Goal: Task Accomplishment & Management: Use online tool/utility

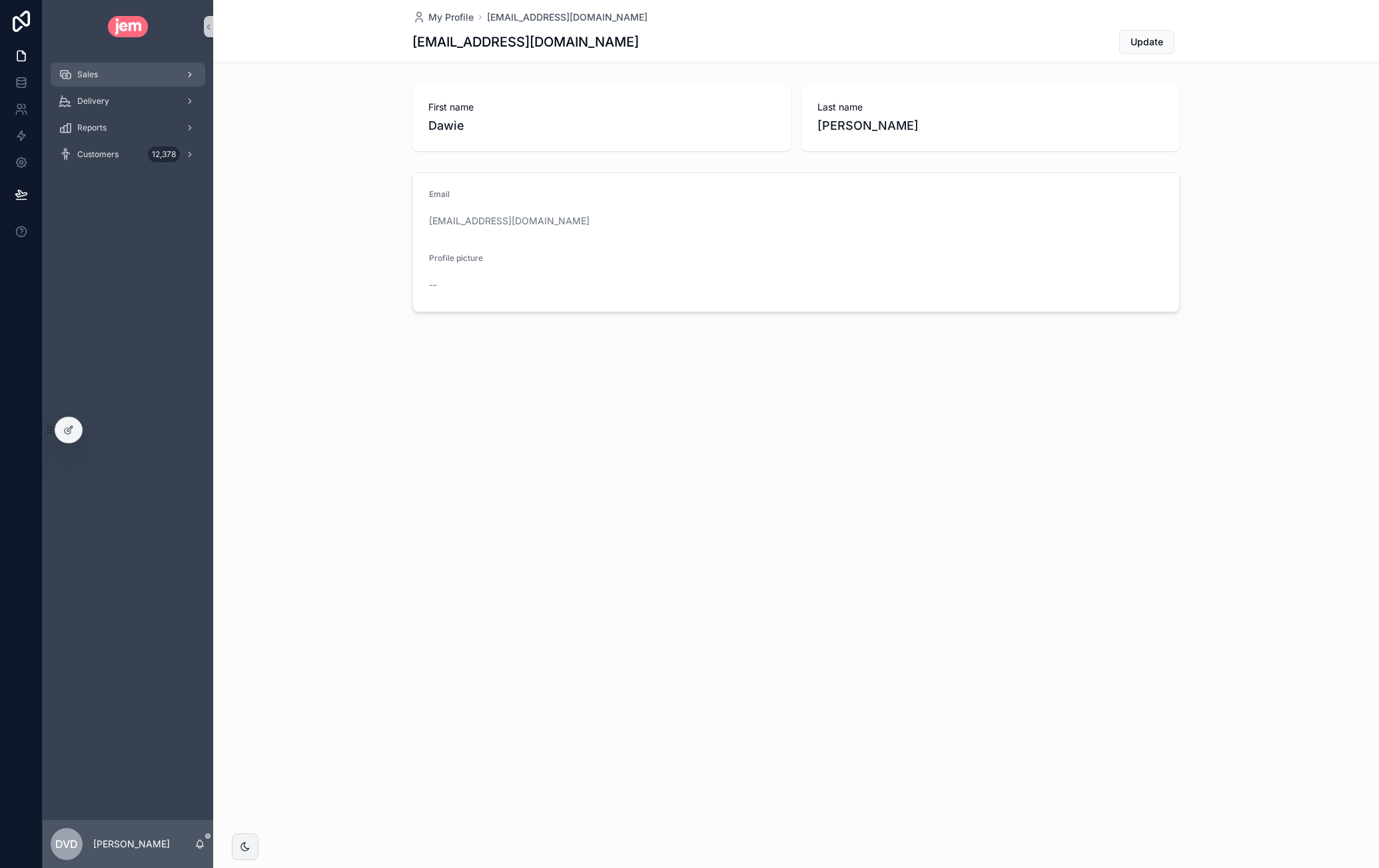
click at [103, 73] on div "Sales" at bounding box center [127, 75] width 139 height 21
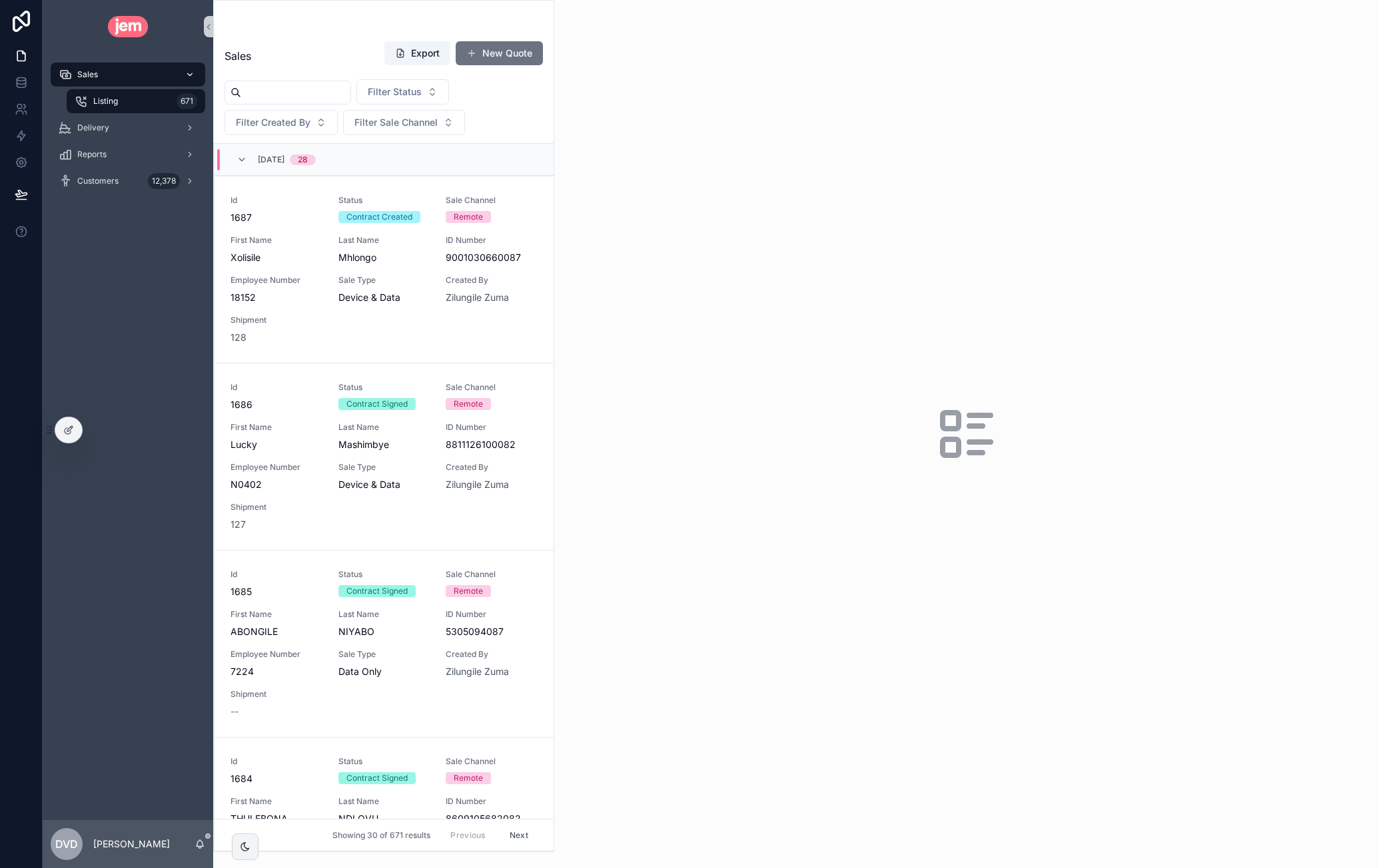
click at [90, 75] on span "Sales" at bounding box center [87, 74] width 20 height 11
click at [88, 71] on span "Sales" at bounding box center [87, 74] width 20 height 11
click at [142, 67] on div "Sales" at bounding box center [127, 75] width 139 height 21
click at [271, 343] on link "Id 1687 Status Contract Created Sale Channel Remote First Name Xolisile Last Na…" at bounding box center [384, 269] width 339 height 188
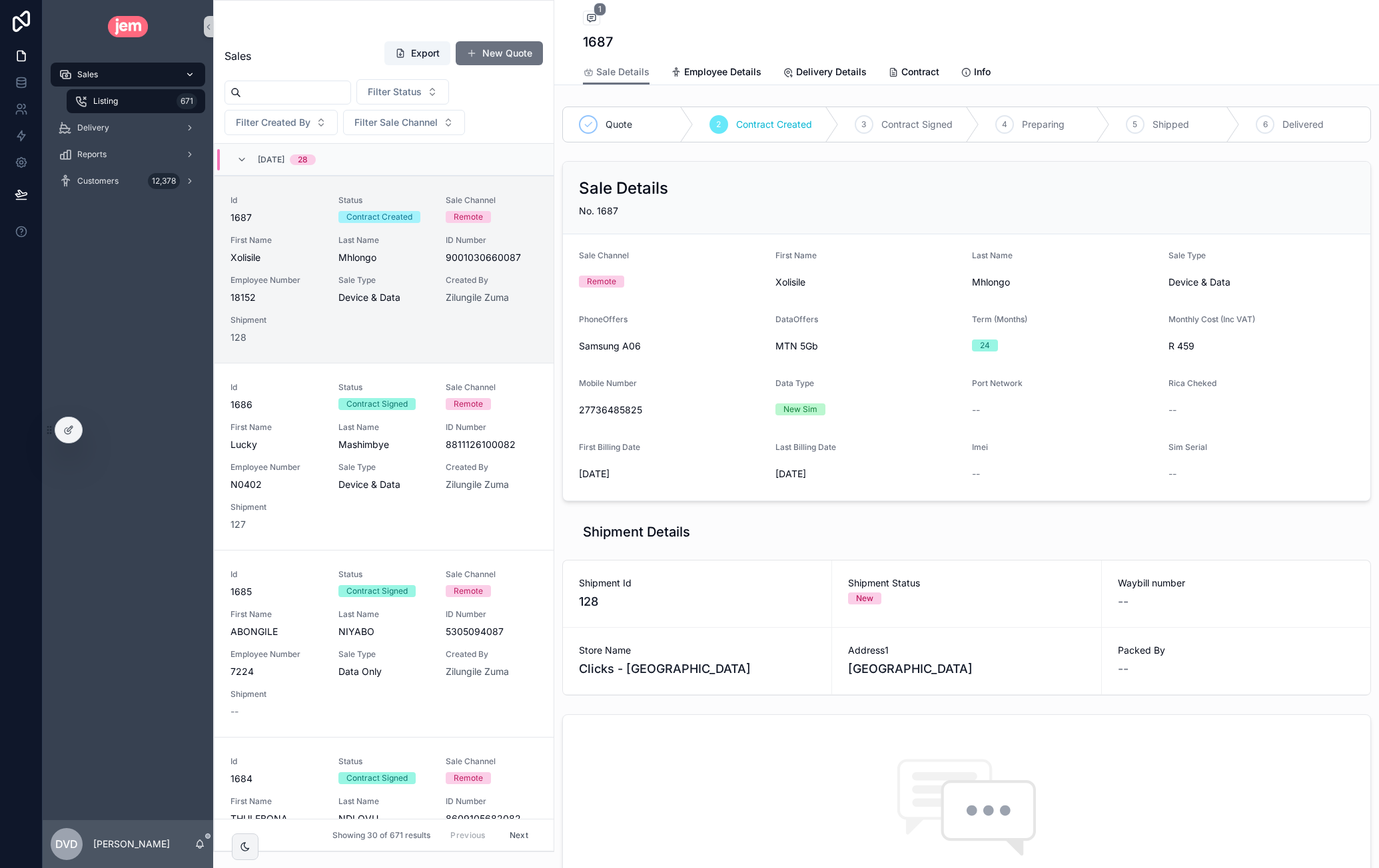
click at [96, 73] on span "Sales" at bounding box center [87, 74] width 20 height 11
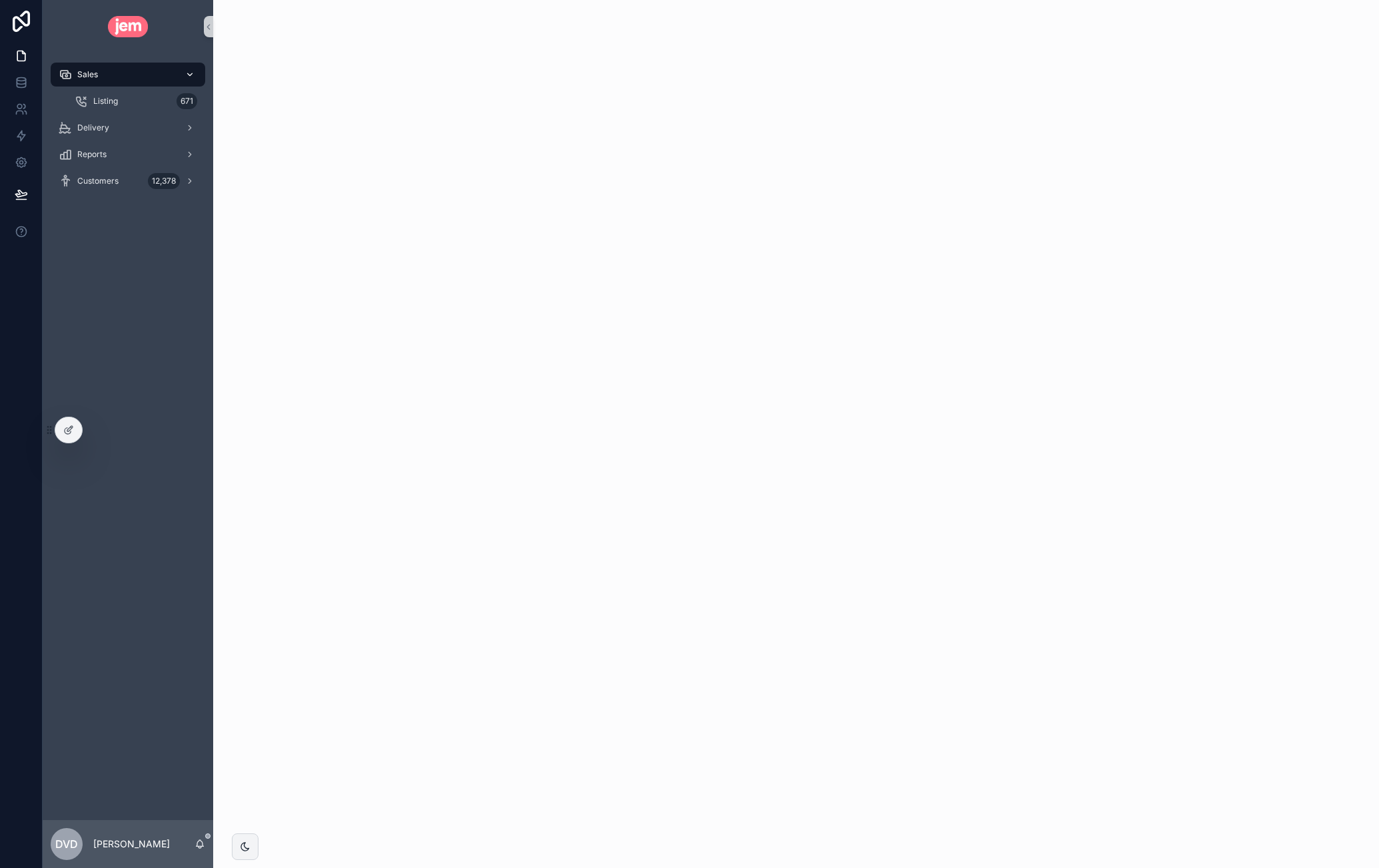
click at [96, 73] on span "Sales" at bounding box center [87, 74] width 20 height 11
drag, startPoint x: 132, startPoint y: 94, endPoint x: 139, endPoint y: 97, distance: 7.6
click at [132, 94] on div "Listing 671" at bounding box center [136, 101] width 123 height 21
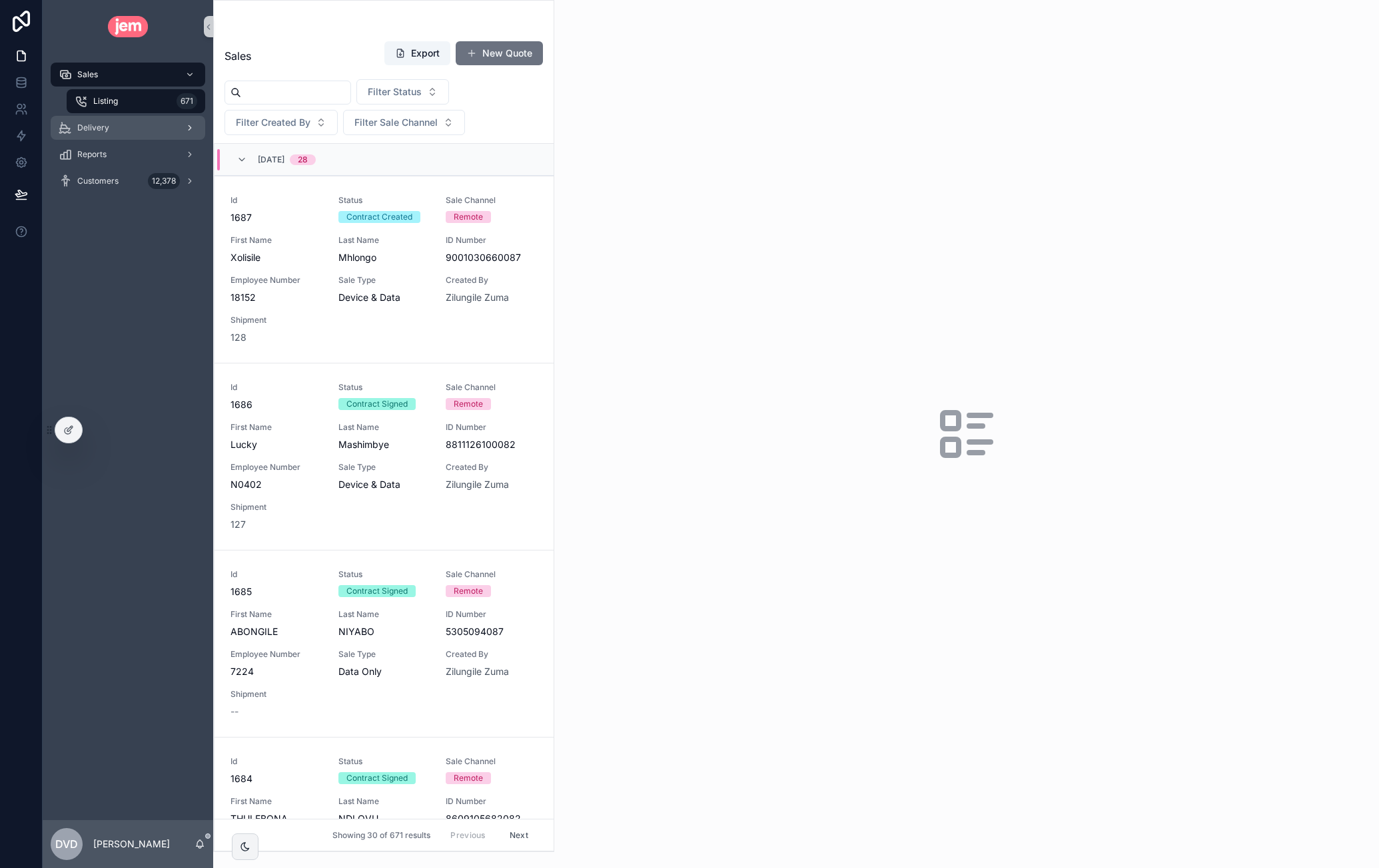
click at [149, 122] on div "Delivery" at bounding box center [127, 128] width 139 height 21
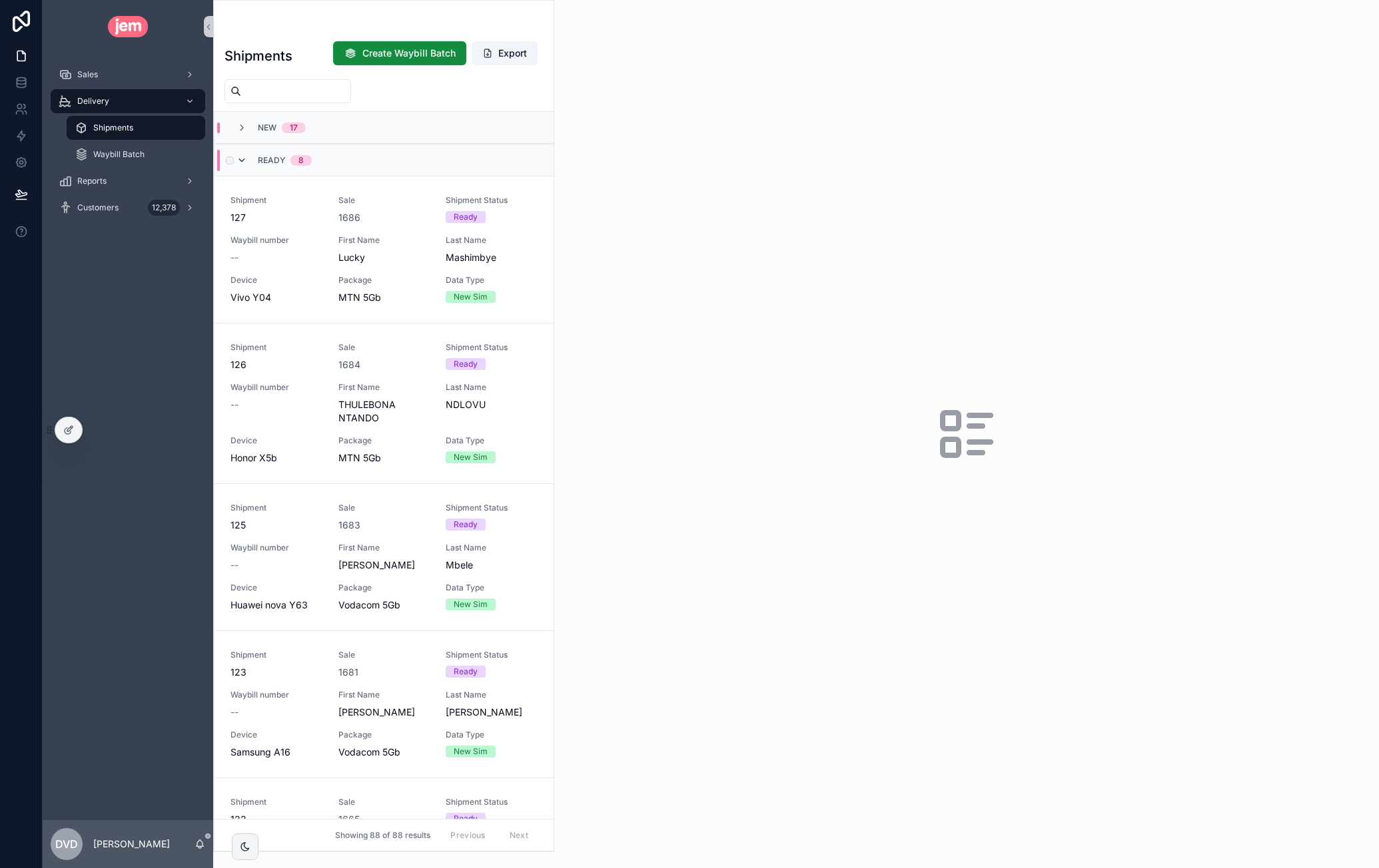
click at [241, 161] on icon "scrollable content" at bounding box center [241, 160] width 11 height 11
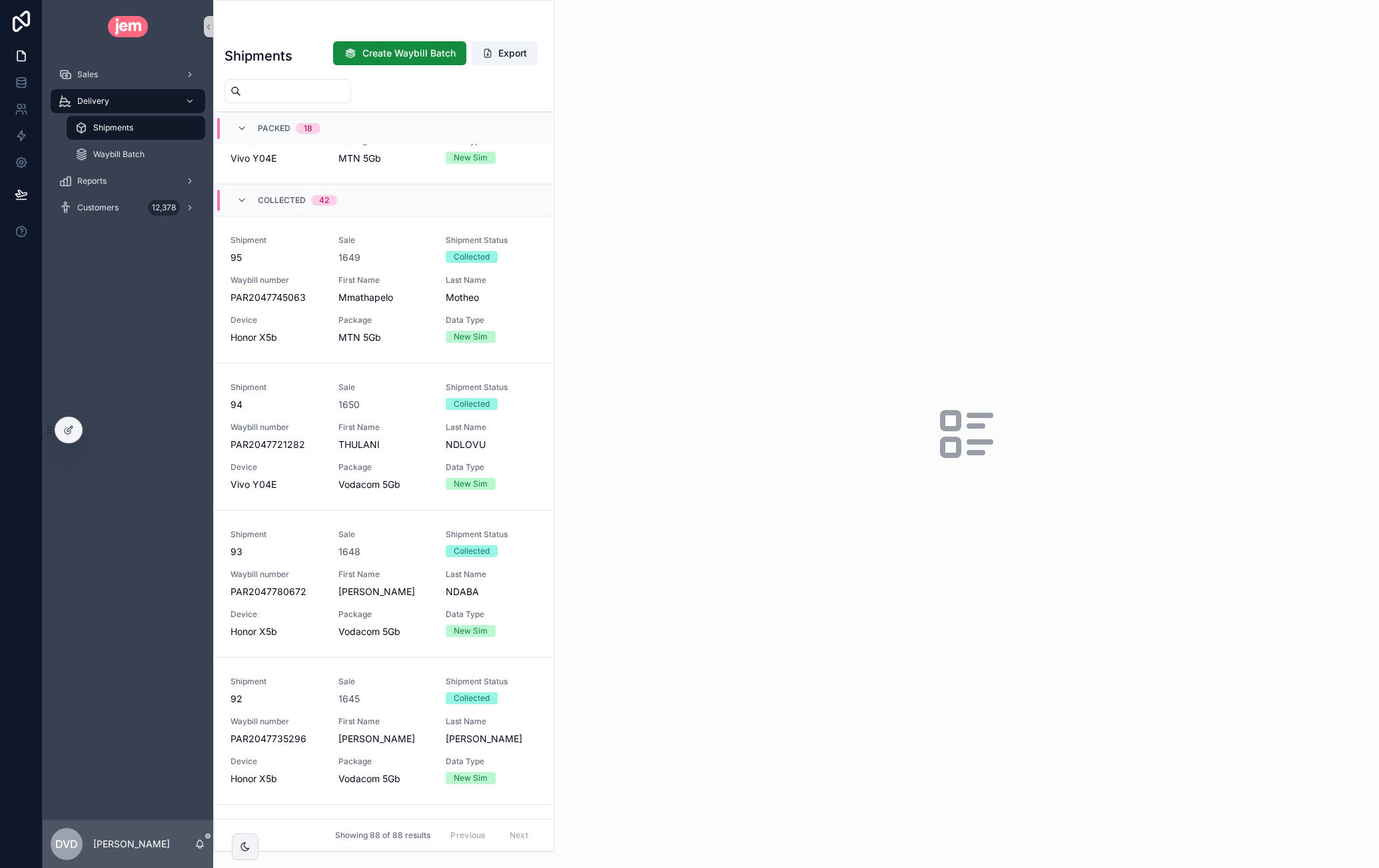
scroll to position [2265, 0]
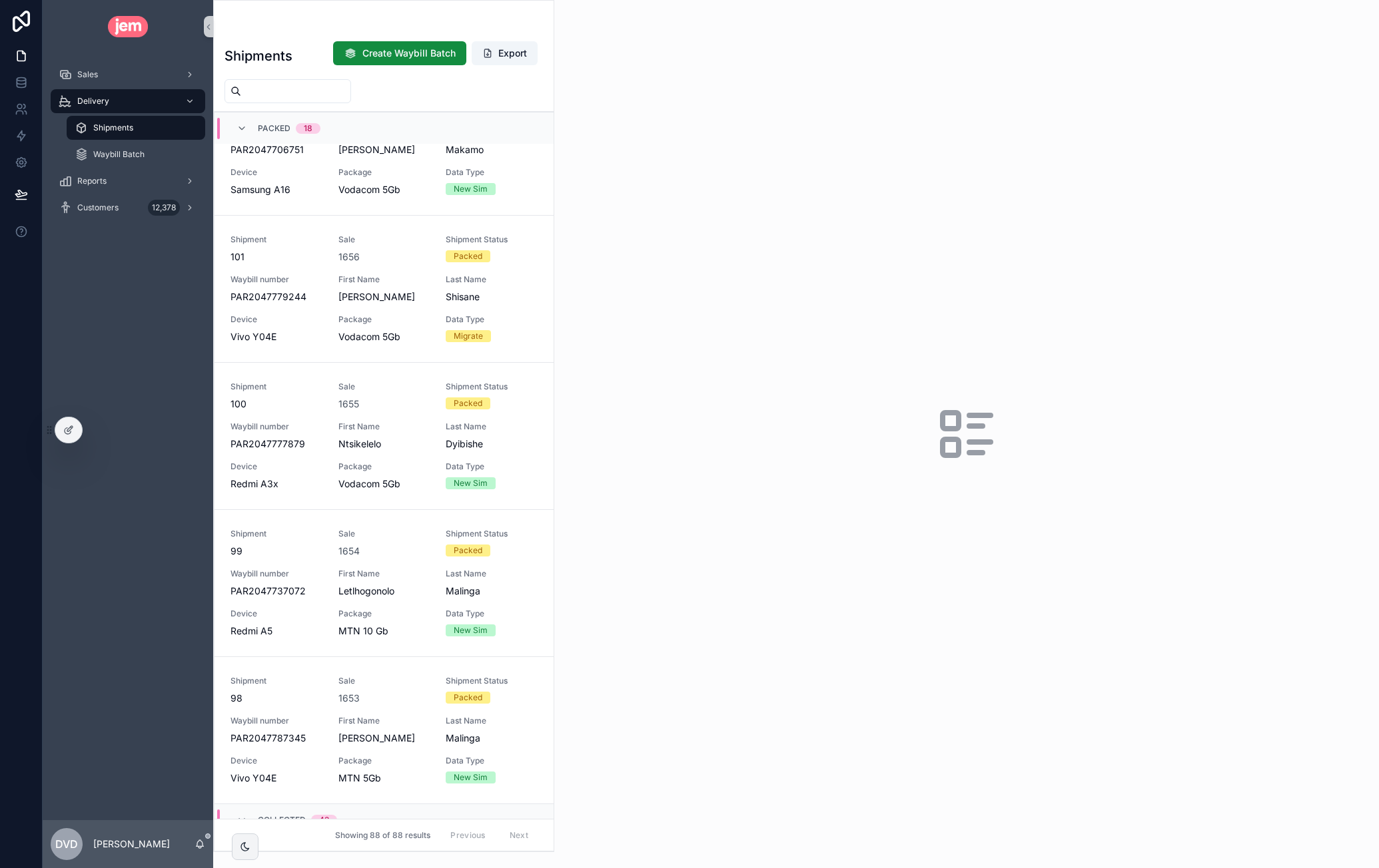
click at [285, 82] on input "scrollable content" at bounding box center [296, 90] width 109 height 18
paste input "**********"
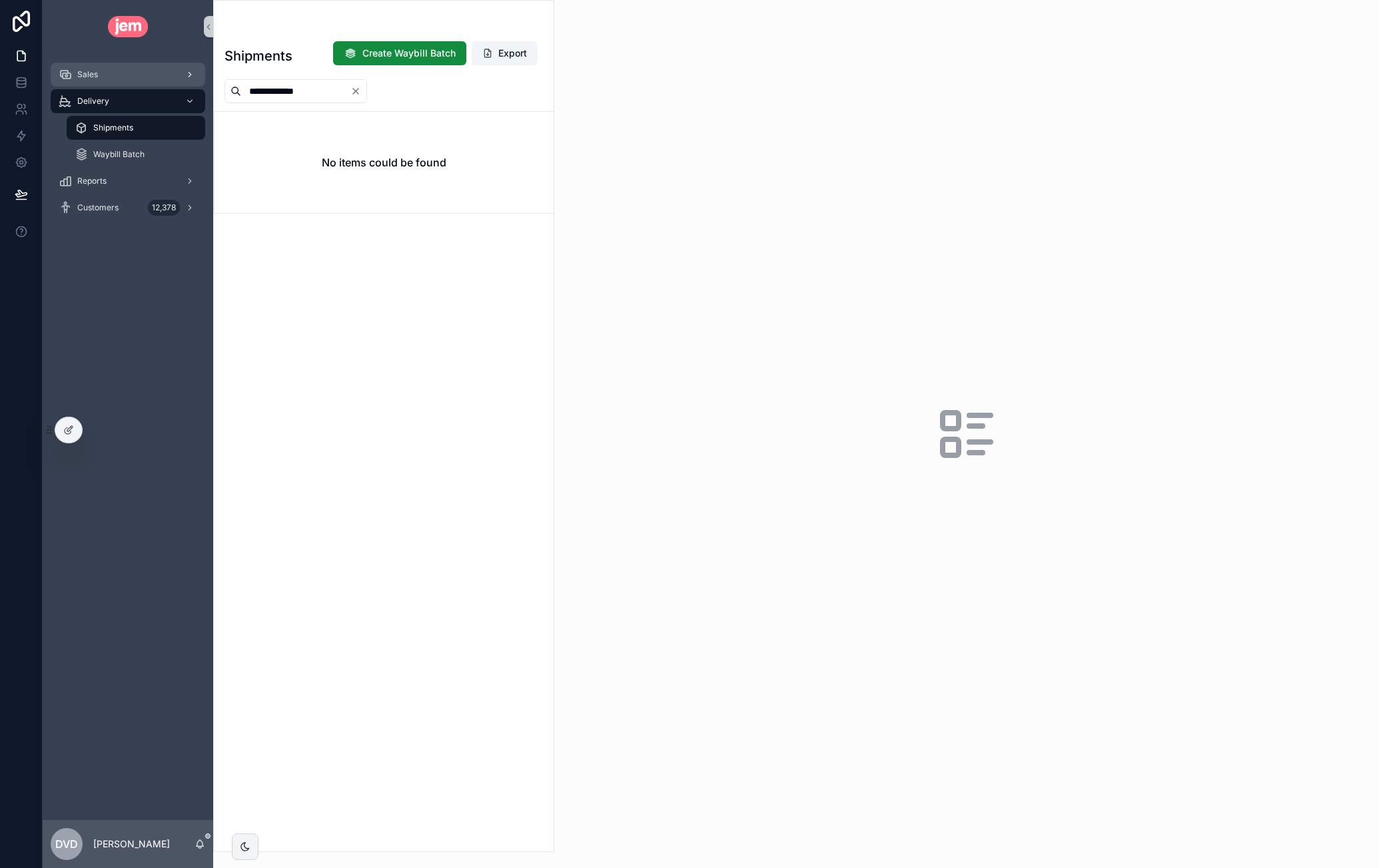
type input "**********"
click at [107, 69] on div "Sales" at bounding box center [127, 75] width 139 height 21
click at [361, 92] on icon "Clear" at bounding box center [355, 90] width 11 height 11
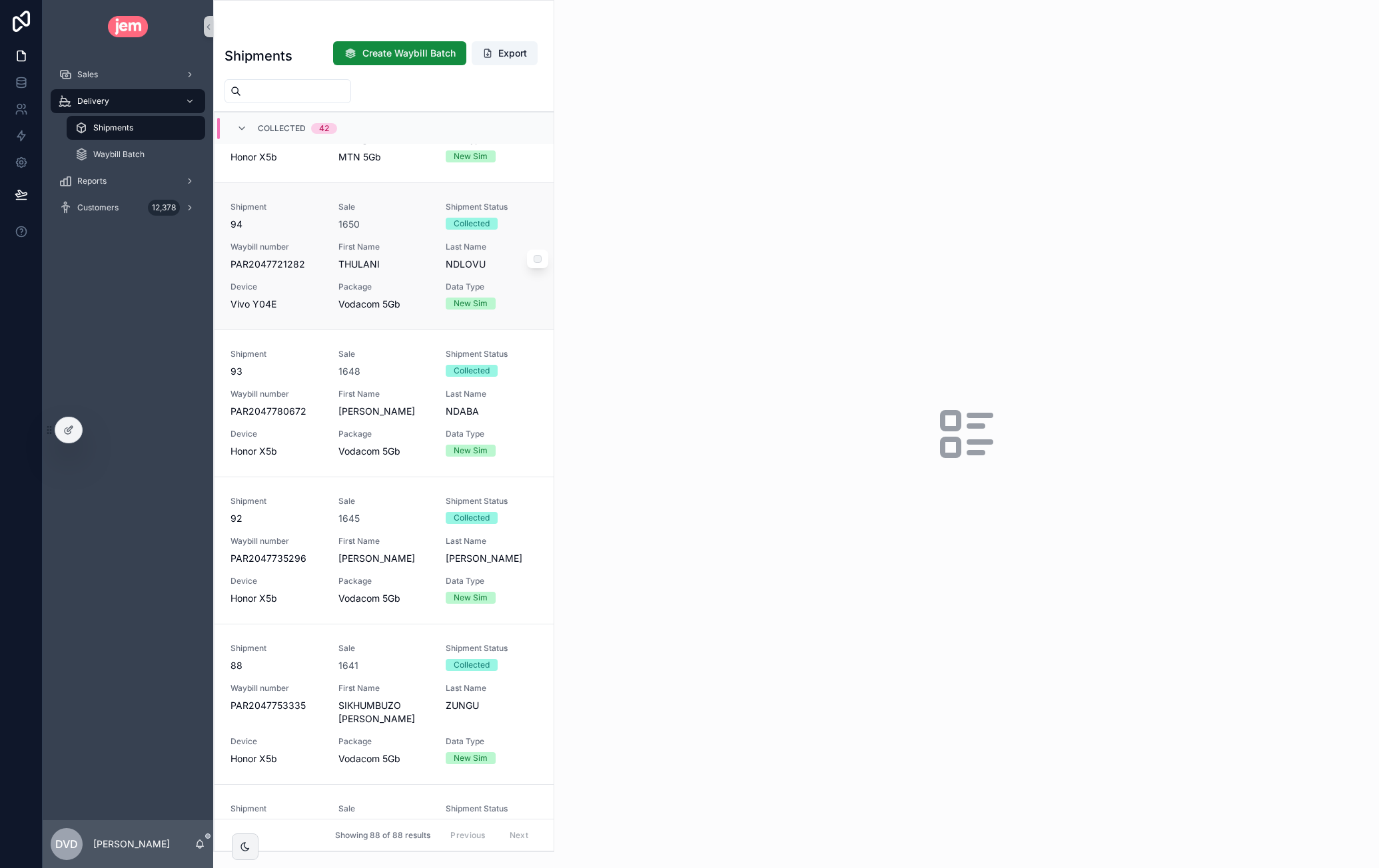
scroll to position [2562, 0]
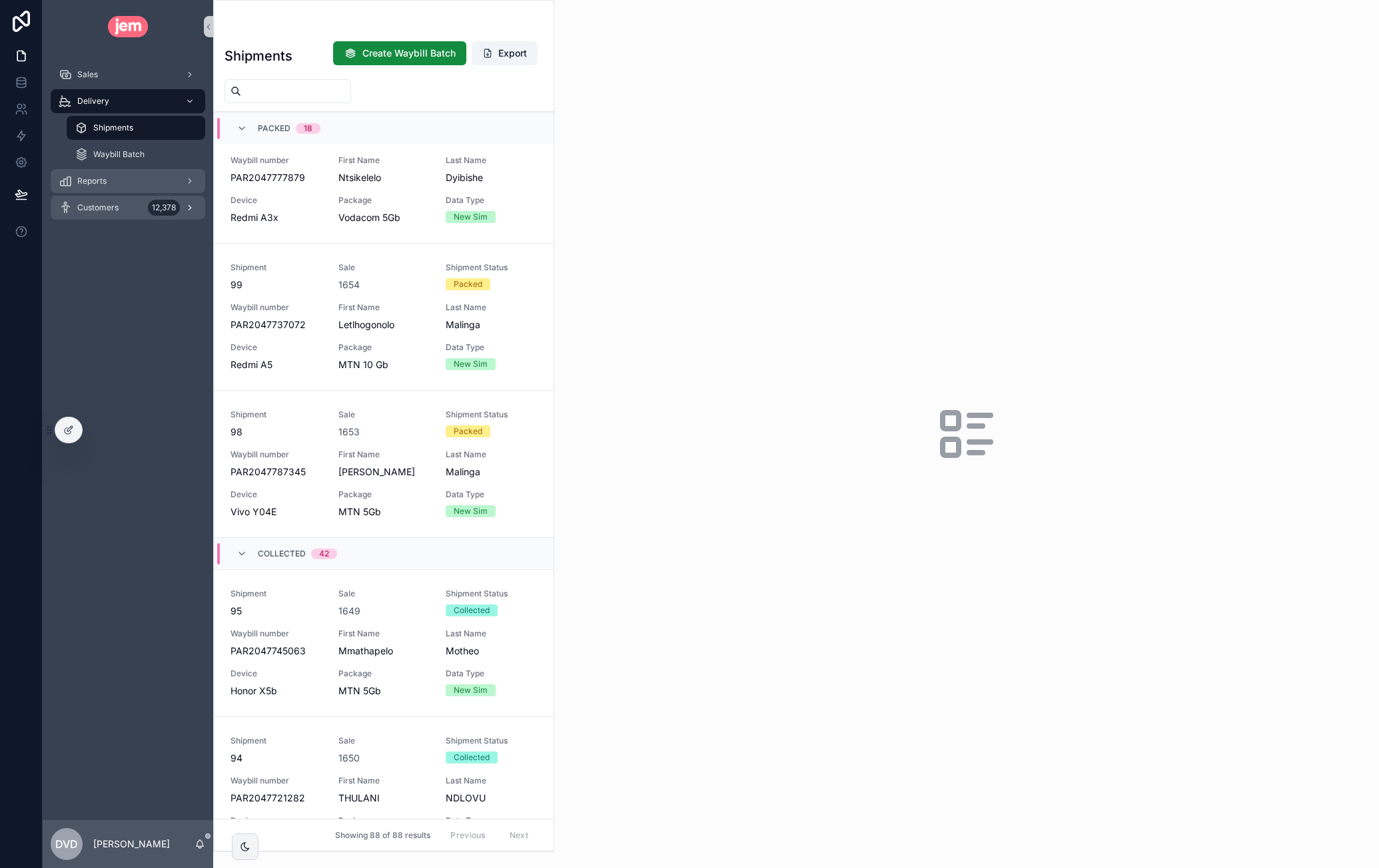
drag, startPoint x: 101, startPoint y: 185, endPoint x: 185, endPoint y: 188, distance: 84.1
click at [101, 185] on span "Reports" at bounding box center [91, 181] width 29 height 11
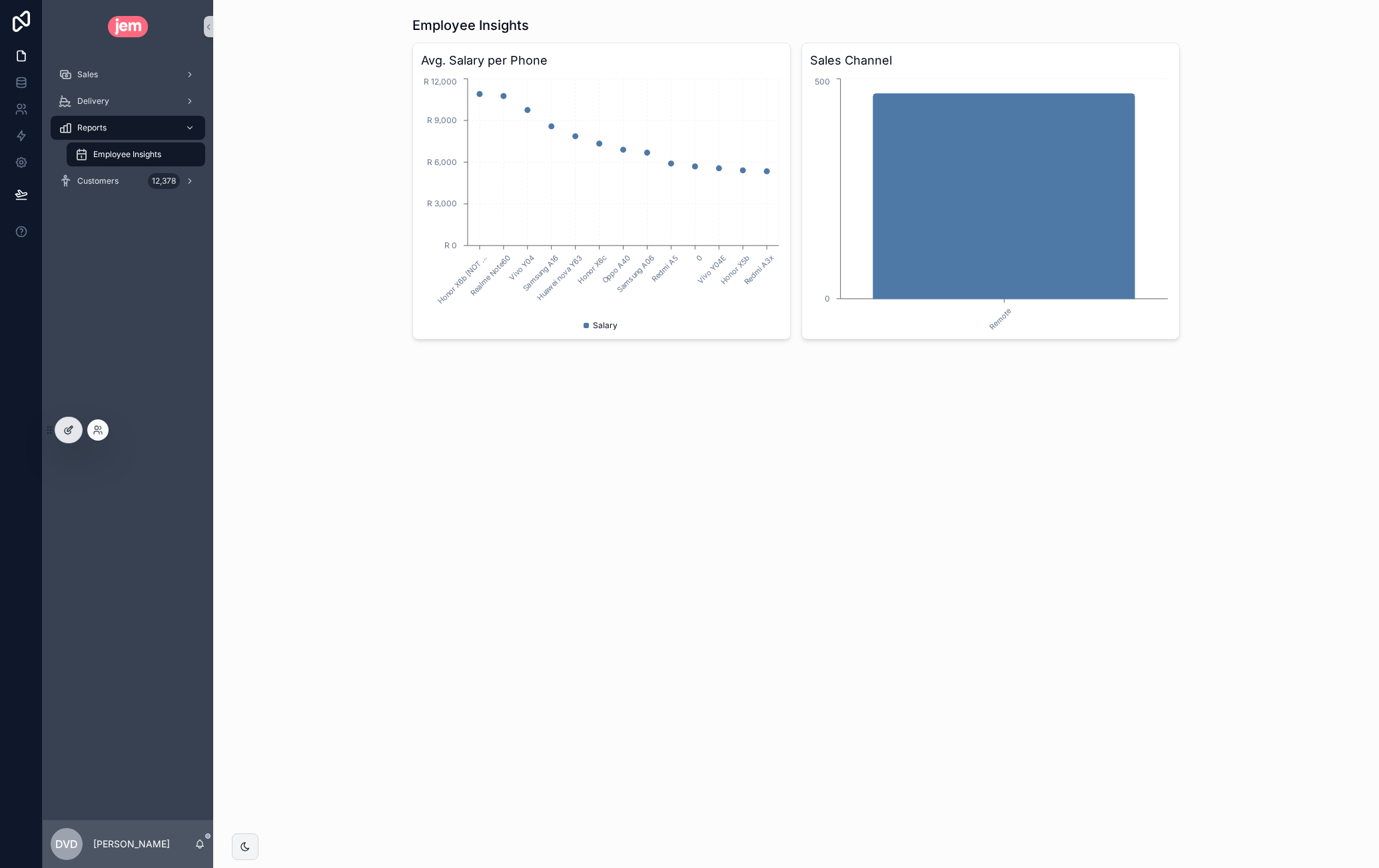
click at [64, 434] on icon at bounding box center [68, 430] width 11 height 11
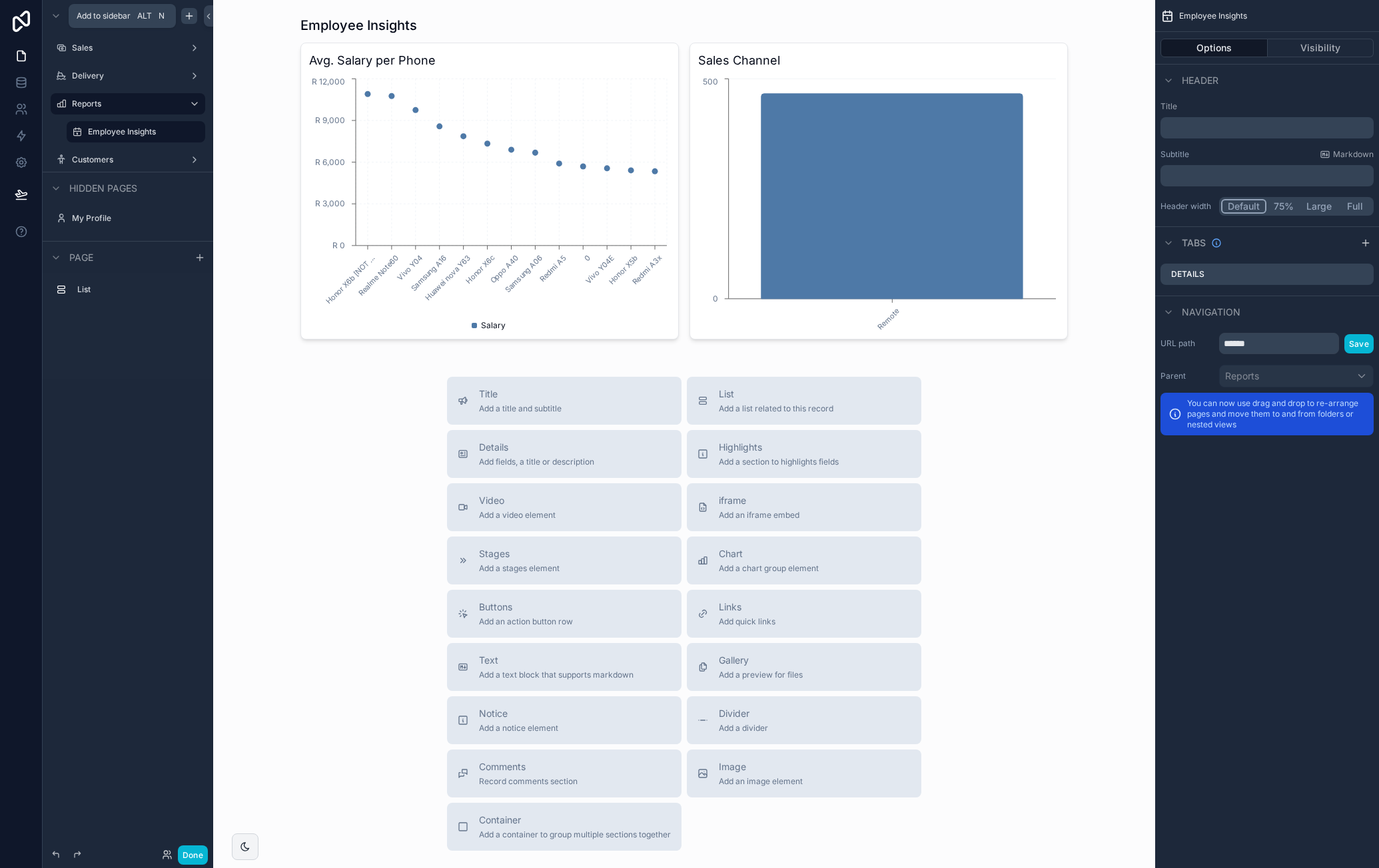
click at [189, 12] on icon "scrollable content" at bounding box center [189, 16] width 11 height 11
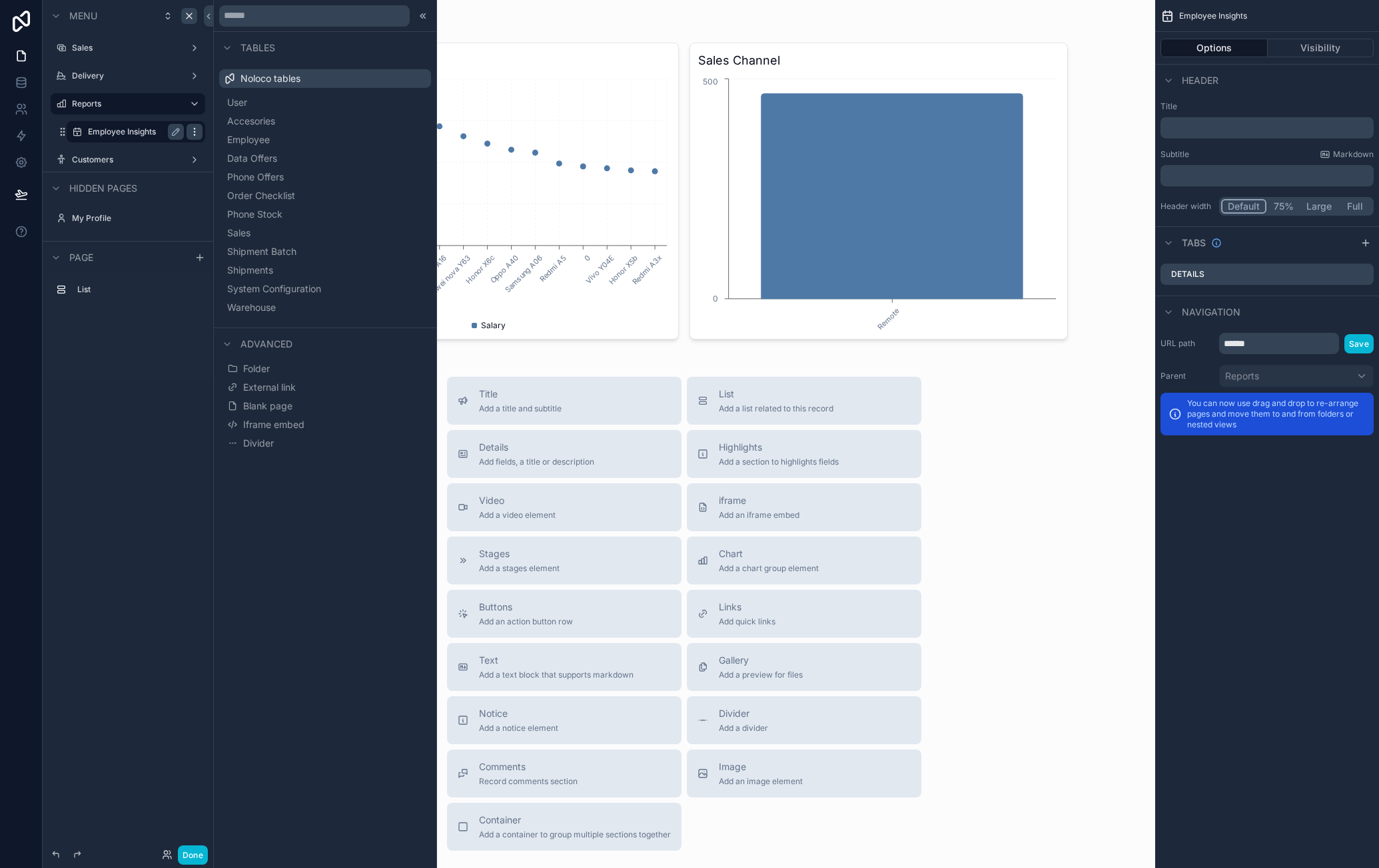
click at [194, 133] on icon "scrollable content" at bounding box center [194, 131] width 11 height 11
click at [230, 120] on icon at bounding box center [226, 122] width 11 height 11
click at [134, 165] on div "Employee Insights (clone)" at bounding box center [135, 159] width 96 height 16
click at [419, 16] on icon at bounding box center [423, 16] width 11 height 11
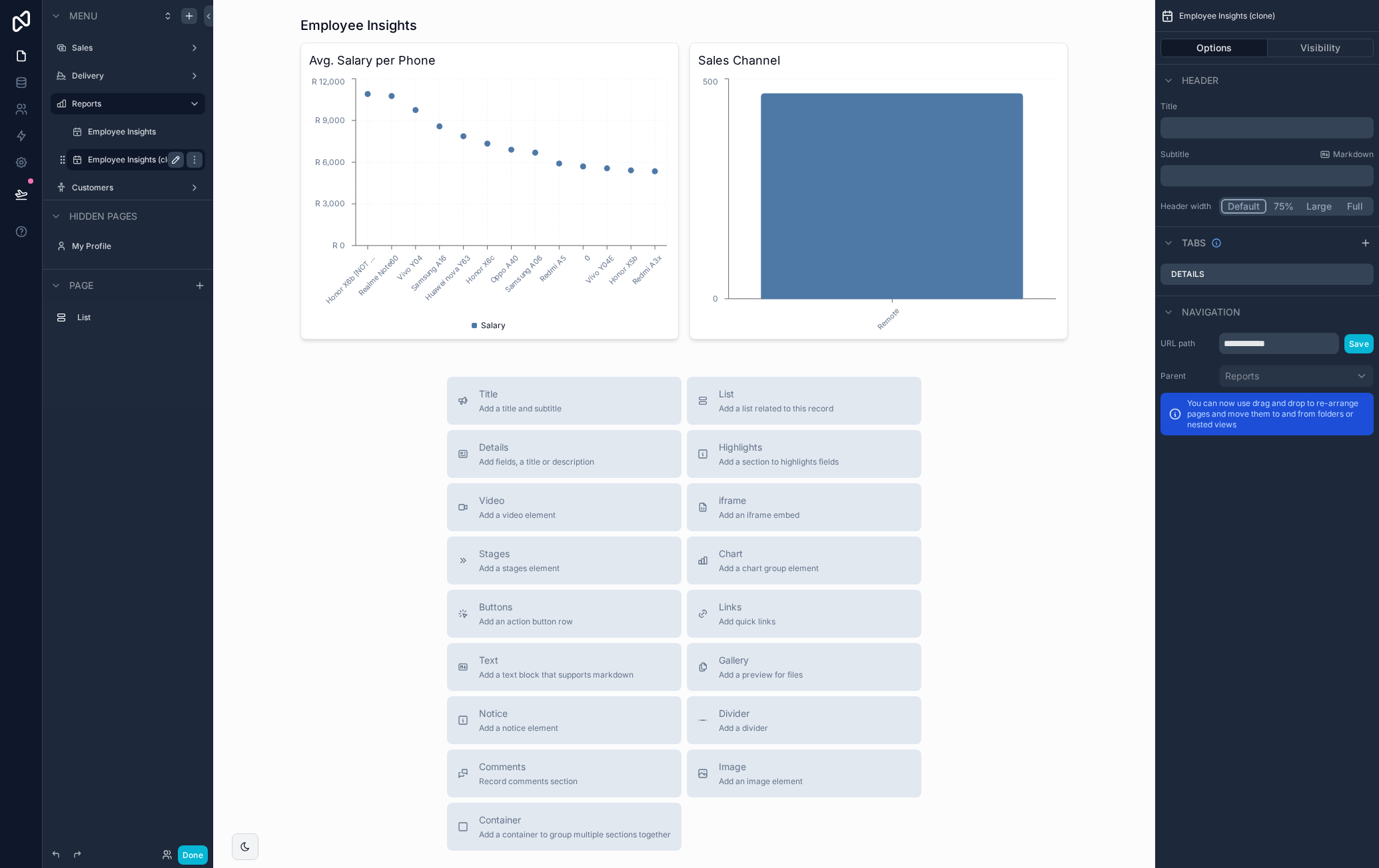
click at [173, 156] on icon "scrollable content" at bounding box center [175, 159] width 11 height 11
click at [137, 157] on input "**********" at bounding box center [124, 159] width 75 height 16
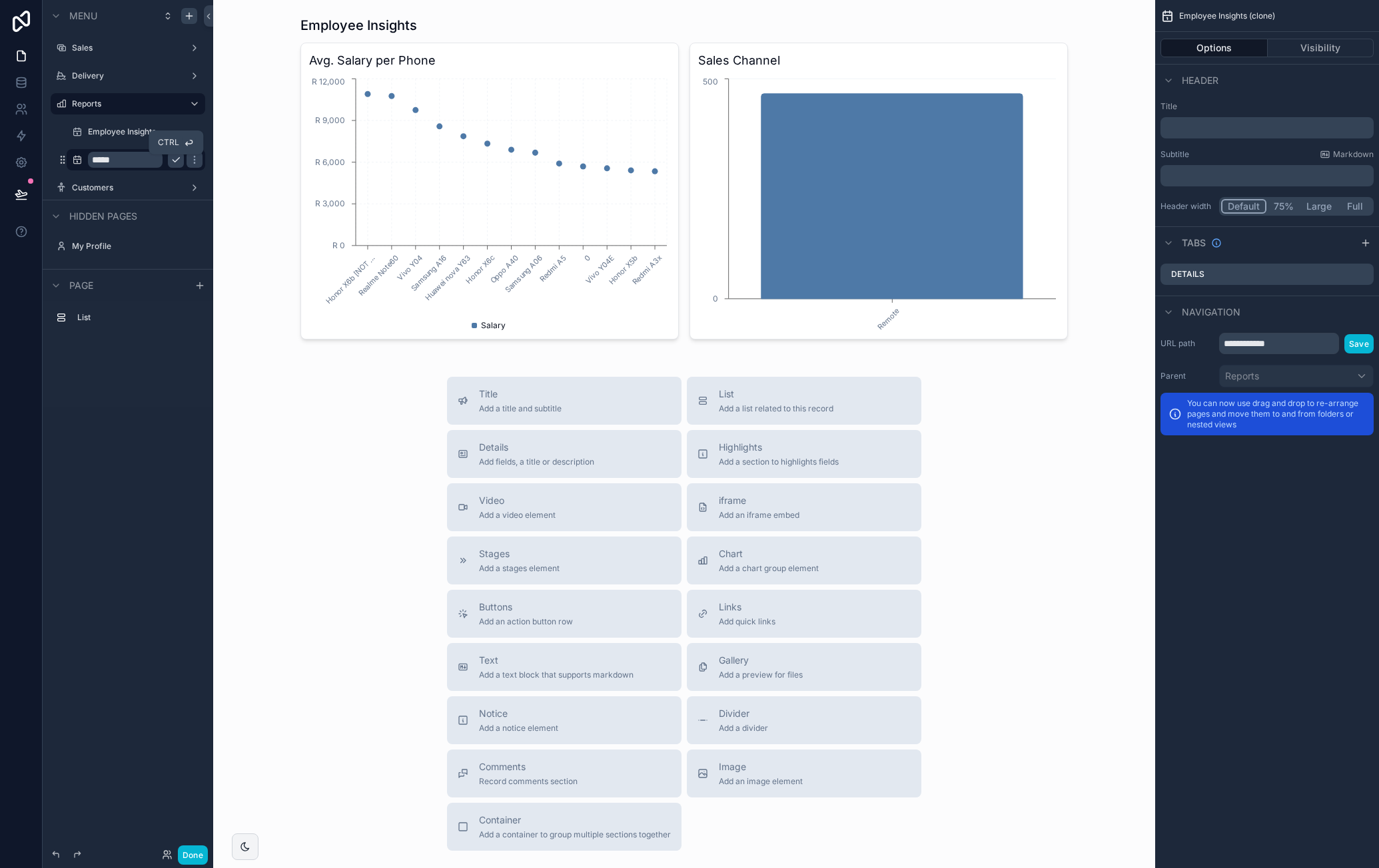
type input "*****"
click at [172, 157] on icon "scrollable content" at bounding box center [175, 159] width 11 height 11
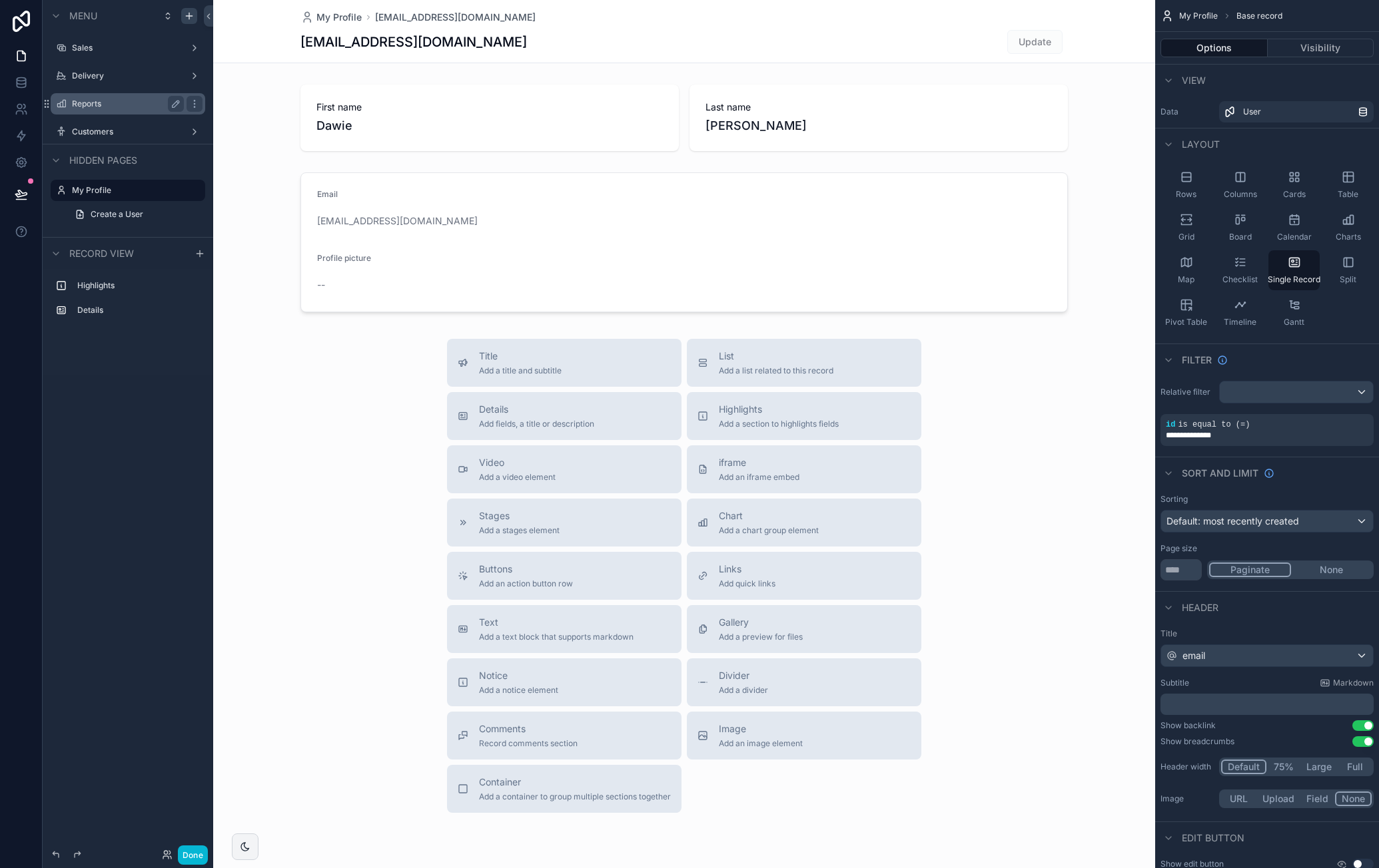
click at [84, 111] on div "Reports" at bounding box center [127, 104] width 112 height 16
click at [89, 104] on label "Reports" at bounding box center [125, 103] width 107 height 11
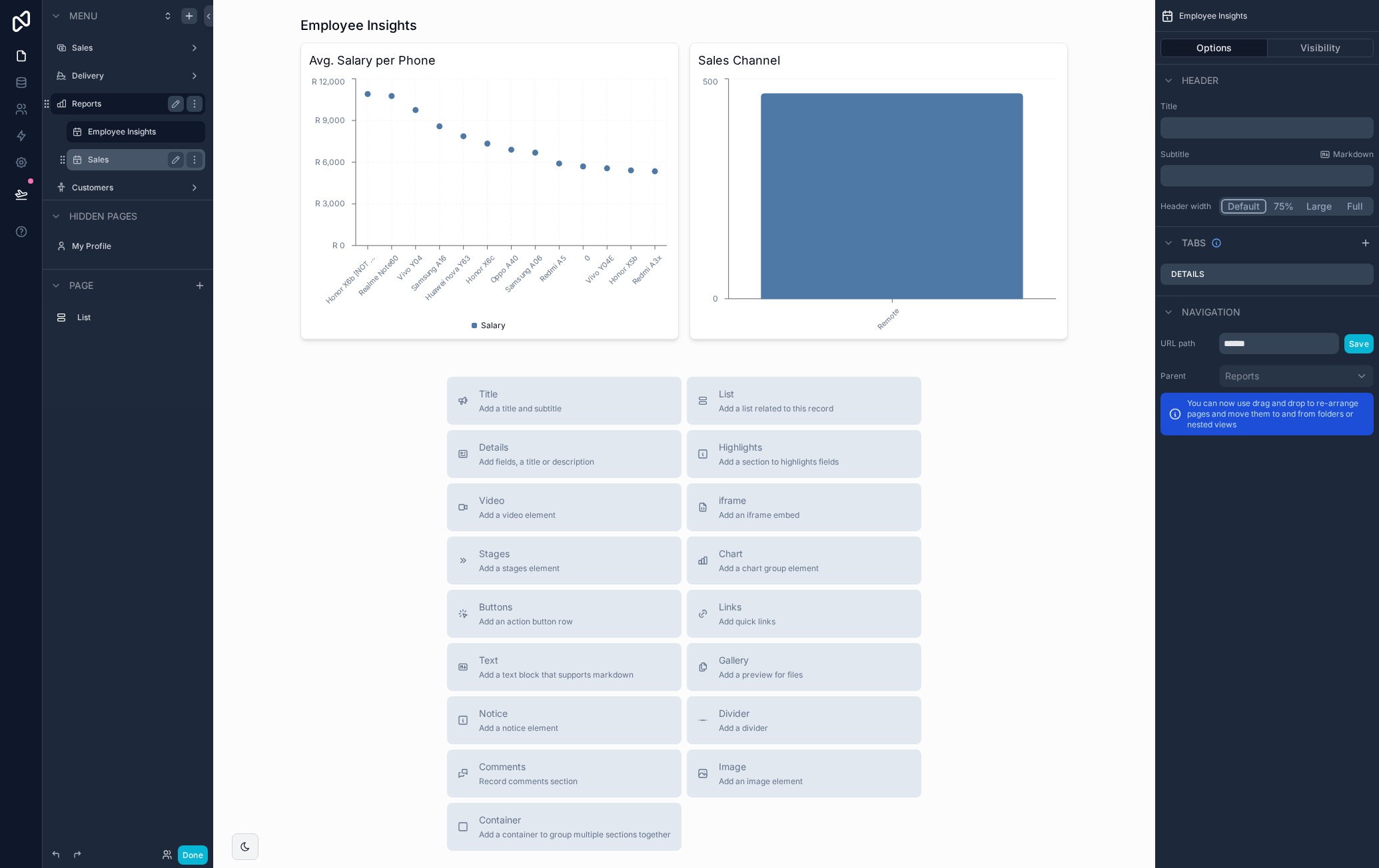
click at [101, 160] on label "Sales" at bounding box center [132, 159] width 90 height 11
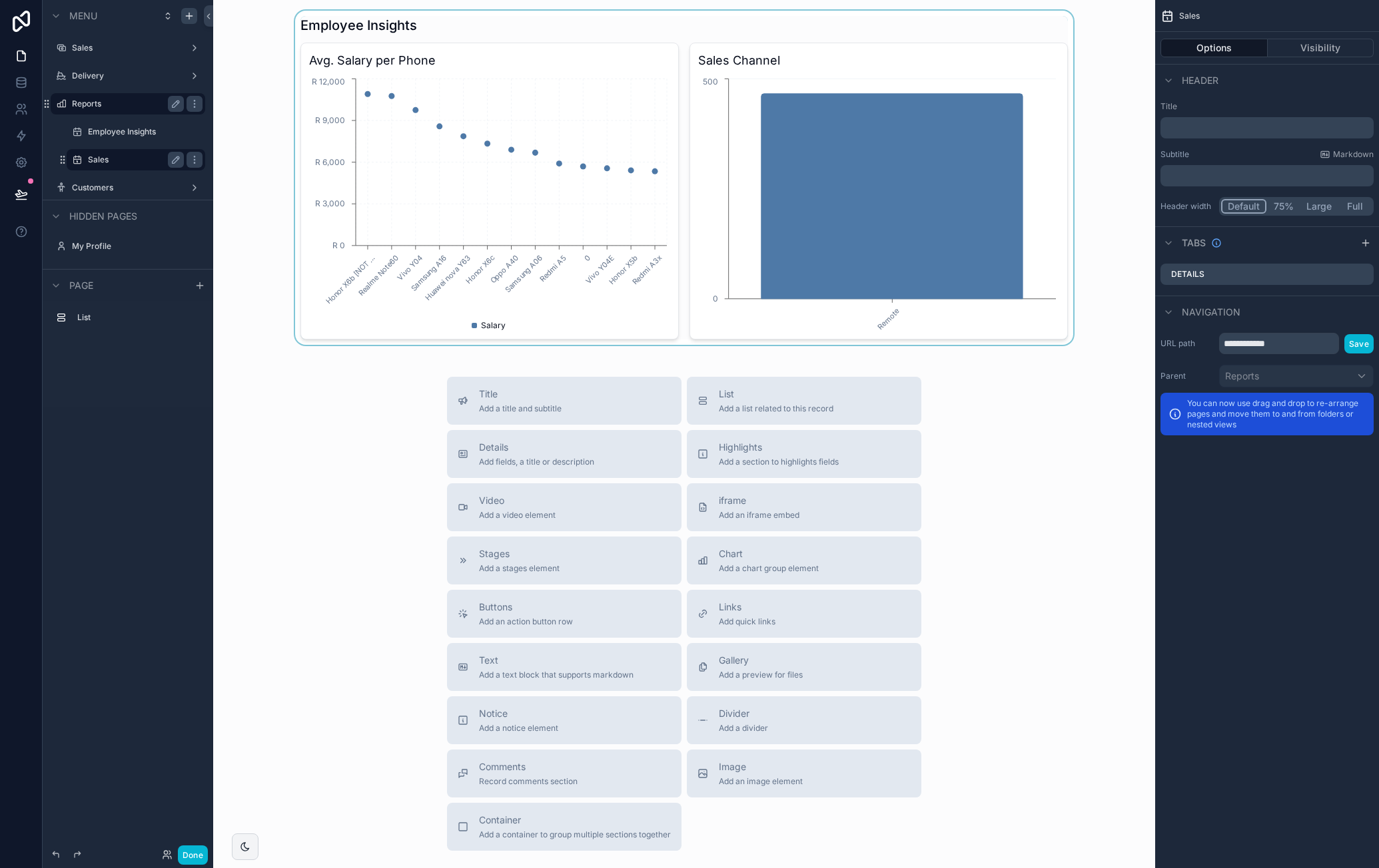
click at [566, 127] on div "scrollable content" at bounding box center [684, 178] width 921 height 334
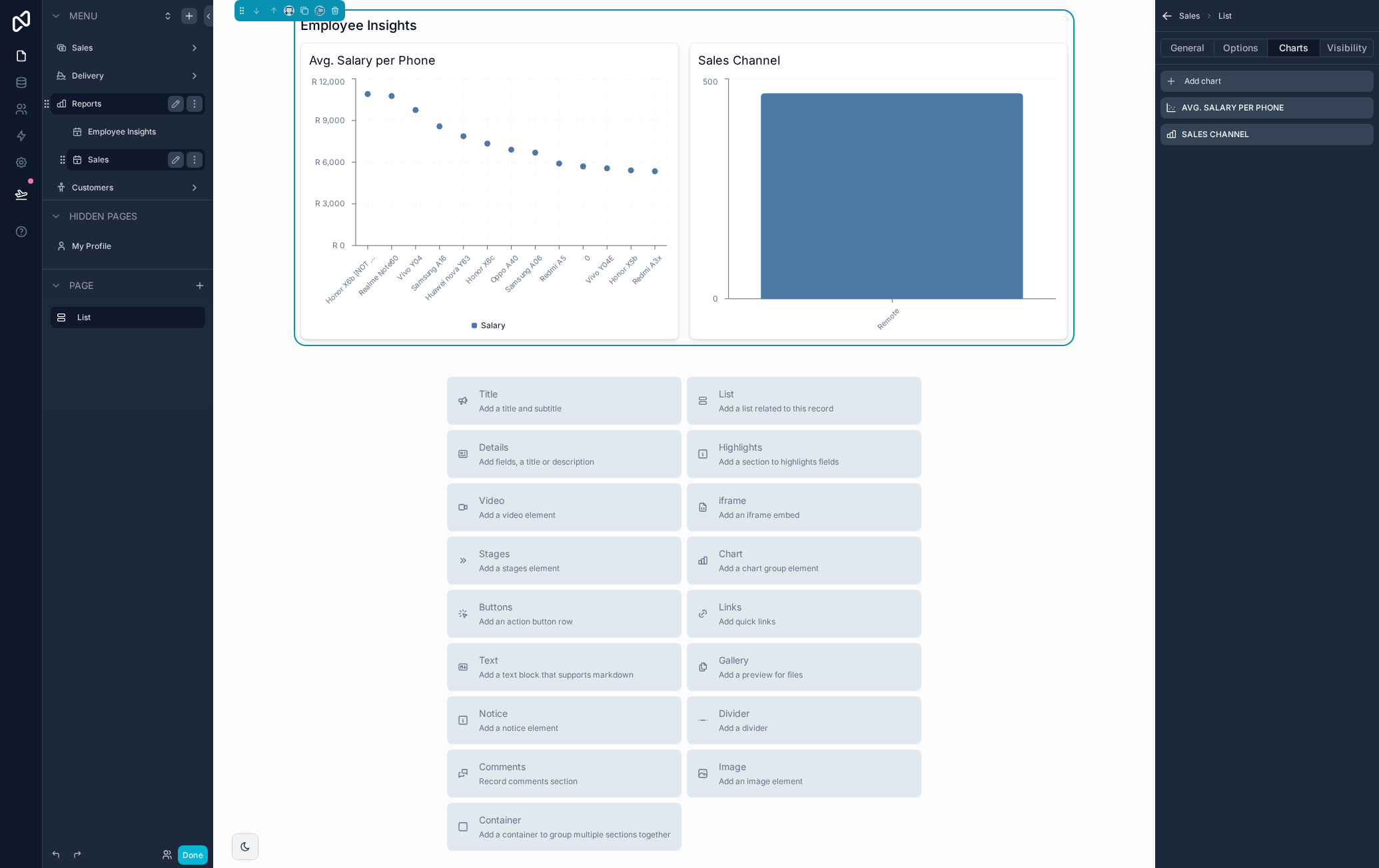
click at [1220, 86] on span "Add chart" at bounding box center [1203, 81] width 37 height 11
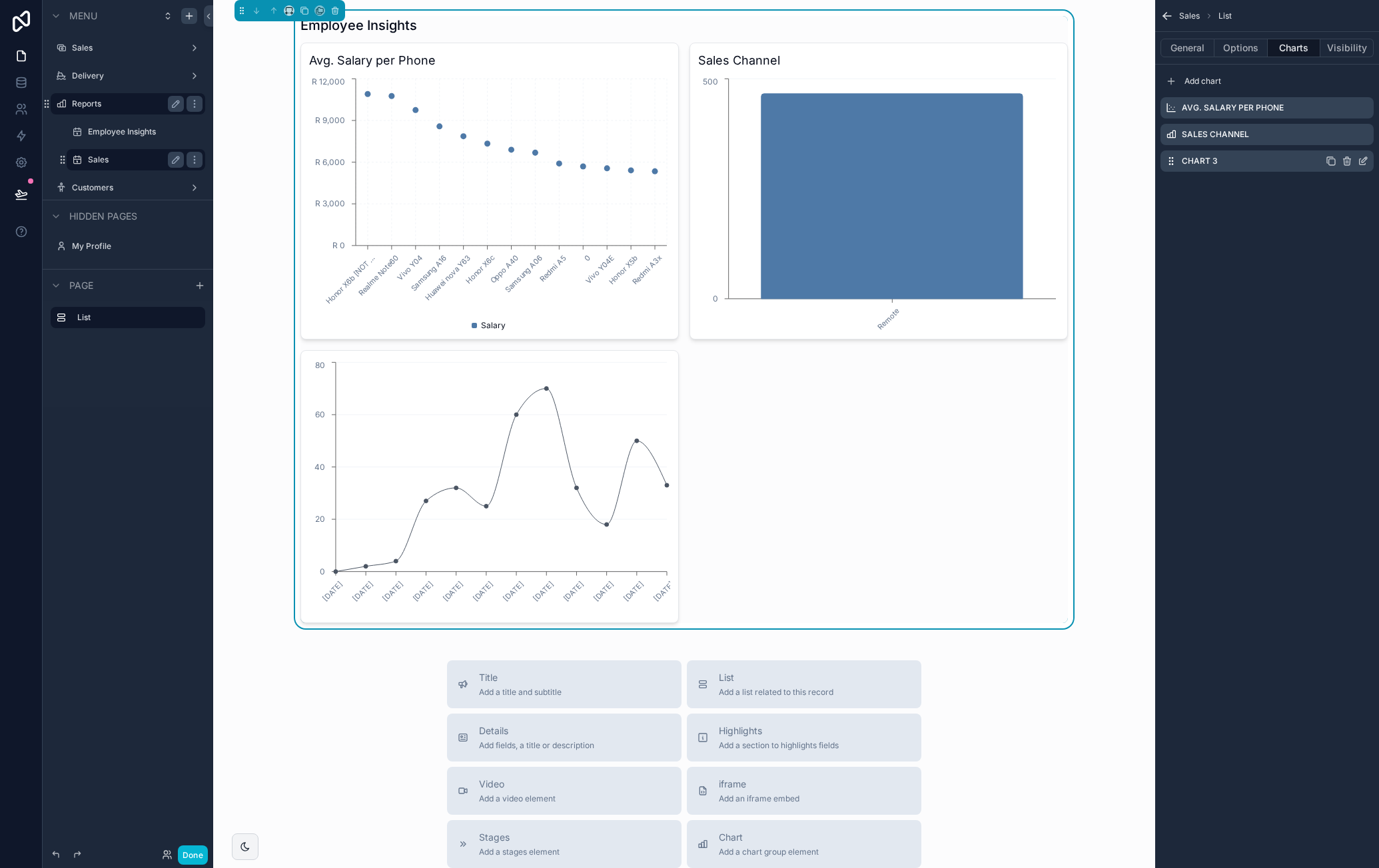
click at [1367, 161] on icon "scrollable content" at bounding box center [1362, 160] width 11 height 11
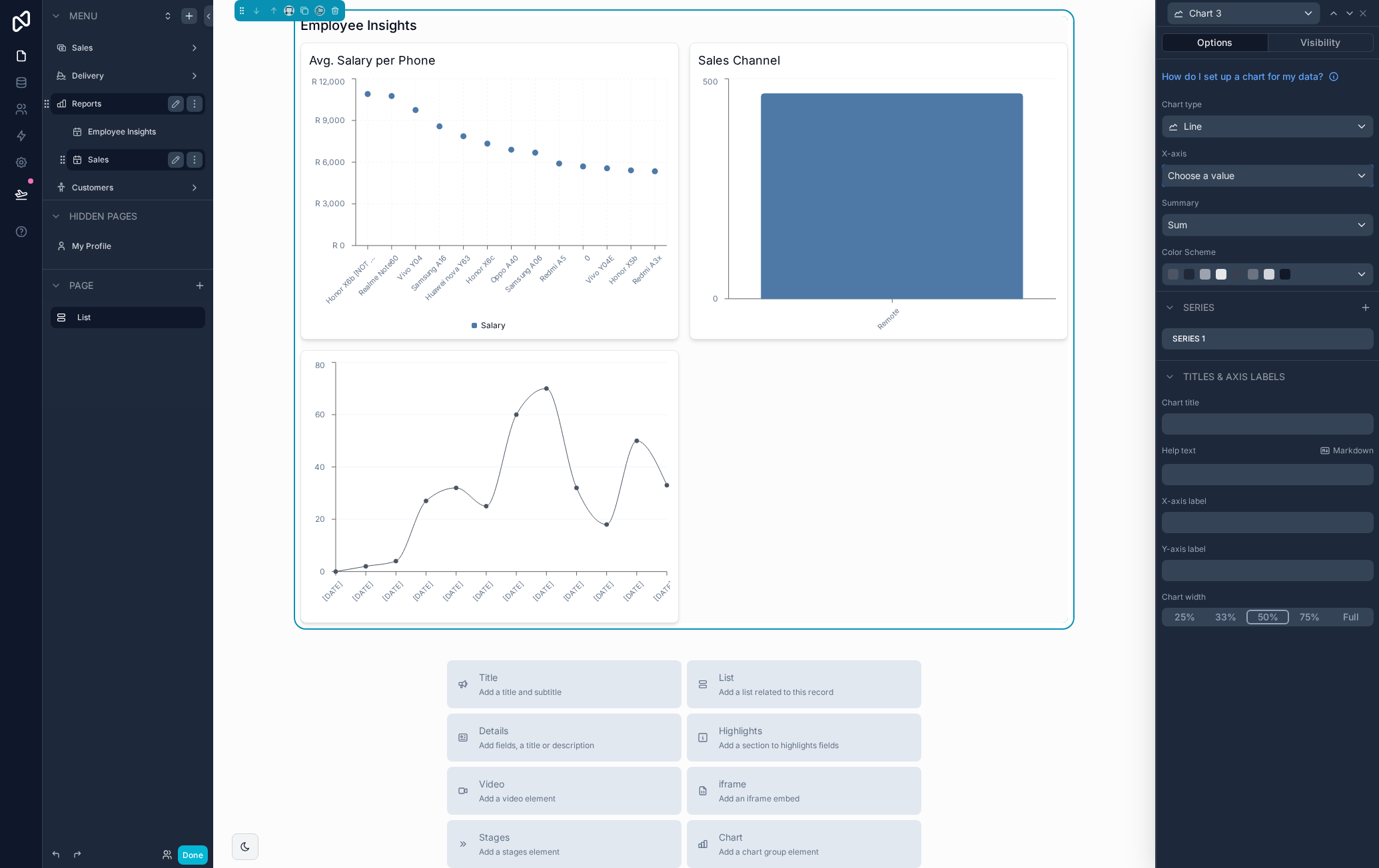
click at [1266, 174] on div "Choose a value" at bounding box center [1268, 176] width 211 height 21
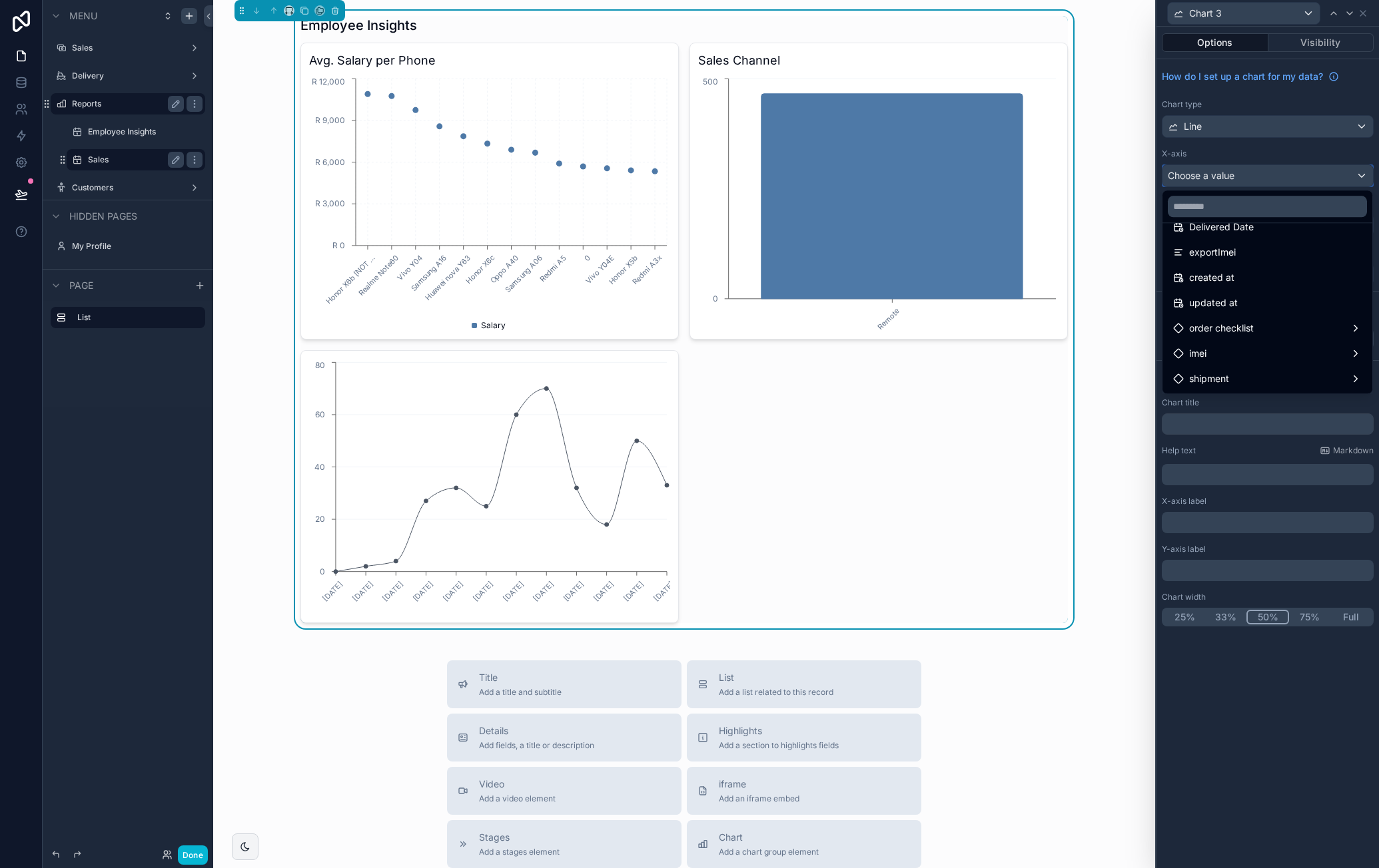
scroll to position [1158, 0]
click at [1277, 254] on div "created at" at bounding box center [1268, 252] width 189 height 16
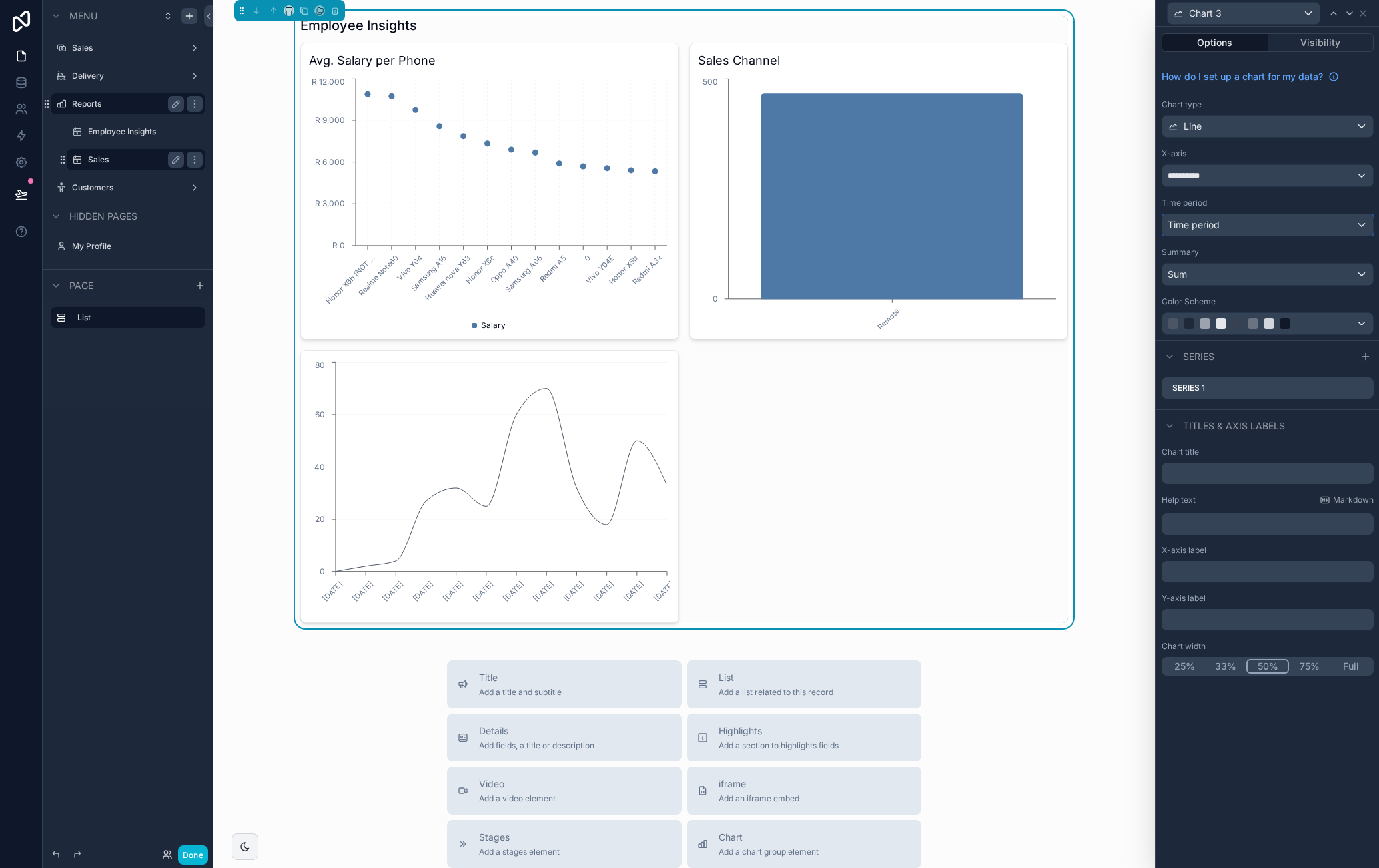
click at [1269, 225] on div "Time period" at bounding box center [1268, 226] width 211 height 21
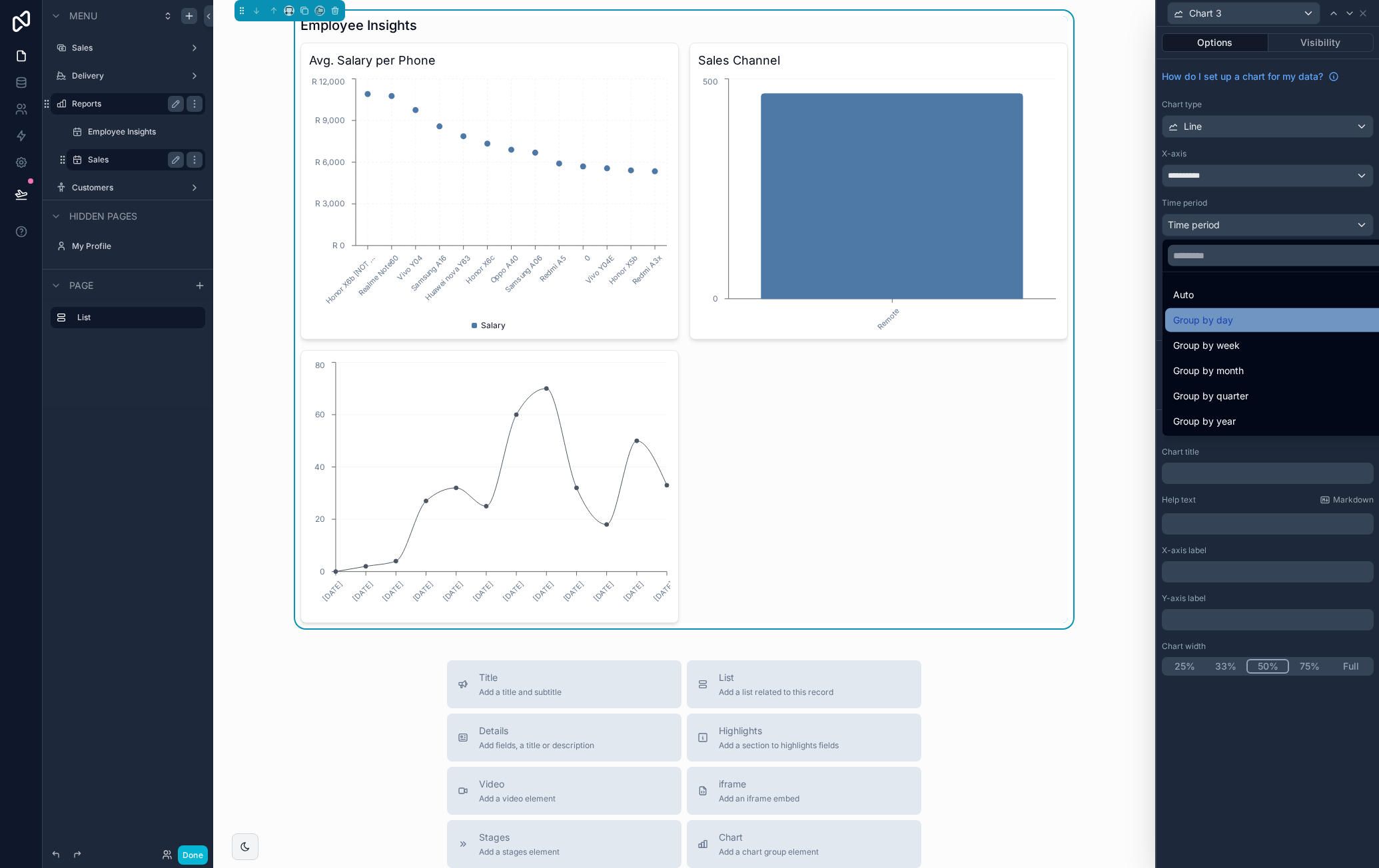
click at [1266, 310] on div "Group by day" at bounding box center [1283, 320] width 236 height 24
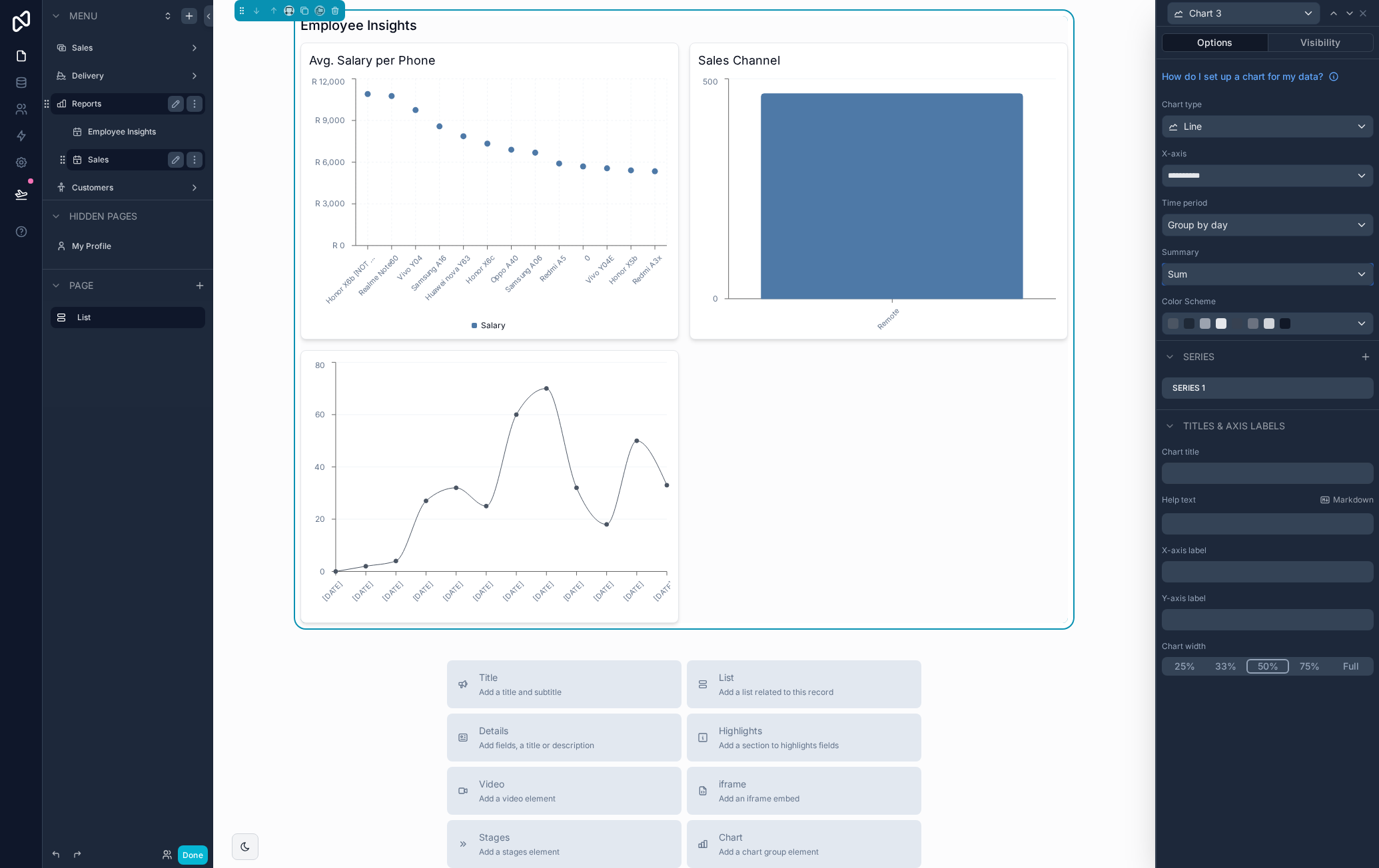
click at [1271, 275] on div "Sum" at bounding box center [1268, 274] width 211 height 21
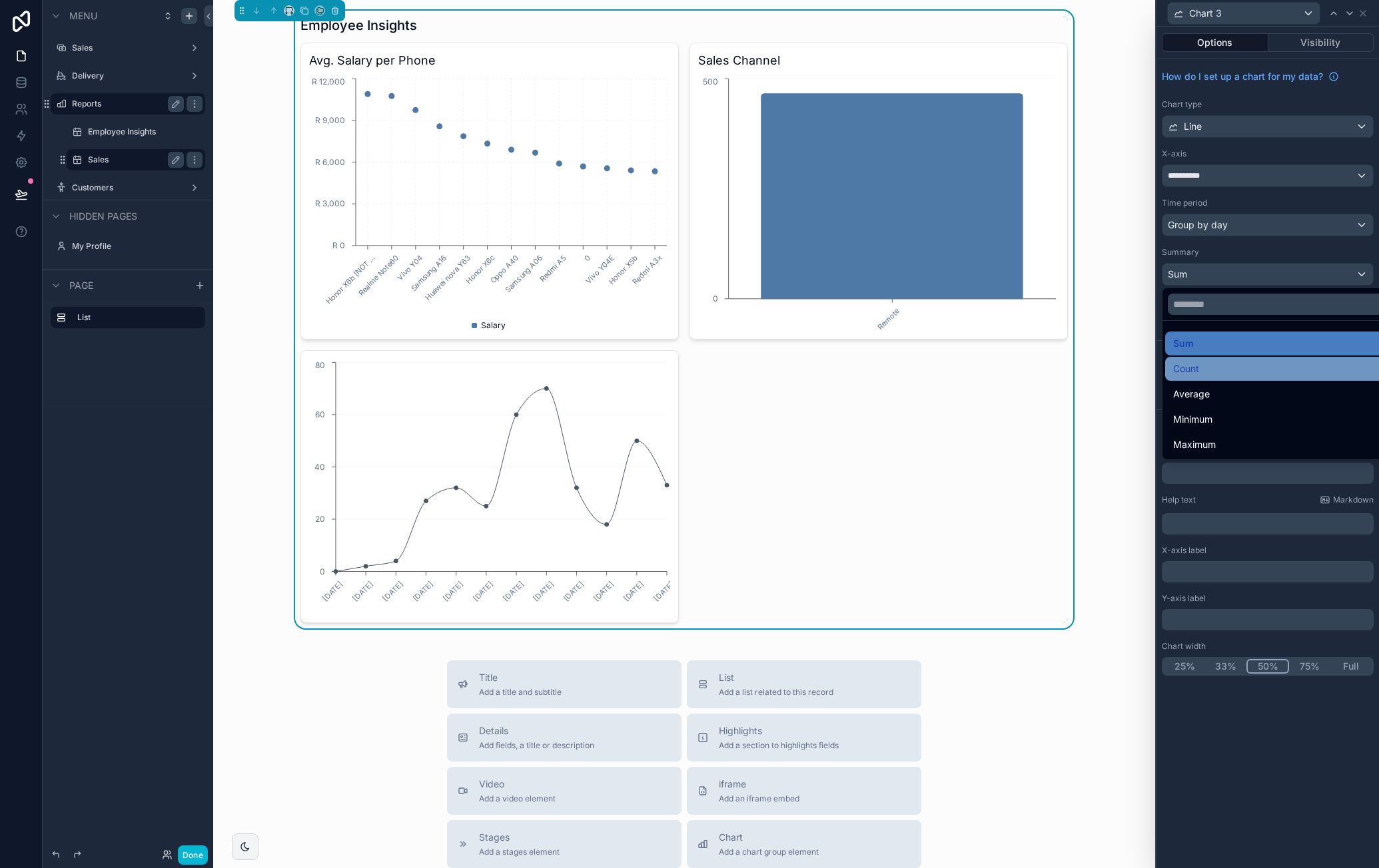
click at [1229, 361] on div "Count" at bounding box center [1284, 368] width 221 height 16
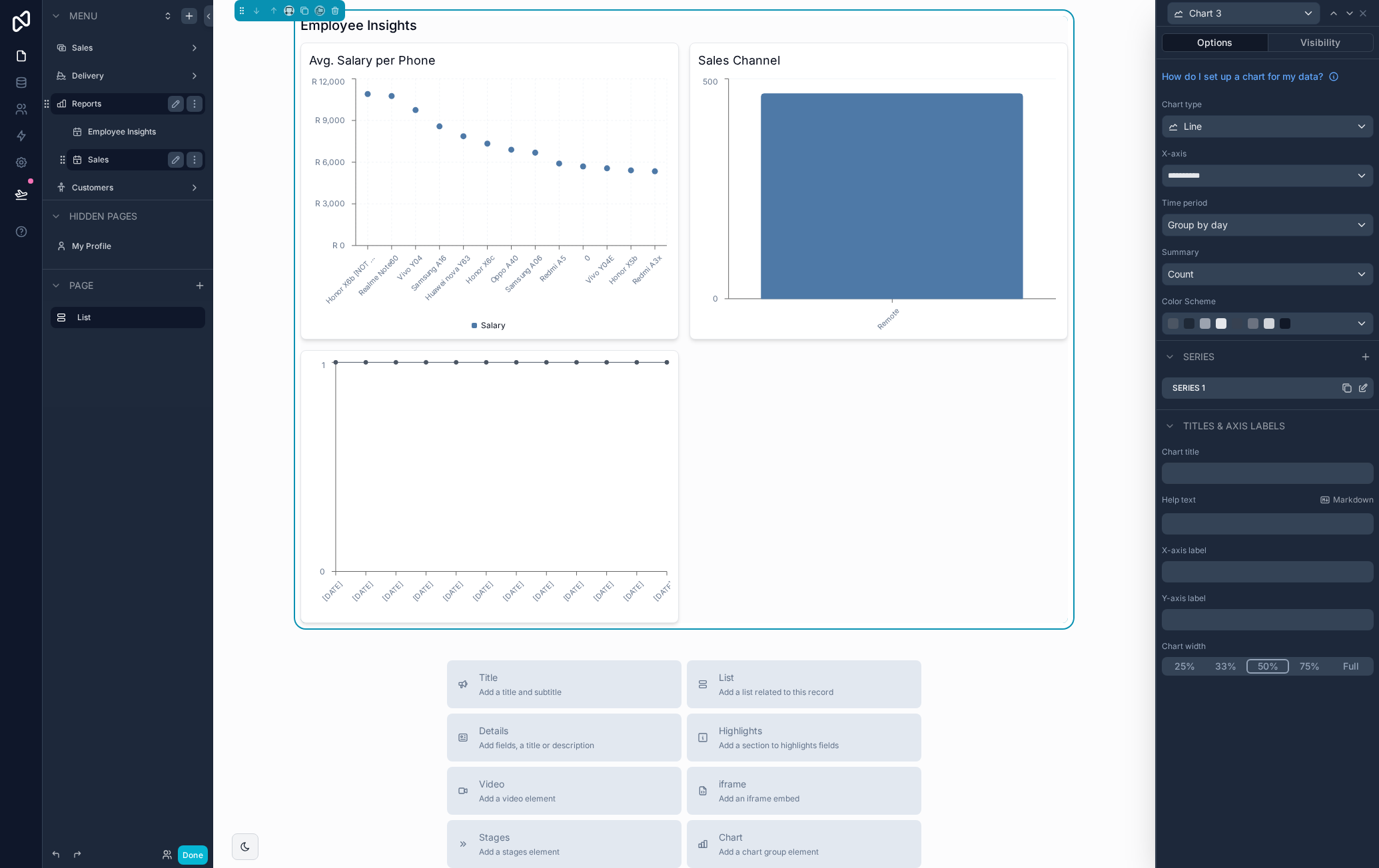
click at [1361, 386] on icon at bounding box center [1363, 386] width 5 height 5
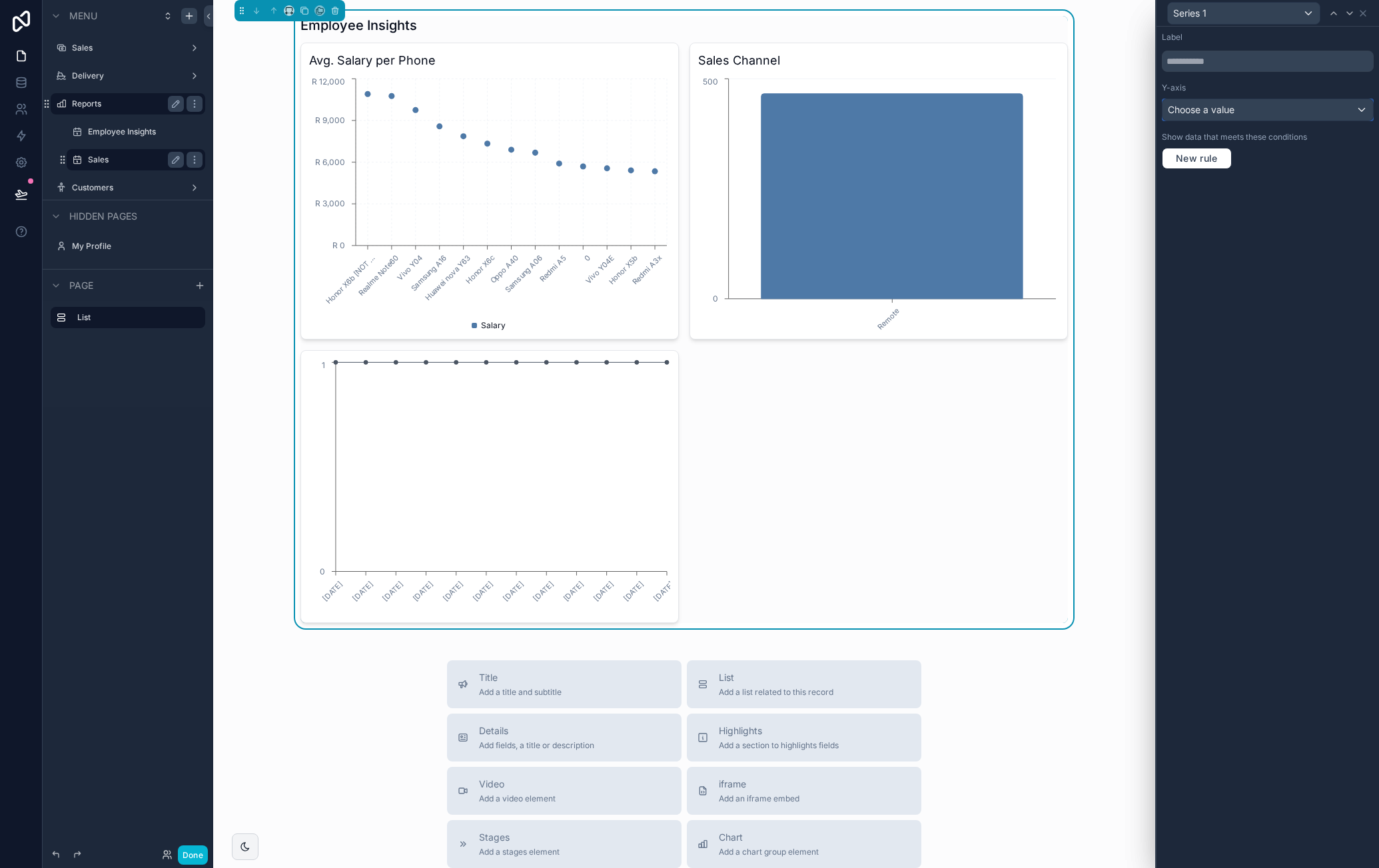
click at [1246, 107] on div "Choose a value" at bounding box center [1268, 110] width 211 height 21
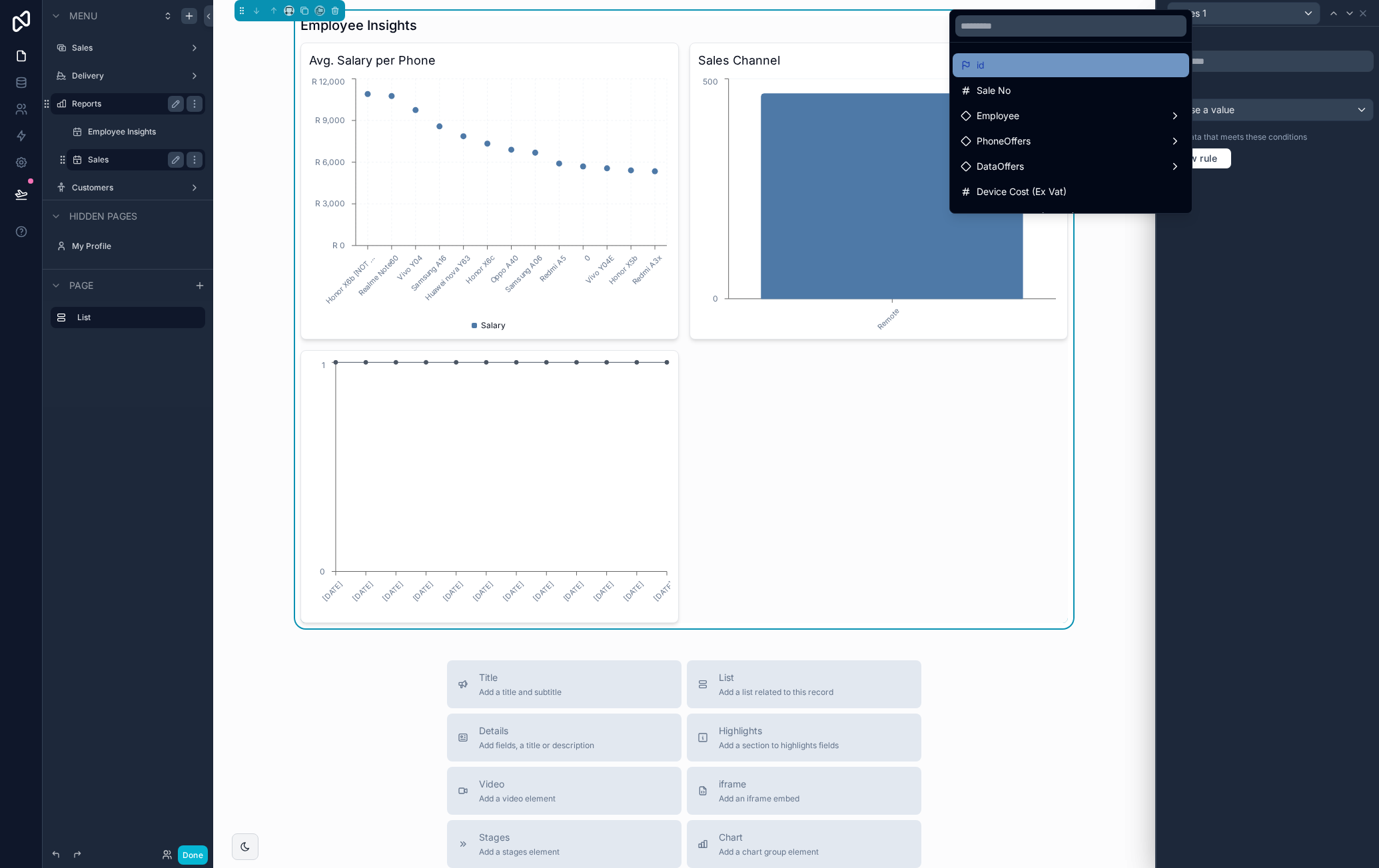
click at [1059, 63] on div "id" at bounding box center [1071, 65] width 221 height 16
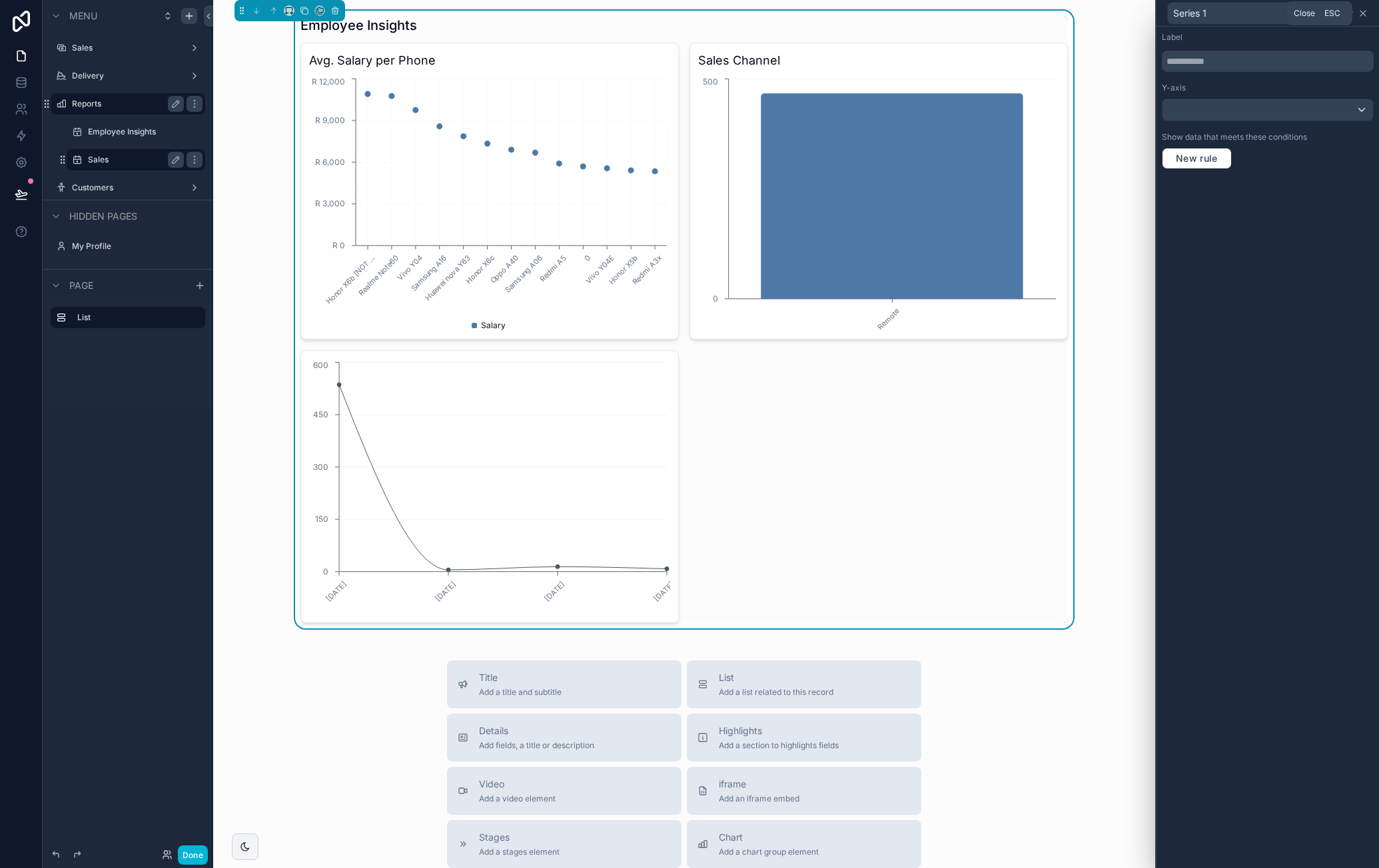
click at [1364, 15] on icon at bounding box center [1362, 13] width 5 height 5
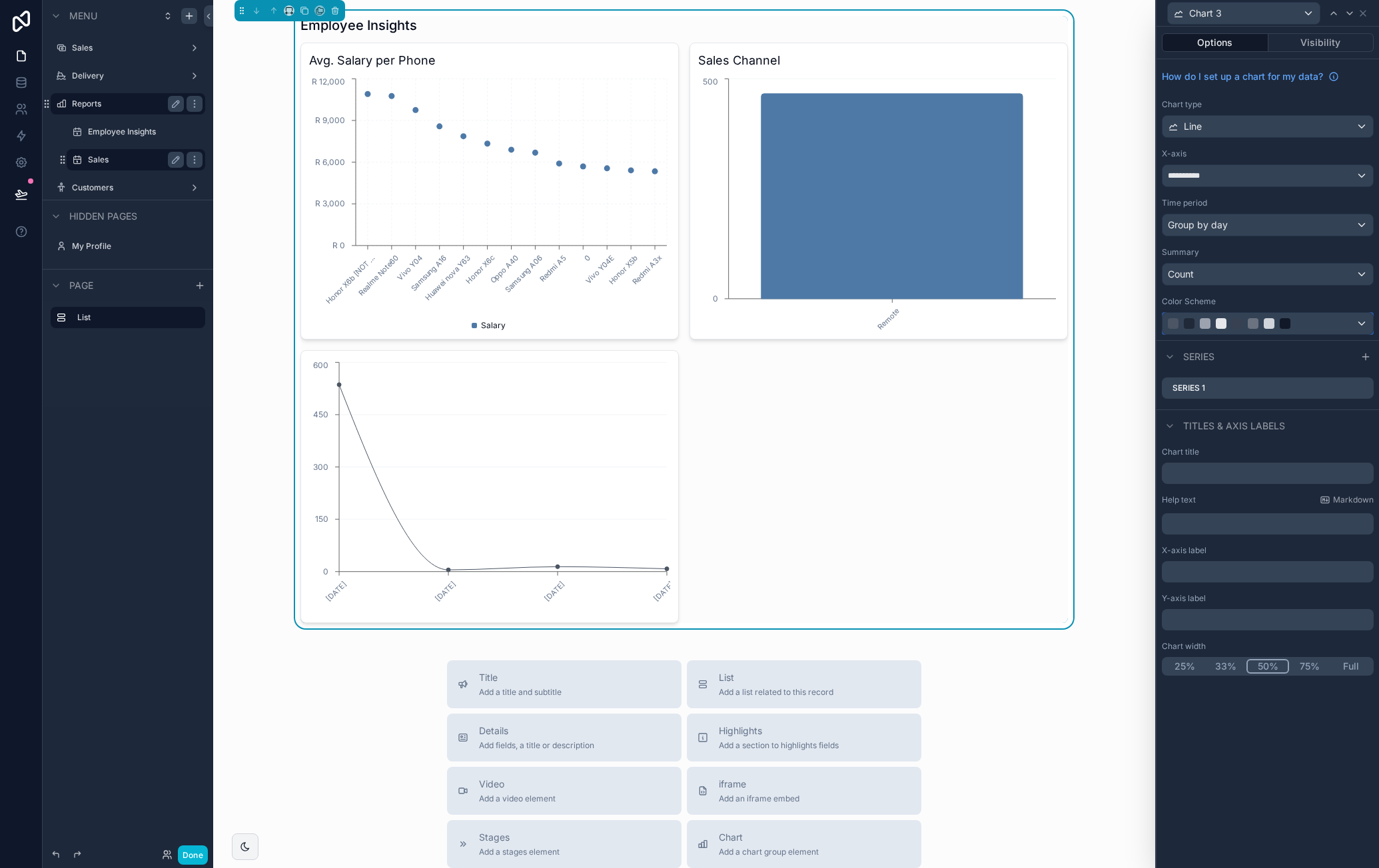
click at [1316, 319] on div at bounding box center [1253, 324] width 170 height 11
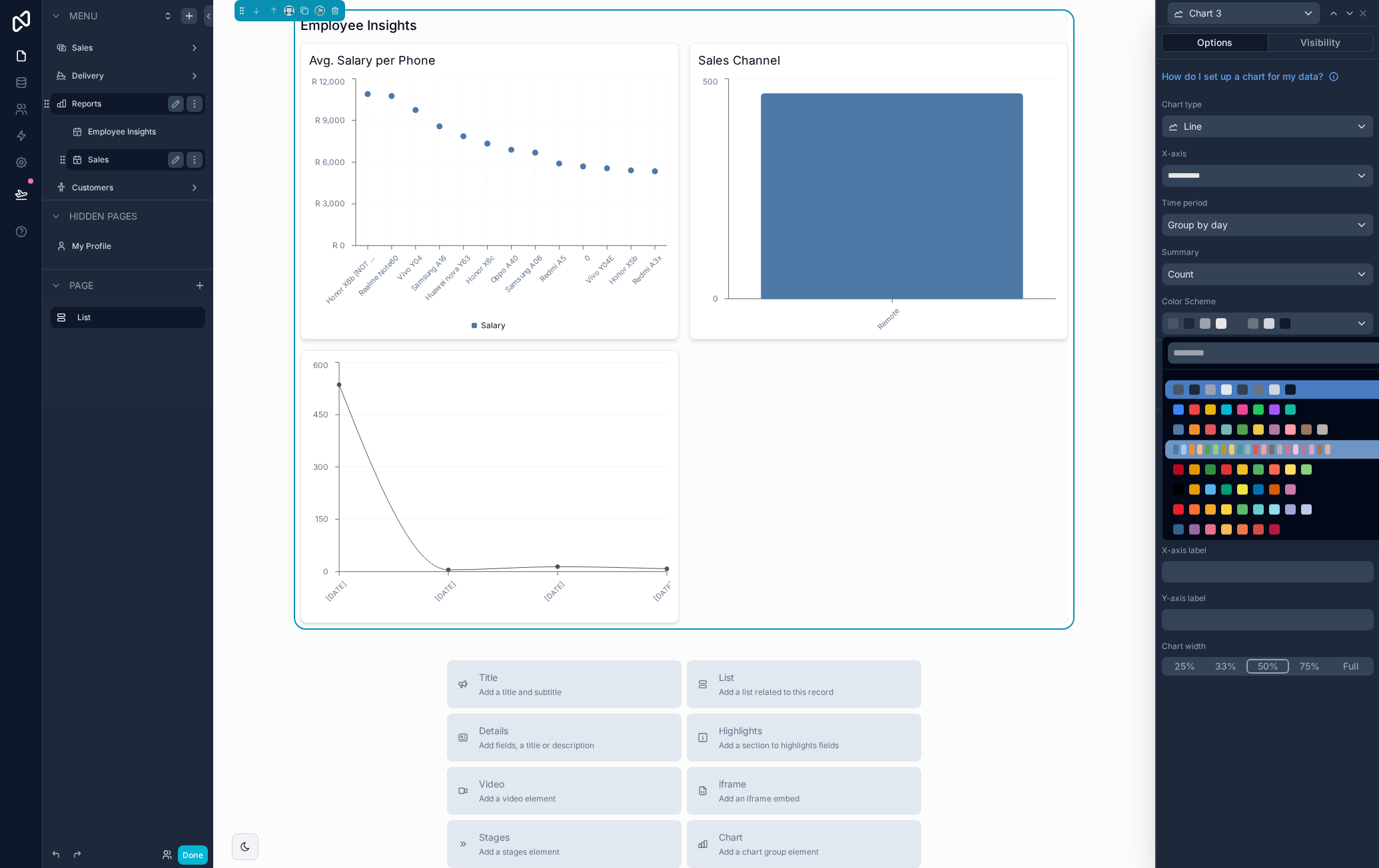
click at [1245, 444] on div at bounding box center [1258, 449] width 170 height 11
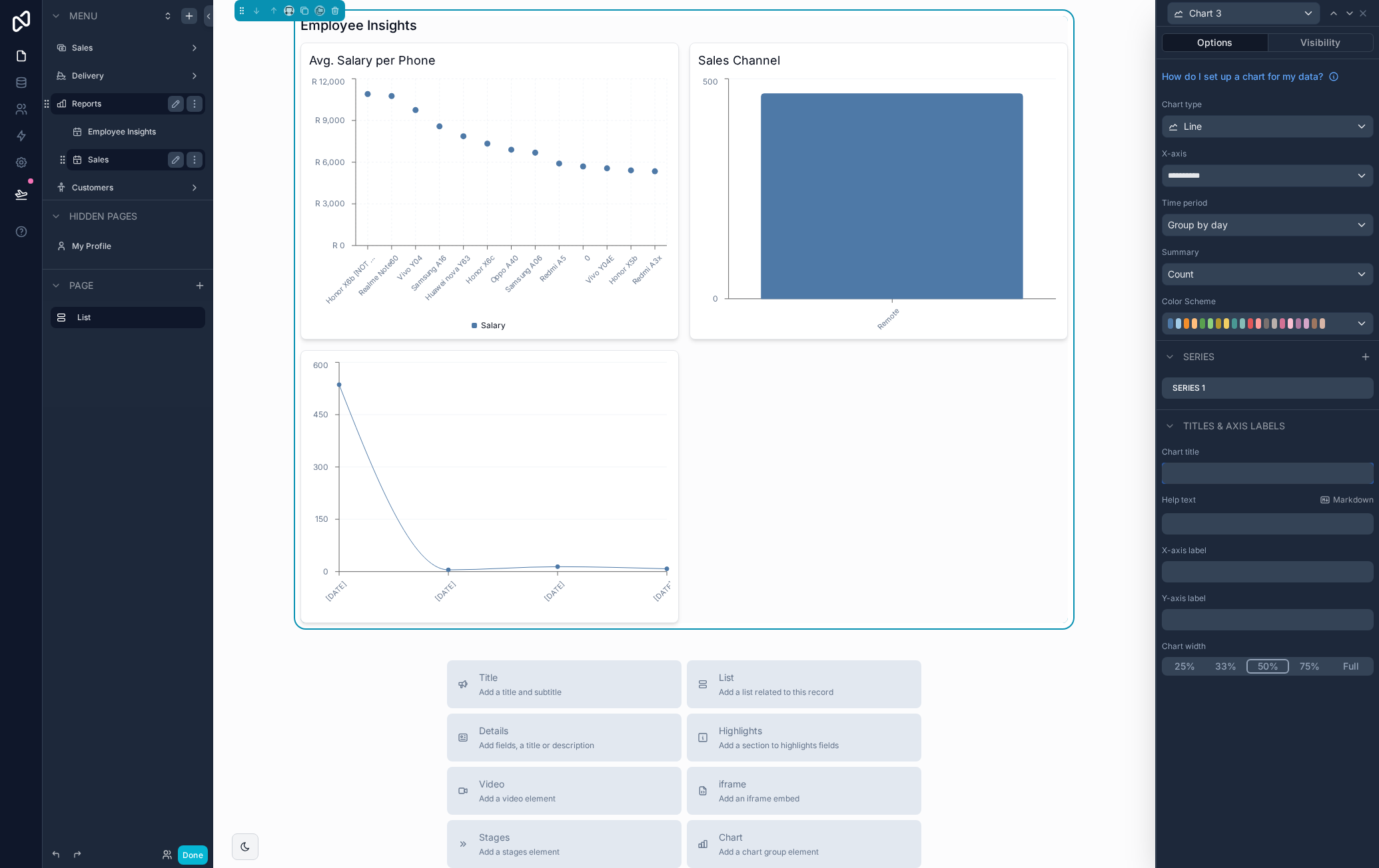
click at [1252, 467] on input "text" at bounding box center [1268, 473] width 212 height 21
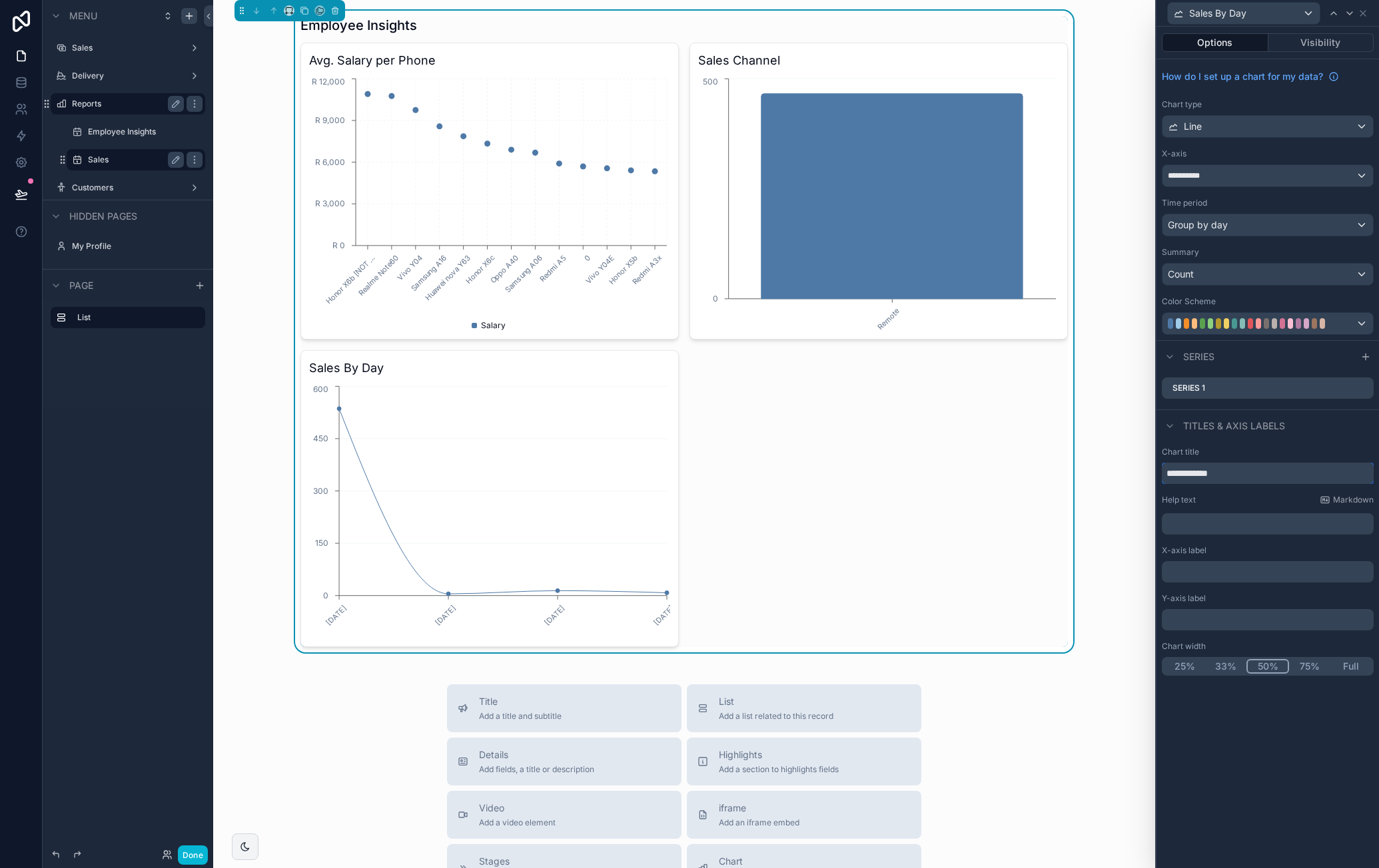
type input "**********"
click at [1321, 441] on div "**********" at bounding box center [1267, 561] width 223 height 240
click at [1262, 572] on p "﻿" at bounding box center [1269, 573] width 204 height 14
click at [1237, 619] on p "﻿" at bounding box center [1269, 620] width 204 height 14
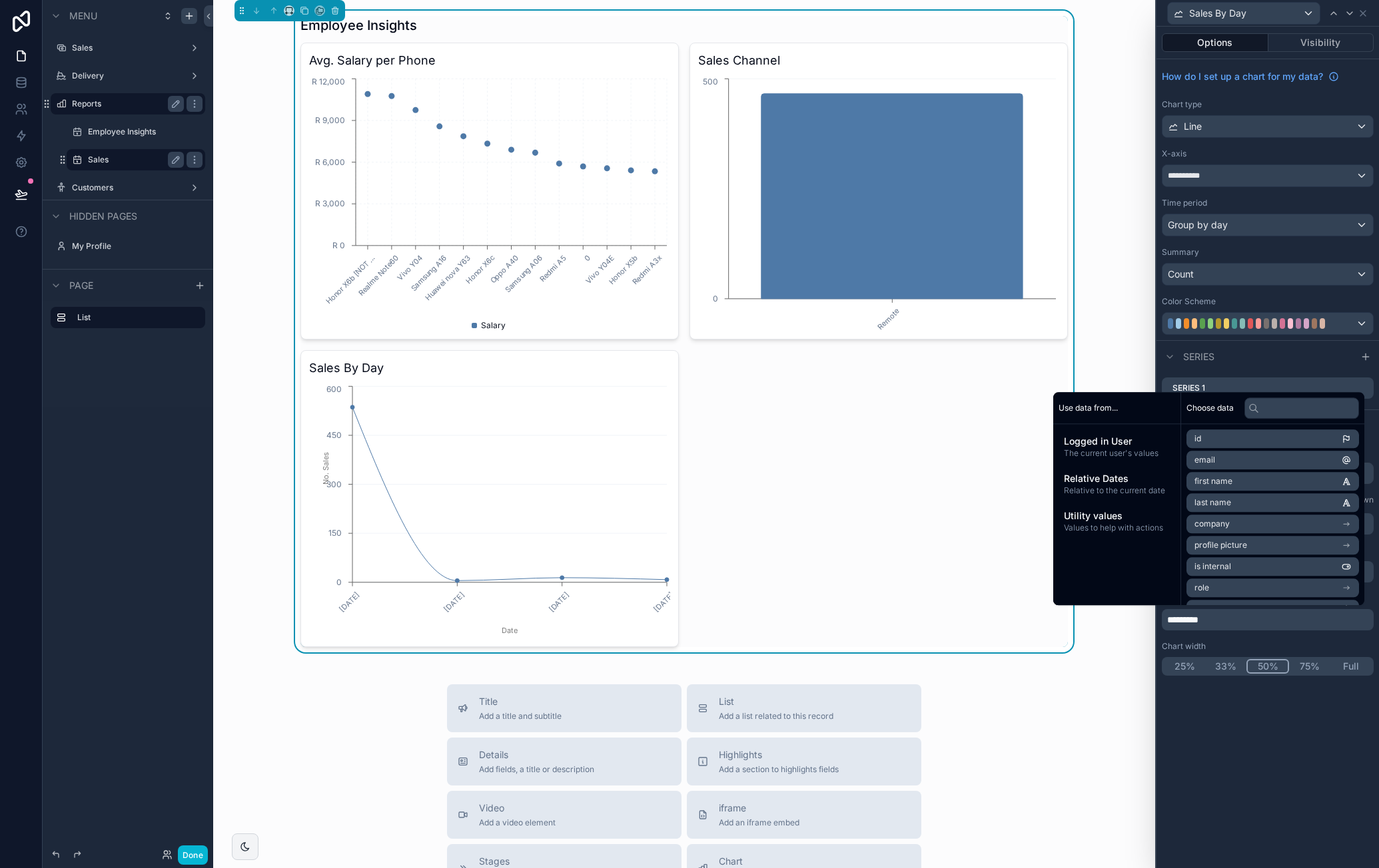
click at [1284, 708] on div "**********" at bounding box center [1267, 447] width 223 height 842
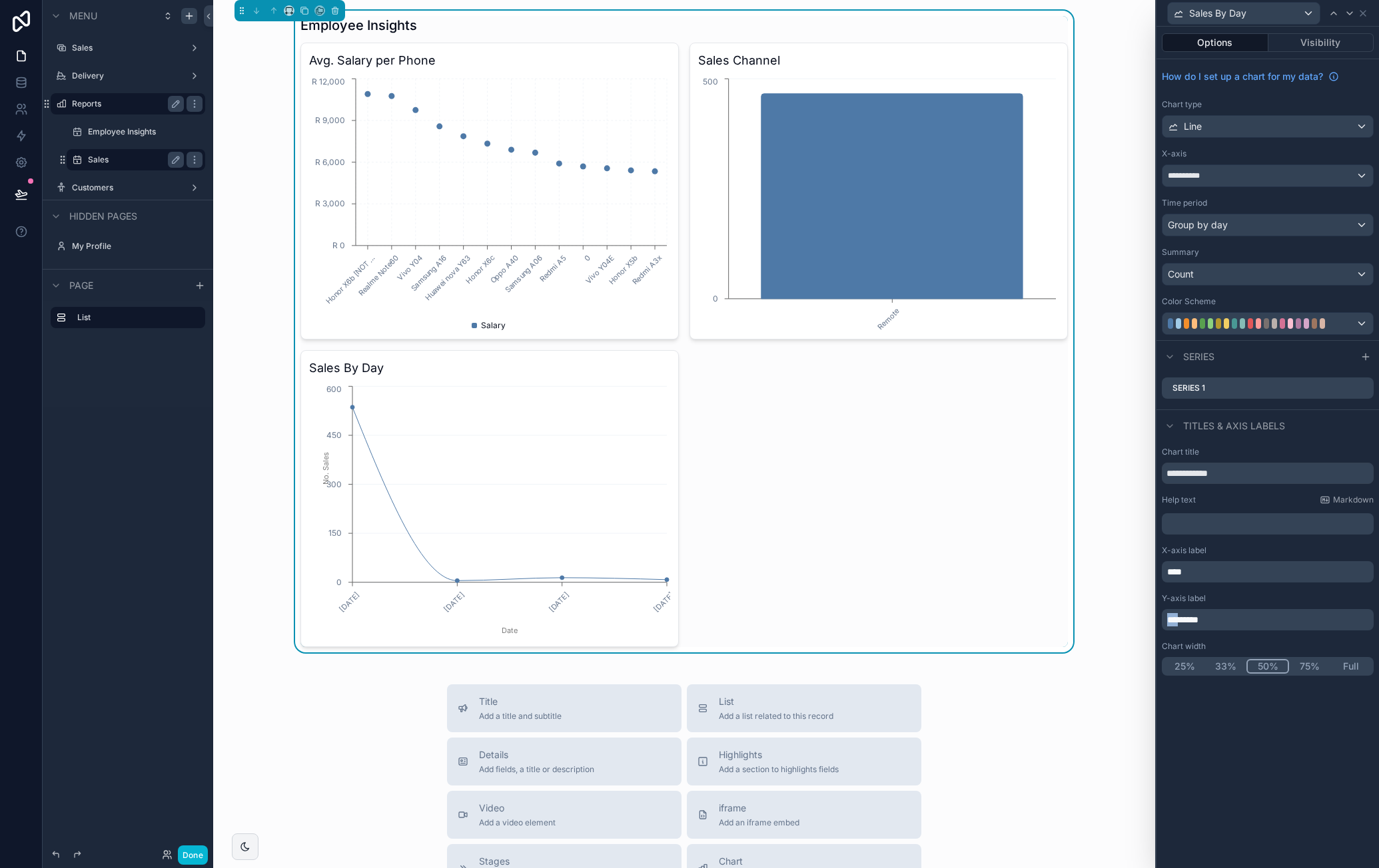
drag, startPoint x: 1184, startPoint y: 618, endPoint x: 1149, endPoint y: 618, distance: 35.0
click at [1149, 618] on div "**********" at bounding box center [690, 434] width 1379 height 868
click at [1257, 712] on div "**********" at bounding box center [1267, 447] width 223 height 842
click at [1094, 579] on div "Employee Insights Avg. Salary per Phone Honor X6b [NOT ... Realme Note60 Vivo Y…" at bounding box center [684, 331] width 921 height 642
click at [1305, 43] on button "Visibility" at bounding box center [1322, 42] width 106 height 18
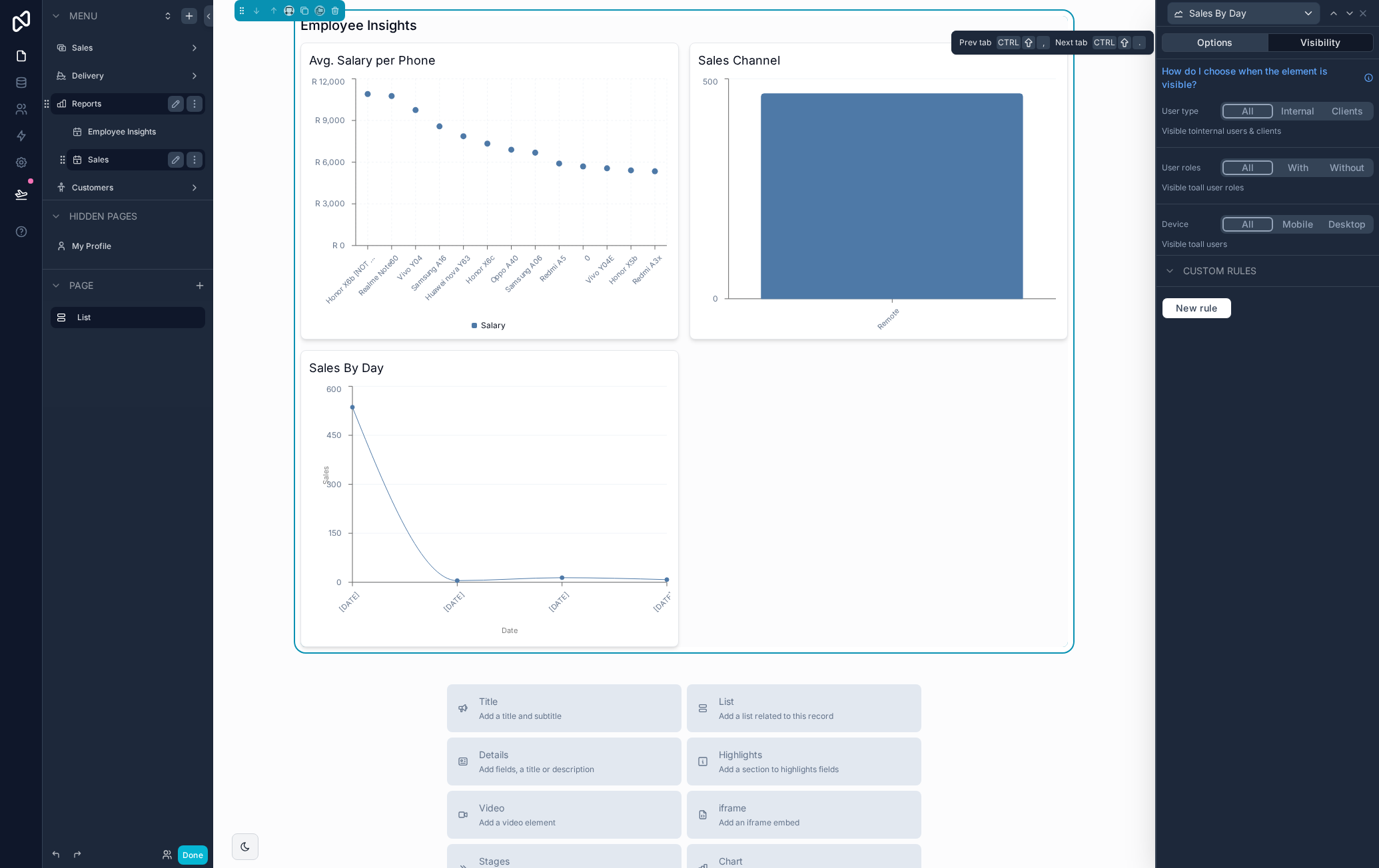
click at [1205, 46] on button "Options" at bounding box center [1216, 42] width 107 height 18
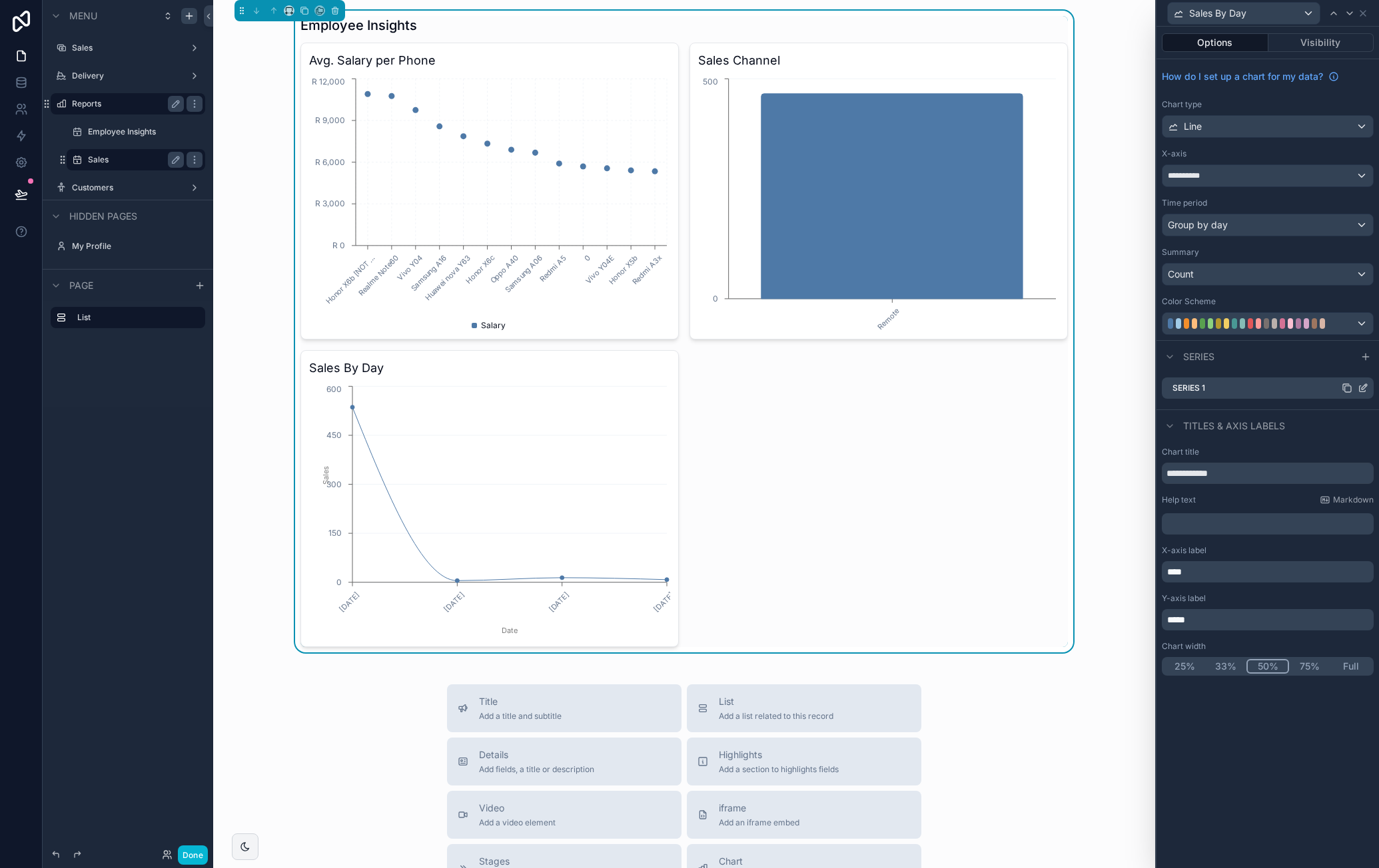
click at [1366, 385] on icon at bounding box center [1365, 385] width 1 height 1
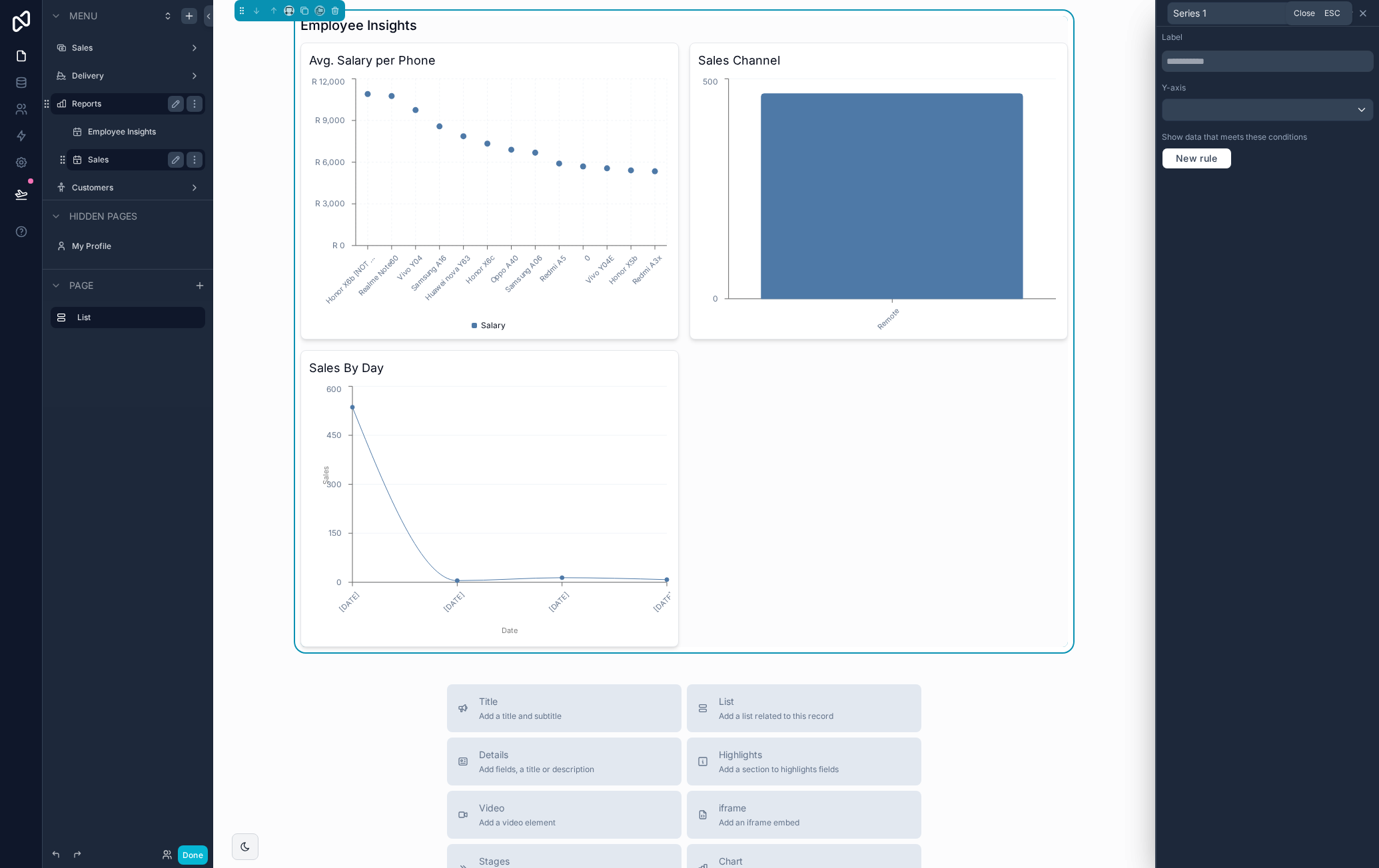
click at [1367, 10] on icon at bounding box center [1362, 13] width 11 height 11
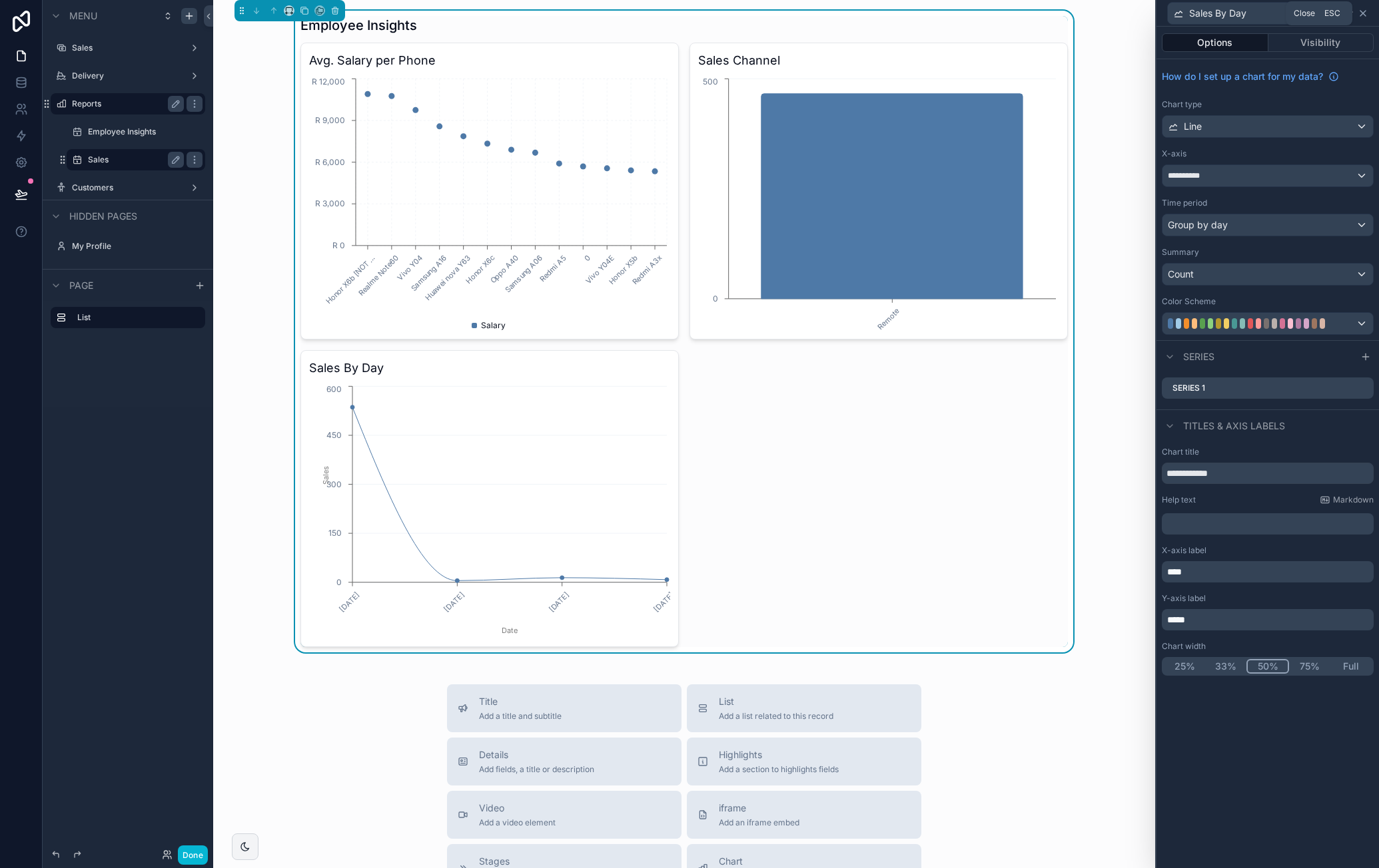
click at [1367, 14] on icon at bounding box center [1362, 13] width 11 height 11
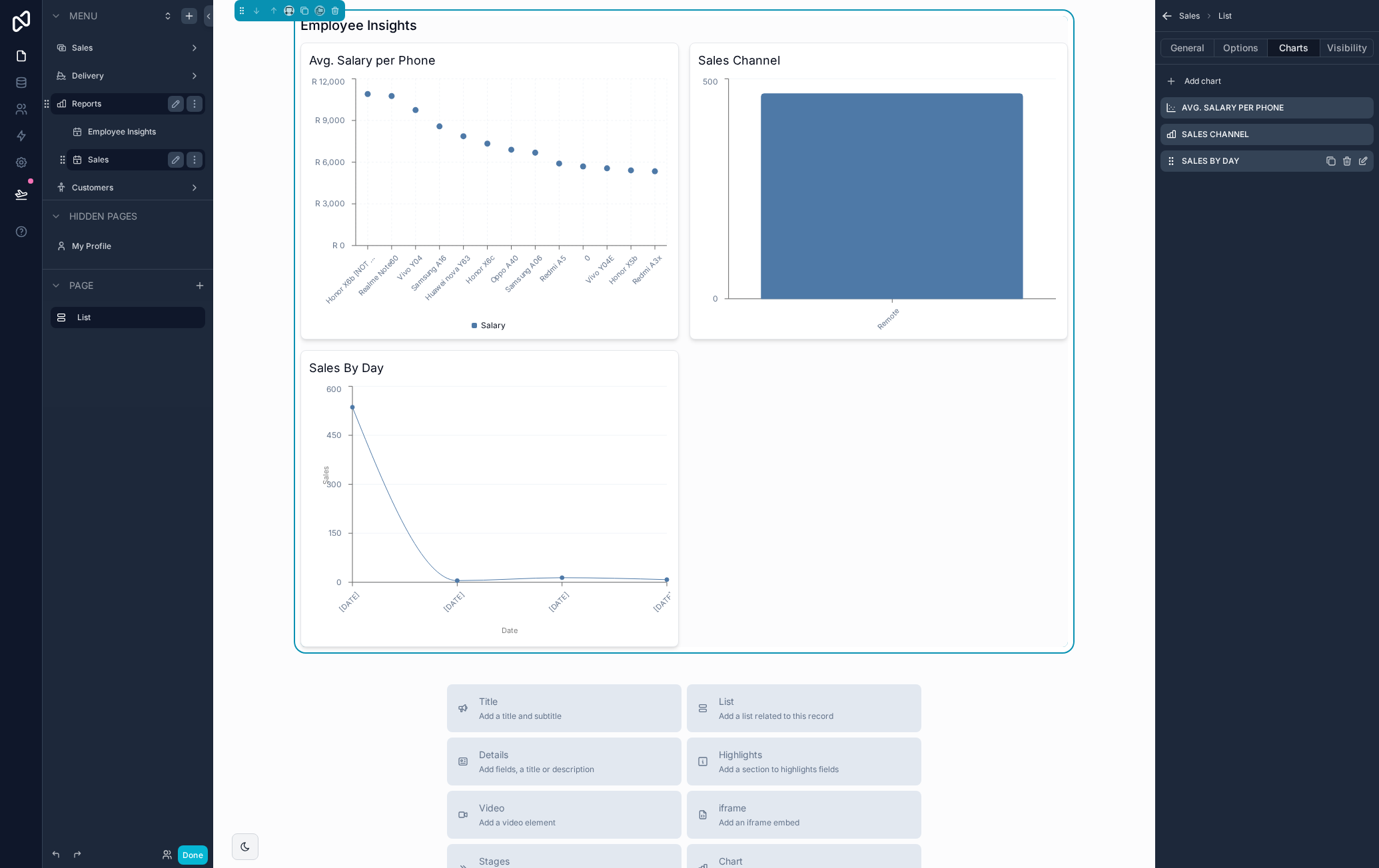
click at [1329, 159] on icon "scrollable content" at bounding box center [1332, 162] width 6 height 6
click at [1367, 186] on icon "scrollable content" at bounding box center [1362, 188] width 11 height 11
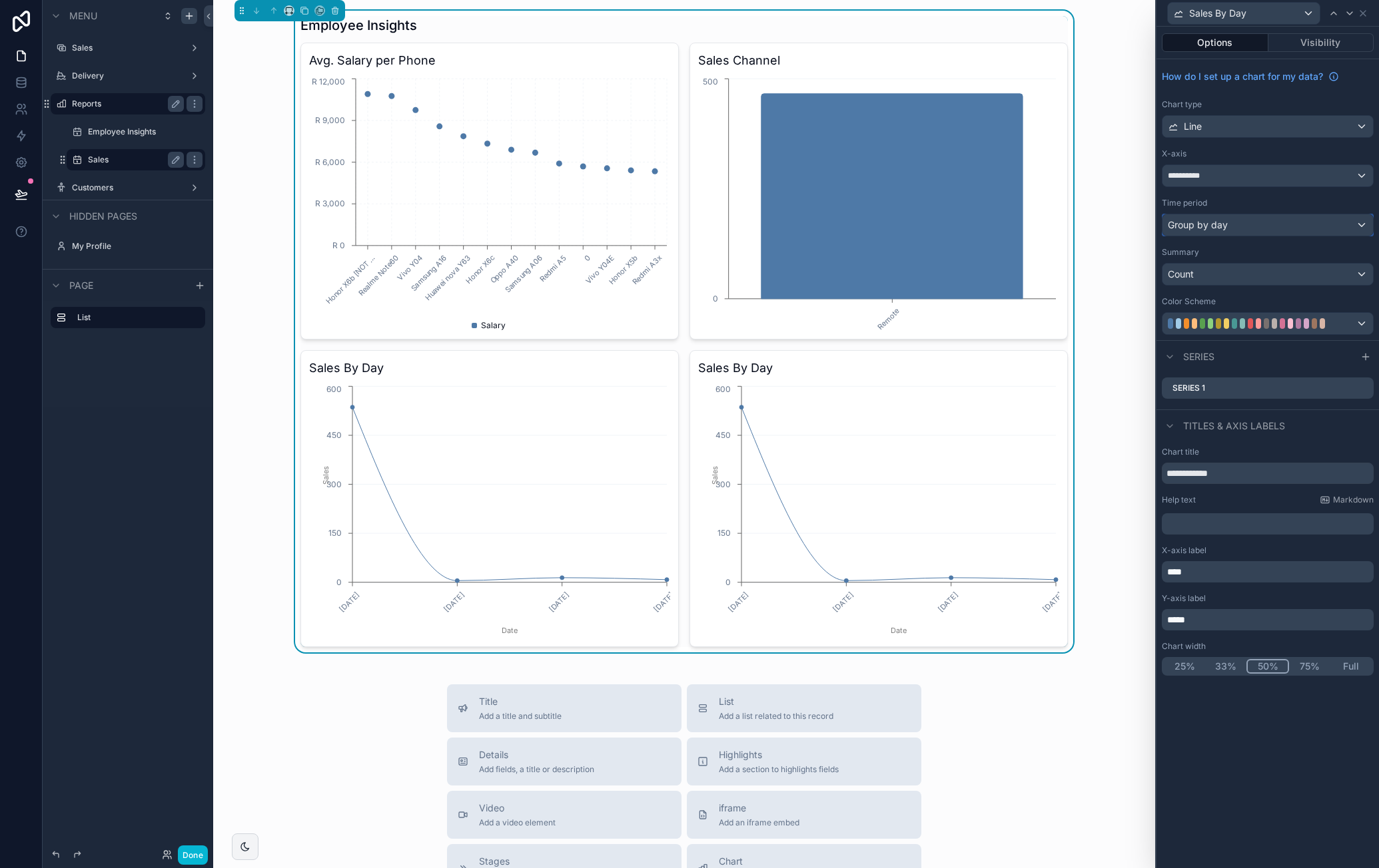
click at [1251, 226] on div "Group by day" at bounding box center [1268, 226] width 211 height 21
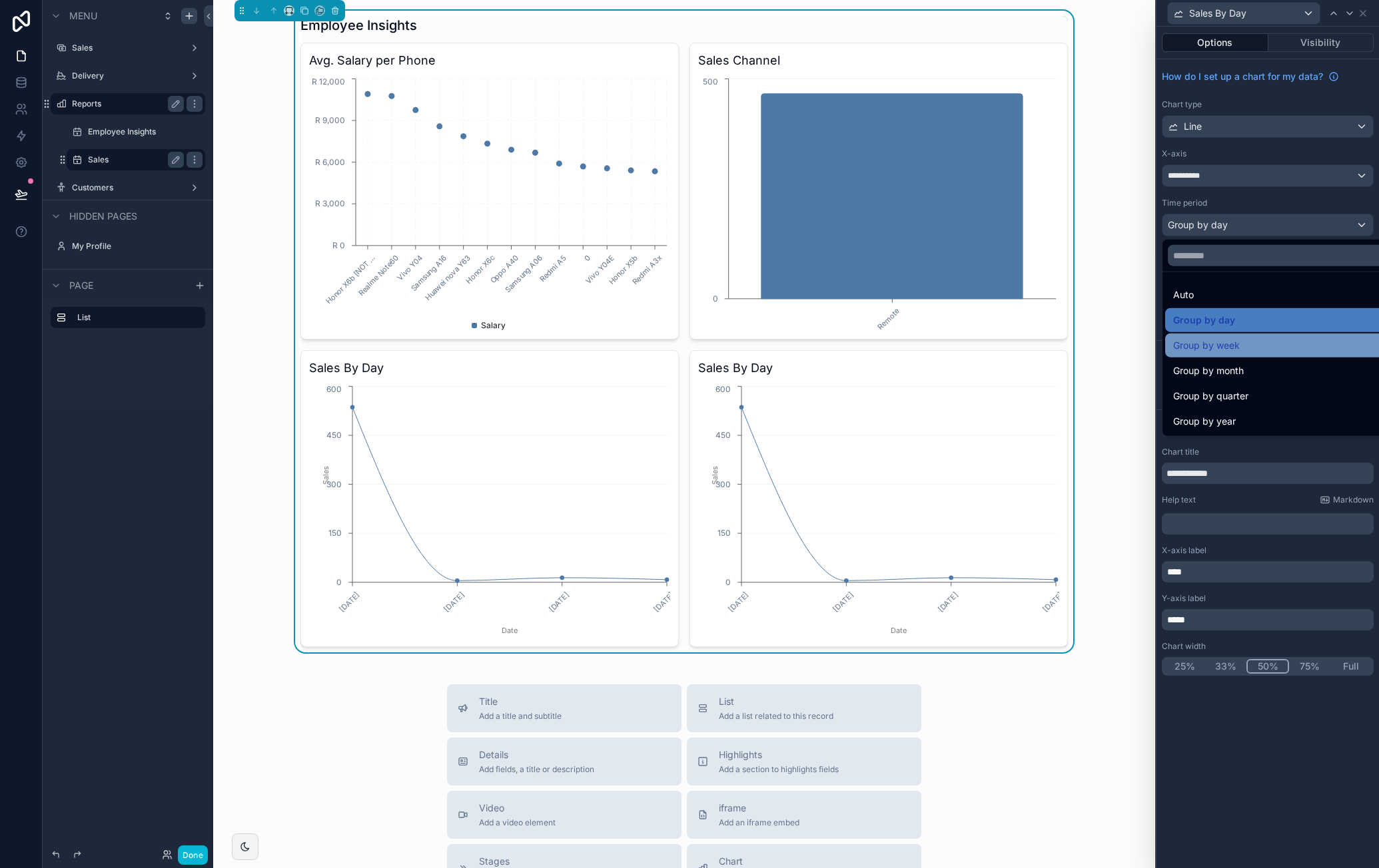
click at [1238, 340] on span "Group by week" at bounding box center [1207, 345] width 67 height 16
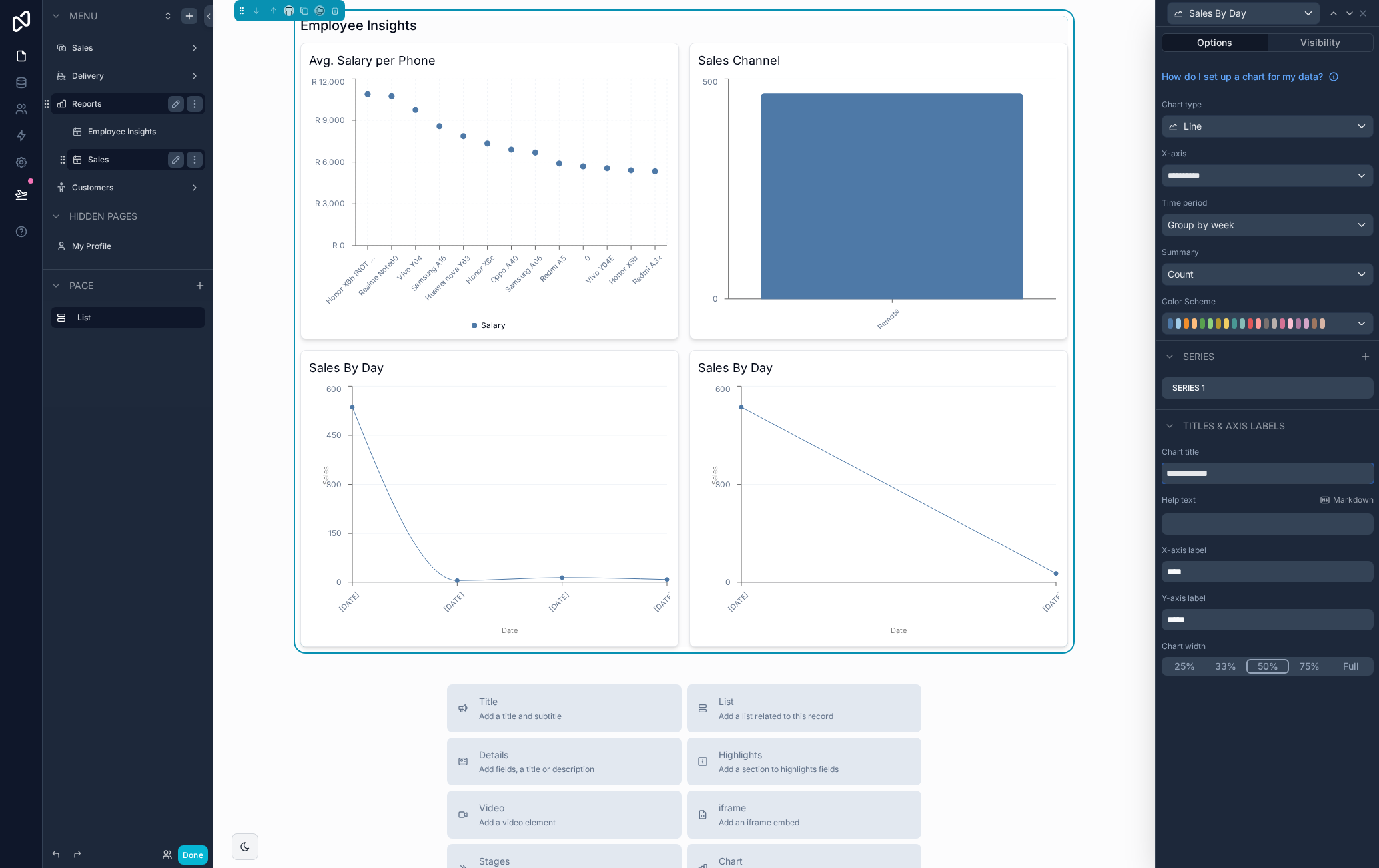
click at [1239, 476] on input "**********" at bounding box center [1268, 473] width 212 height 21
type input "**********"
click at [1205, 614] on p "*****" at bounding box center [1269, 620] width 204 height 14
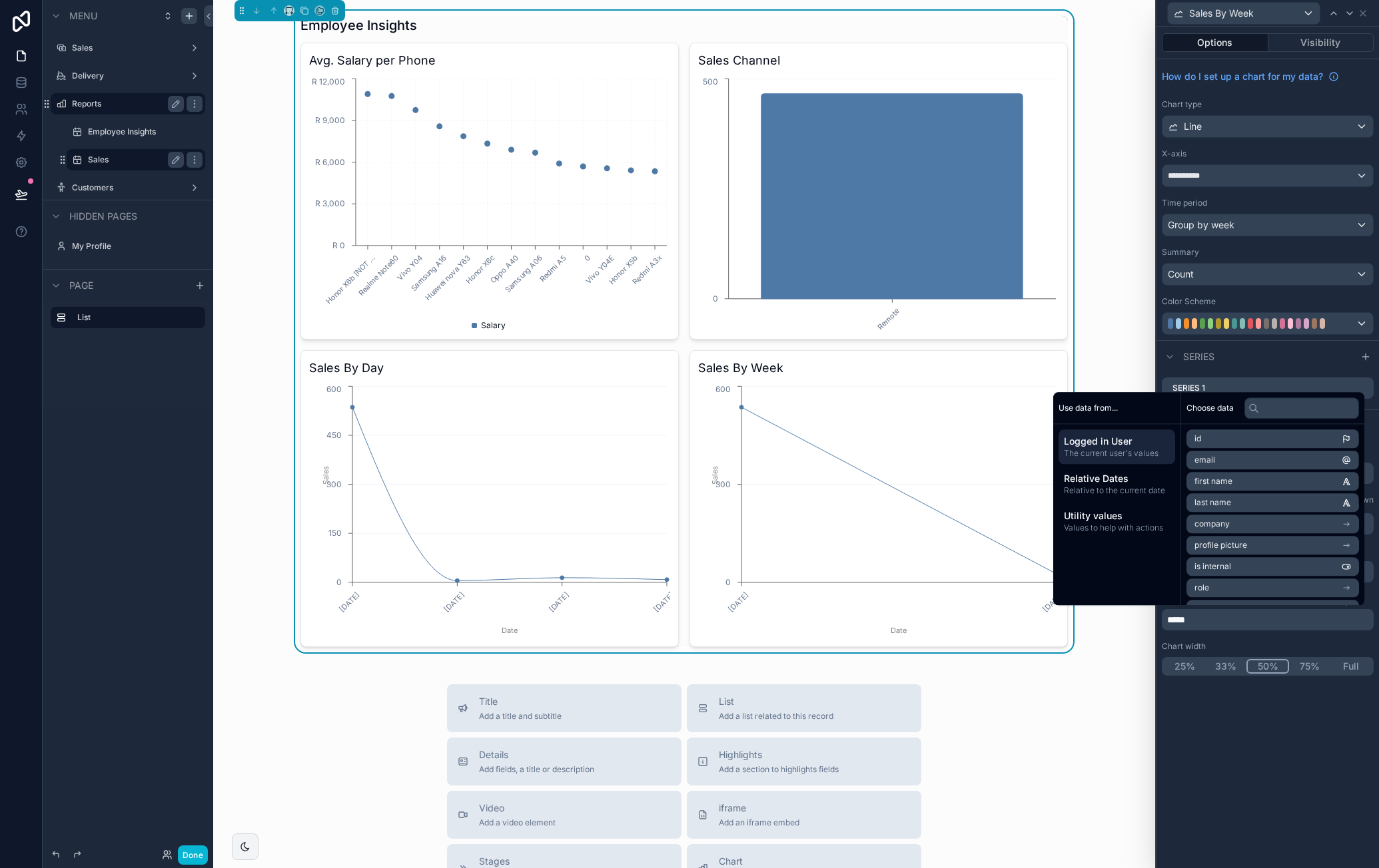
click at [1272, 706] on div "**********" at bounding box center [1267, 447] width 223 height 842
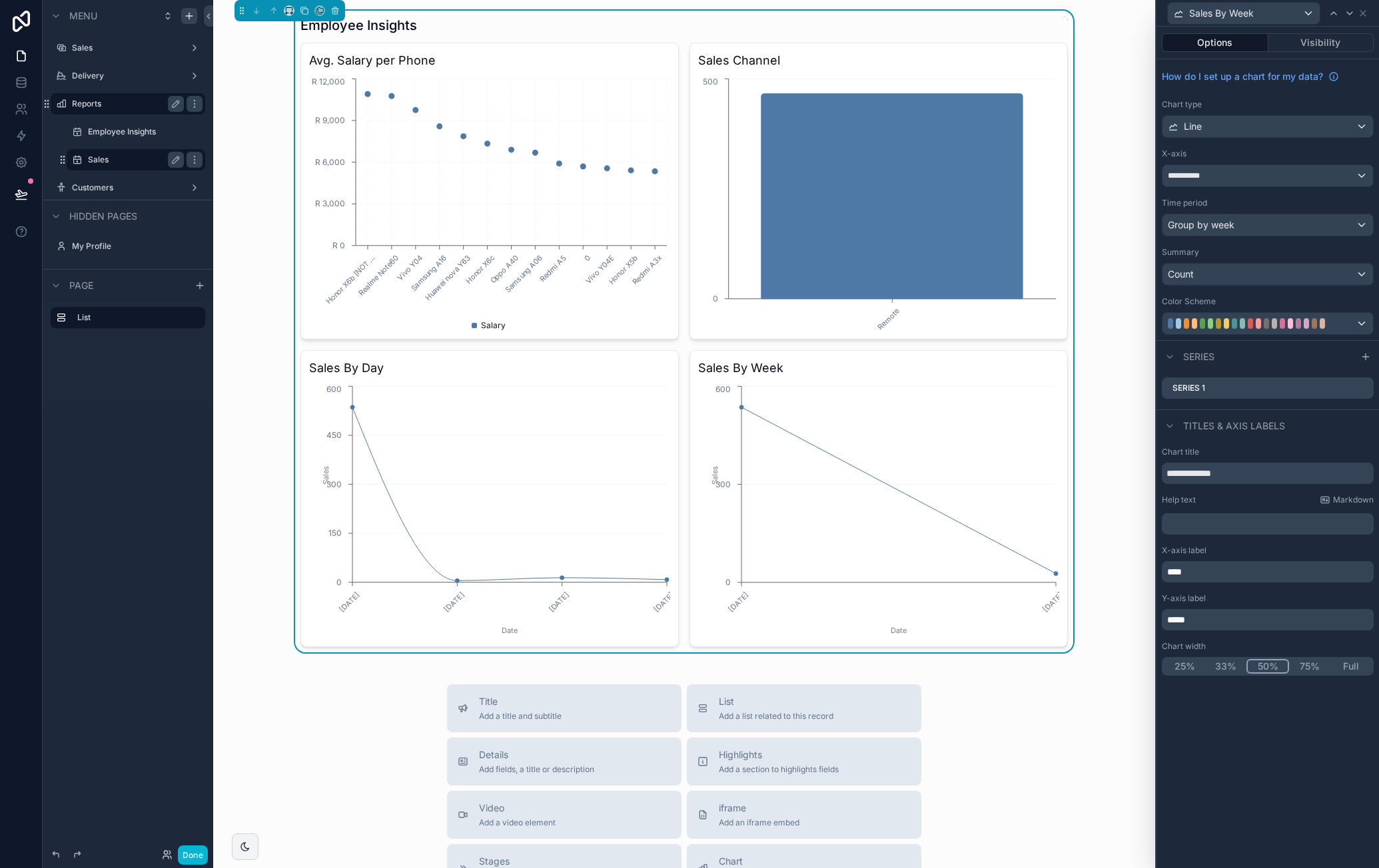
click at [1180, 569] on span "****" at bounding box center [1174, 573] width 15 height 10
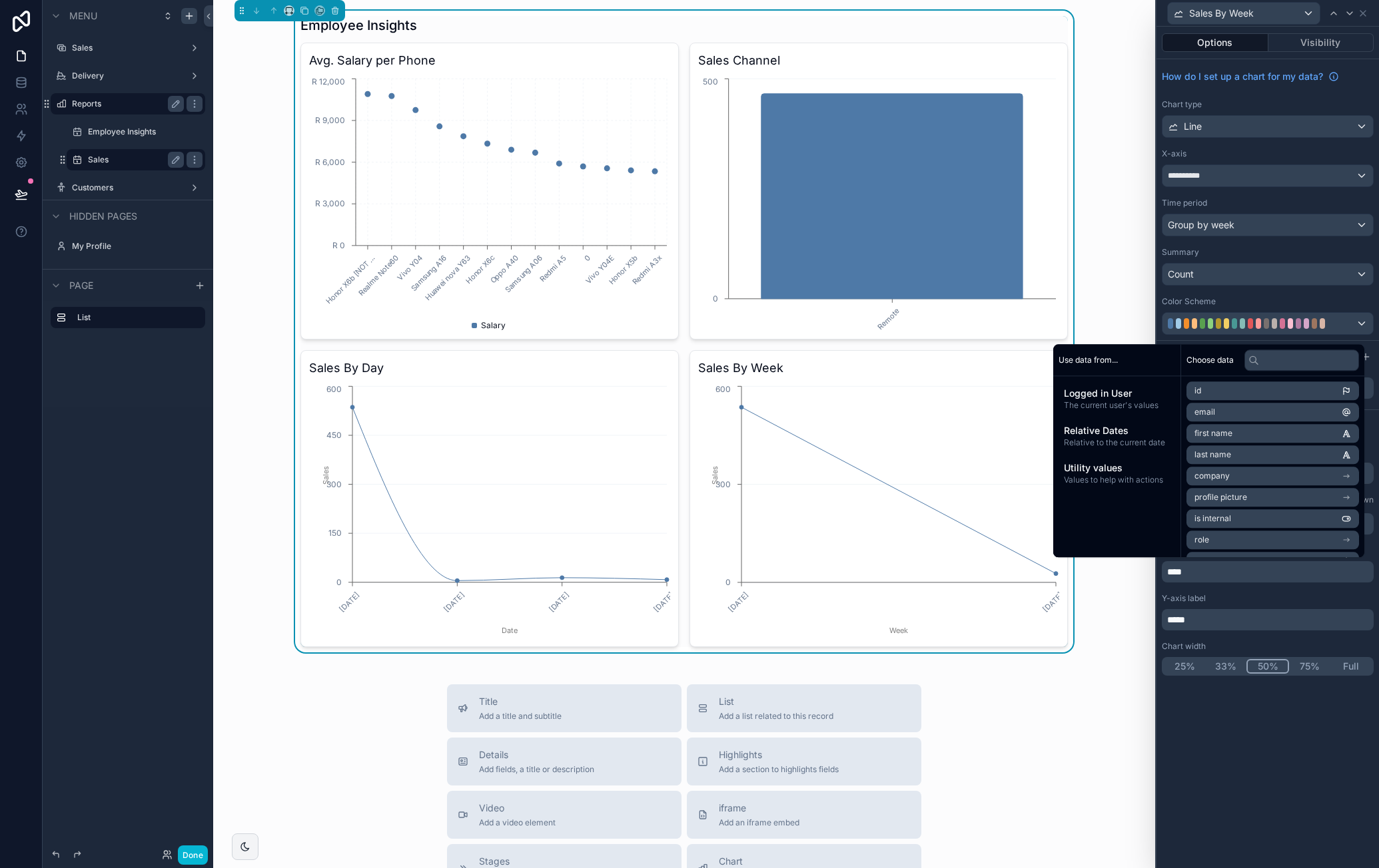
click at [1197, 732] on div "**********" at bounding box center [1267, 447] width 223 height 842
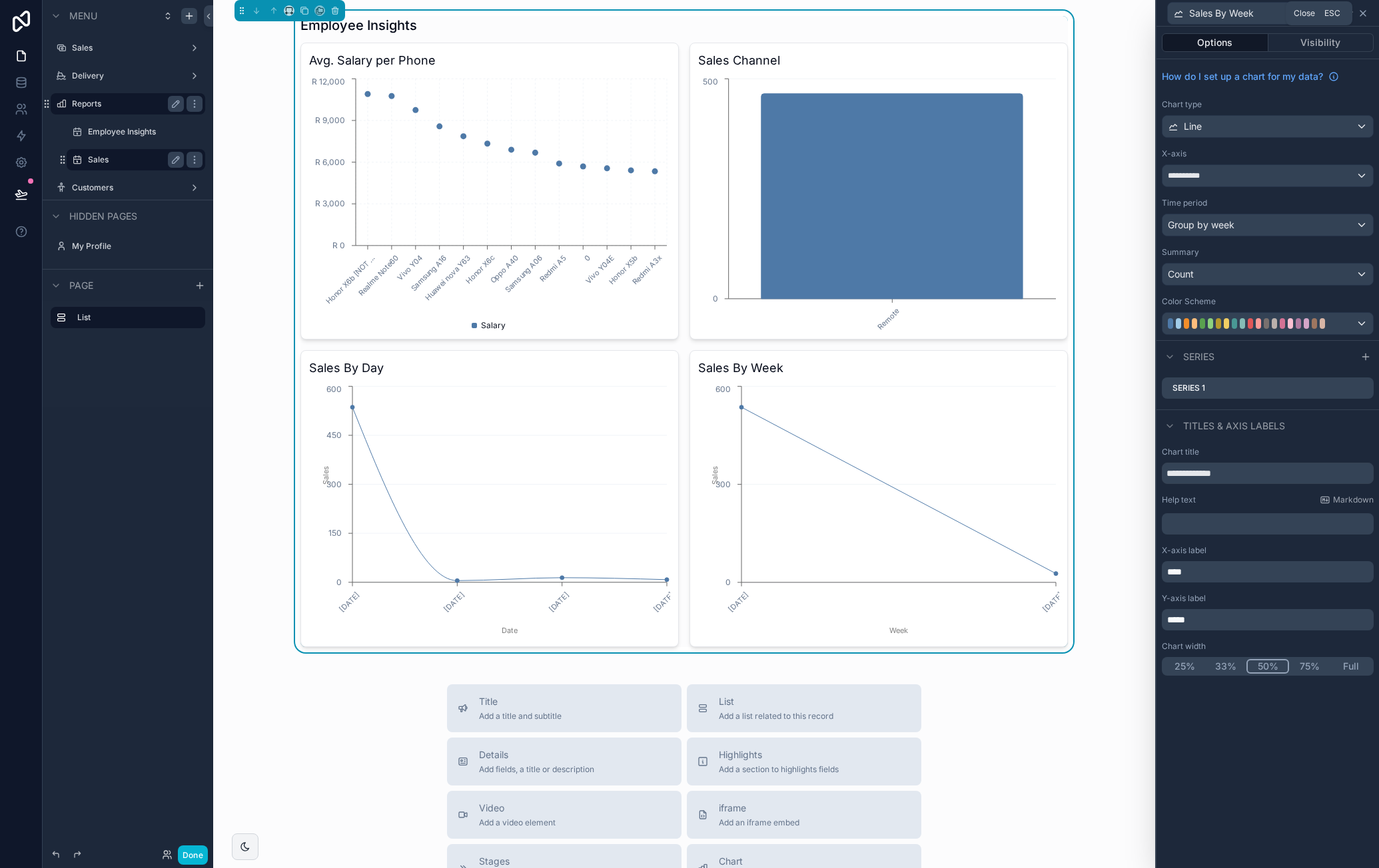
click at [1362, 12] on icon at bounding box center [1362, 13] width 11 height 11
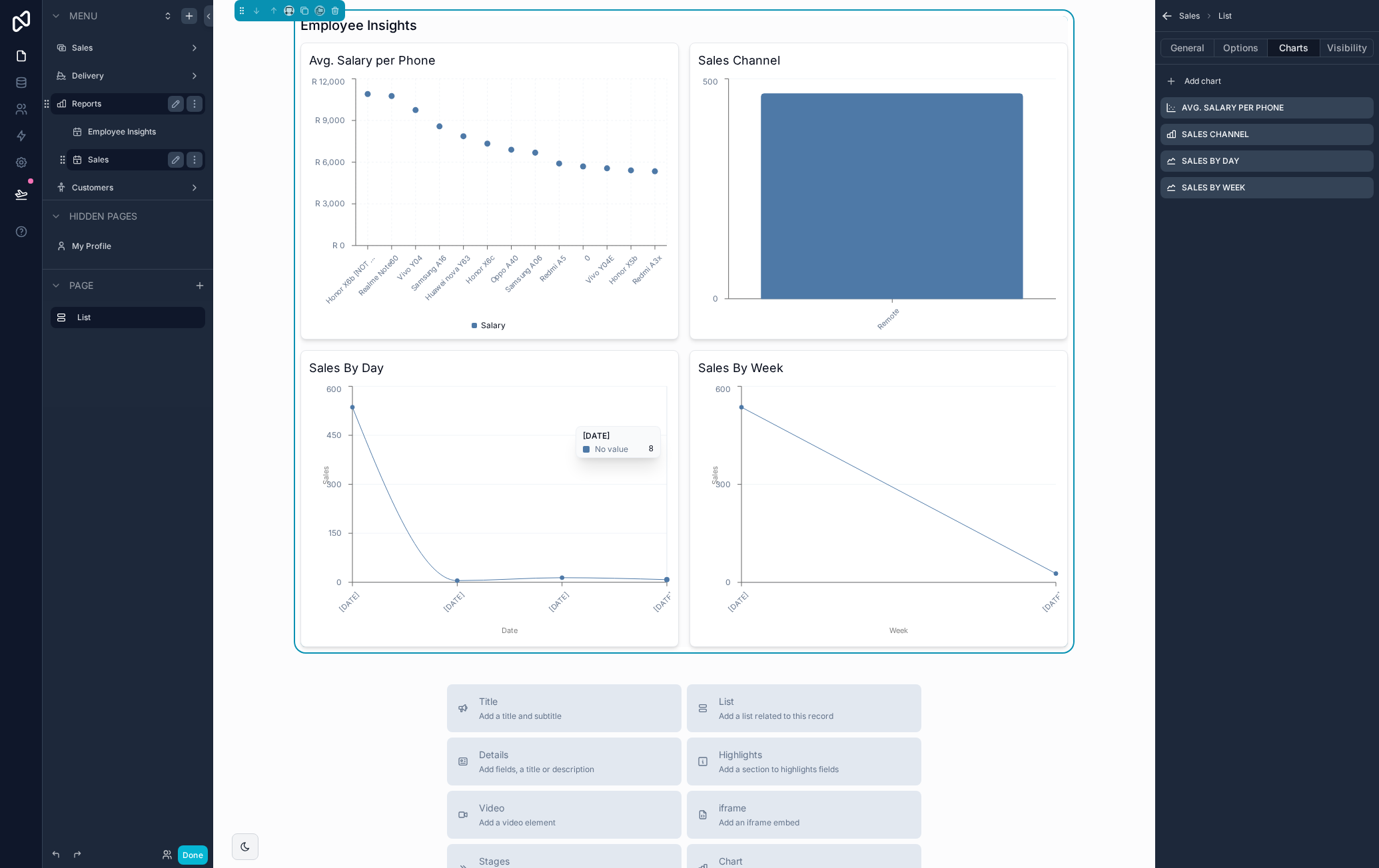
click at [611, 420] on icon "28/09/2025 29/09/2025 30/09/2025 01/10/2025 Date 0 150 300 450 600 Sales" at bounding box center [489, 510] width 361 height 256
click at [617, 371] on h3 "Sales By Day" at bounding box center [489, 367] width 361 height 18
click at [1361, 157] on icon "scrollable content" at bounding box center [1362, 160] width 11 height 11
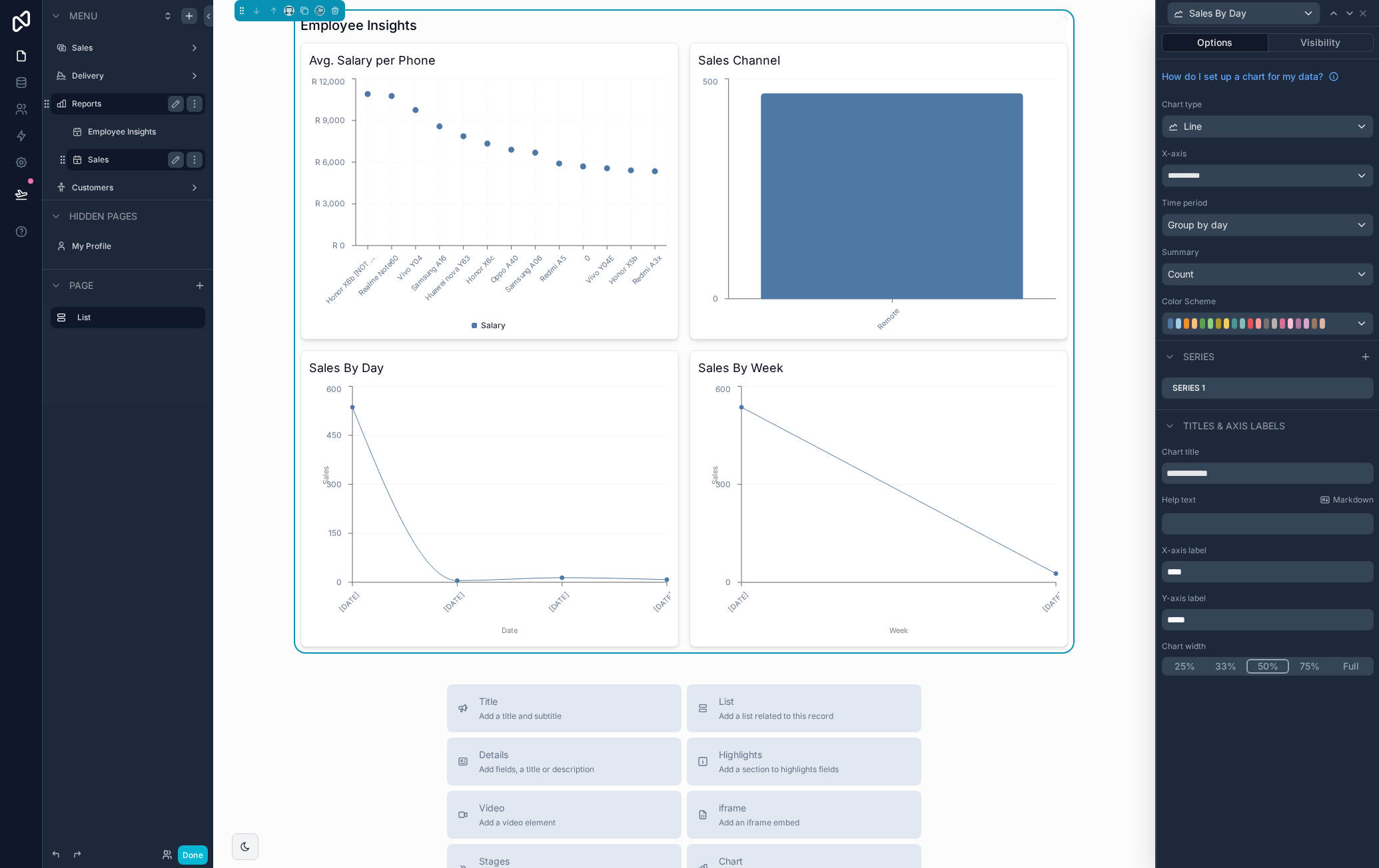
click at [1233, 661] on button "33%" at bounding box center [1225, 666] width 41 height 15
click at [1362, 12] on icon at bounding box center [1362, 13] width 11 height 11
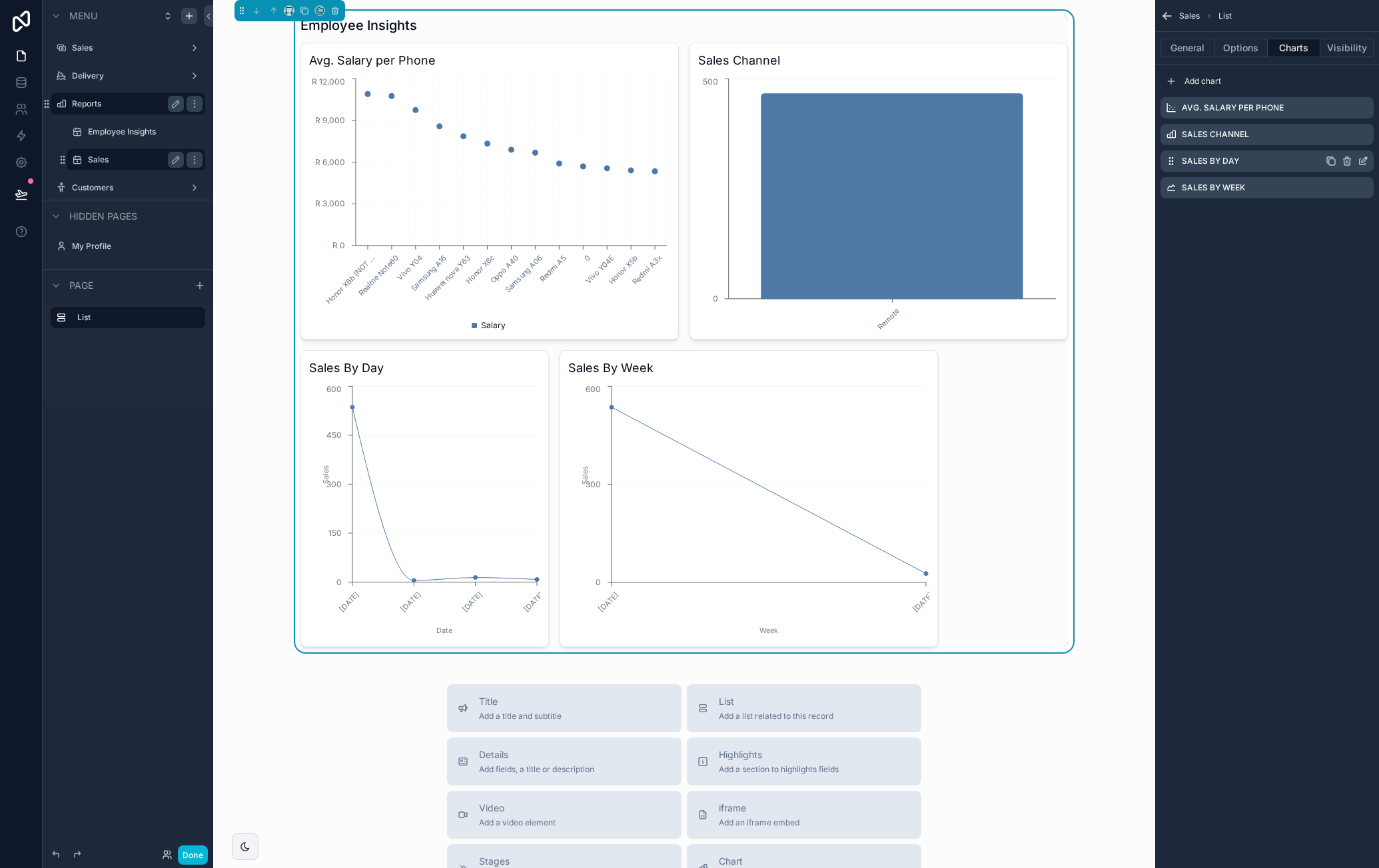
click at [1361, 161] on icon "scrollable content" at bounding box center [1363, 159] width 5 height 5
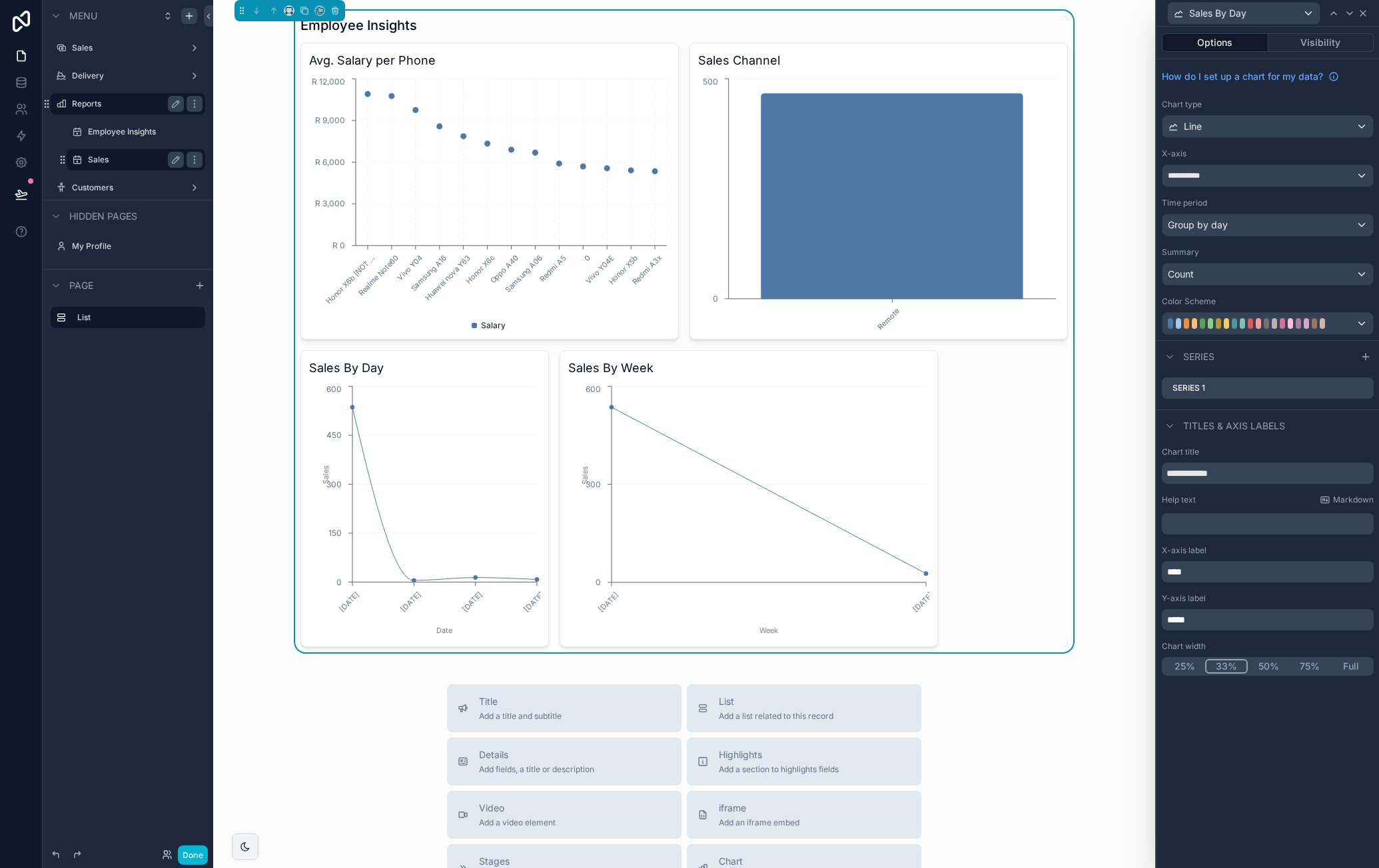
click at [1364, 12] on icon at bounding box center [1362, 13] width 5 height 5
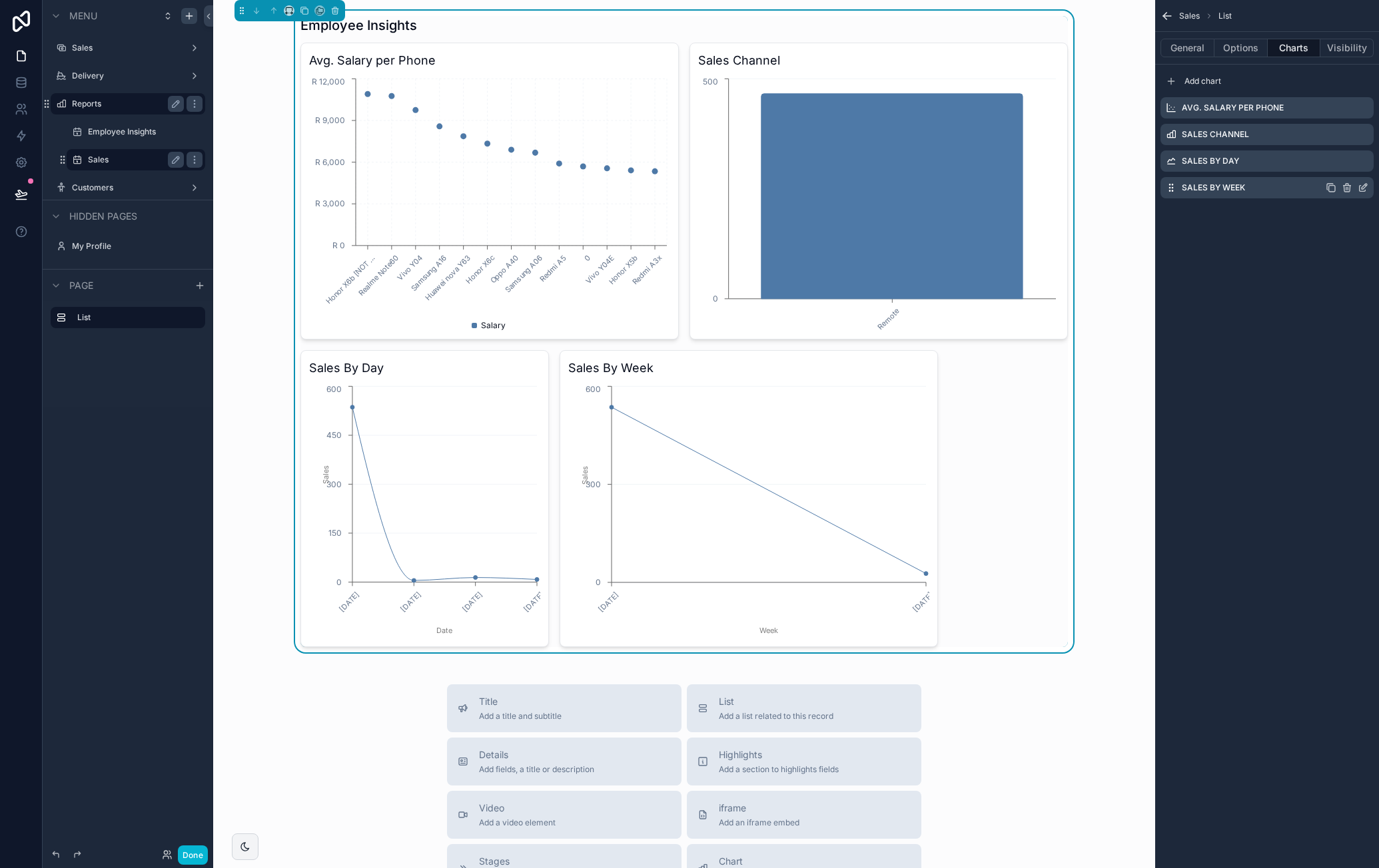
click at [1363, 186] on icon "scrollable content" at bounding box center [1362, 188] width 11 height 11
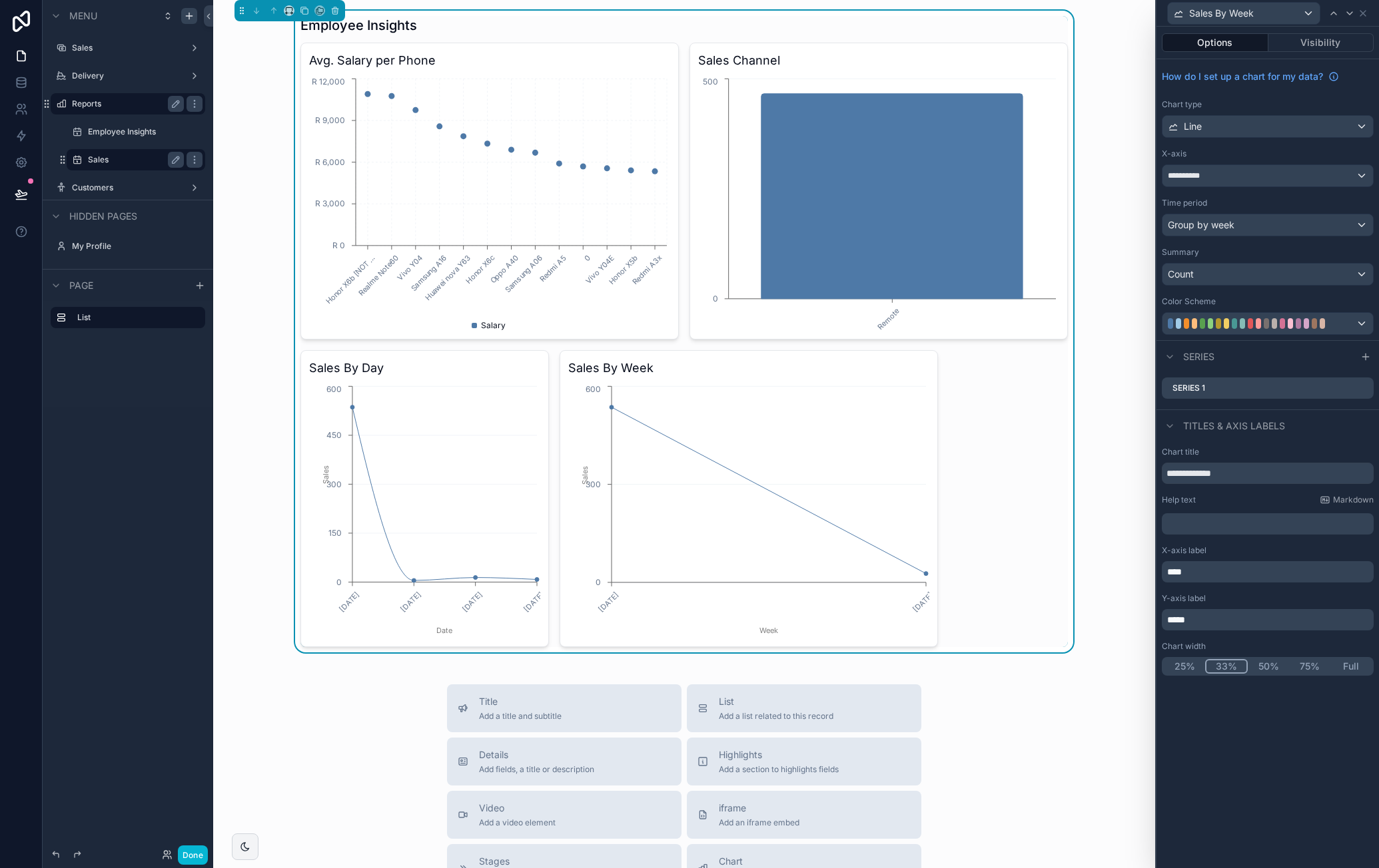
click at [1231, 661] on button "33%" at bounding box center [1226, 666] width 43 height 15
click at [1366, 13] on icon at bounding box center [1362, 13] width 11 height 11
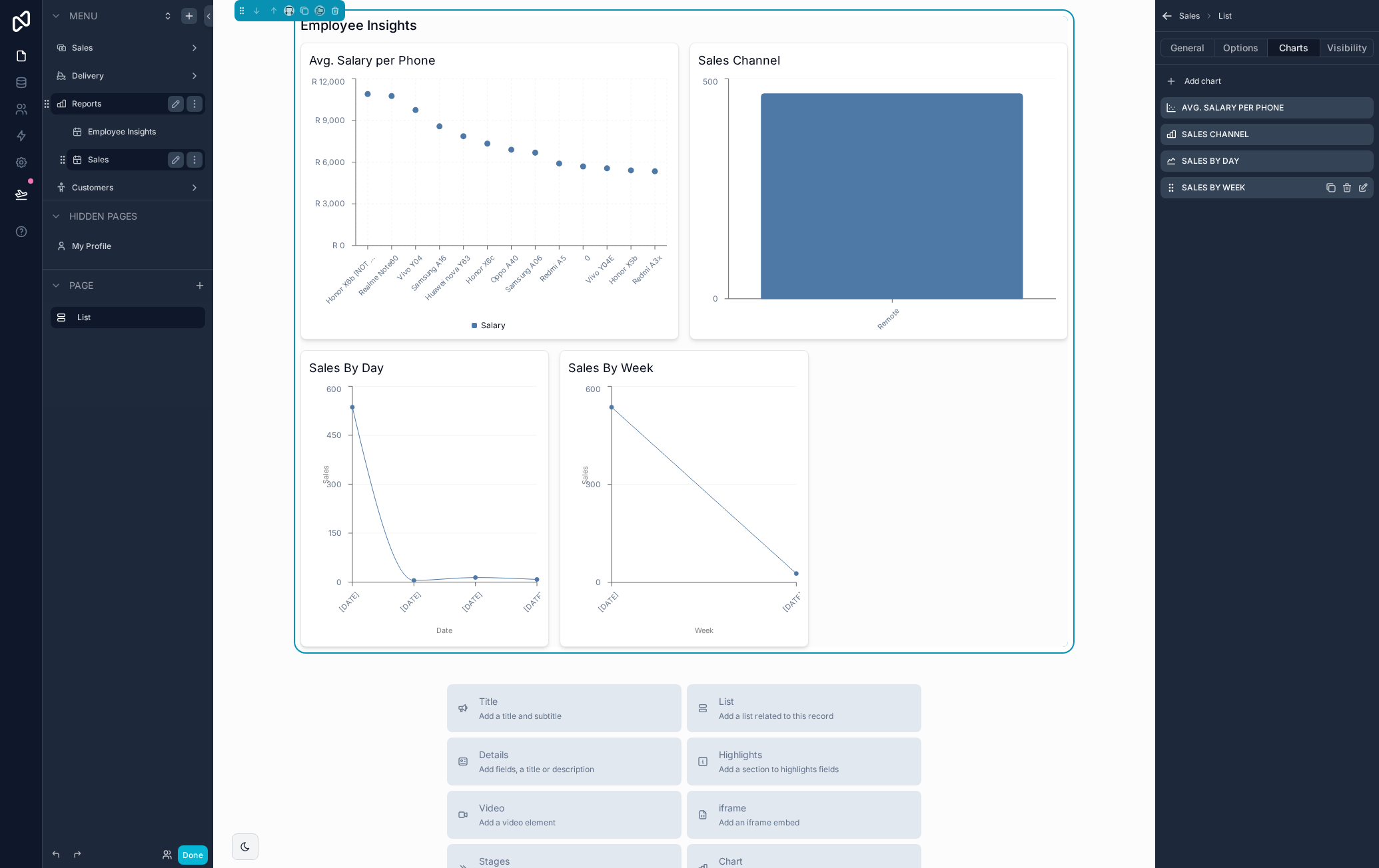
click at [1329, 188] on icon "scrollable content" at bounding box center [1332, 189] width 6 height 6
click at [1362, 215] on icon "scrollable content" at bounding box center [1362, 214] width 11 height 11
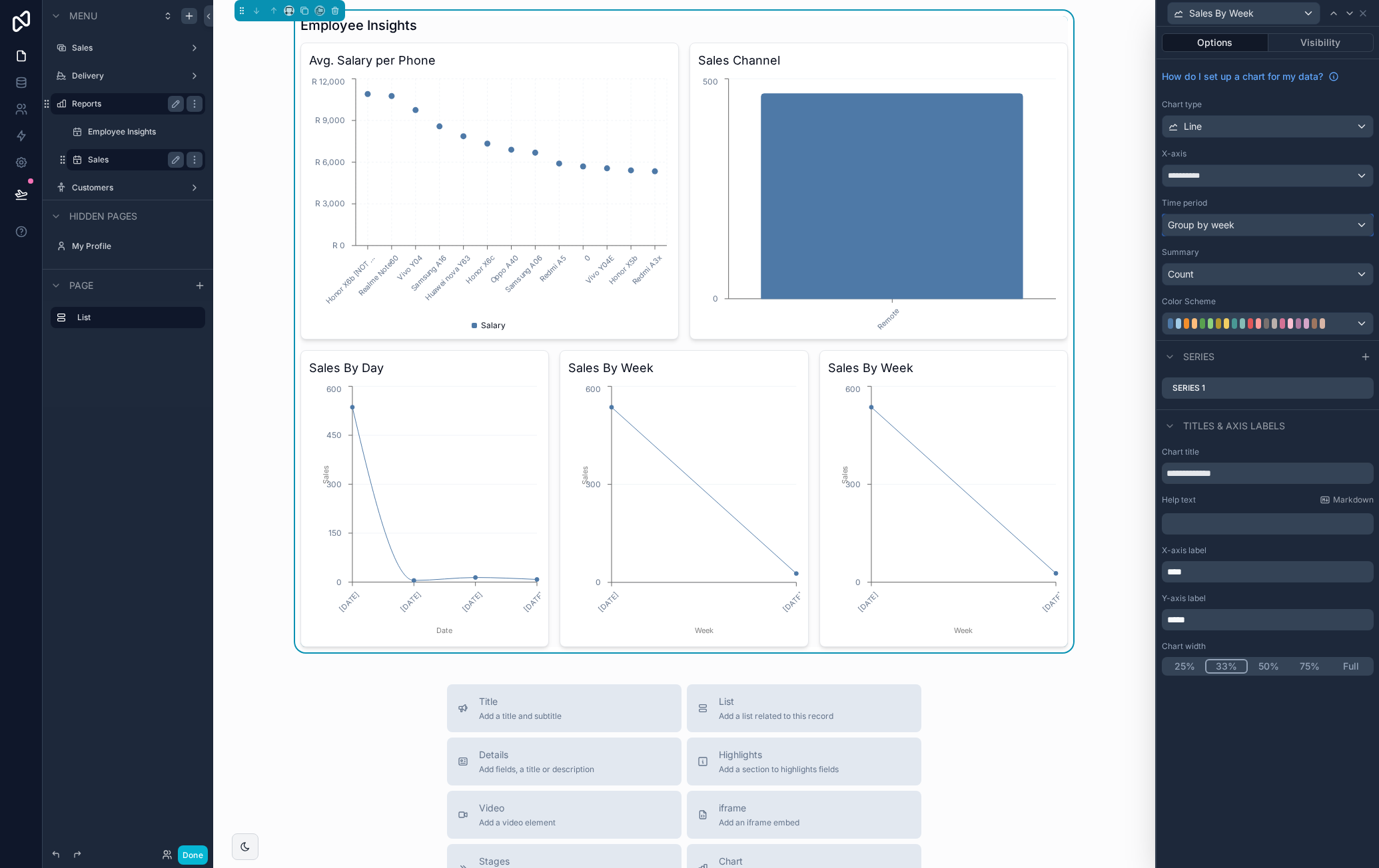
click at [1262, 223] on div "Group by week" at bounding box center [1268, 226] width 211 height 21
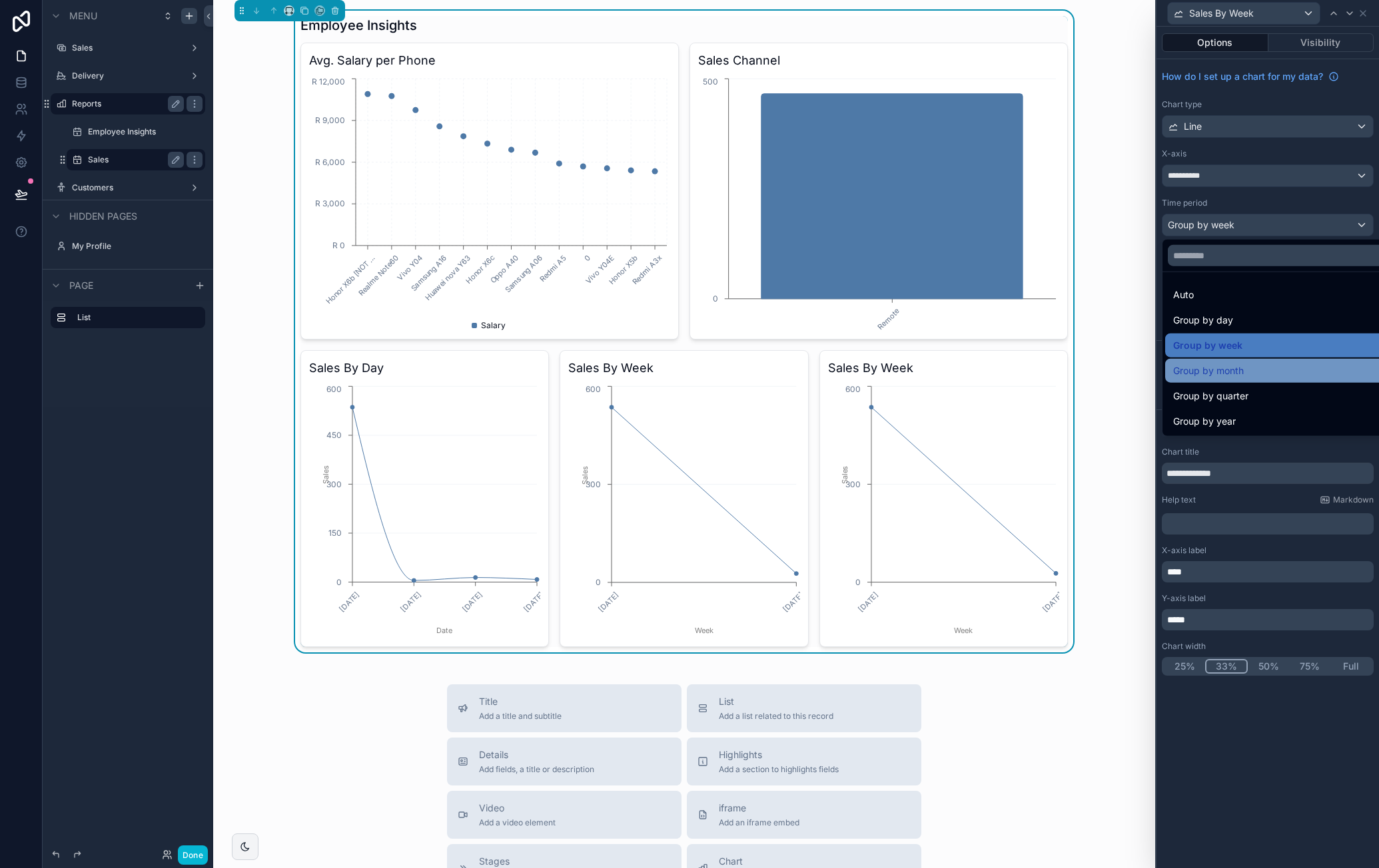
click at [1260, 374] on div "Group by month" at bounding box center [1284, 370] width 221 height 16
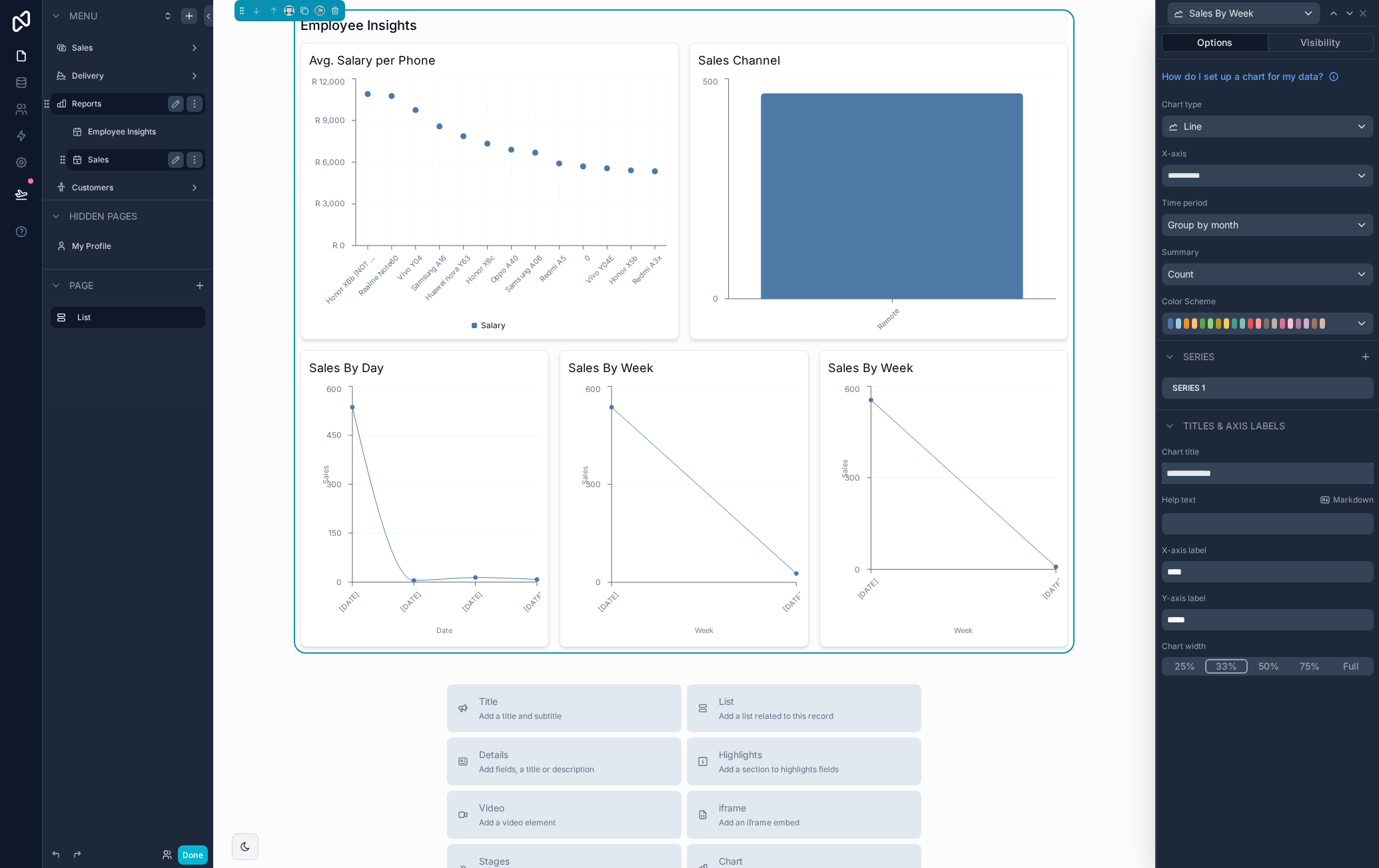
click at [1224, 471] on input "**********" at bounding box center [1268, 473] width 212 height 21
type input "**********"
click at [1202, 619] on p "*****" at bounding box center [1269, 620] width 204 height 14
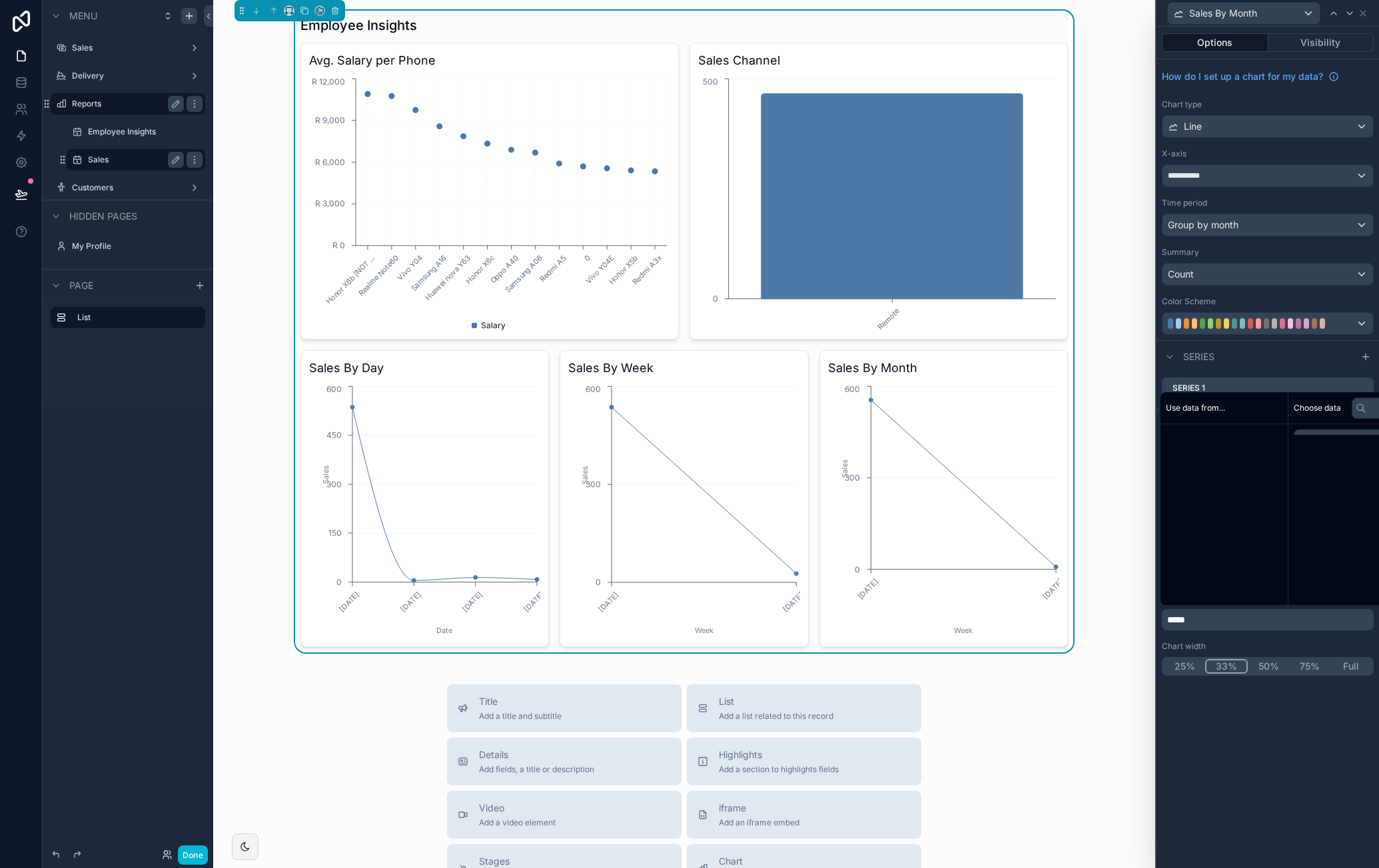
click at [1202, 619] on p "*****" at bounding box center [1269, 620] width 204 height 14
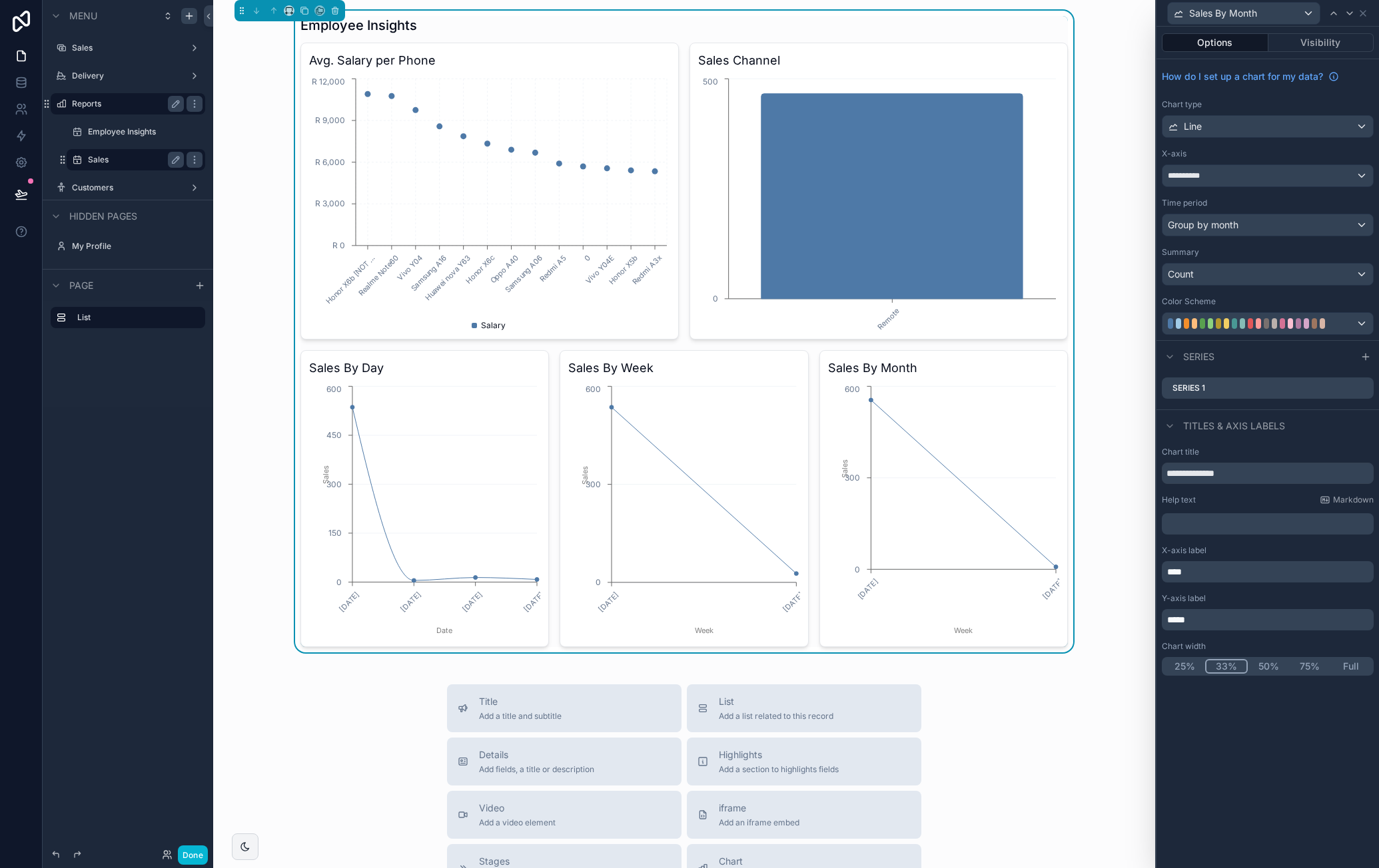
click at [1202, 619] on p "*****" at bounding box center [1269, 620] width 204 height 14
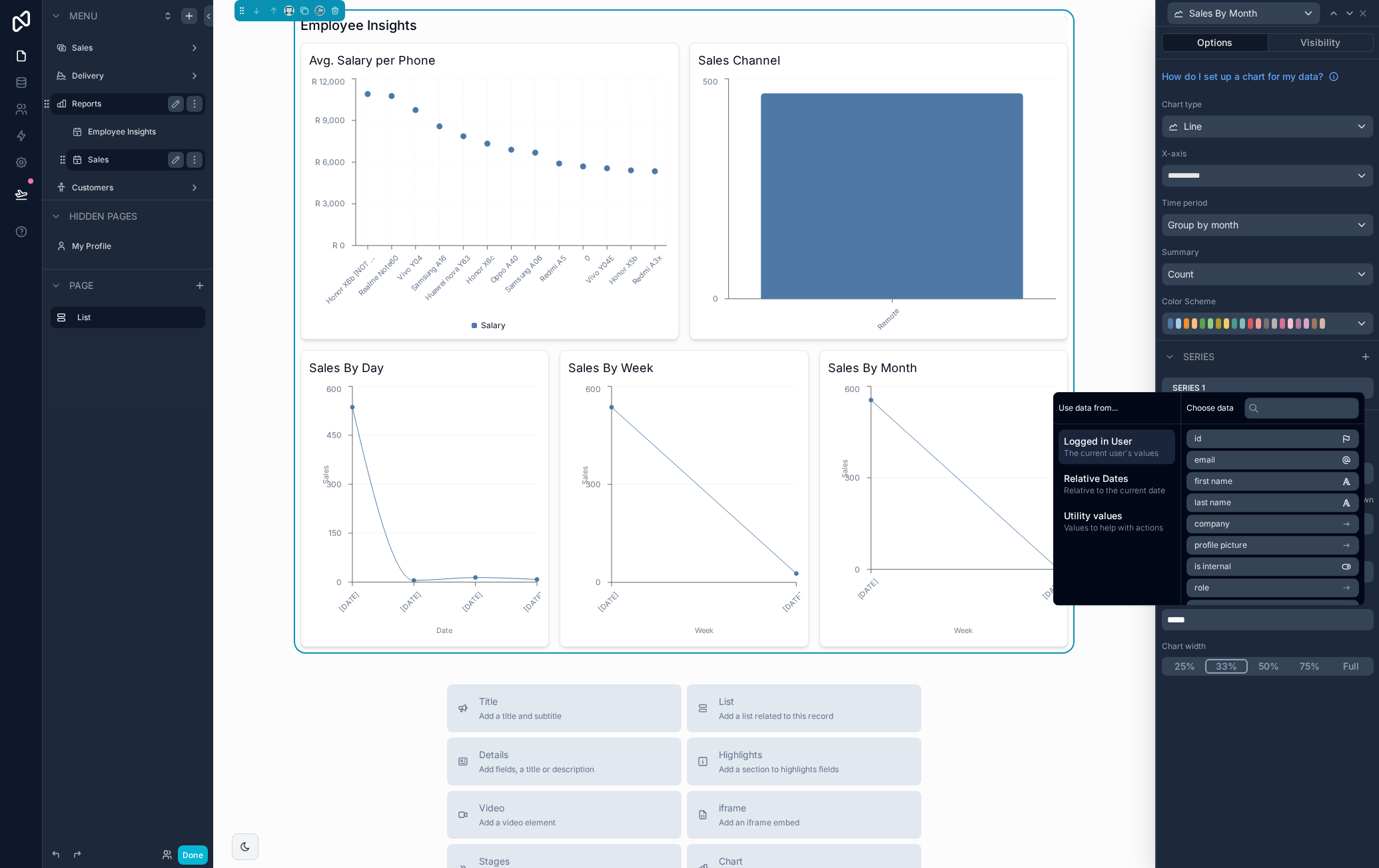
click at [1179, 623] on p "*****" at bounding box center [1269, 620] width 204 height 14
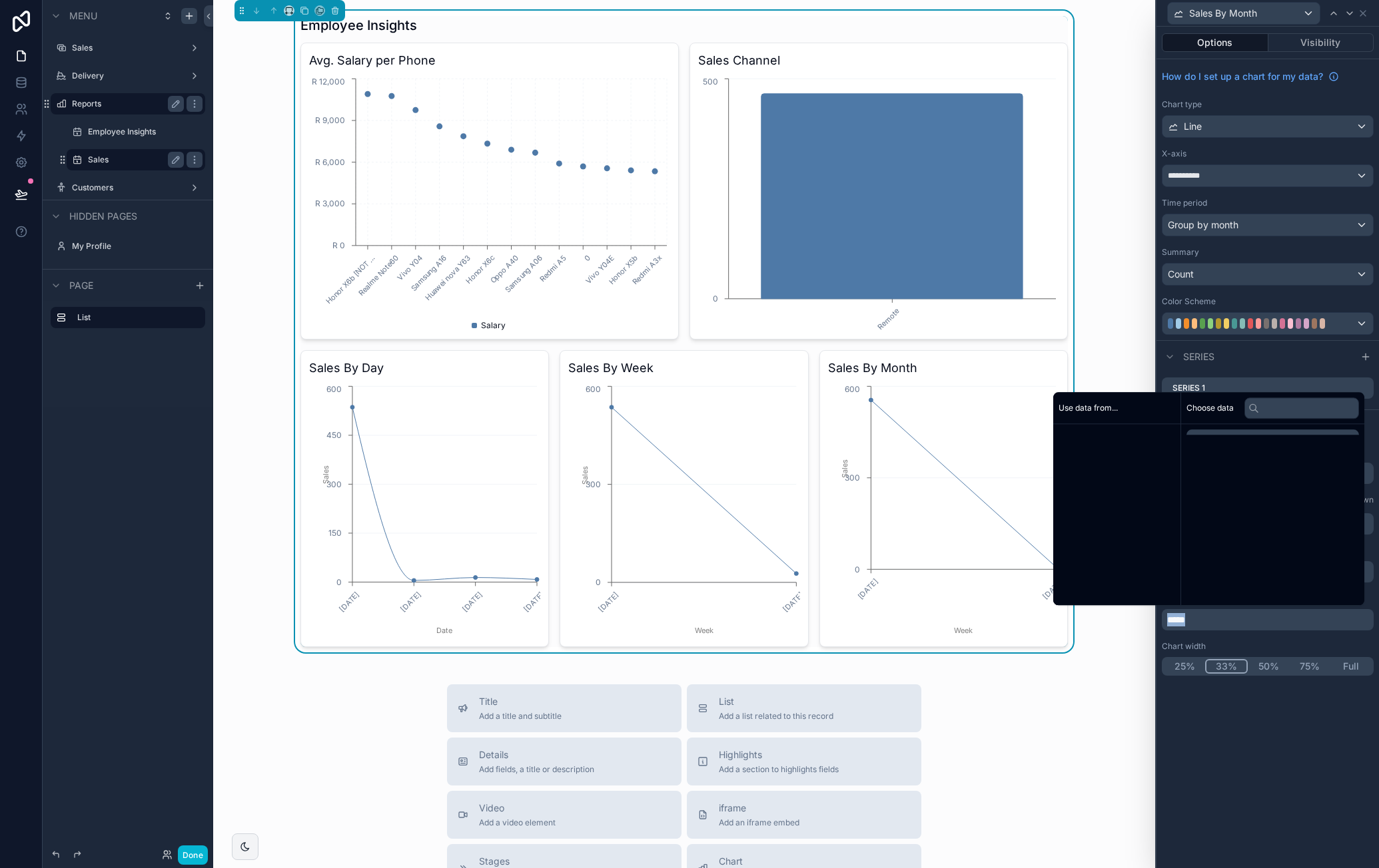
click at [1179, 623] on p "*****" at bounding box center [1269, 620] width 204 height 14
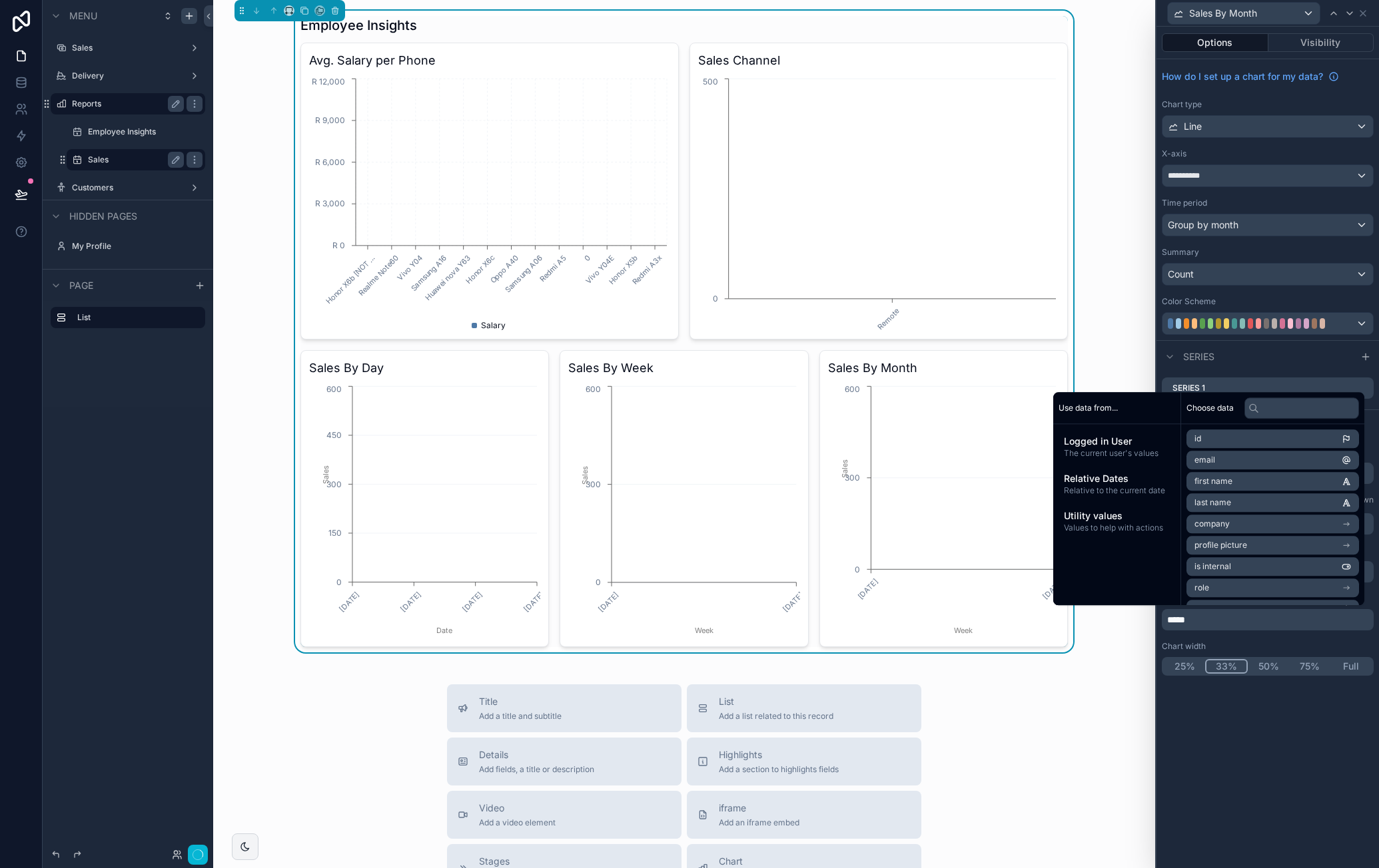
click at [1288, 776] on div "**********" at bounding box center [1267, 447] width 223 height 842
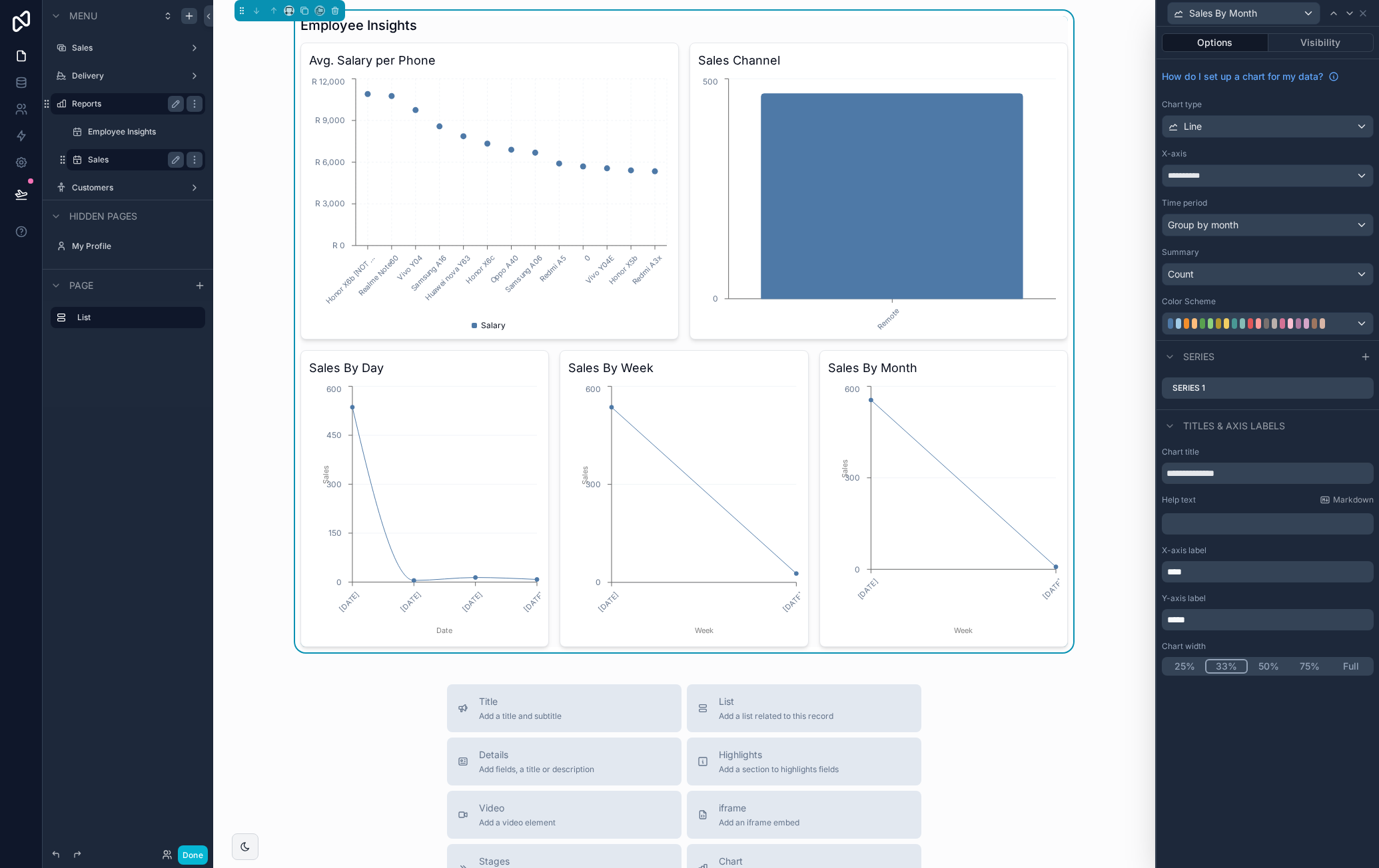
click at [1182, 572] on span "****" at bounding box center [1174, 573] width 15 height 10
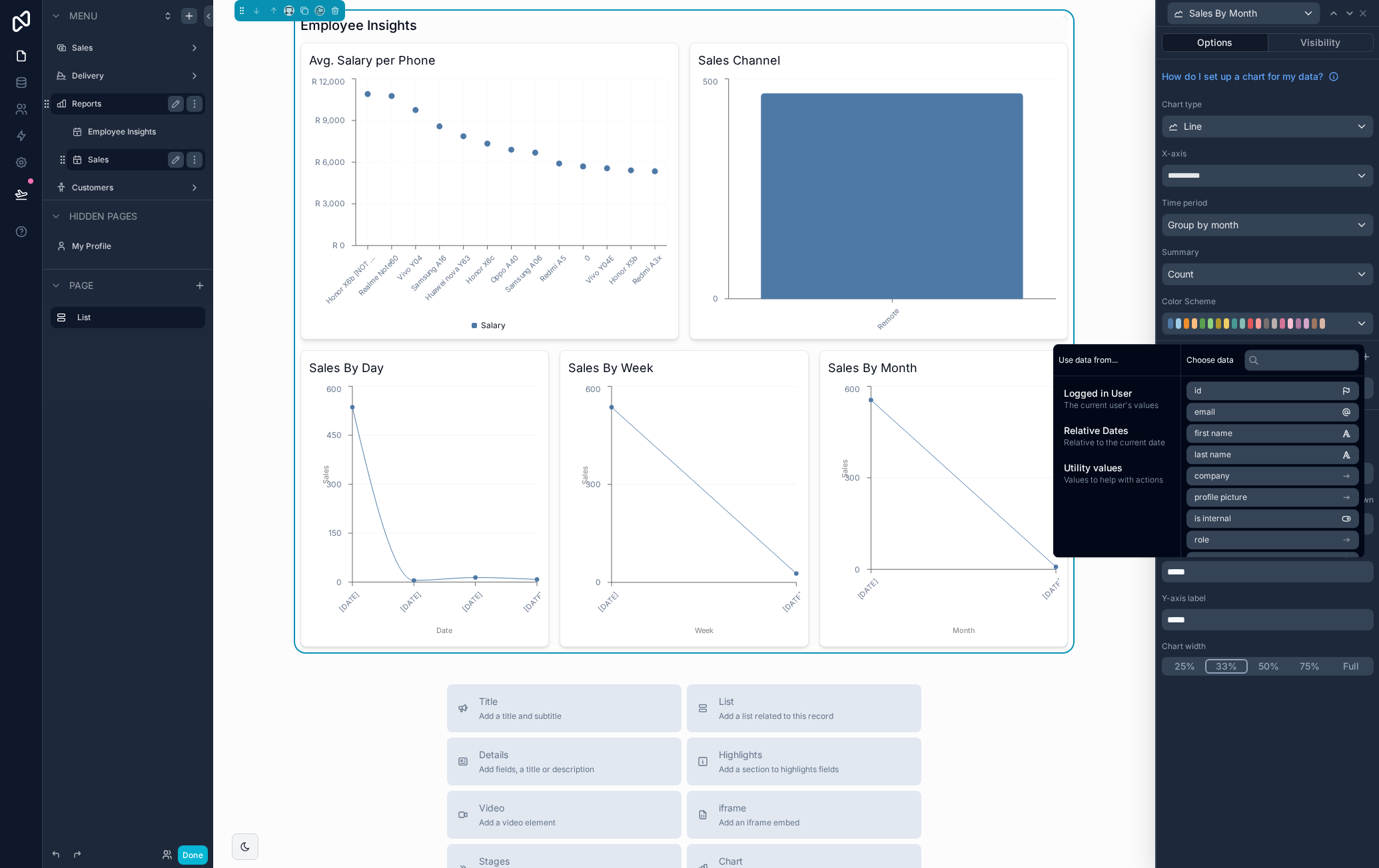
click at [1252, 736] on div "**********" at bounding box center [1267, 447] width 223 height 842
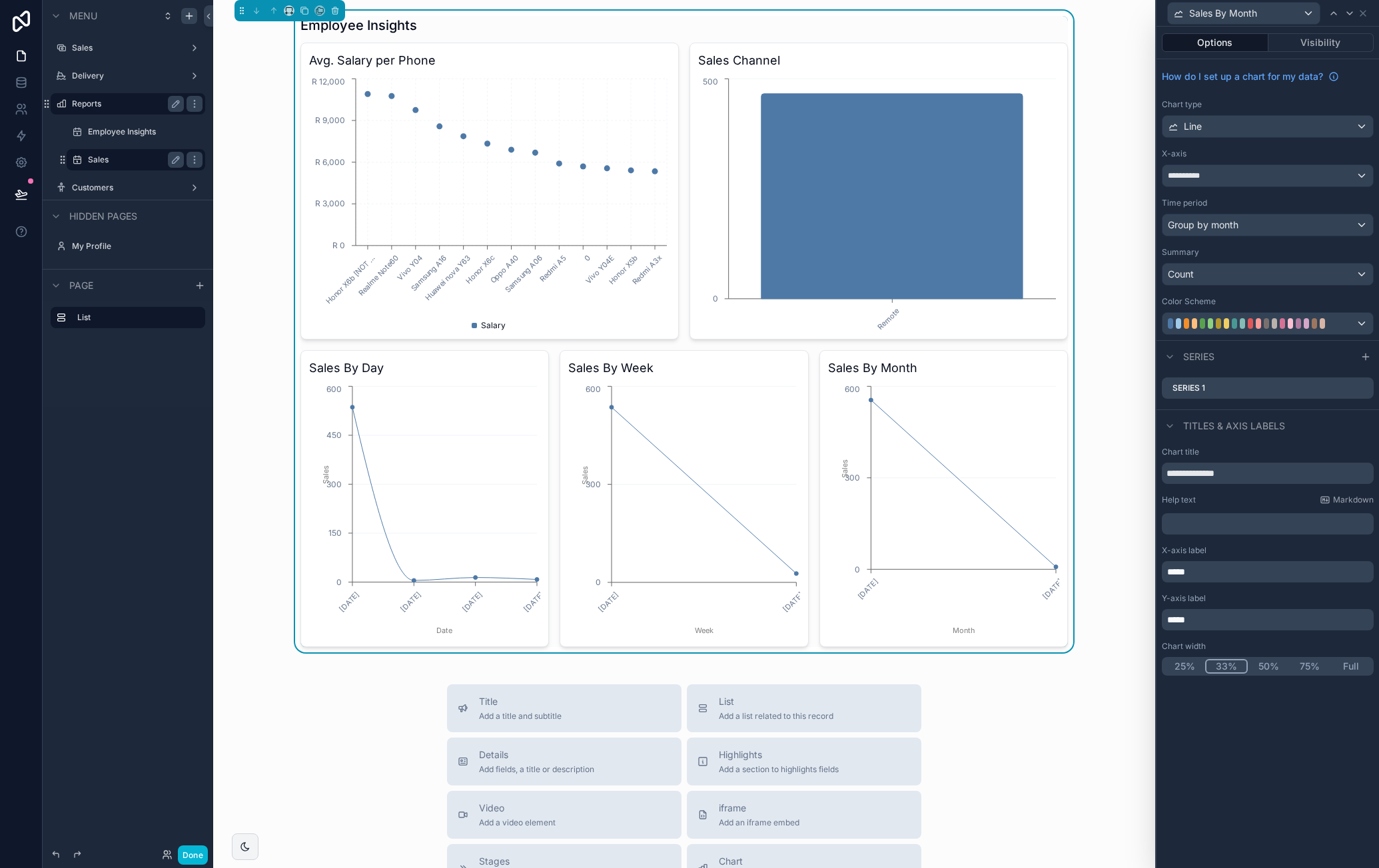
click at [1120, 537] on div "Employee Insights Avg. Salary per Phone Honor X6b [NOT ... Realme Note60 Vivo Y…" at bounding box center [684, 331] width 921 height 642
click at [1103, 661] on div "Employee Insights Avg. Salary per Phone Honor X6b [NOT ... Realme Note60 Vivo Y…" at bounding box center [684, 633] width 942 height 1266
click at [1371, 10] on div "Sales By Month" at bounding box center [1268, 13] width 212 height 26
click at [1367, 12] on icon at bounding box center [1362, 13] width 11 height 11
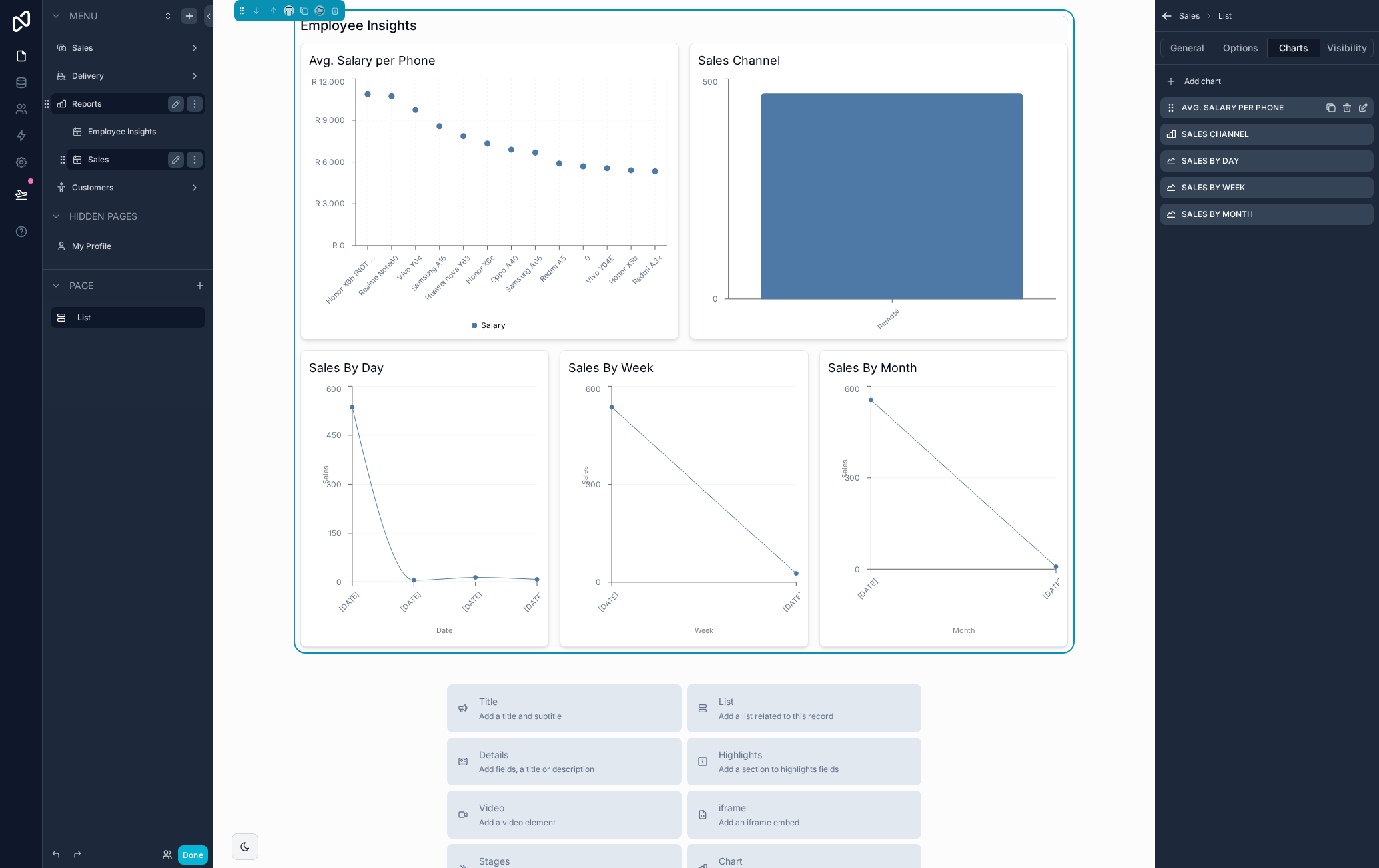
click at [1347, 107] on icon "scrollable content" at bounding box center [1347, 108] width 0 height 3
click at [1357, 86] on icon at bounding box center [1358, 86] width 11 height 11
click at [1351, 106] on icon "scrollable content" at bounding box center [1347, 108] width 11 height 11
click at [1341, 87] on icon at bounding box center [1341, 86] width 11 height 11
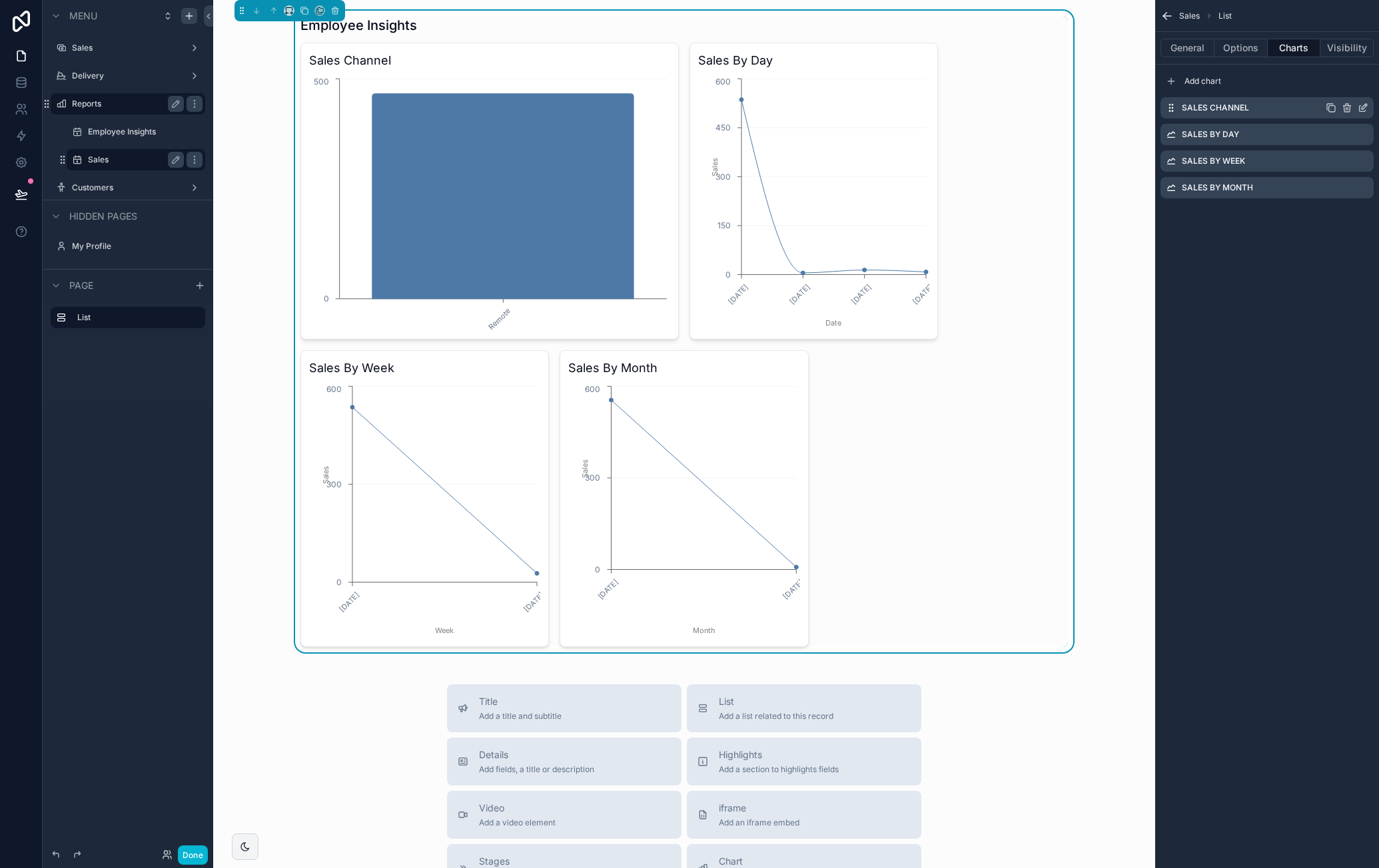
click at [1350, 109] on icon "scrollable content" at bounding box center [1347, 109] width 6 height 6
click at [1347, 86] on button at bounding box center [1342, 86] width 16 height 16
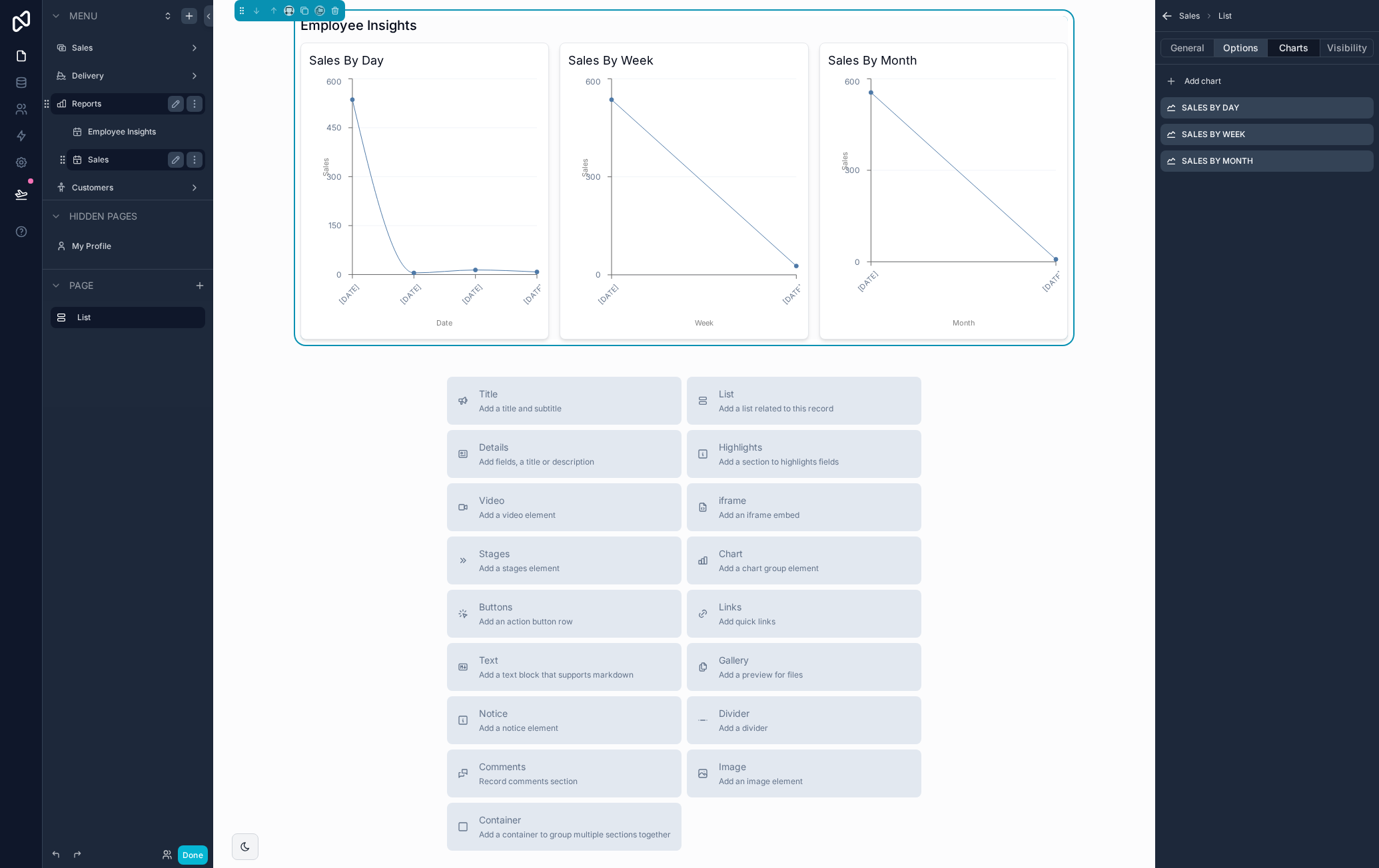
click at [1249, 44] on button "Options" at bounding box center [1241, 48] width 53 height 18
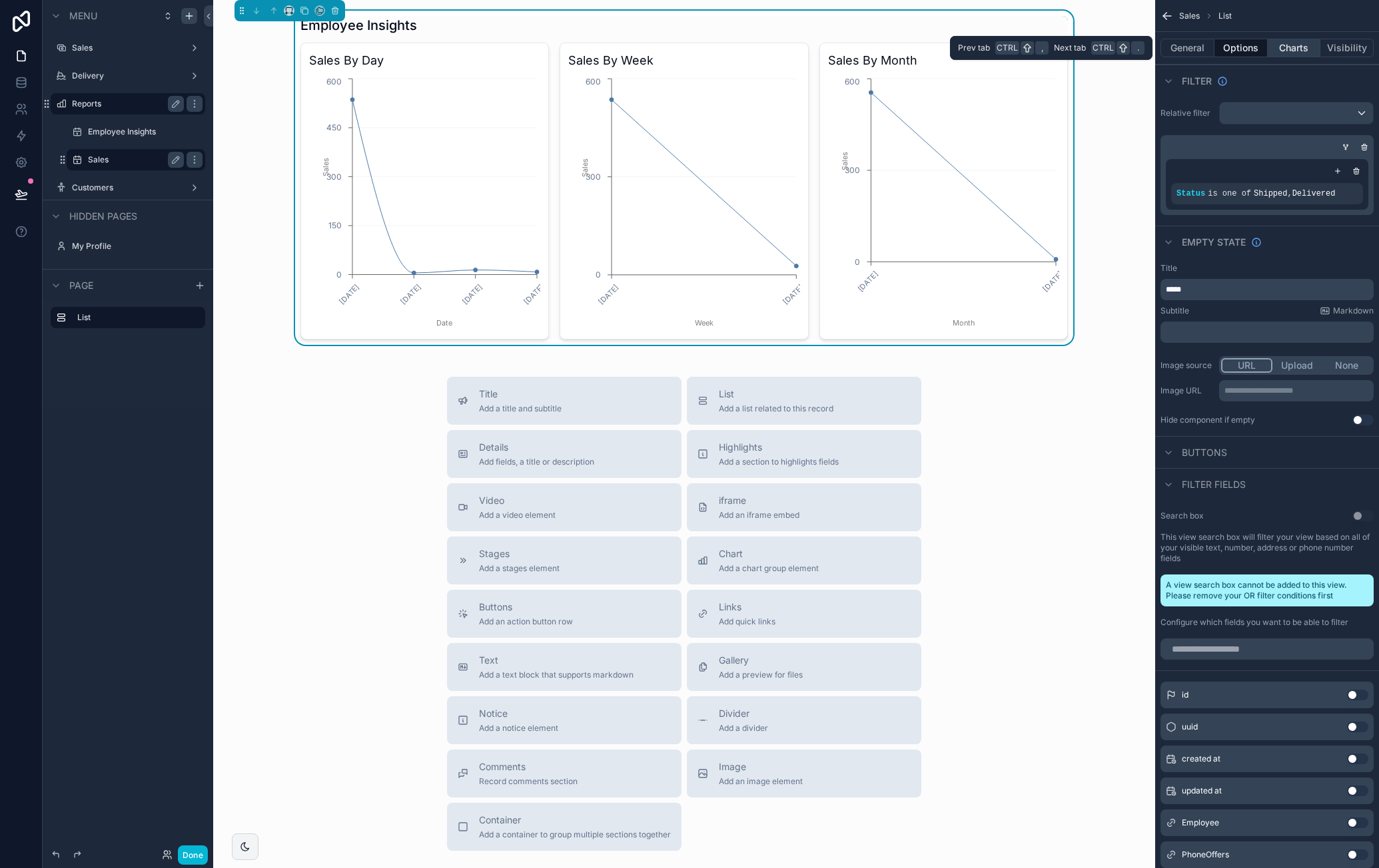
click at [1281, 48] on button "Charts" at bounding box center [1294, 48] width 53 height 18
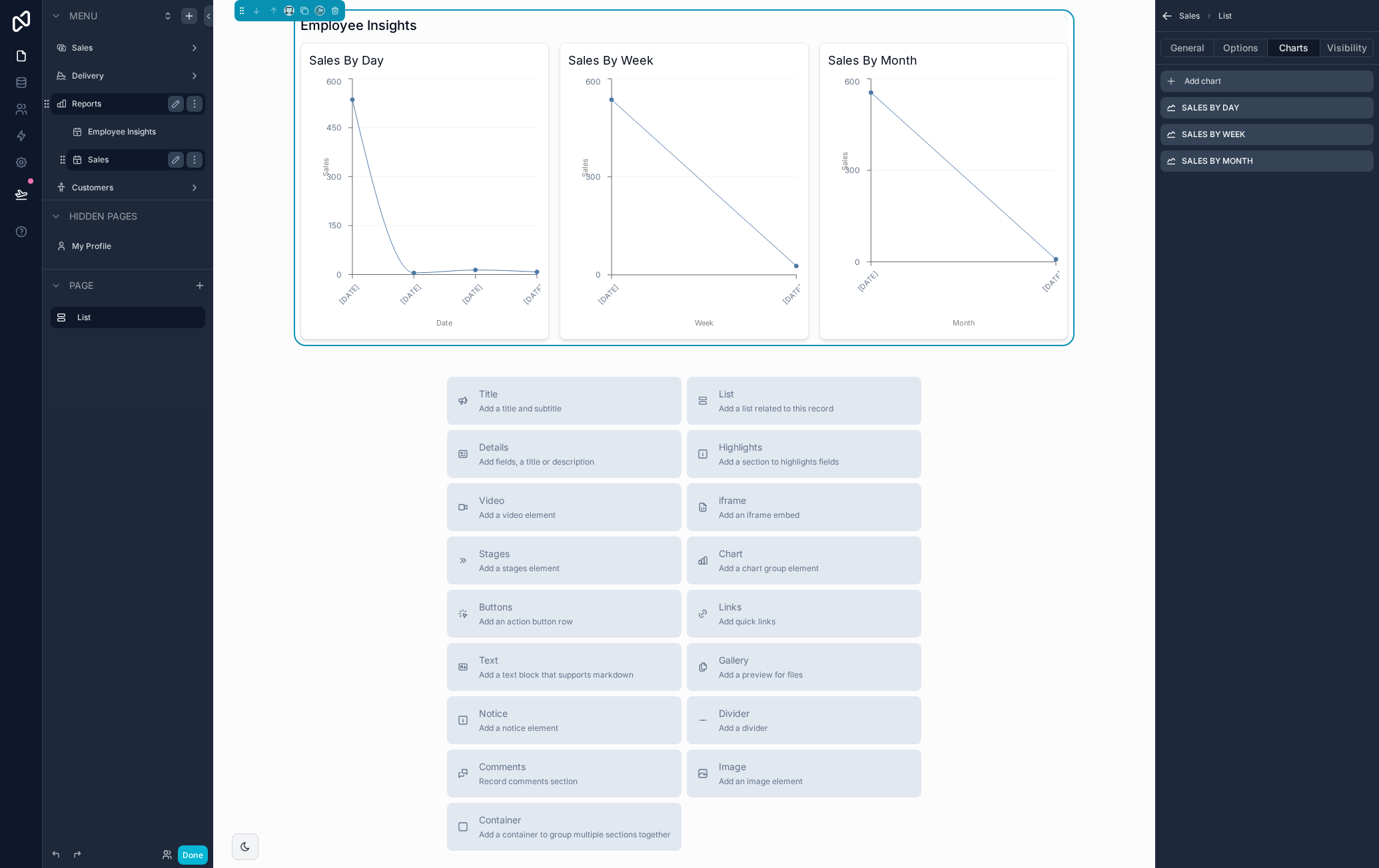
click at [1221, 84] on span "Add chart" at bounding box center [1203, 81] width 37 height 11
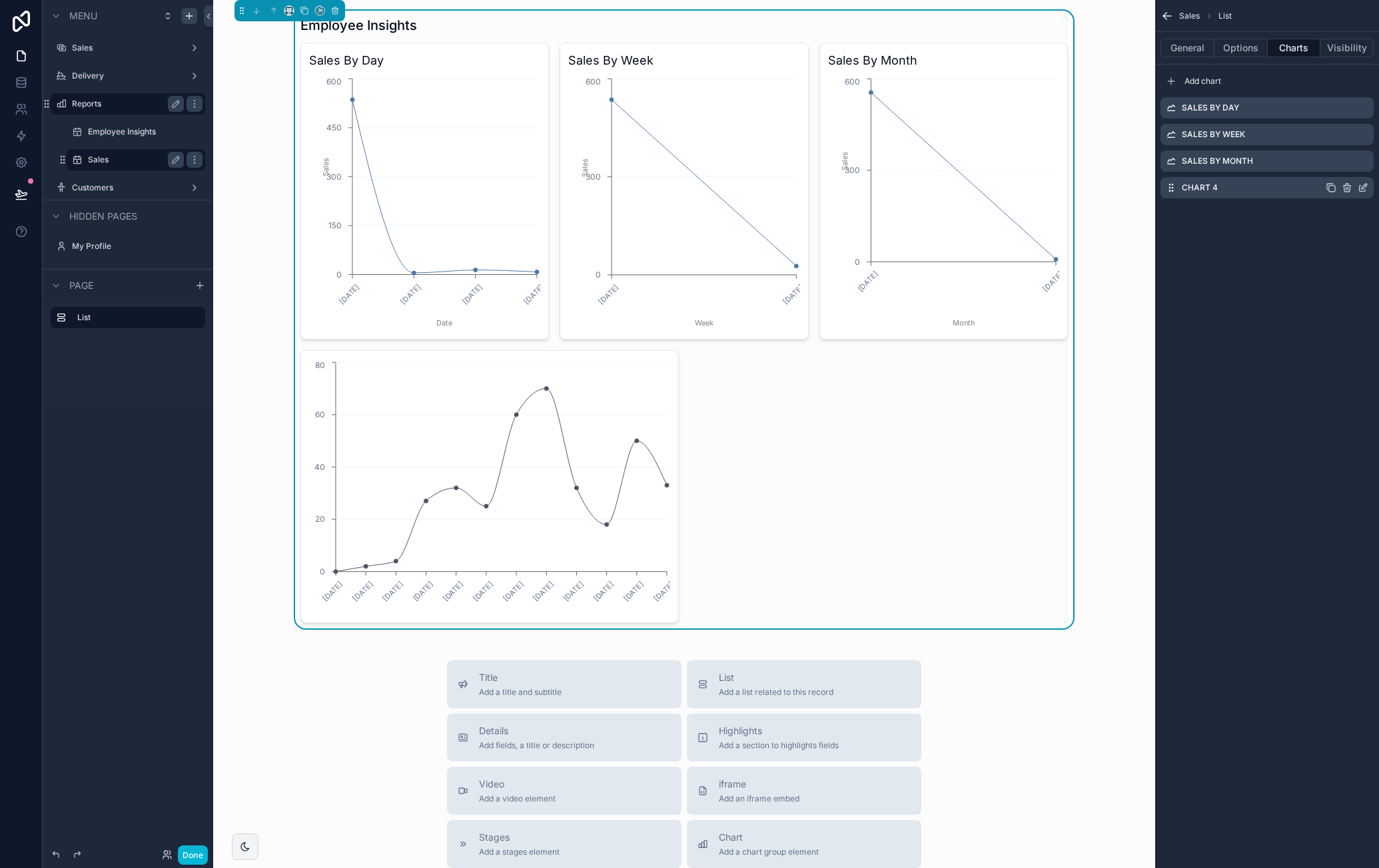
click at [1361, 186] on icon "scrollable content" at bounding box center [1362, 188] width 11 height 11
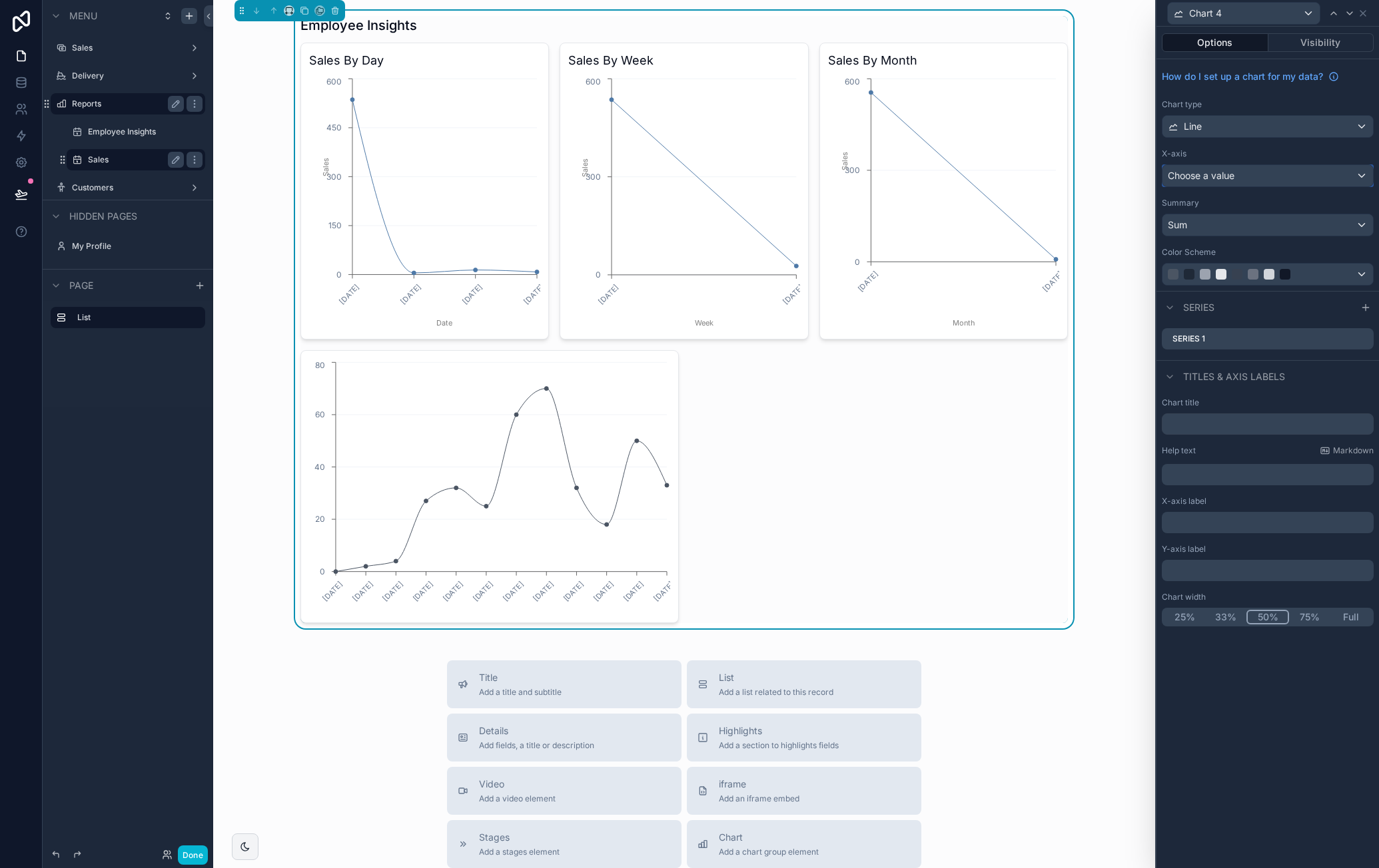
click at [1239, 171] on div "Choose a value" at bounding box center [1268, 176] width 211 height 21
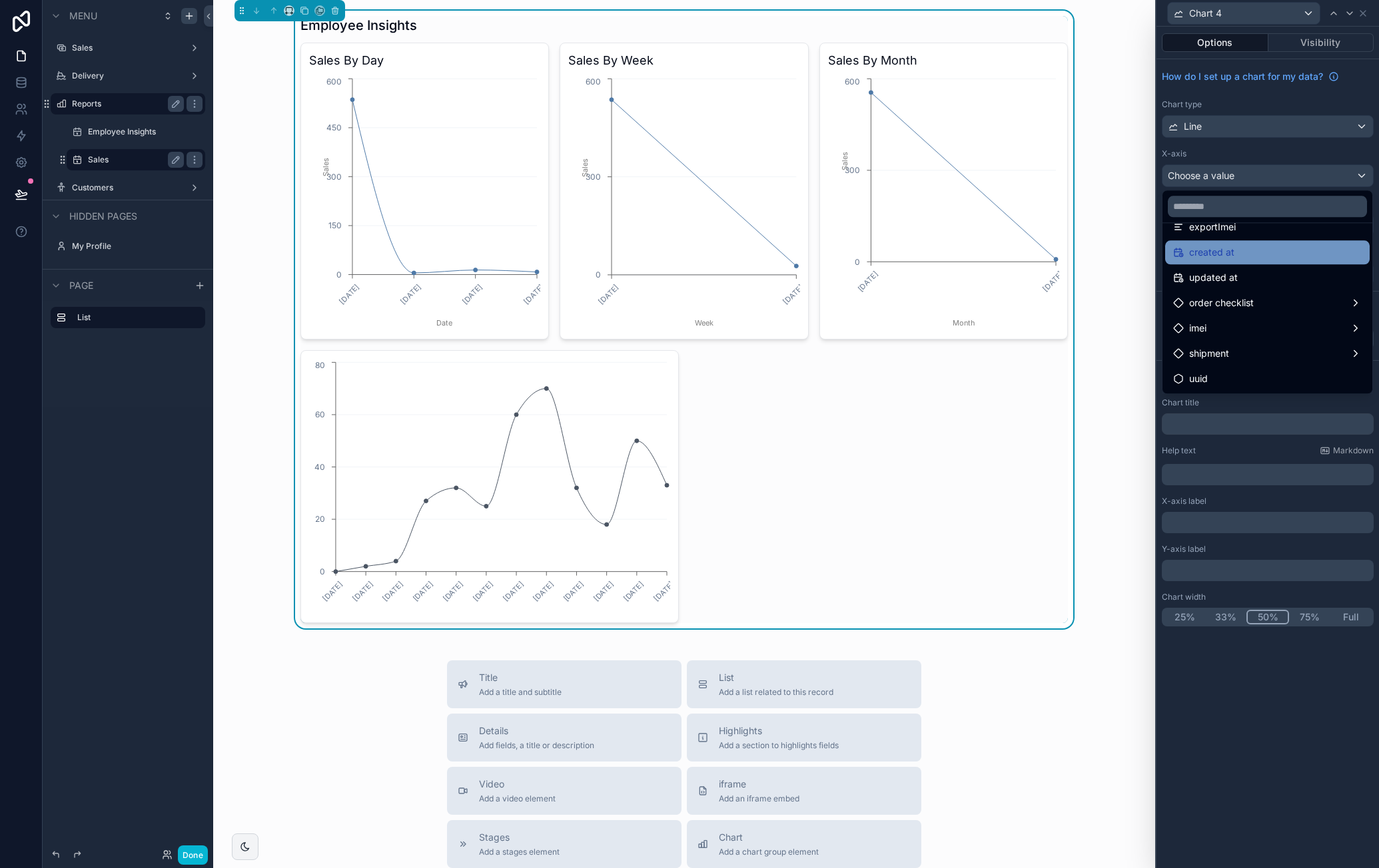
click at [1273, 255] on div "created at" at bounding box center [1268, 252] width 189 height 16
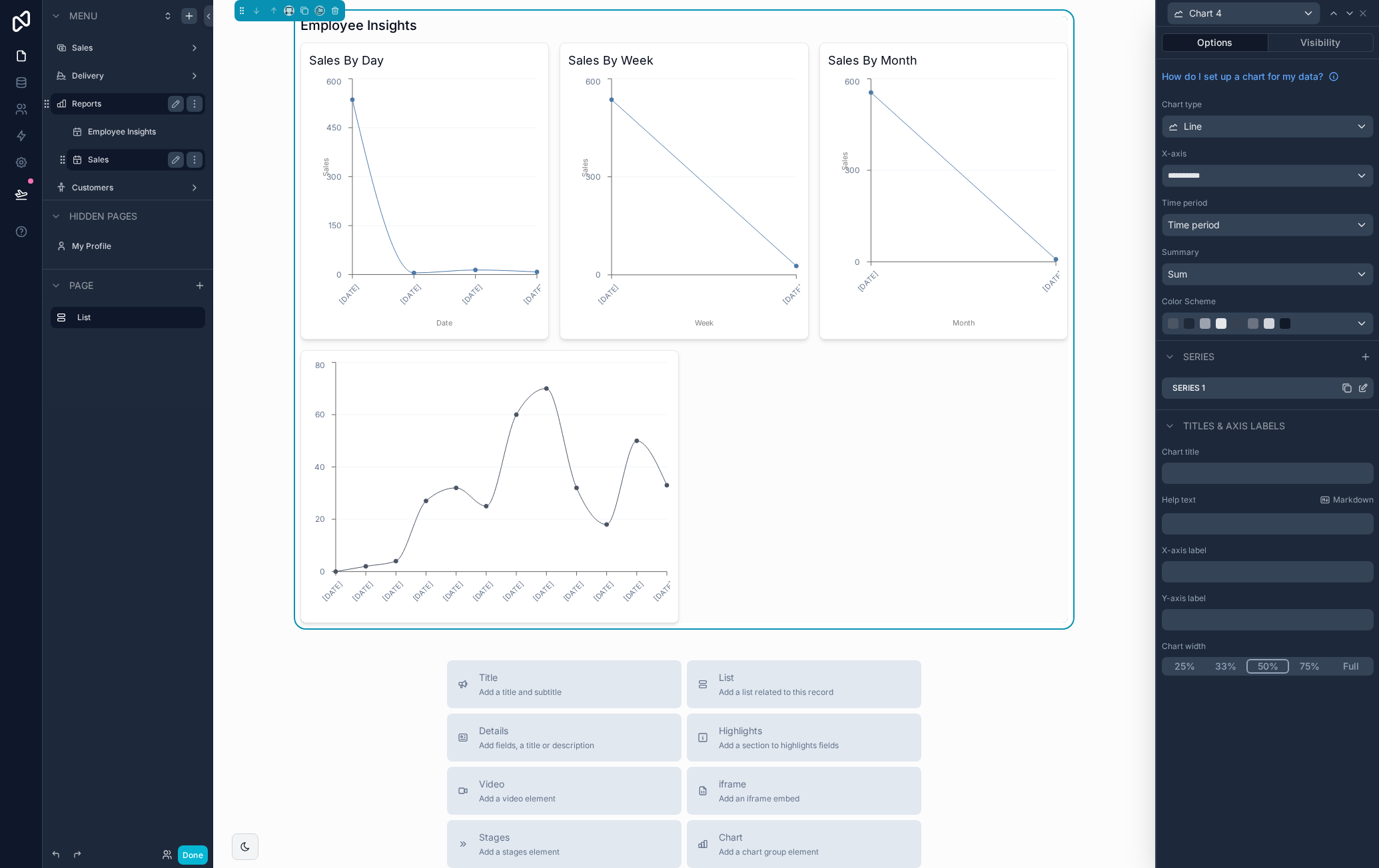
click at [1366, 385] on icon at bounding box center [1362, 388] width 11 height 11
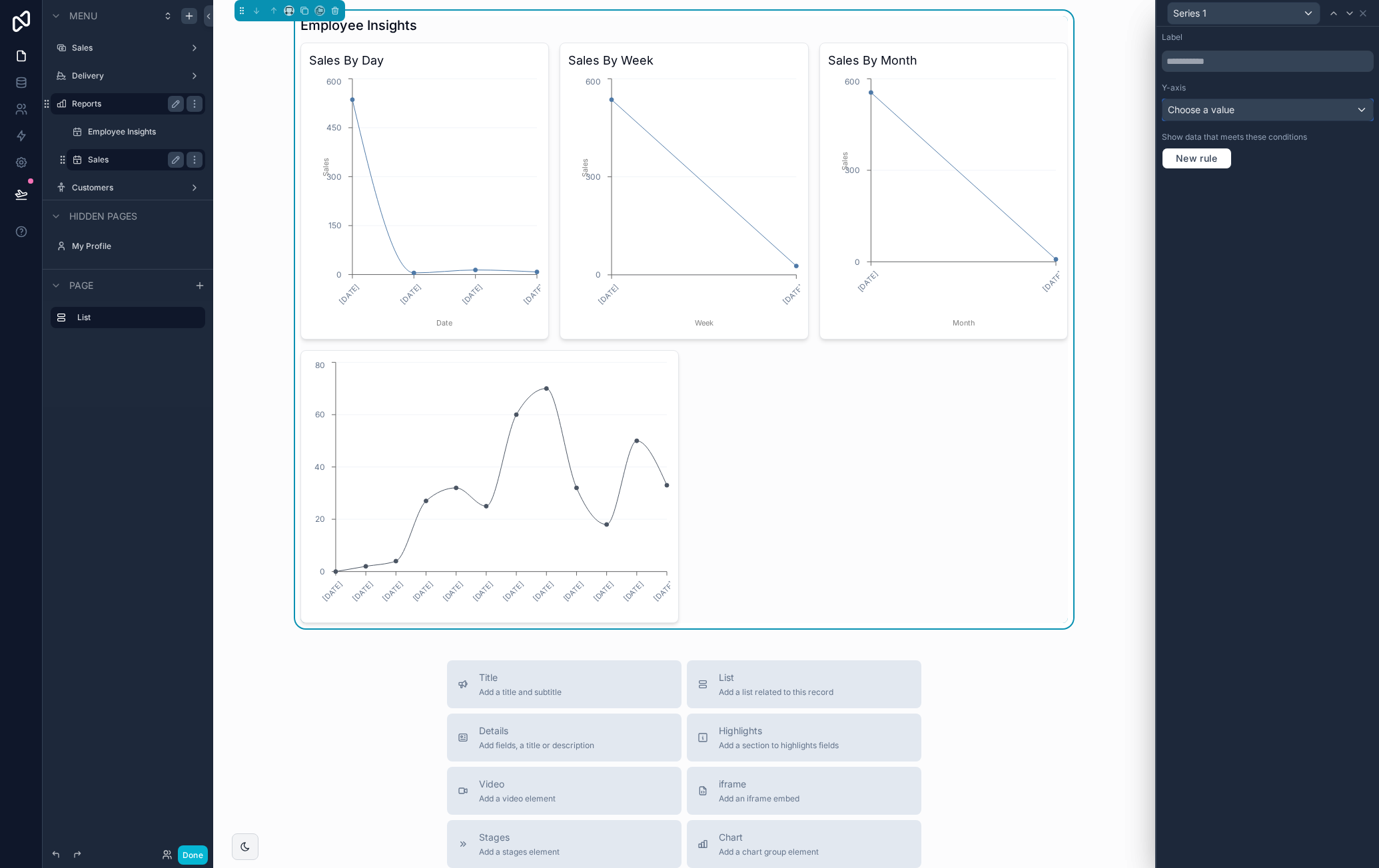
click at [1244, 113] on div "Choose a value" at bounding box center [1268, 110] width 211 height 21
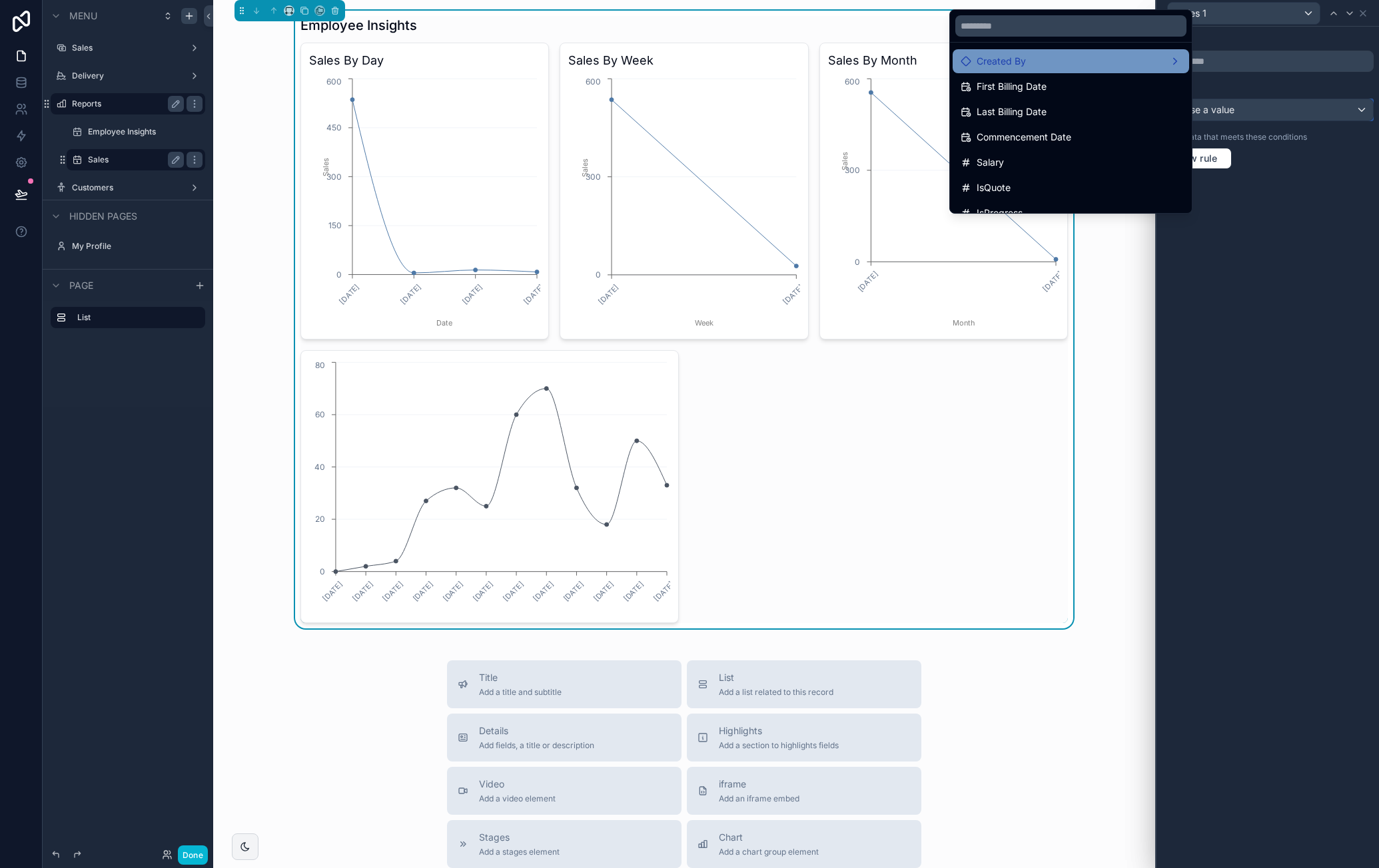
scroll to position [333, 0]
click at [1083, 28] on input "text" at bounding box center [1072, 26] width 231 height 21
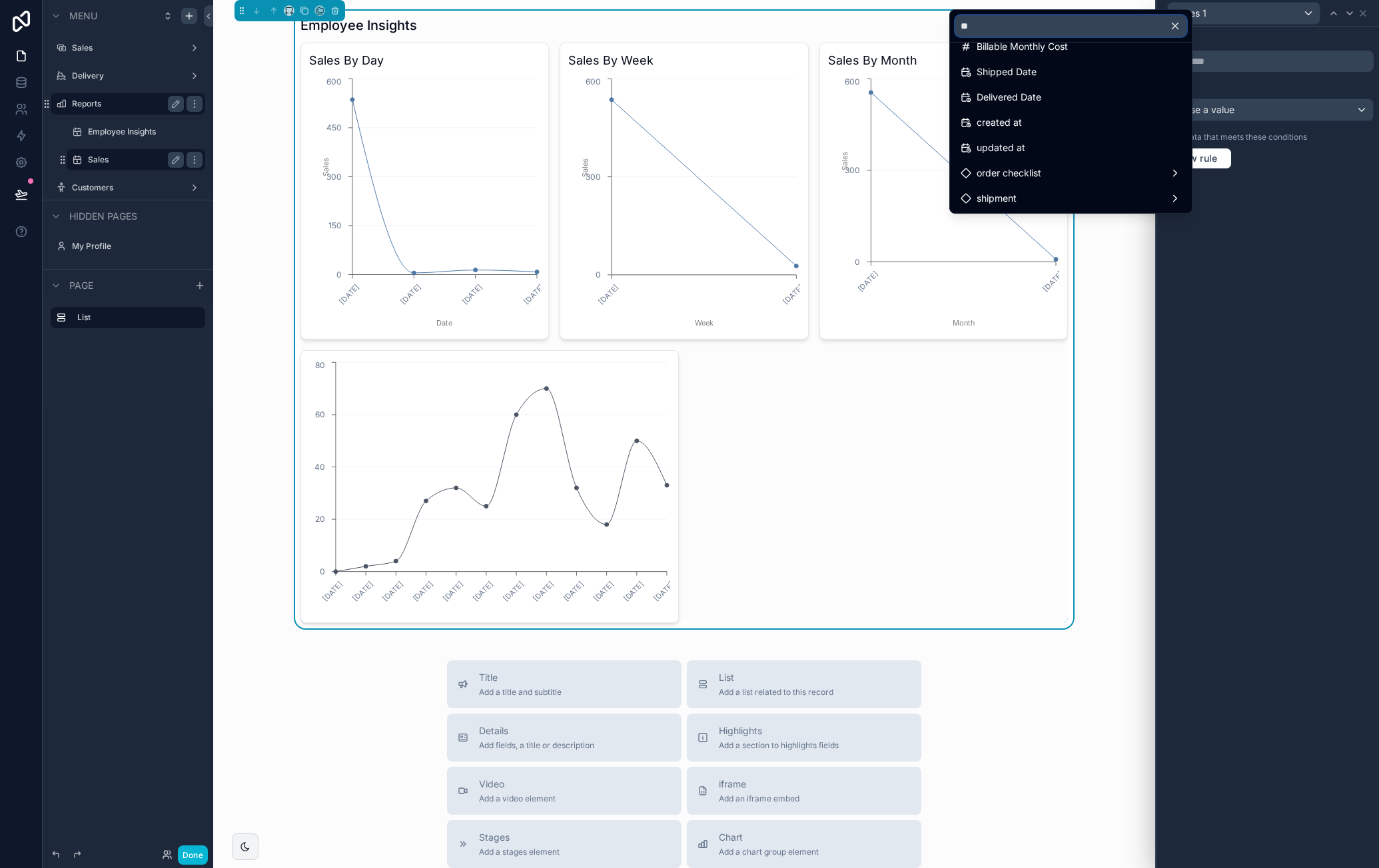
scroll to position [0, 0]
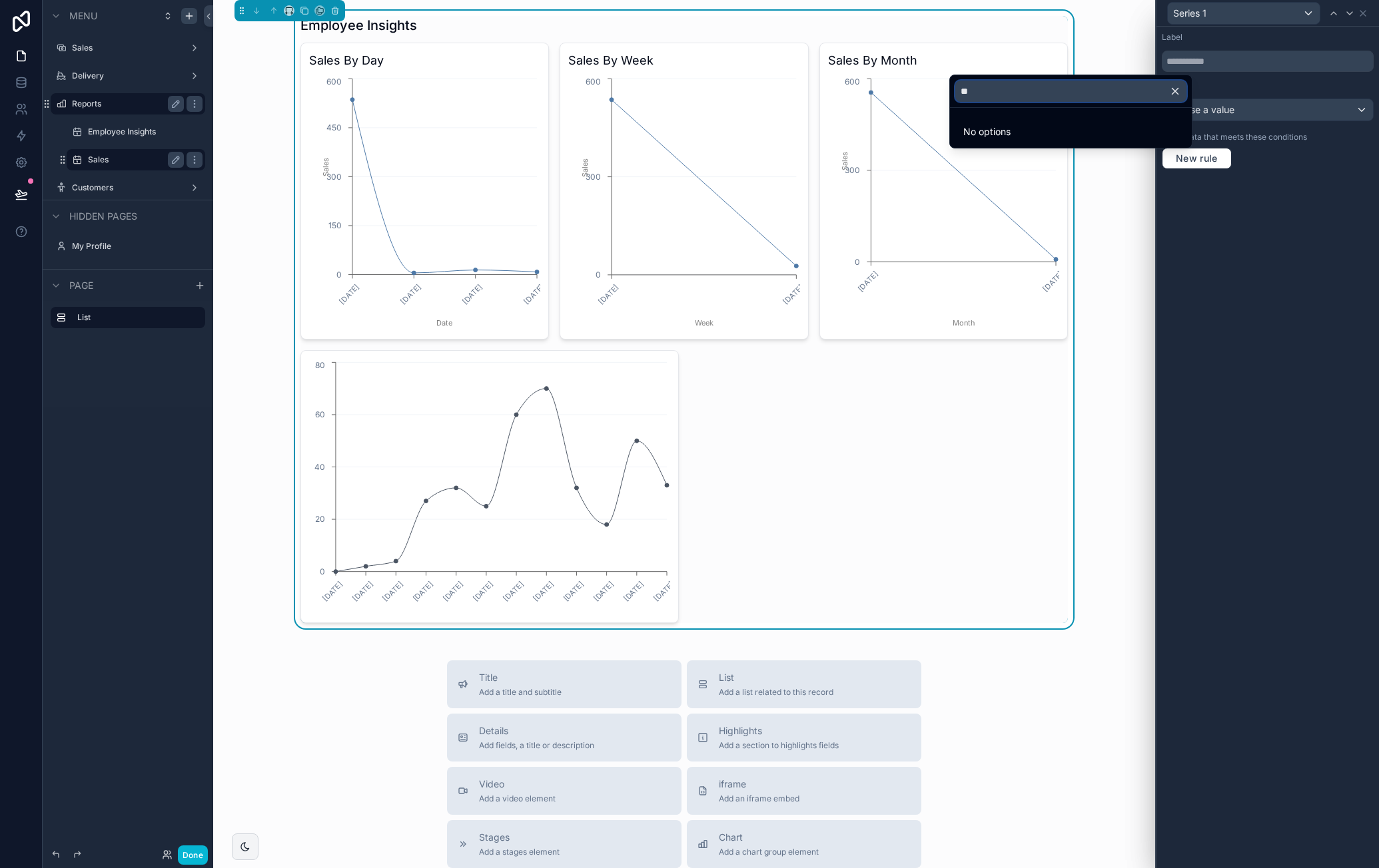
type input "*"
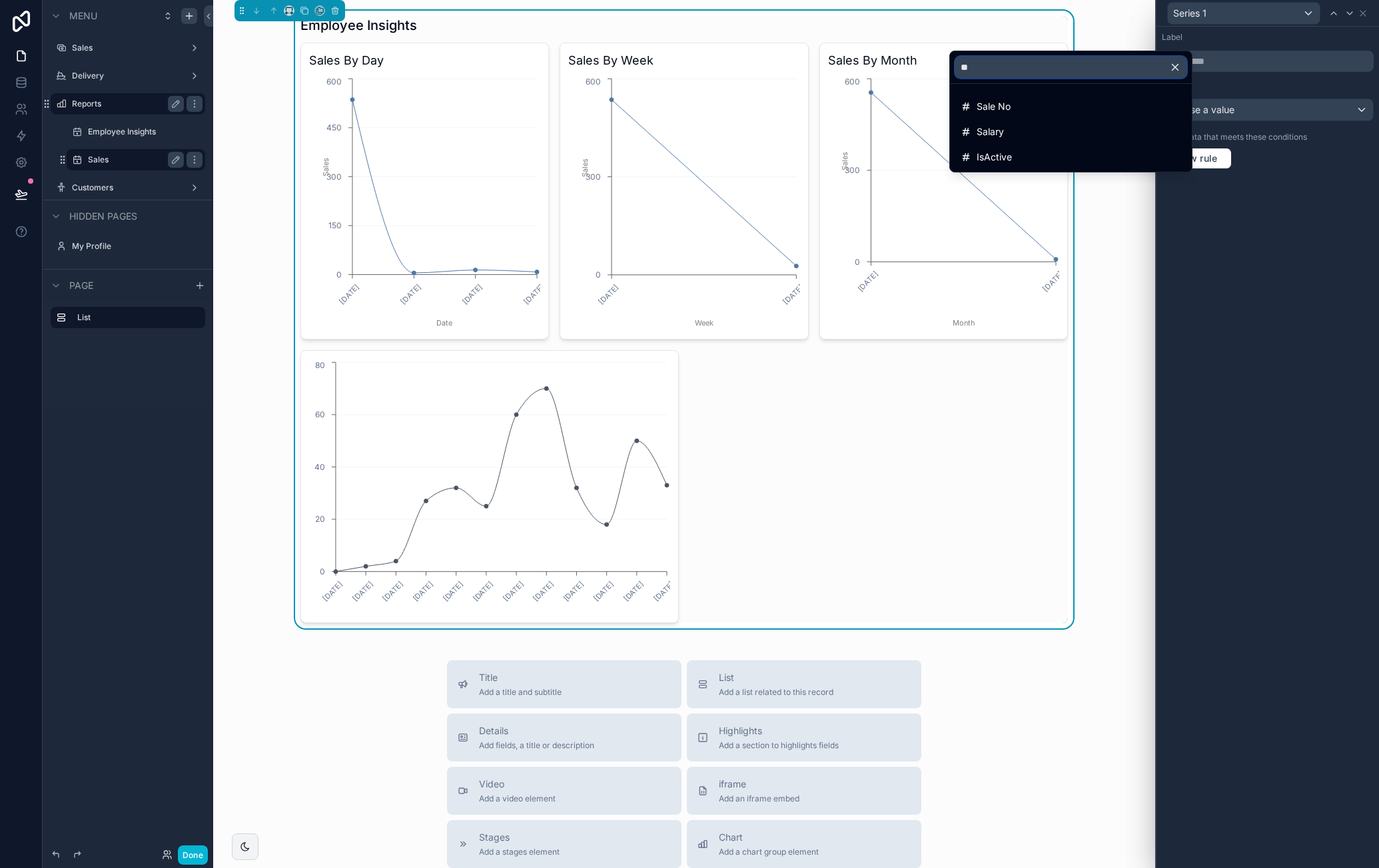
type input "*"
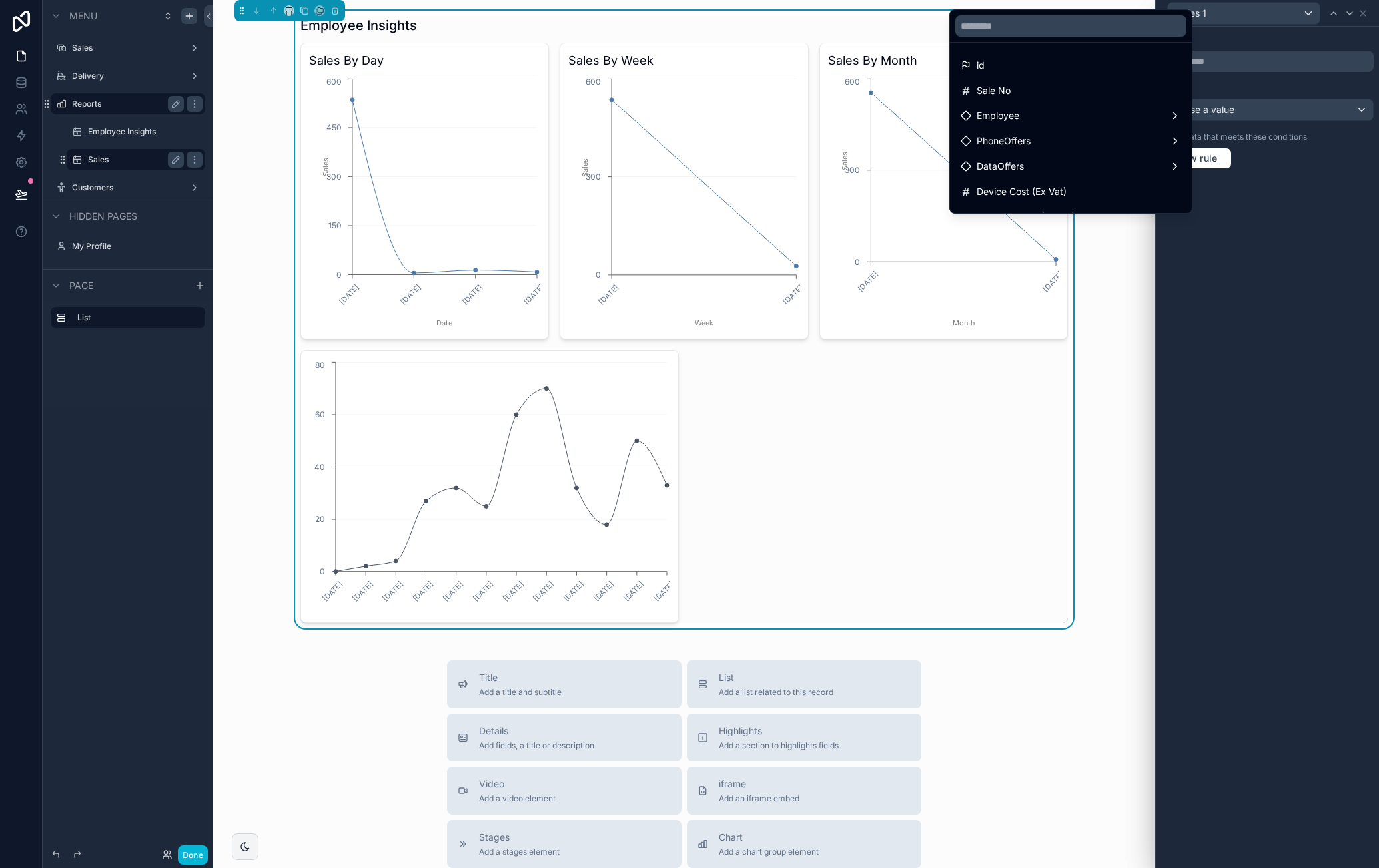
click at [1277, 226] on div at bounding box center [1267, 434] width 223 height 868
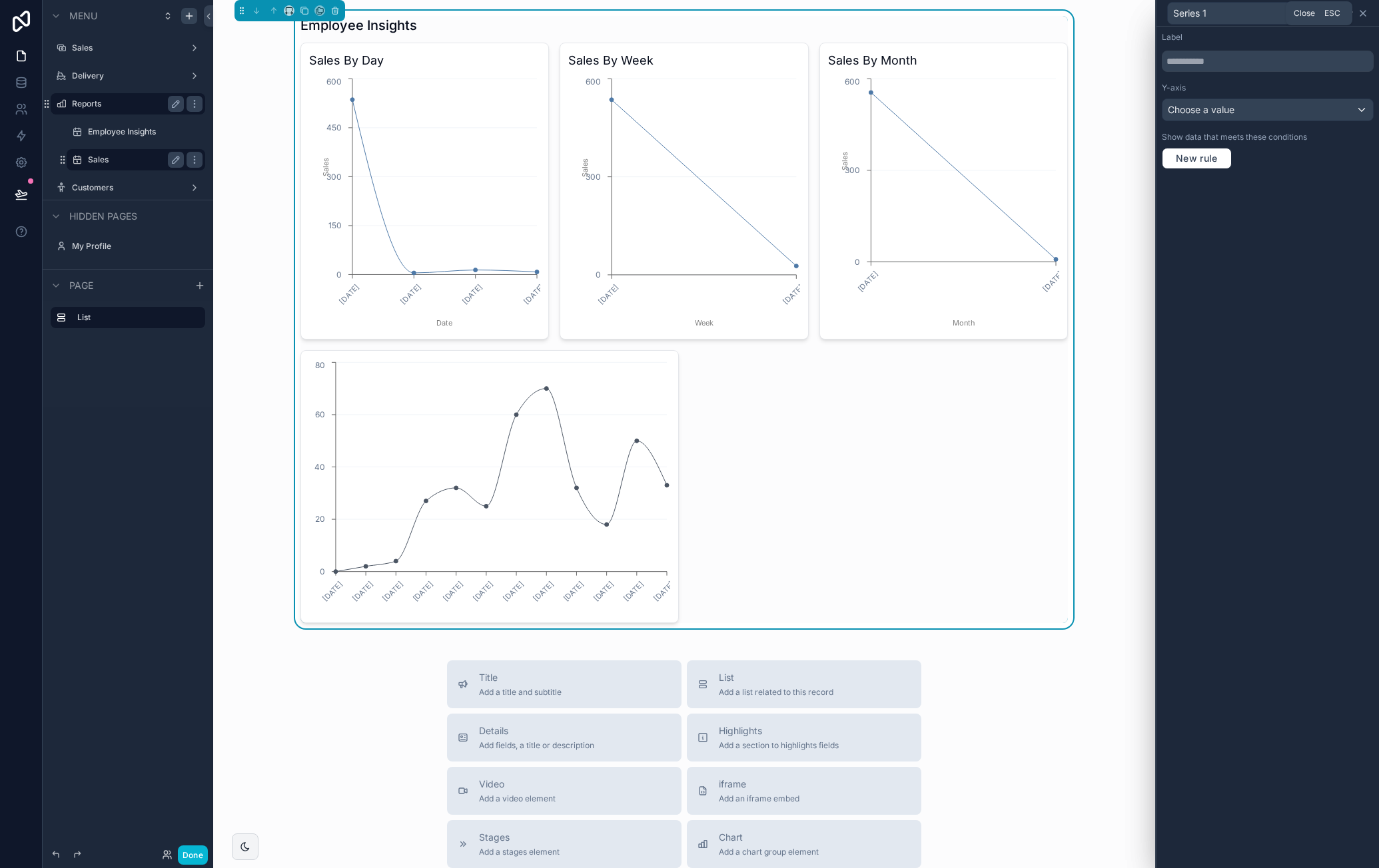
click at [1366, 17] on icon at bounding box center [1362, 13] width 11 height 11
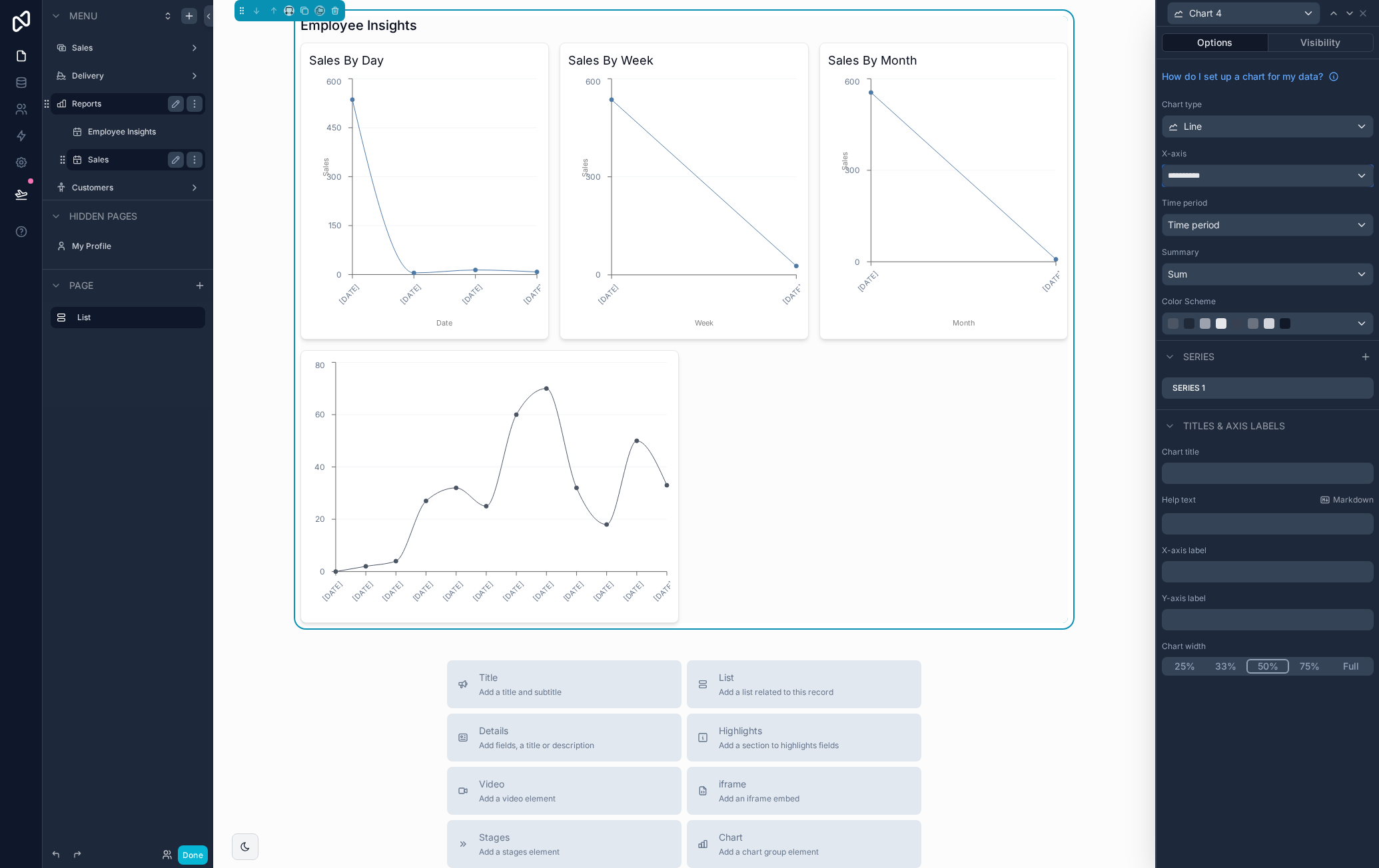
click at [1254, 178] on div "**********" at bounding box center [1268, 176] width 211 height 21
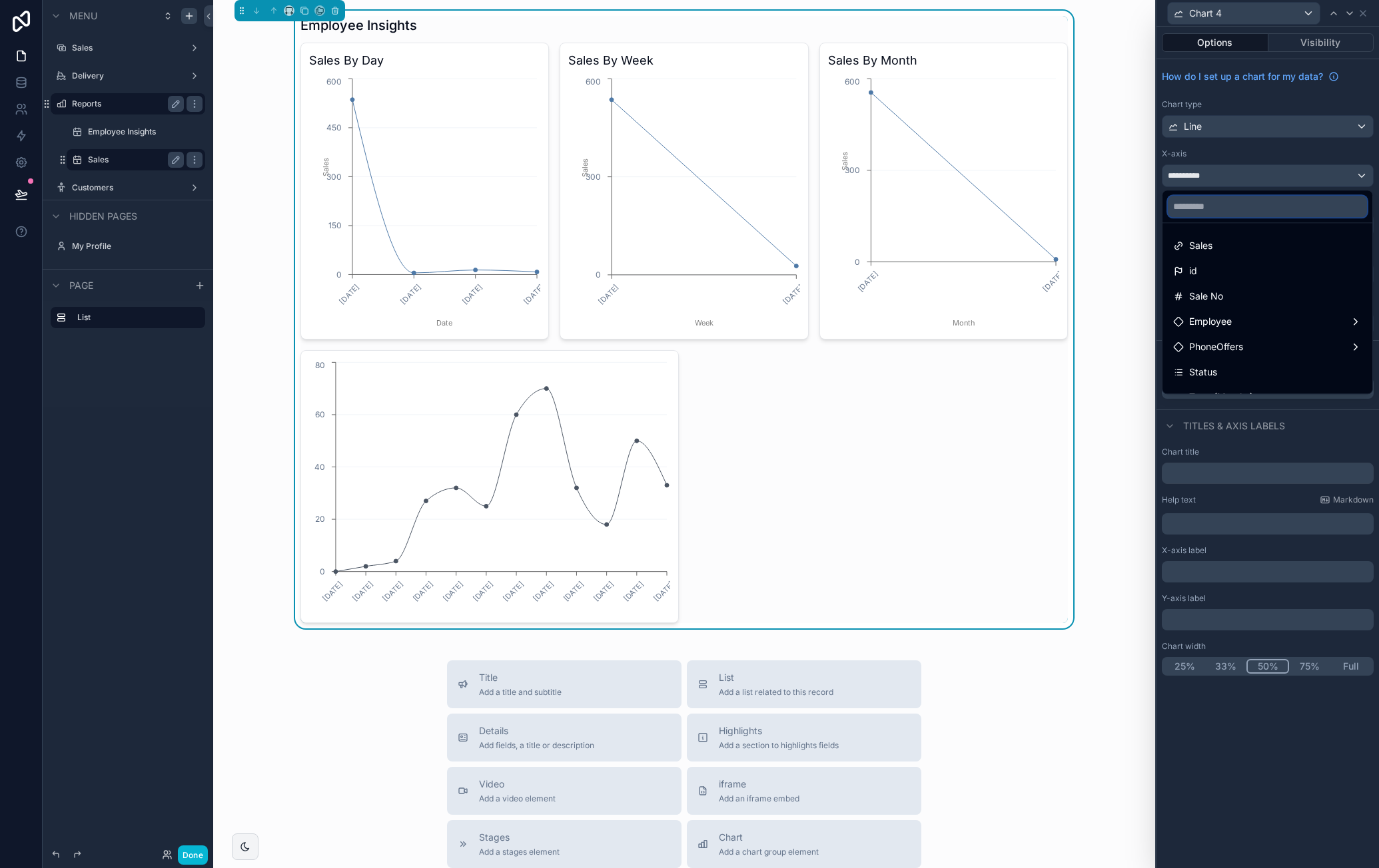
click at [1239, 206] on input "text" at bounding box center [1267, 206] width 199 height 21
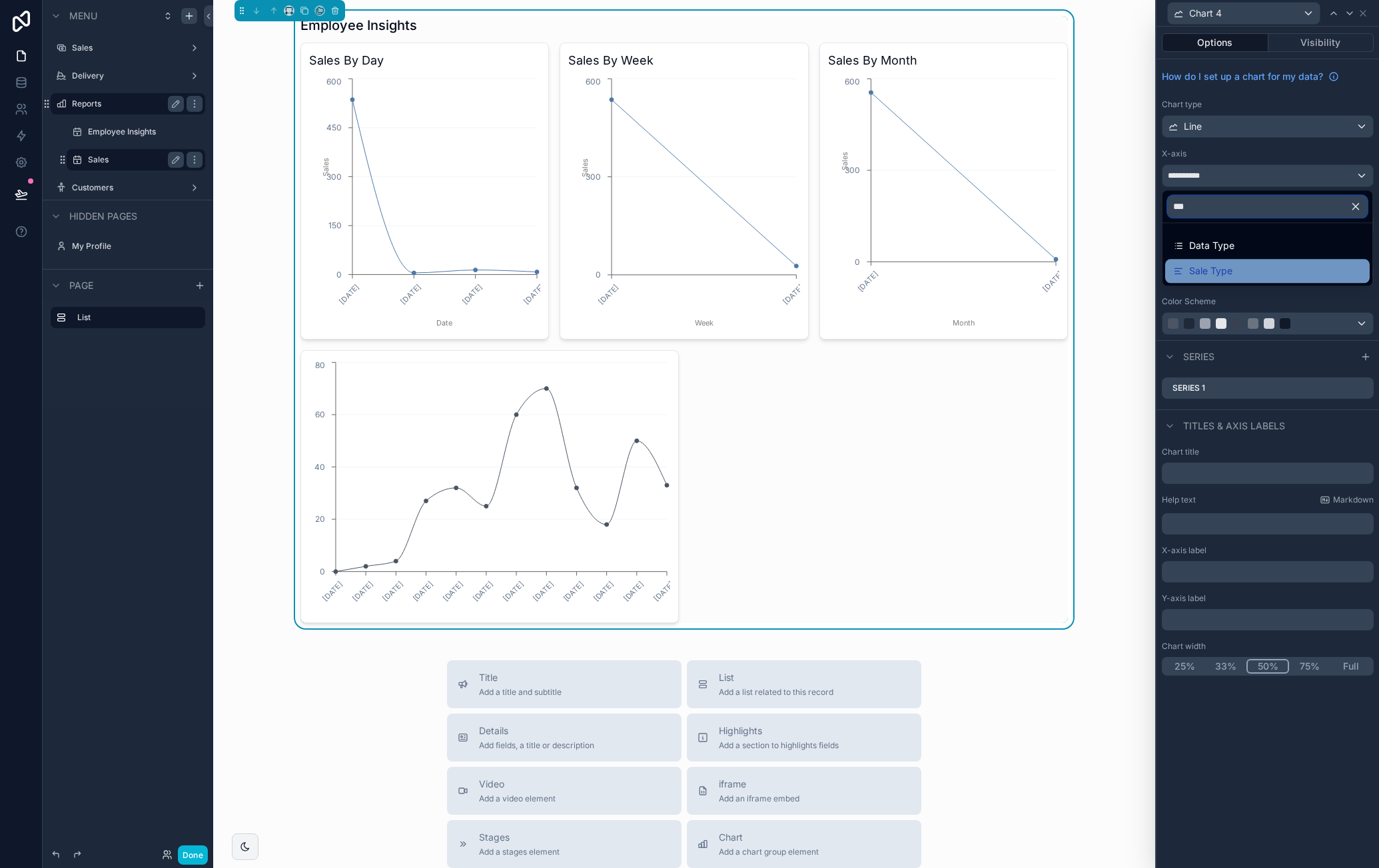
type input "***"
click at [1239, 264] on div "Sale Type" at bounding box center [1268, 271] width 189 height 16
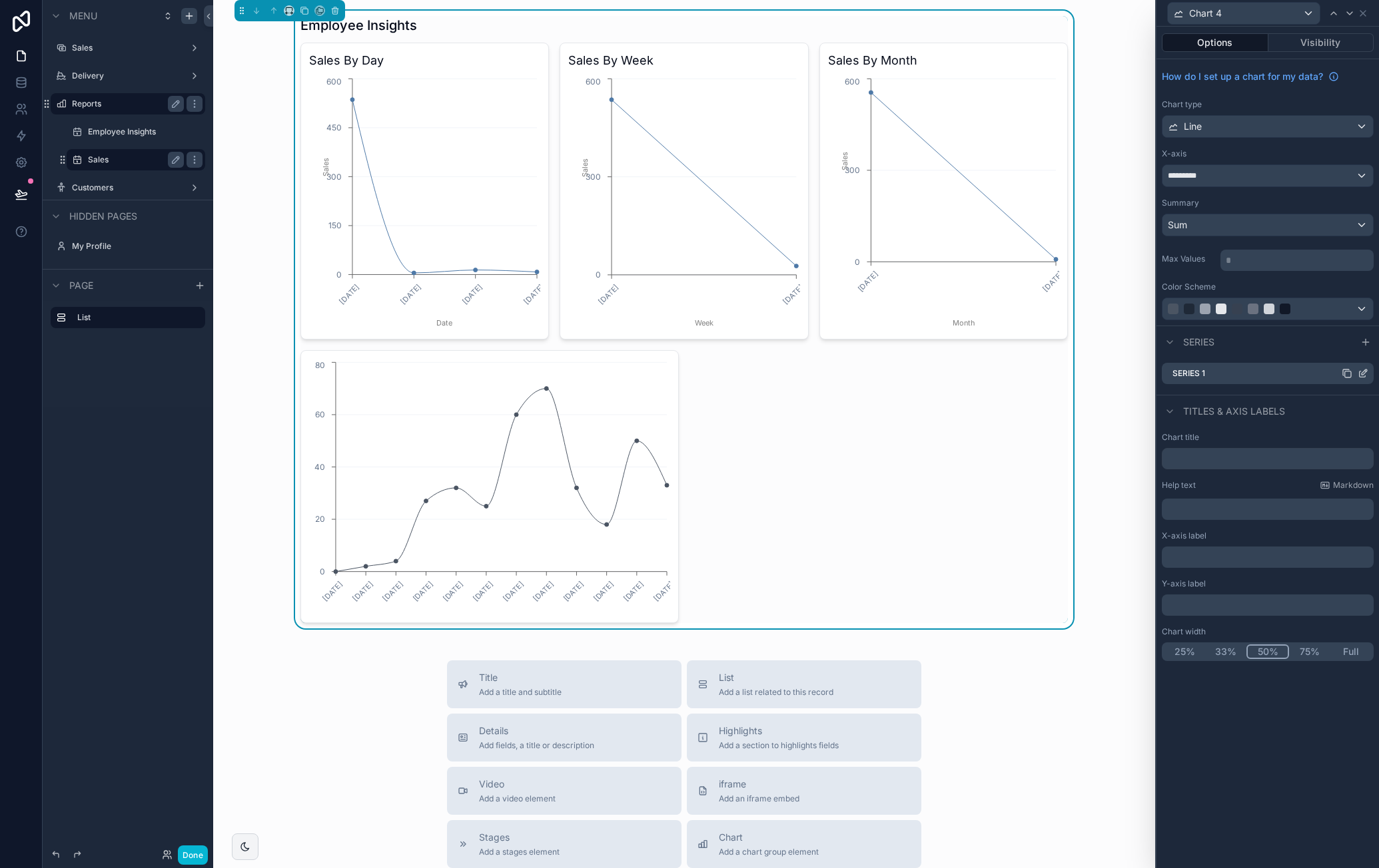
click at [1361, 371] on icon at bounding box center [1362, 373] width 11 height 11
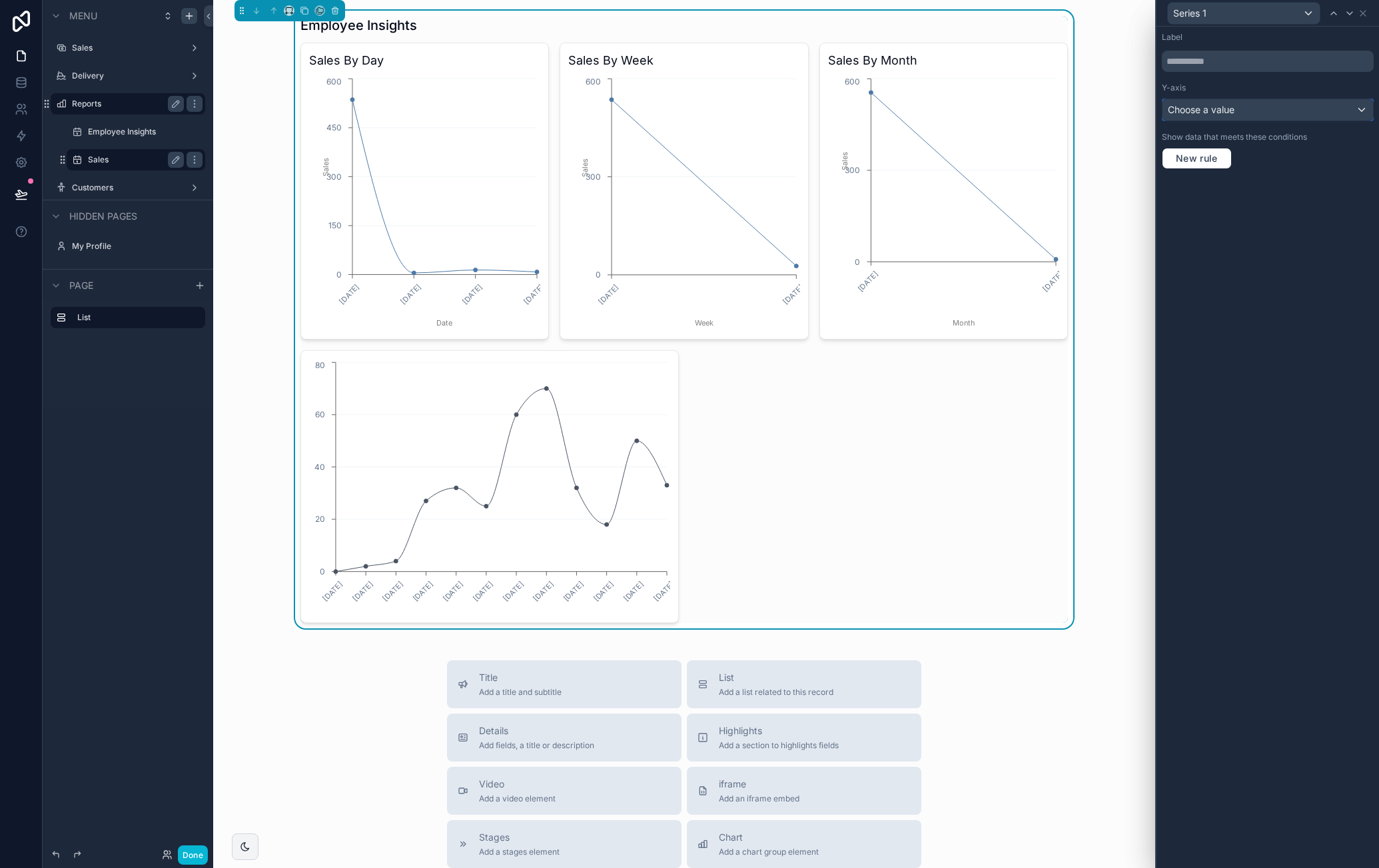
click at [1285, 111] on div "Choose a value" at bounding box center [1268, 110] width 211 height 21
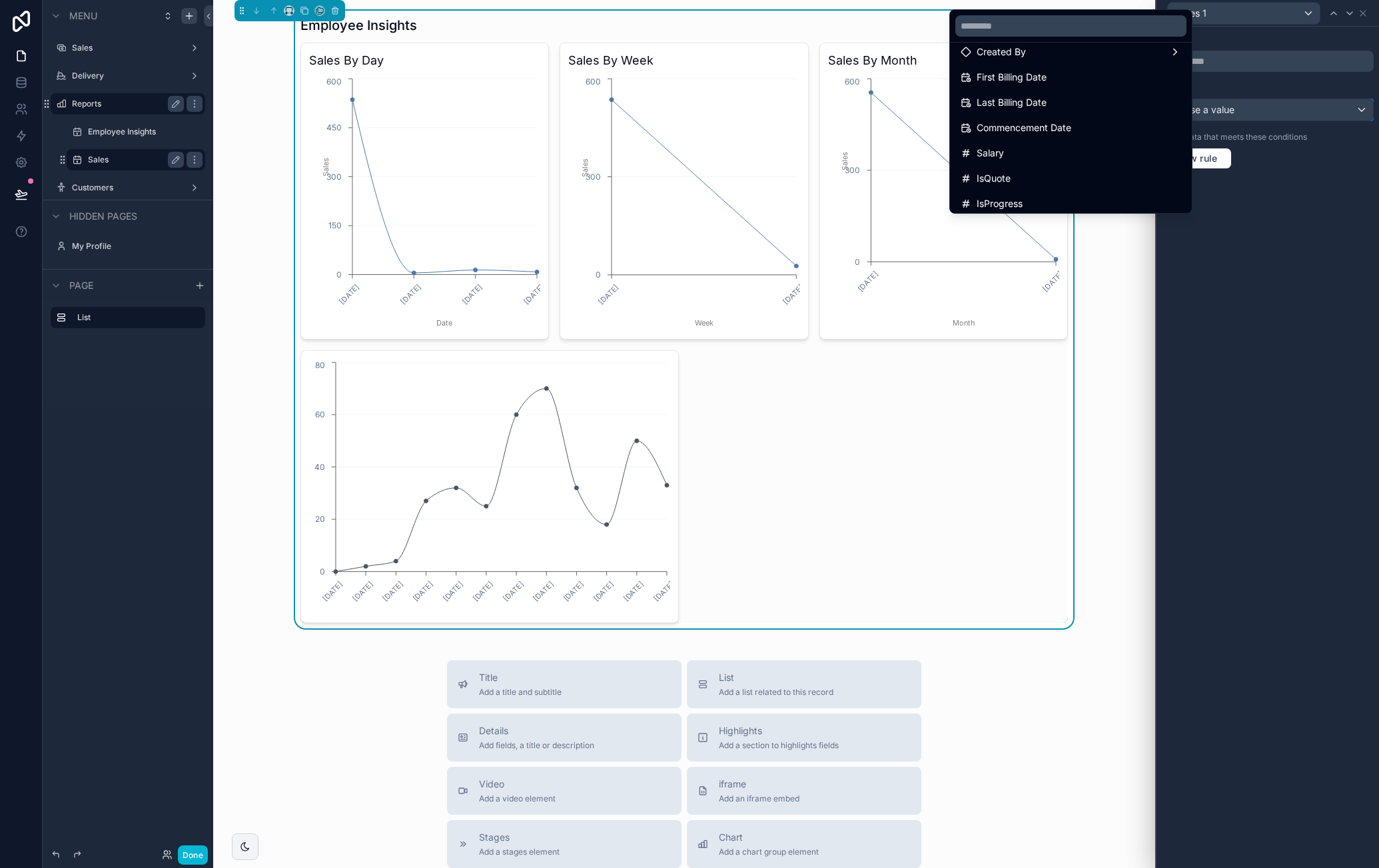
scroll to position [550, 0]
click at [1061, 99] on div "created at" at bounding box center [1071, 97] width 221 height 16
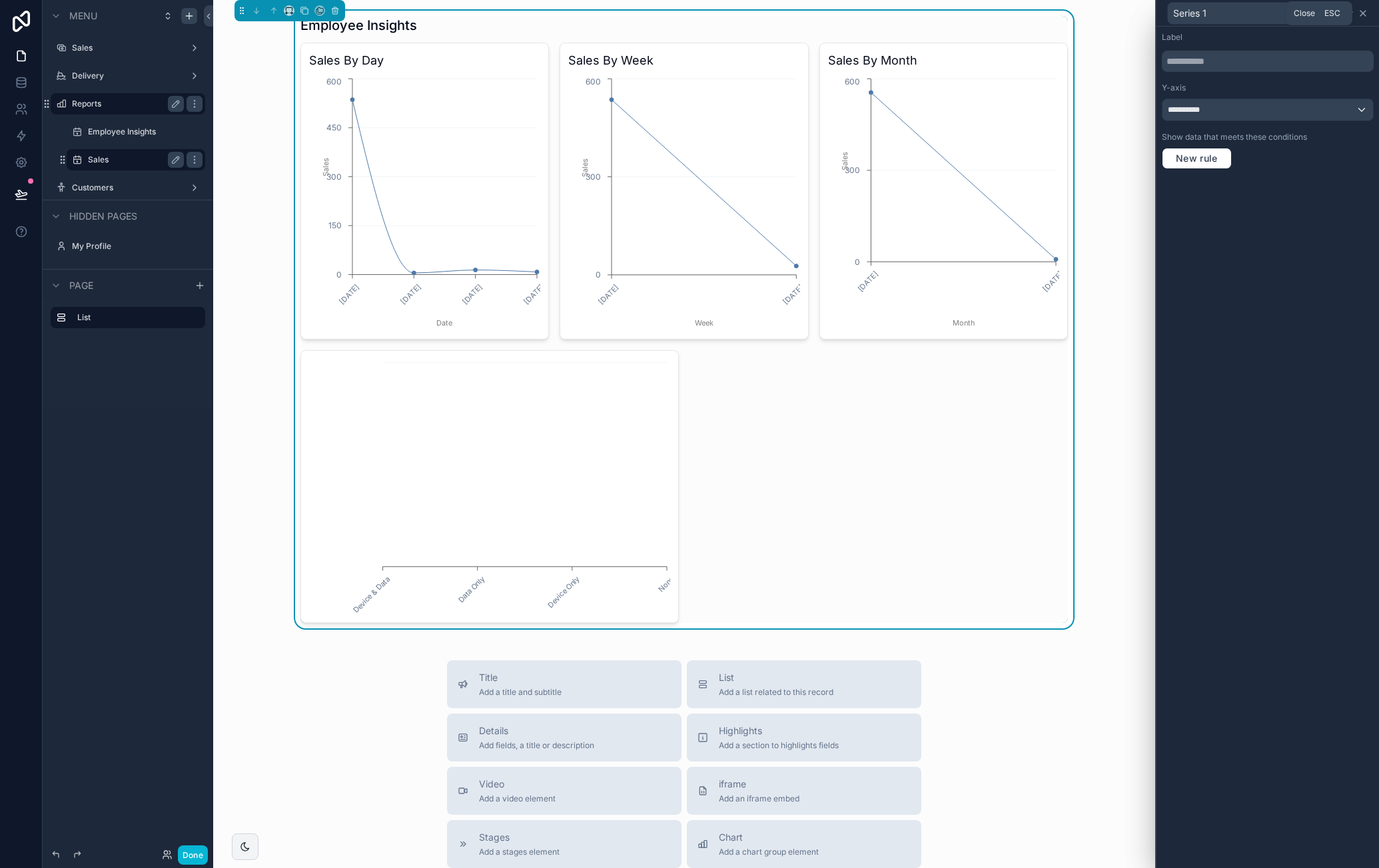
click at [1367, 13] on icon at bounding box center [1362, 13] width 11 height 11
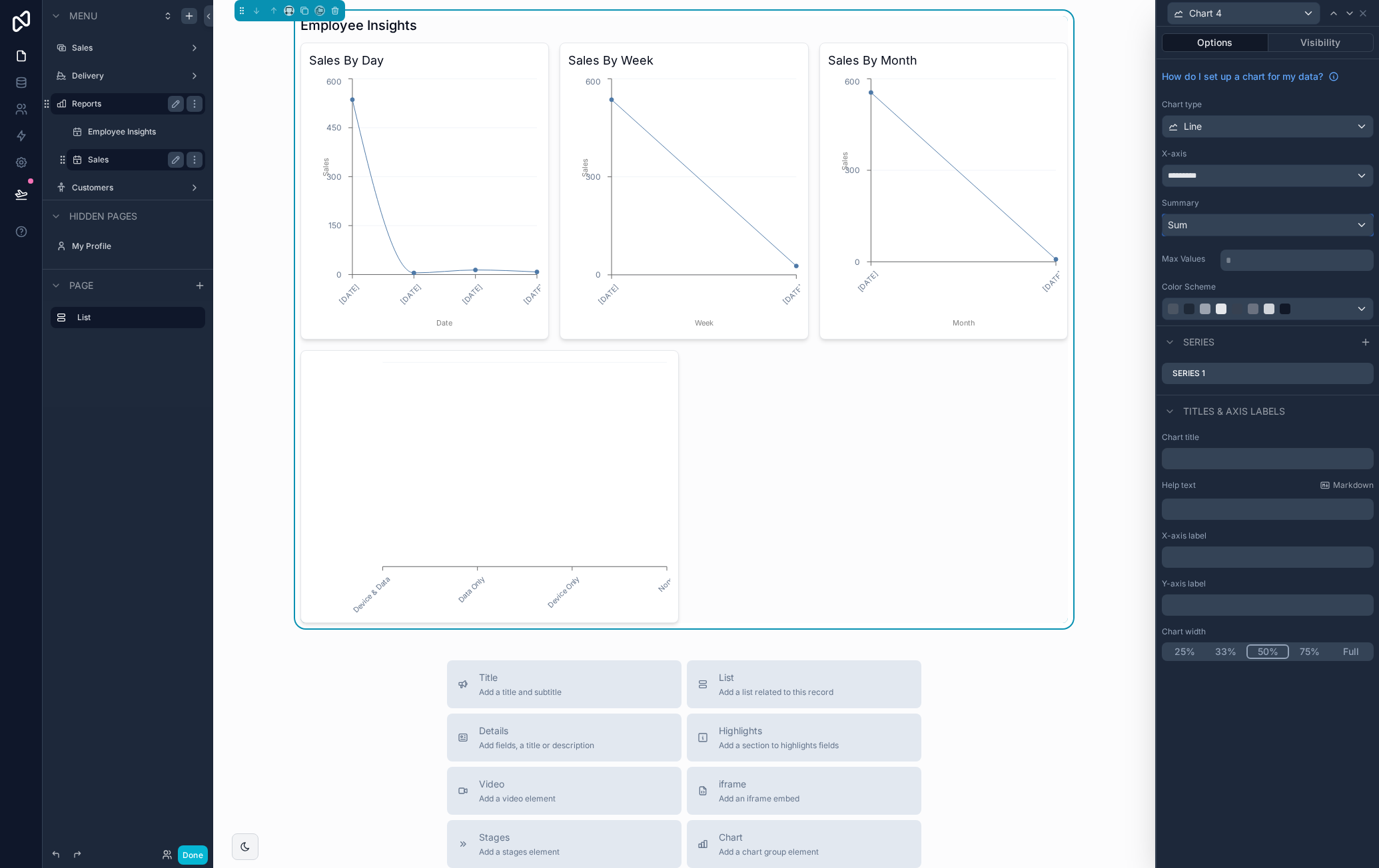
click at [1252, 228] on div "Sum" at bounding box center [1268, 226] width 211 height 21
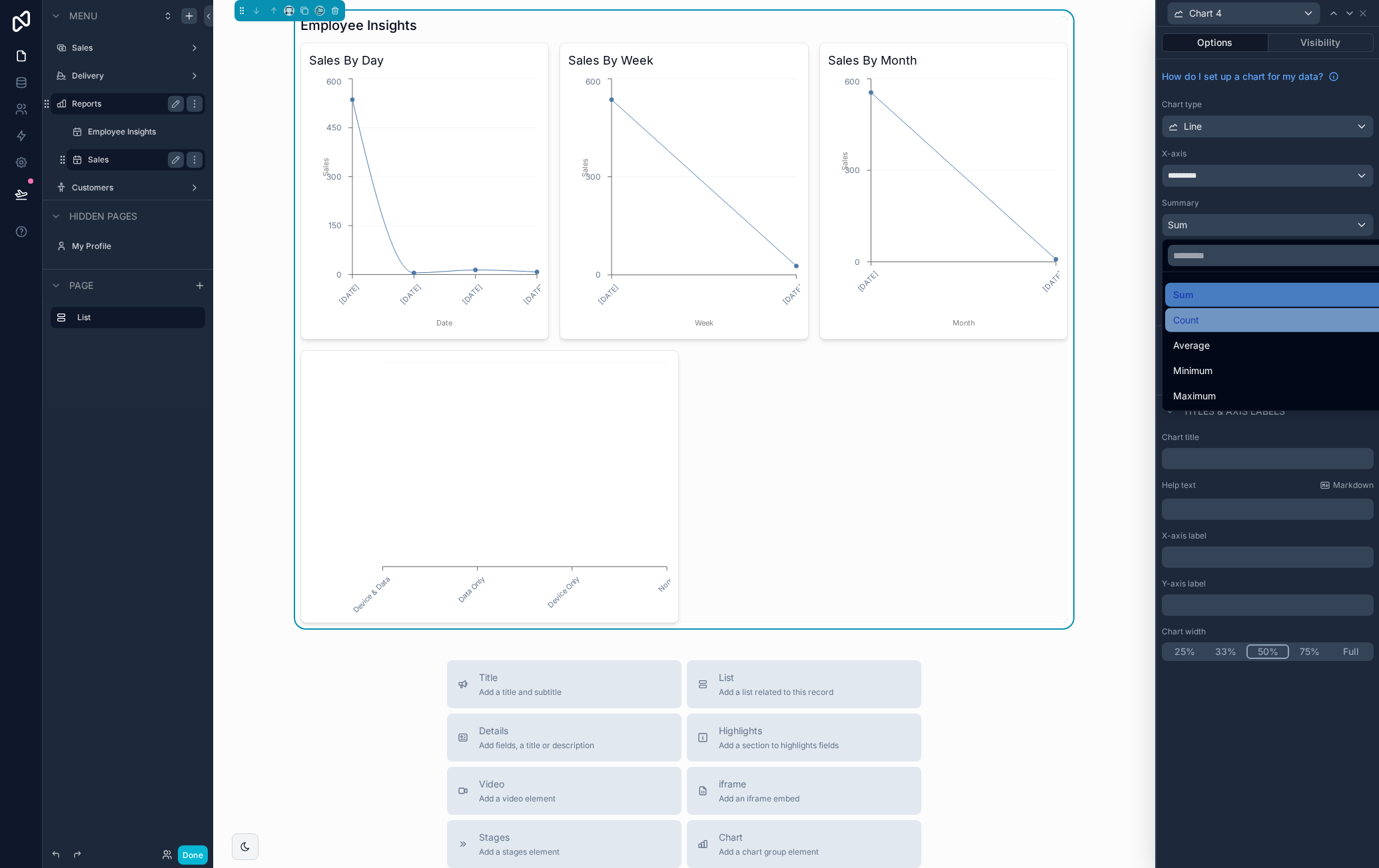
click at [1222, 315] on div "Count" at bounding box center [1284, 320] width 221 height 16
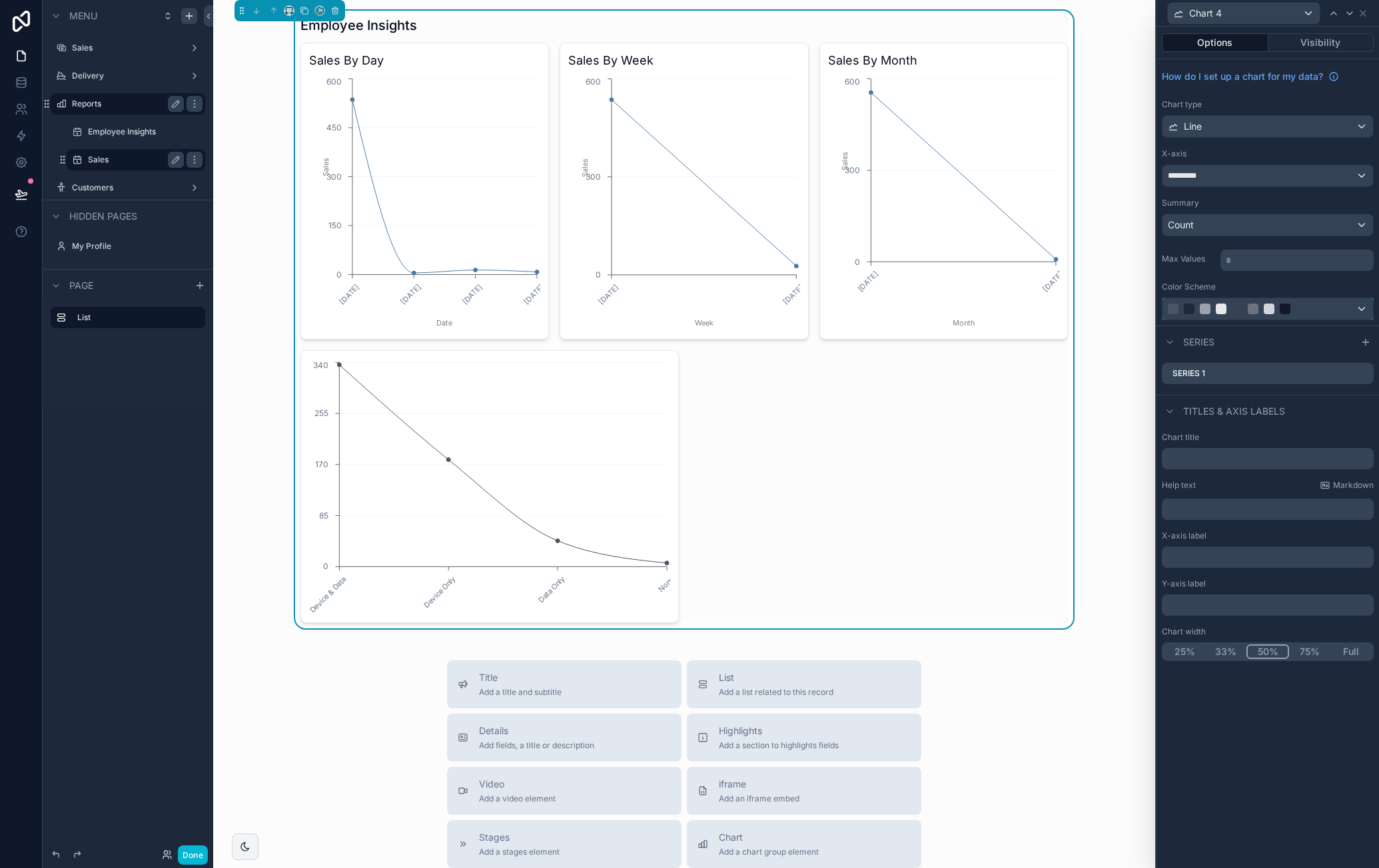
click at [1299, 305] on div at bounding box center [1253, 308] width 170 height 11
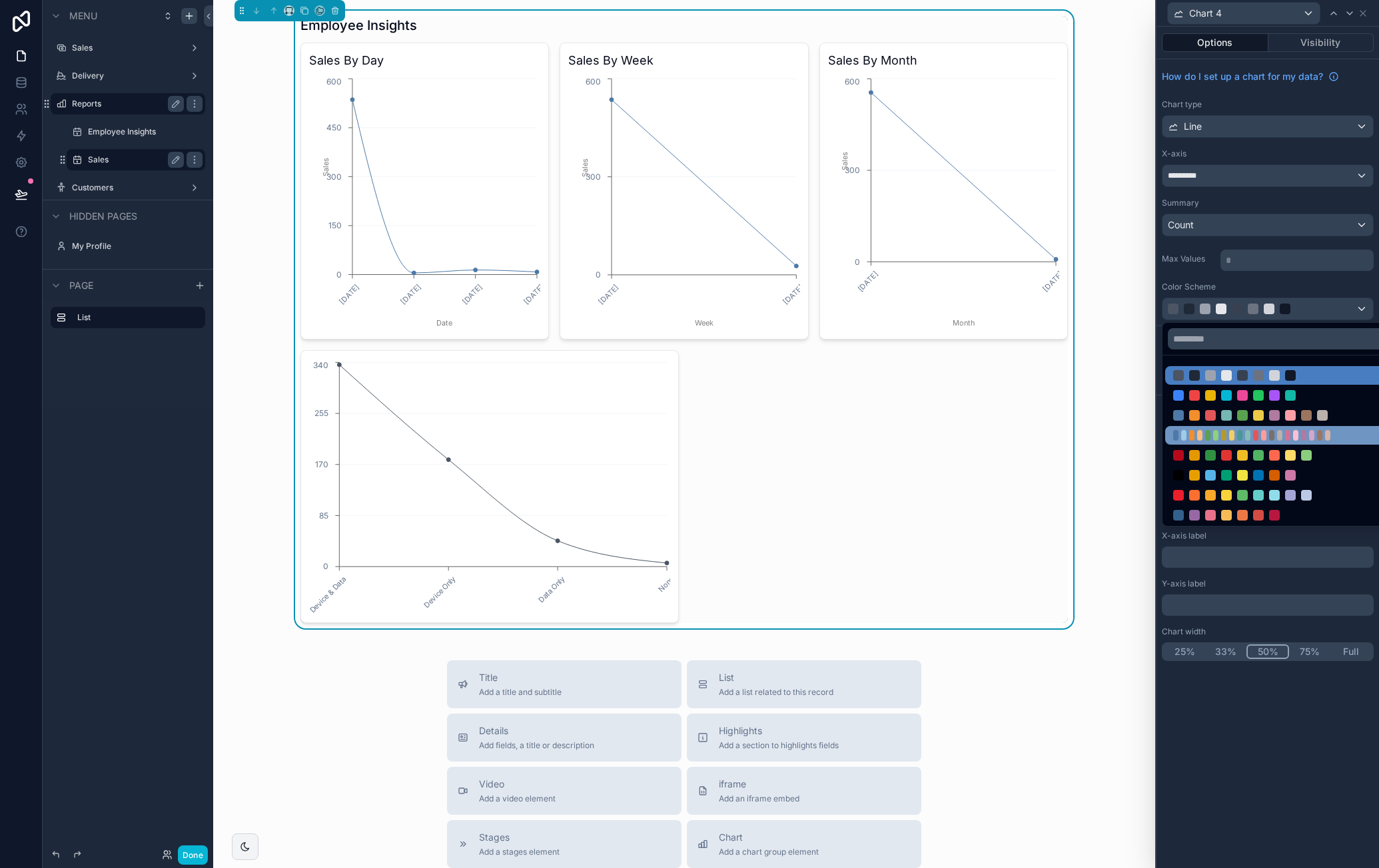
click at [1273, 429] on div at bounding box center [1283, 435] width 236 height 18
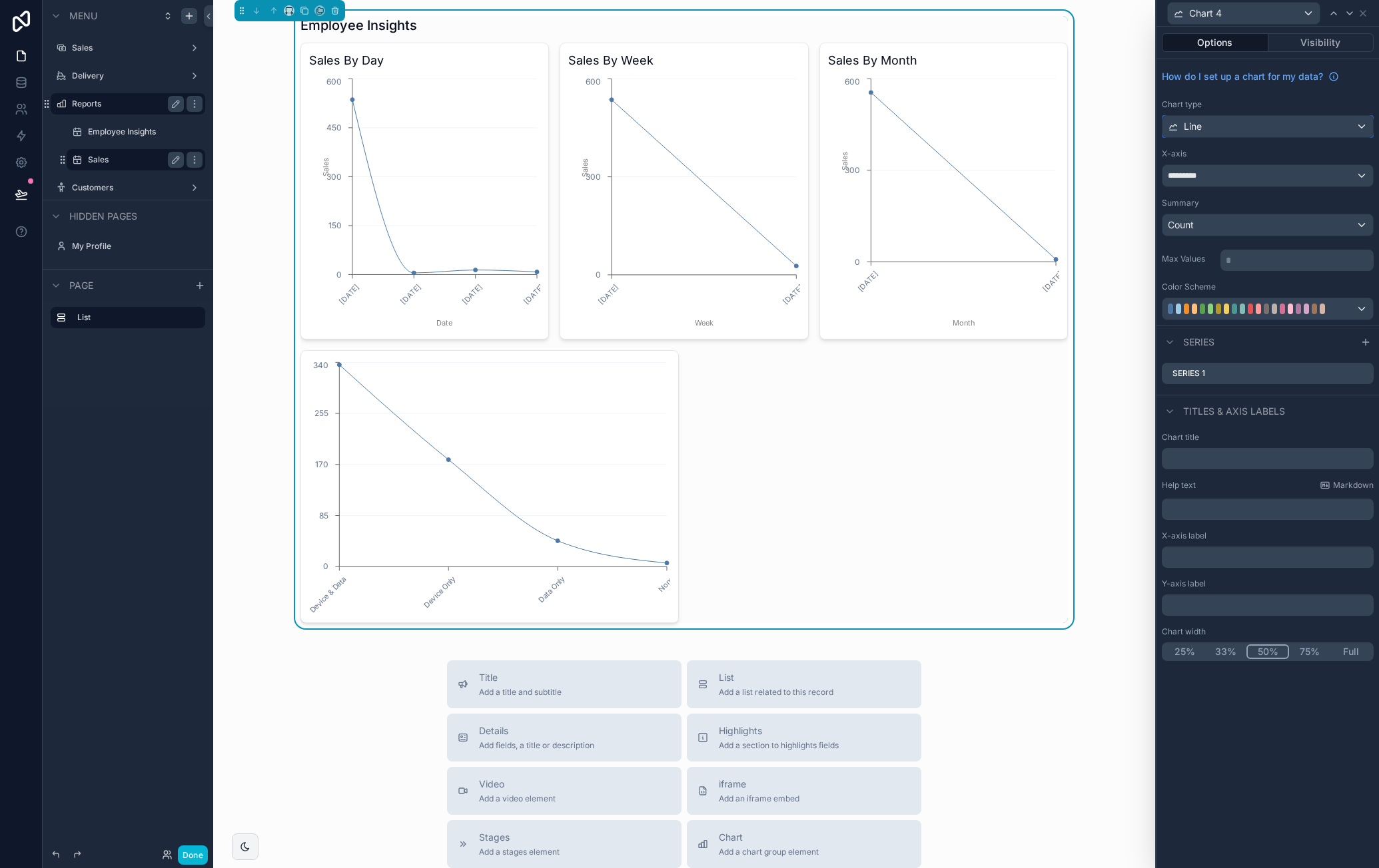
click at [1271, 128] on div "Line" at bounding box center [1268, 126] width 211 height 21
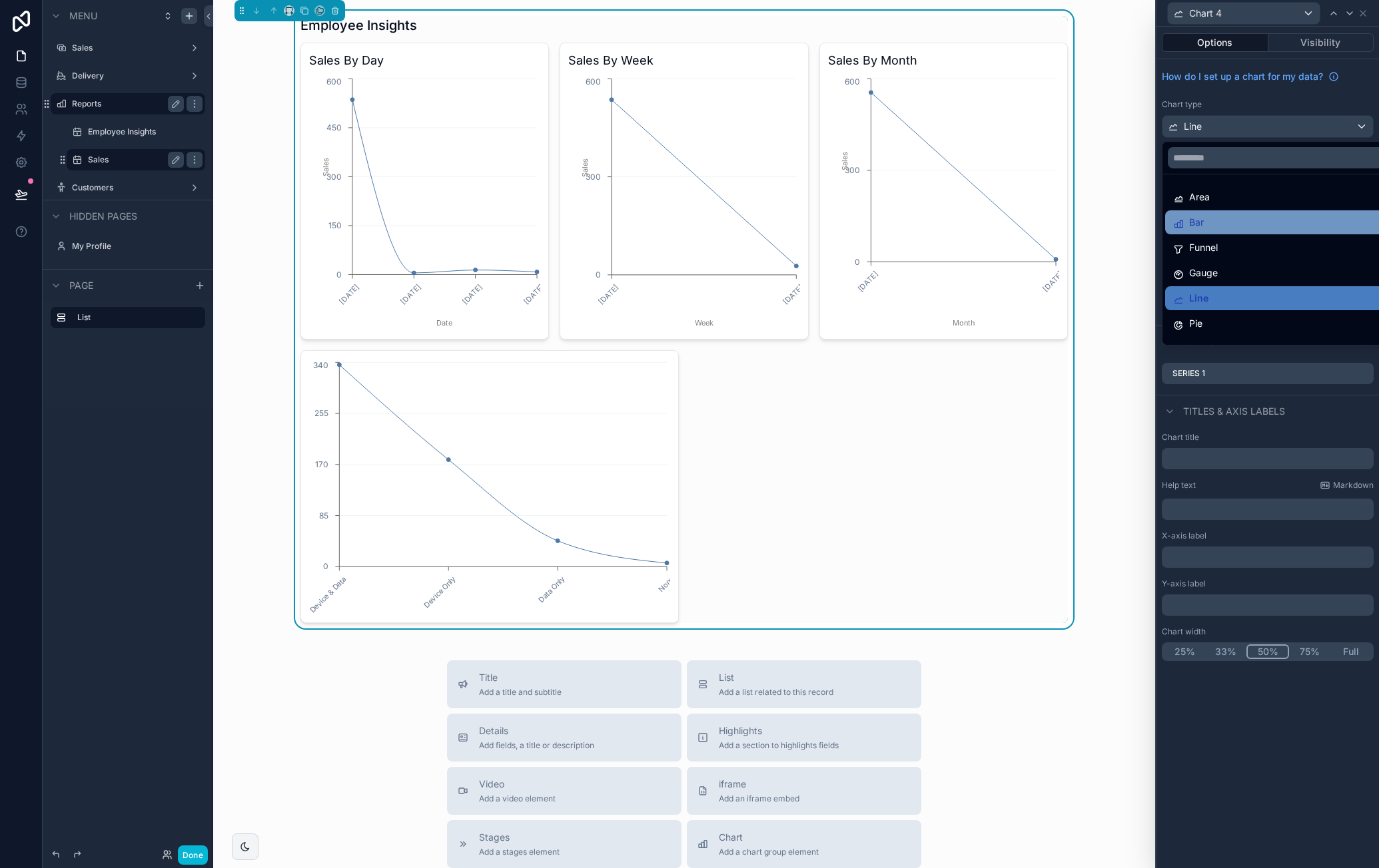
click at [1210, 226] on div "Bar" at bounding box center [1284, 223] width 221 height 16
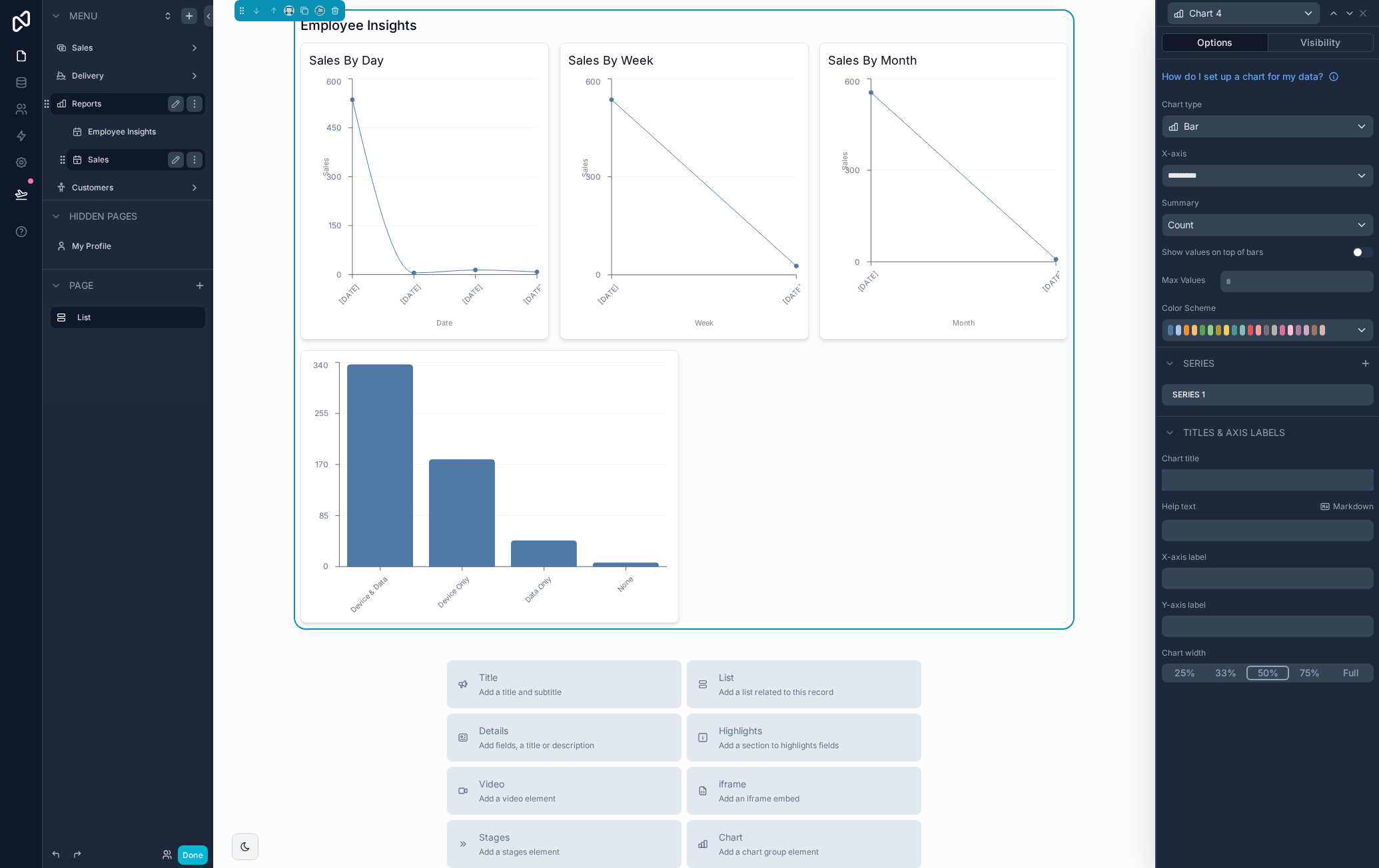
click at [1193, 482] on input "text" at bounding box center [1268, 480] width 212 height 21
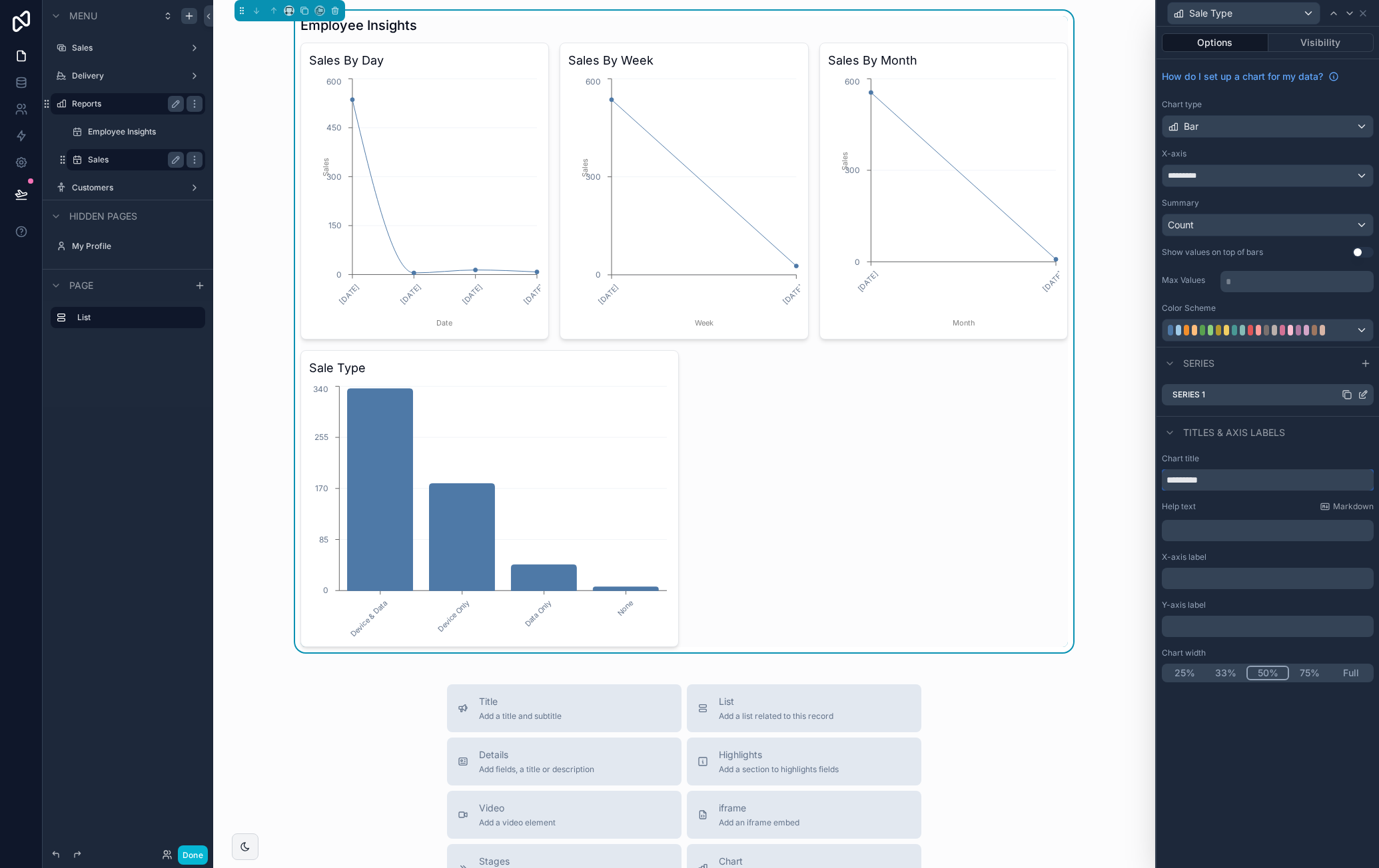
type input "*********"
click at [1361, 392] on icon at bounding box center [1362, 395] width 11 height 11
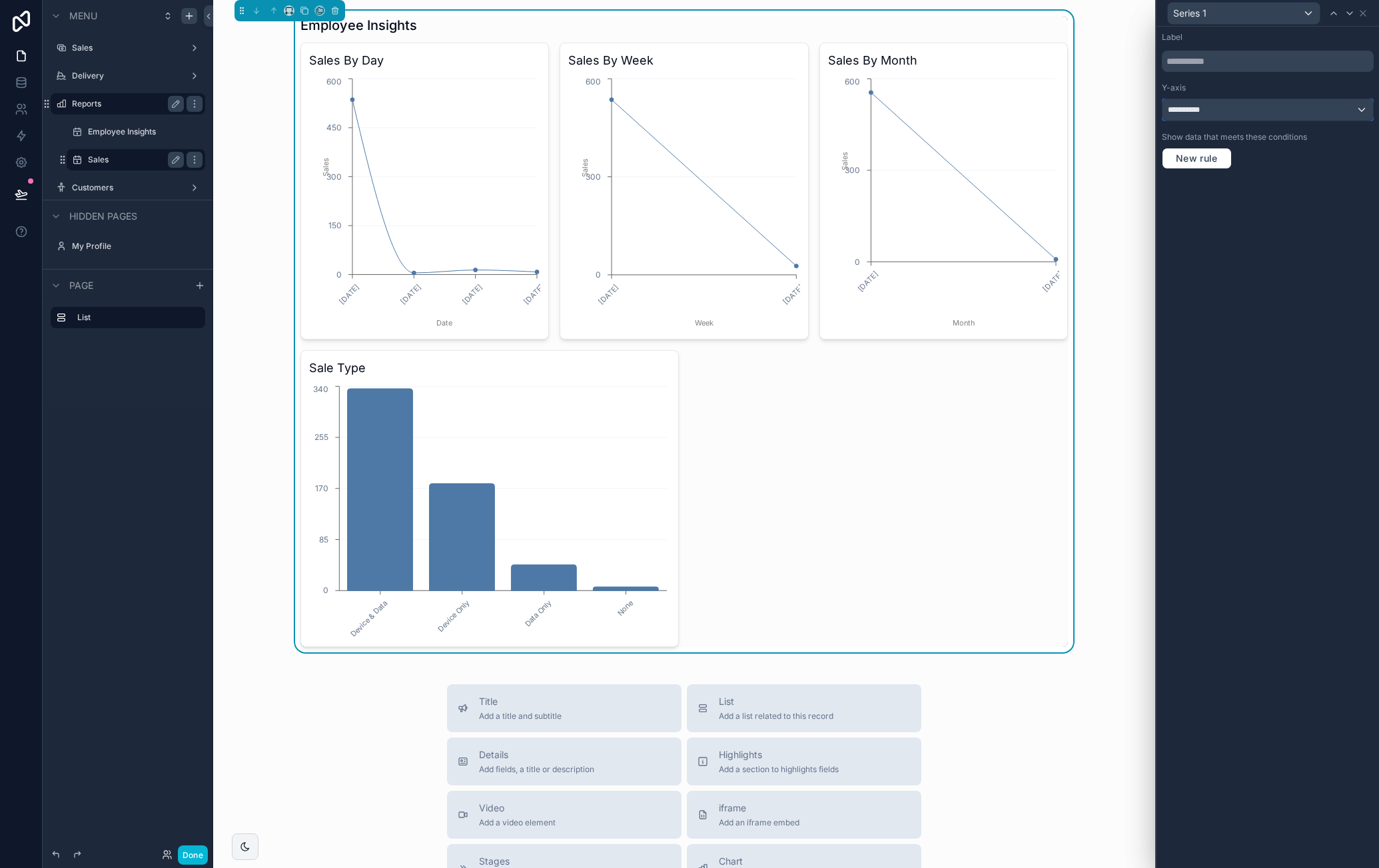
click at [1305, 113] on div "**********" at bounding box center [1268, 110] width 211 height 21
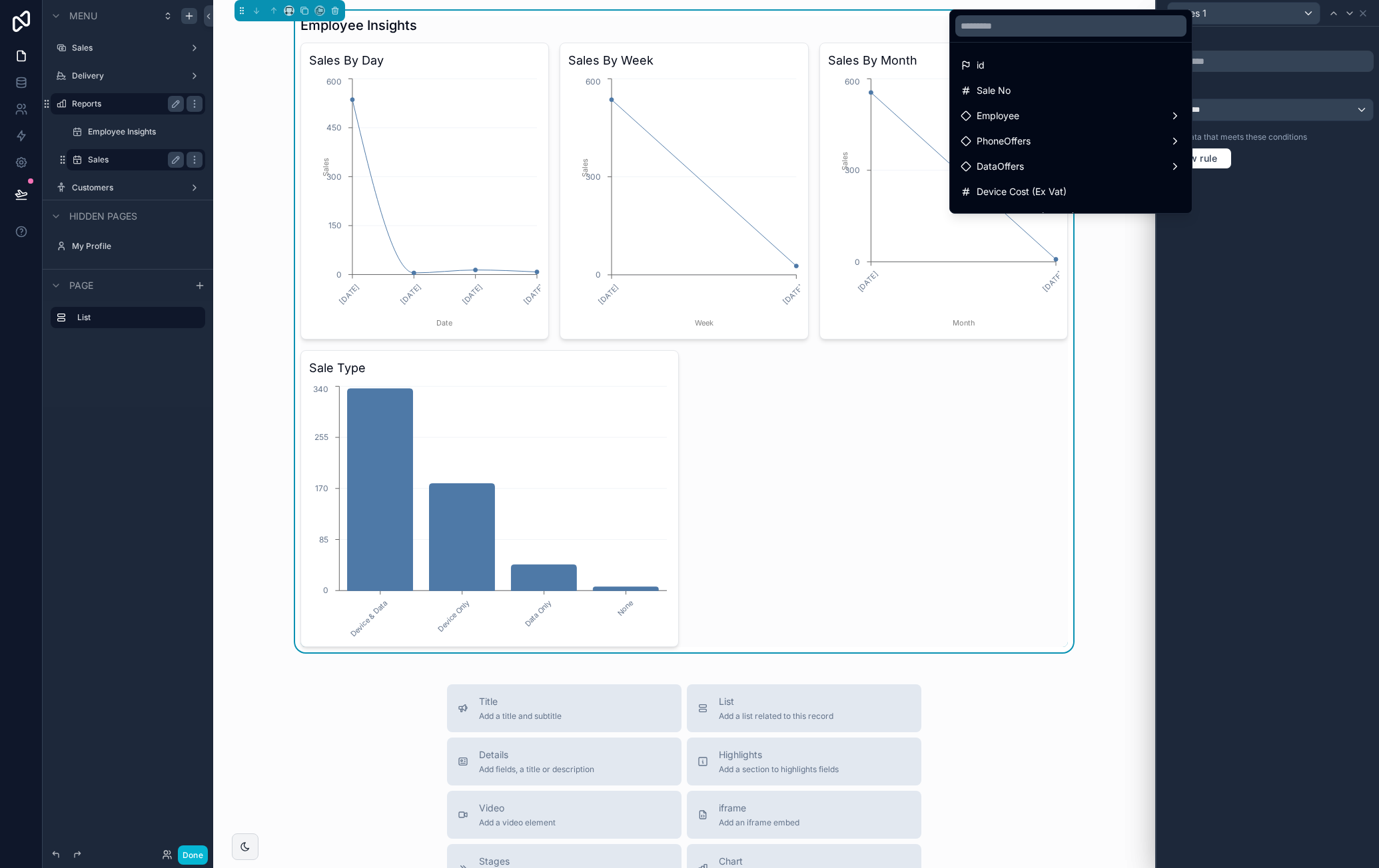
click at [1091, 67] on div "id" at bounding box center [1071, 65] width 221 height 16
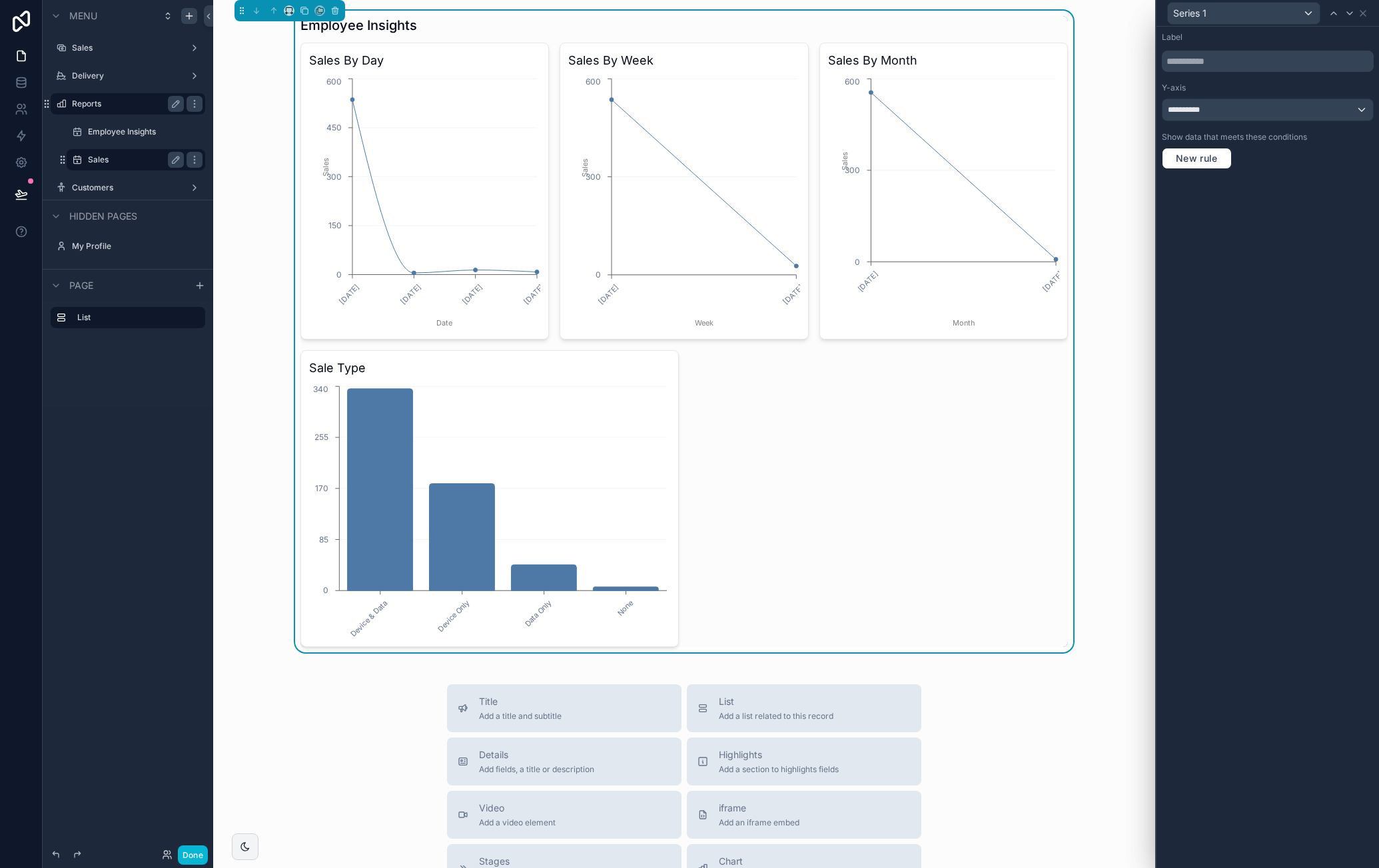
click at [1256, 202] on div "**********" at bounding box center [1267, 447] width 223 height 842
click at [1365, 13] on icon at bounding box center [1362, 13] width 11 height 11
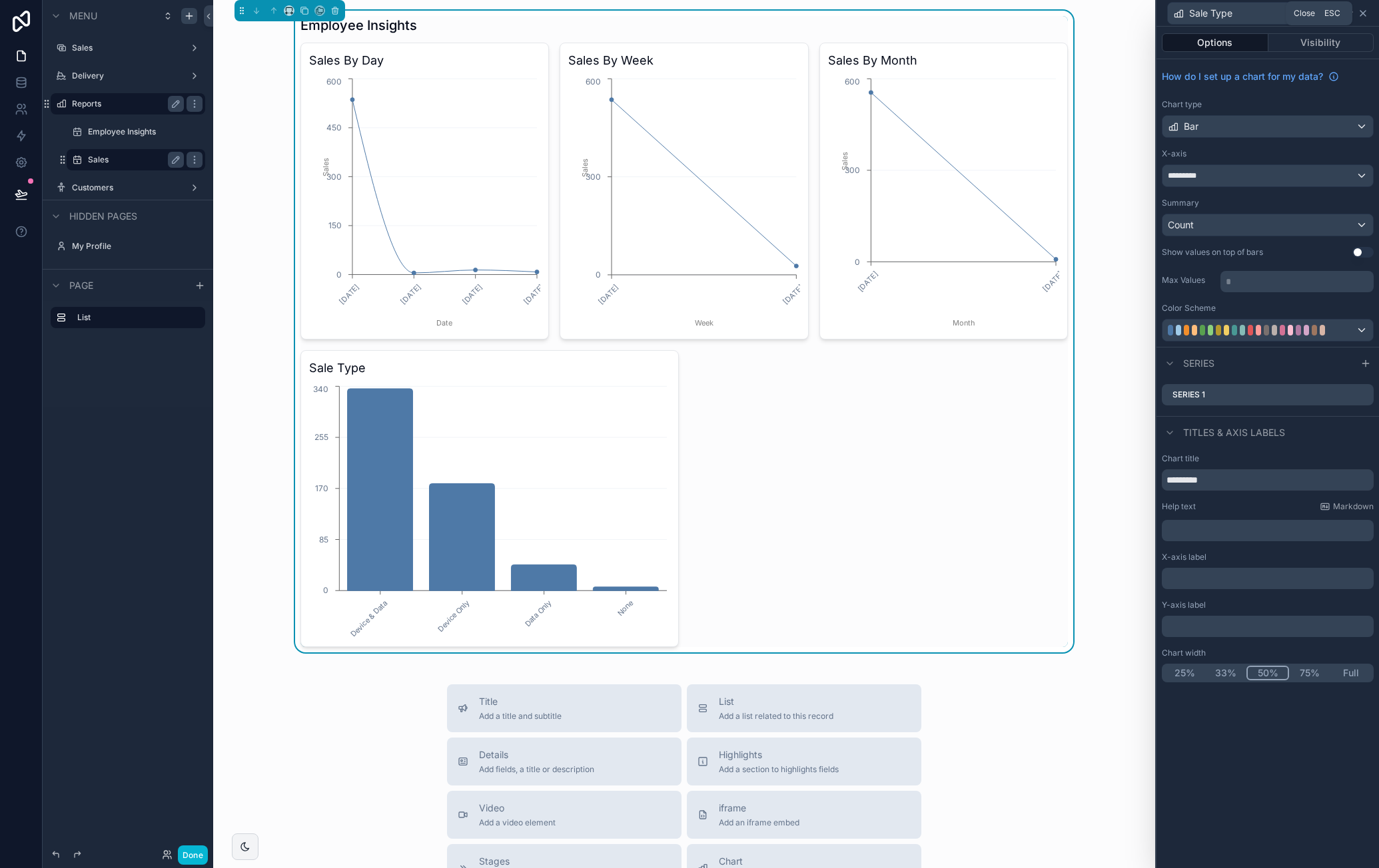
click at [1360, 16] on icon at bounding box center [1362, 13] width 11 height 11
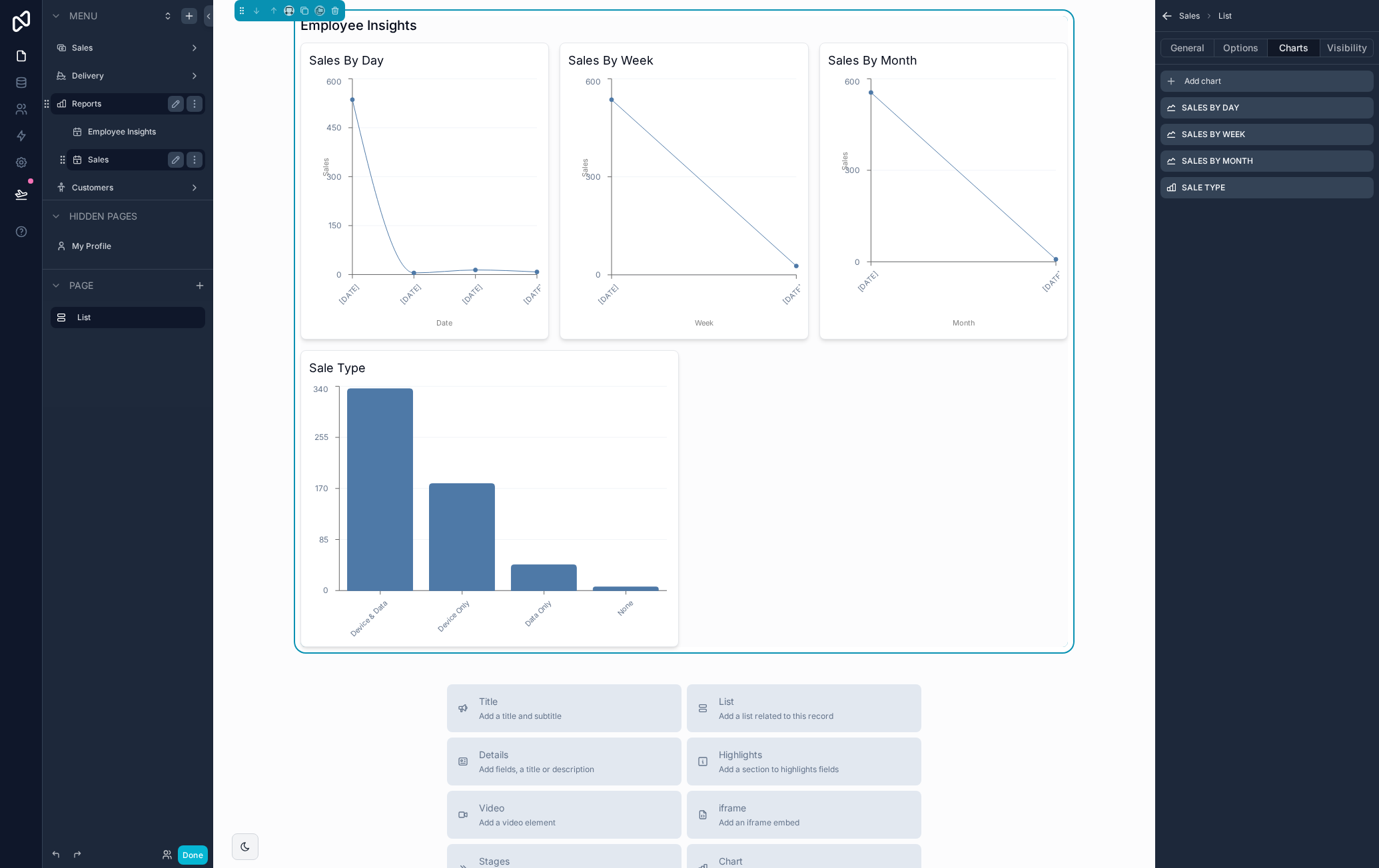
click at [1285, 78] on div "Add chart" at bounding box center [1267, 82] width 213 height 21
click at [1364, 214] on icon "scrollable content" at bounding box center [1363, 213] width 5 height 5
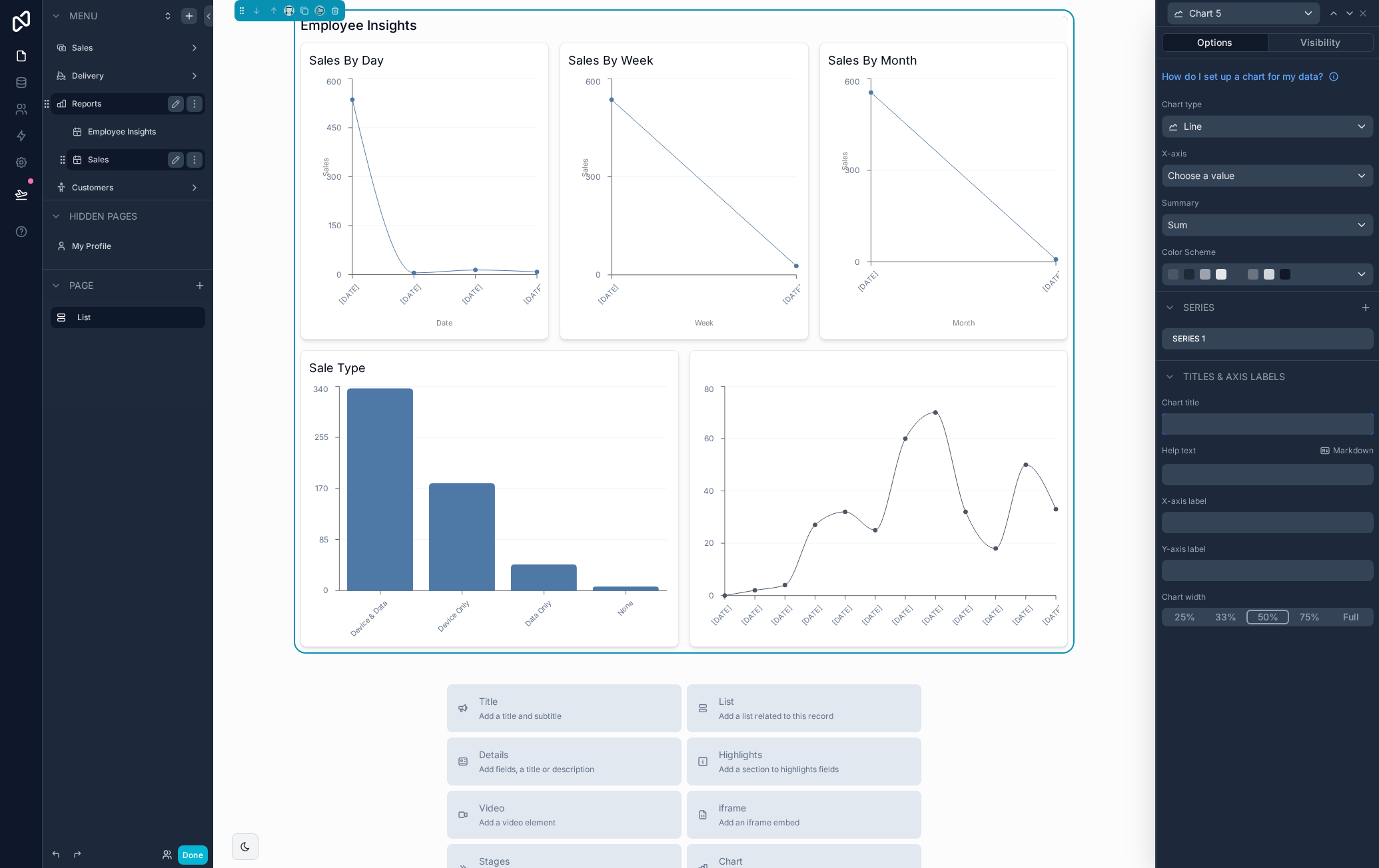
click at [1246, 421] on input "text" at bounding box center [1268, 424] width 212 height 21
type input "**********"
click at [1289, 724] on div "**********" at bounding box center [1267, 447] width 223 height 842
click at [1364, 339] on icon at bounding box center [1362, 340] width 6 height 6
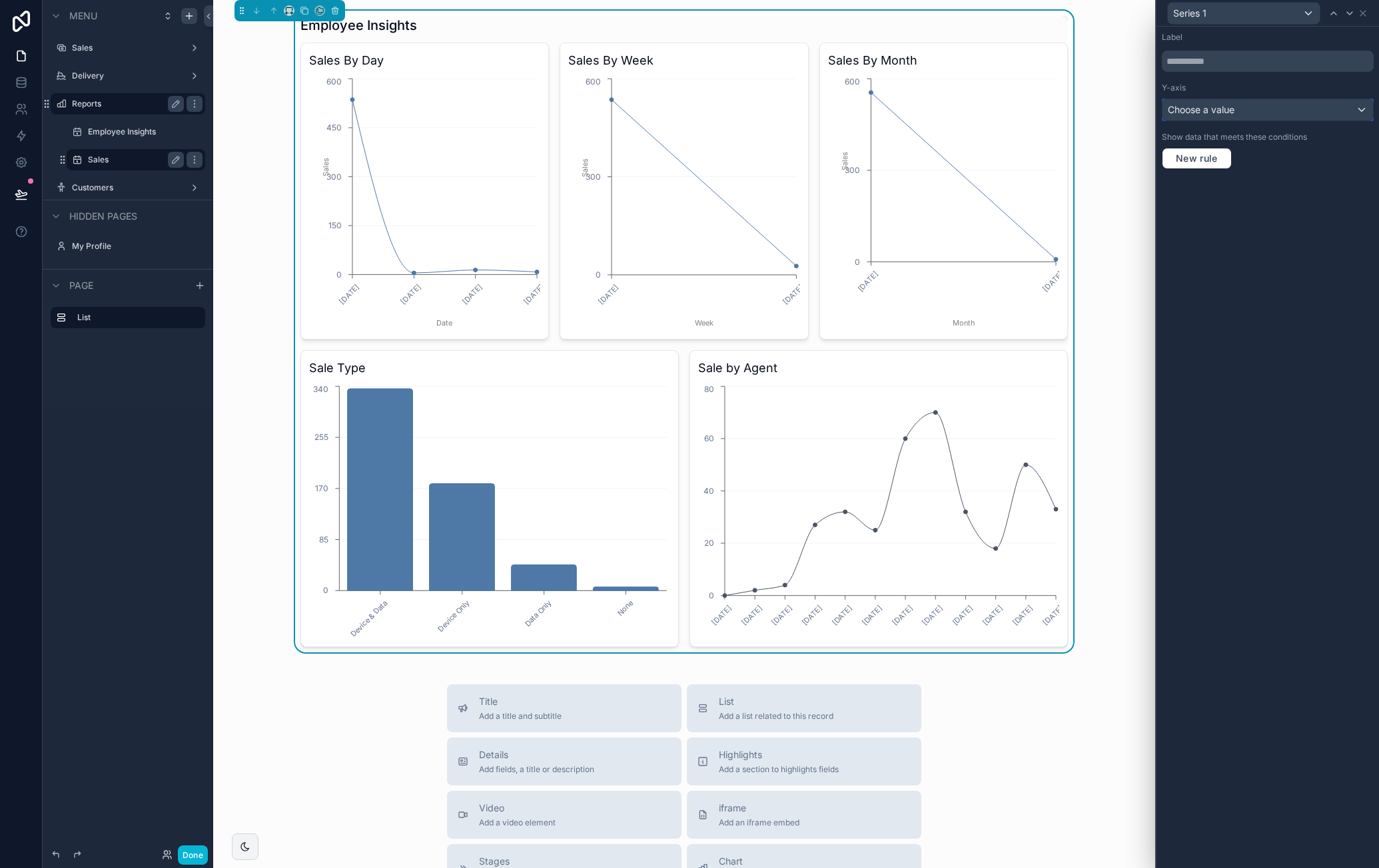
click at [1254, 112] on div "Choose a value" at bounding box center [1268, 110] width 211 height 21
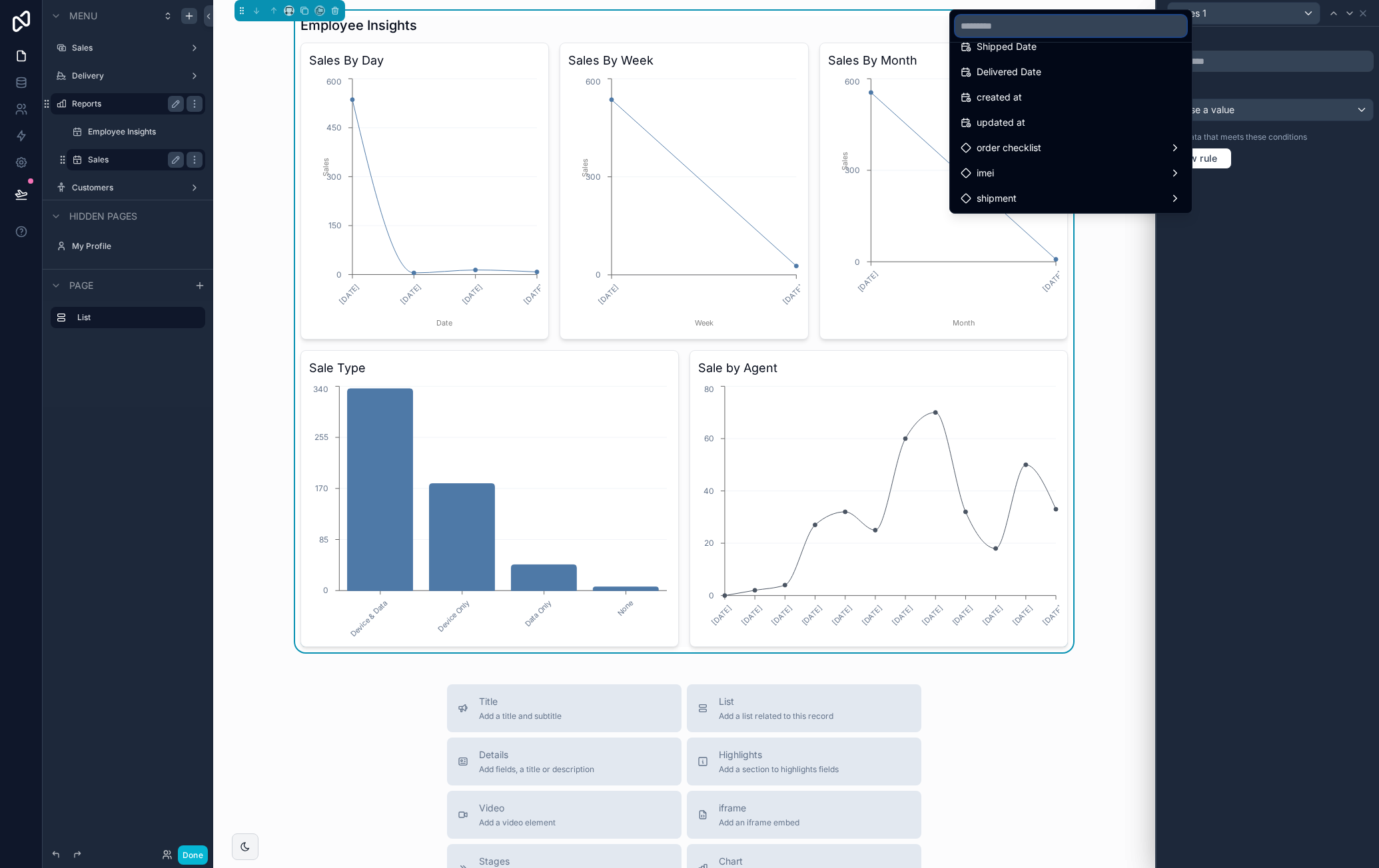
click at [1067, 28] on input "text" at bounding box center [1072, 26] width 231 height 21
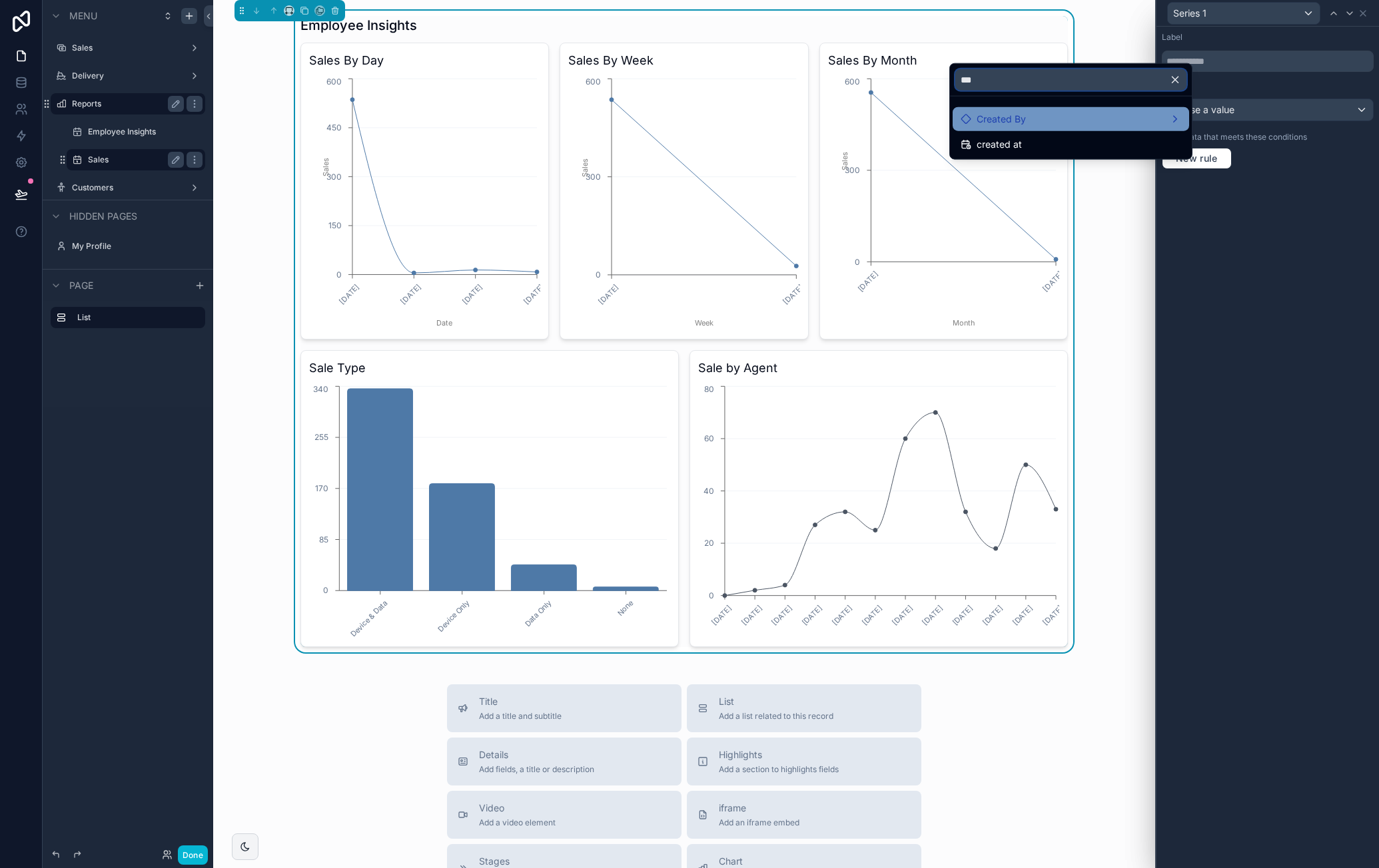
type input "***"
click at [1034, 107] on div "Created By" at bounding box center [1071, 119] width 236 height 24
click at [1256, 114] on span "created at" at bounding box center [1240, 107] width 46 height 16
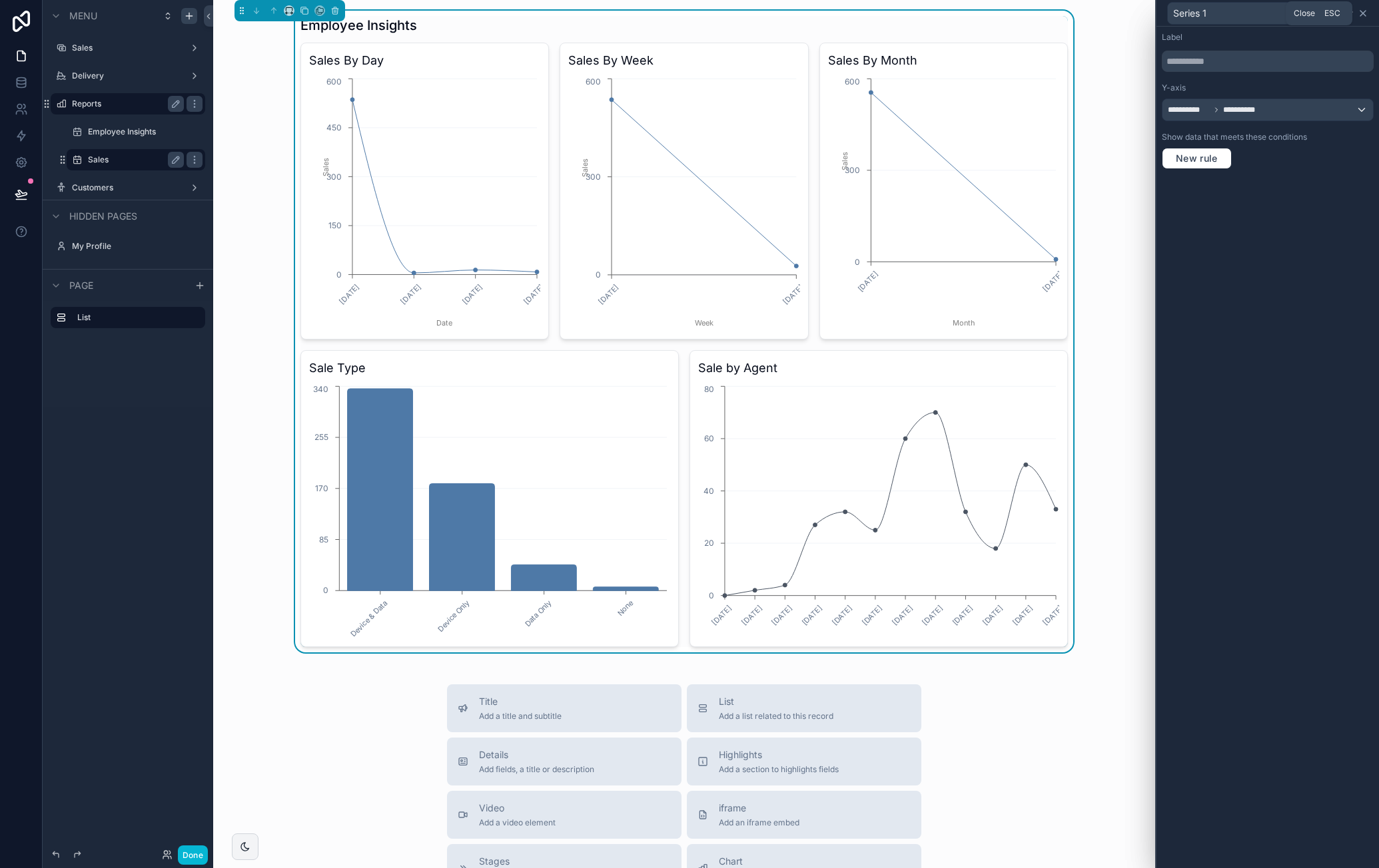
click at [1364, 16] on icon at bounding box center [1362, 13] width 11 height 11
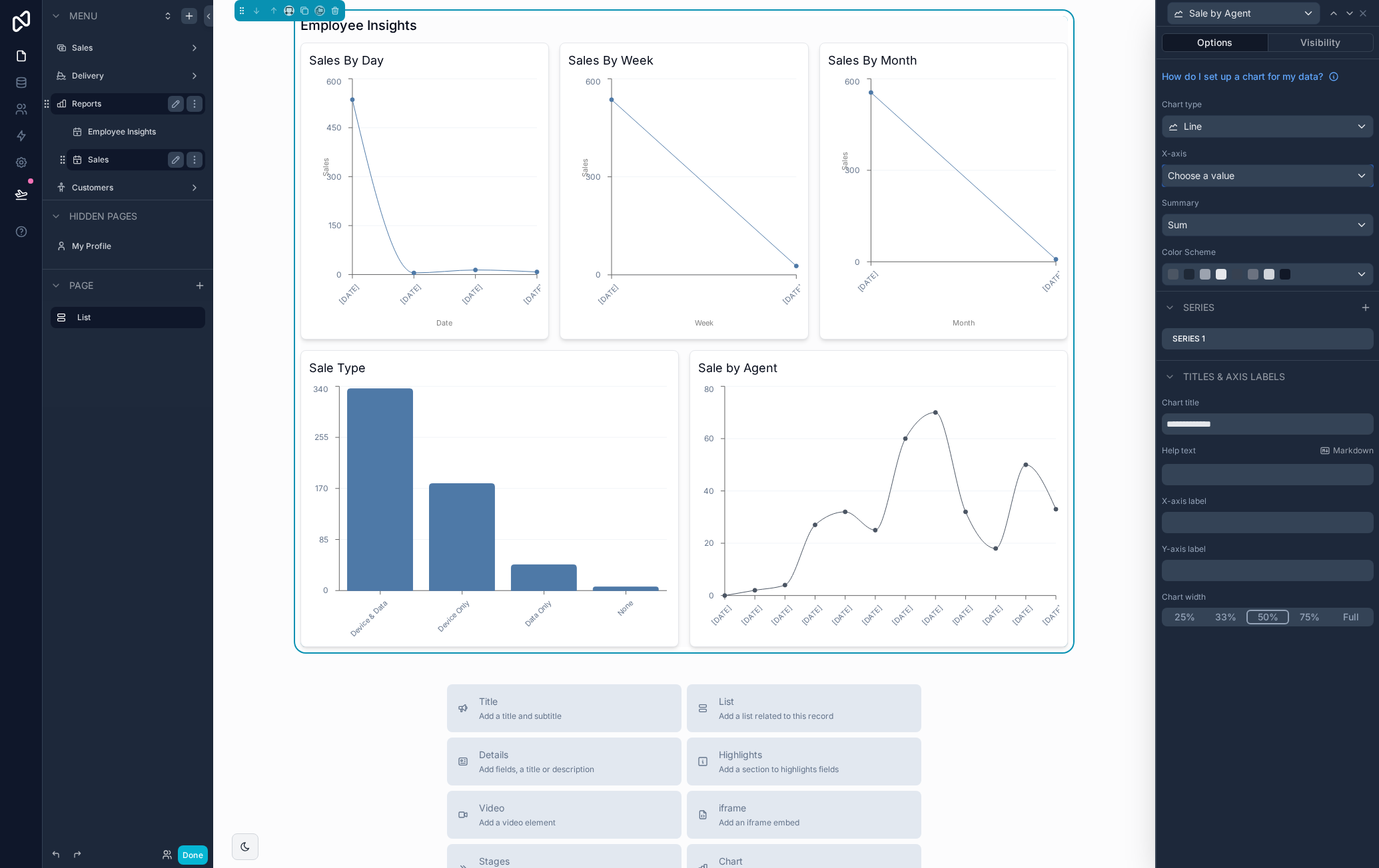
click at [1273, 175] on div "Choose a value" at bounding box center [1268, 176] width 211 height 21
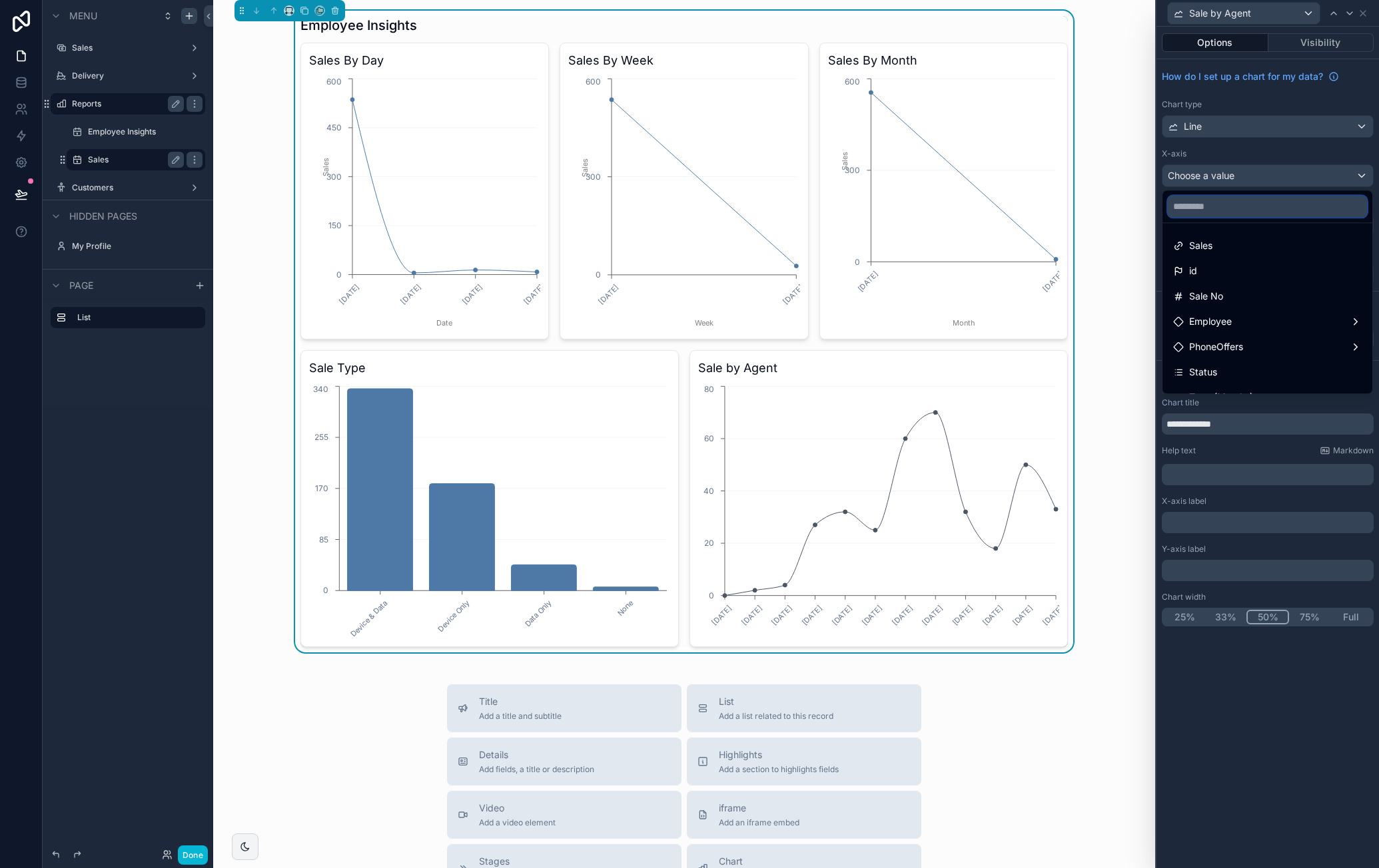
click at [1246, 205] on input "text" at bounding box center [1267, 206] width 199 height 21
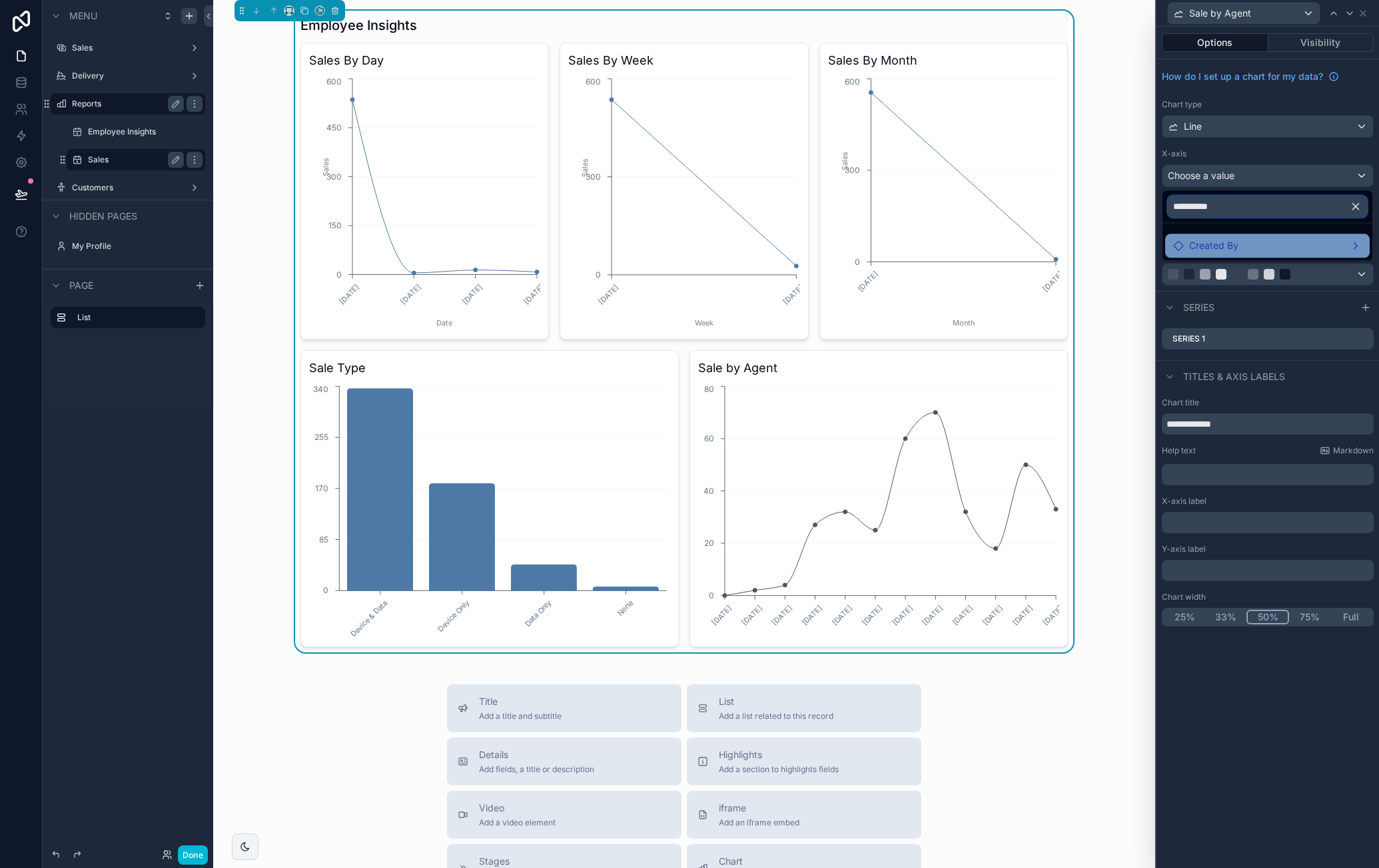
type input "**********"
click at [1243, 242] on div "Created By" at bounding box center [1268, 246] width 189 height 16
click at [1148, 242] on span "Created By" at bounding box center [1128, 247] width 50 height 16
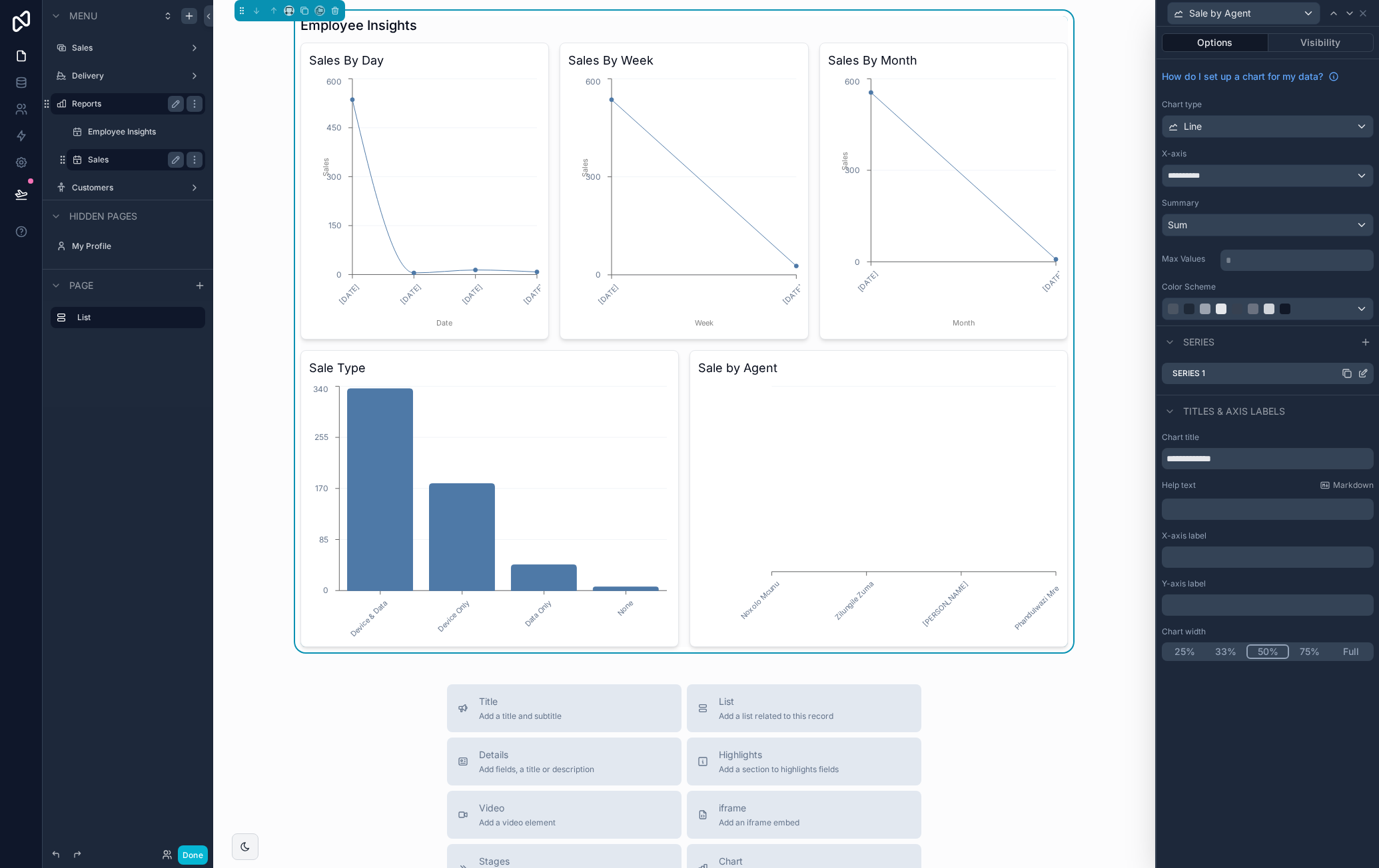
click at [1361, 371] on icon at bounding box center [1362, 373] width 11 height 11
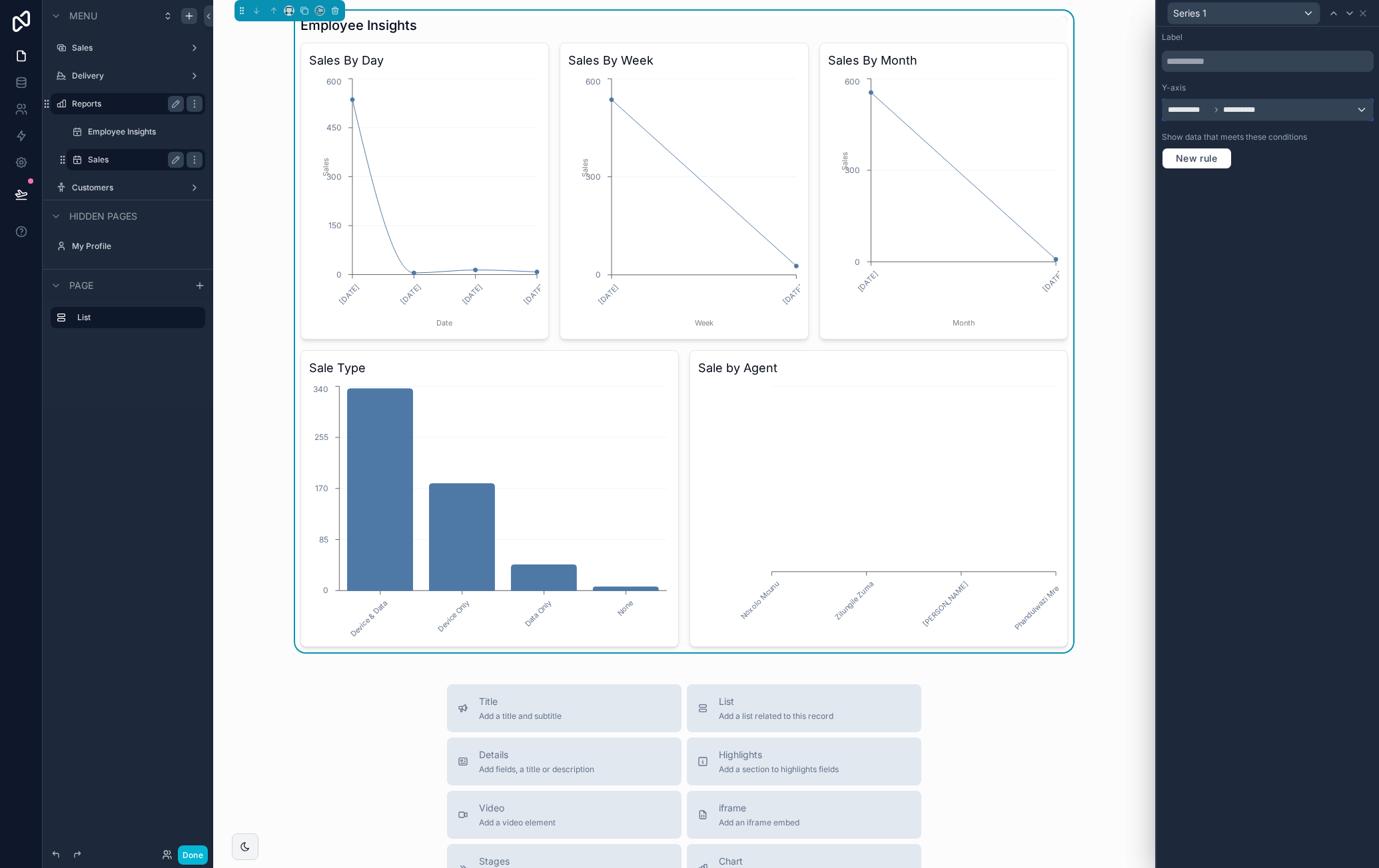
click at [1294, 111] on div "**********" at bounding box center [1268, 110] width 211 height 21
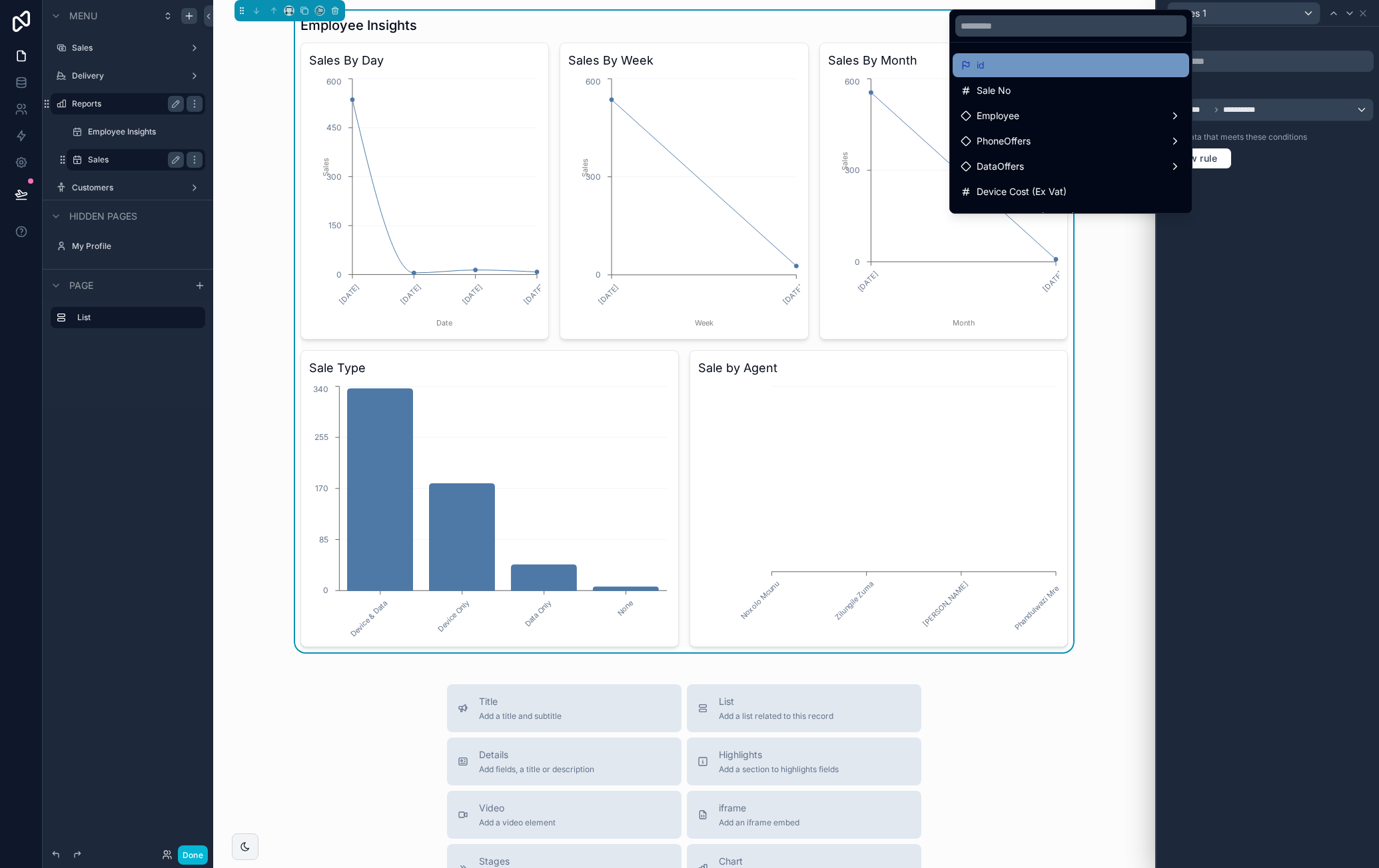
click at [1041, 62] on div "id" at bounding box center [1071, 65] width 221 height 16
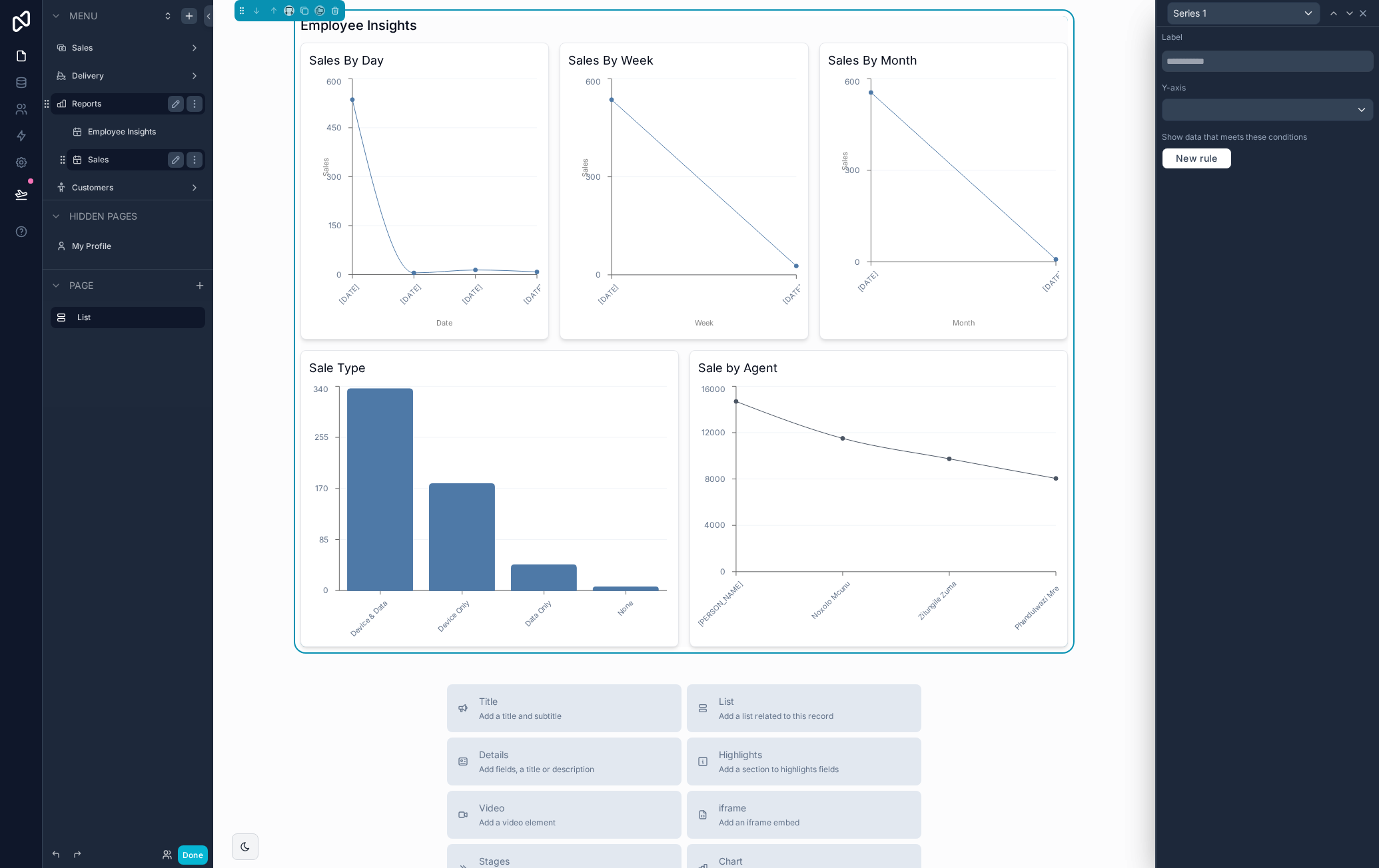
click at [1364, 17] on icon at bounding box center [1362, 13] width 11 height 11
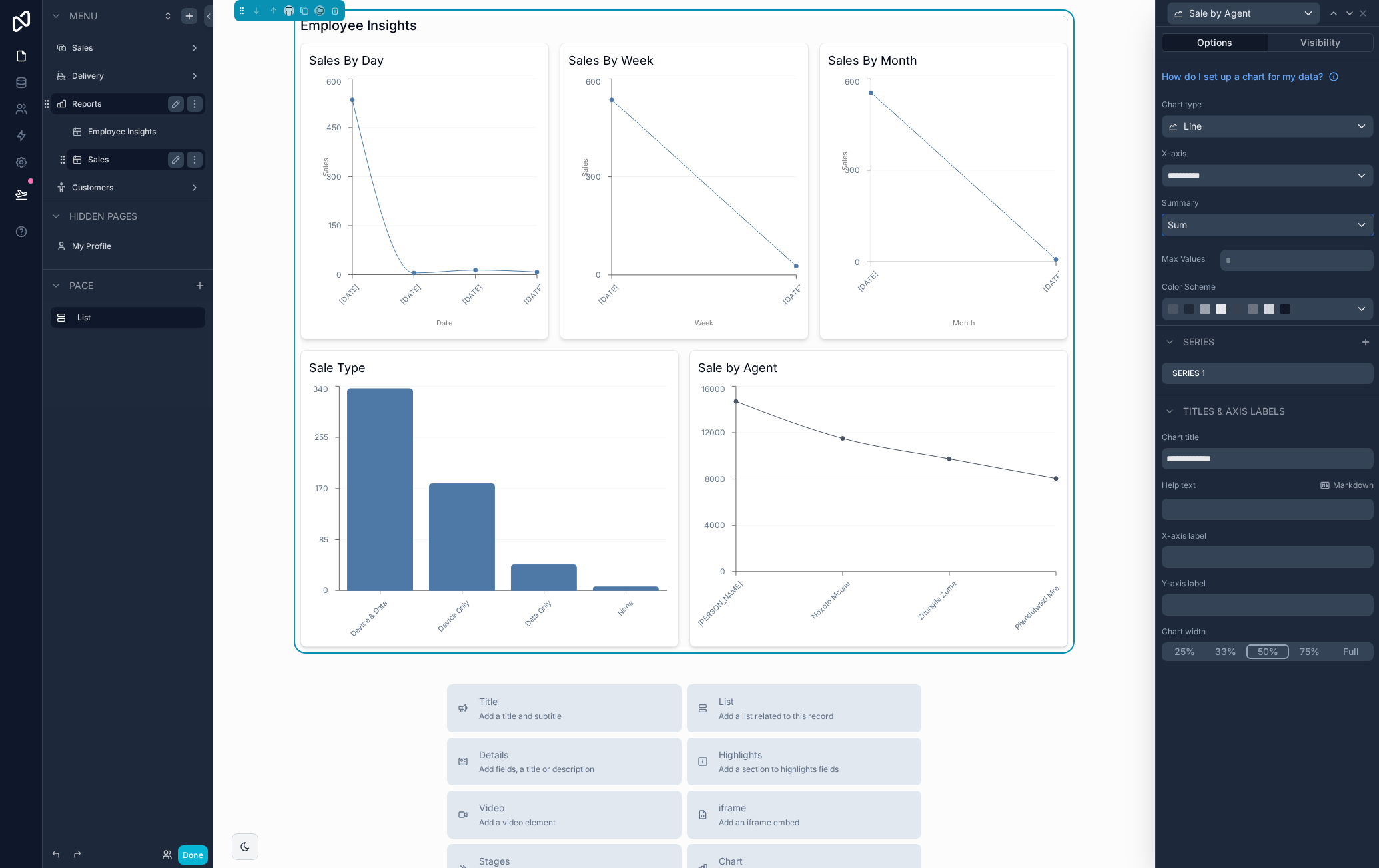
click at [1245, 227] on div "Sum" at bounding box center [1268, 226] width 211 height 21
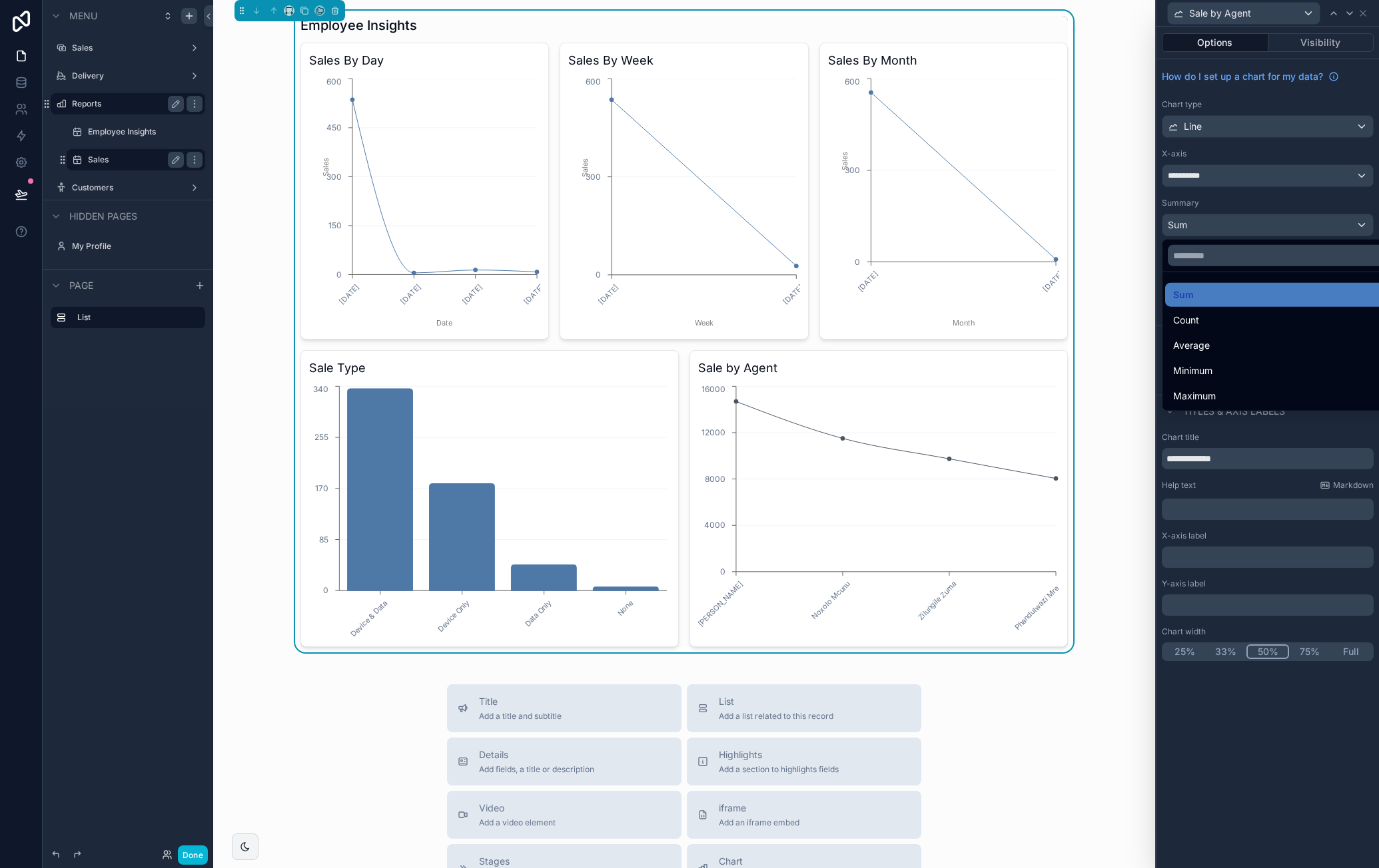
click at [1234, 132] on div at bounding box center [1267, 434] width 223 height 868
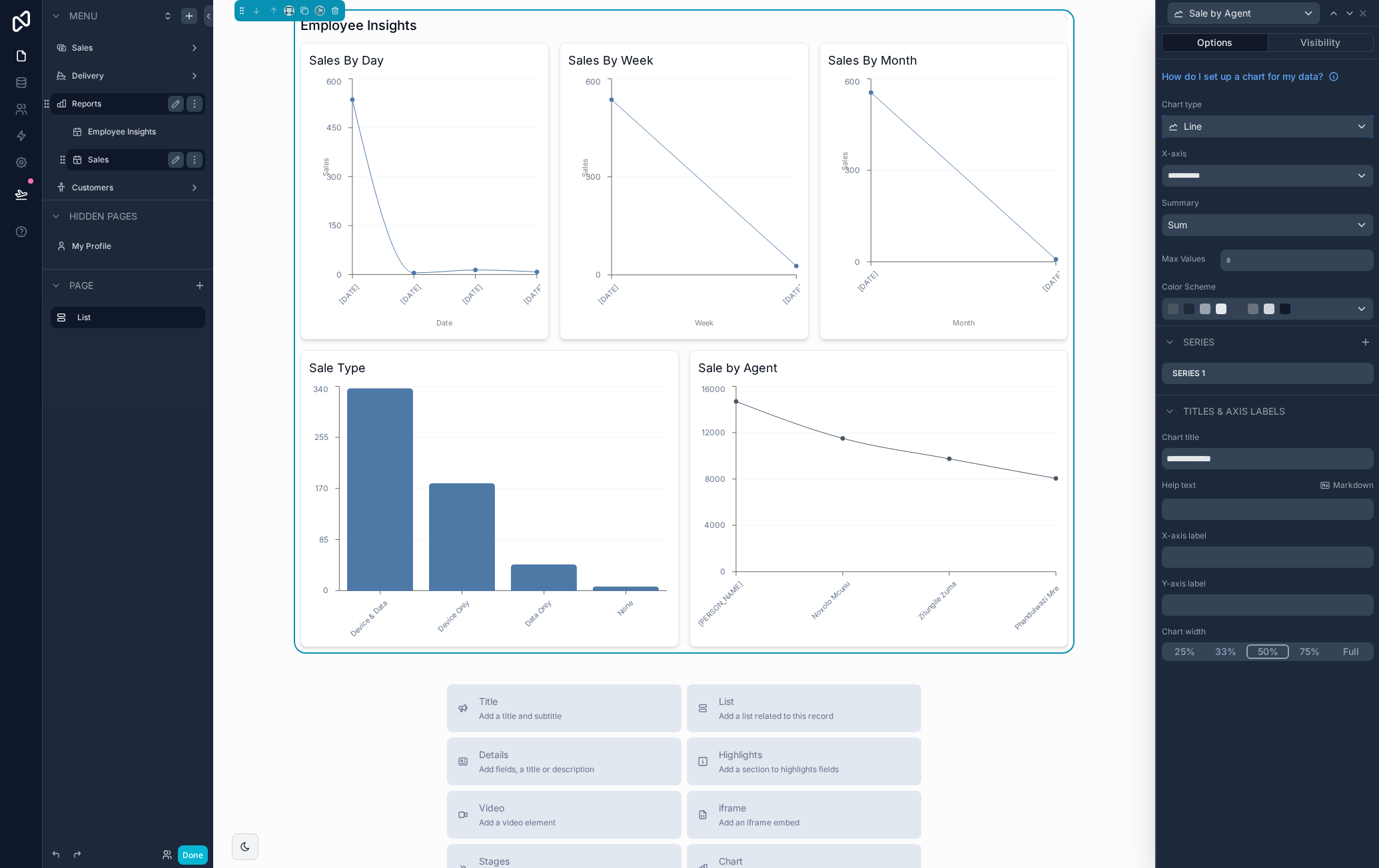
click at [1233, 131] on div "Line" at bounding box center [1268, 126] width 211 height 21
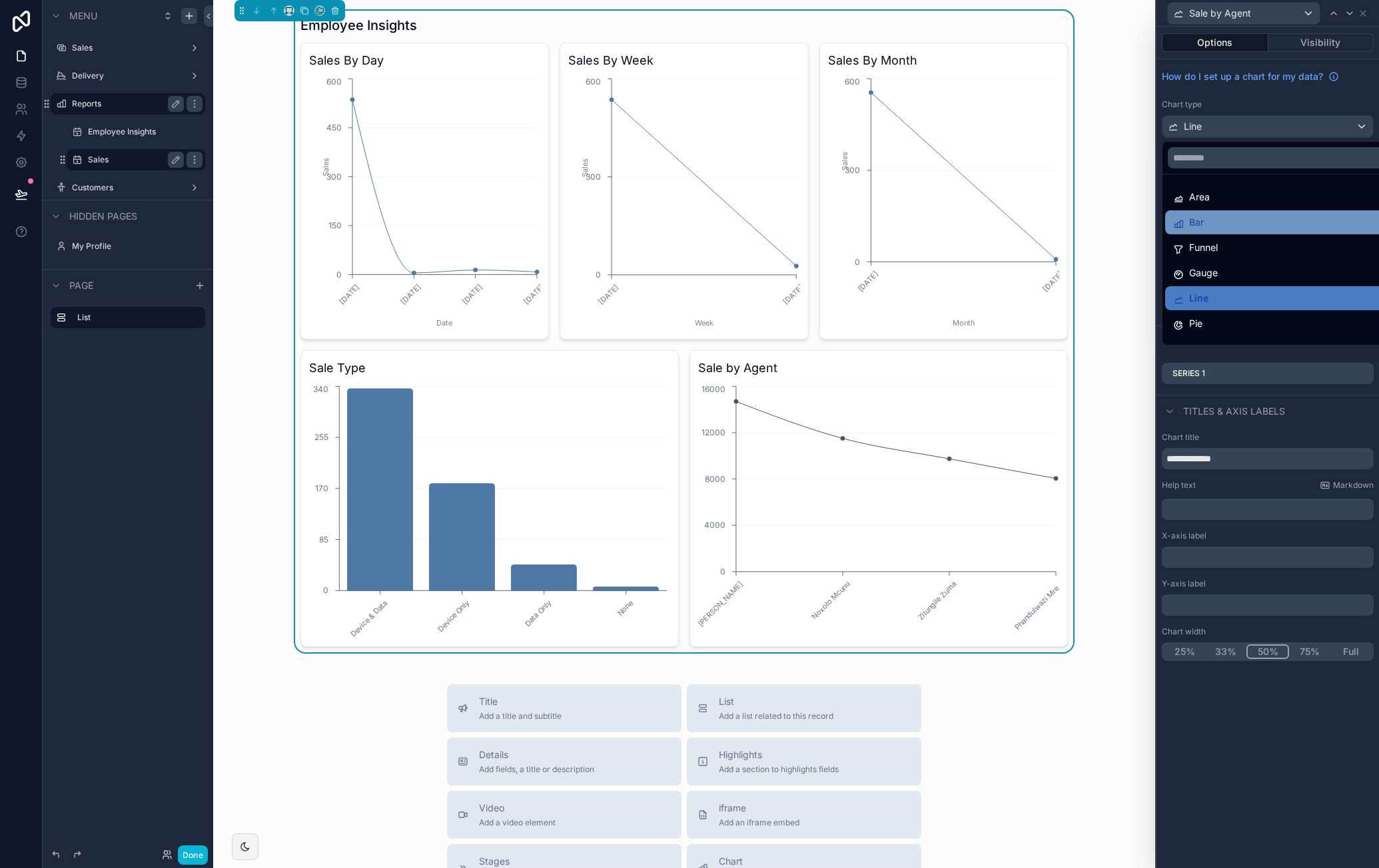
click at [1222, 216] on div "Bar" at bounding box center [1284, 223] width 221 height 16
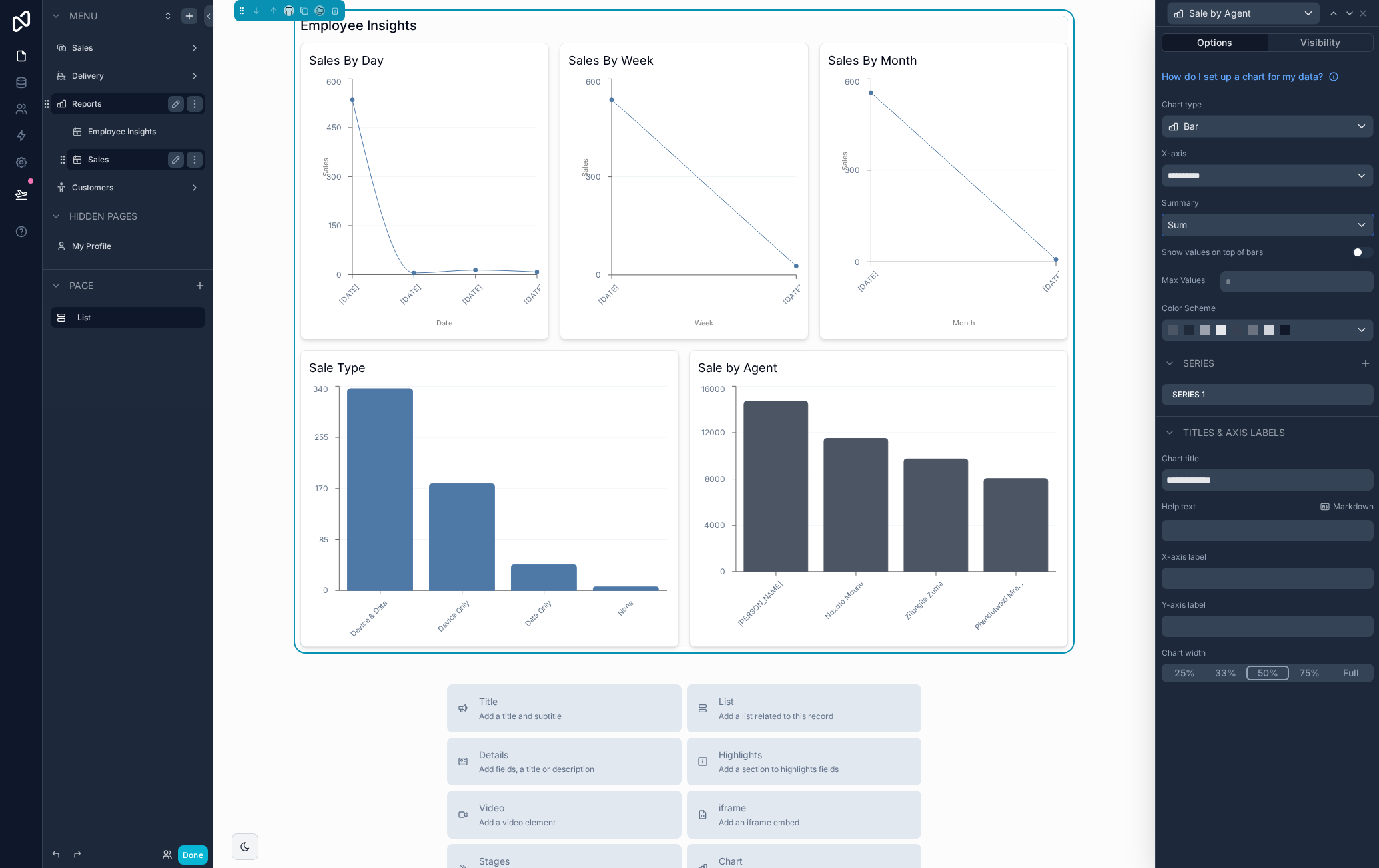
click at [1217, 228] on div "Sum" at bounding box center [1268, 226] width 211 height 21
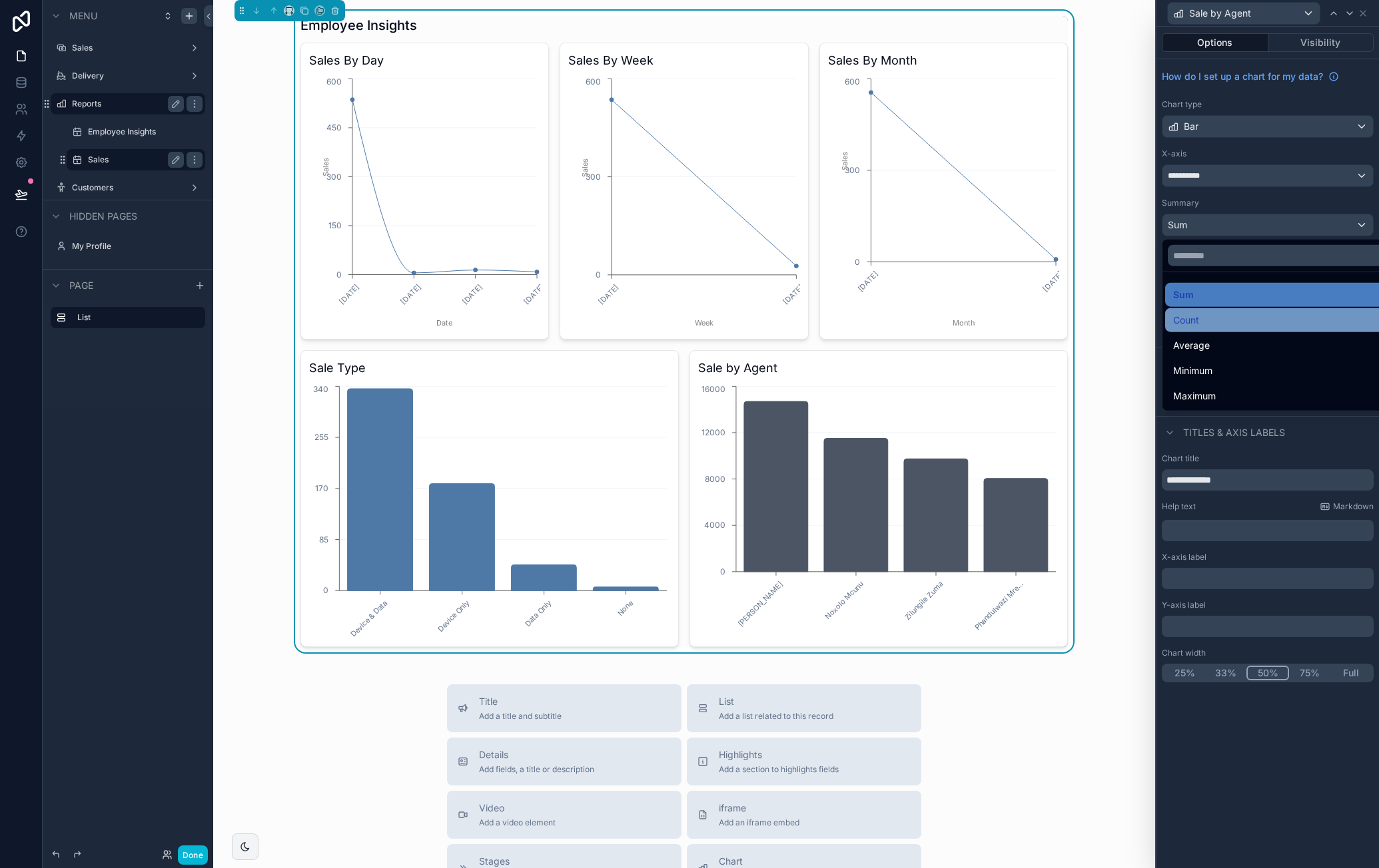
click at [1210, 320] on div "Count" at bounding box center [1284, 320] width 221 height 16
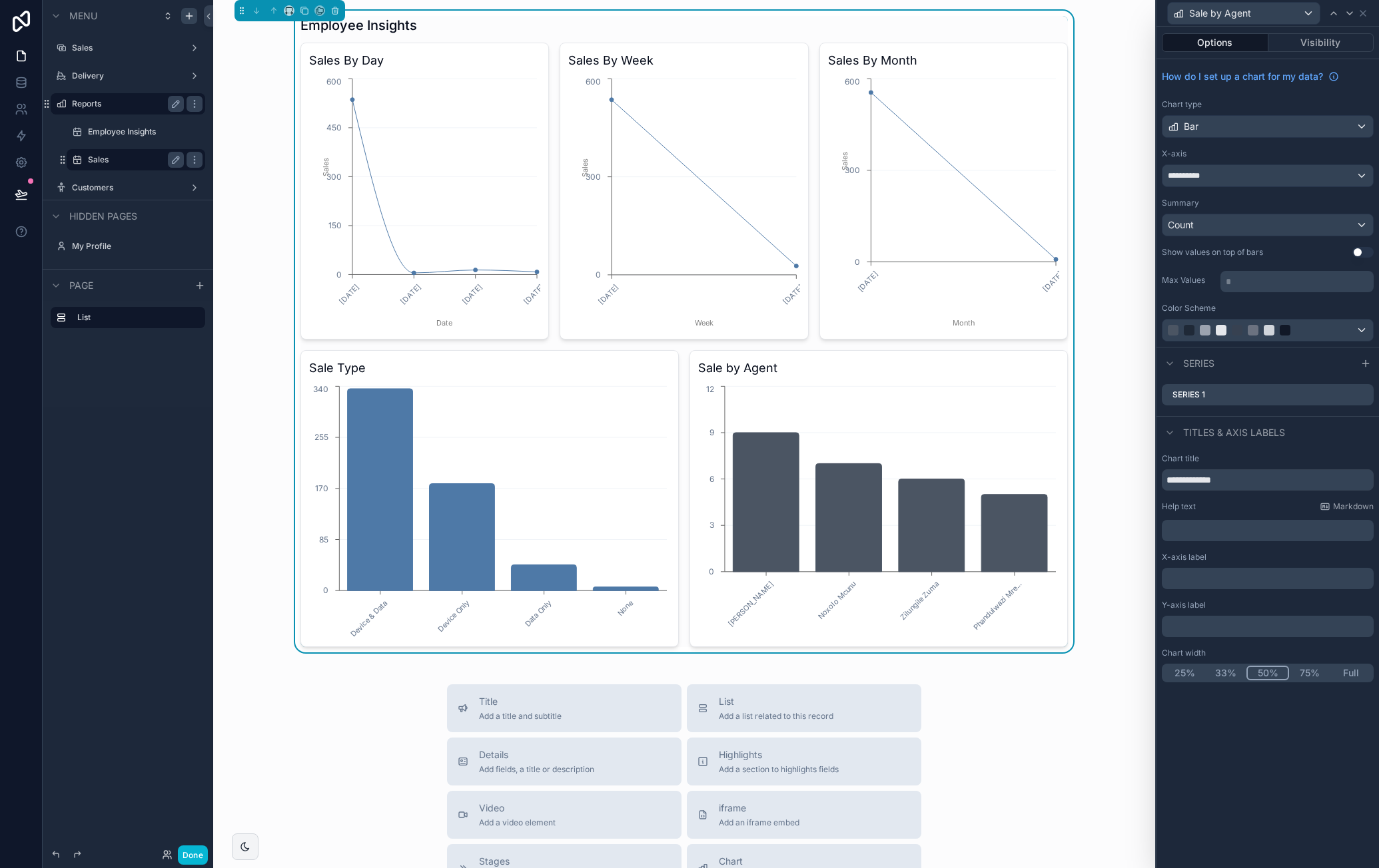
click at [733, 367] on h3 "Sale by Agent" at bounding box center [878, 367] width 361 height 18
click at [731, 367] on h3 "Sale by Agent" at bounding box center [878, 367] width 361 height 18
click at [1104, 420] on div "Employee Insights Sales By Day 28/09/2025 29/09/2025 30/09/2025 01/10/2025 Date…" at bounding box center [684, 331] width 921 height 642
click at [1367, 14] on icon at bounding box center [1362, 13] width 11 height 11
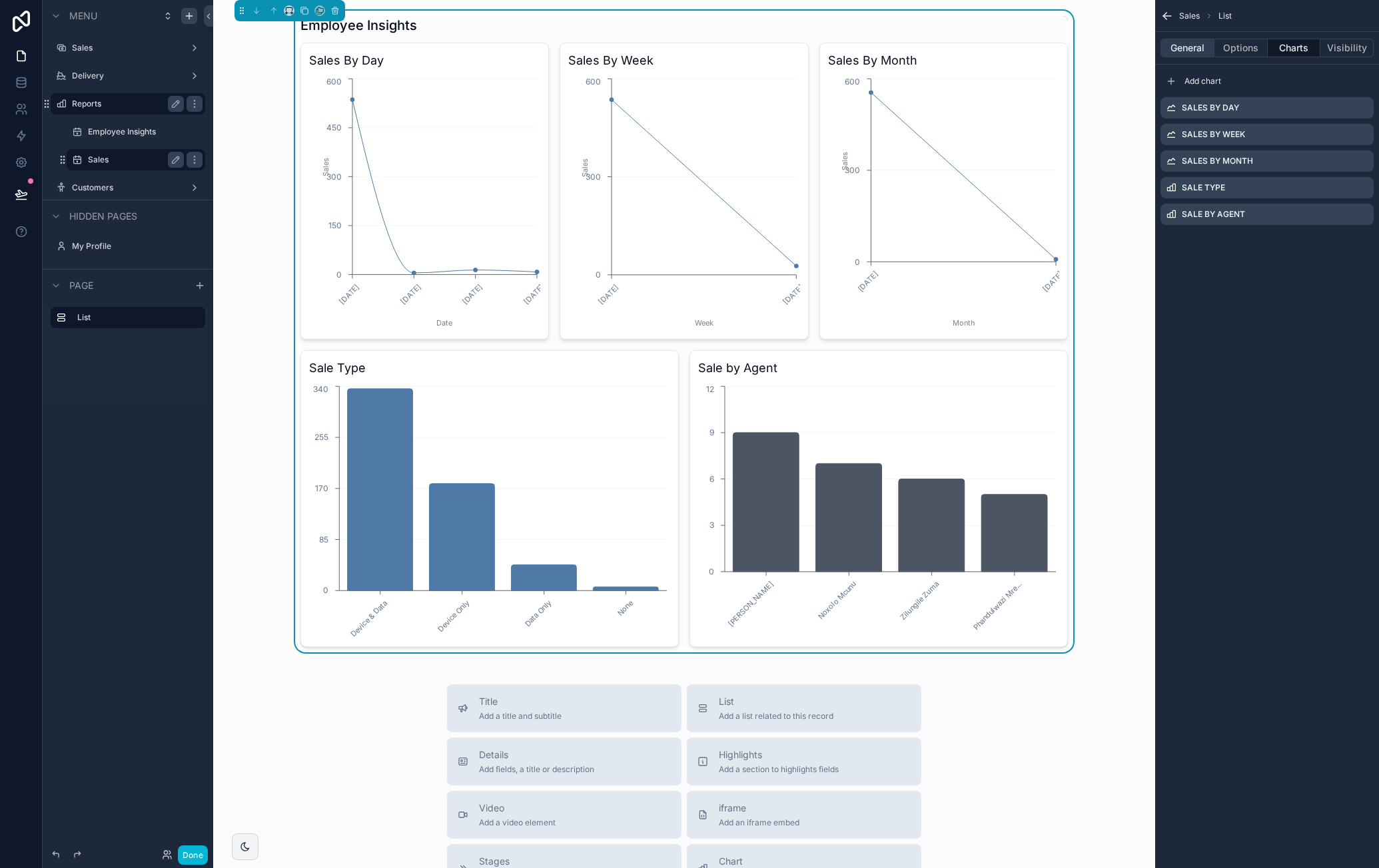
click at [1203, 44] on button "General" at bounding box center [1187, 48] width 53 height 18
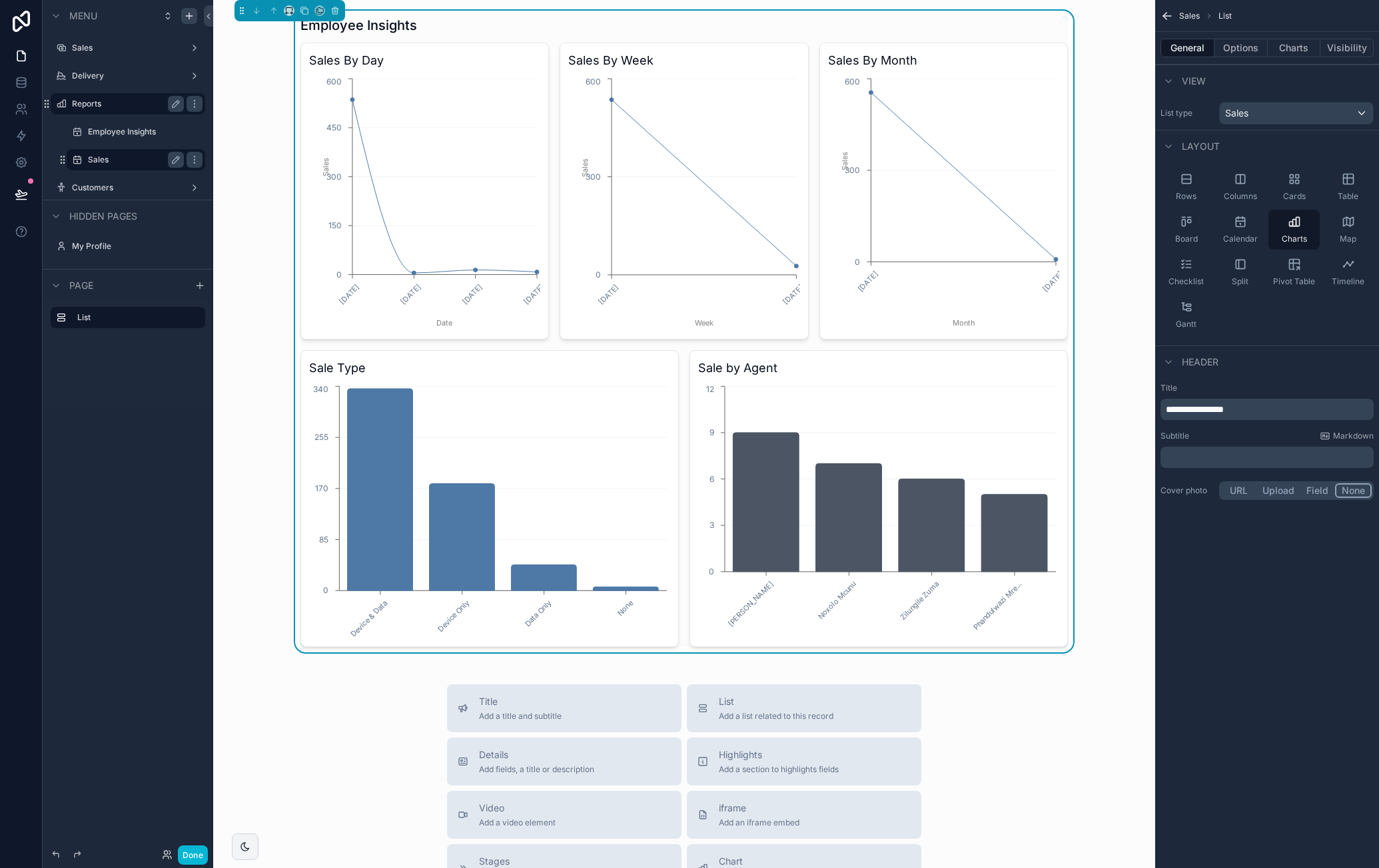
click at [1224, 405] on span "**********" at bounding box center [1195, 410] width 58 height 10
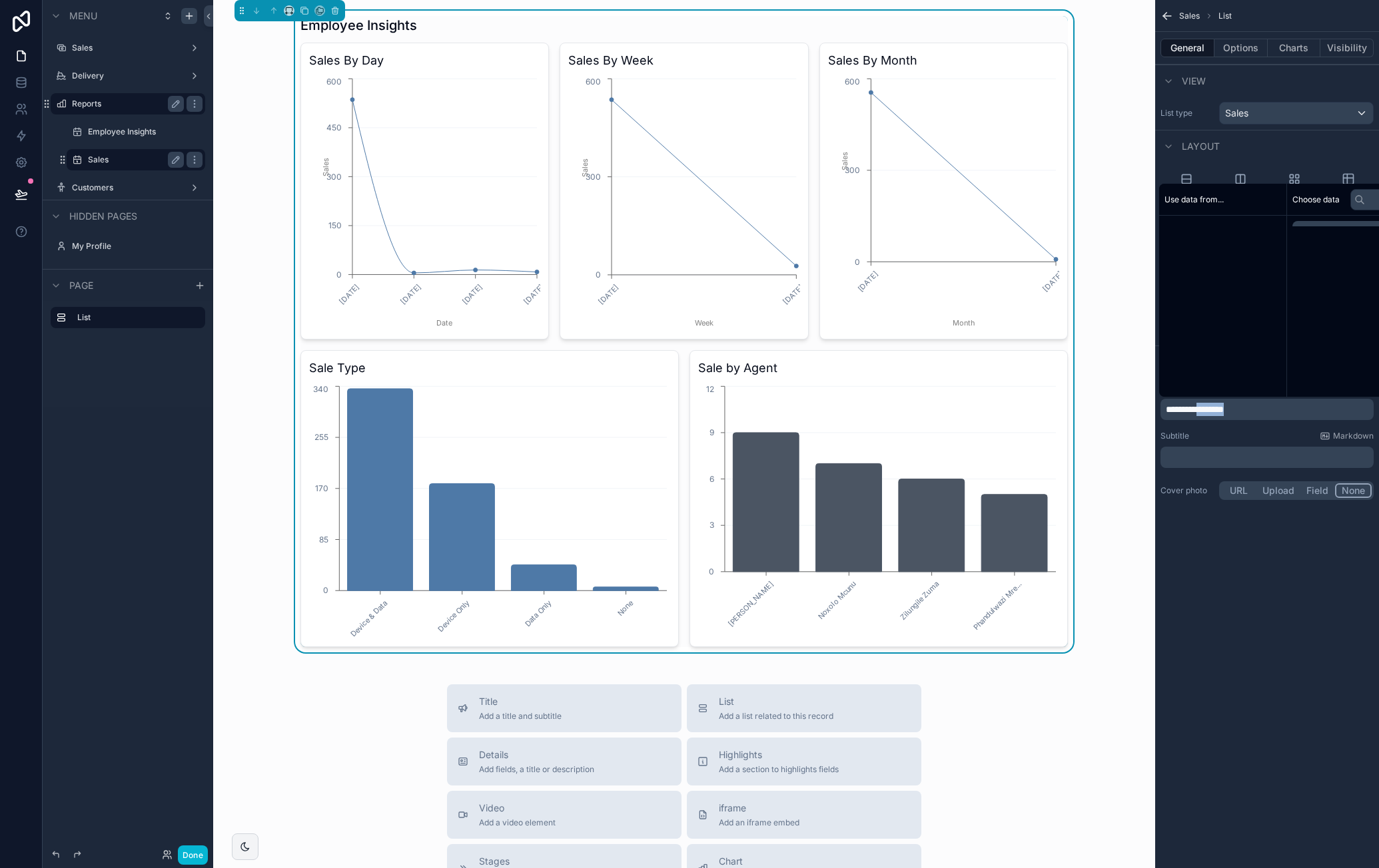
click at [1224, 405] on span "**********" at bounding box center [1195, 410] width 58 height 10
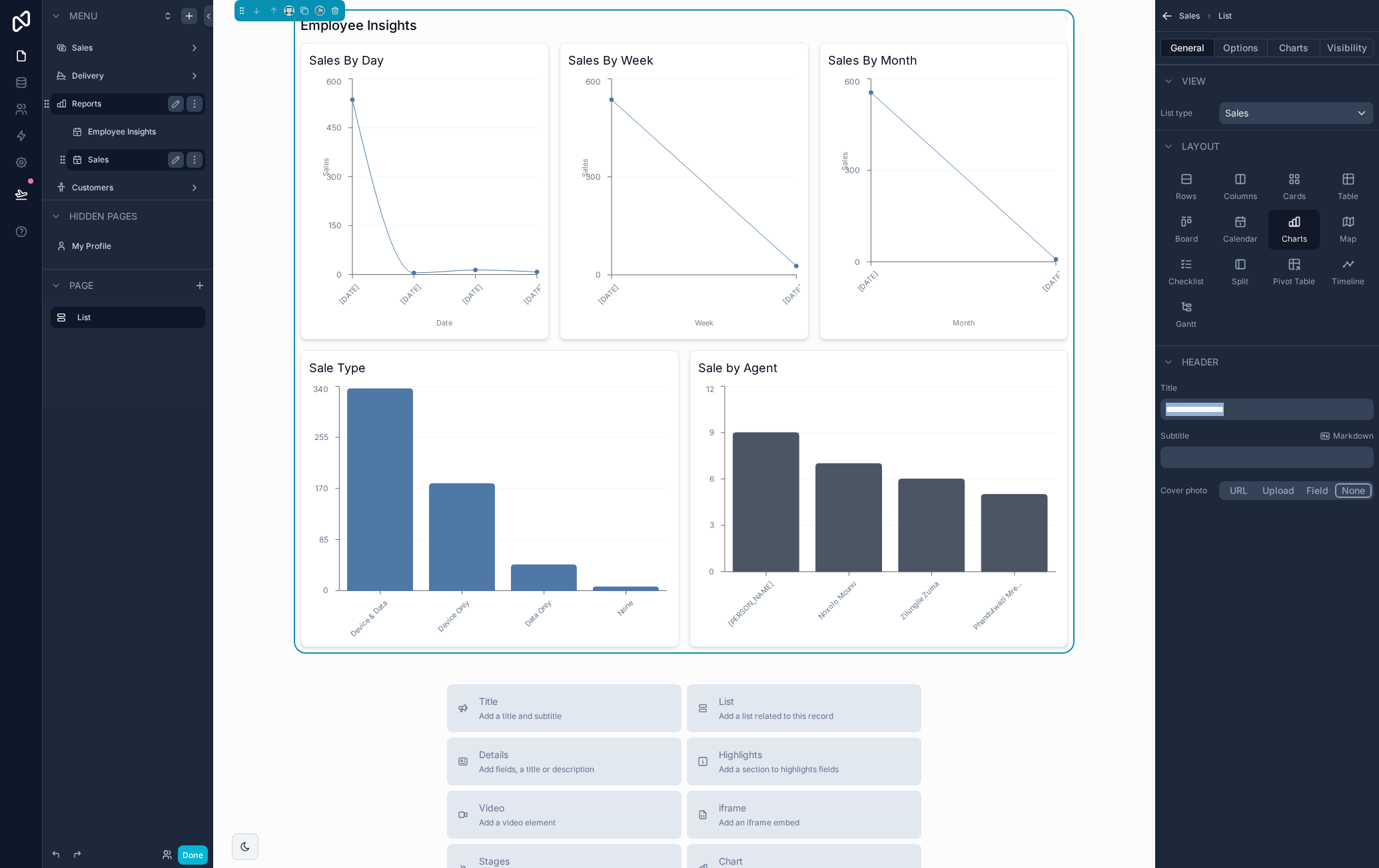
click at [1224, 405] on span "**********" at bounding box center [1195, 410] width 58 height 10
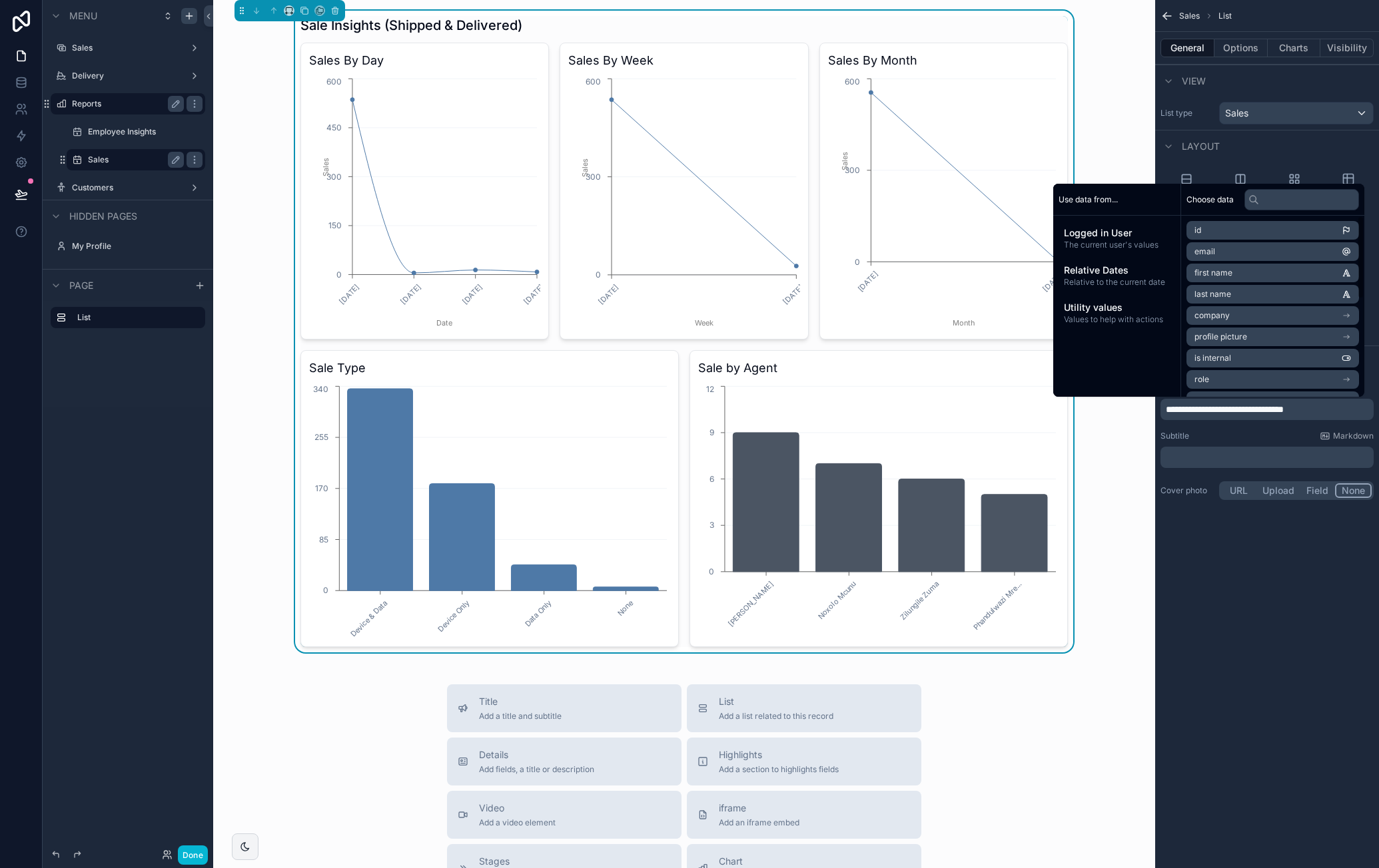
click at [1284, 595] on div "**********" at bounding box center [1267, 434] width 224 height 868
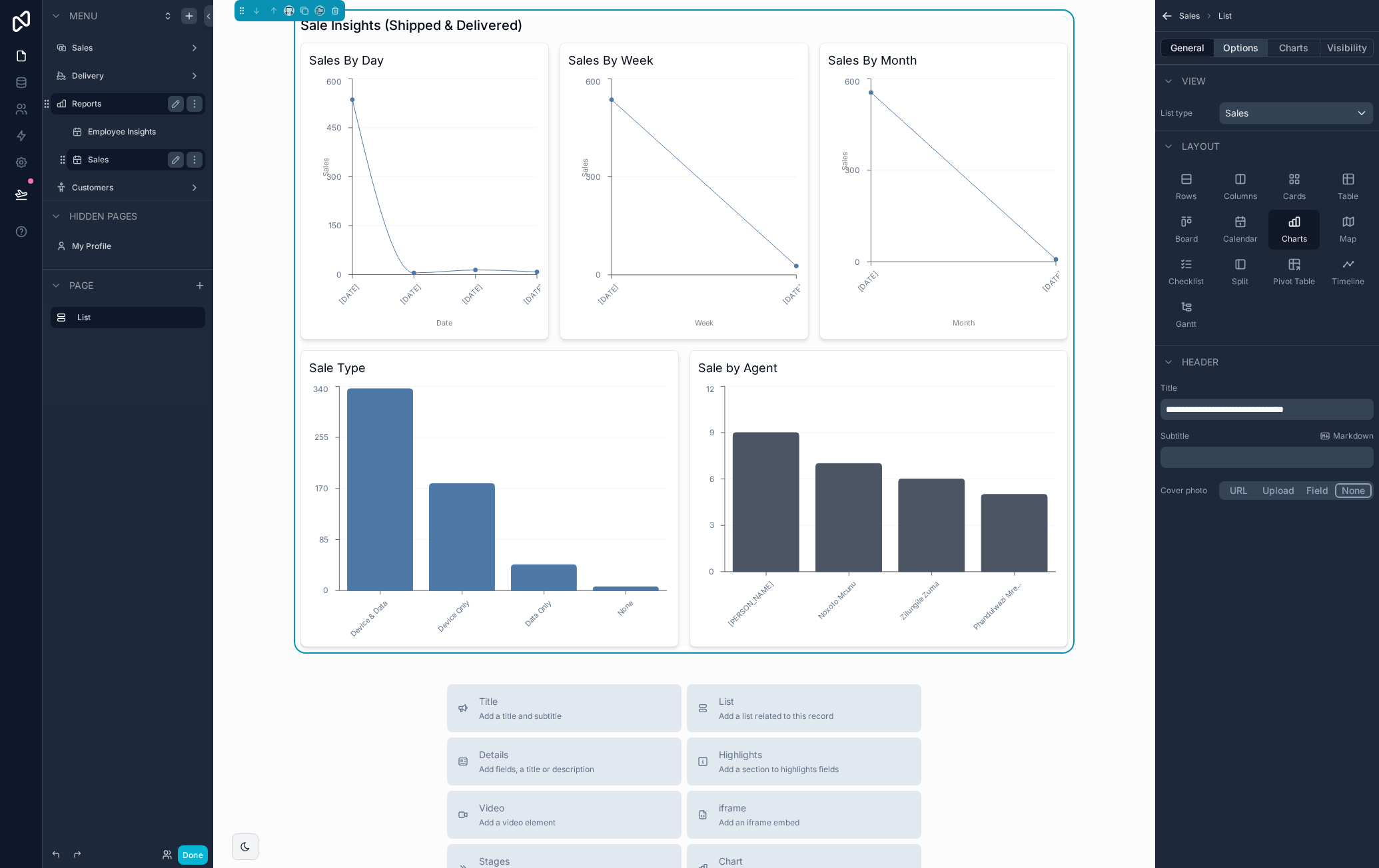
click at [1220, 48] on button "Options" at bounding box center [1241, 48] width 53 height 18
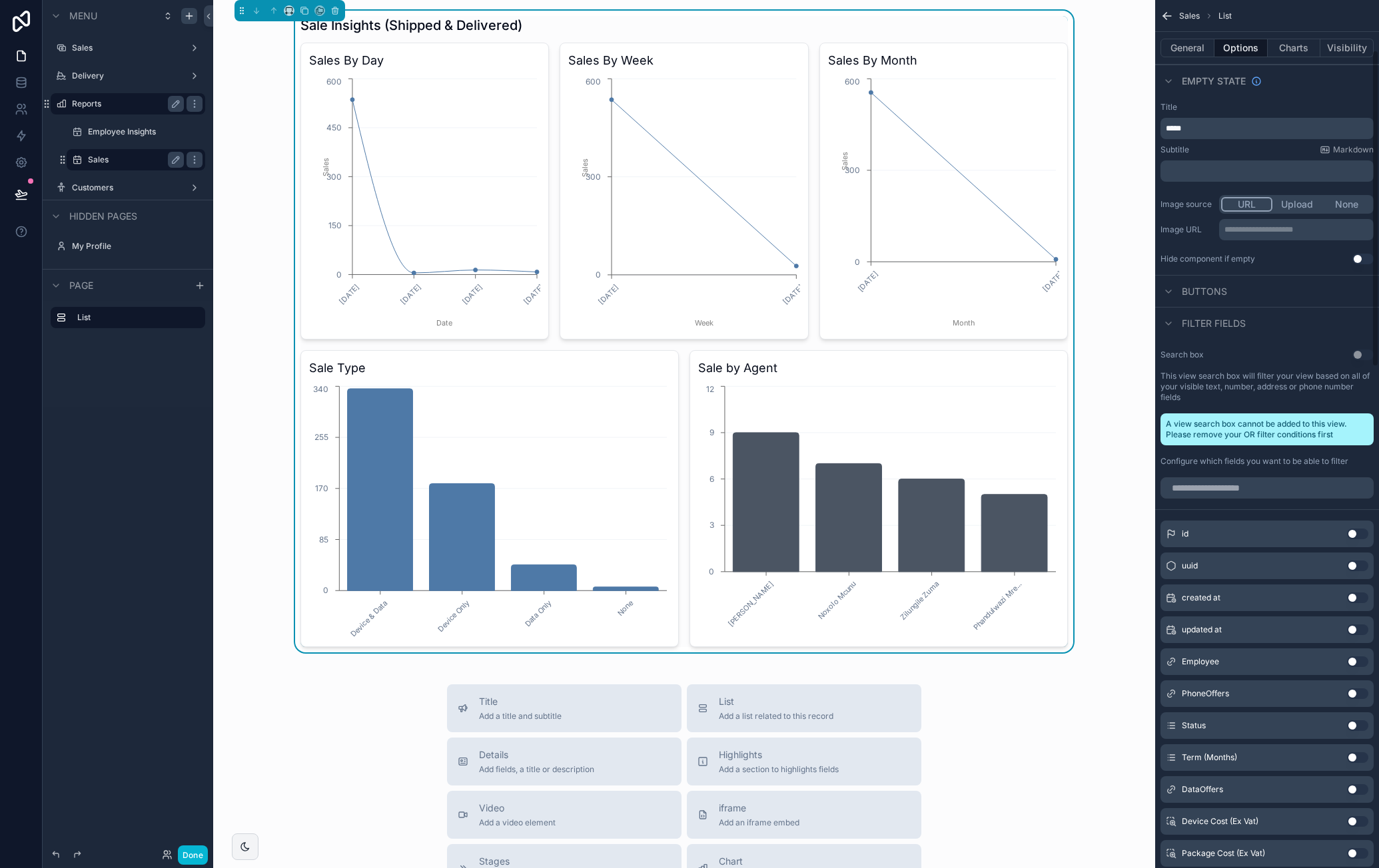
scroll to position [200, 0]
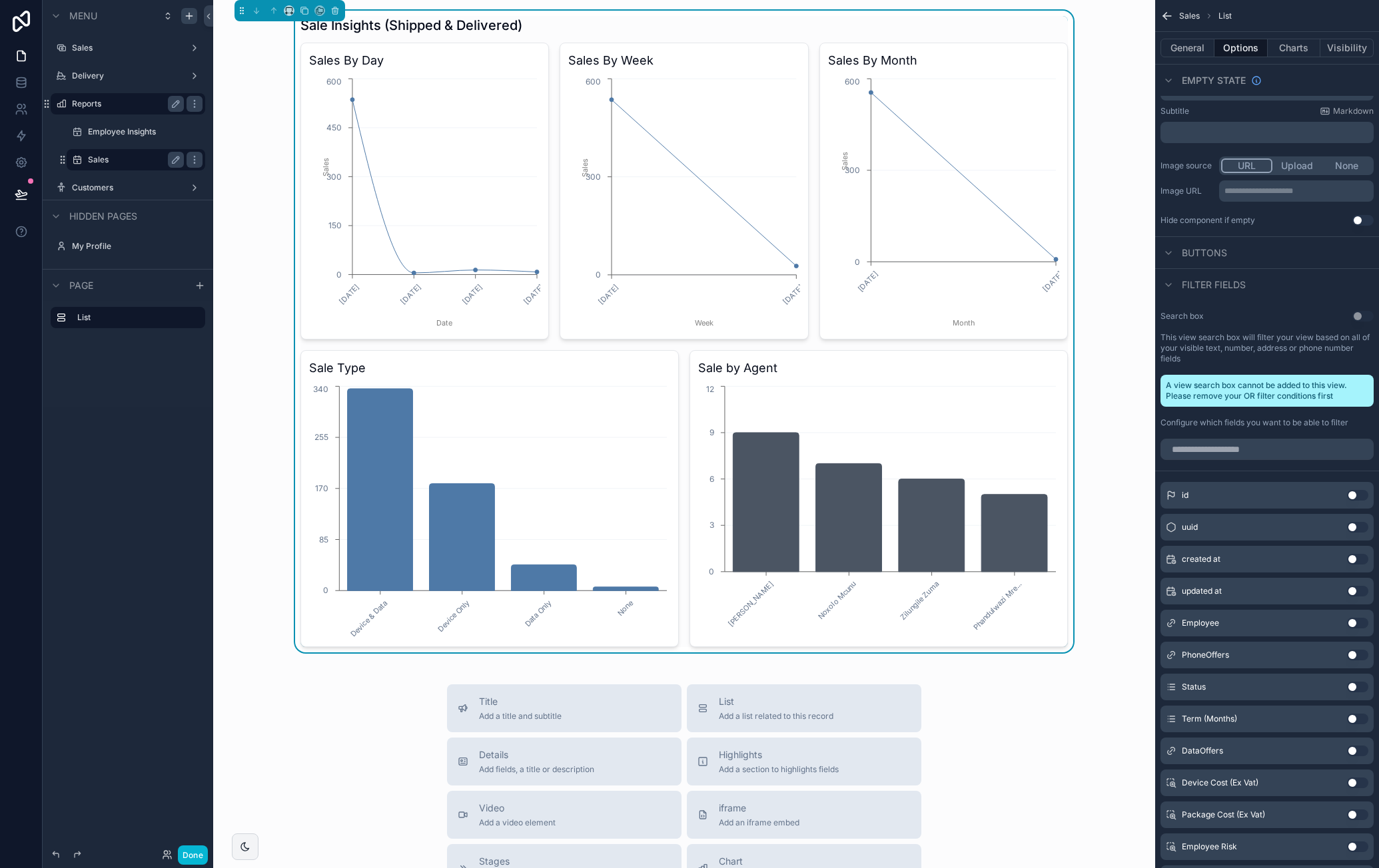
click at [1355, 560] on button "Use setting" at bounding box center [1358, 559] width 21 height 11
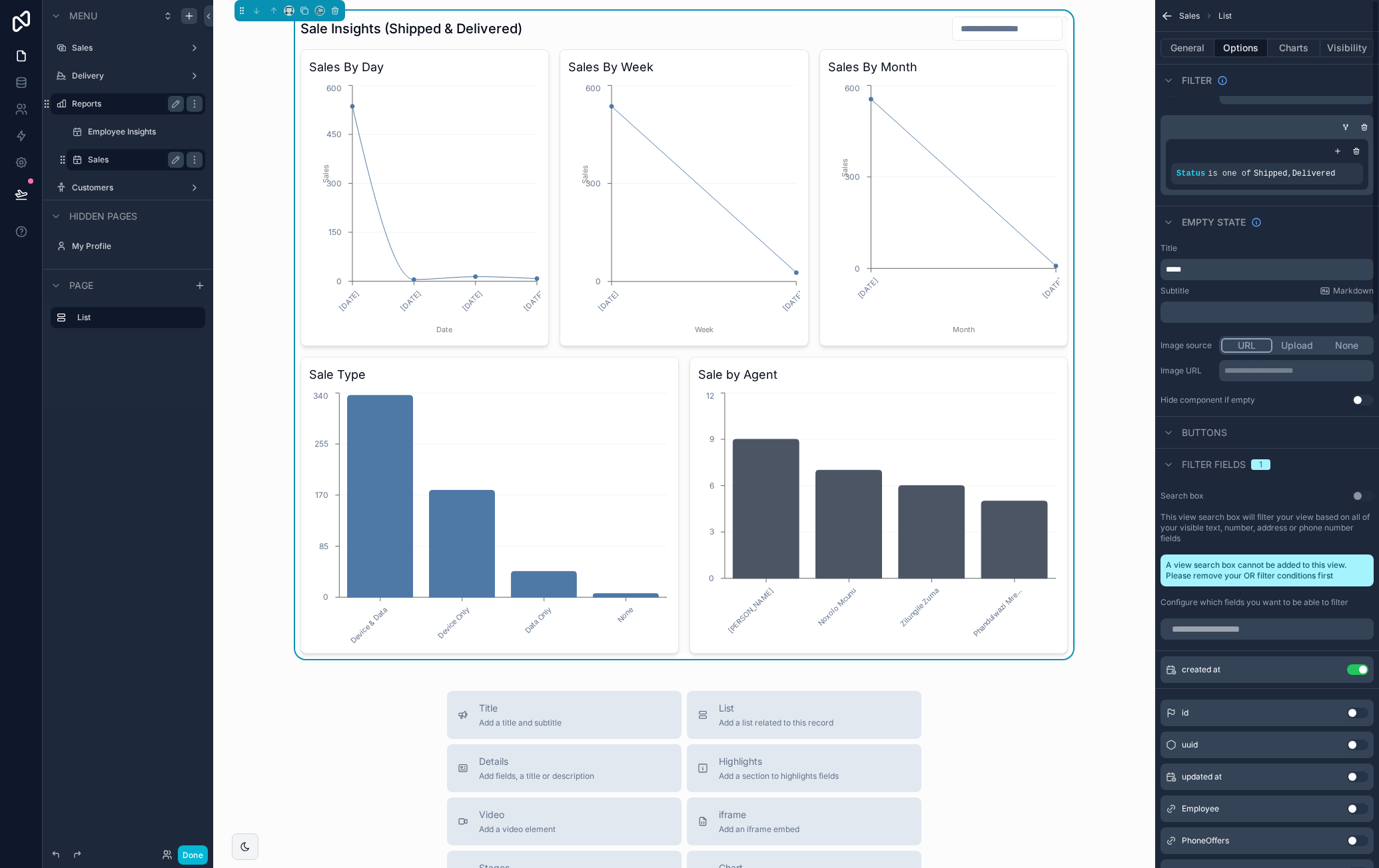
scroll to position [0, 0]
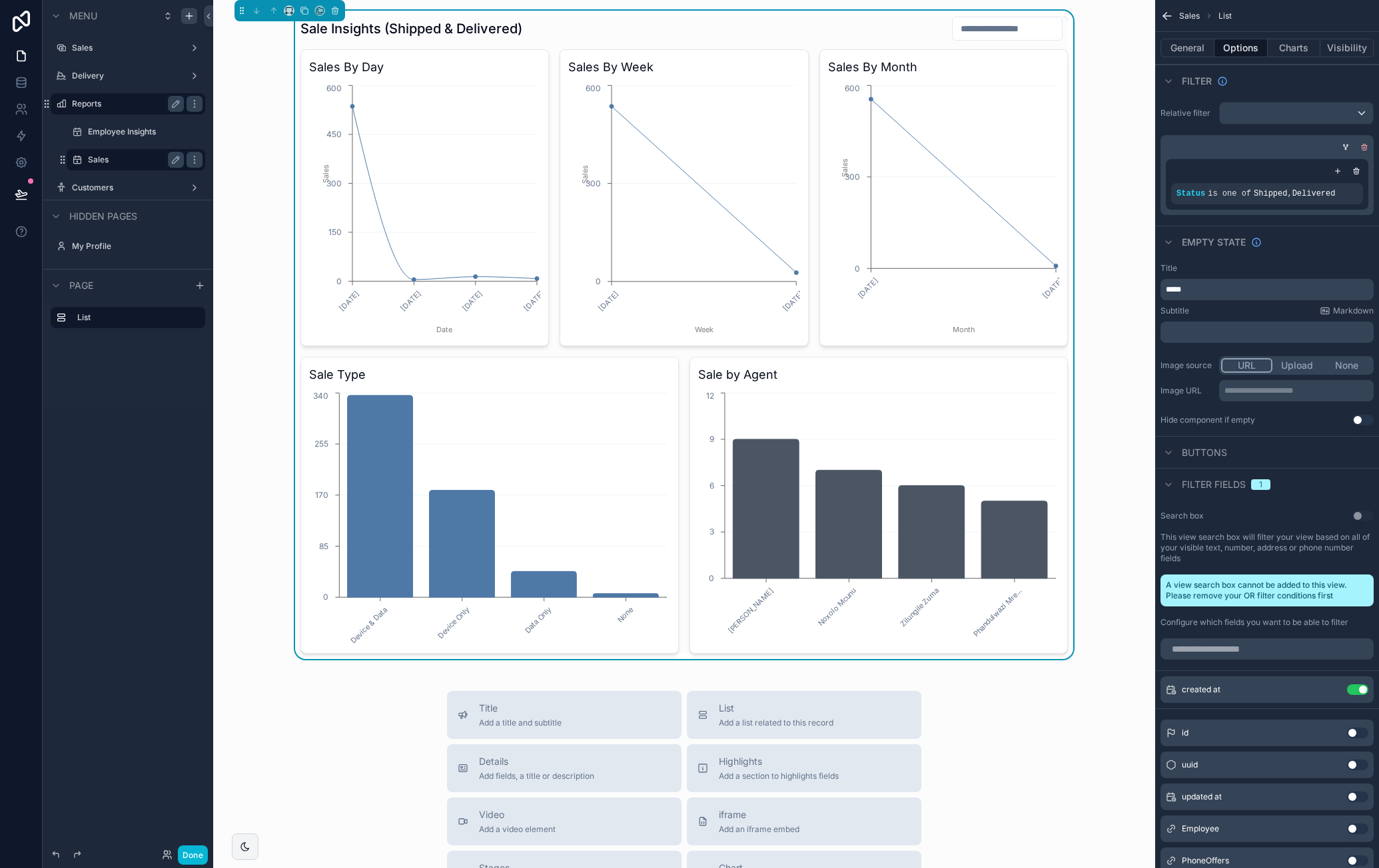
click at [1362, 146] on icon "scrollable content" at bounding box center [1364, 147] width 8 height 8
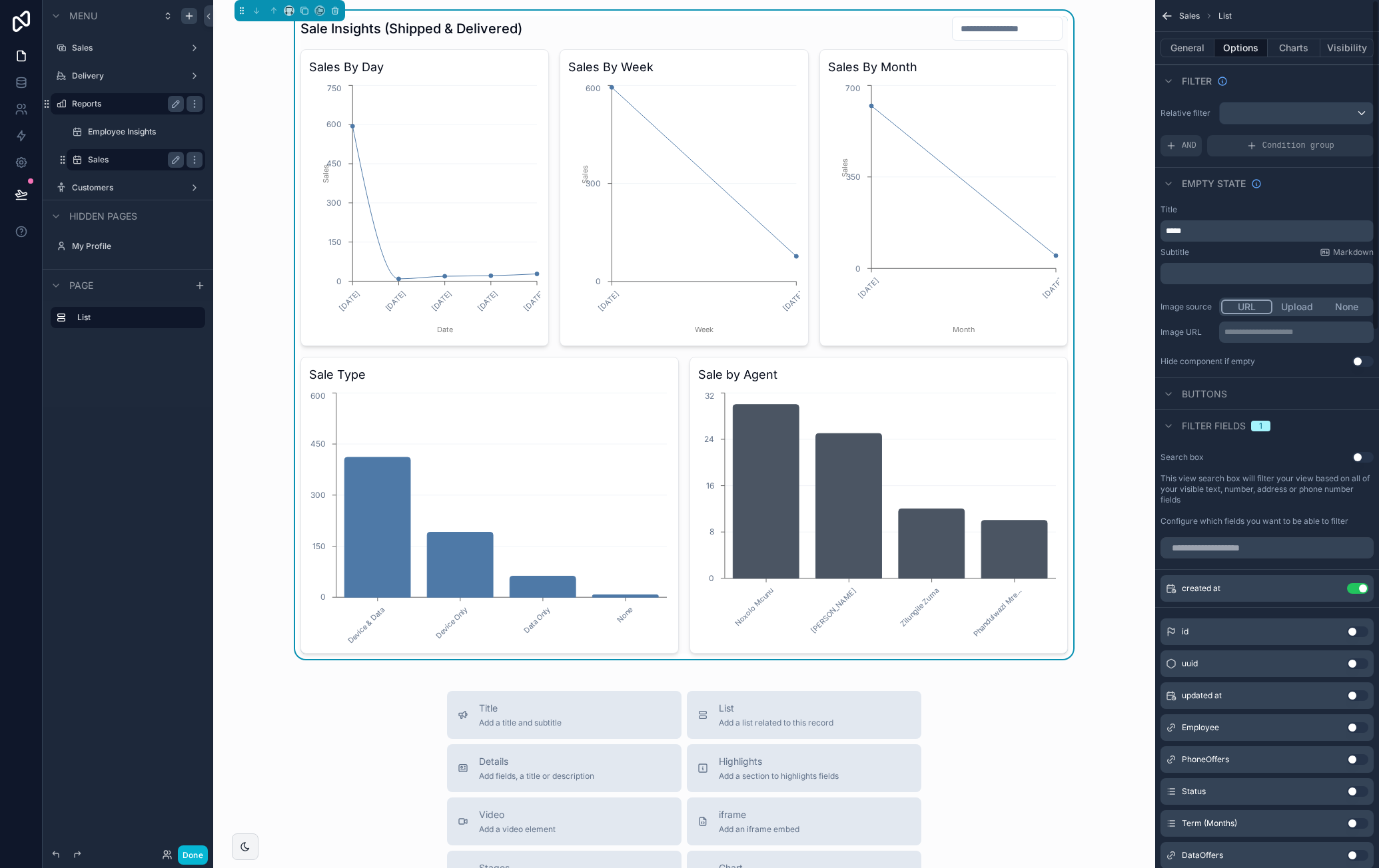
click at [1362, 788] on button "Use setting" at bounding box center [1358, 791] width 21 height 11
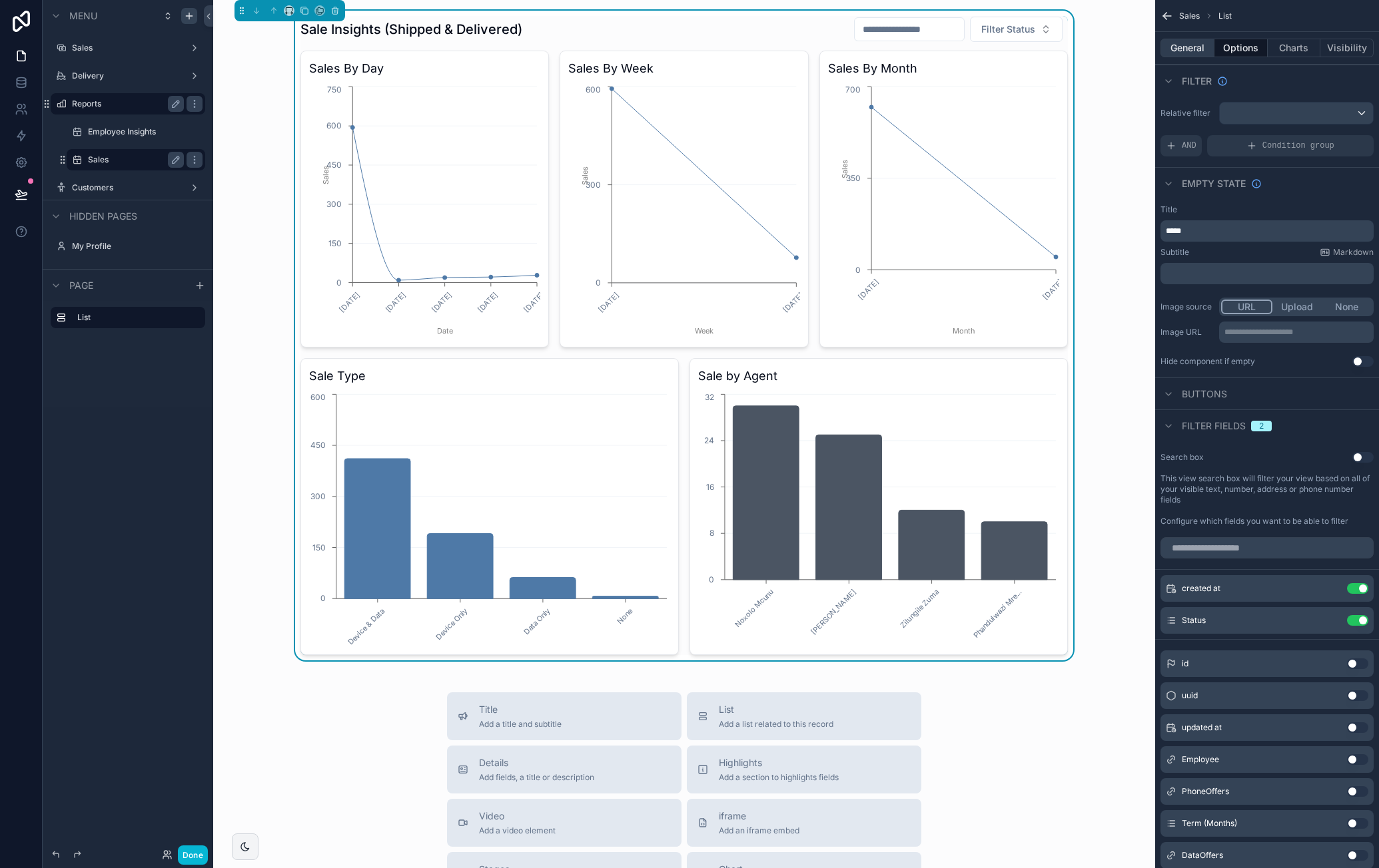
click at [1199, 53] on button "General" at bounding box center [1187, 48] width 53 height 18
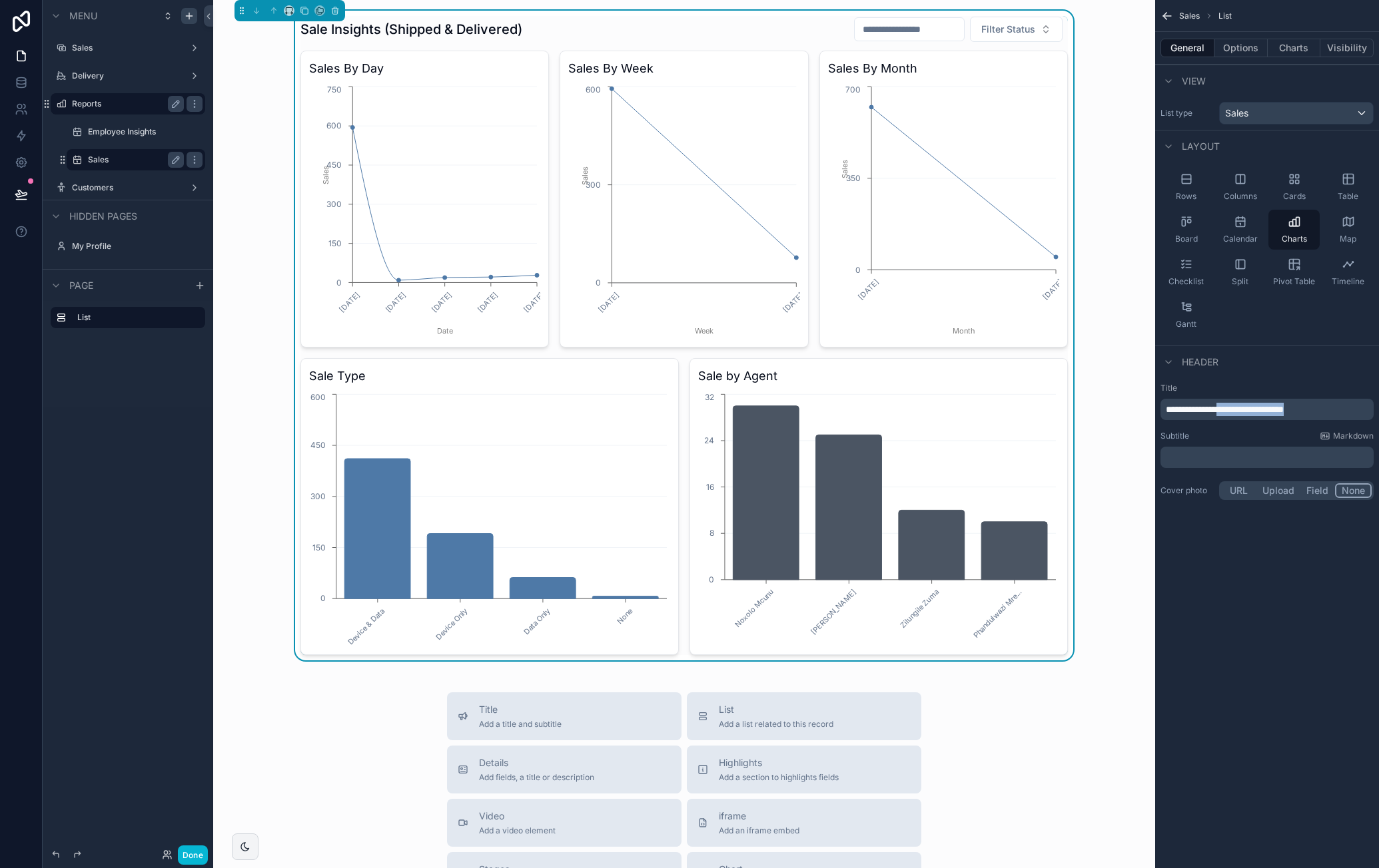
drag, startPoint x: 1335, startPoint y: 408, endPoint x: 1227, endPoint y: 413, distance: 108.1
click at [1227, 413] on p "**********" at bounding box center [1268, 410] width 205 height 14
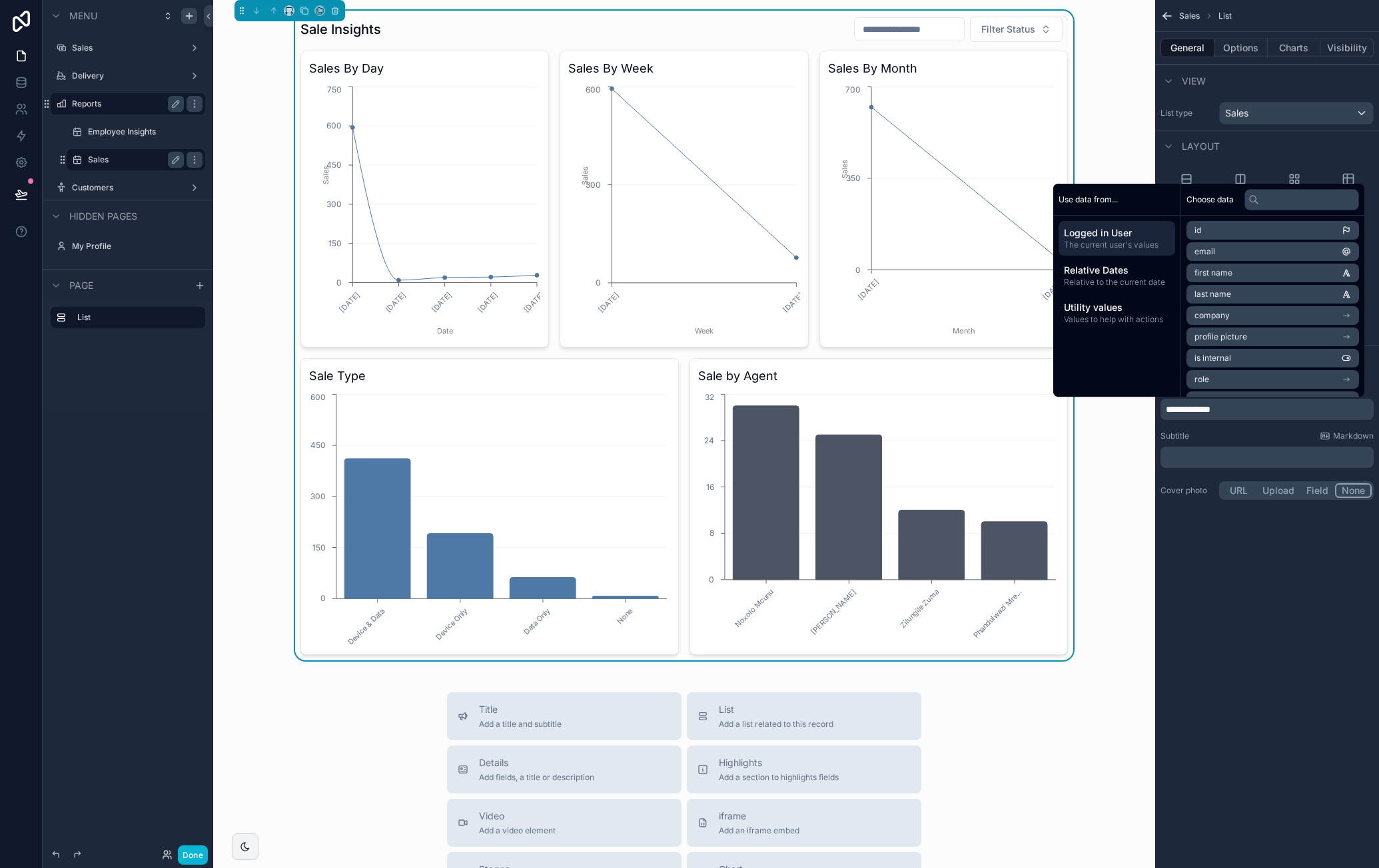
click at [1085, 62] on div "Sale Insights Filter Status Sales By Day 28/09/2025 29/09/2025 30/09/2025 01/10…" at bounding box center [684, 335] width 921 height 650
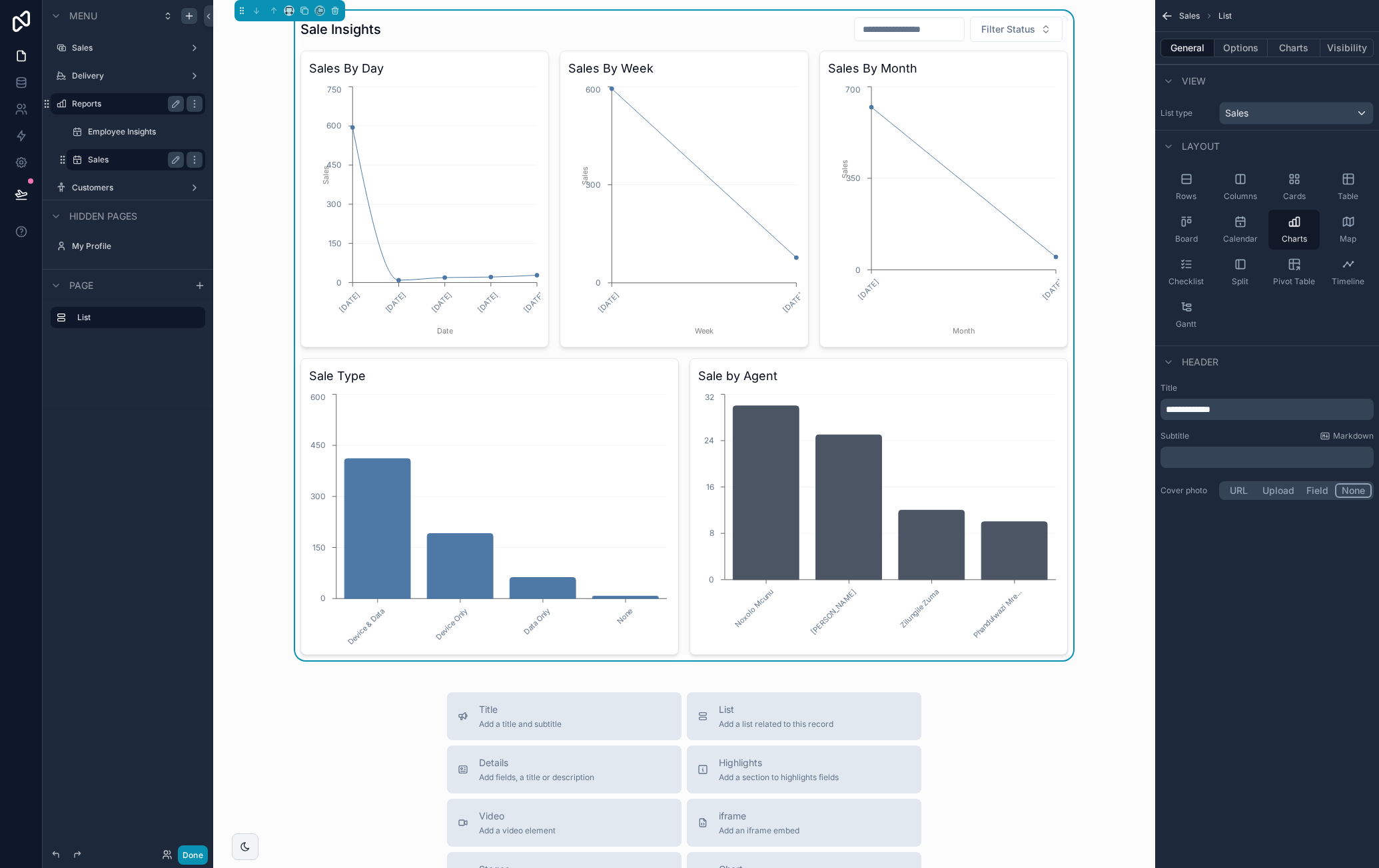
click at [188, 851] on button "Done" at bounding box center [193, 855] width 30 height 19
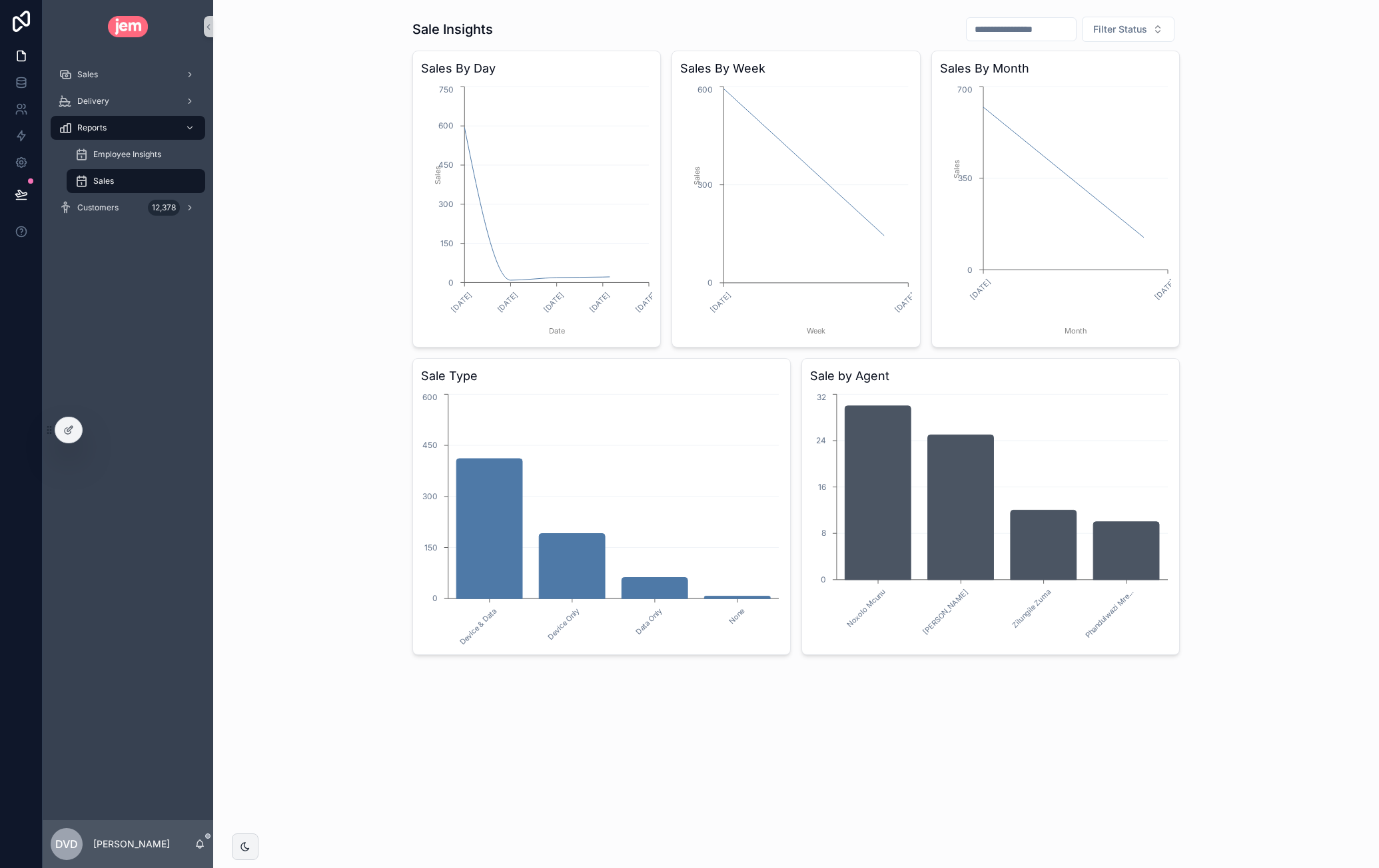
click at [1015, 22] on input "scrollable content" at bounding box center [1021, 29] width 109 height 18
click at [1144, 35] on span "Filter Status" at bounding box center [1119, 29] width 53 height 14
click at [1094, 188] on div "Delivered" at bounding box center [1128, 190] width 159 height 21
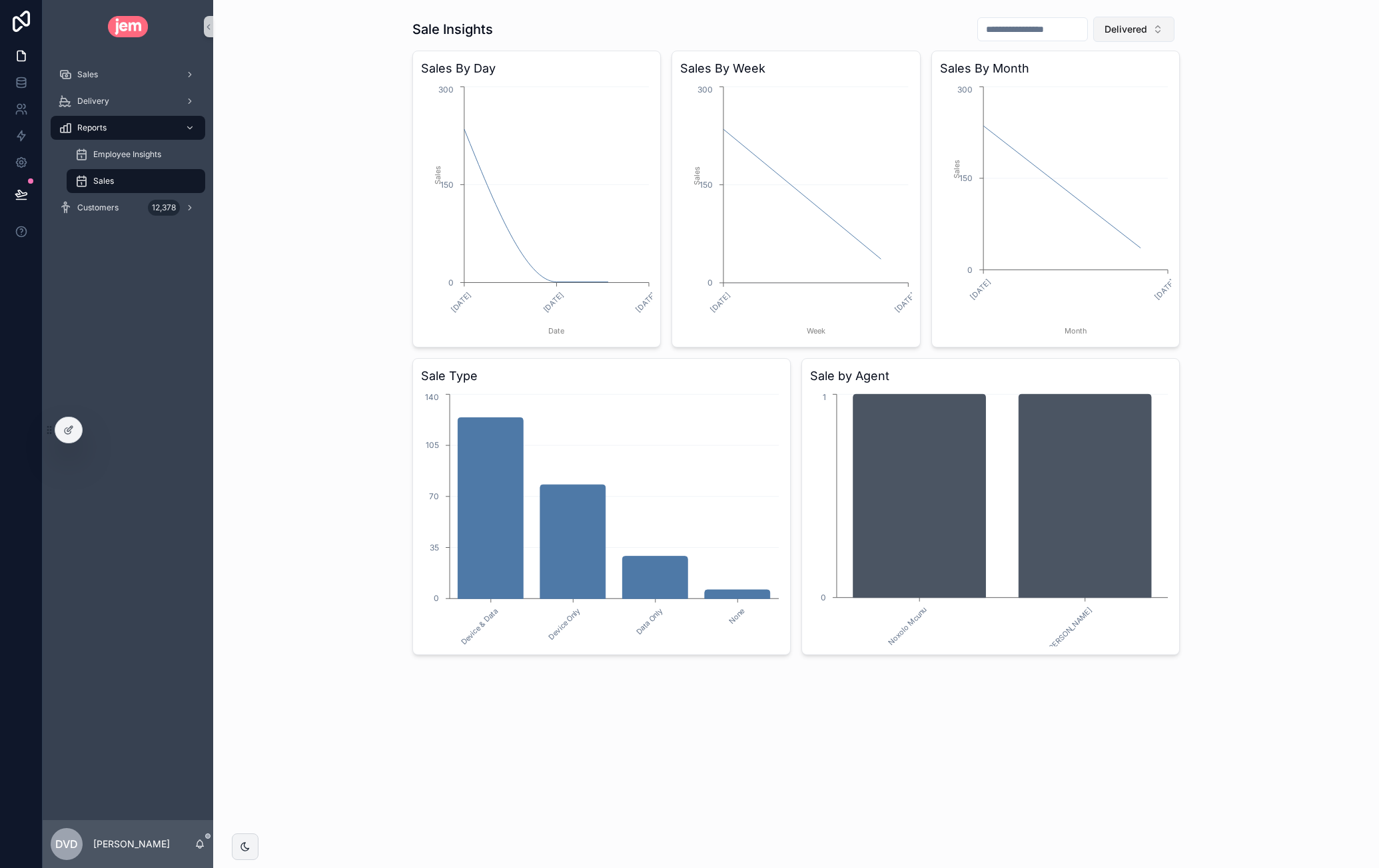
click at [1138, 36] on button "Delivered" at bounding box center [1134, 29] width 82 height 25
click at [1115, 233] on div "Cancelled" at bounding box center [1134, 232] width 159 height 21
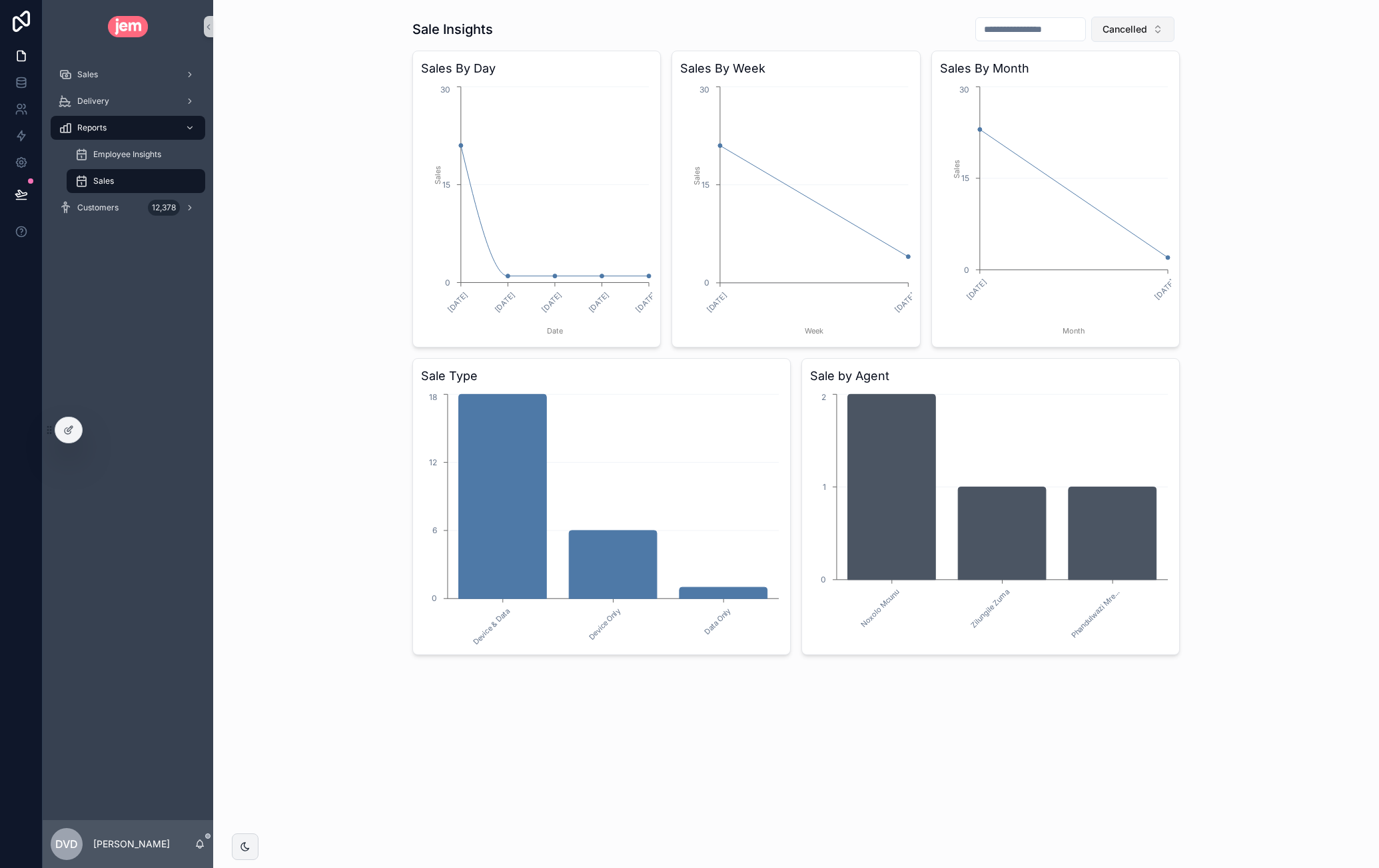
click at [1115, 41] on div "Cancelled" at bounding box center [1072, 28] width 215 height 26
click at [1118, 37] on button "Cancelled" at bounding box center [1133, 29] width 84 height 25
click at [1105, 191] on div "Shipped" at bounding box center [1133, 190] width 159 height 21
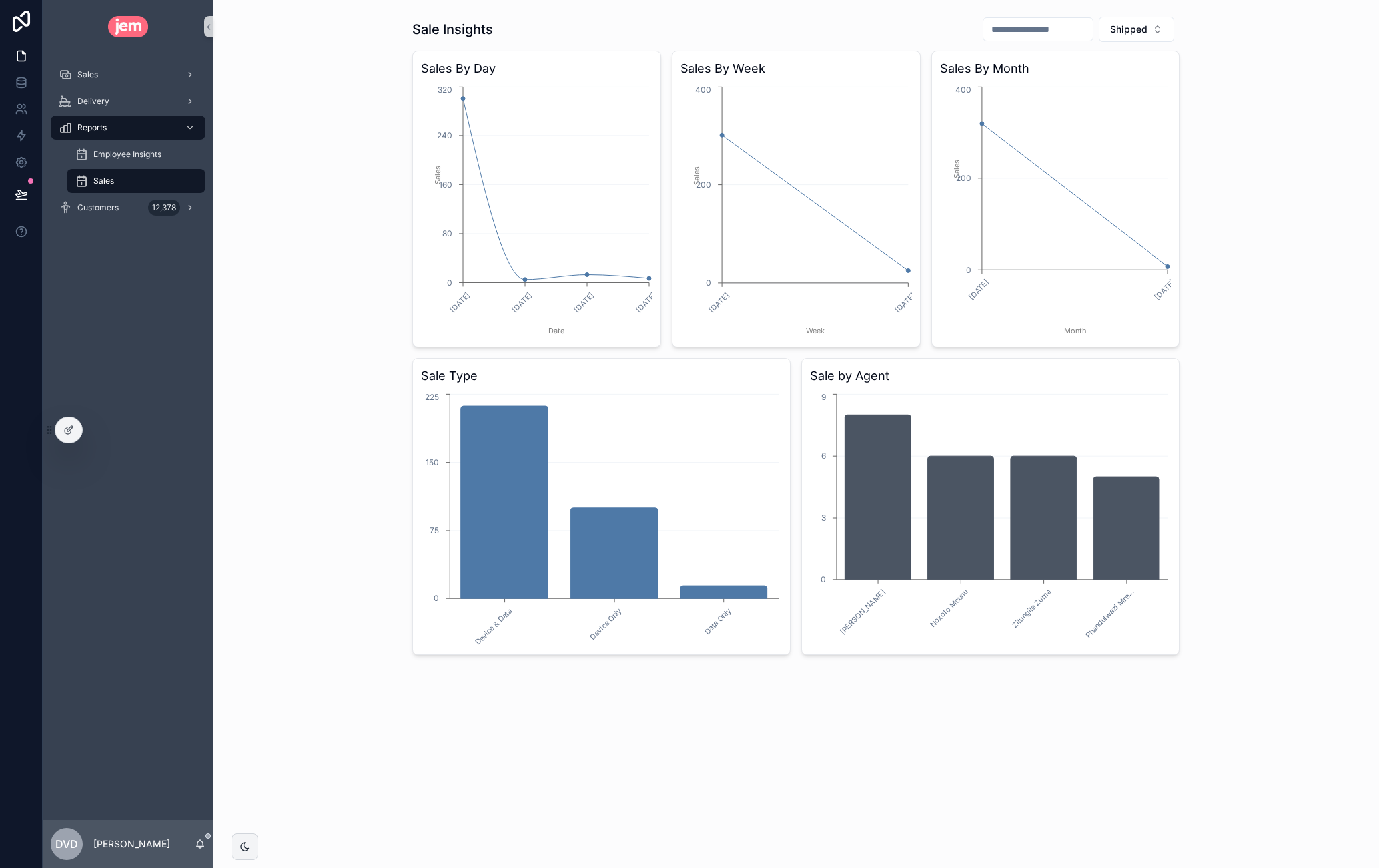
click at [1309, 188] on div "Sale Insights Shipped Sales By Day 28/09/2025 29/09/2025 30/09/2025 01/10/2025 …" at bounding box center [796, 335] width 1145 height 650
click at [1144, 28] on span "Shipped" at bounding box center [1128, 29] width 37 height 14
click at [1112, 85] on div "None" at bounding box center [1137, 84] width 159 height 21
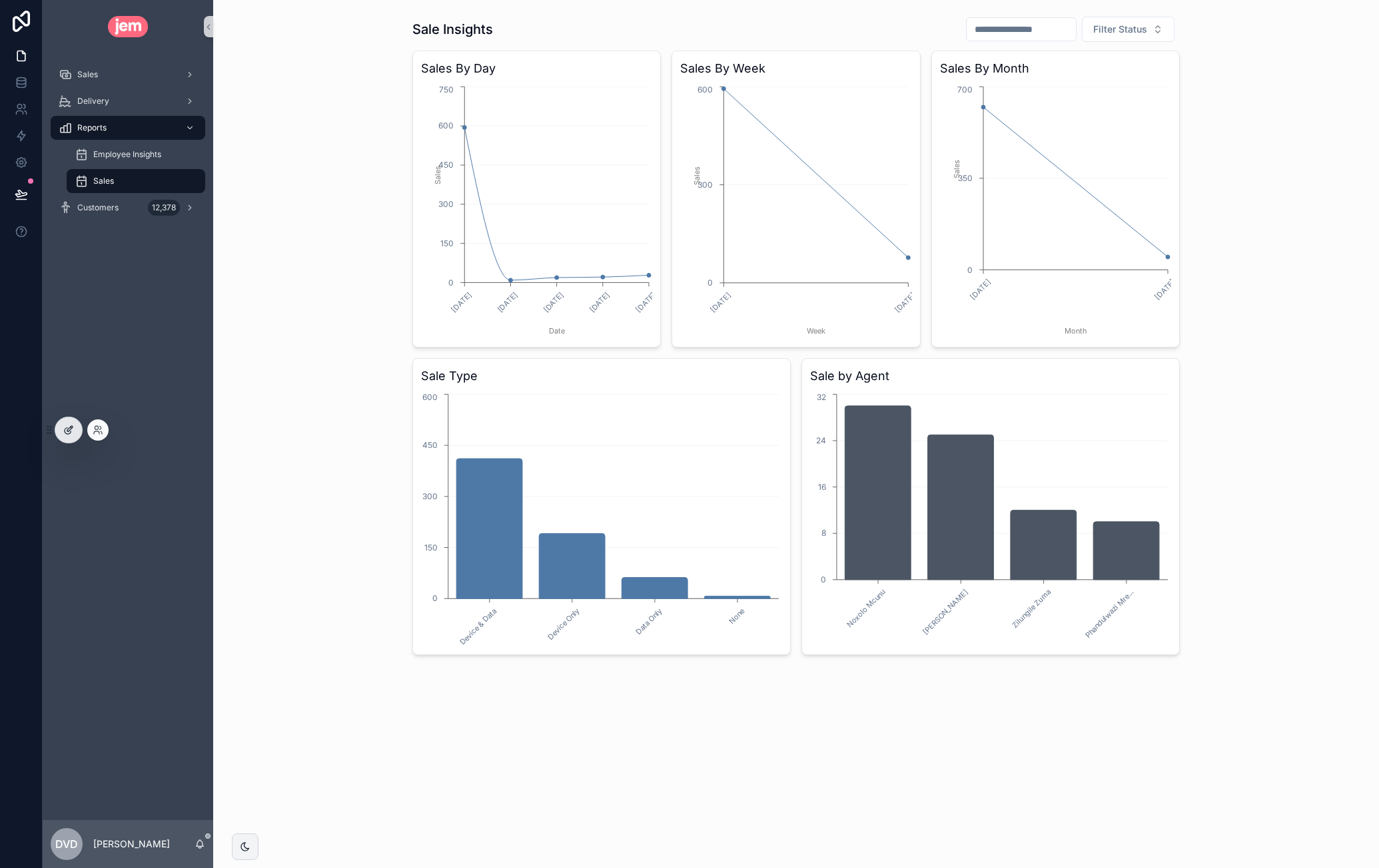
click at [74, 436] on div at bounding box center [68, 431] width 26 height 25
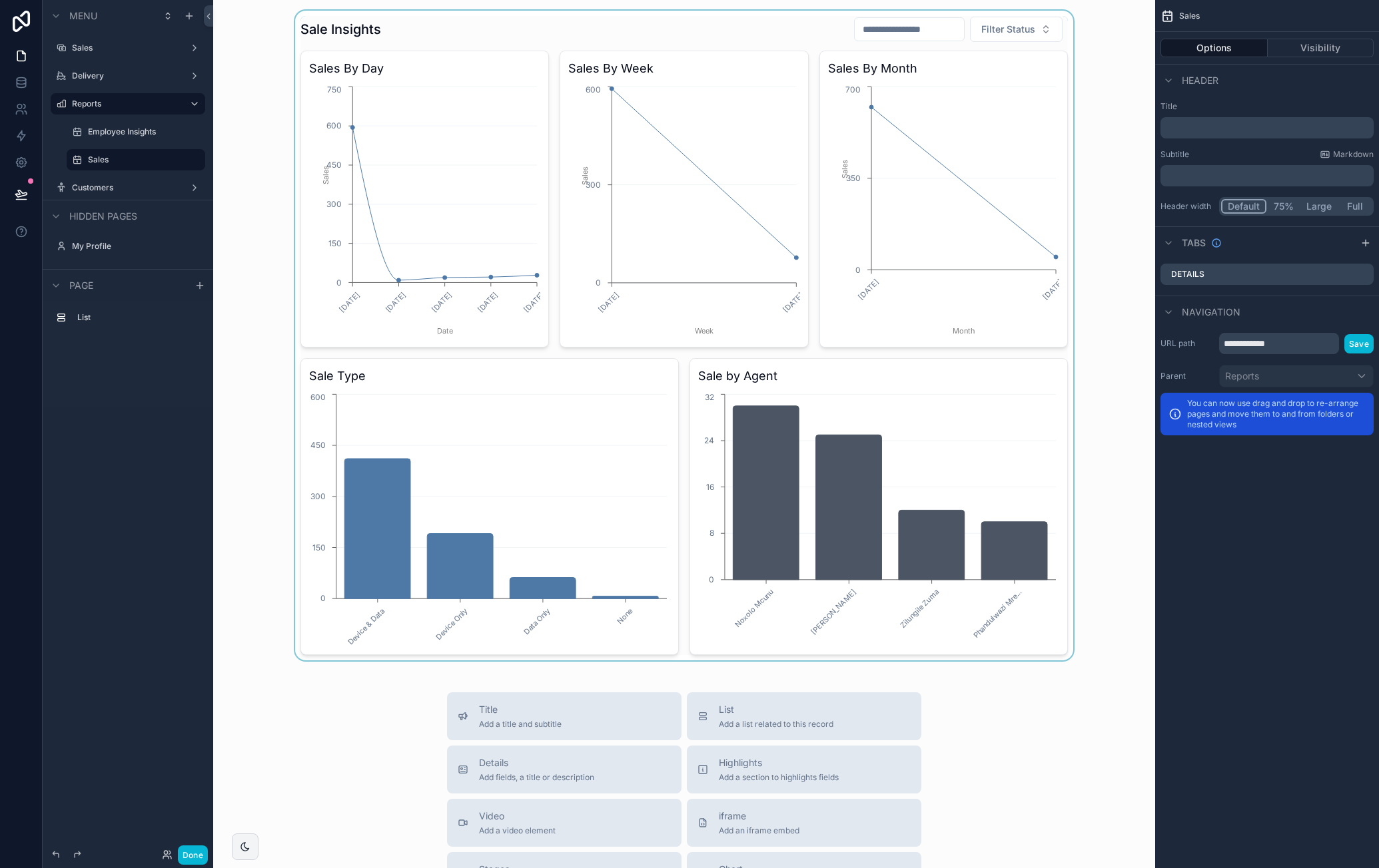
click at [796, 31] on div "scrollable content" at bounding box center [684, 335] width 921 height 650
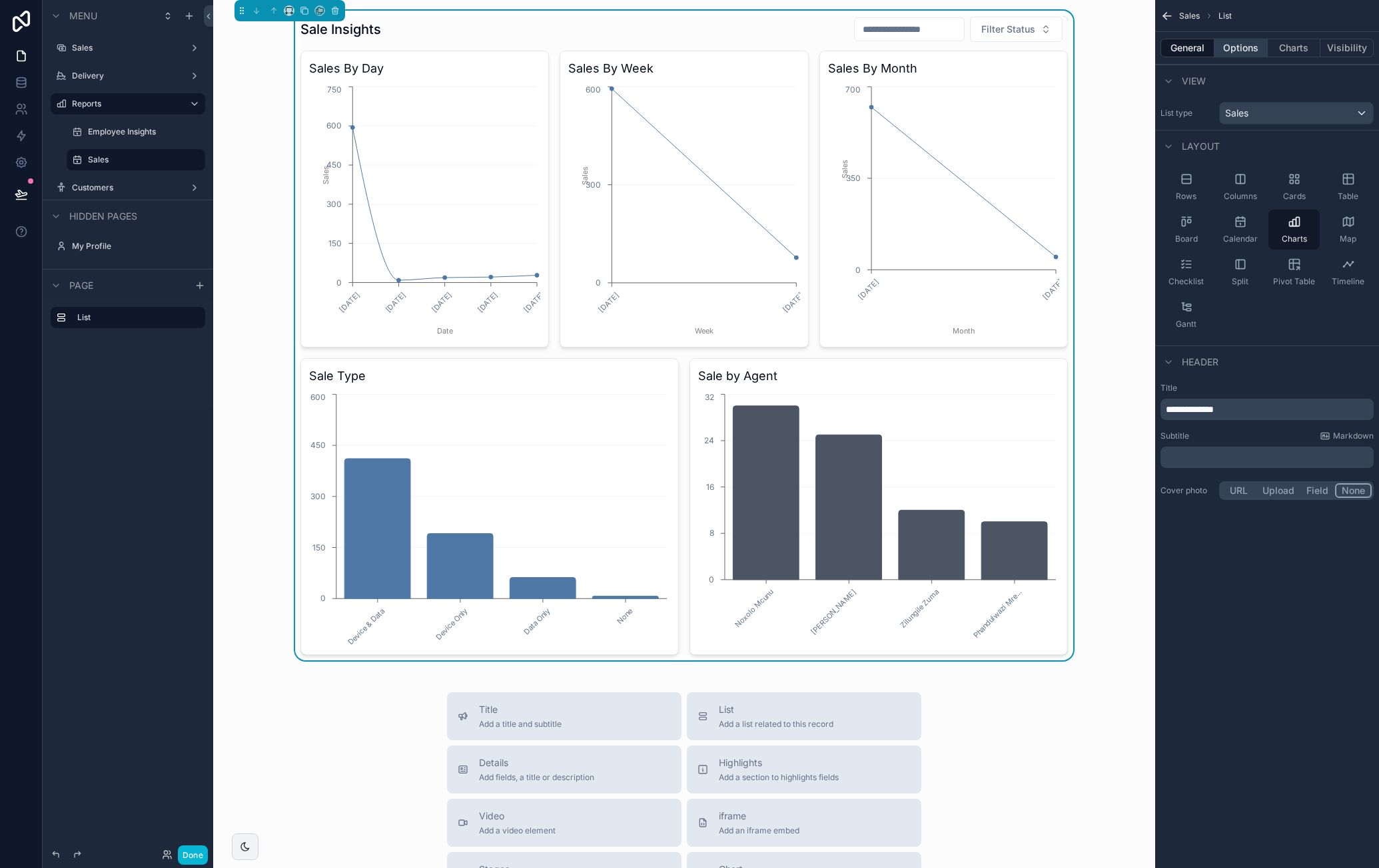
click at [1237, 41] on button "Options" at bounding box center [1241, 48] width 53 height 18
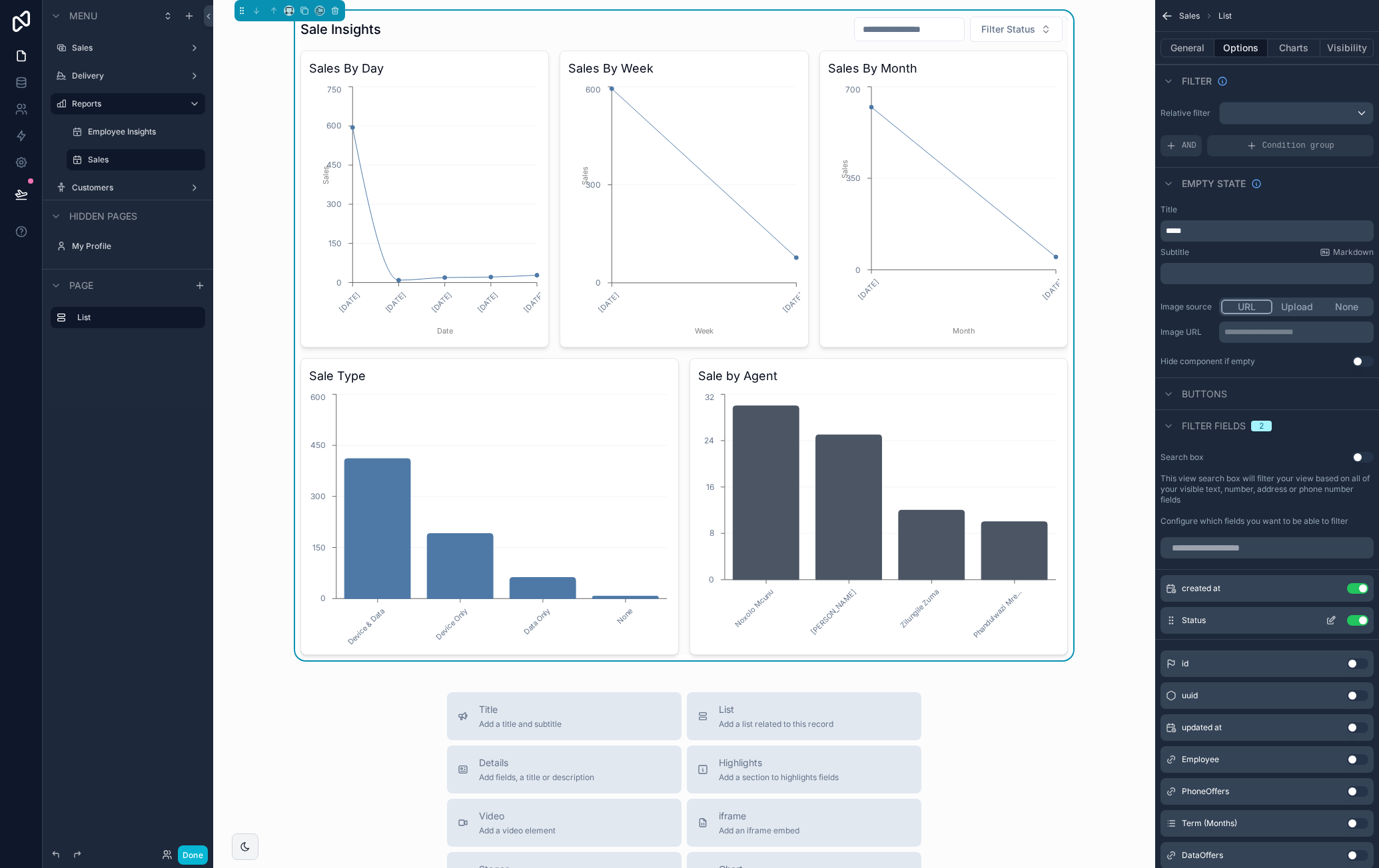
click at [1361, 619] on button "Use setting" at bounding box center [1358, 620] width 21 height 11
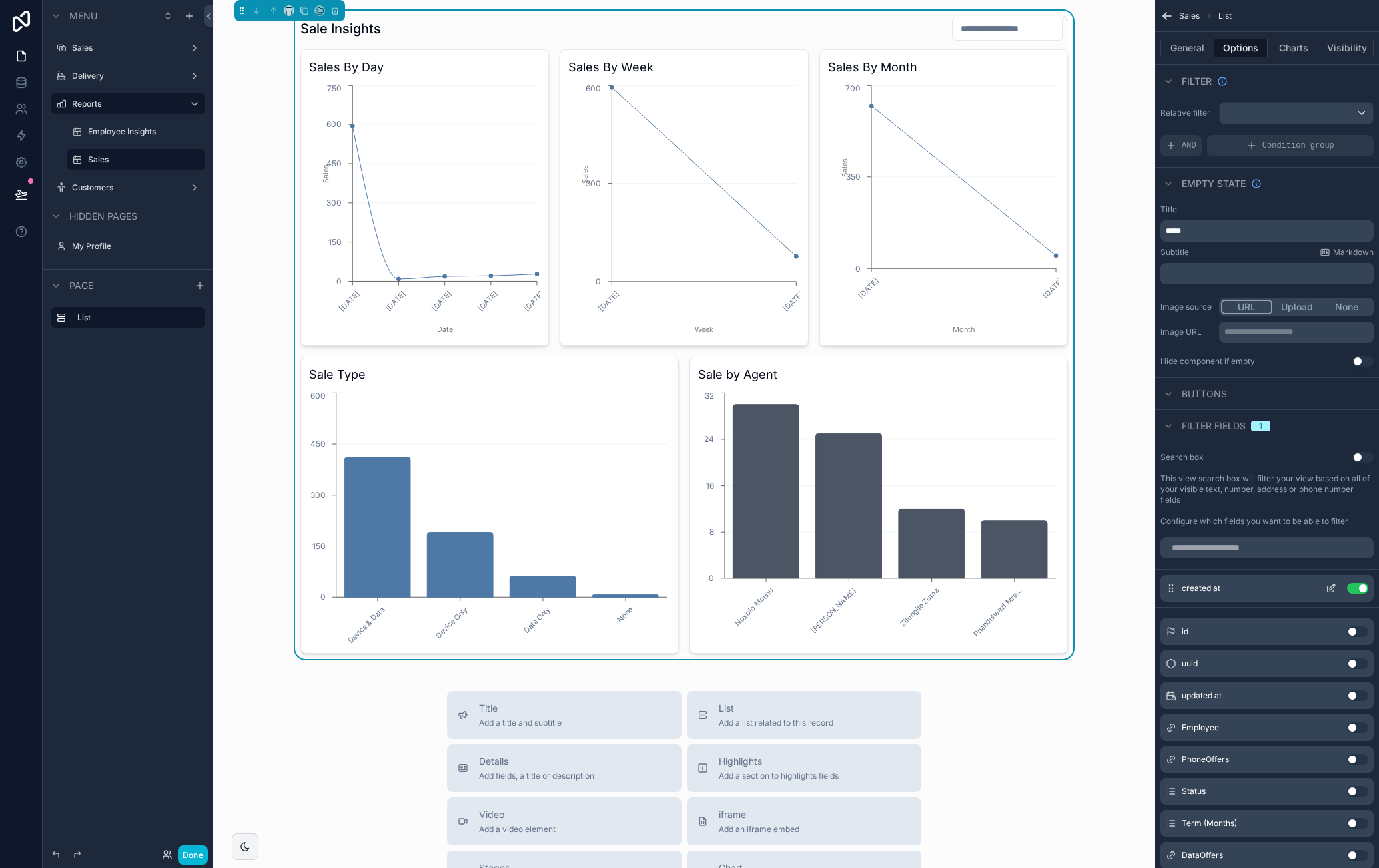
click at [1329, 587] on icon "scrollable content" at bounding box center [1330, 588] width 11 height 11
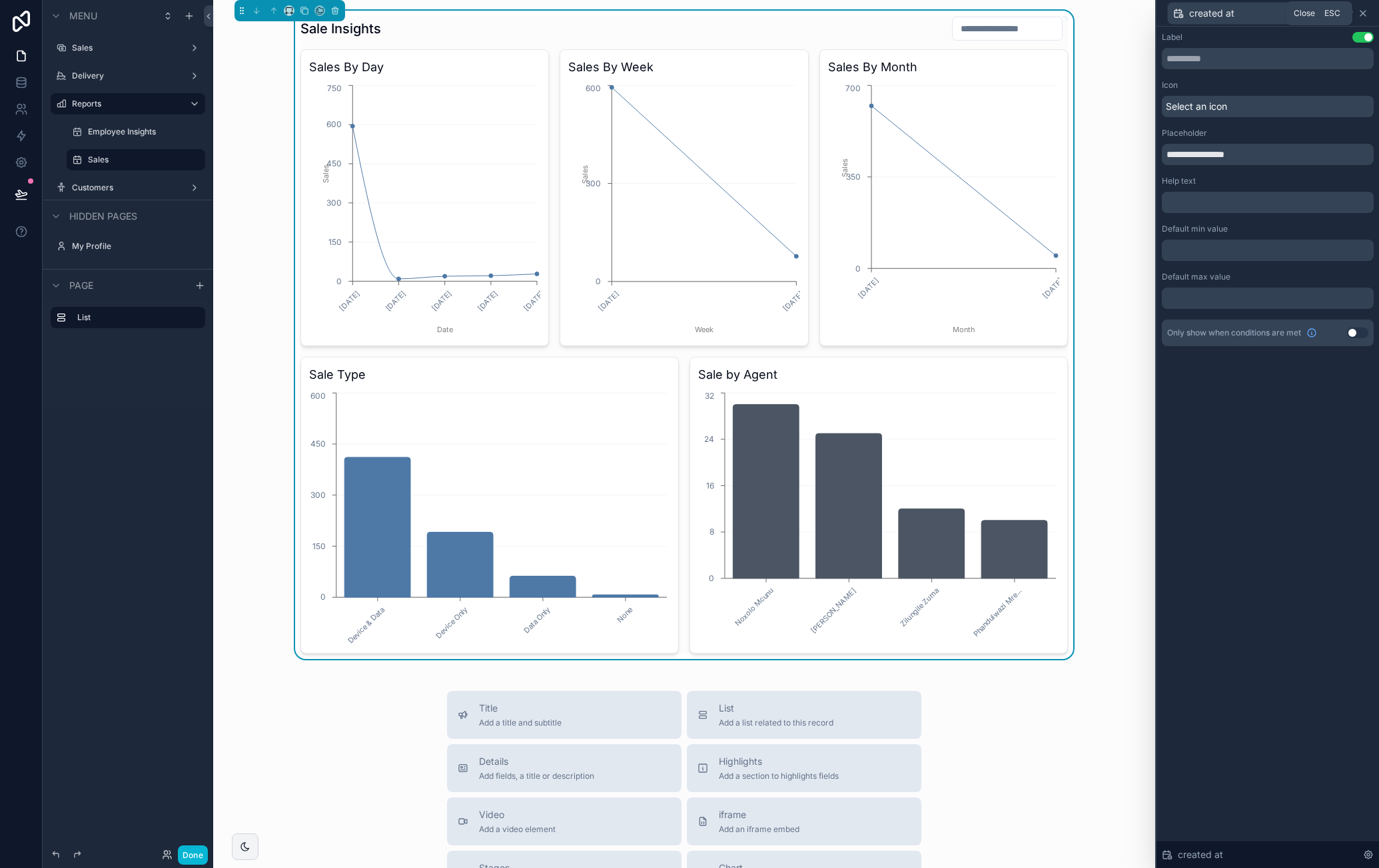
click at [1367, 13] on icon at bounding box center [1362, 13] width 11 height 11
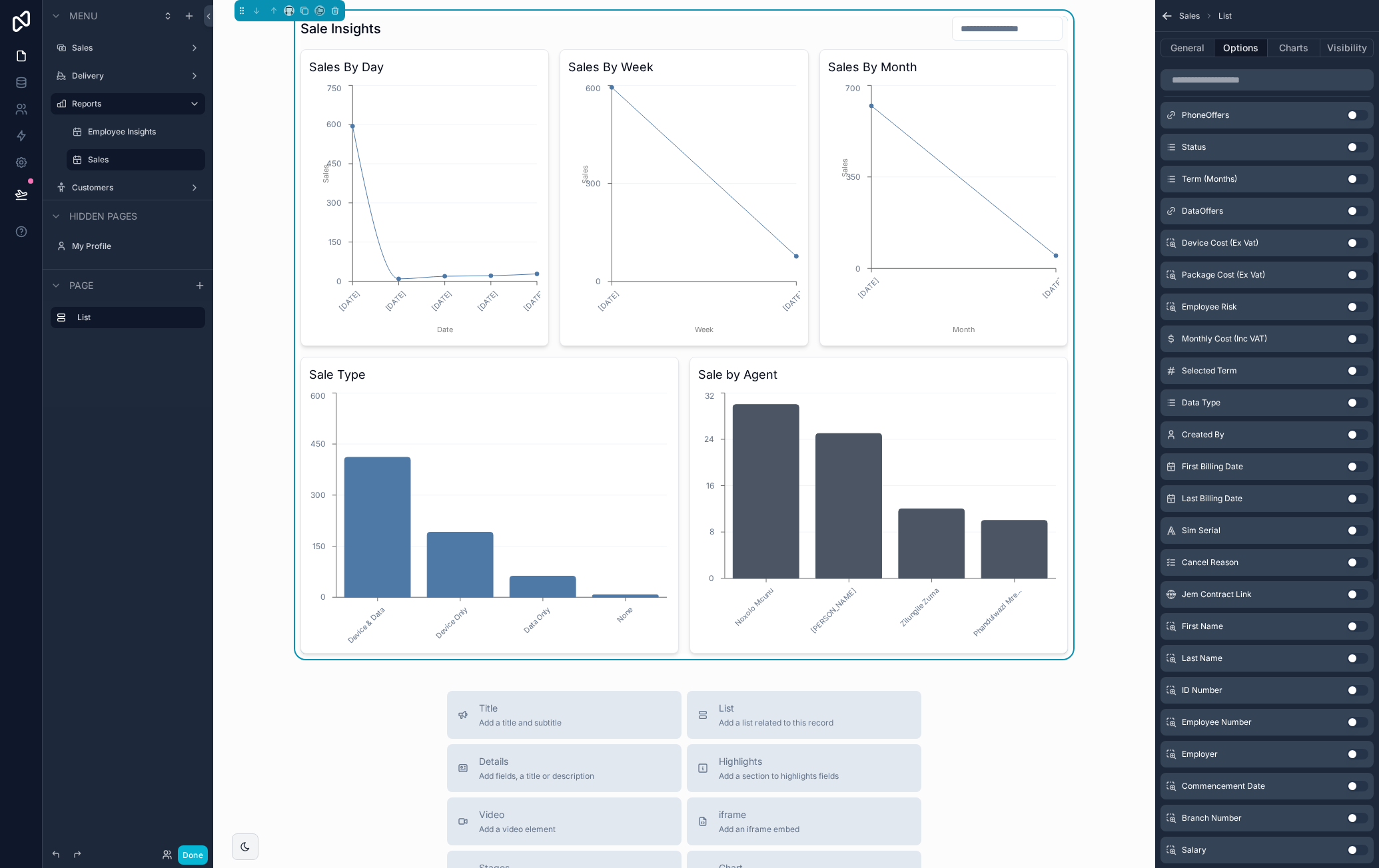
scroll to position [666, 0]
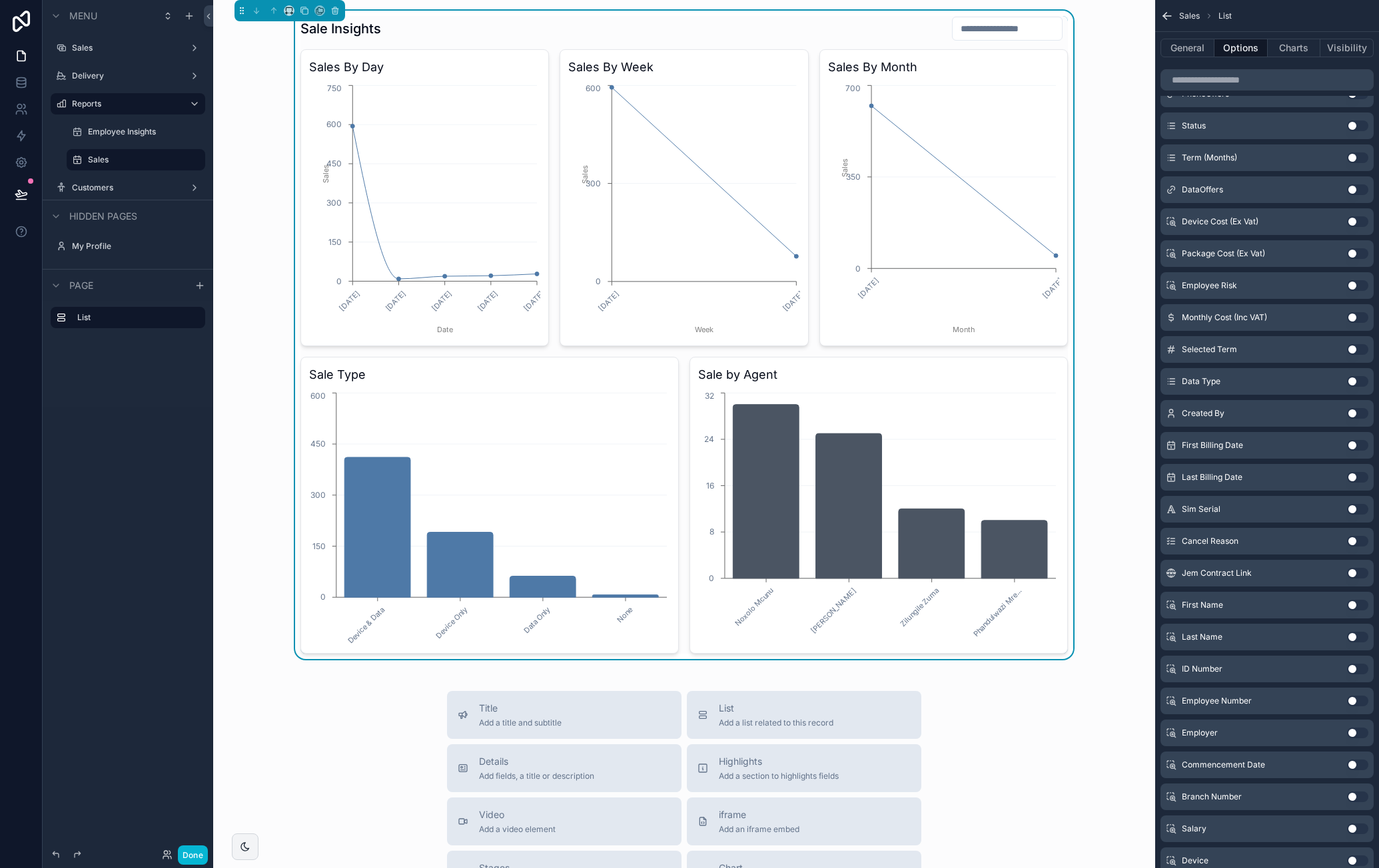
click at [1355, 731] on button "Use setting" at bounding box center [1358, 733] width 21 height 11
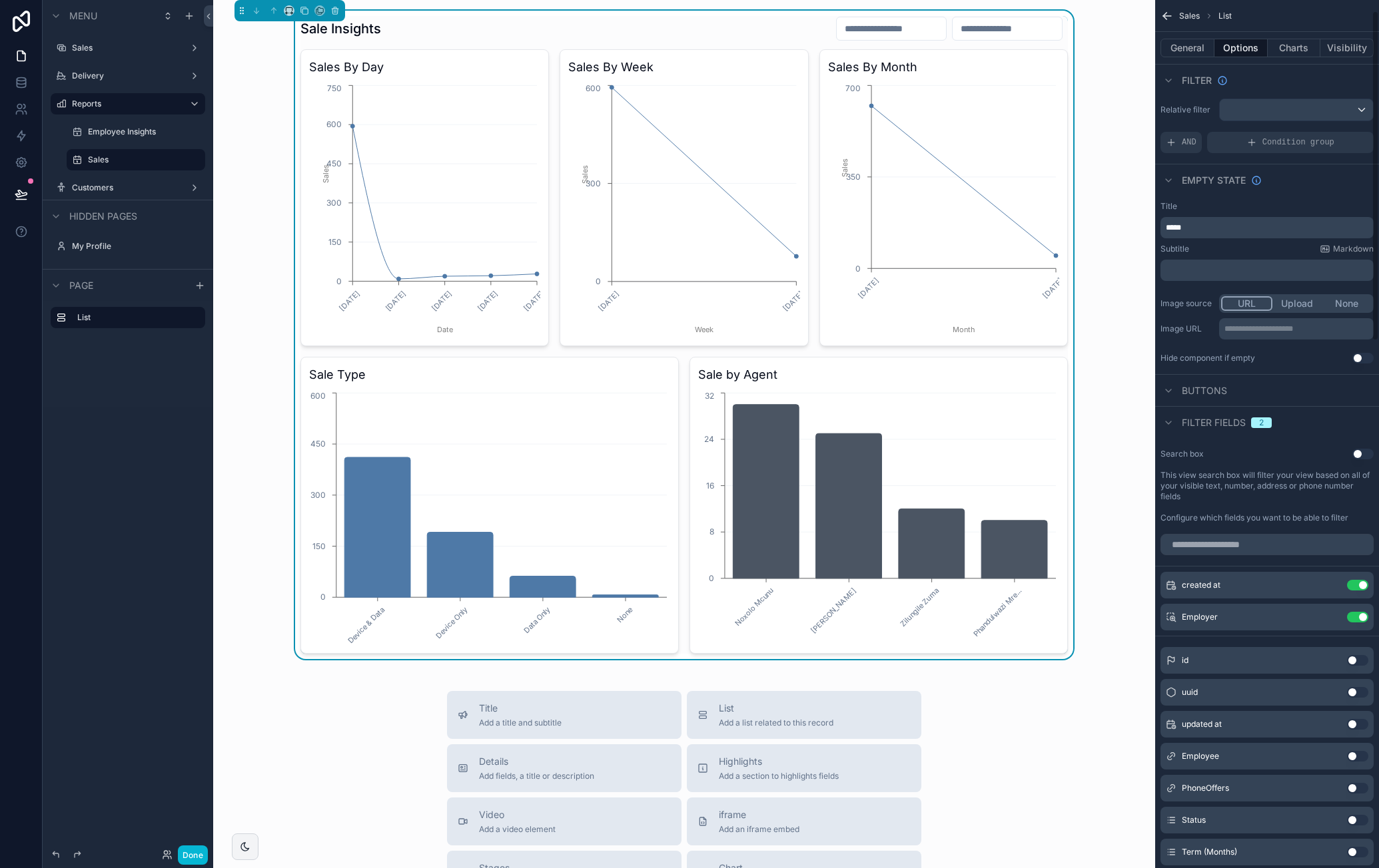
scroll to position [0, 0]
click at [1273, 118] on div "scrollable content" at bounding box center [1297, 114] width 154 height 21
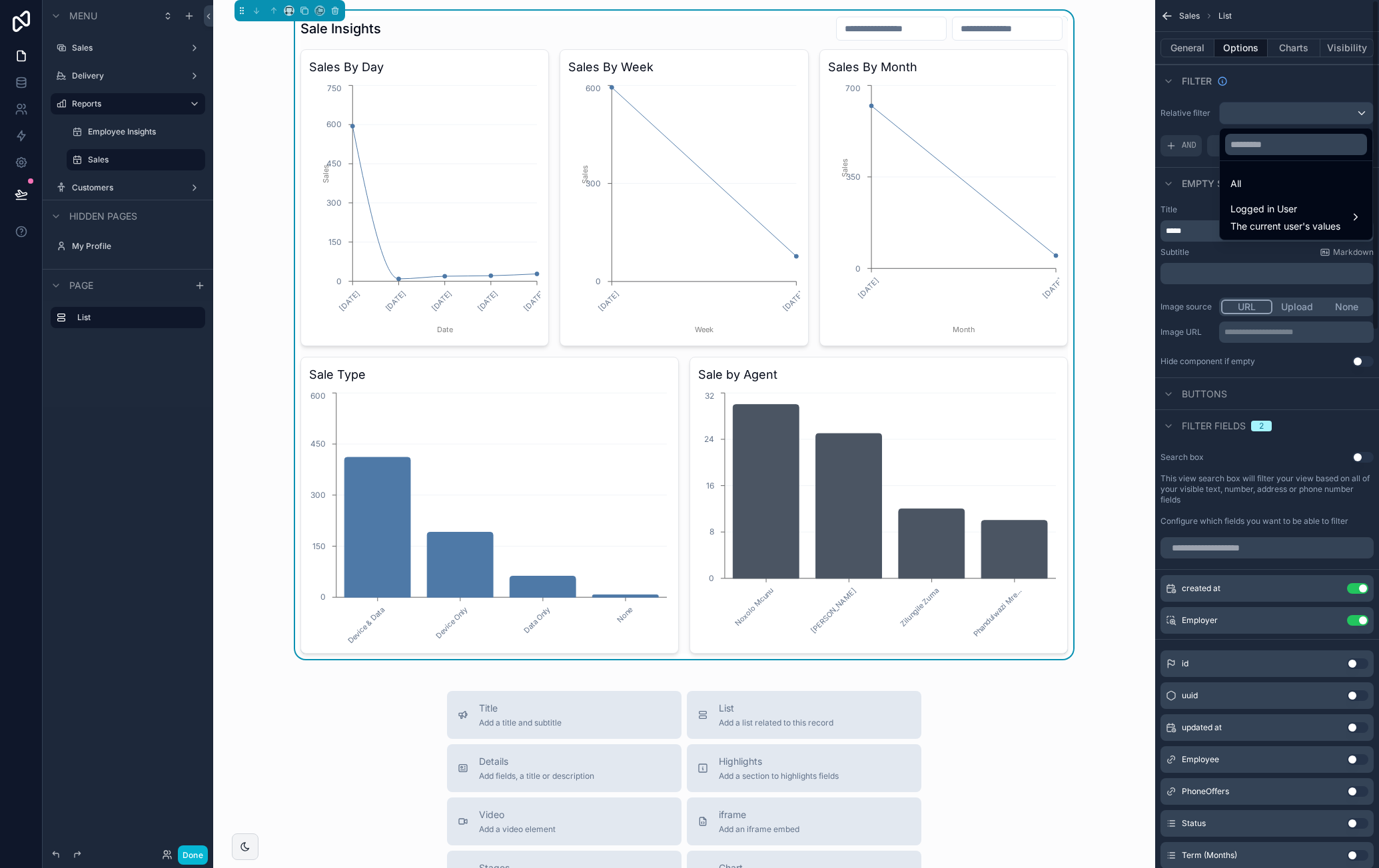
click at [1194, 148] on div "scrollable content" at bounding box center [690, 434] width 1379 height 868
click at [1192, 148] on div "AND" at bounding box center [1182, 146] width 41 height 21
click at [1246, 147] on div "Add a filter" at bounding box center [1267, 146] width 213 height 21
click at [1337, 134] on icon "scrollable content" at bounding box center [1340, 136] width 8 height 8
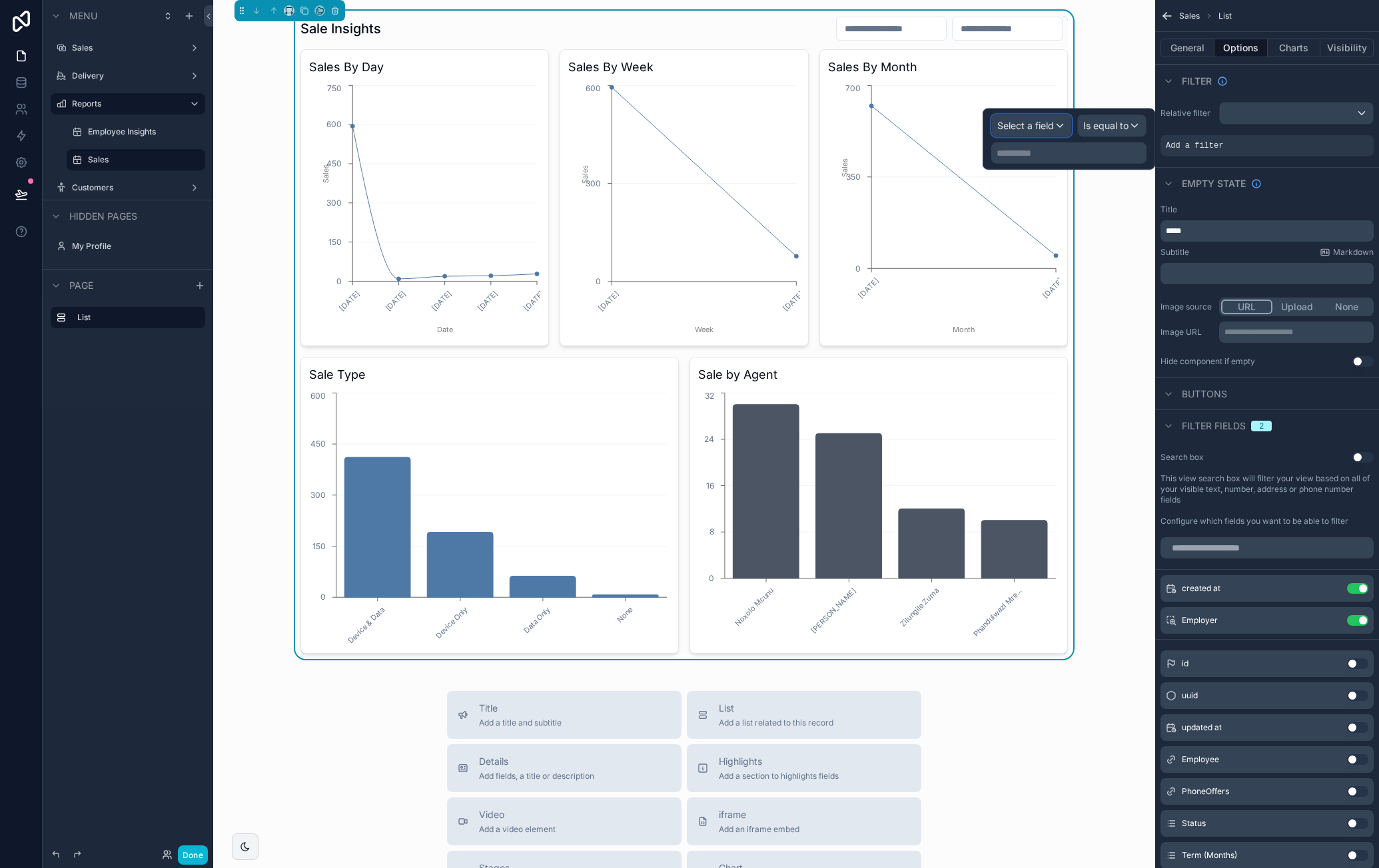
click at [1050, 128] on span "Select a field" at bounding box center [1026, 125] width 56 height 12
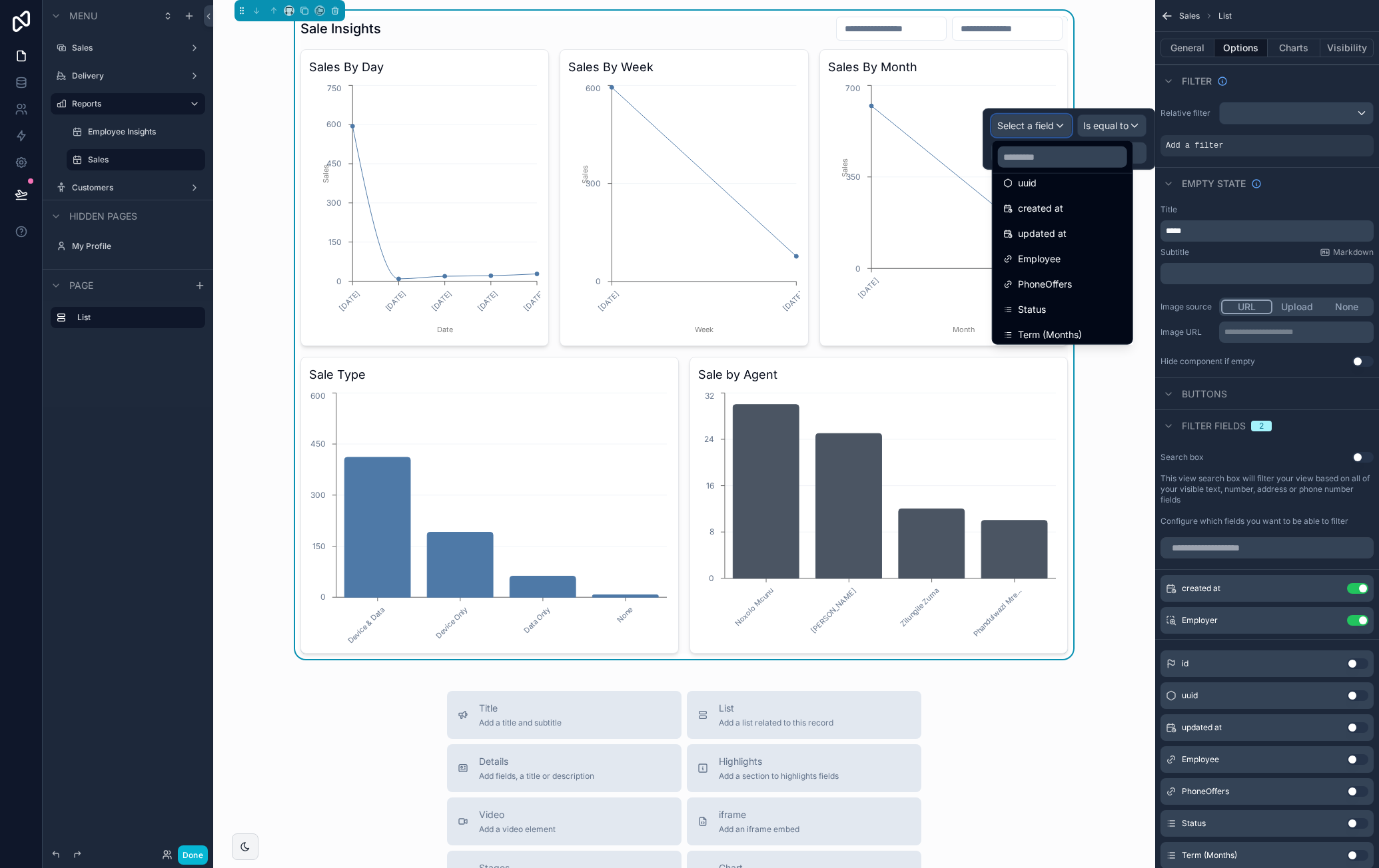
scroll to position [67, 0]
click at [1058, 273] on ul "id uuid created at updated at Employee PhoneOffers Status Term (Months) DataOff…" at bounding box center [1063, 259] width 140 height 170
click at [1058, 274] on div "Status" at bounding box center [1063, 282] width 119 height 16
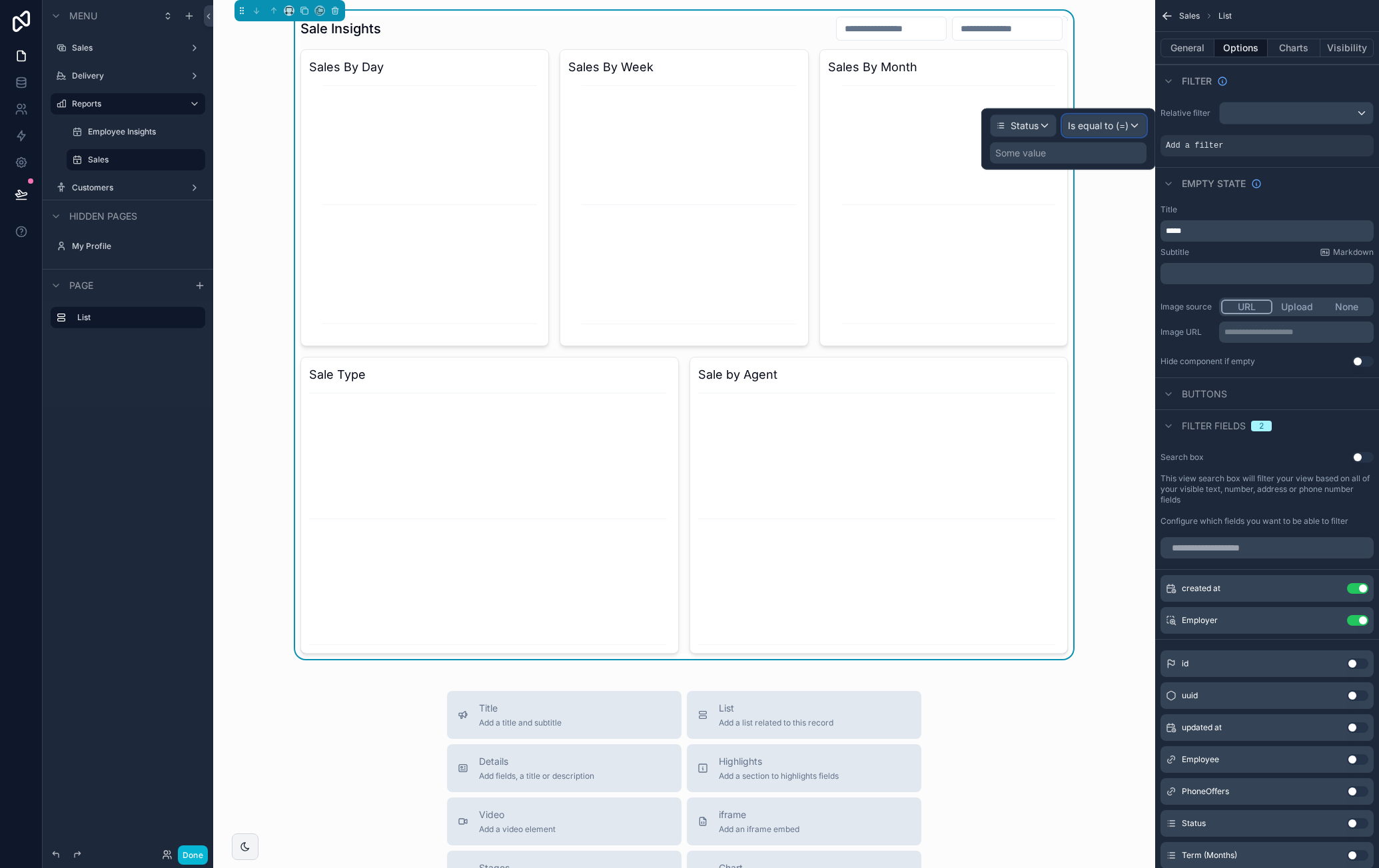
click at [1112, 125] on span "Is equal to (=)" at bounding box center [1098, 126] width 60 height 14
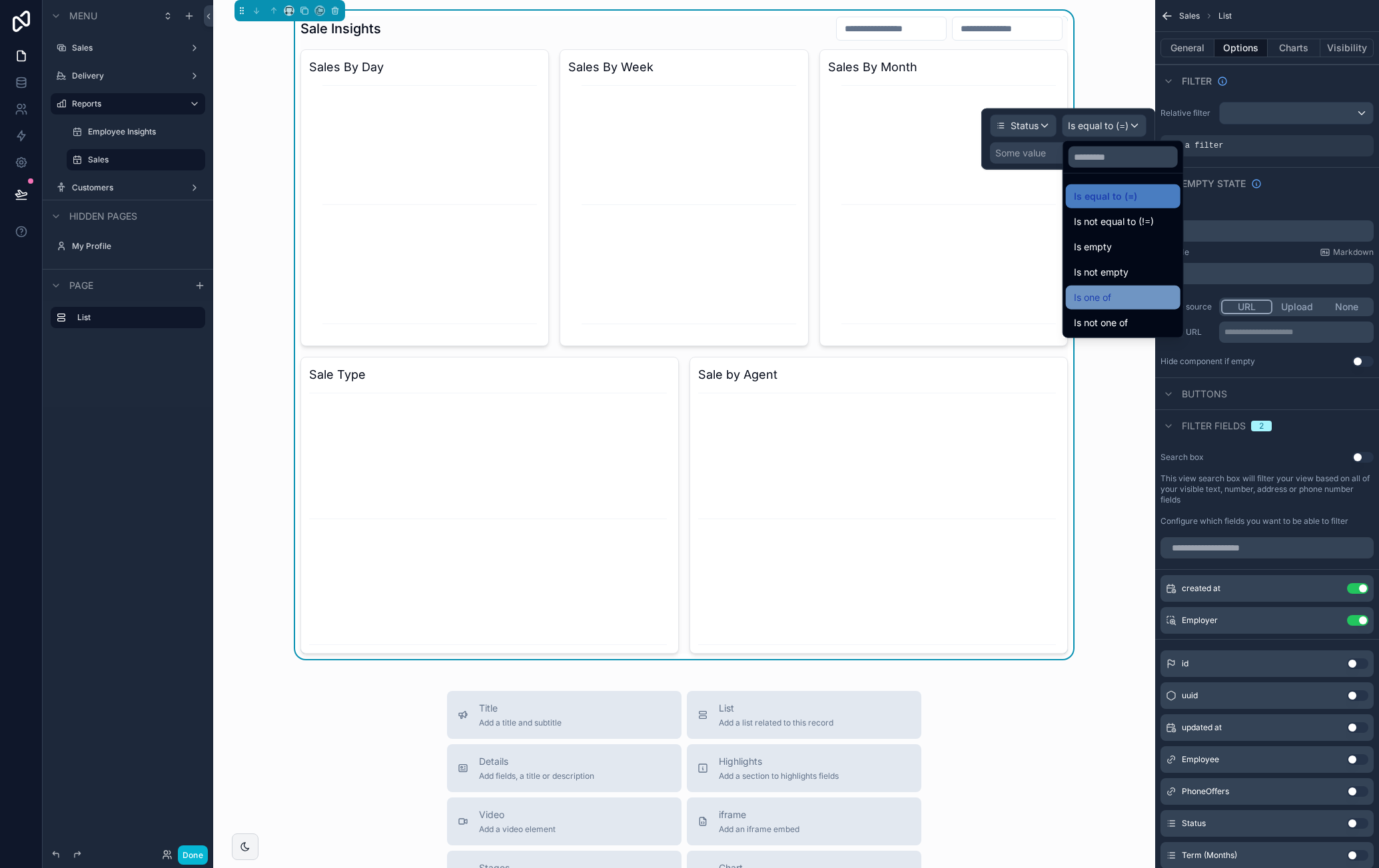
click at [1146, 294] on div "Is one of" at bounding box center [1122, 297] width 98 height 16
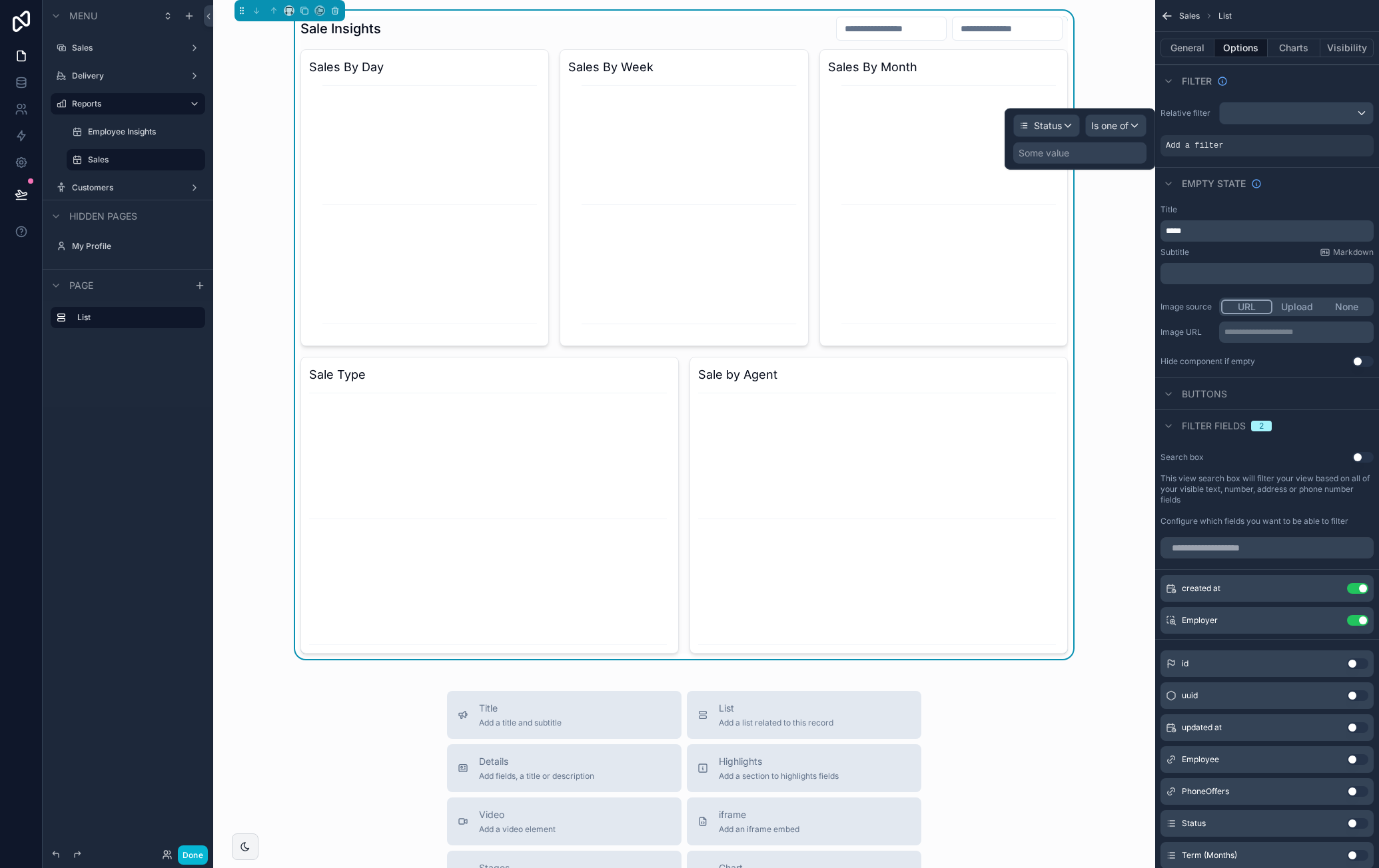
click at [1081, 159] on div "Some value" at bounding box center [1079, 154] width 133 height 21
click at [1084, 159] on div "Some value" at bounding box center [1079, 154] width 133 height 21
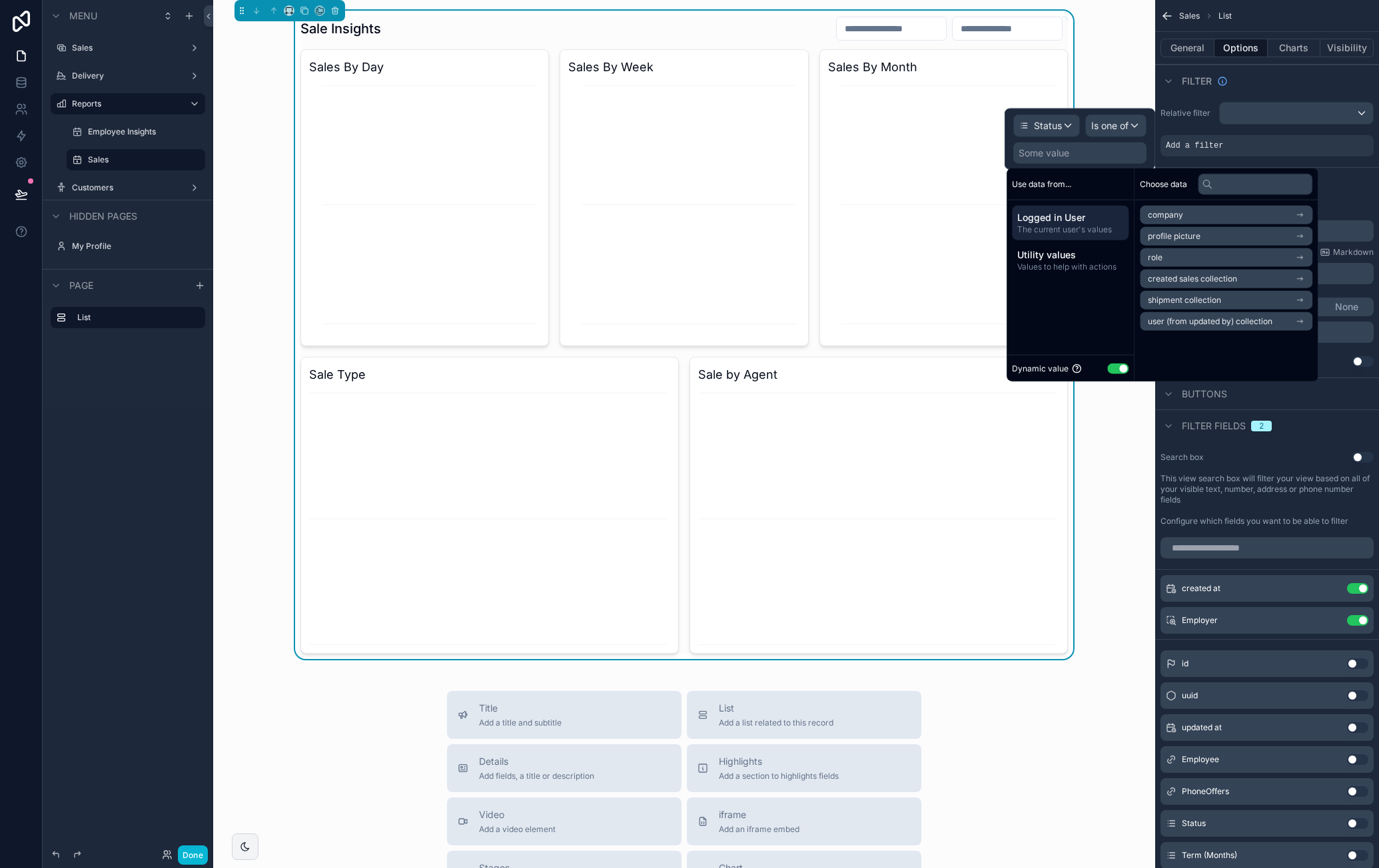
click at [1122, 365] on button "Use setting" at bounding box center [1118, 367] width 21 height 11
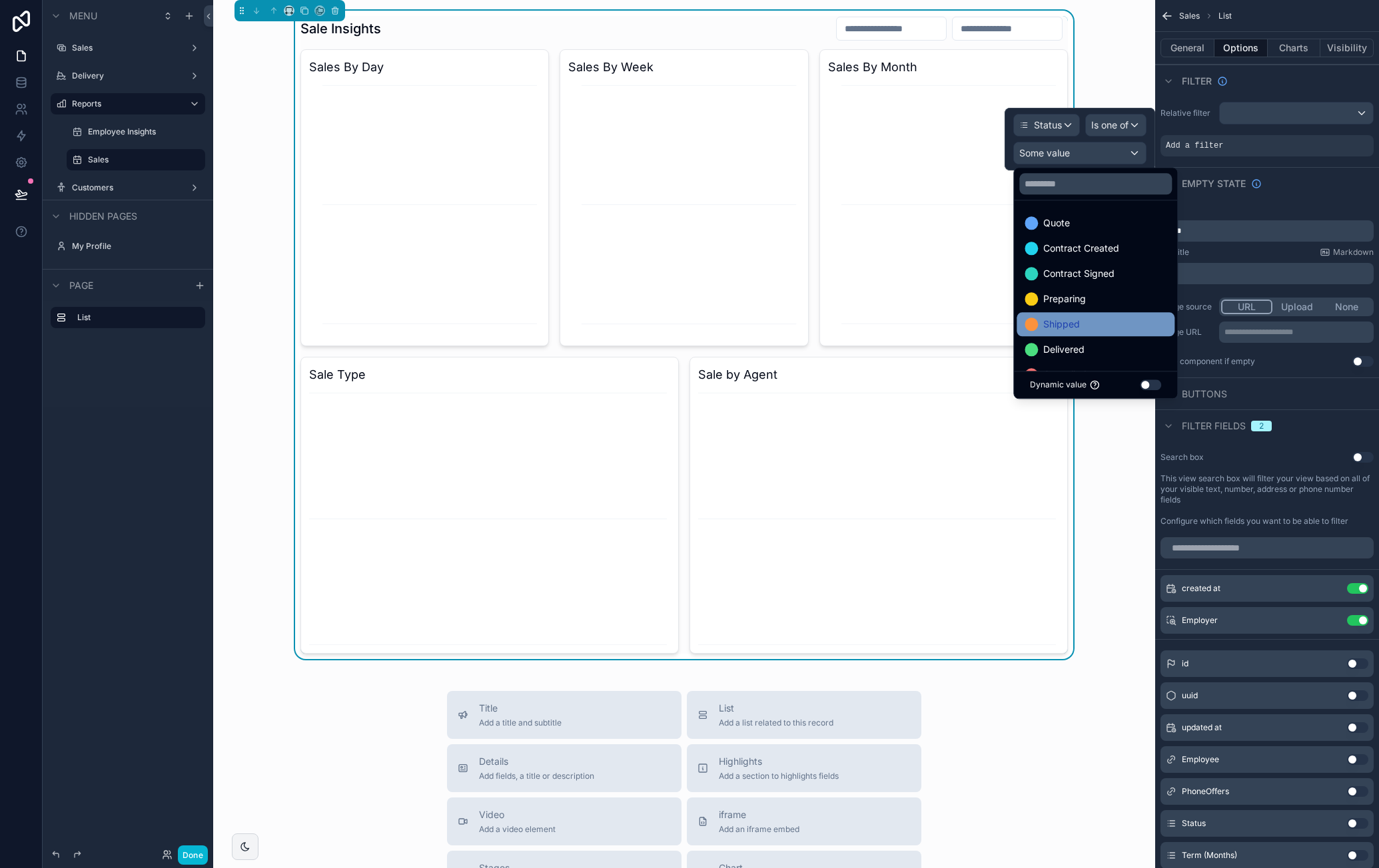
click at [1100, 316] on div "Shipped" at bounding box center [1096, 324] width 142 height 16
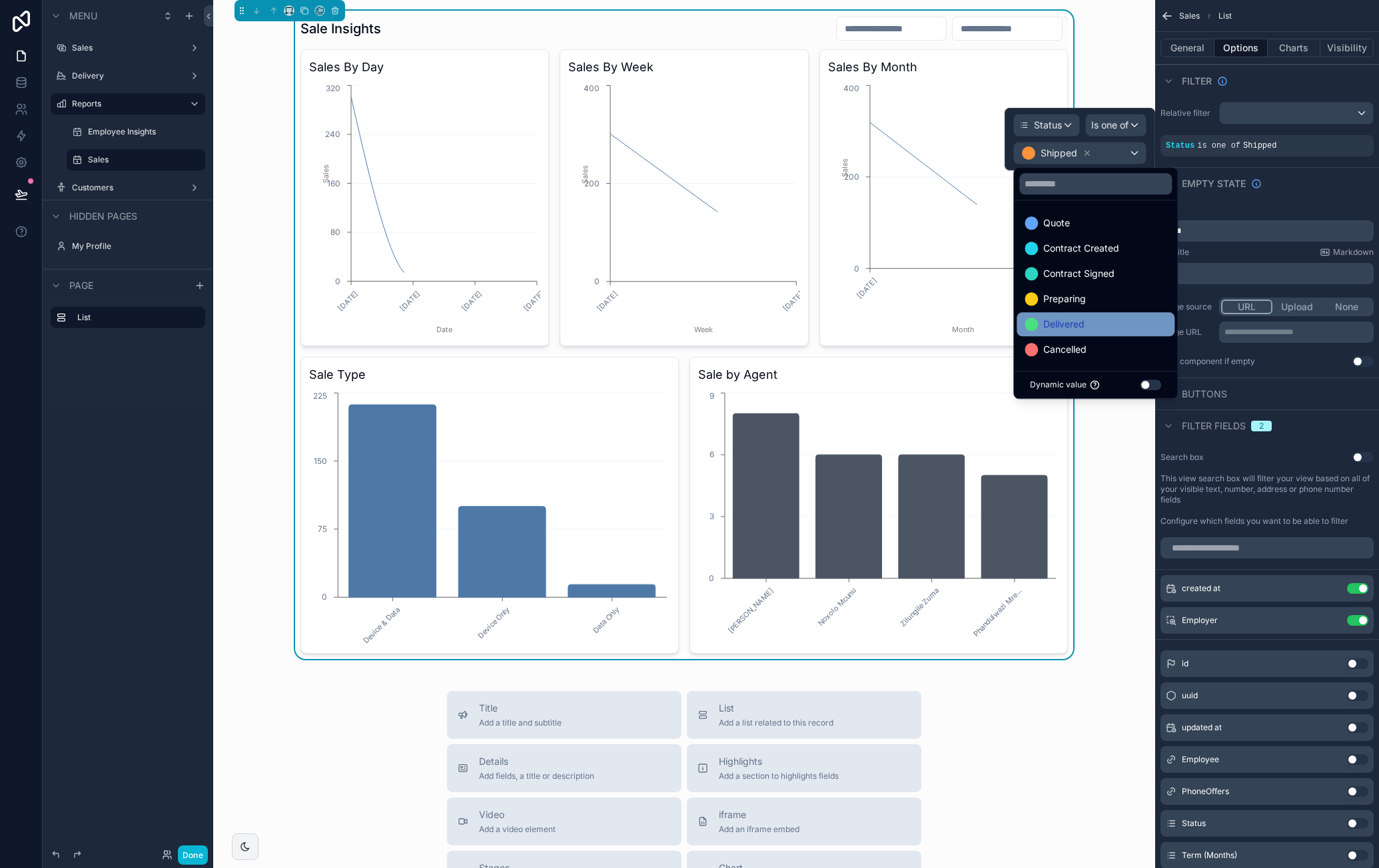
click at [1102, 326] on div "Delivered" at bounding box center [1096, 324] width 142 height 16
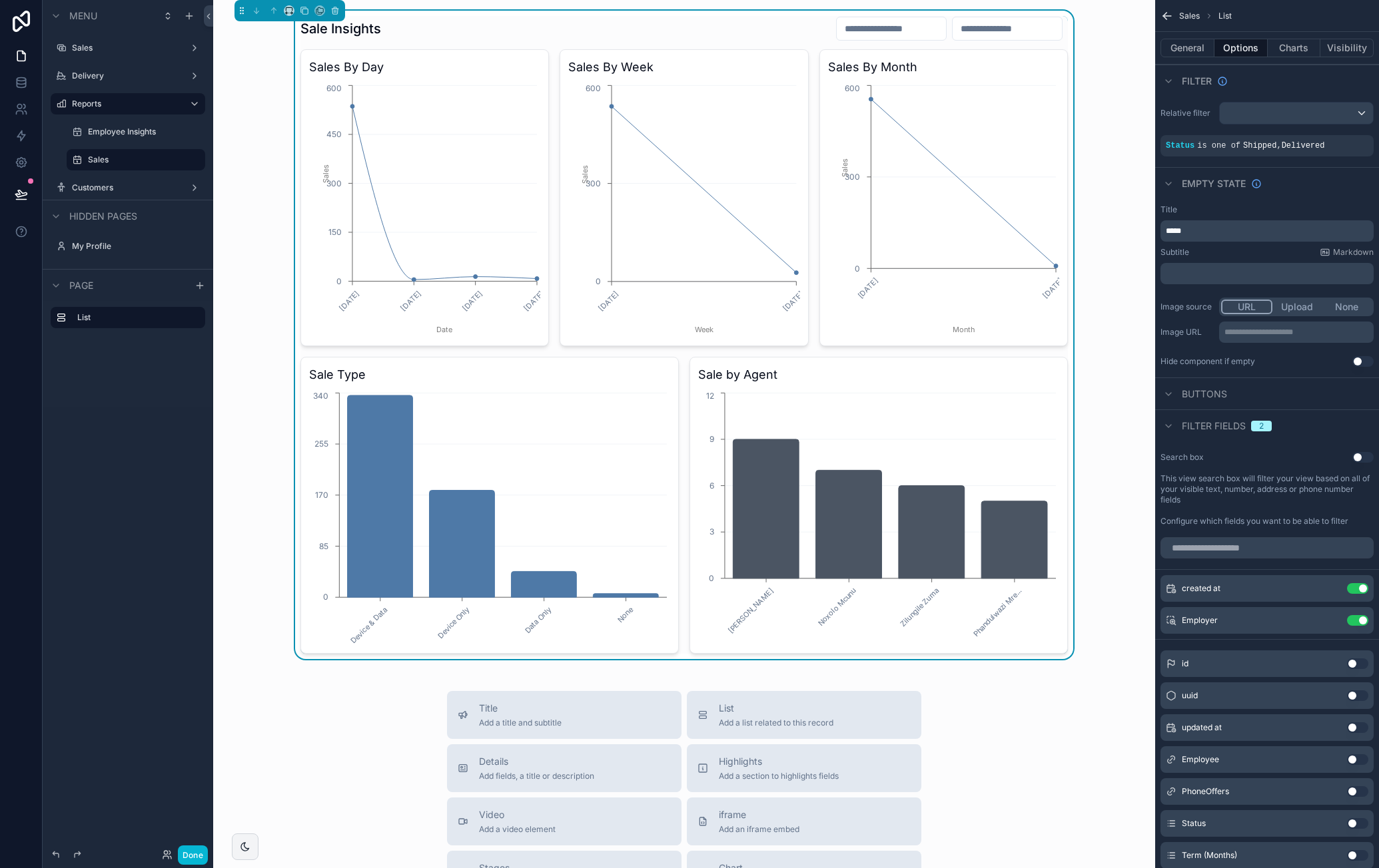
click at [1114, 430] on div "Sale Insights Sales By Day 28/09/2025 29/09/2025 30/09/2025 01/10/2025 Date 0 1…" at bounding box center [684, 334] width 921 height 648
click at [1116, 451] on div "Sale Insights Sales By Day 28/09/2025 29/09/2025 30/09/2025 01/10/2025 Date 0 1…" at bounding box center [684, 334] width 921 height 648
click at [1189, 41] on button "General" at bounding box center [1187, 48] width 53 height 18
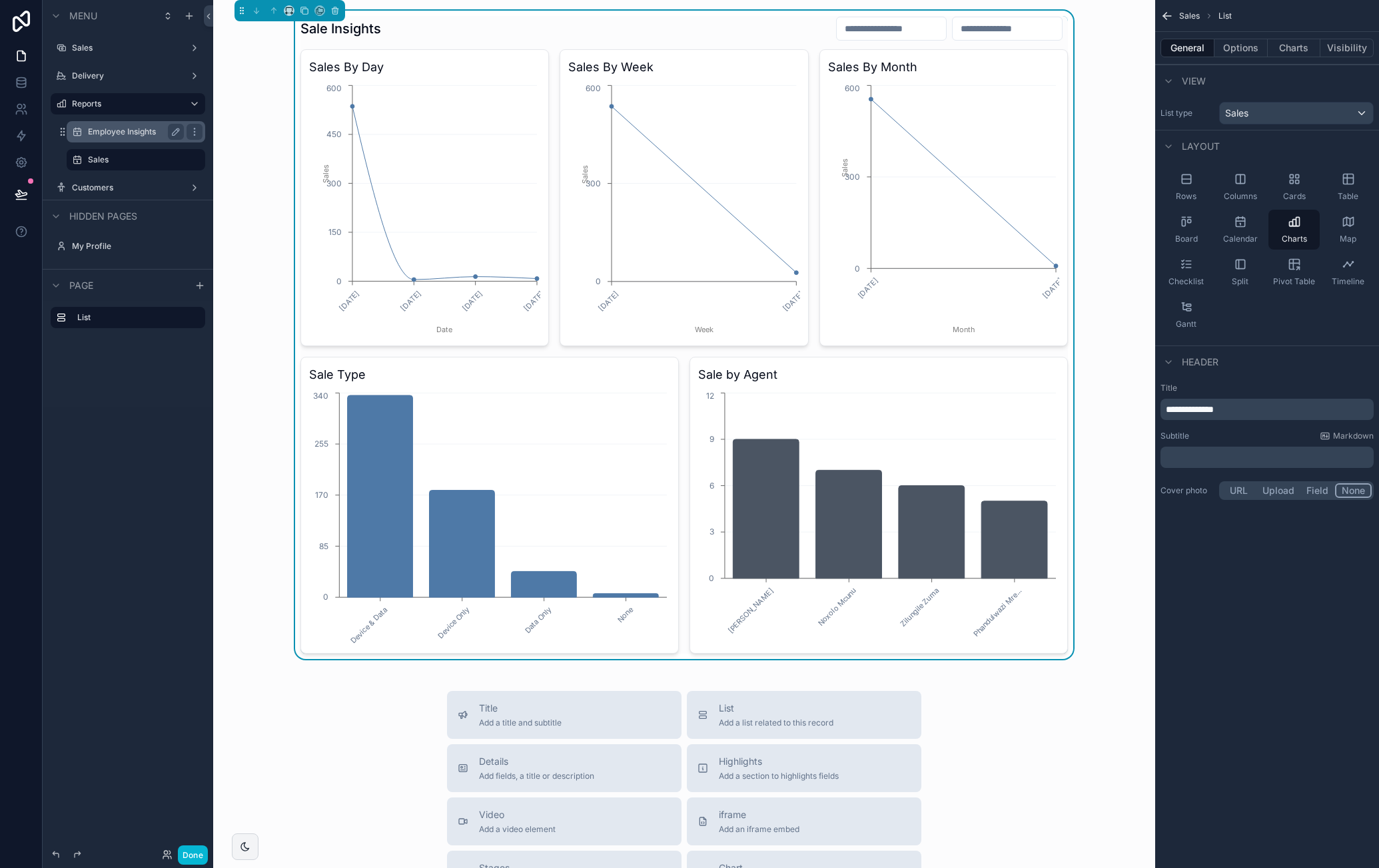
click at [142, 131] on label "Employee Insights" at bounding box center [132, 131] width 90 height 11
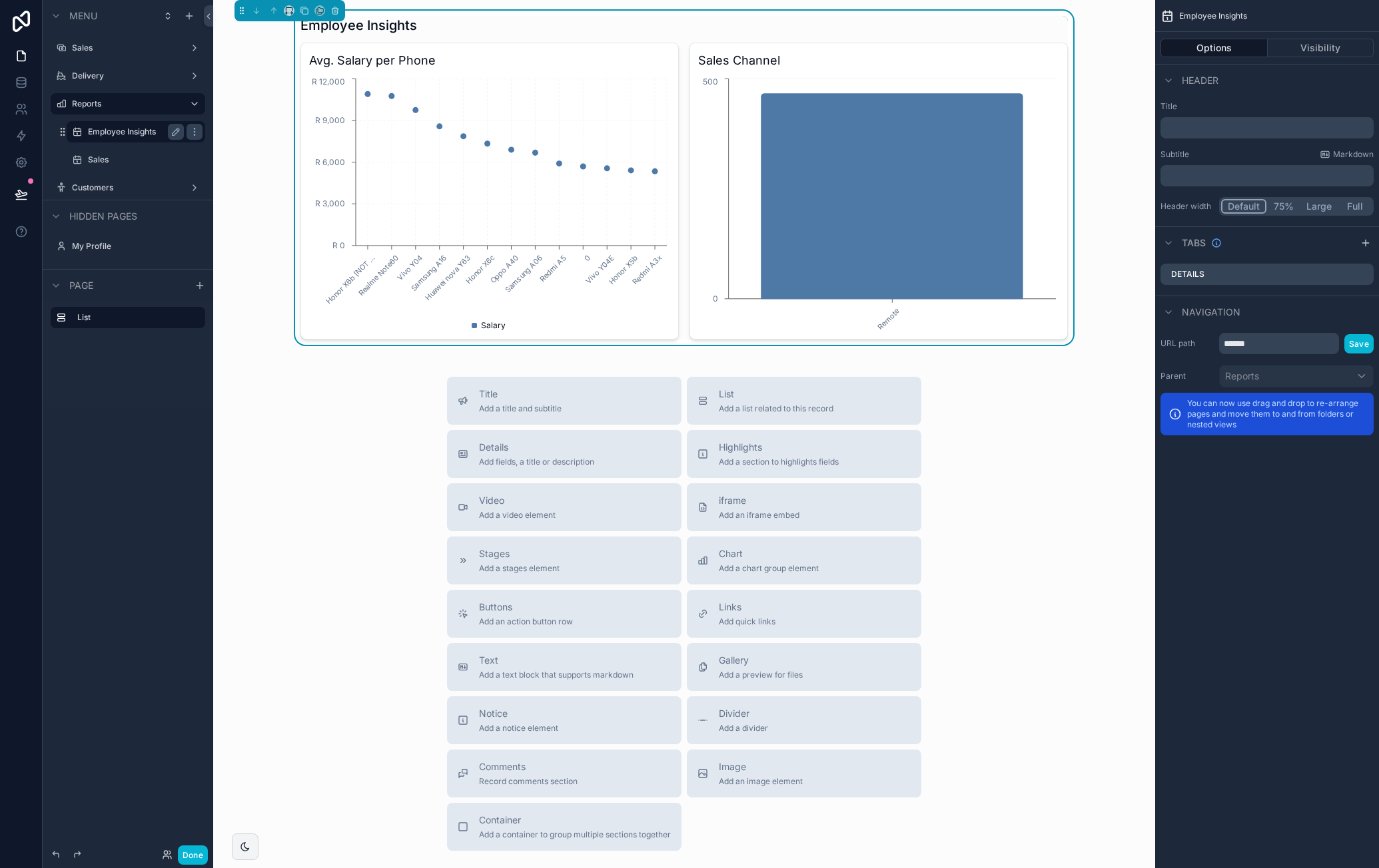
click at [586, 89] on icon "Honor X6b [NOT ... Realme Note60 Vivo Y04 Samsung A16 Huawei nova Y63 Honor X6c…" at bounding box center [489, 202] width 361 height 256
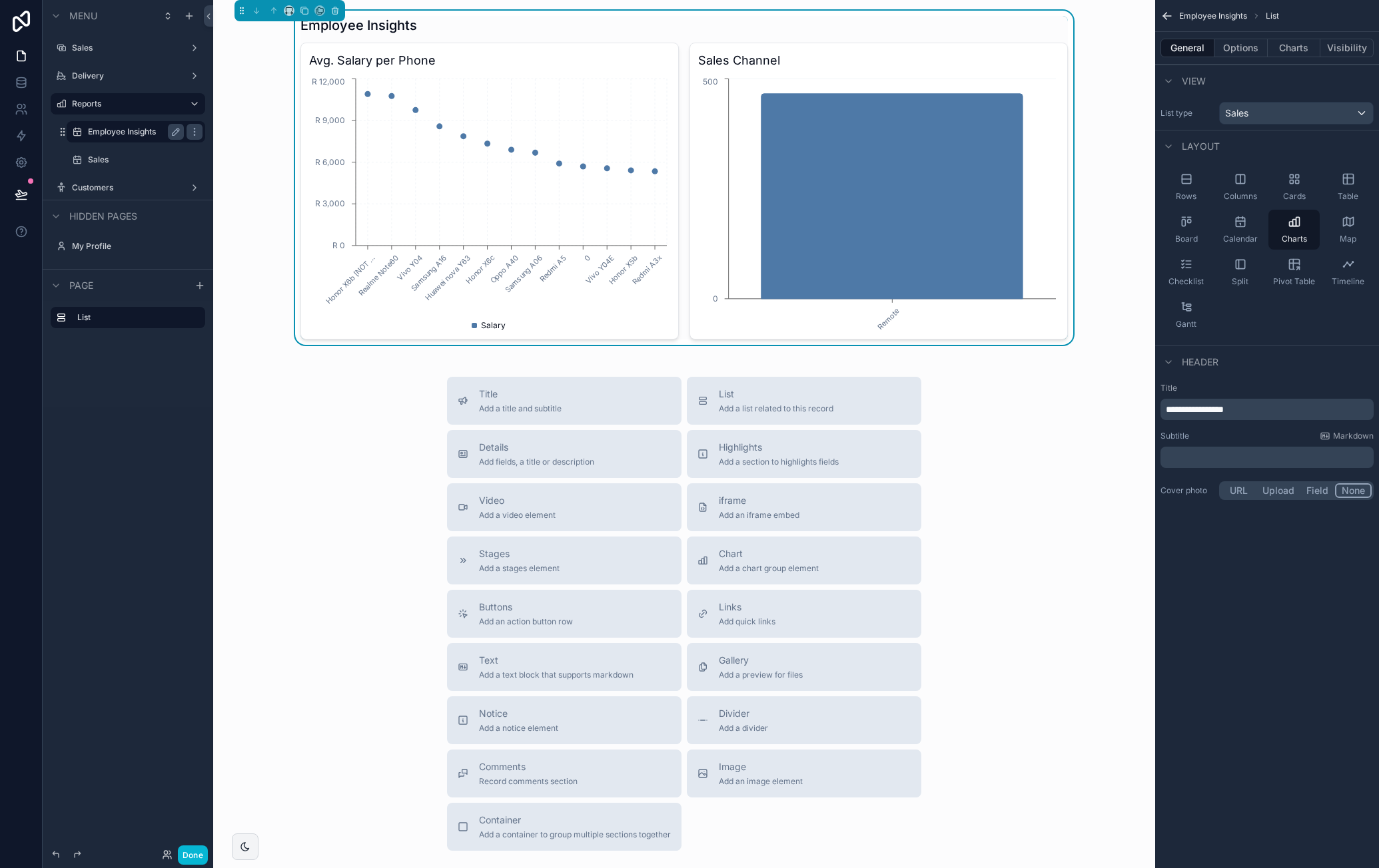
drag, startPoint x: 518, startPoint y: 71, endPoint x: 319, endPoint y: 359, distance: 350.1
click at [319, 359] on div "Employee Insights Avg. Salary per Phone Honor X6b [NOT ... Realme Note60 Vivo Y…" at bounding box center [684, 478] width 942 height 957
click at [123, 157] on label "Sales" at bounding box center [132, 159] width 90 height 11
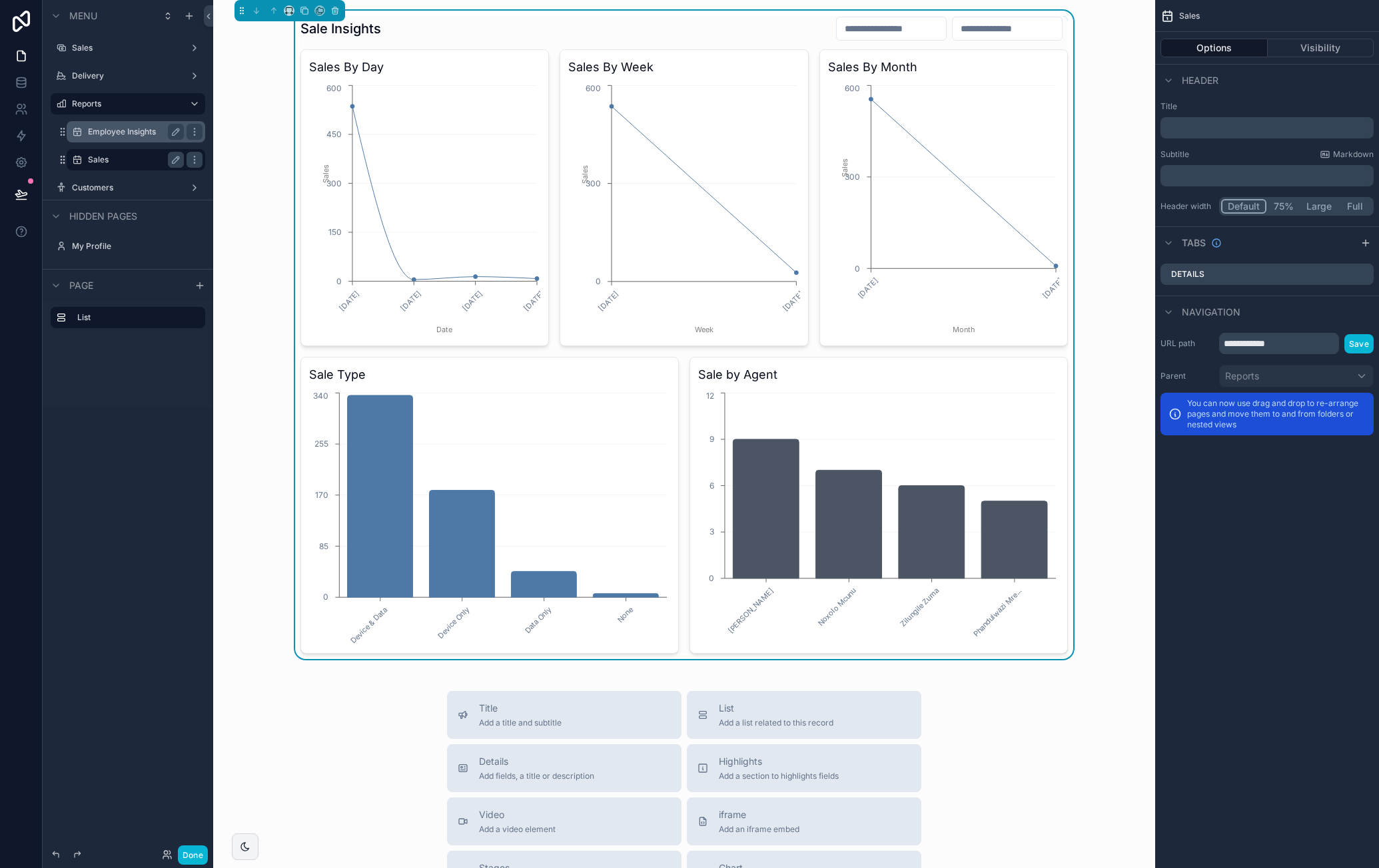
click at [1290, 589] on div "**********" at bounding box center [1267, 434] width 224 height 868
click at [856, 300] on text "[DATE]" at bounding box center [867, 288] width 24 height 24
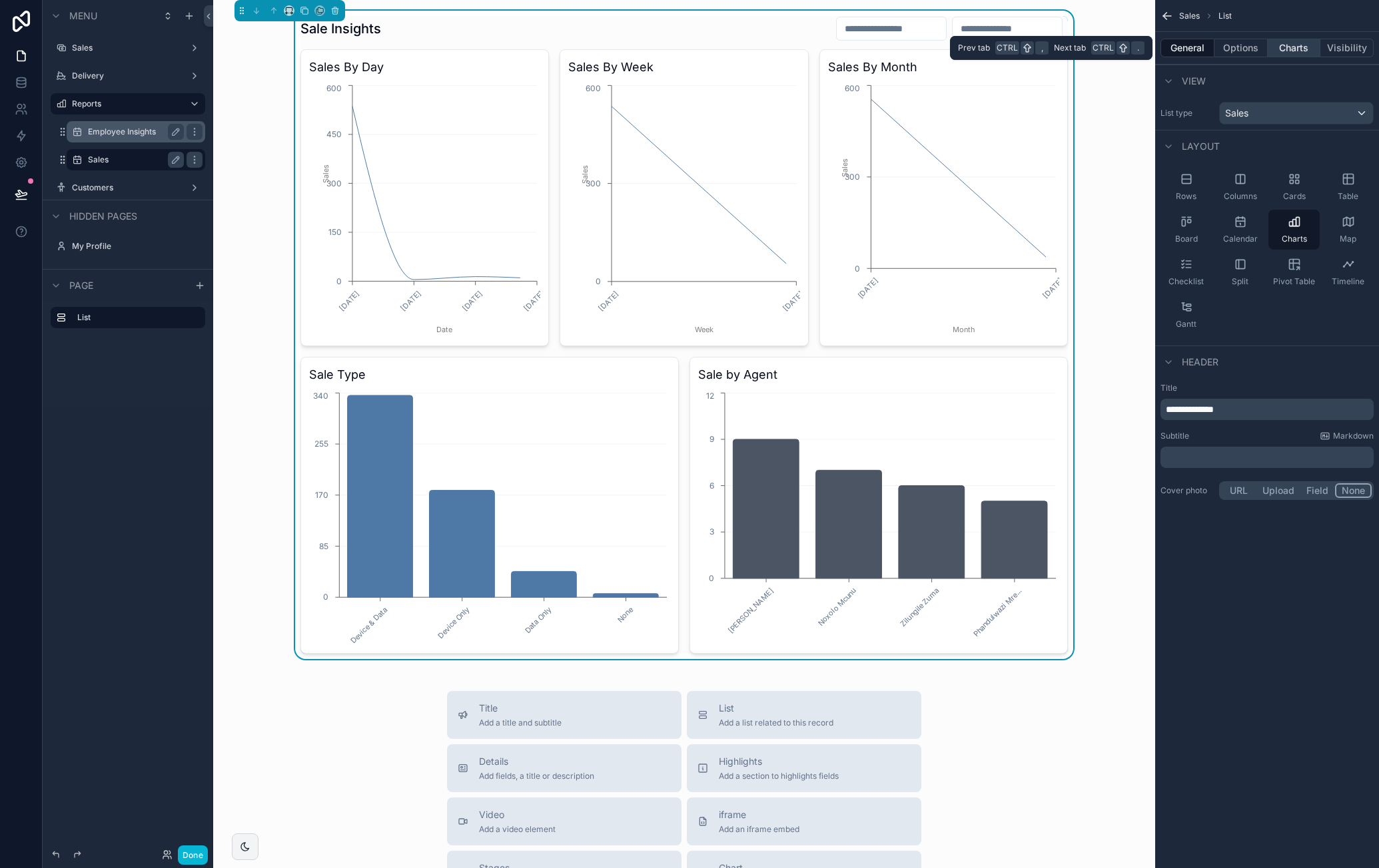
click at [1301, 49] on button "Charts" at bounding box center [1294, 48] width 53 height 18
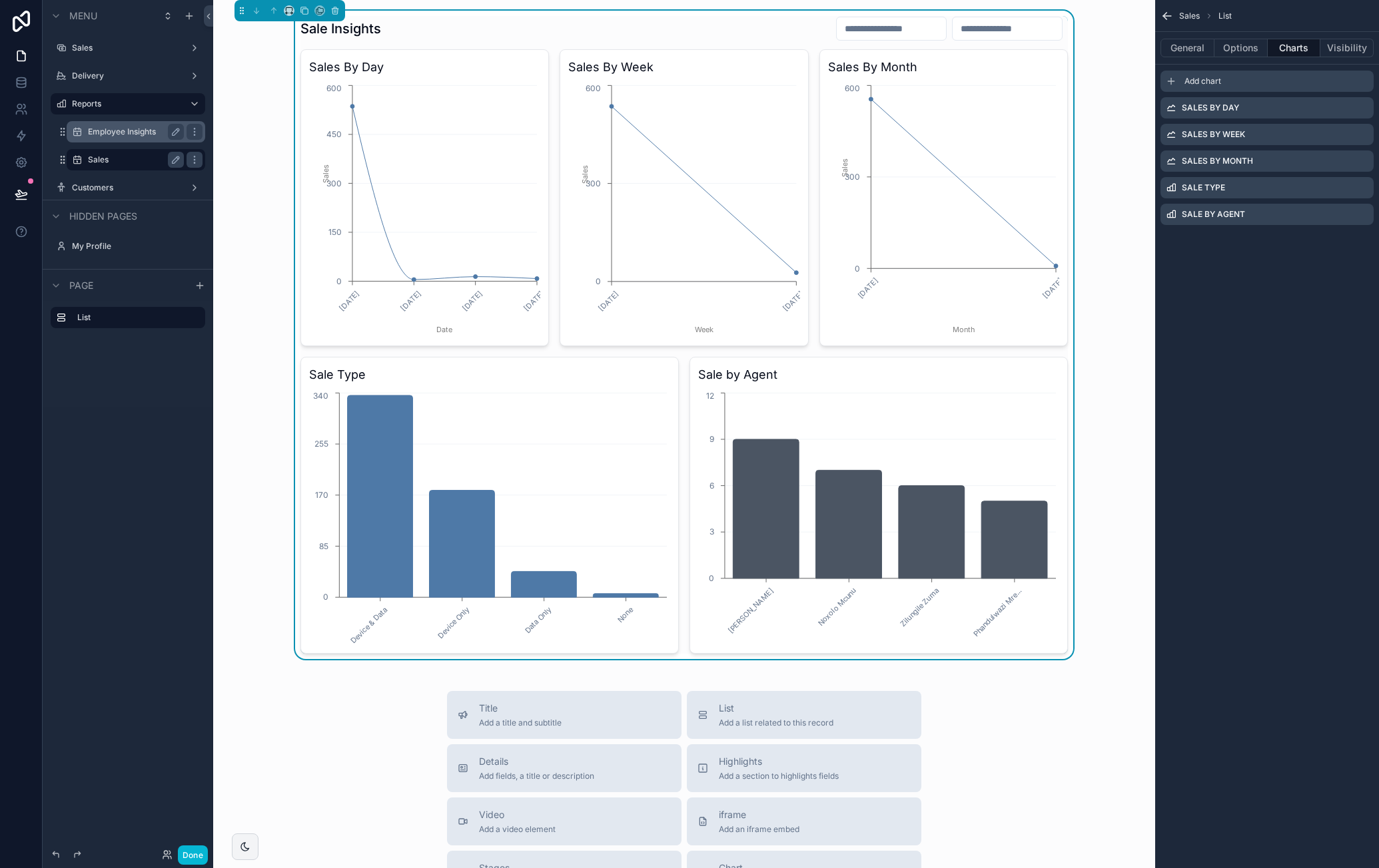
click at [1218, 80] on span "Add chart" at bounding box center [1203, 81] width 37 height 11
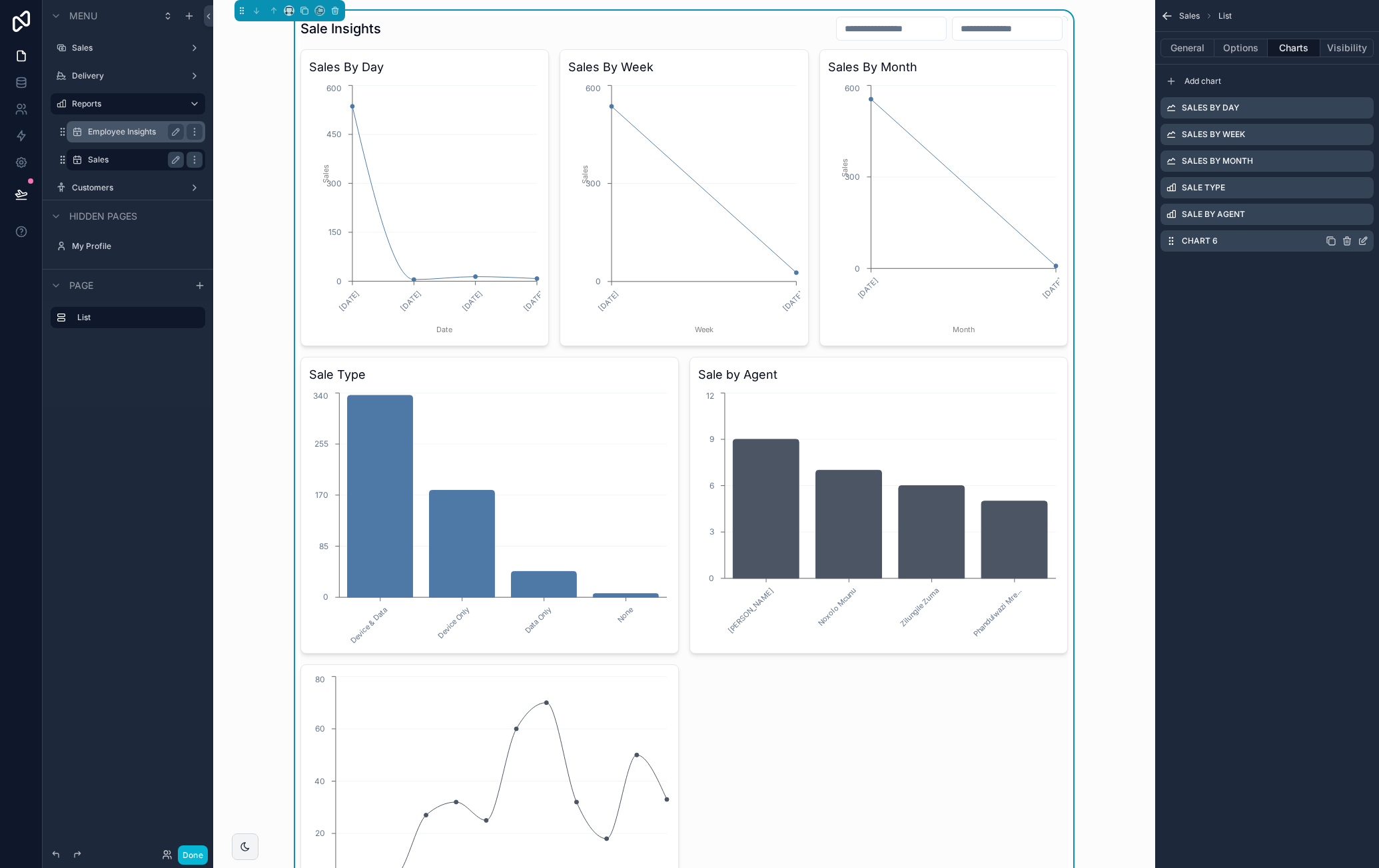
click at [1366, 242] on icon "scrollable content" at bounding box center [1362, 241] width 11 height 11
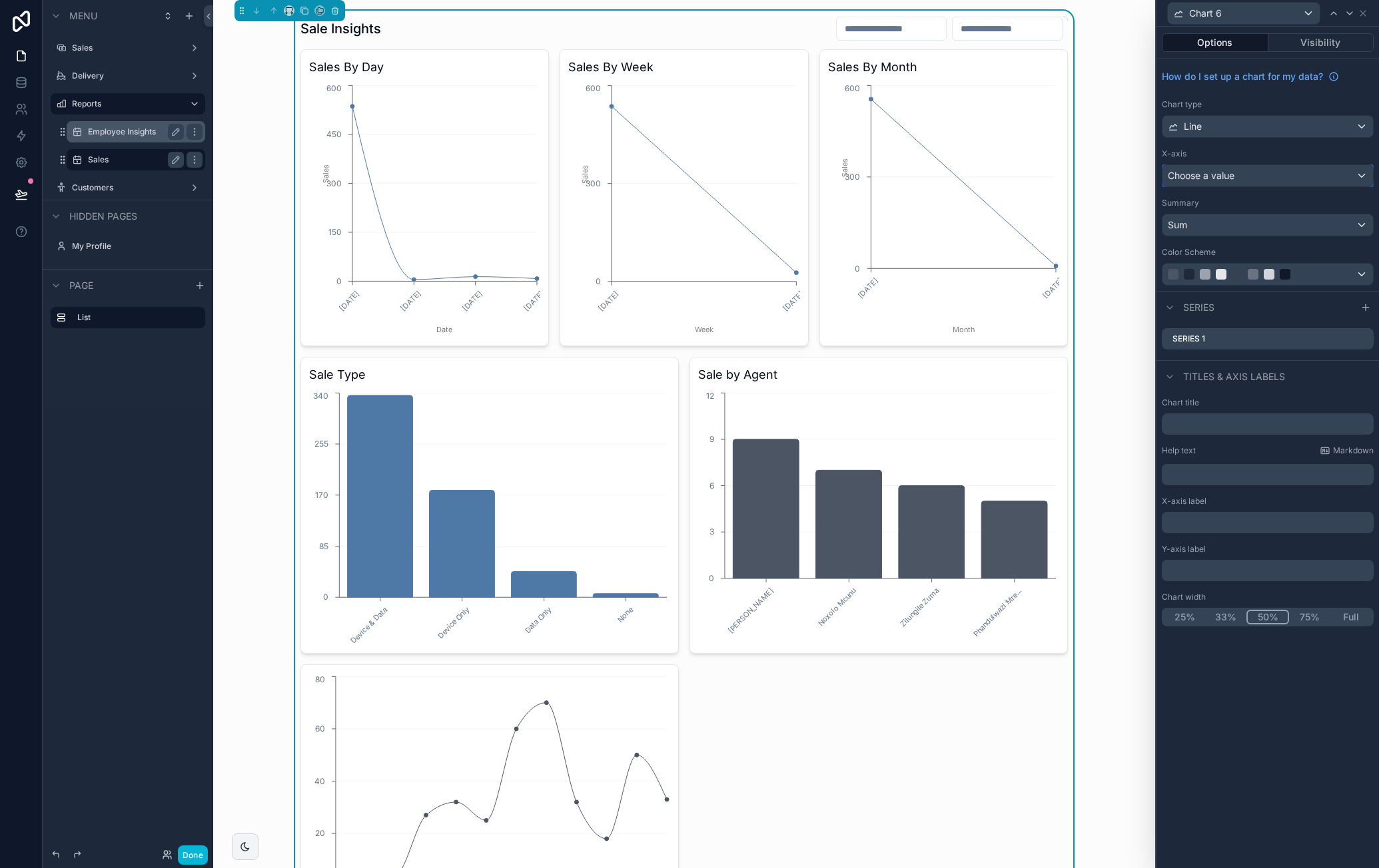
click at [1269, 174] on div "Choose a value" at bounding box center [1268, 176] width 211 height 21
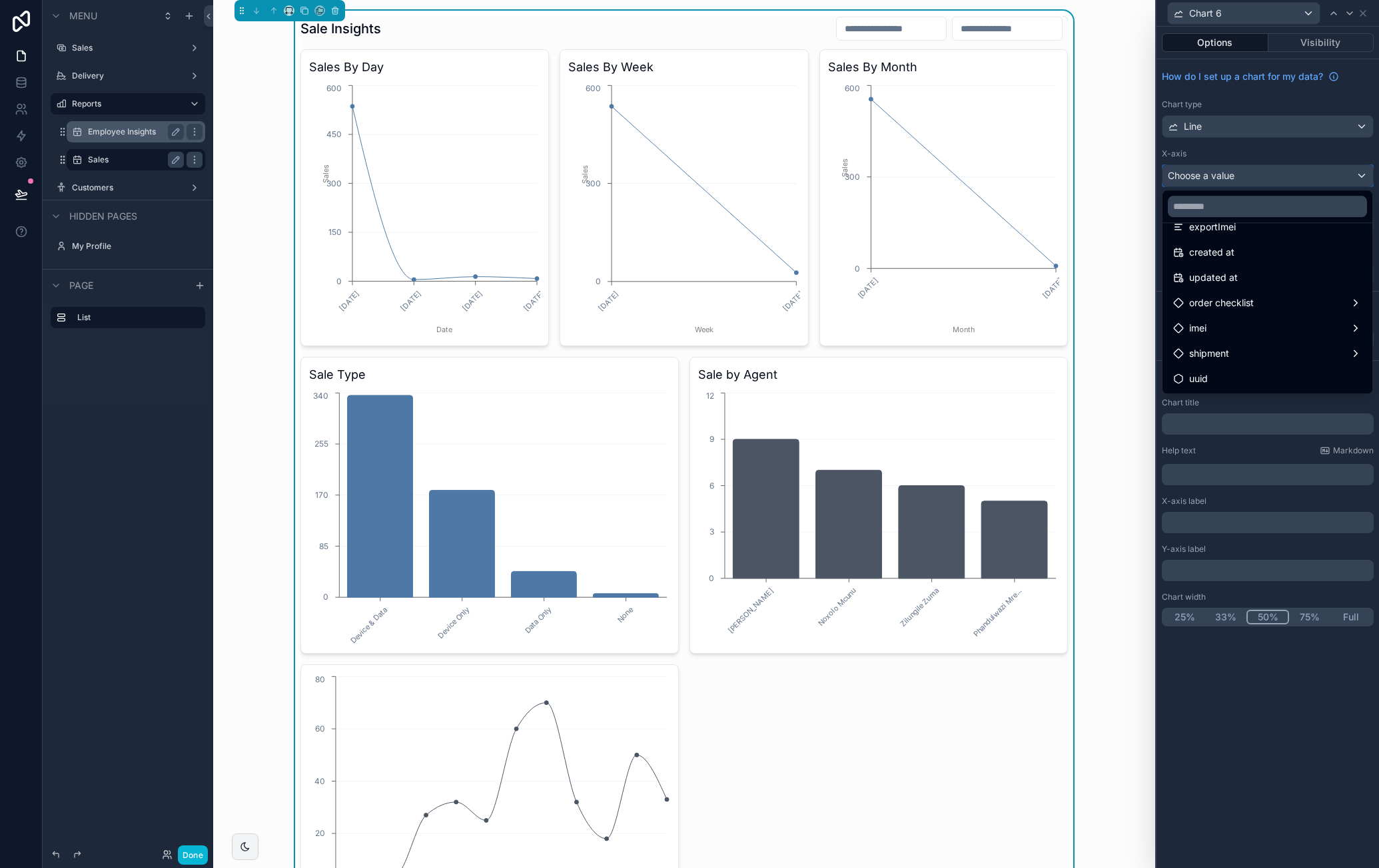
scroll to position [824, 0]
click at [1275, 150] on div at bounding box center [1267, 434] width 223 height 868
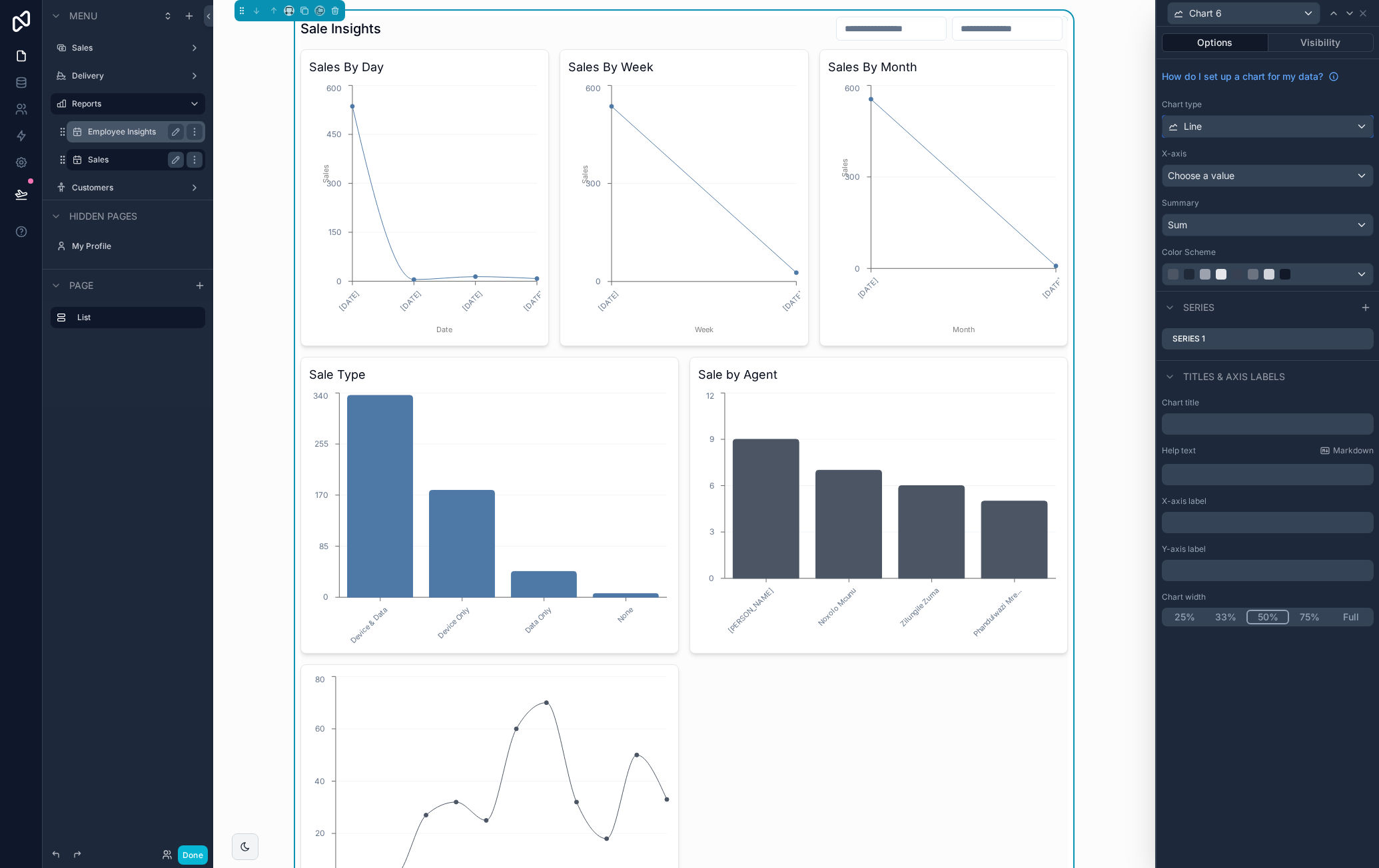
click at [1241, 127] on div "Line" at bounding box center [1268, 126] width 211 height 21
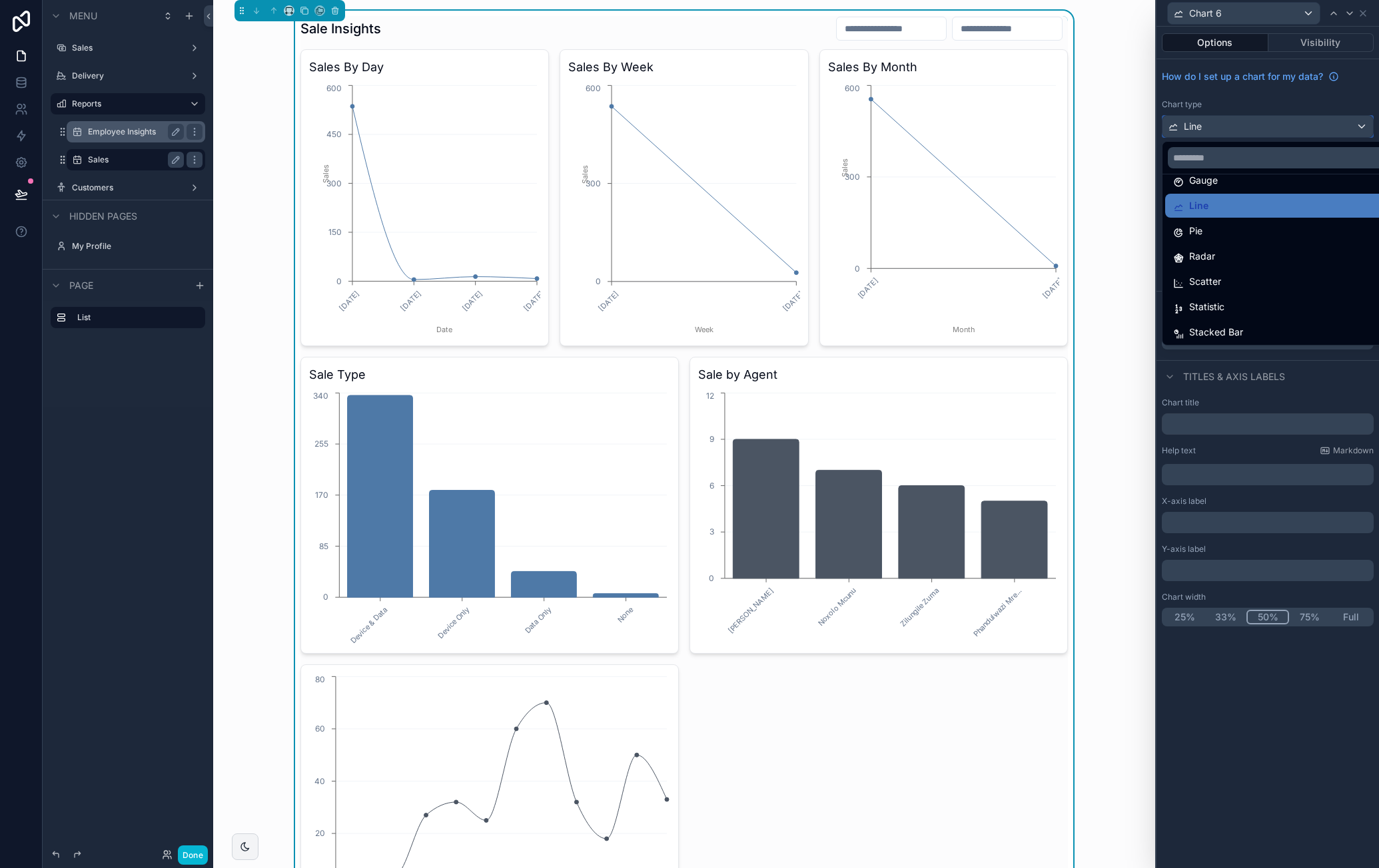
scroll to position [94, 0]
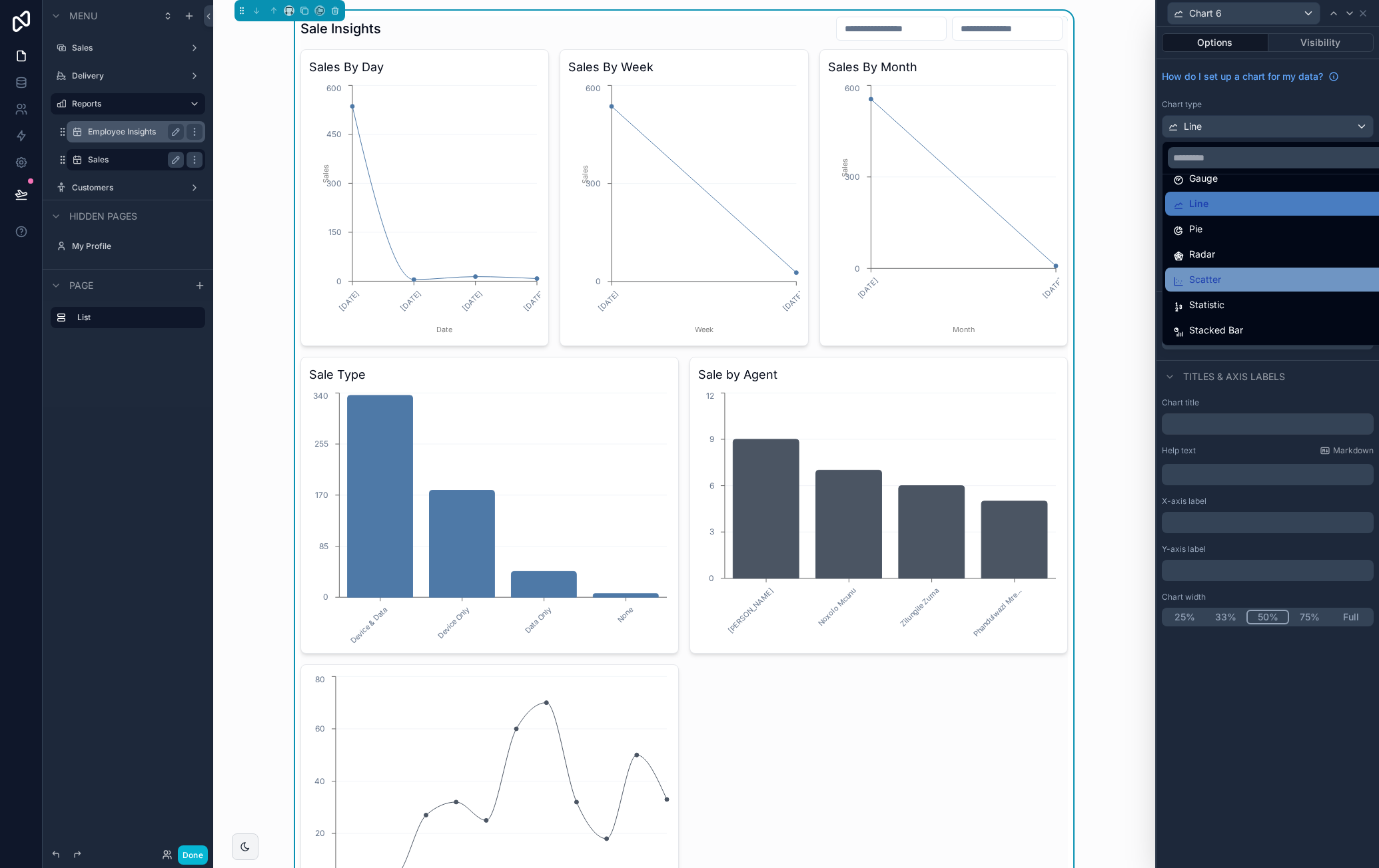
click at [1248, 278] on div "Scatter" at bounding box center [1284, 280] width 221 height 16
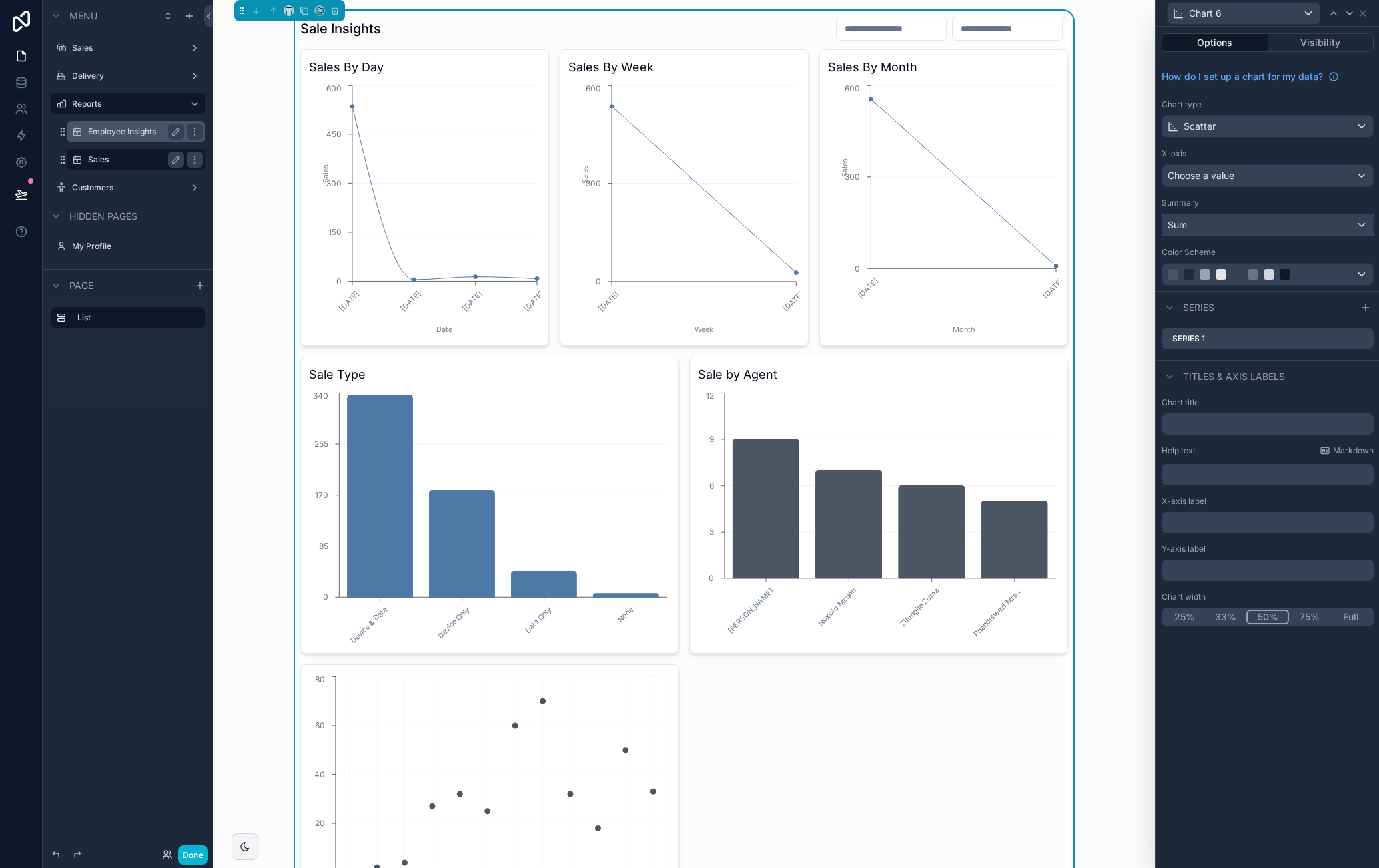
click at [1237, 233] on div "Sum" at bounding box center [1268, 226] width 211 height 21
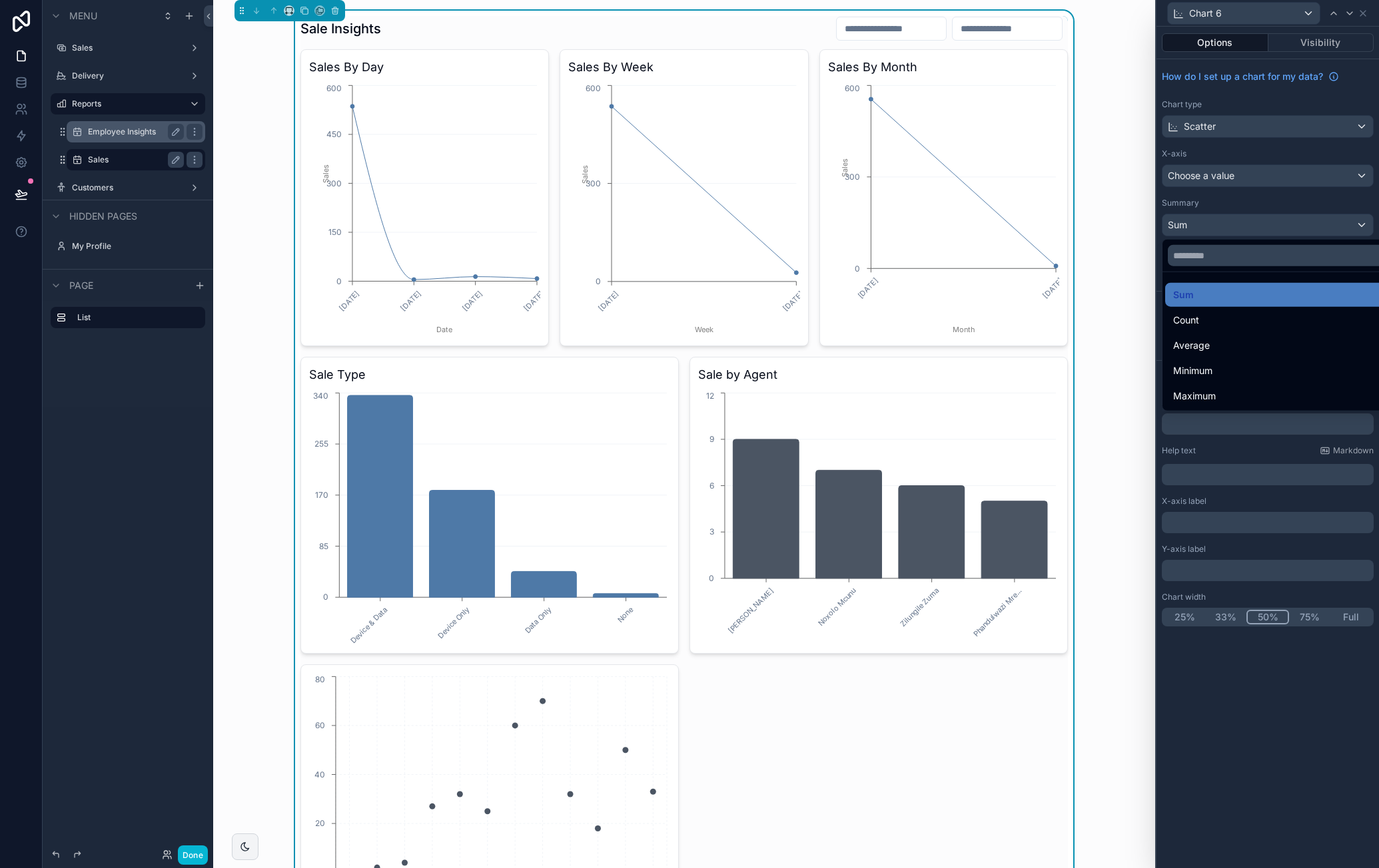
click at [1246, 175] on div at bounding box center [1267, 434] width 223 height 868
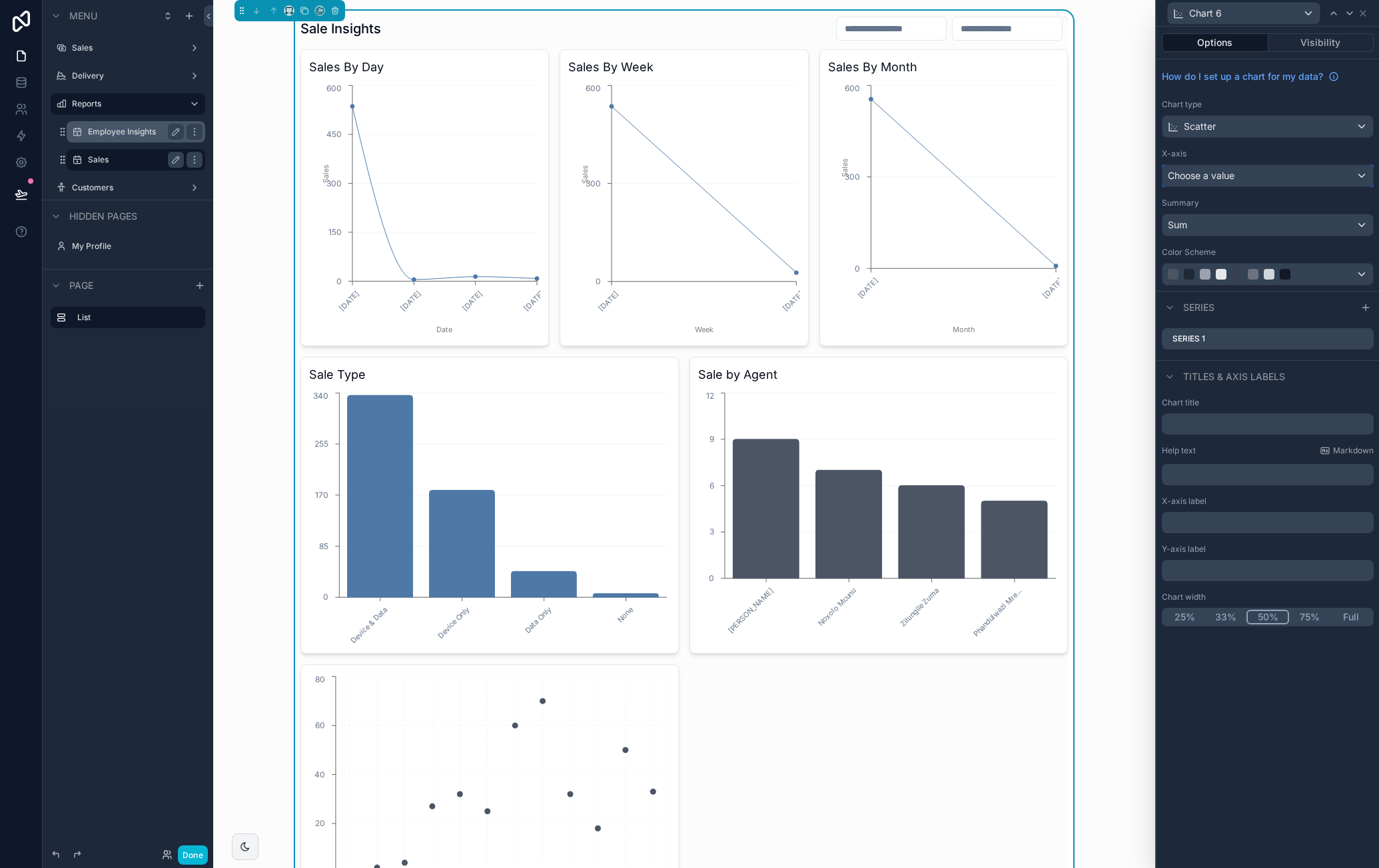
click at [1246, 175] on div "Choose a value" at bounding box center [1268, 176] width 211 height 21
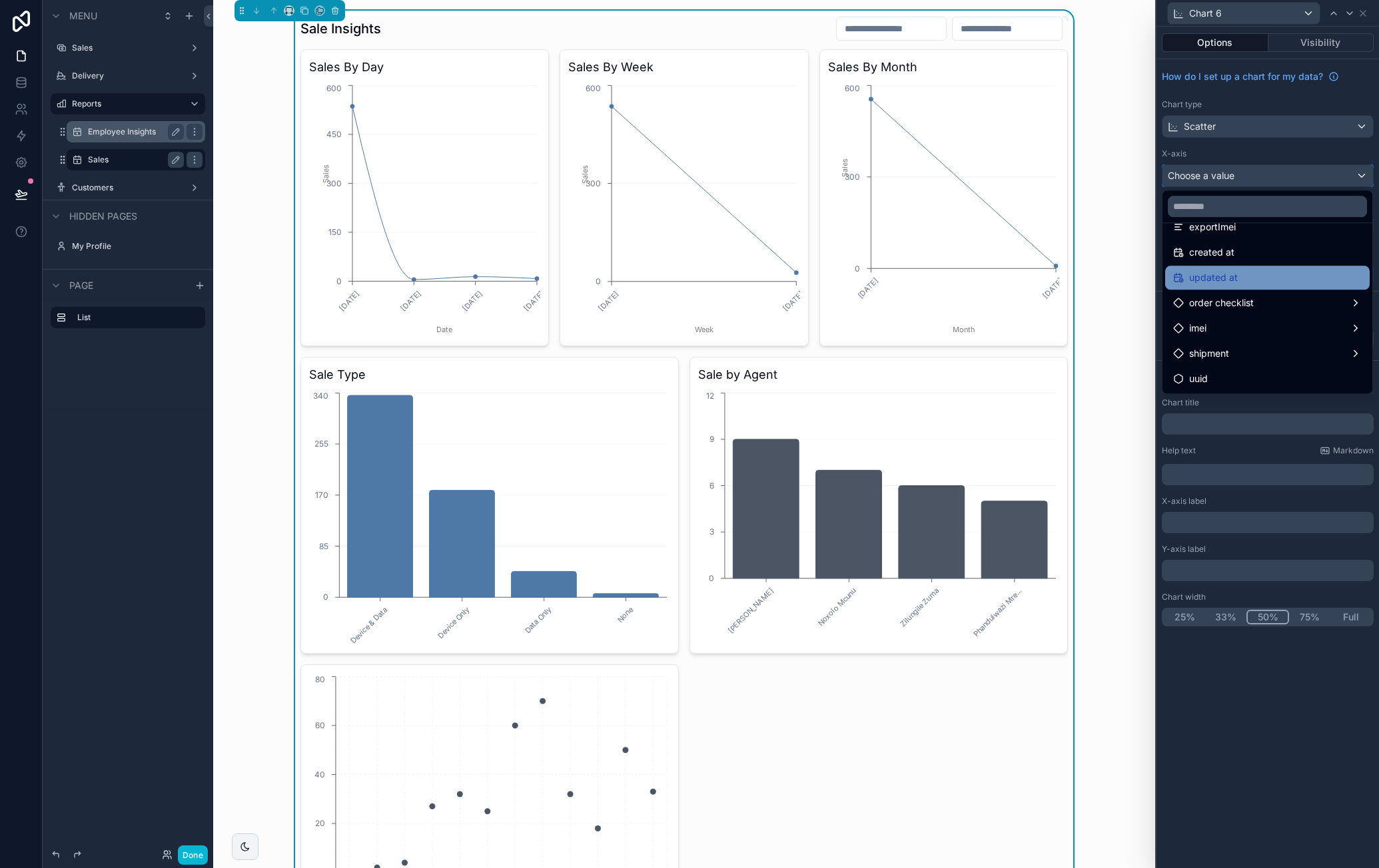
scroll to position [1091, 0]
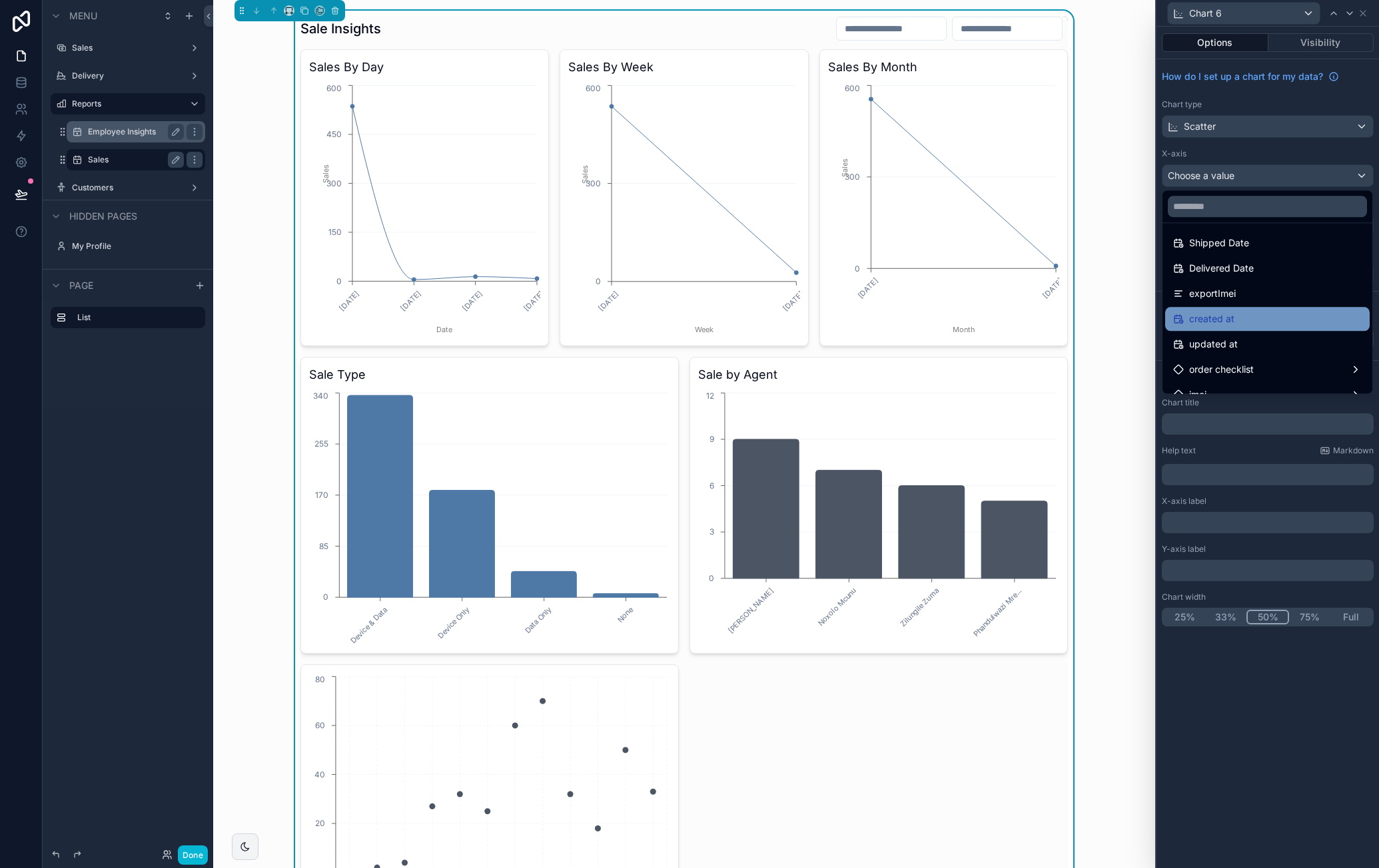
click at [1270, 323] on div "created at" at bounding box center [1268, 319] width 189 height 16
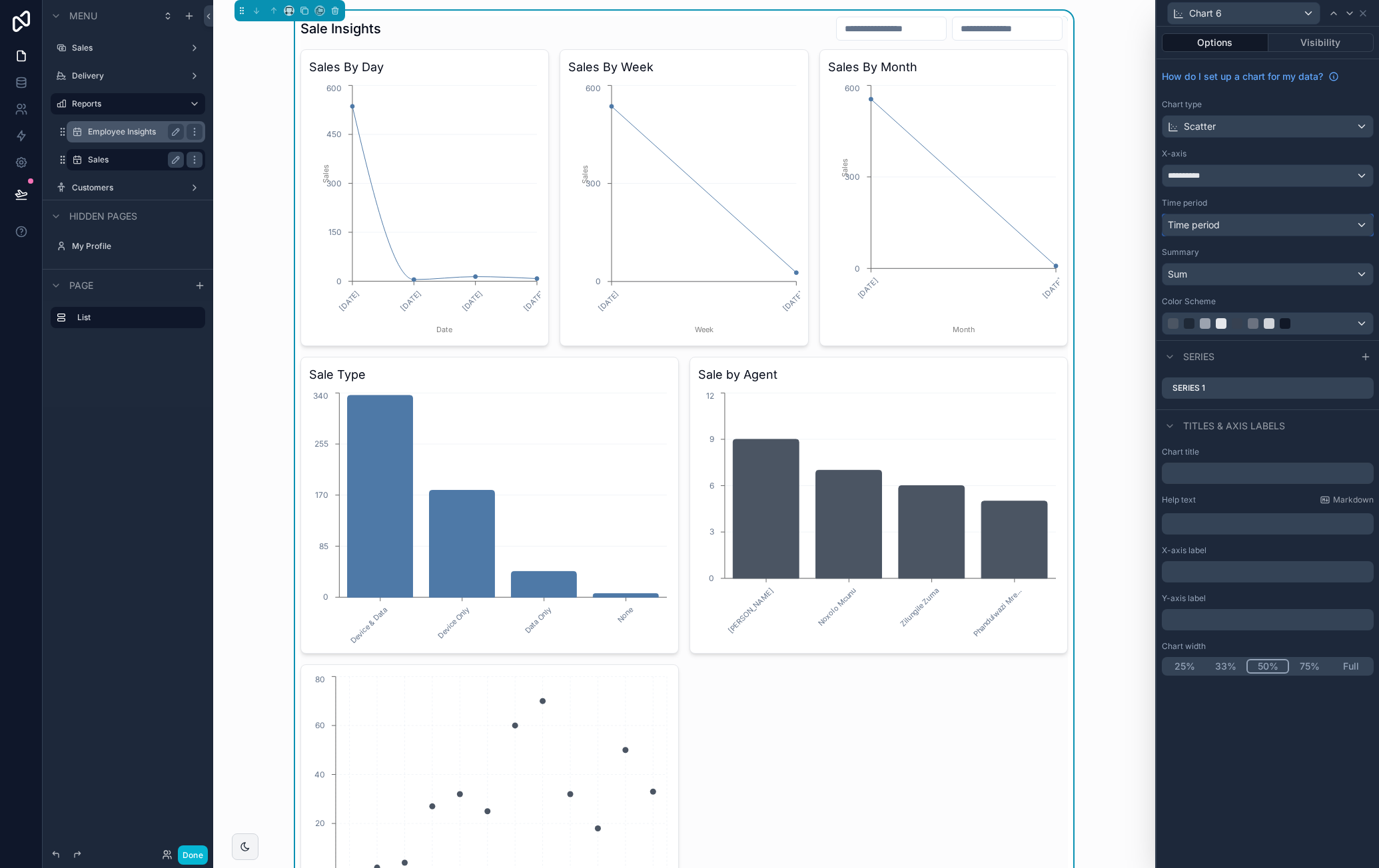
click at [1265, 223] on div "Time period" at bounding box center [1268, 226] width 211 height 21
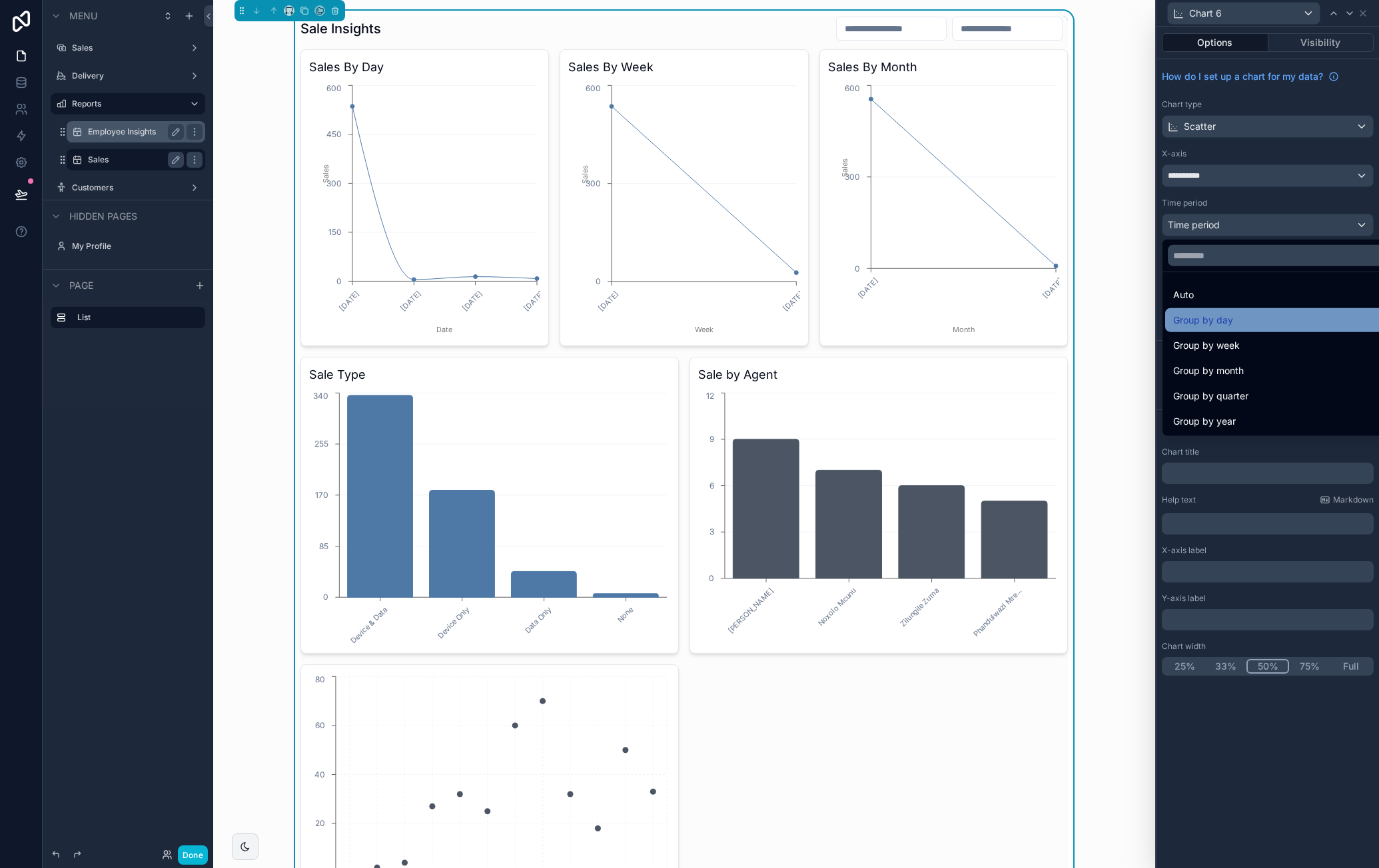
click at [1282, 316] on div "Group by day" at bounding box center [1284, 320] width 221 height 16
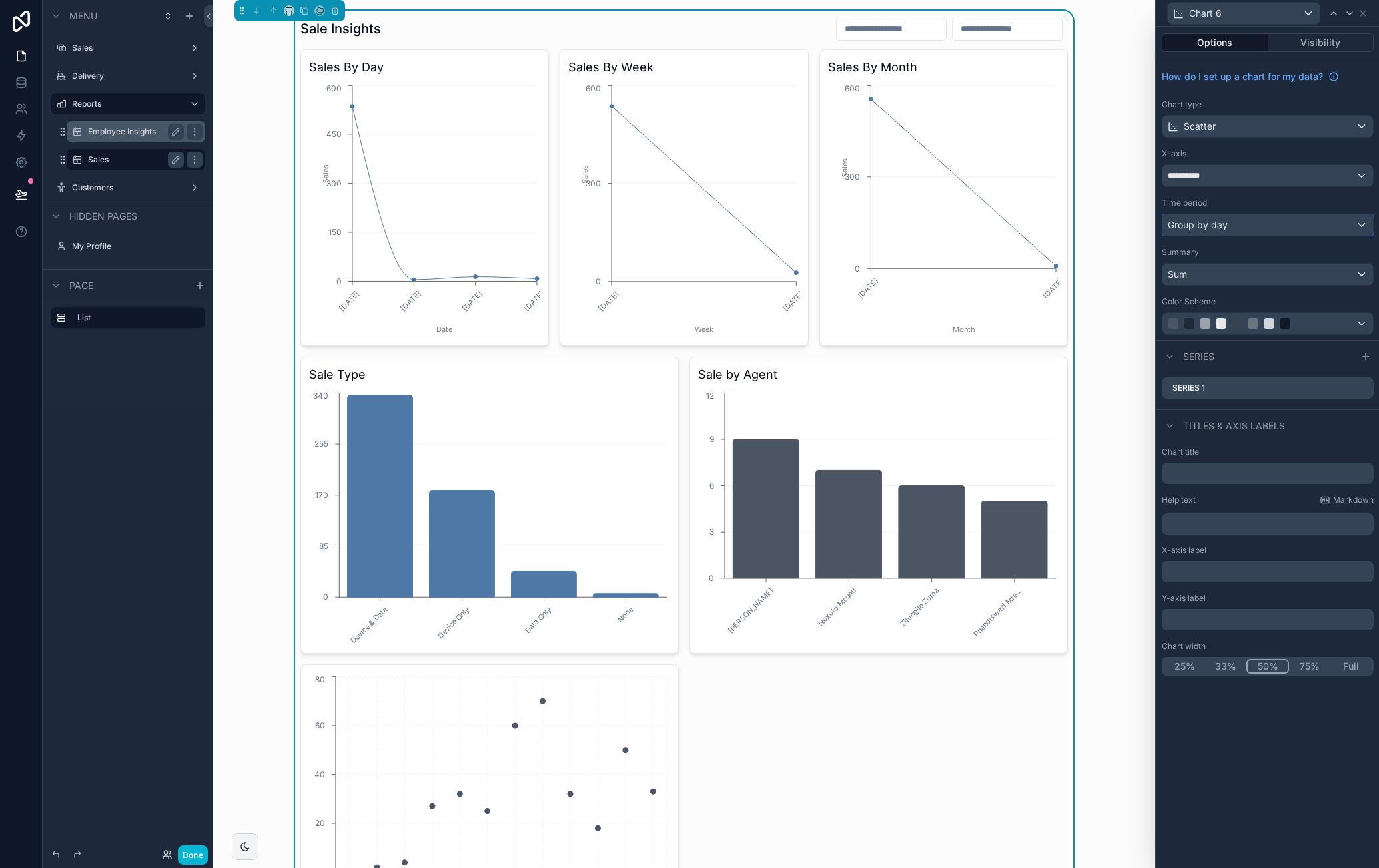
click at [1281, 224] on div "Group by day" at bounding box center [1268, 226] width 211 height 21
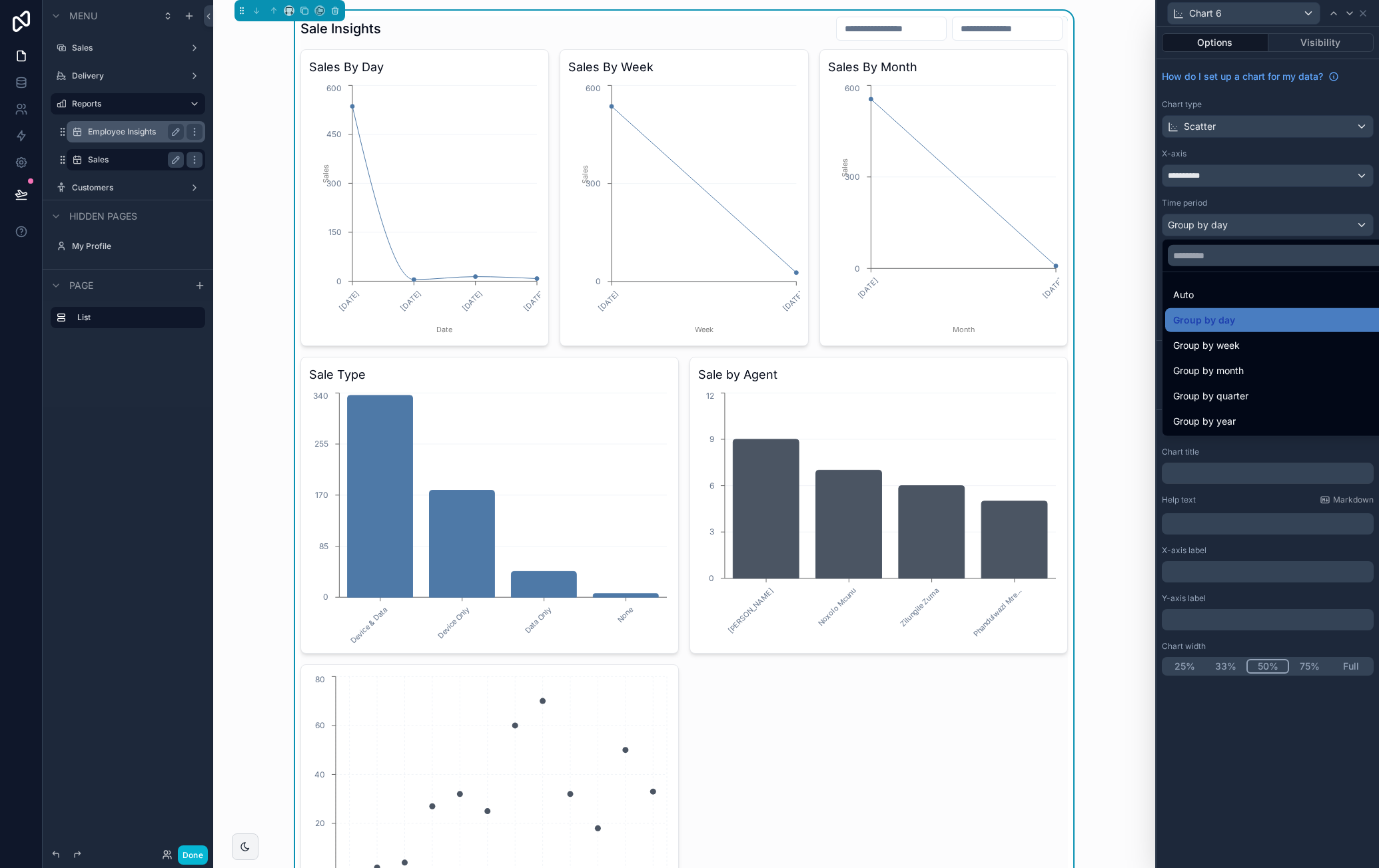
click at [1264, 177] on div at bounding box center [1267, 434] width 223 height 868
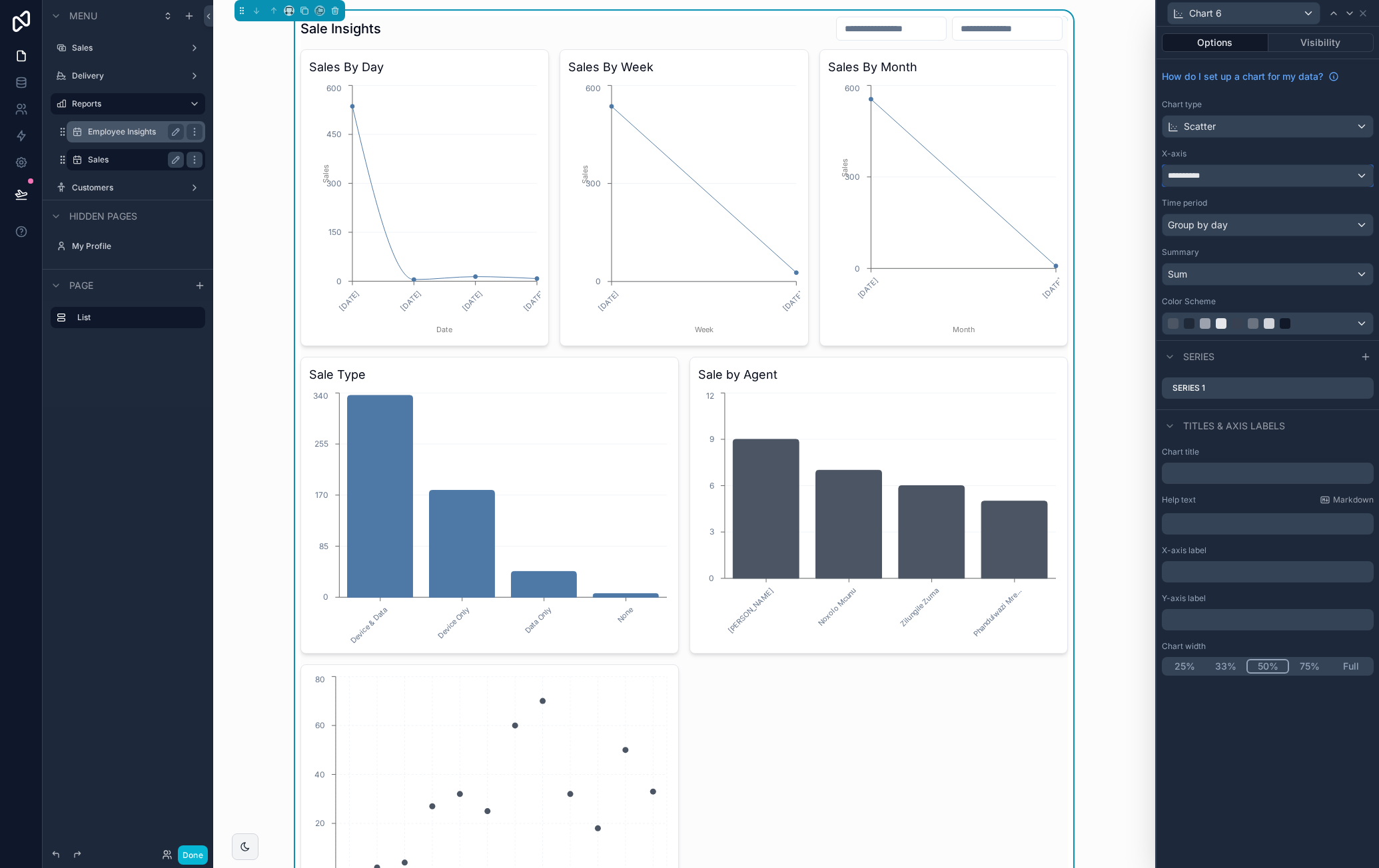
click at [1264, 177] on div "**********" at bounding box center [1268, 176] width 211 height 21
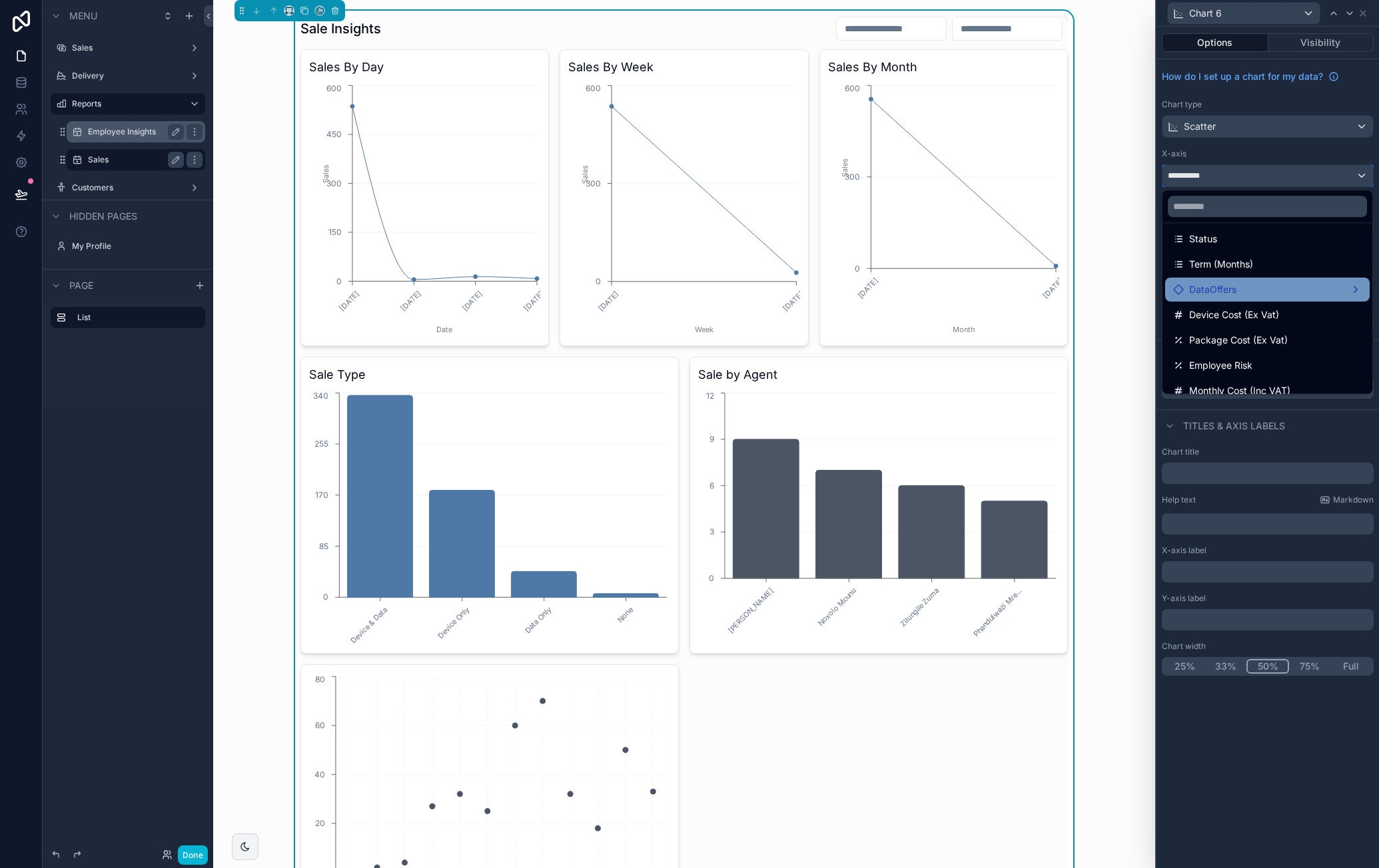
scroll to position [67, 0]
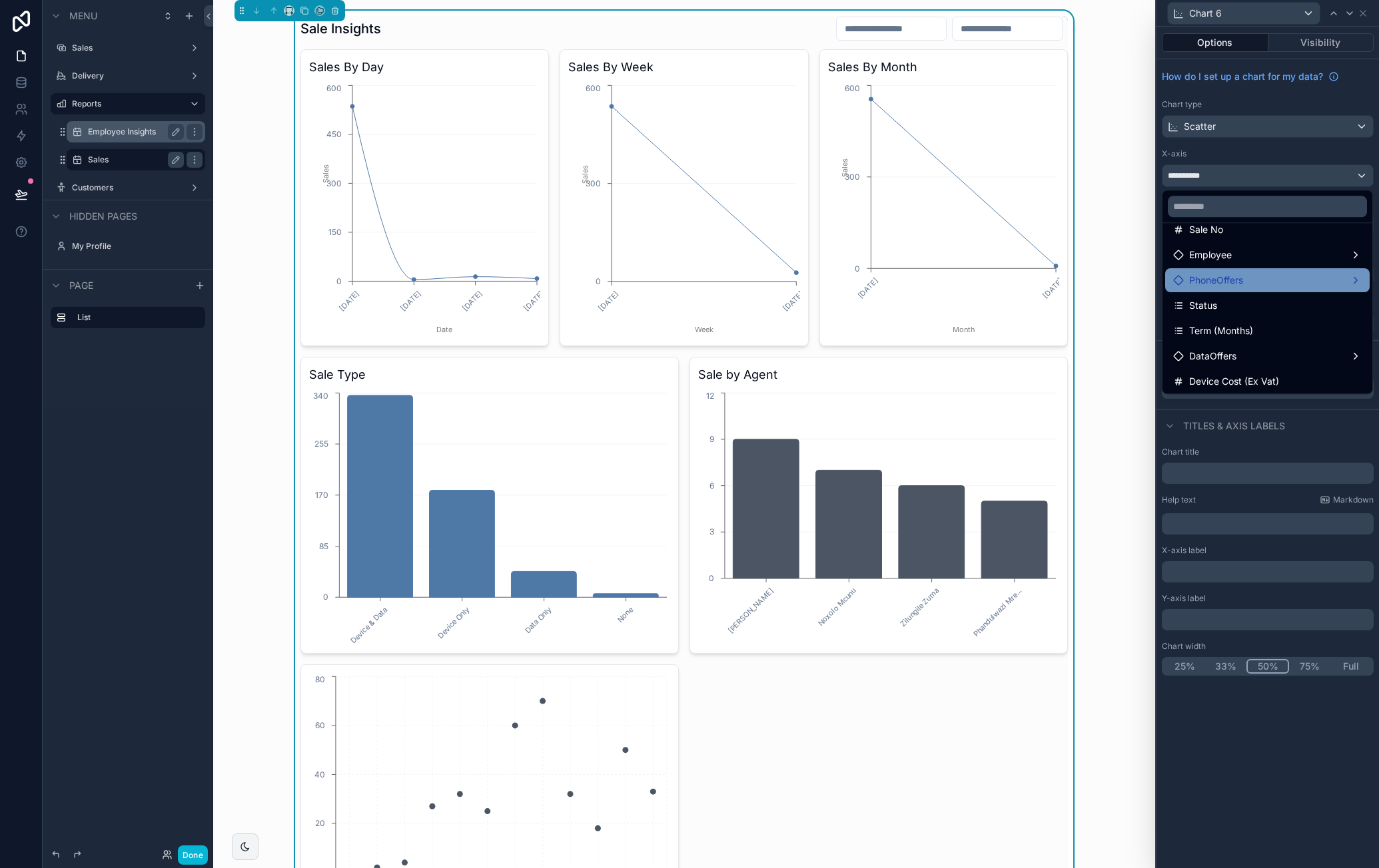
click at [1268, 270] on div "PhoneOffers" at bounding box center [1267, 280] width 204 height 24
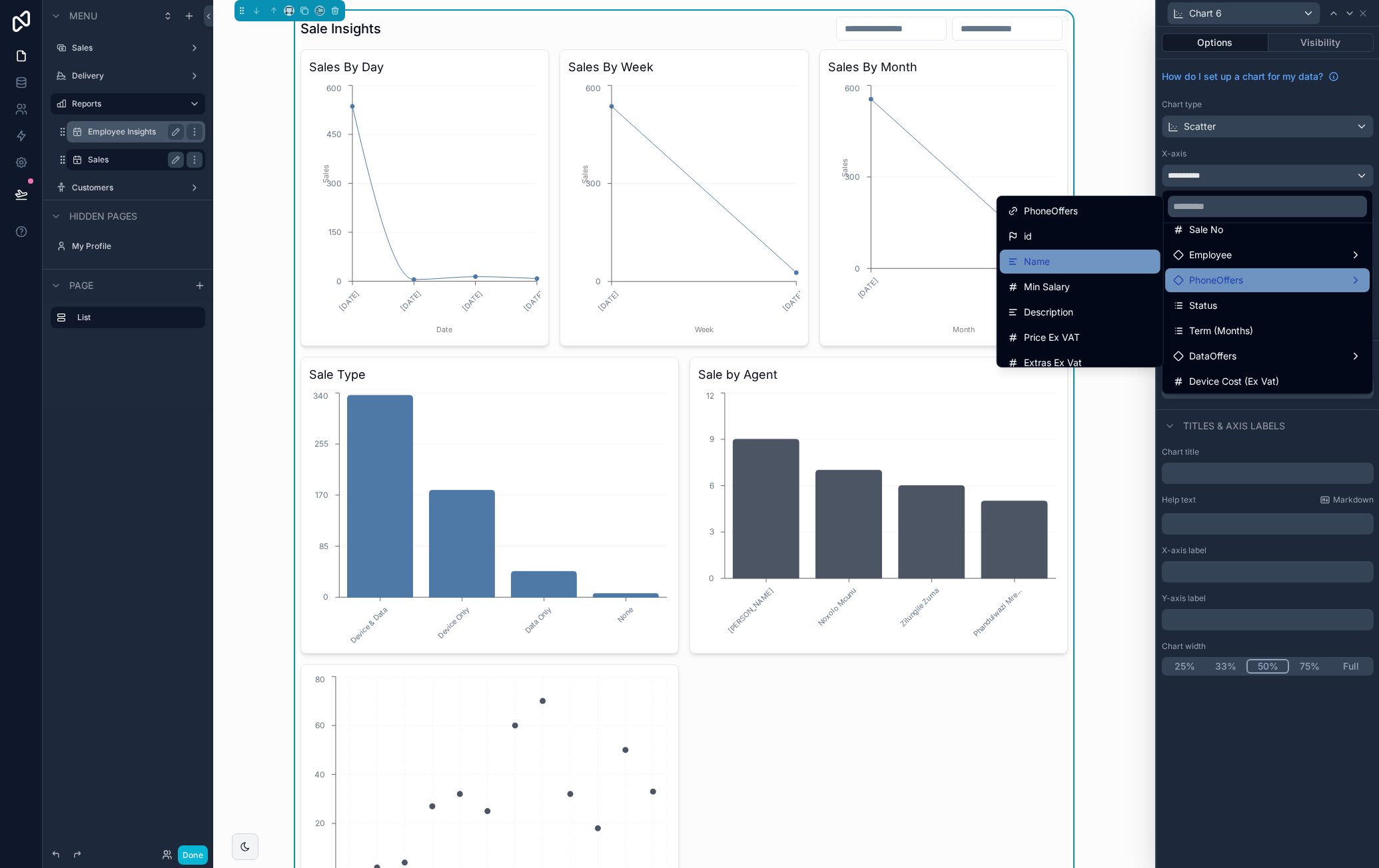
click at [1097, 253] on div "Name" at bounding box center [1079, 261] width 160 height 24
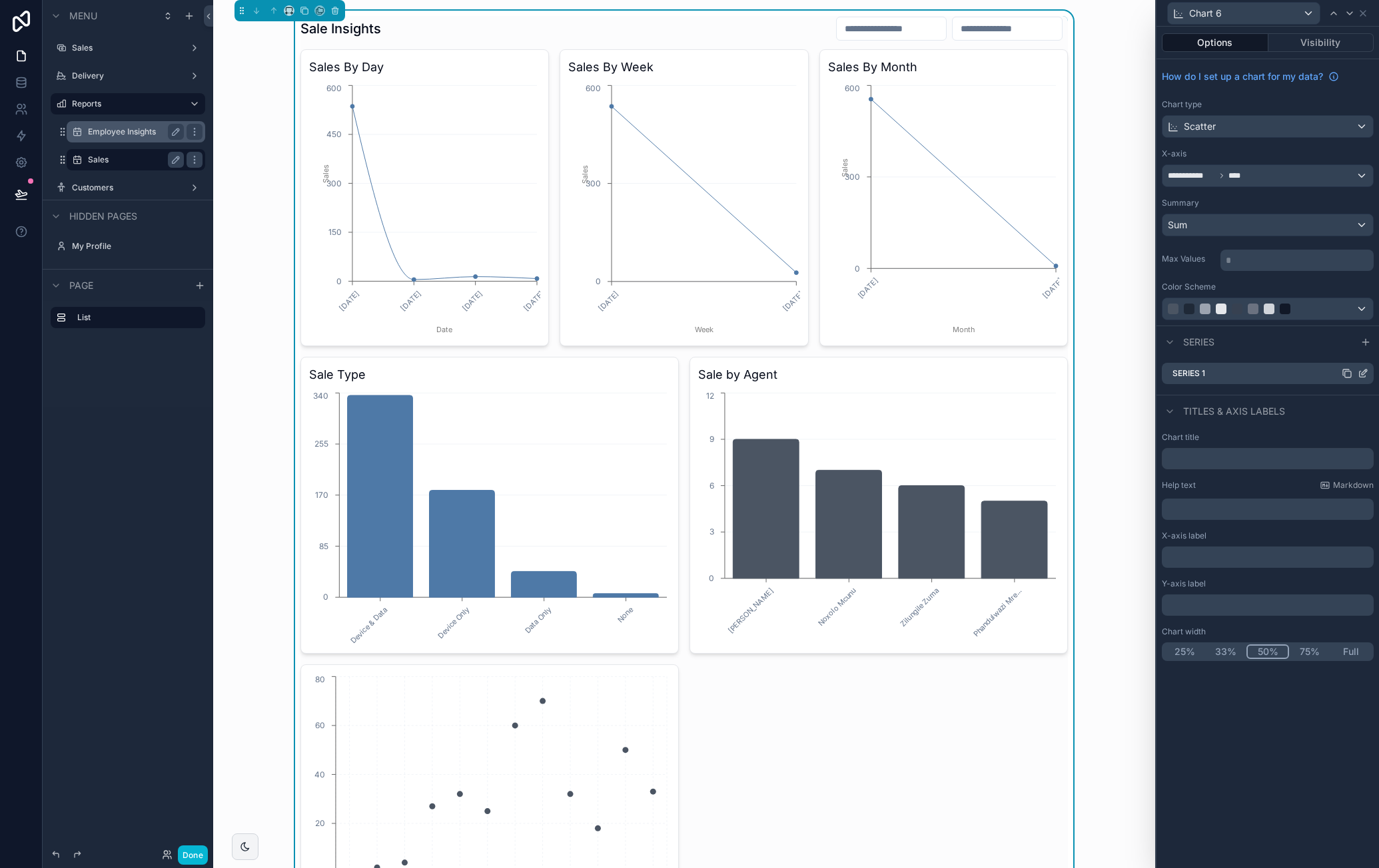
click at [1364, 371] on icon at bounding box center [1363, 371] width 5 height 5
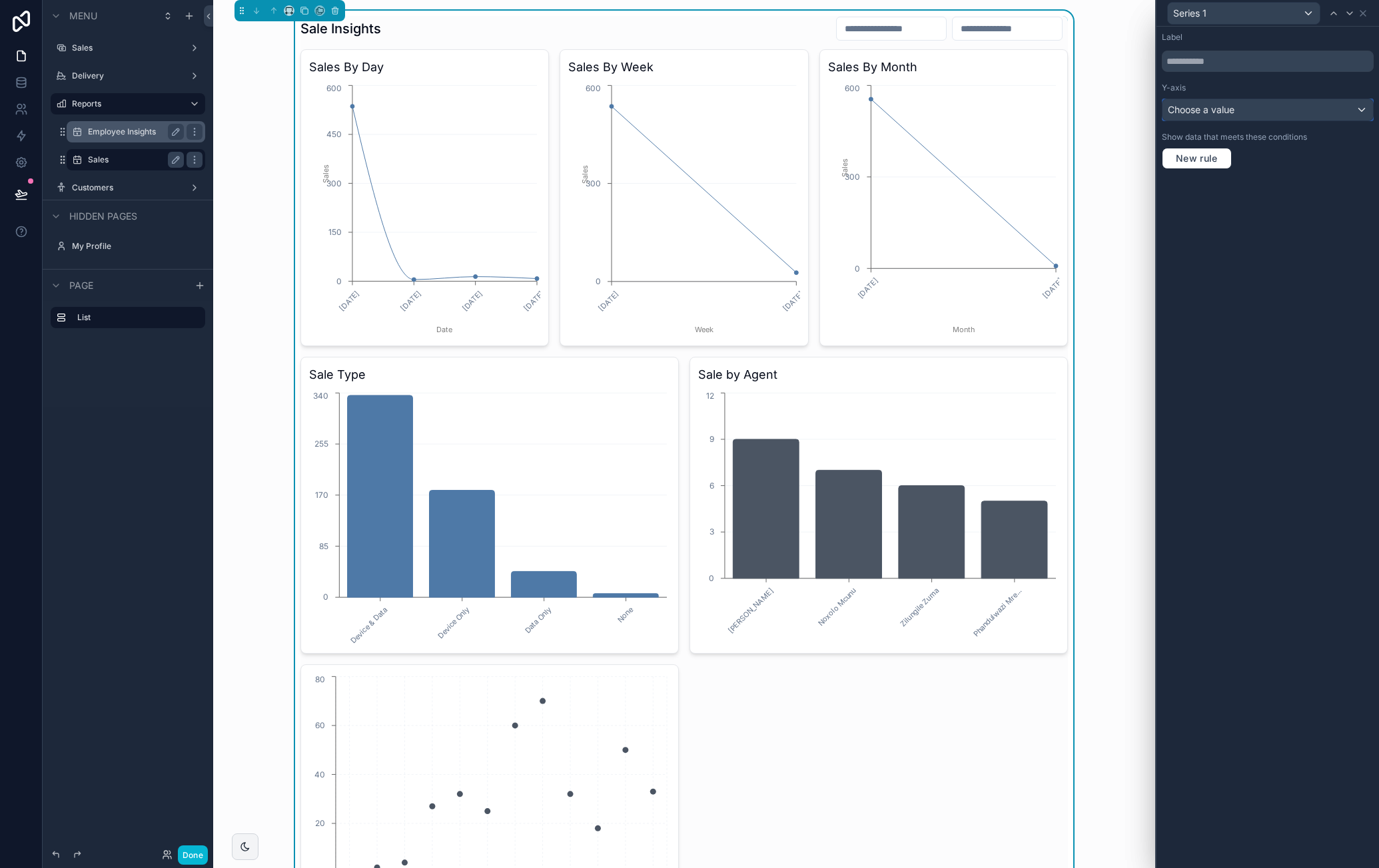
click at [1323, 107] on div "Choose a value" at bounding box center [1268, 110] width 211 height 21
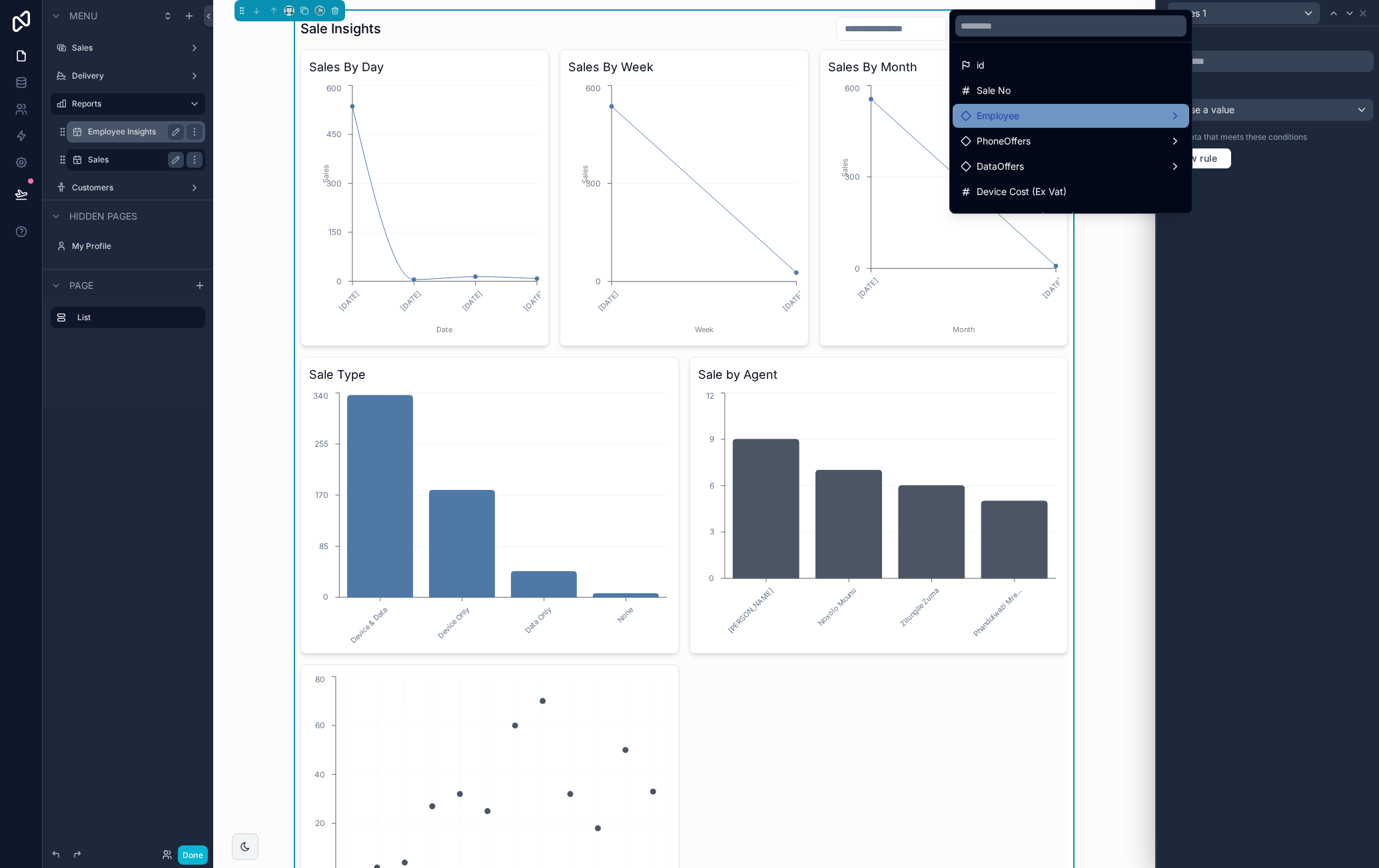
click at [1119, 119] on div "Employee" at bounding box center [1071, 116] width 221 height 16
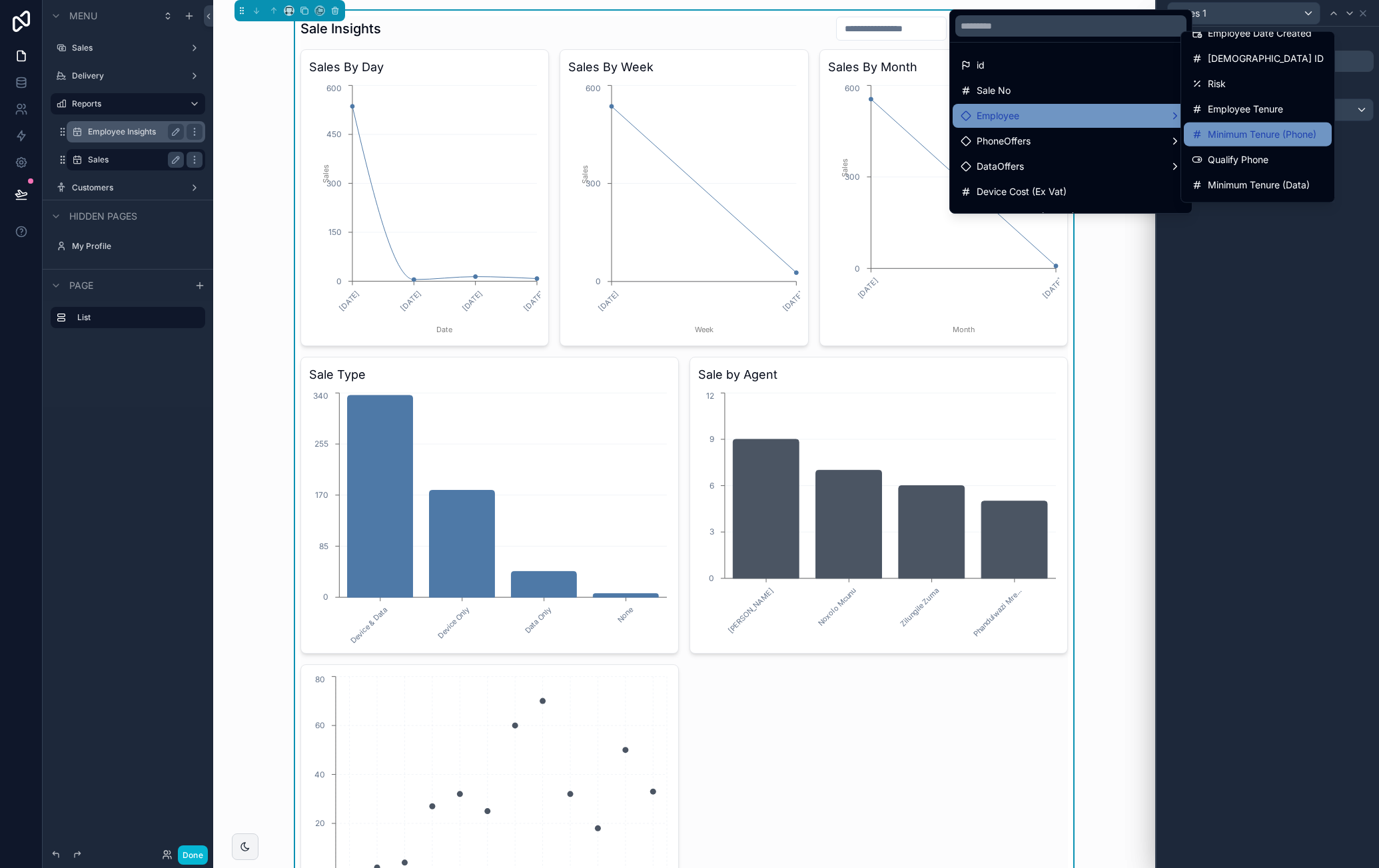
scroll to position [22, 0]
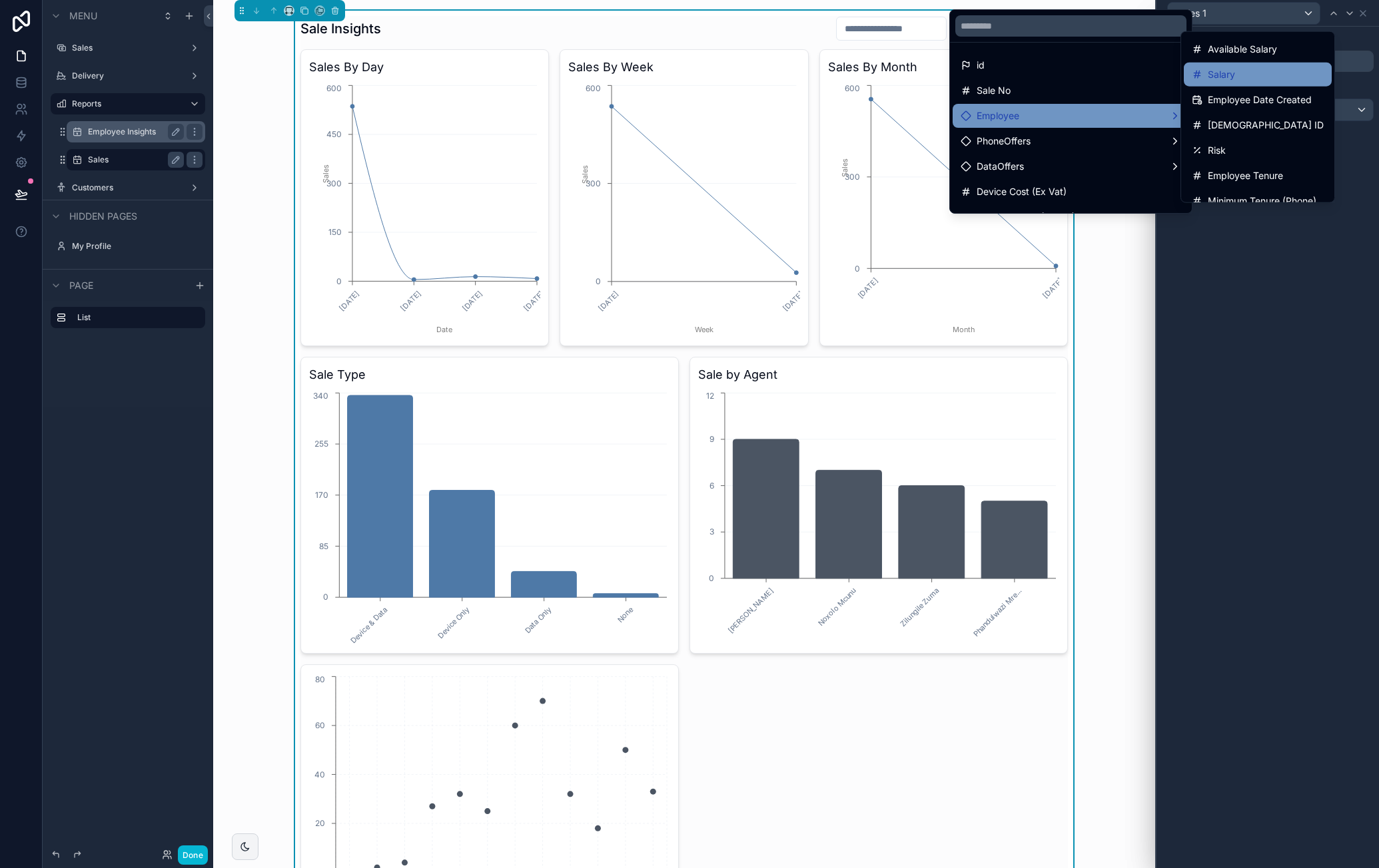
click at [1251, 71] on div "Salary" at bounding box center [1258, 75] width 132 height 16
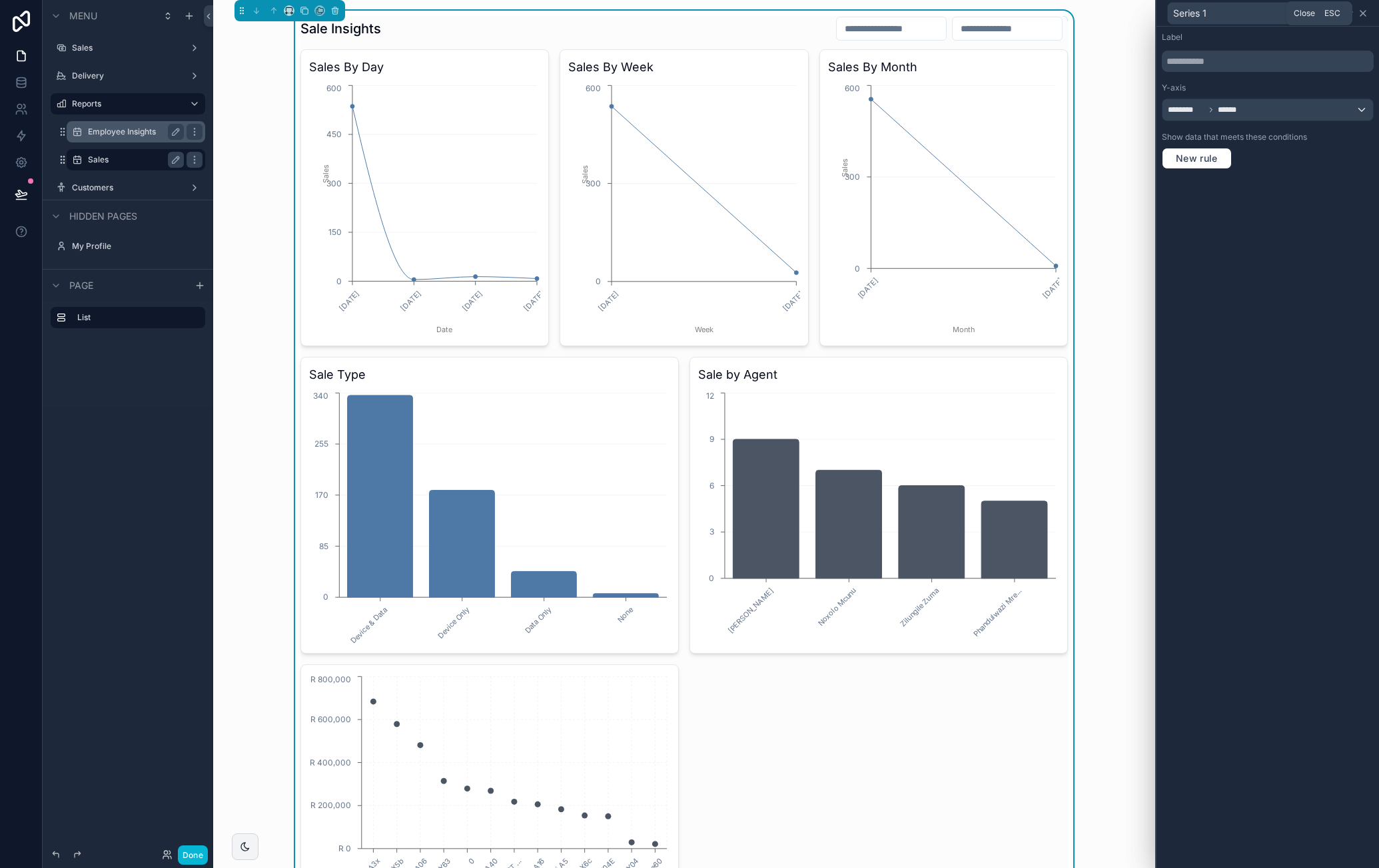
click at [1367, 14] on icon at bounding box center [1362, 13] width 11 height 11
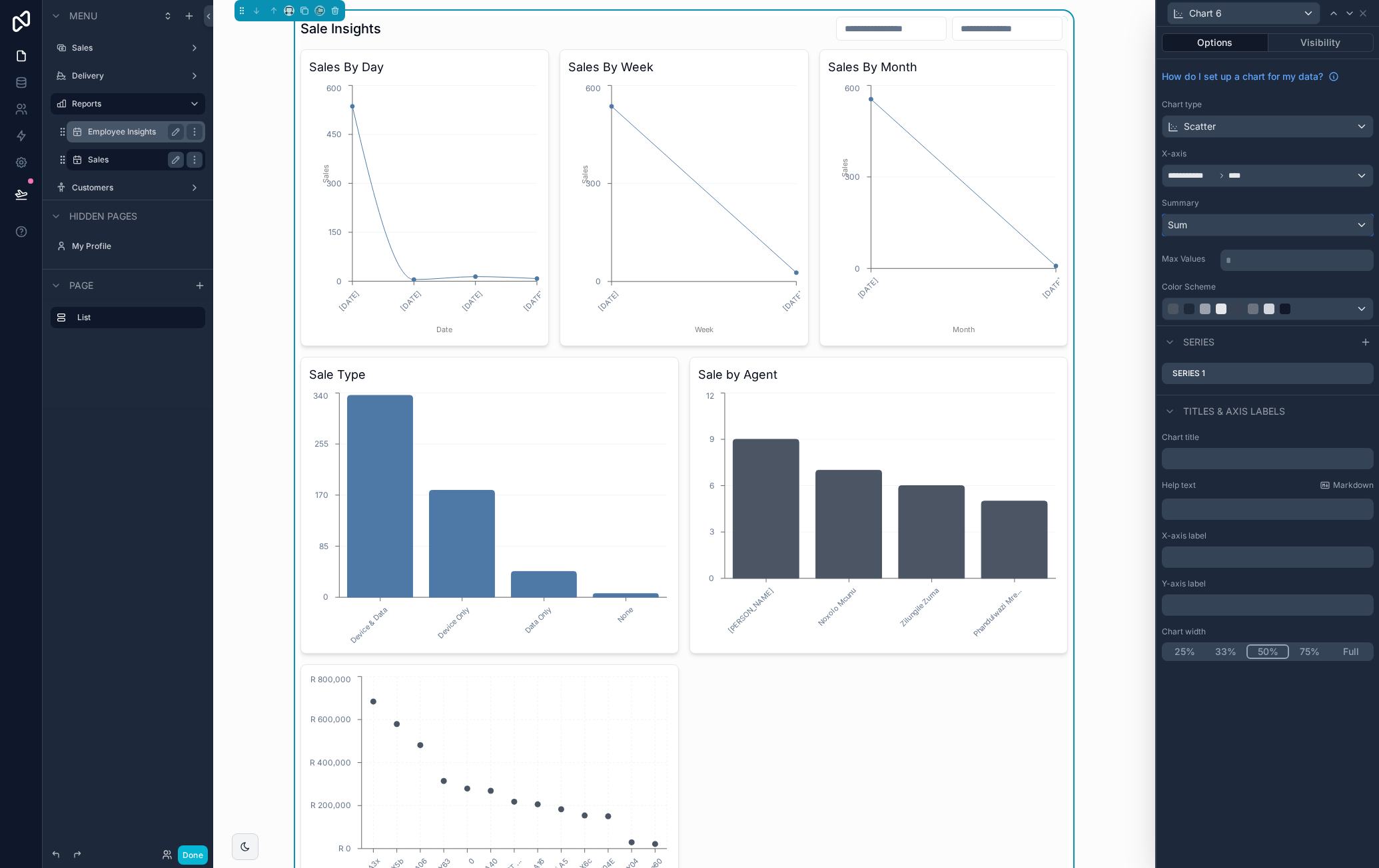
click at [1246, 217] on div "Sum" at bounding box center [1268, 226] width 211 height 21
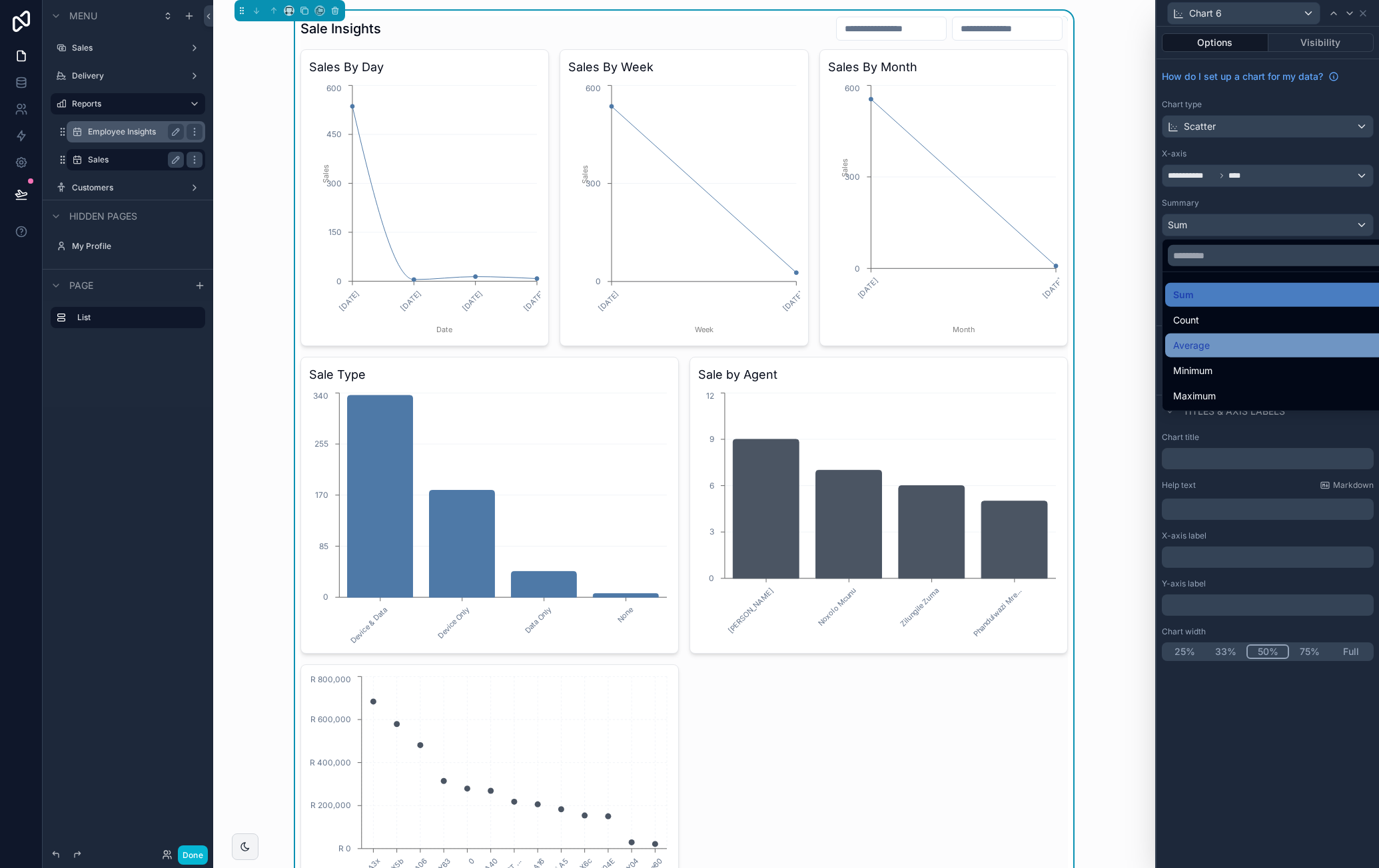
click at [1231, 340] on div "Average" at bounding box center [1284, 345] width 221 height 16
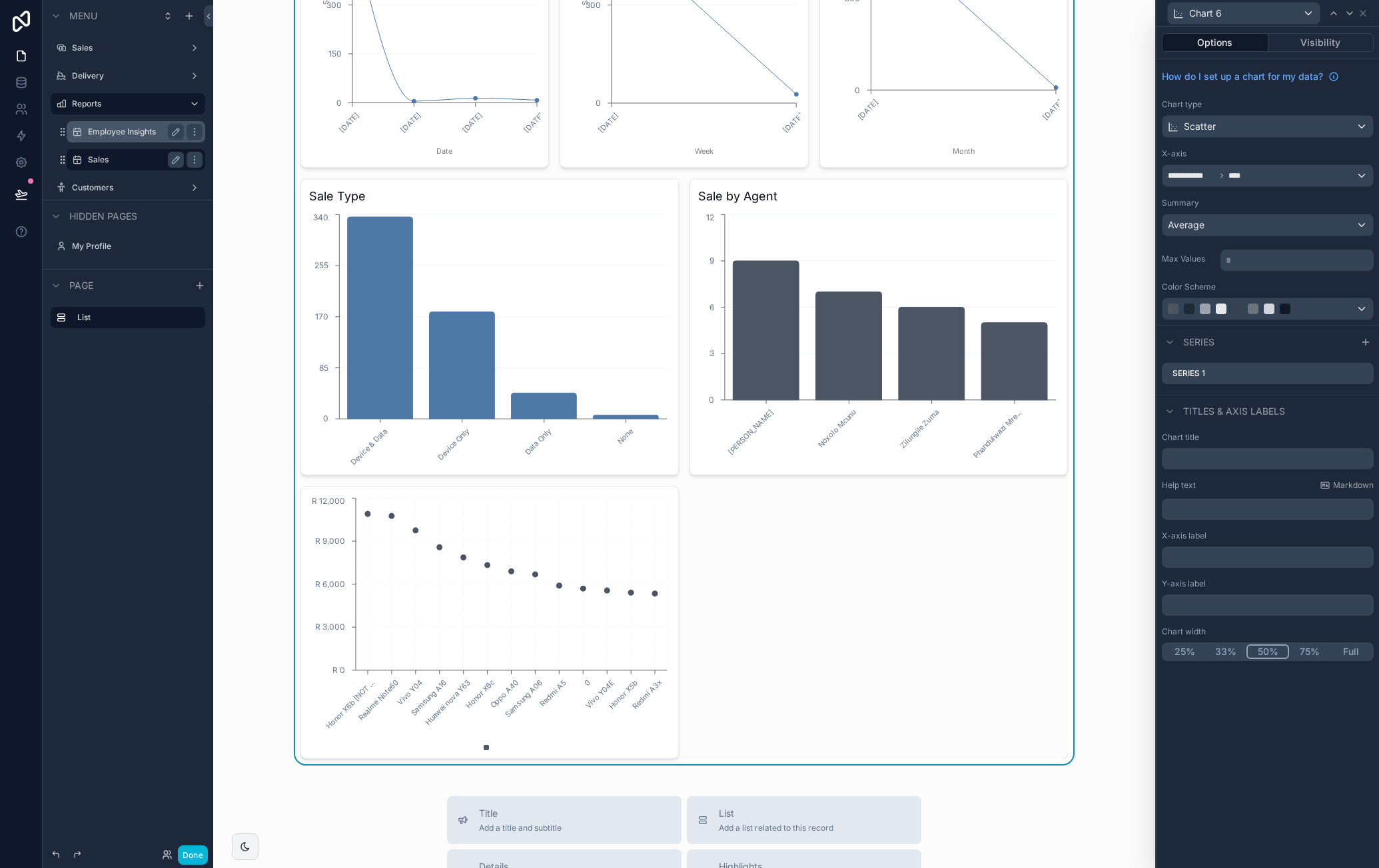
scroll to position [200, 0]
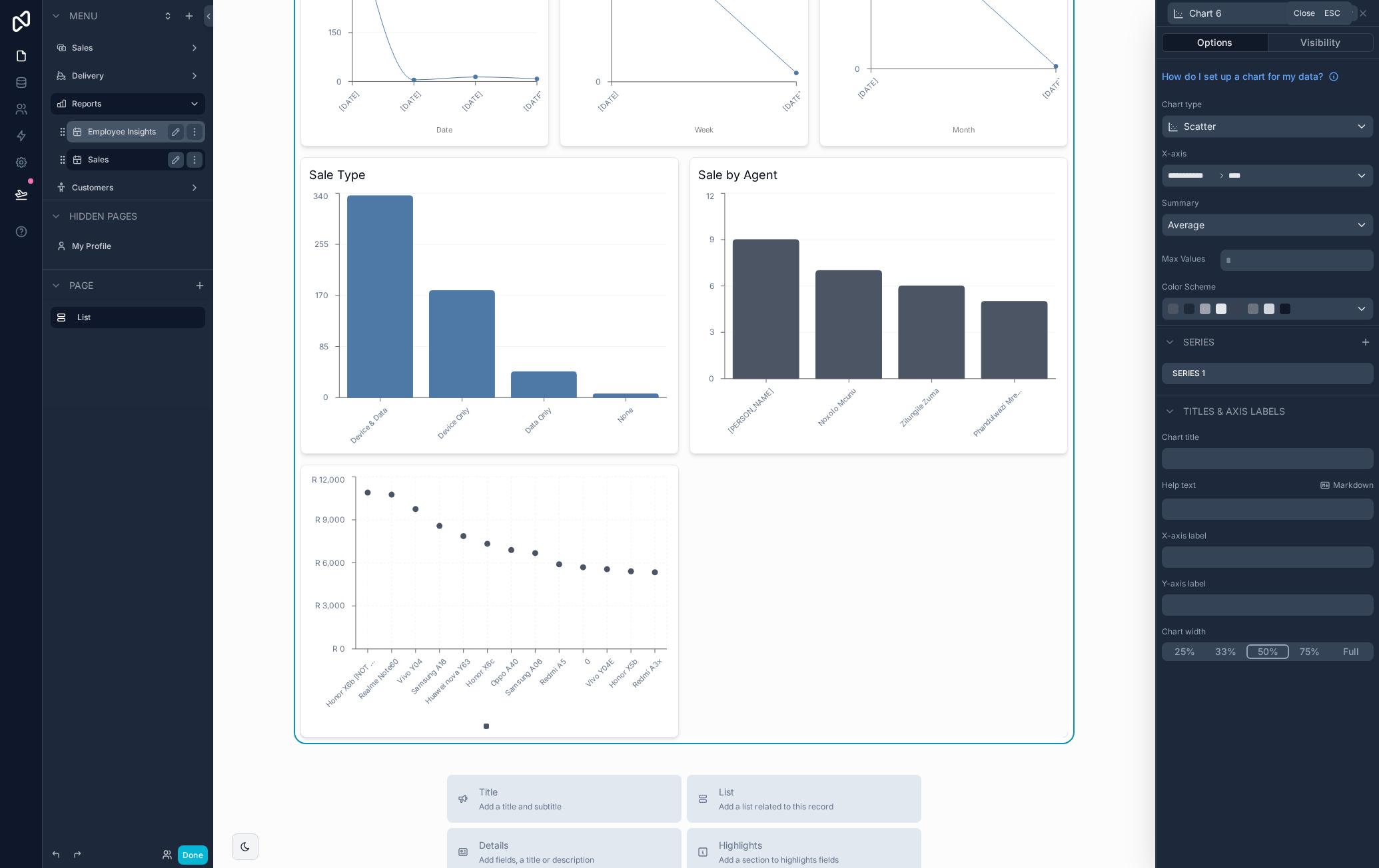
click at [1363, 13] on icon at bounding box center [1362, 13] width 5 height 5
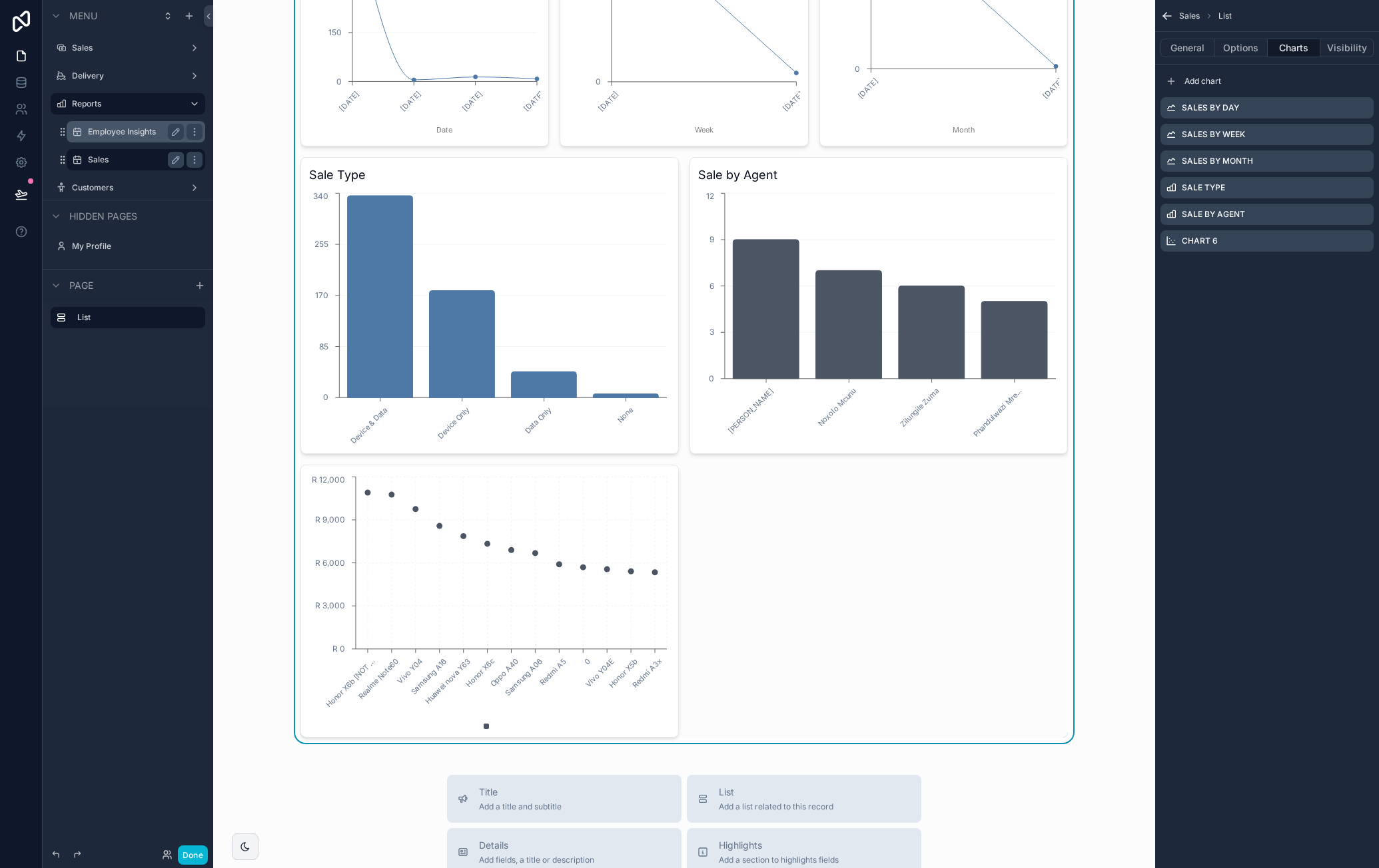
click at [950, 171] on h3 "Sale by Agent" at bounding box center [878, 175] width 361 height 18
click at [1365, 239] on icon "scrollable content" at bounding box center [1362, 241] width 11 height 11
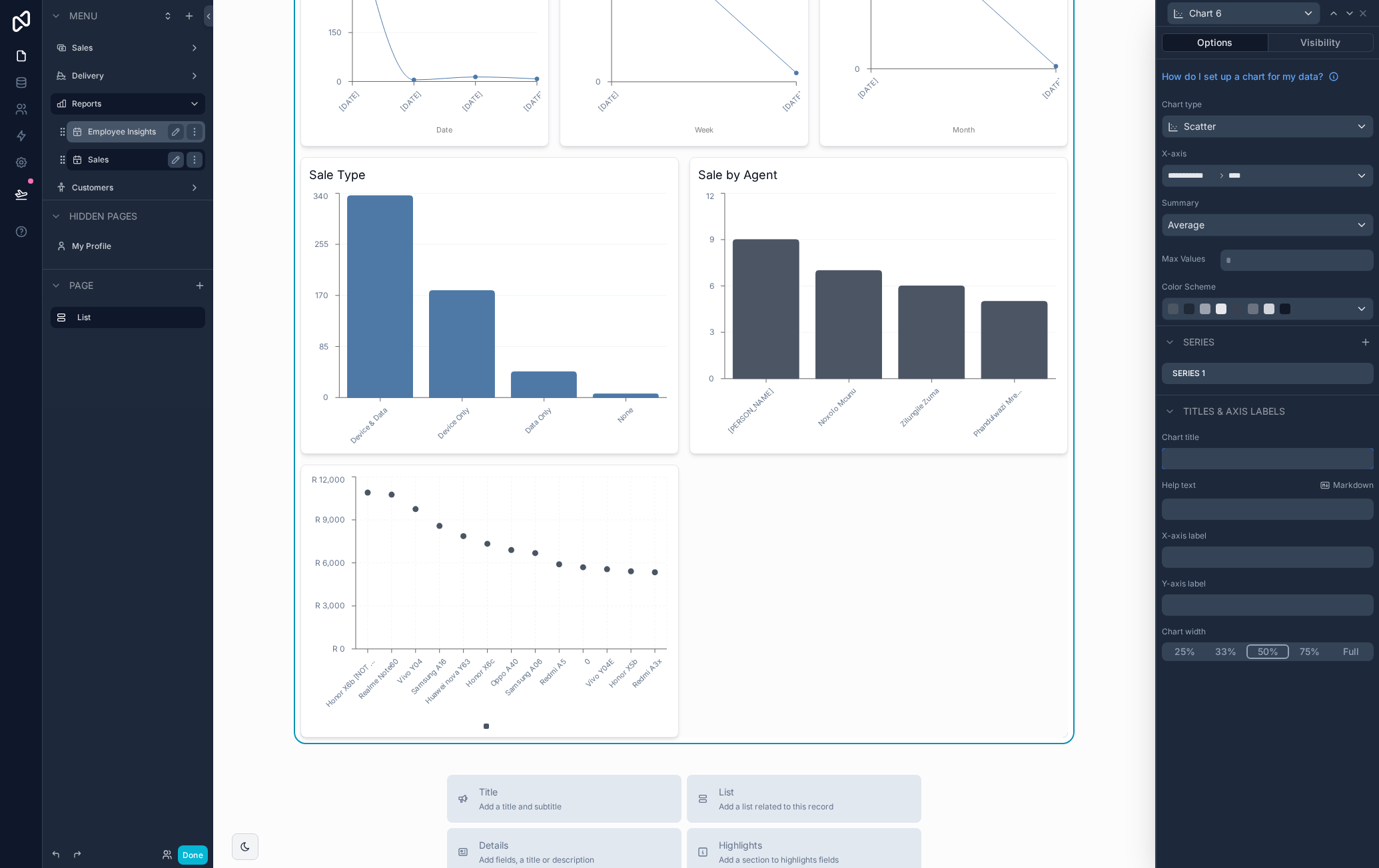
click at [1231, 457] on input "text" at bounding box center [1268, 459] width 212 height 21
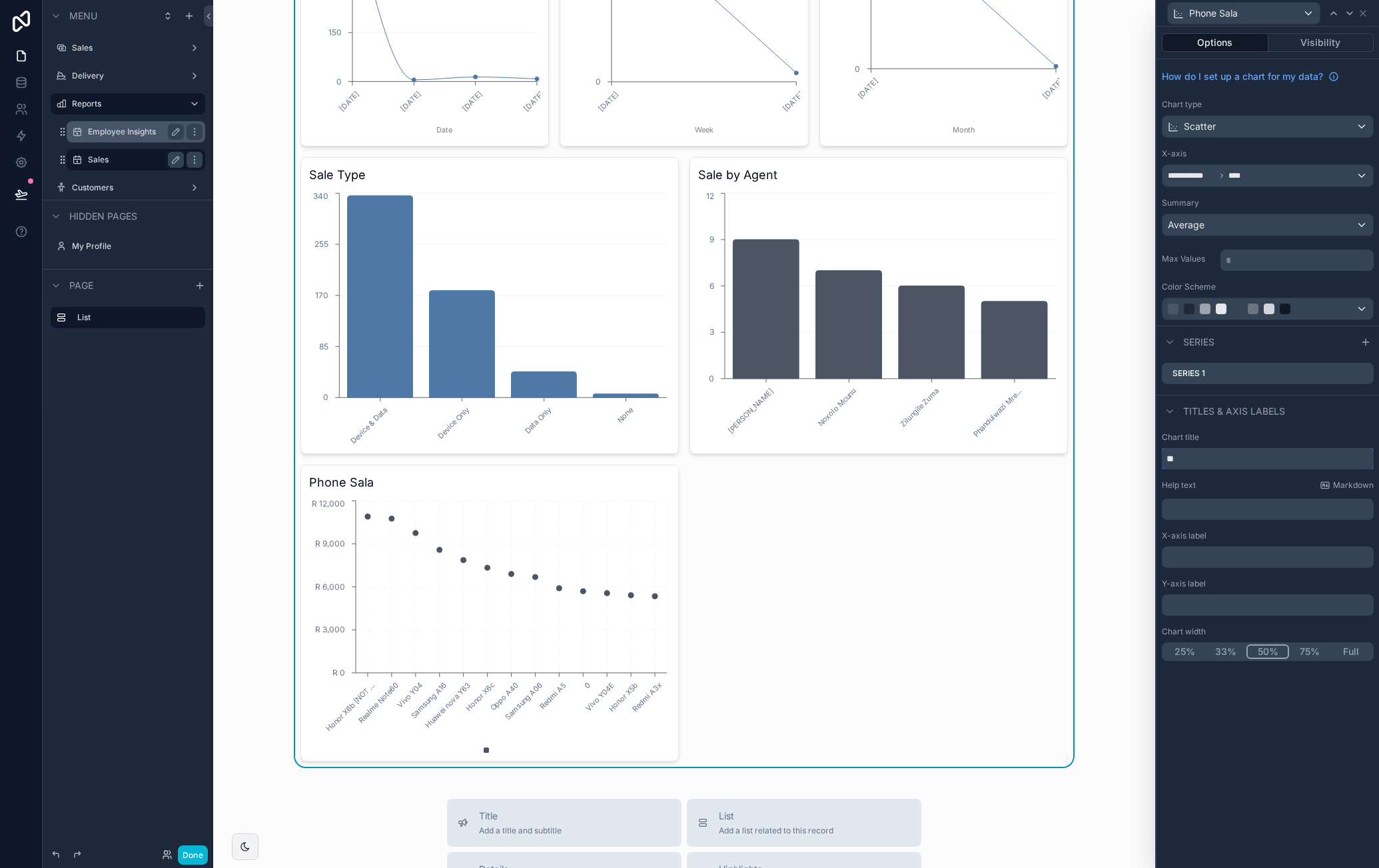
type input "*"
type input "**********"
click at [1366, 16] on icon at bounding box center [1362, 13] width 5 height 5
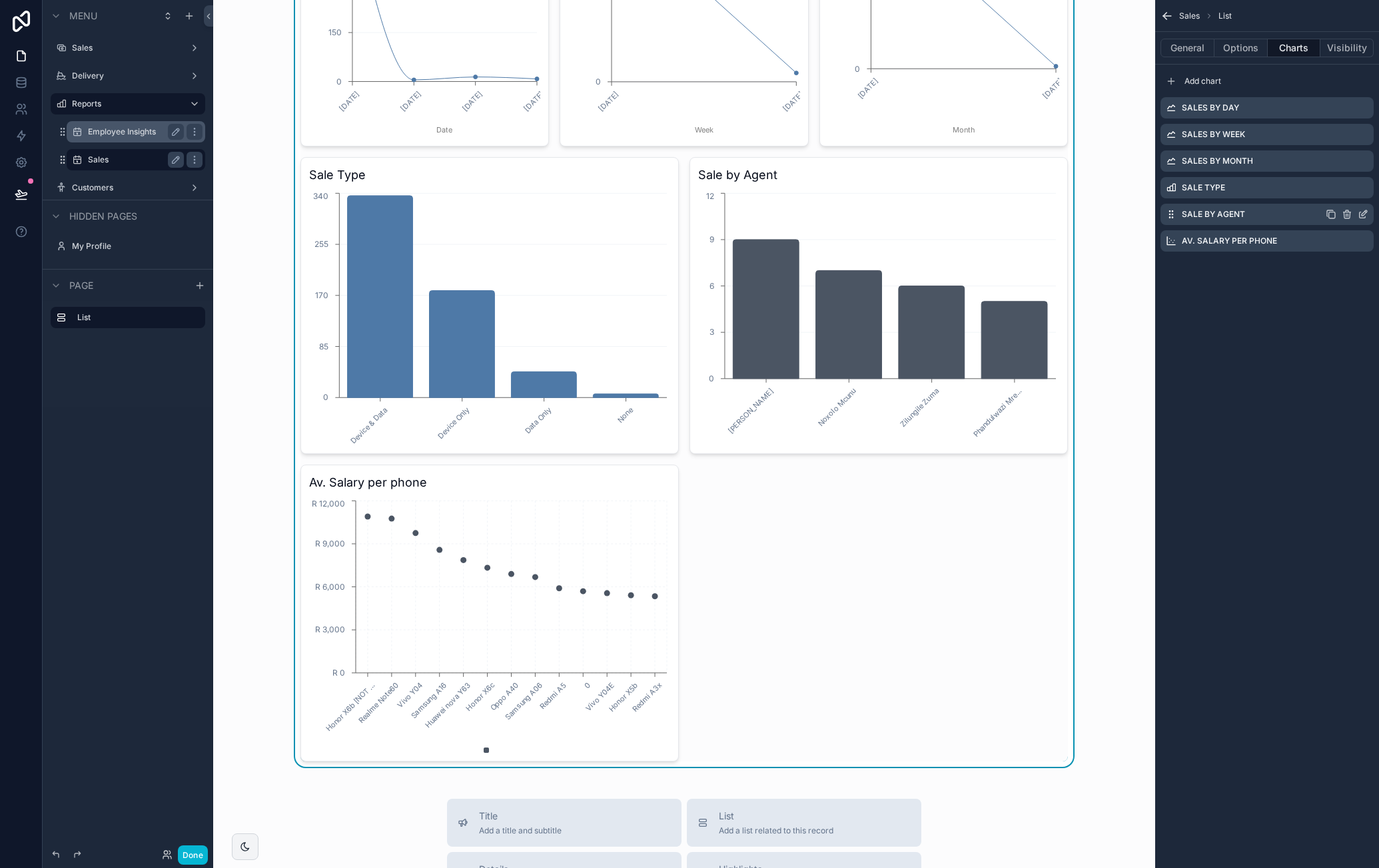
click at [1362, 213] on icon "scrollable content" at bounding box center [1362, 214] width 11 height 11
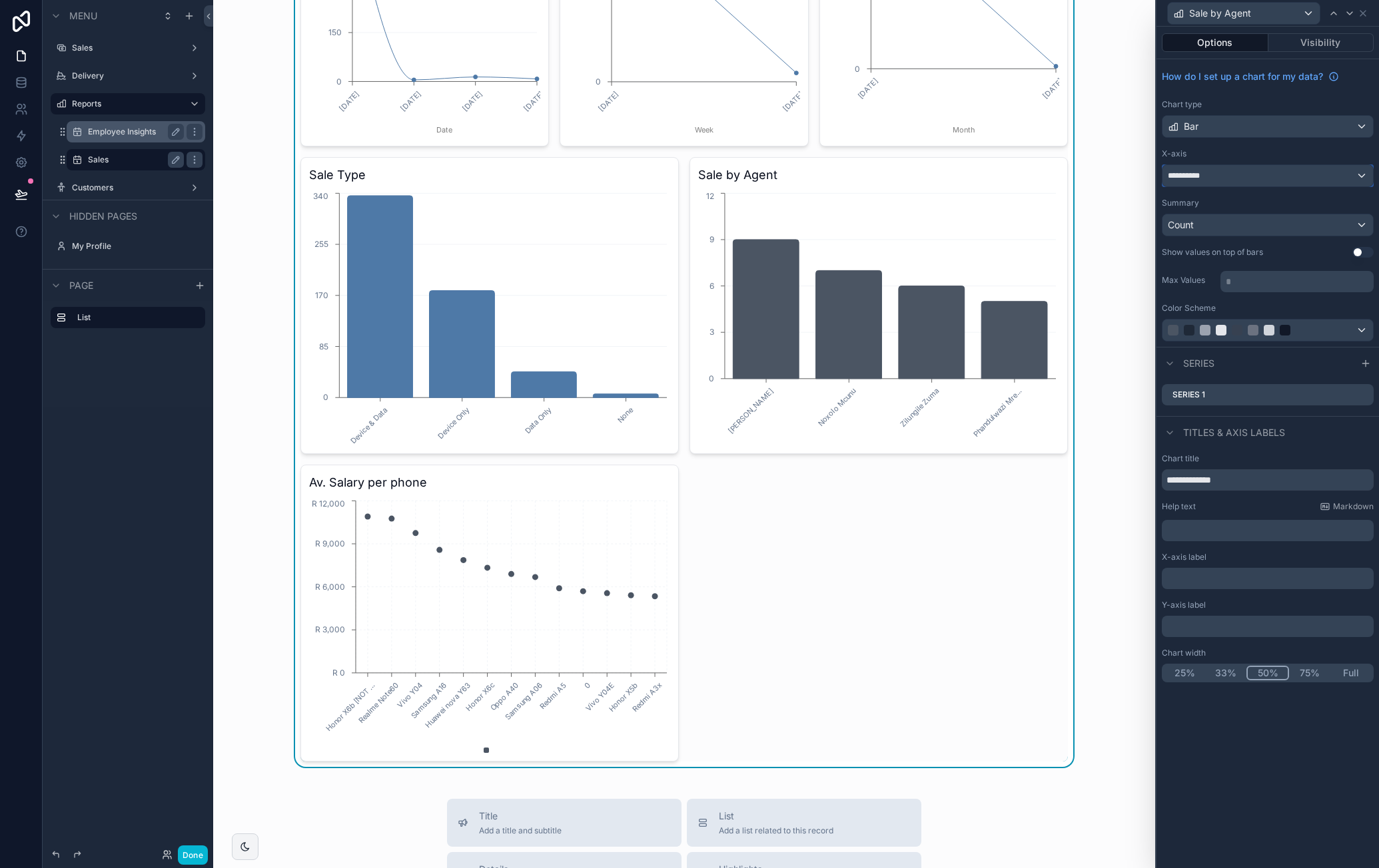
click at [1256, 175] on div "**********" at bounding box center [1268, 176] width 211 height 21
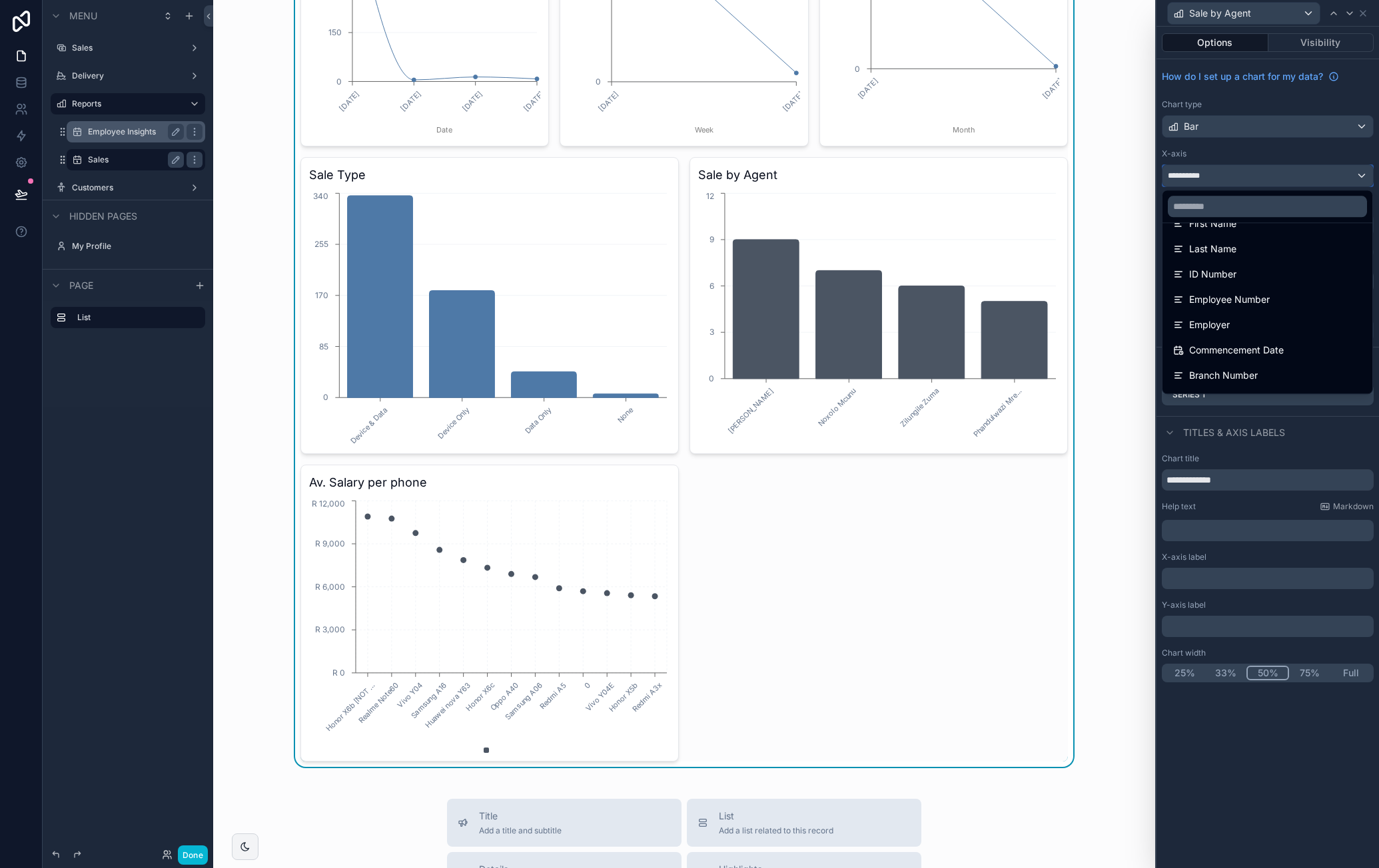
scroll to position [533, 0]
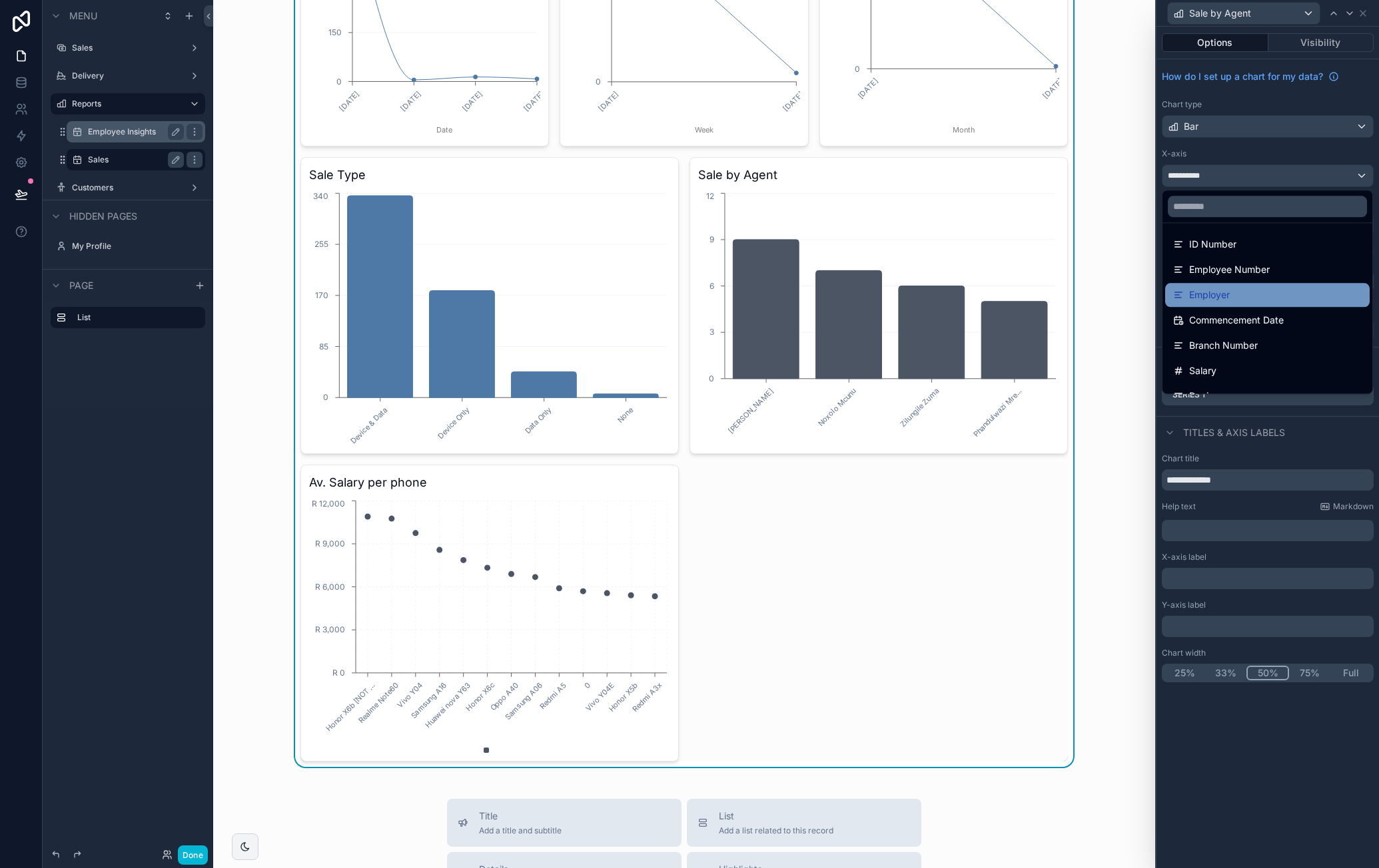
click at [1250, 292] on div "Employer" at bounding box center [1268, 295] width 189 height 16
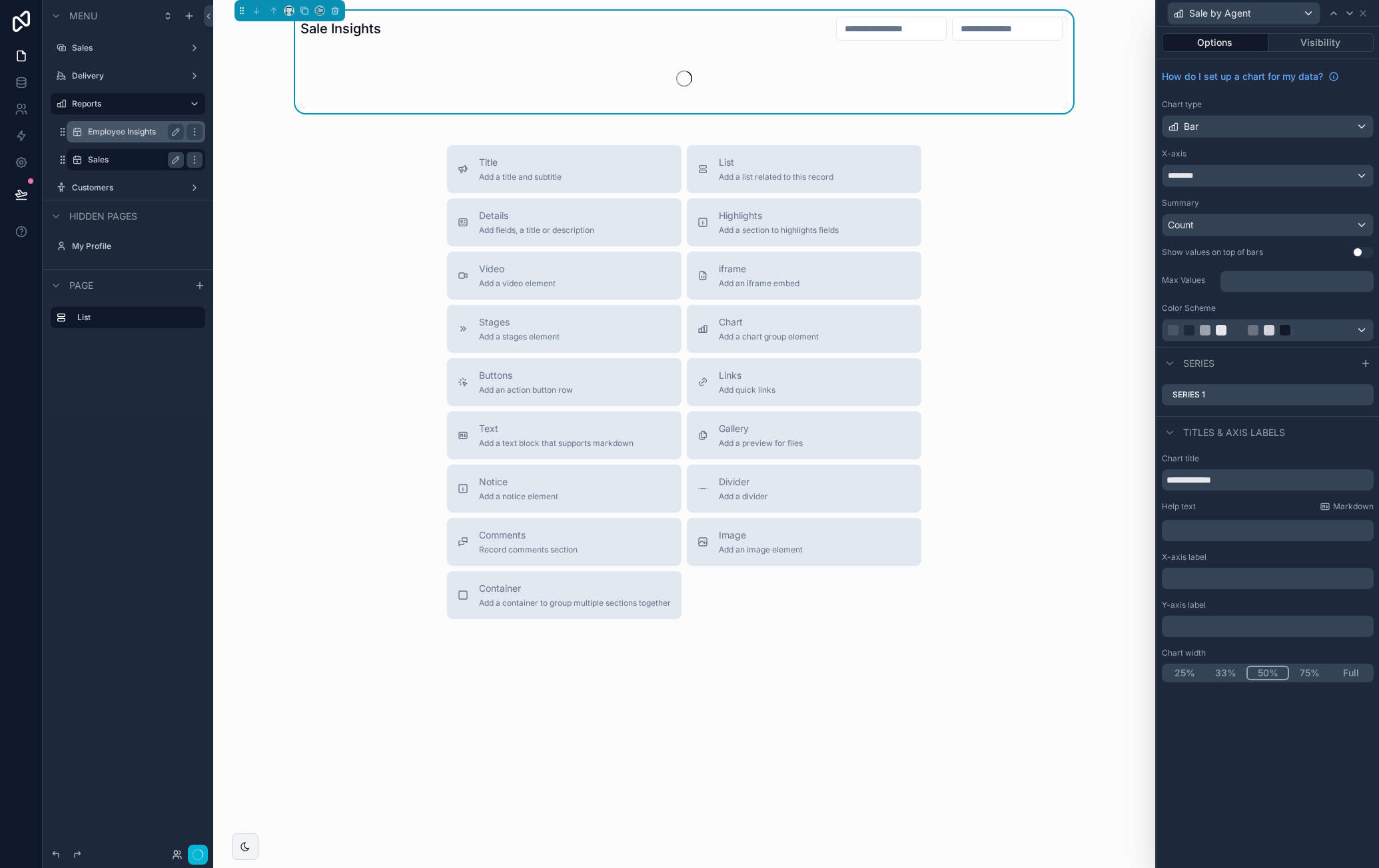
scroll to position [0, 0]
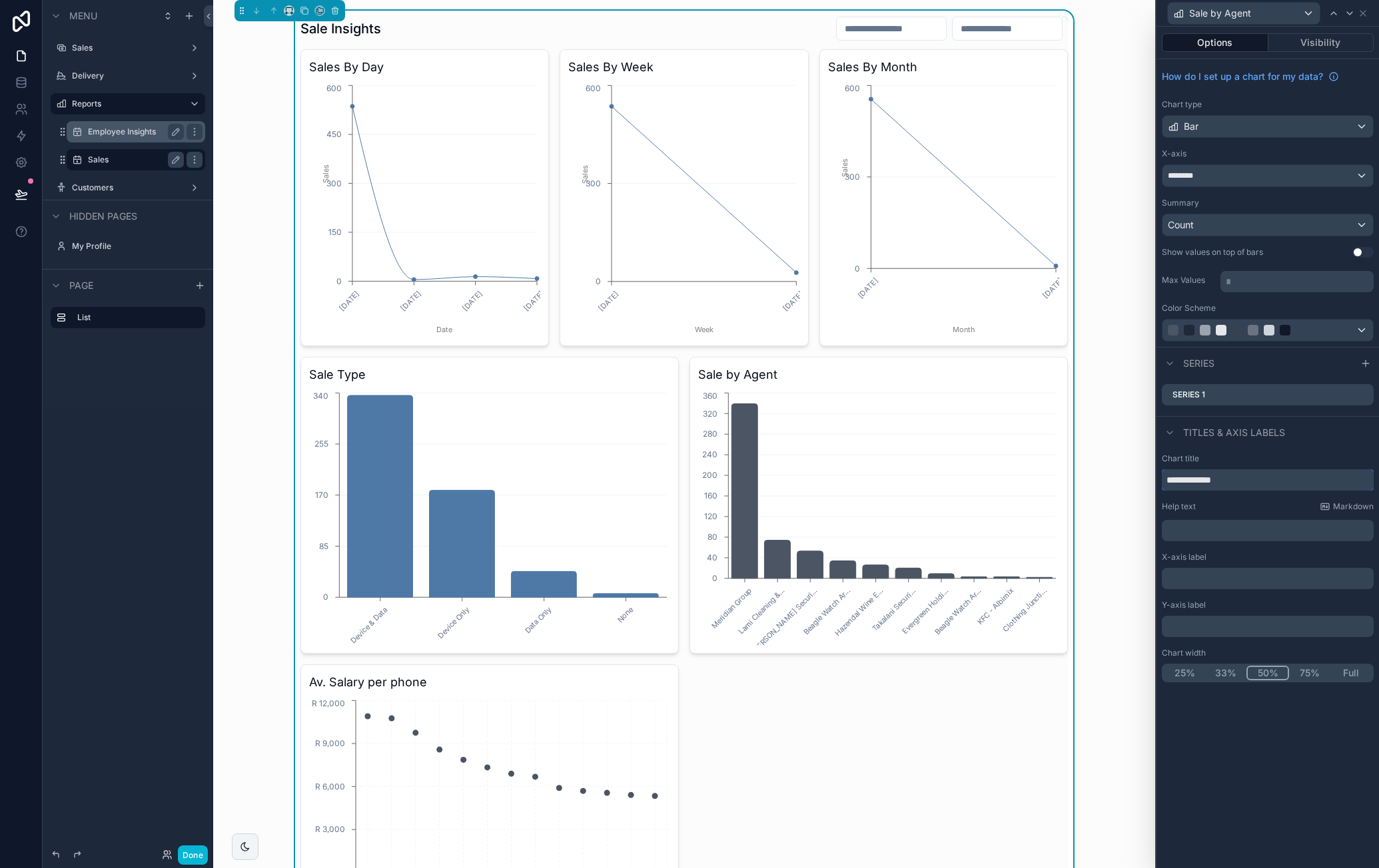
click at [1217, 476] on input "**********" at bounding box center [1268, 480] width 212 height 21
click at [1216, 479] on input "**********" at bounding box center [1268, 480] width 212 height 21
type input "**********"
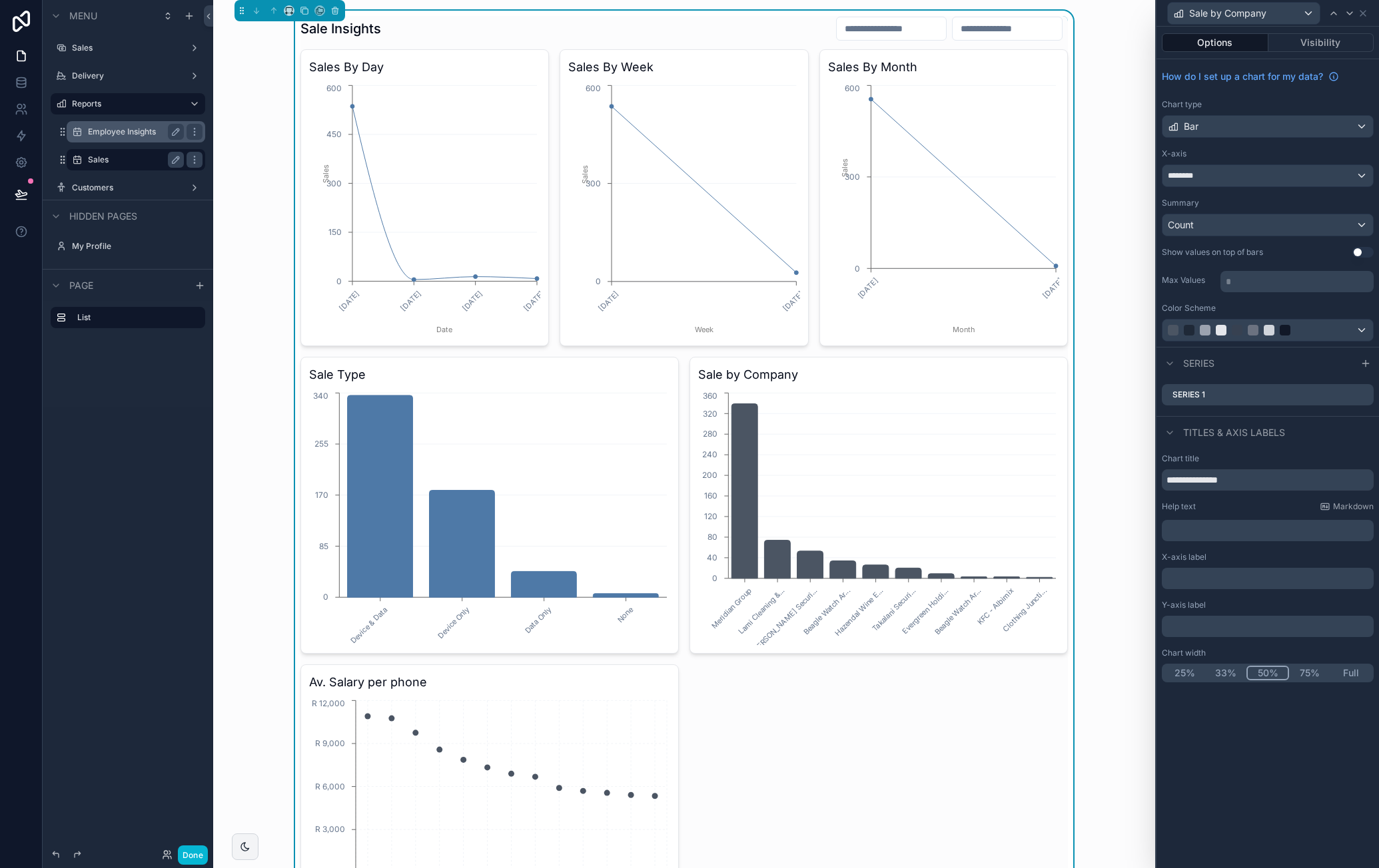
click at [1284, 784] on div "**********" at bounding box center [1267, 447] width 223 height 842
click at [1364, 10] on icon at bounding box center [1362, 13] width 11 height 11
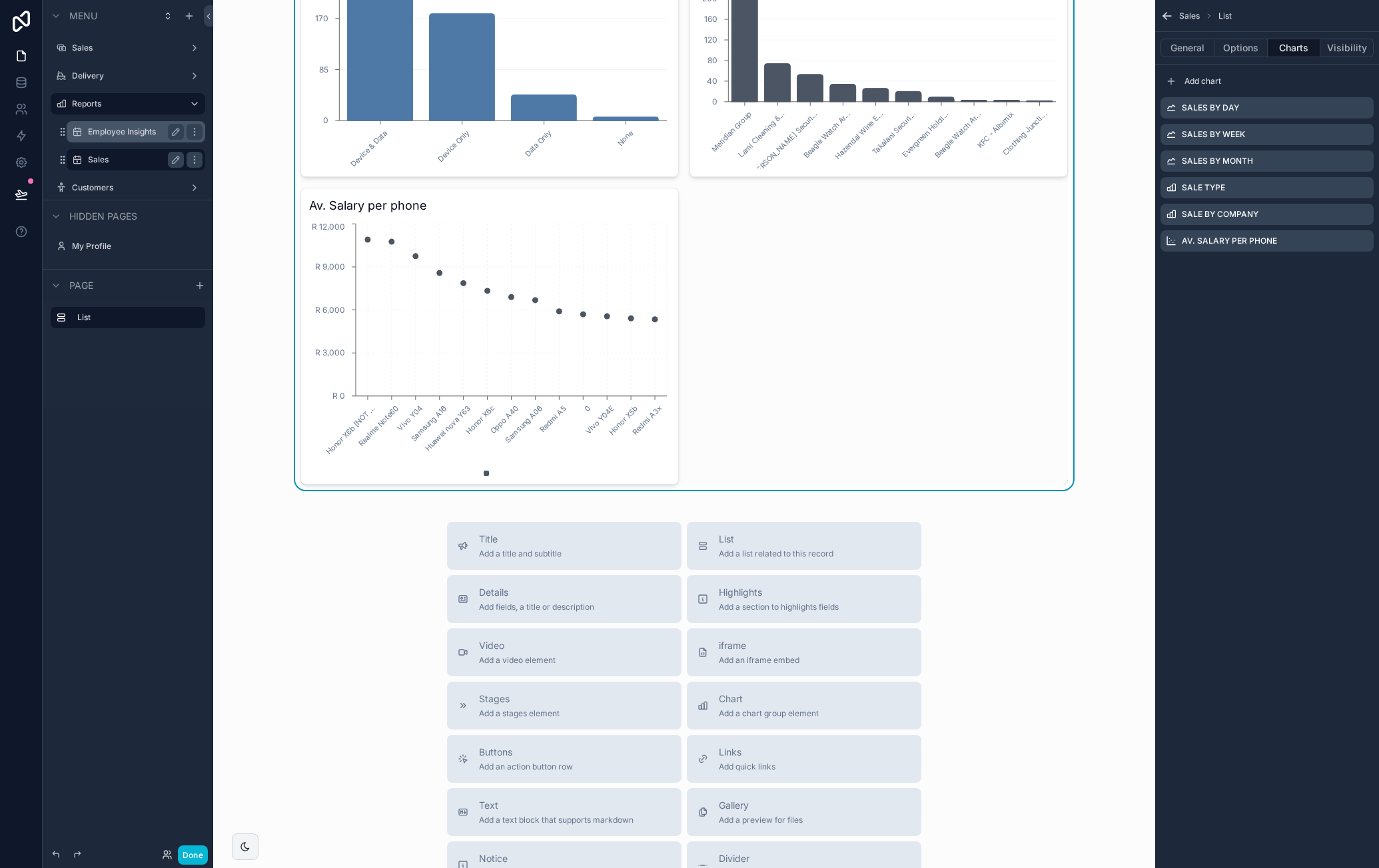
scroll to position [600, 0]
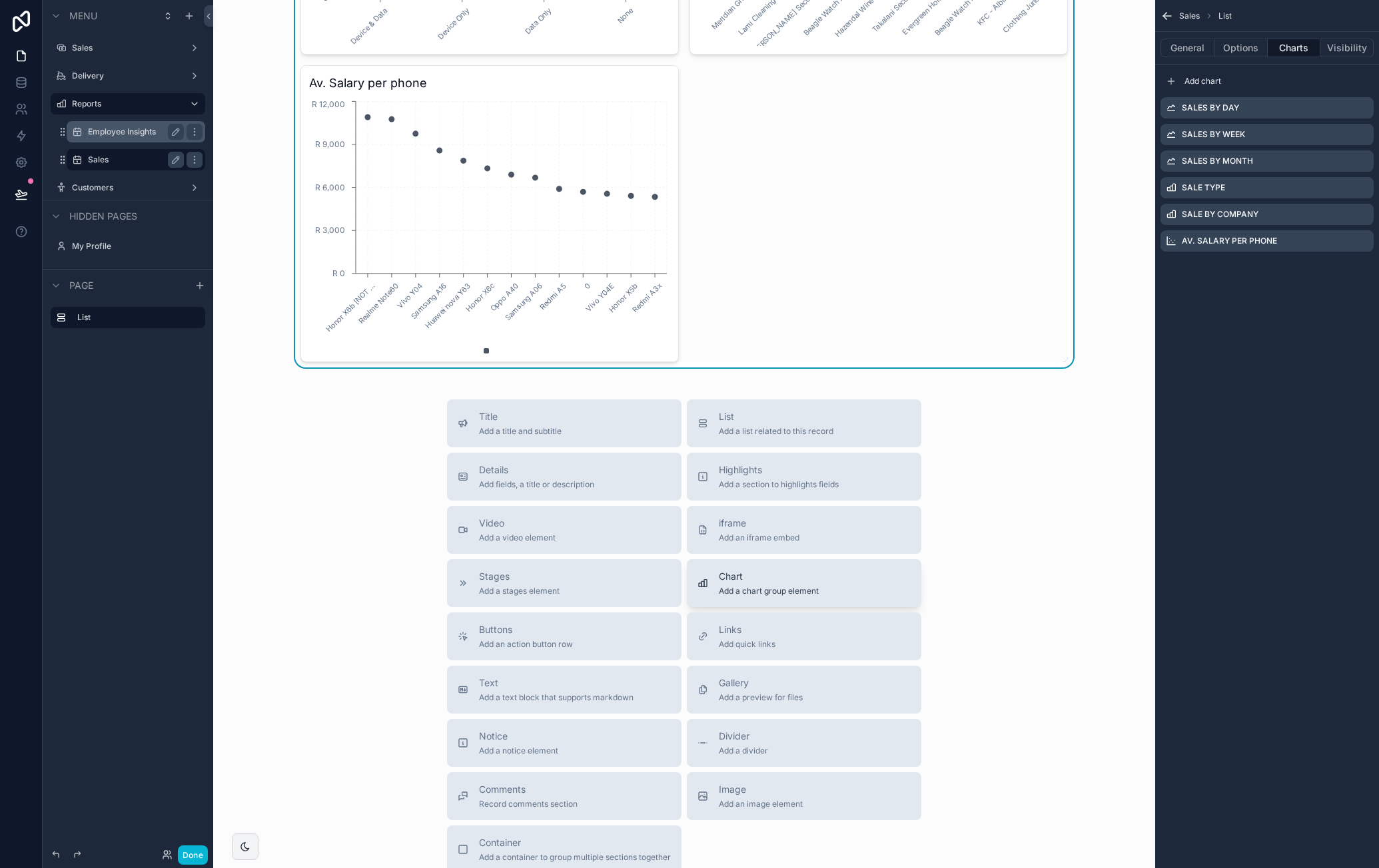
click at [775, 578] on span "Chart" at bounding box center [768, 576] width 100 height 14
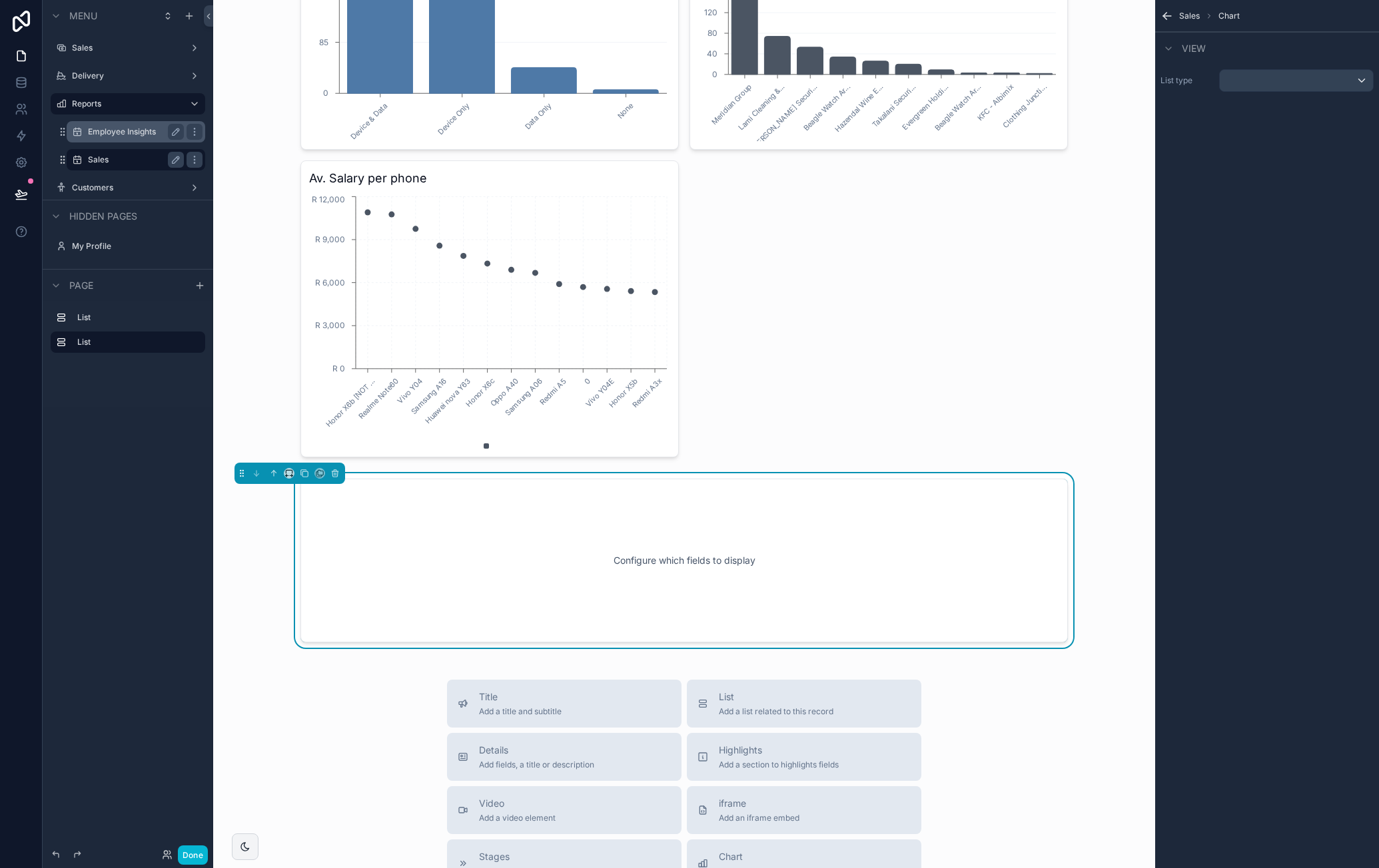
scroll to position [429, 0]
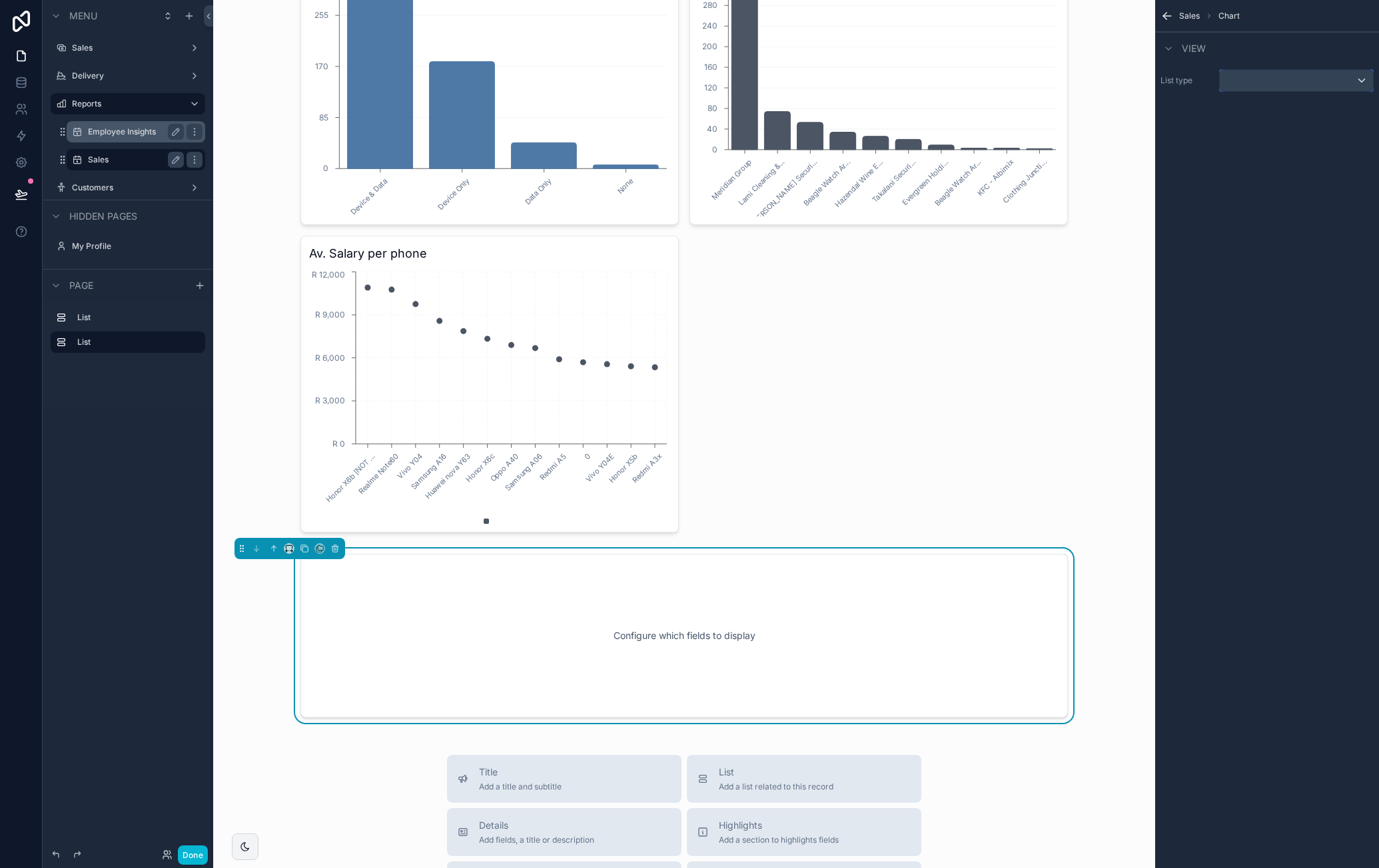
click at [1322, 77] on div "scrollable content" at bounding box center [1297, 81] width 154 height 21
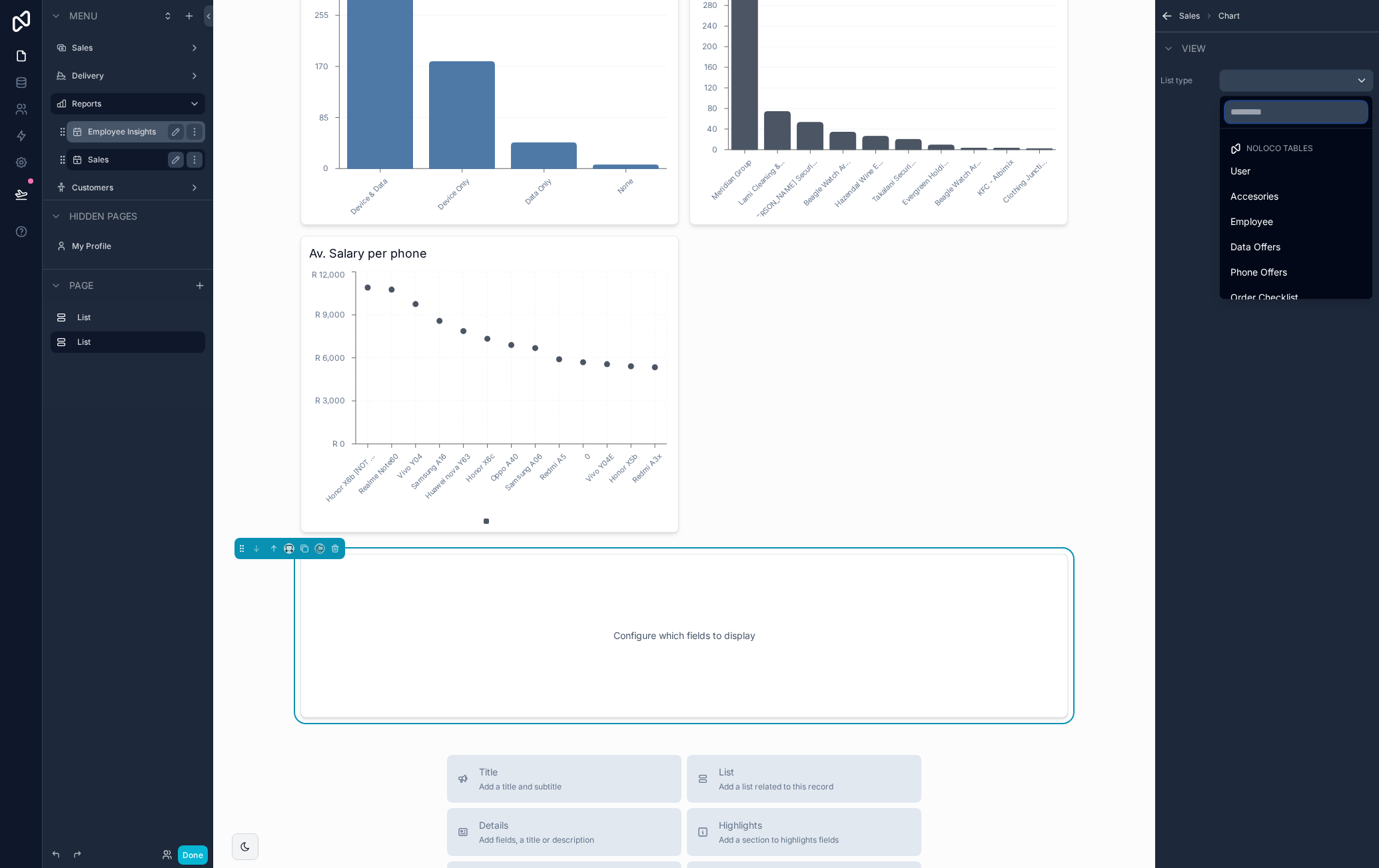
click at [1269, 114] on input "text" at bounding box center [1296, 112] width 142 height 21
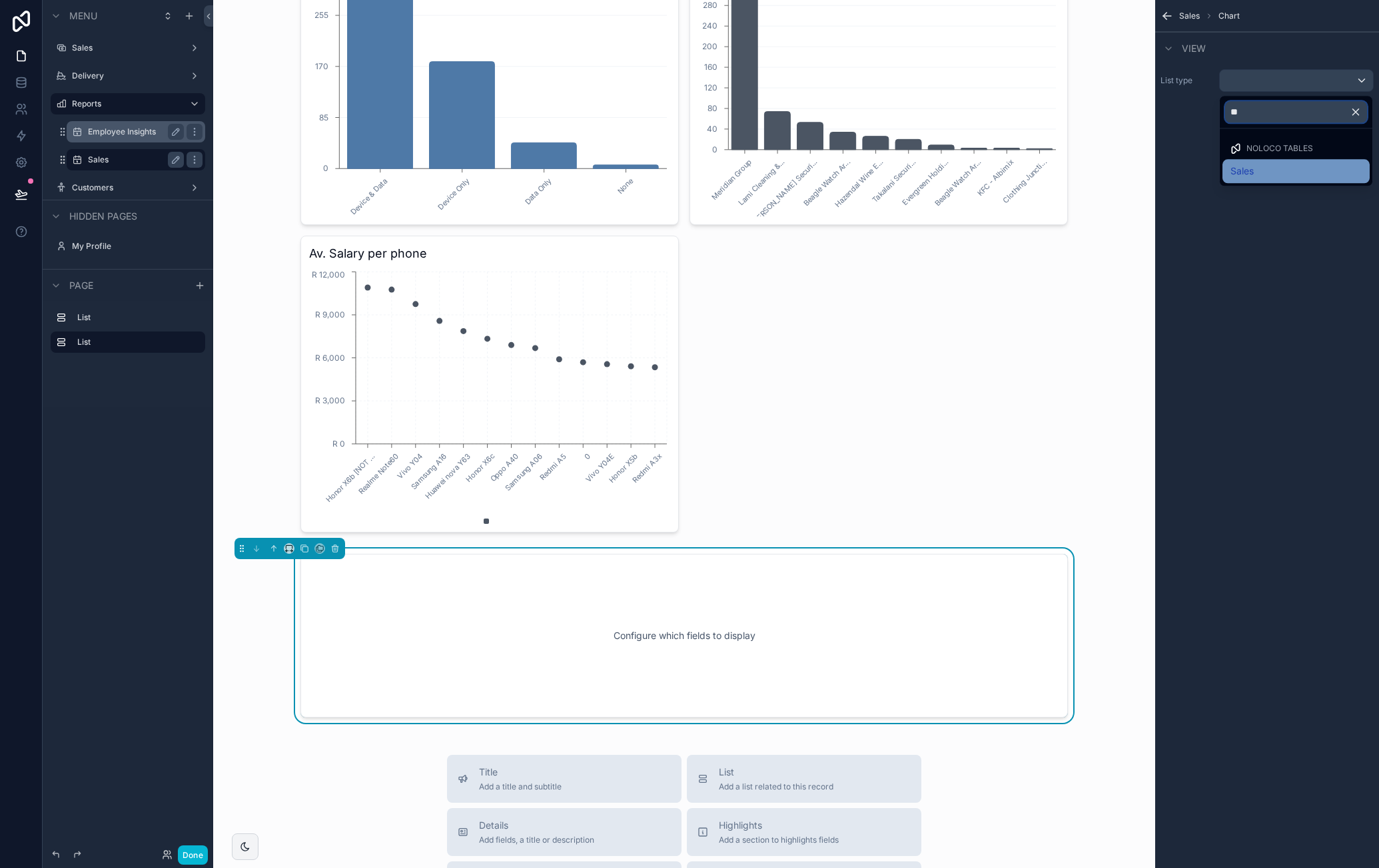
type input "**"
click at [1259, 165] on div "Sales" at bounding box center [1295, 171] width 131 height 16
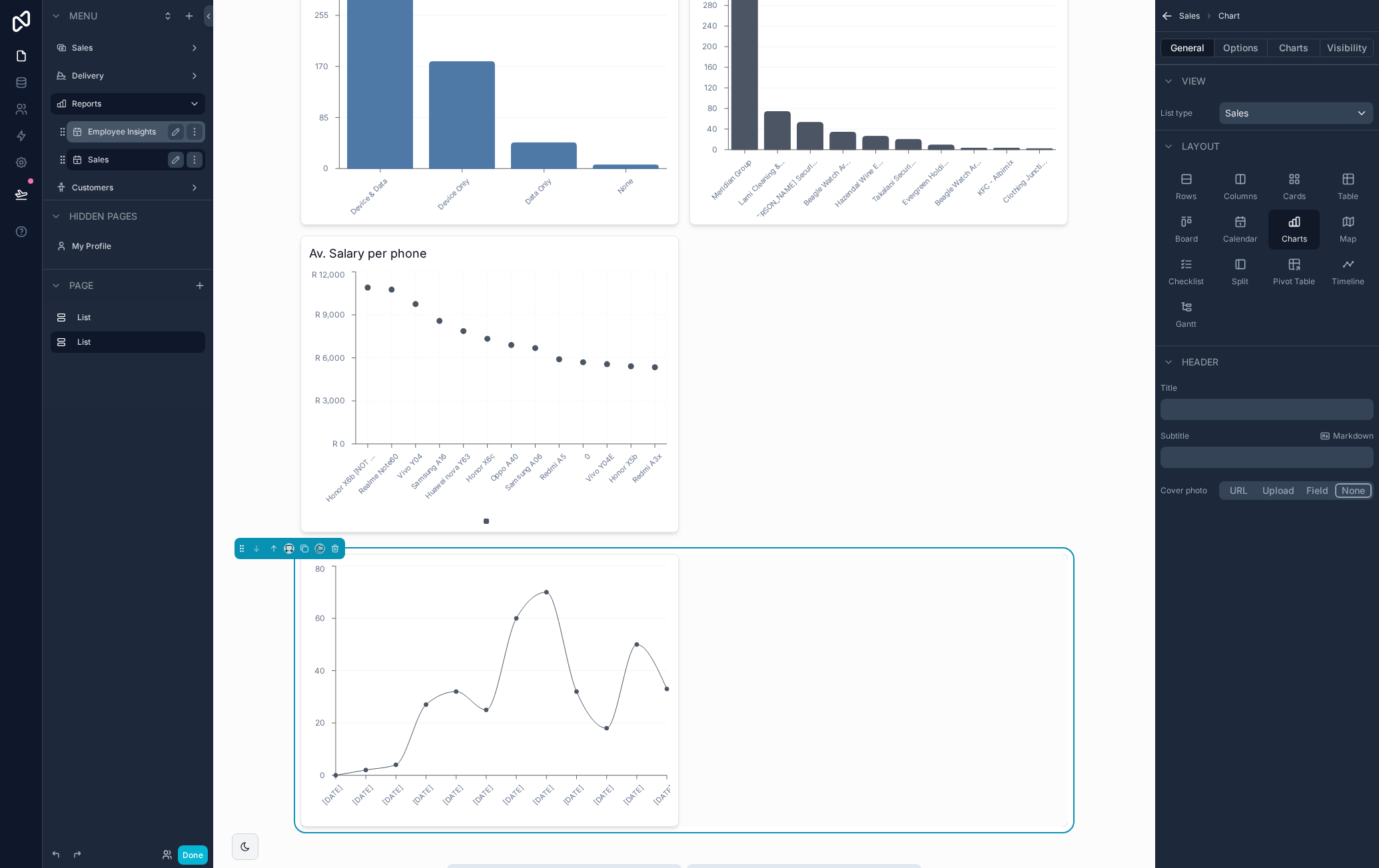
click at [1220, 411] on p "﻿" at bounding box center [1268, 410] width 205 height 14
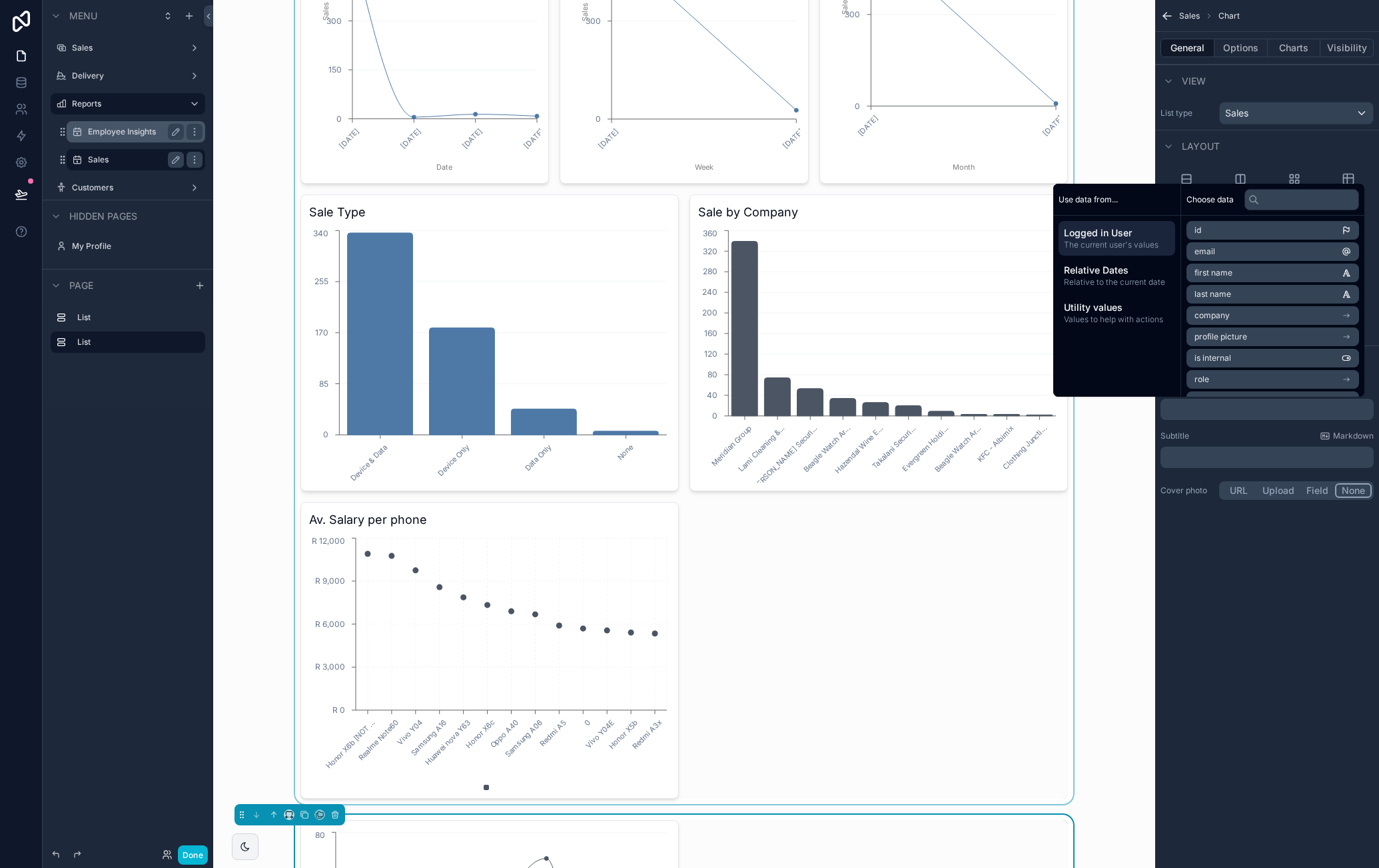
scroll to position [0, 0]
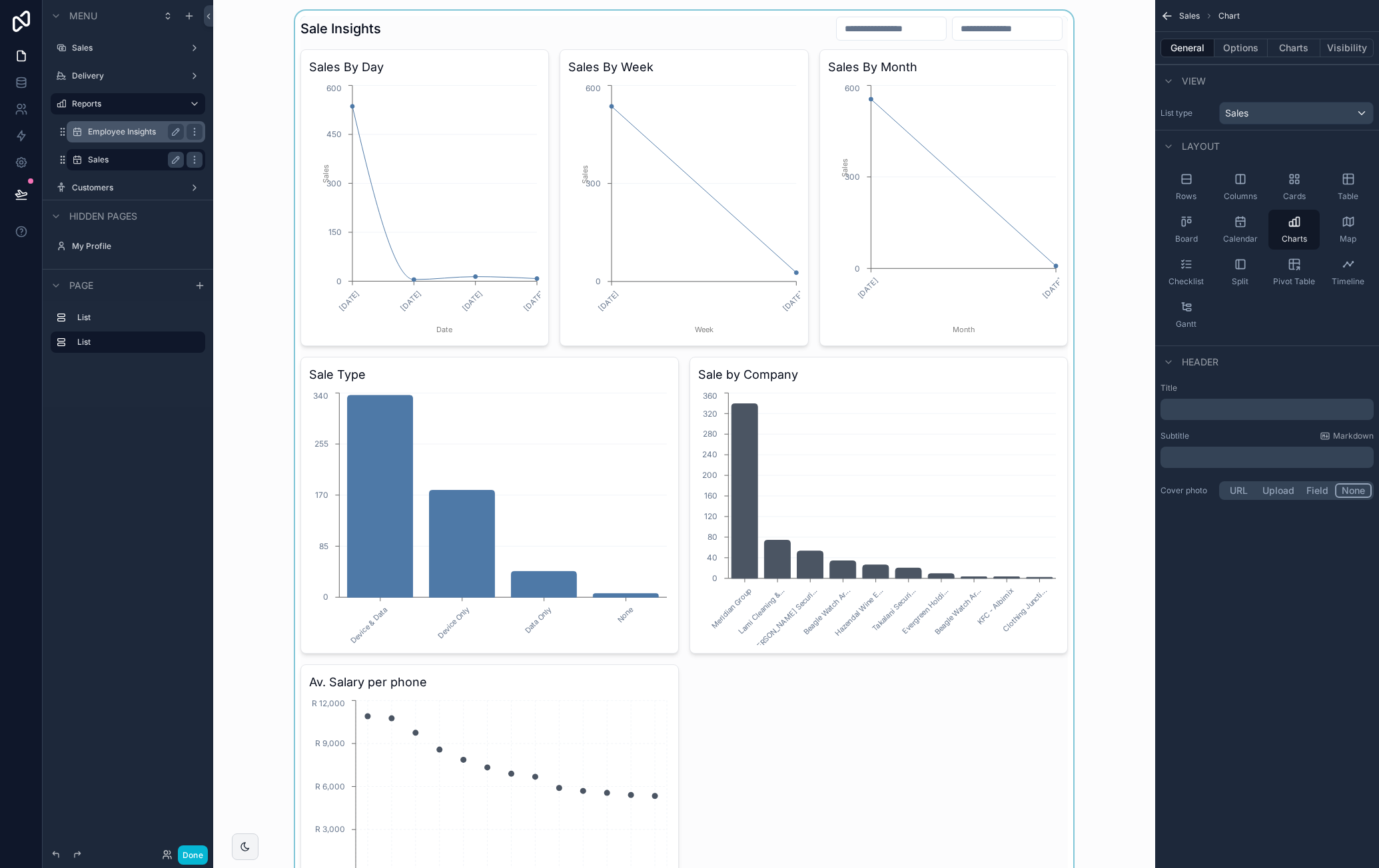
click at [456, 35] on div "scrollable content" at bounding box center [684, 489] width 921 height 956
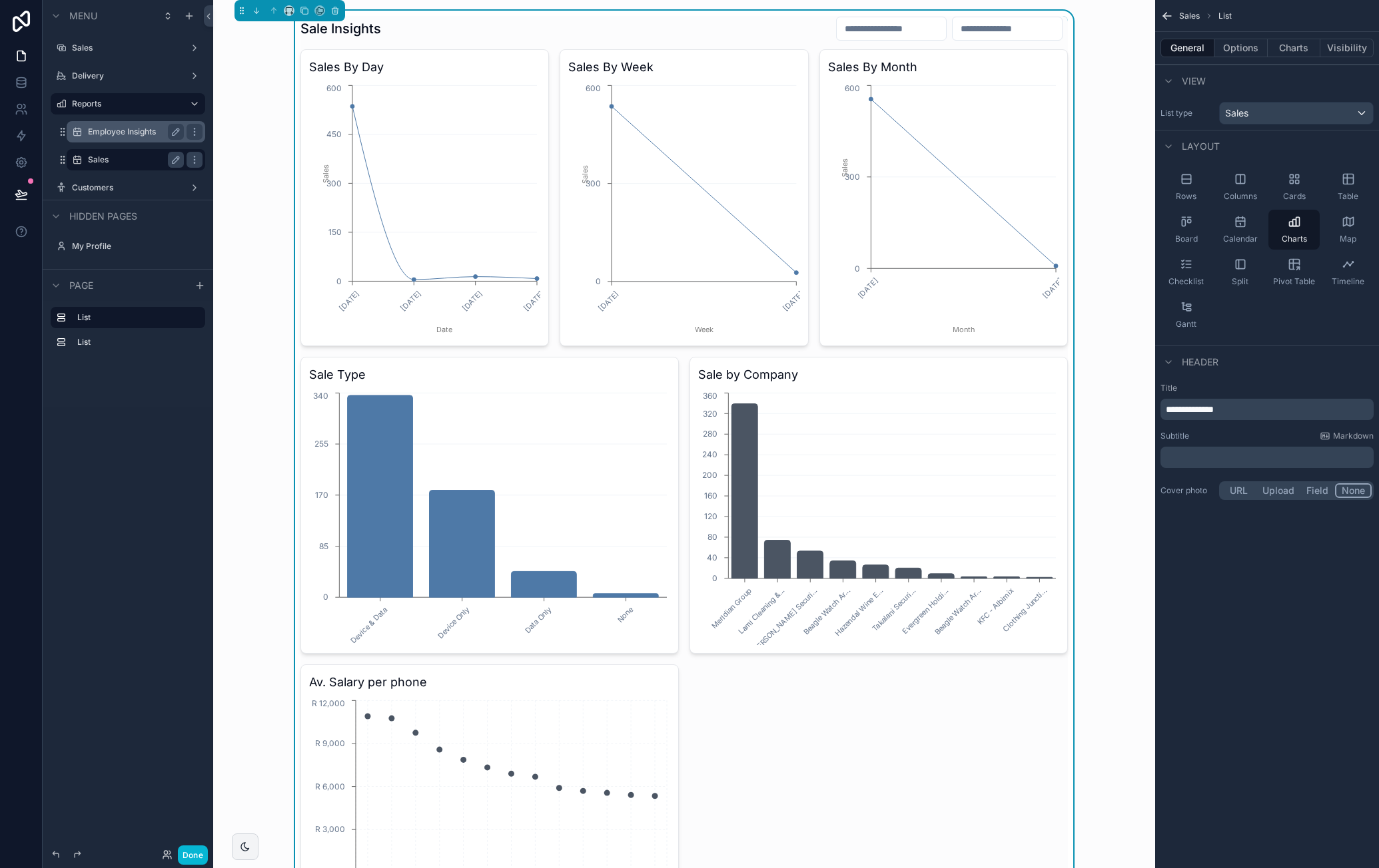
click at [1226, 406] on p "**********" at bounding box center [1268, 410] width 205 height 14
click at [1187, 451] on p "﻿" at bounding box center [1268, 458] width 205 height 14
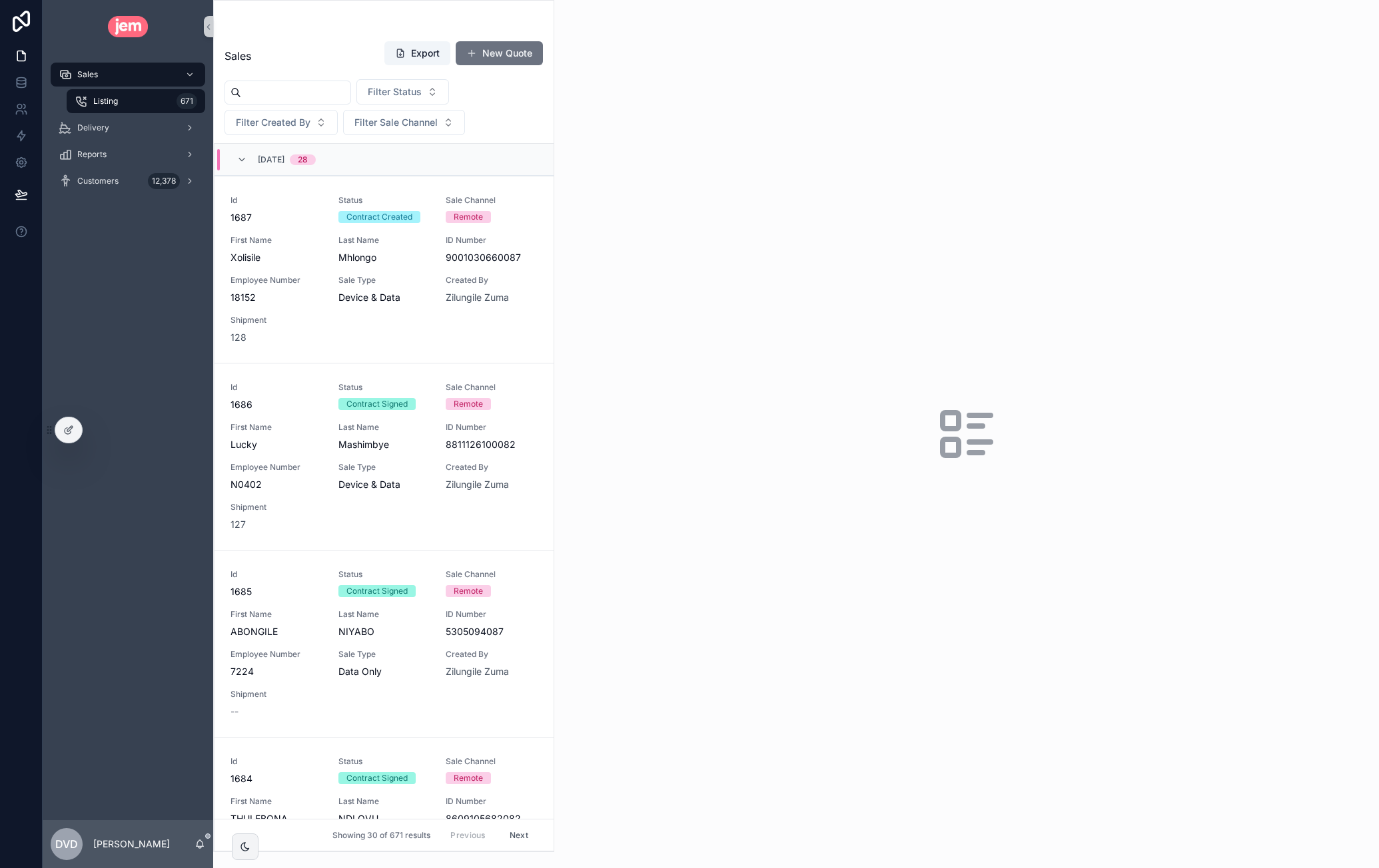
click at [265, 87] on input "scrollable content" at bounding box center [296, 92] width 109 height 18
paste input "****"
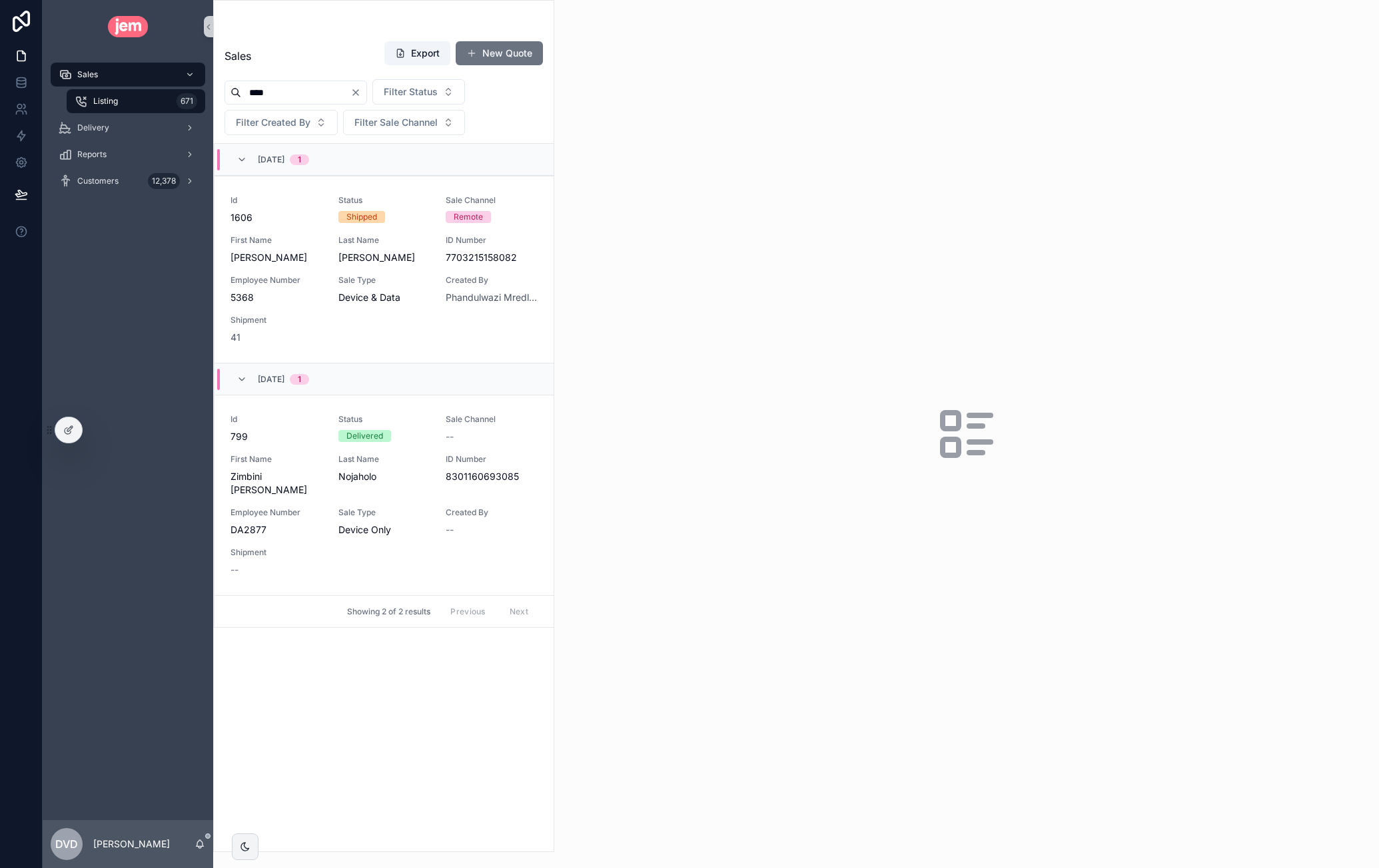
type input "****"
click at [119, 74] on div "Sales" at bounding box center [127, 75] width 139 height 21
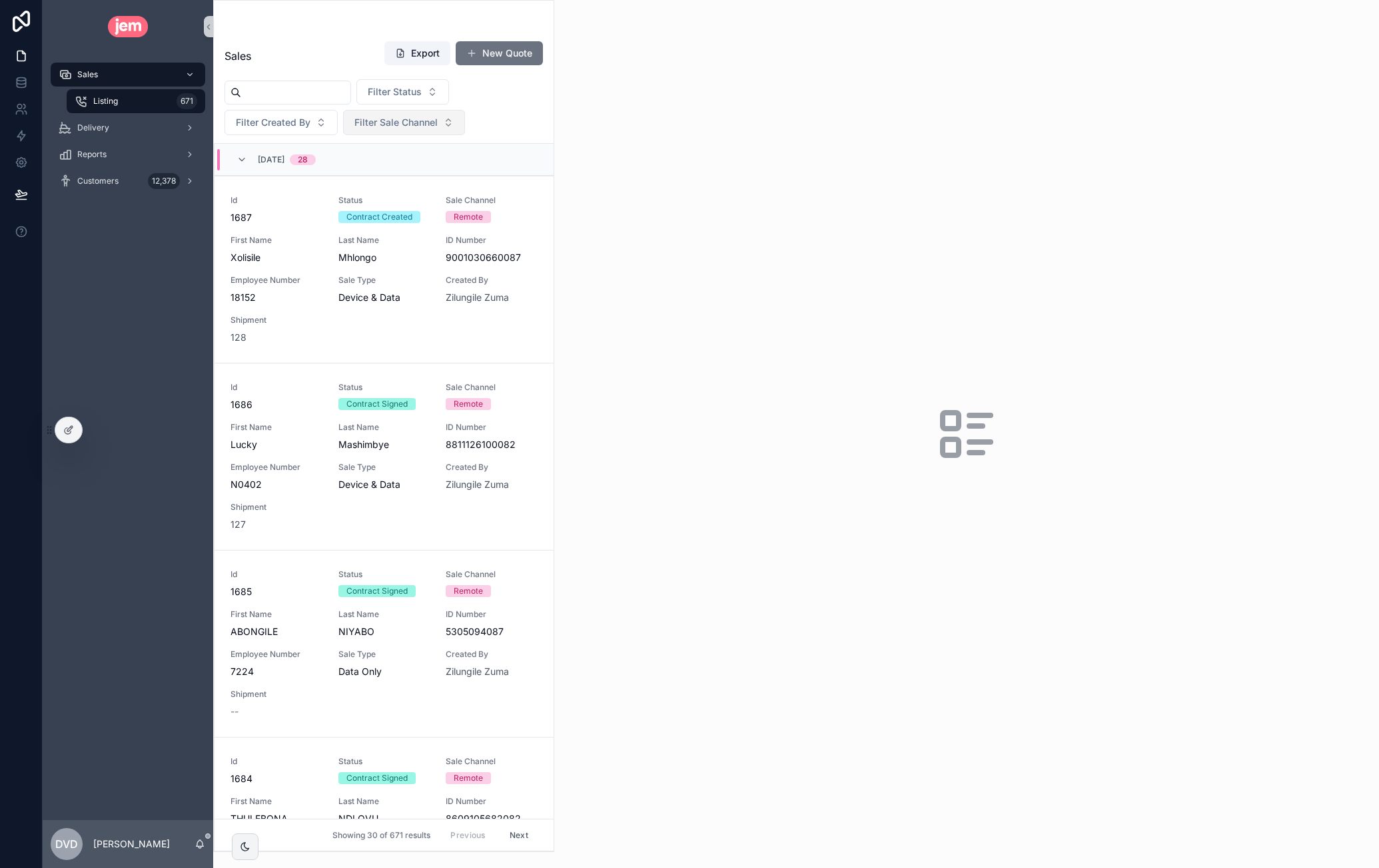
click at [385, 119] on span "Filter Sale Channel" at bounding box center [397, 122] width 84 height 14
click at [420, 92] on span "Filter Status" at bounding box center [394, 92] width 53 height 14
click at [407, 139] on div "Quote" at bounding box center [431, 145] width 159 height 21
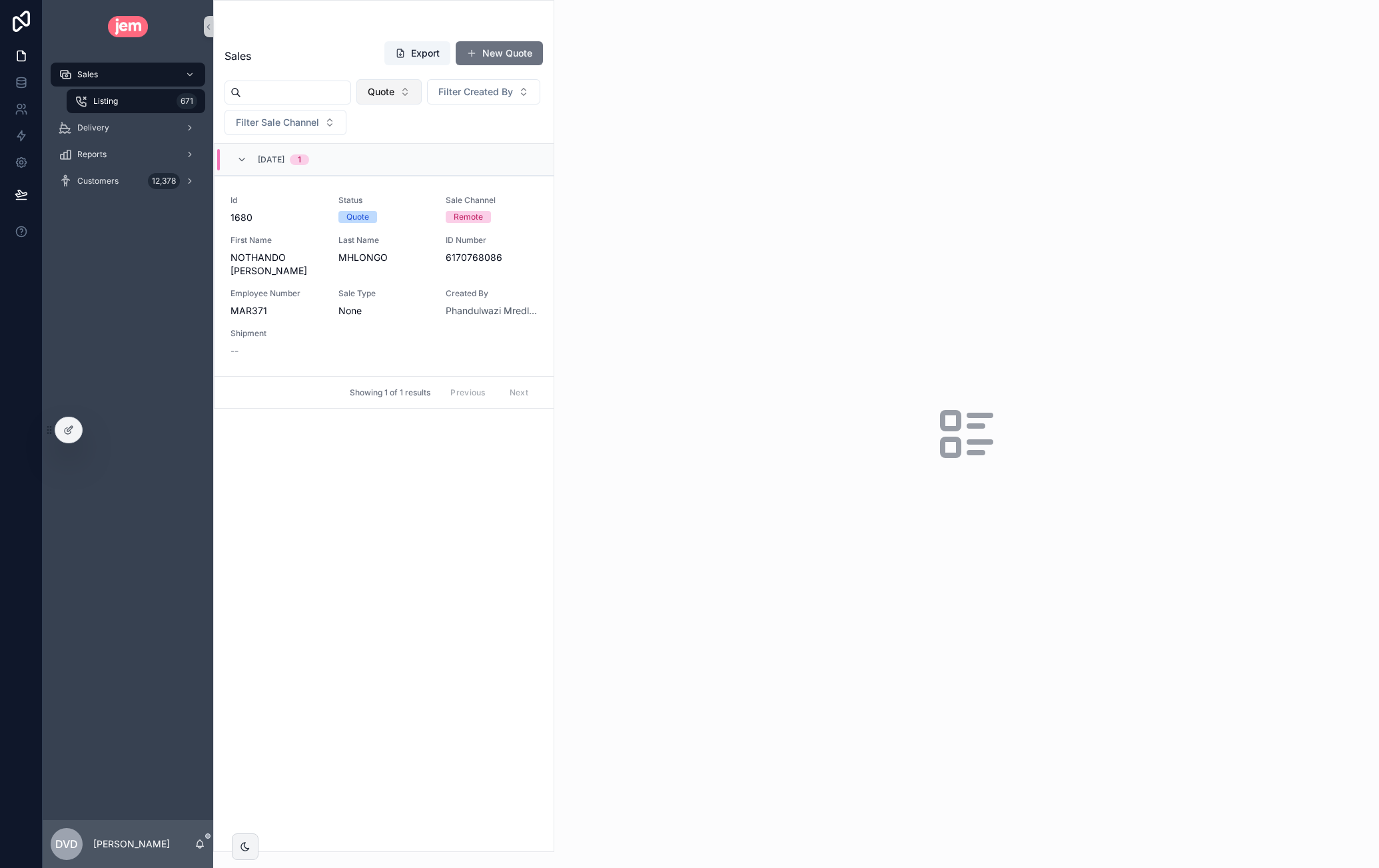
click at [395, 96] on span "Quote" at bounding box center [380, 92] width 26 height 14
click at [405, 185] on div "Contract Created" at bounding box center [417, 188] width 159 height 21
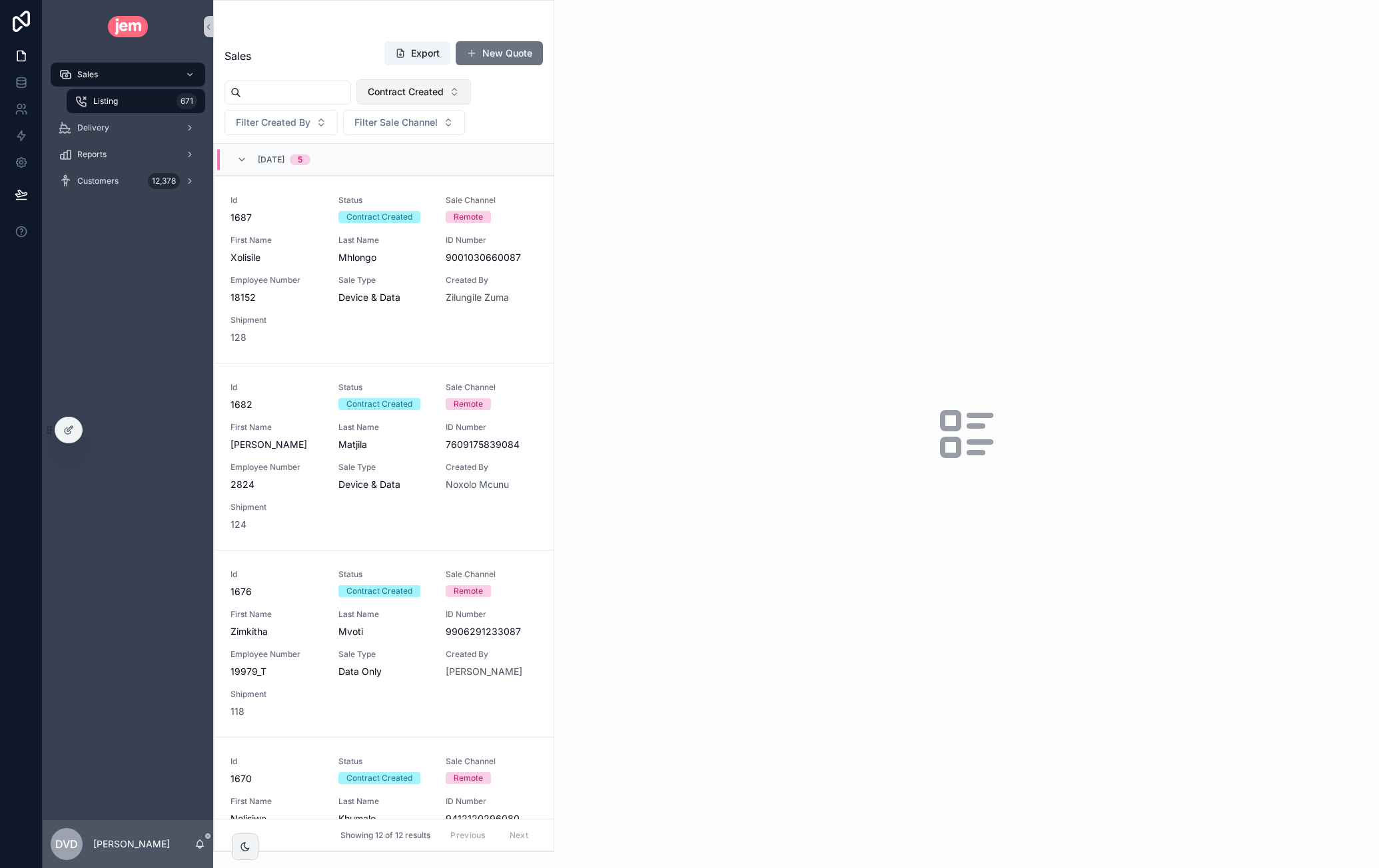
click at [443, 94] on span "Contract Created" at bounding box center [406, 92] width 76 height 14
click at [444, 206] on div "Contract Signed" at bounding box center [442, 209] width 159 height 21
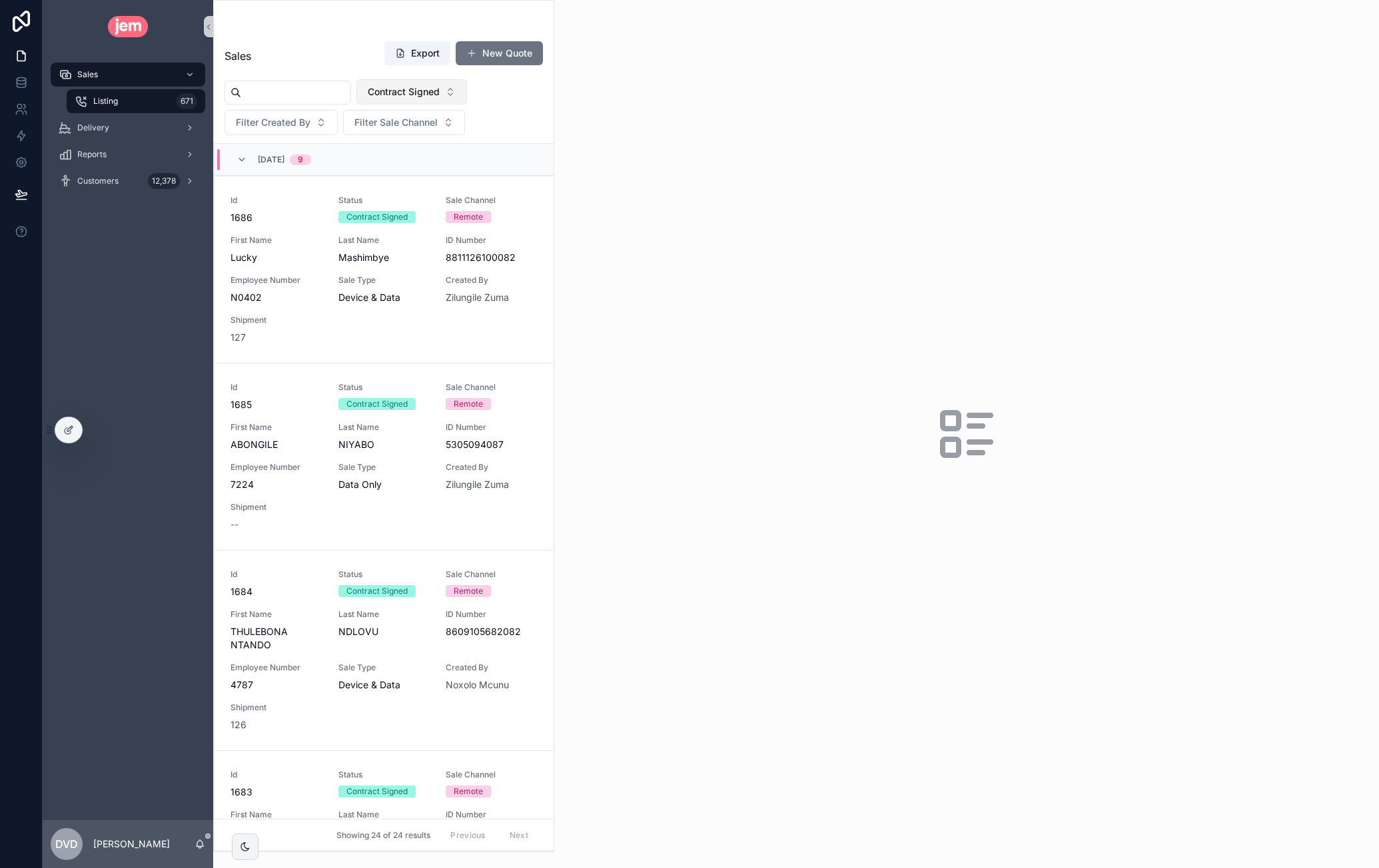
click at [438, 96] on span "Contract Signed" at bounding box center [404, 92] width 72 height 14
click at [437, 231] on div "Preparing" at bounding box center [441, 230] width 159 height 21
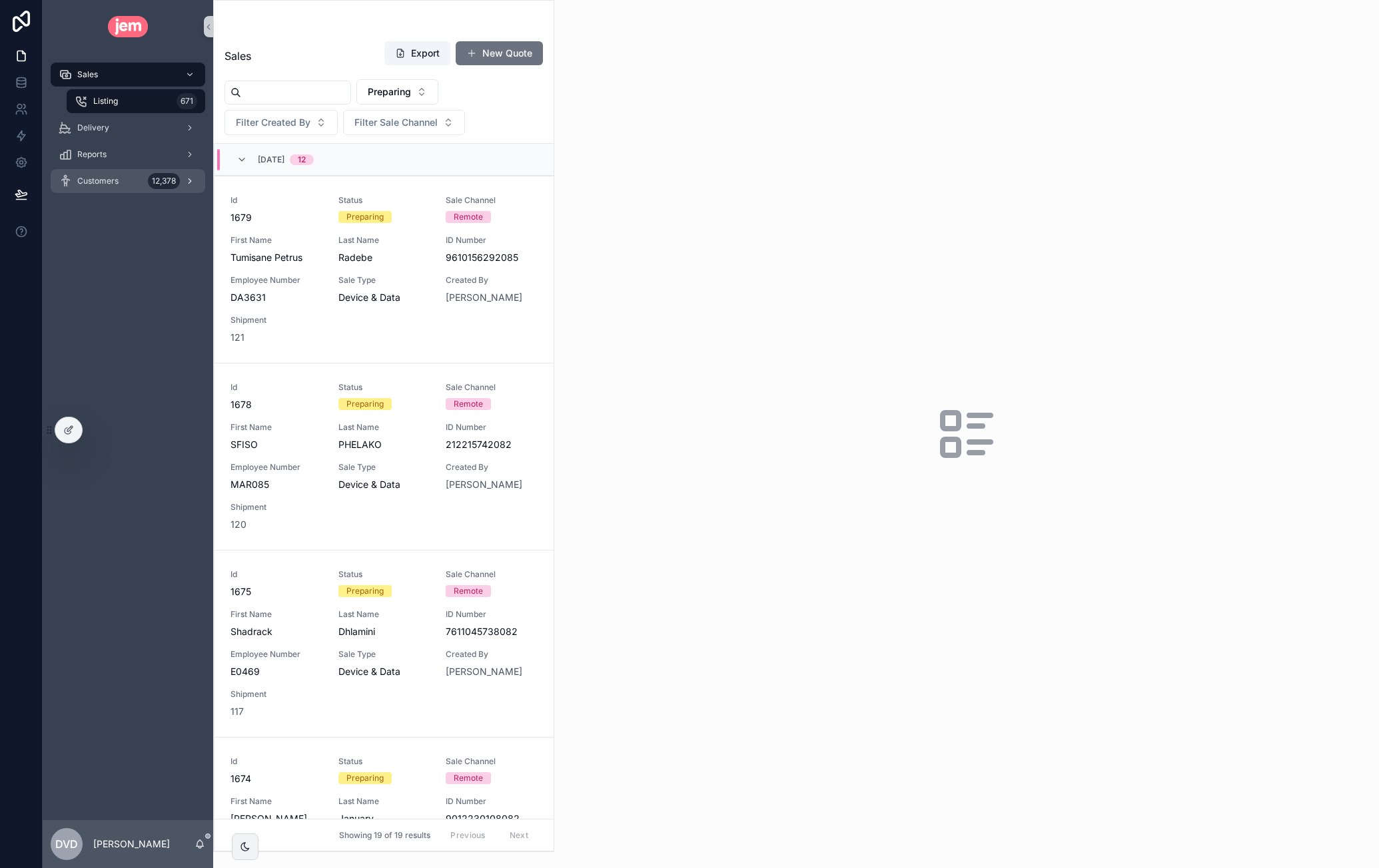
click at [103, 179] on span "Customers" at bounding box center [97, 181] width 41 height 11
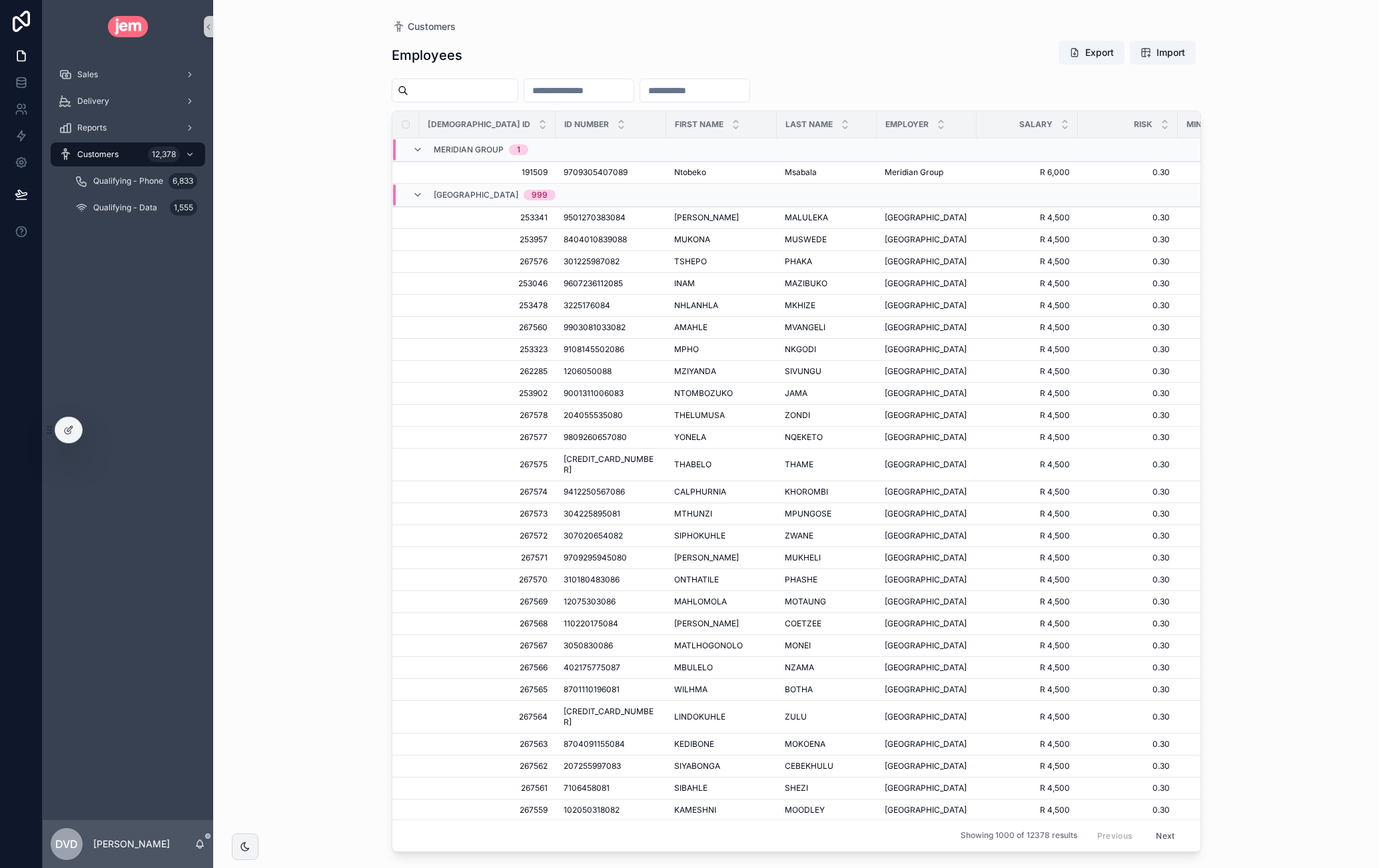
click at [463, 87] on input "scrollable content" at bounding box center [463, 90] width 109 height 18
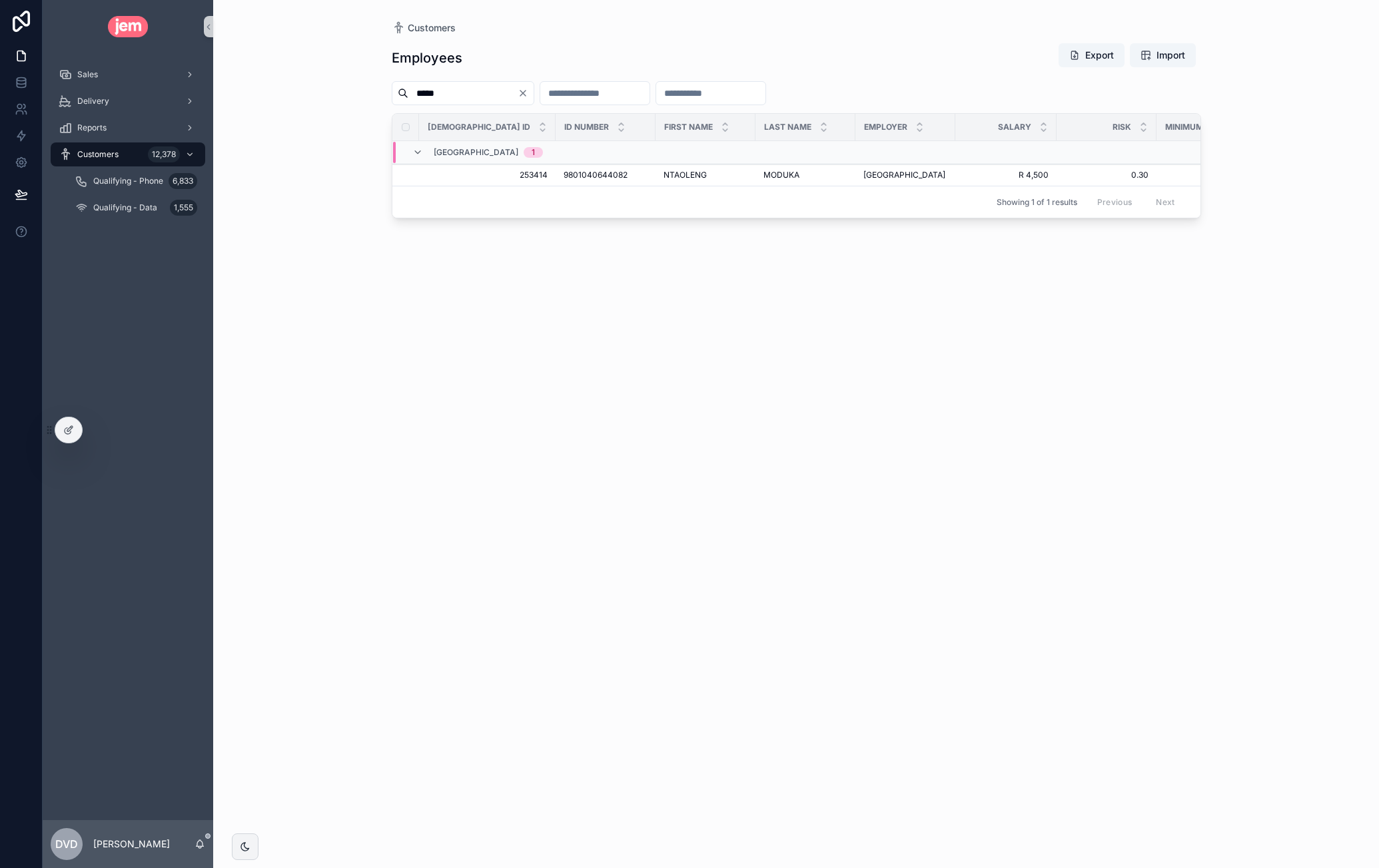
type input "*****"
click at [585, 178] on span "9801040644082" at bounding box center [596, 175] width 64 height 11
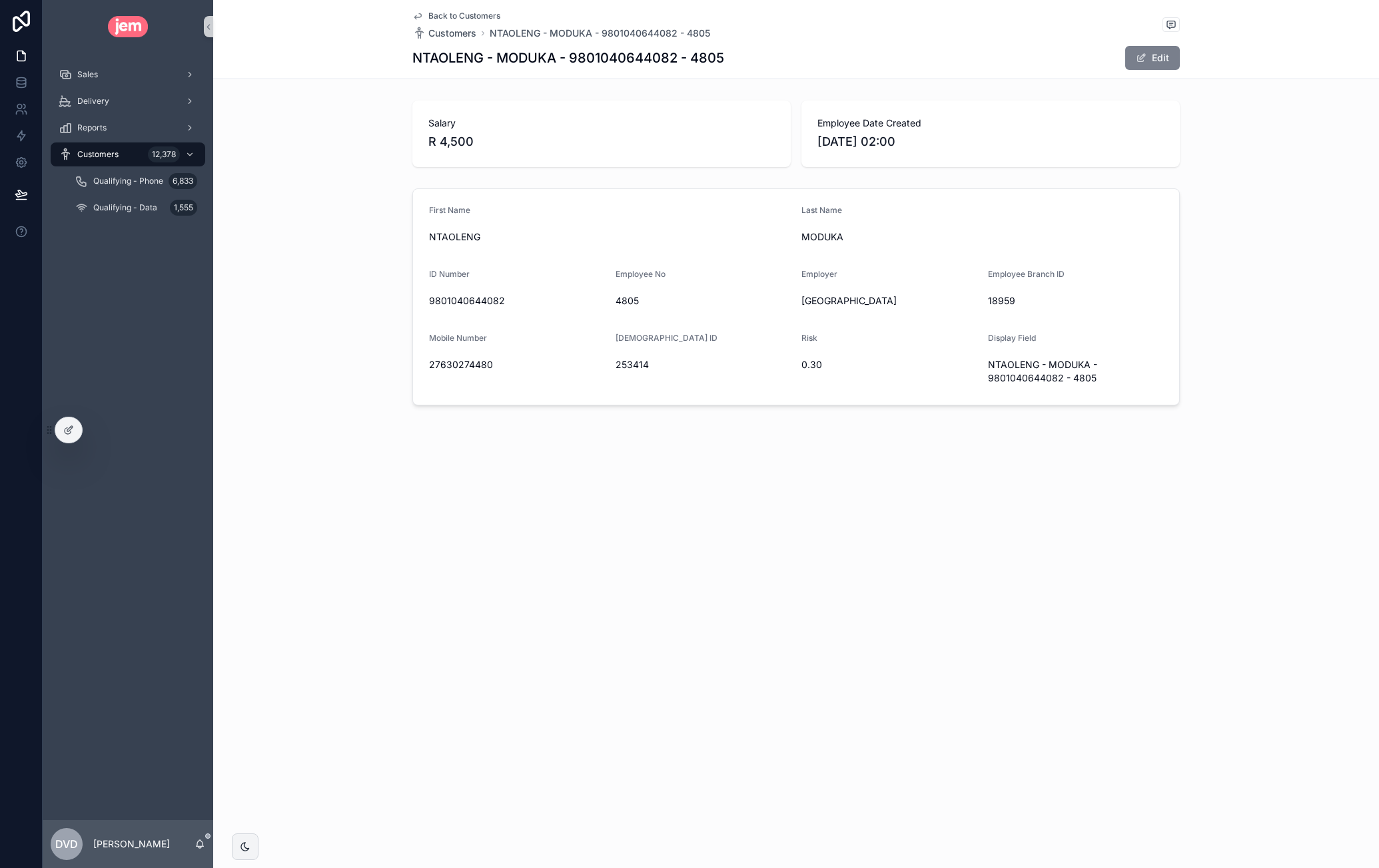
click at [1157, 58] on button "Edit" at bounding box center [1152, 57] width 54 height 24
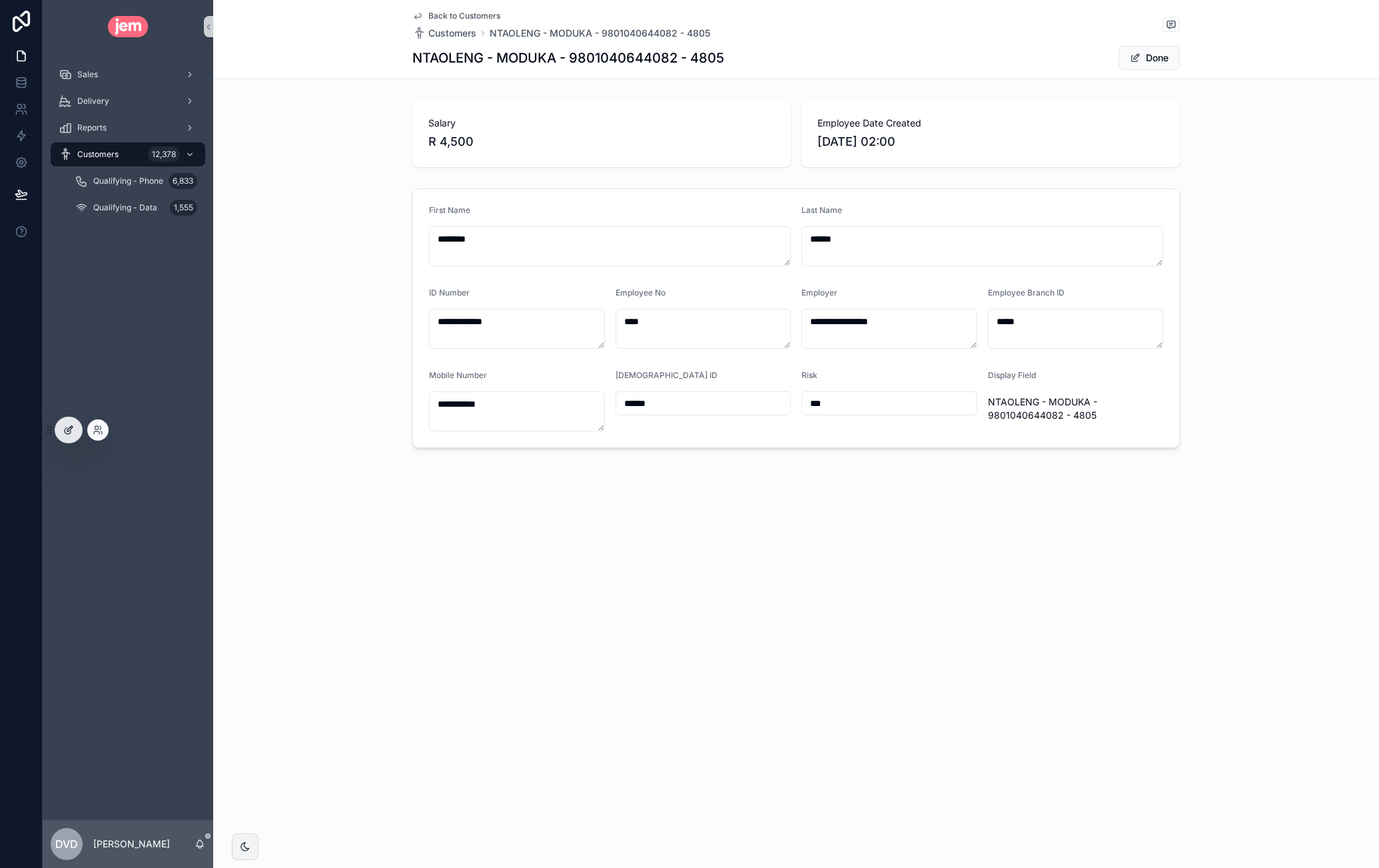
click at [65, 422] on div at bounding box center [68, 431] width 26 height 25
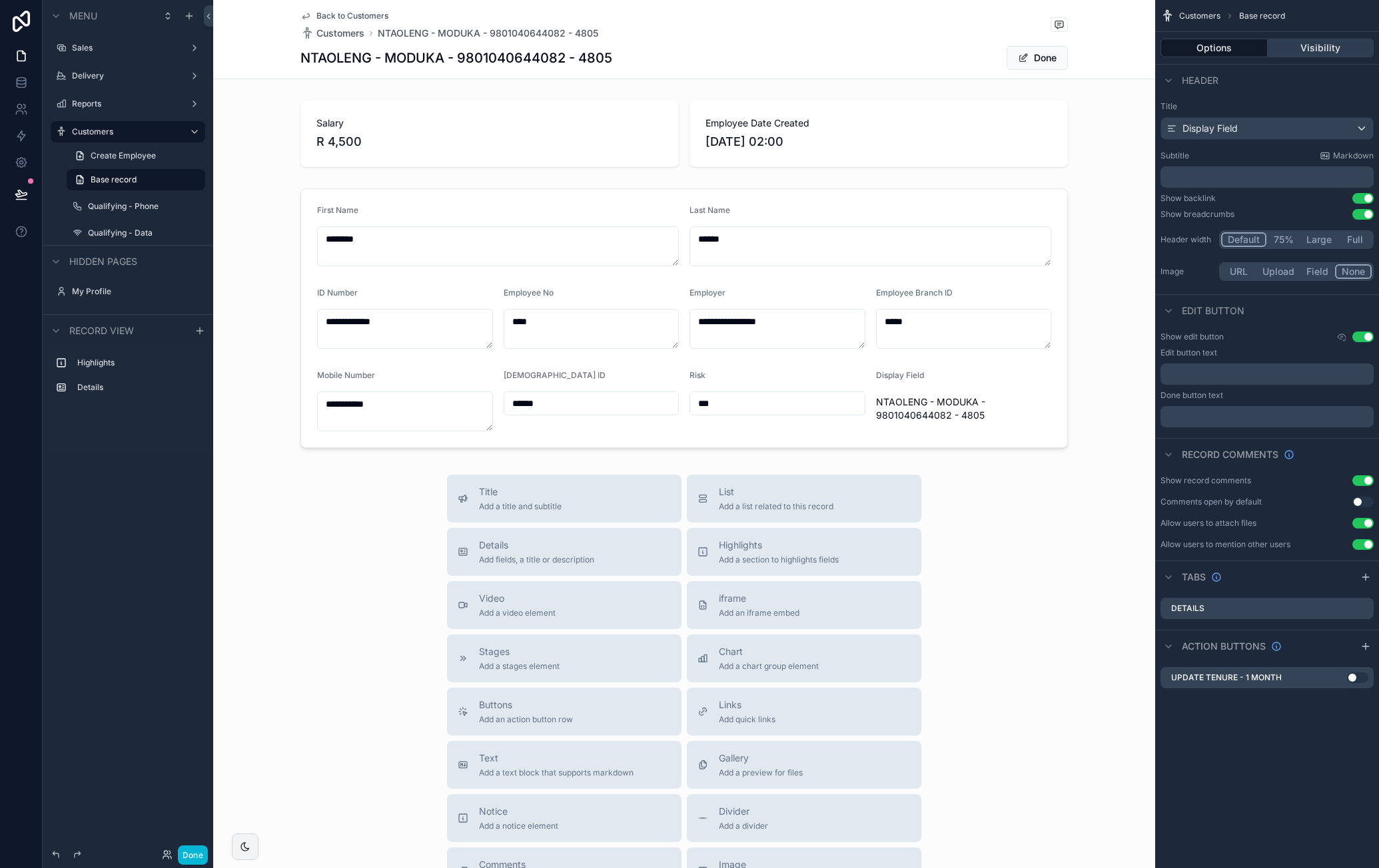
click at [1325, 48] on button "Visibility" at bounding box center [1322, 48] width 107 height 18
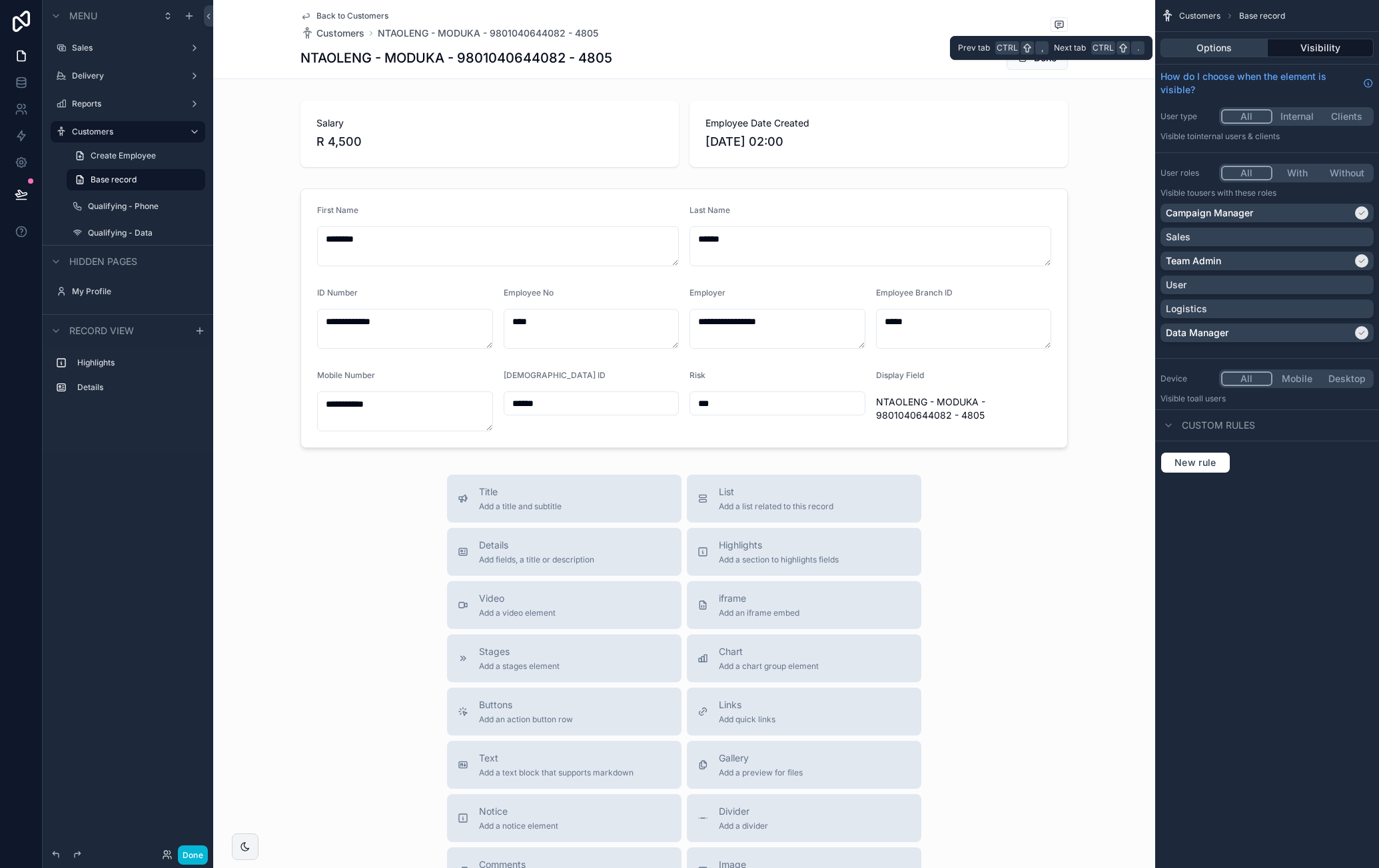
click at [1230, 47] on button "Options" at bounding box center [1215, 48] width 107 height 18
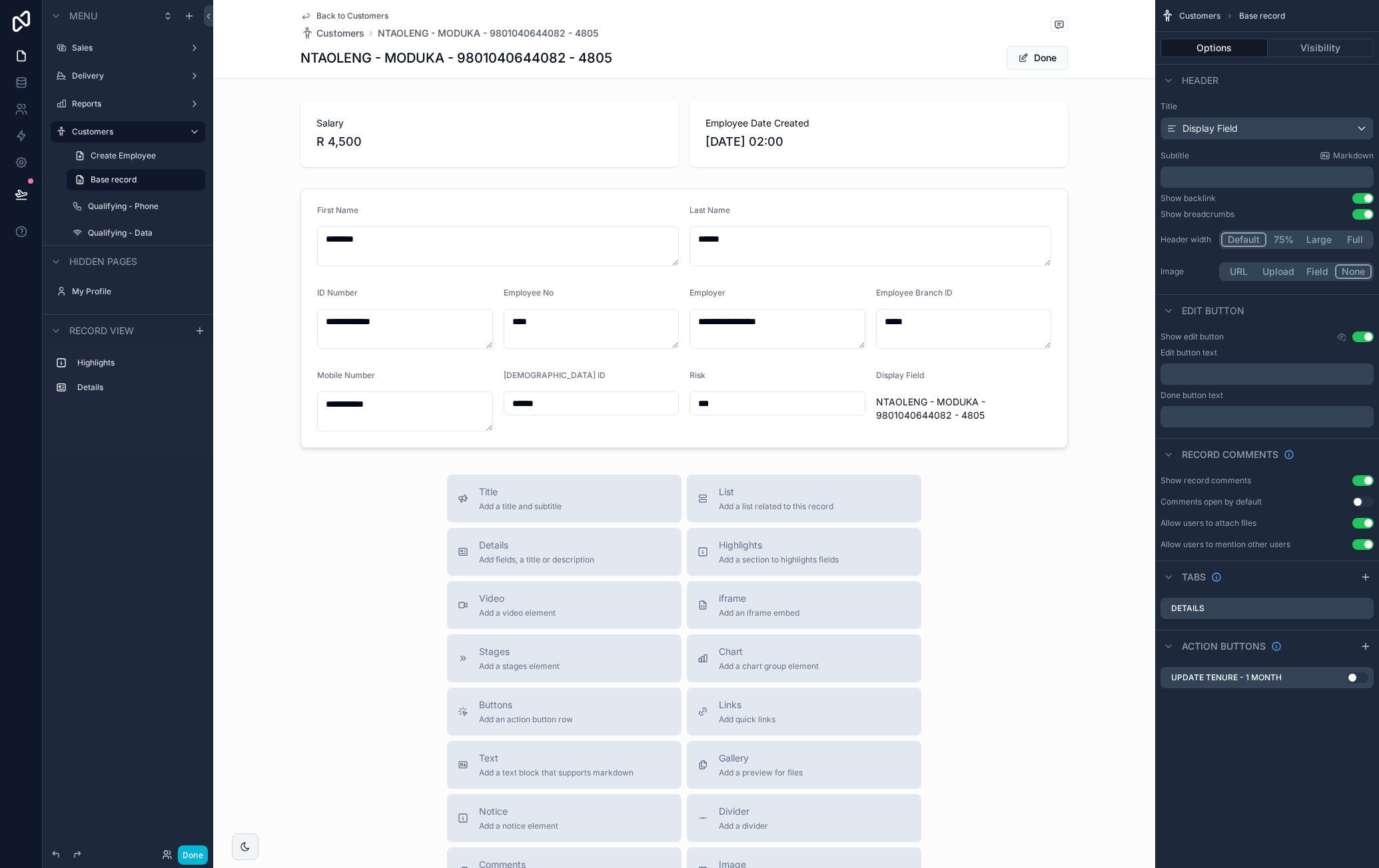
click at [799, 86] on div "**********" at bounding box center [684, 528] width 942 height 1056
click at [603, 195] on div "scrollable content" at bounding box center [684, 318] width 942 height 270
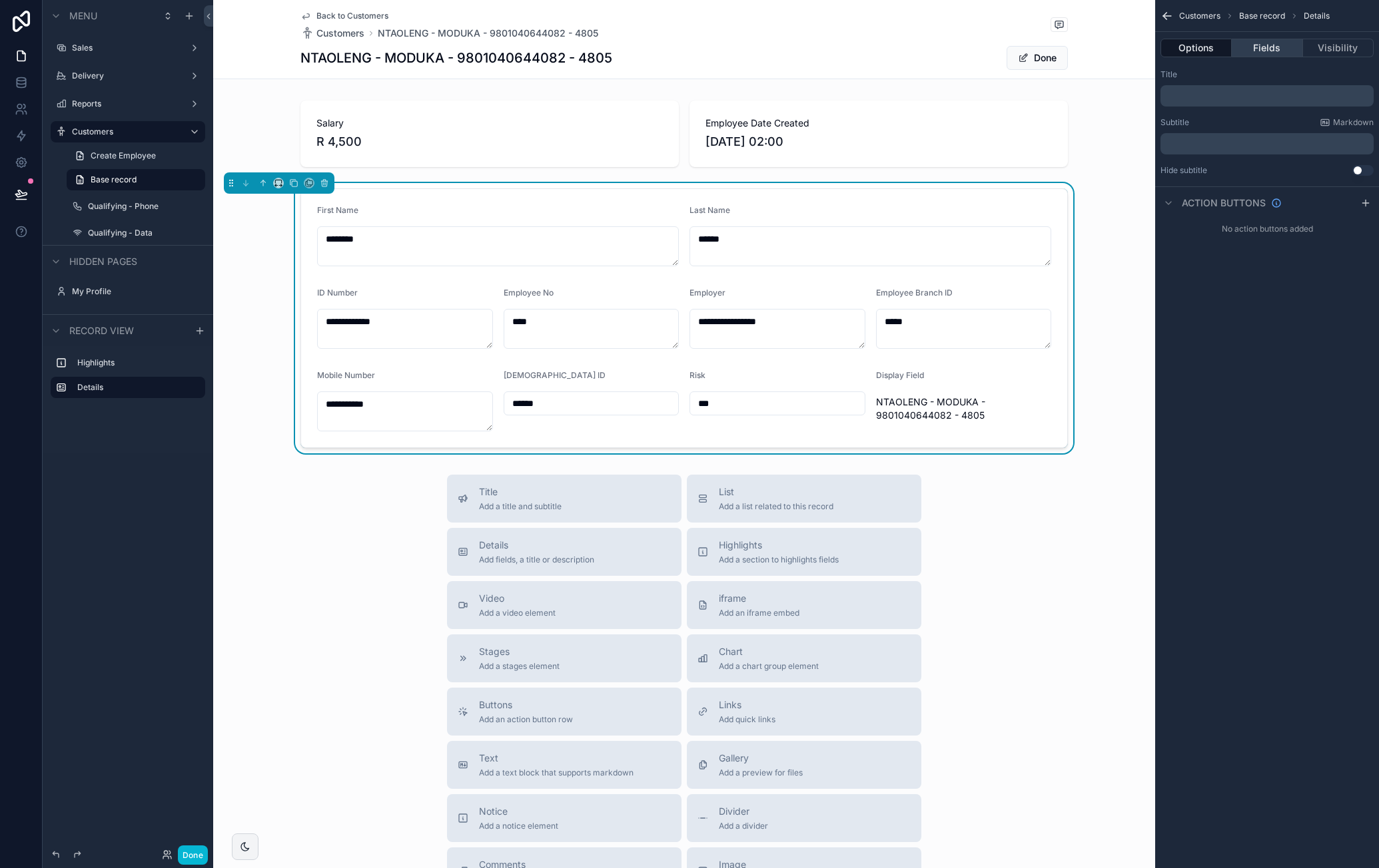
click at [1284, 52] on button "Fields" at bounding box center [1267, 48] width 71 height 18
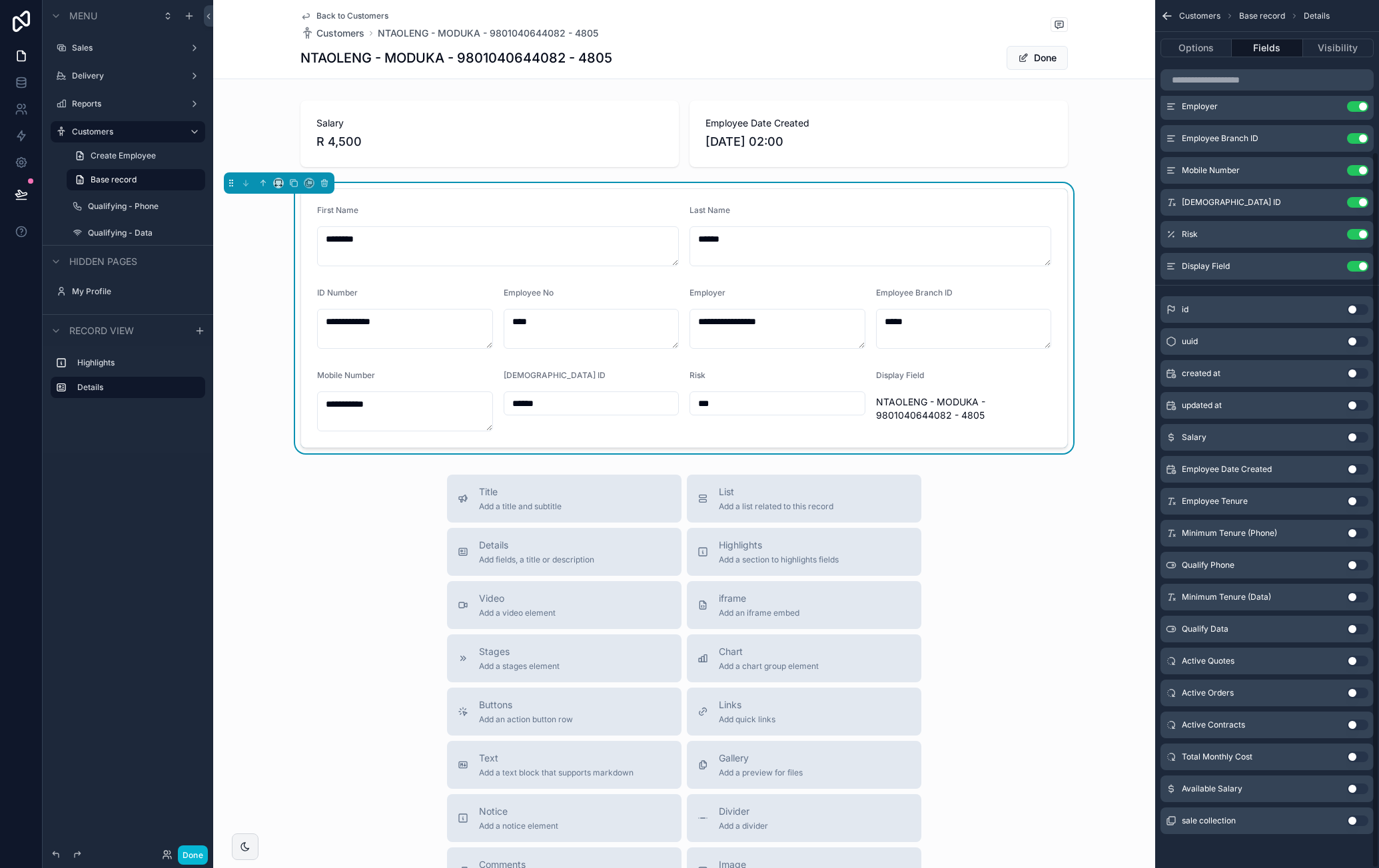
scroll to position [183, 0]
click at [1354, 593] on button "Use setting" at bounding box center [1358, 595] width 21 height 11
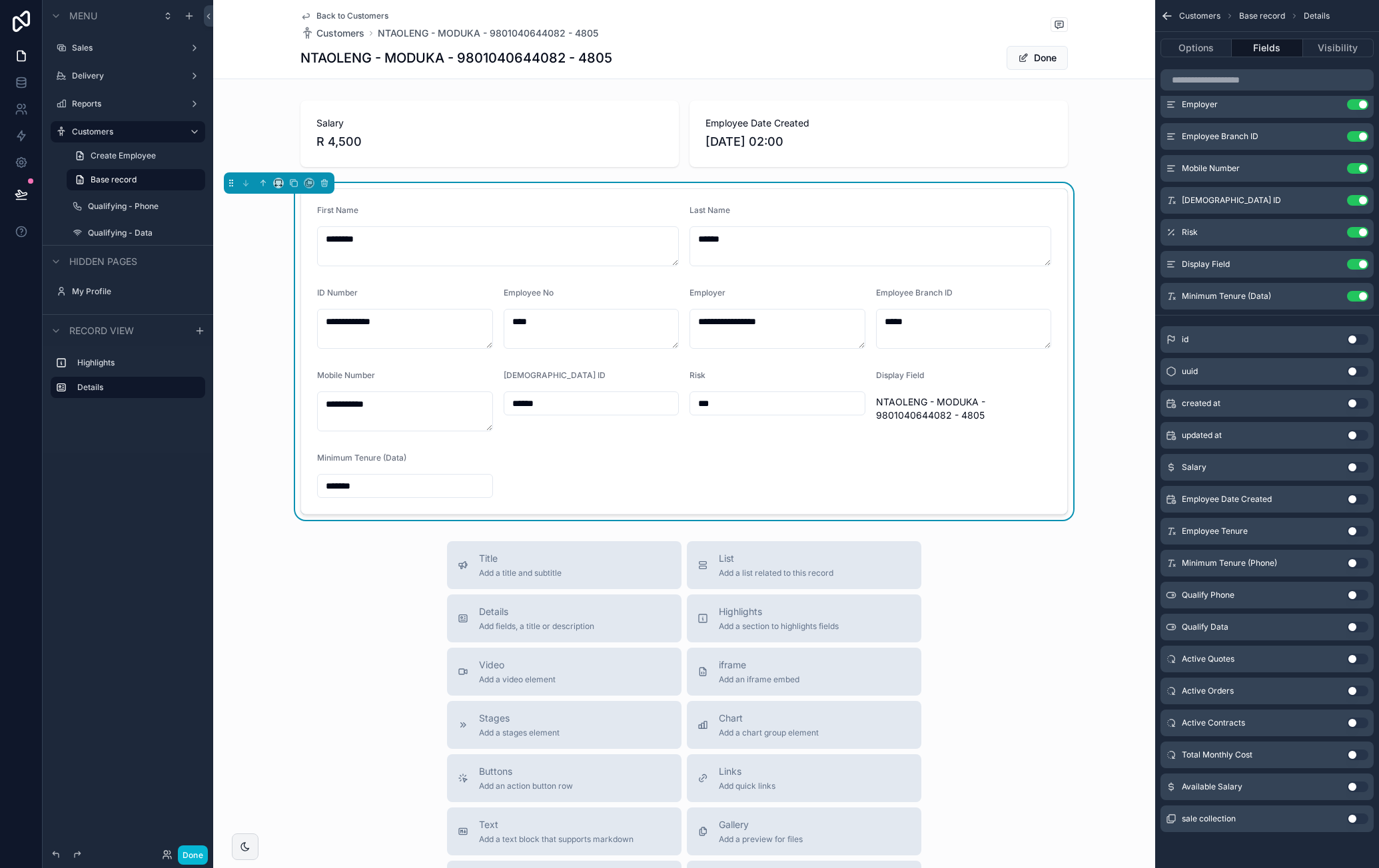
click at [1361, 565] on button "Use setting" at bounding box center [1358, 563] width 21 height 11
click at [192, 846] on button "Done" at bounding box center [193, 855] width 30 height 19
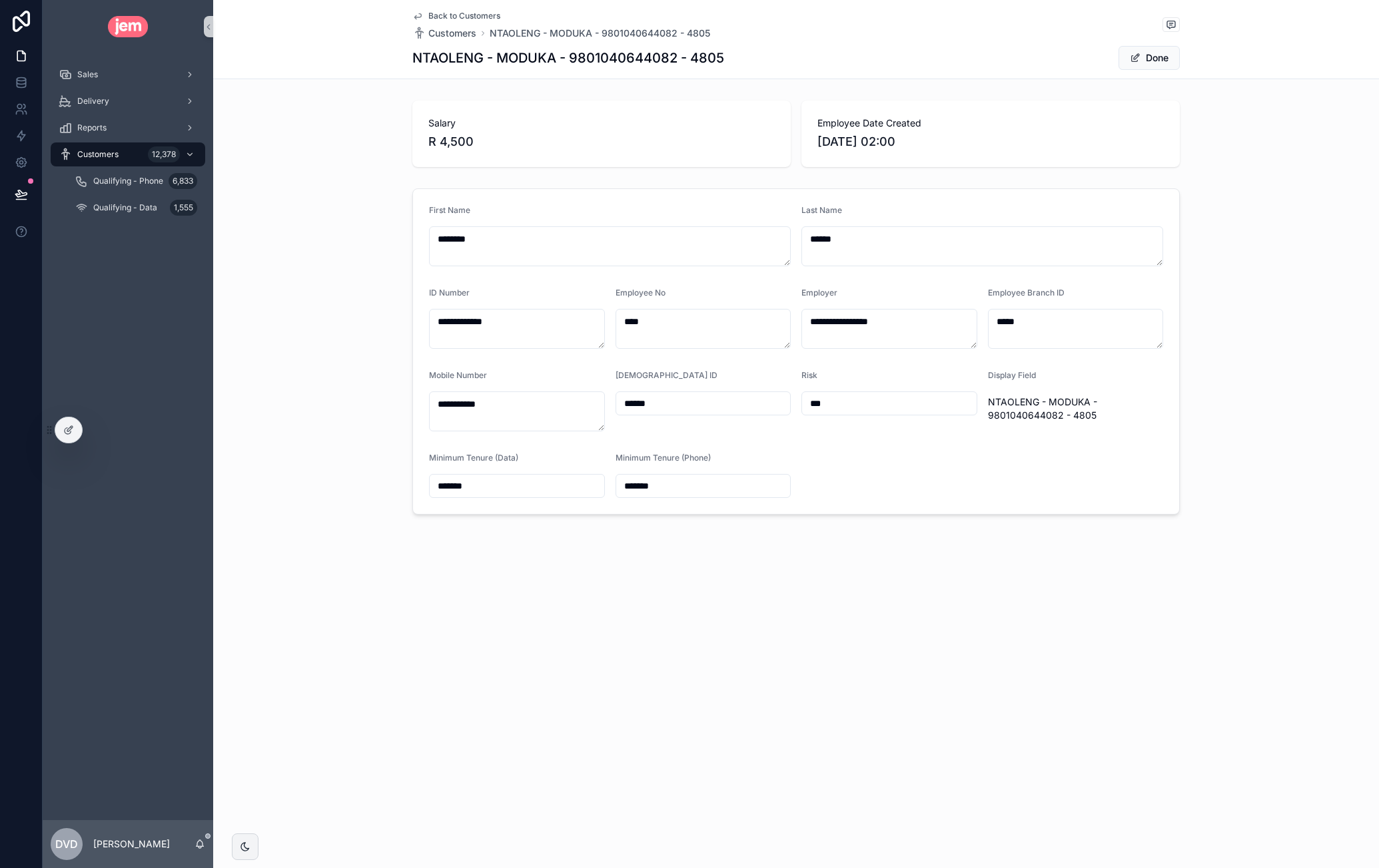
click at [440, 485] on input "*******" at bounding box center [517, 486] width 175 height 18
type input "*******"
click at [541, 587] on div "**********" at bounding box center [796, 302] width 1166 height 606
click at [658, 33] on span "NTAOLENG - MODUKA - 9801040644082 - 4805" at bounding box center [600, 33] width 221 height 14
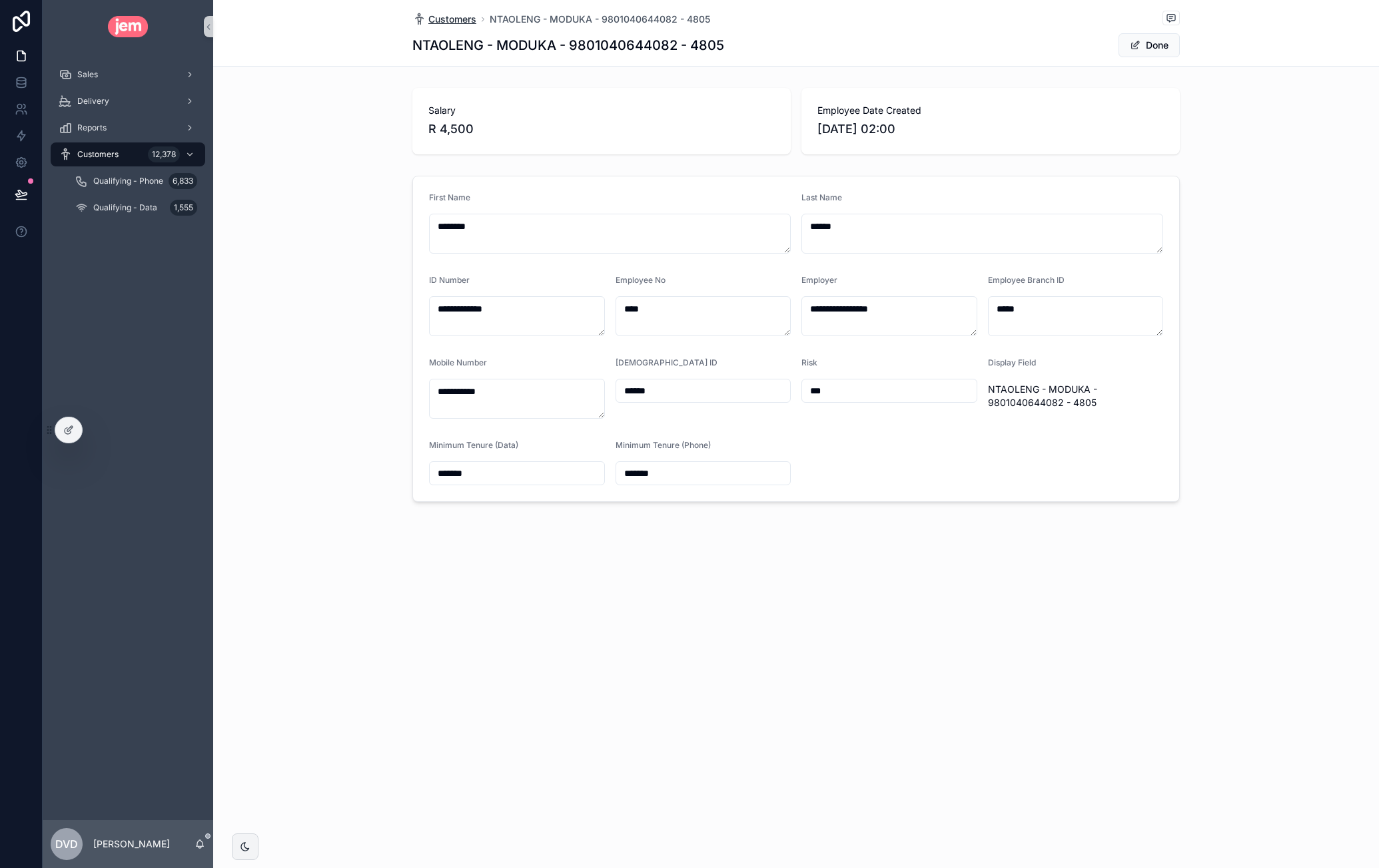
click at [463, 19] on span "Customers" at bounding box center [452, 19] width 48 height 14
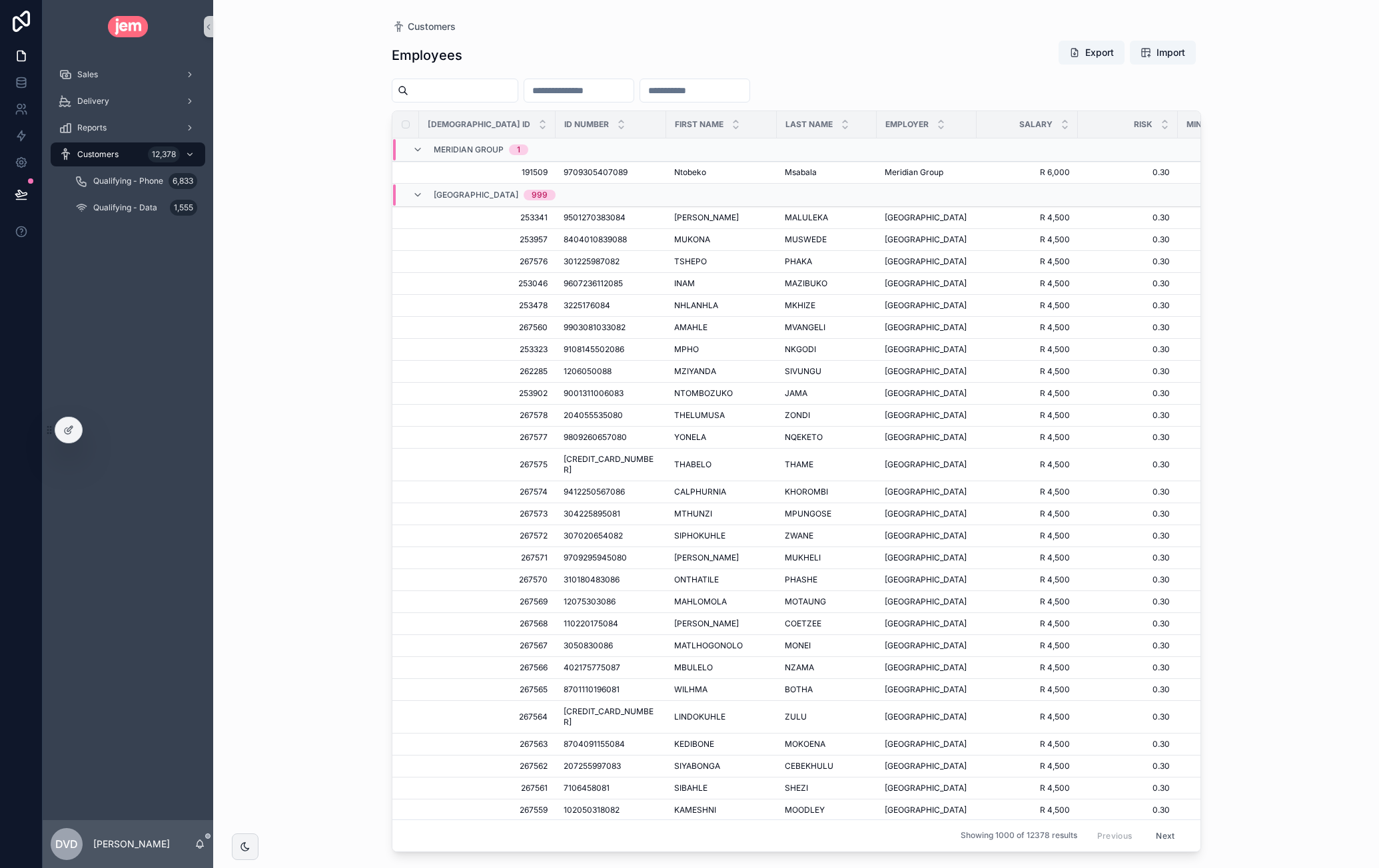
click at [449, 90] on input "scrollable content" at bounding box center [463, 90] width 109 height 18
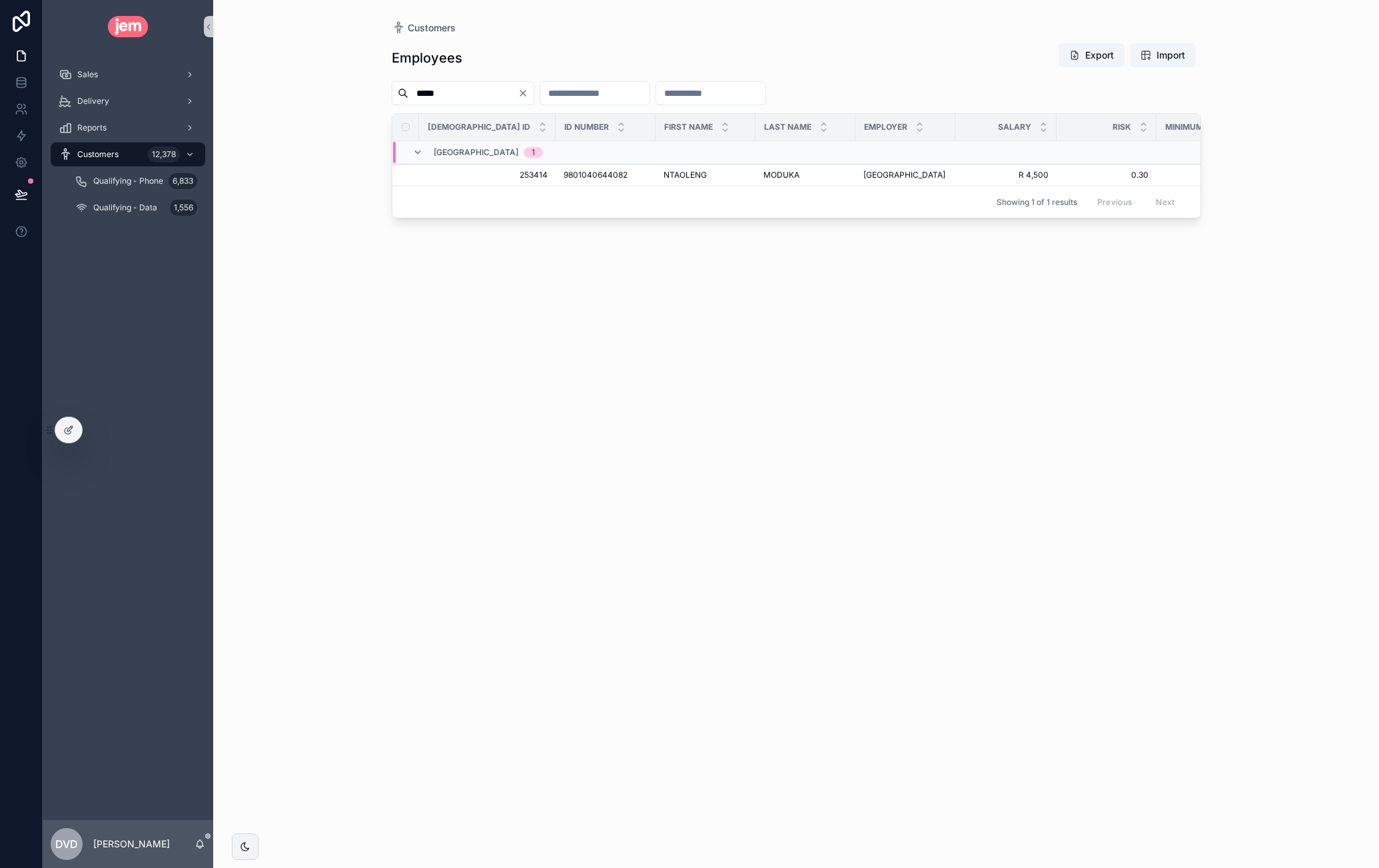
type input "*****"
click at [790, 411] on div "Employees Export Import ***** Jem ID ID Number First Name Last Name Employer Sa…" at bounding box center [796, 443] width 809 height 817
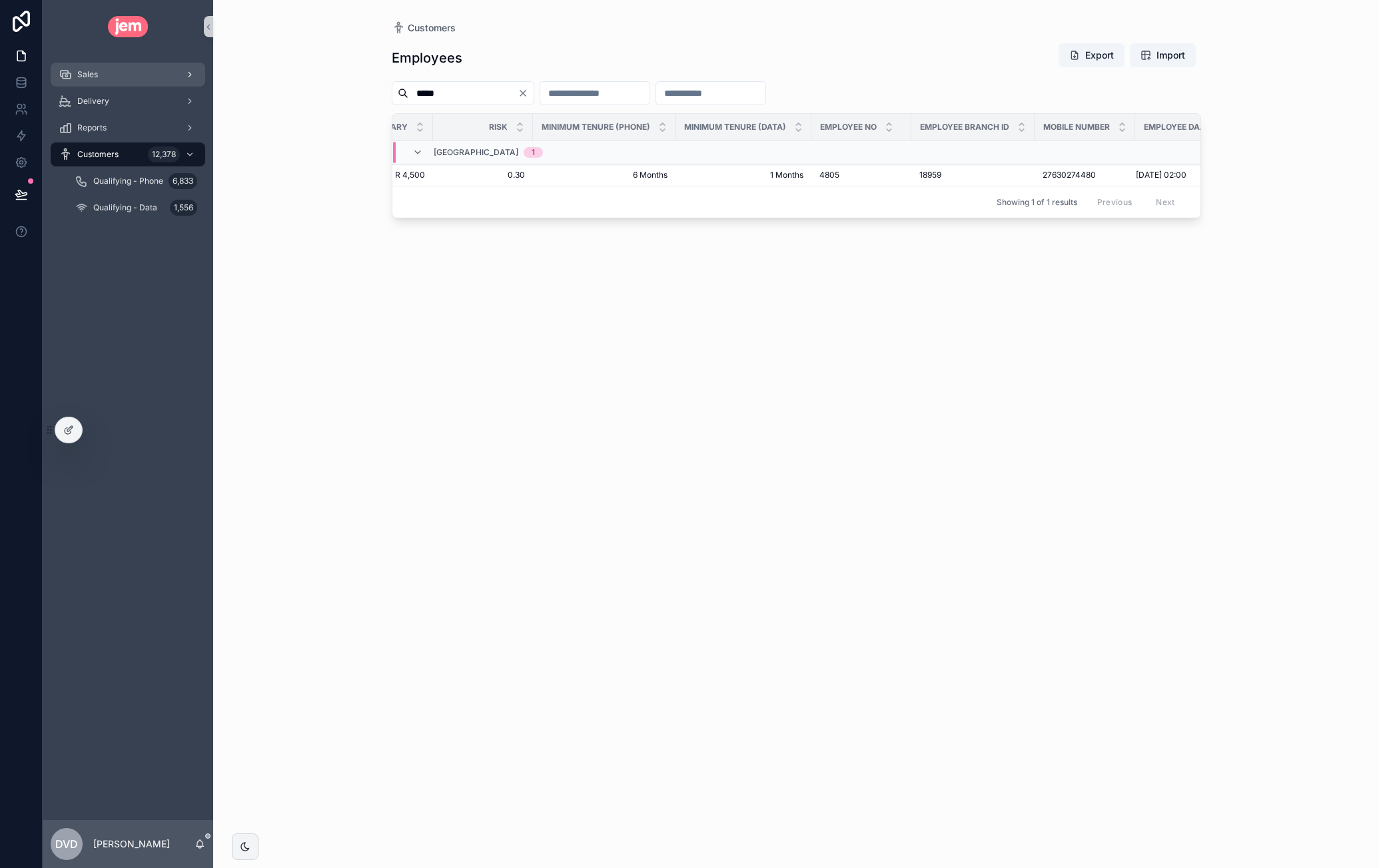
click at [152, 77] on div "Sales" at bounding box center [127, 75] width 139 height 21
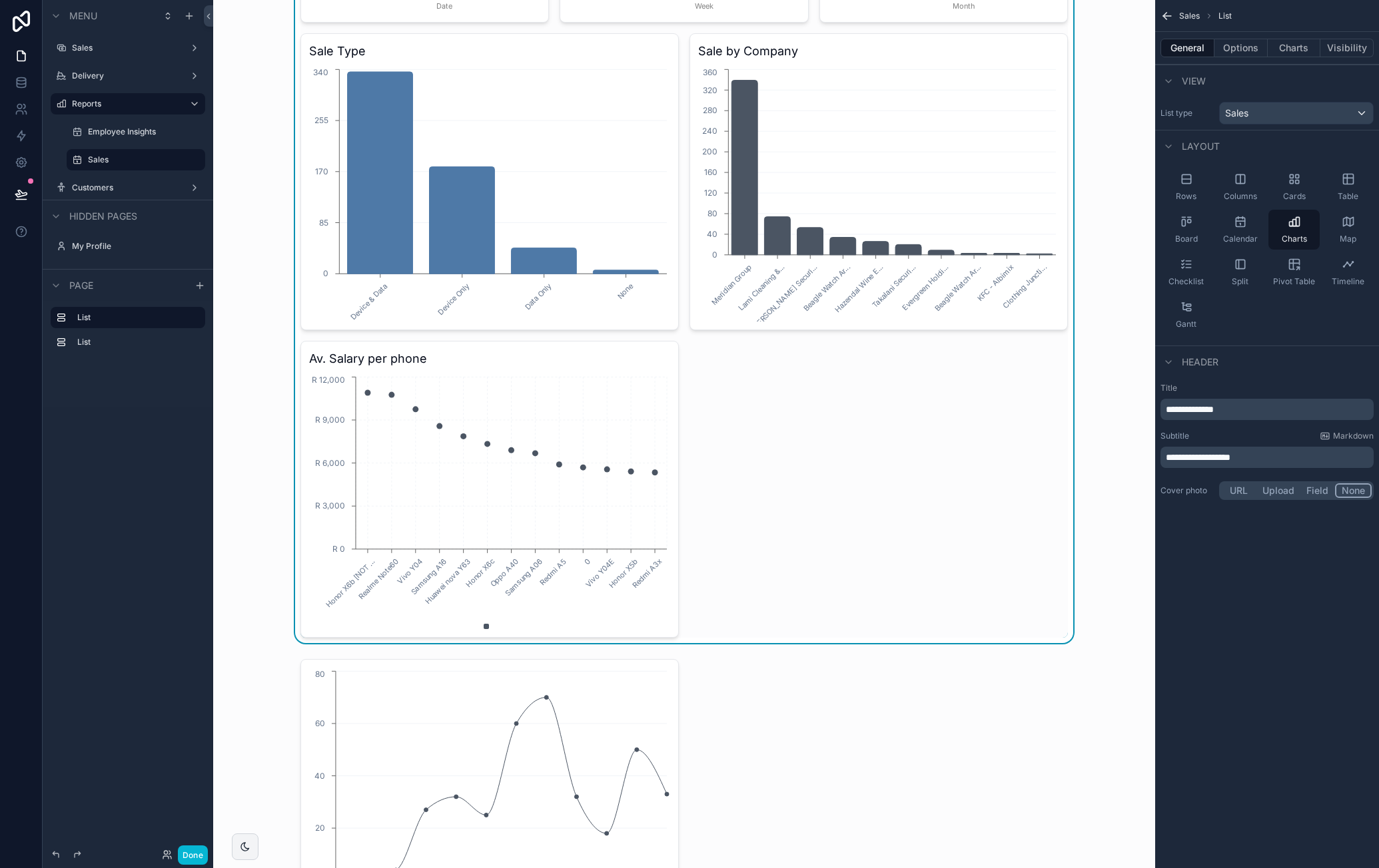
scroll to position [600, 0]
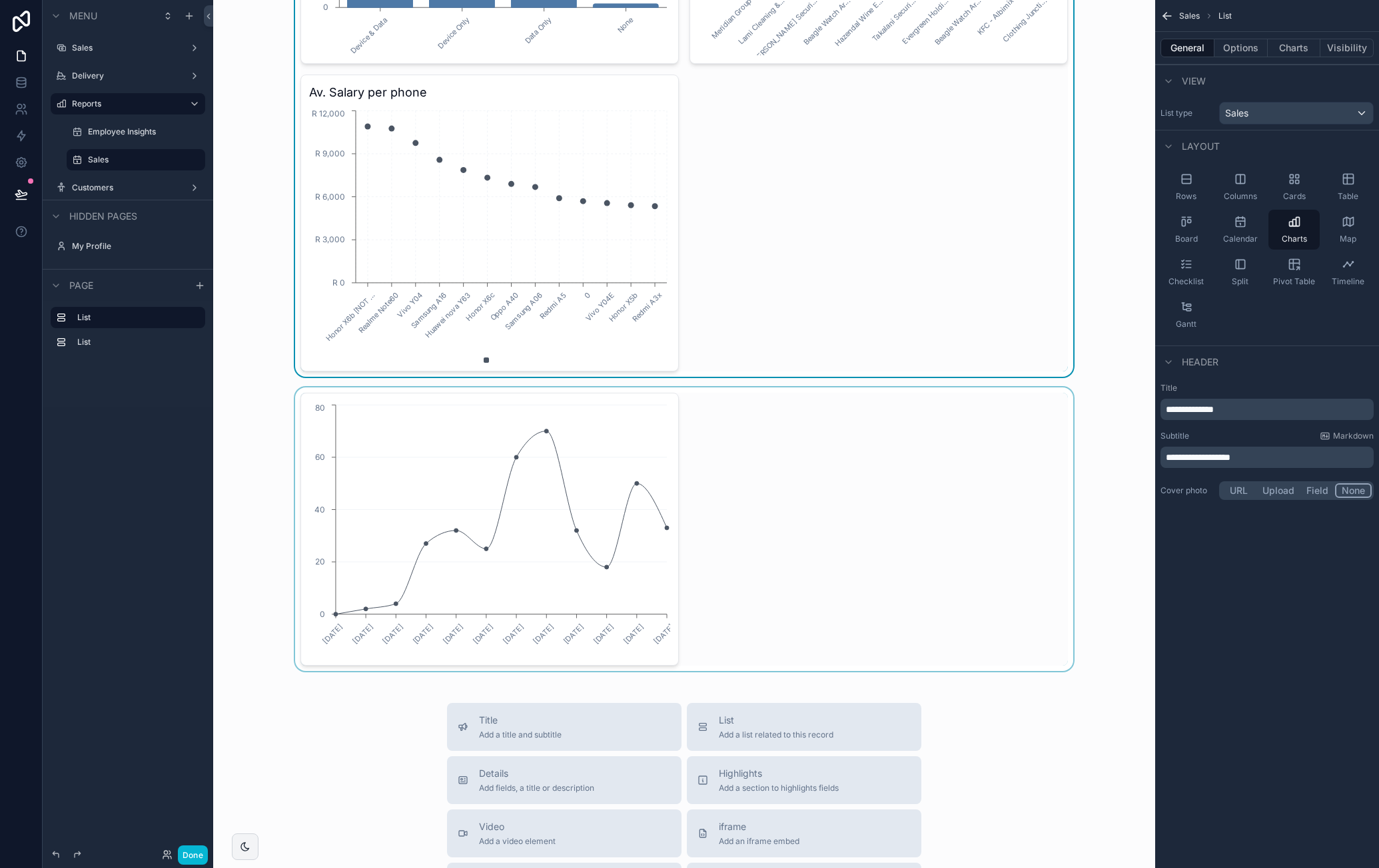
click at [691, 459] on div "scrollable content" at bounding box center [684, 530] width 921 height 284
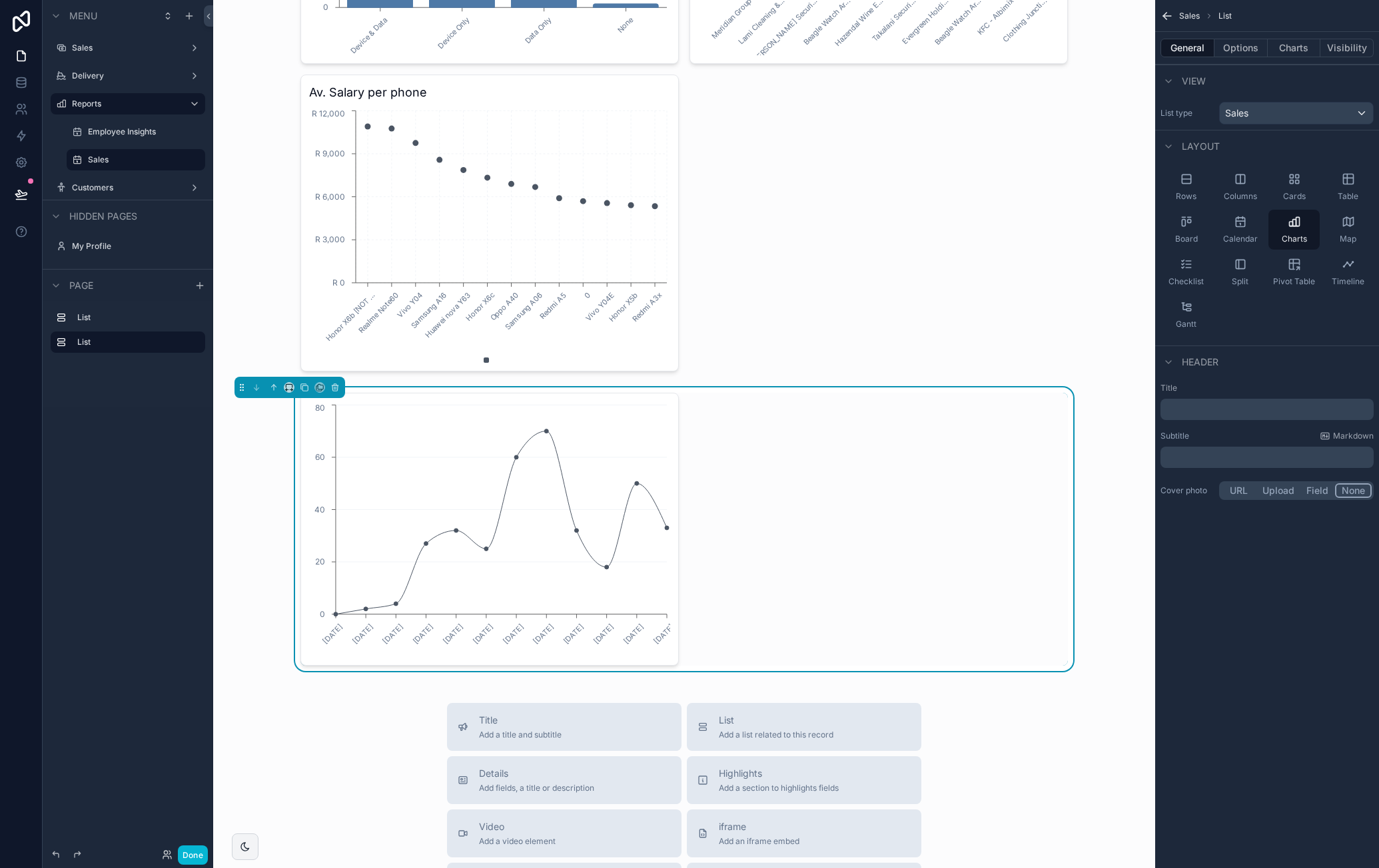
click at [1220, 403] on p "﻿" at bounding box center [1268, 410] width 205 height 14
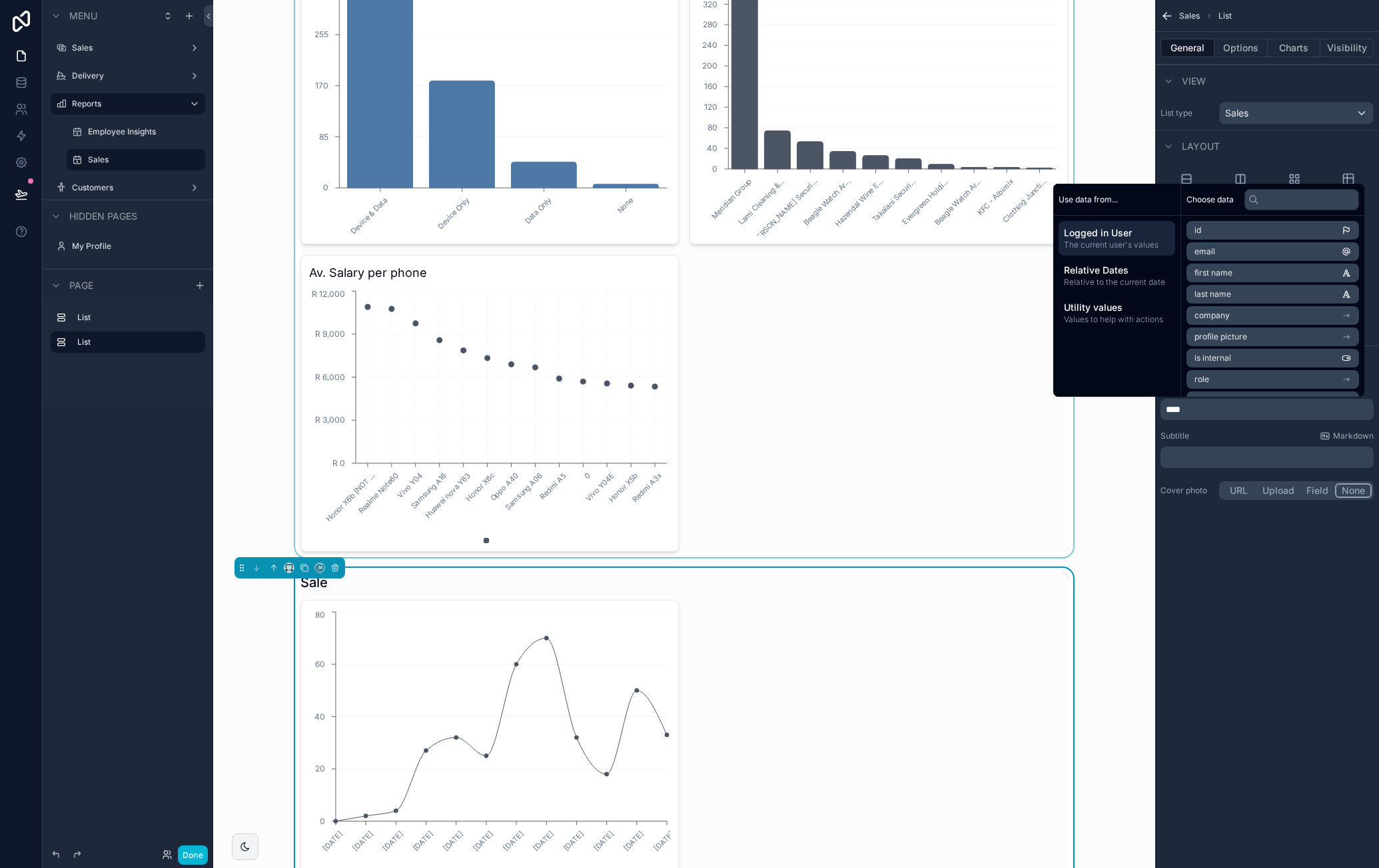
scroll to position [467, 0]
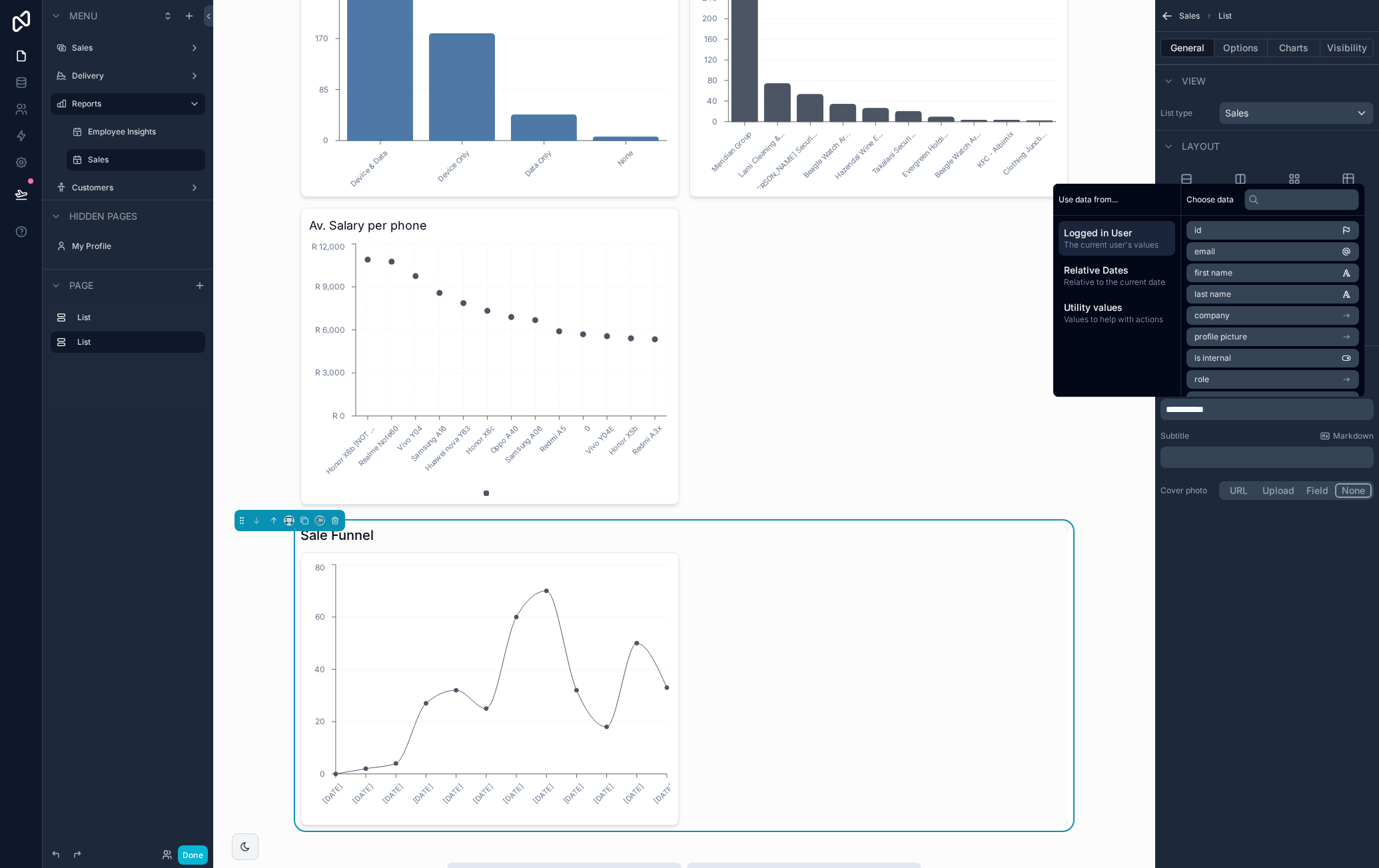
click at [1242, 566] on div "**********" at bounding box center [1267, 434] width 224 height 868
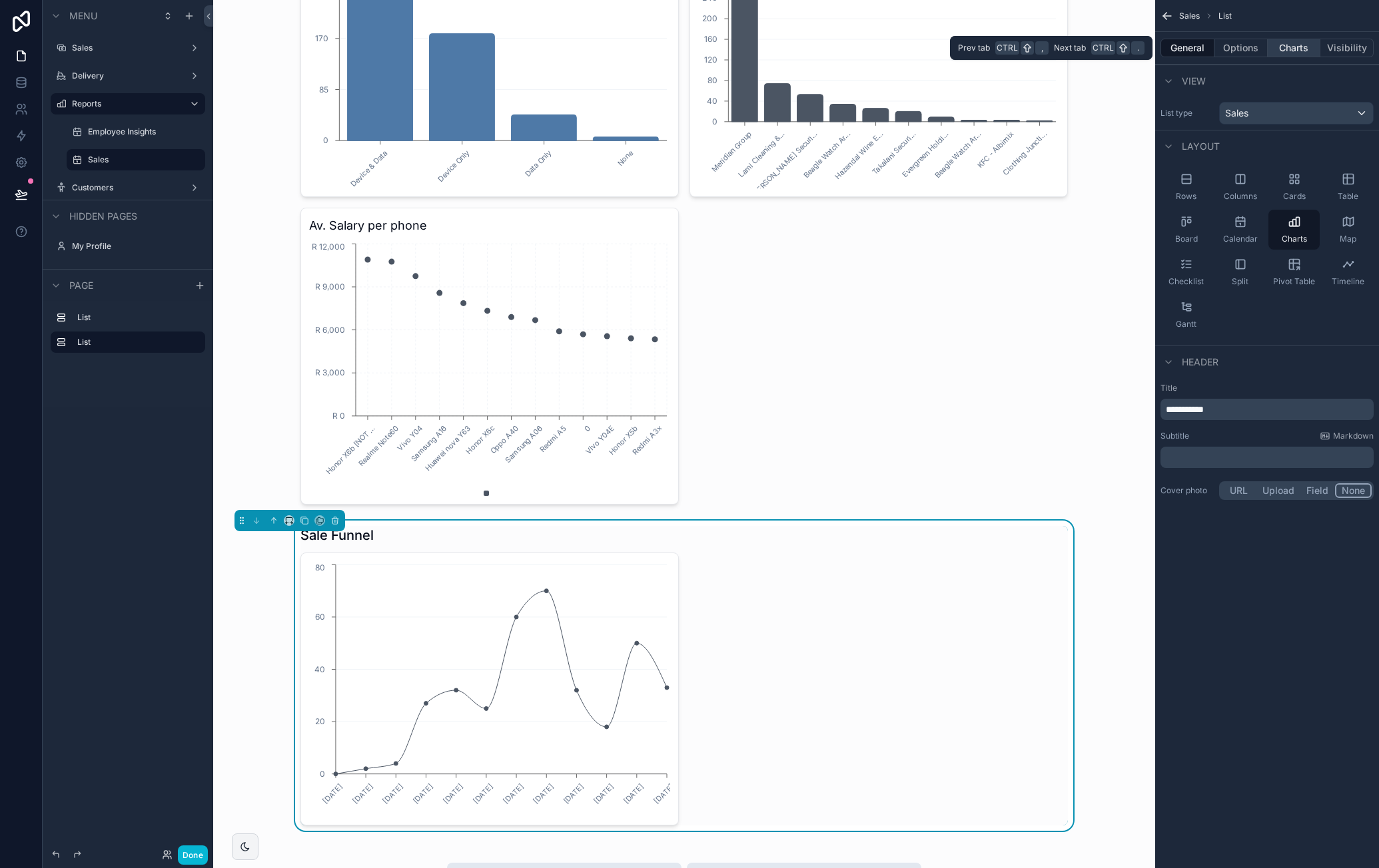
click at [1300, 46] on button "Charts" at bounding box center [1294, 48] width 53 height 18
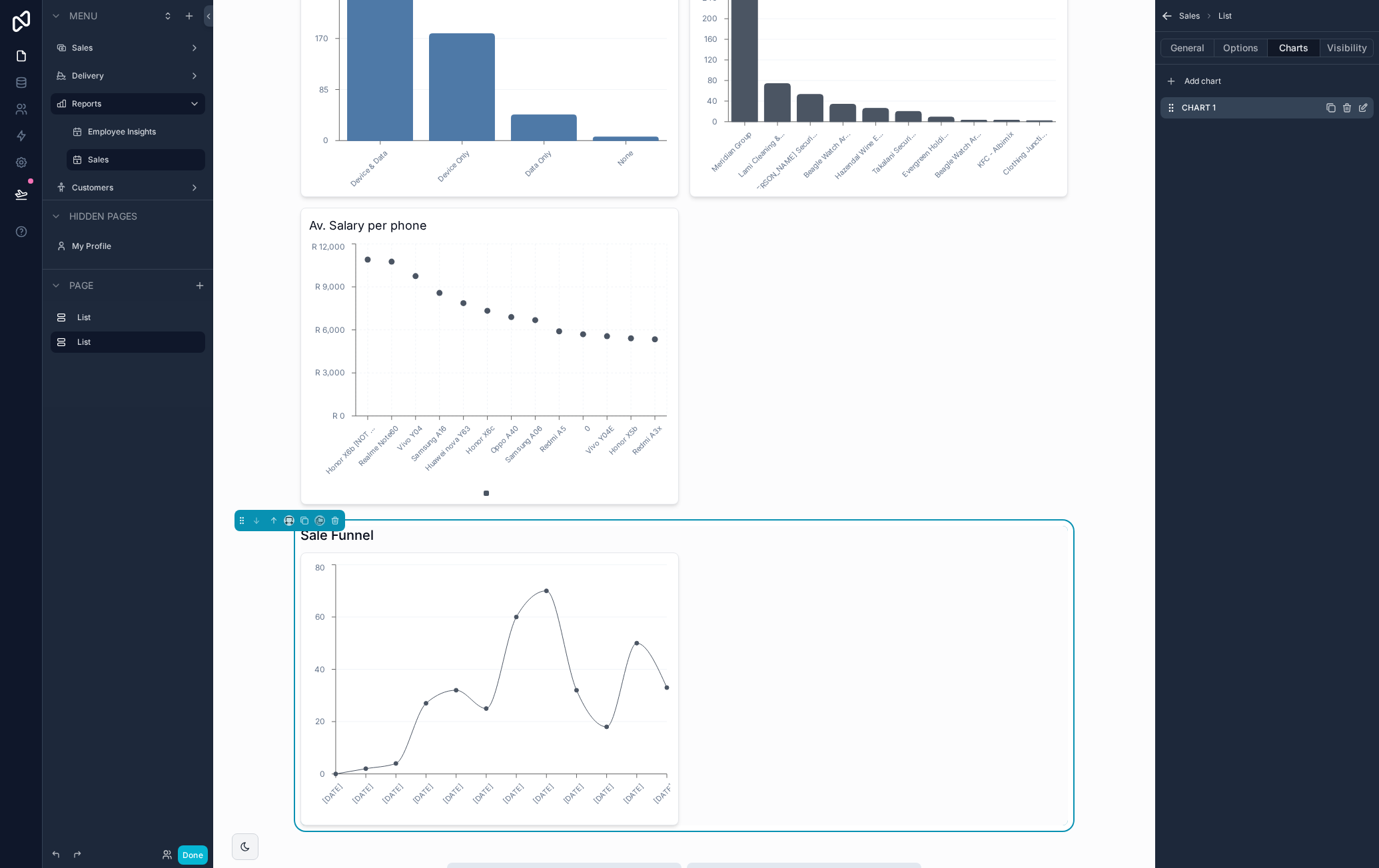
click at [1365, 105] on icon "scrollable content" at bounding box center [1362, 108] width 11 height 11
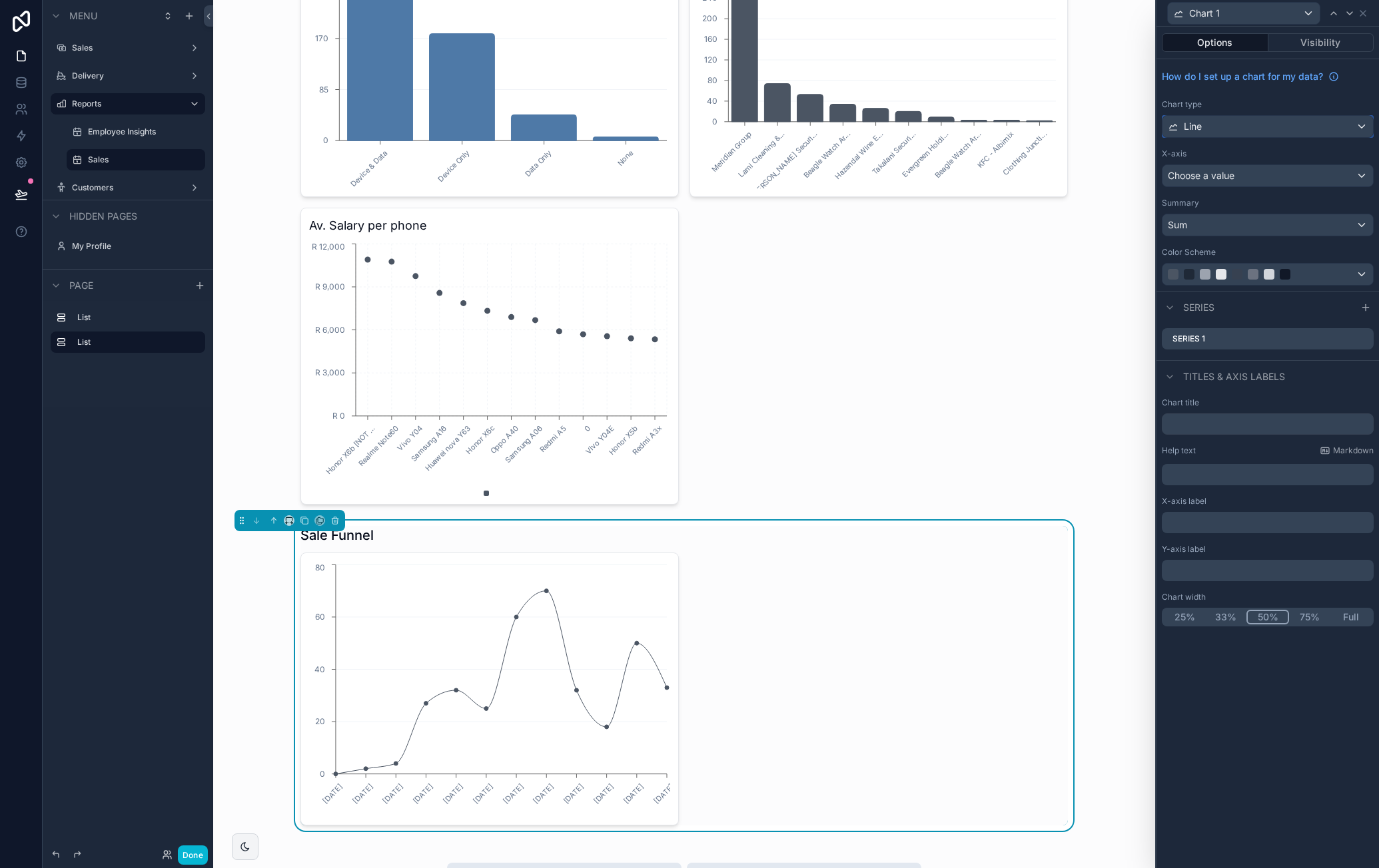
click at [1245, 130] on div "Line" at bounding box center [1268, 126] width 211 height 21
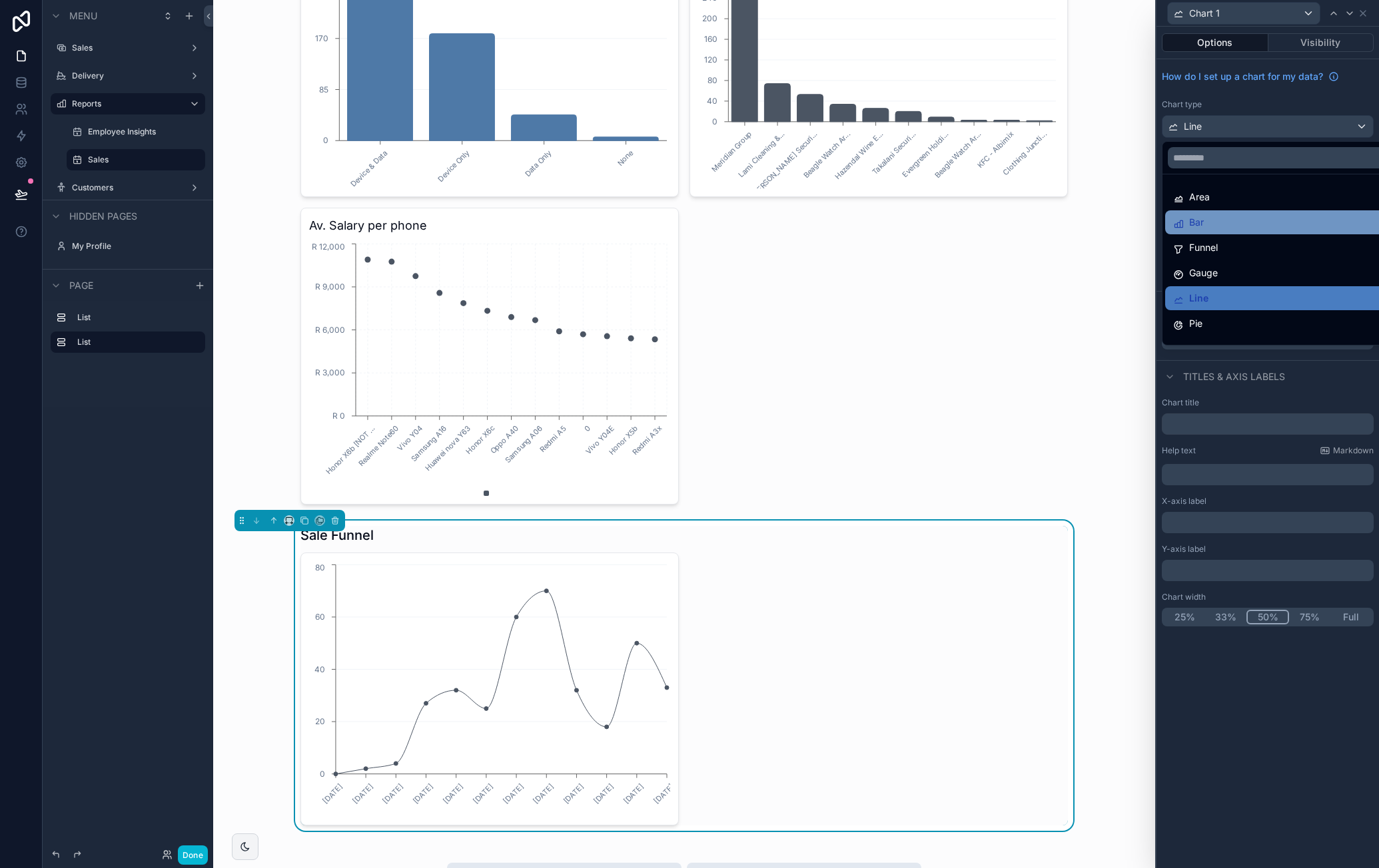
click at [1239, 219] on div "Bar" at bounding box center [1284, 223] width 221 height 16
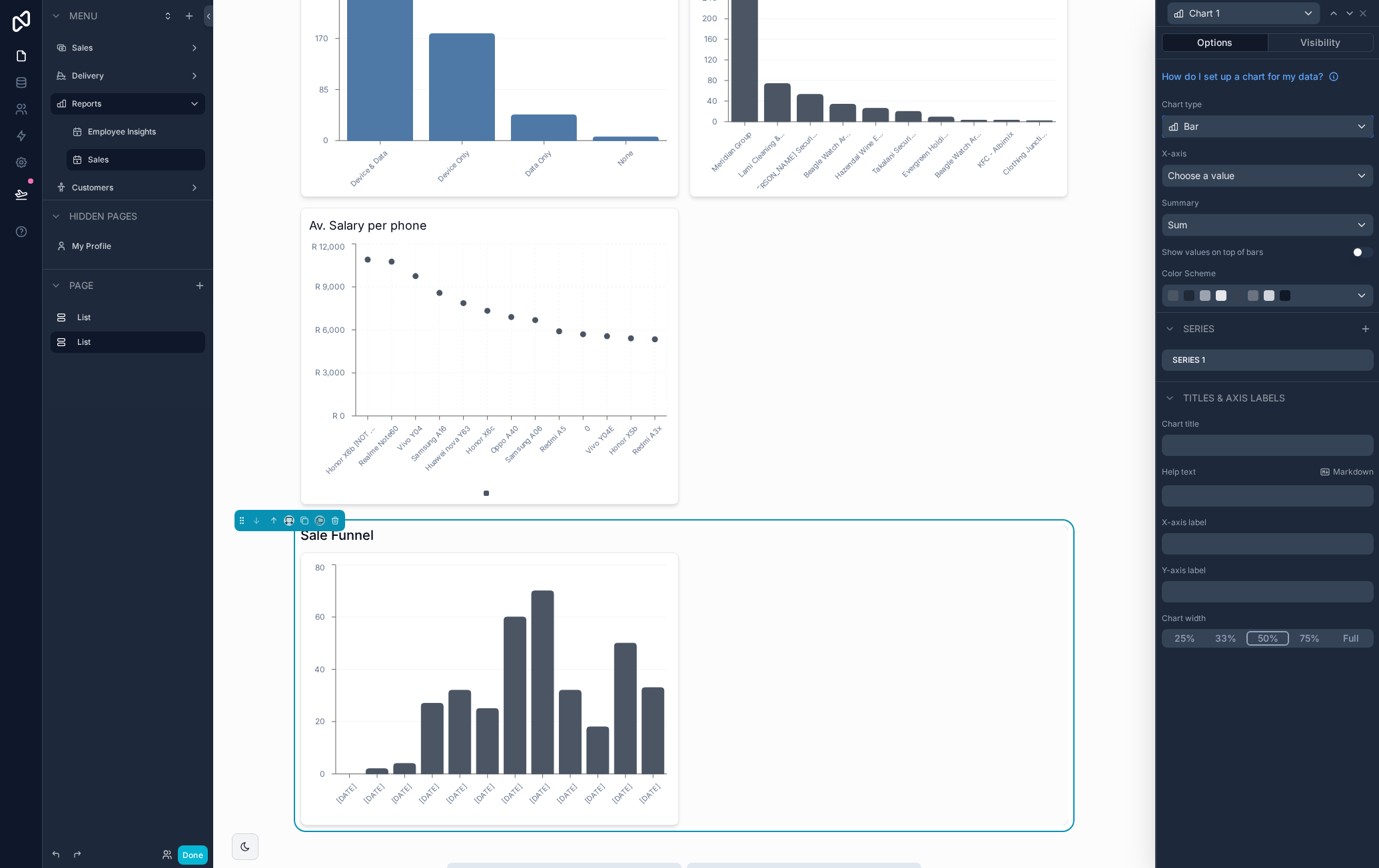
click at [1243, 128] on div "Bar" at bounding box center [1268, 126] width 211 height 21
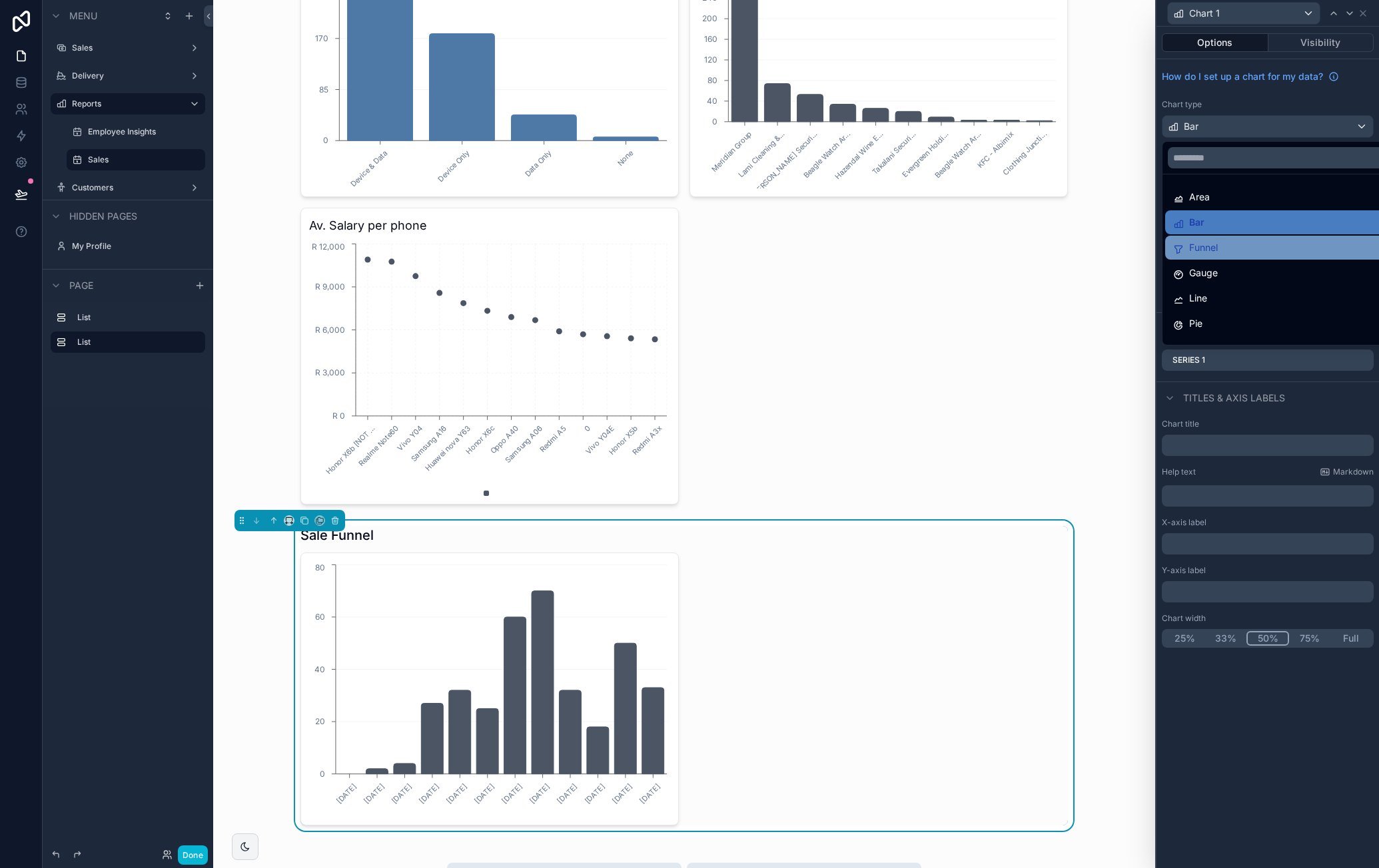
click at [1224, 243] on div "Funnel" at bounding box center [1284, 248] width 221 height 16
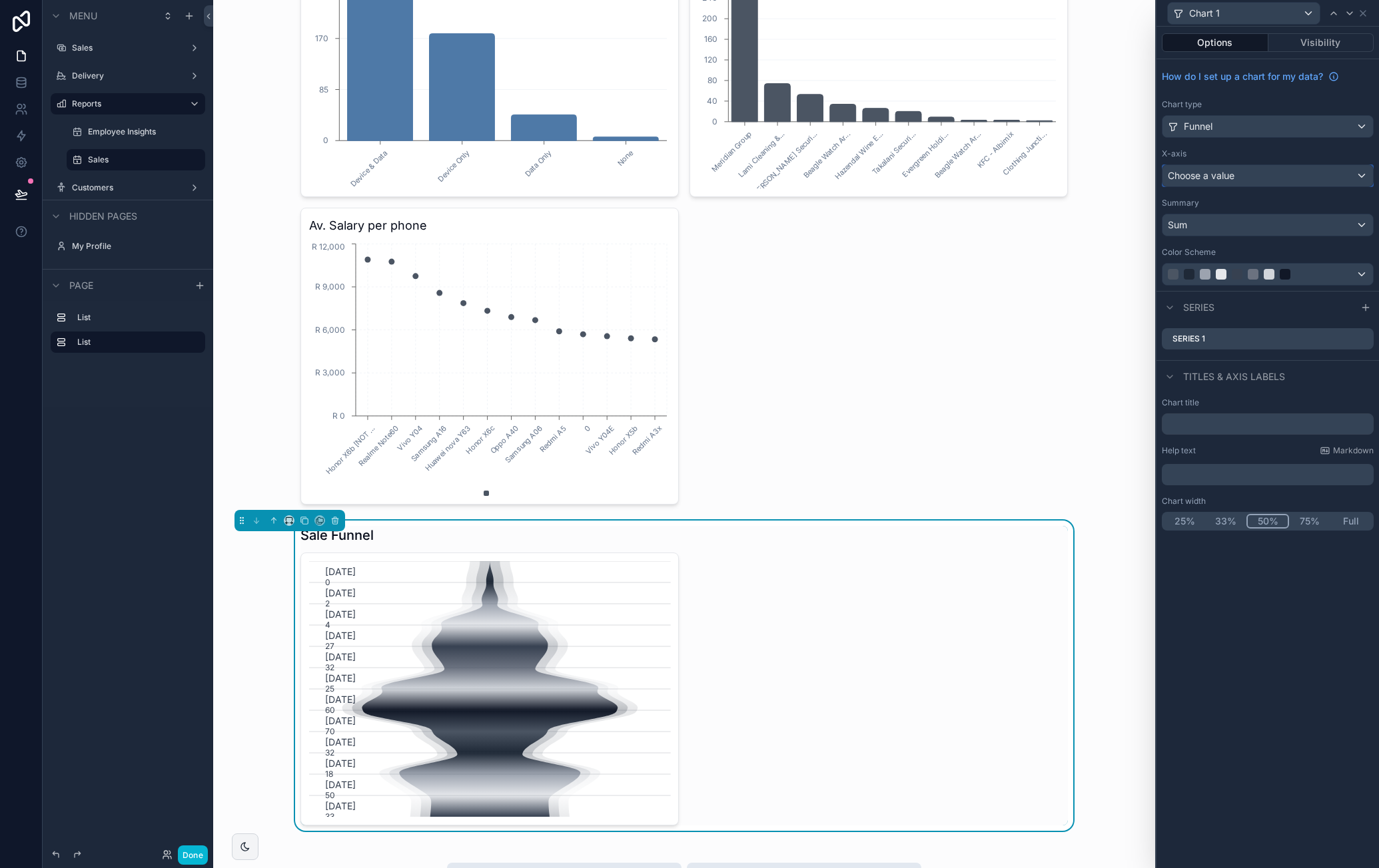
click at [1274, 174] on div "Choose a value" at bounding box center [1268, 176] width 211 height 21
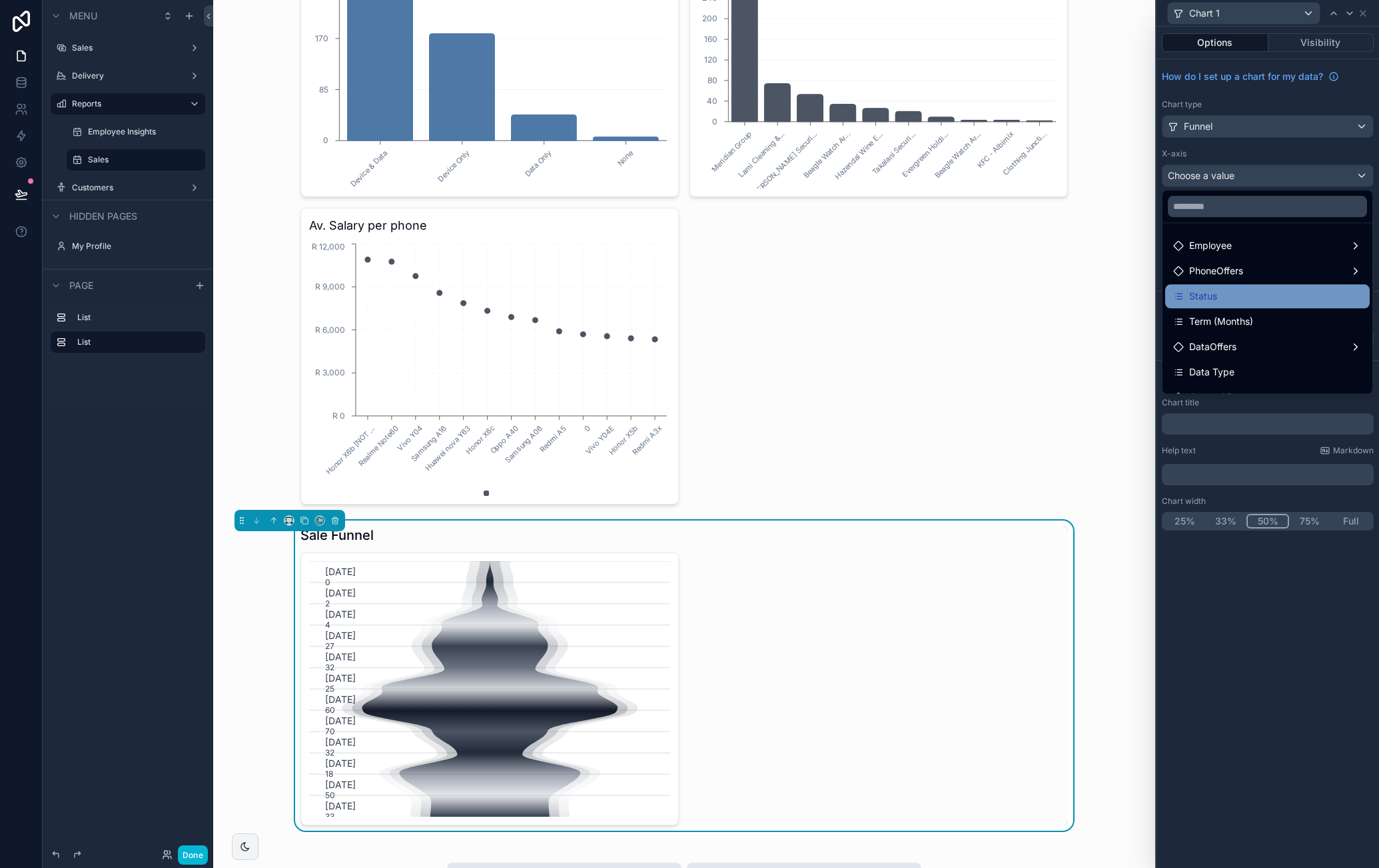
click at [1258, 289] on div "Status" at bounding box center [1268, 296] width 189 height 16
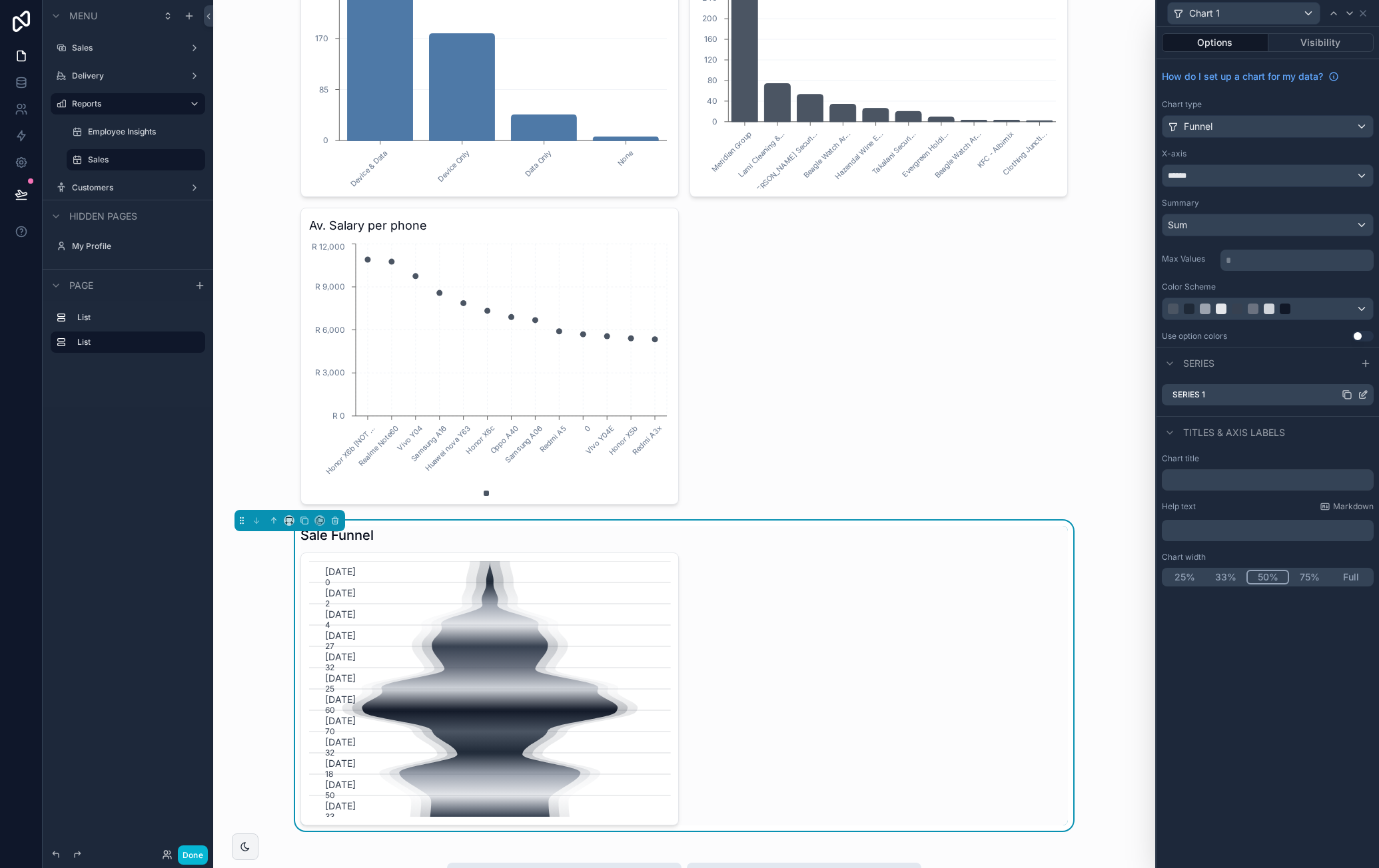
click at [1361, 391] on icon at bounding box center [1362, 395] width 11 height 11
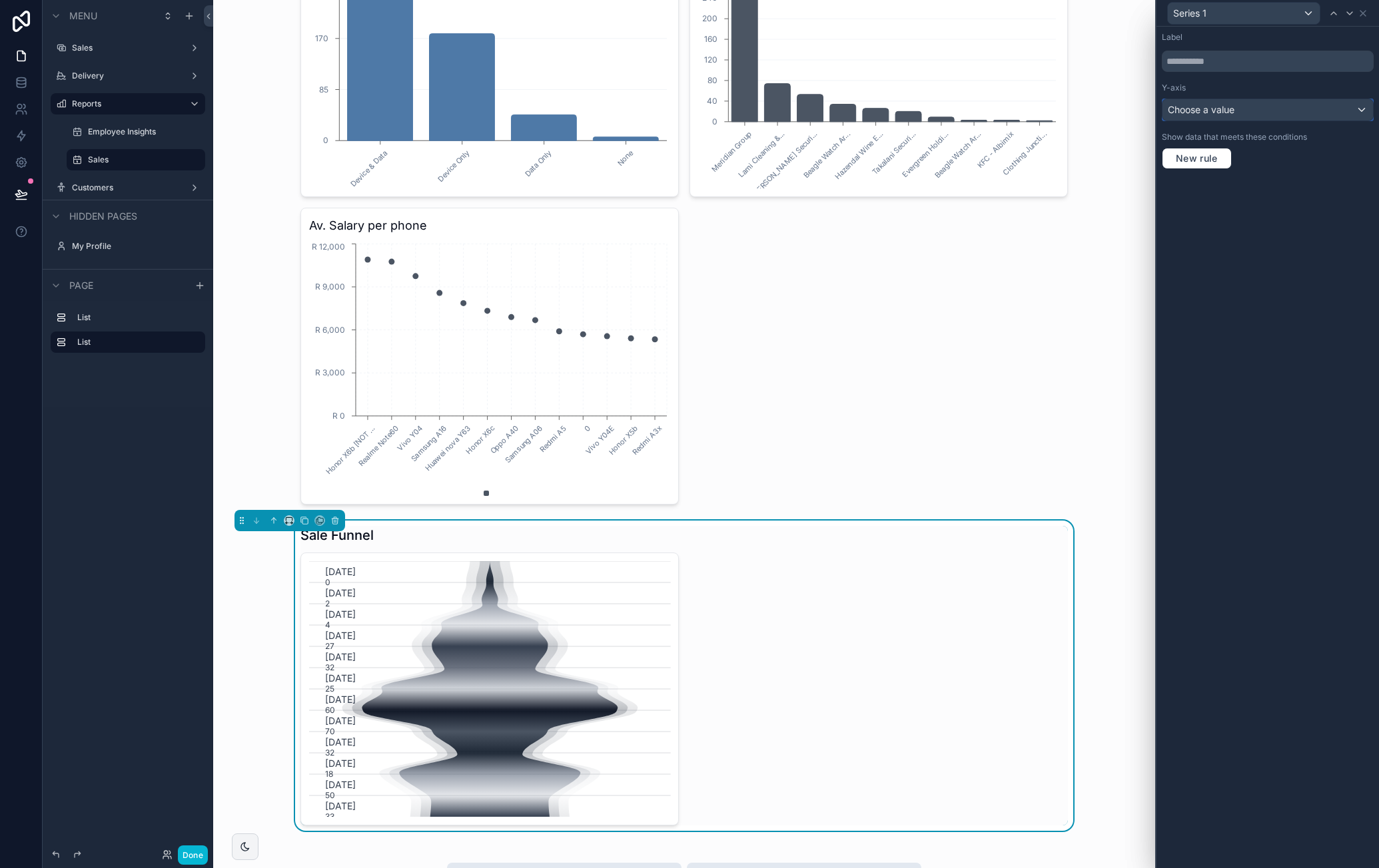
click at [1271, 112] on div "Choose a value" at bounding box center [1268, 110] width 211 height 21
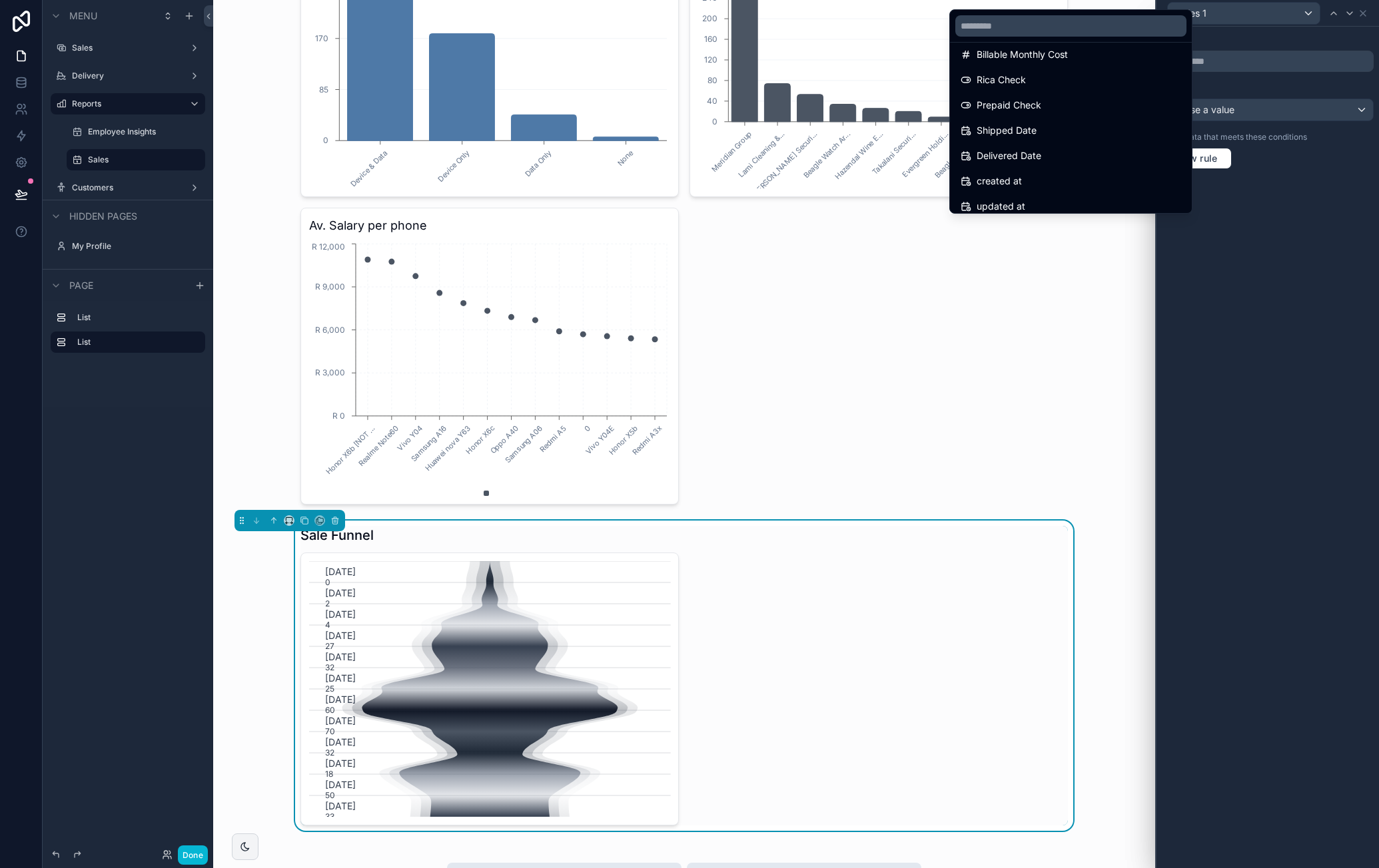
drag, startPoint x: 1277, startPoint y: 226, endPoint x: 1326, endPoint y: 121, distance: 115.9
click at [1275, 225] on div at bounding box center [1267, 434] width 223 height 868
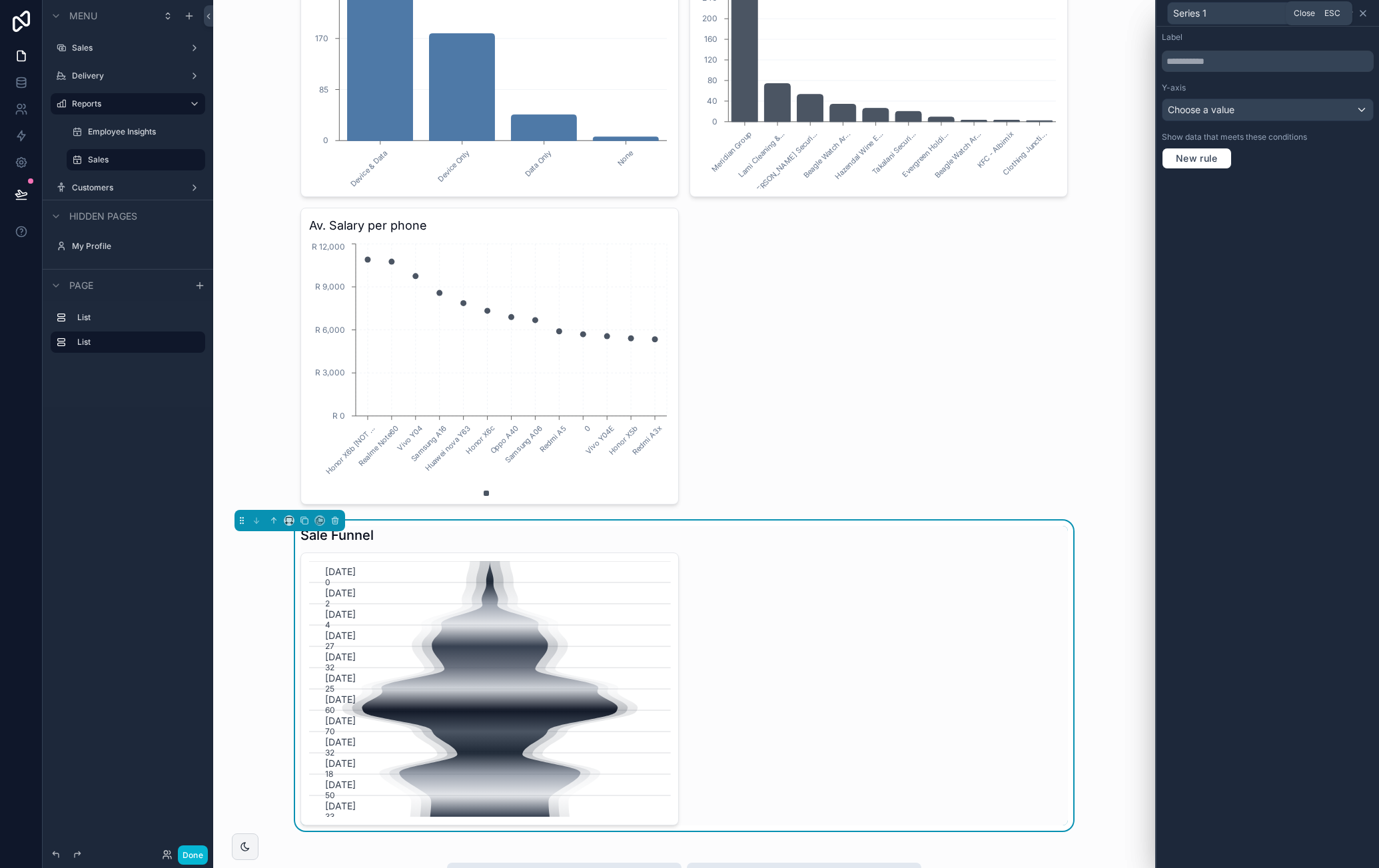
click at [1364, 13] on icon at bounding box center [1362, 13] width 11 height 11
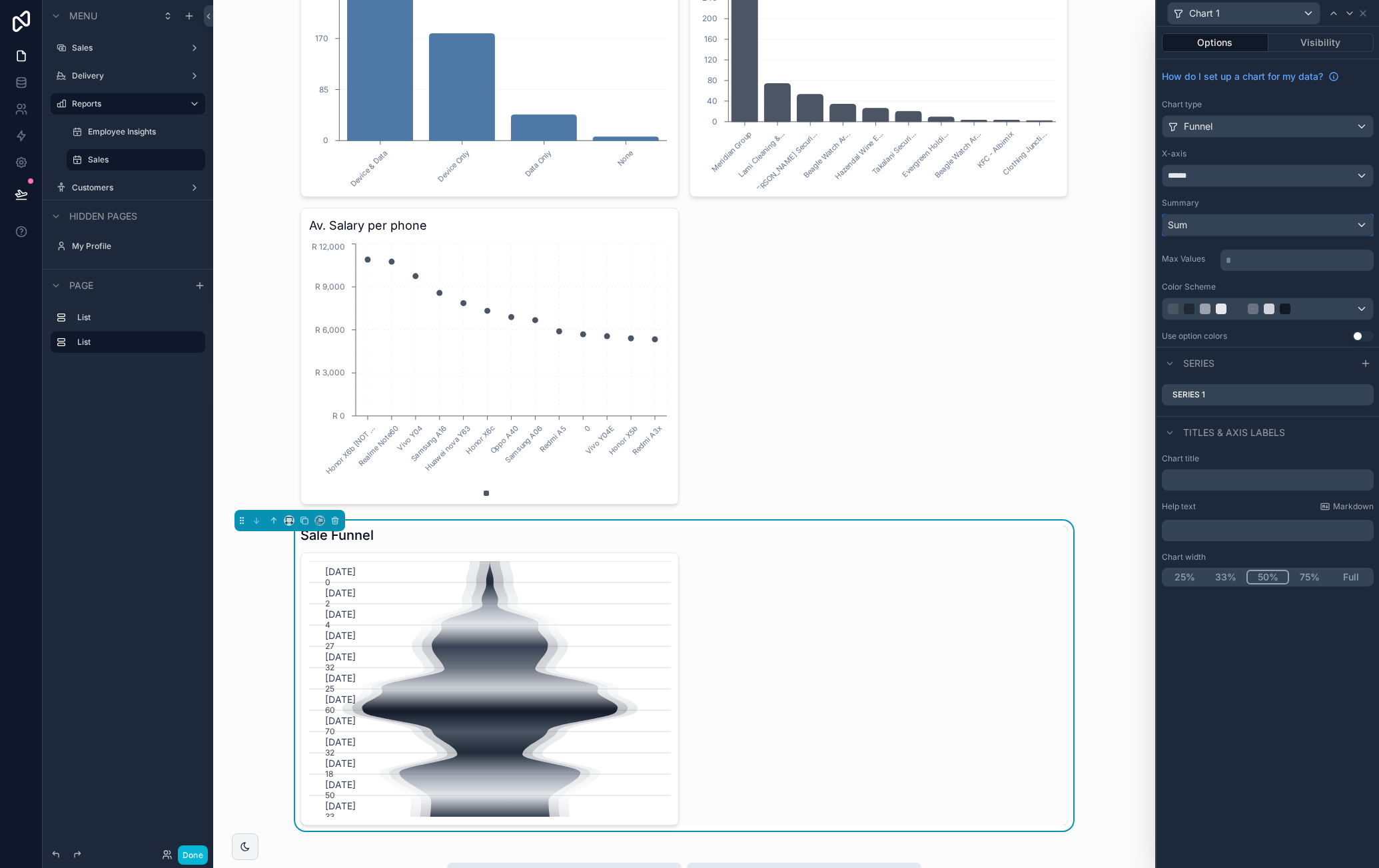
click at [1328, 221] on div "Sum" at bounding box center [1268, 226] width 211 height 21
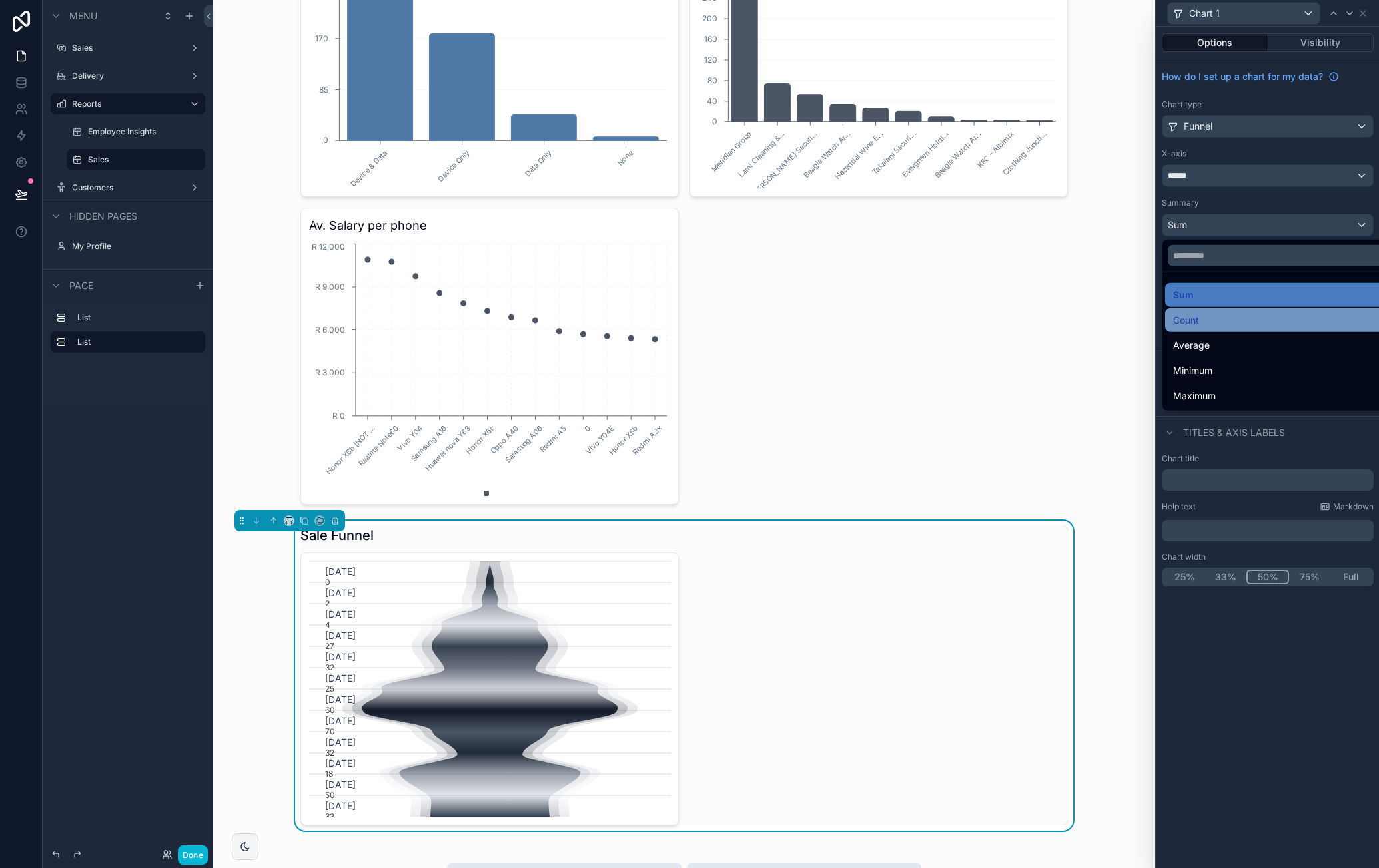
click at [1228, 312] on div "Count" at bounding box center [1284, 320] width 221 height 16
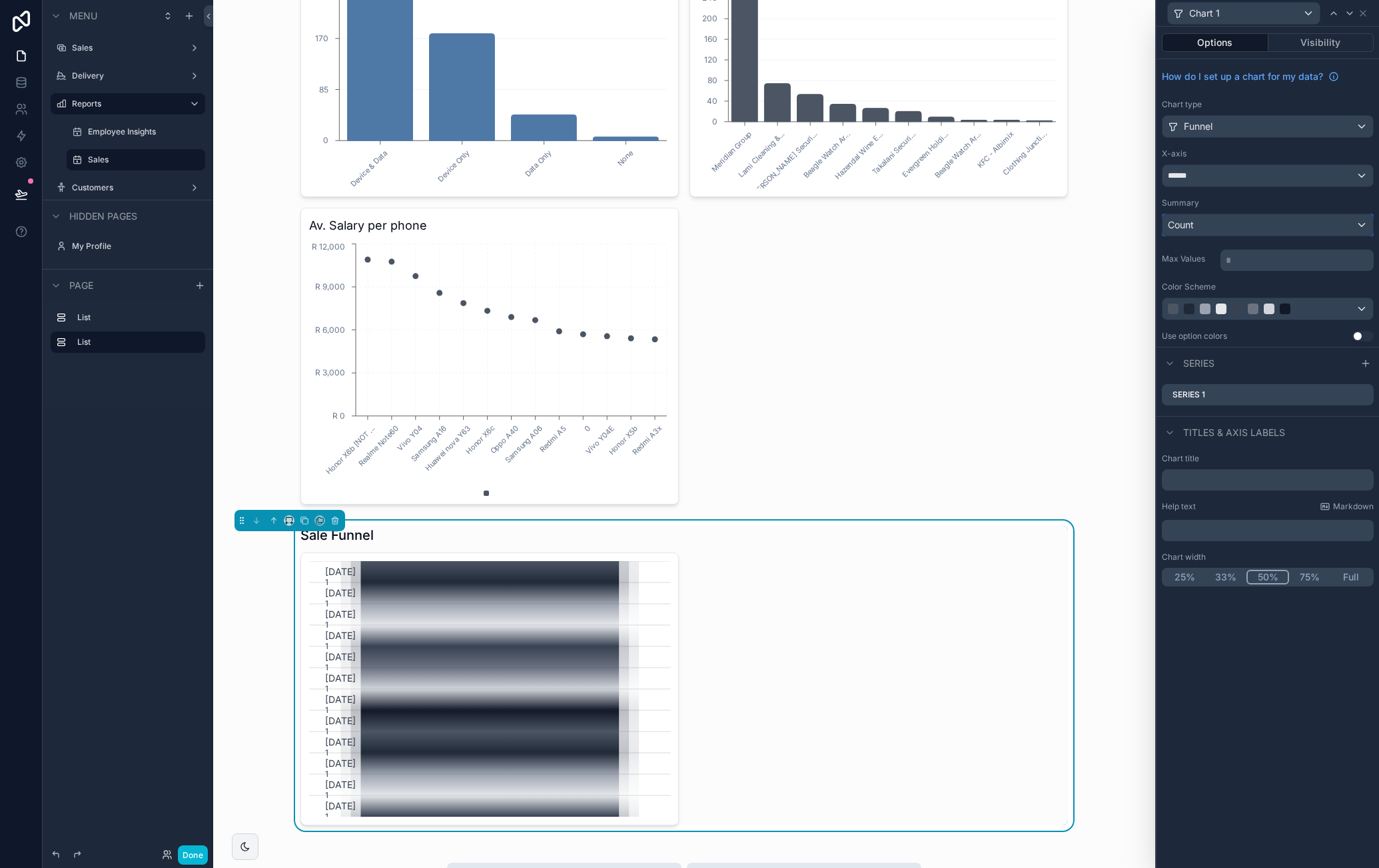
click at [1287, 225] on div "Count" at bounding box center [1268, 226] width 211 height 21
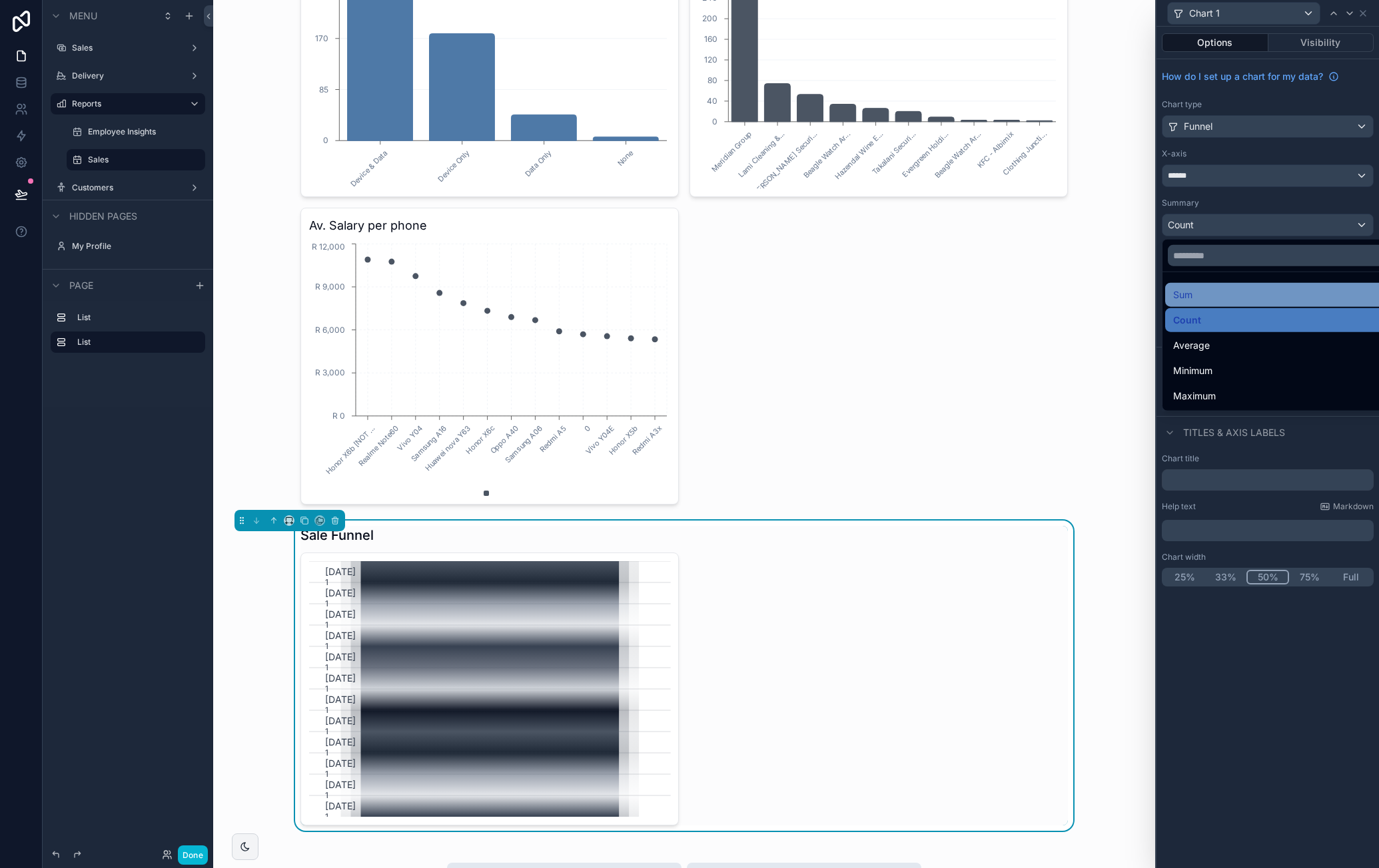
click at [1241, 289] on div "Sum" at bounding box center [1284, 295] width 221 height 16
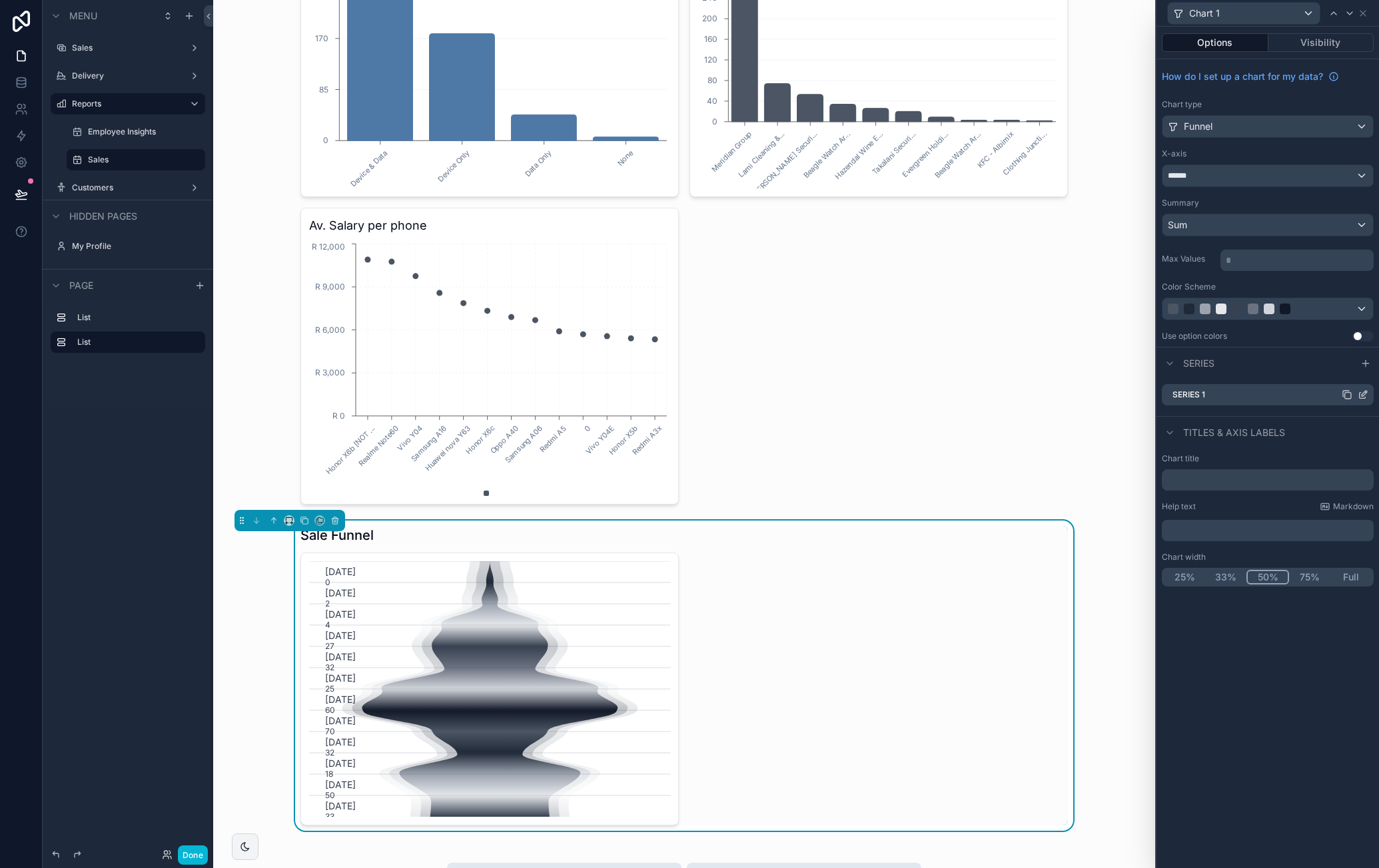
click at [1366, 395] on icon at bounding box center [1362, 395] width 11 height 11
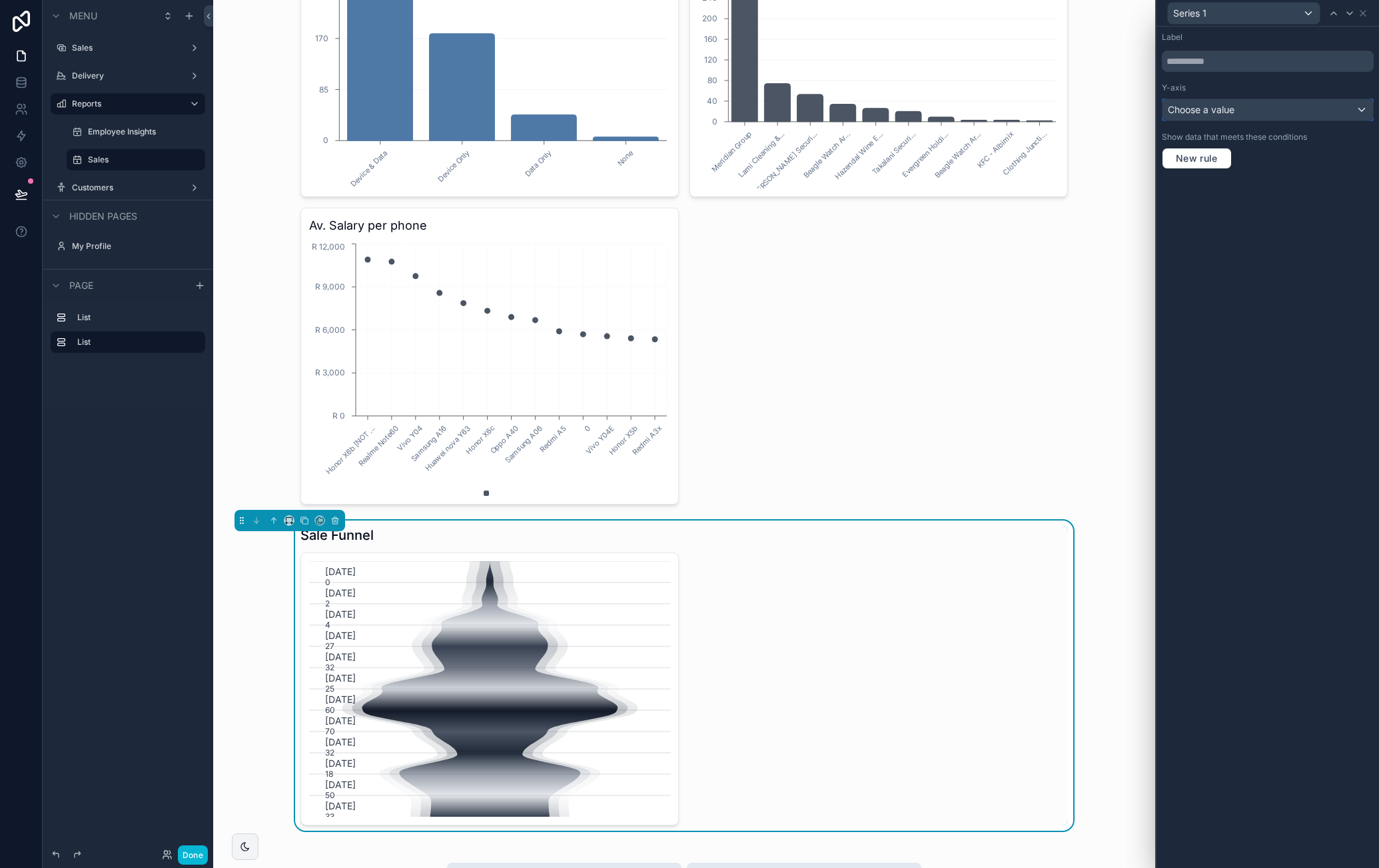
click at [1280, 107] on div "Choose a value" at bounding box center [1268, 110] width 211 height 21
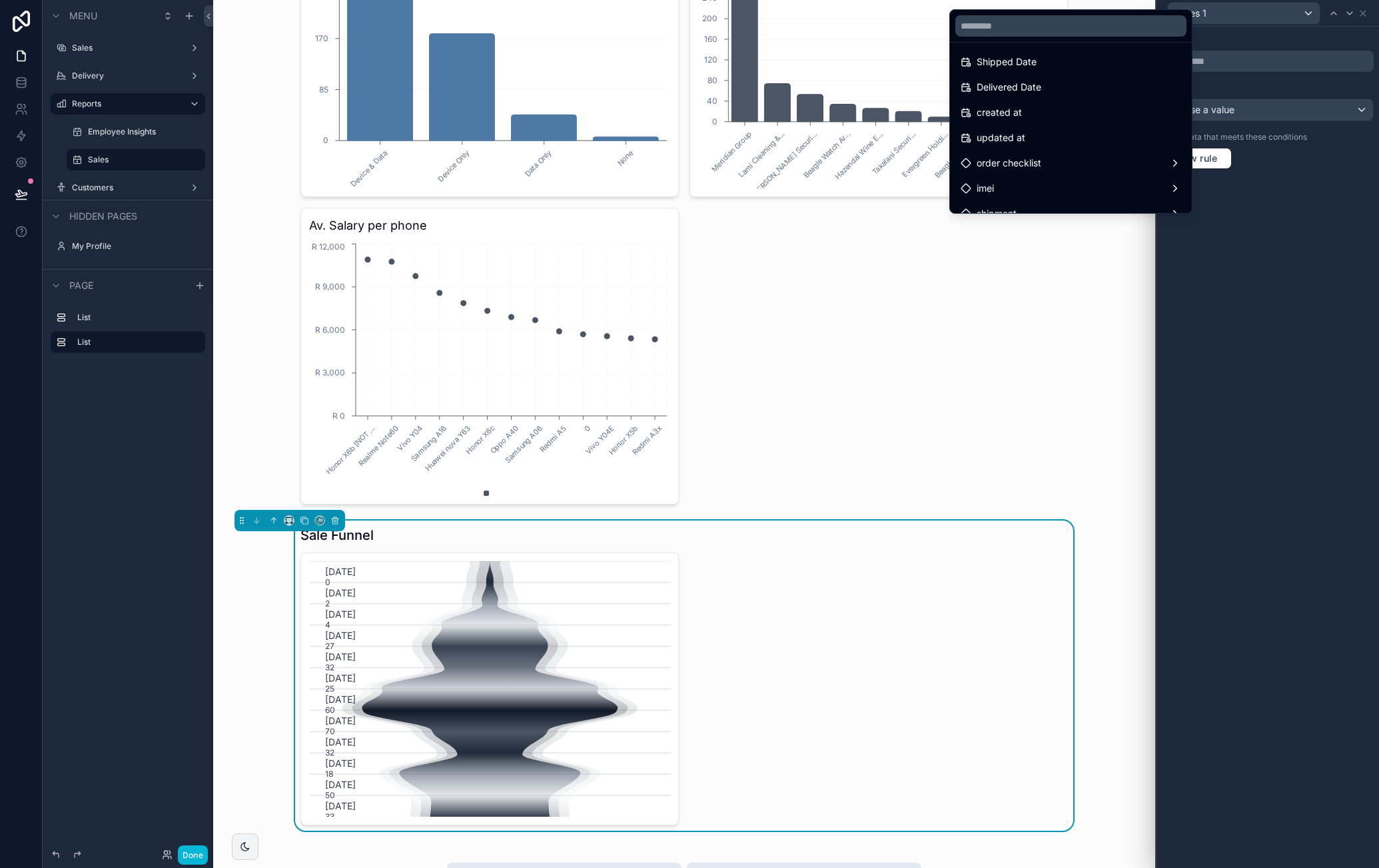
scroll to position [550, 0]
click at [1040, 29] on input "text" at bounding box center [1072, 26] width 231 height 21
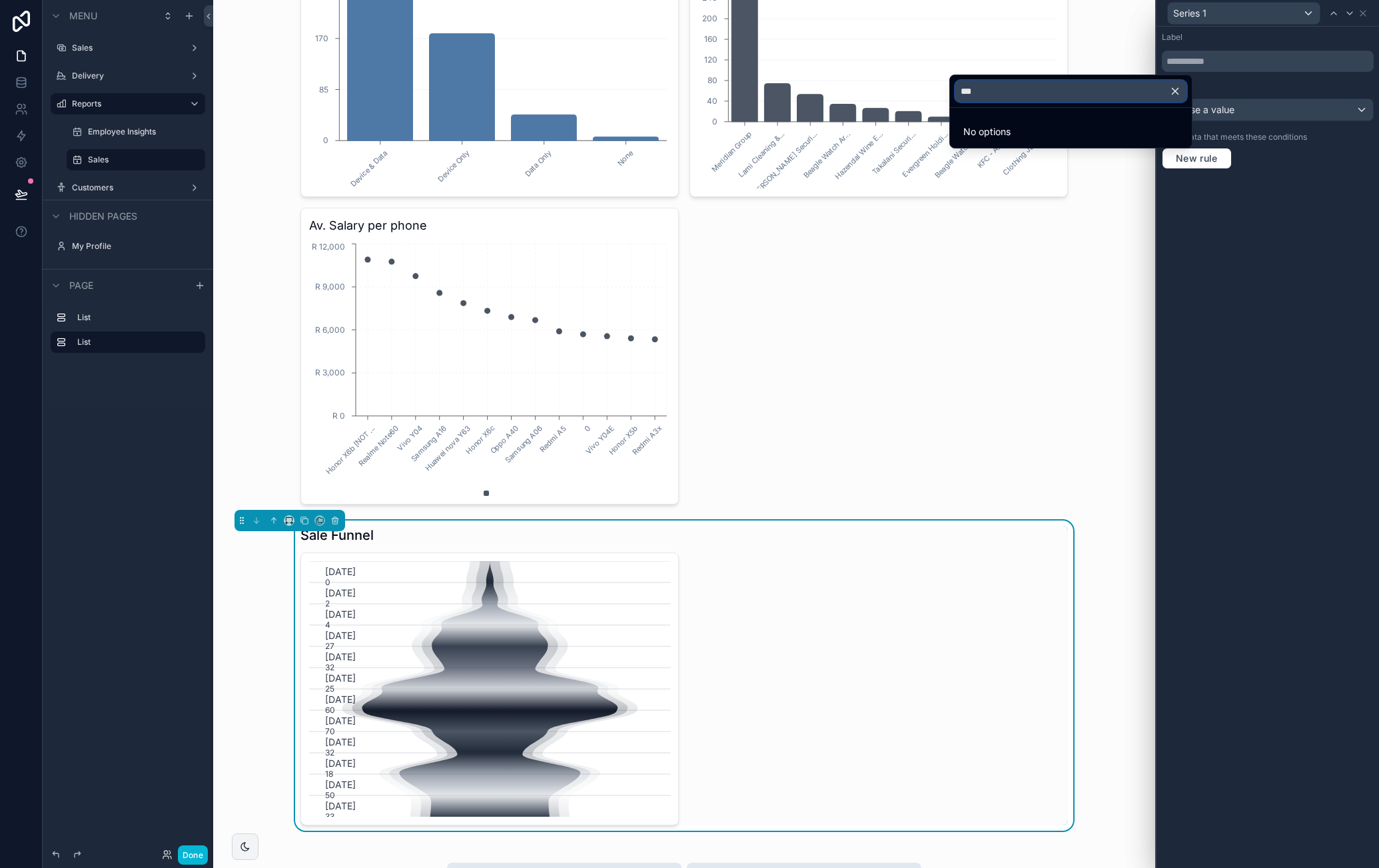
scroll to position [0, 0]
type input "*****"
drag, startPoint x: 1174, startPoint y: 92, endPoint x: 1181, endPoint y: 91, distance: 7.1
click at [1174, 91] on icon "button" at bounding box center [1175, 91] width 12 height 12
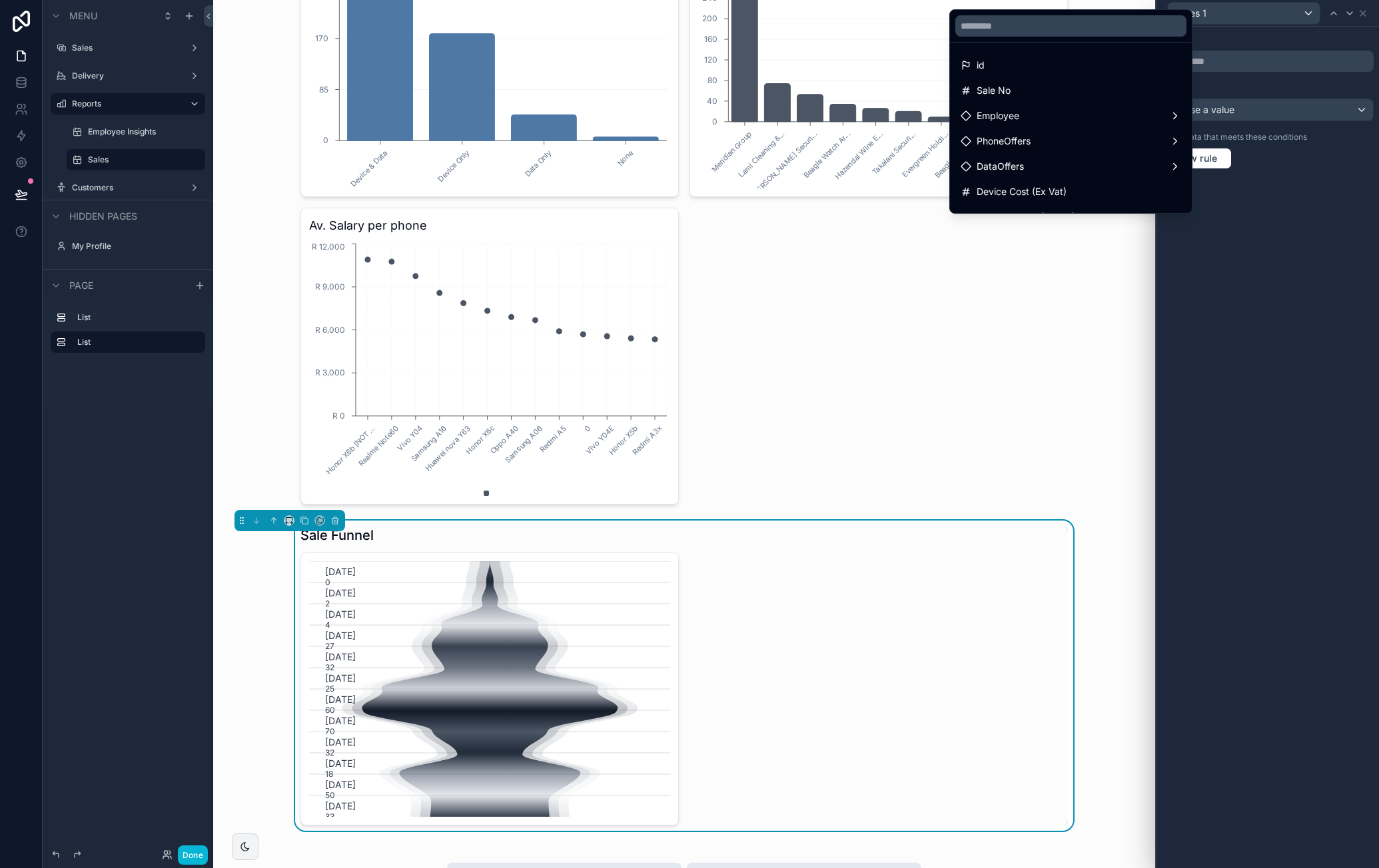
click at [1332, 231] on div at bounding box center [1267, 434] width 223 height 868
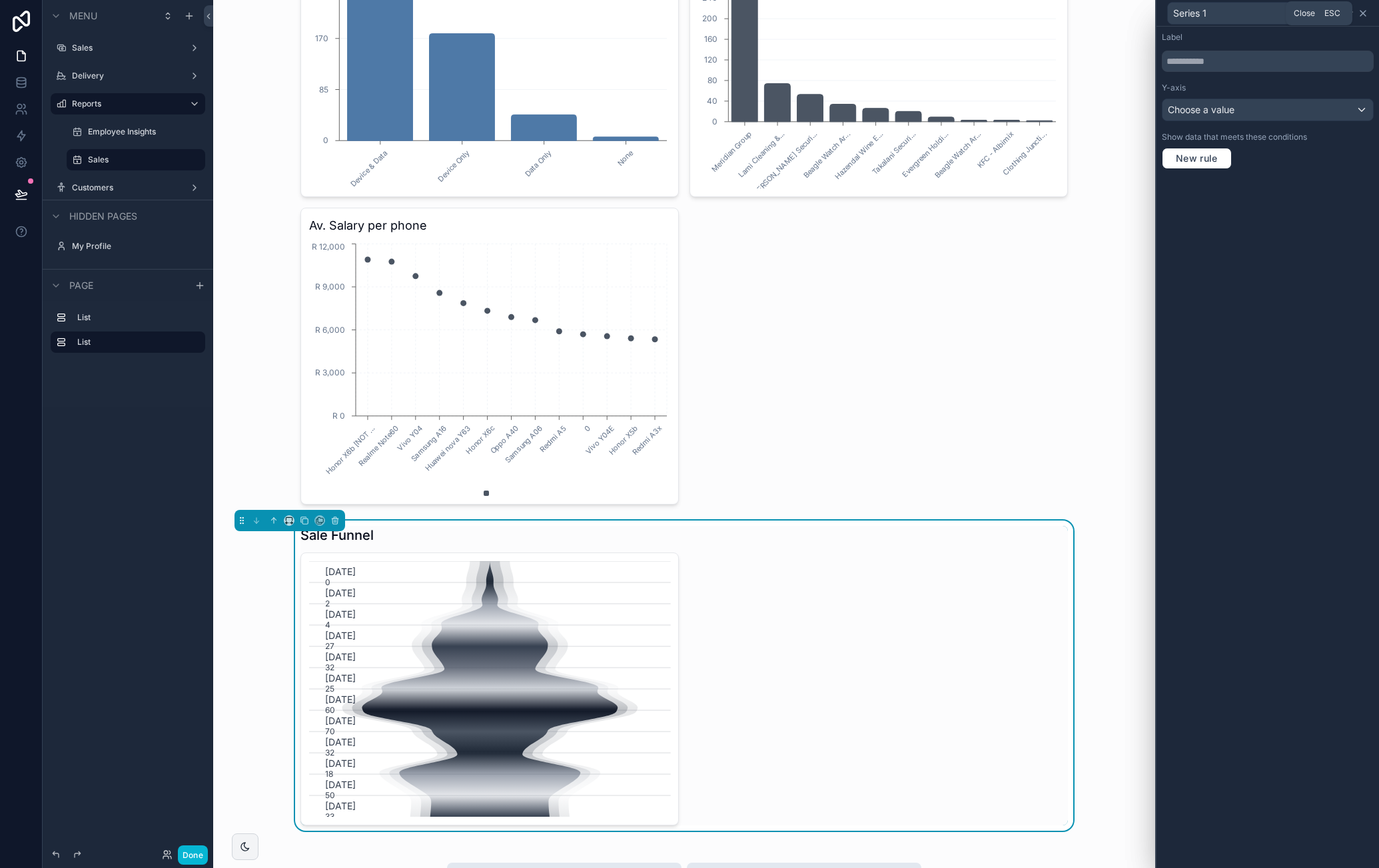
click at [1367, 17] on icon at bounding box center [1362, 13] width 11 height 11
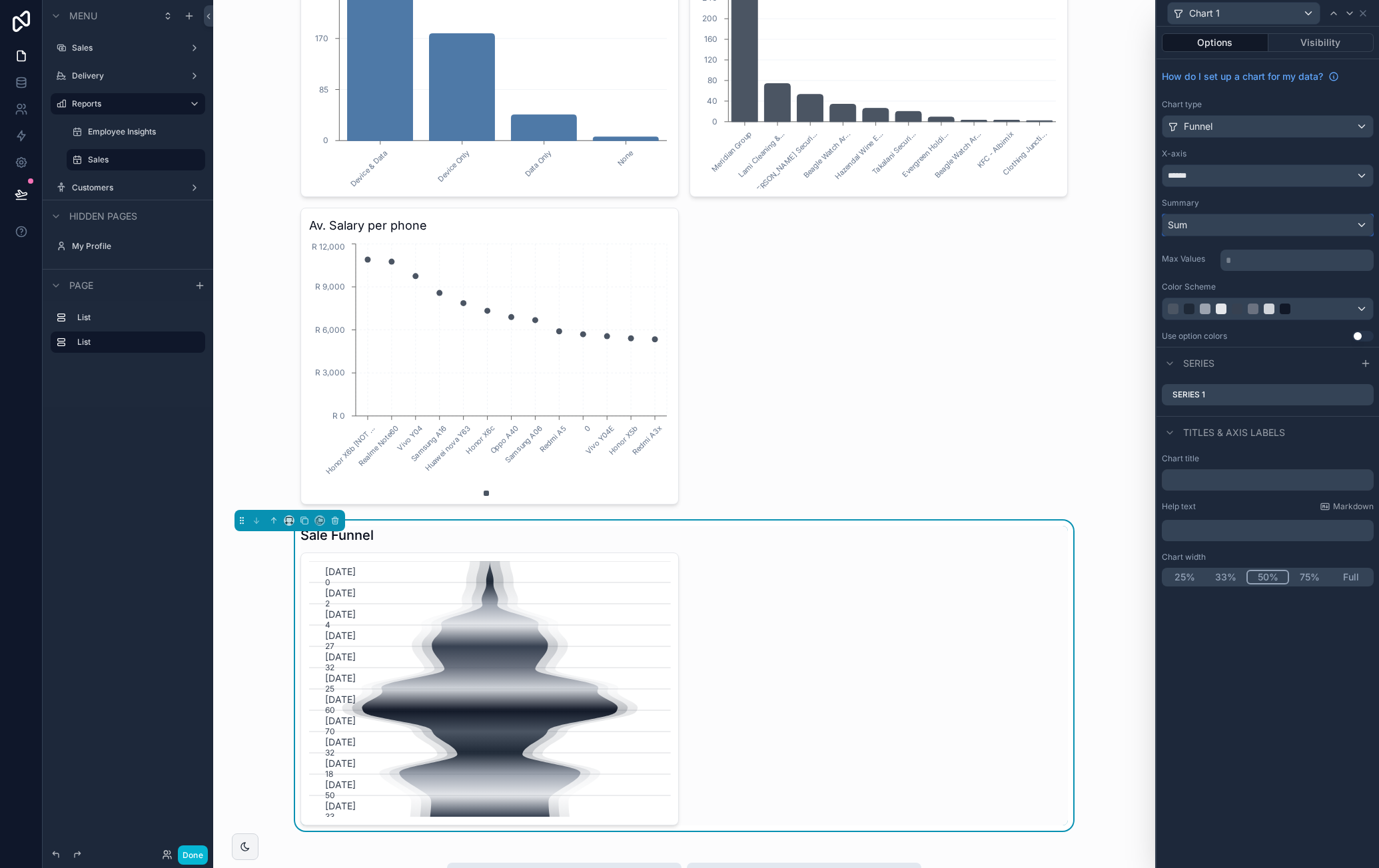
click at [1347, 221] on div "Sum" at bounding box center [1268, 226] width 211 height 21
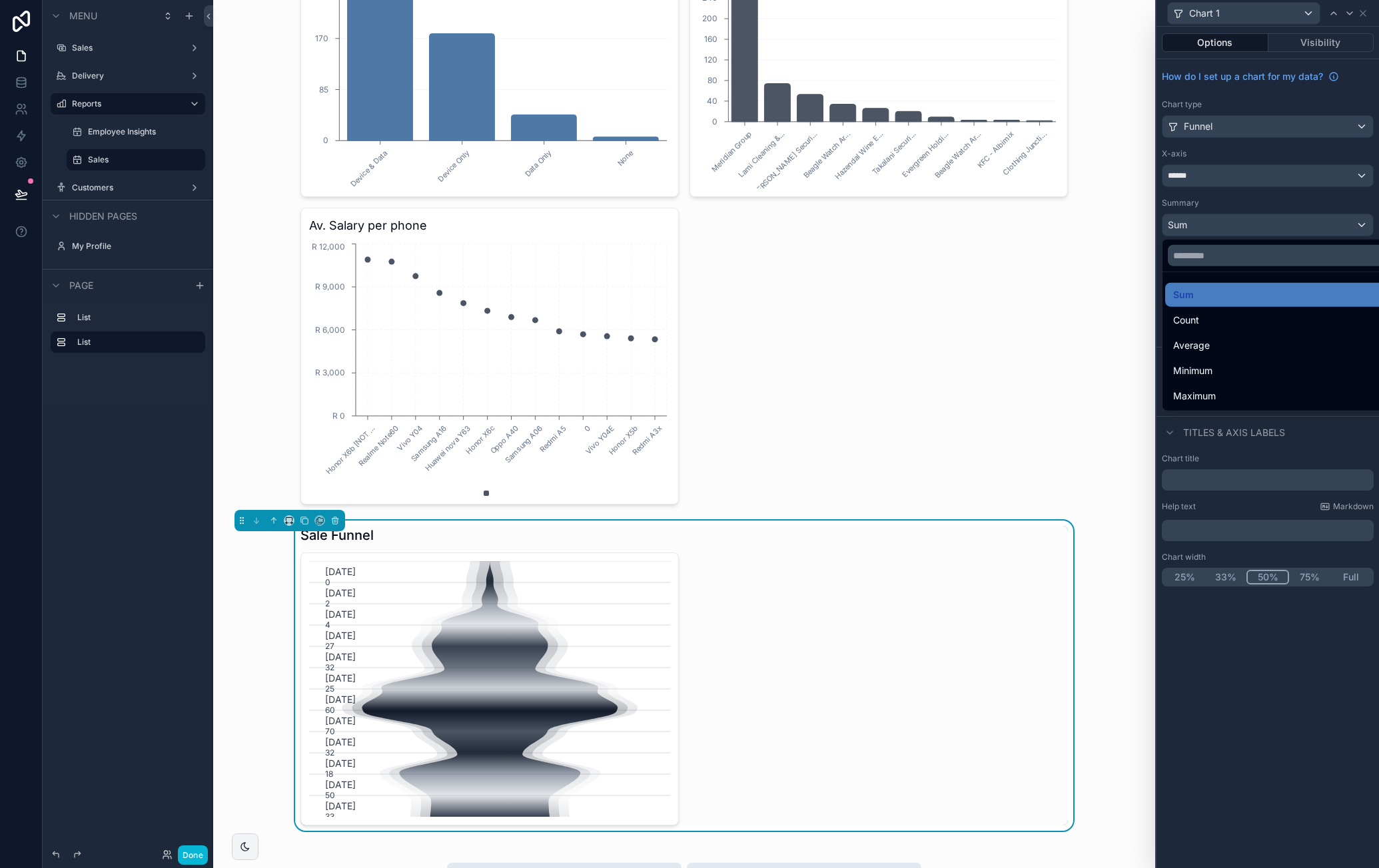
click at [1280, 224] on div at bounding box center [1267, 434] width 223 height 868
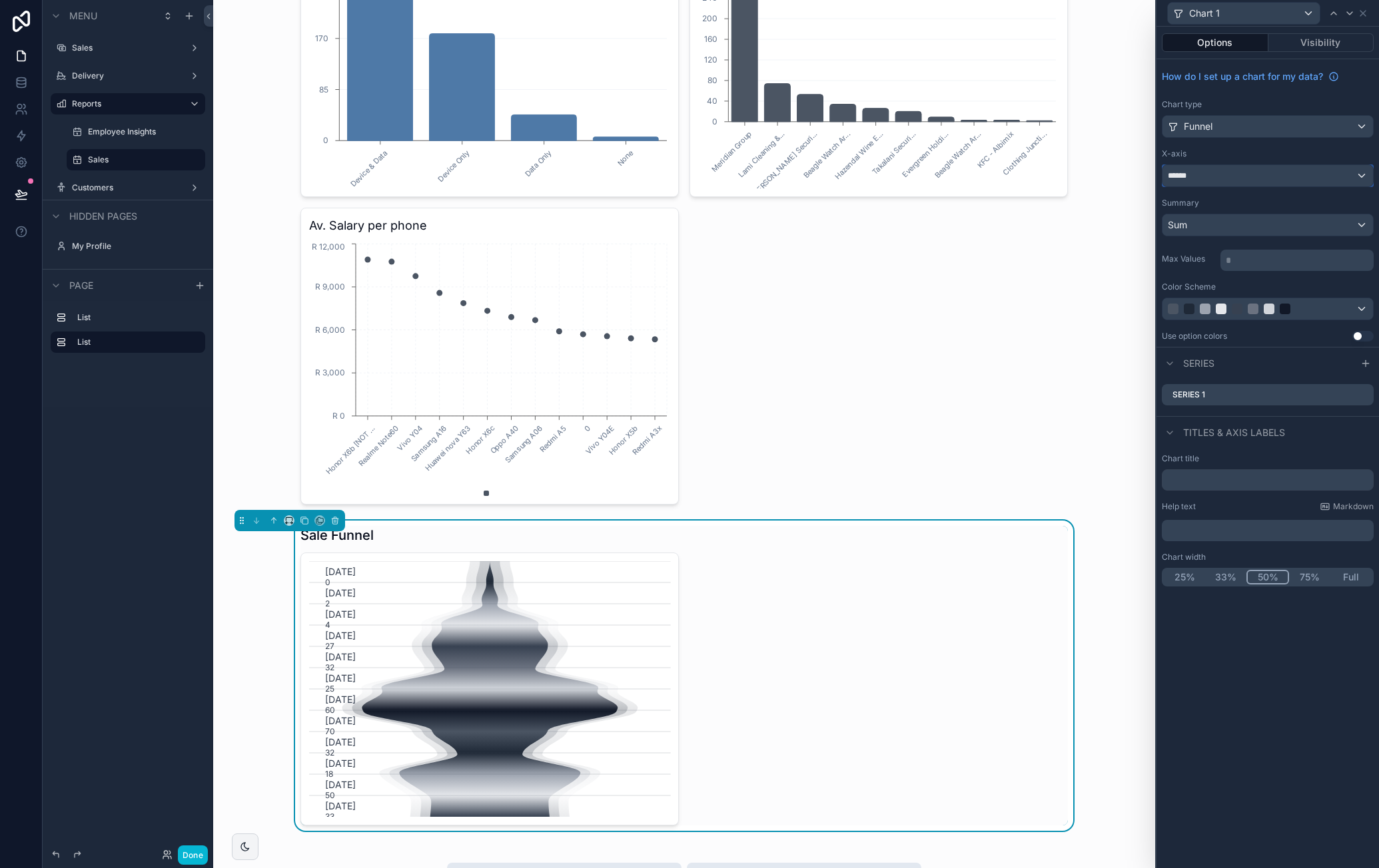
click at [1271, 171] on div "******" at bounding box center [1268, 176] width 211 height 21
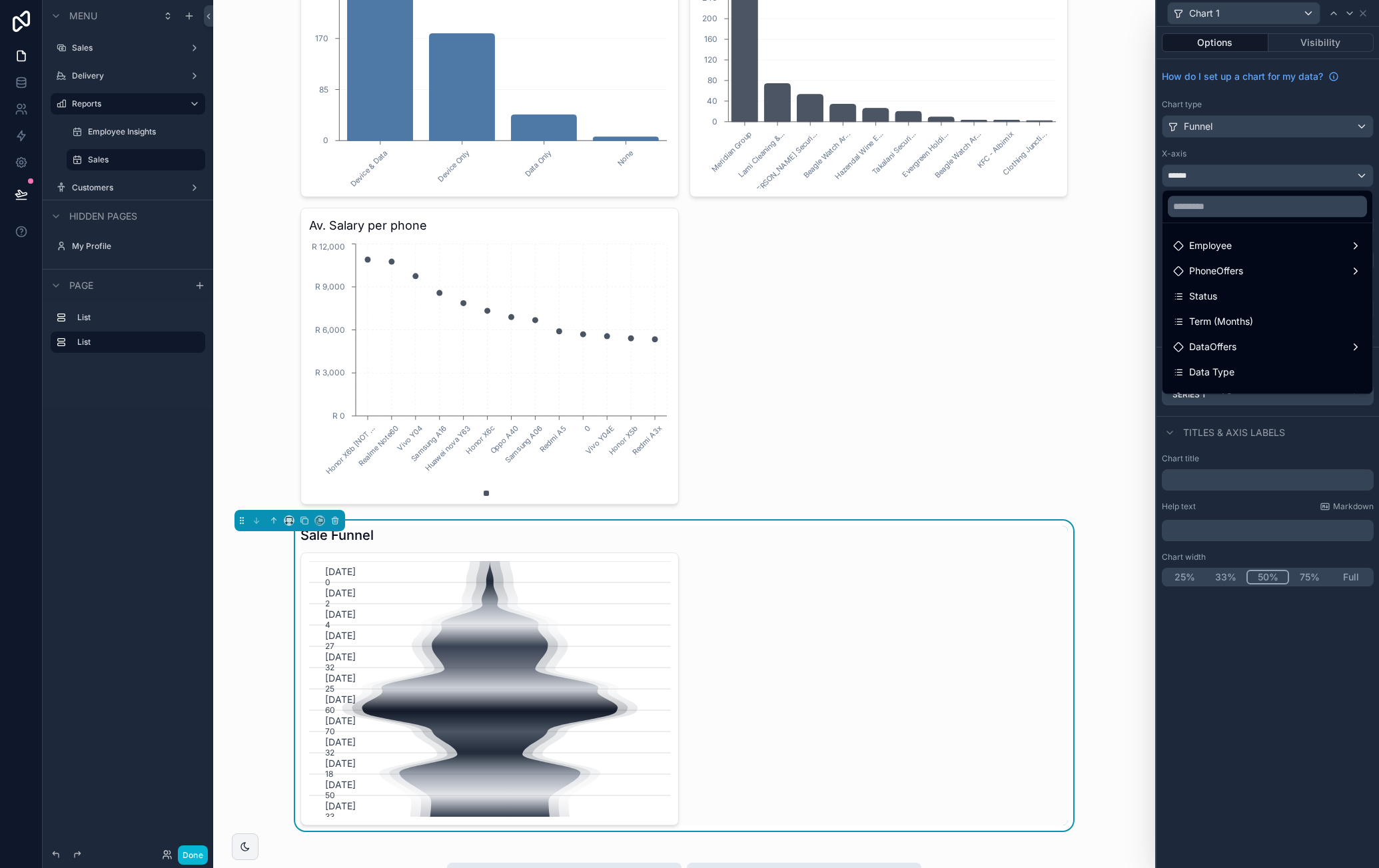
click at [1287, 156] on div at bounding box center [1267, 434] width 223 height 868
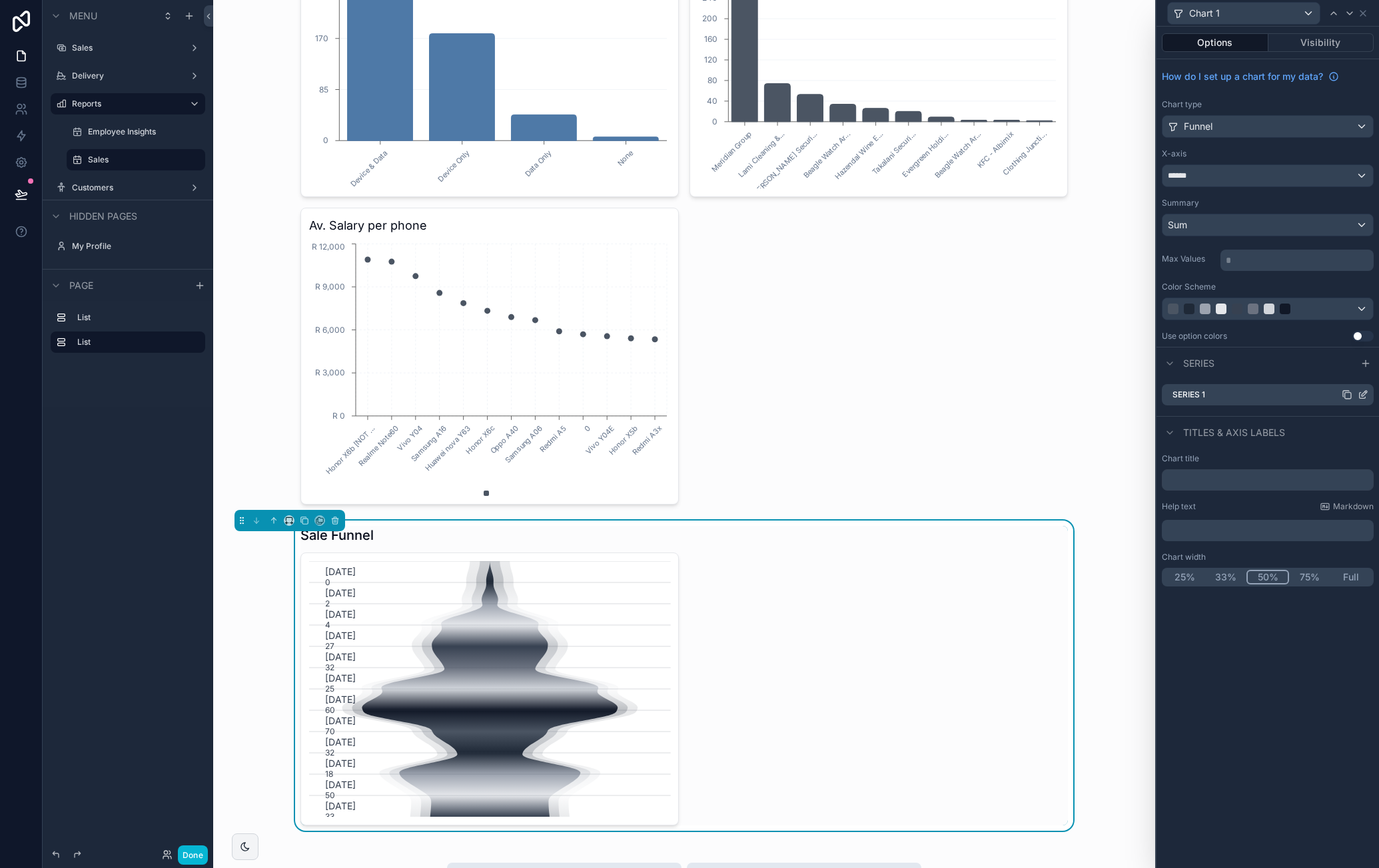
click at [1364, 395] on icon at bounding box center [1362, 395] width 11 height 11
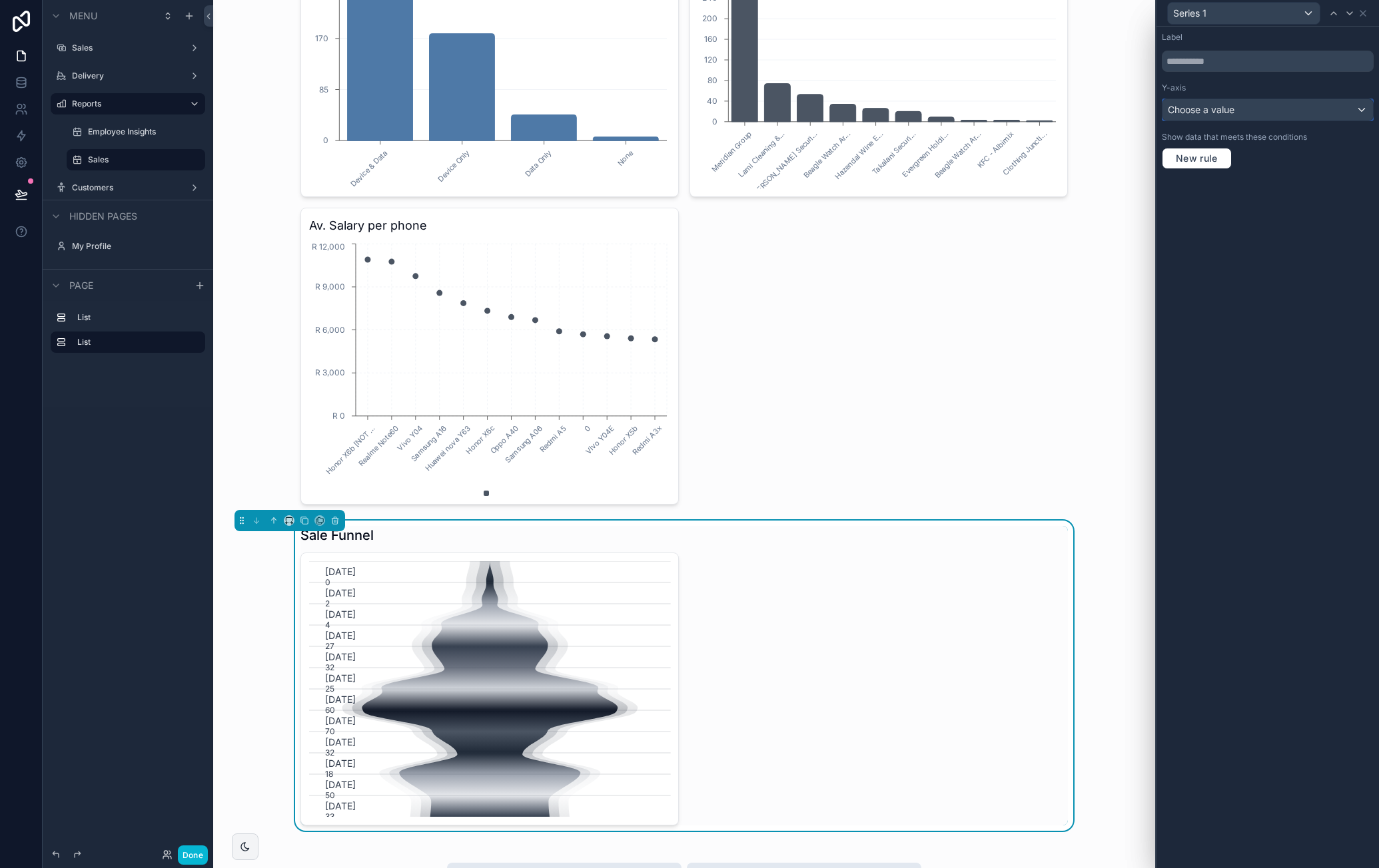
click at [1232, 118] on div "Choose a value" at bounding box center [1268, 110] width 211 height 21
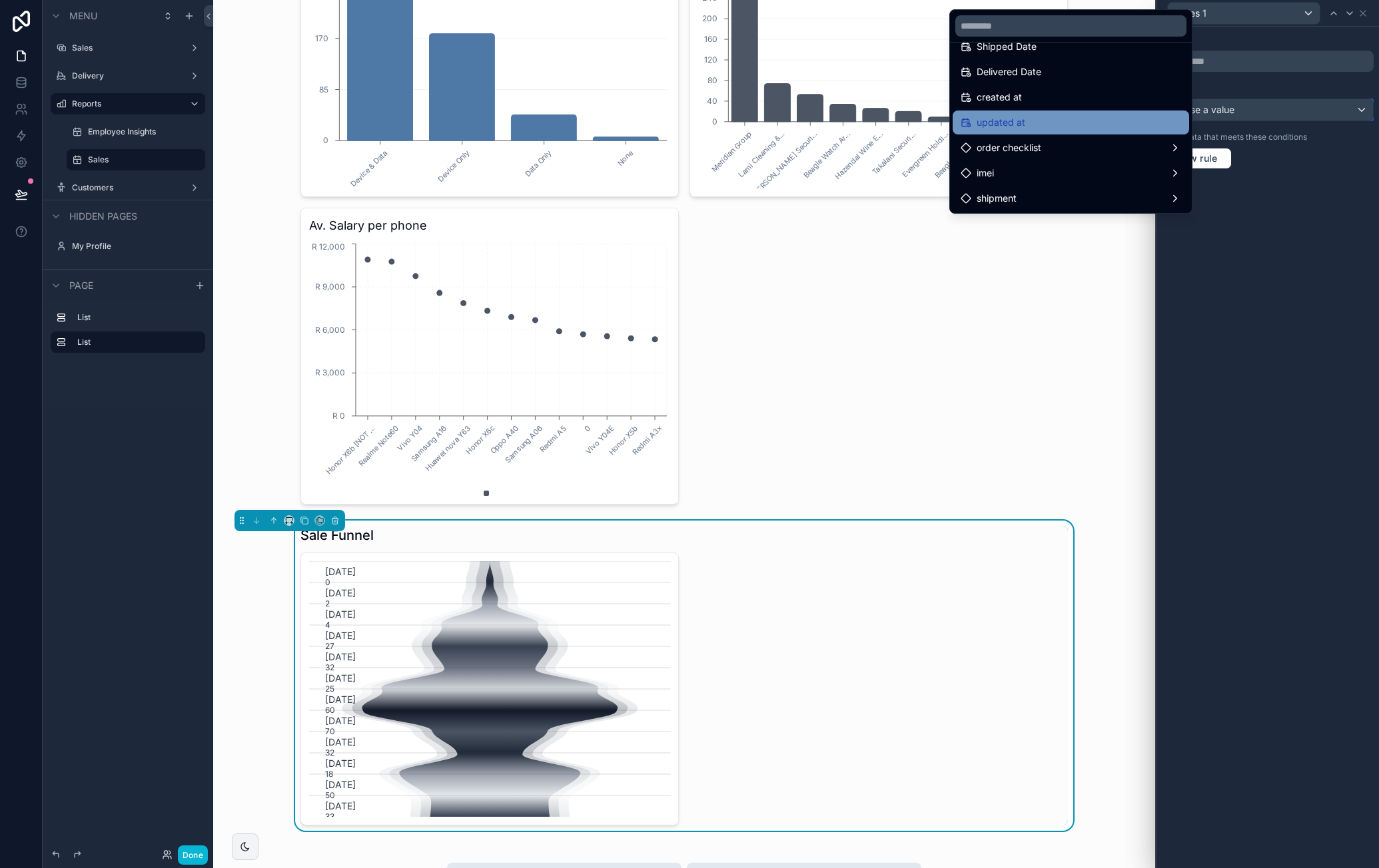
scroll to position [483, 0]
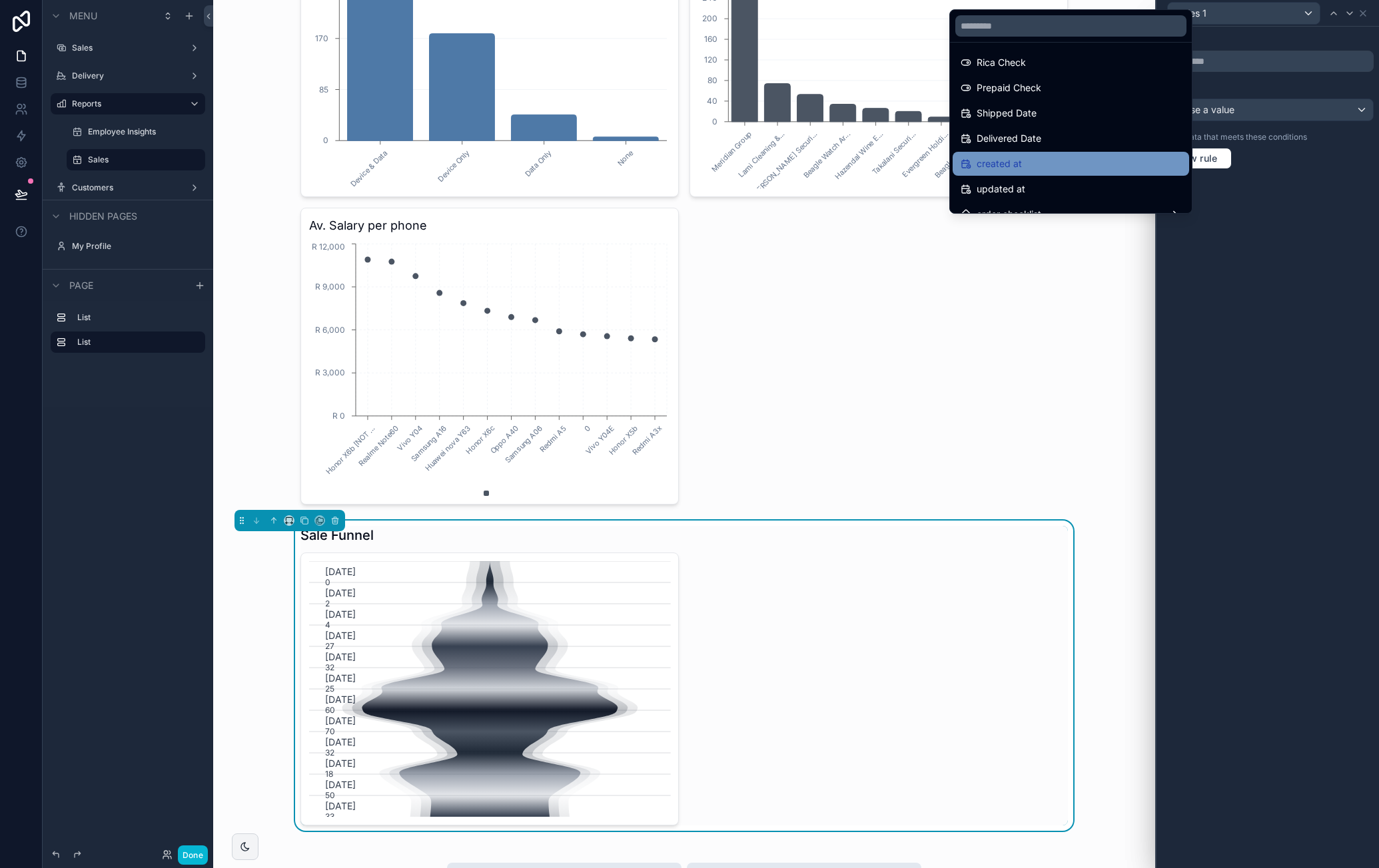
click at [1078, 159] on div "created at" at bounding box center [1071, 163] width 221 height 16
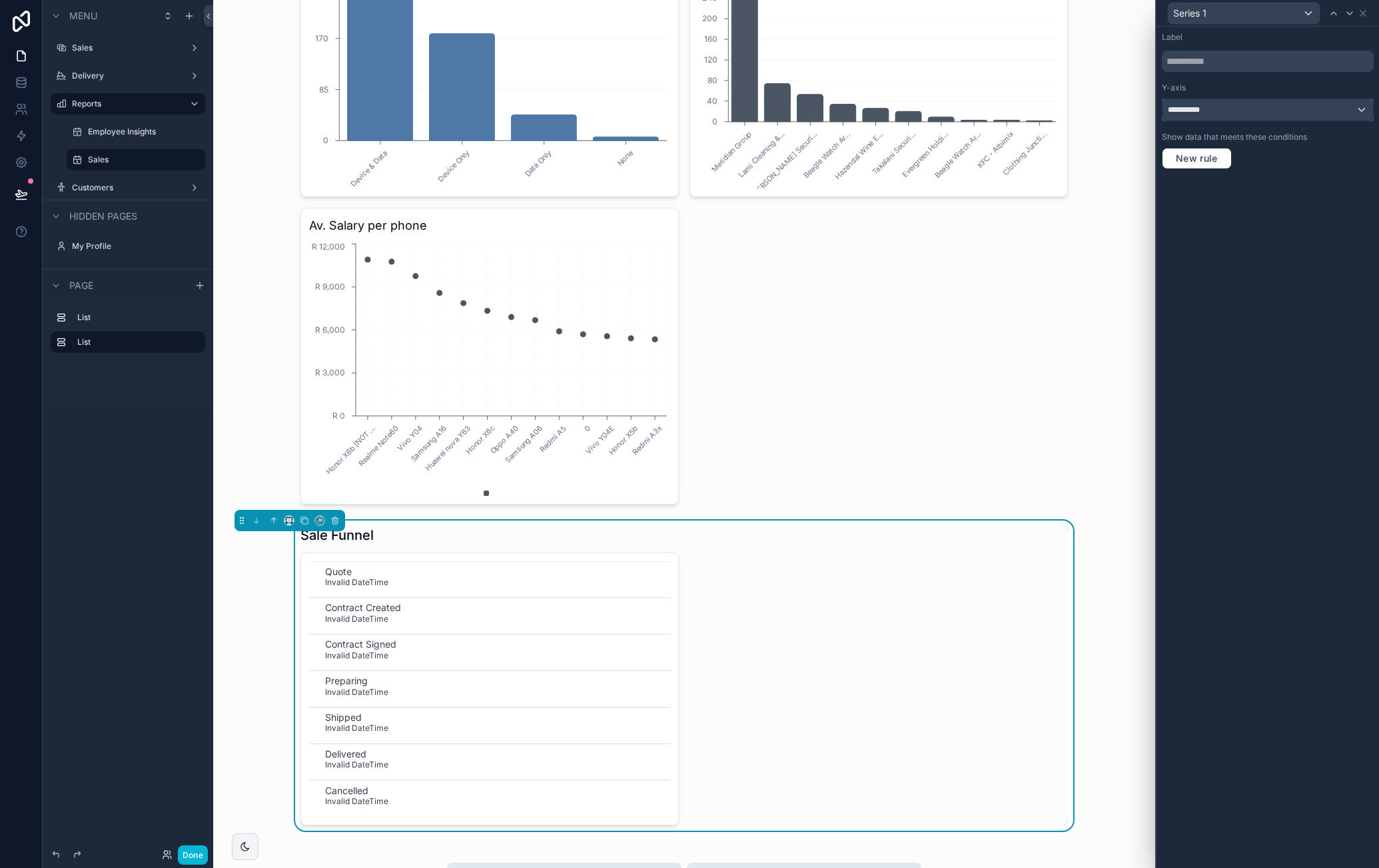
click at [1309, 114] on div "**********" at bounding box center [1268, 110] width 211 height 21
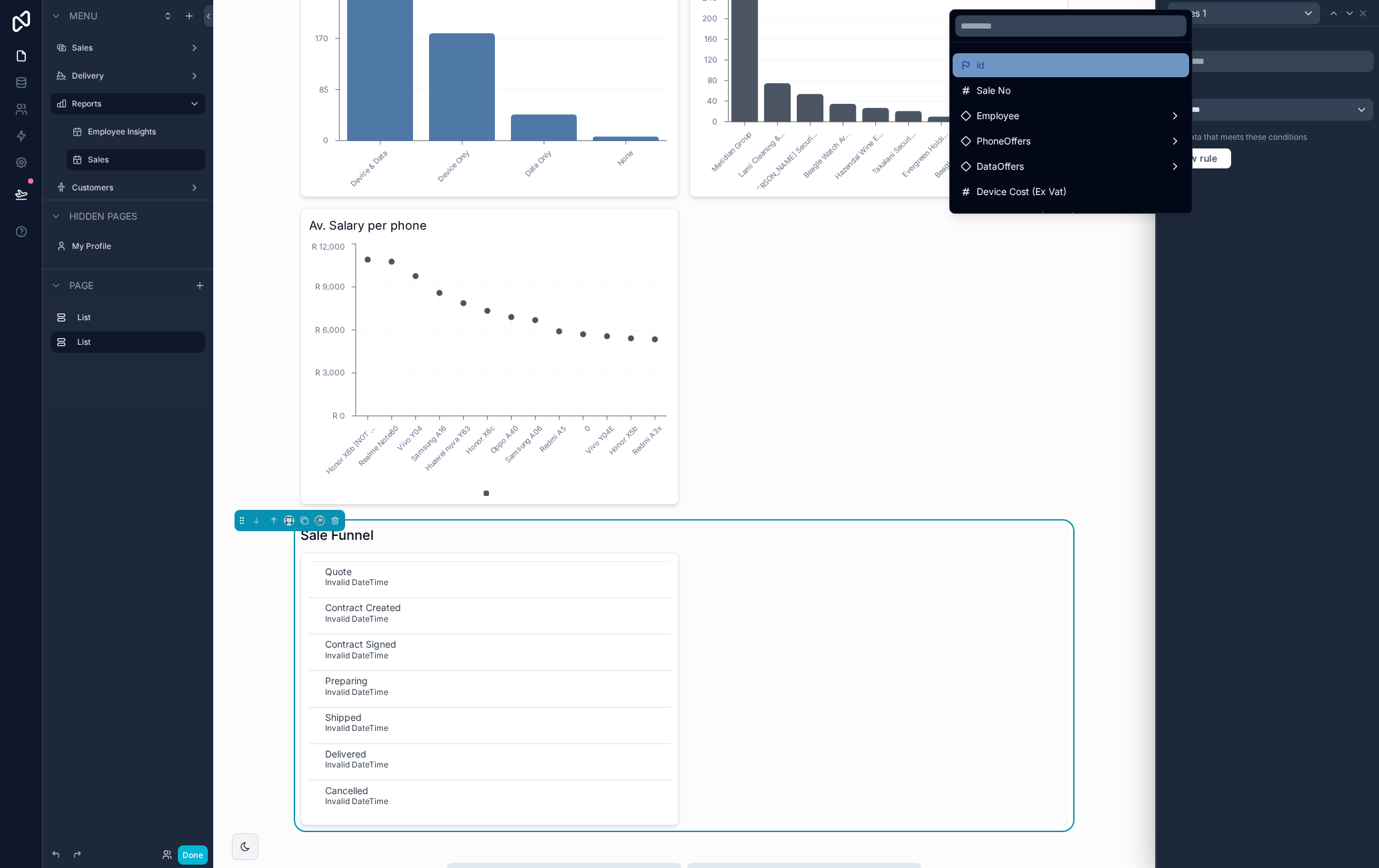
click at [1113, 73] on div "id" at bounding box center [1071, 65] width 236 height 24
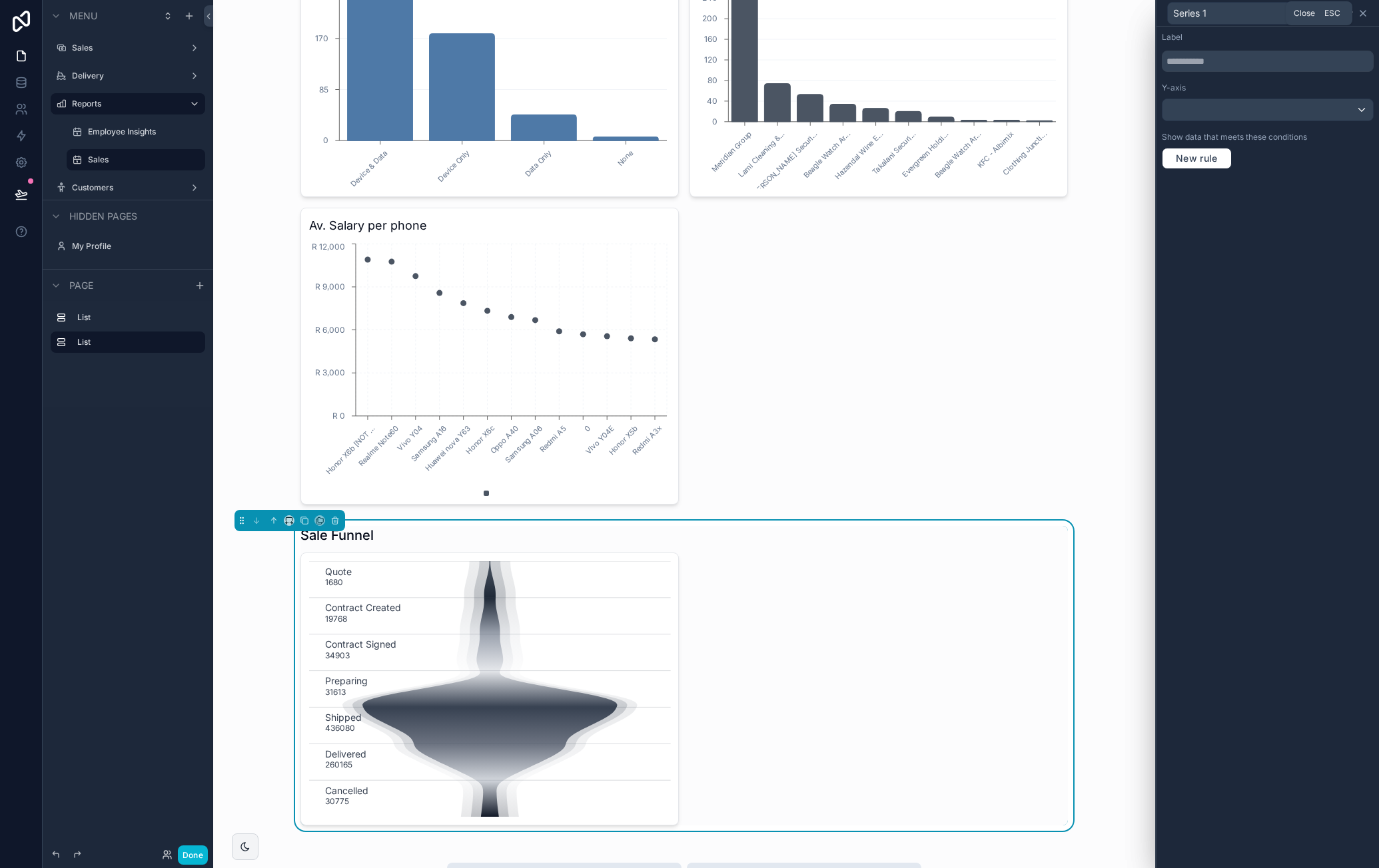
click at [1367, 13] on icon at bounding box center [1362, 13] width 11 height 11
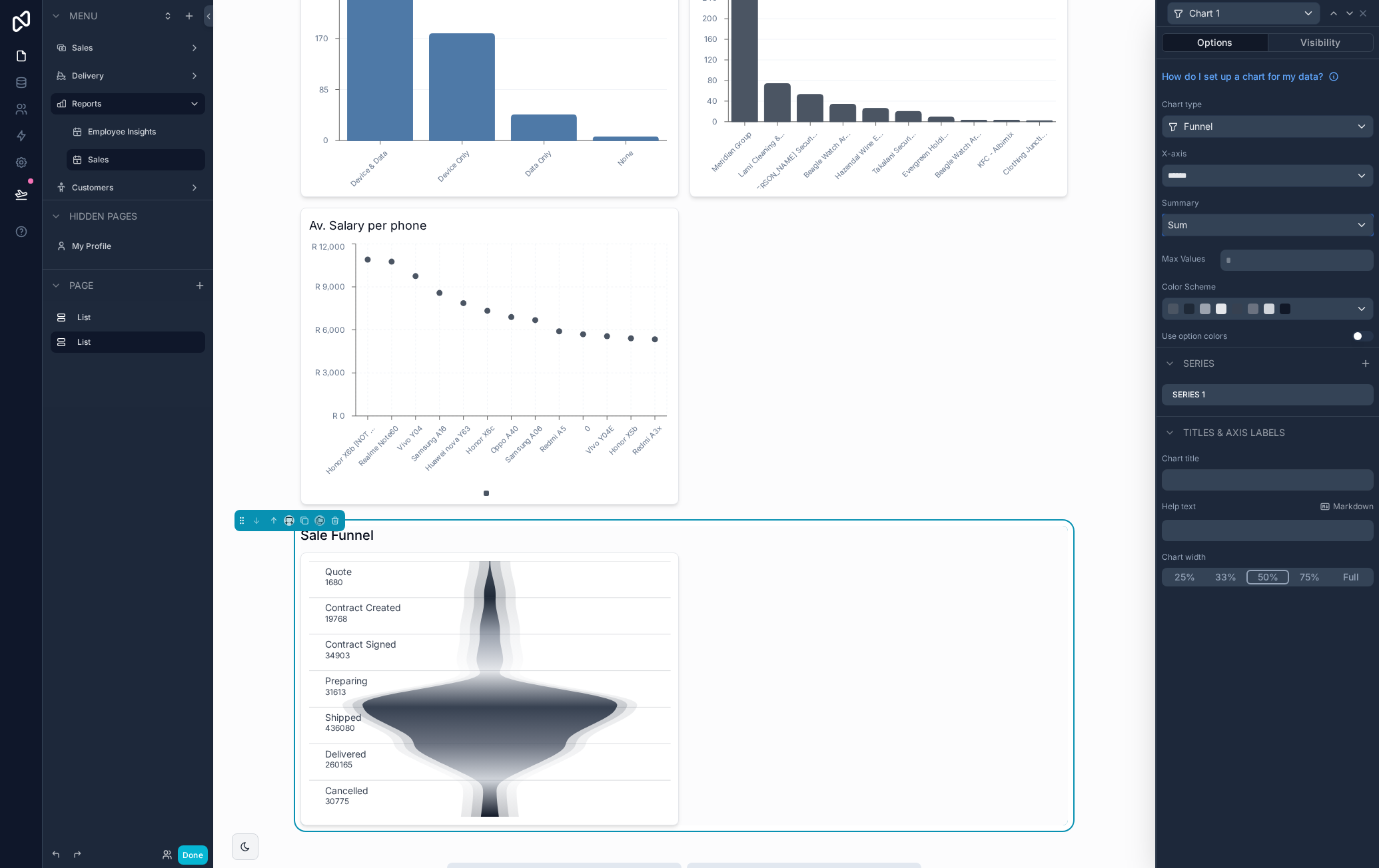
click at [1220, 217] on div "Sum" at bounding box center [1268, 226] width 211 height 21
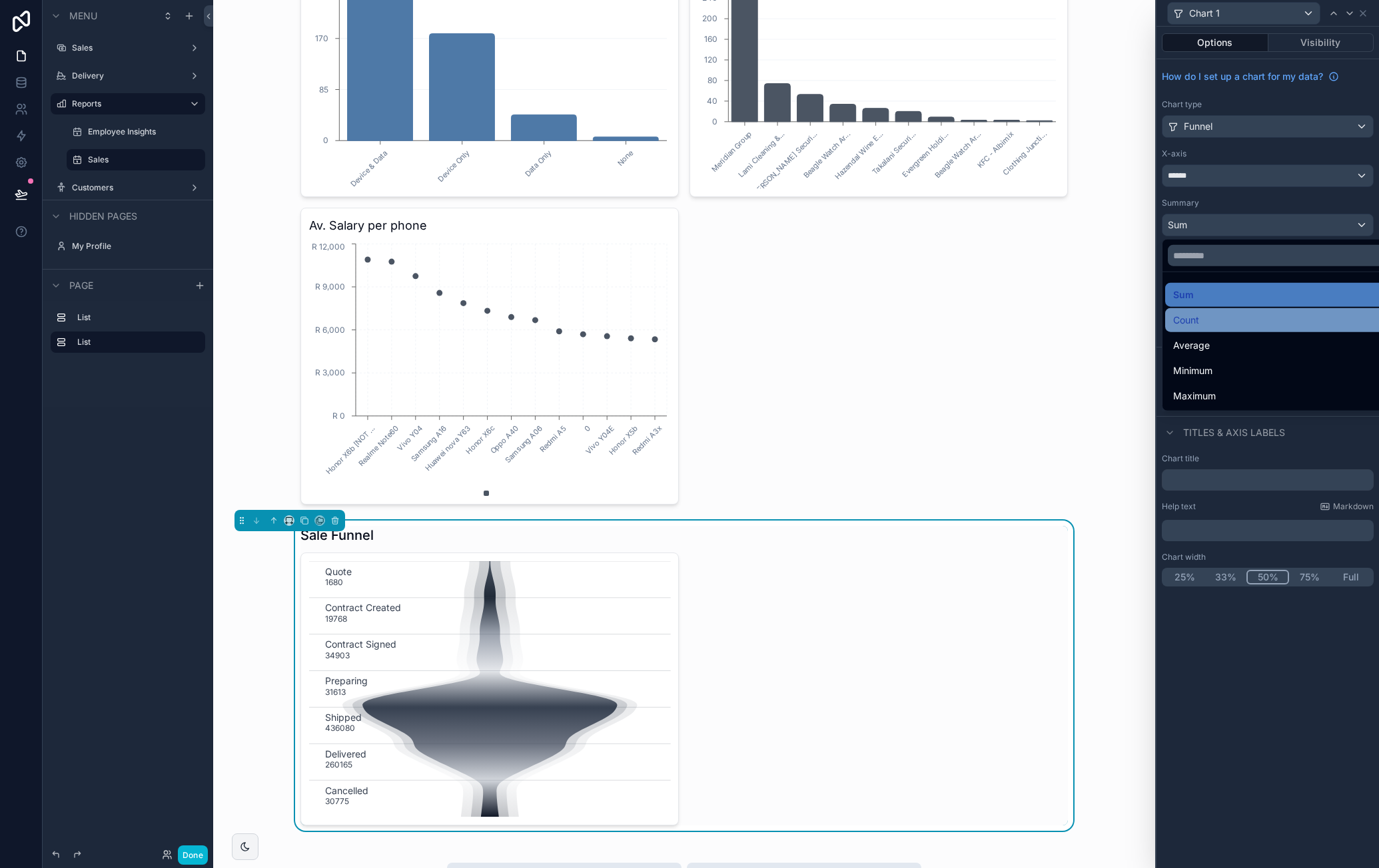
click at [1212, 310] on div "Count" at bounding box center [1283, 320] width 236 height 24
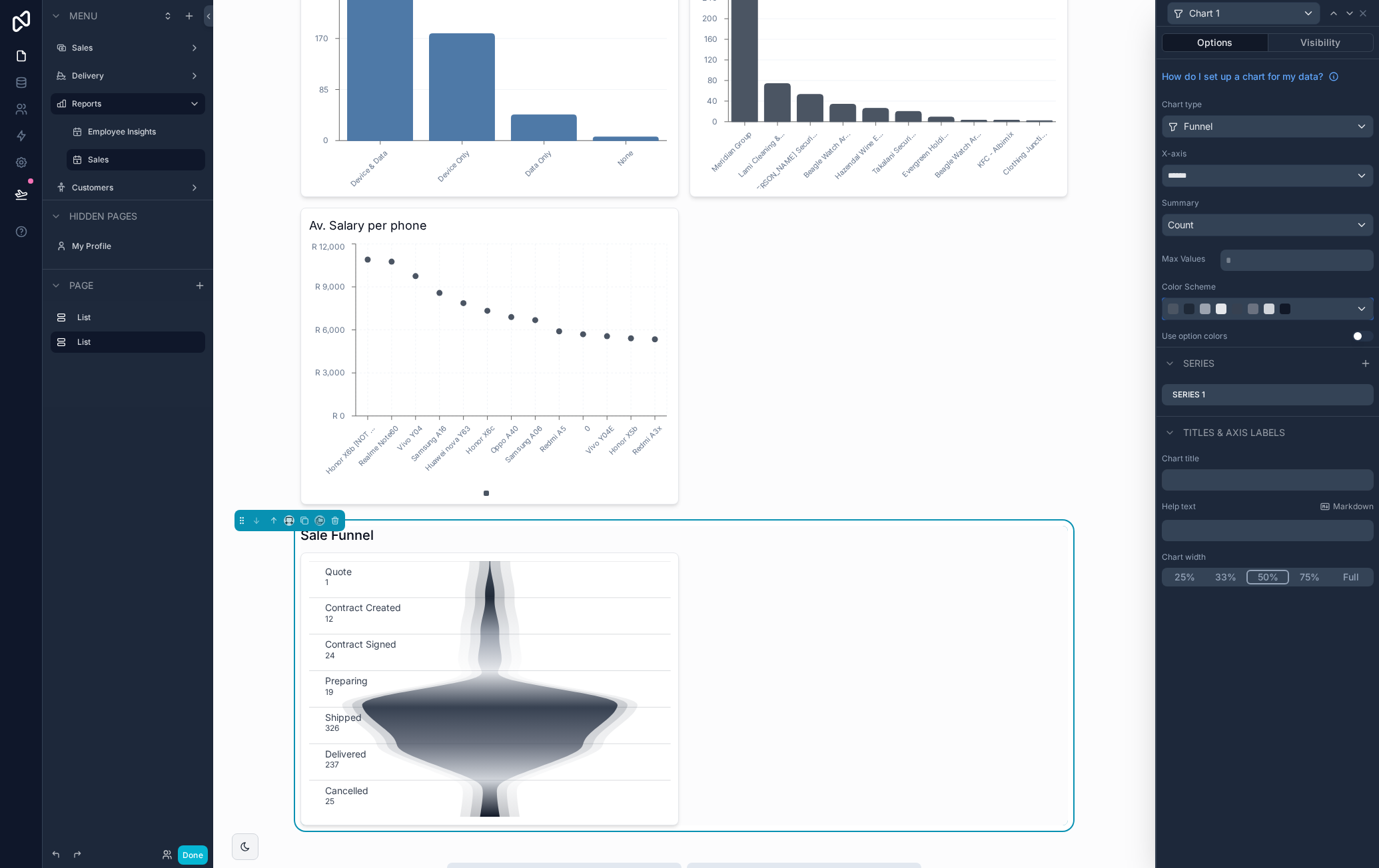
click at [1281, 306] on div at bounding box center [1285, 308] width 11 height 11
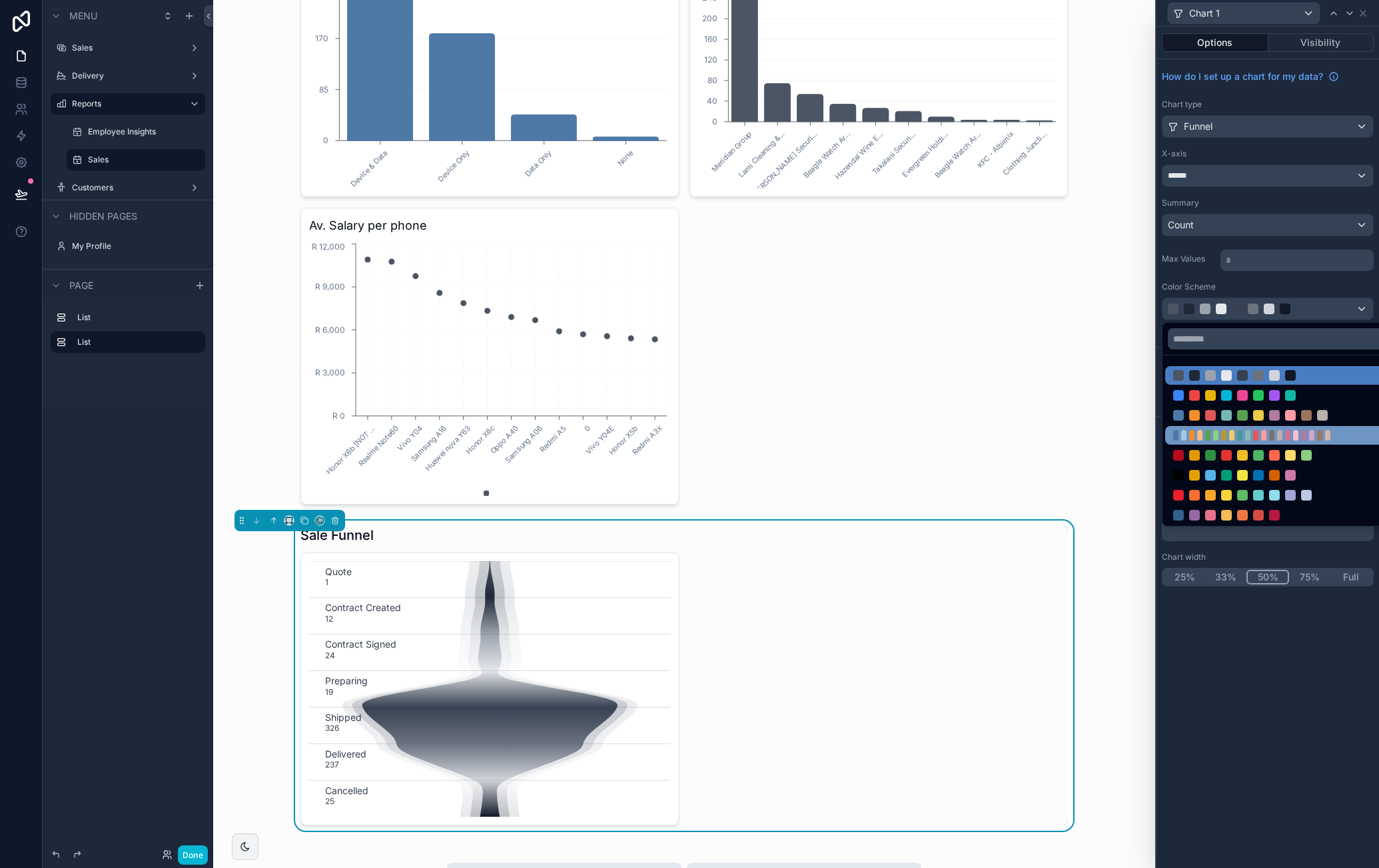
click at [1235, 432] on div at bounding box center [1258, 435] width 170 height 11
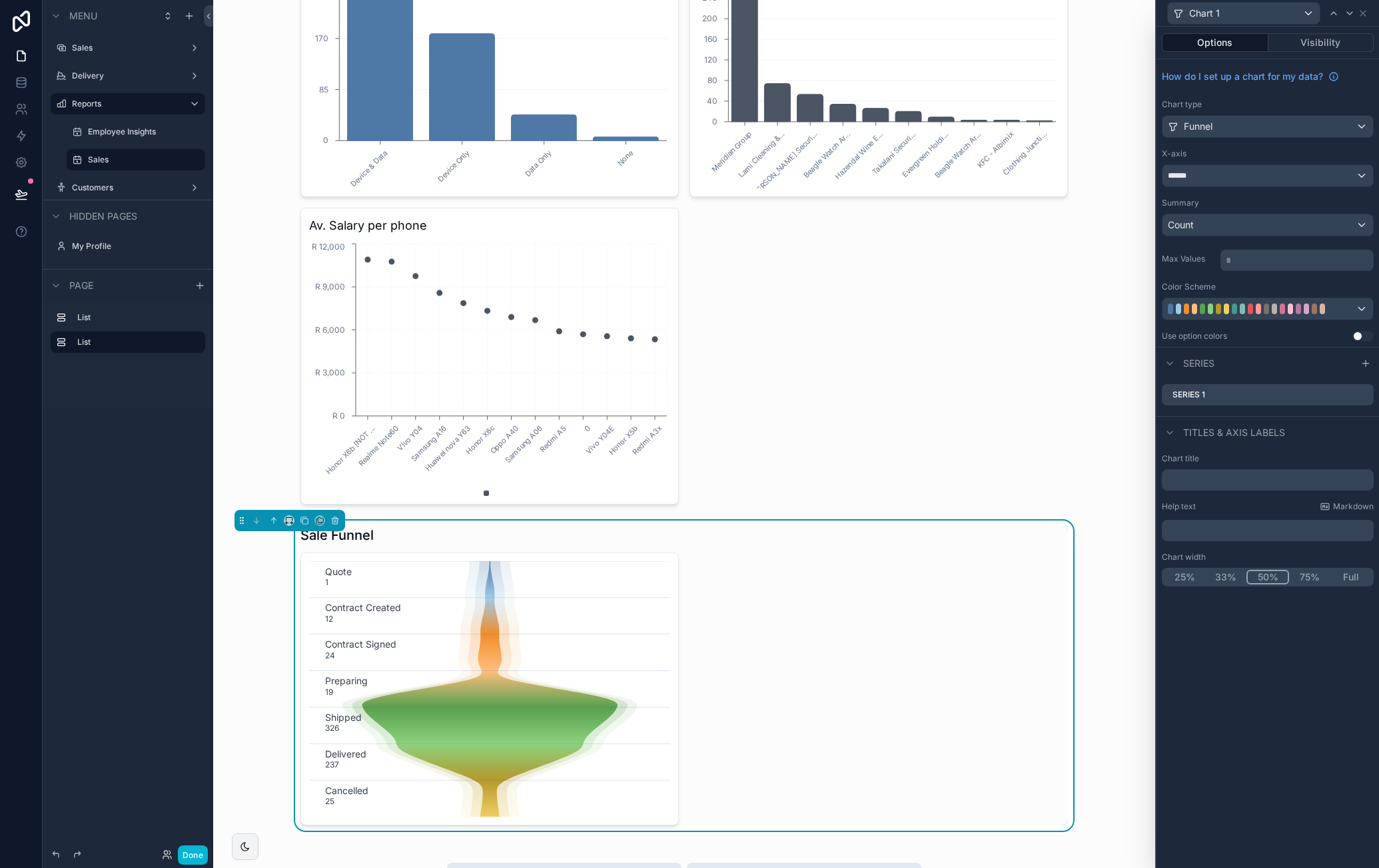
click at [1357, 332] on button "Use setting" at bounding box center [1363, 336] width 21 height 11
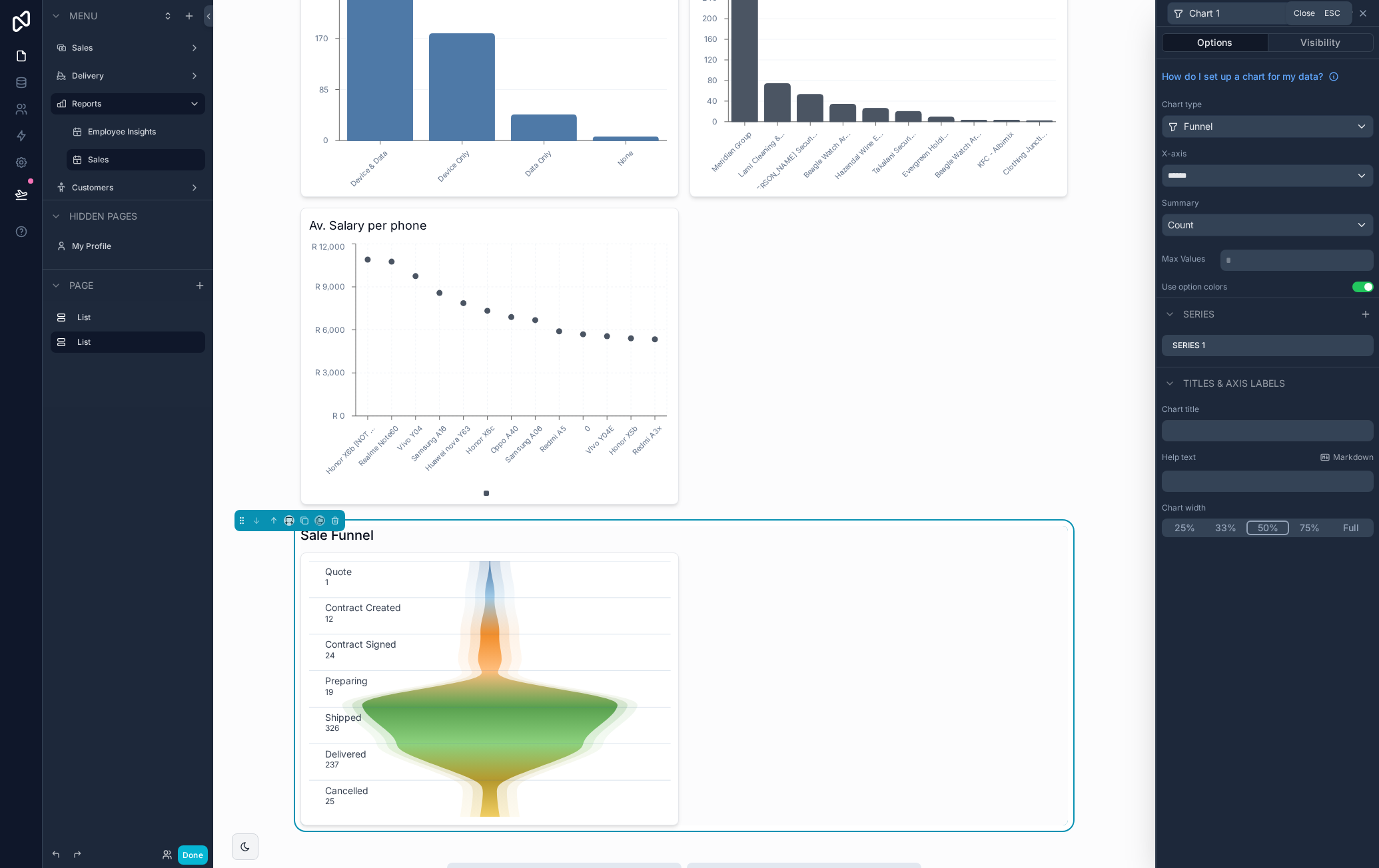
click at [1366, 14] on icon at bounding box center [1362, 13] width 11 height 11
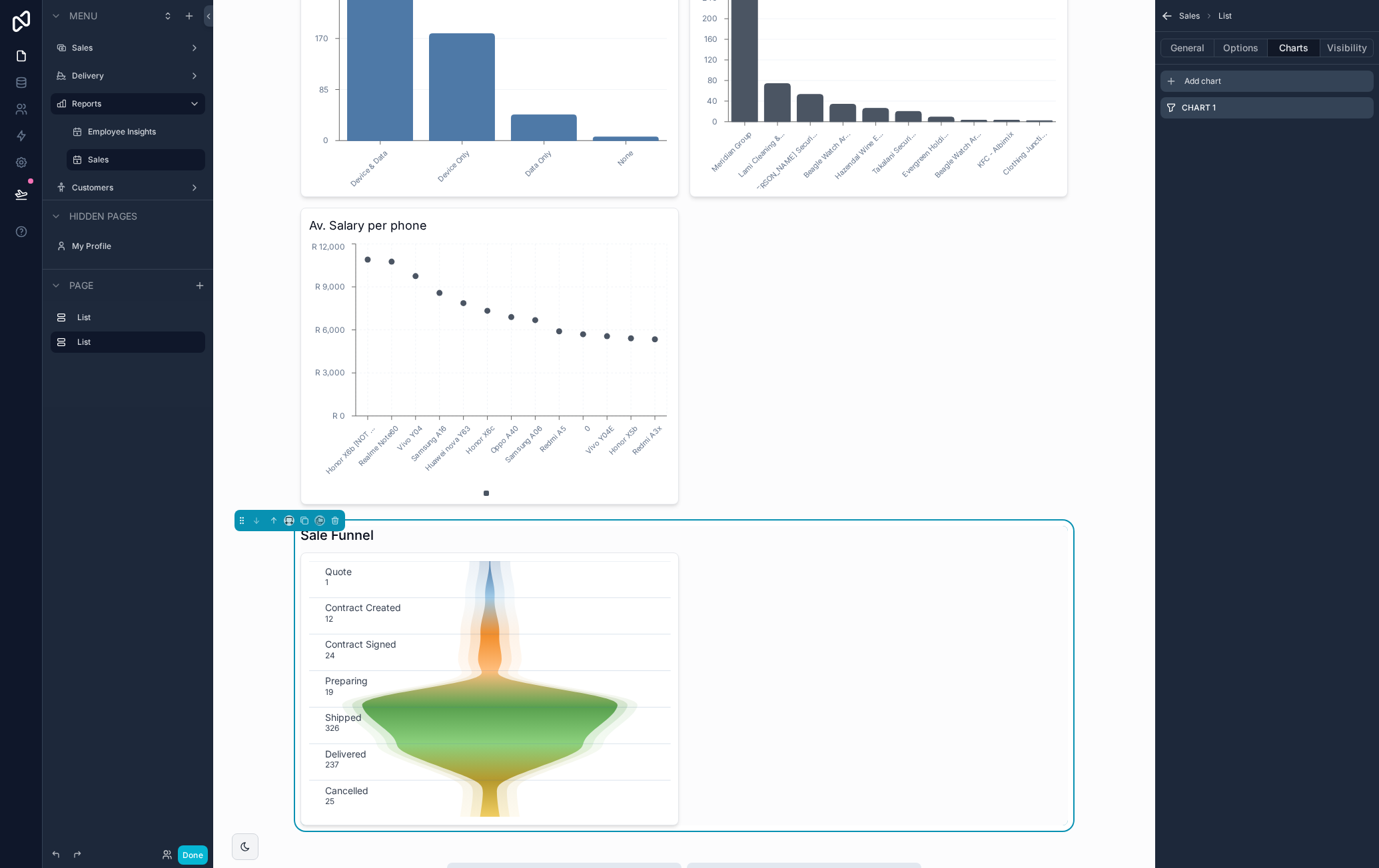
click at [1307, 80] on div "Add chart" at bounding box center [1267, 82] width 213 height 21
click at [1363, 133] on icon "scrollable content" at bounding box center [1362, 134] width 11 height 11
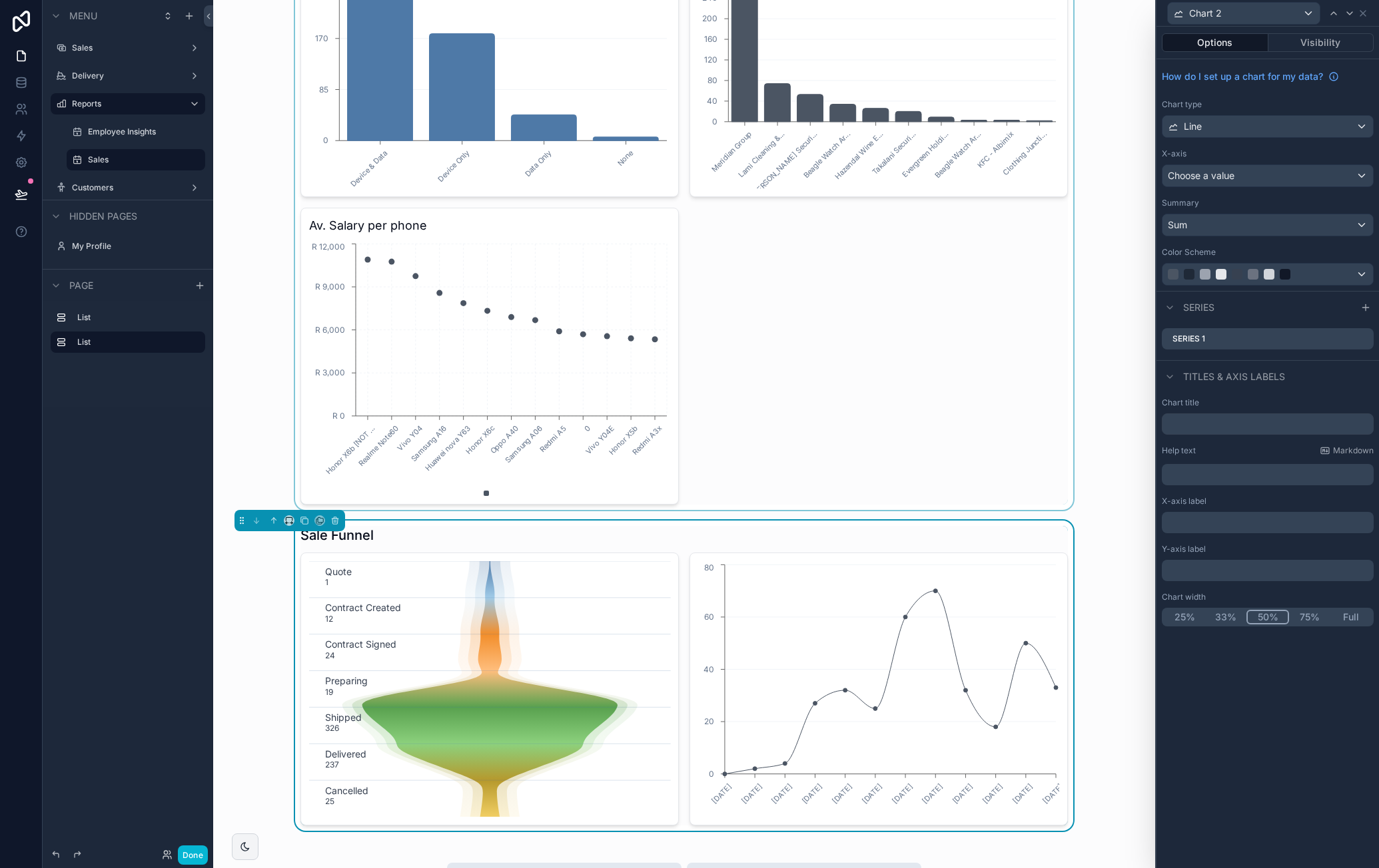
click at [835, 235] on div "scrollable content" at bounding box center [684, 26] width 921 height 965
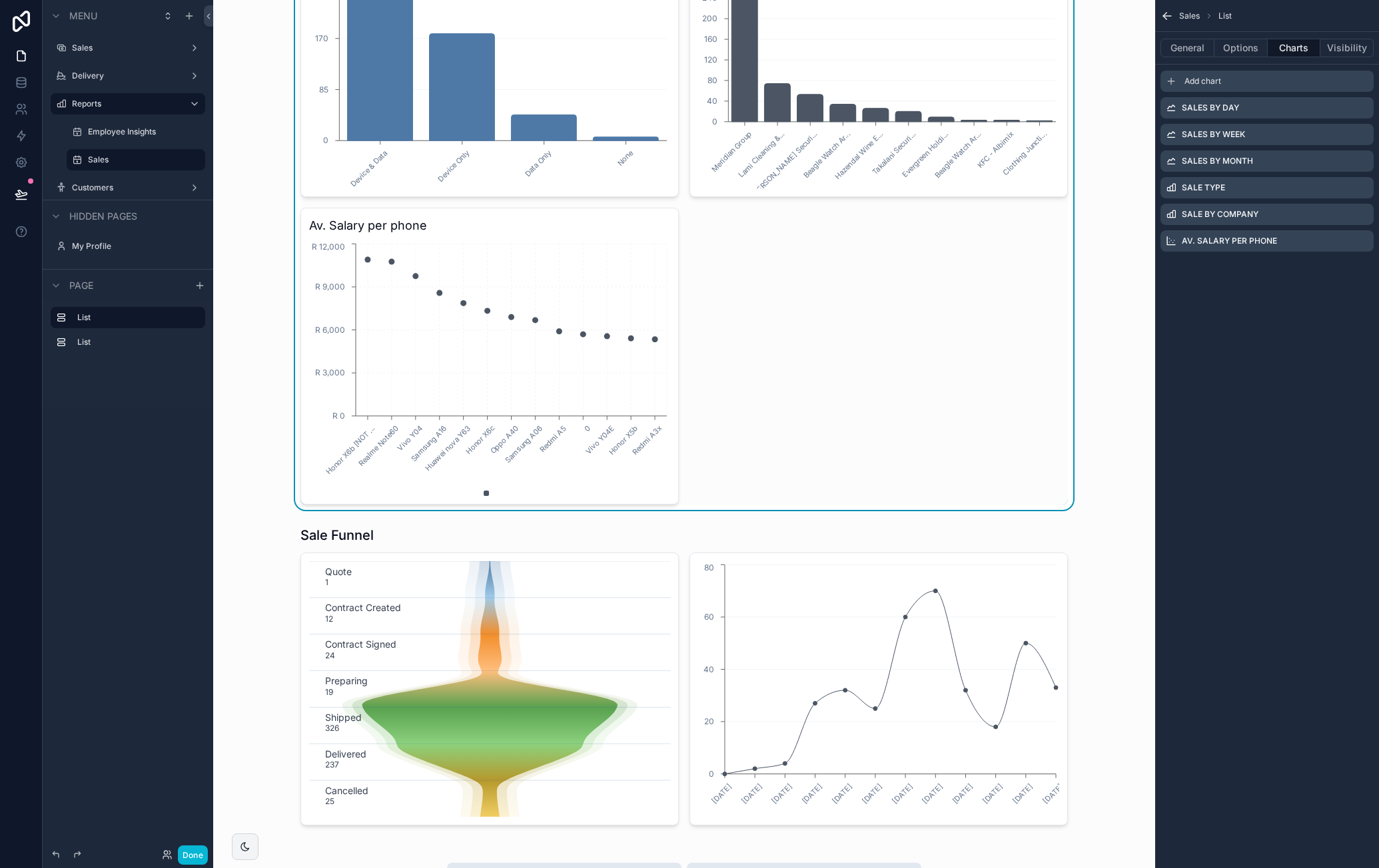
click at [1237, 86] on div "Add chart" at bounding box center [1267, 82] width 213 height 21
click at [1363, 269] on icon "scrollable content" at bounding box center [1362, 267] width 11 height 11
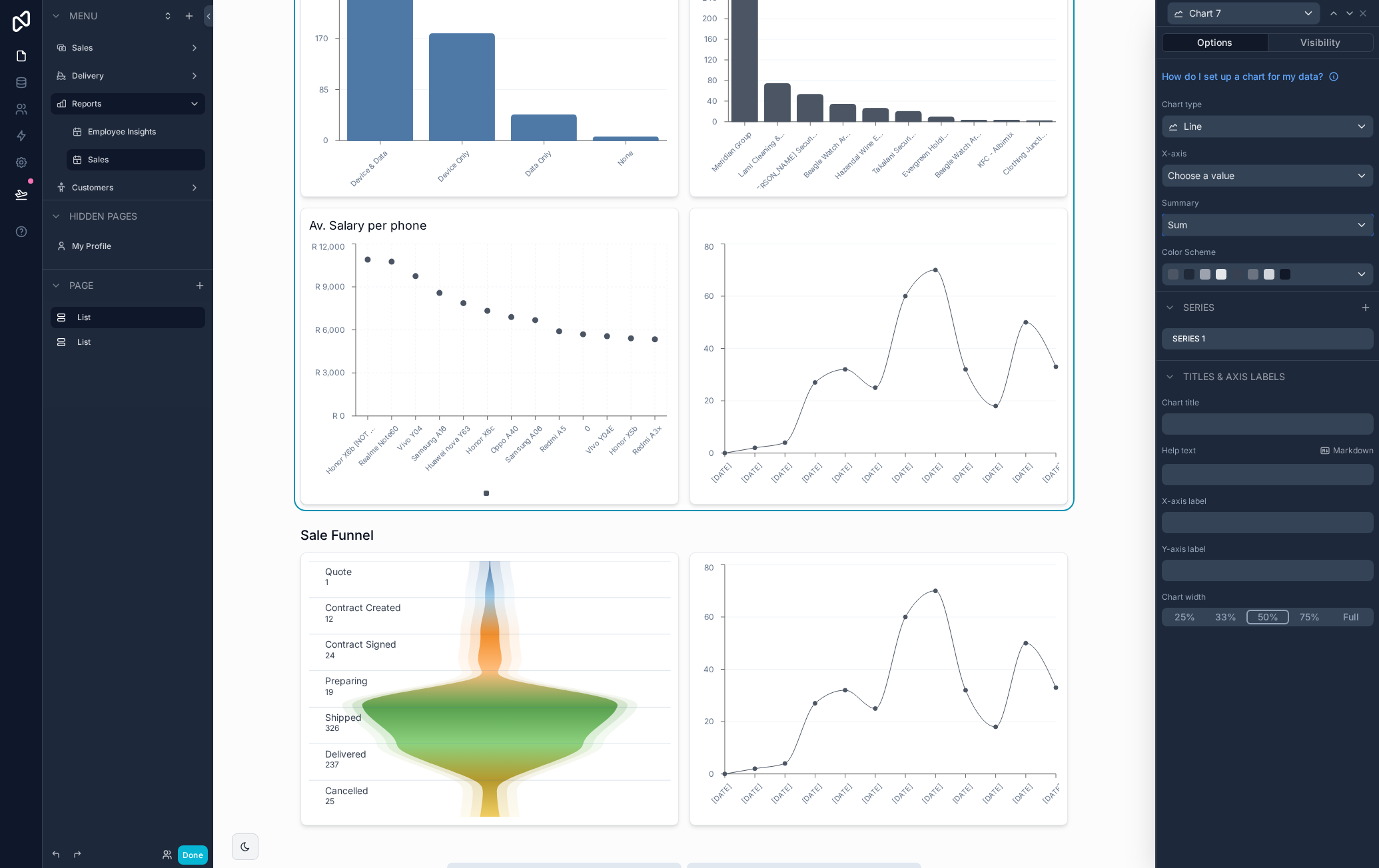
click at [1255, 223] on div "Sum" at bounding box center [1268, 226] width 211 height 21
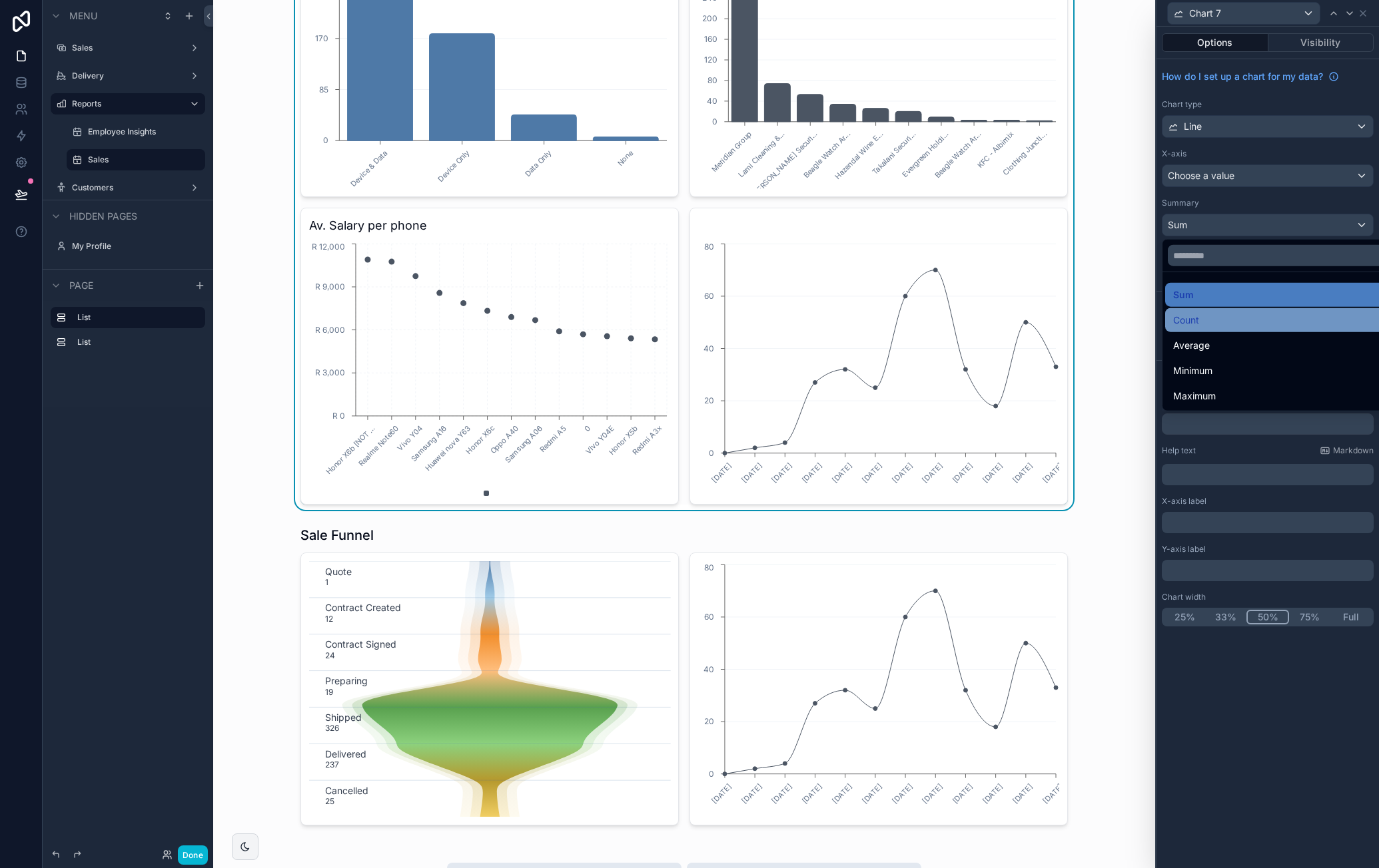
click at [1227, 318] on div "Count" at bounding box center [1284, 320] width 221 height 16
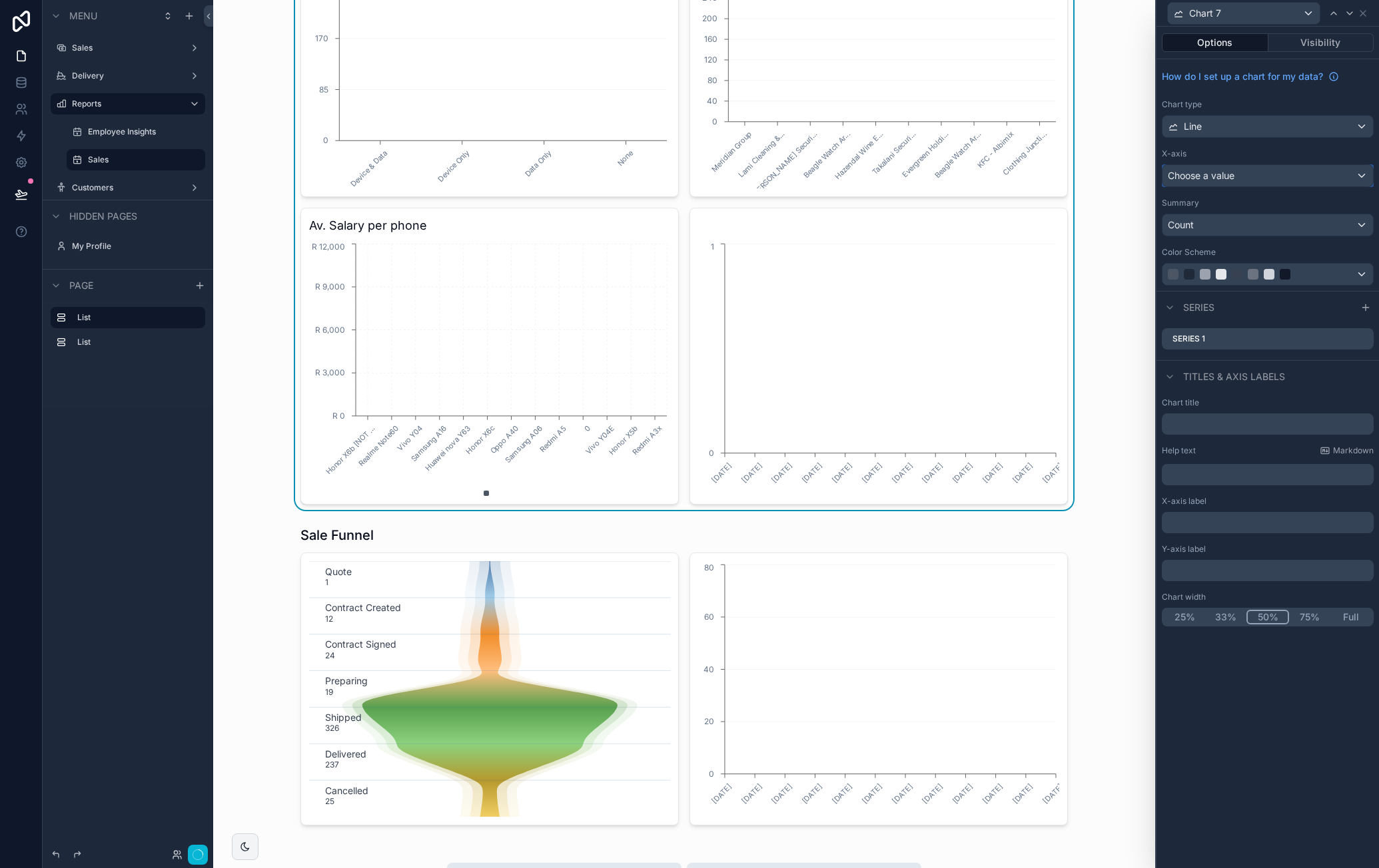
click at [1266, 171] on div "Choose a value" at bounding box center [1268, 176] width 211 height 21
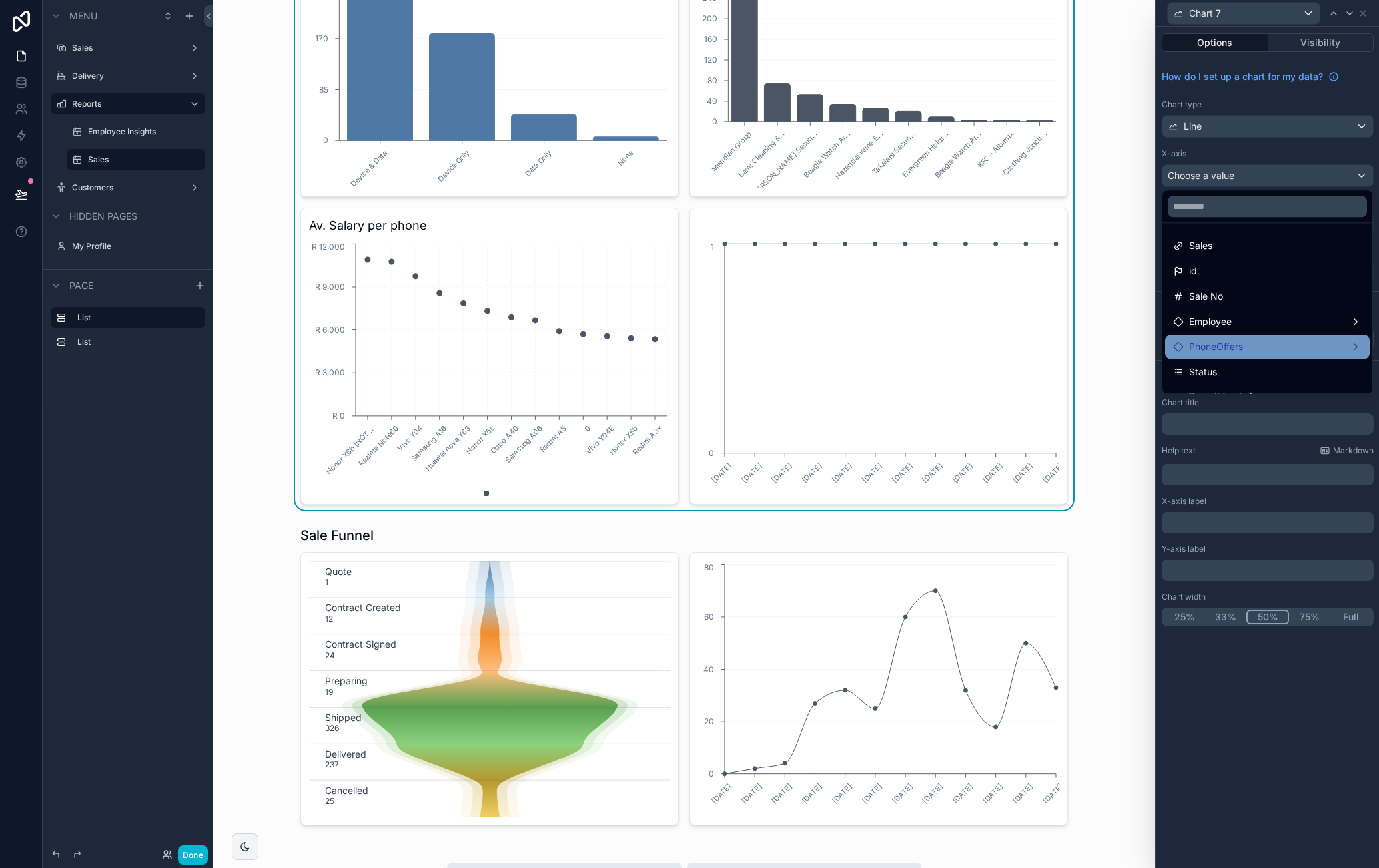
click at [1259, 341] on div "PhoneOffers" at bounding box center [1268, 347] width 189 height 16
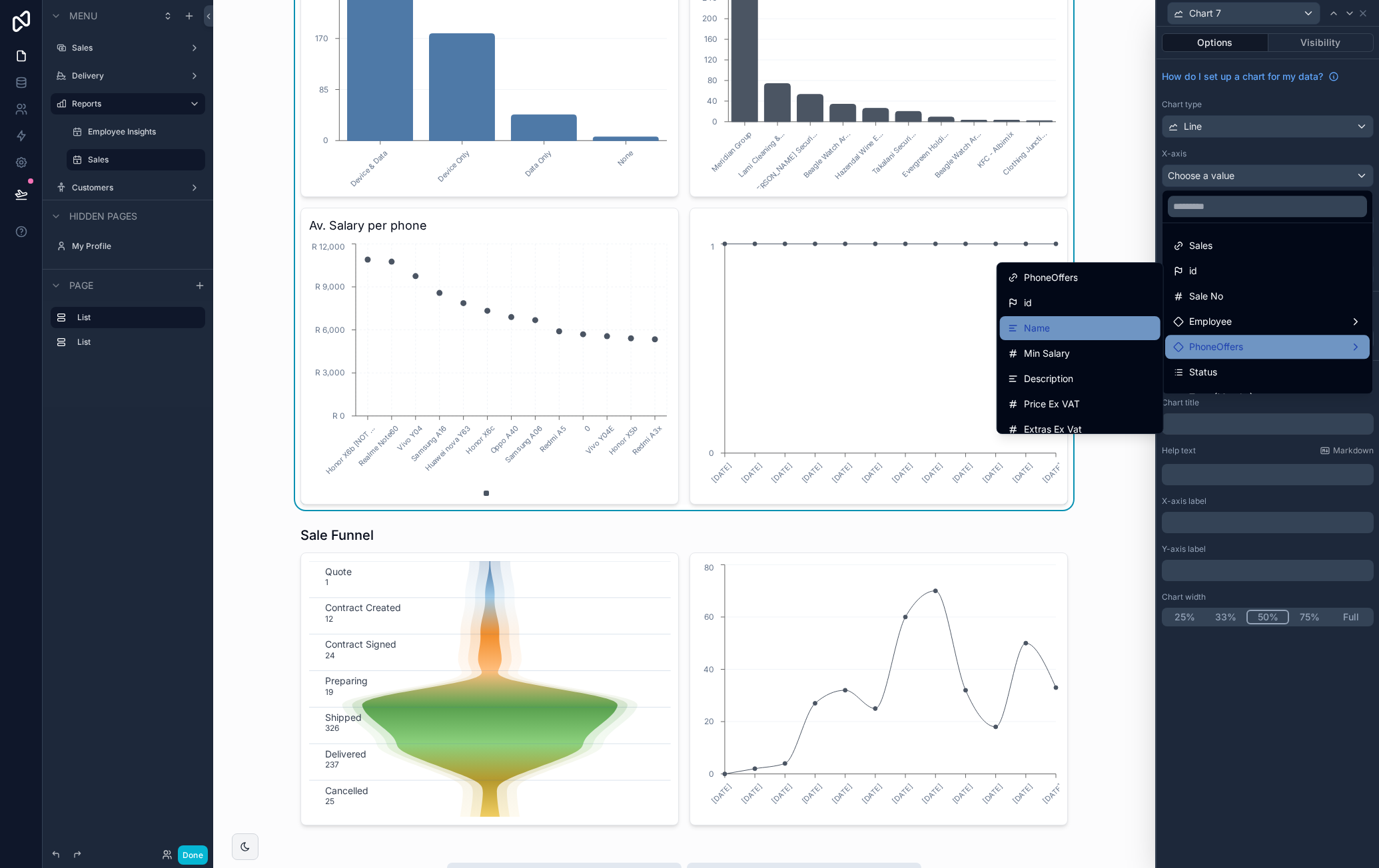
click at [1084, 319] on div "Name" at bounding box center [1079, 328] width 160 height 24
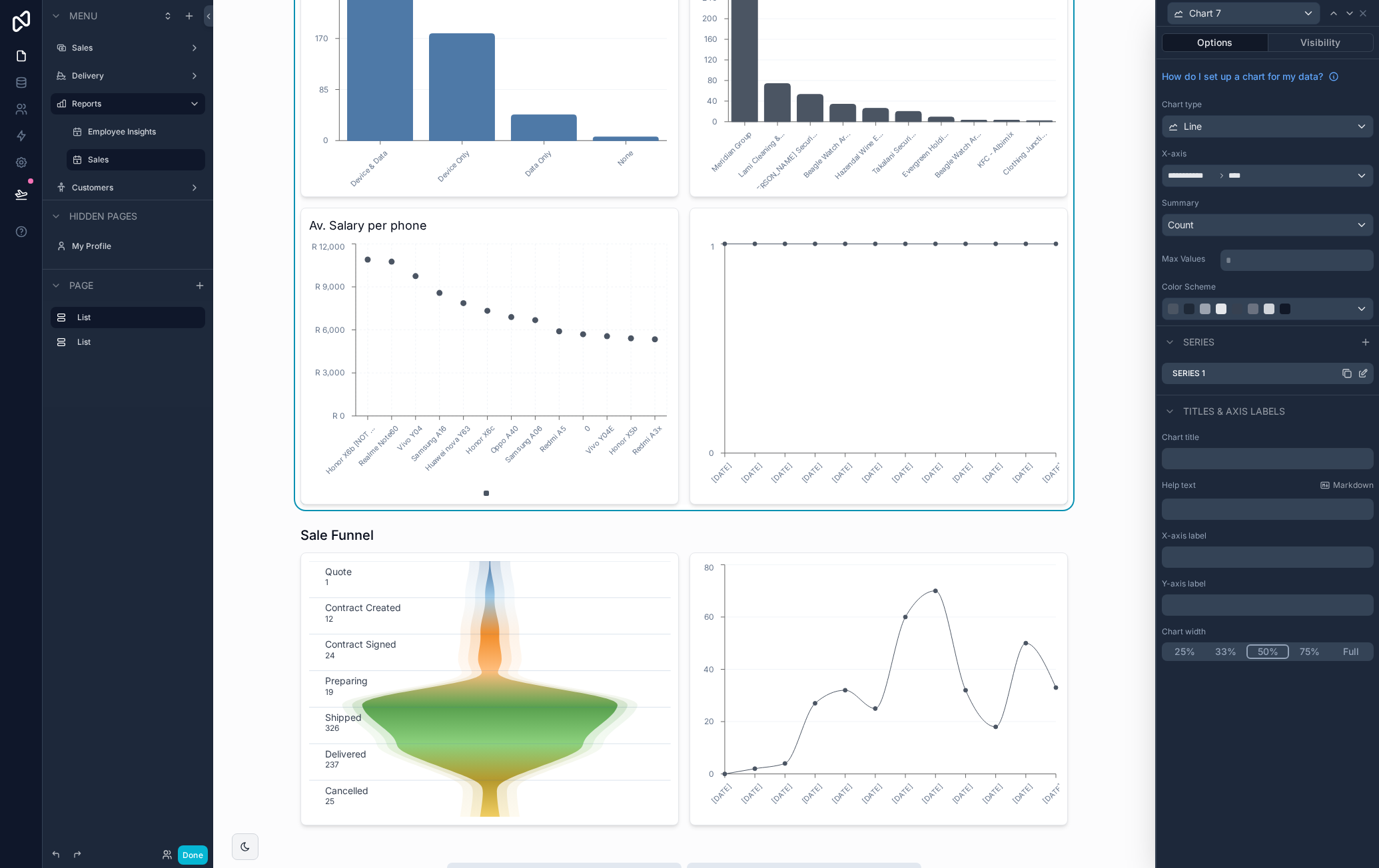
click at [1364, 372] on icon at bounding box center [1362, 373] width 11 height 11
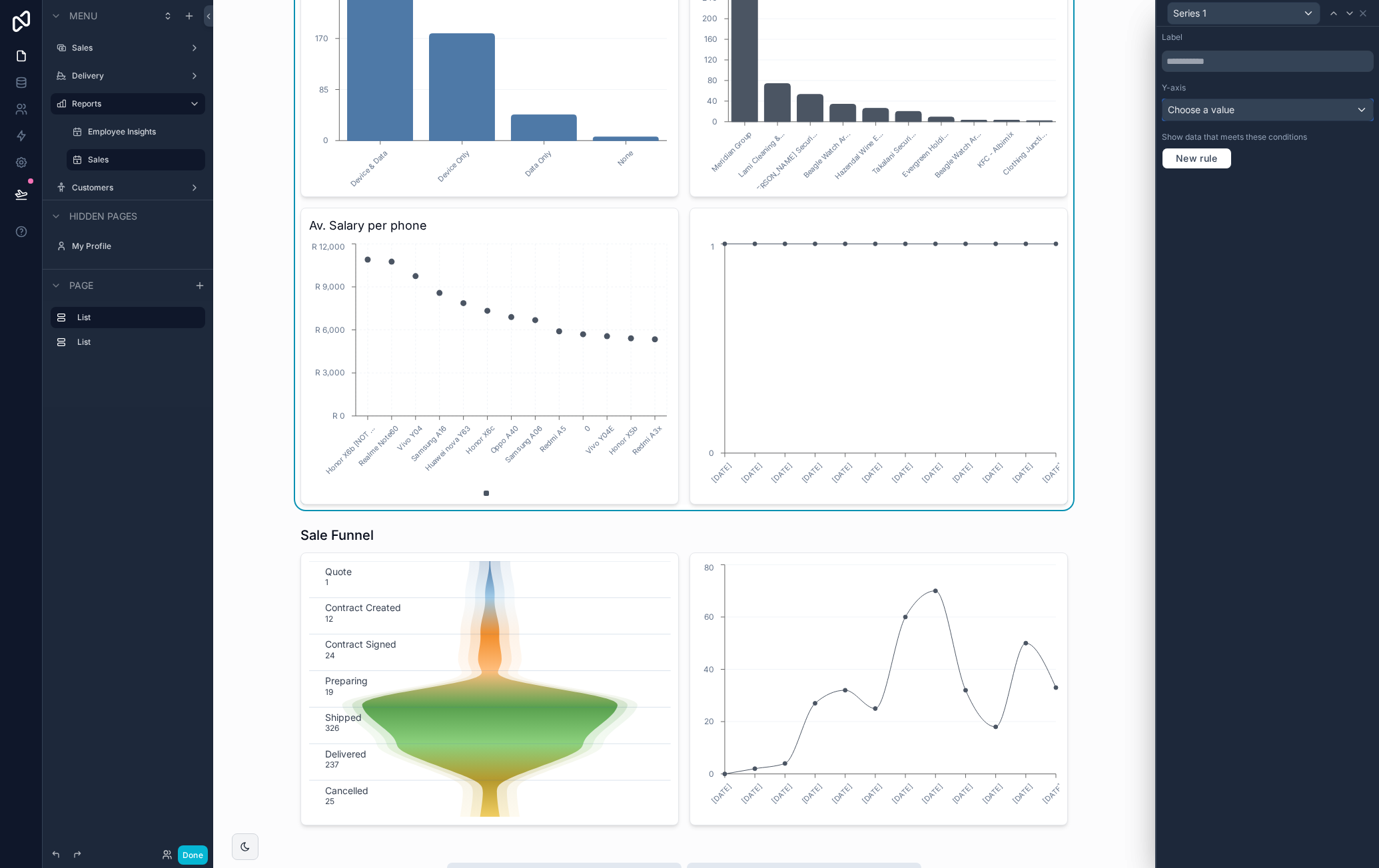
click at [1300, 110] on div "Choose a value" at bounding box center [1268, 110] width 211 height 21
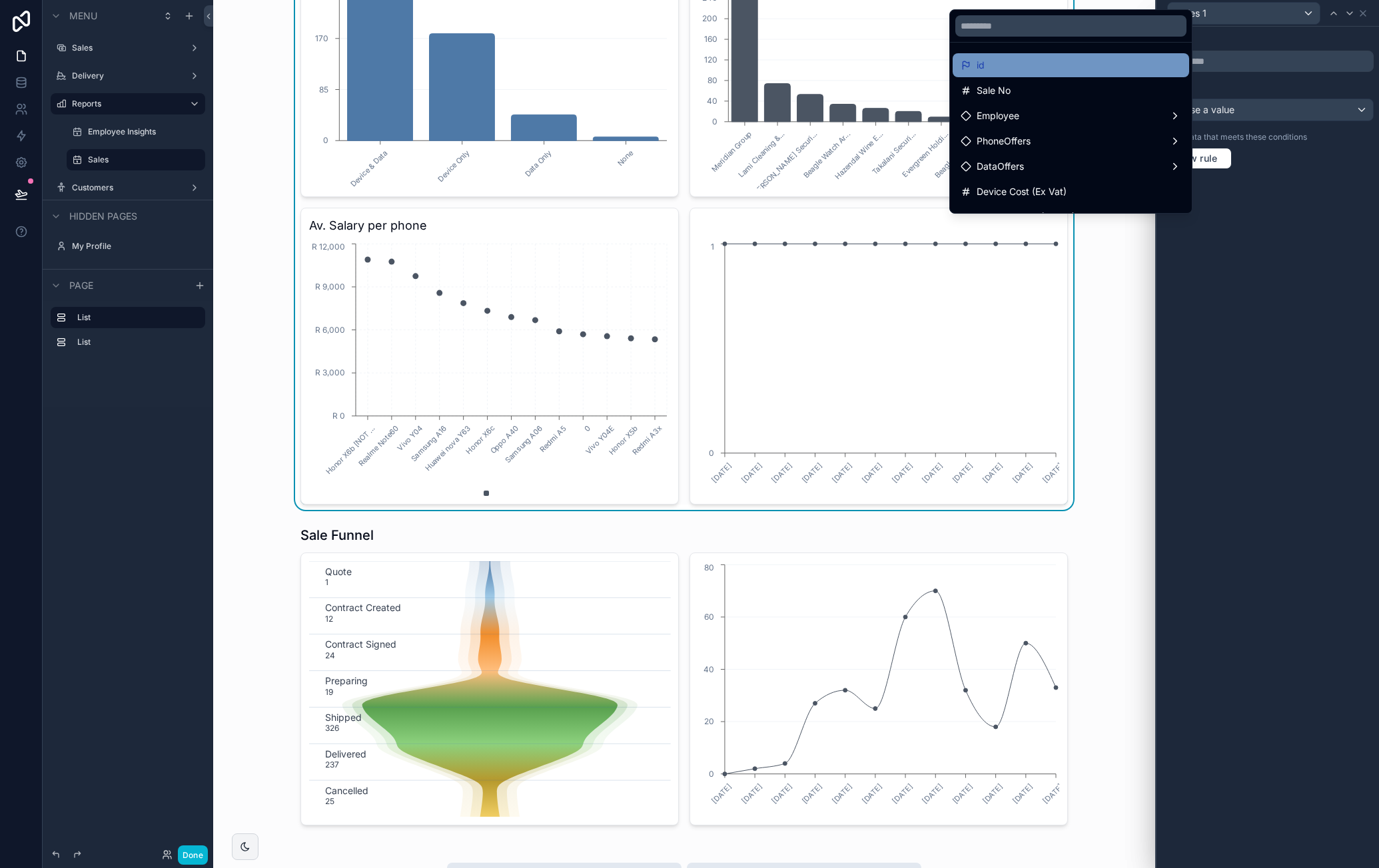
click at [1049, 68] on div "id" at bounding box center [1071, 65] width 221 height 16
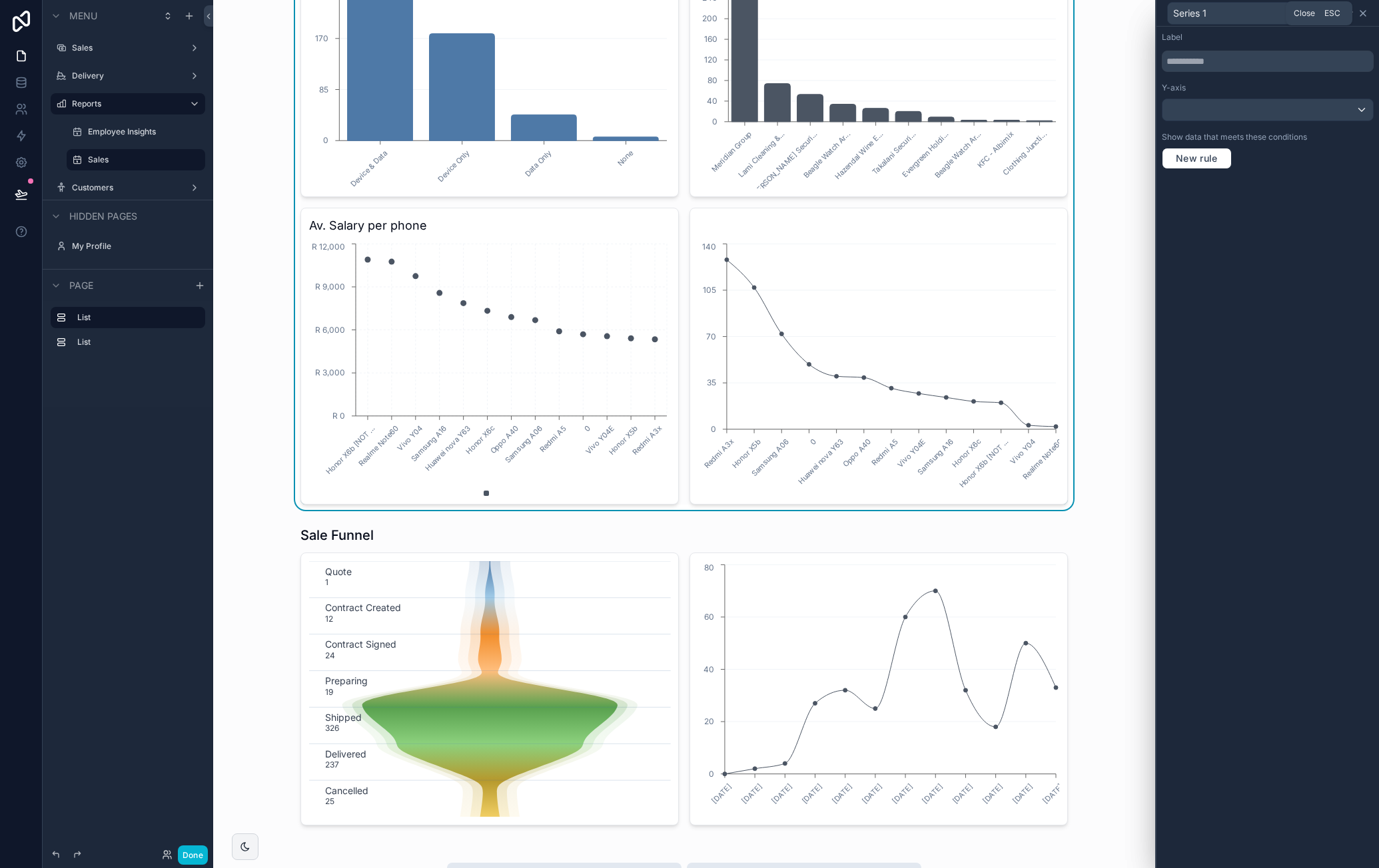
click at [1361, 12] on icon at bounding box center [1362, 13] width 5 height 5
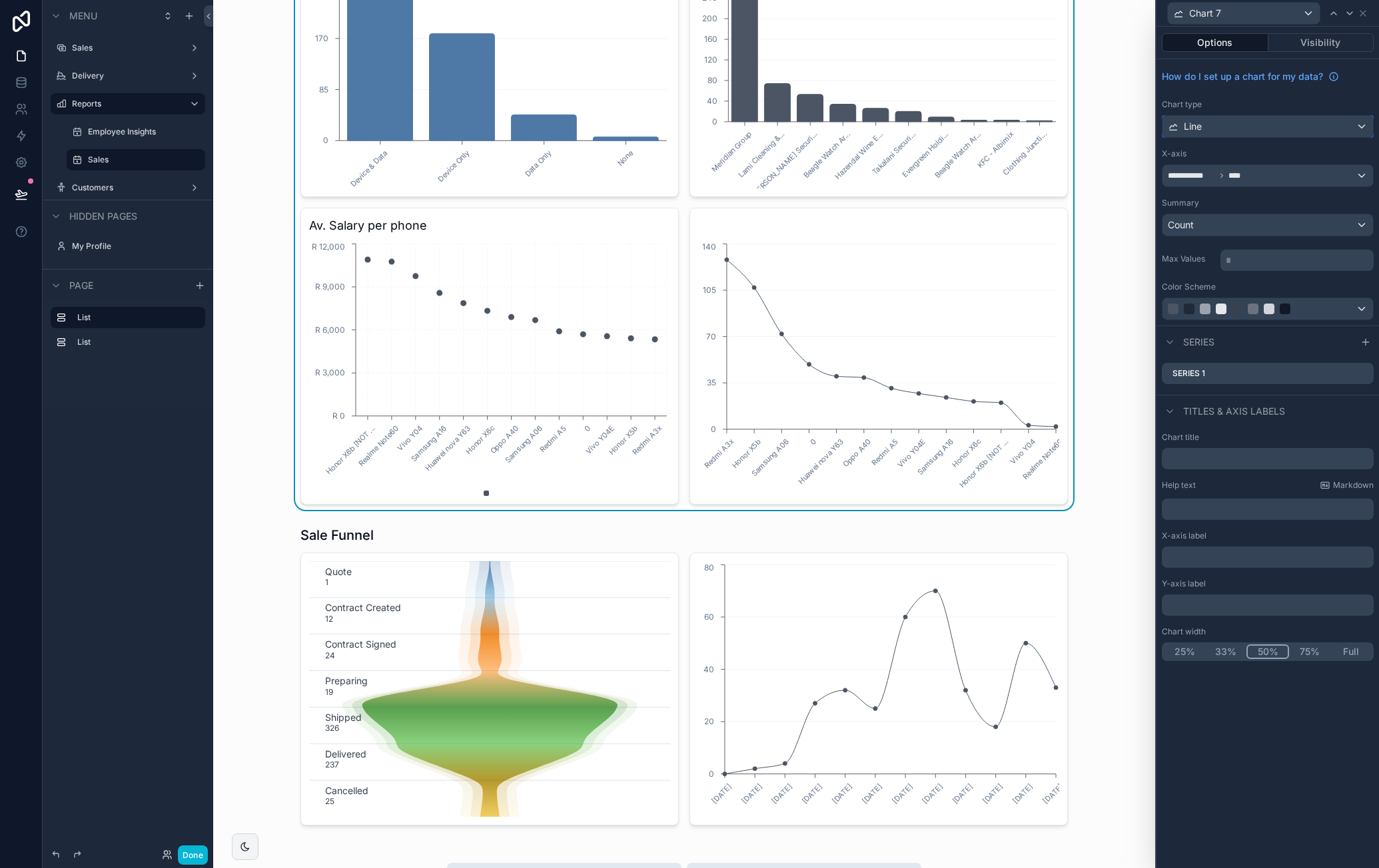
click at [1255, 124] on div "Line" at bounding box center [1268, 126] width 211 height 21
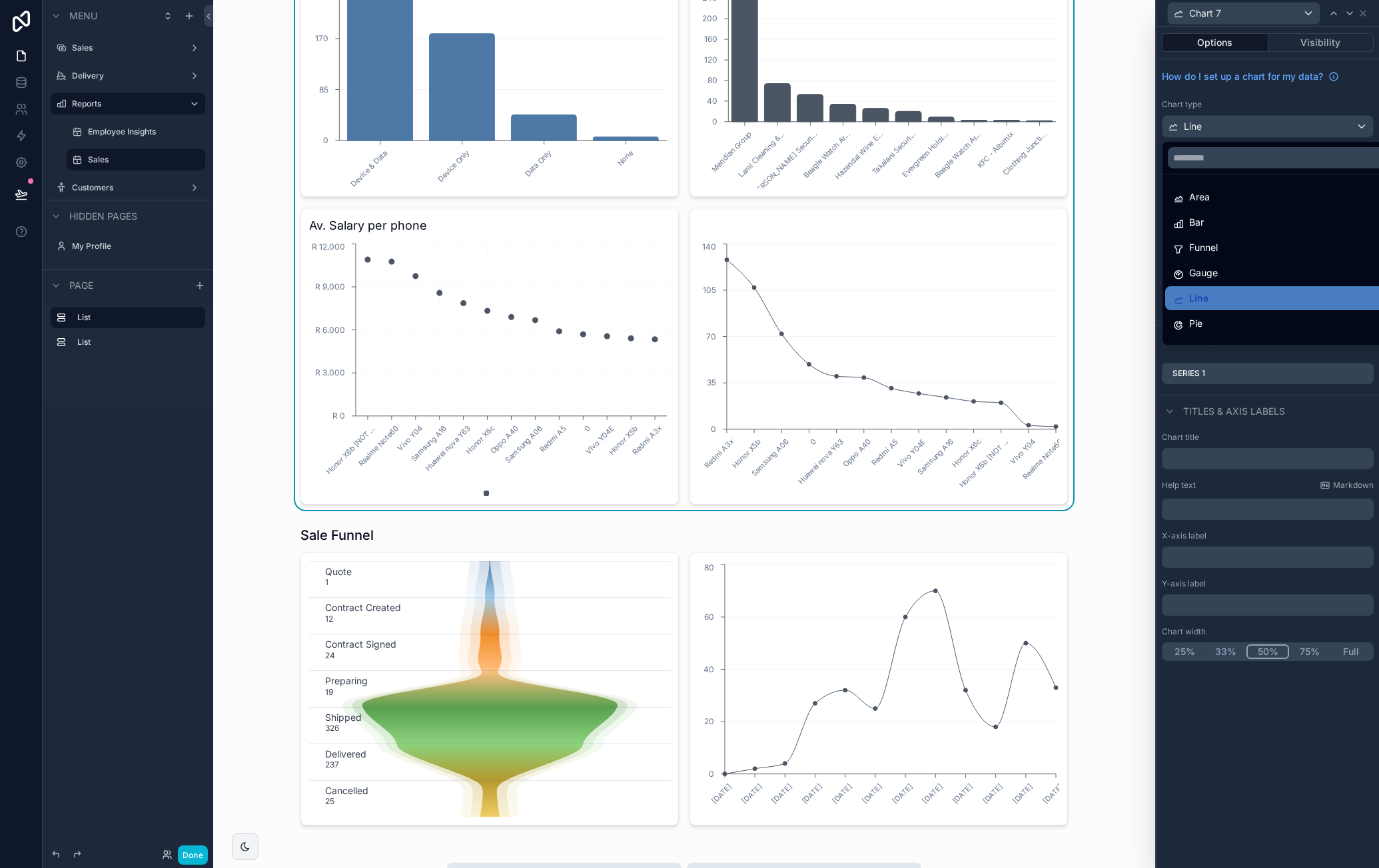
click at [1241, 208] on ul "Area Bar Funnel Gauge Line Pie Radar Scatter Statistic Stacked Bar" at bounding box center [1284, 260] width 242 height 170
click at [1248, 215] on div "Bar" at bounding box center [1284, 223] width 221 height 16
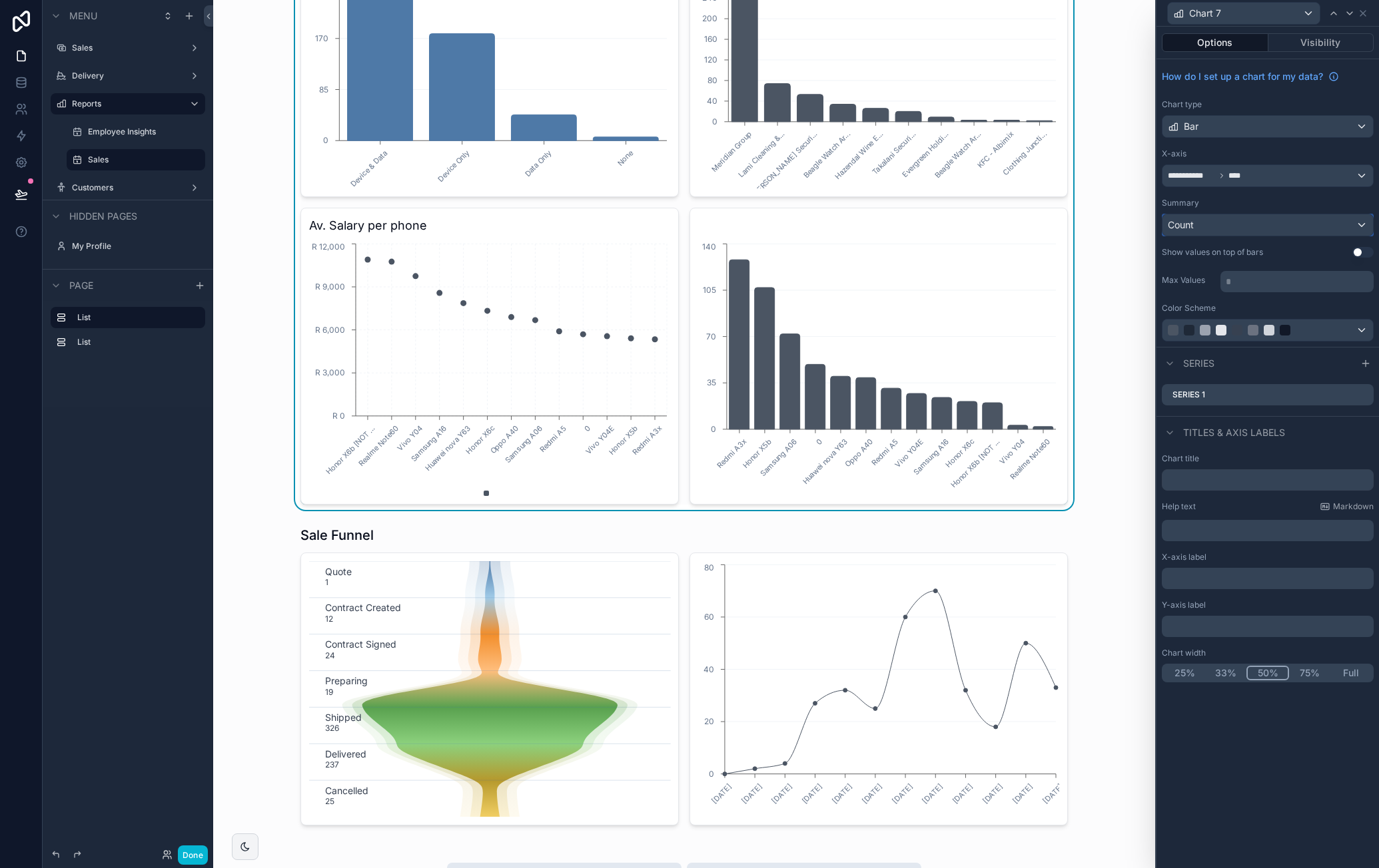
click at [1242, 219] on div "Count" at bounding box center [1268, 226] width 211 height 21
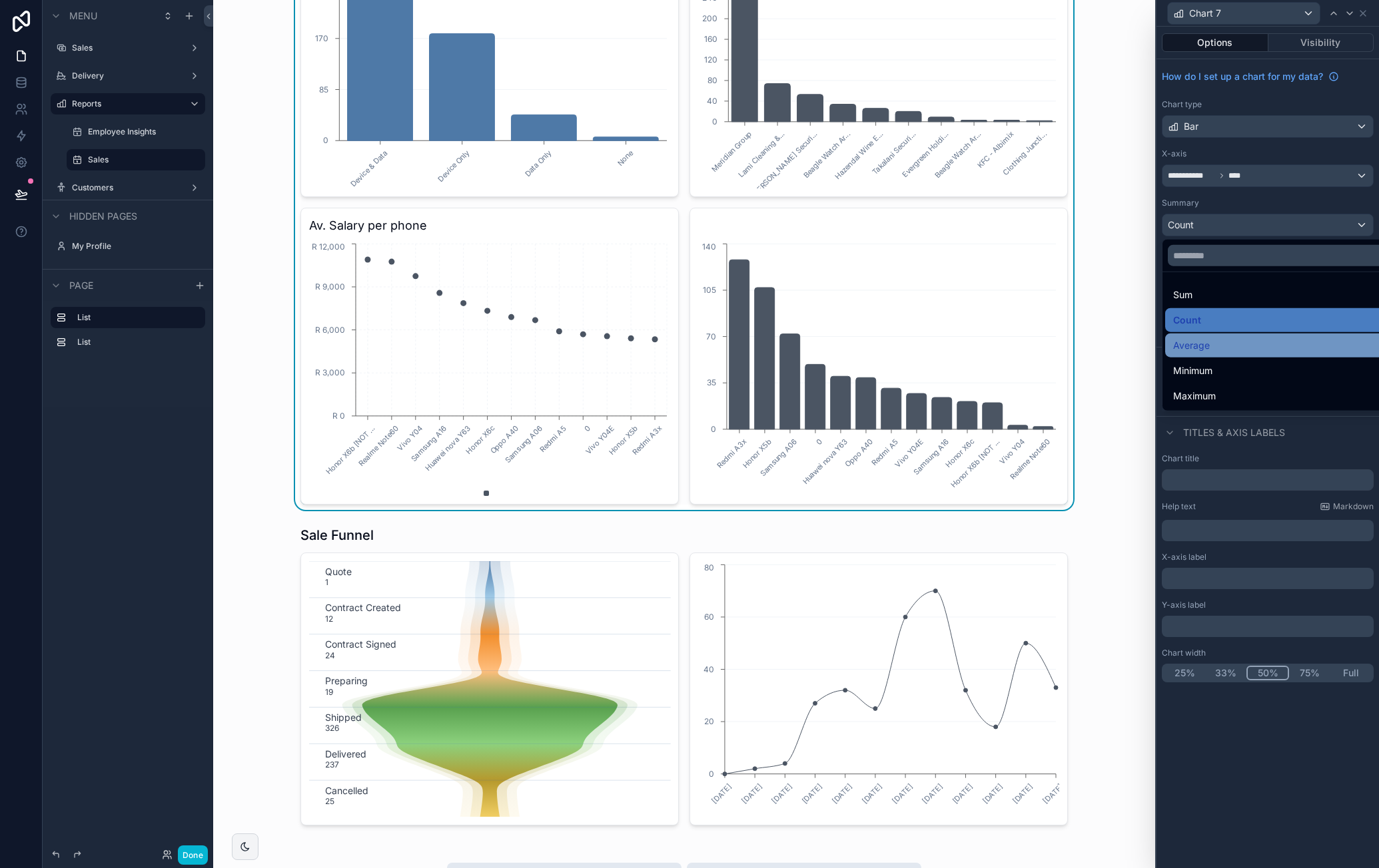
click at [1236, 344] on div "Average" at bounding box center [1284, 345] width 221 height 16
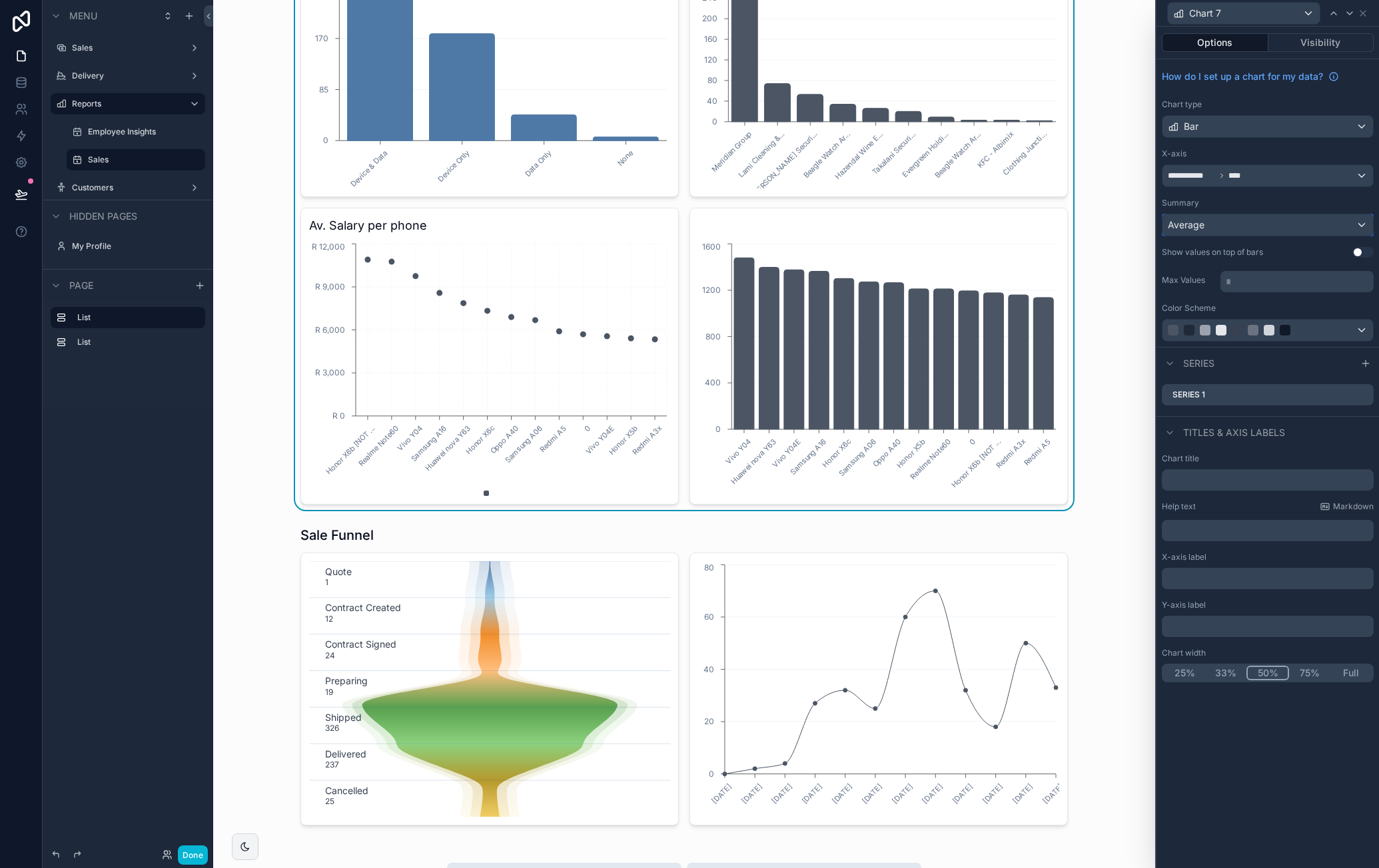
click at [1252, 230] on div "Average" at bounding box center [1268, 226] width 211 height 21
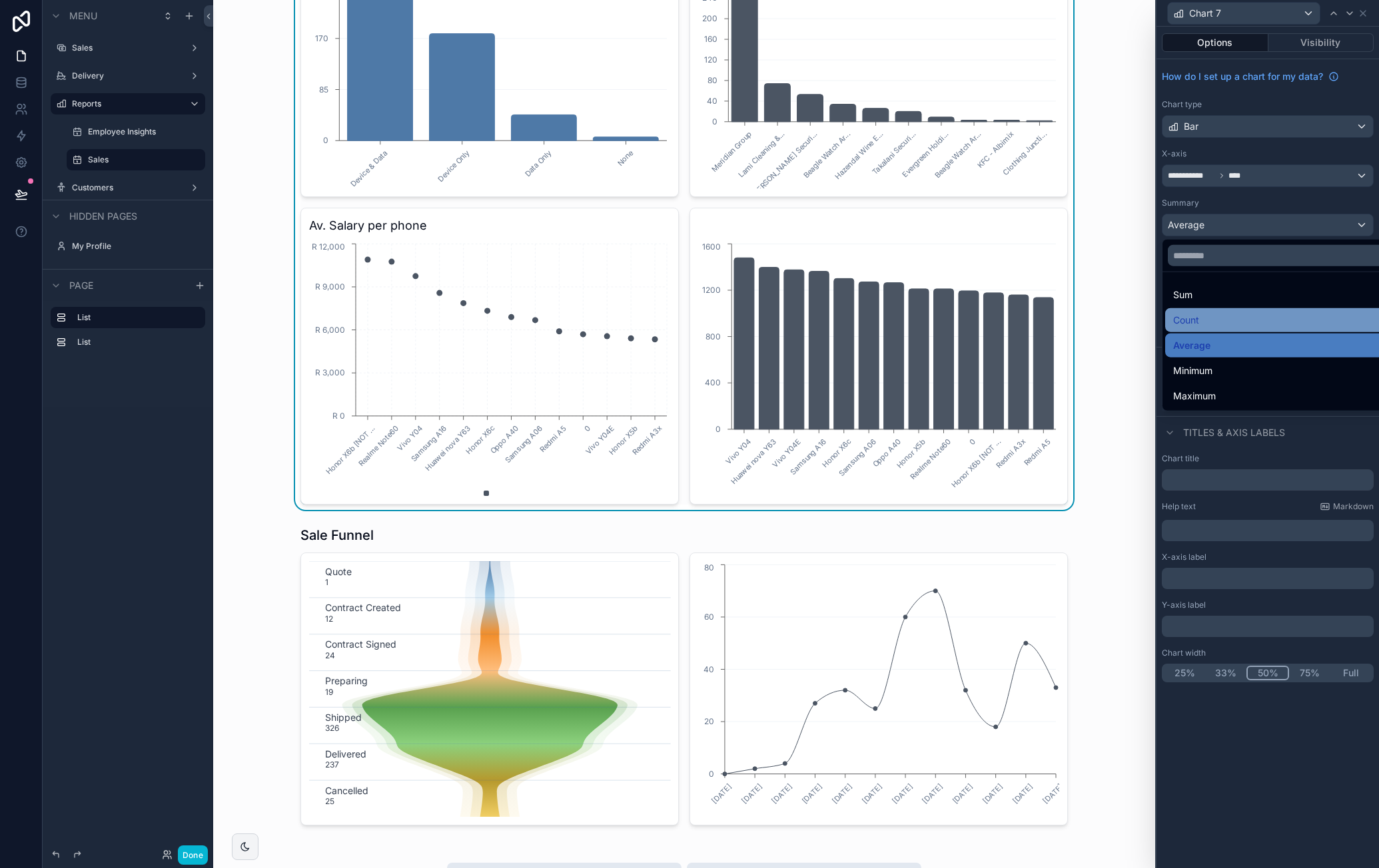
click at [1241, 308] on div "Count" at bounding box center [1283, 320] width 236 height 24
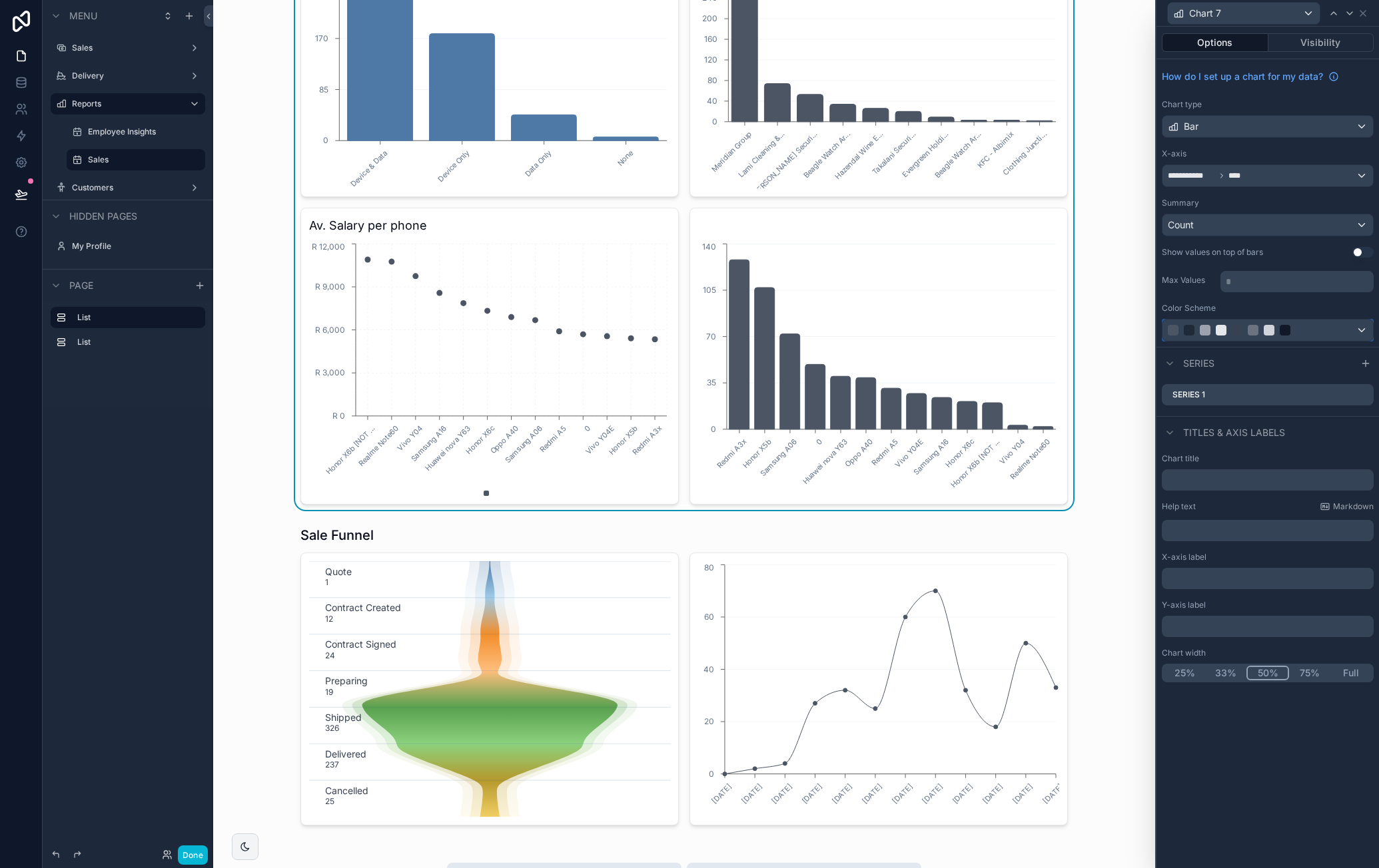
click at [1296, 335] on div at bounding box center [1268, 330] width 211 height 21
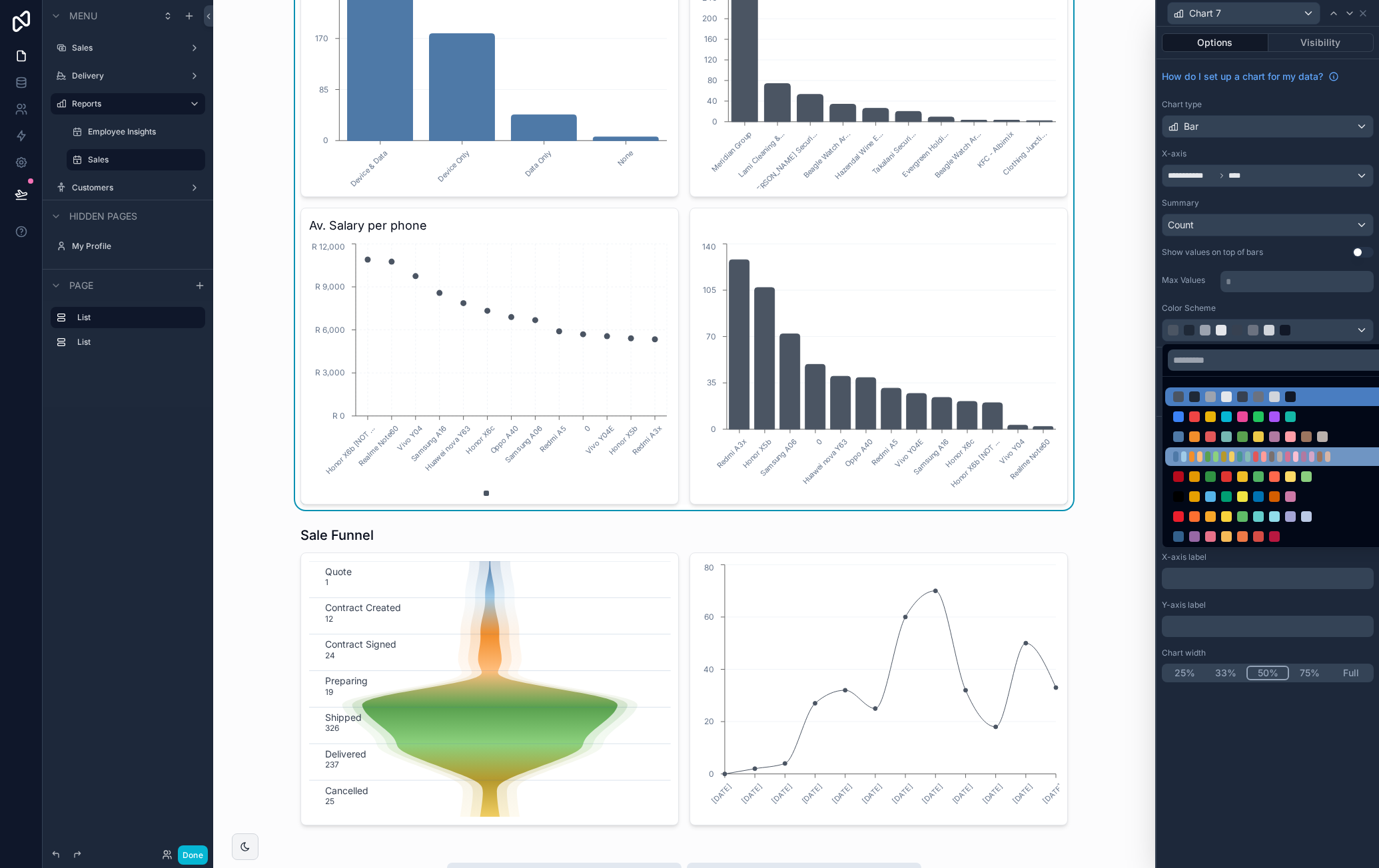
click at [1256, 448] on div at bounding box center [1283, 456] width 236 height 18
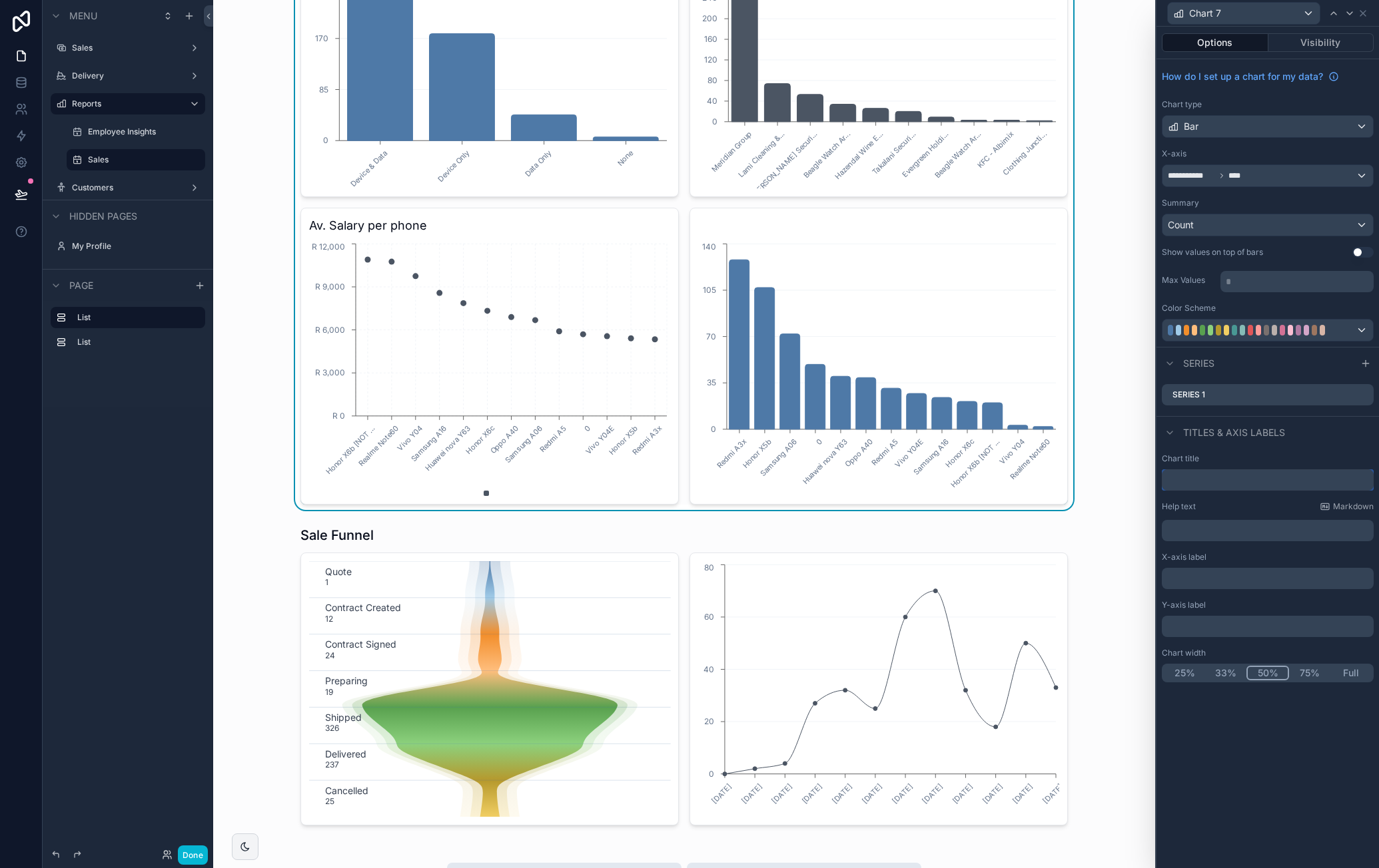
click at [1207, 472] on input "text" at bounding box center [1268, 480] width 212 height 21
type input "**********"
click at [1364, 393] on icon at bounding box center [1362, 395] width 11 height 11
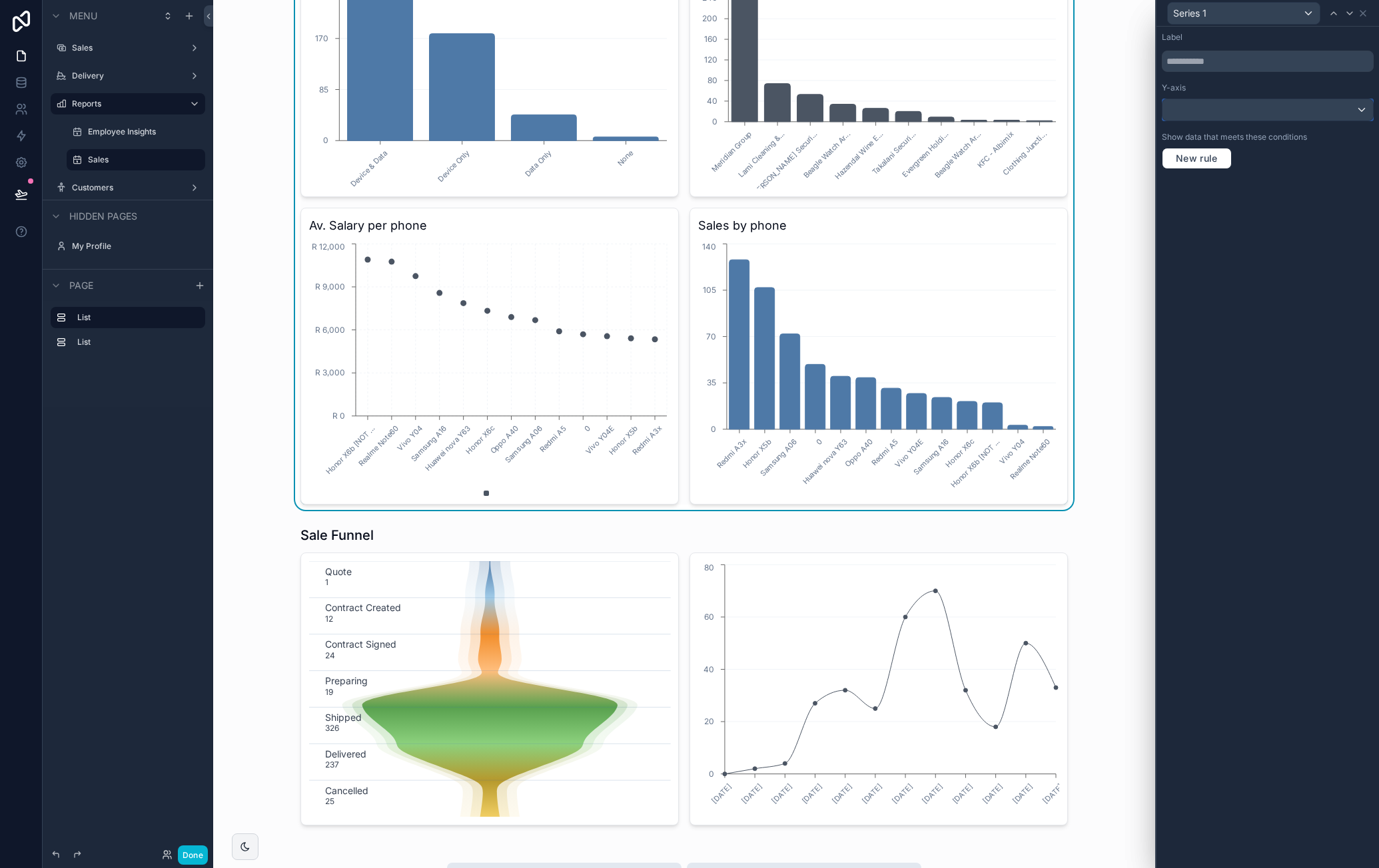
click at [1280, 106] on div at bounding box center [1268, 110] width 211 height 21
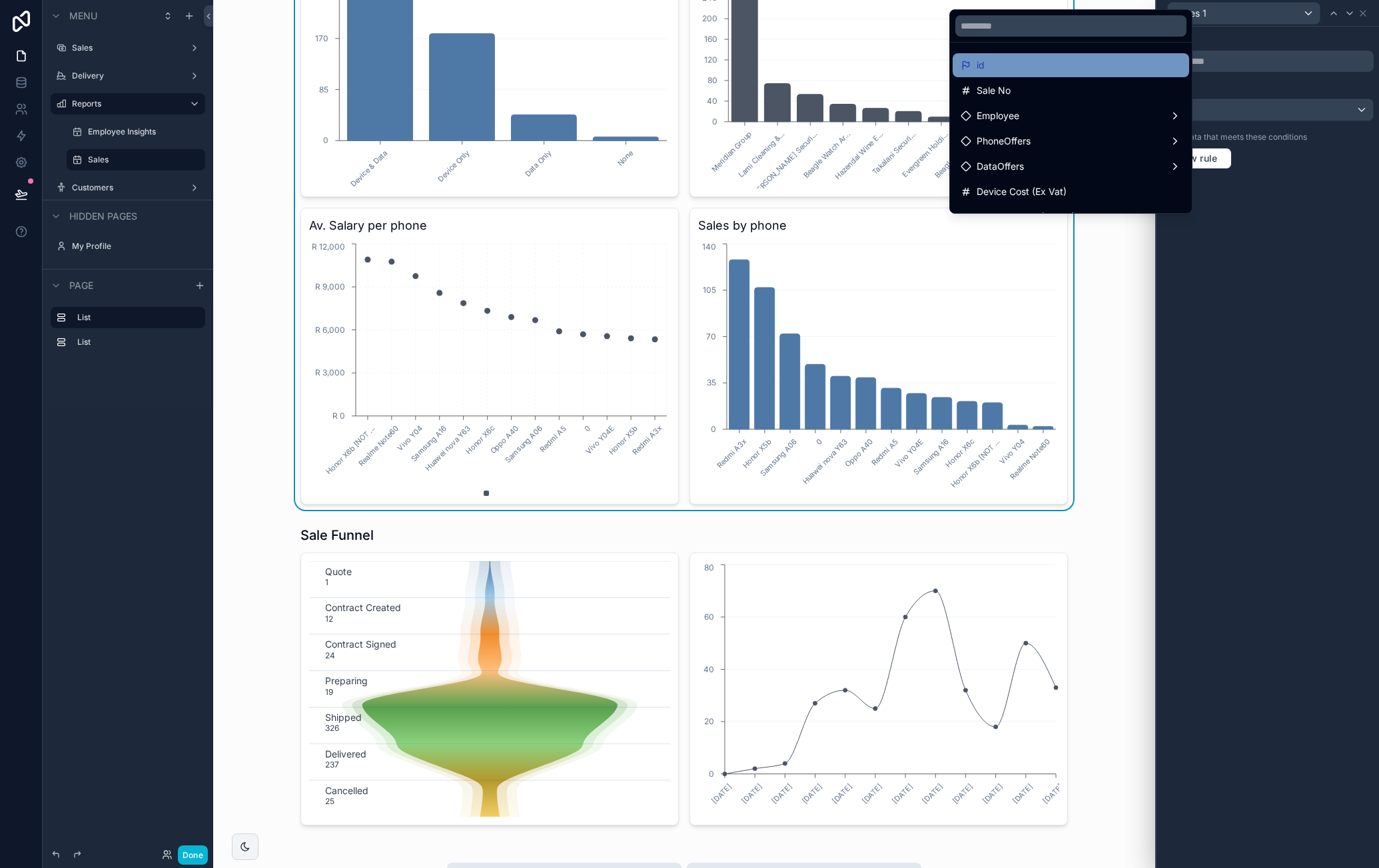
click at [1092, 67] on div "id" at bounding box center [1071, 65] width 221 height 16
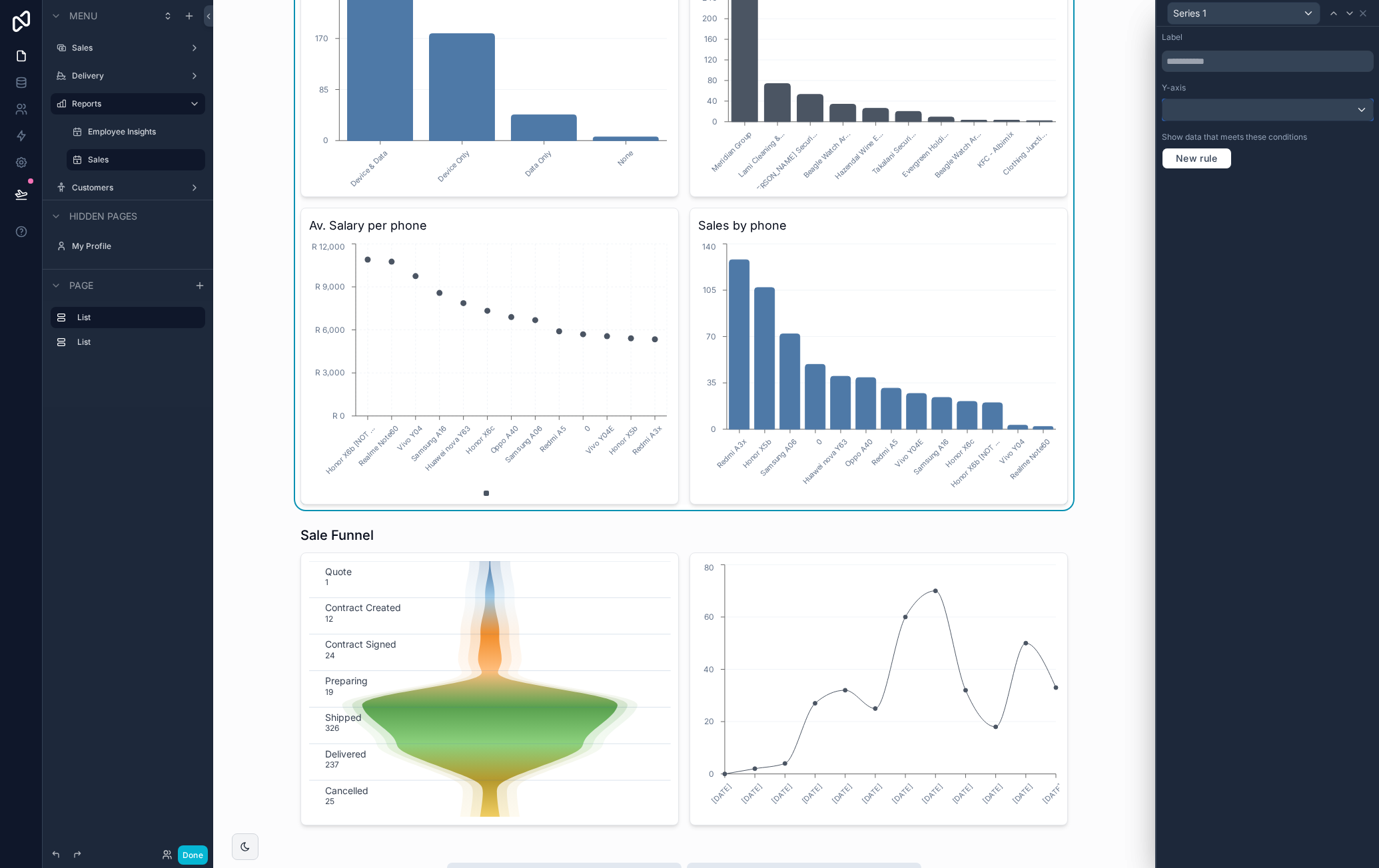
click at [1313, 102] on div at bounding box center [1268, 110] width 211 height 21
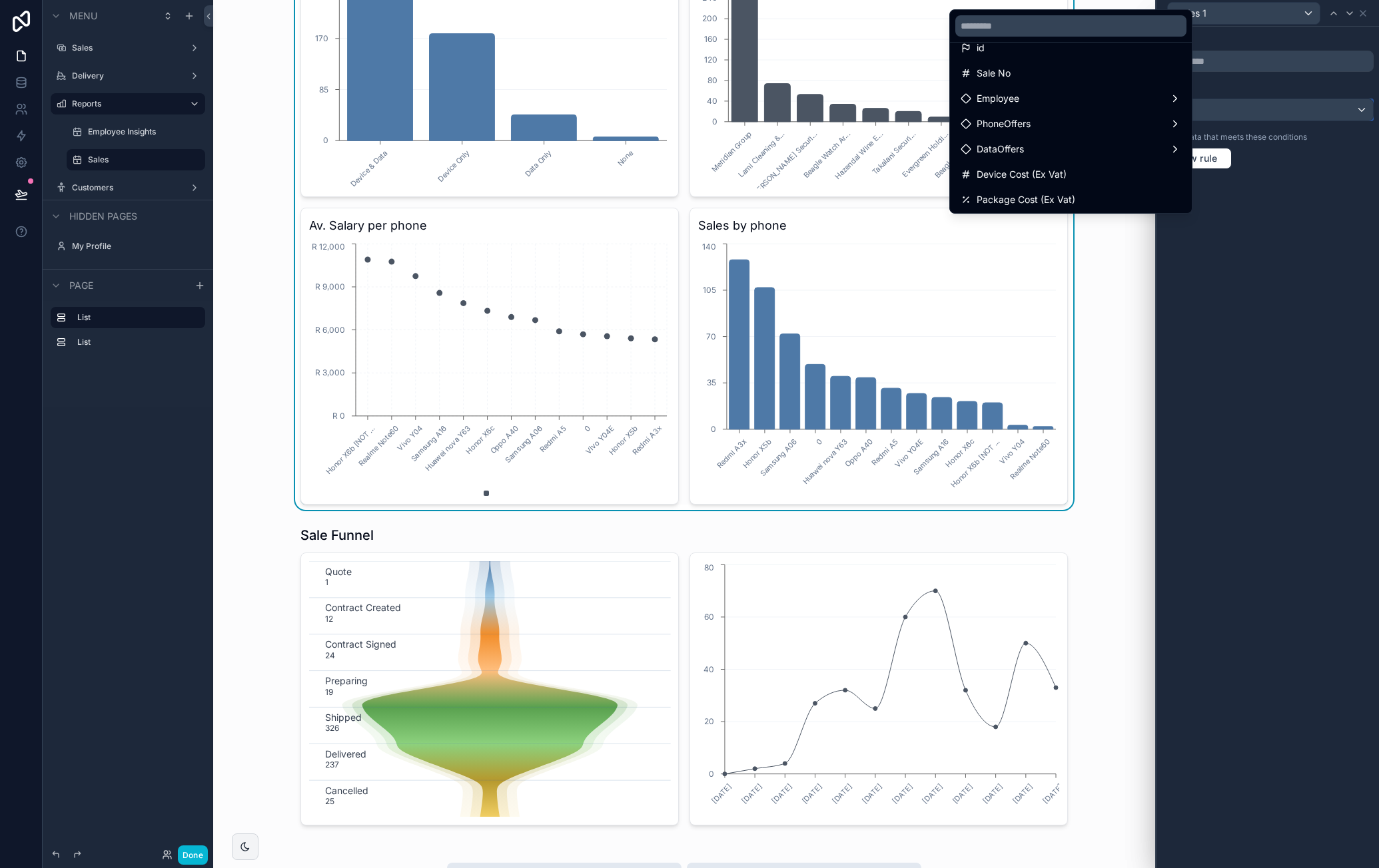
scroll to position [17, 0]
click at [1248, 238] on div at bounding box center [1267, 434] width 223 height 868
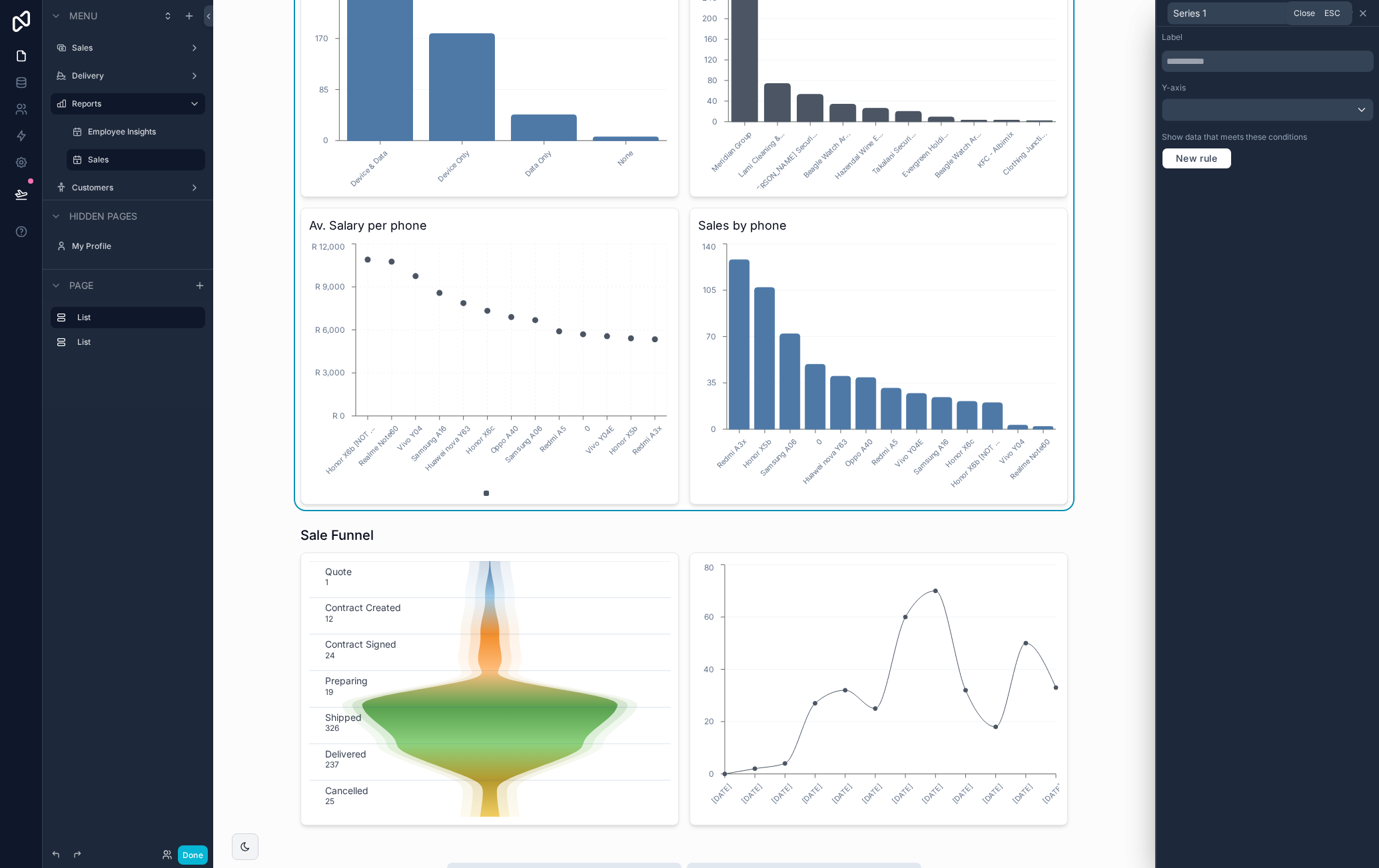
click at [1364, 16] on icon at bounding box center [1362, 13] width 11 height 11
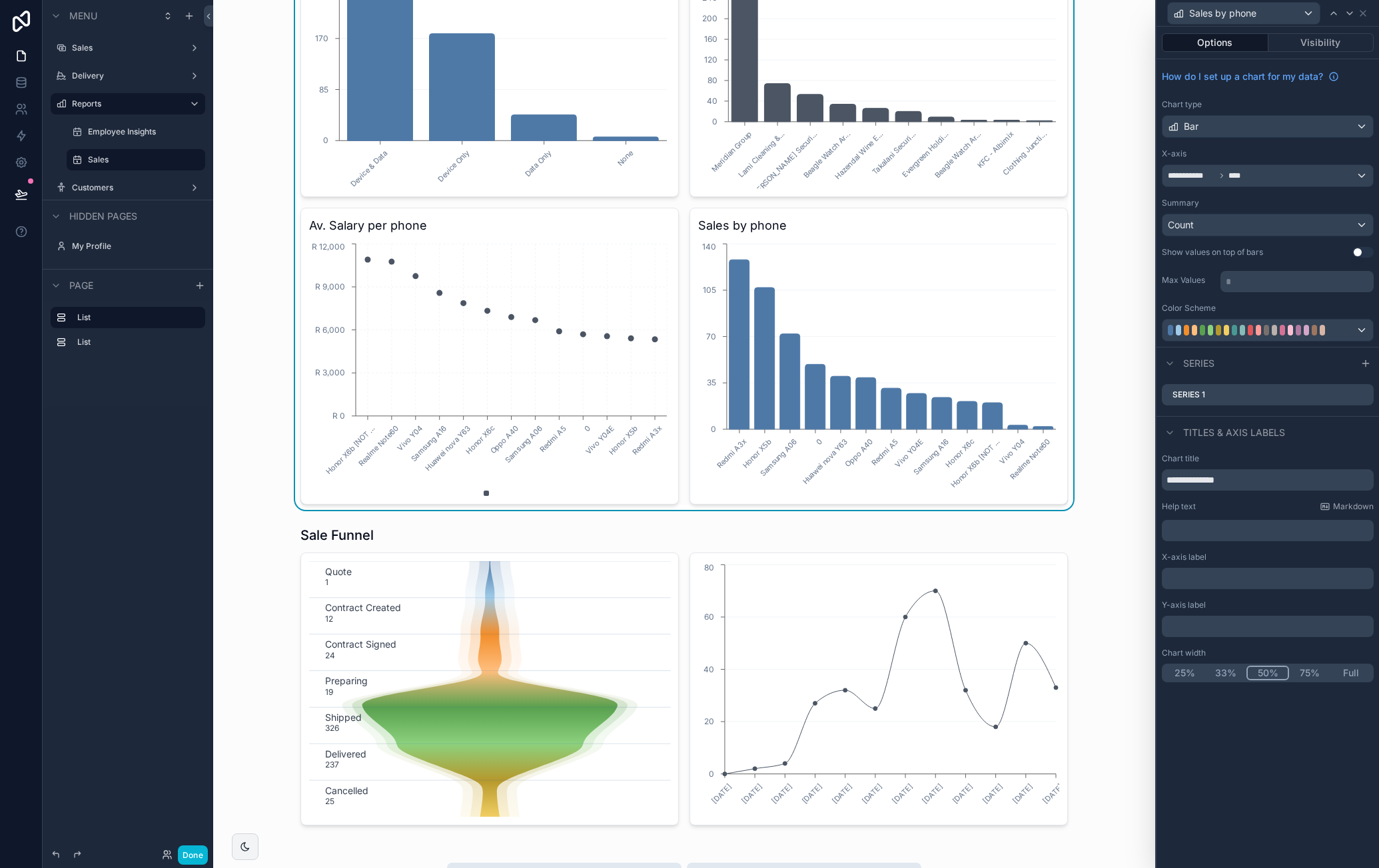
click at [1358, 252] on button "Use setting" at bounding box center [1363, 252] width 21 height 11
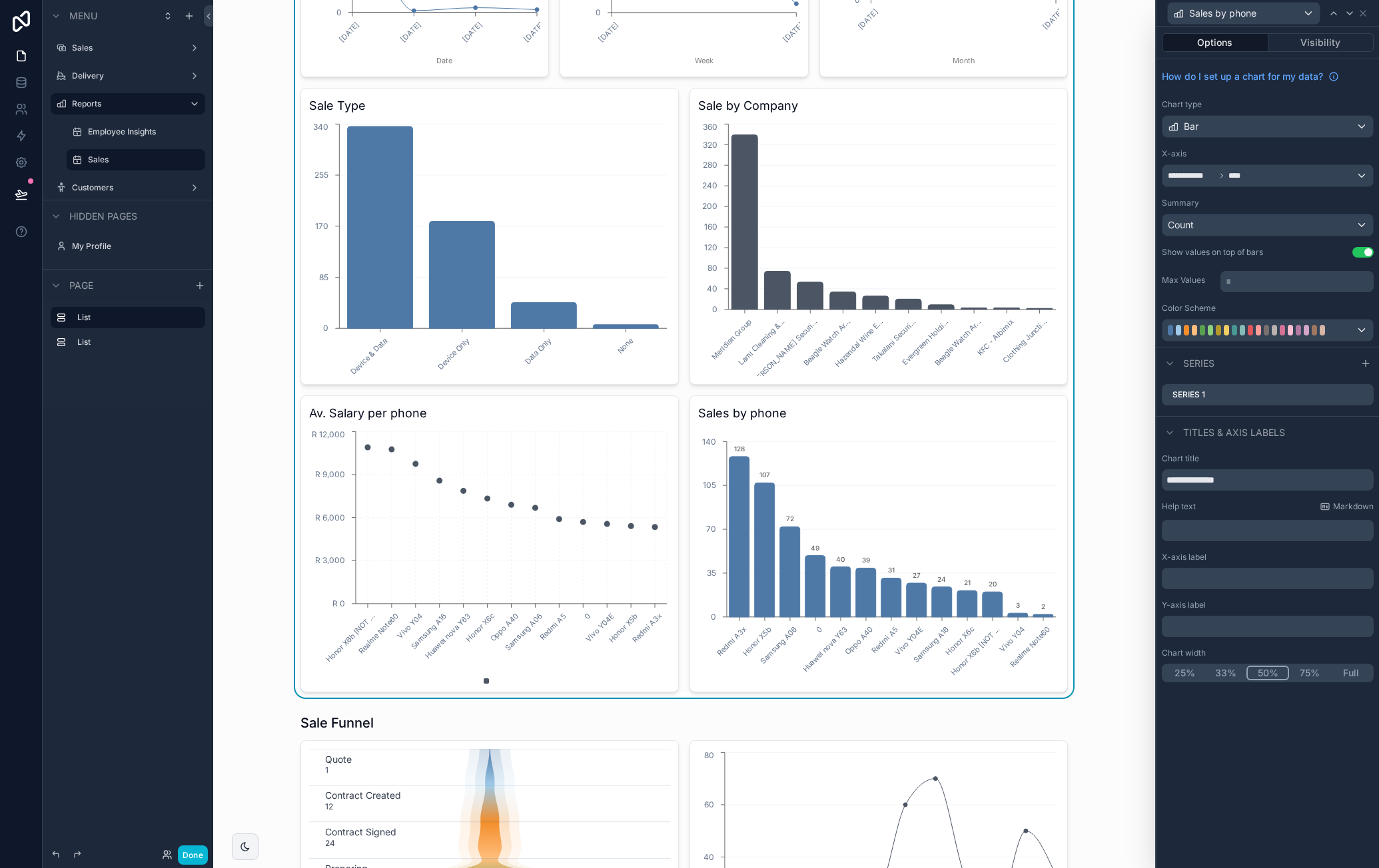
scroll to position [266, 0]
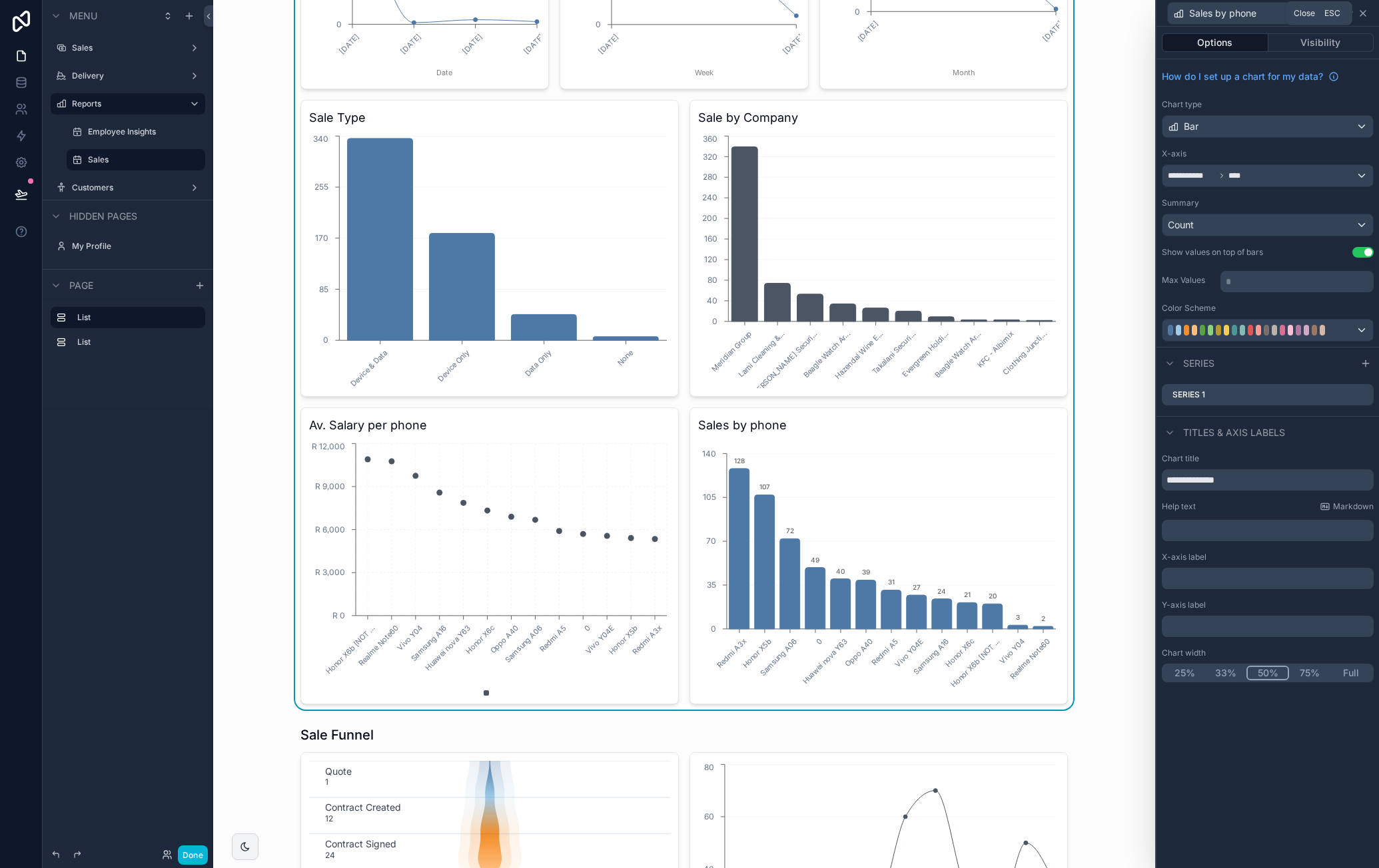
click at [1364, 13] on icon at bounding box center [1362, 13] width 11 height 11
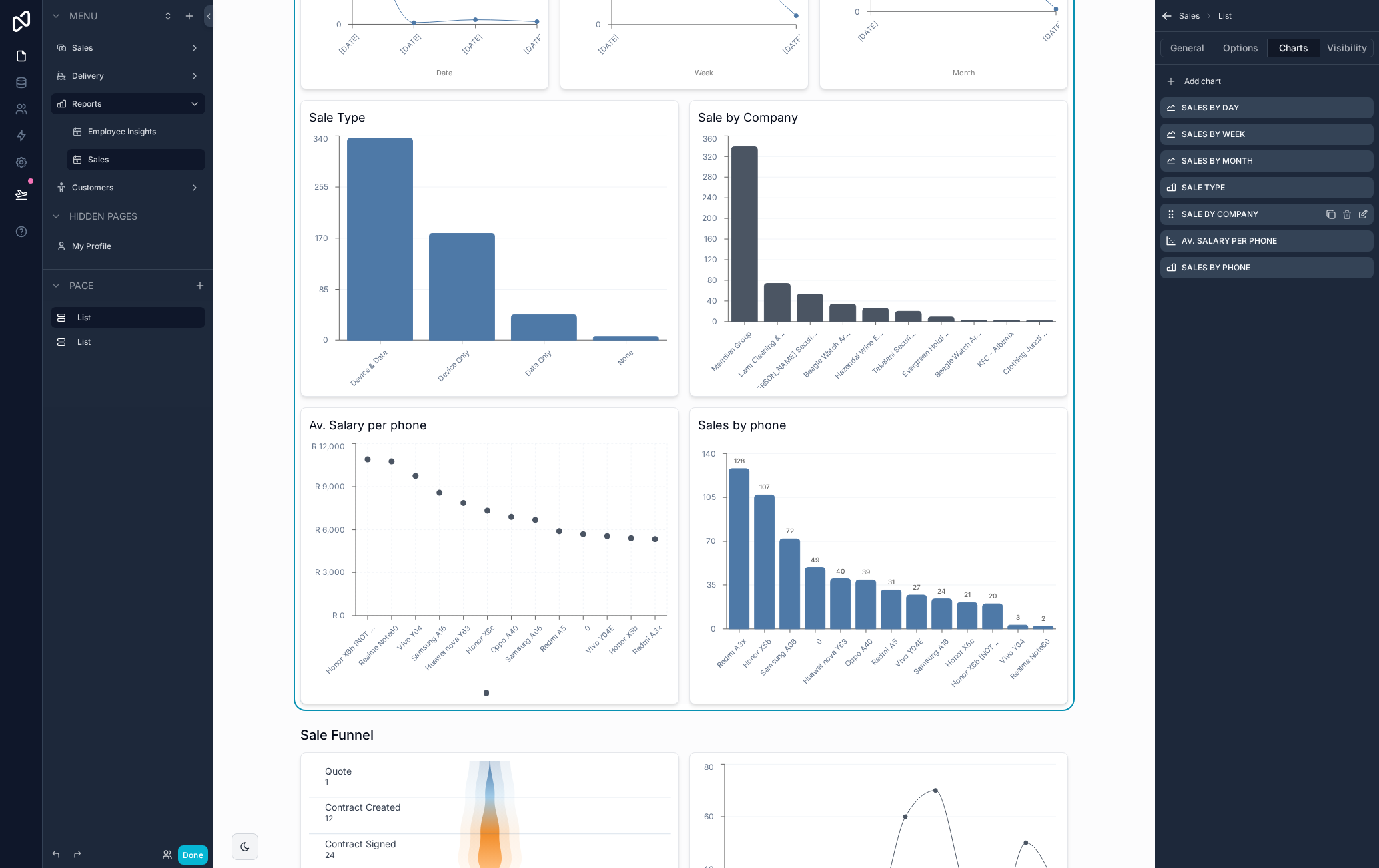
click at [1361, 215] on icon "scrollable content" at bounding box center [1363, 213] width 5 height 5
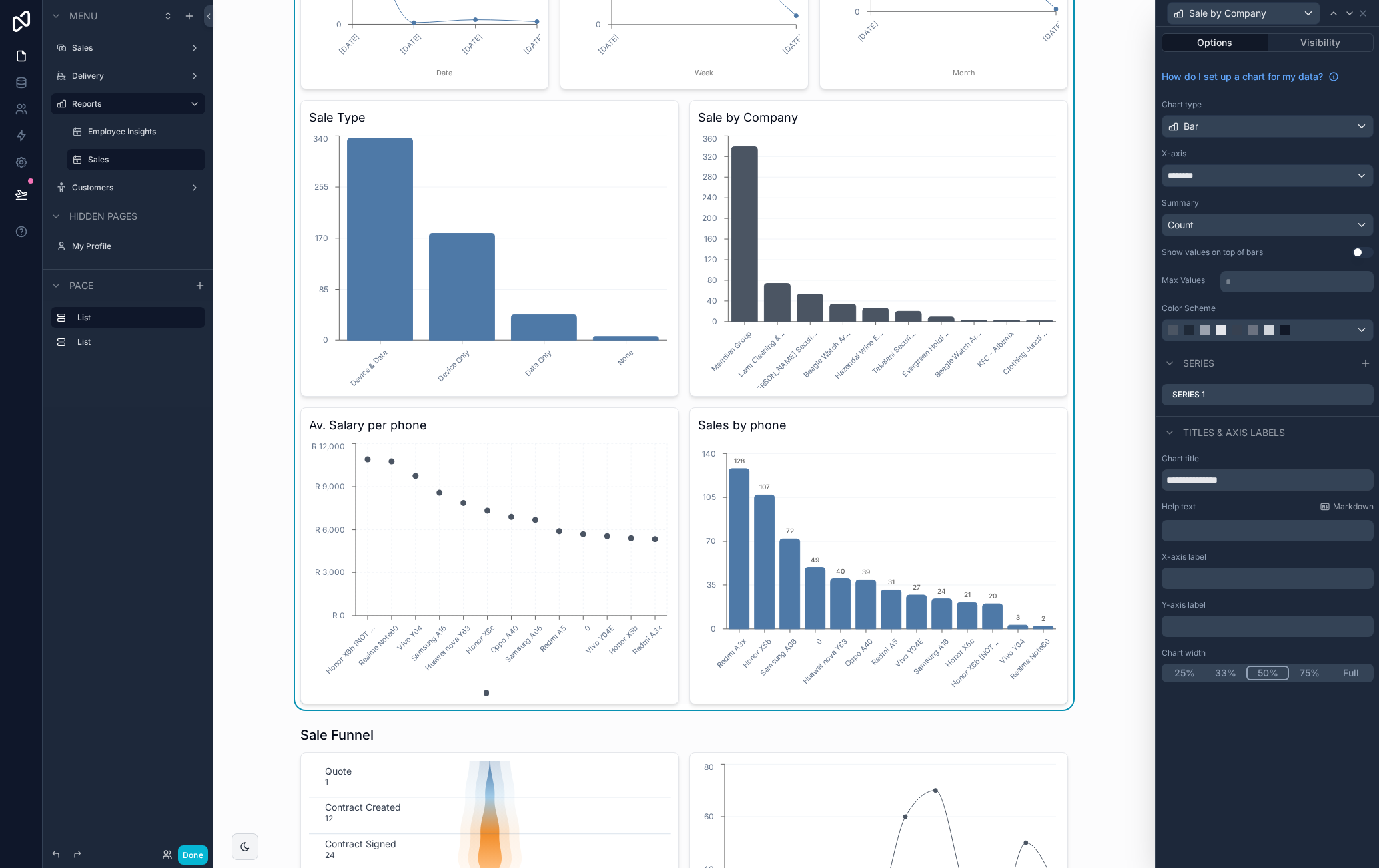
click at [1369, 244] on div "How do I set up a chart for my data? Chart type Bar X-axis ******** Summary Cou…" at bounding box center [1267, 203] width 223 height 288
click at [1358, 253] on button "Use setting" at bounding box center [1363, 252] width 21 height 11
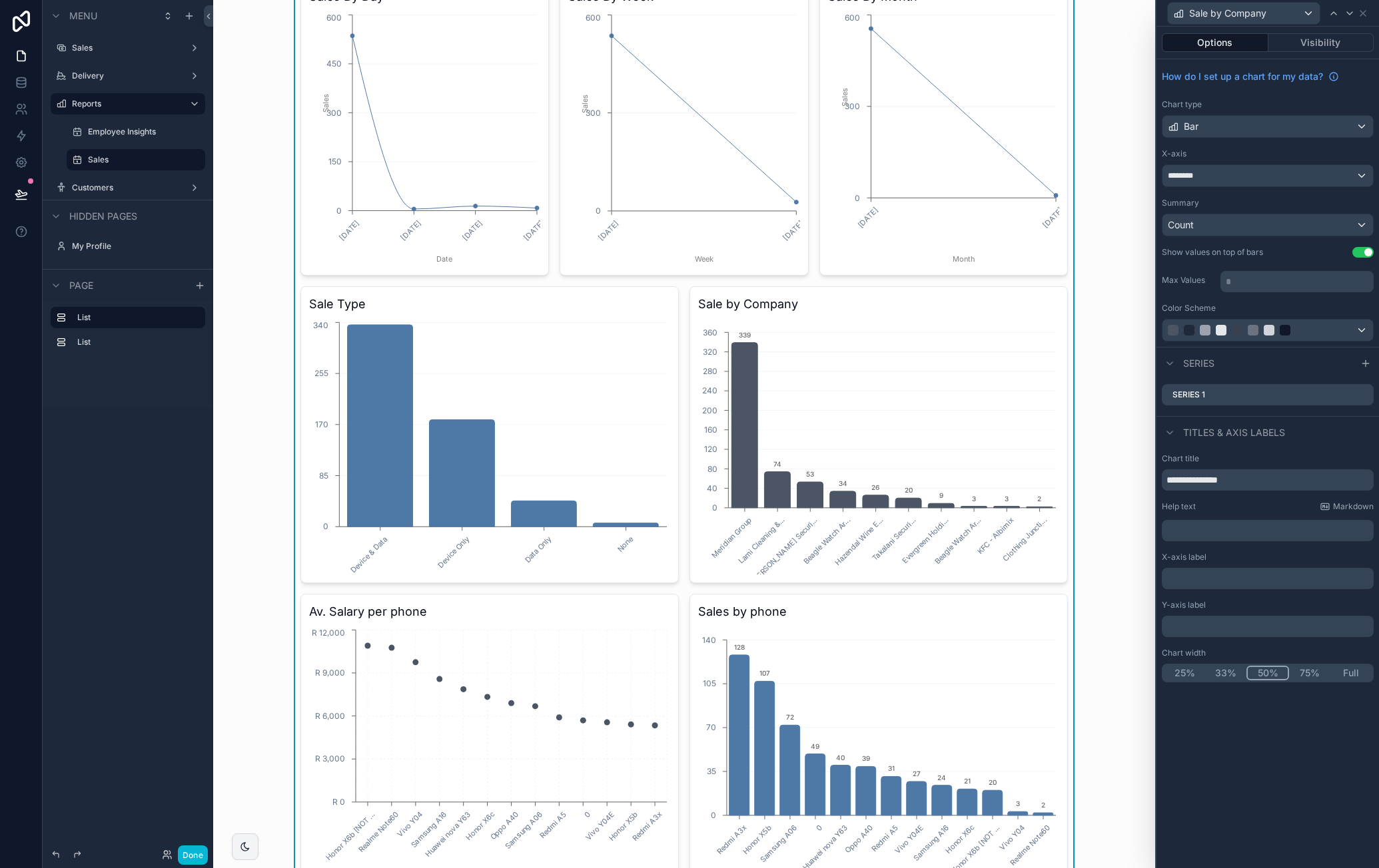
scroll to position [0, 0]
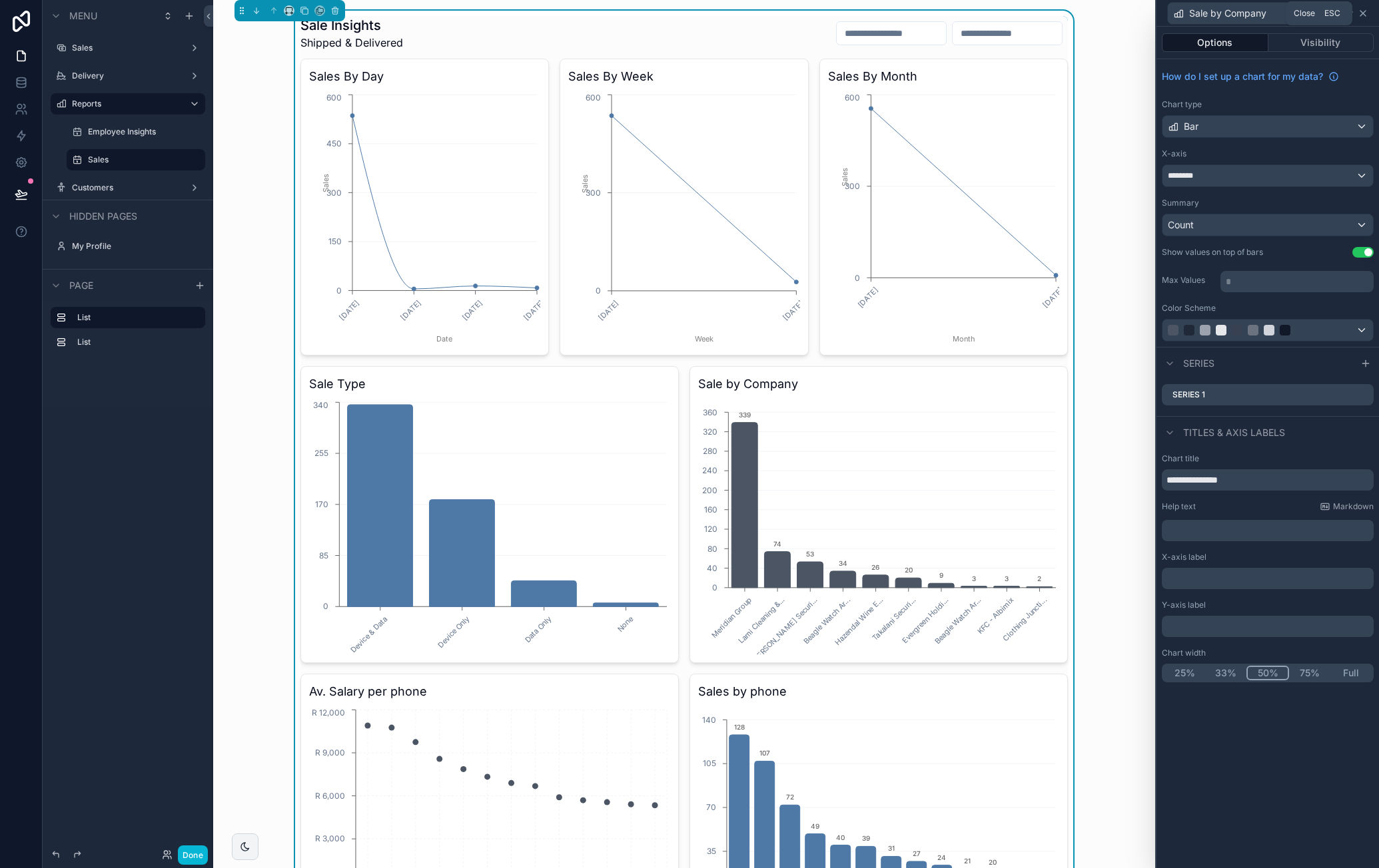
click at [1366, 12] on icon at bounding box center [1362, 13] width 11 height 11
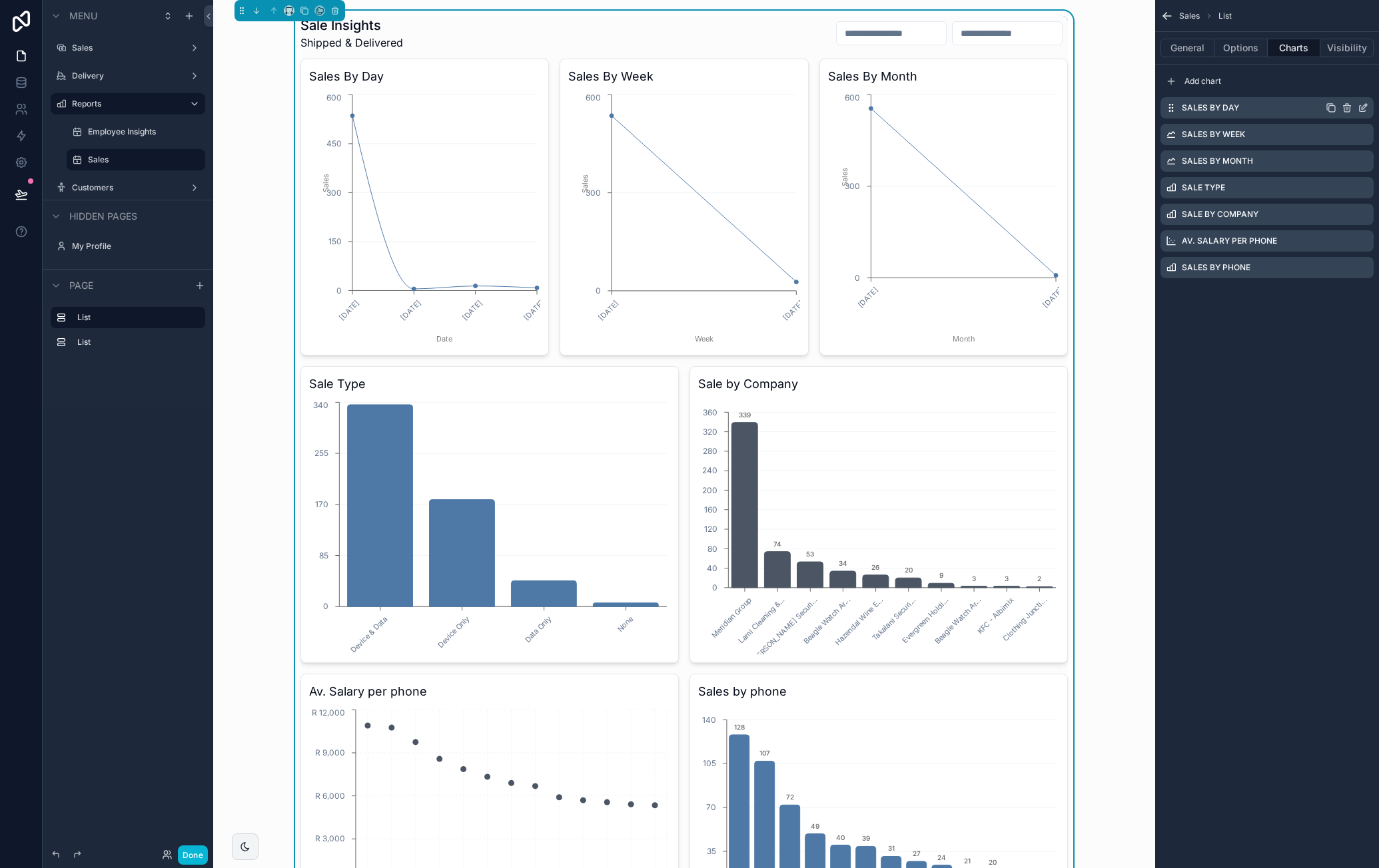
click at [1363, 105] on icon "scrollable content" at bounding box center [1362, 108] width 11 height 11
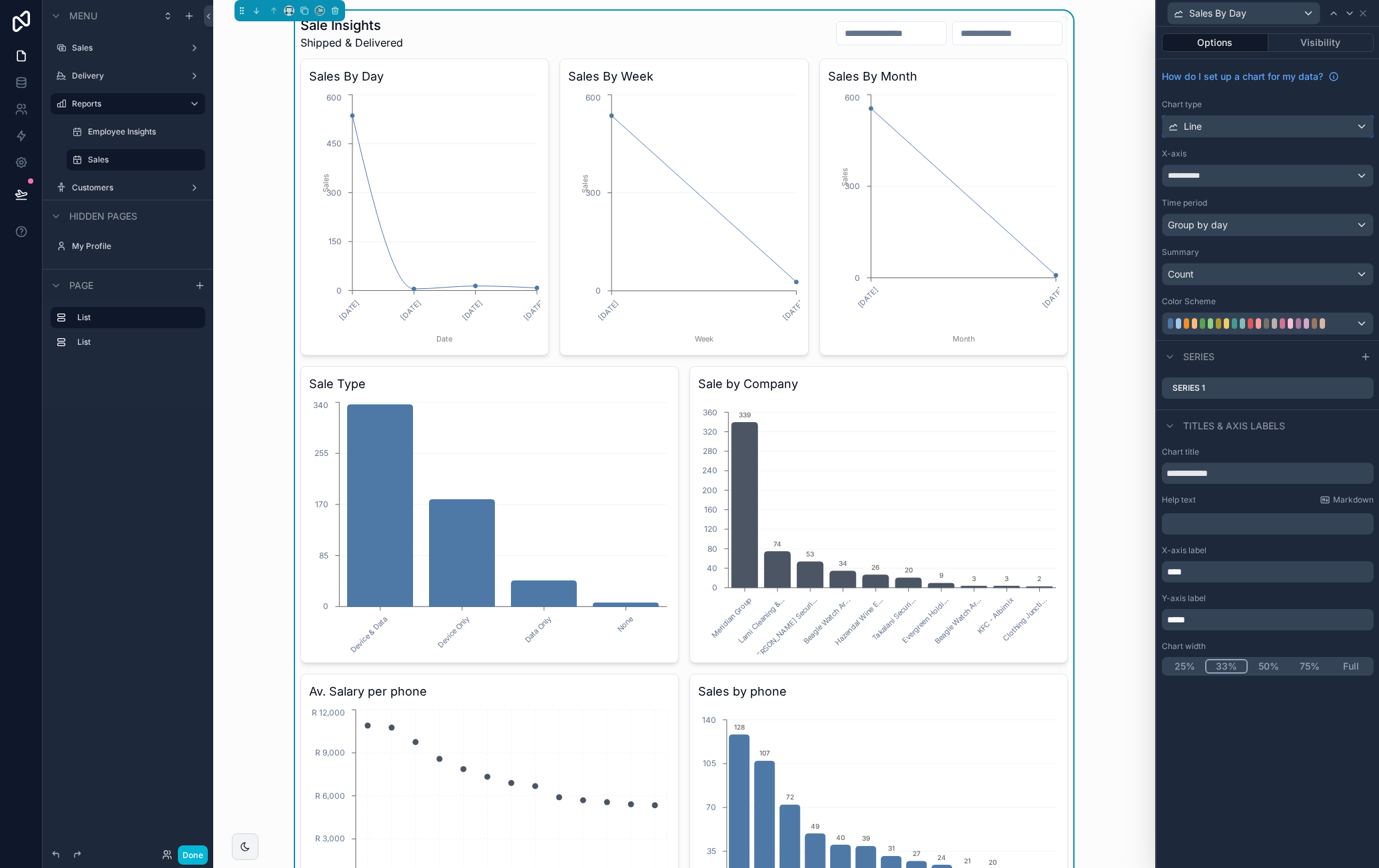
click at [1257, 123] on div "Line" at bounding box center [1268, 126] width 211 height 21
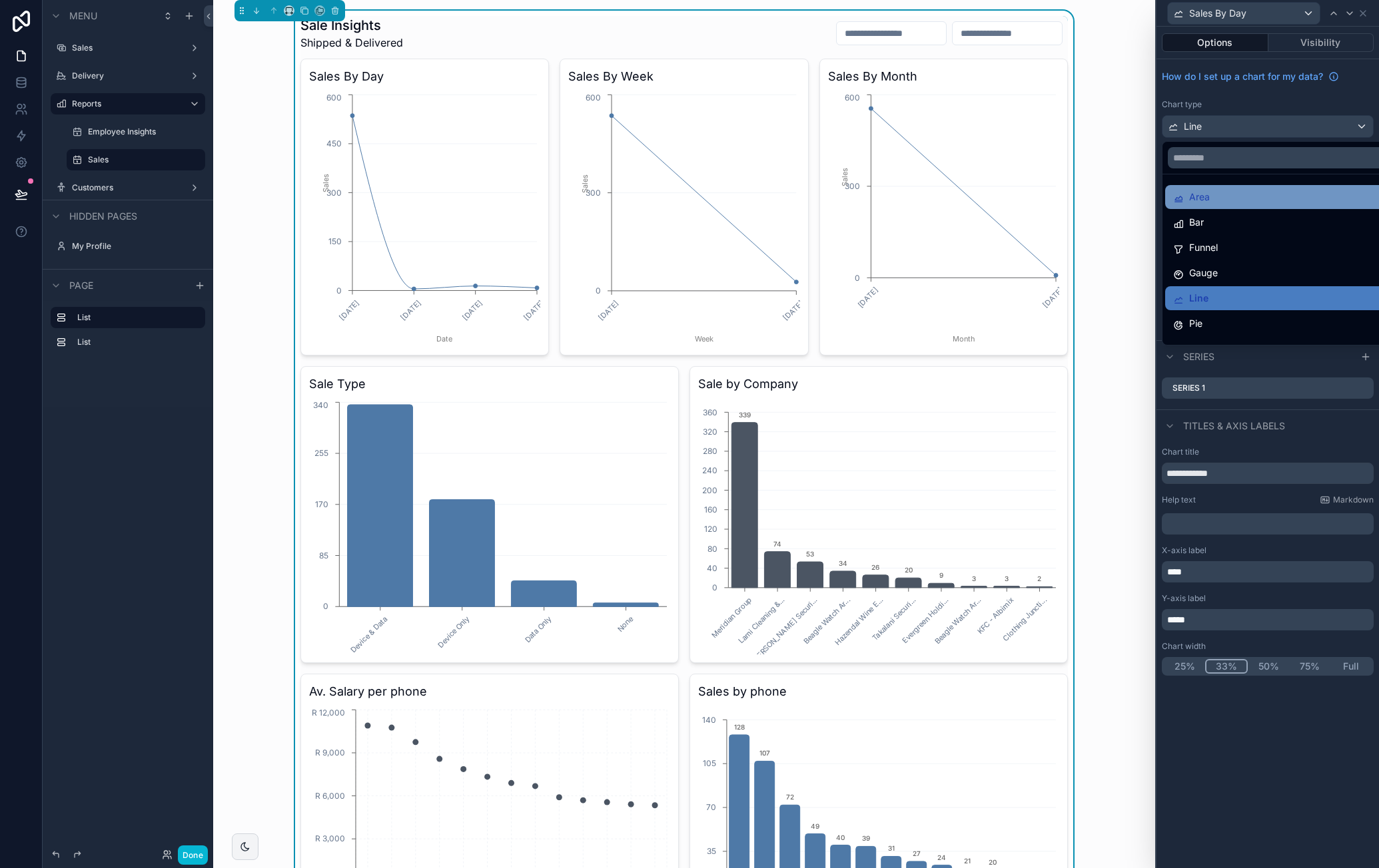
click at [1239, 196] on div "Area" at bounding box center [1284, 197] width 221 height 16
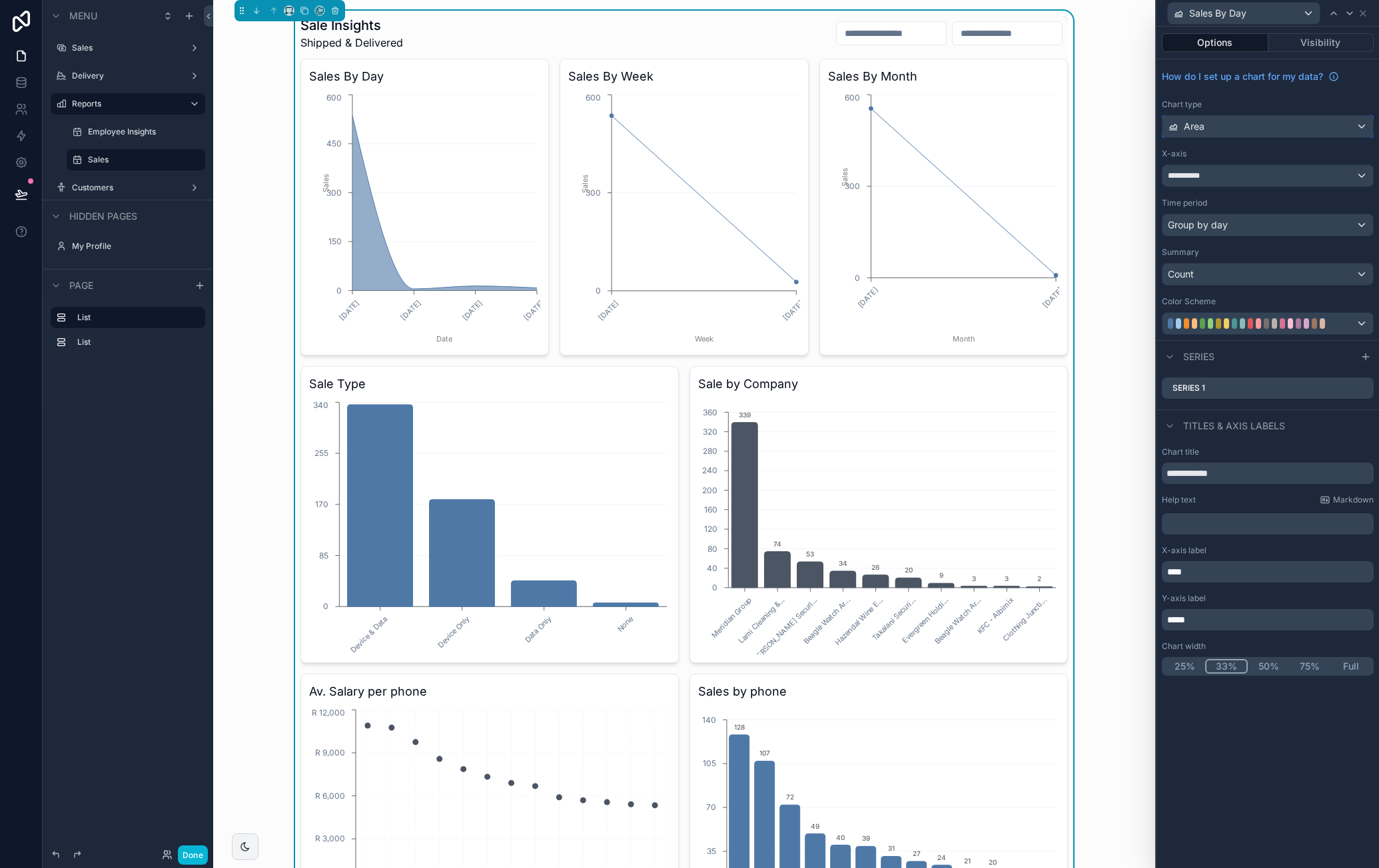
click at [1260, 131] on div "Area" at bounding box center [1268, 126] width 211 height 21
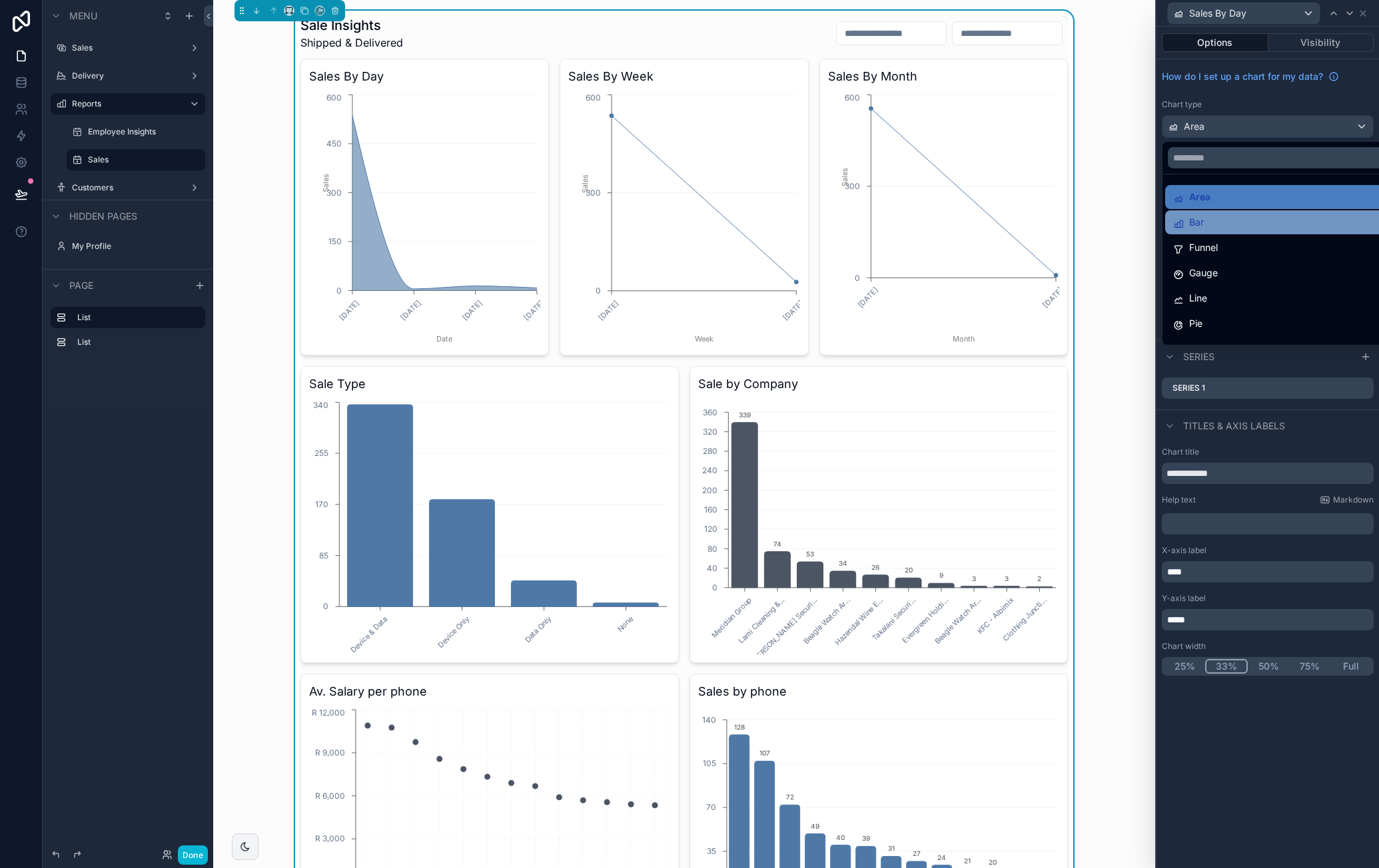
click at [1221, 219] on div "Bar" at bounding box center [1284, 223] width 221 height 16
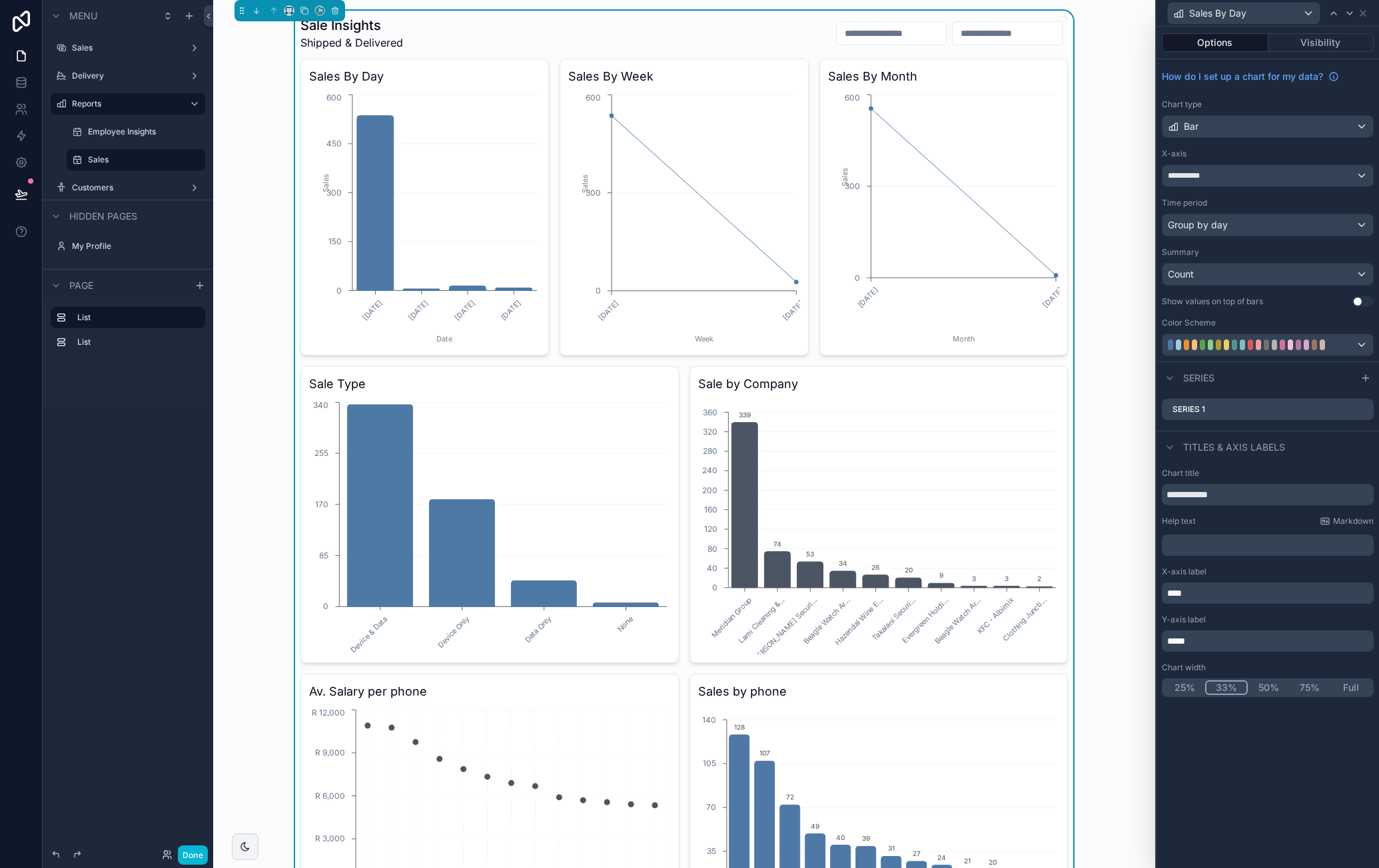
click at [1364, 298] on button "Use setting" at bounding box center [1363, 301] width 21 height 11
click at [1366, 14] on icon at bounding box center [1362, 13] width 11 height 11
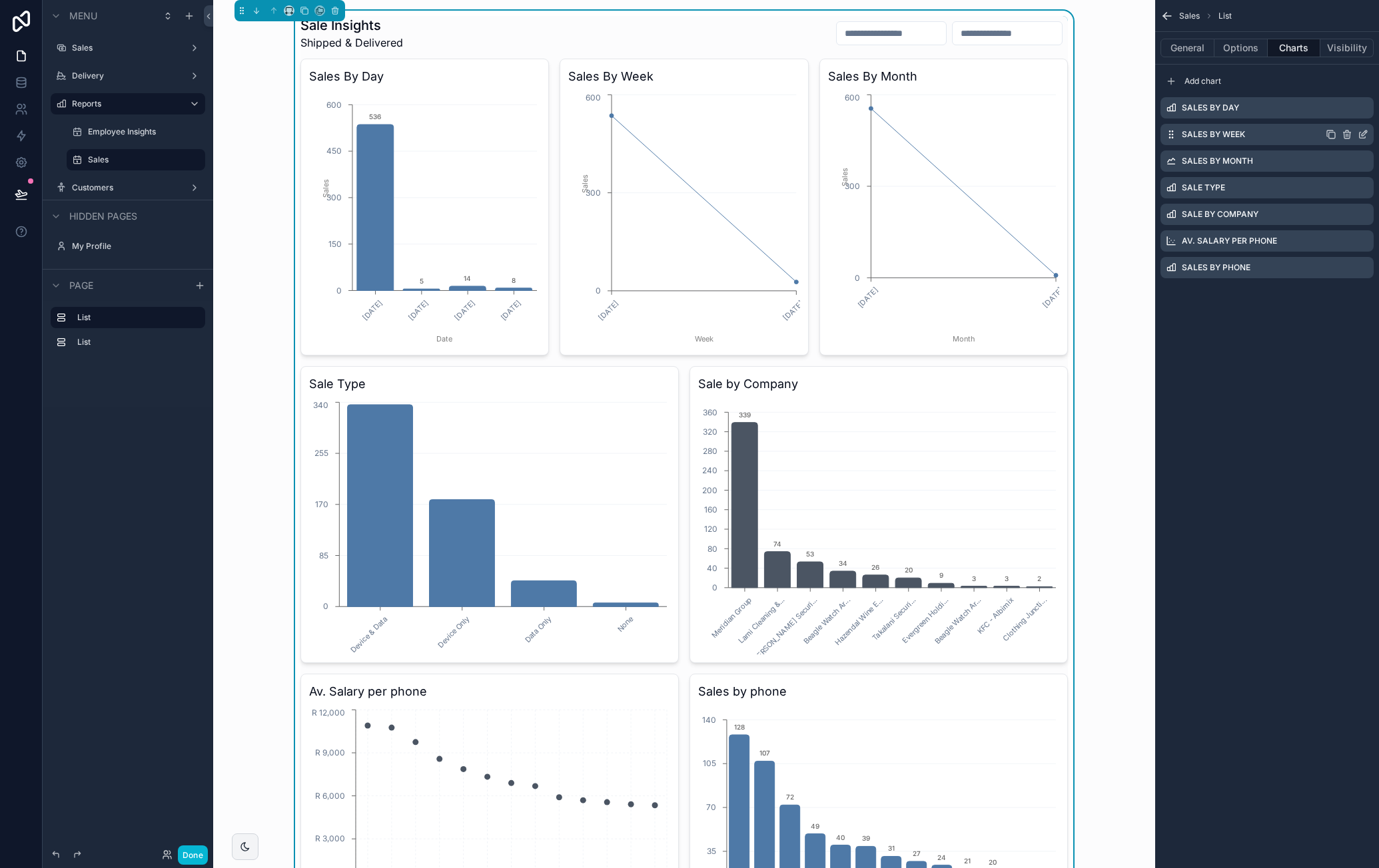
click at [1363, 134] on icon "scrollable content" at bounding box center [1362, 134] width 11 height 11
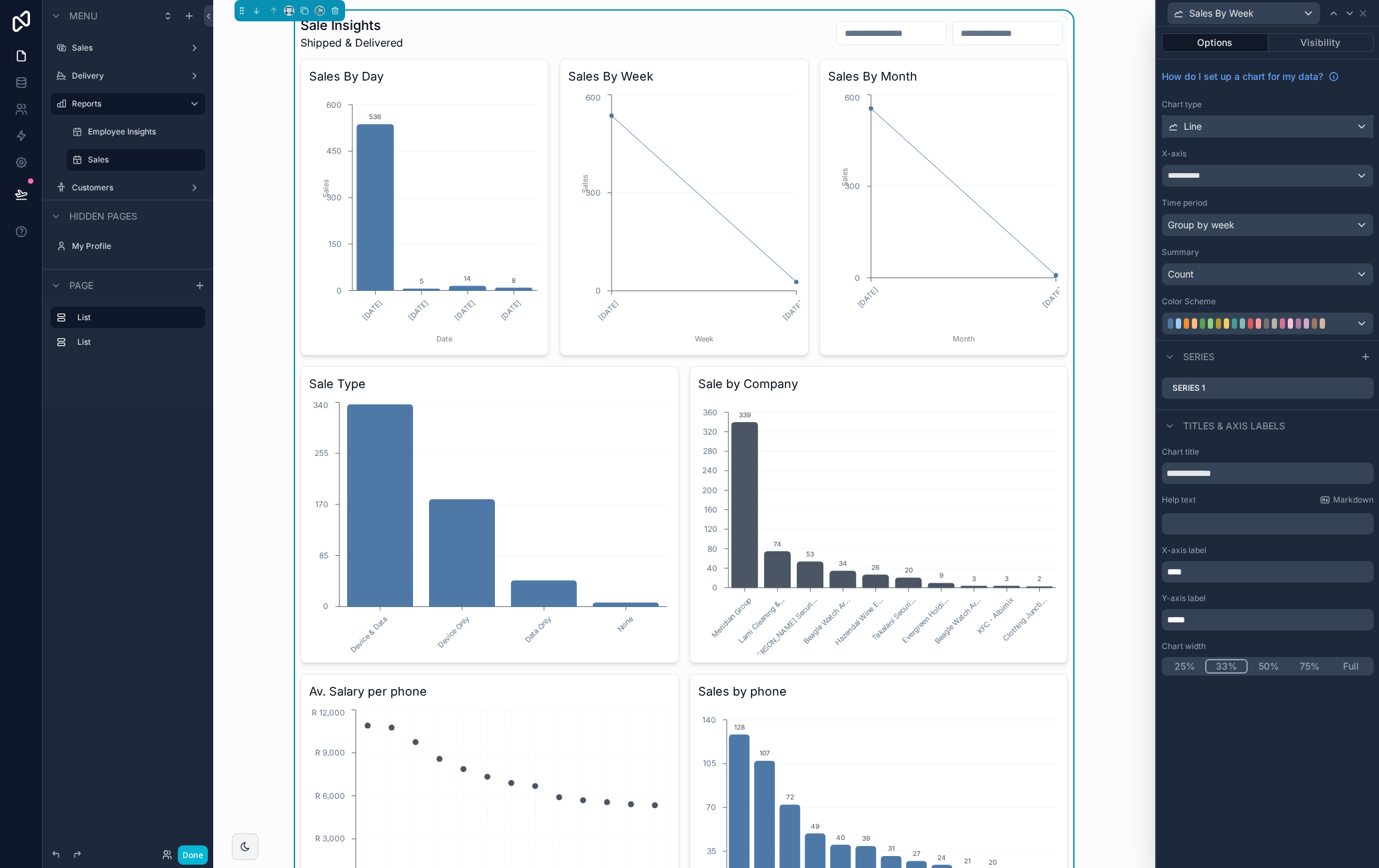
click at [1316, 130] on div "Line" at bounding box center [1268, 126] width 211 height 21
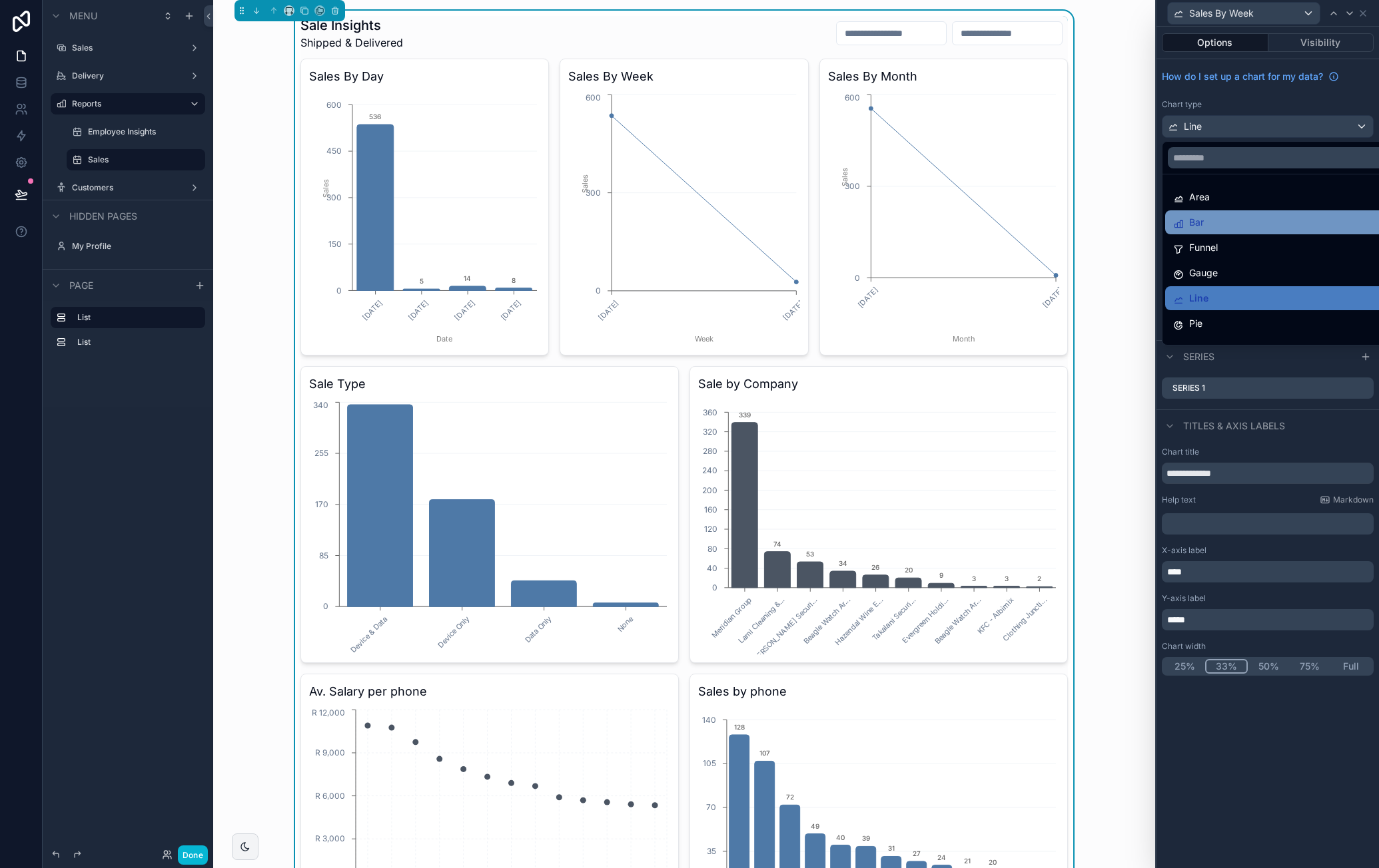
click at [1243, 218] on div "Bar" at bounding box center [1284, 223] width 221 height 16
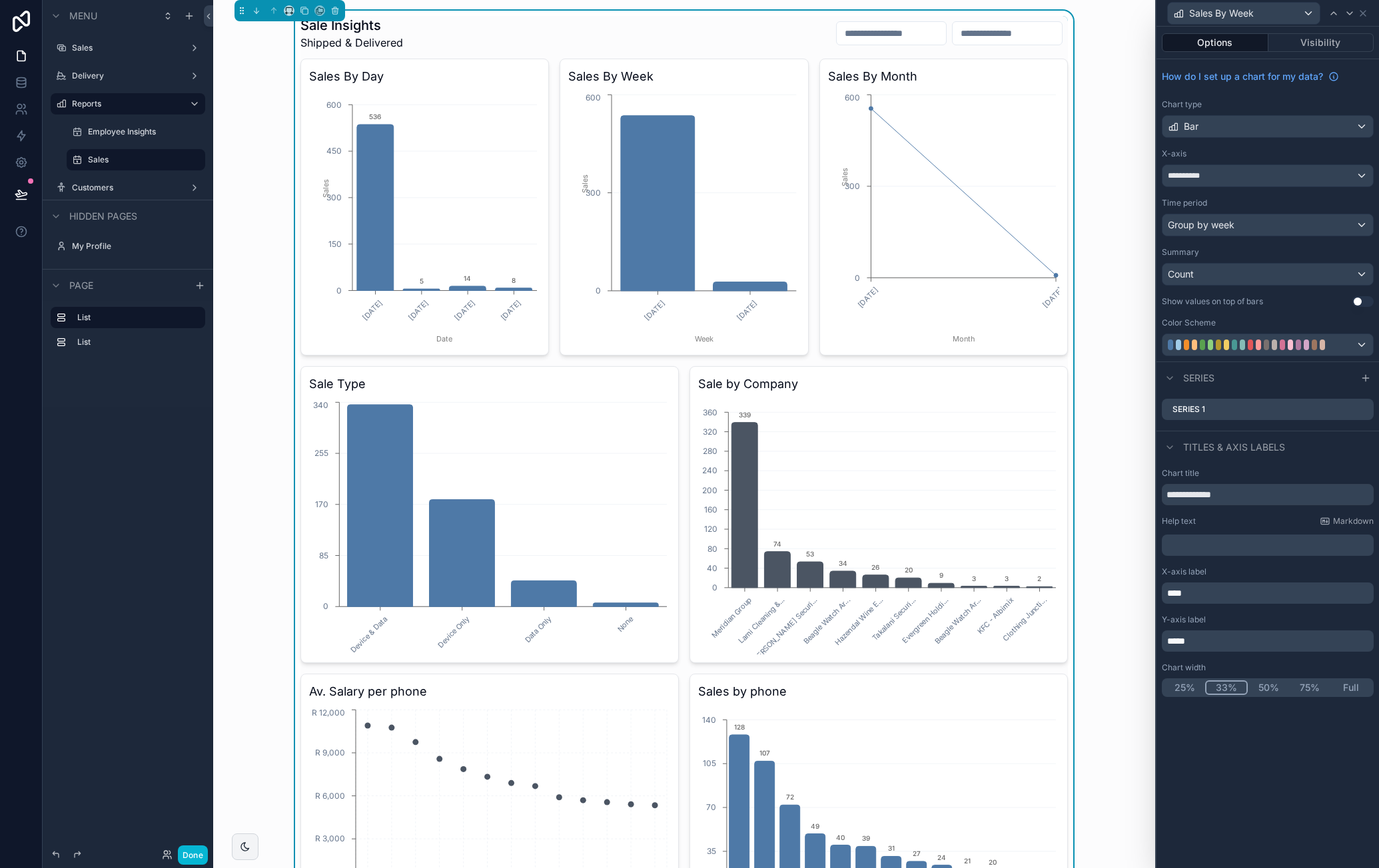
click at [1361, 296] on button "Use setting" at bounding box center [1363, 301] width 21 height 11
click at [1367, 16] on icon at bounding box center [1362, 13] width 11 height 11
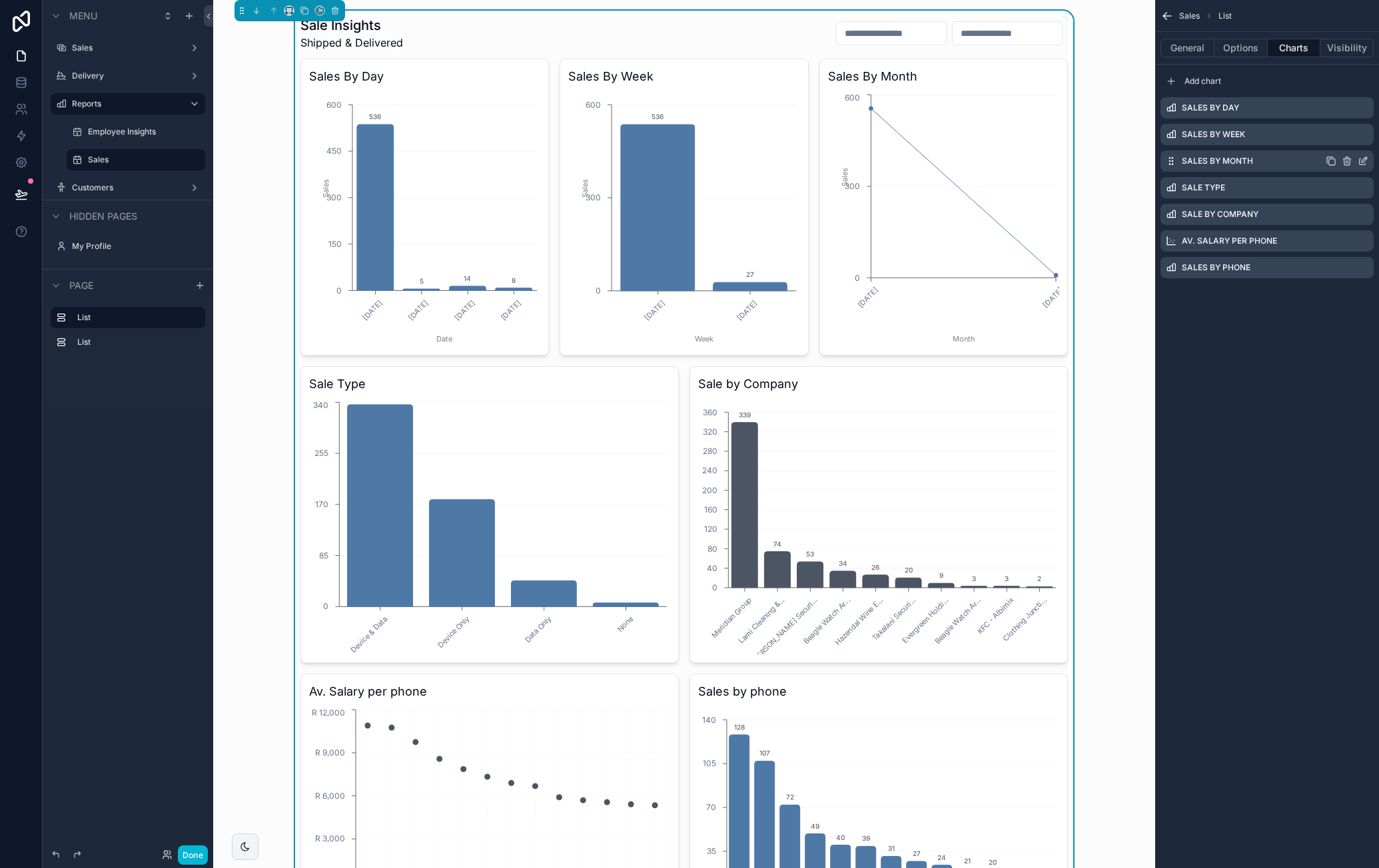
click at [1362, 160] on icon "scrollable content" at bounding box center [1362, 160] width 11 height 11
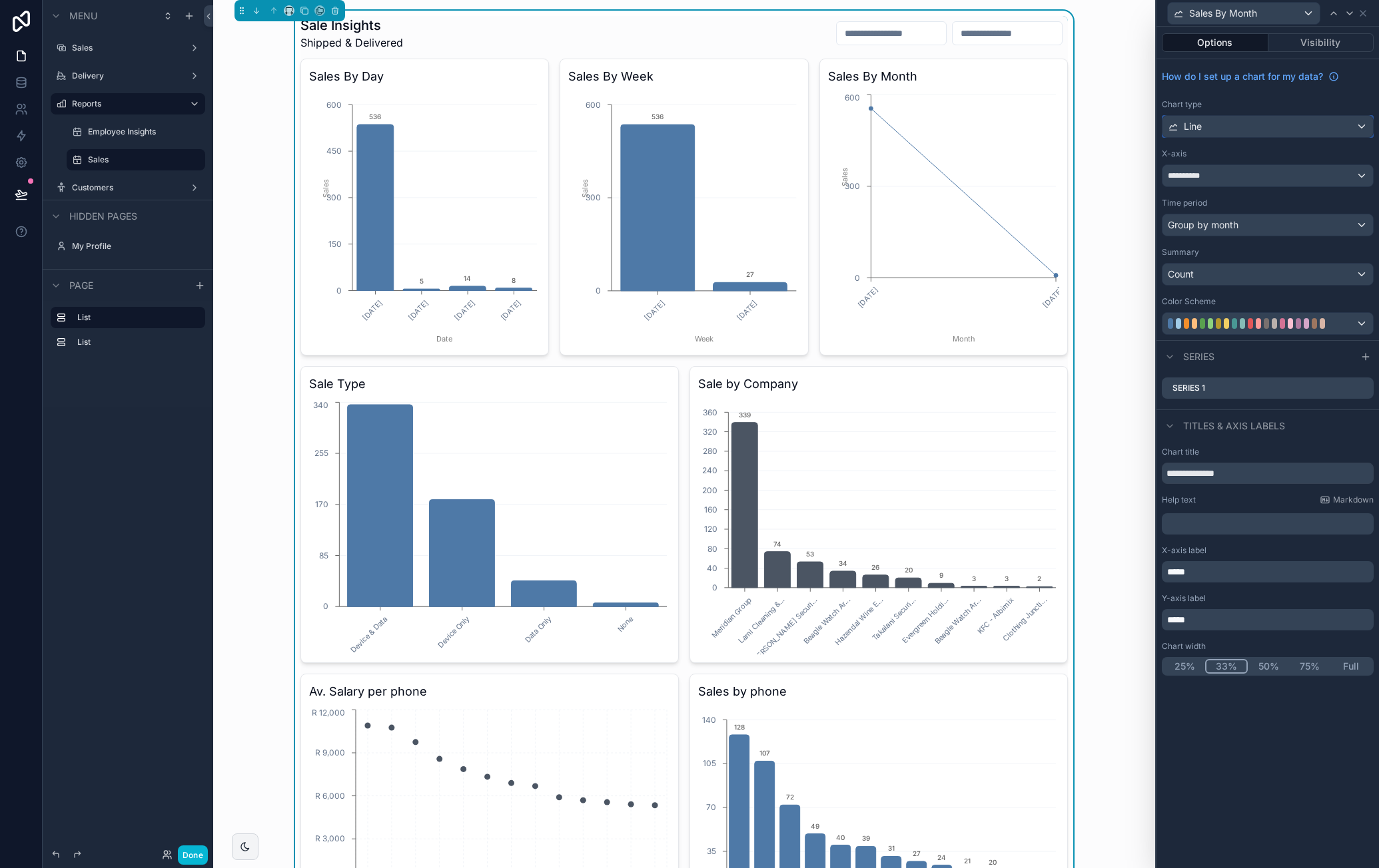
click at [1318, 127] on div "Line" at bounding box center [1268, 126] width 211 height 21
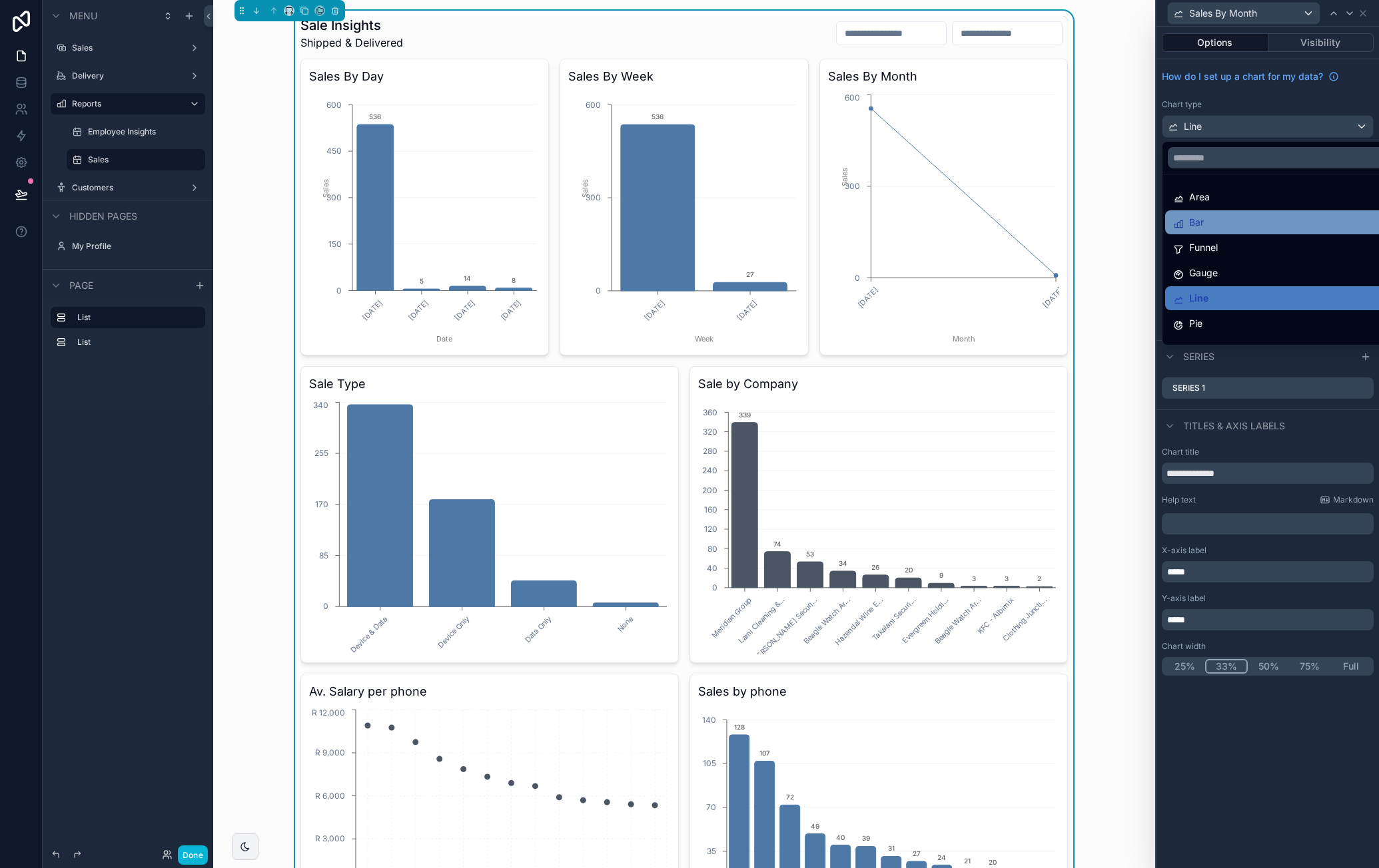
click at [1262, 215] on div "Bar" at bounding box center [1284, 223] width 221 height 16
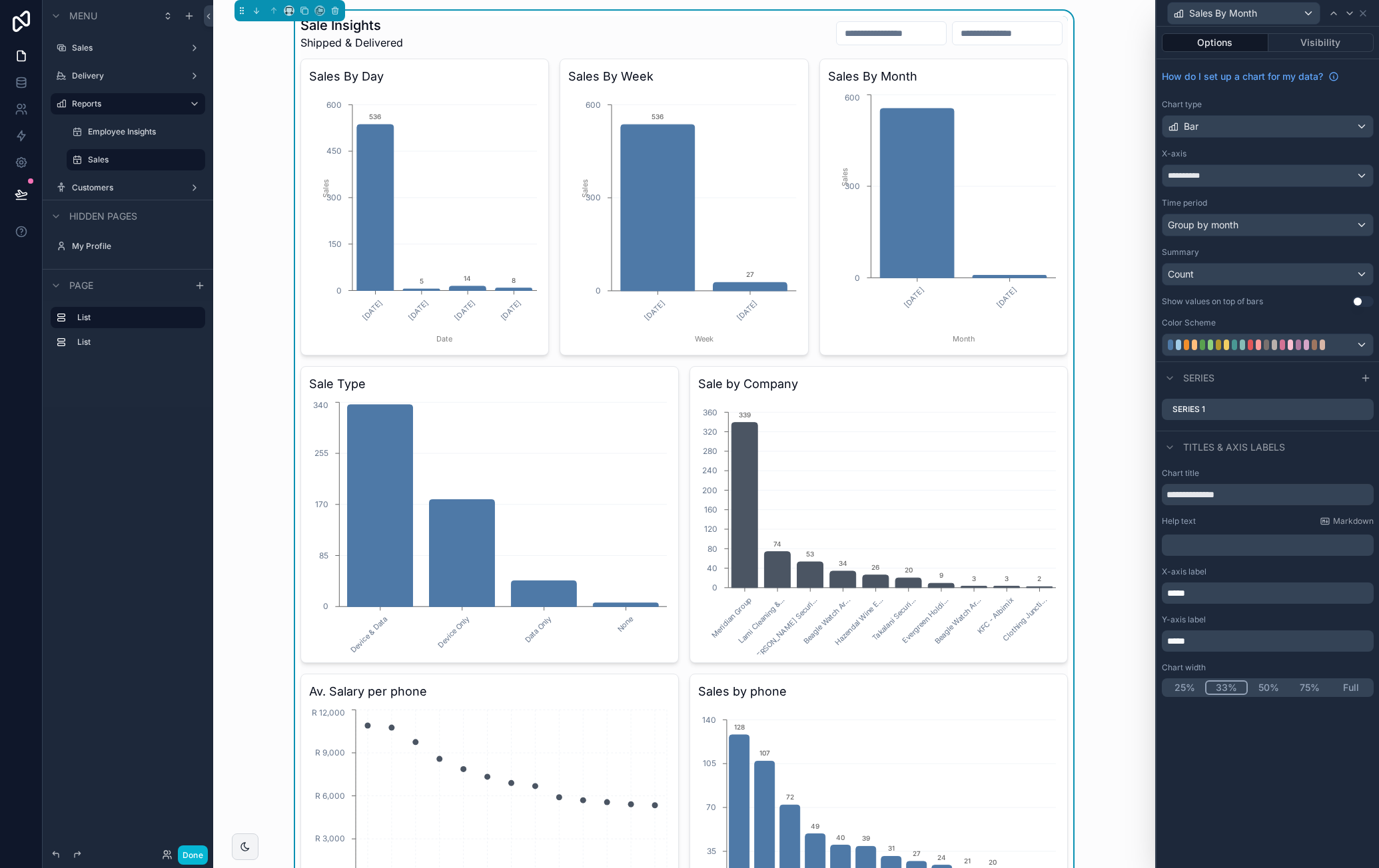
click at [1364, 300] on button "Use setting" at bounding box center [1363, 301] width 21 height 11
click at [1365, 11] on icon at bounding box center [1362, 13] width 5 height 5
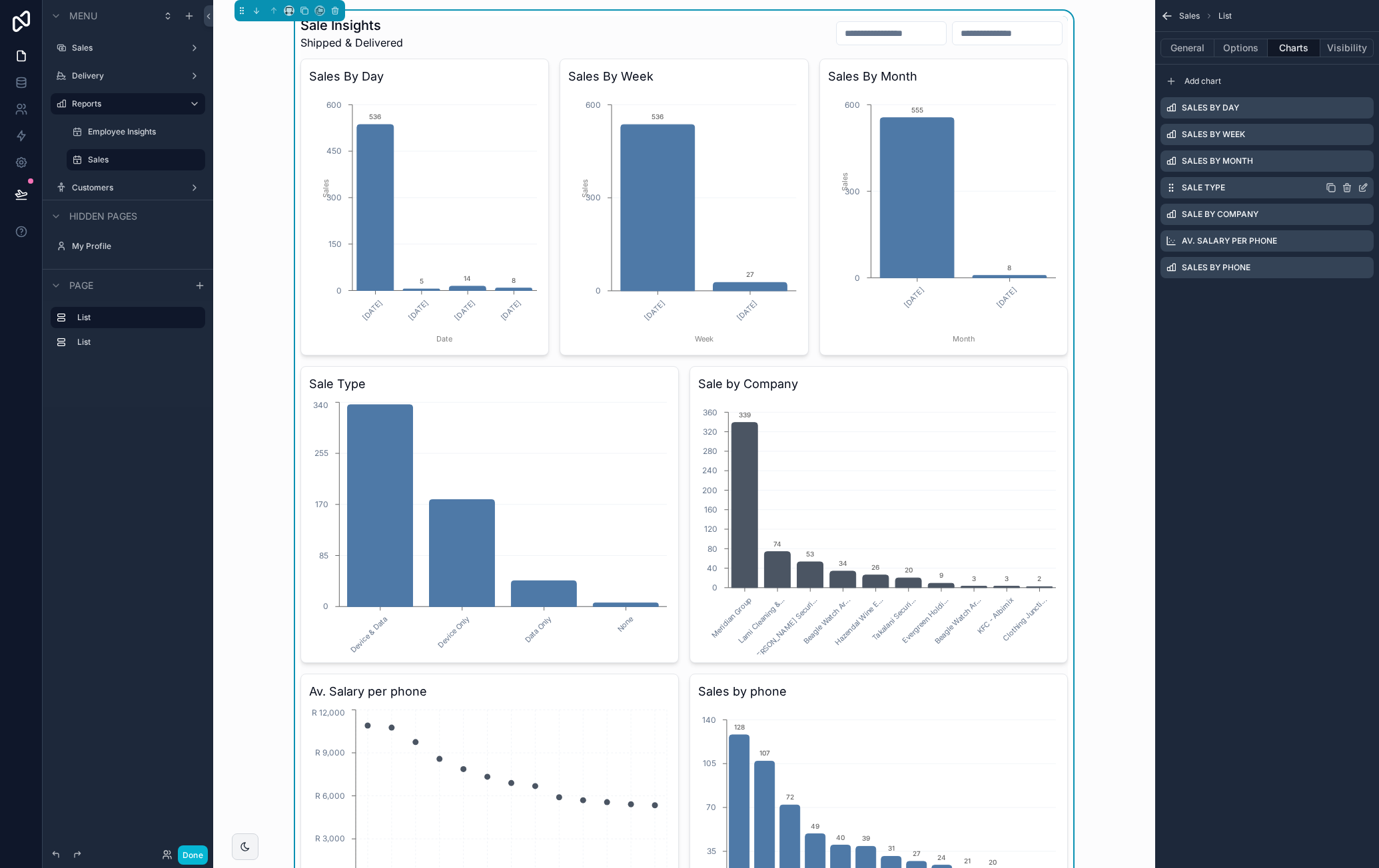
click at [1366, 188] on icon "scrollable content" at bounding box center [1362, 188] width 11 height 11
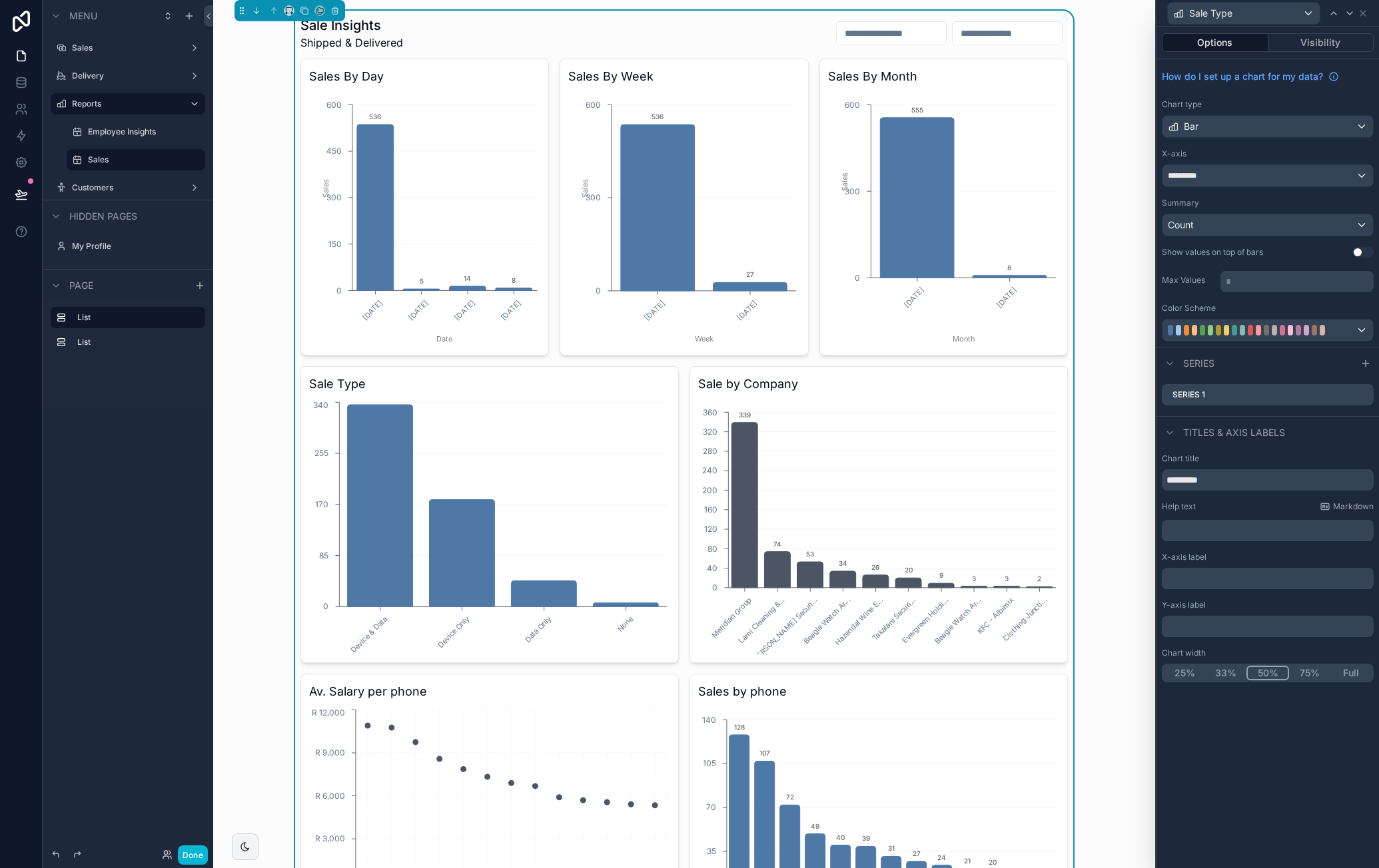
click at [1361, 251] on button "Use setting" at bounding box center [1363, 252] width 21 height 11
click at [1362, 14] on icon at bounding box center [1362, 13] width 11 height 11
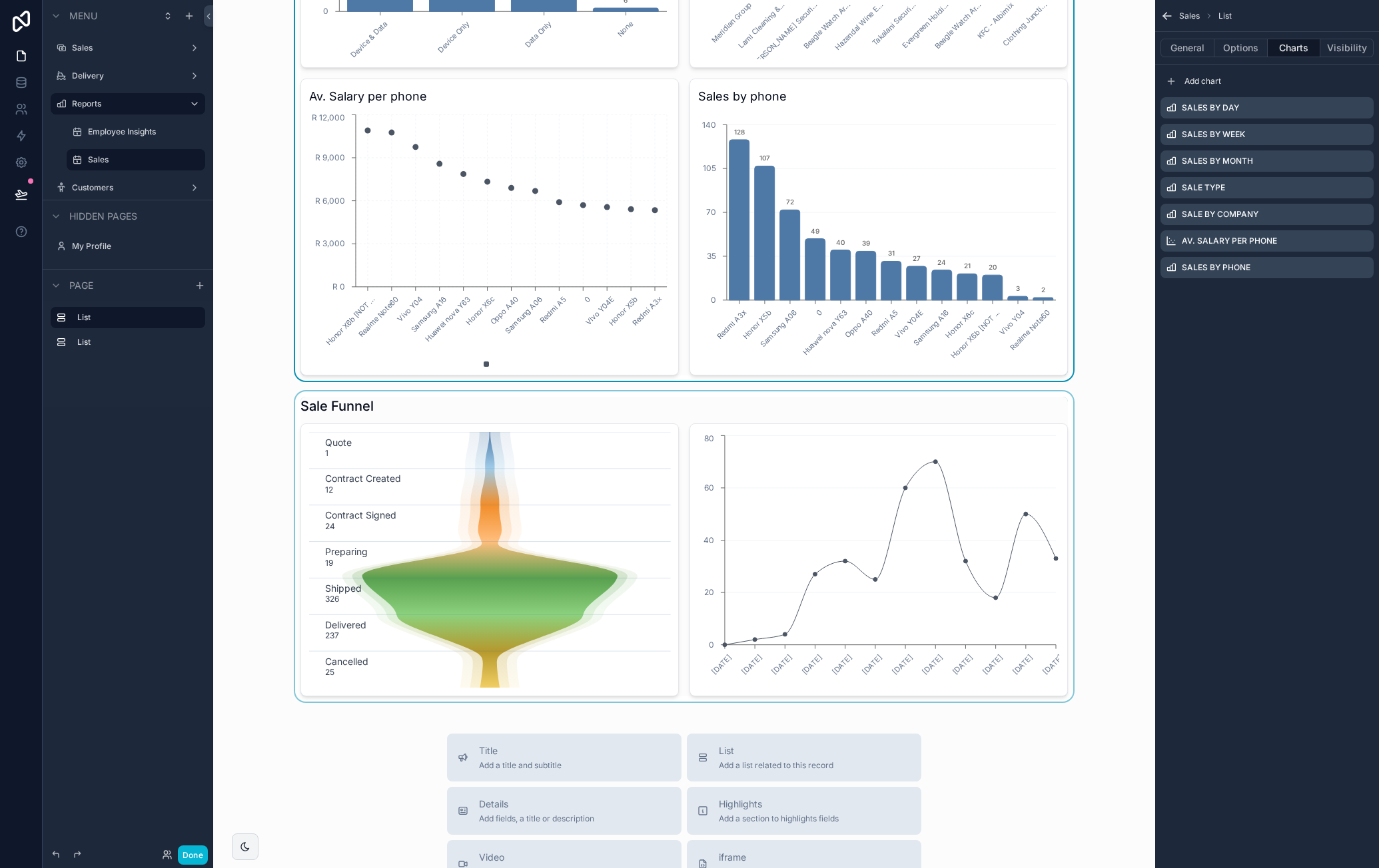
scroll to position [733, 0]
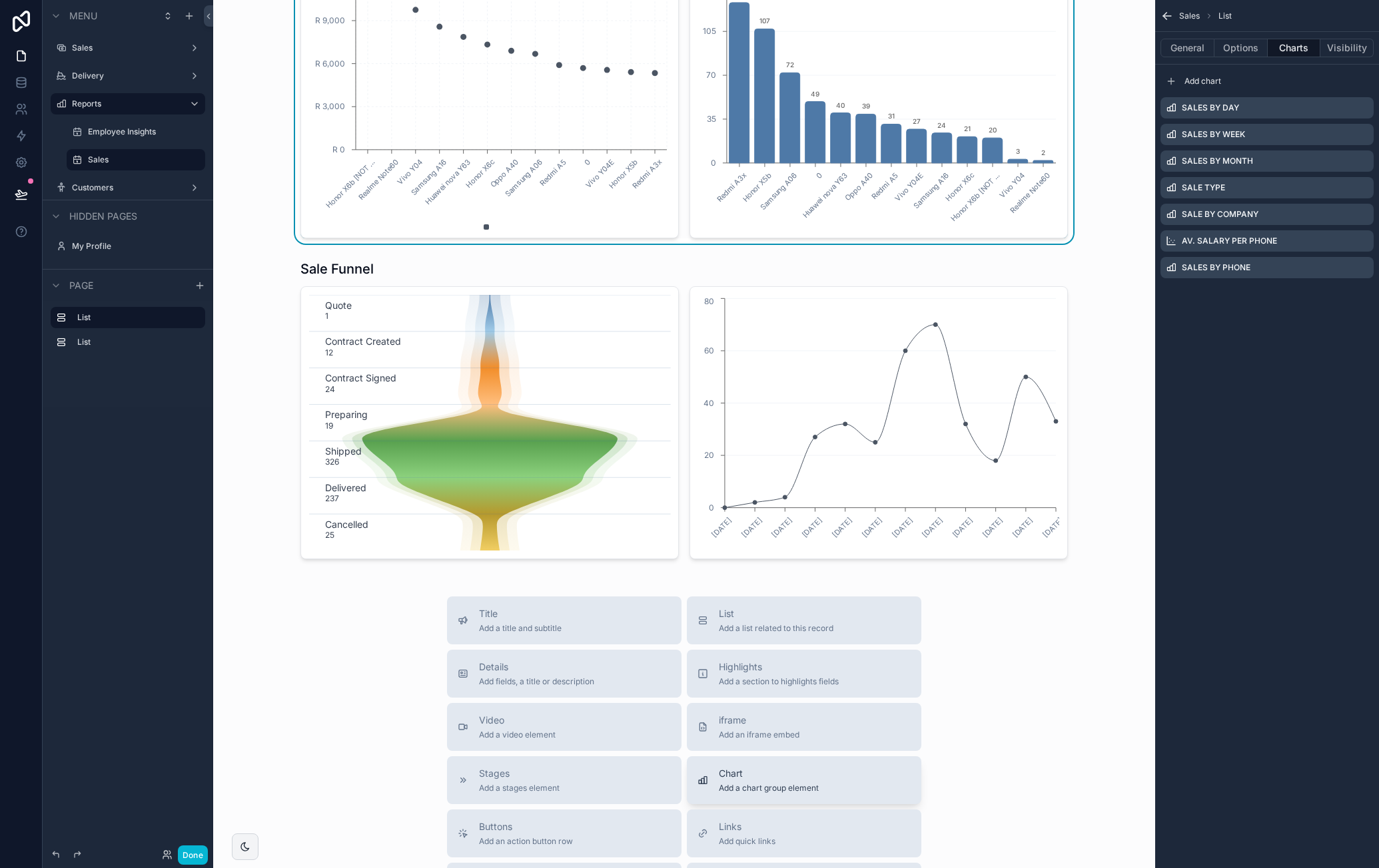
click at [751, 780] on div "Chart Add a chart group element" at bounding box center [768, 780] width 100 height 26
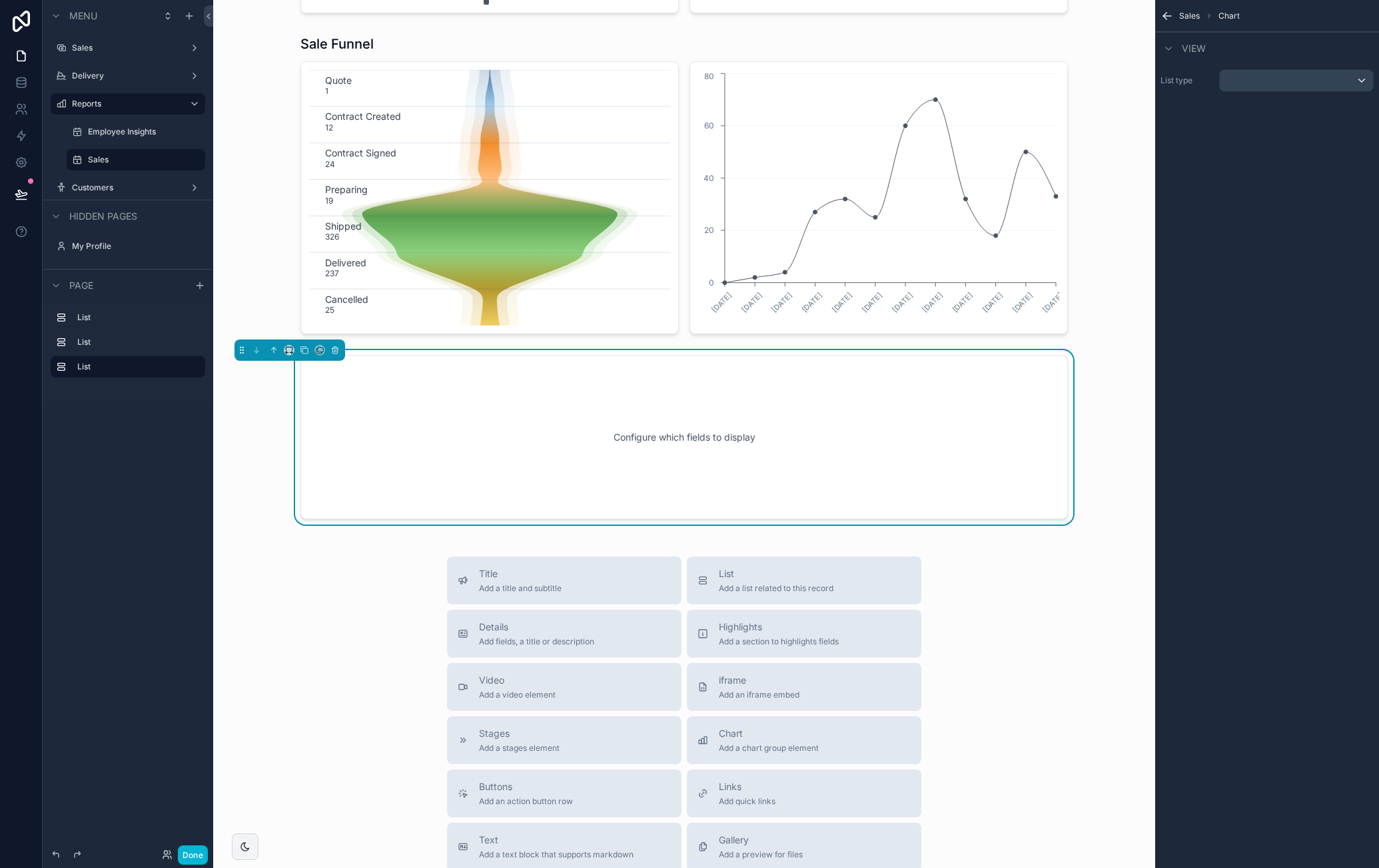
scroll to position [959, 0]
click at [1237, 72] on div "scrollable content" at bounding box center [1297, 81] width 154 height 21
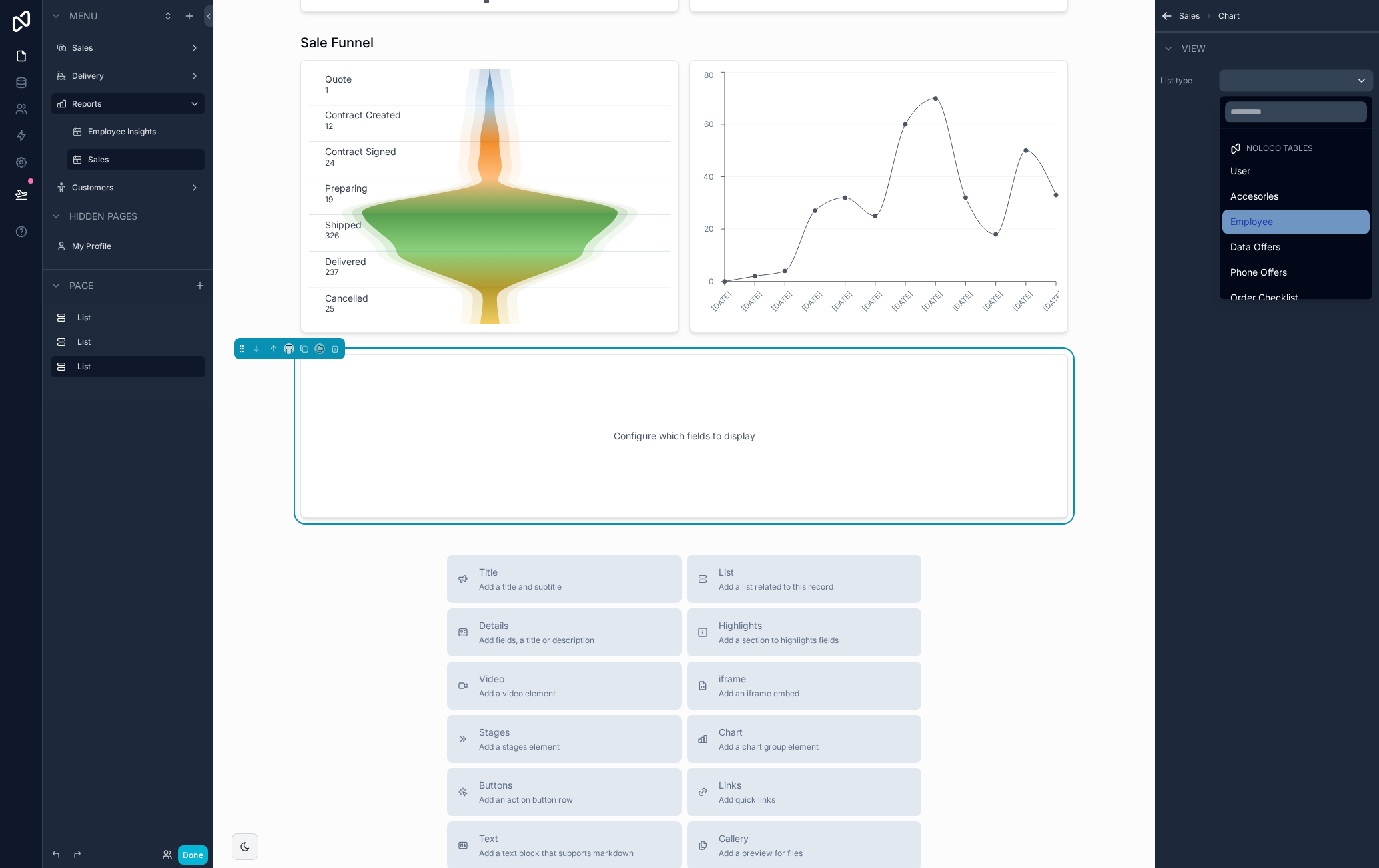
click at [1280, 223] on div "Employee" at bounding box center [1295, 222] width 131 height 16
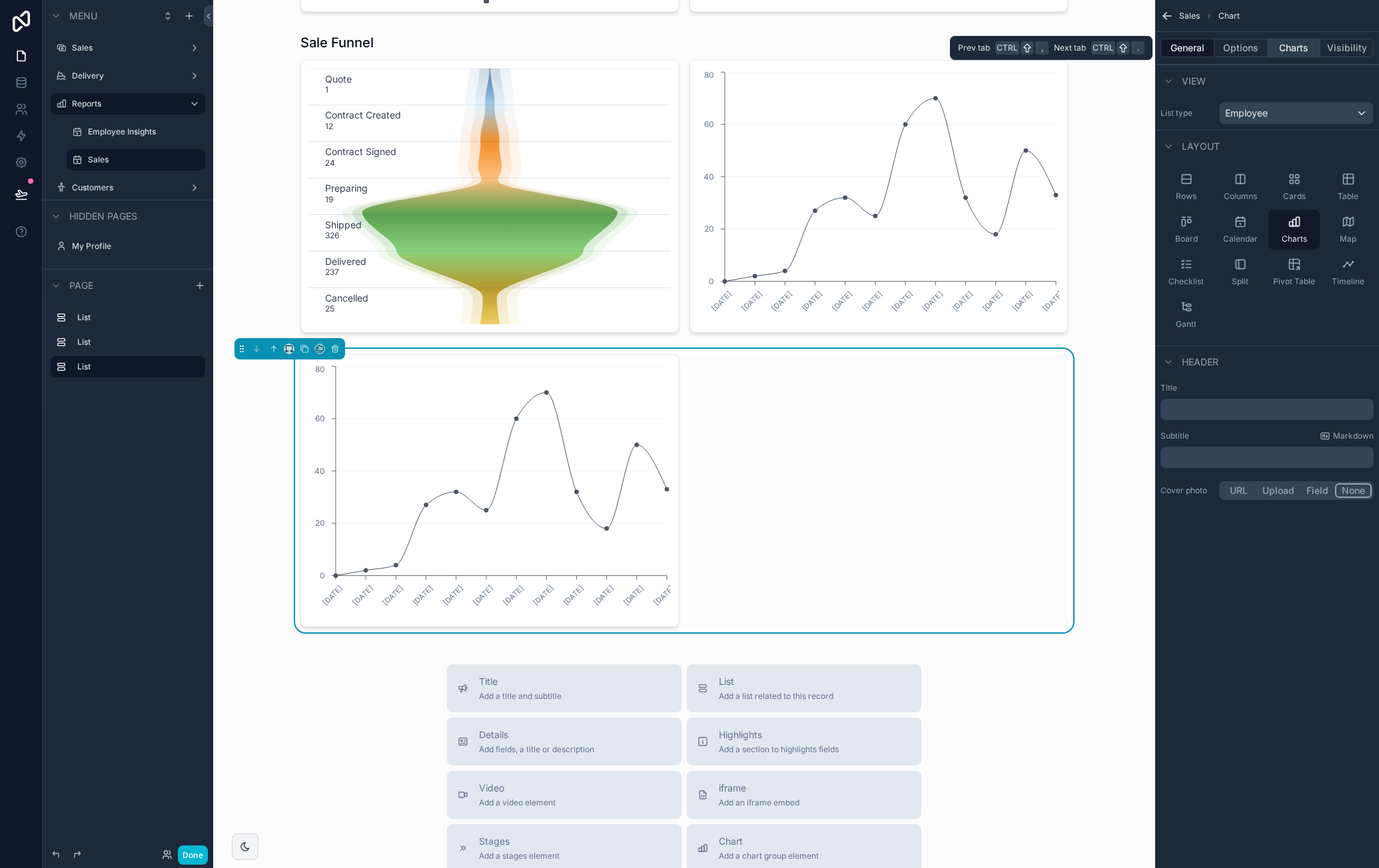
click at [1306, 50] on button "Charts" at bounding box center [1294, 48] width 53 height 18
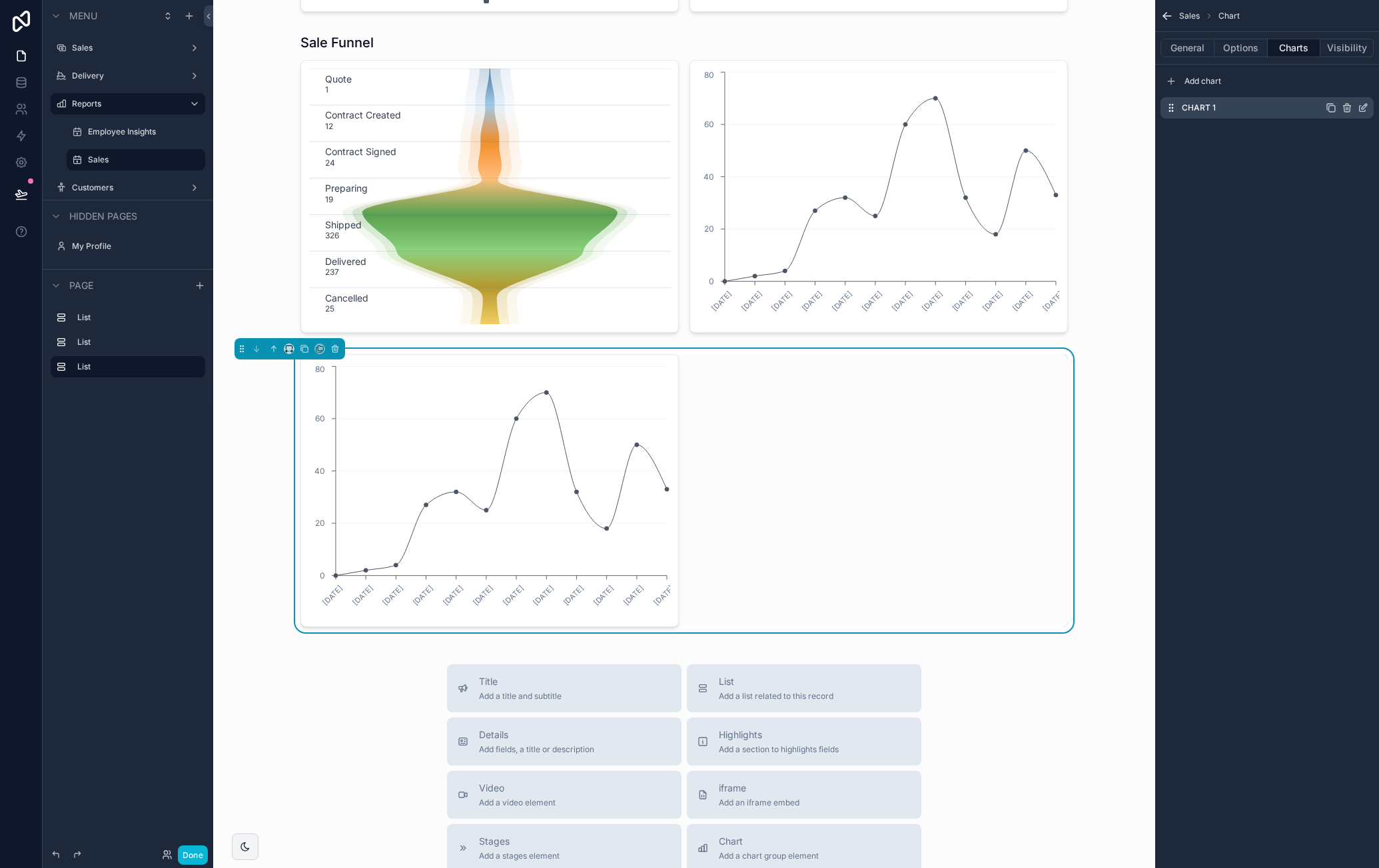
click at [1363, 107] on icon "scrollable content" at bounding box center [1362, 108] width 11 height 11
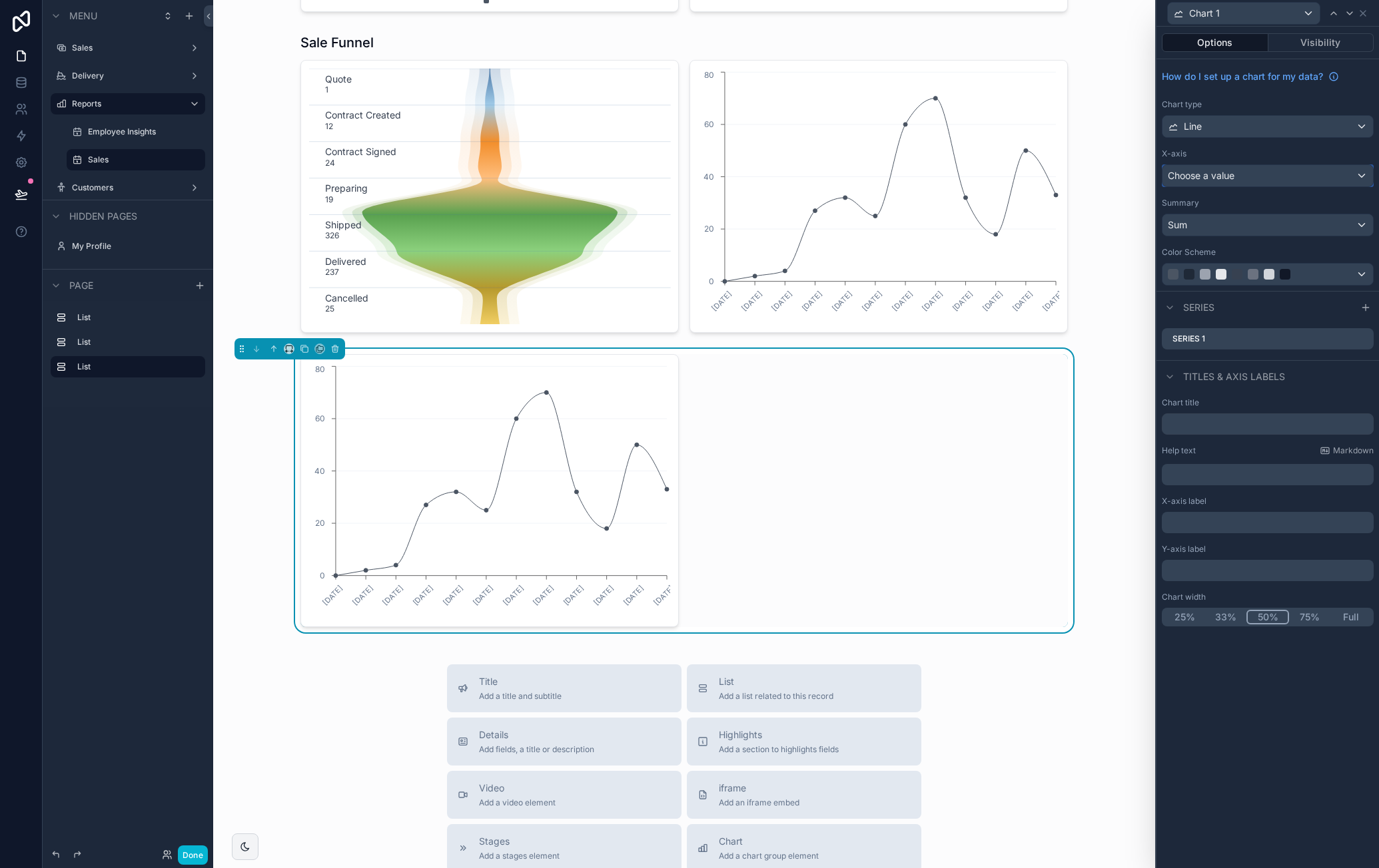
click at [1280, 178] on div "Choose a value" at bounding box center [1268, 176] width 211 height 21
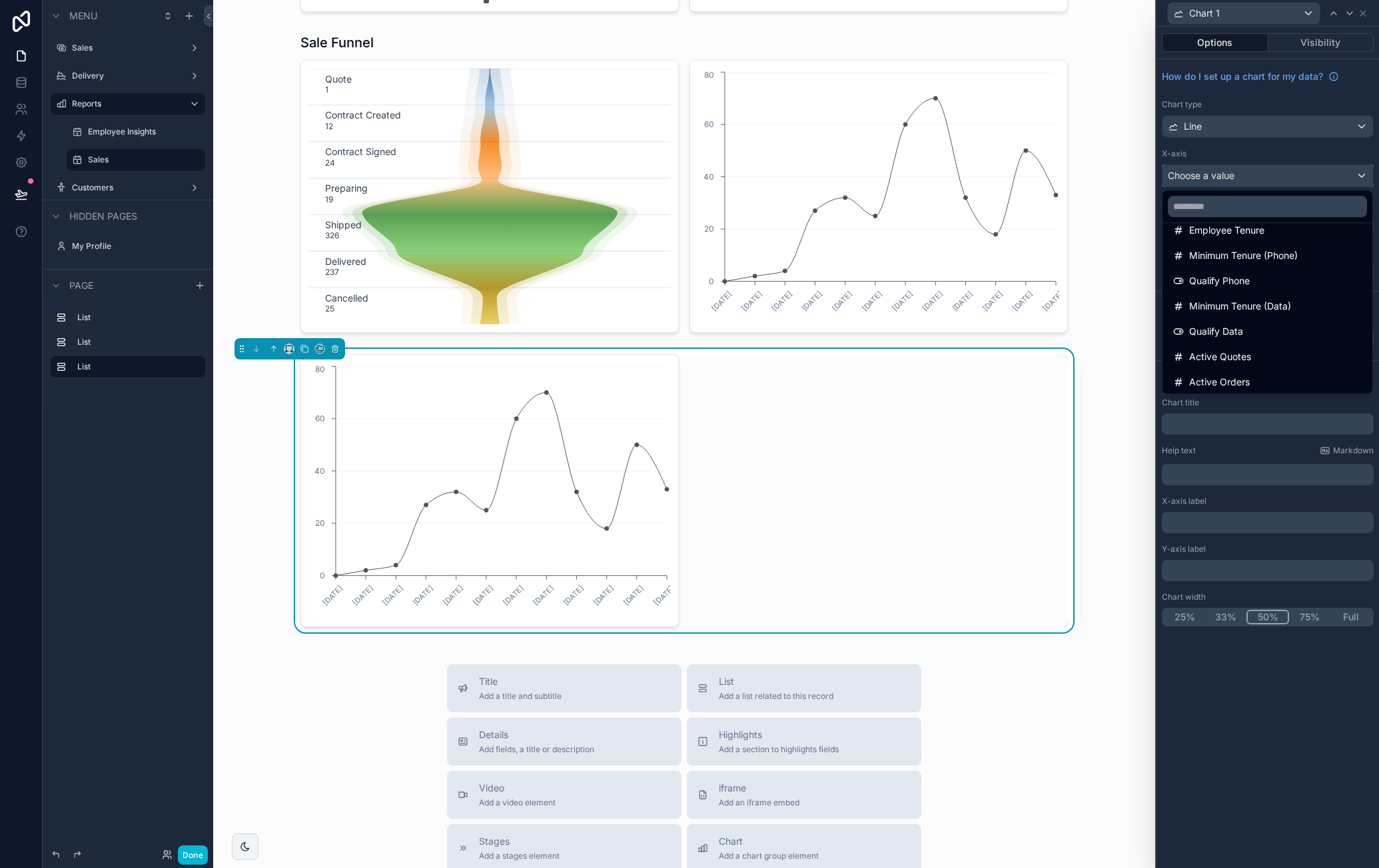
scroll to position [550, 0]
click at [1282, 357] on div "sale collection" at bounding box center [1268, 354] width 189 height 16
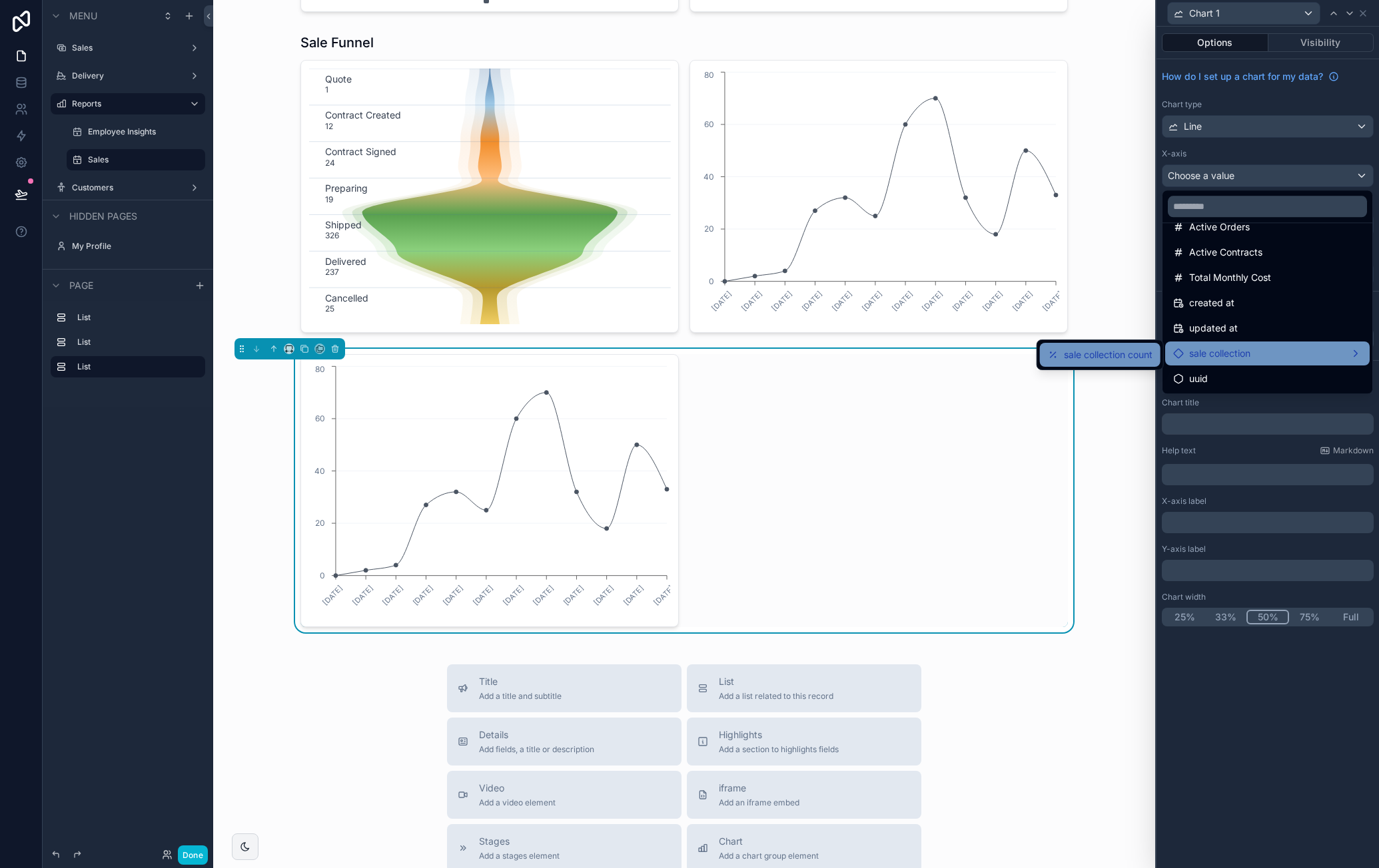
click at [1144, 355] on span "sale collection count" at bounding box center [1108, 355] width 88 height 16
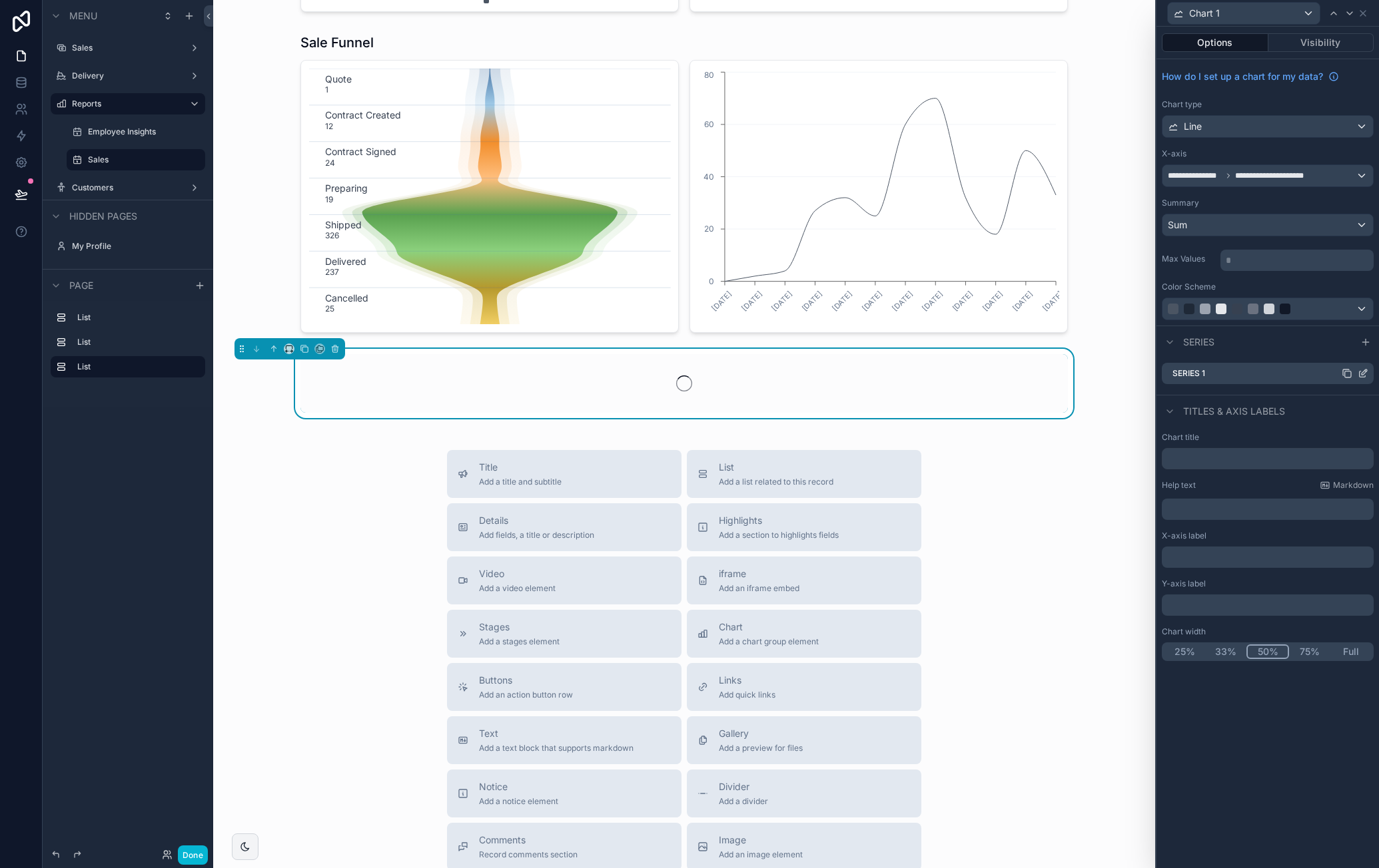
click at [1361, 368] on icon at bounding box center [1362, 373] width 11 height 11
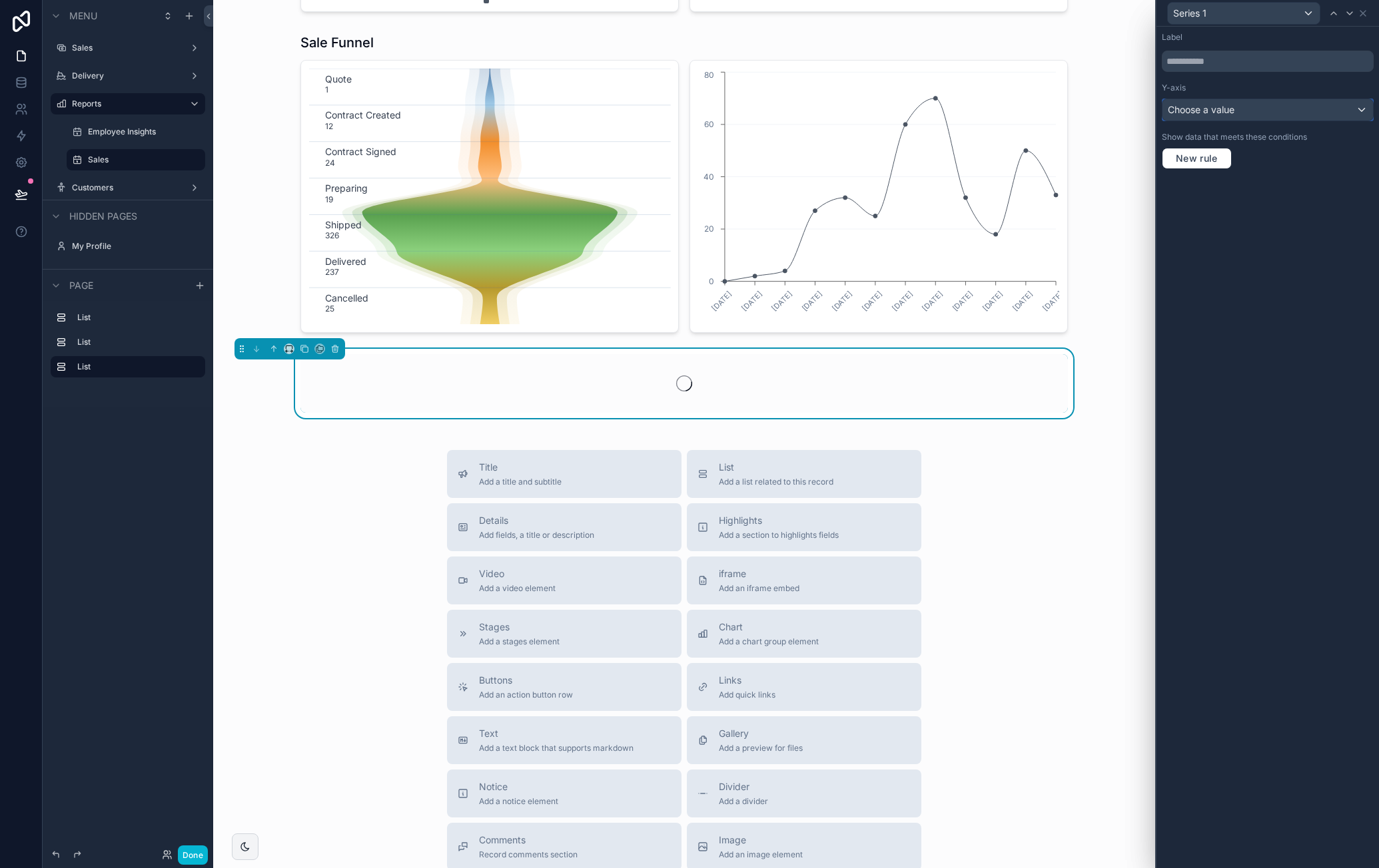
click at [1288, 104] on div "Choose a value" at bounding box center [1268, 110] width 211 height 21
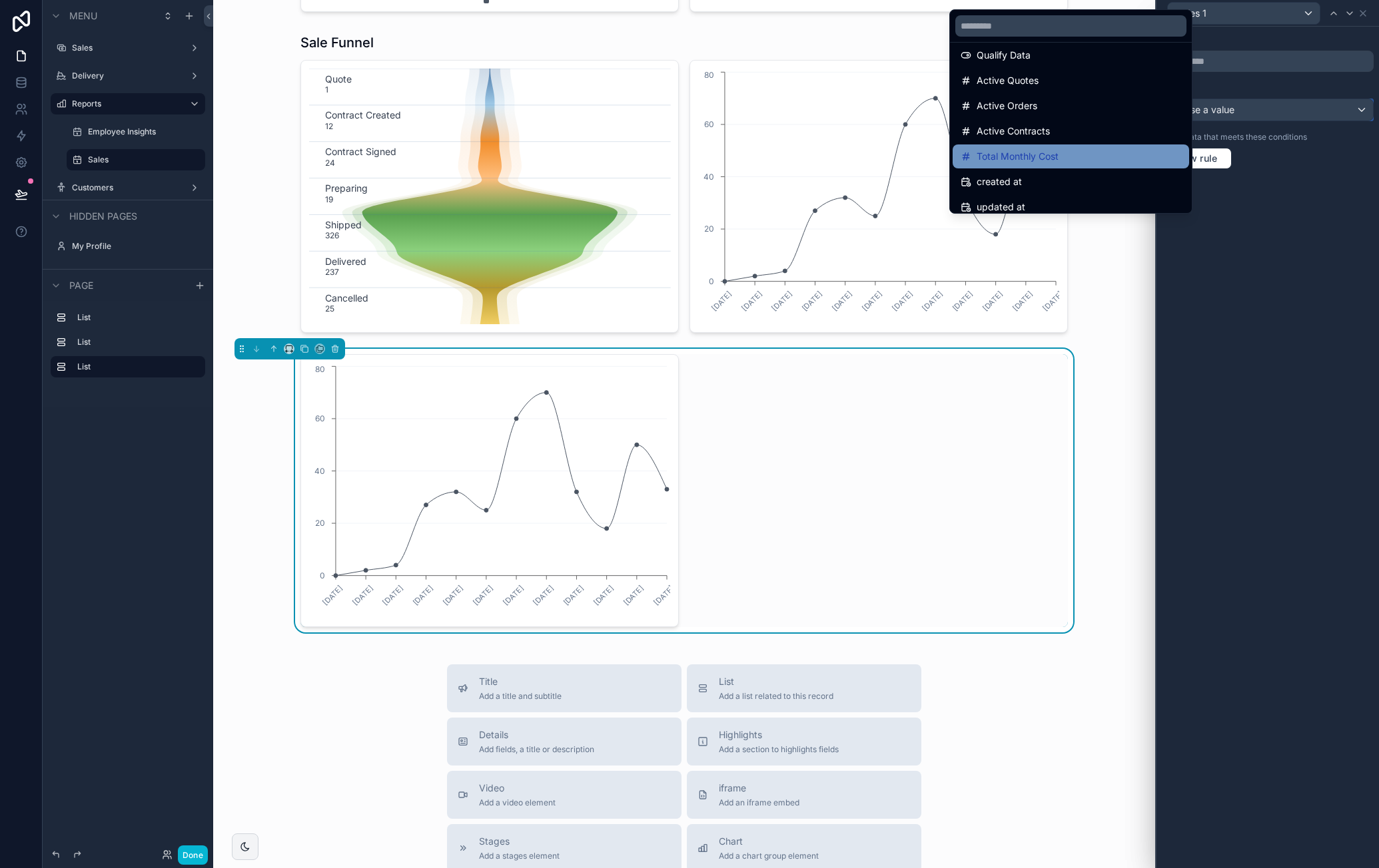
scroll to position [266, 0]
click at [1268, 255] on div at bounding box center [1267, 434] width 223 height 868
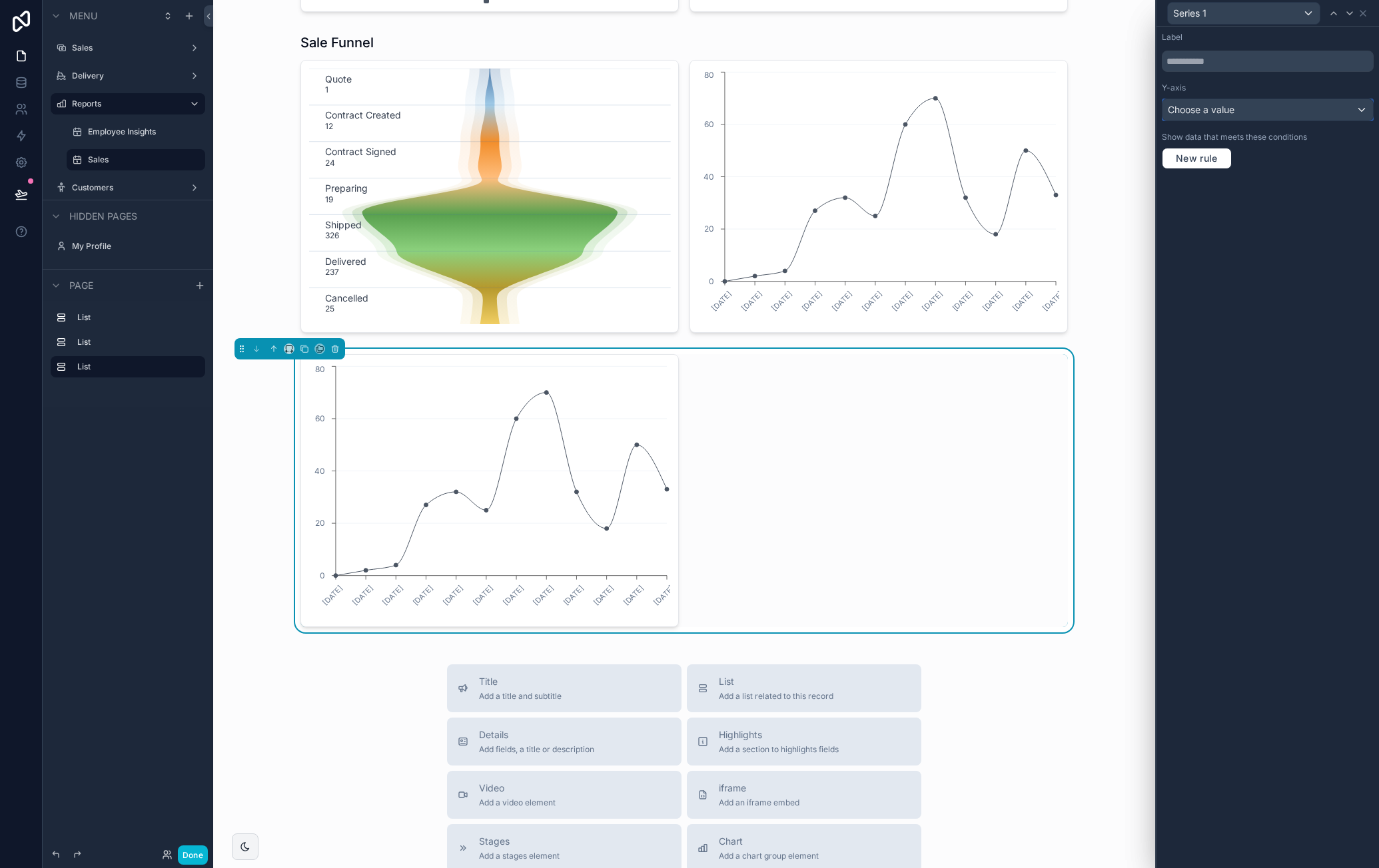
click at [1282, 112] on div "Choose a value" at bounding box center [1268, 110] width 211 height 21
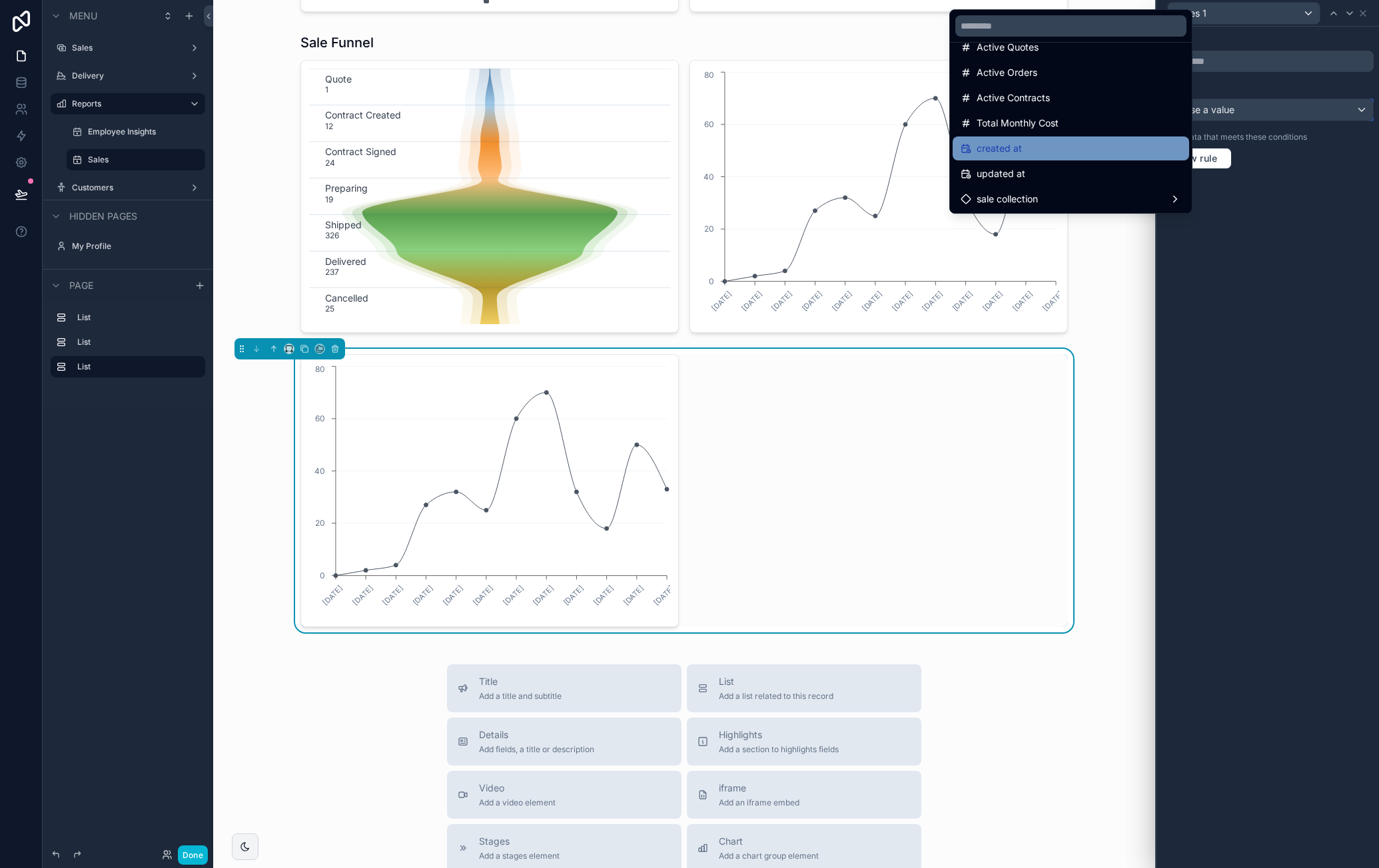
scroll to position [297, 0]
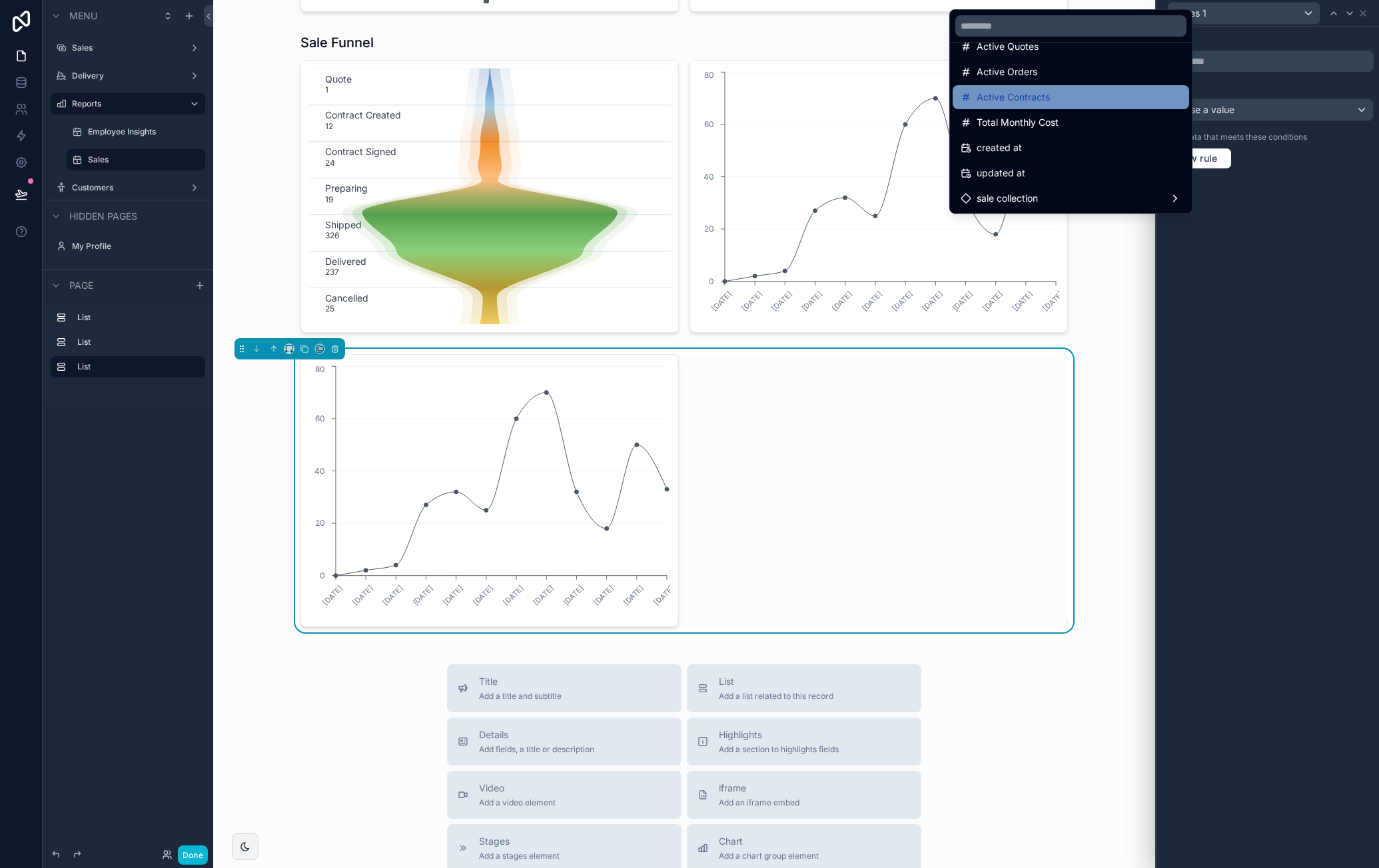
click at [1095, 97] on div "Active Contracts" at bounding box center [1071, 97] width 221 height 16
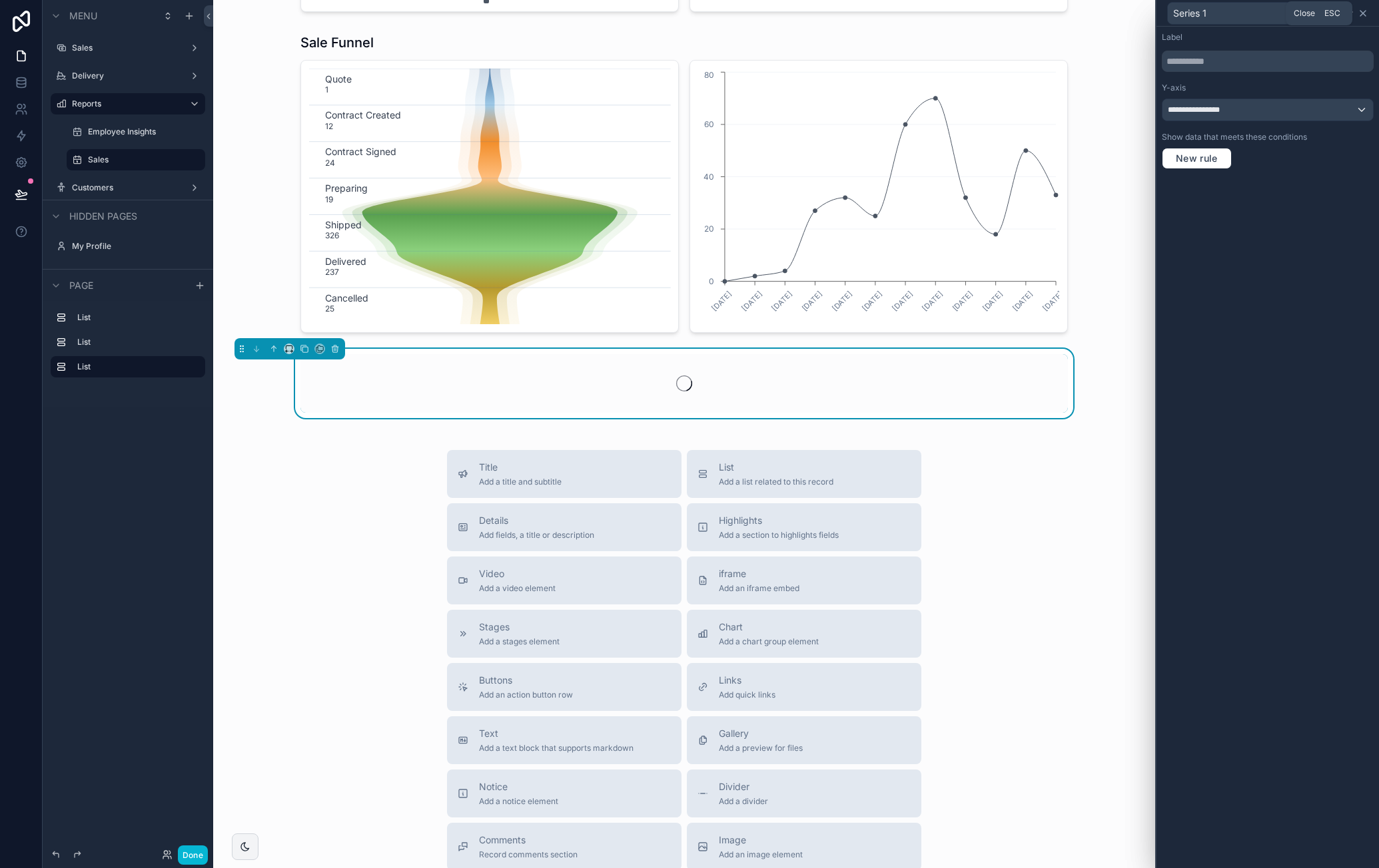
click at [1367, 14] on icon at bounding box center [1362, 13] width 11 height 11
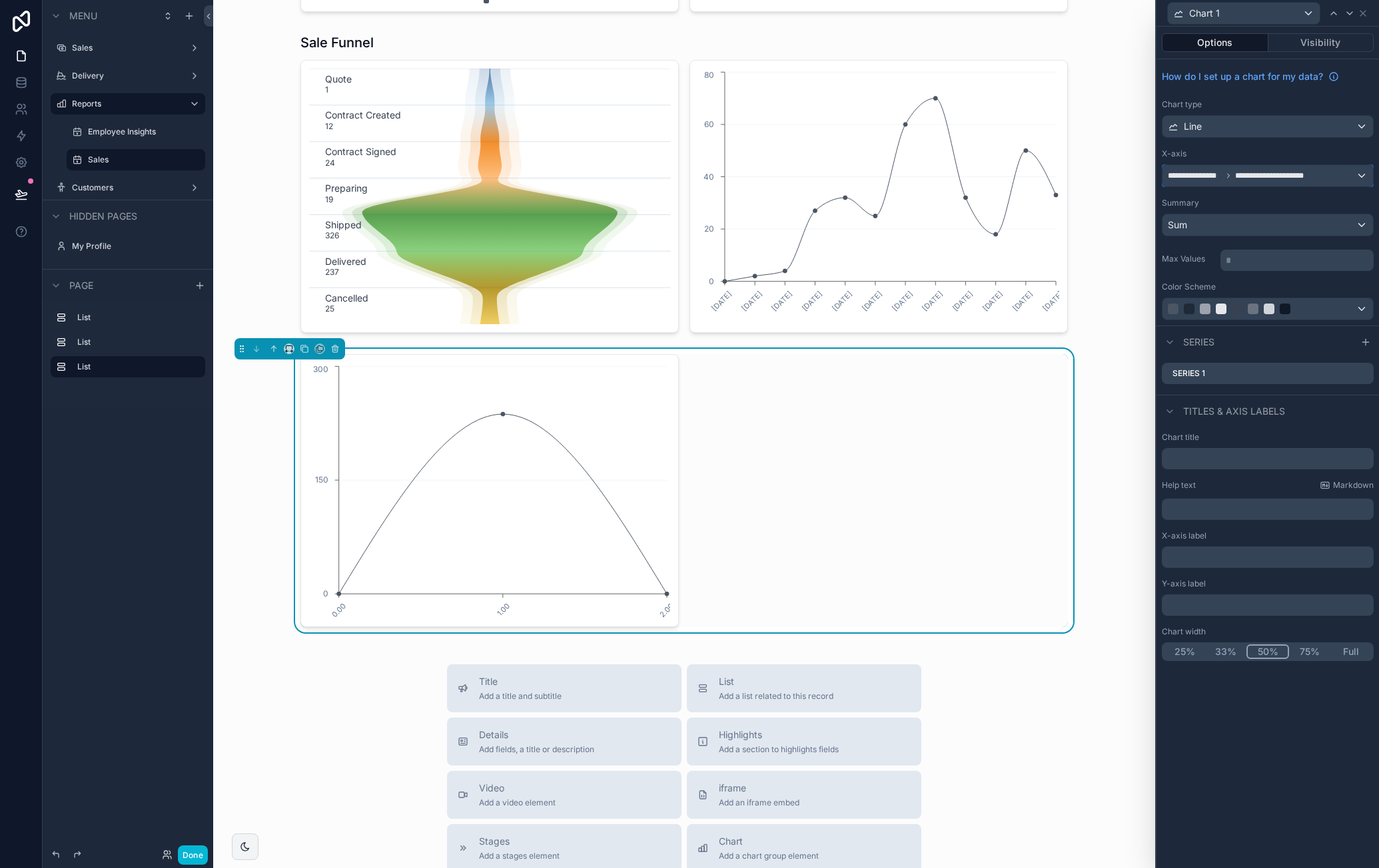
click at [1335, 175] on div "**********" at bounding box center [1268, 176] width 211 height 21
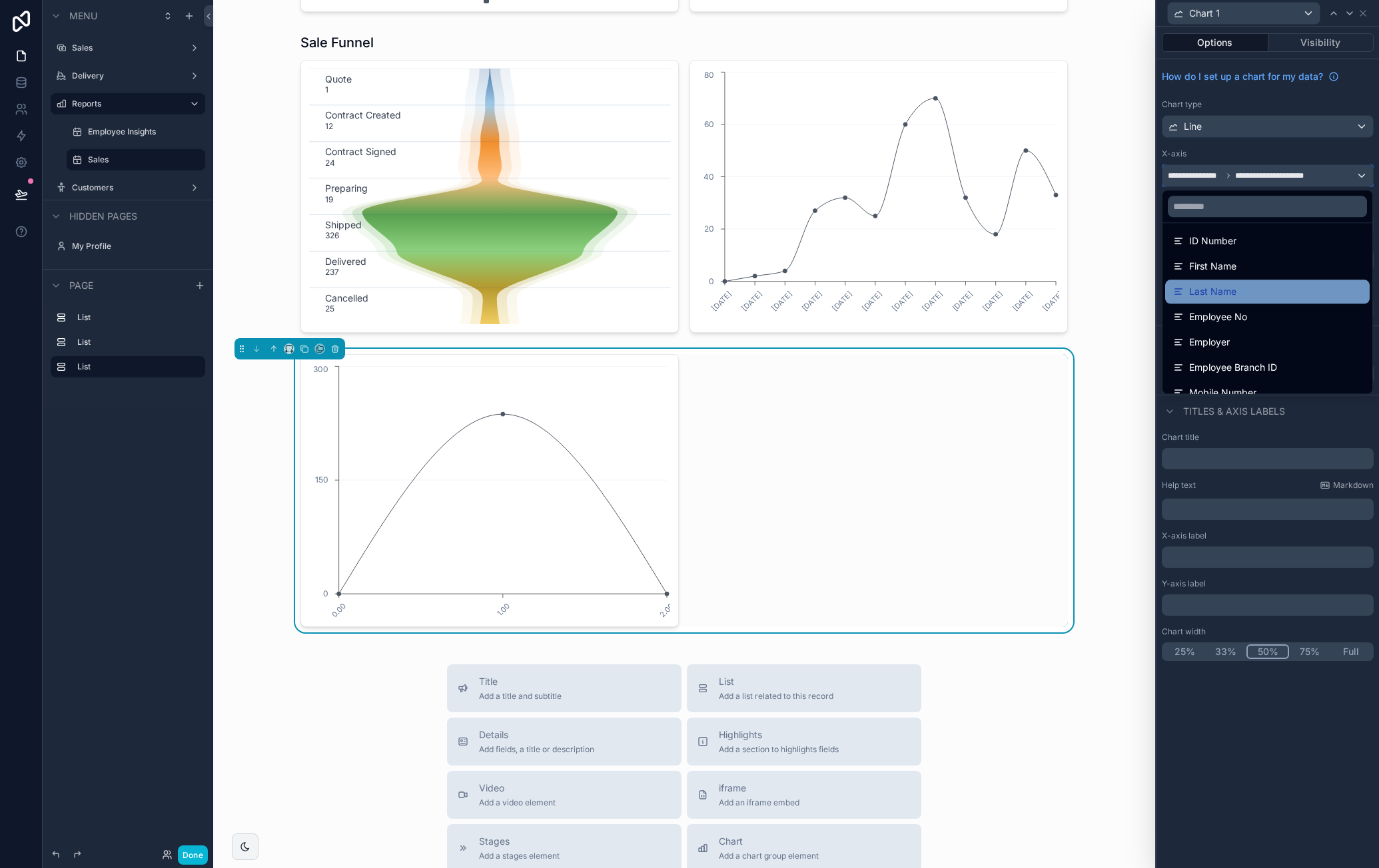
scroll to position [133, 0]
click at [1264, 311] on div "Employer" at bounding box center [1268, 315] width 189 height 16
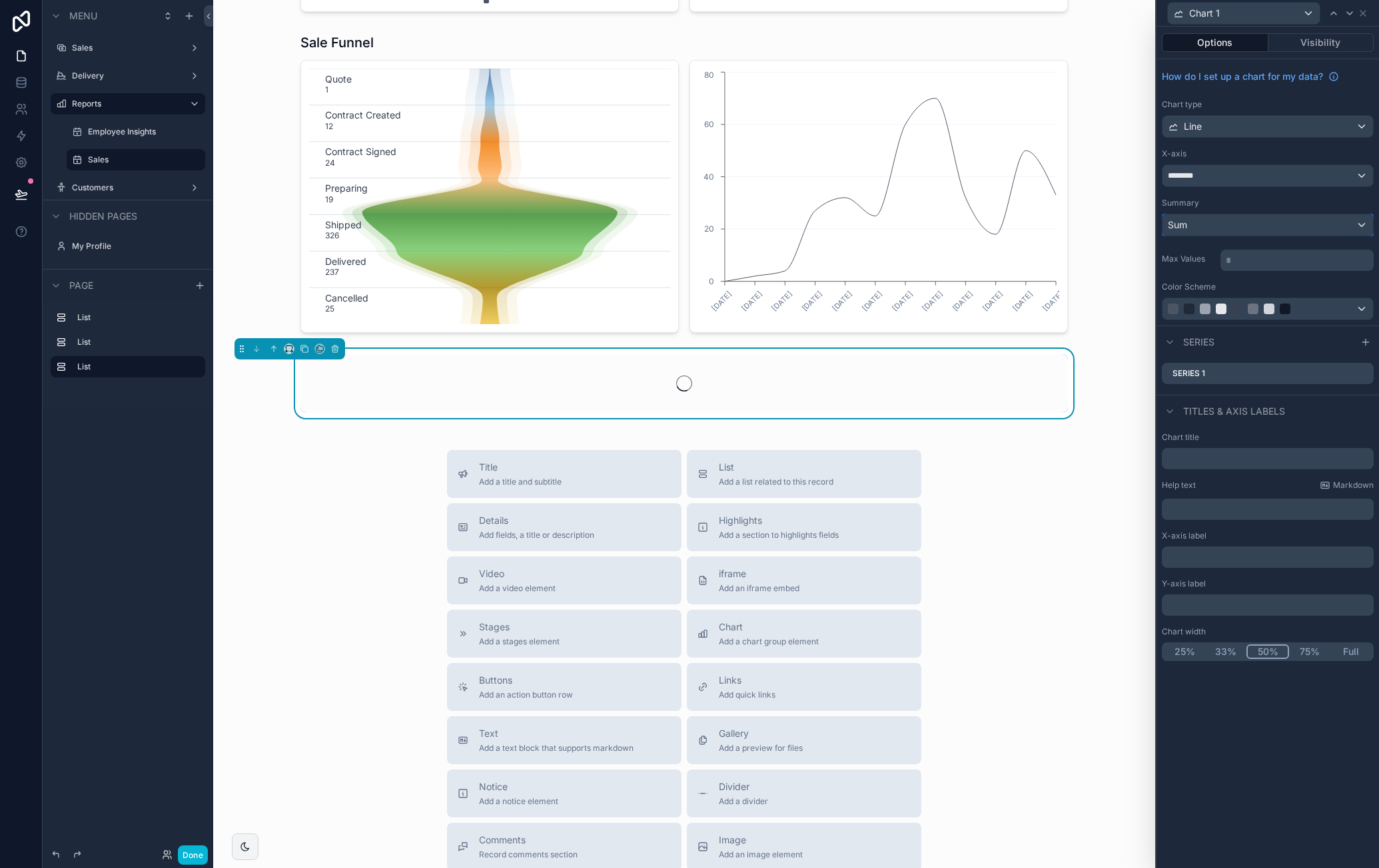
click at [1226, 221] on div "Sum" at bounding box center [1268, 226] width 211 height 21
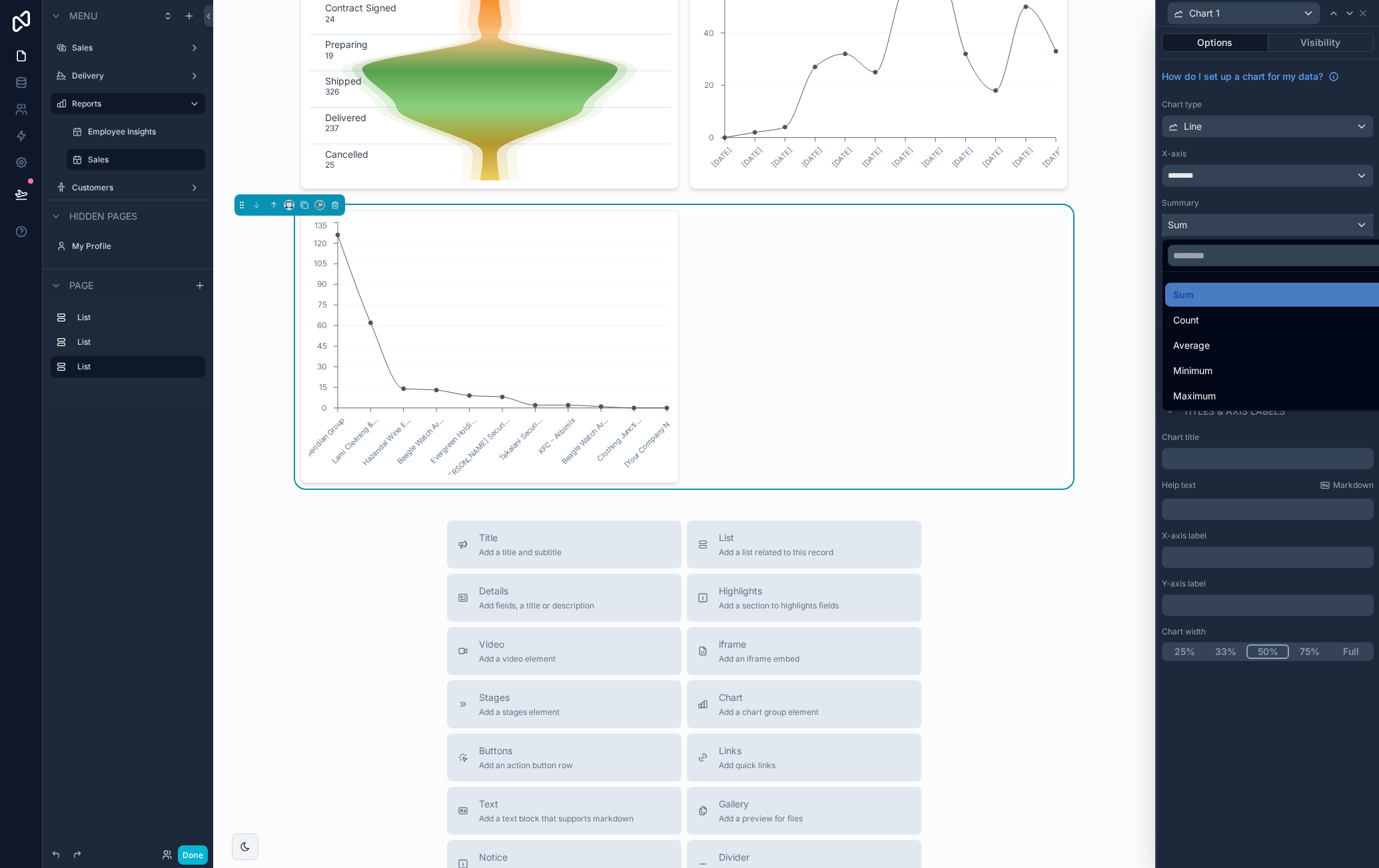
scroll to position [1025, 0]
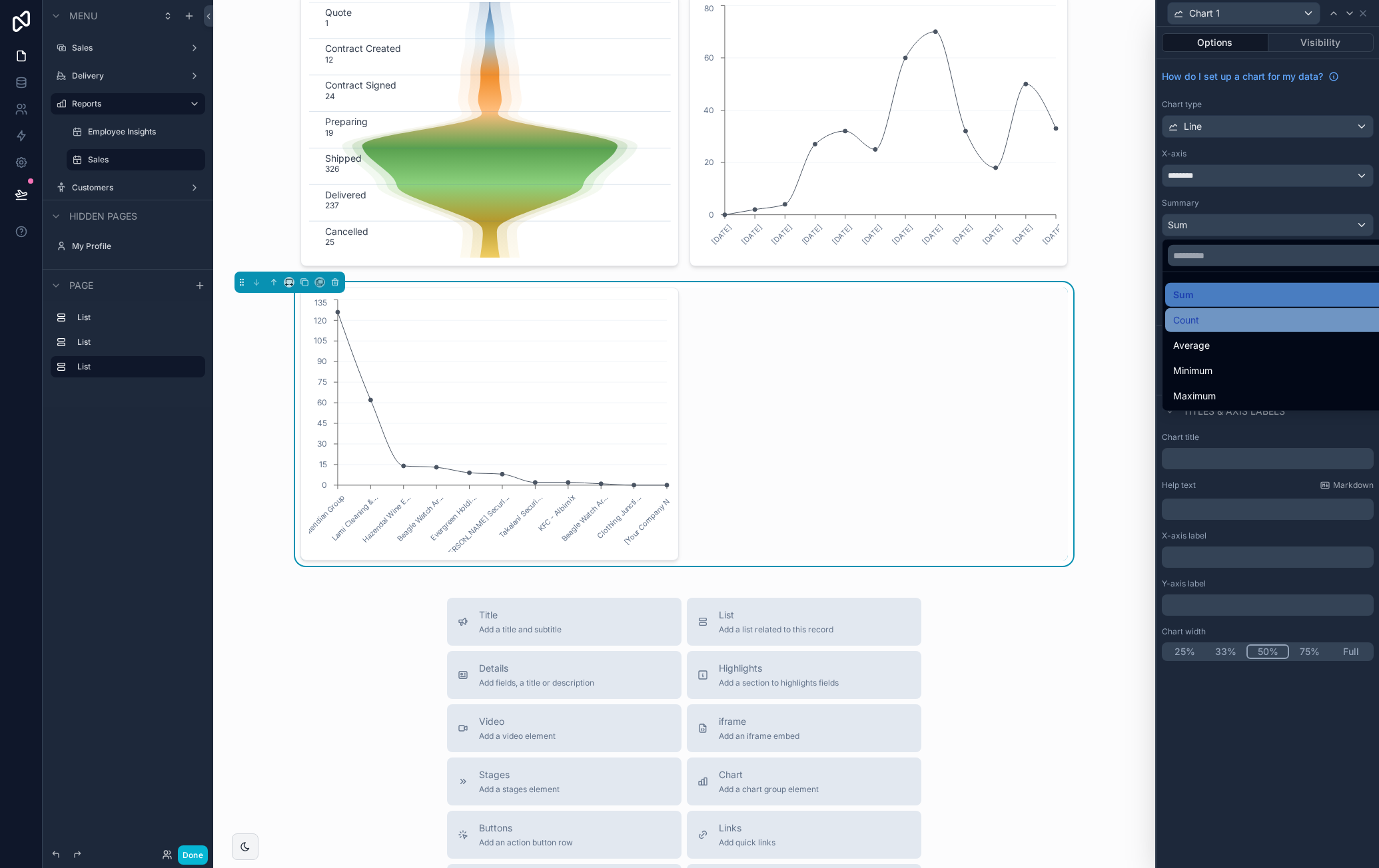
click at [1221, 314] on div "Count" at bounding box center [1284, 320] width 221 height 16
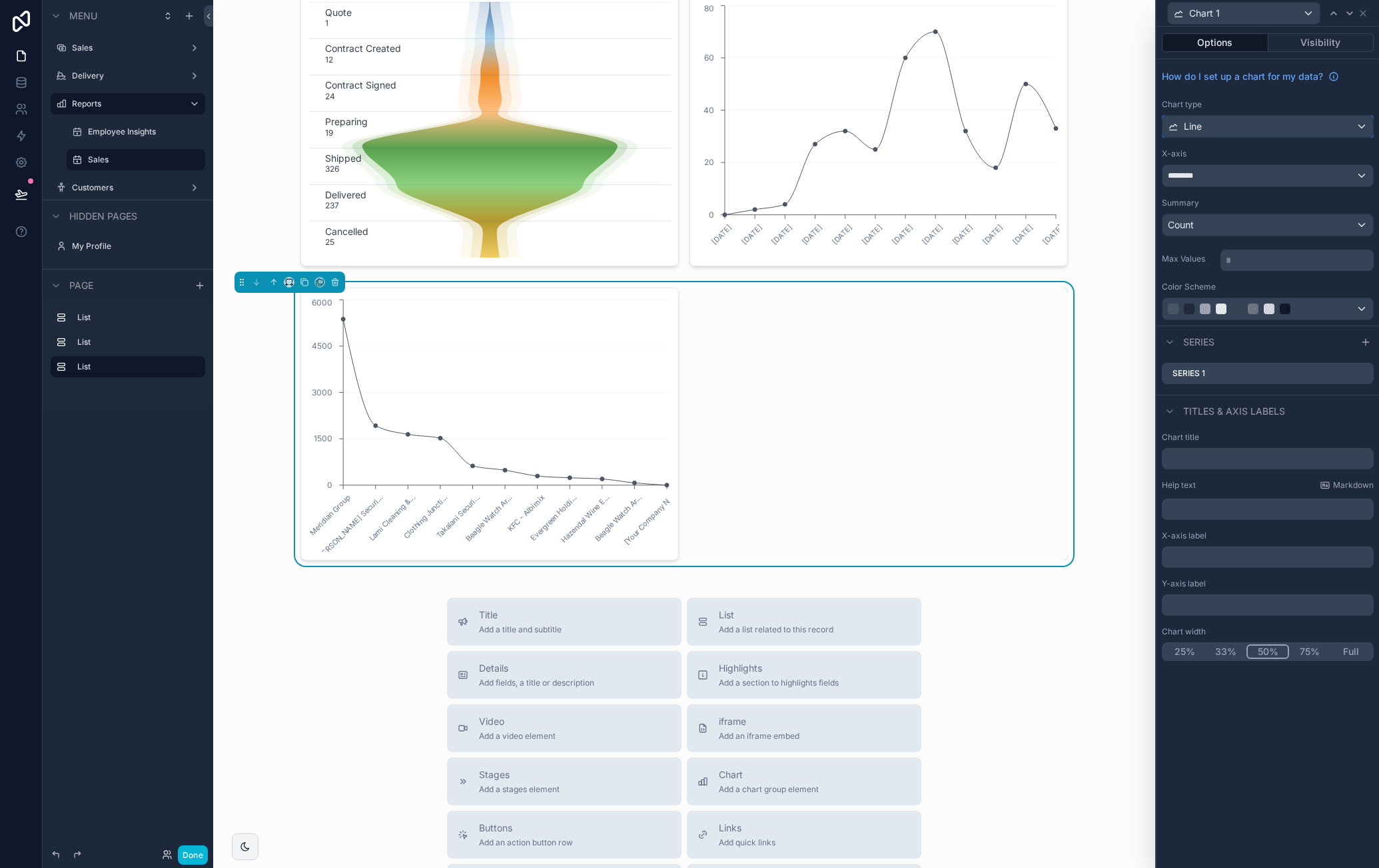
click at [1300, 123] on div "Line" at bounding box center [1268, 126] width 211 height 21
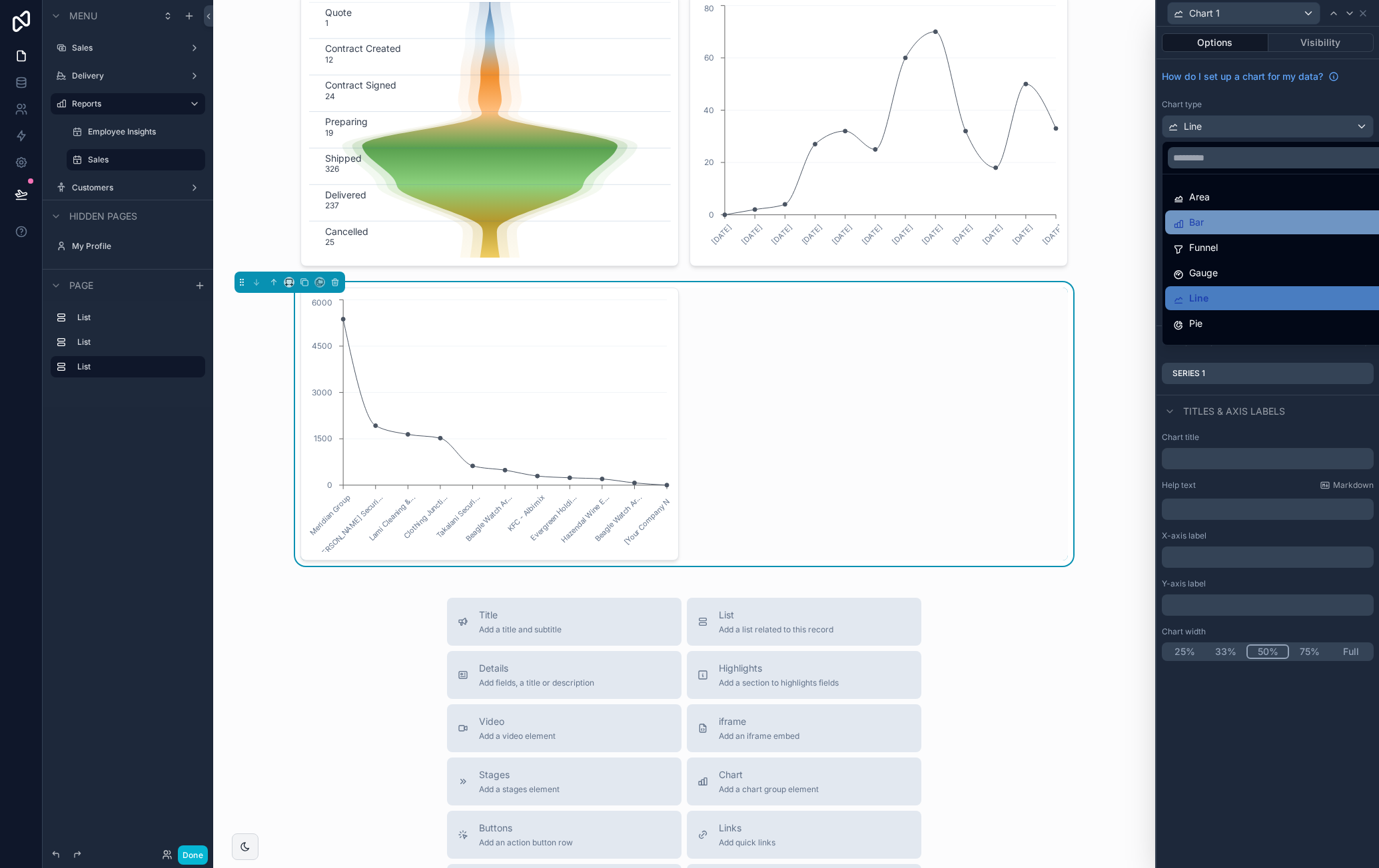
click at [1244, 211] on div "Bar" at bounding box center [1283, 223] width 236 height 24
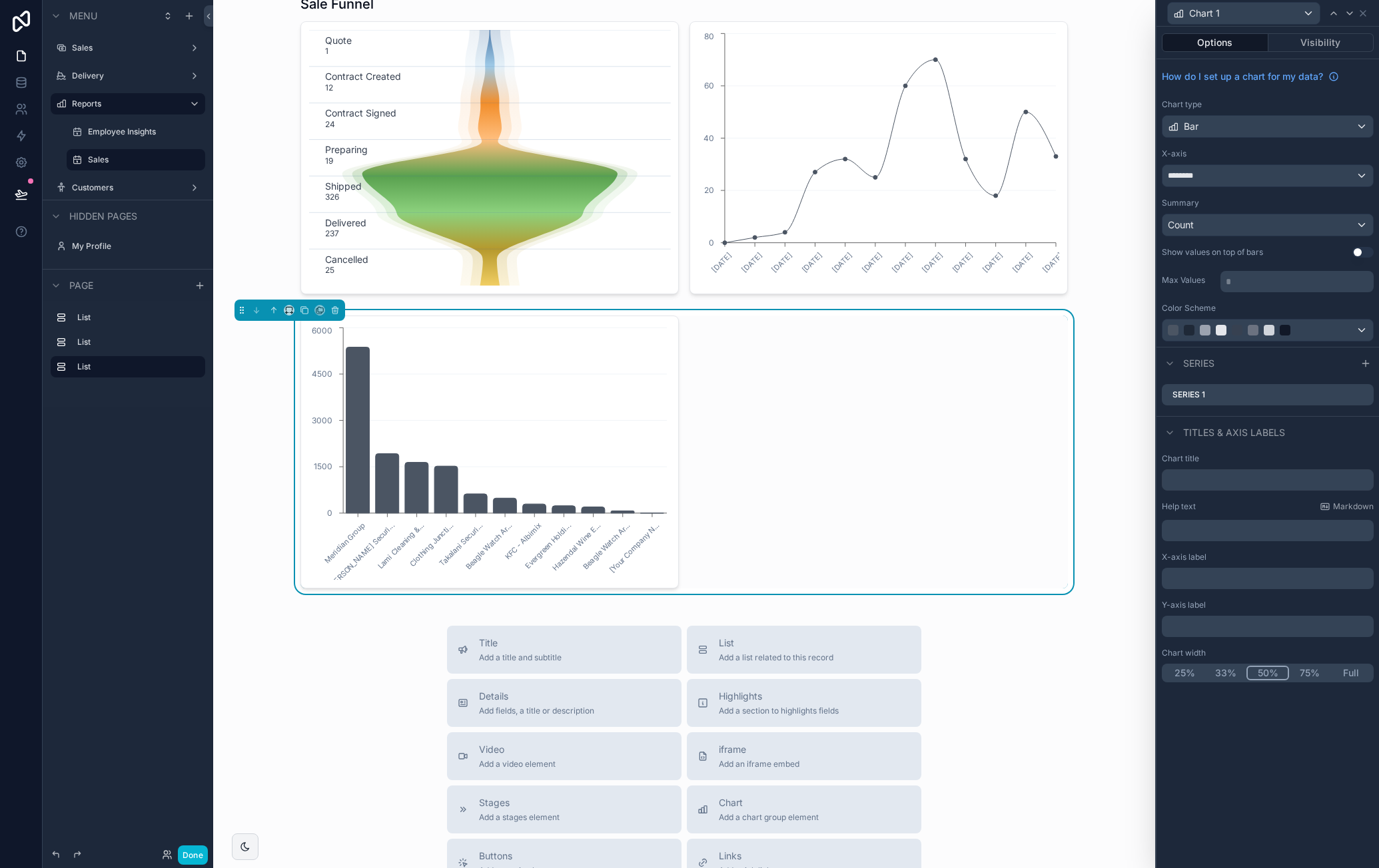
scroll to position [959, 0]
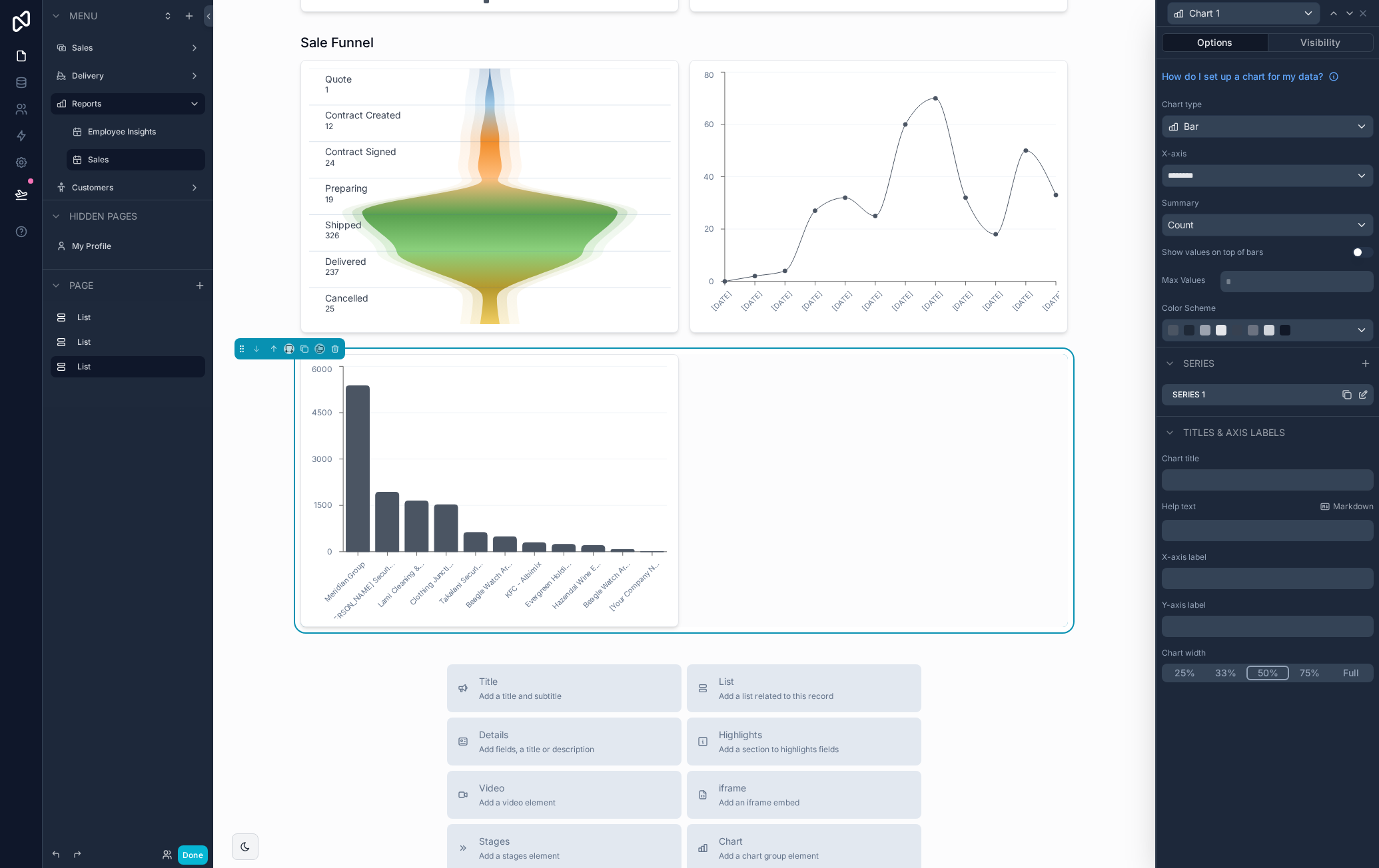
click at [1361, 393] on icon at bounding box center [1362, 395] width 11 height 11
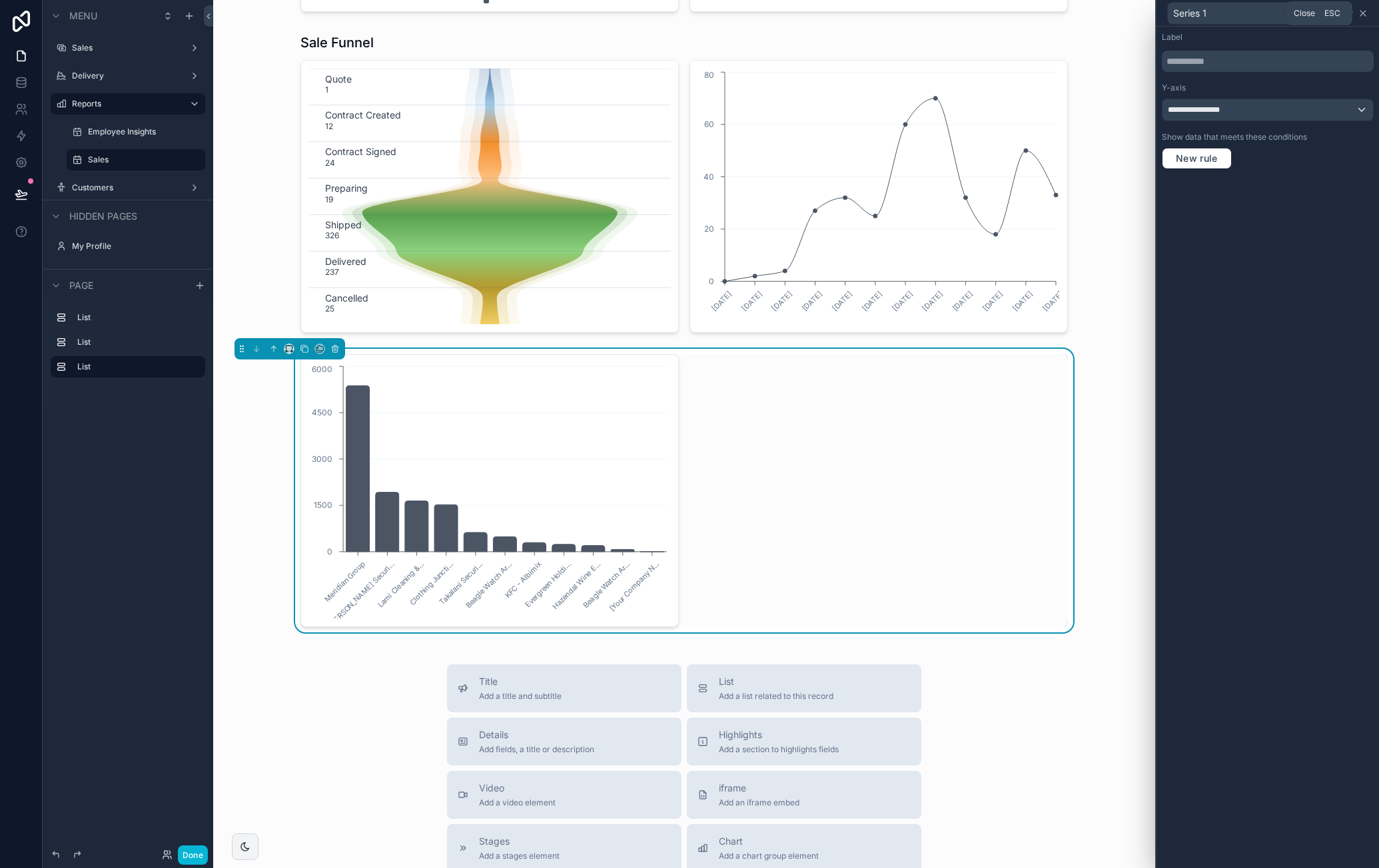
click at [1362, 16] on icon at bounding box center [1362, 13] width 11 height 11
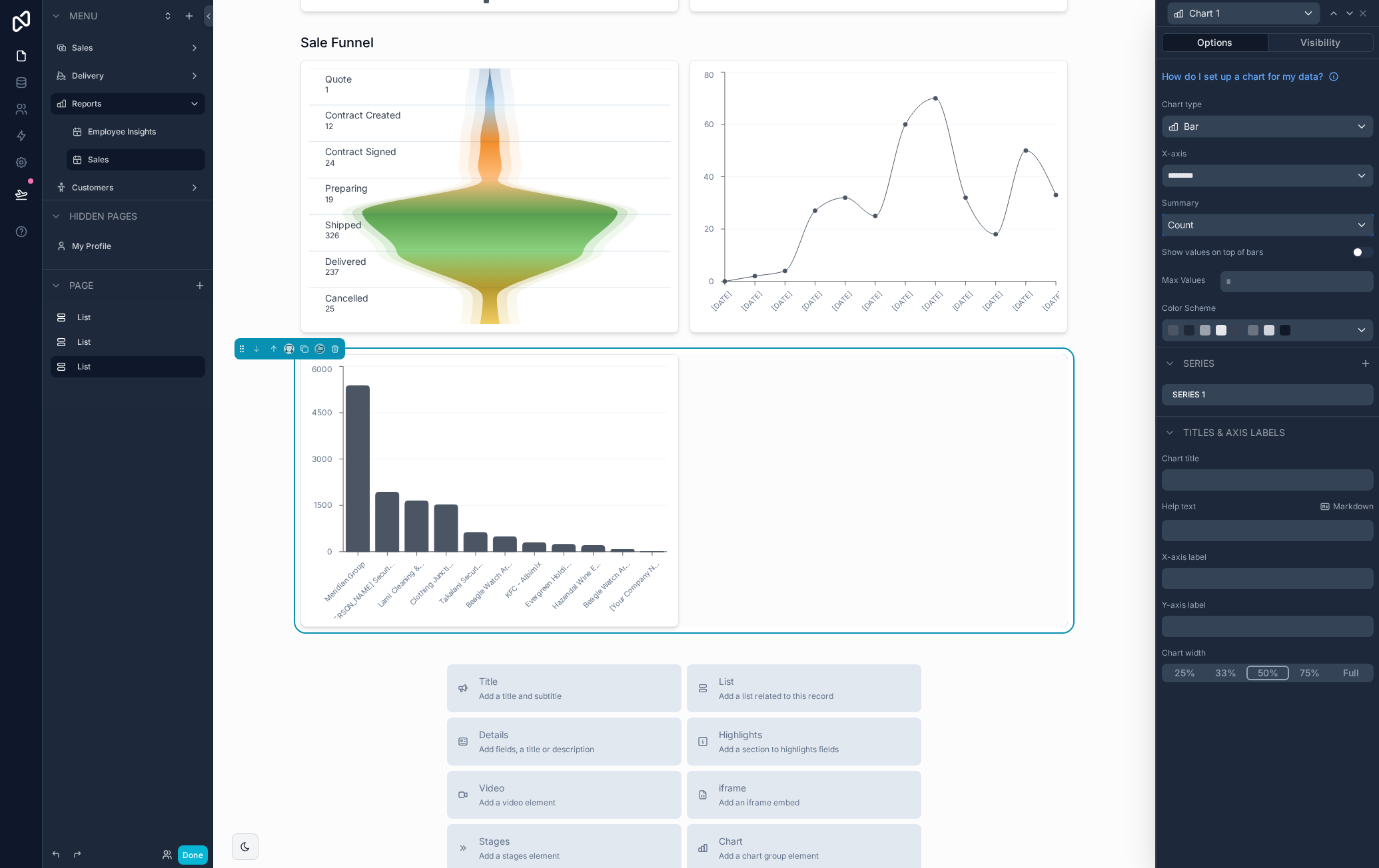
click at [1250, 223] on div "Count" at bounding box center [1268, 226] width 211 height 21
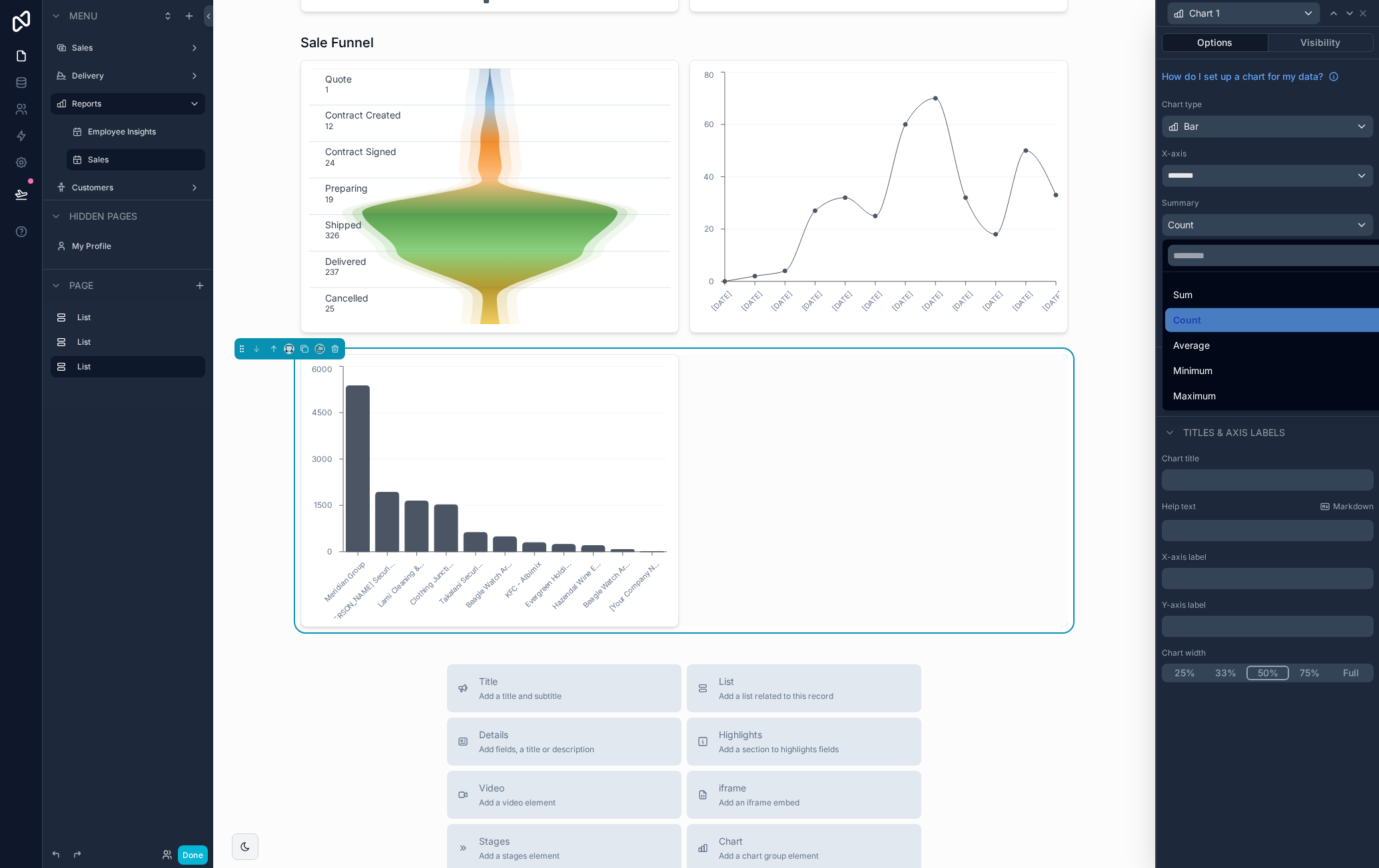
click at [1260, 205] on div at bounding box center [1267, 434] width 223 height 868
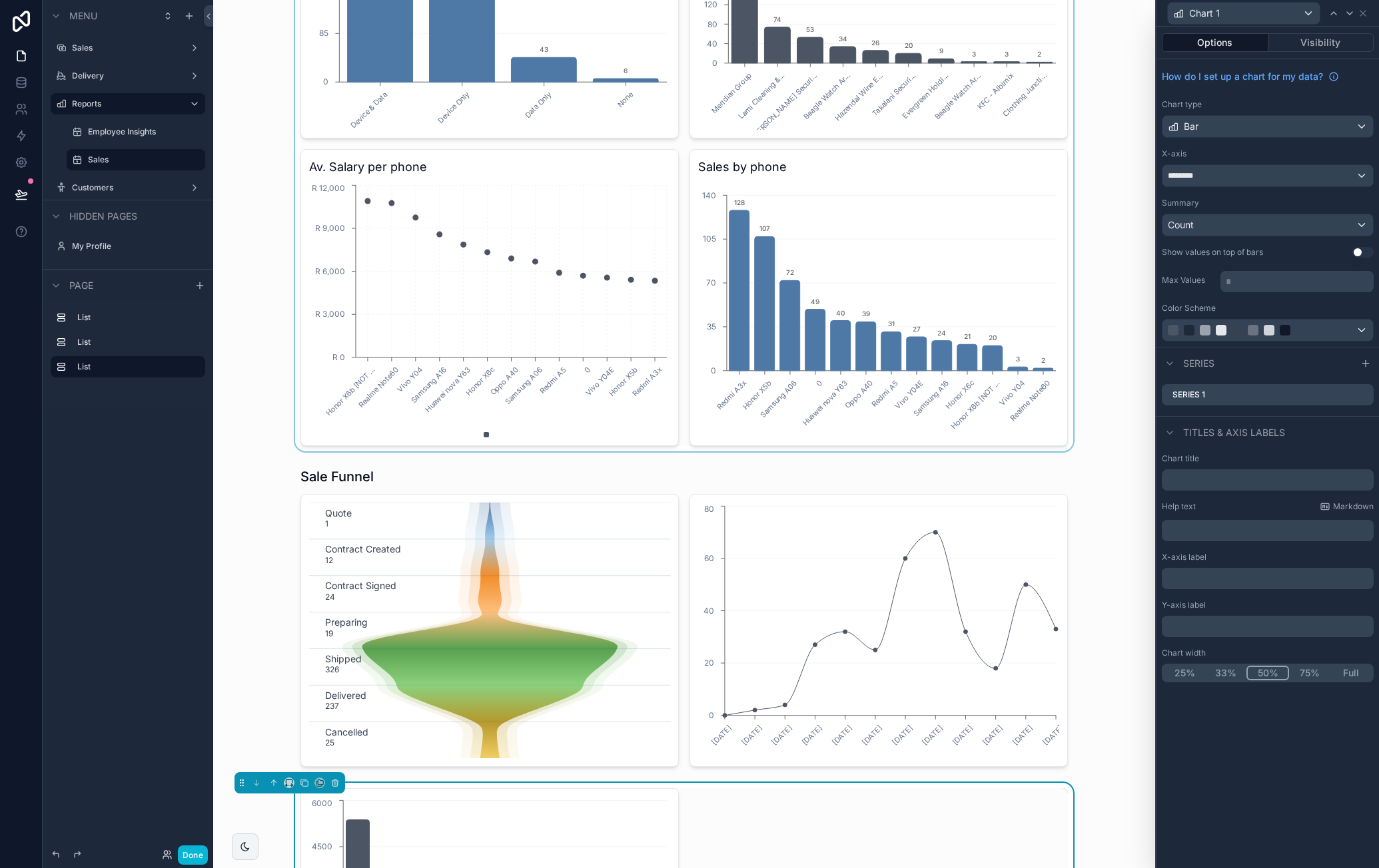
scroll to position [493, 0]
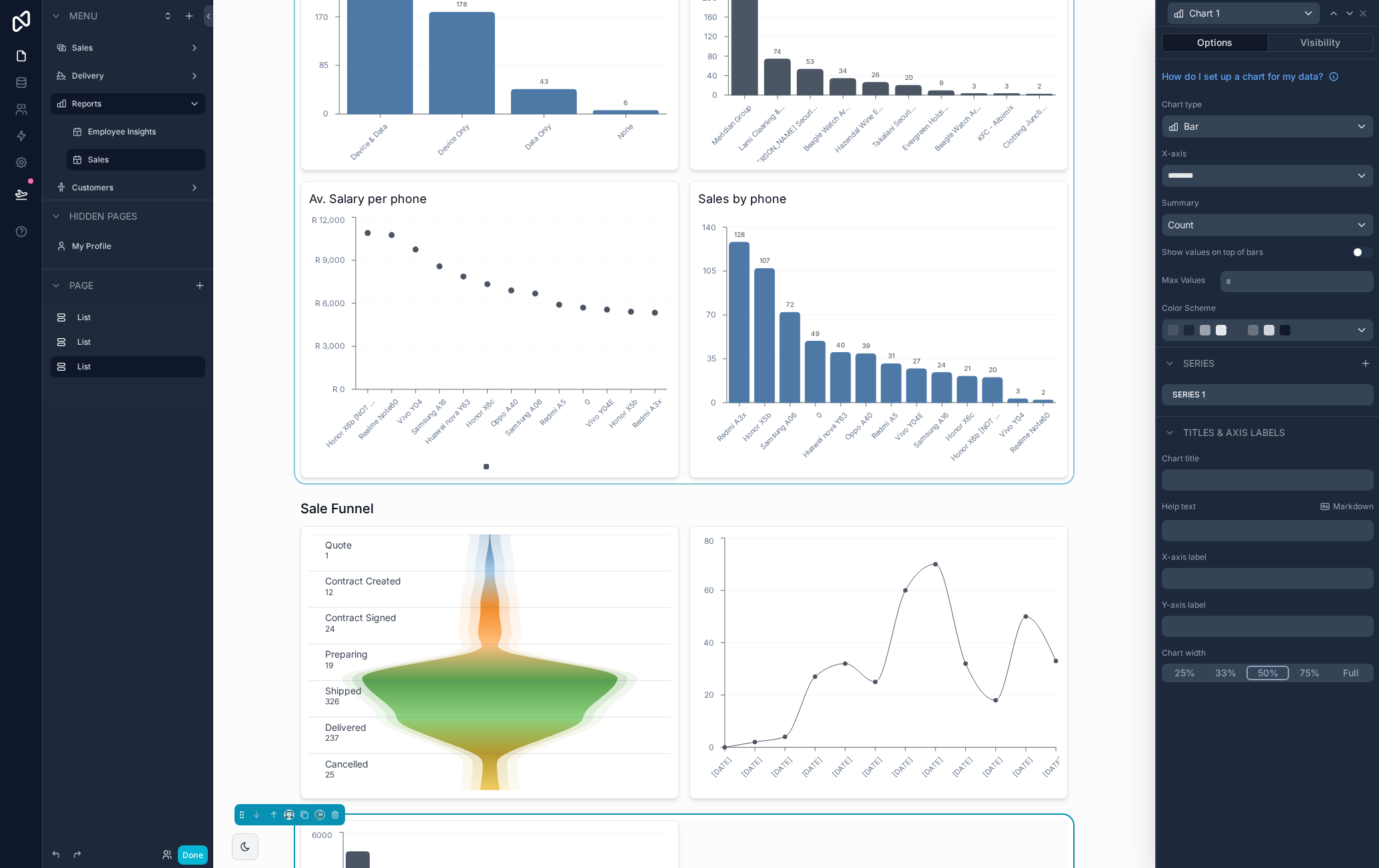
click at [994, 241] on div "scrollable content" at bounding box center [684, 0] width 921 height 965
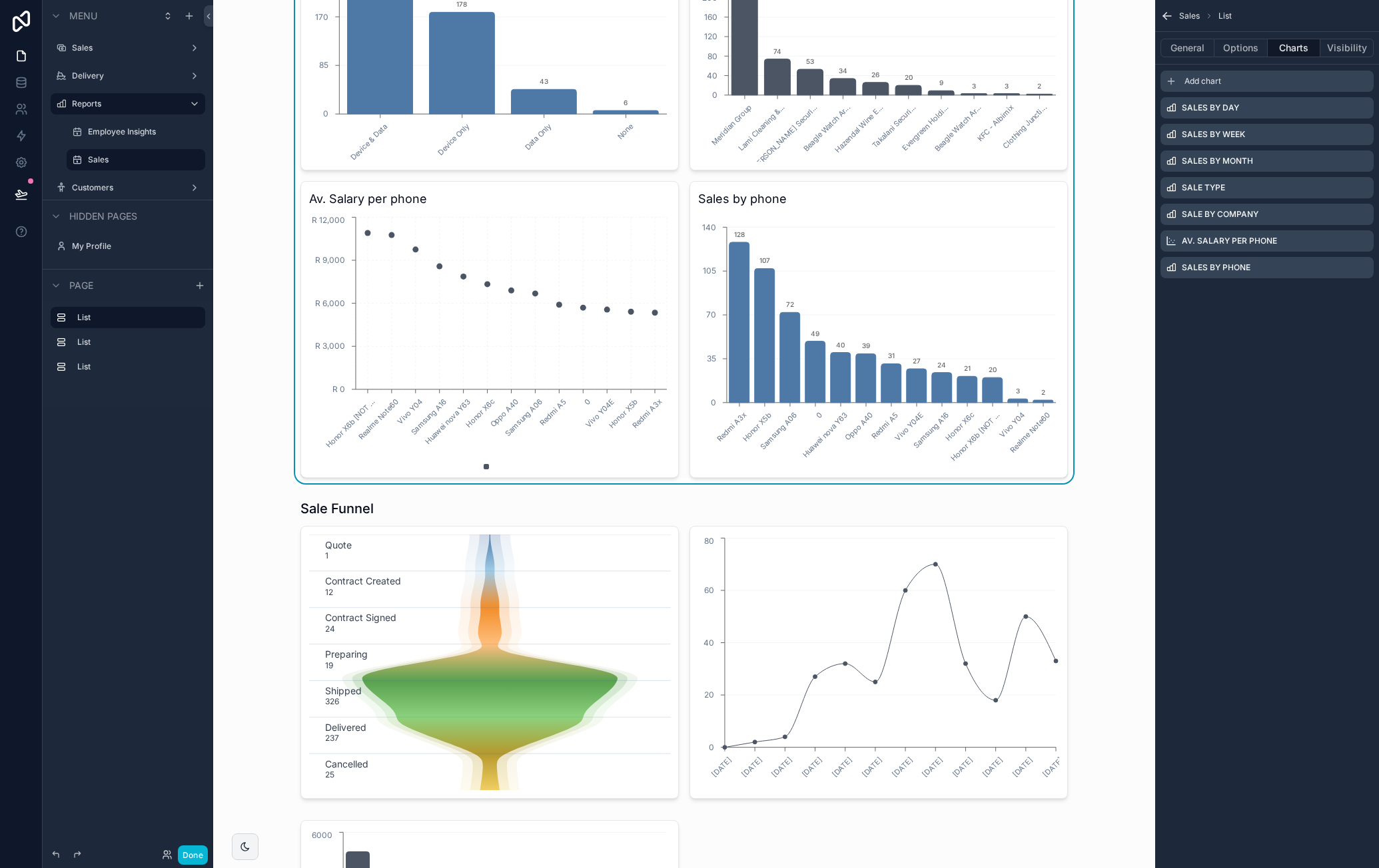
click at [1282, 80] on div "Add chart" at bounding box center [1267, 82] width 213 height 21
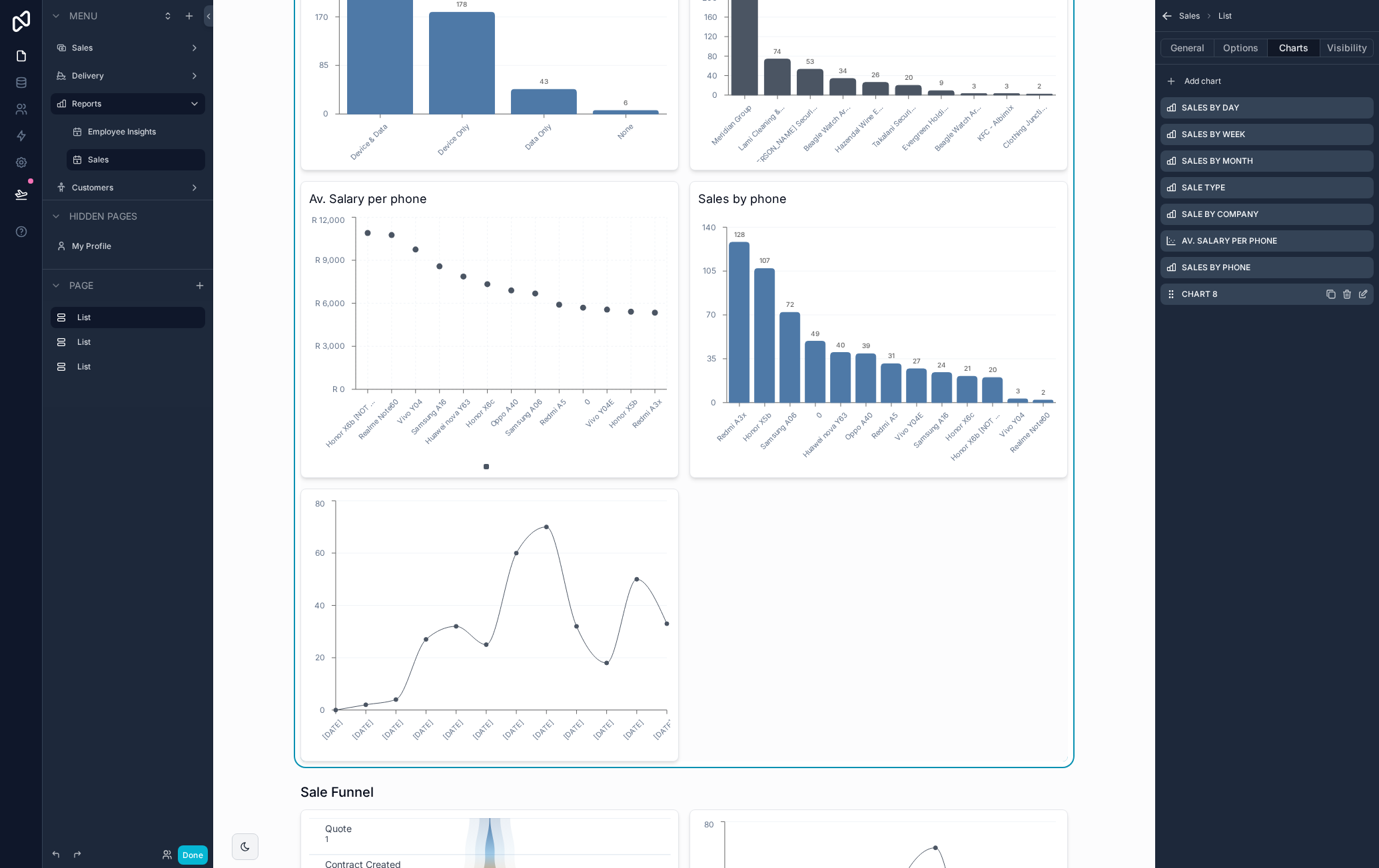
click at [1363, 294] on icon "scrollable content" at bounding box center [1362, 294] width 11 height 11
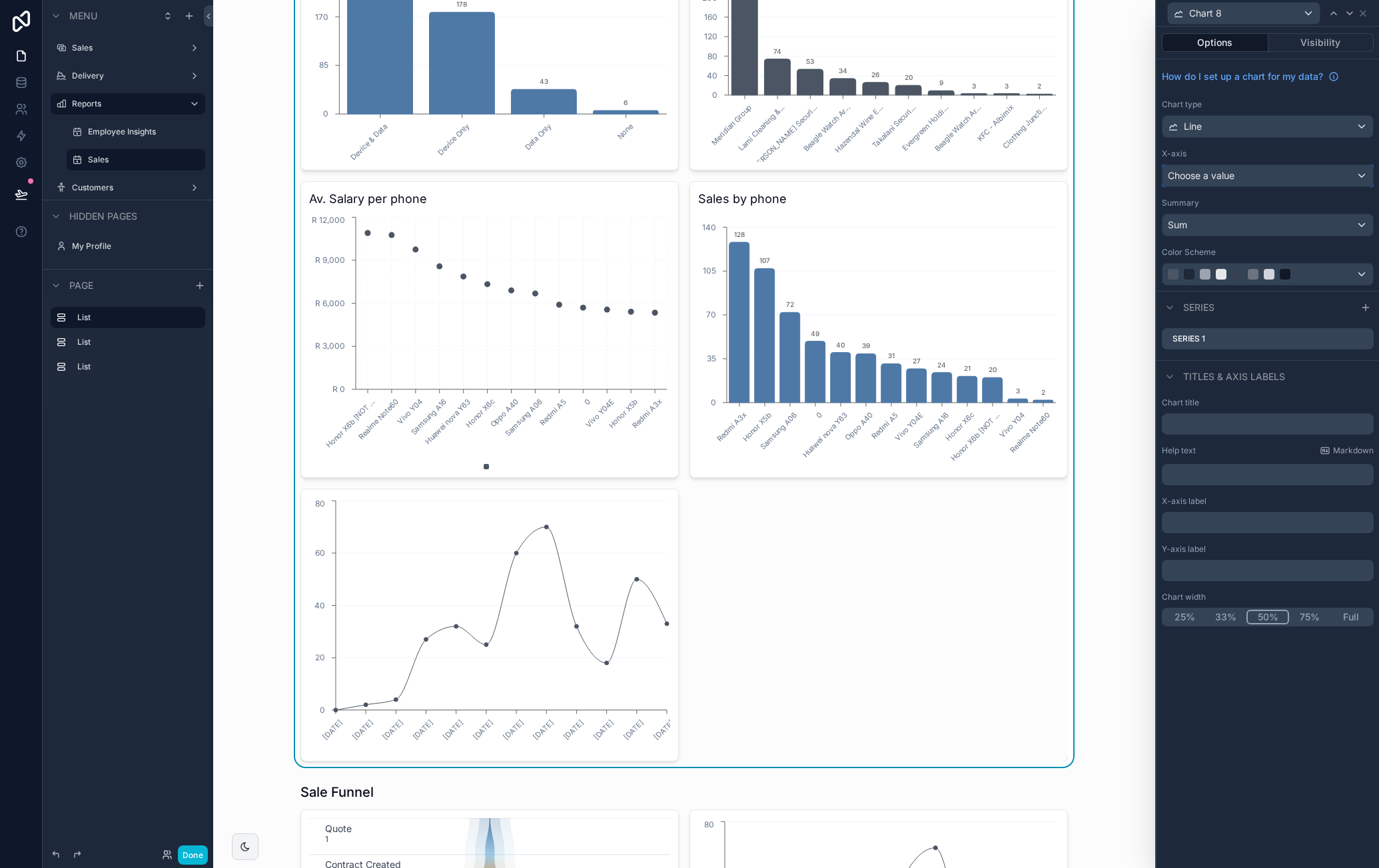
click at [1265, 168] on div "Choose a value" at bounding box center [1268, 176] width 211 height 21
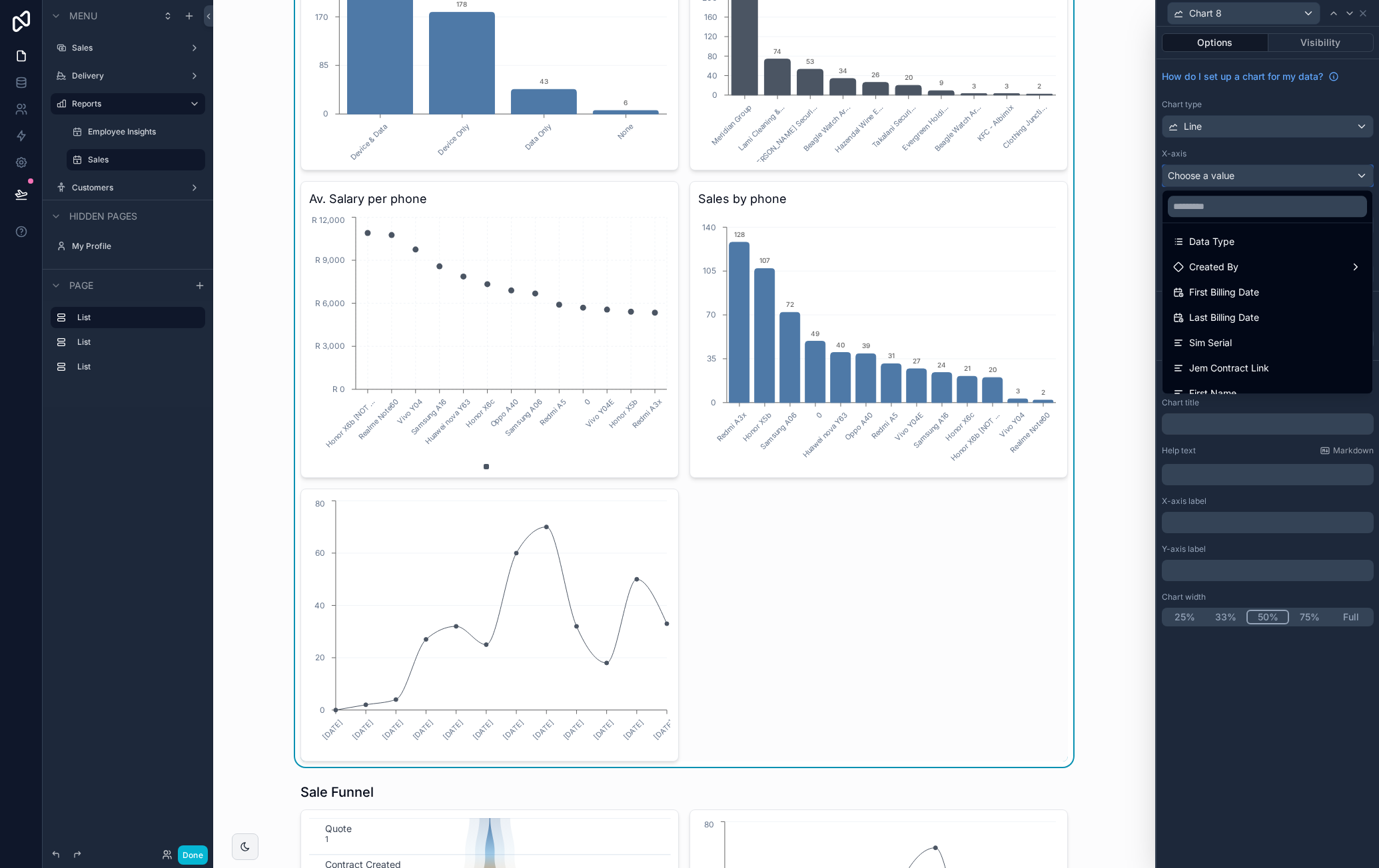
scroll to position [399, 0]
click at [1242, 198] on input "text" at bounding box center [1267, 206] width 199 height 21
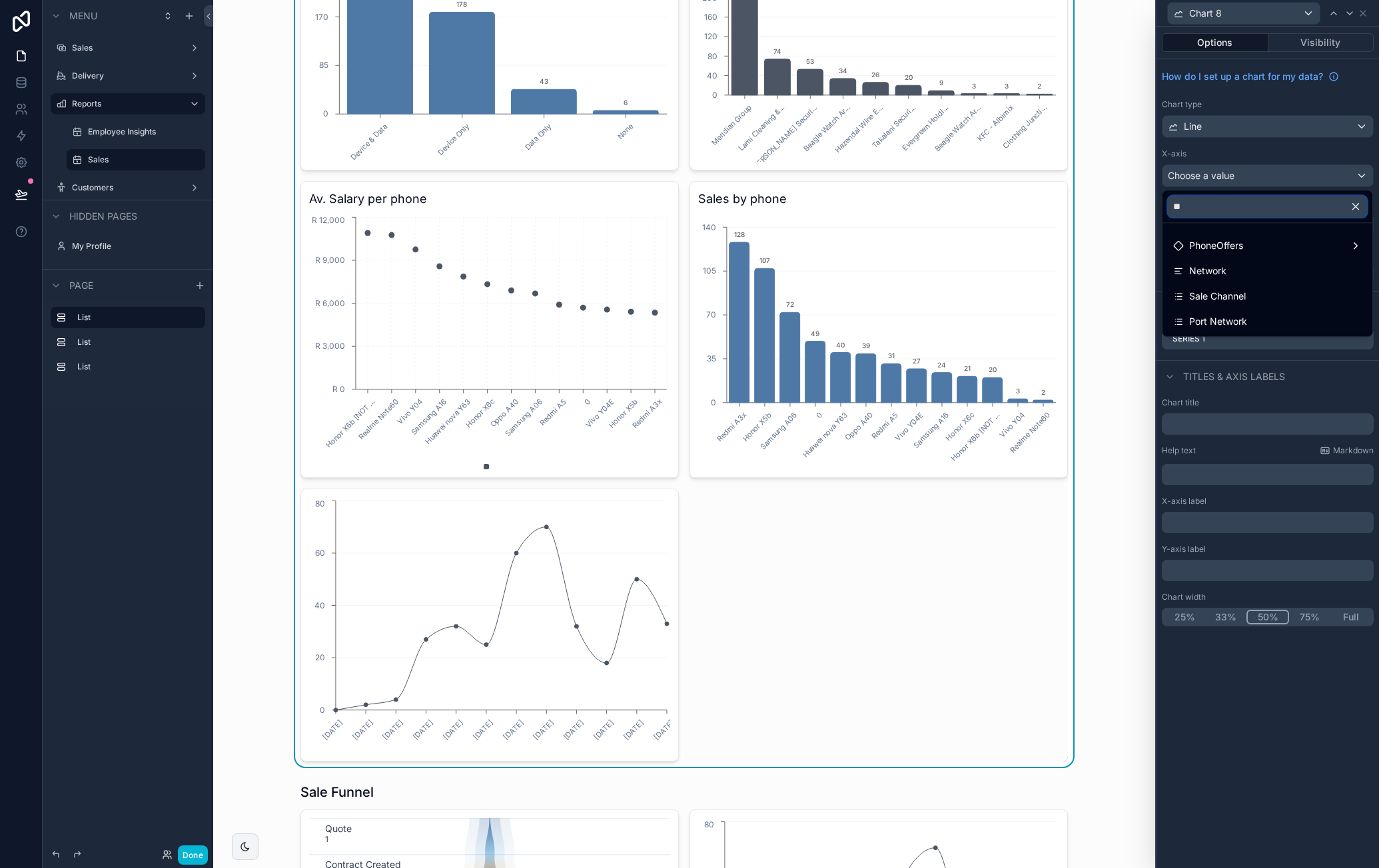
scroll to position [0, 0]
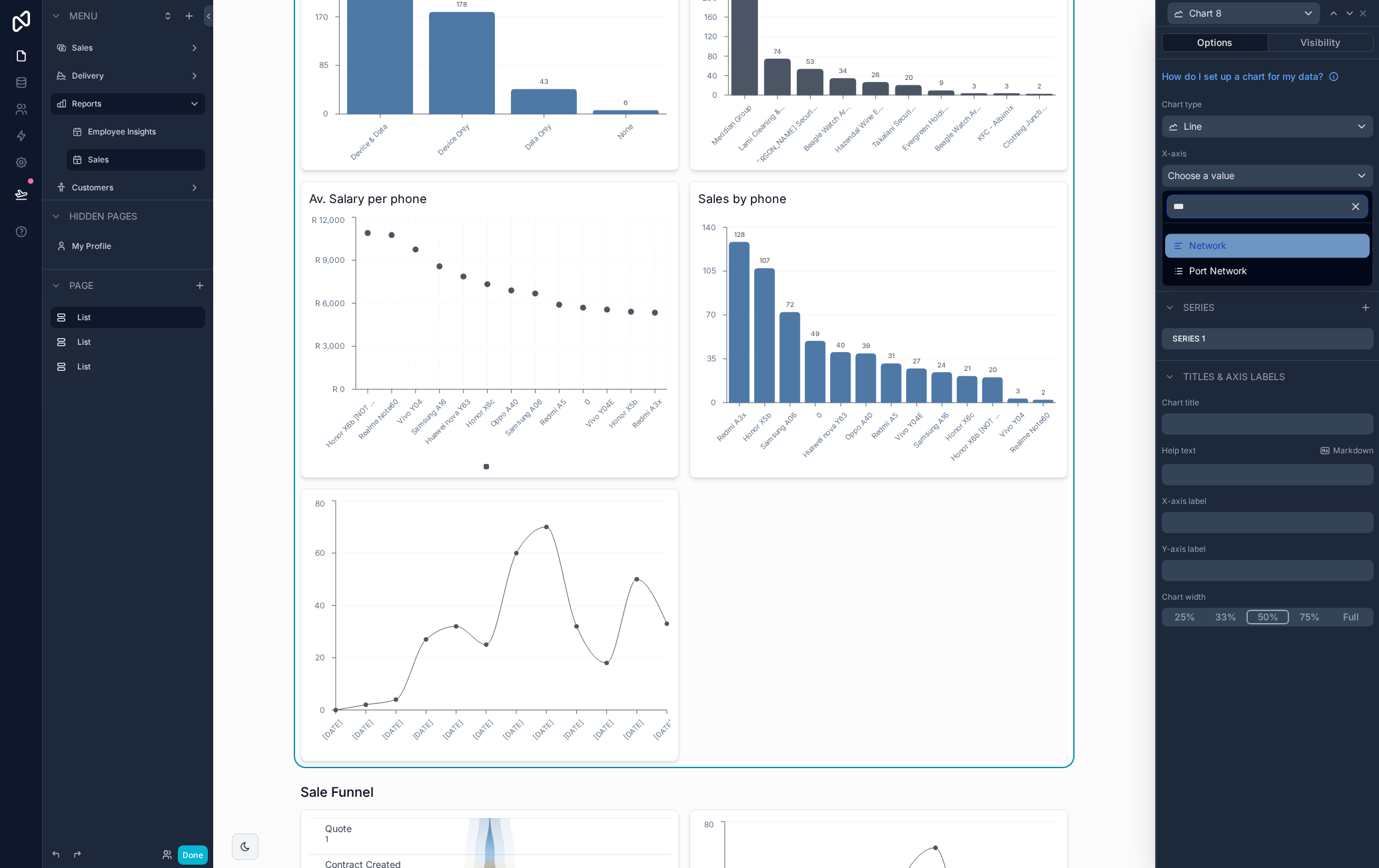
type input "***"
click at [1230, 240] on div "Network" at bounding box center [1268, 246] width 189 height 16
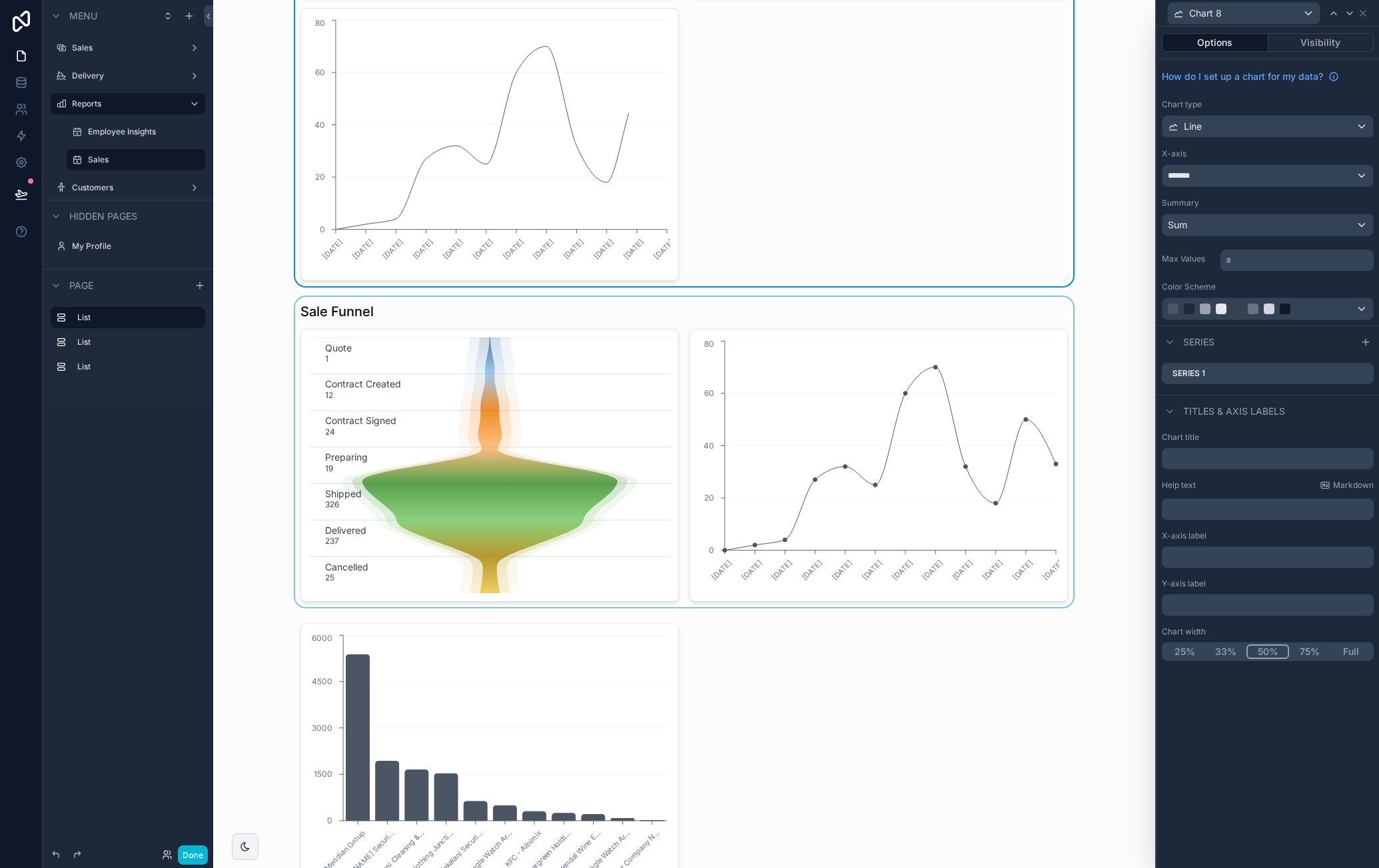
scroll to position [936, 0]
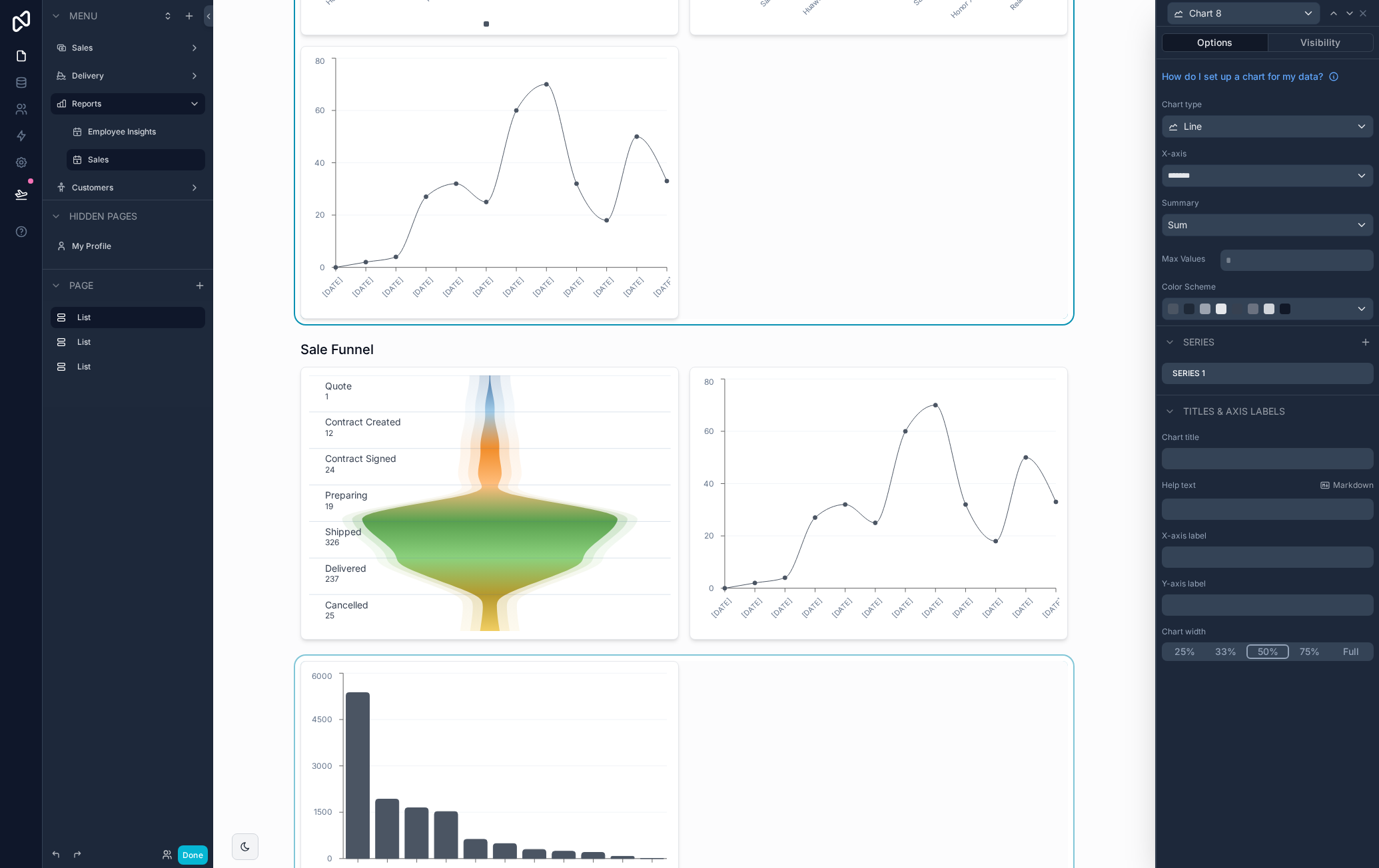
drag, startPoint x: 712, startPoint y: 657, endPoint x: 712, endPoint y: 683, distance: 26.0
click at [712, 657] on div "scrollable content" at bounding box center [684, 798] width 921 height 284
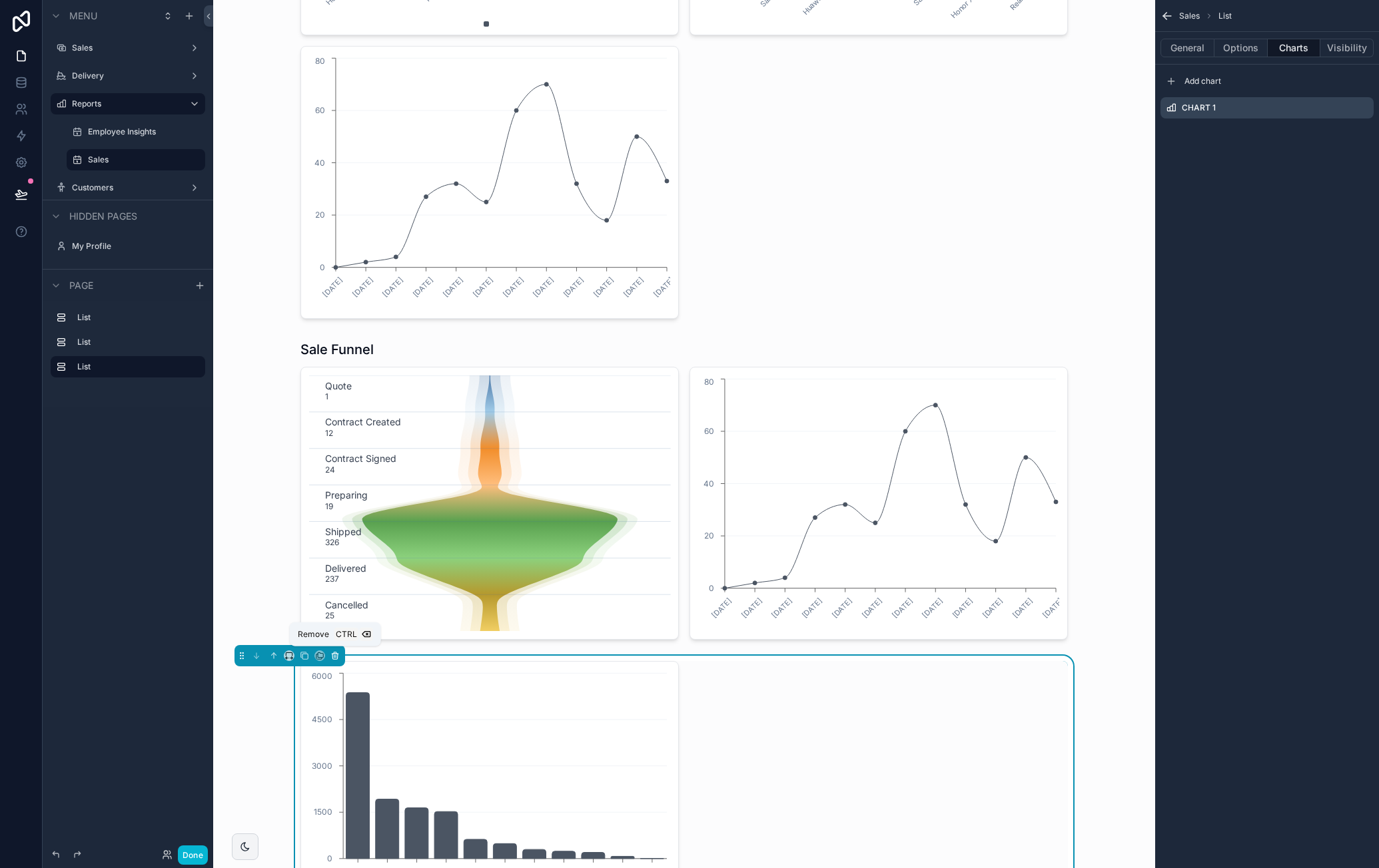
click at [337, 656] on icon "scrollable content" at bounding box center [336, 656] width 10 height 10
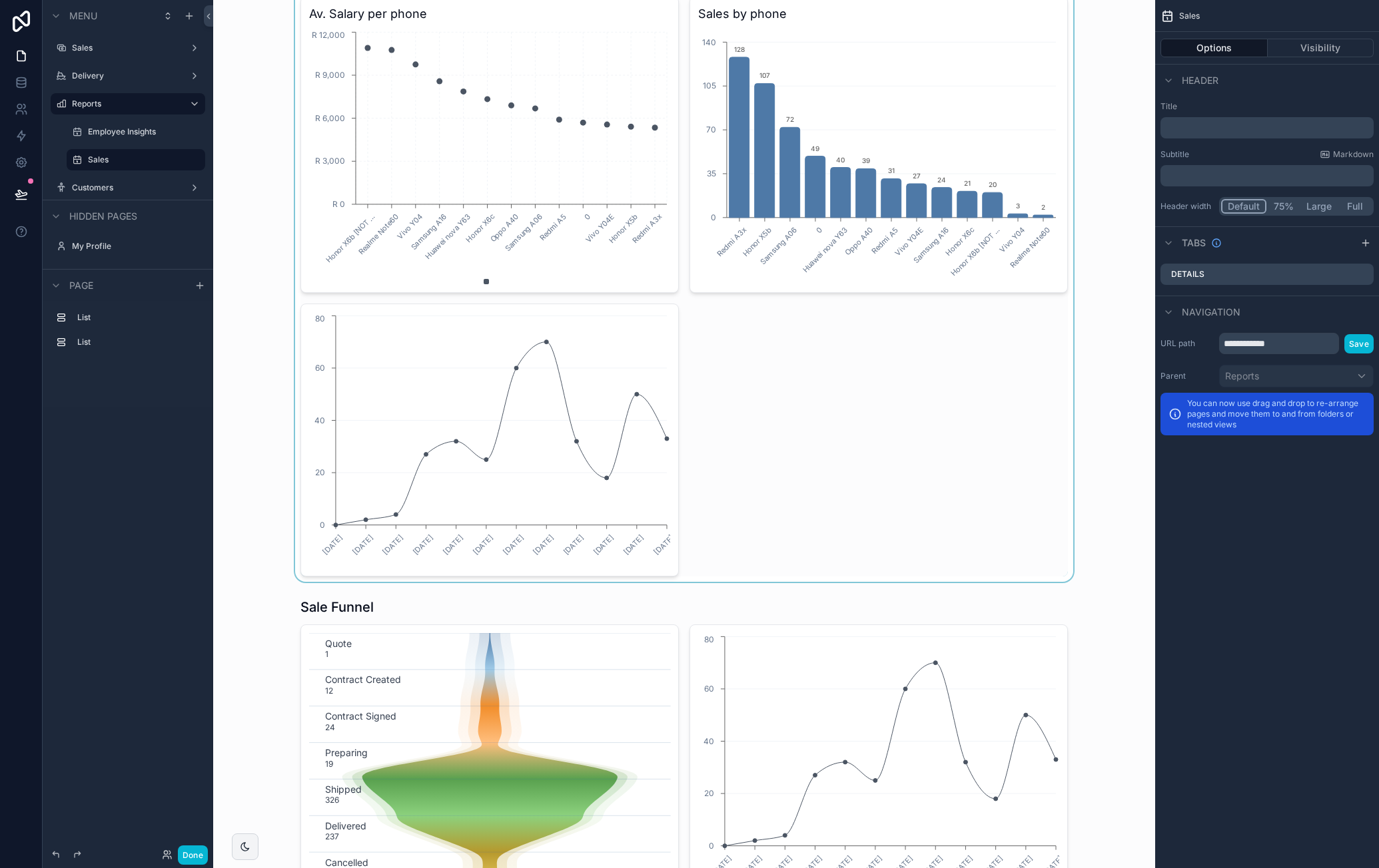
scroll to position [670, 0]
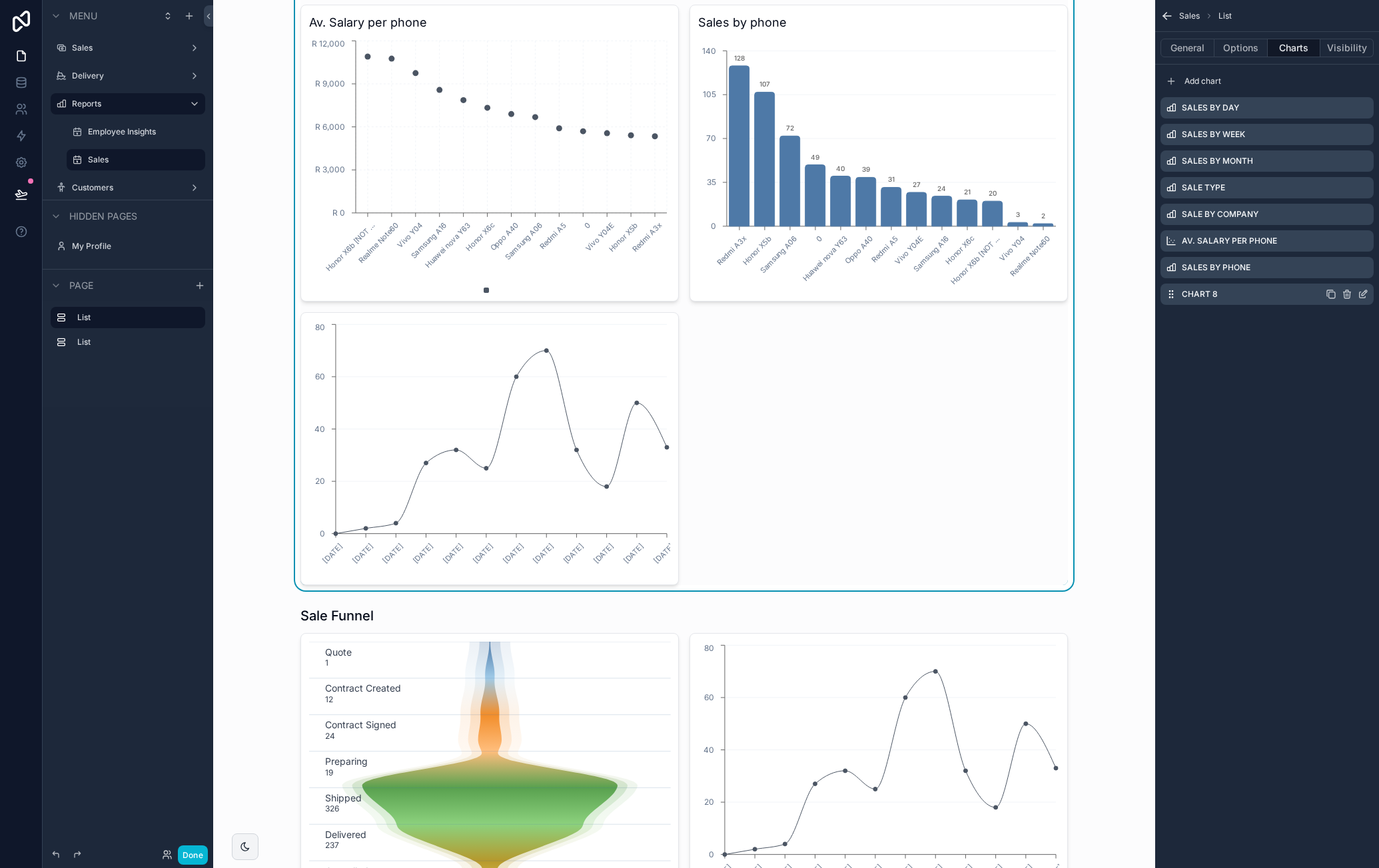
click at [1364, 293] on icon "scrollable content" at bounding box center [1362, 294] width 11 height 11
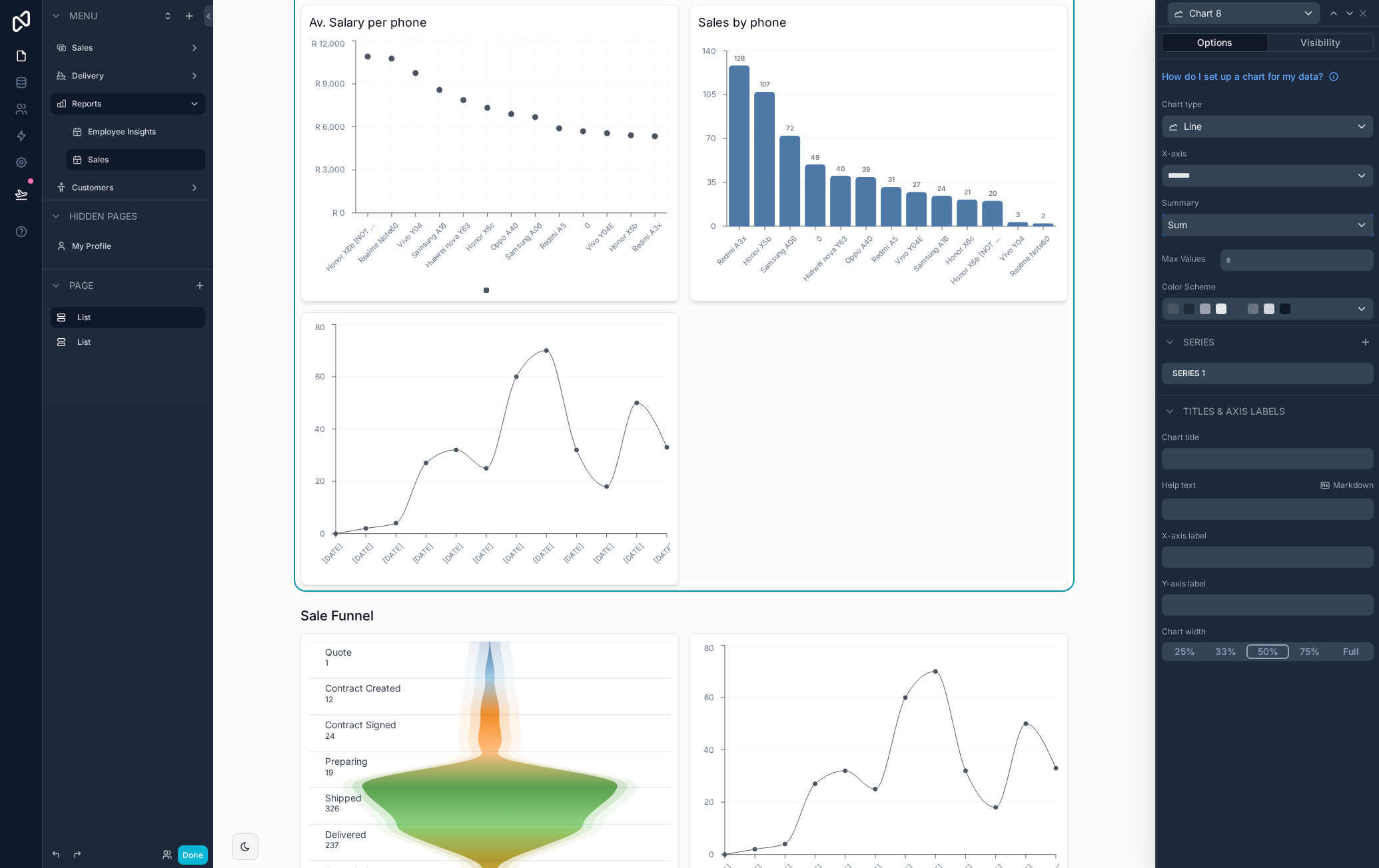
click at [1245, 224] on div "Sum" at bounding box center [1268, 226] width 211 height 21
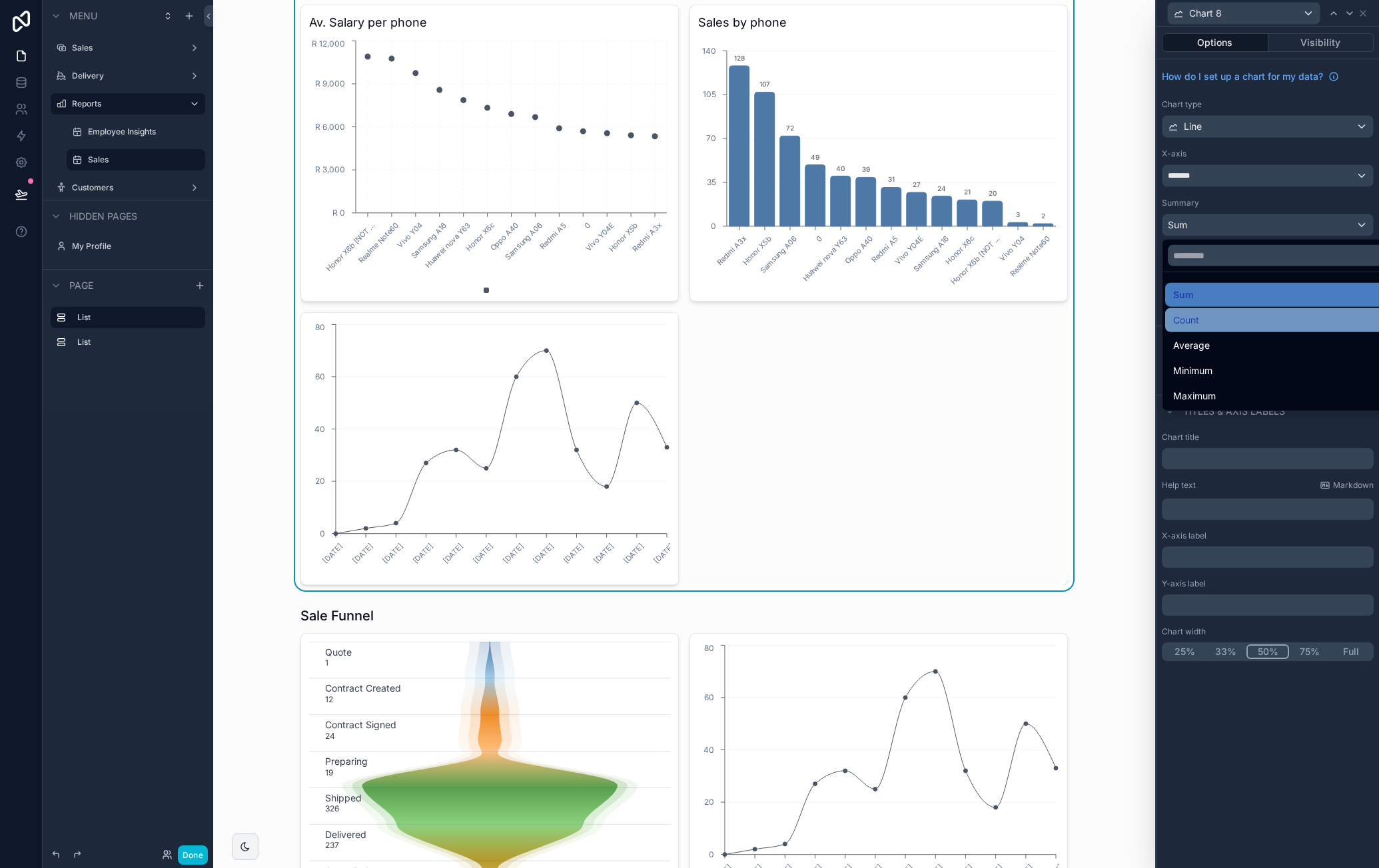
click at [1219, 310] on div "Count" at bounding box center [1283, 320] width 236 height 24
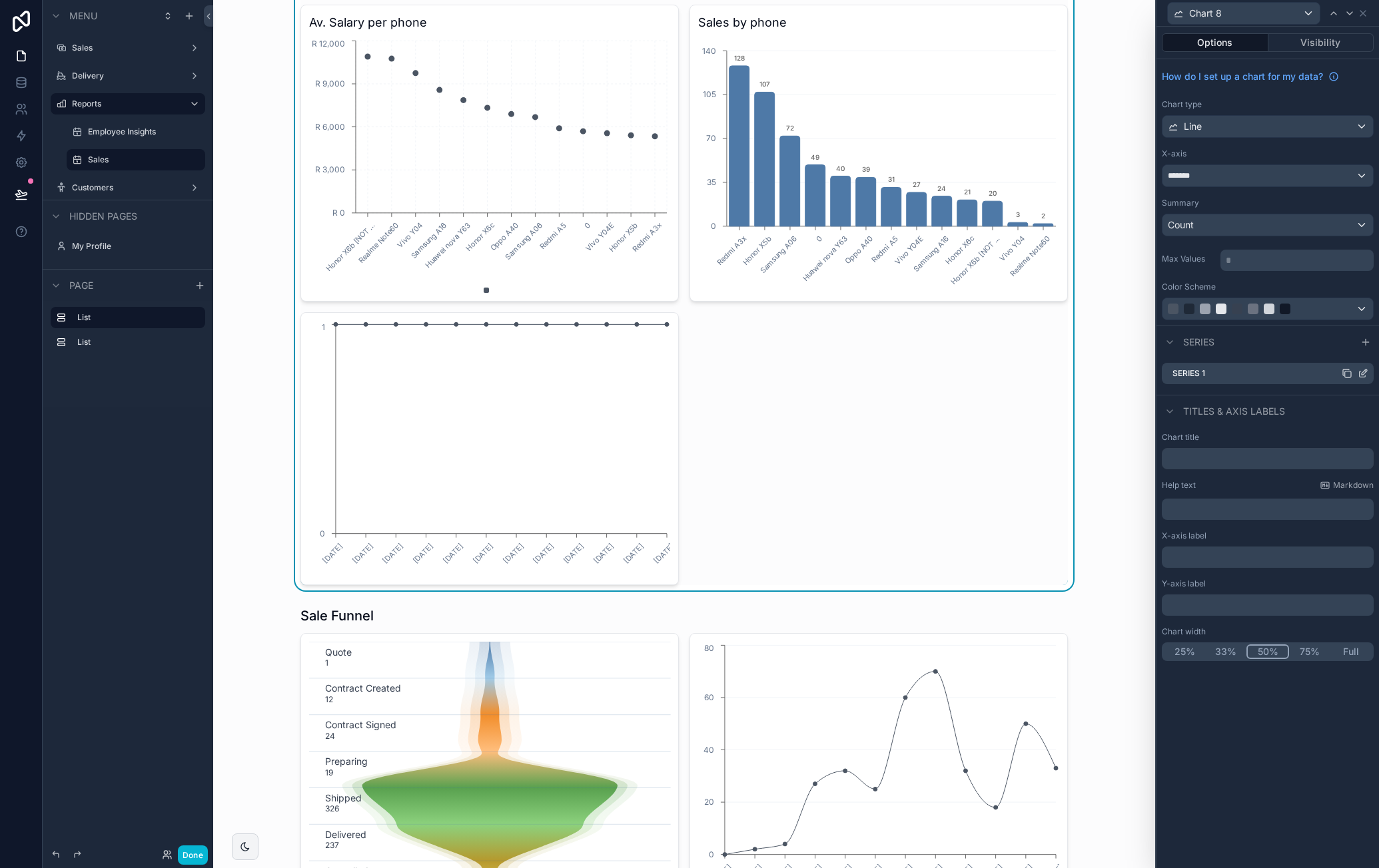
click at [1360, 371] on icon at bounding box center [1362, 374] width 6 height 6
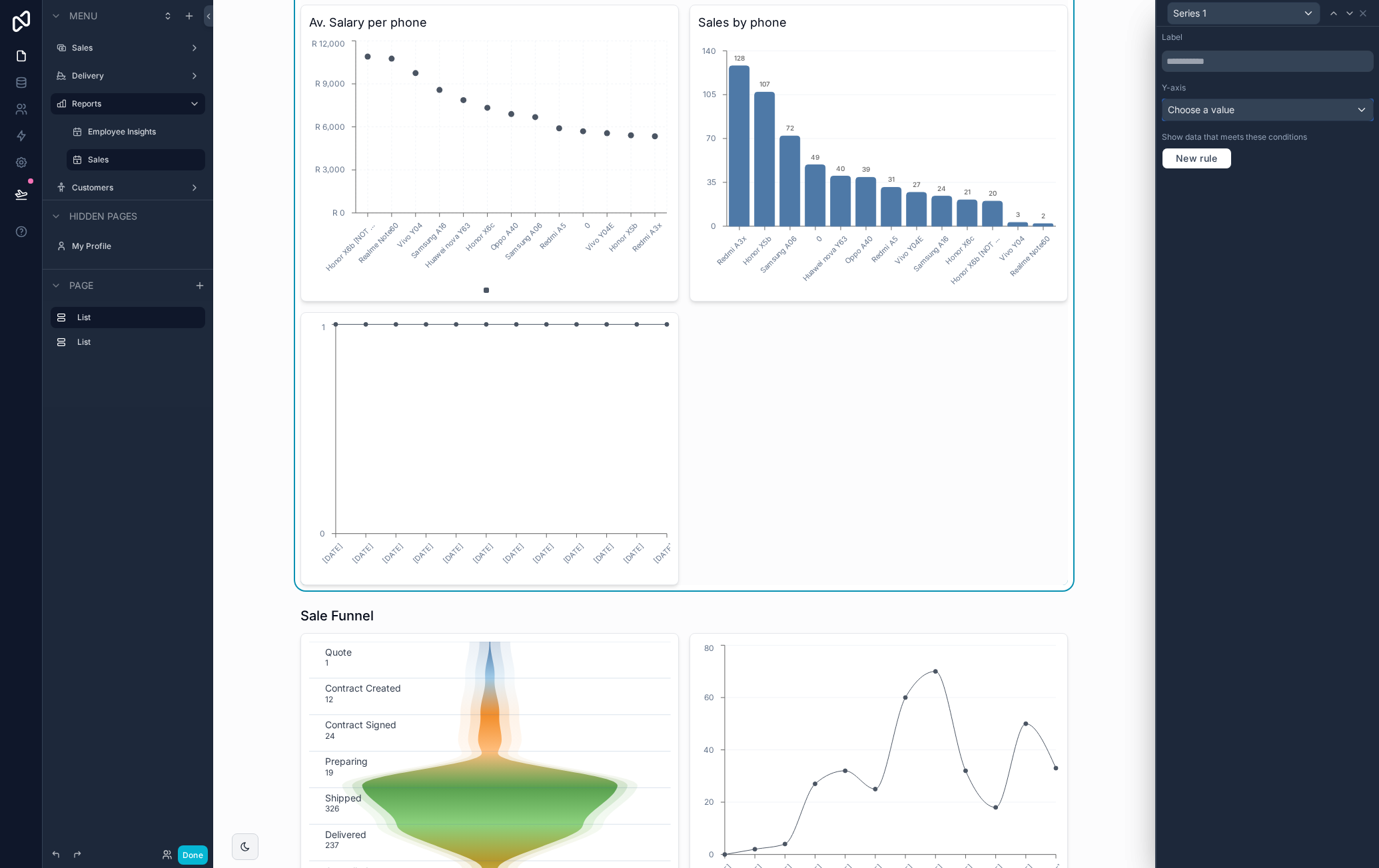
click at [1245, 111] on div "Choose a value" at bounding box center [1268, 110] width 211 height 21
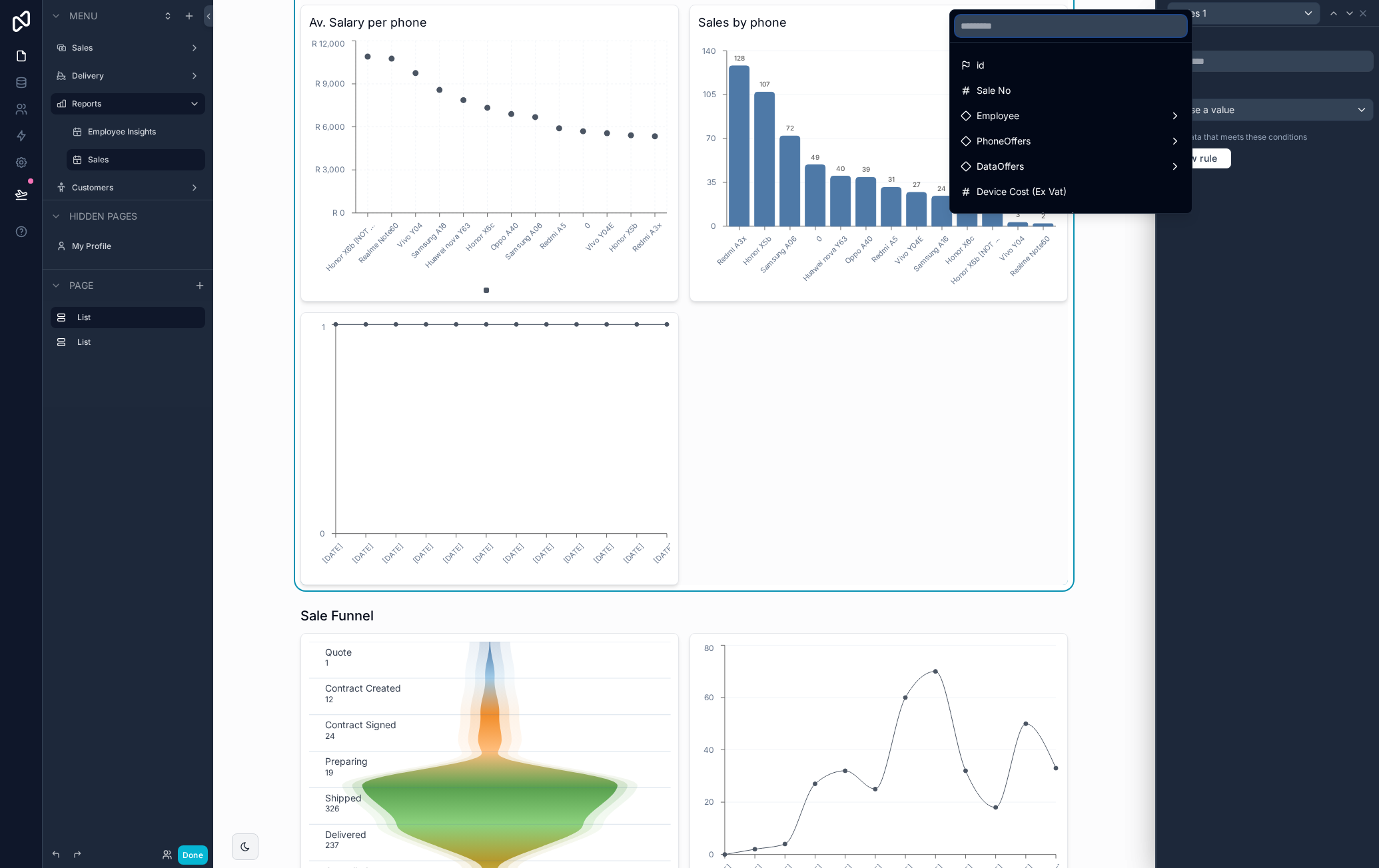
click at [1058, 28] on input "text" at bounding box center [1072, 26] width 231 height 21
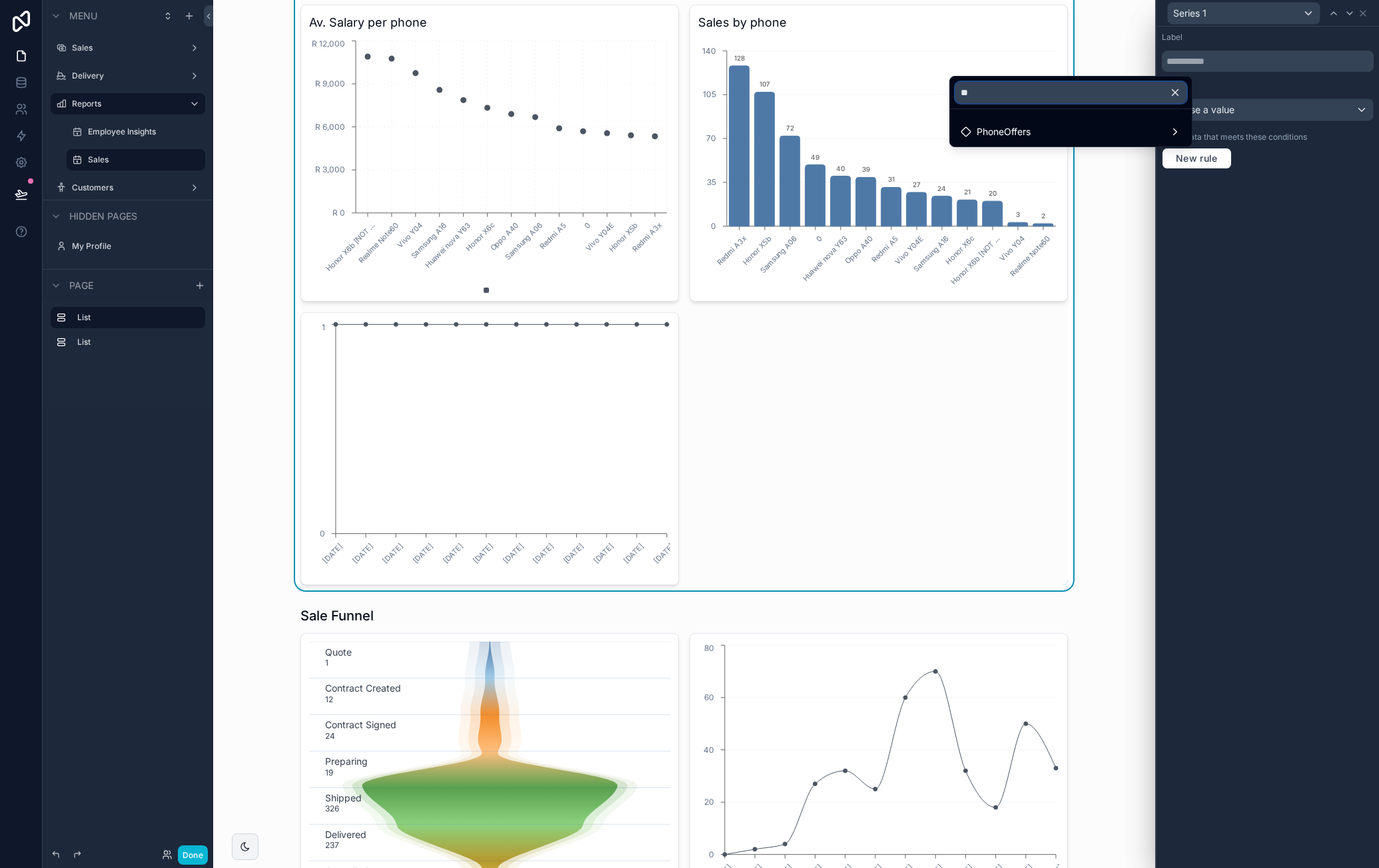
type input "**"
click at [1175, 94] on icon "button" at bounding box center [1175, 92] width 12 height 12
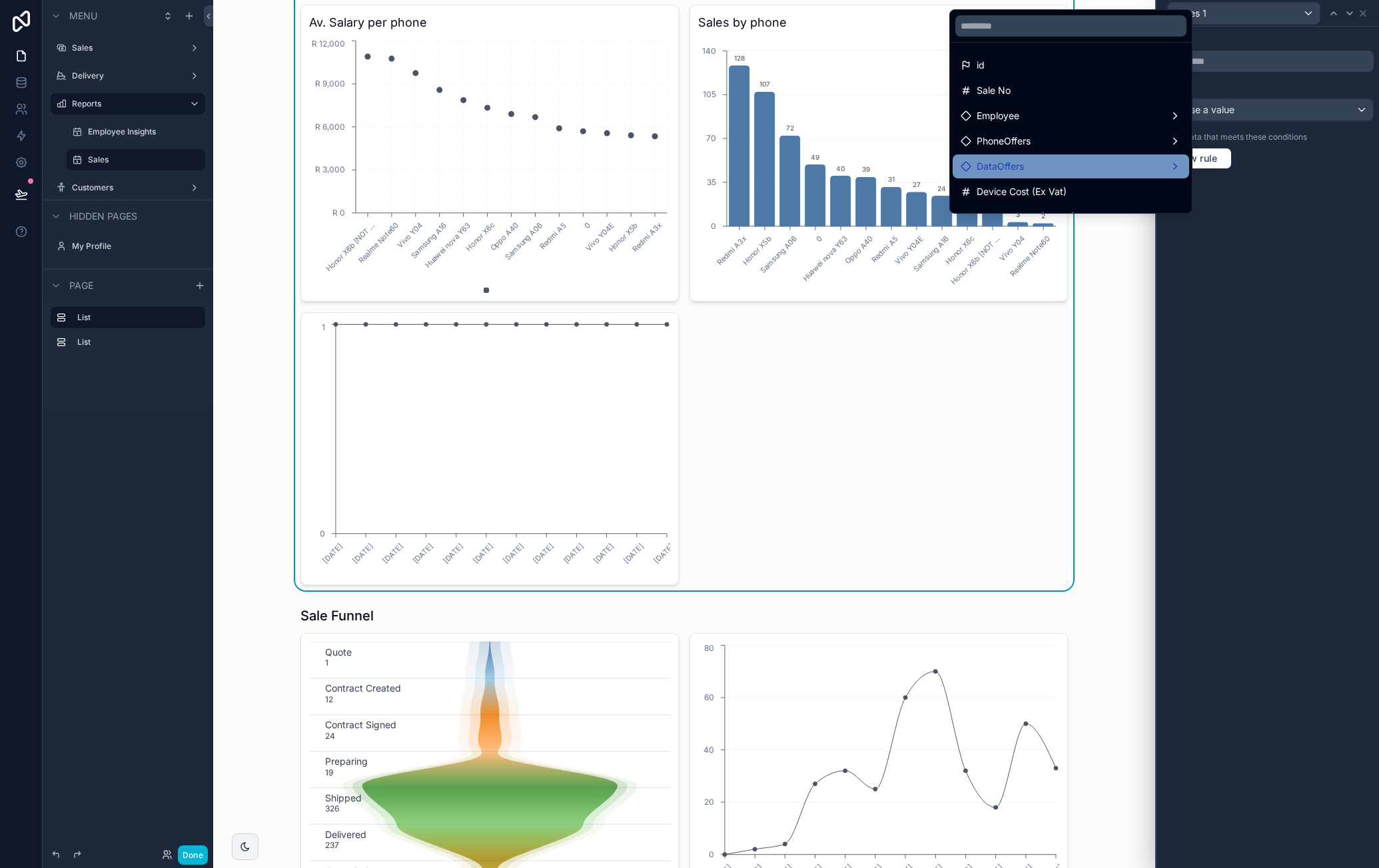
click at [1106, 155] on div "DataOffers" at bounding box center [1071, 166] width 236 height 24
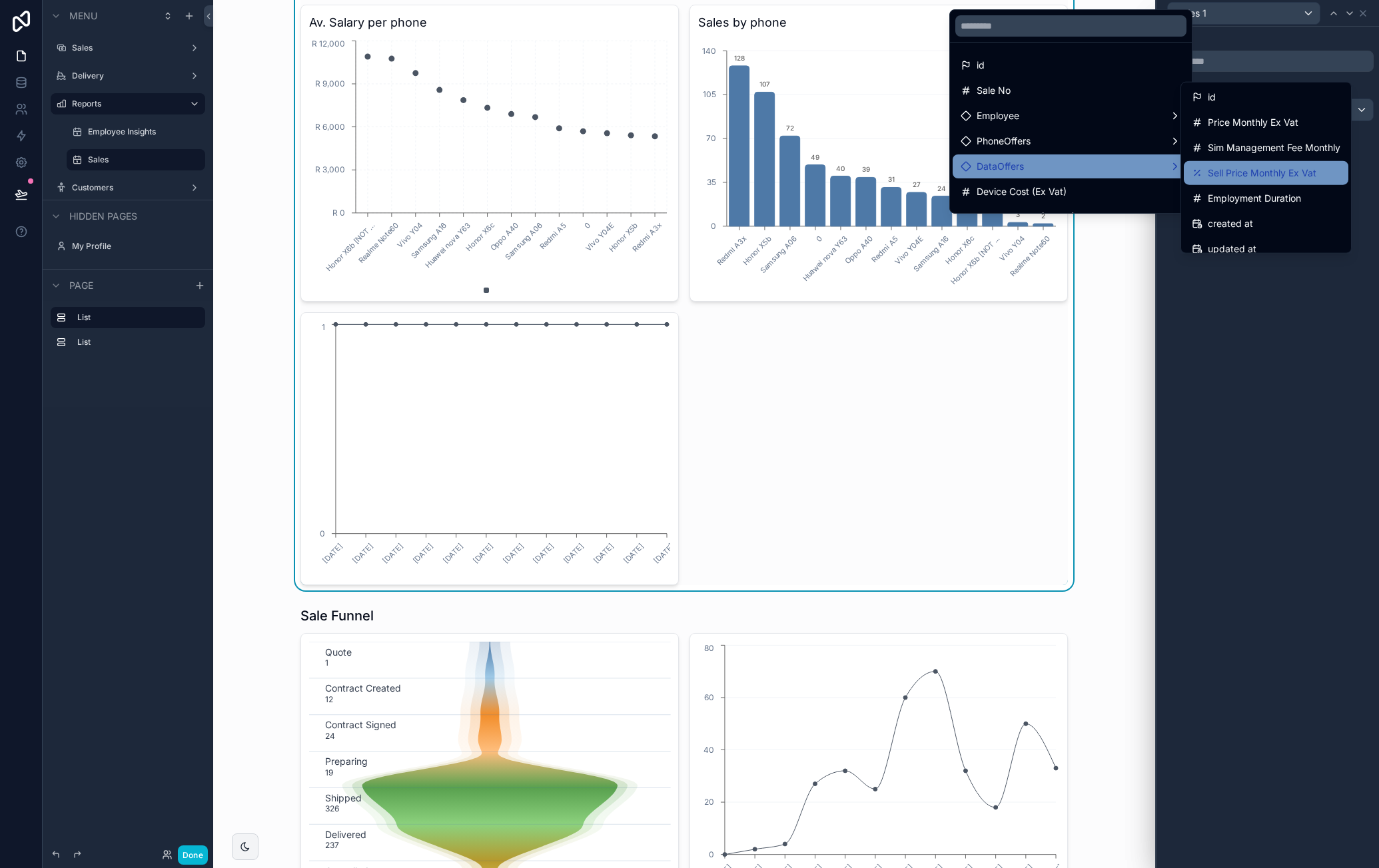
scroll to position [36, 0]
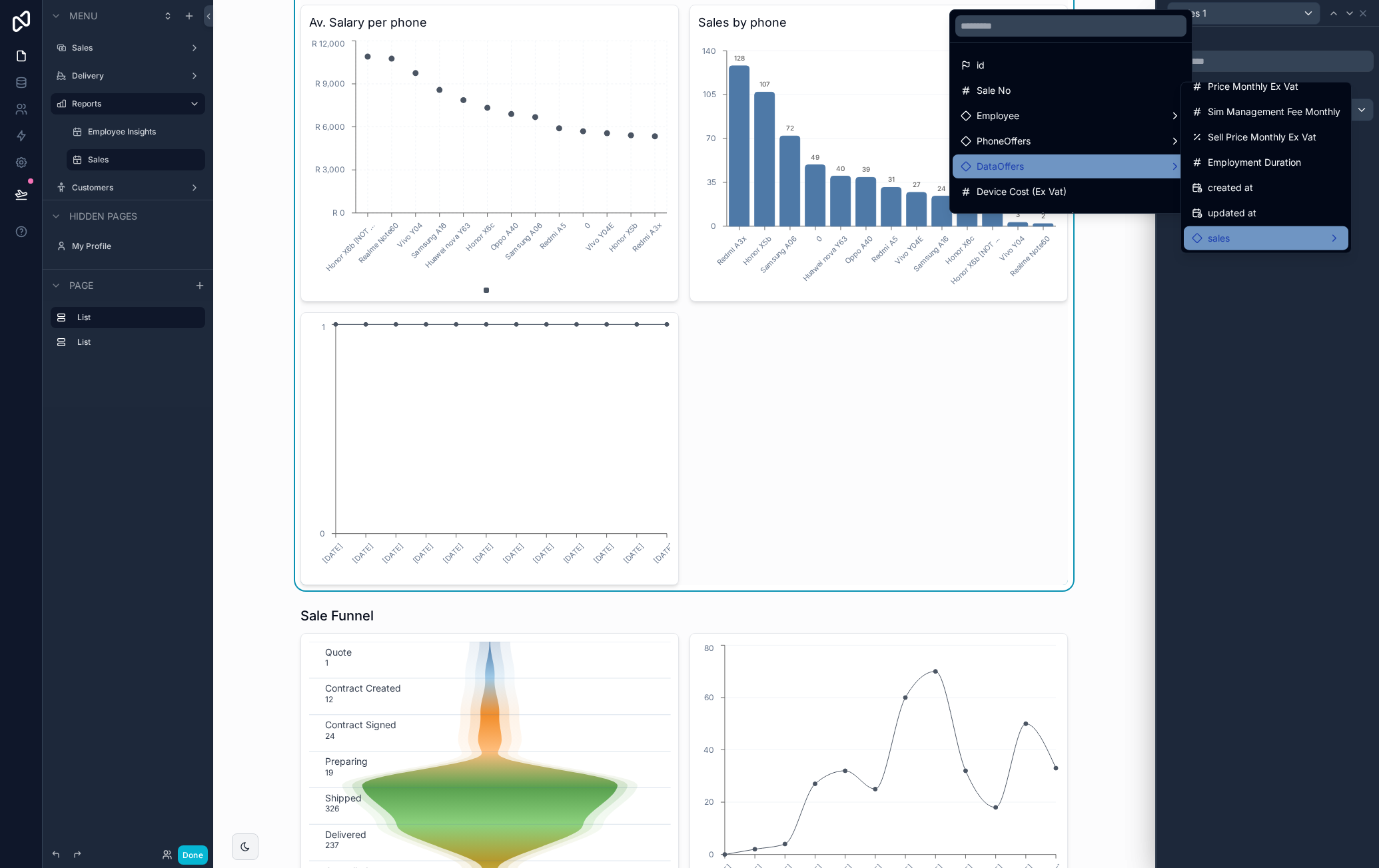
click at [1278, 231] on div "sales" at bounding box center [1266, 238] width 149 height 16
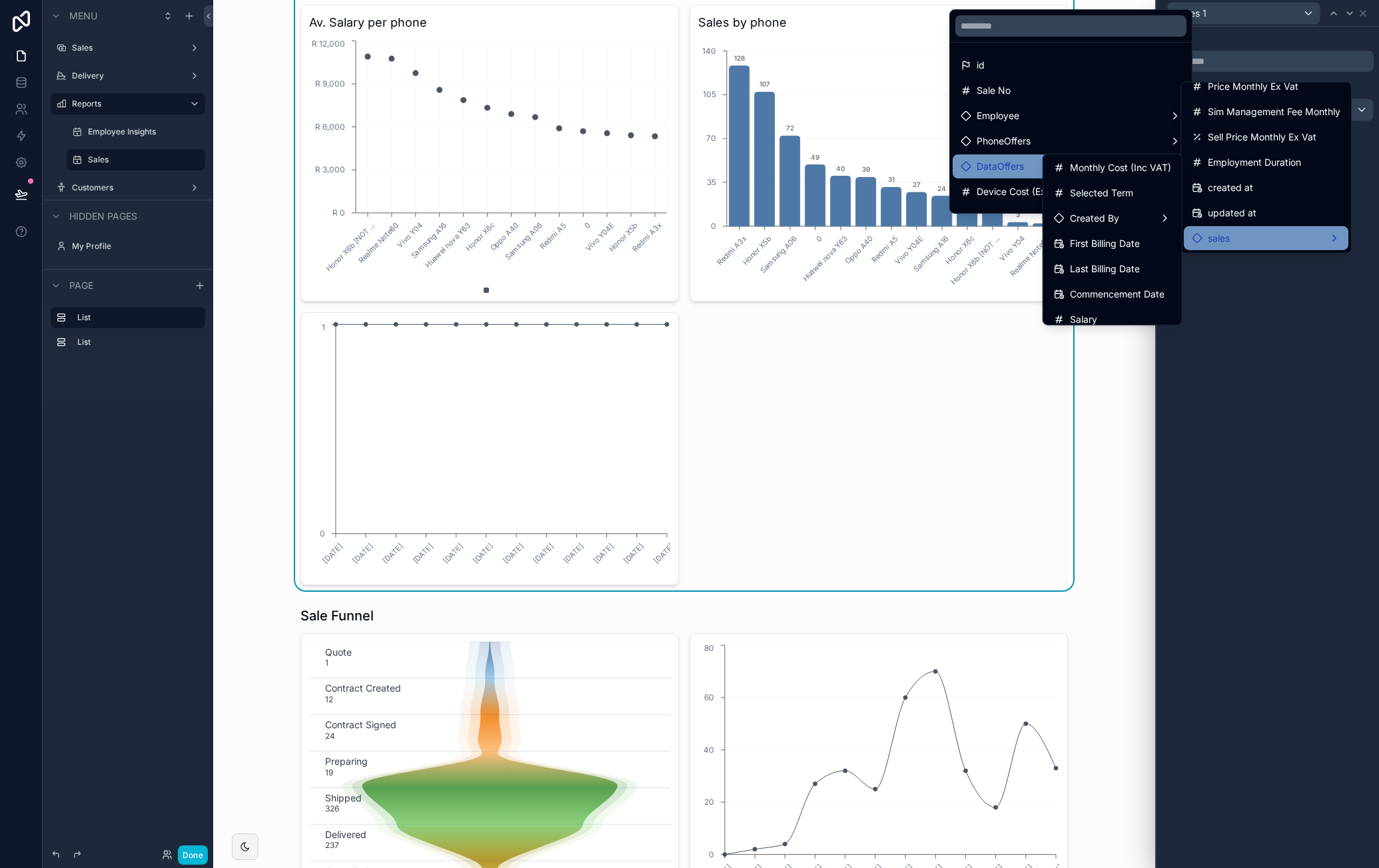
scroll to position [200, 0]
click at [1251, 312] on div at bounding box center [1267, 434] width 223 height 868
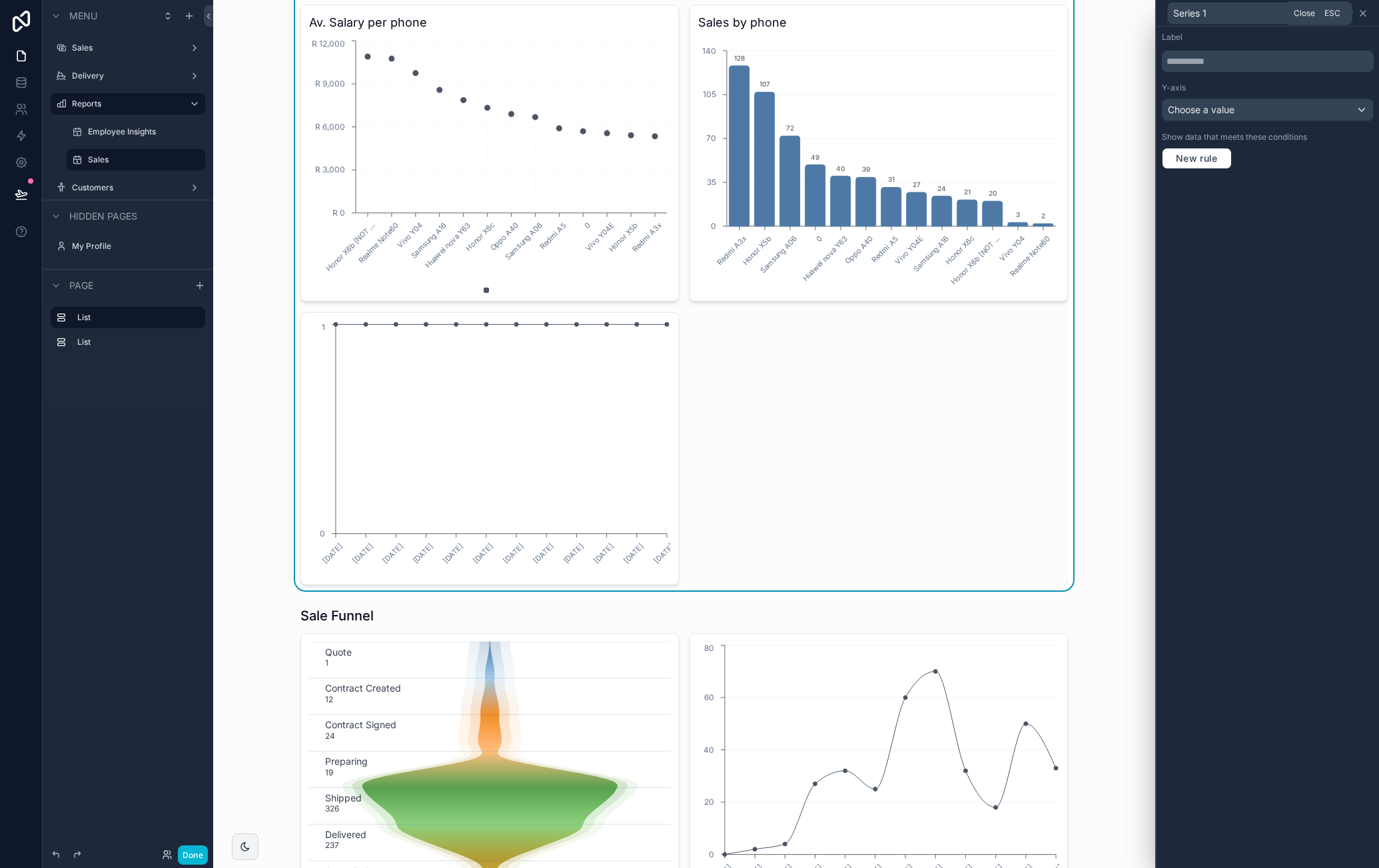
click at [1364, 12] on icon at bounding box center [1362, 13] width 11 height 11
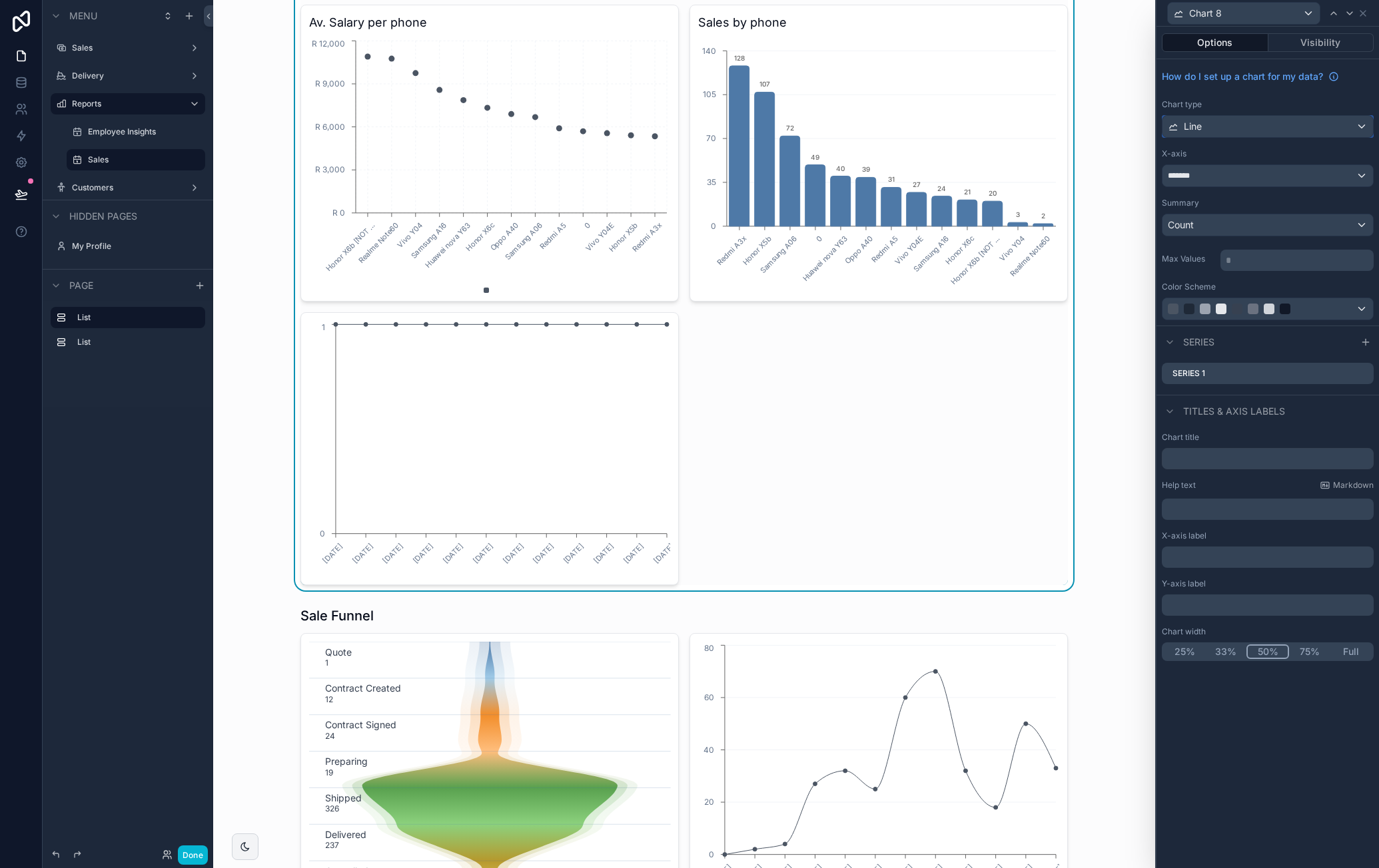
click at [1282, 127] on div "Line" at bounding box center [1268, 126] width 211 height 21
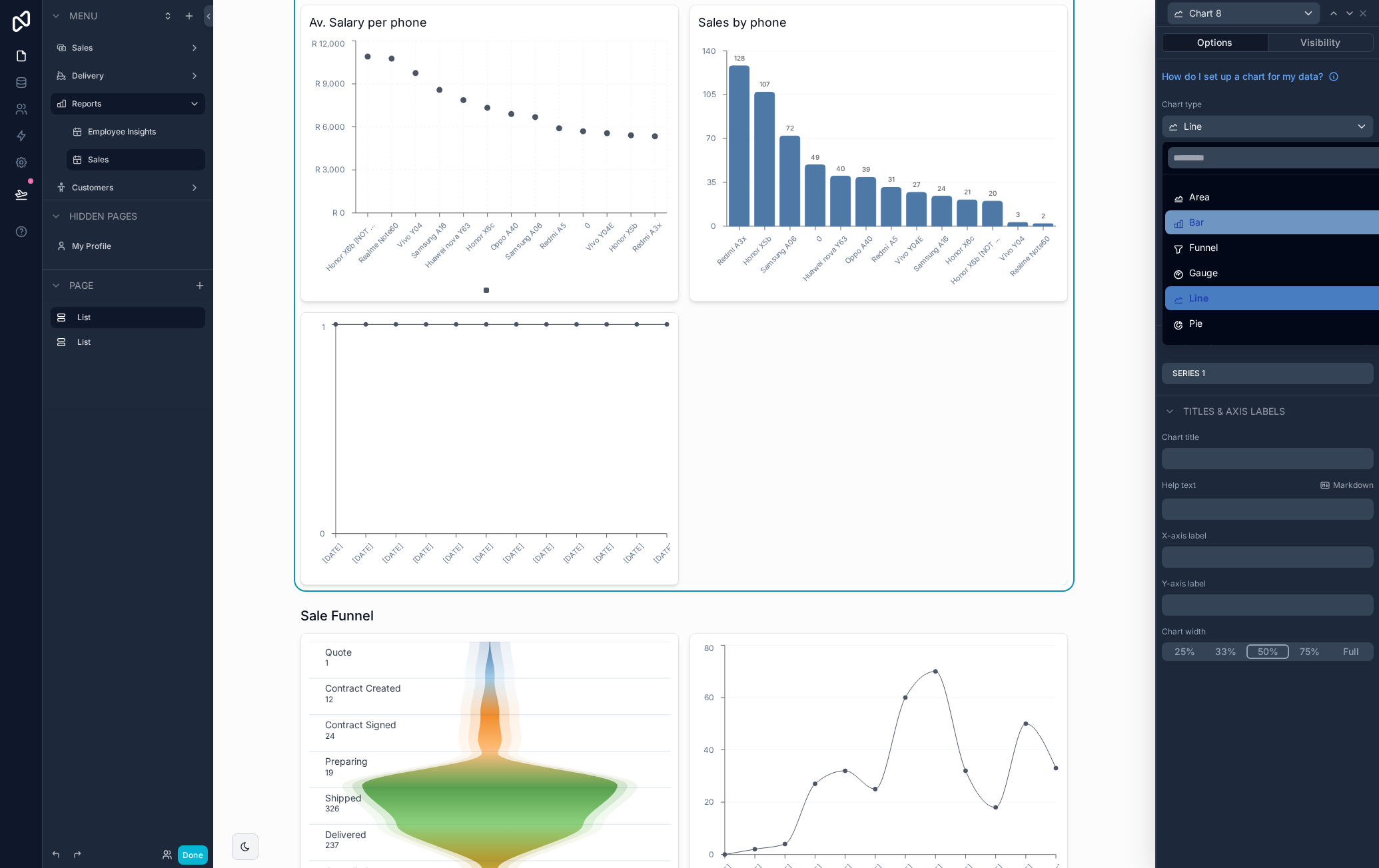
click at [1218, 211] on div "Bar" at bounding box center [1283, 223] width 236 height 24
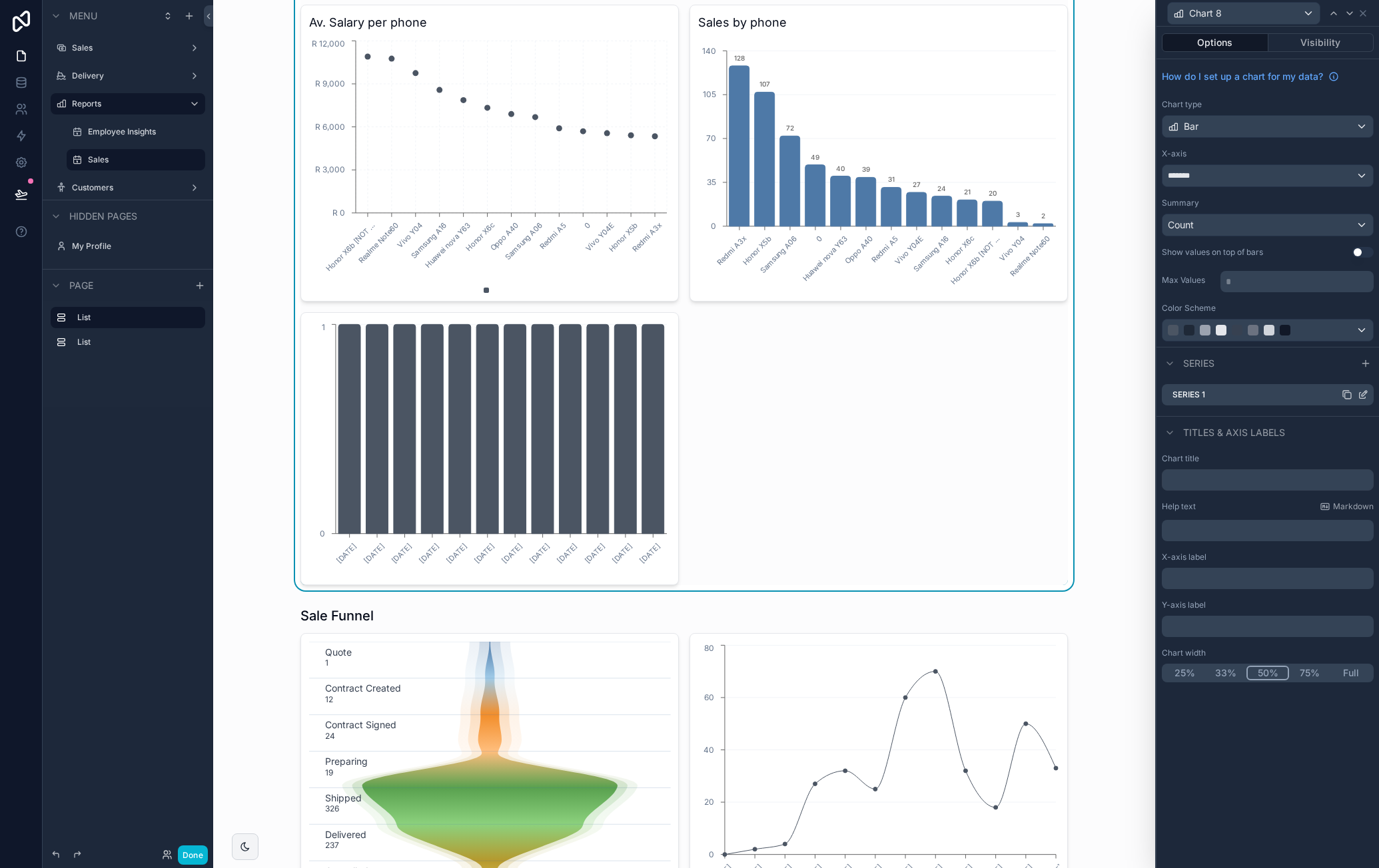
click at [1363, 394] on icon at bounding box center [1362, 395] width 11 height 11
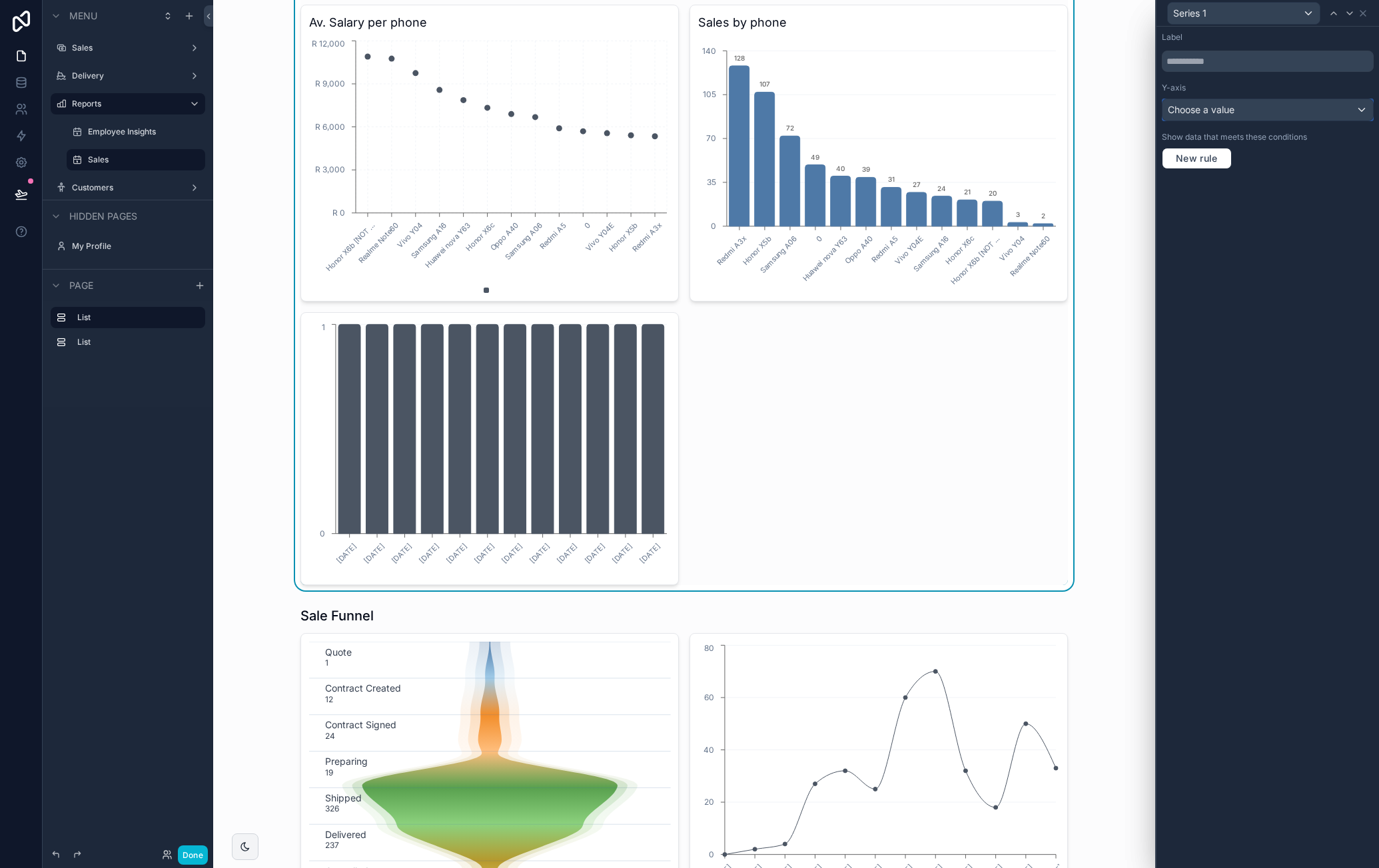
click at [1252, 104] on div "Choose a value" at bounding box center [1268, 110] width 211 height 21
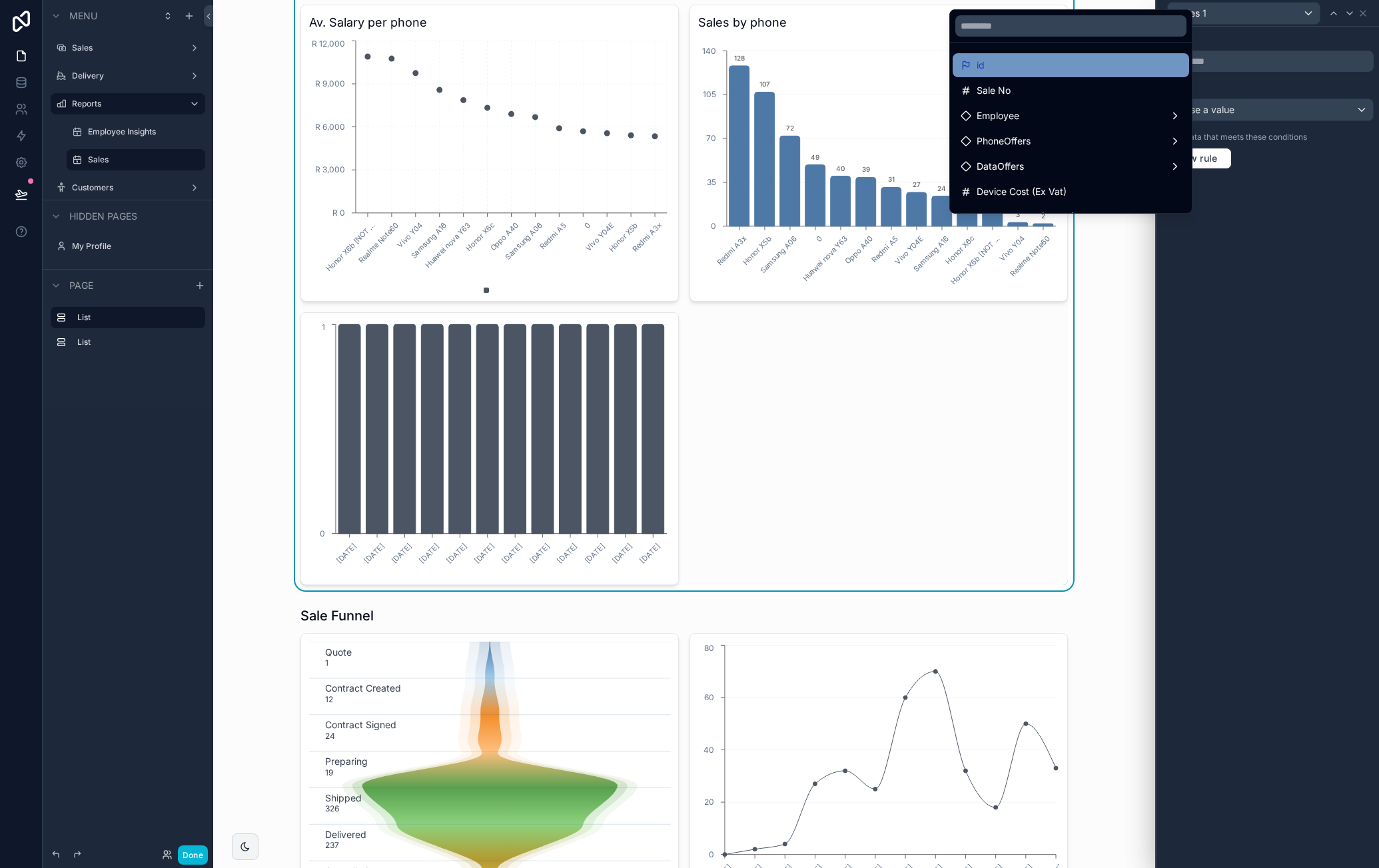
click at [1106, 59] on div "id" at bounding box center [1071, 65] width 221 height 16
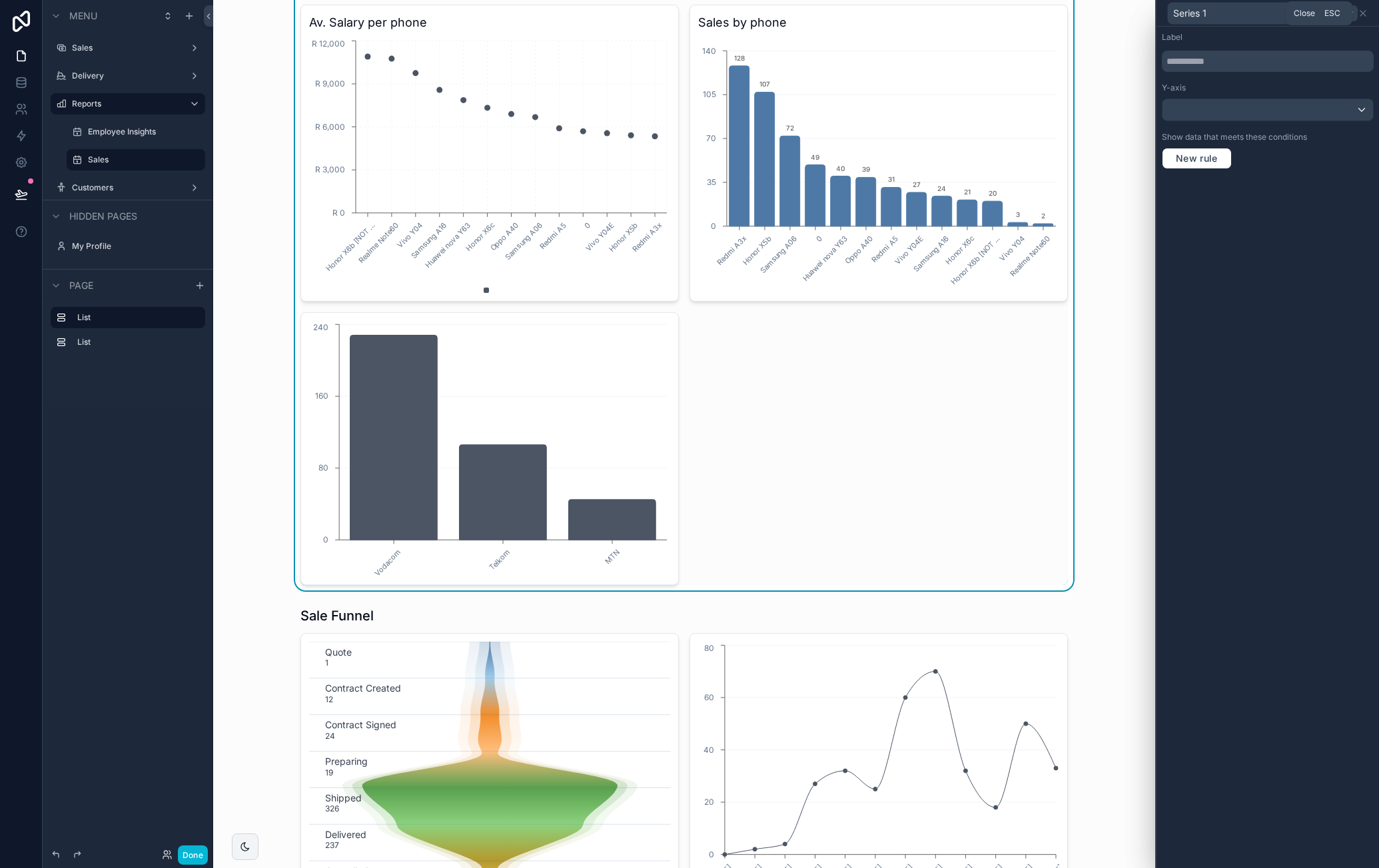
click at [1361, 15] on icon at bounding box center [1362, 13] width 11 height 11
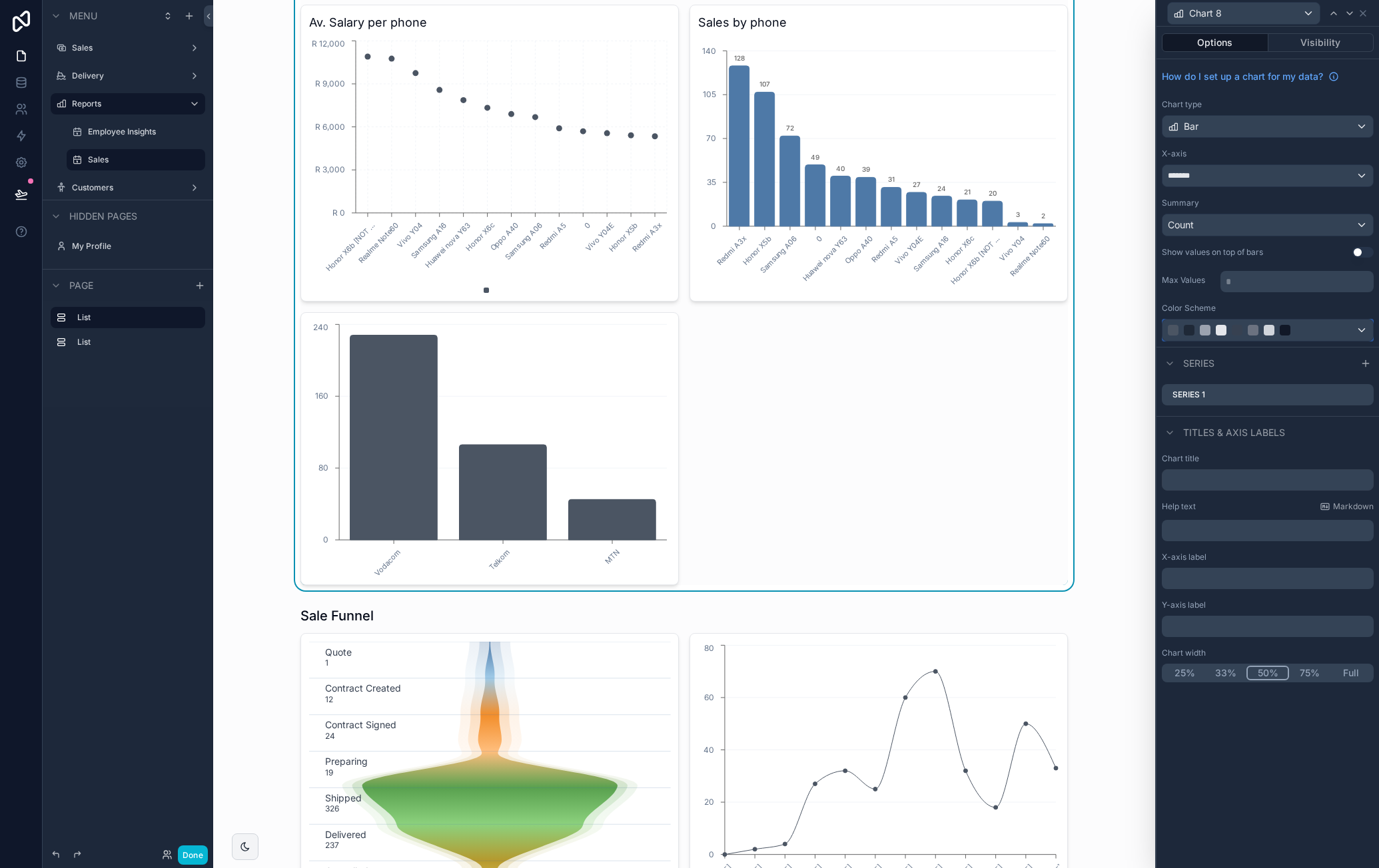
click at [1247, 326] on div at bounding box center [1253, 330] width 170 height 11
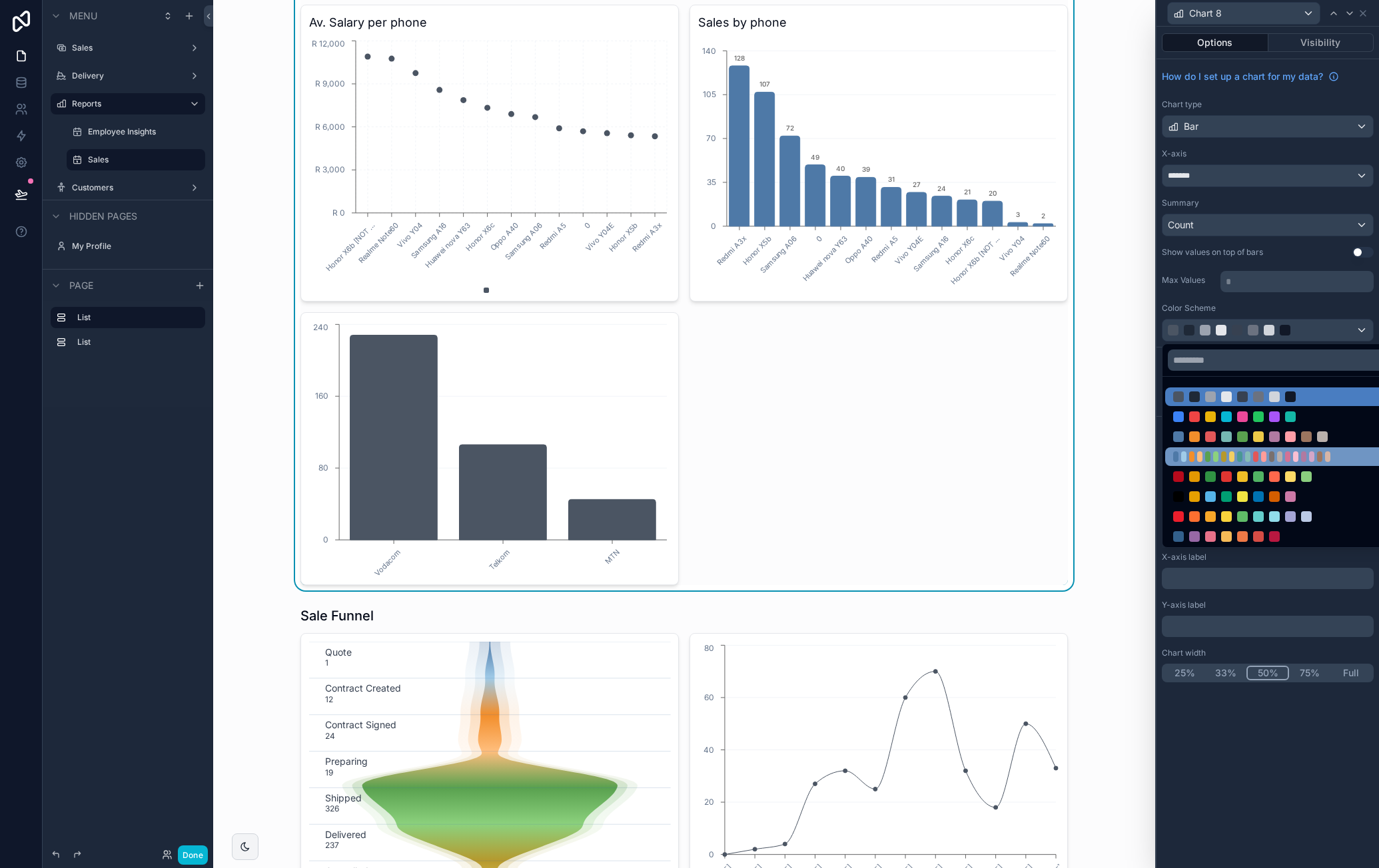
click at [1263, 456] on div at bounding box center [1263, 457] width 5 height 11
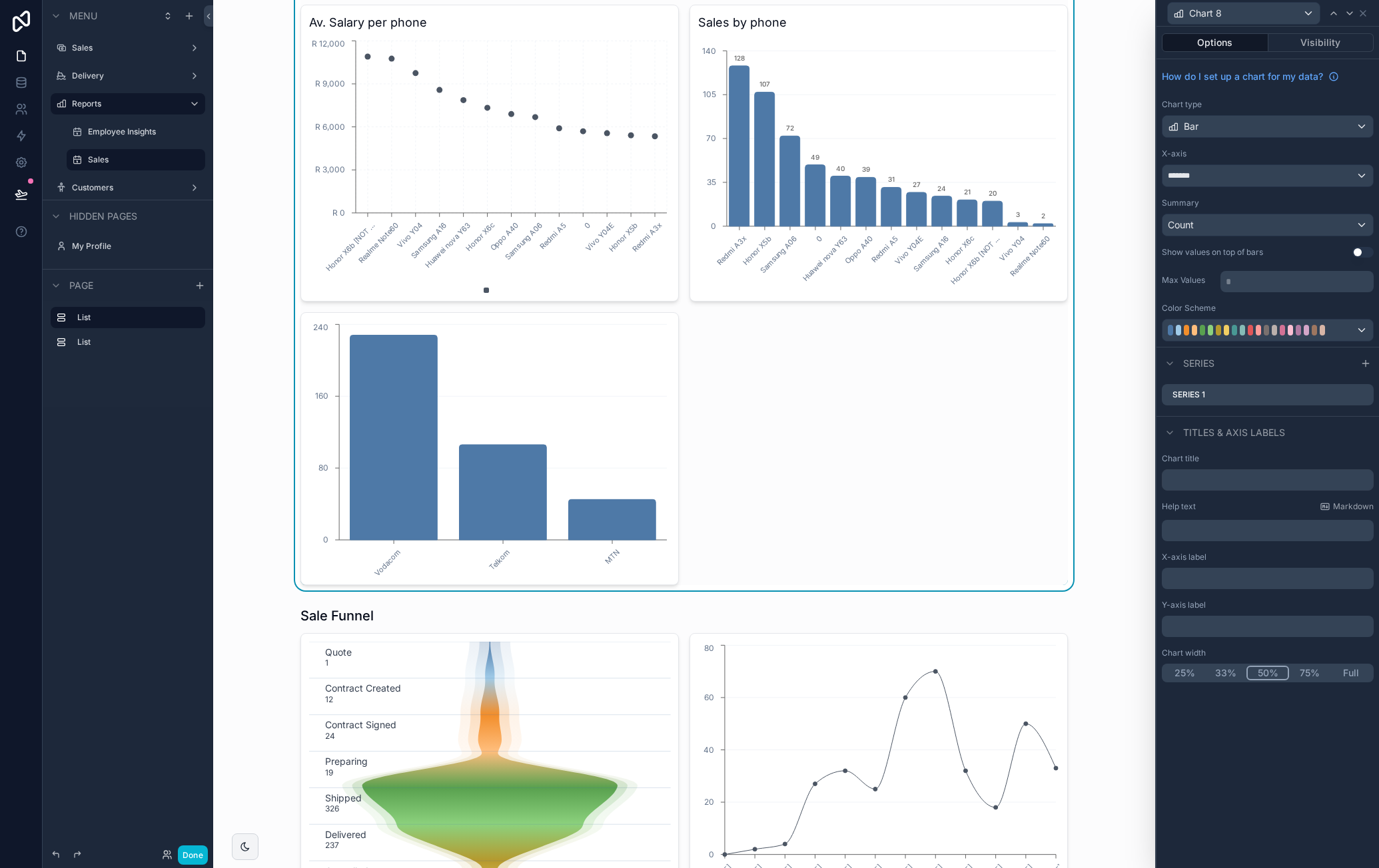
click at [1361, 249] on button "Use setting" at bounding box center [1363, 252] width 21 height 11
click at [1270, 476] on input "text" at bounding box center [1268, 480] width 212 height 21
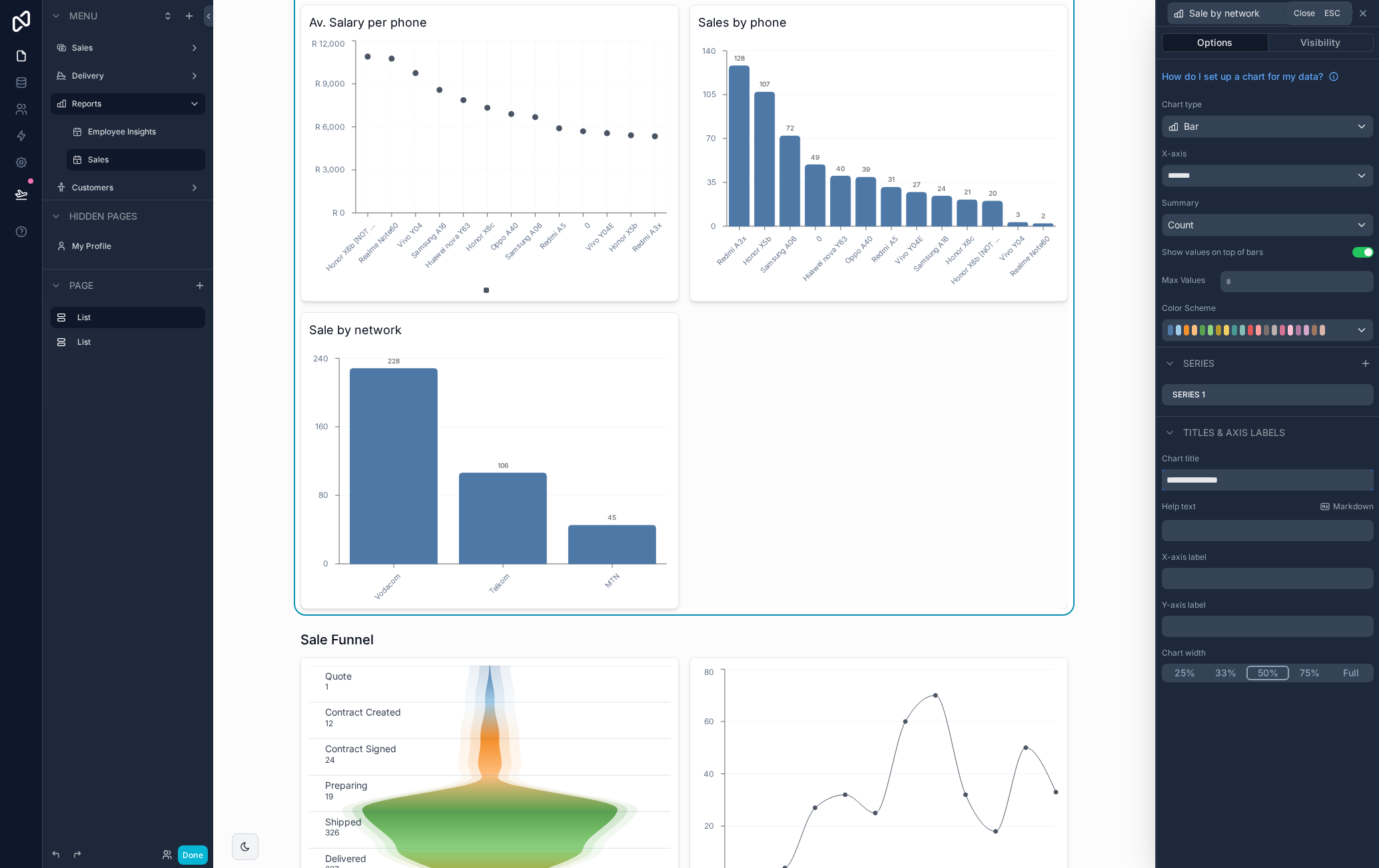
type input "**********"
click at [1366, 14] on icon at bounding box center [1362, 13] width 11 height 11
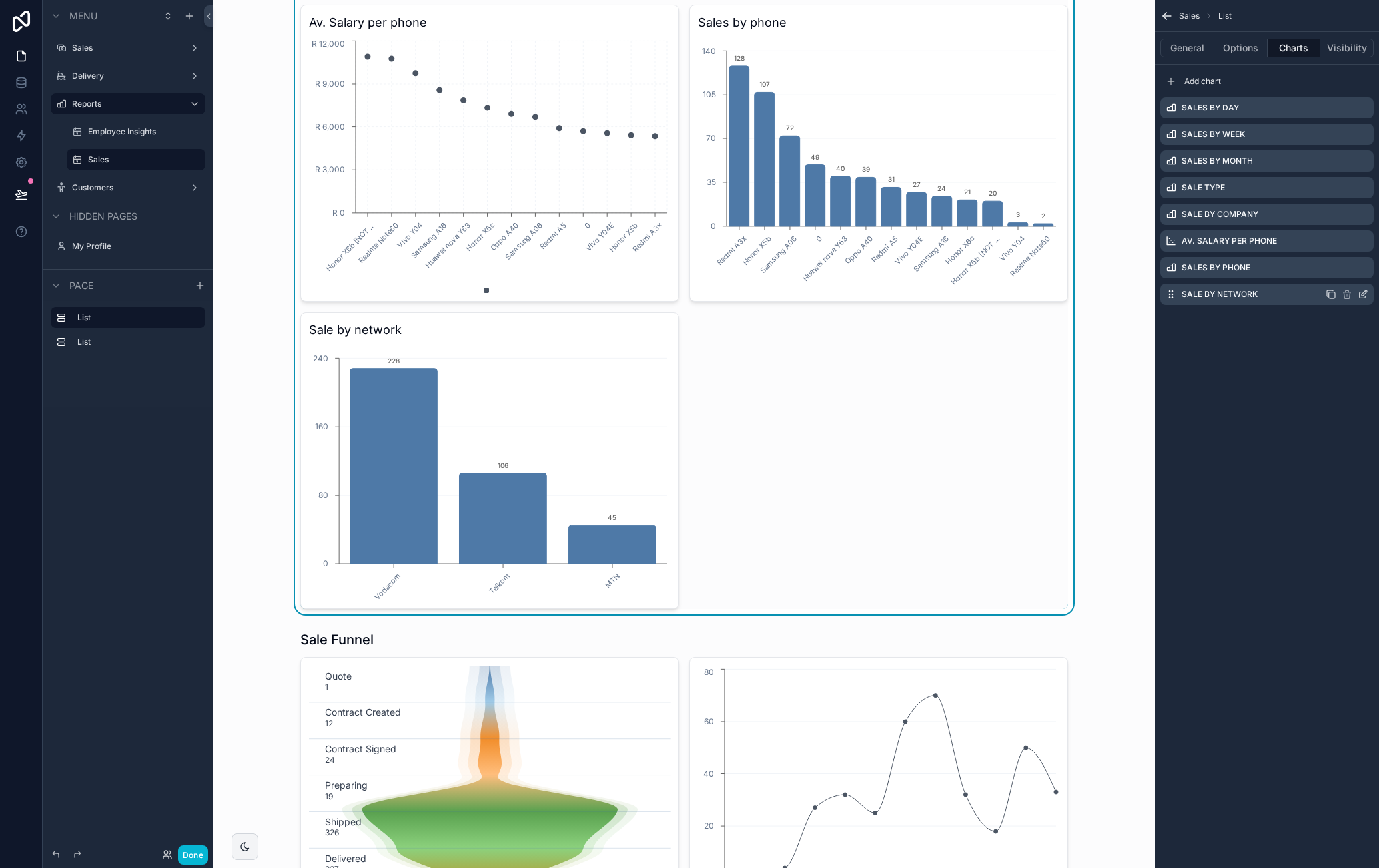
click at [1335, 296] on icon "scrollable content" at bounding box center [1332, 295] width 6 height 6
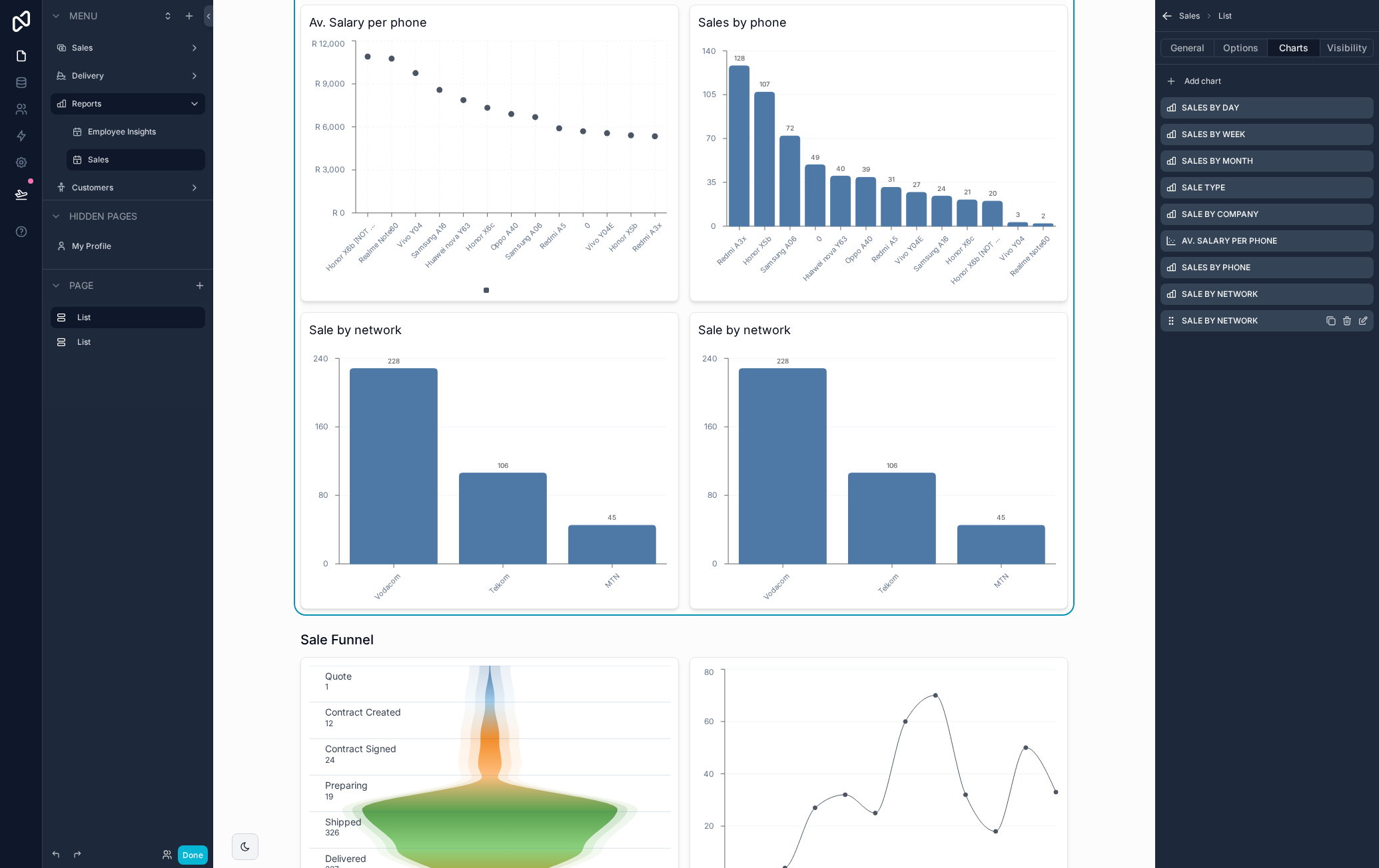
click at [1366, 320] on icon "scrollable content" at bounding box center [1362, 321] width 11 height 11
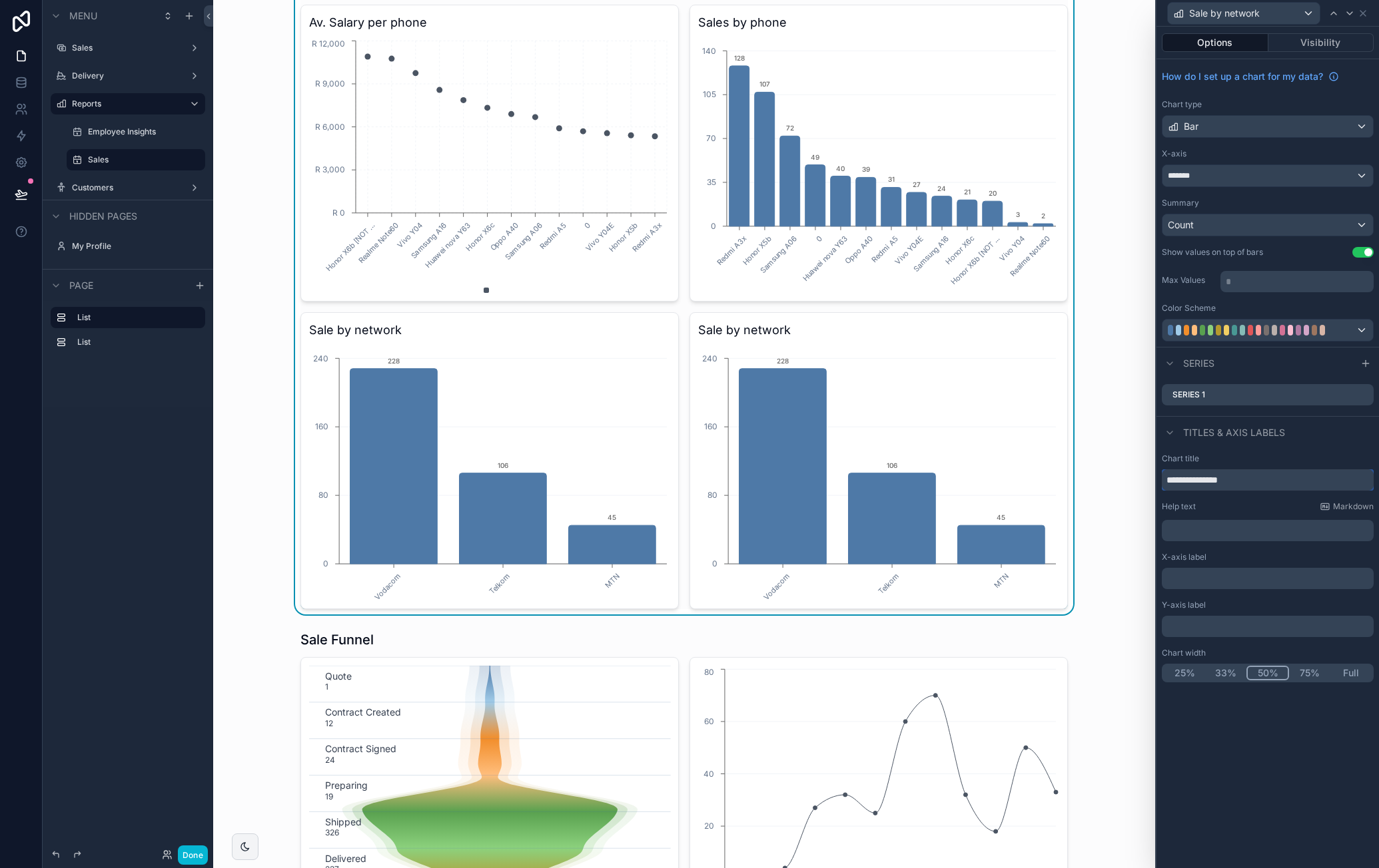
click at [1215, 478] on input "**********" at bounding box center [1268, 480] width 212 height 21
type input "**********"
click at [1325, 181] on div "*******" at bounding box center [1268, 176] width 211 height 21
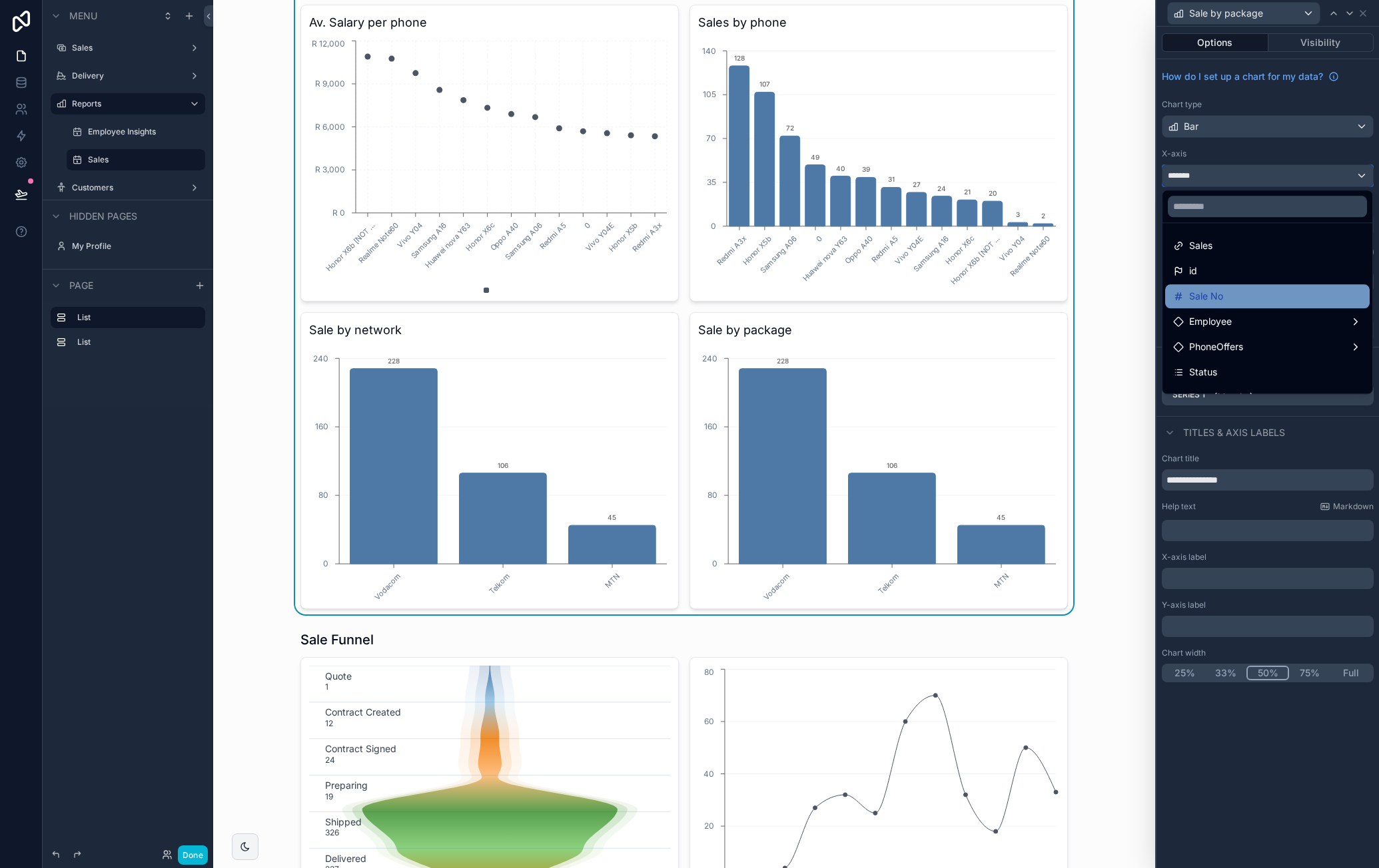
scroll to position [67, 0]
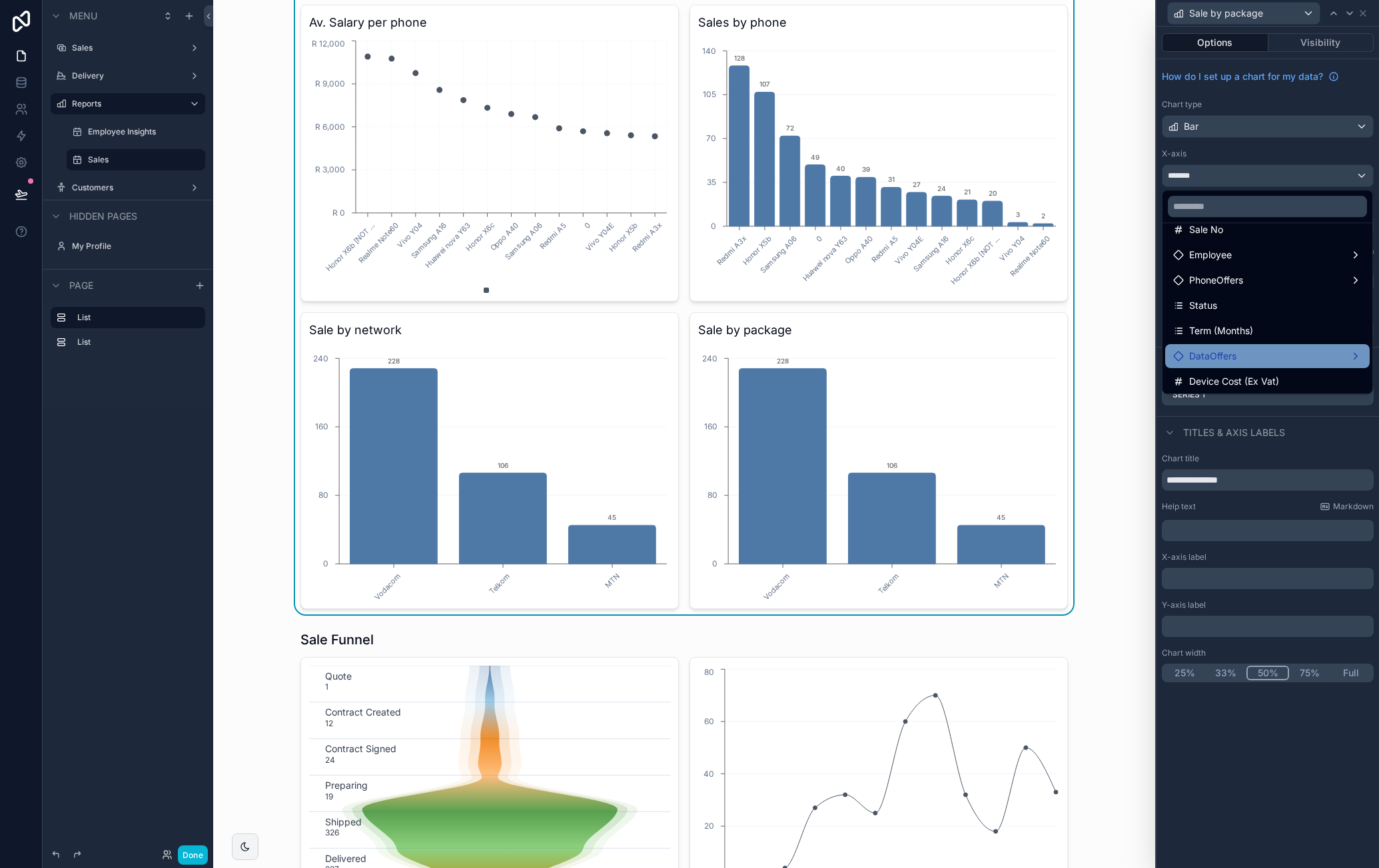
click at [1291, 358] on div "DataOffers" at bounding box center [1268, 356] width 189 height 16
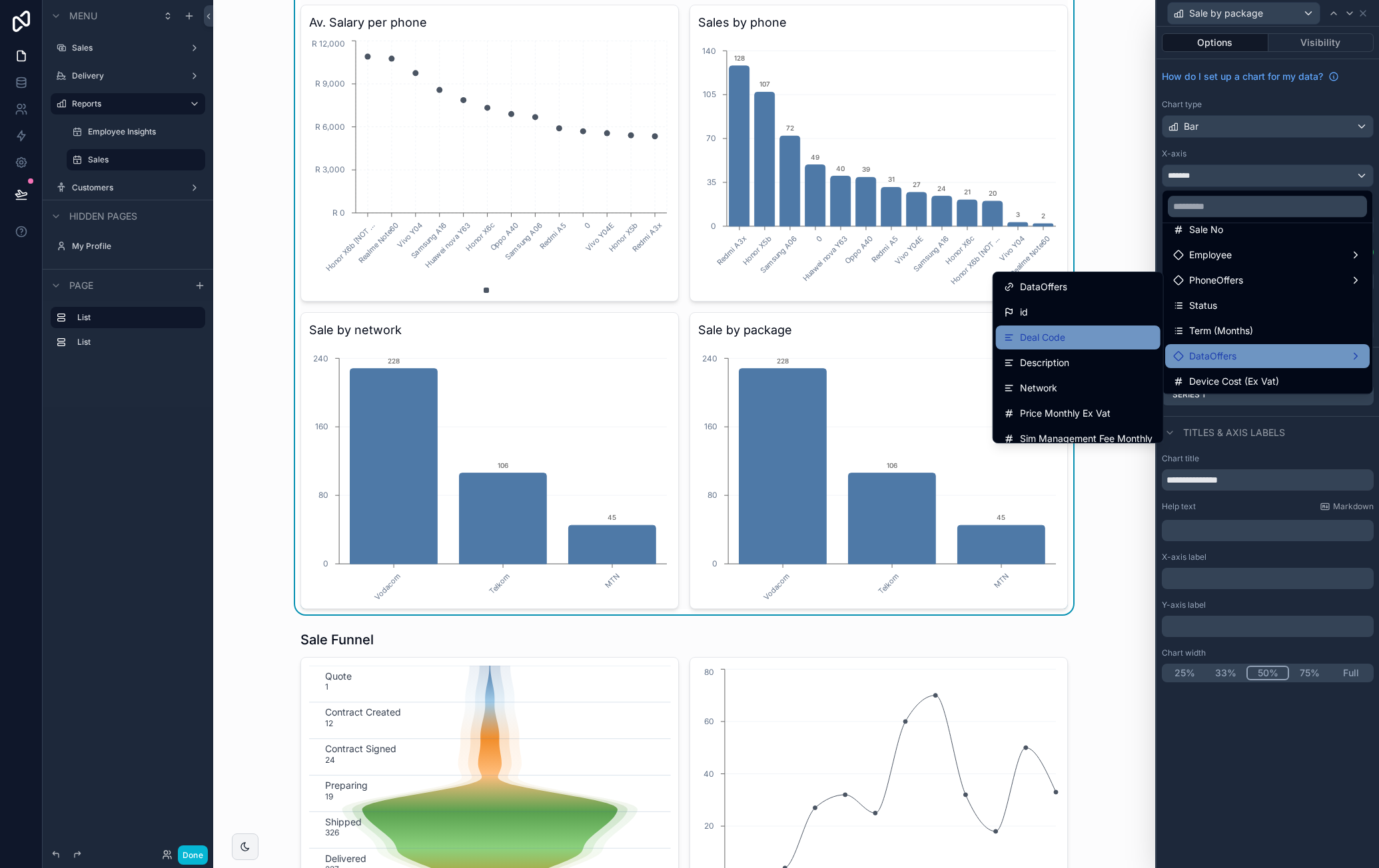
click at [1079, 339] on div "Deal Code" at bounding box center [1078, 337] width 149 height 16
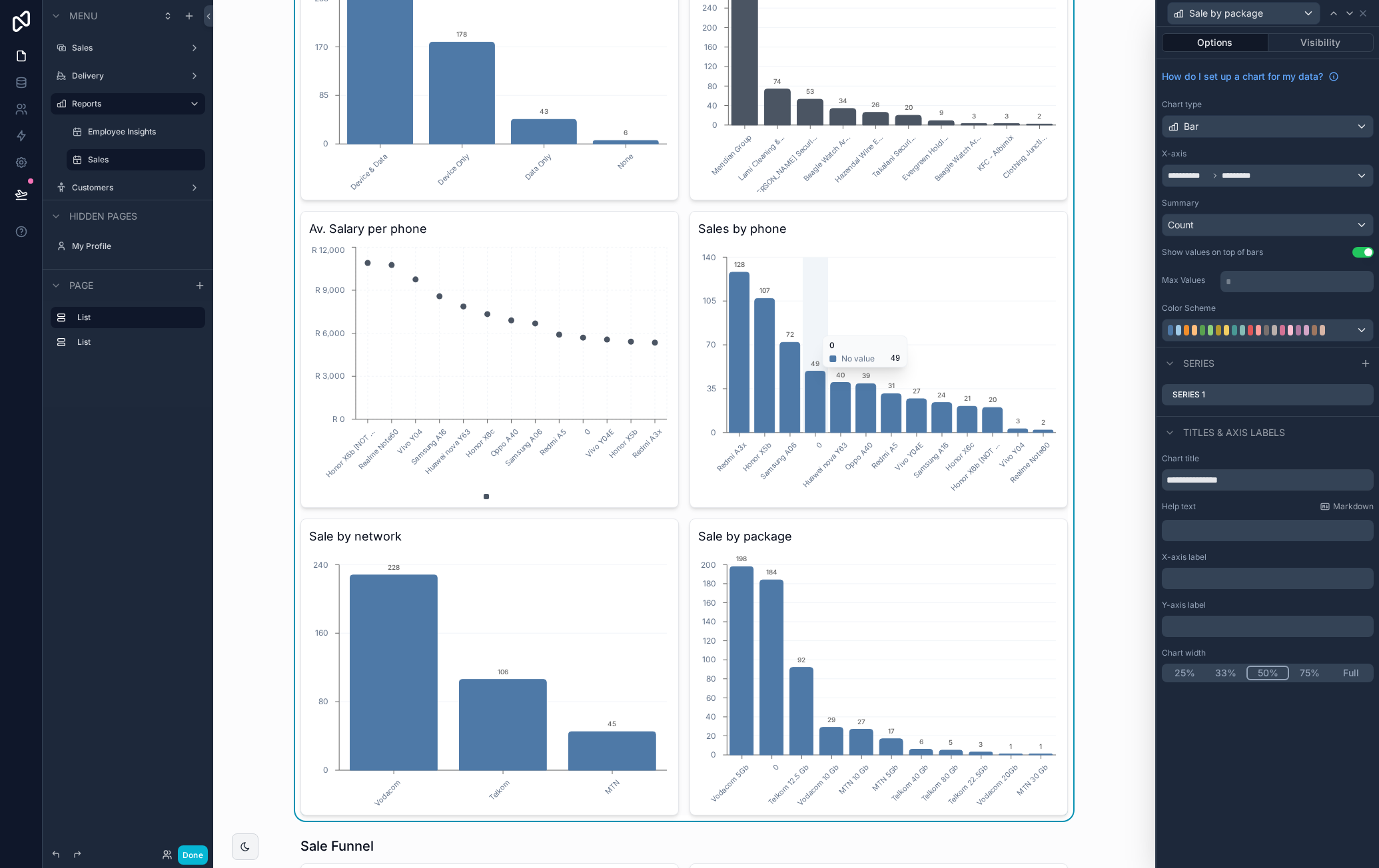
scroll to position [467, 0]
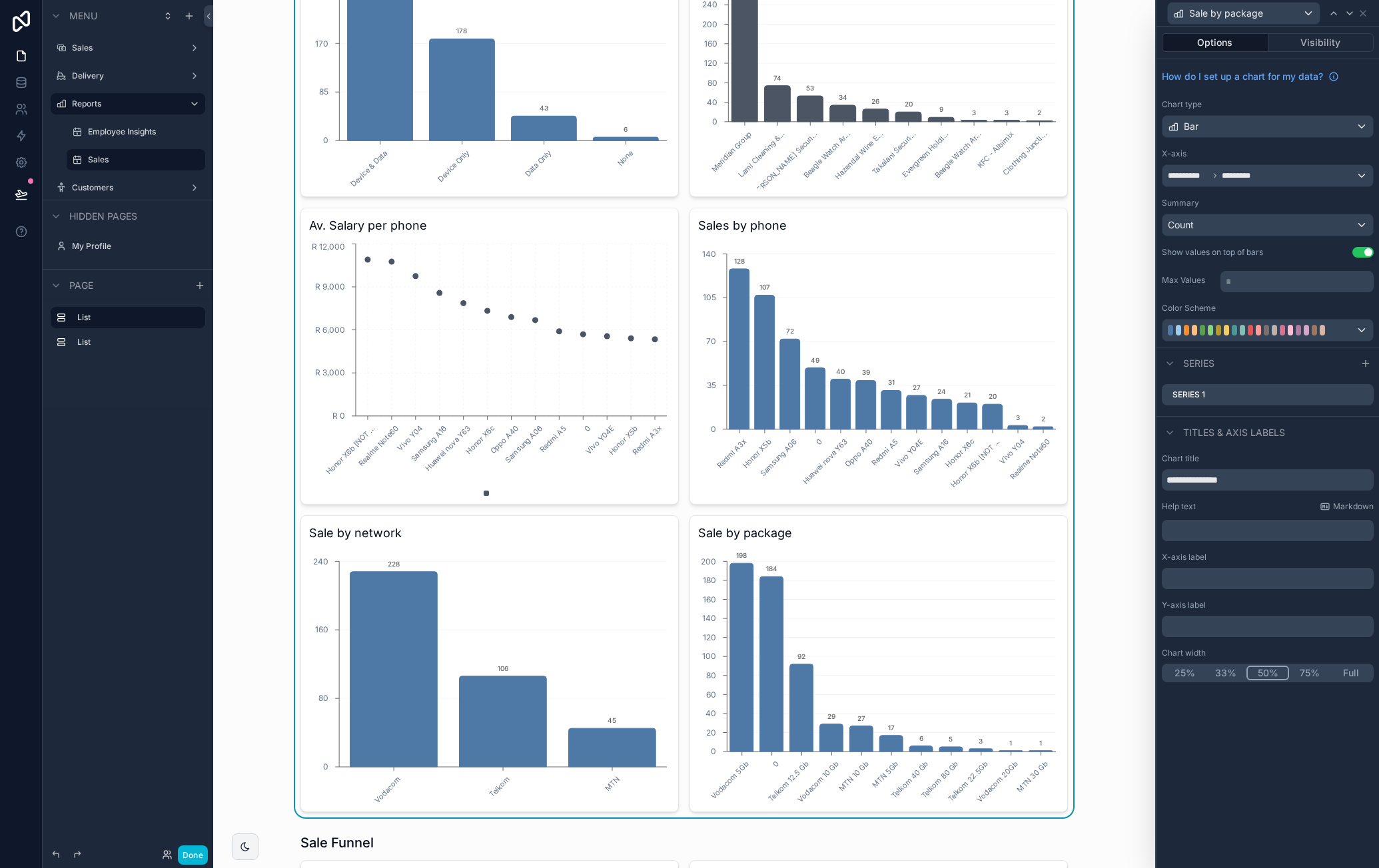
click at [1105, 596] on div "Sale Insights Shipped & Delivered Sales By Day 28/09/2025 29/09/2025 30/09/2025…" at bounding box center [684, 181] width 921 height 1273
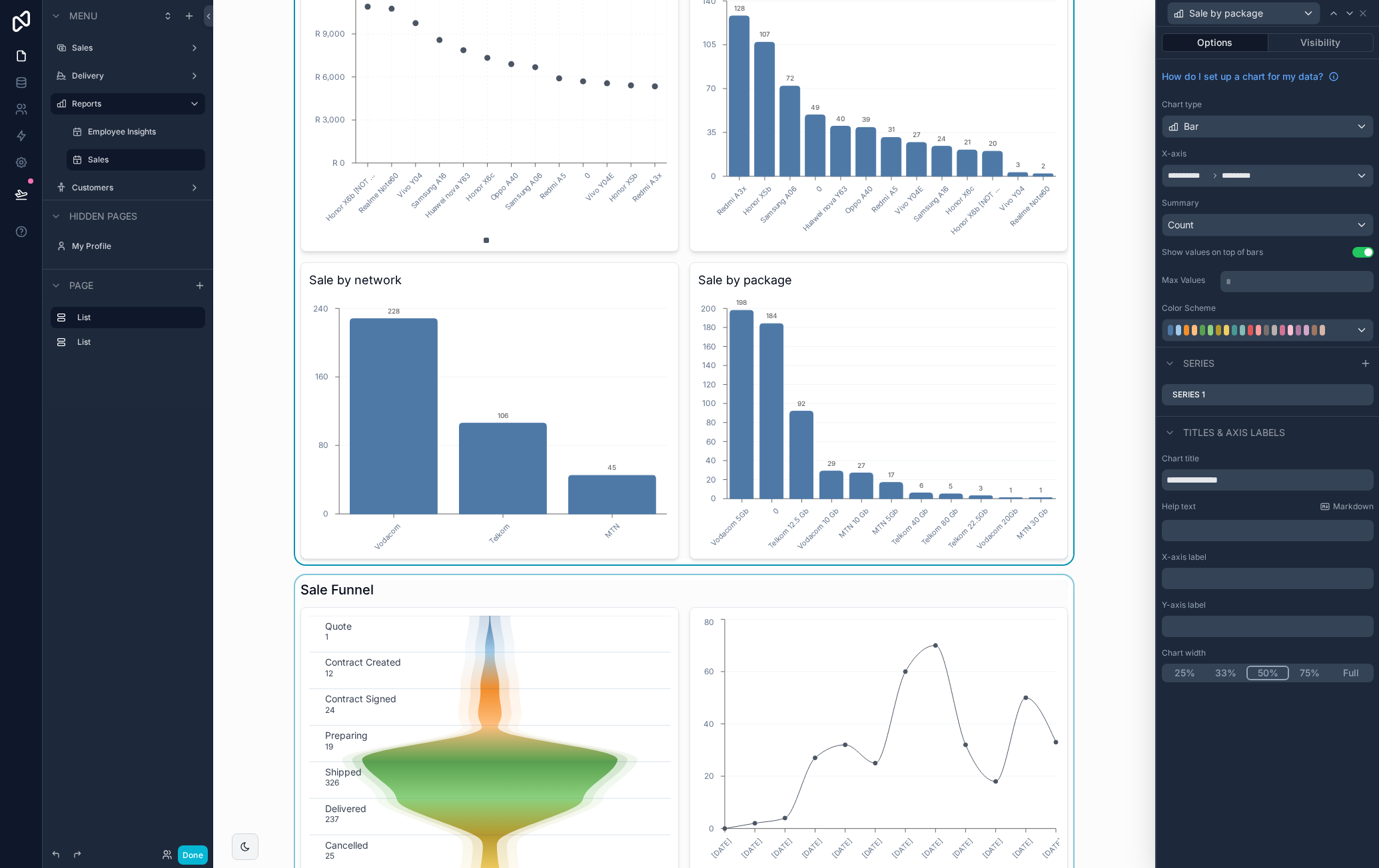
scroll to position [799, 0]
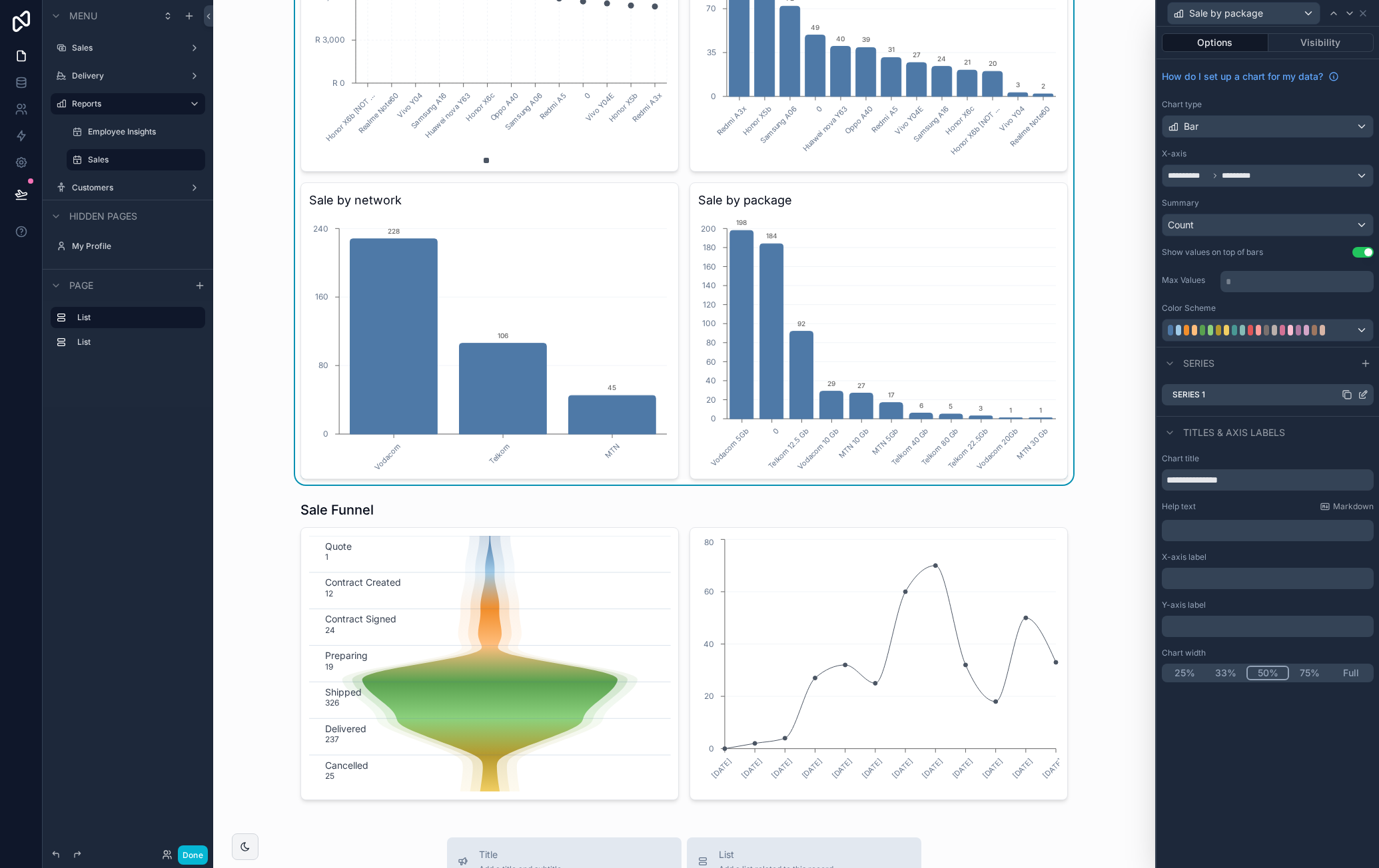
click at [1366, 394] on icon at bounding box center [1362, 395] width 11 height 11
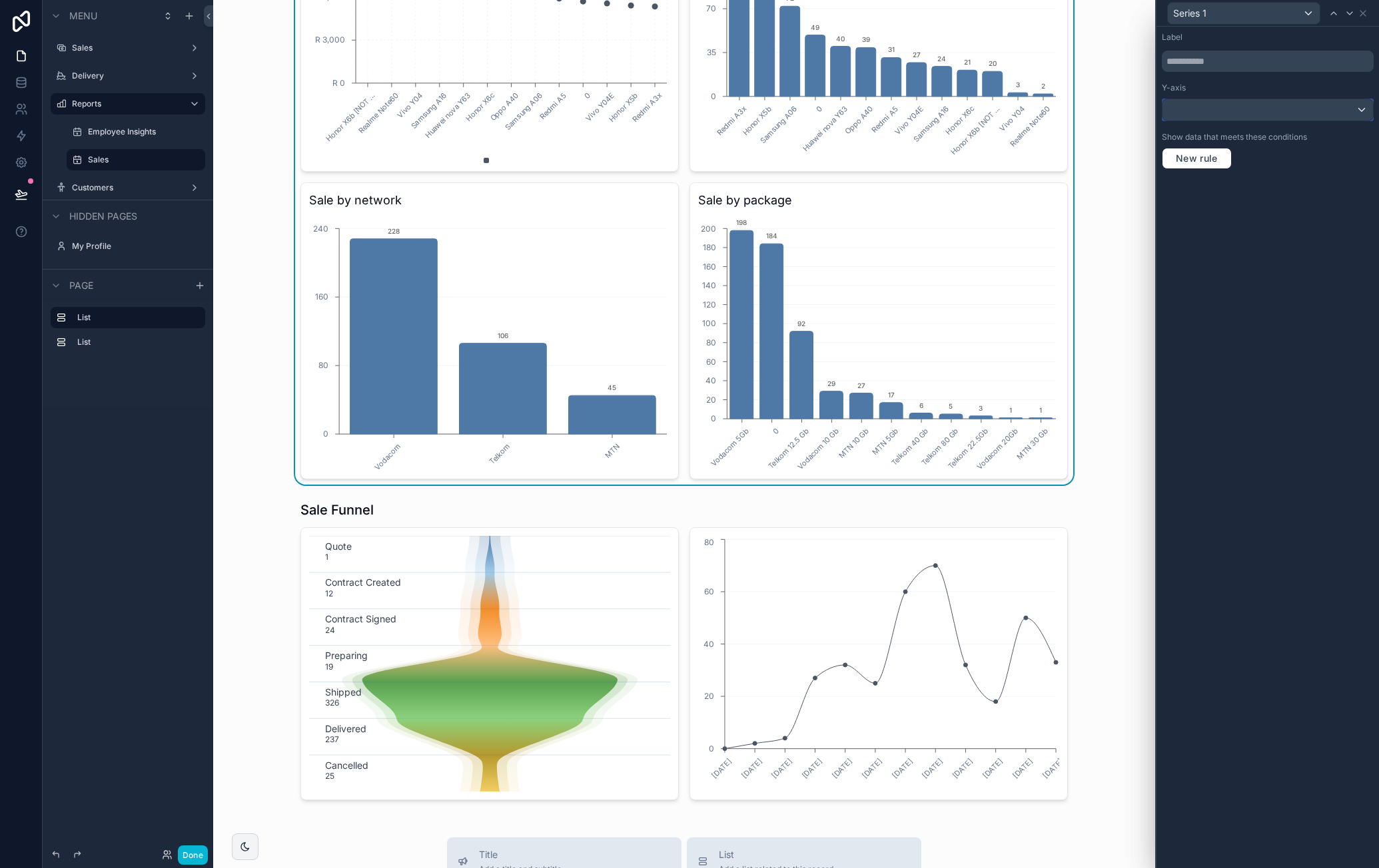
click at [1354, 110] on div at bounding box center [1268, 110] width 211 height 21
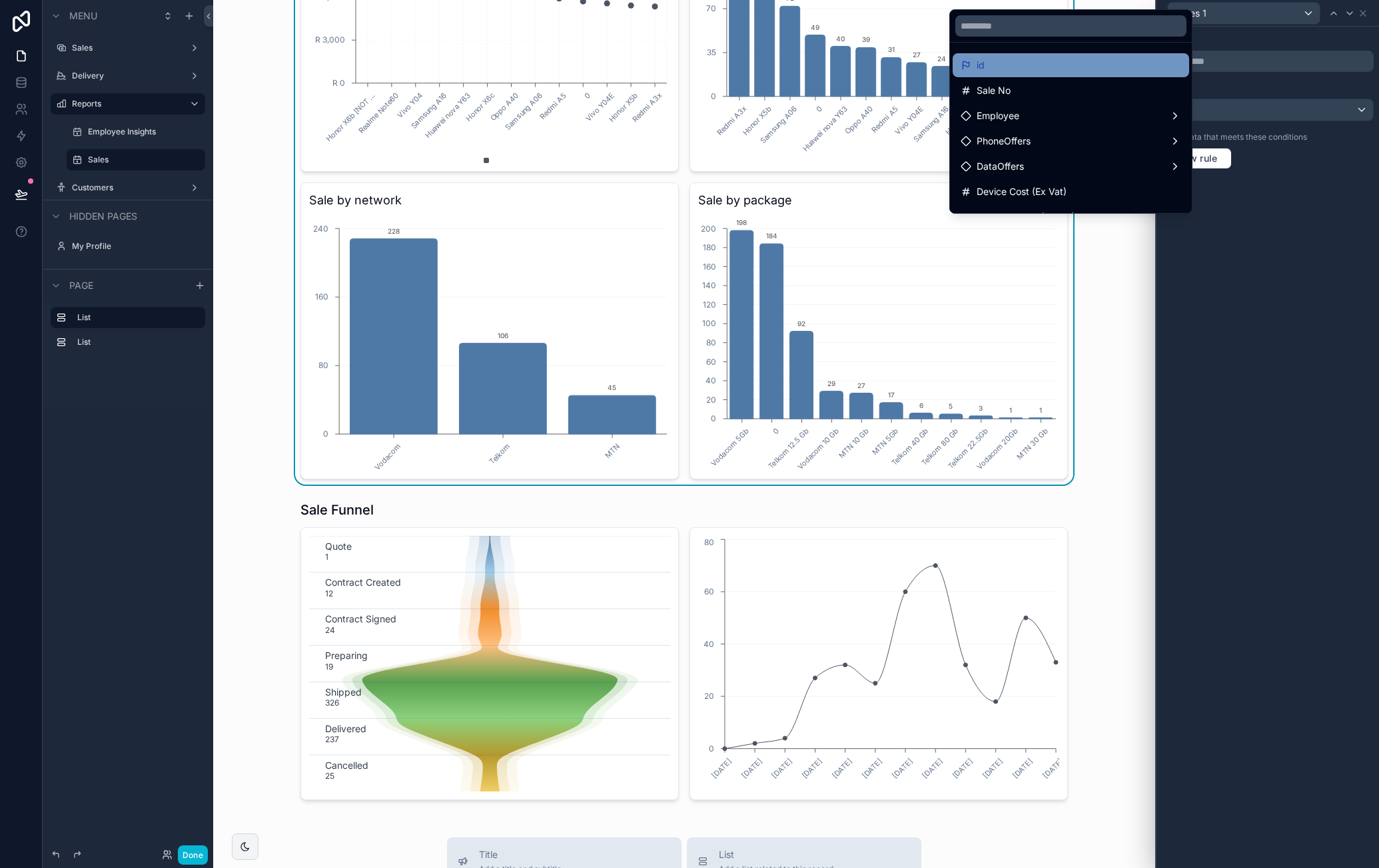
click at [1134, 71] on div "id" at bounding box center [1071, 65] width 221 height 16
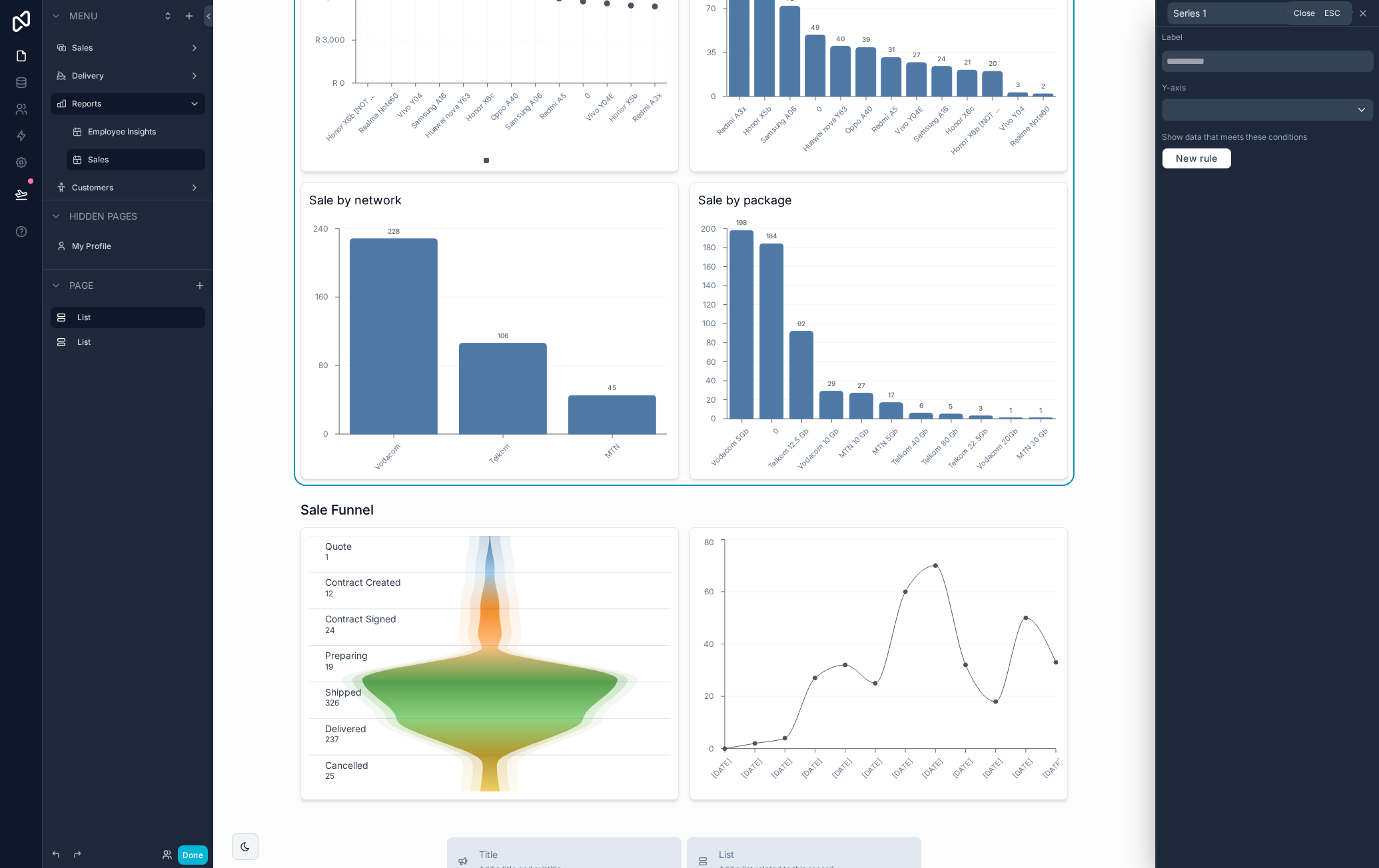
click at [1364, 13] on icon at bounding box center [1362, 13] width 11 height 11
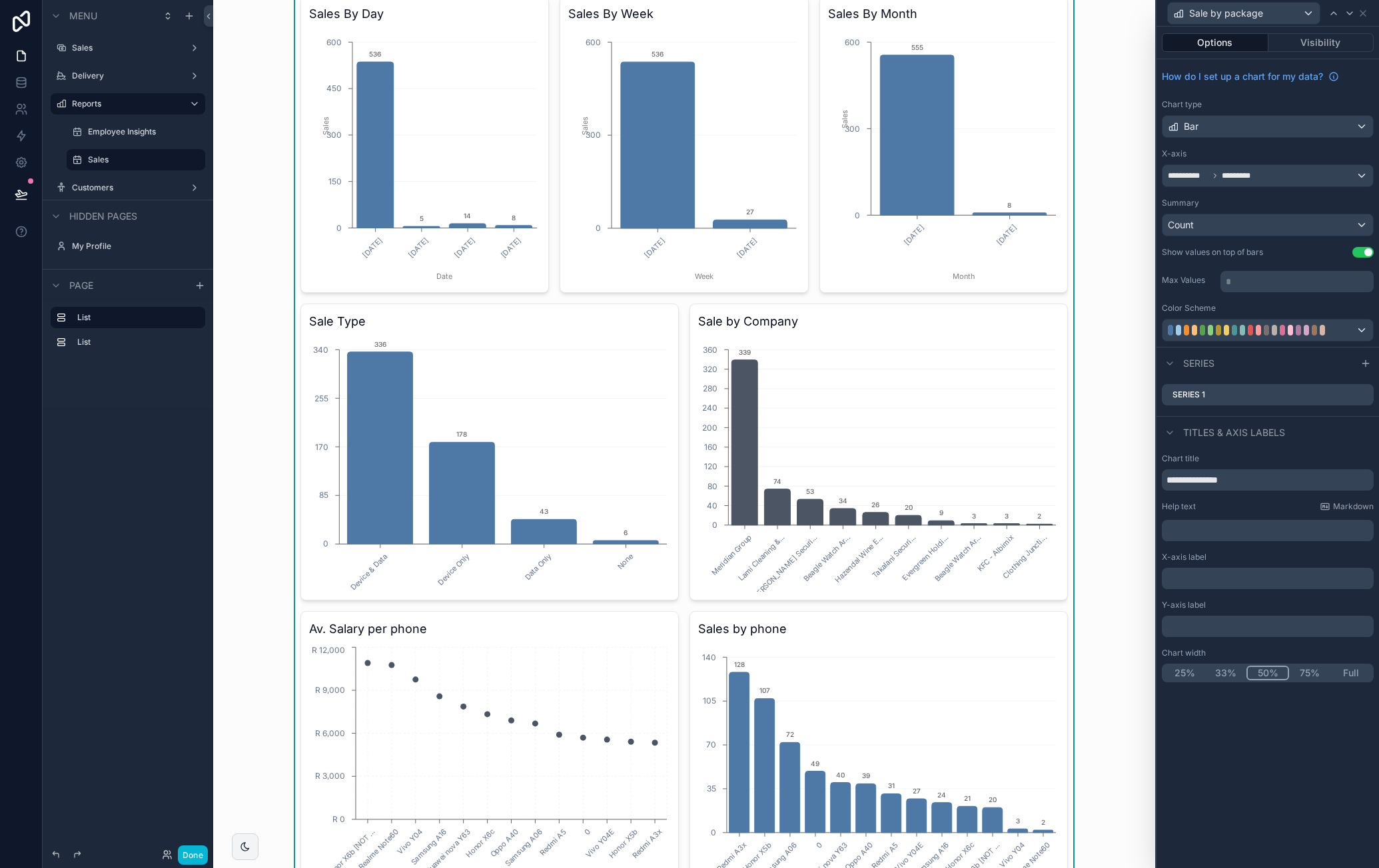
scroll to position [0, 0]
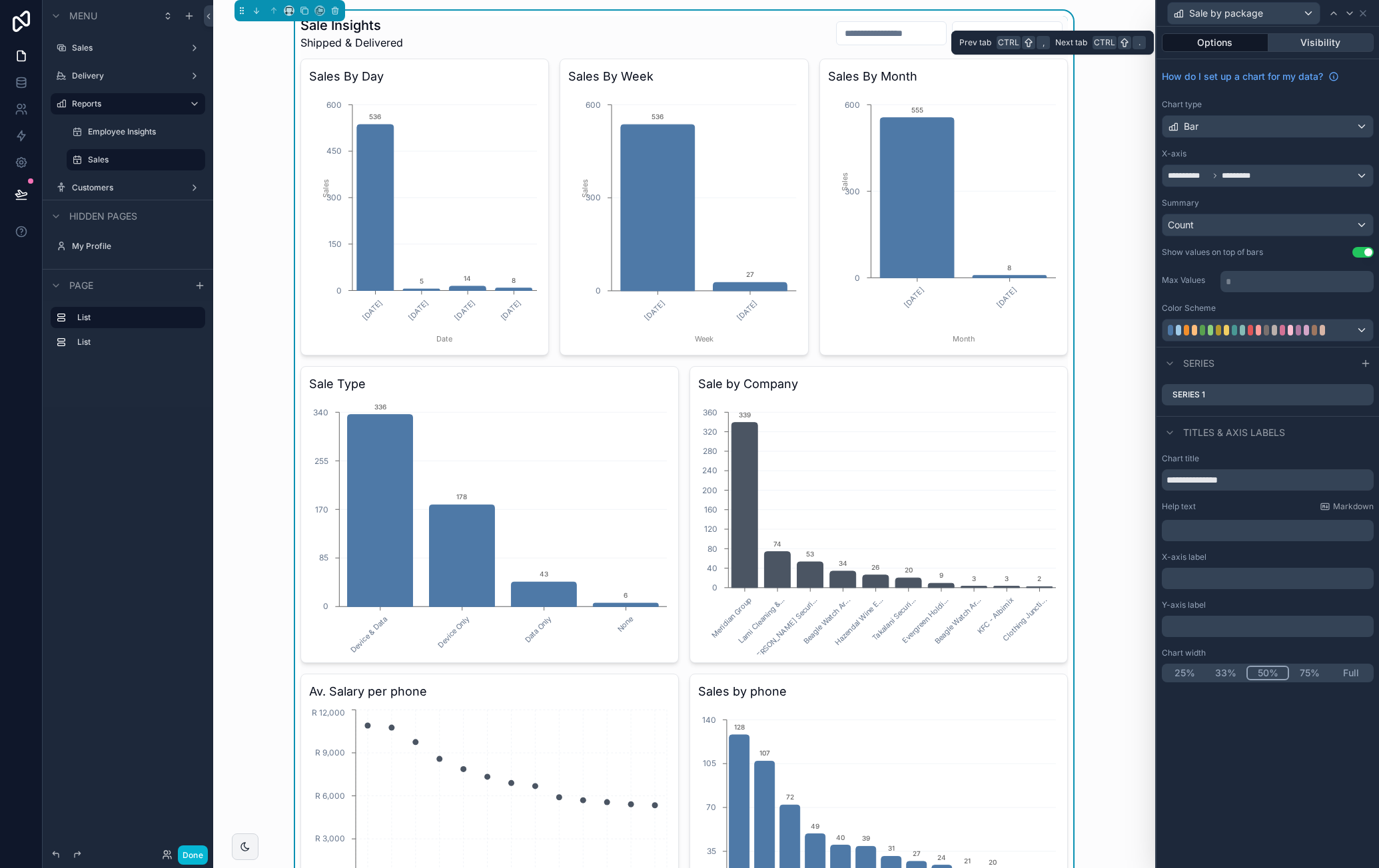
click at [1332, 37] on button "Visibility" at bounding box center [1322, 42] width 106 height 18
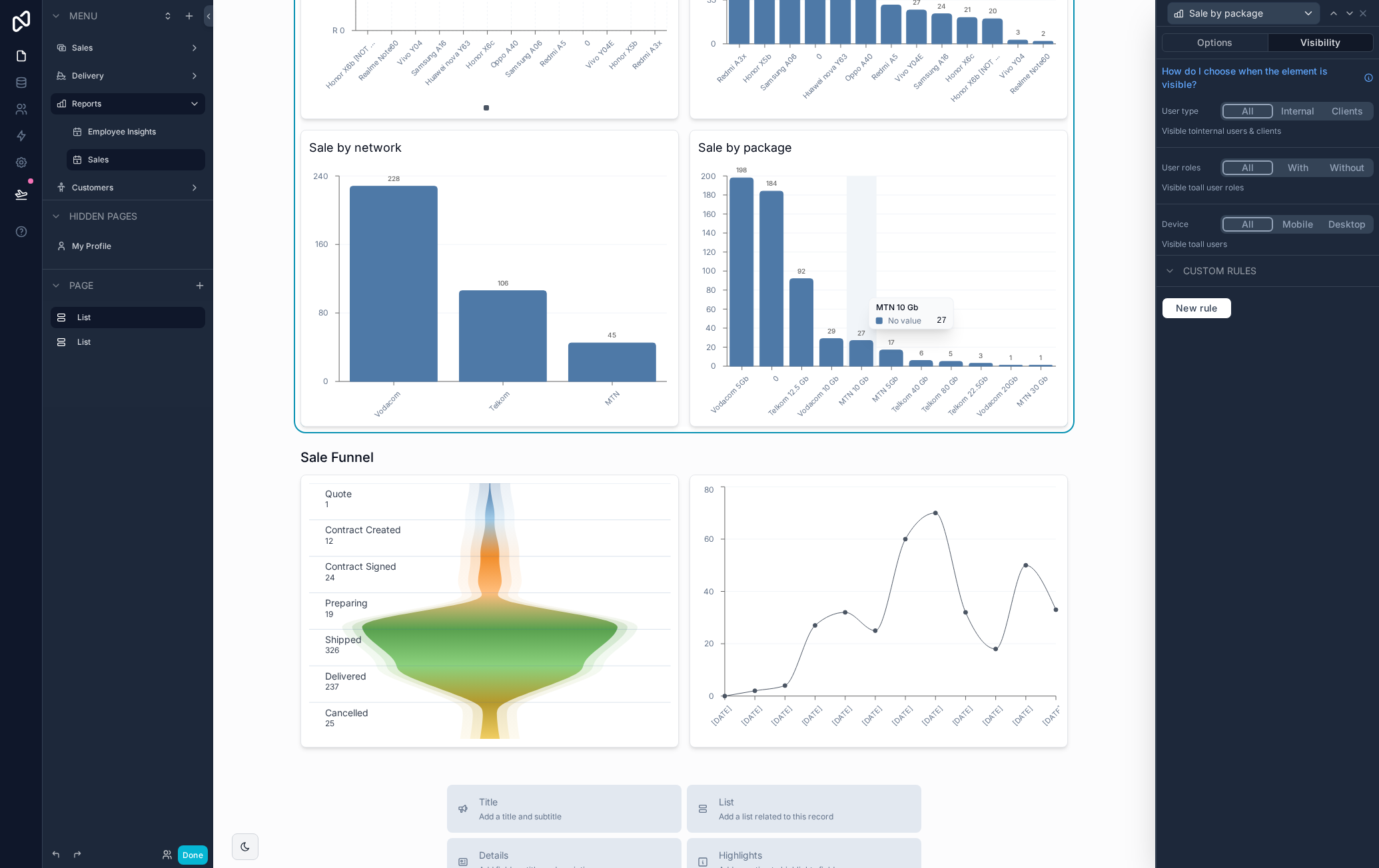
scroll to position [733, 0]
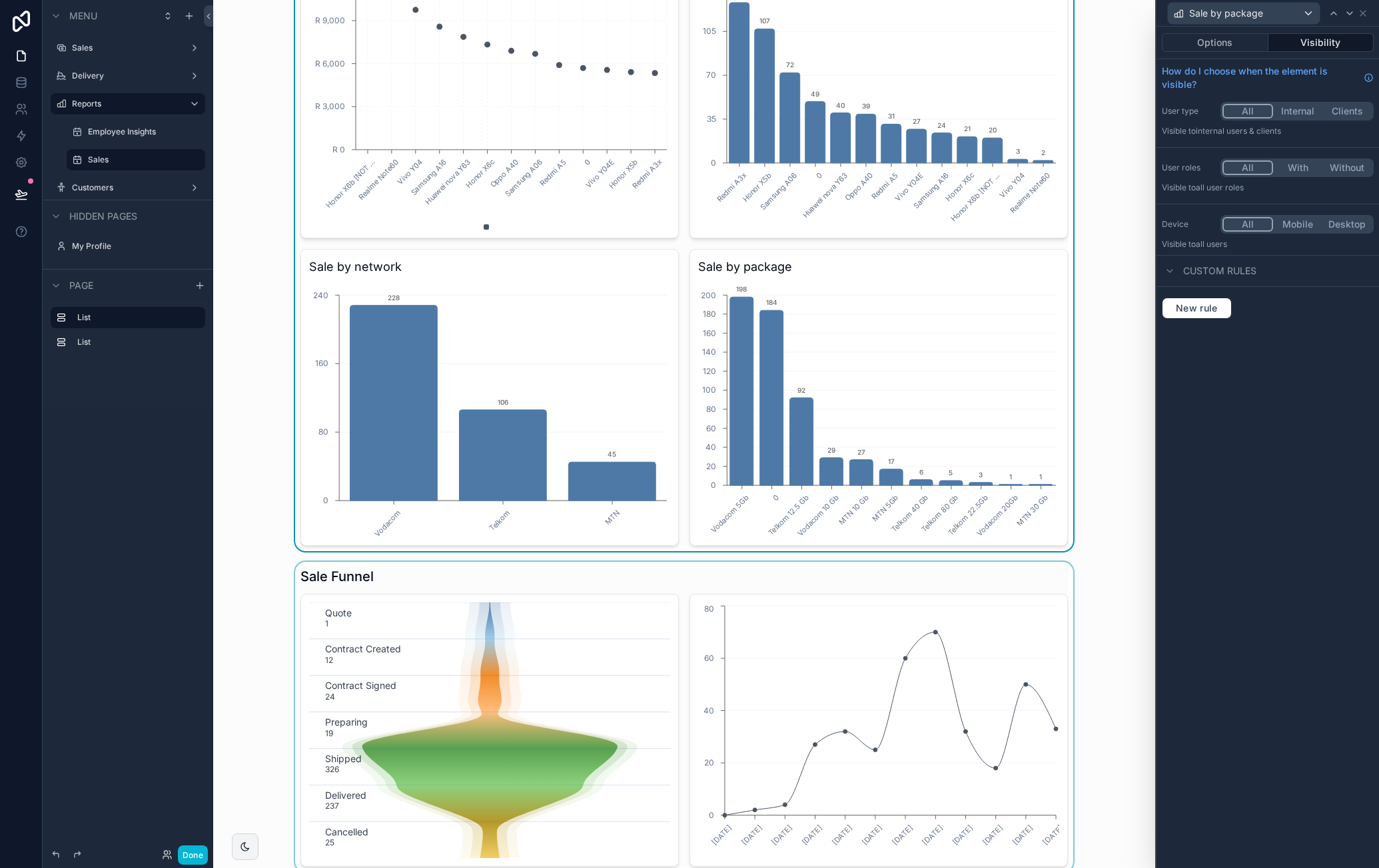
click at [845, 602] on div "scrollable content" at bounding box center [684, 716] width 921 height 310
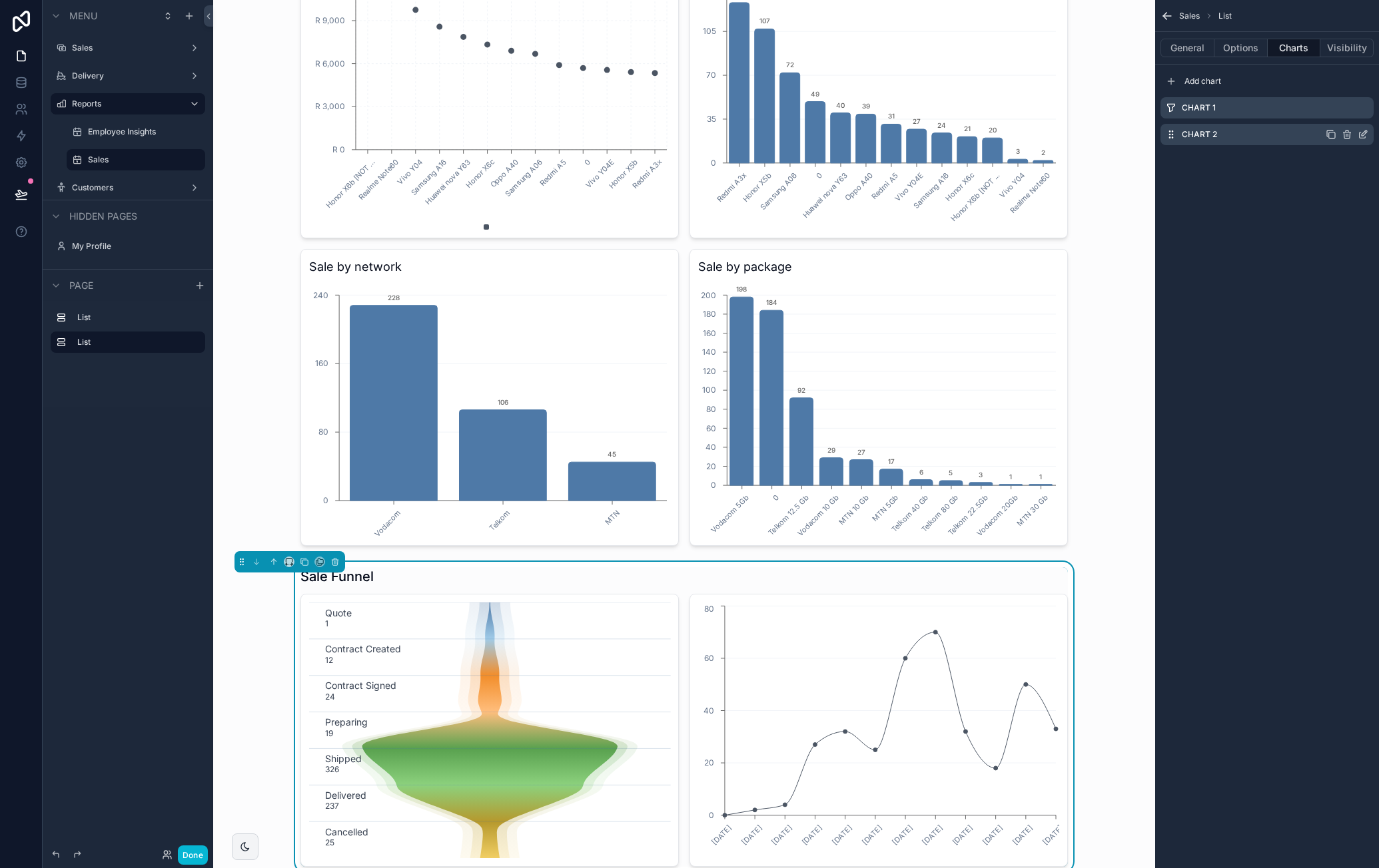
click at [1347, 136] on icon "scrollable content" at bounding box center [1347, 134] width 11 height 11
click at [1339, 107] on icon at bounding box center [1341, 112] width 11 height 11
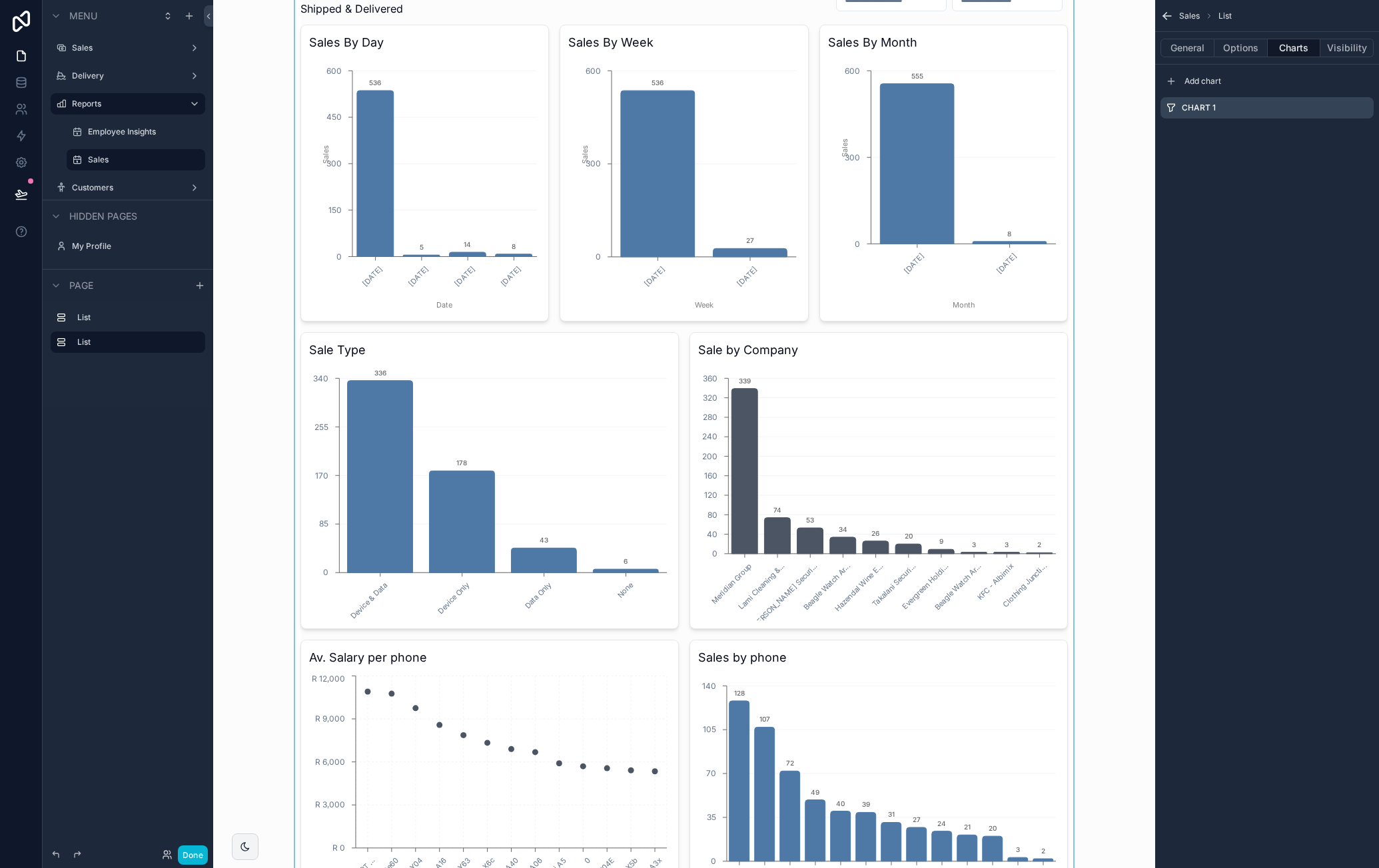
scroll to position [0, 0]
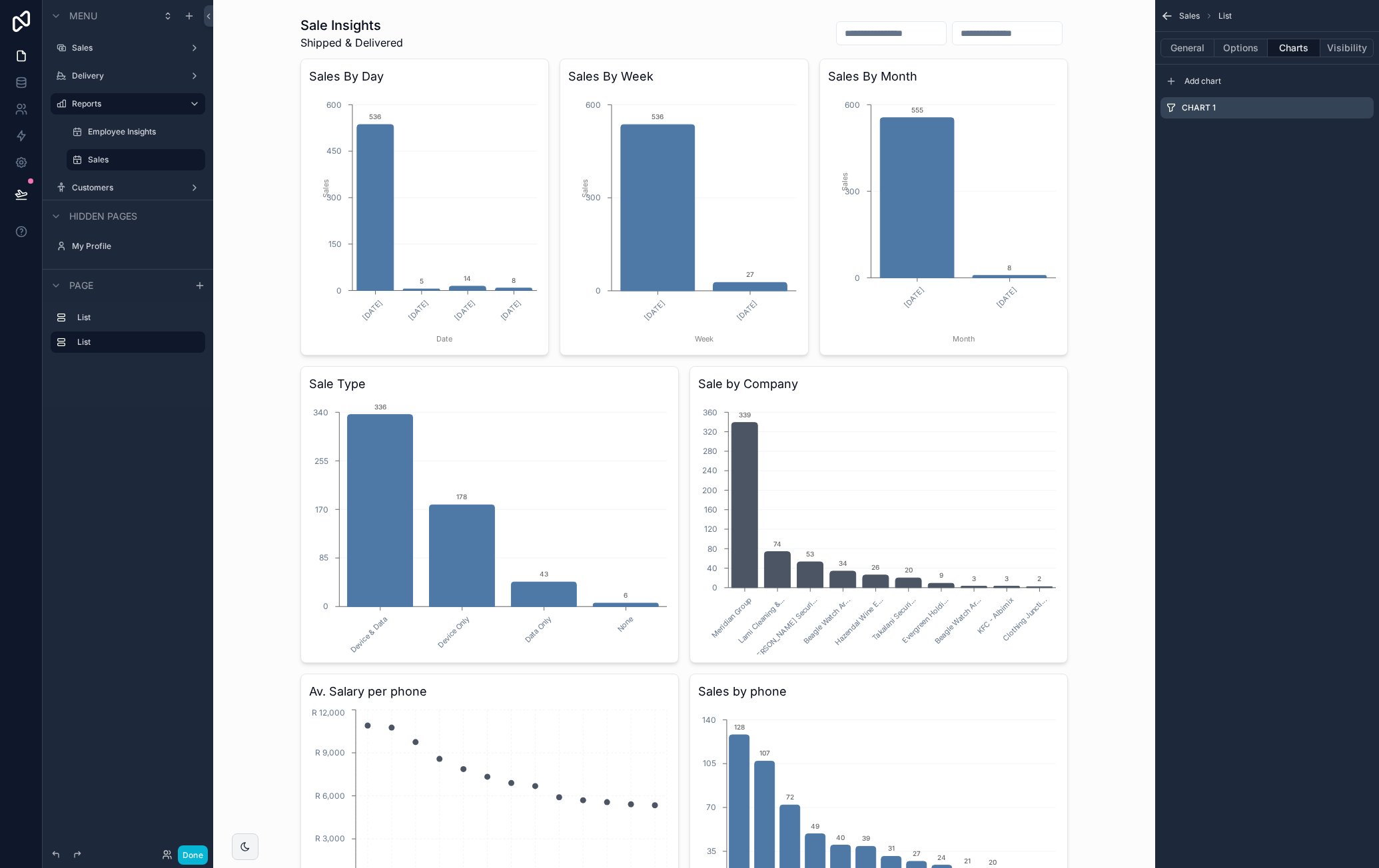
drag, startPoint x: 1088, startPoint y: 269, endPoint x: 1104, endPoint y: 267, distance: 16.1
click at [1088, 269] on div "scrollable content" at bounding box center [684, 647] width 921 height 1273
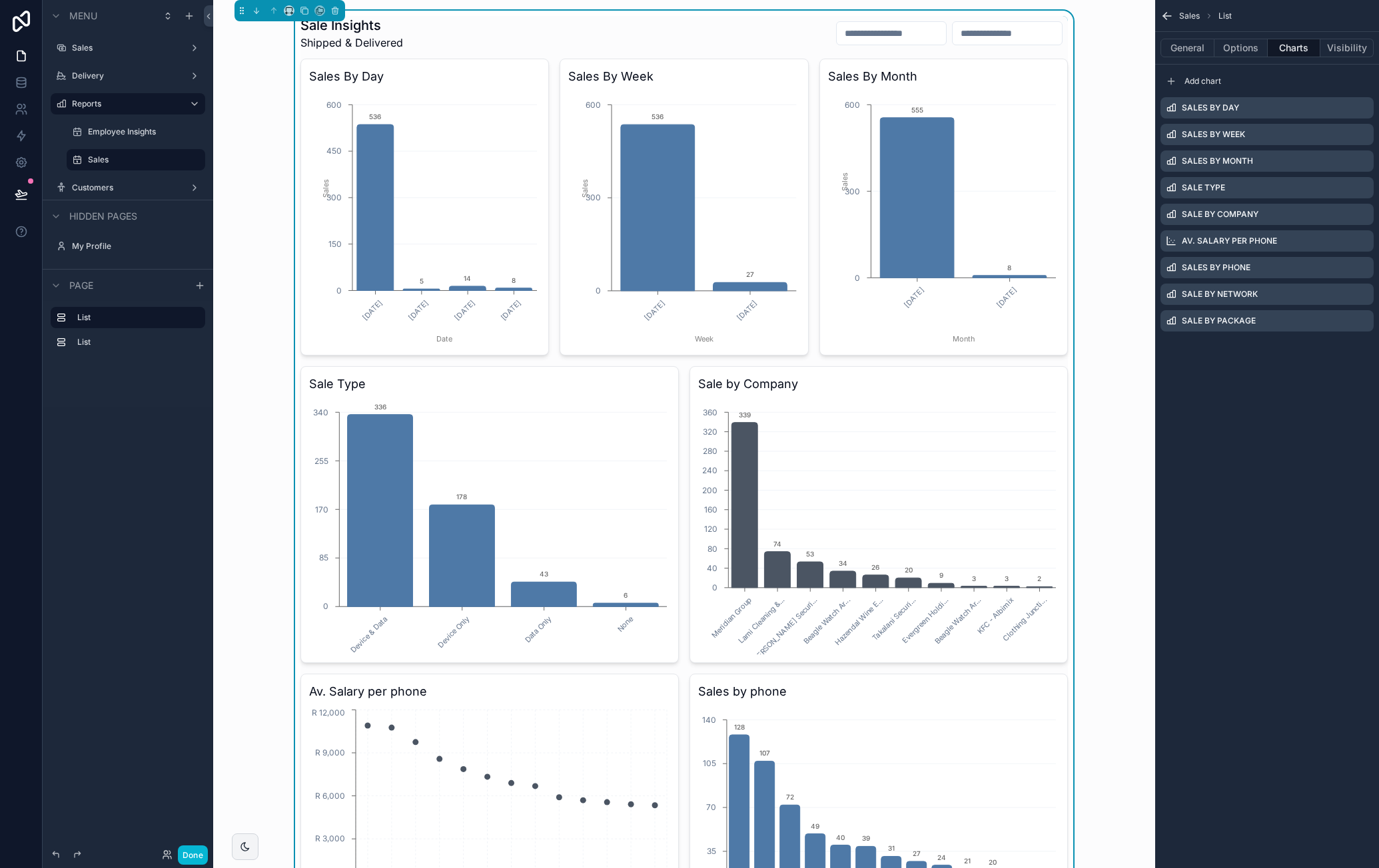
click at [1125, 85] on div "Sale Insights Shipped & Delivered Sales By Day 28/09/2025 29/09/2025 30/09/2025…" at bounding box center [684, 647] width 921 height 1273
click at [193, 851] on button "Done" at bounding box center [193, 855] width 30 height 19
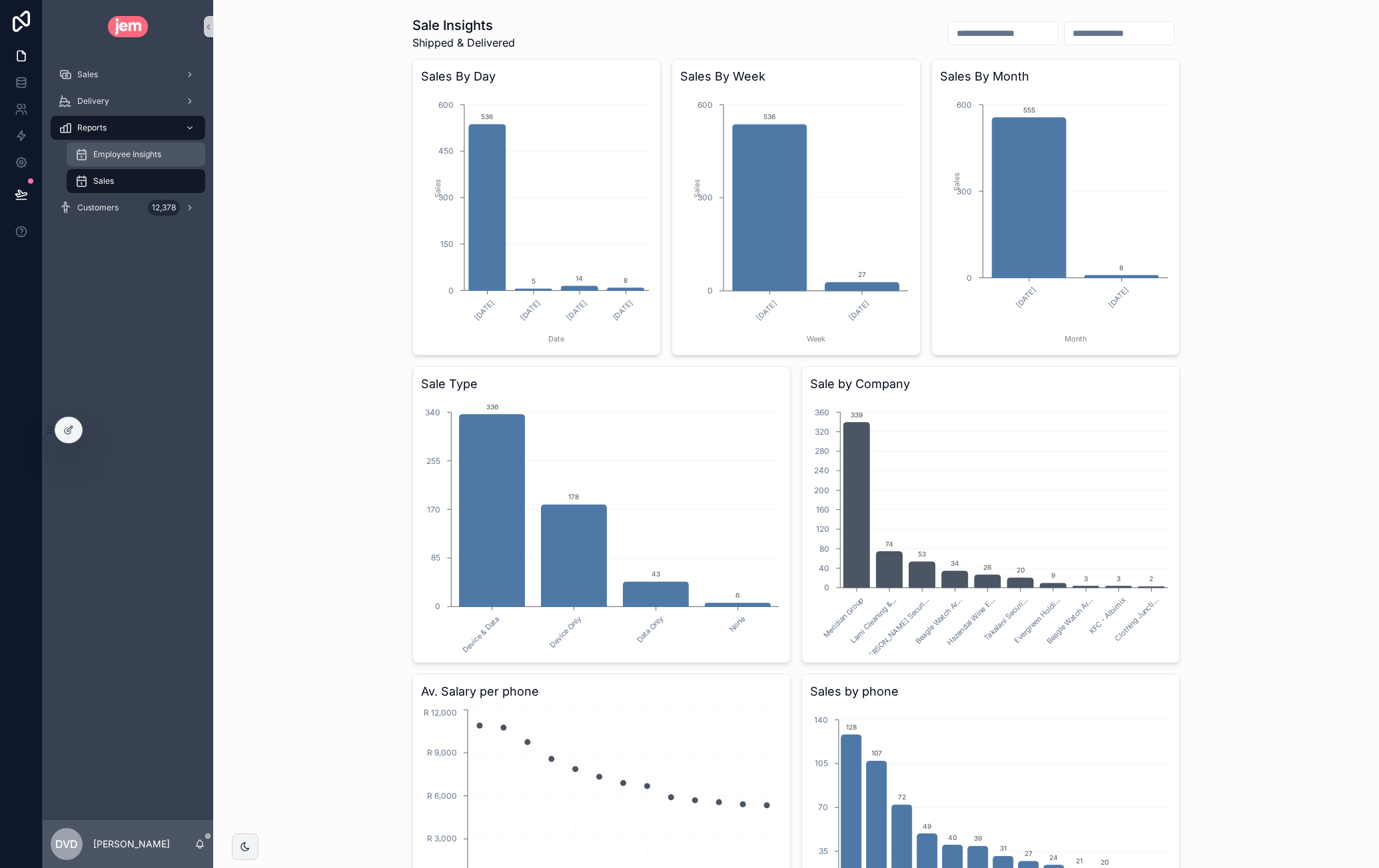
click at [159, 160] on div "Employee Insights" at bounding box center [136, 155] width 123 height 21
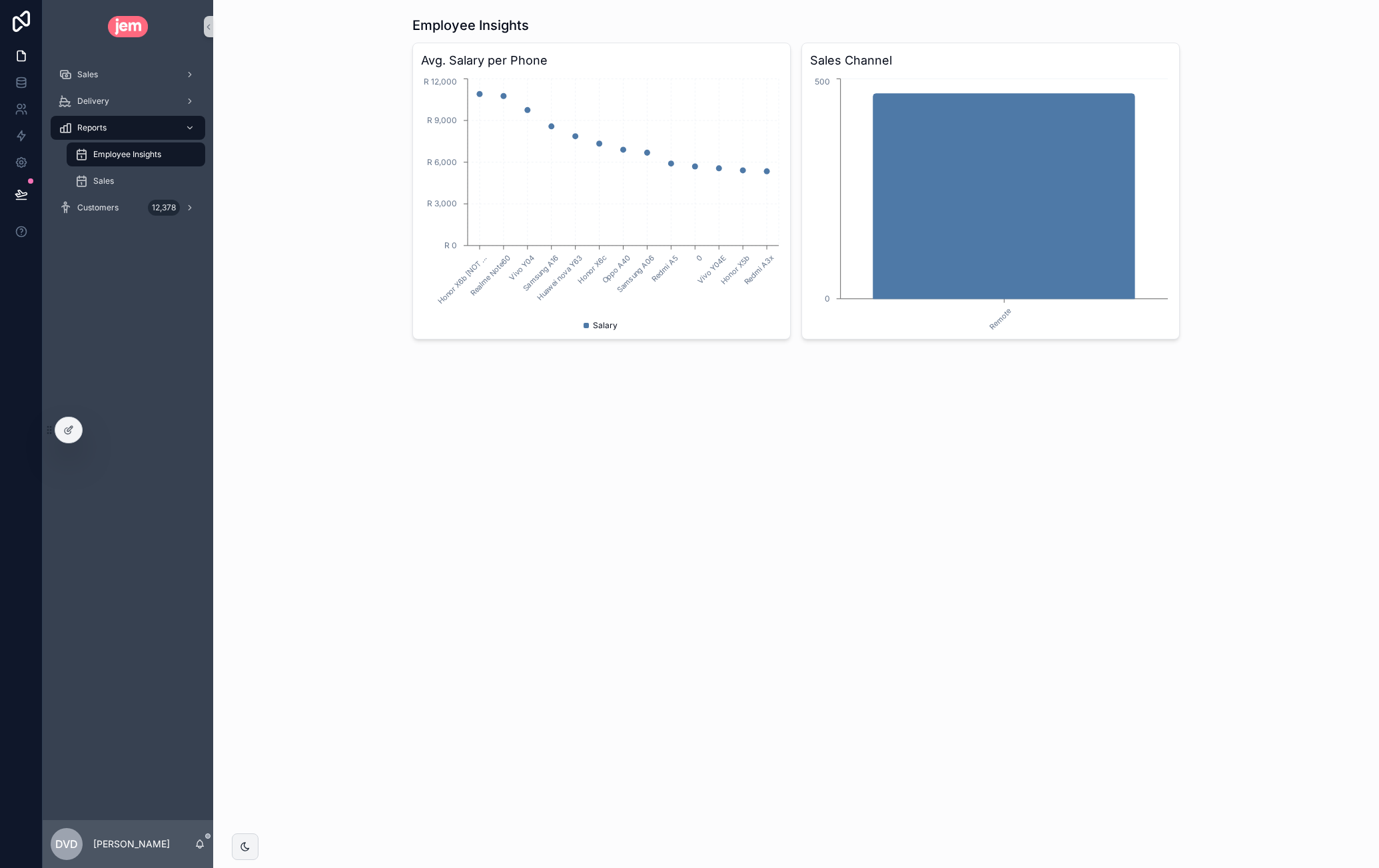
click at [152, 154] on span "Employee Insights" at bounding box center [127, 154] width 68 height 11
click at [53, 429] on icon at bounding box center [49, 430] width 11 height 11
click at [60, 429] on div at bounding box center [68, 431] width 26 height 25
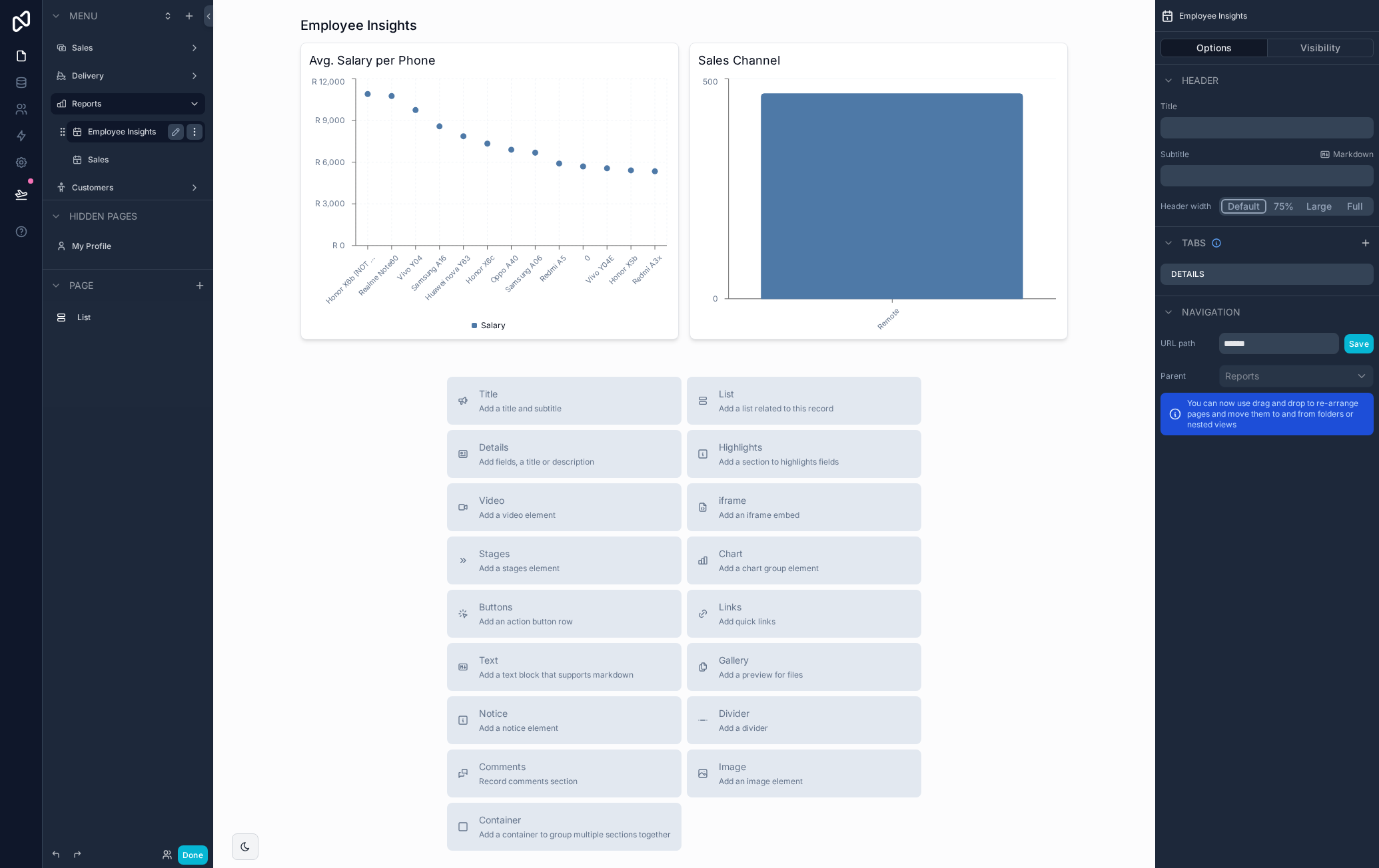
click at [192, 132] on icon "scrollable content" at bounding box center [194, 131] width 11 height 11
click at [246, 136] on span "Remove" at bounding box center [255, 141] width 35 height 14
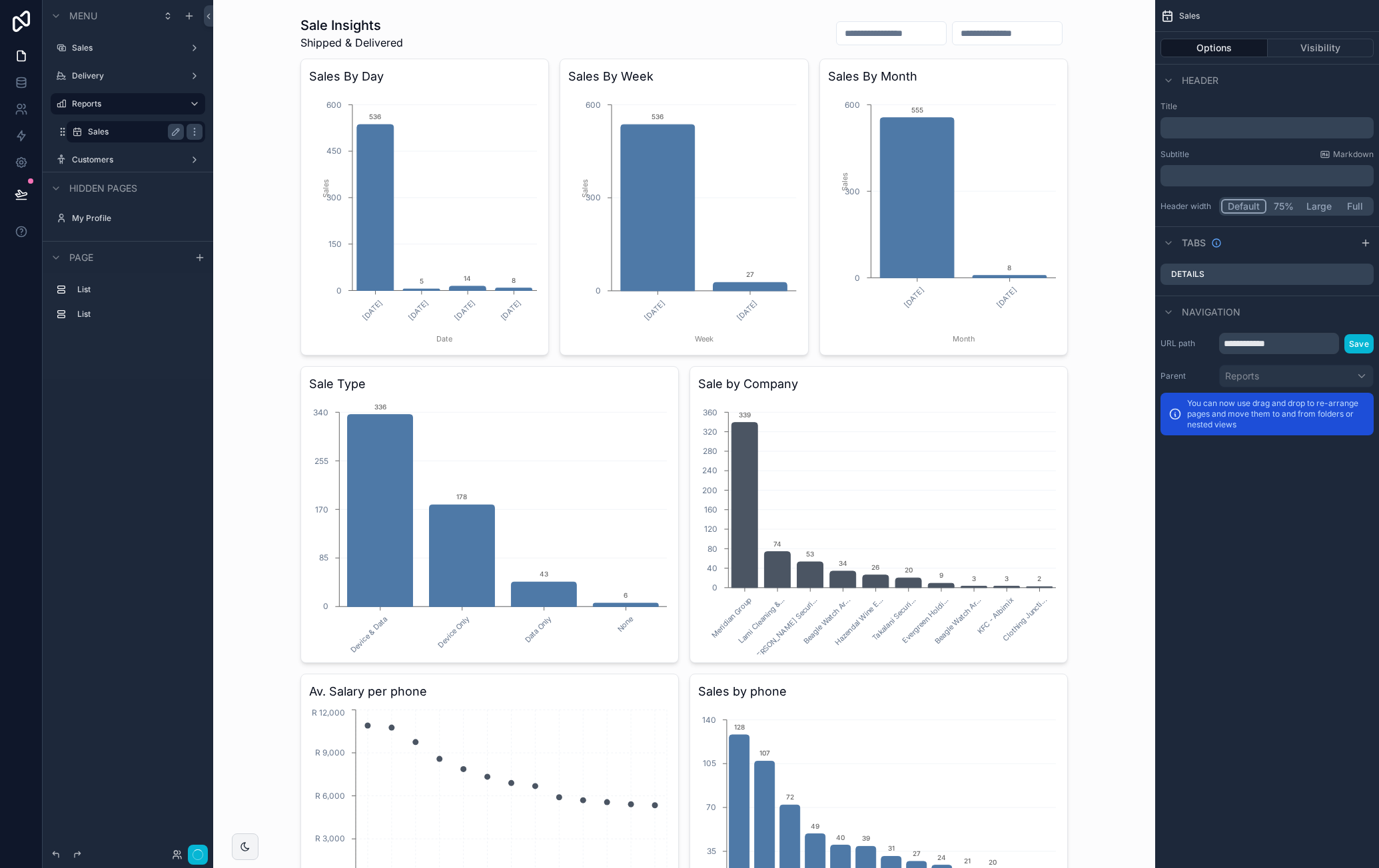
click at [130, 138] on div "Sales" at bounding box center [135, 131] width 96 height 16
click at [1328, 50] on button "Visibility" at bounding box center [1322, 48] width 107 height 18
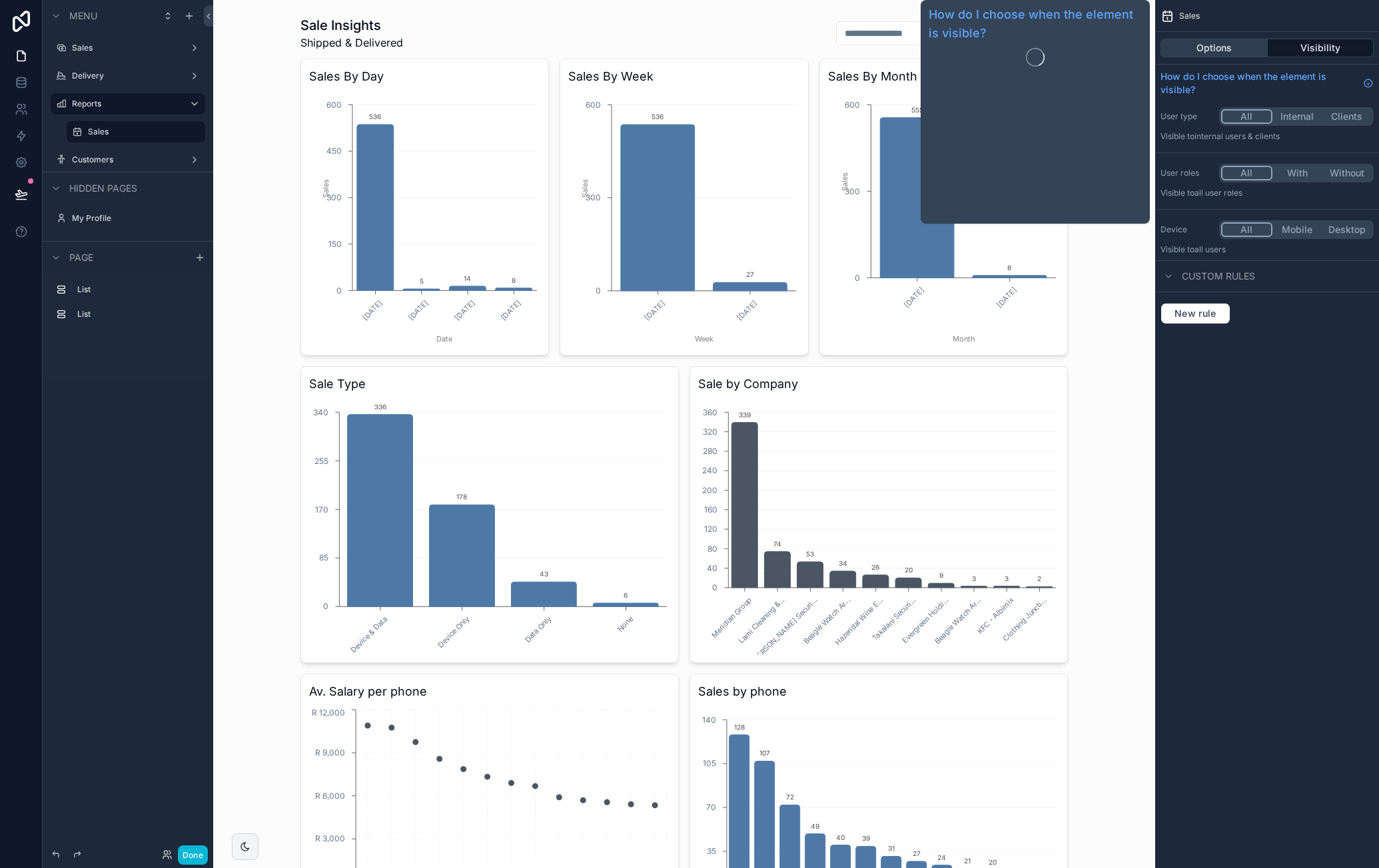
click at [1221, 52] on button "Options" at bounding box center [1215, 48] width 107 height 18
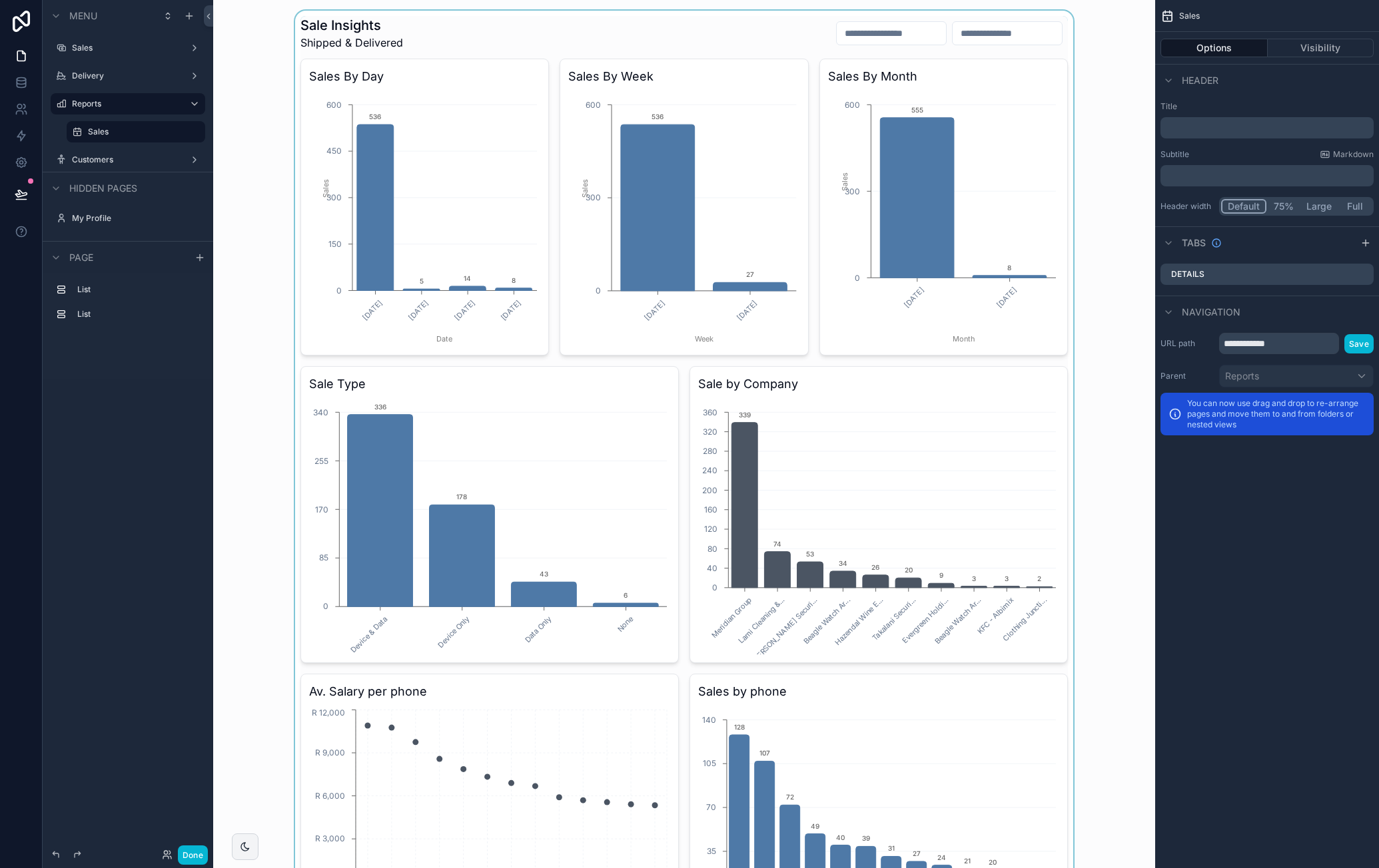
click at [1062, 42] on div "scrollable content" at bounding box center [684, 647] width 921 height 1273
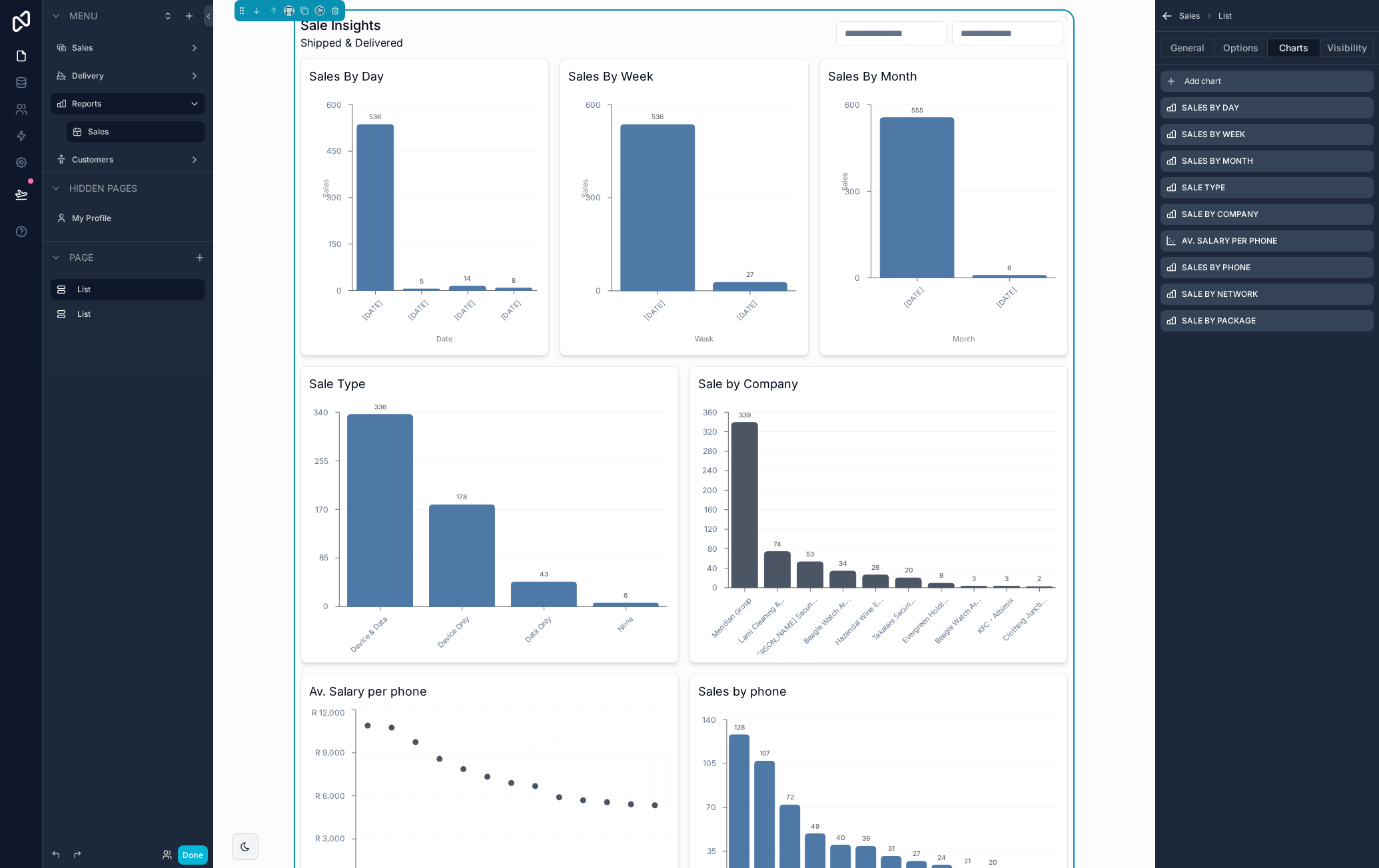
click at [1248, 85] on div "Add chart" at bounding box center [1267, 82] width 213 height 21
click at [1365, 346] on icon "scrollable content" at bounding box center [1362, 347] width 11 height 11
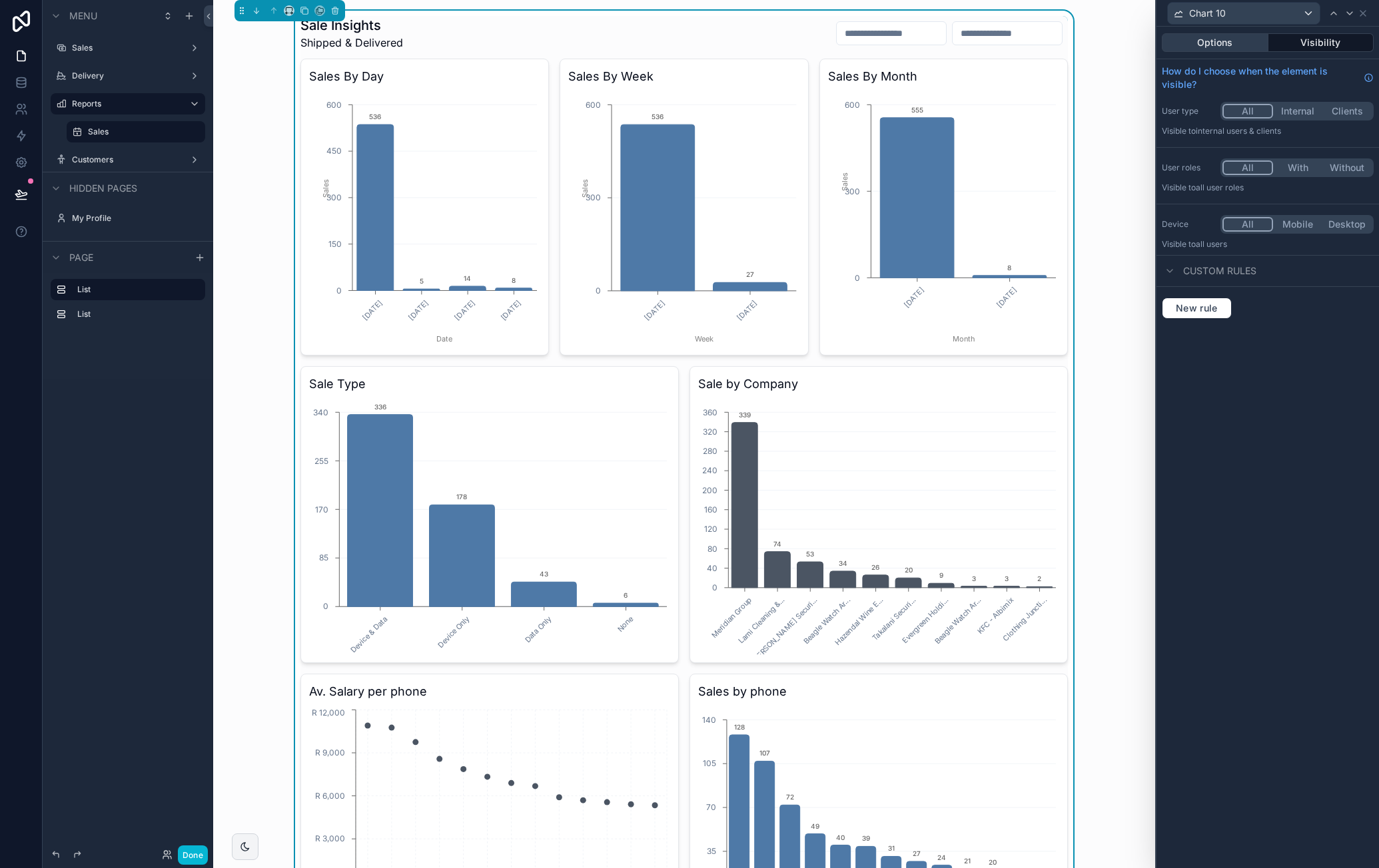
click at [1214, 44] on button "Options" at bounding box center [1216, 42] width 107 height 18
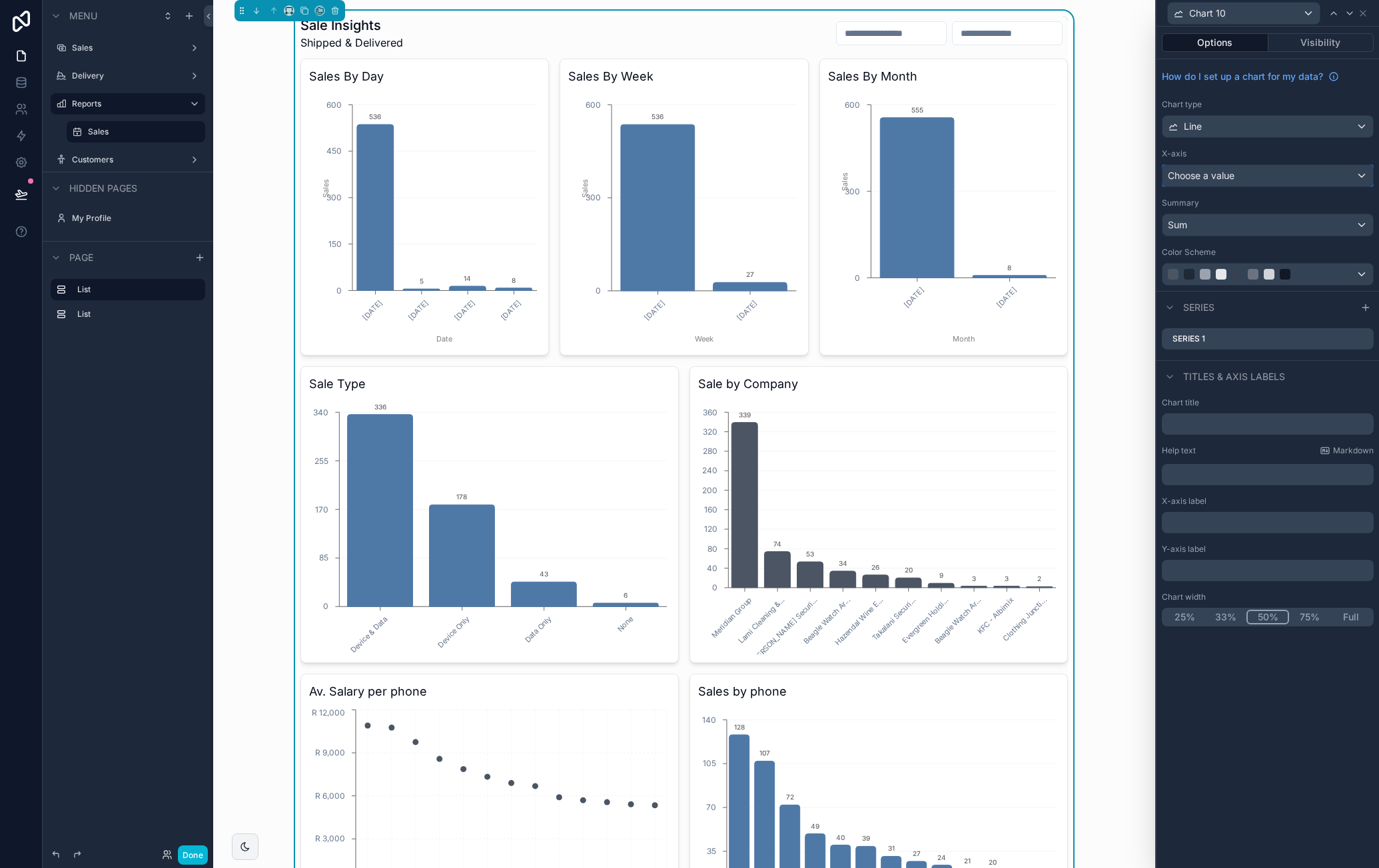
click at [1222, 171] on span "Choose a value" at bounding box center [1201, 176] width 67 height 12
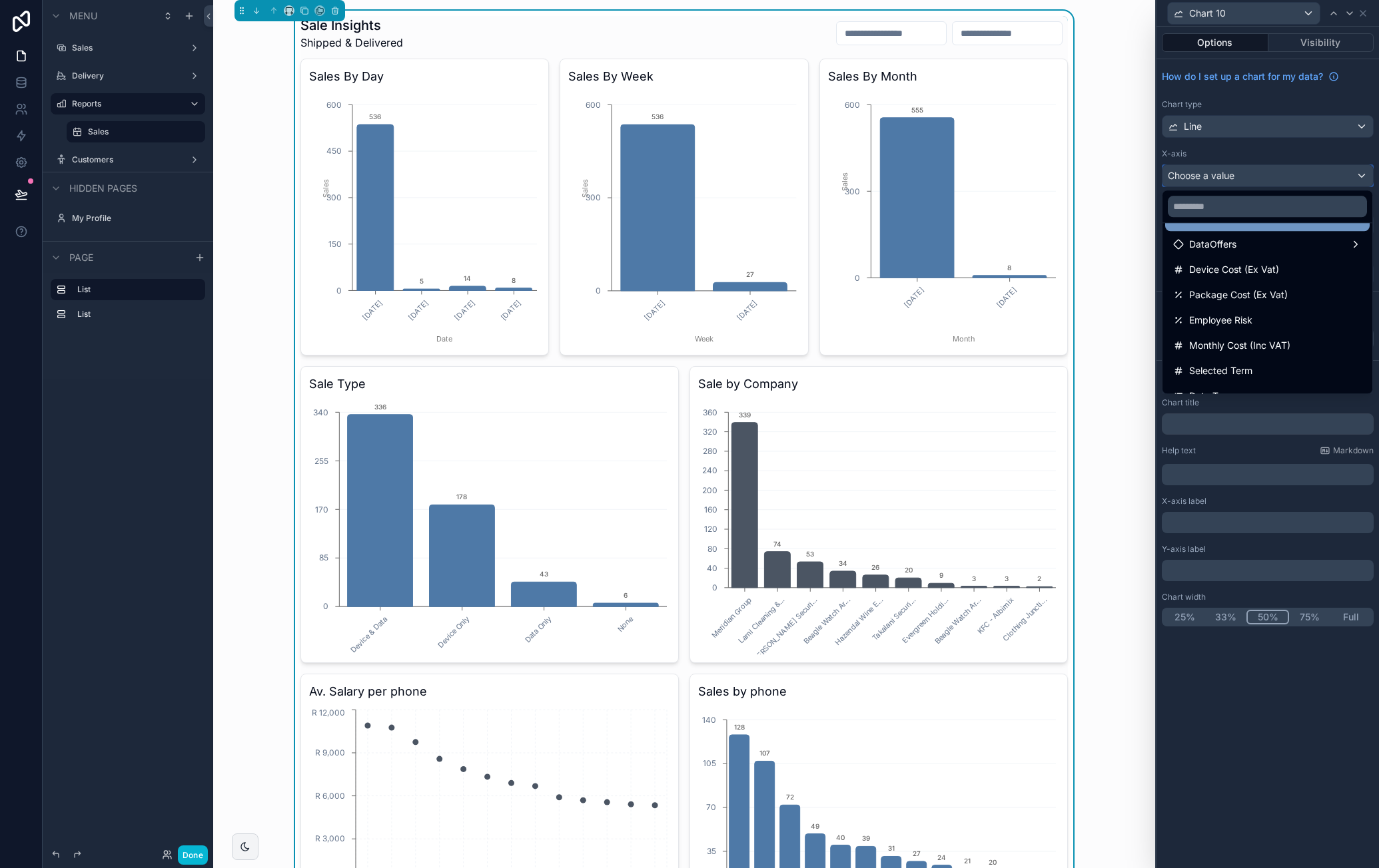
scroll to position [200, 0]
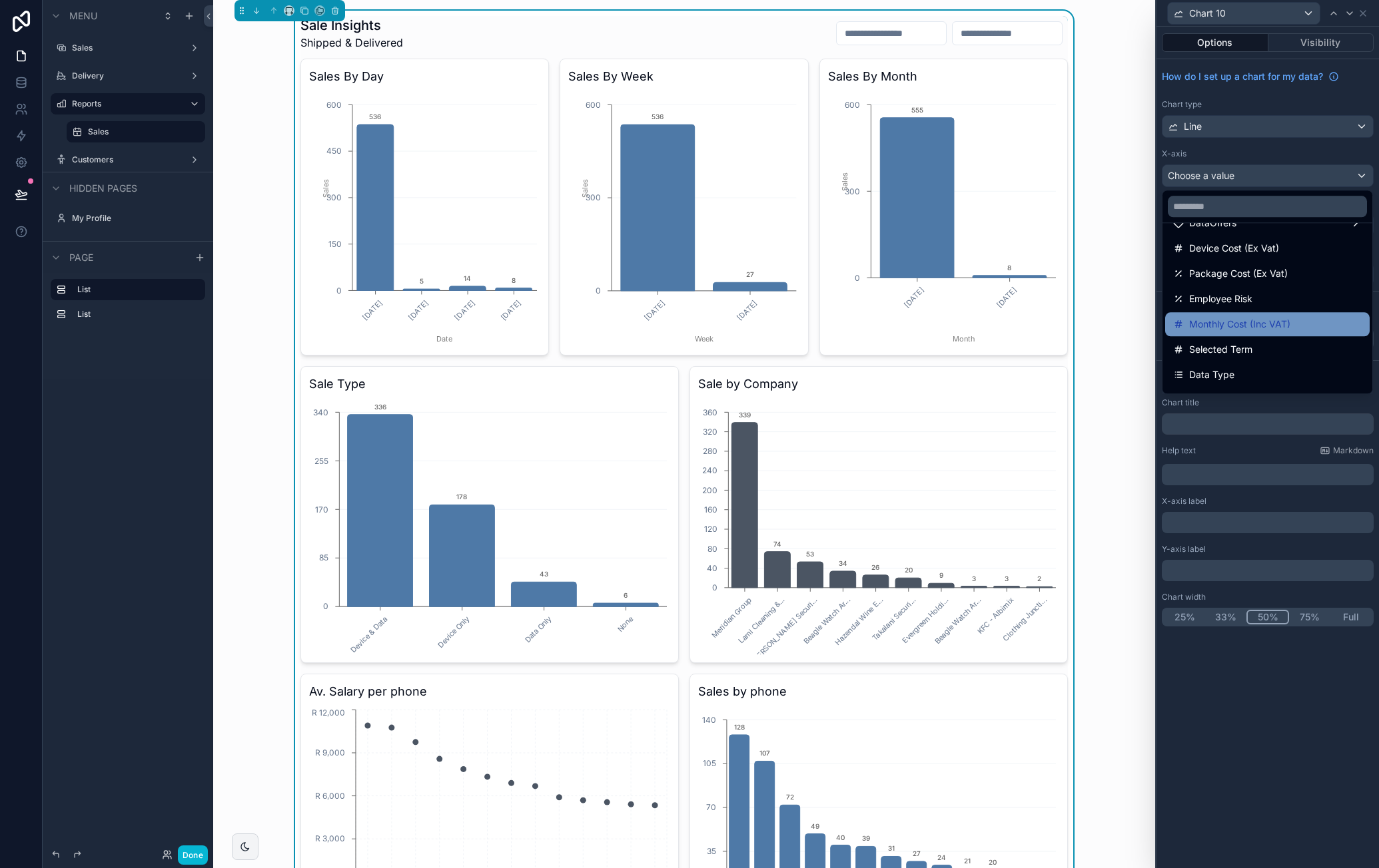
click at [1300, 320] on div "Monthly Cost (Inc VAT)" at bounding box center [1268, 324] width 189 height 16
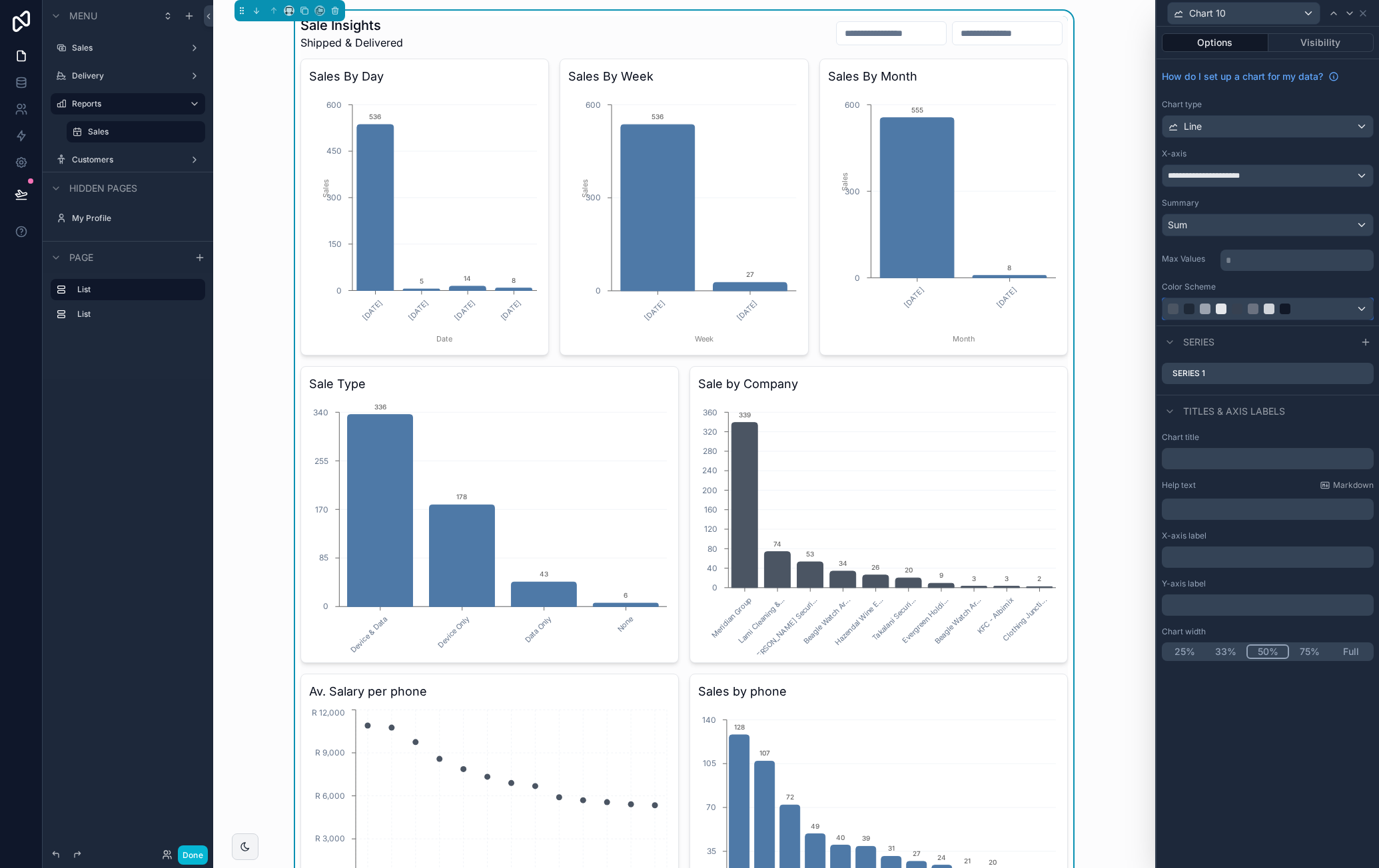
click at [1310, 304] on div at bounding box center [1253, 308] width 170 height 11
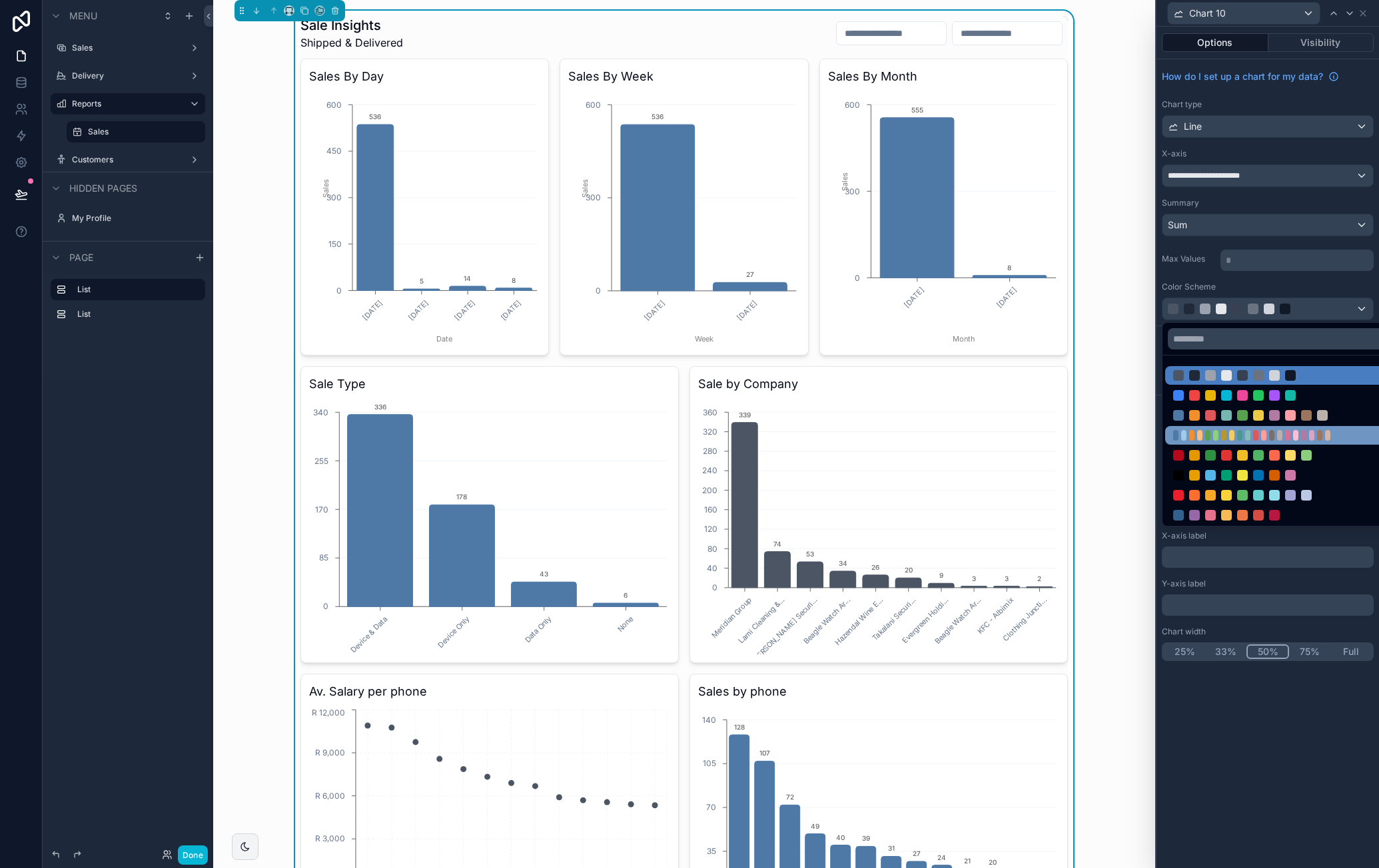
click at [1267, 431] on div at bounding box center [1258, 435] width 170 height 11
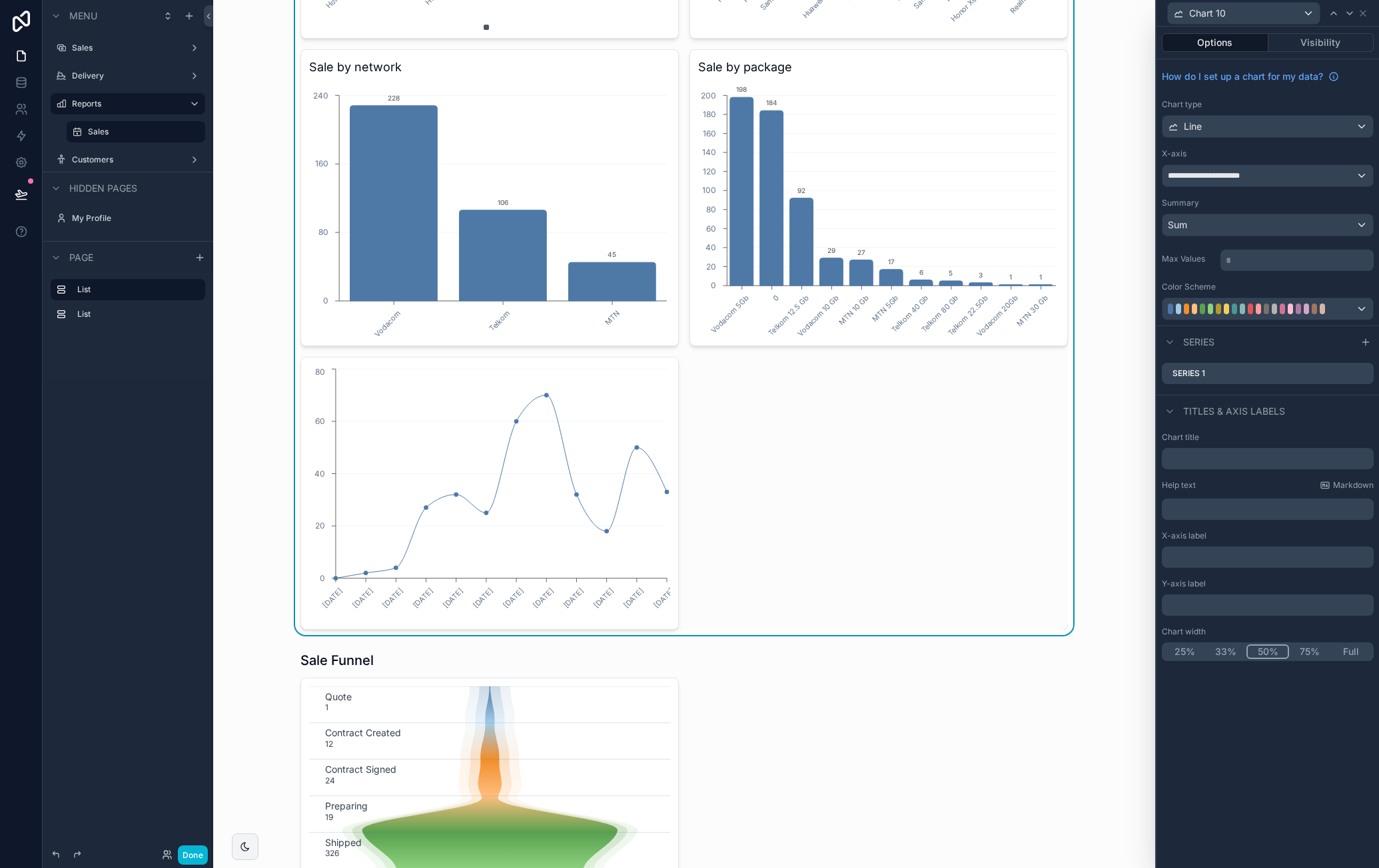
scroll to position [799, 0]
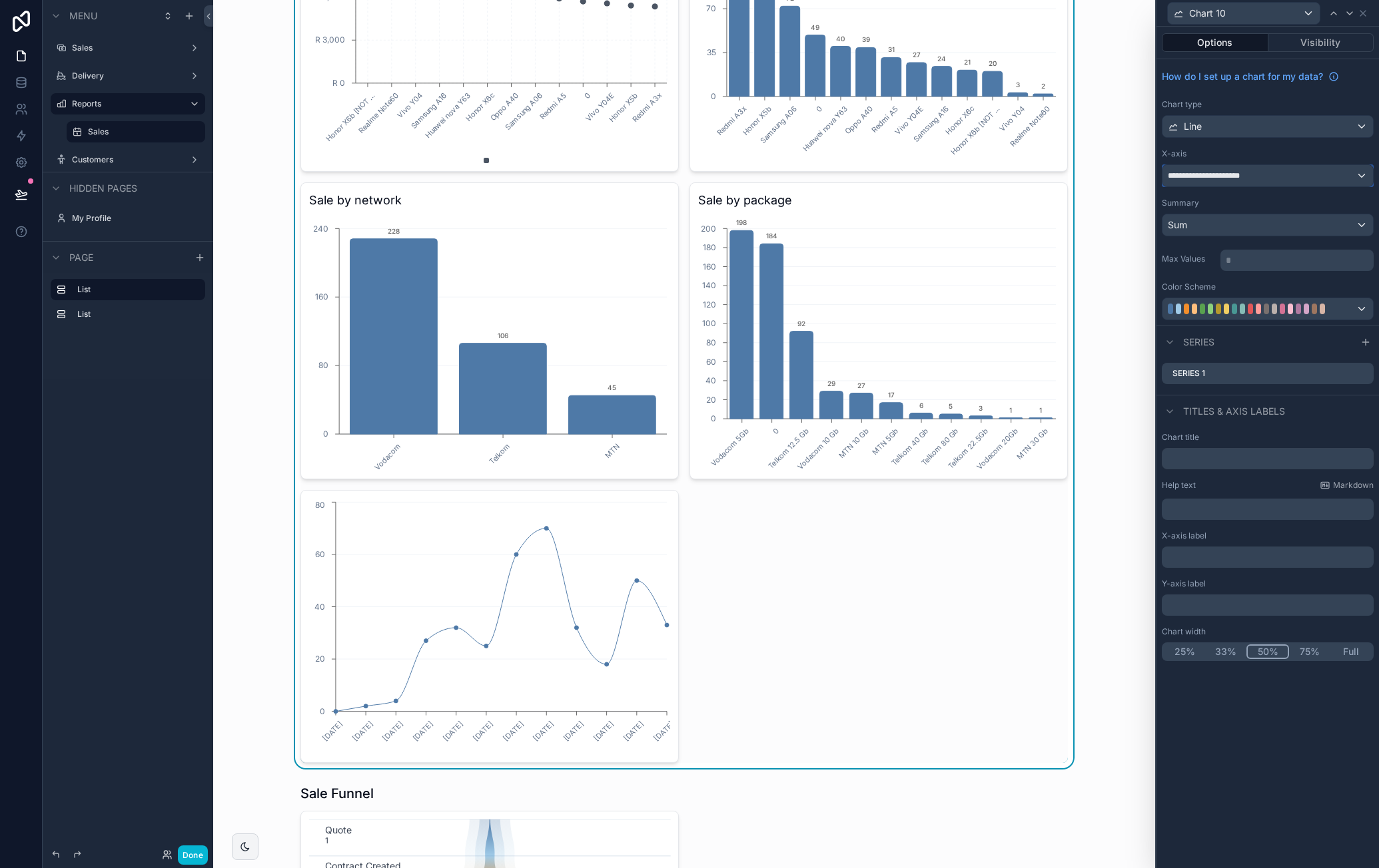
click at [1279, 177] on div "**********" at bounding box center [1268, 176] width 211 height 21
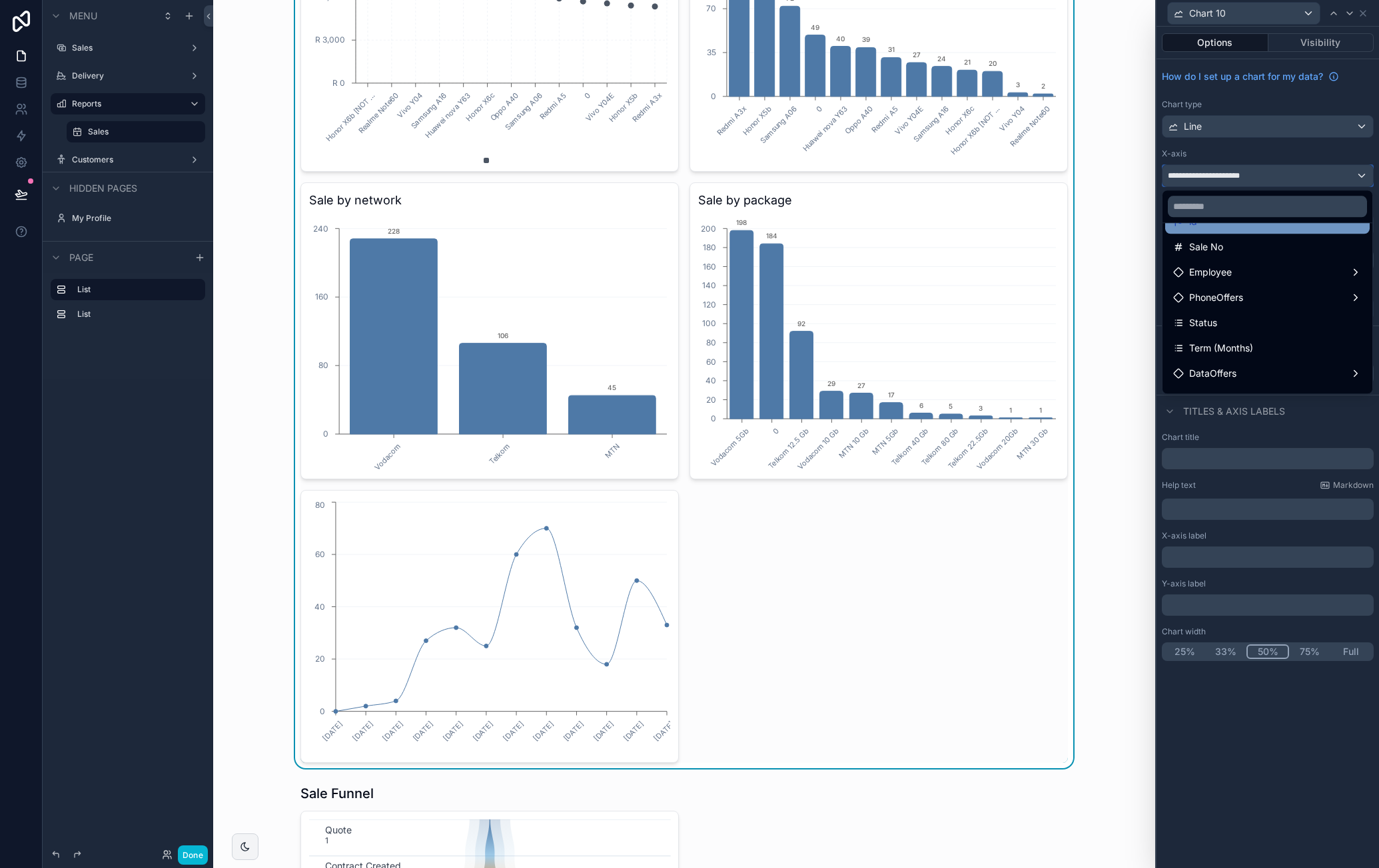
scroll to position [67, 0]
click at [1245, 211] on input "text" at bounding box center [1267, 206] width 199 height 21
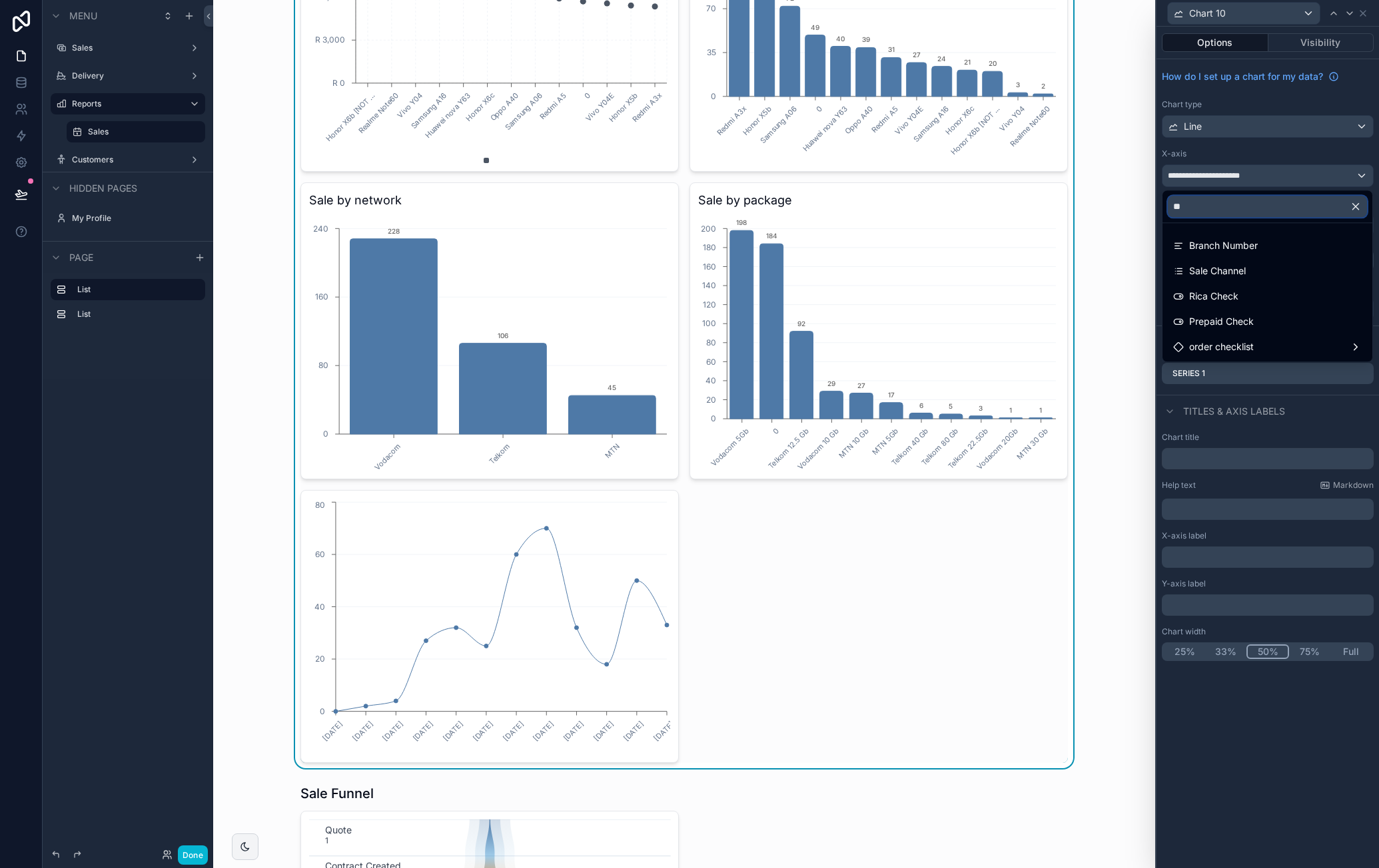
scroll to position [0, 0]
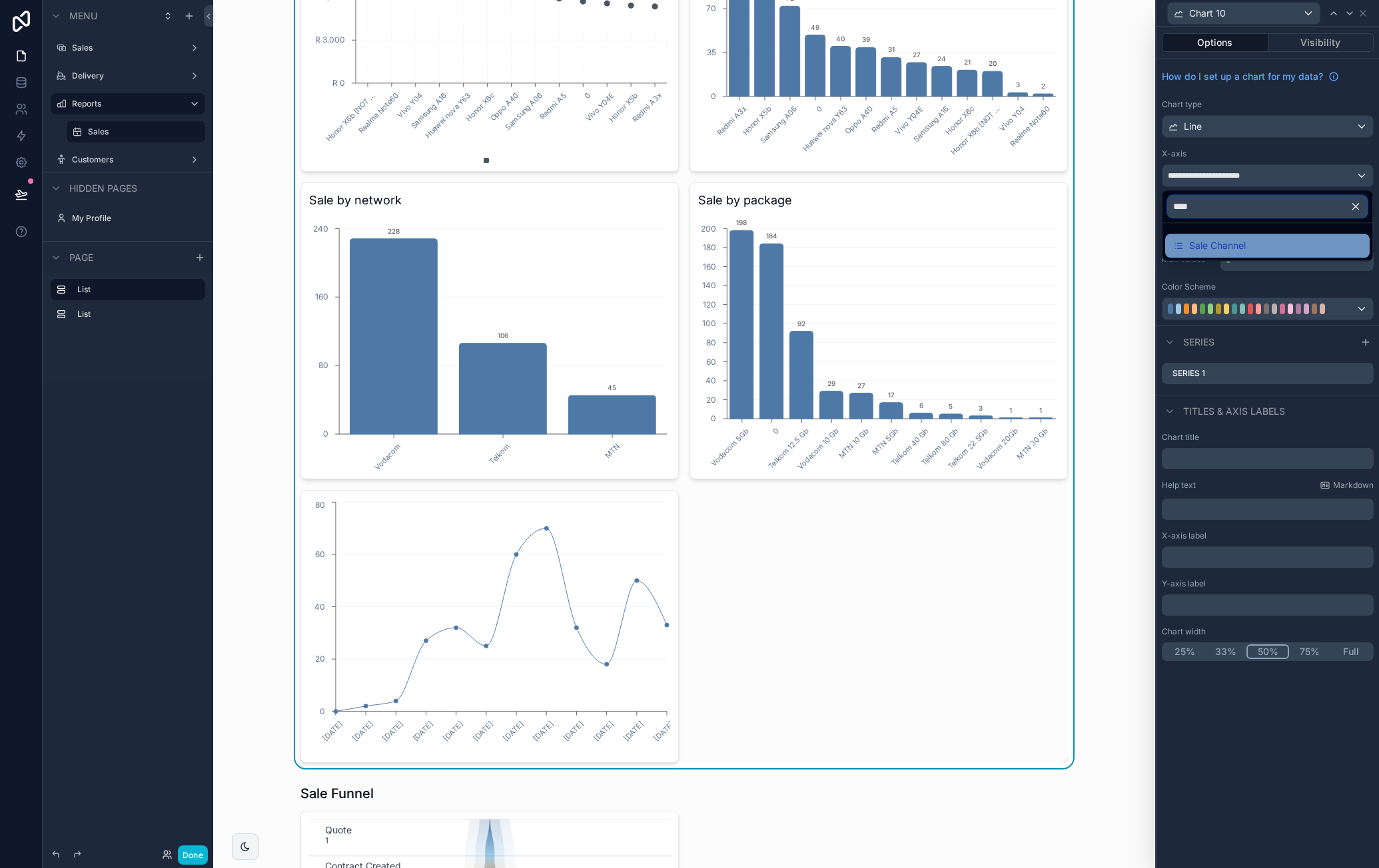
type input "****"
click at [1246, 233] on div "Sale Channel" at bounding box center [1267, 245] width 204 height 24
click at [1366, 369] on icon at bounding box center [1363, 371] width 5 height 5
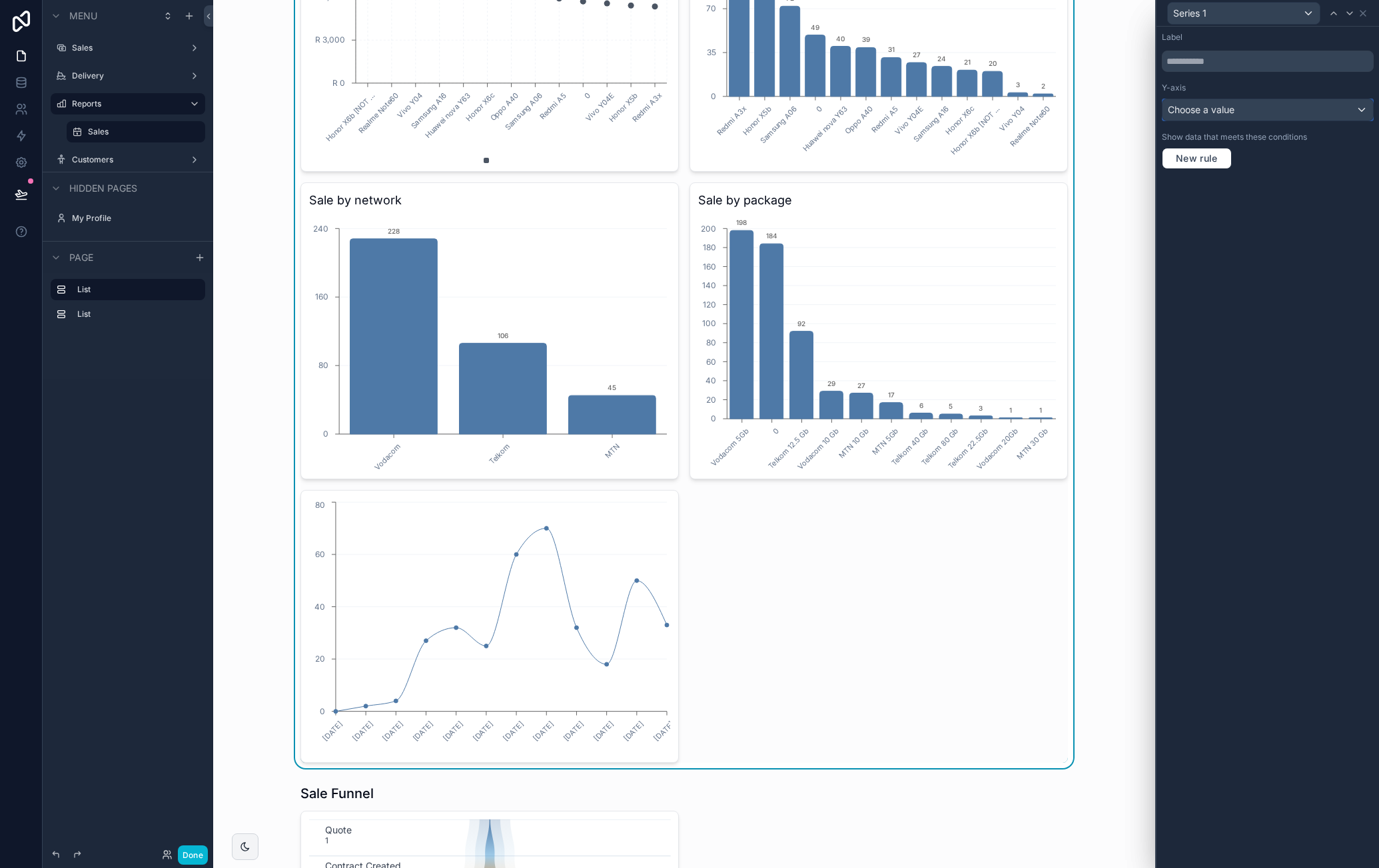
click at [1300, 105] on div "Choose a value" at bounding box center [1268, 110] width 211 height 21
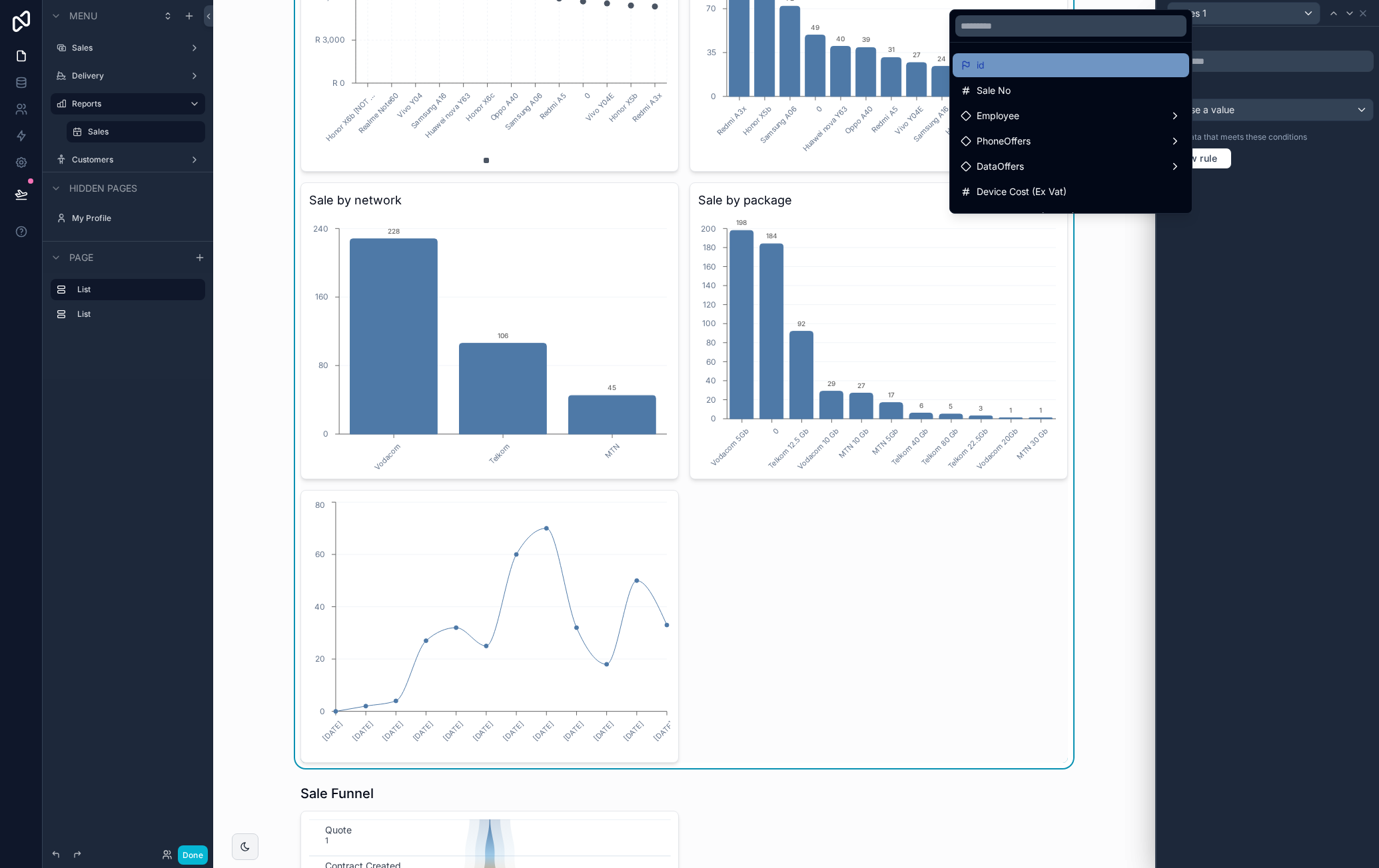
click at [1104, 69] on div "id" at bounding box center [1071, 65] width 221 height 16
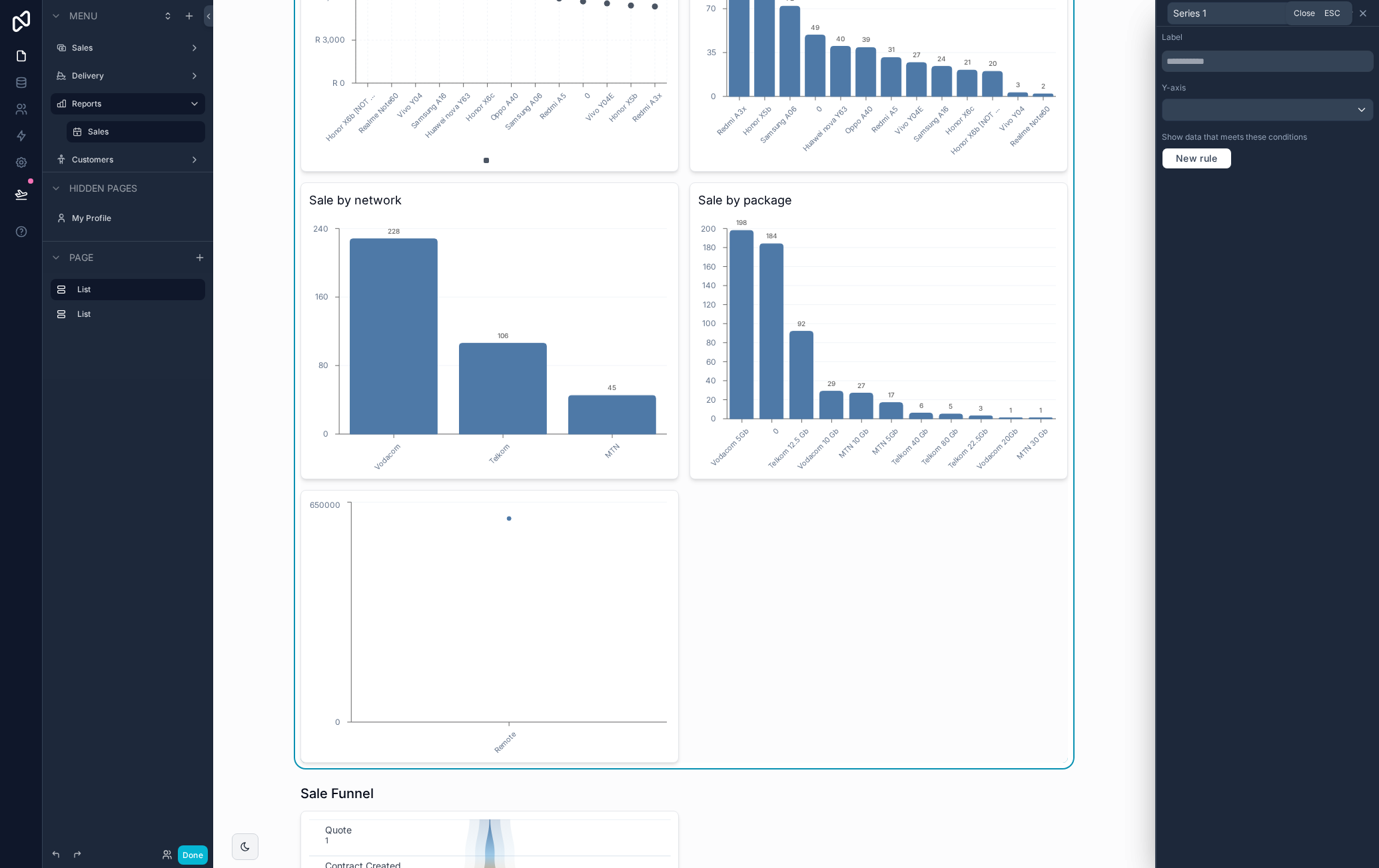
click at [1366, 14] on icon at bounding box center [1362, 13] width 11 height 11
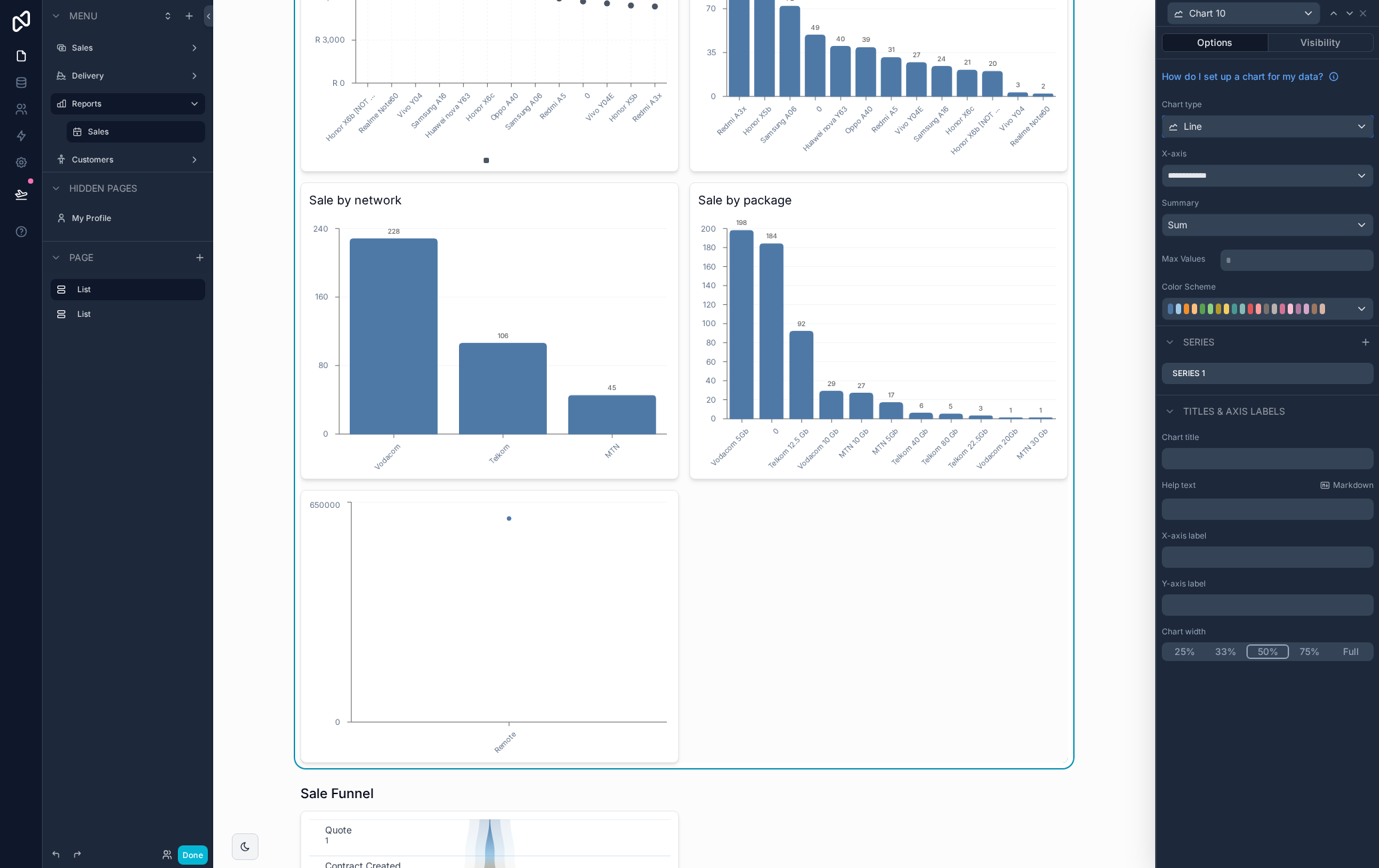
click at [1284, 130] on div "Line" at bounding box center [1268, 126] width 211 height 21
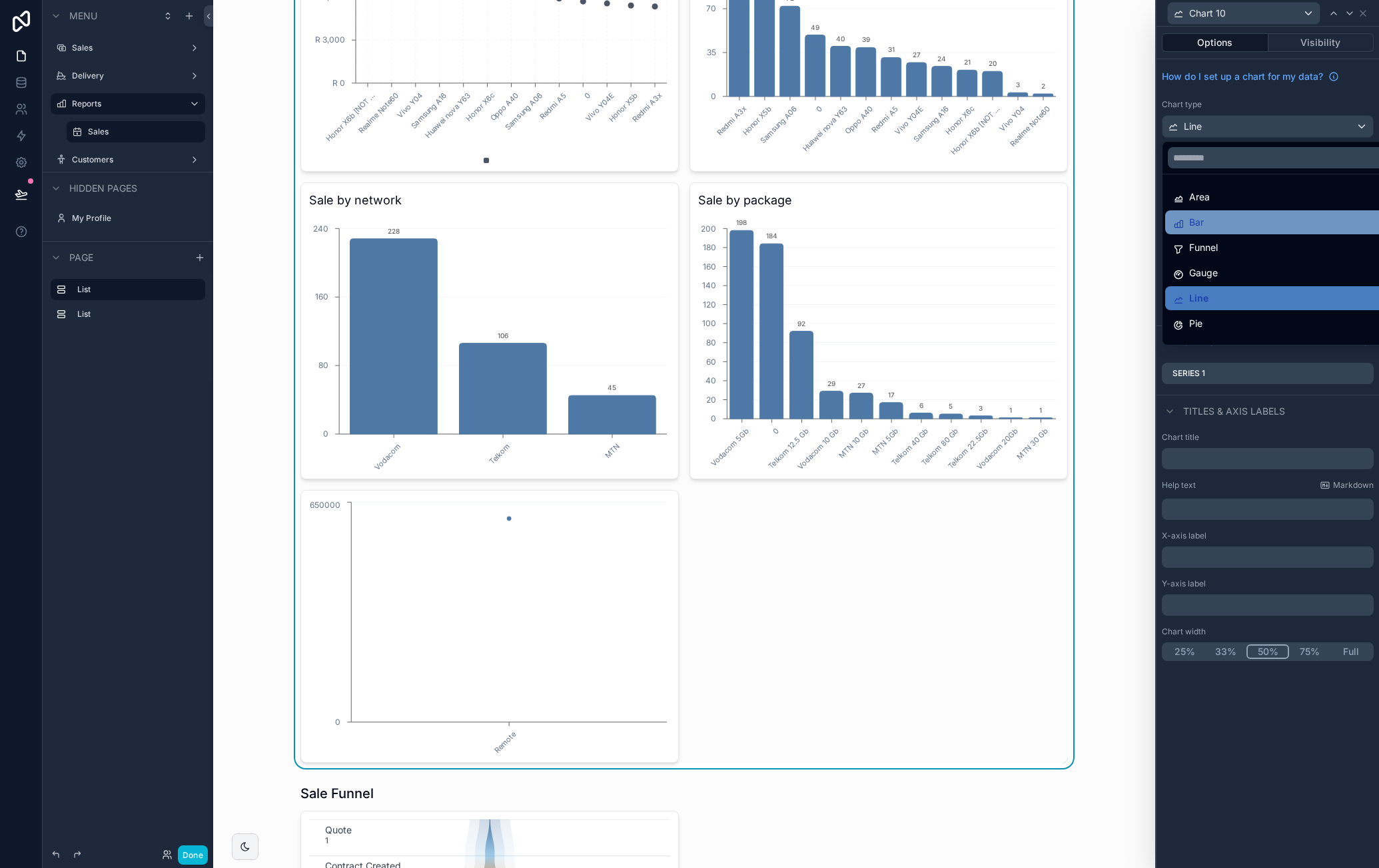
click at [1235, 211] on div "Bar" at bounding box center [1283, 223] width 236 height 24
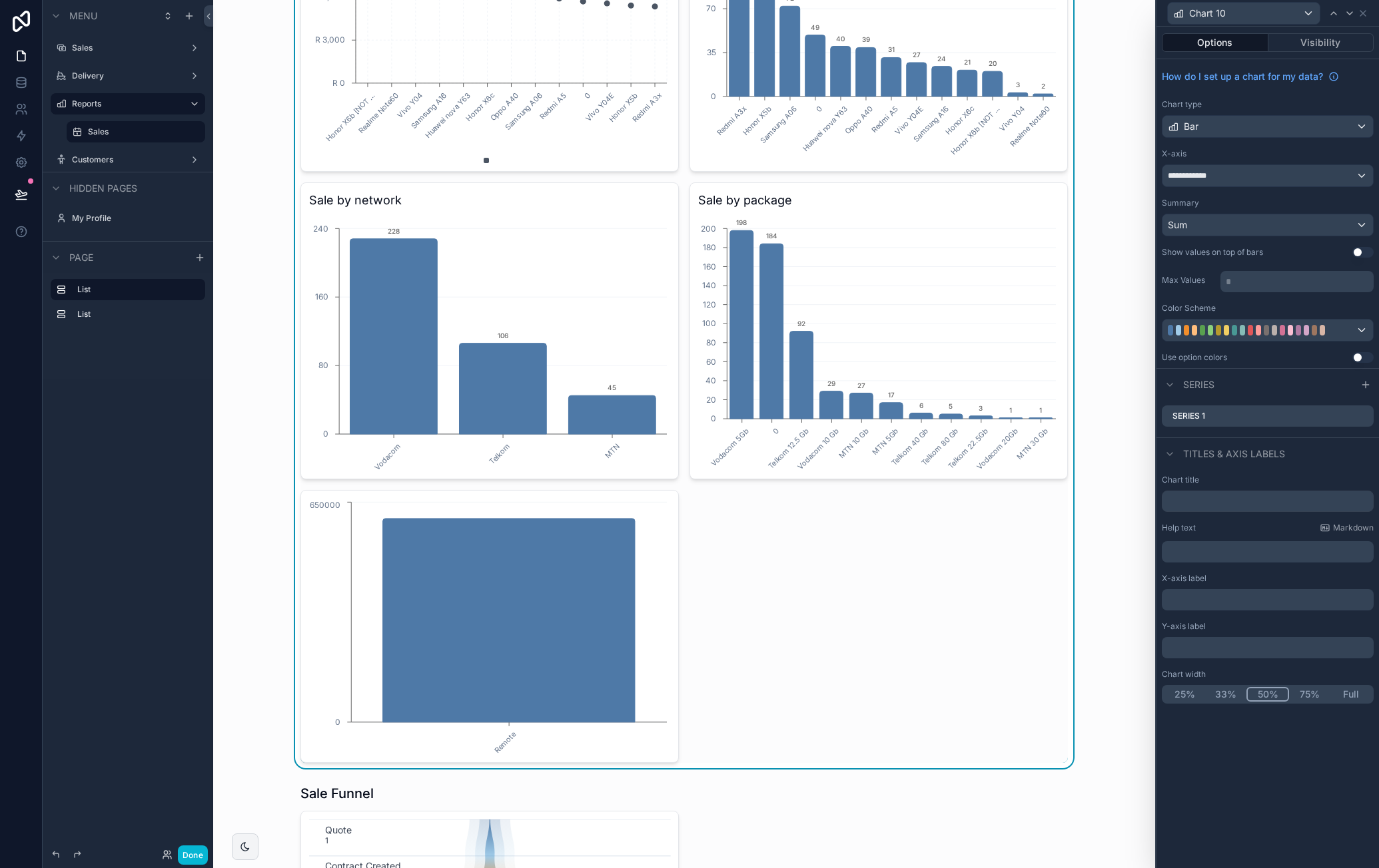
click at [1361, 251] on button "Use setting" at bounding box center [1363, 252] width 21 height 11
click at [1358, 354] on button "Use setting" at bounding box center [1363, 357] width 21 height 11
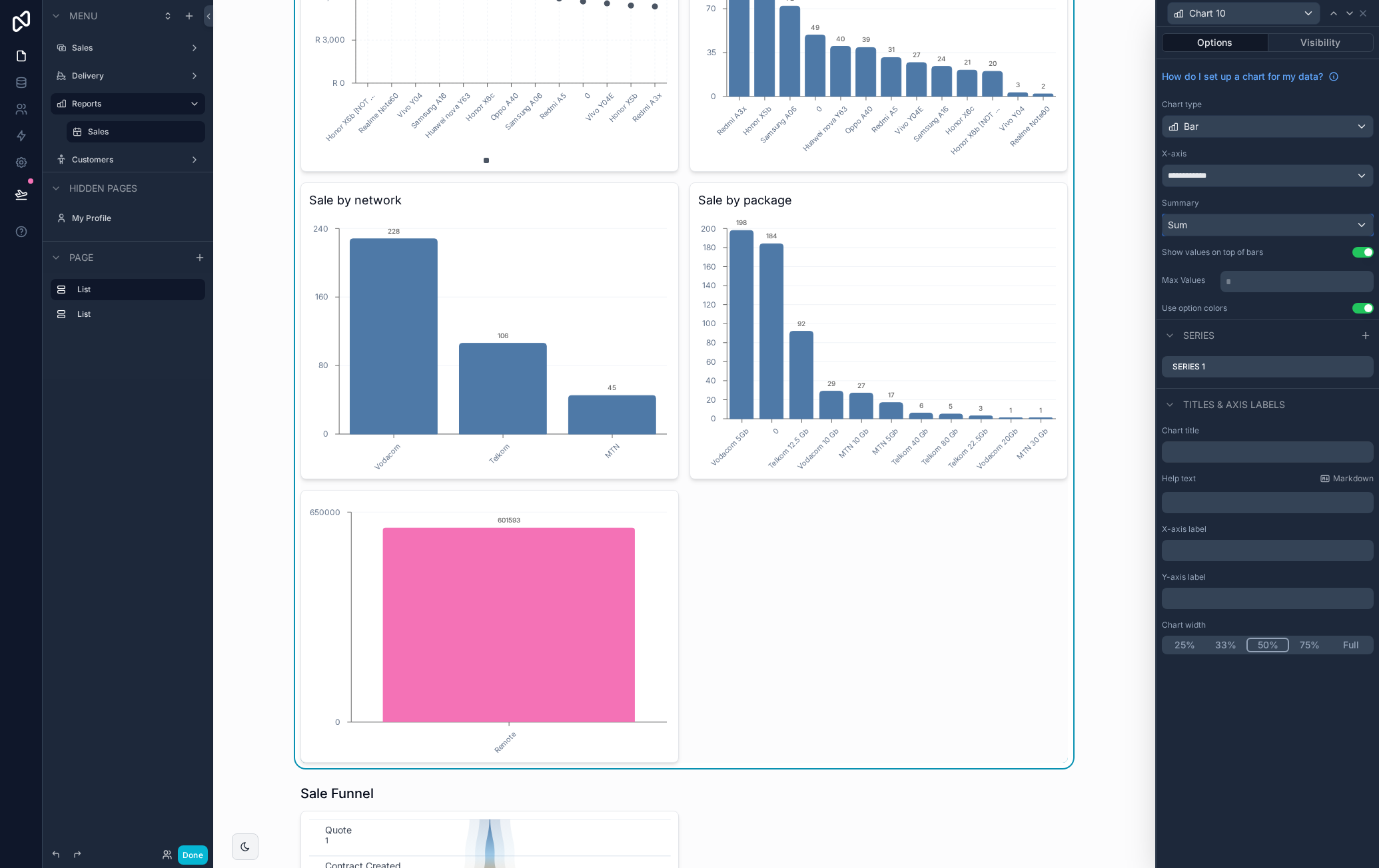
click at [1210, 229] on div "Sum" at bounding box center [1268, 226] width 211 height 21
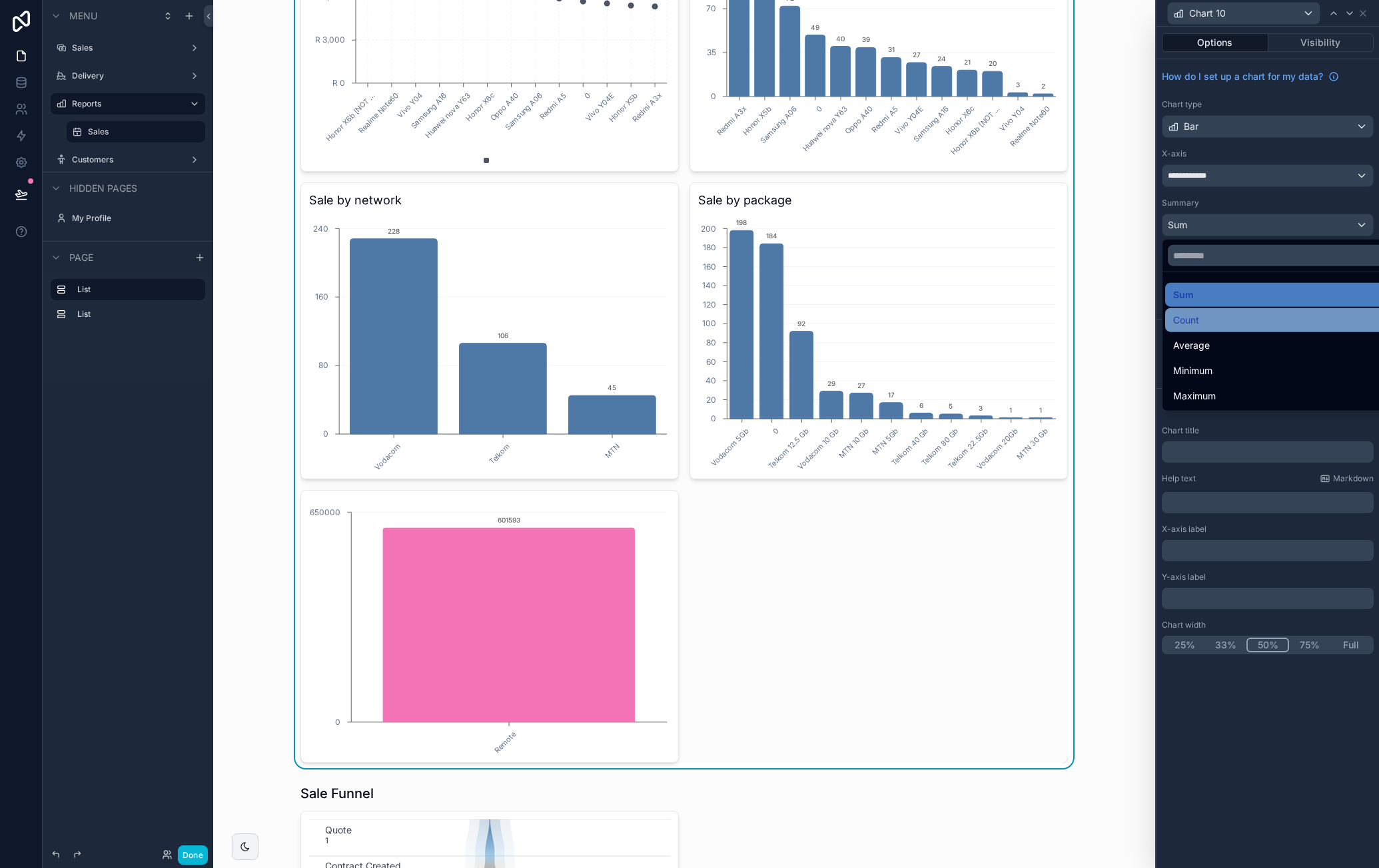
click at [1209, 313] on div "Count" at bounding box center [1284, 320] width 221 height 16
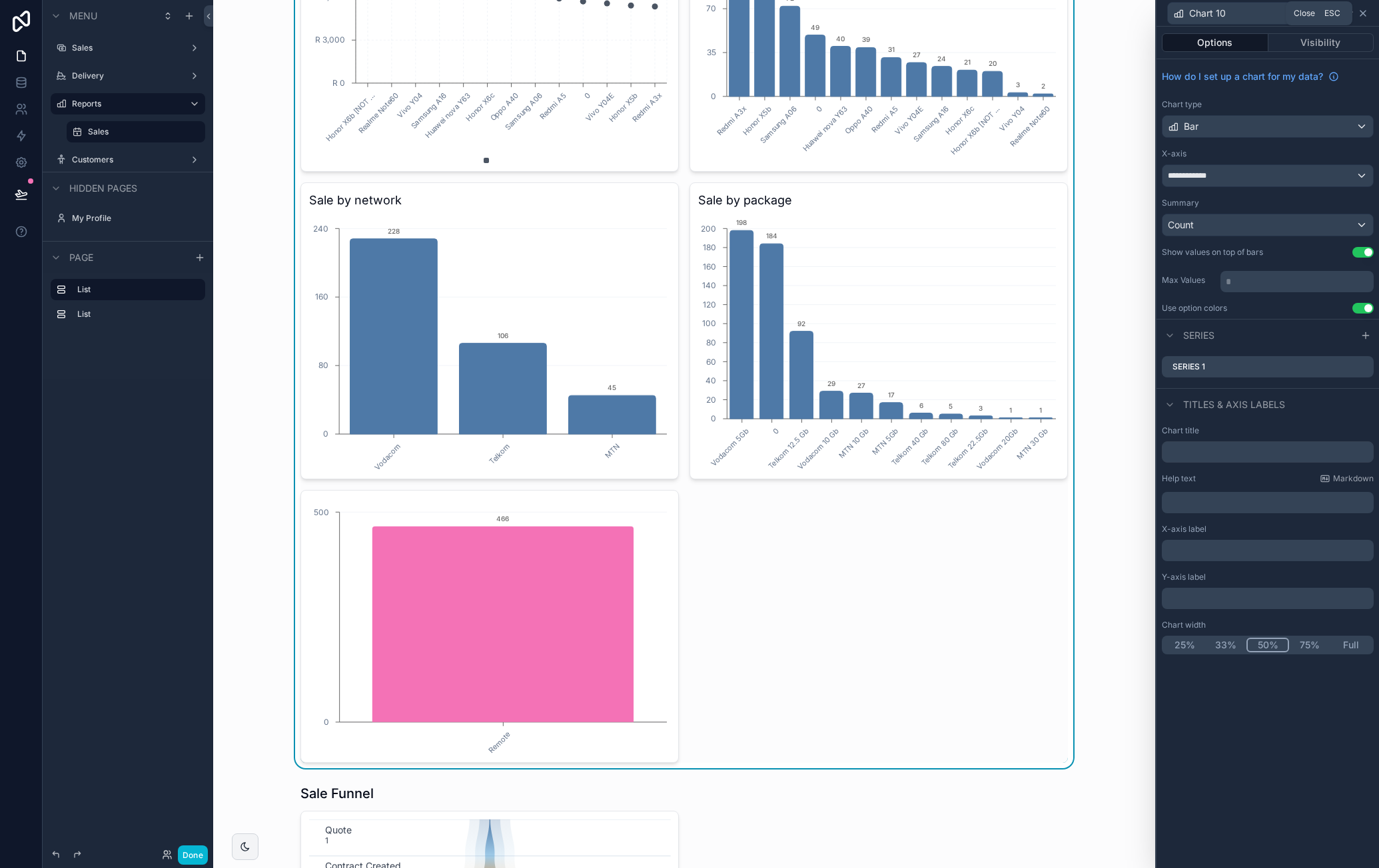
click at [1361, 17] on icon at bounding box center [1362, 13] width 11 height 11
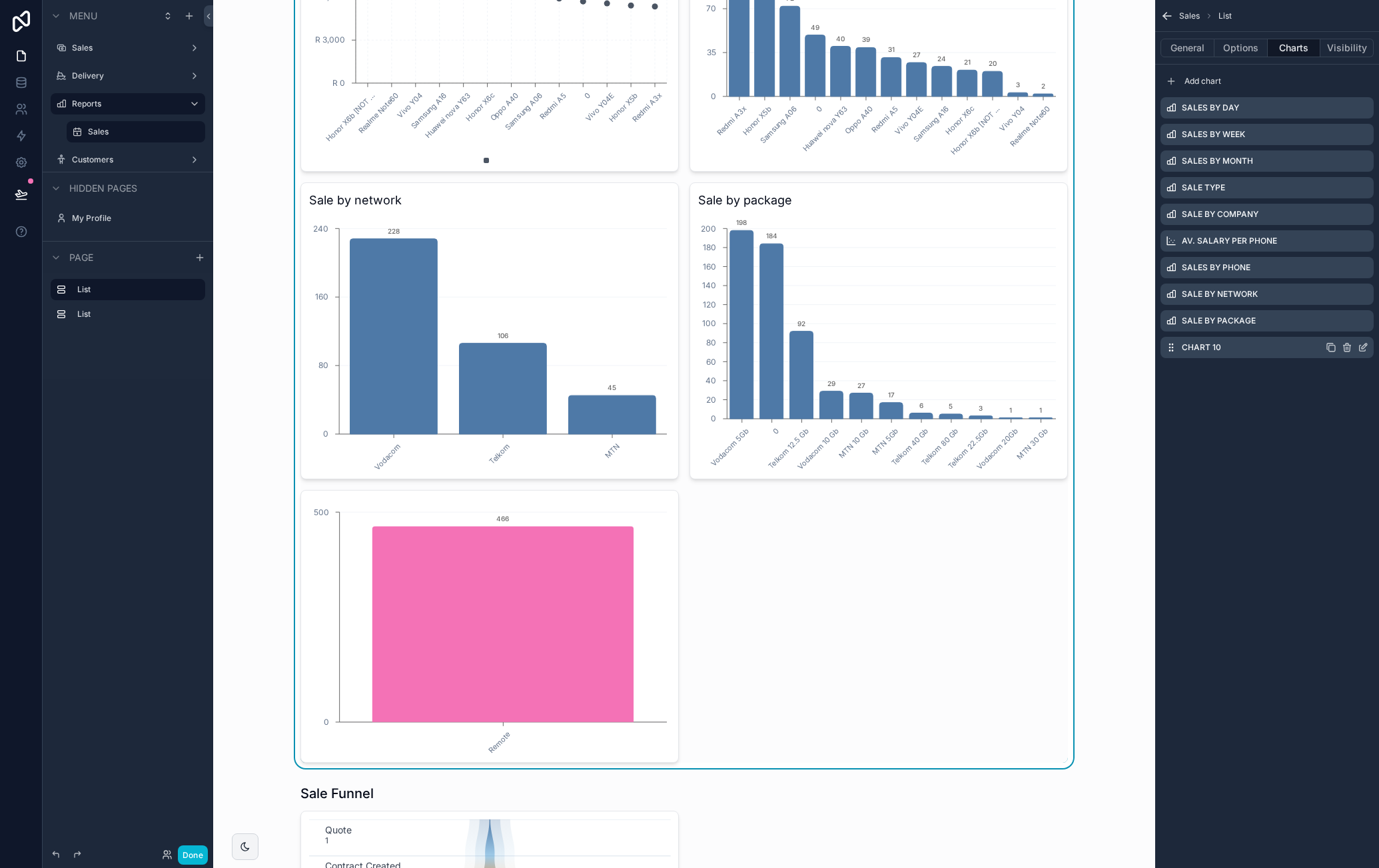
click at [1366, 344] on icon "scrollable content" at bounding box center [1363, 346] width 5 height 5
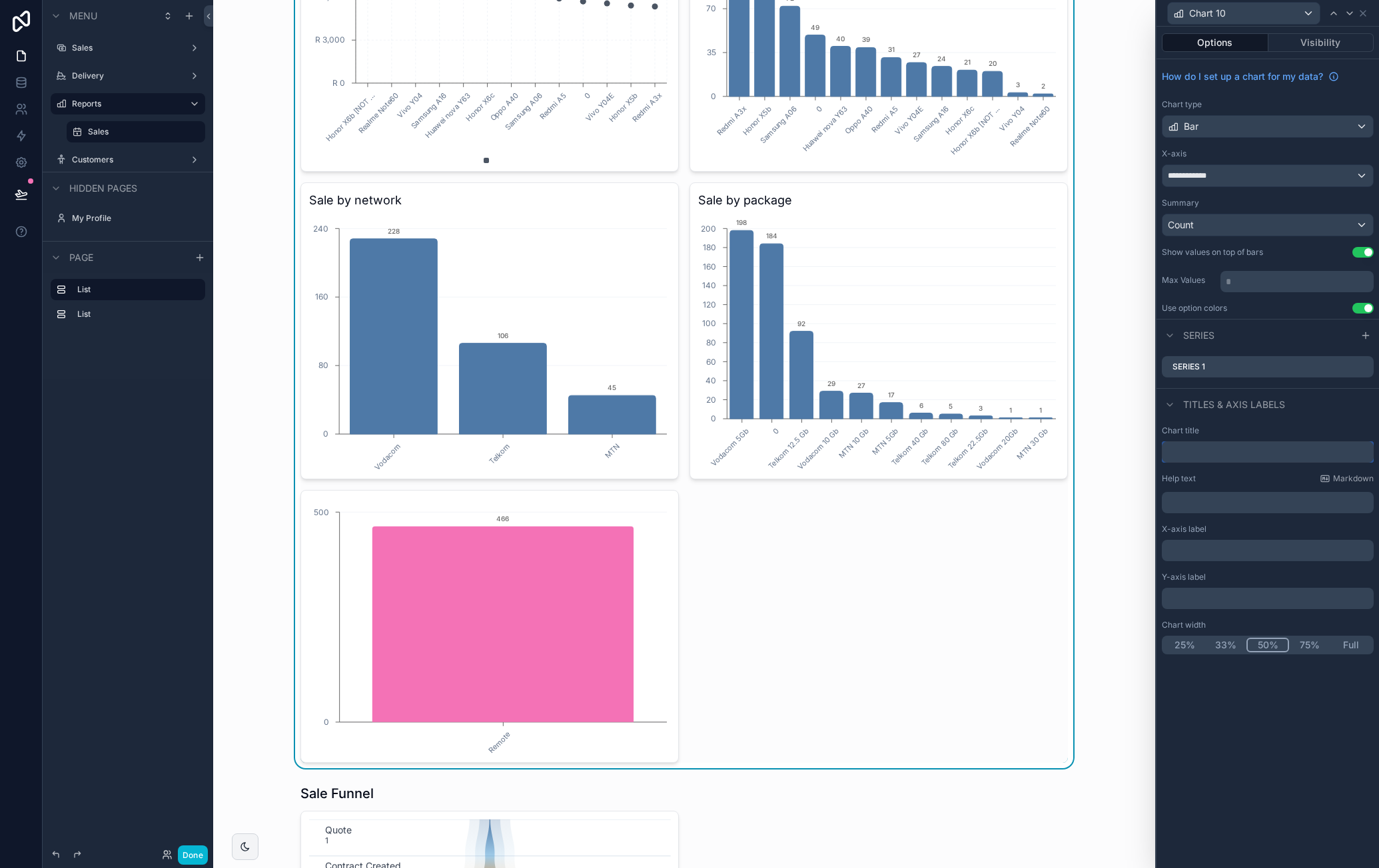
click at [1221, 446] on input "text" at bounding box center [1268, 452] width 212 height 21
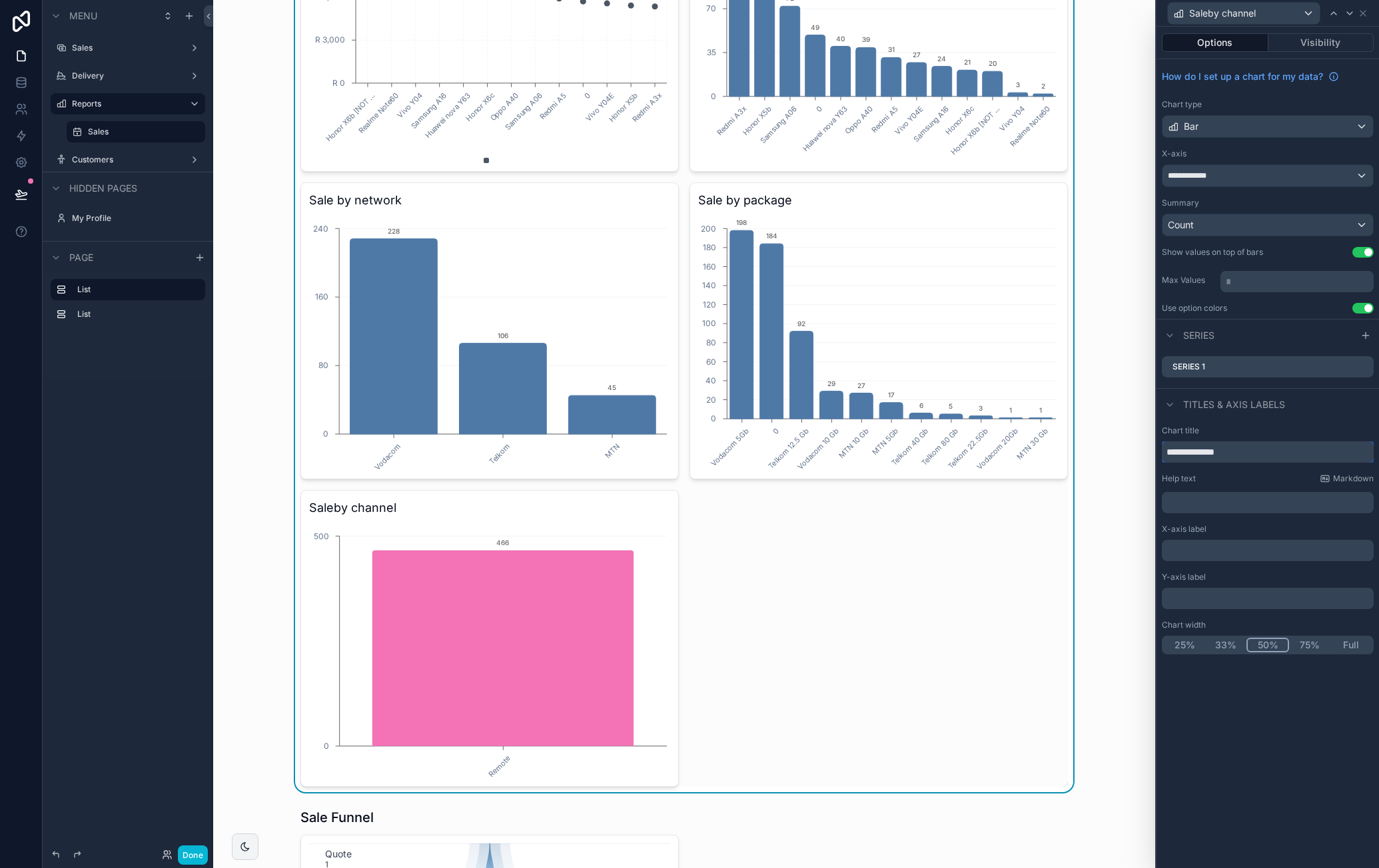
type input "**********"
click at [1123, 409] on div "Sale Insights Shipped & Delivered Sales By Day 28/09/2025 29/09/2025 30/09/2025…" at bounding box center [684, 2] width 921 height 1581
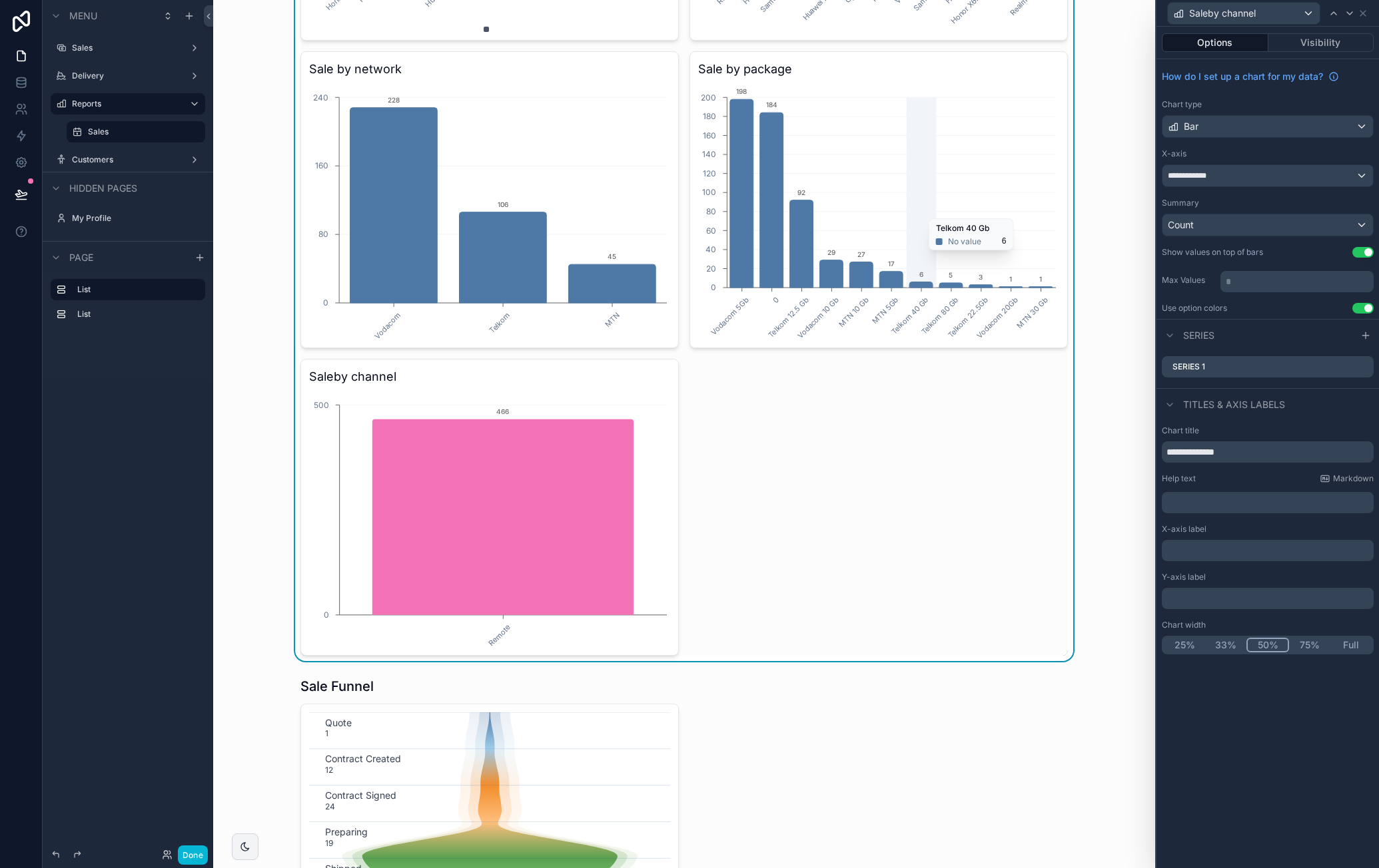
scroll to position [1065, 0]
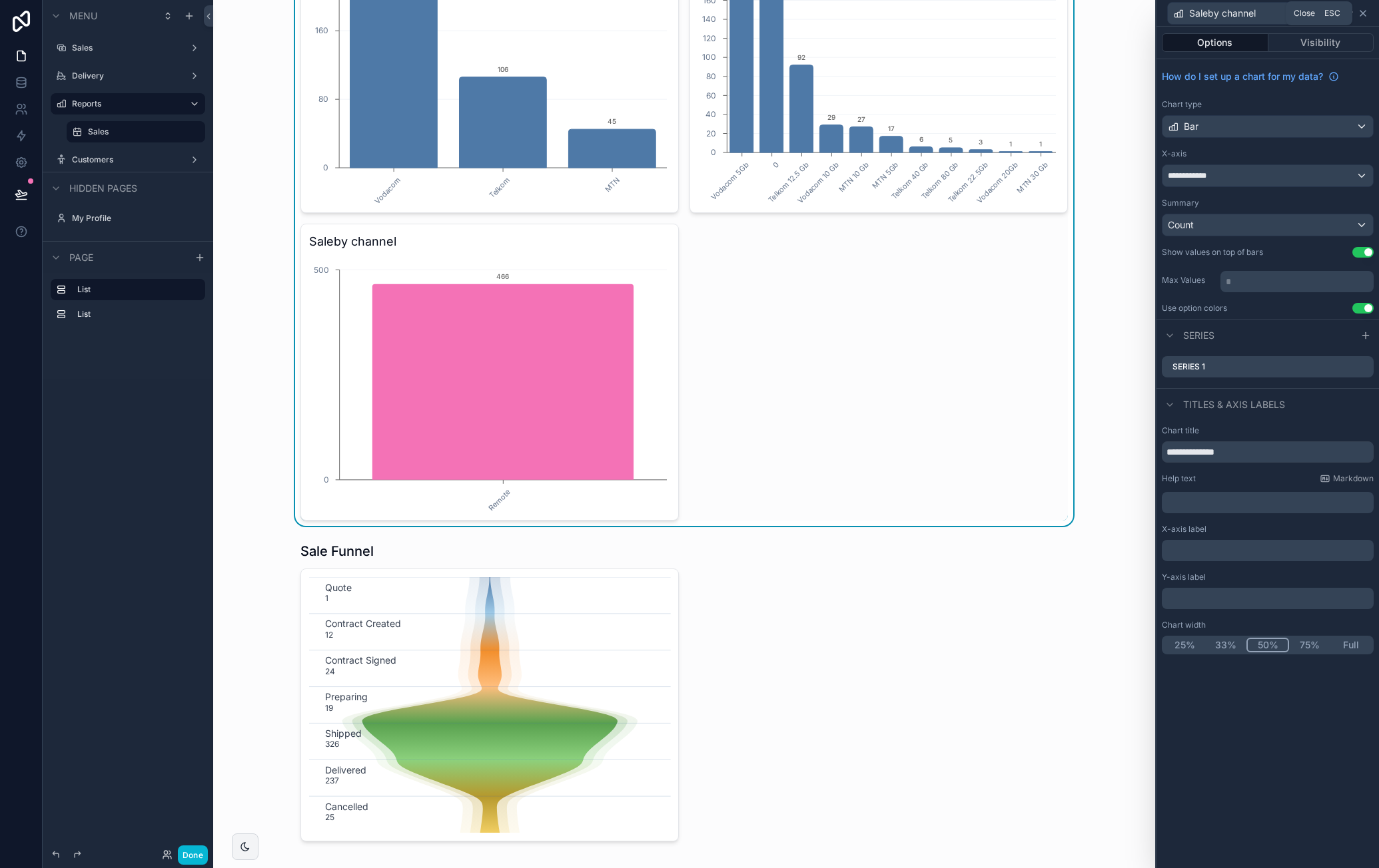
click at [1364, 12] on icon at bounding box center [1362, 13] width 5 height 5
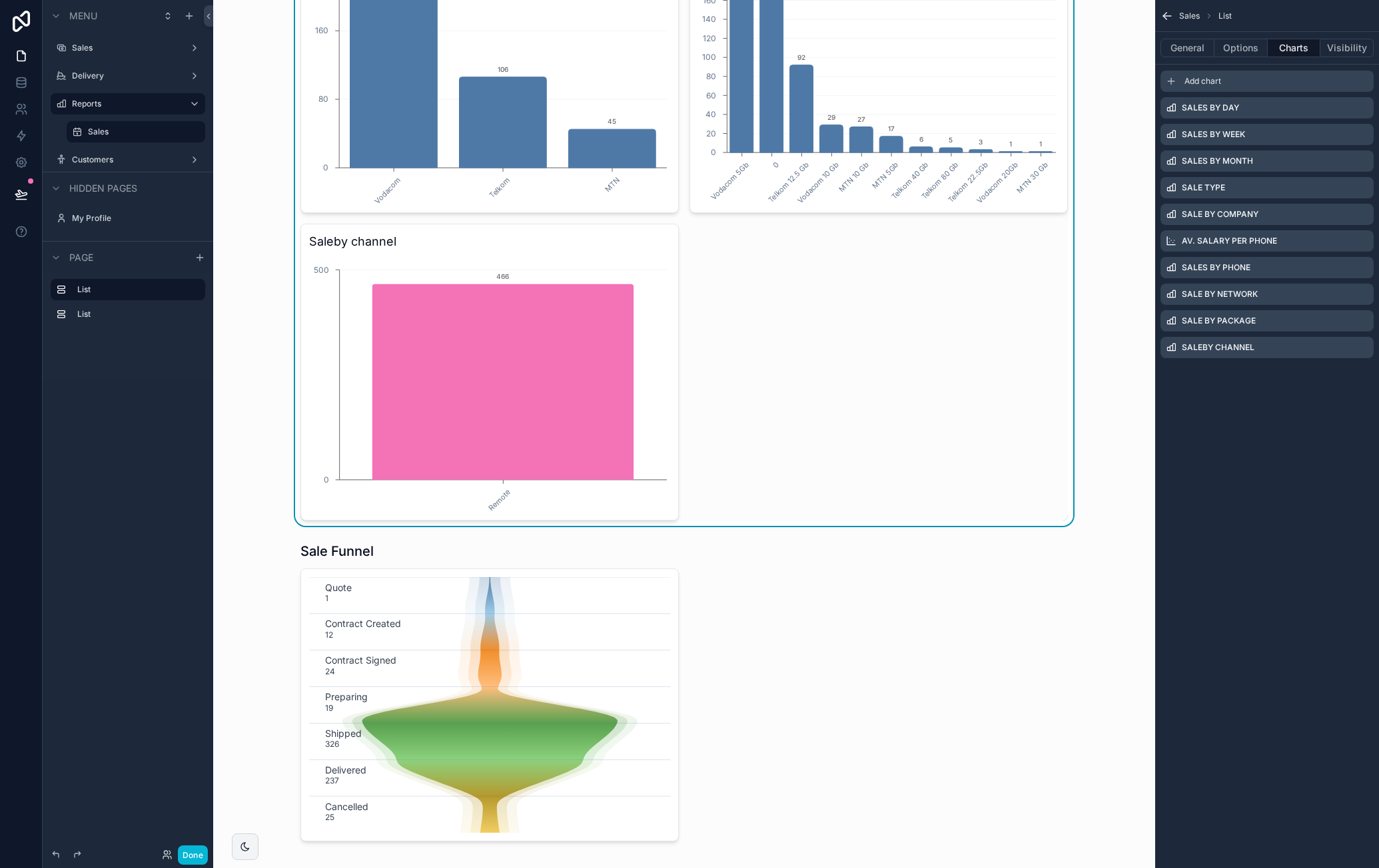
click at [1239, 75] on div "Add chart" at bounding box center [1267, 82] width 213 height 21
click at [1364, 371] on icon "scrollable content" at bounding box center [1362, 374] width 11 height 11
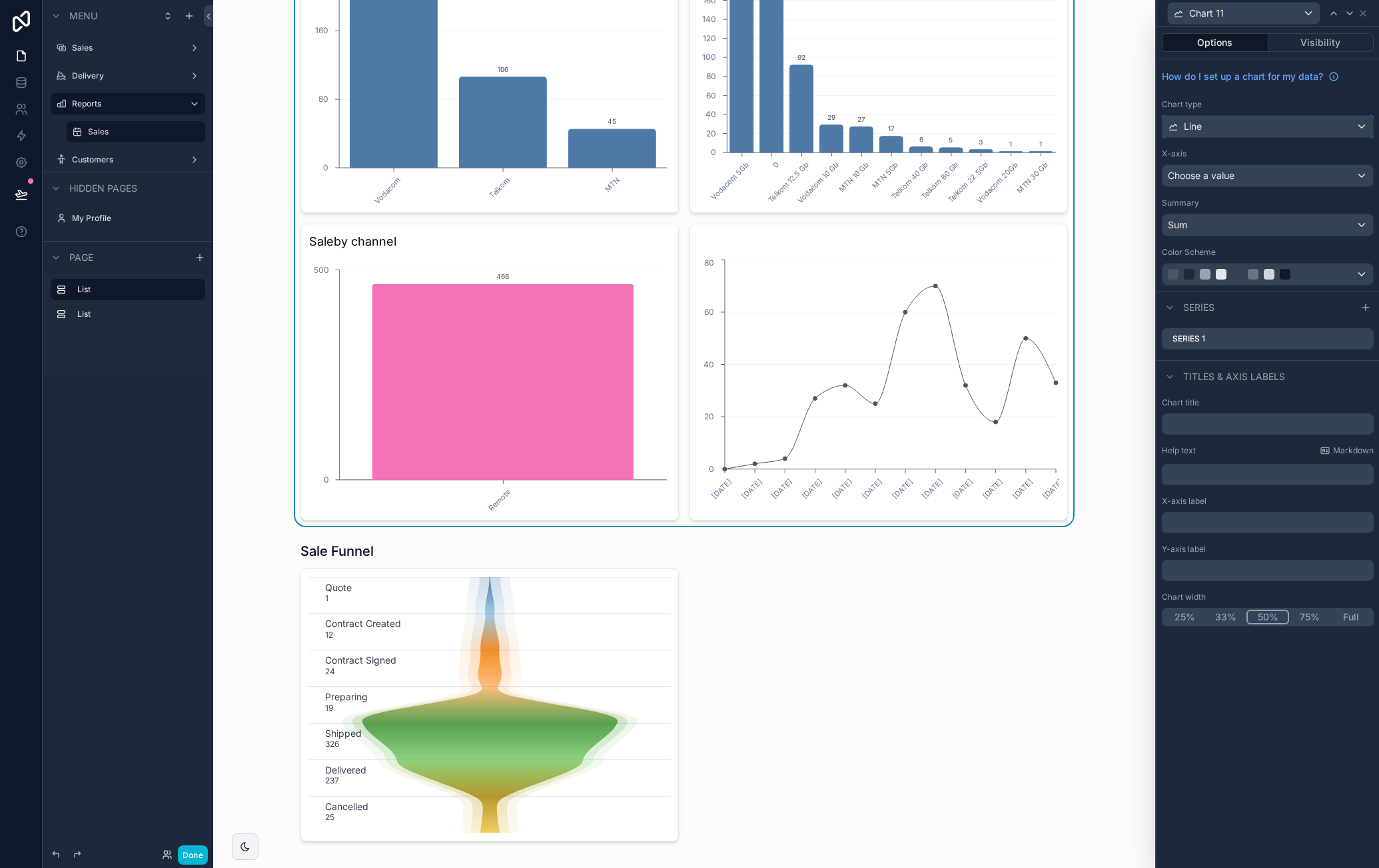
click at [1235, 128] on div "Line" at bounding box center [1268, 126] width 211 height 21
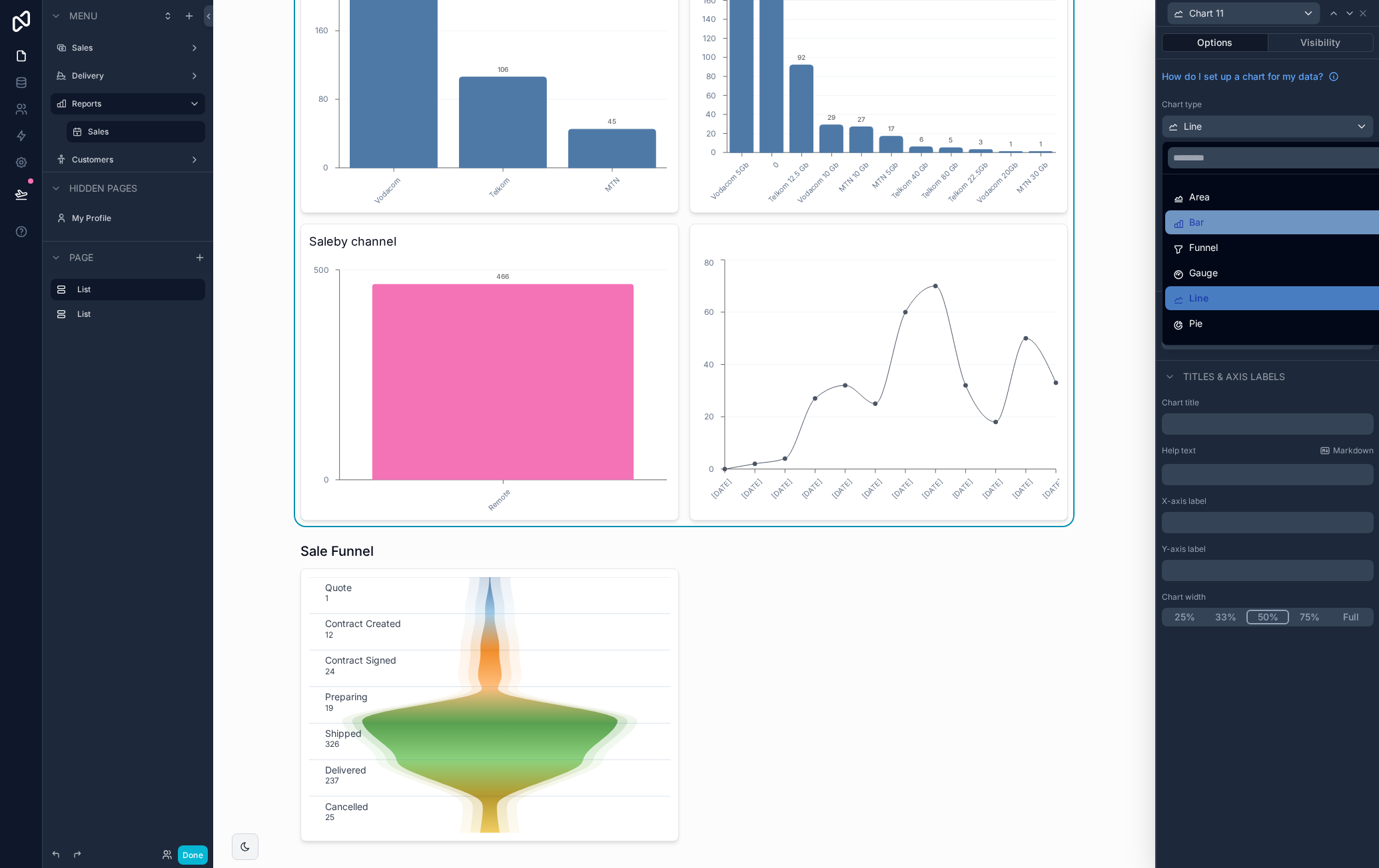
click at [1222, 212] on div "Bar" at bounding box center [1283, 223] width 236 height 24
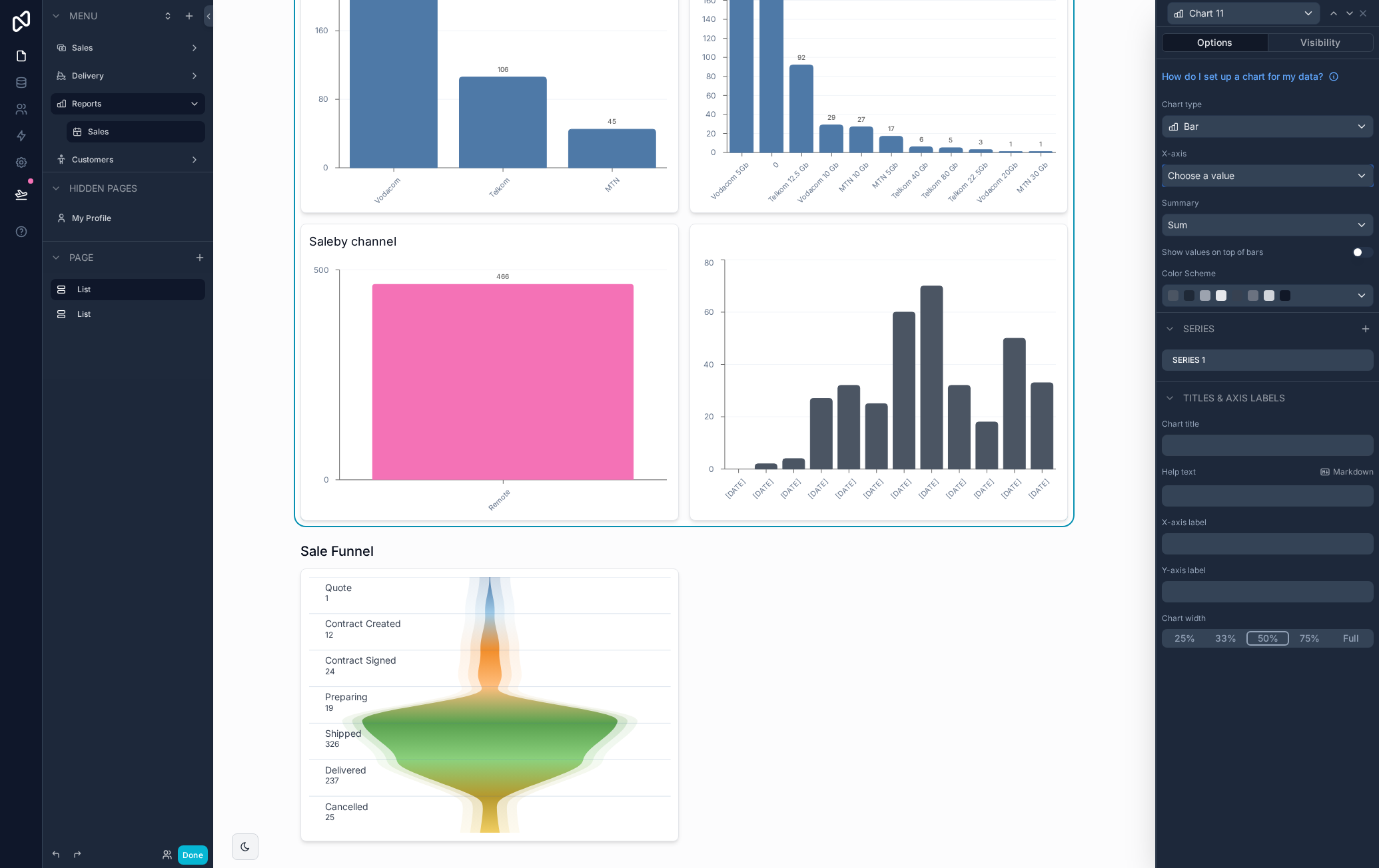
click at [1256, 170] on div "Choose a value" at bounding box center [1268, 176] width 211 height 21
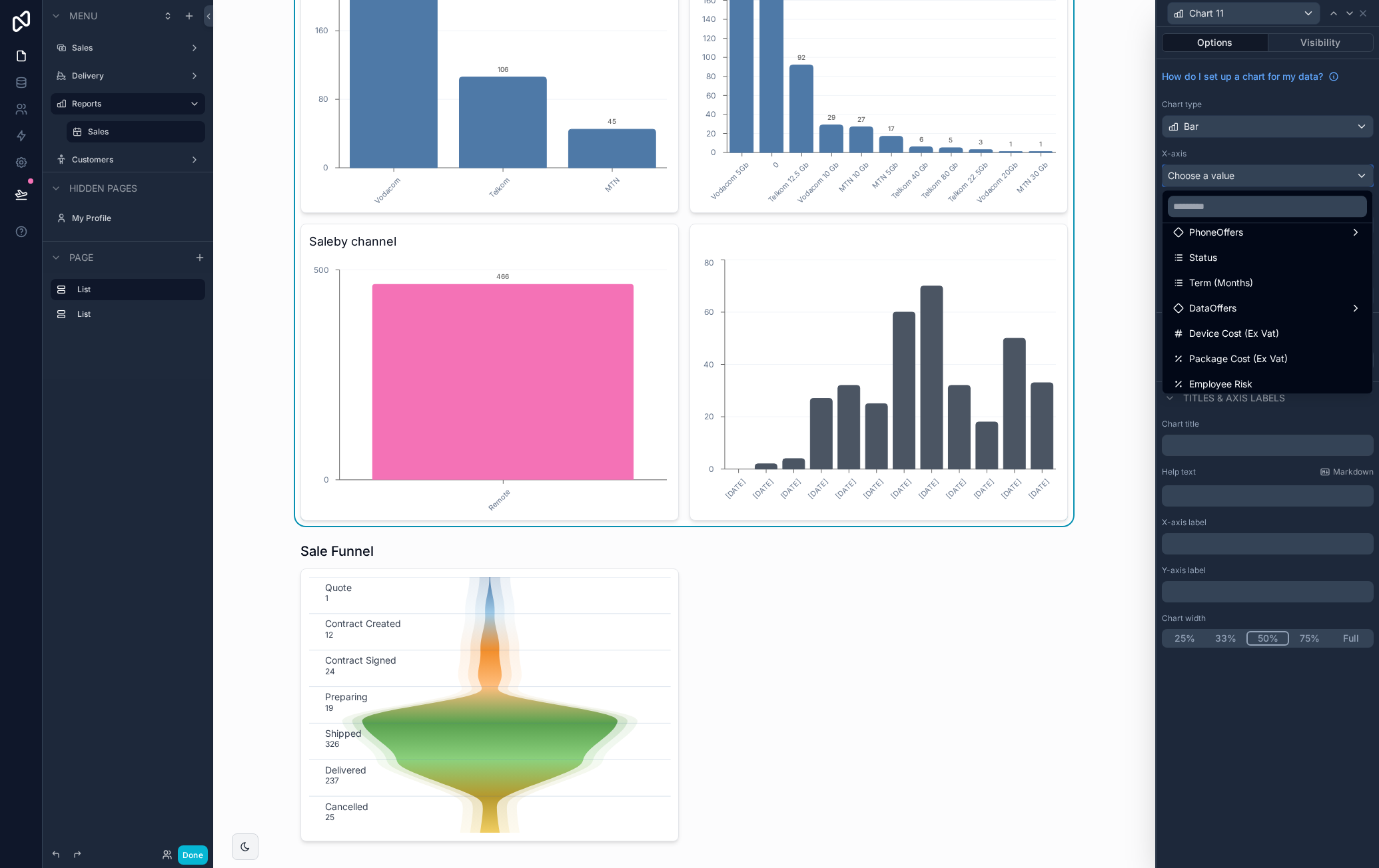
scroll to position [200, 0]
click at [1233, 203] on input "text" at bounding box center [1267, 206] width 199 height 21
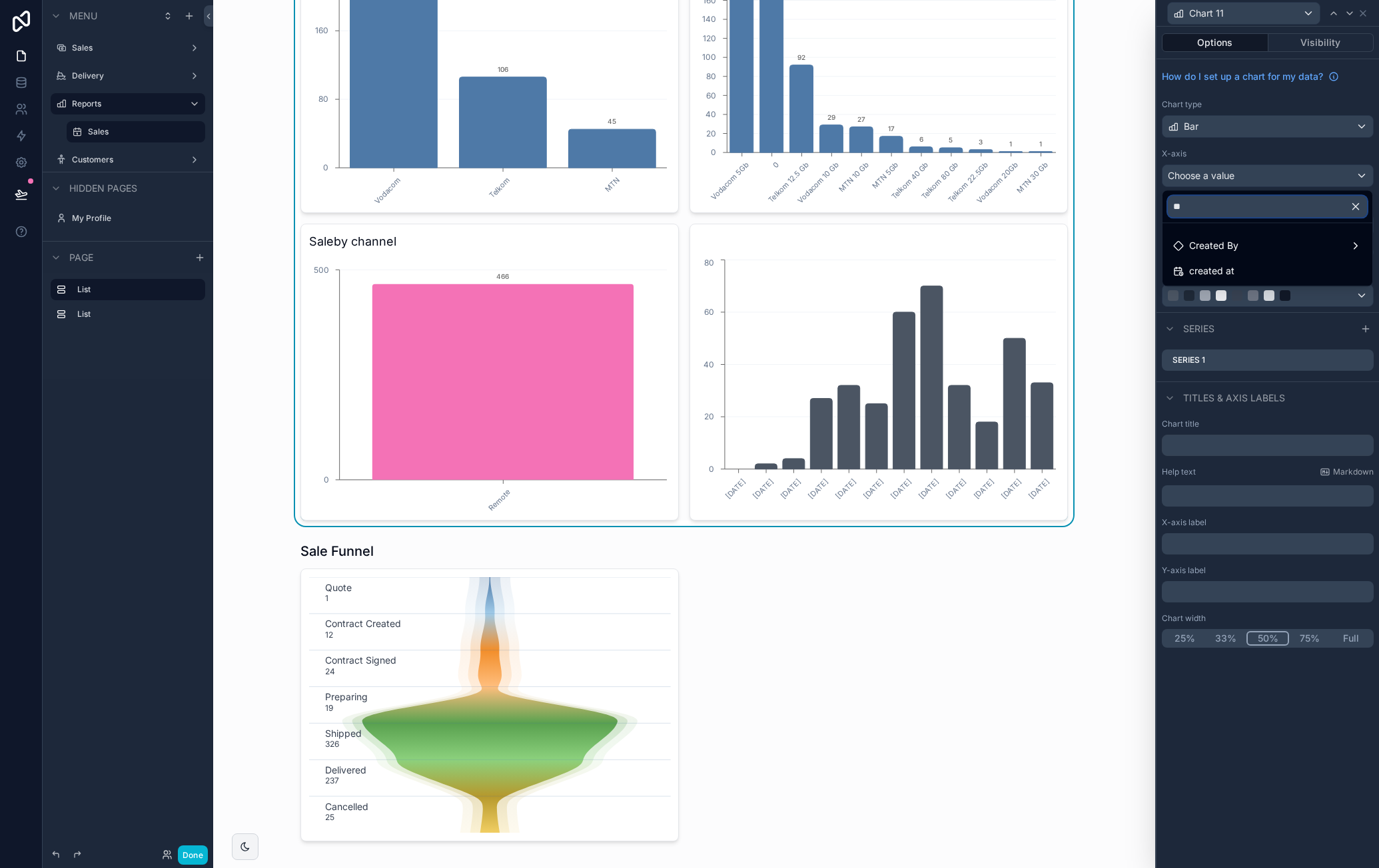
scroll to position [0, 0]
type input "*****"
click at [1241, 240] on div "Created By" at bounding box center [1268, 246] width 189 height 16
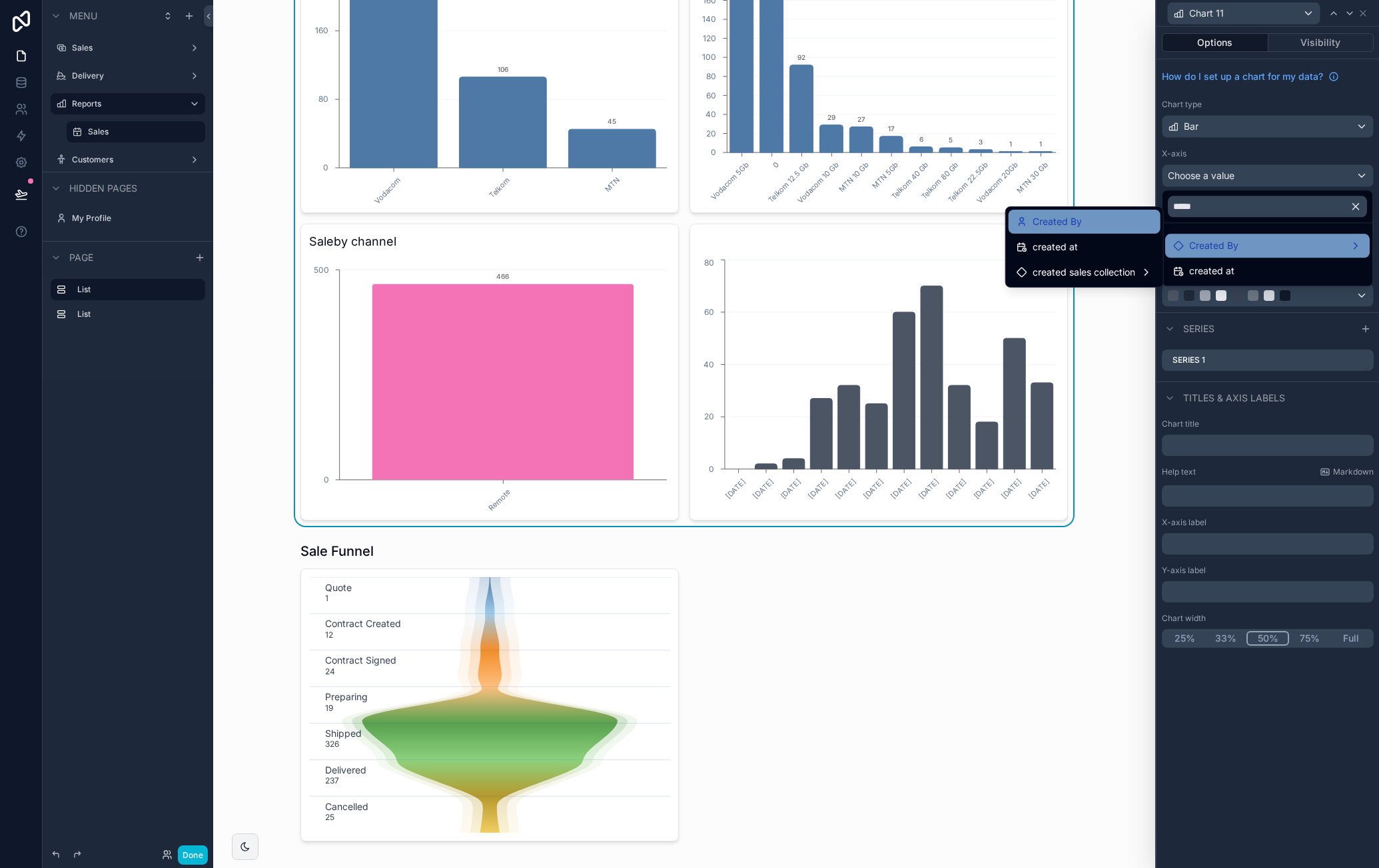
click at [1127, 226] on div "Created By" at bounding box center [1085, 222] width 136 height 16
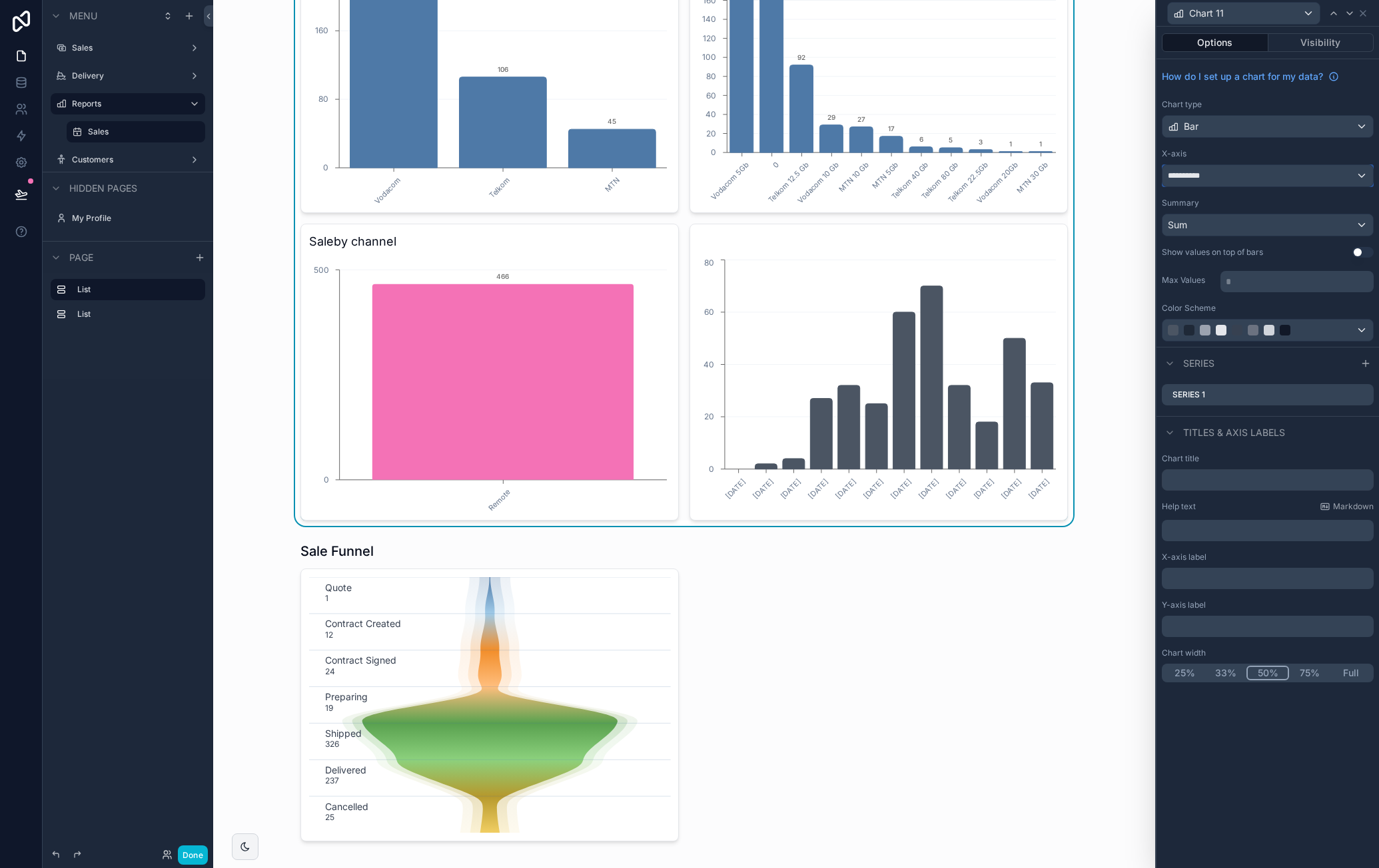
click at [1246, 175] on div "**********" at bounding box center [1268, 176] width 211 height 21
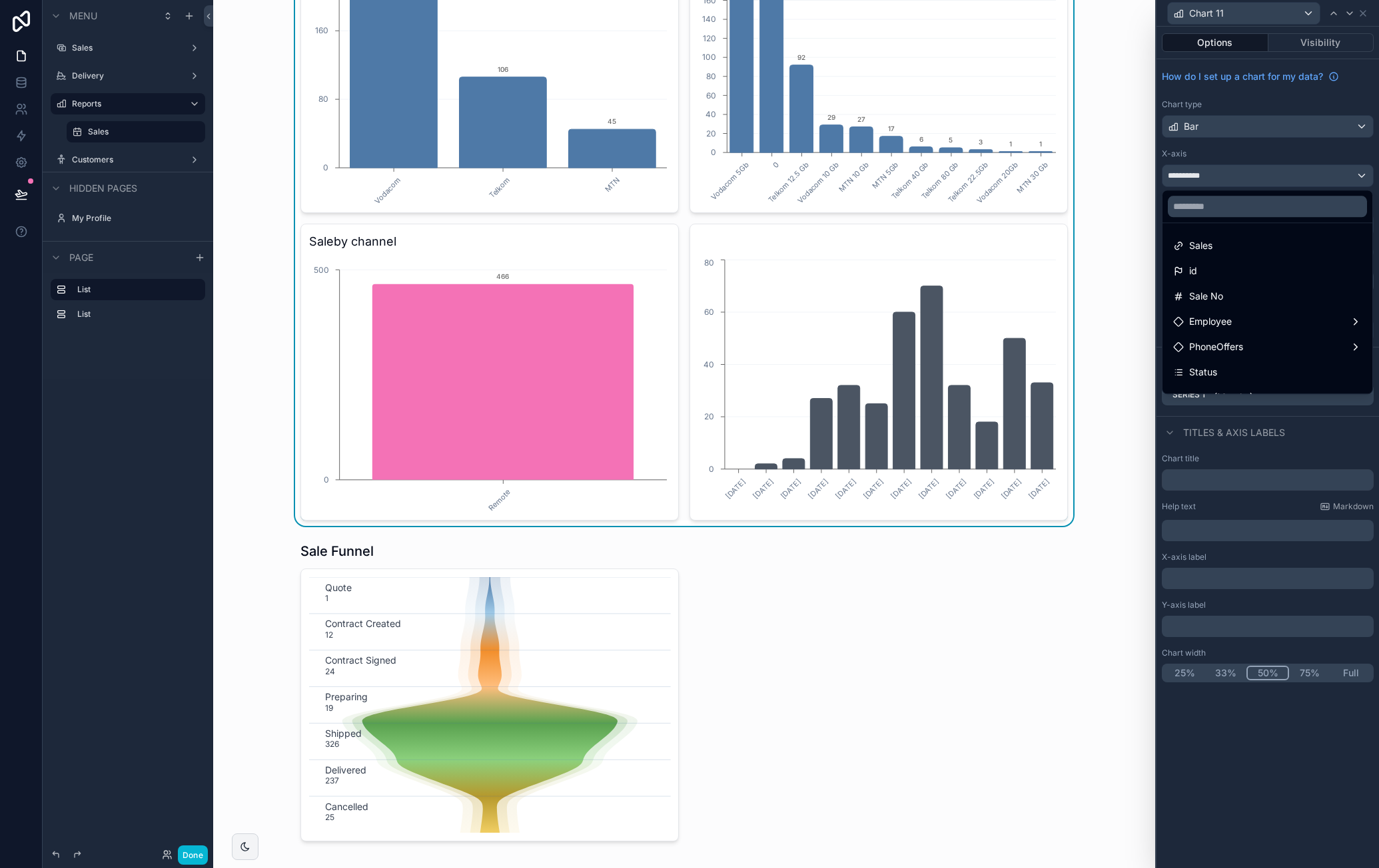
click at [1251, 150] on div at bounding box center [1267, 434] width 223 height 868
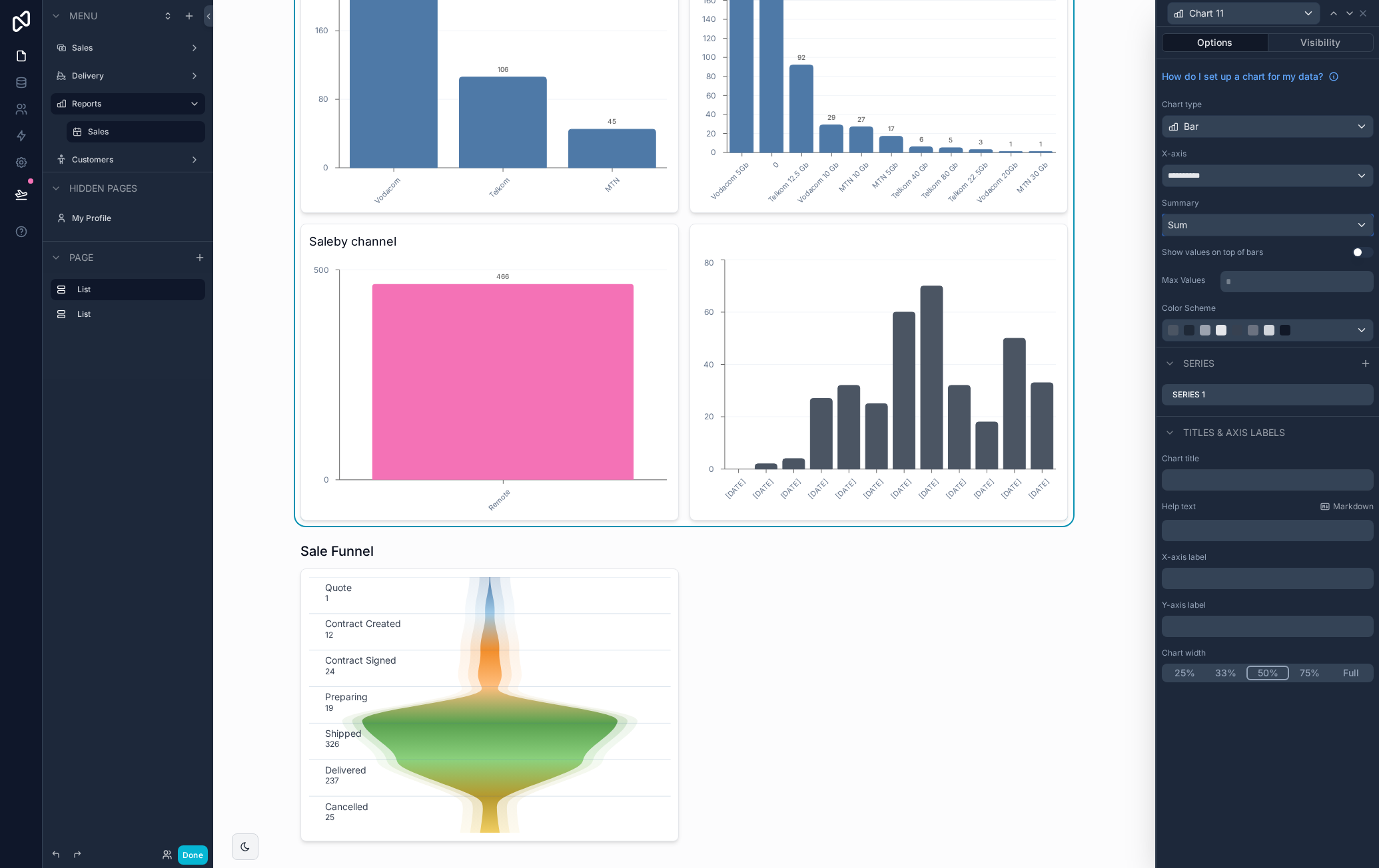
click at [1226, 226] on div "Sum" at bounding box center [1268, 226] width 211 height 21
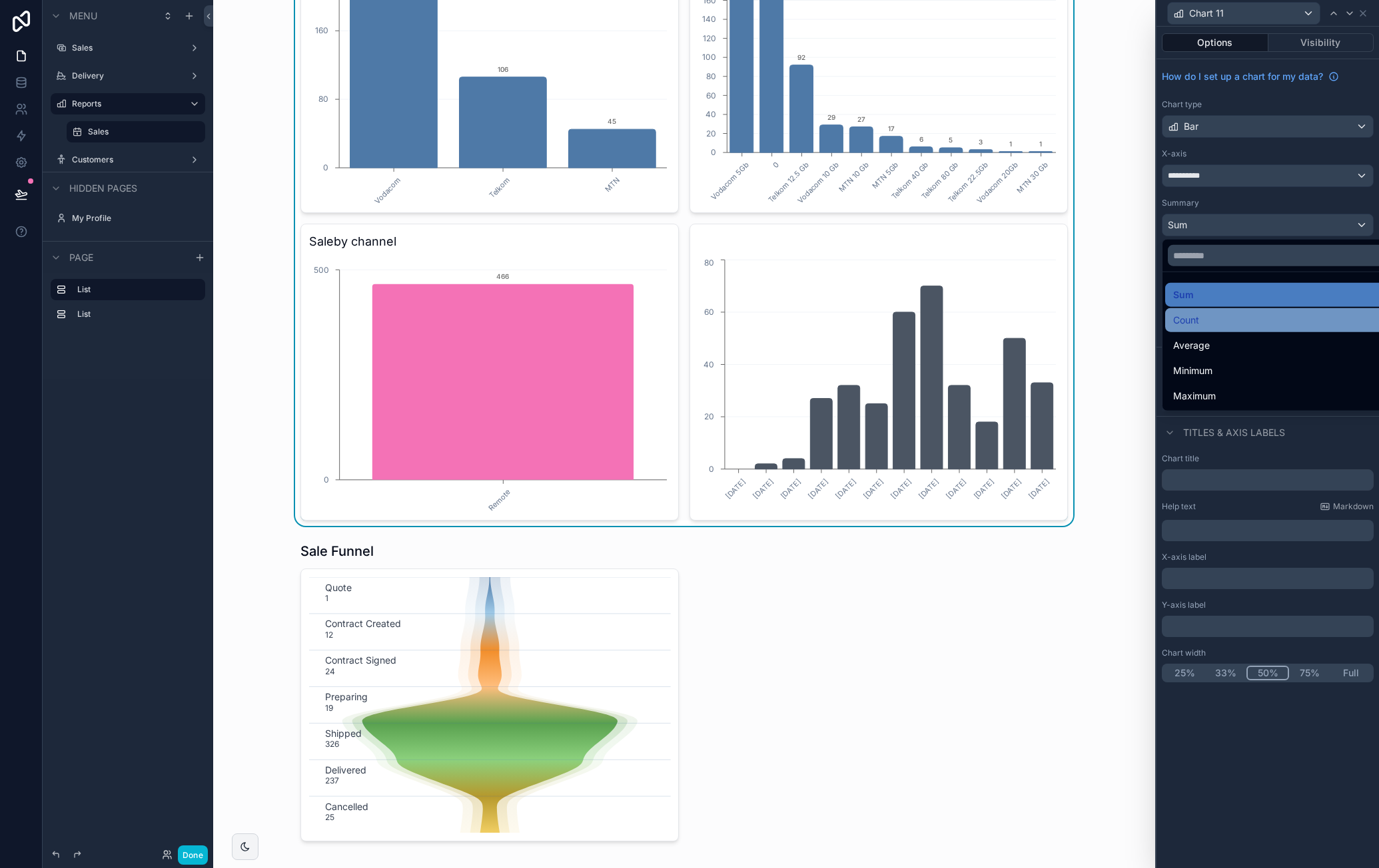
click at [1210, 311] on div "Count" at bounding box center [1283, 320] width 236 height 24
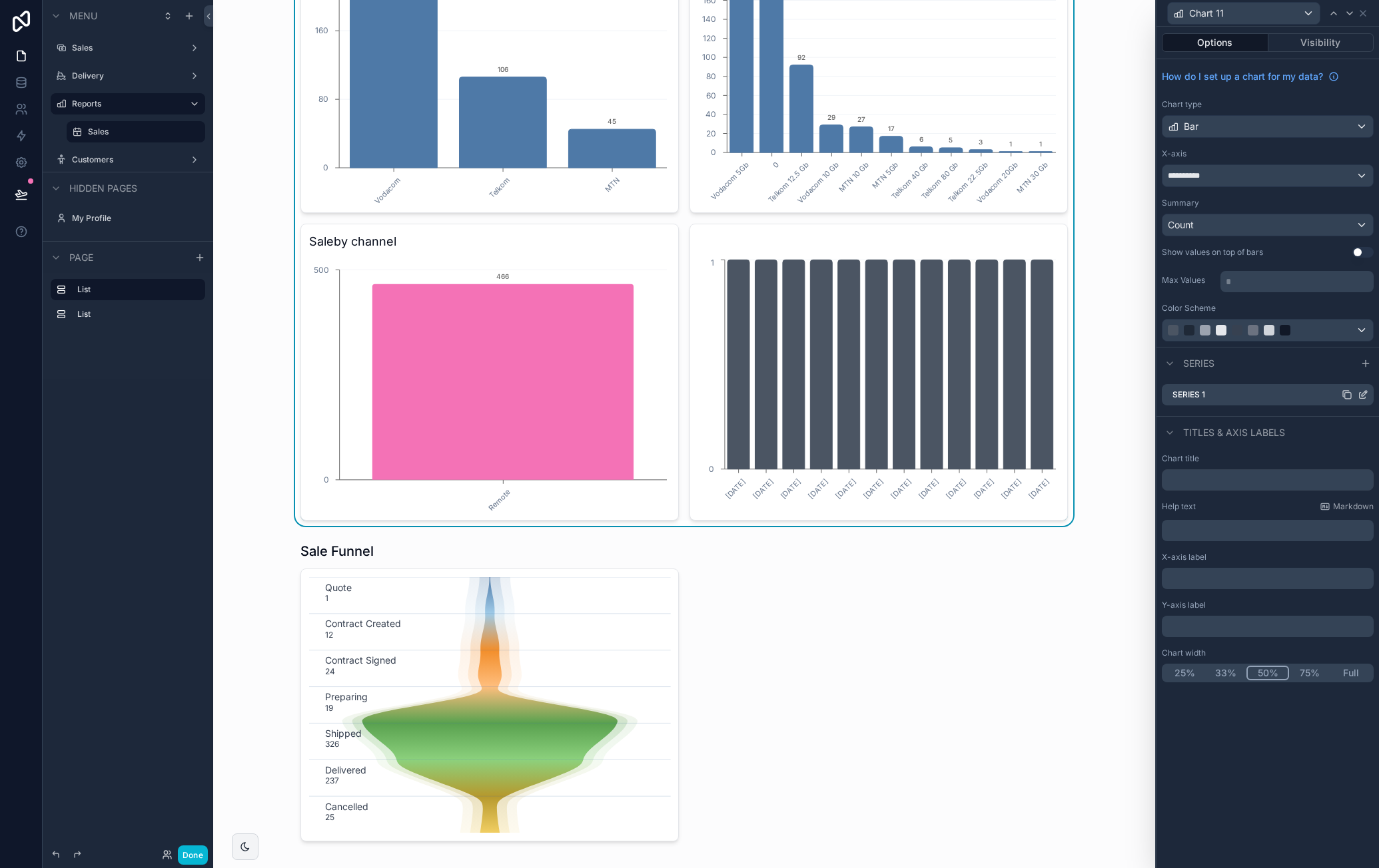
click at [1367, 394] on icon at bounding box center [1362, 395] width 11 height 11
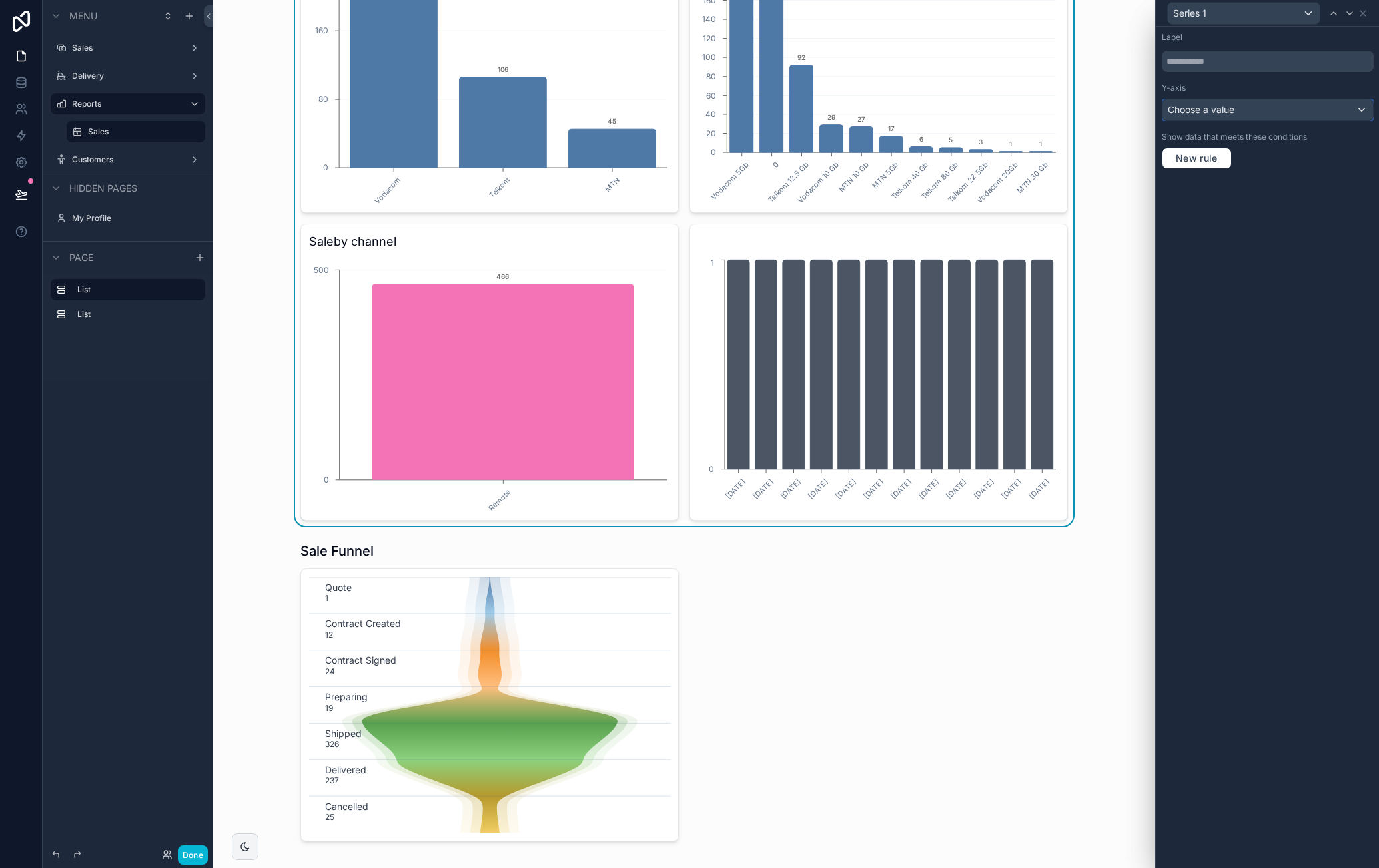
click at [1274, 99] on div "Choose a value" at bounding box center [1268, 110] width 211 height 21
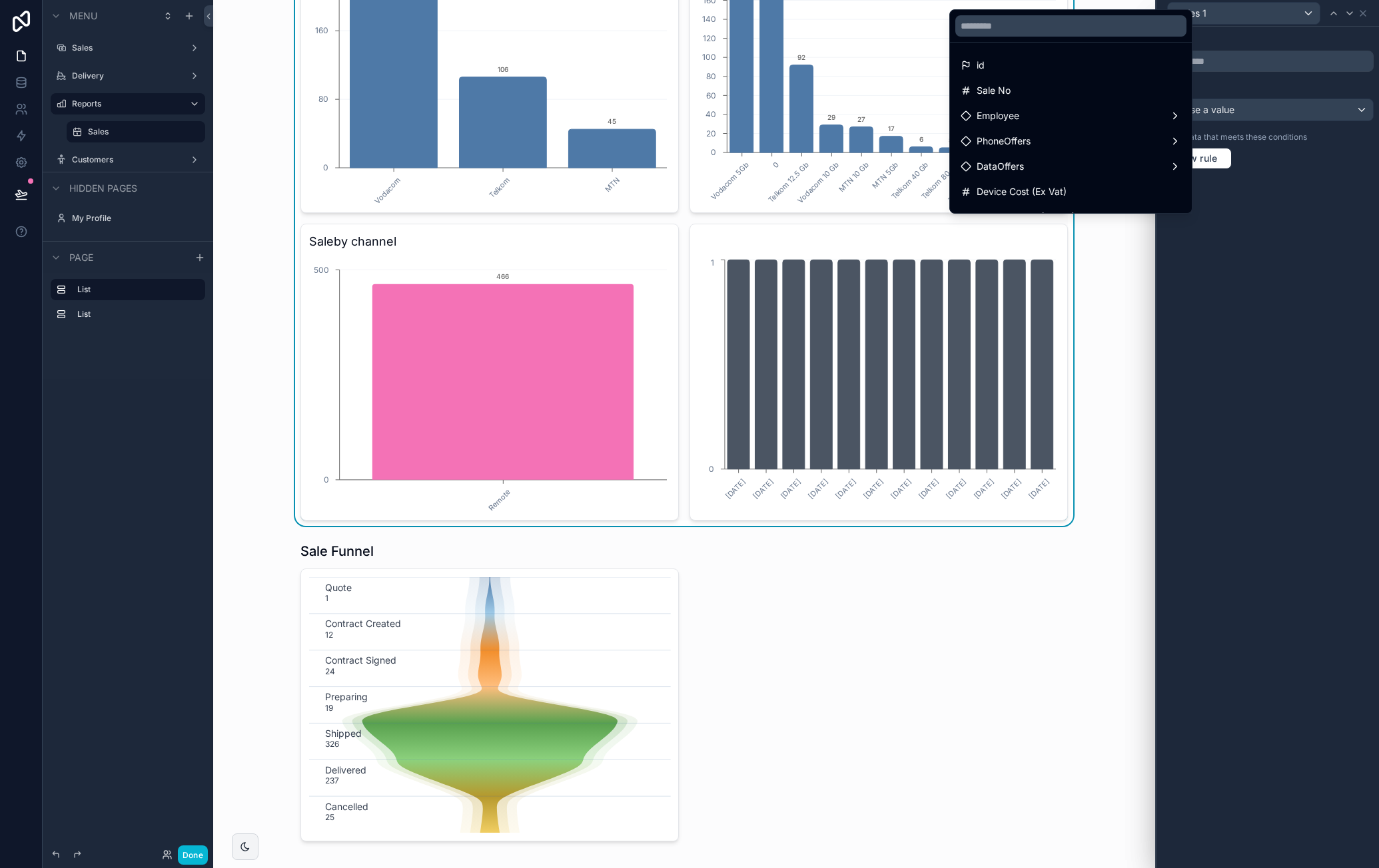
click at [1129, 65] on div "id" at bounding box center [1071, 65] width 221 height 16
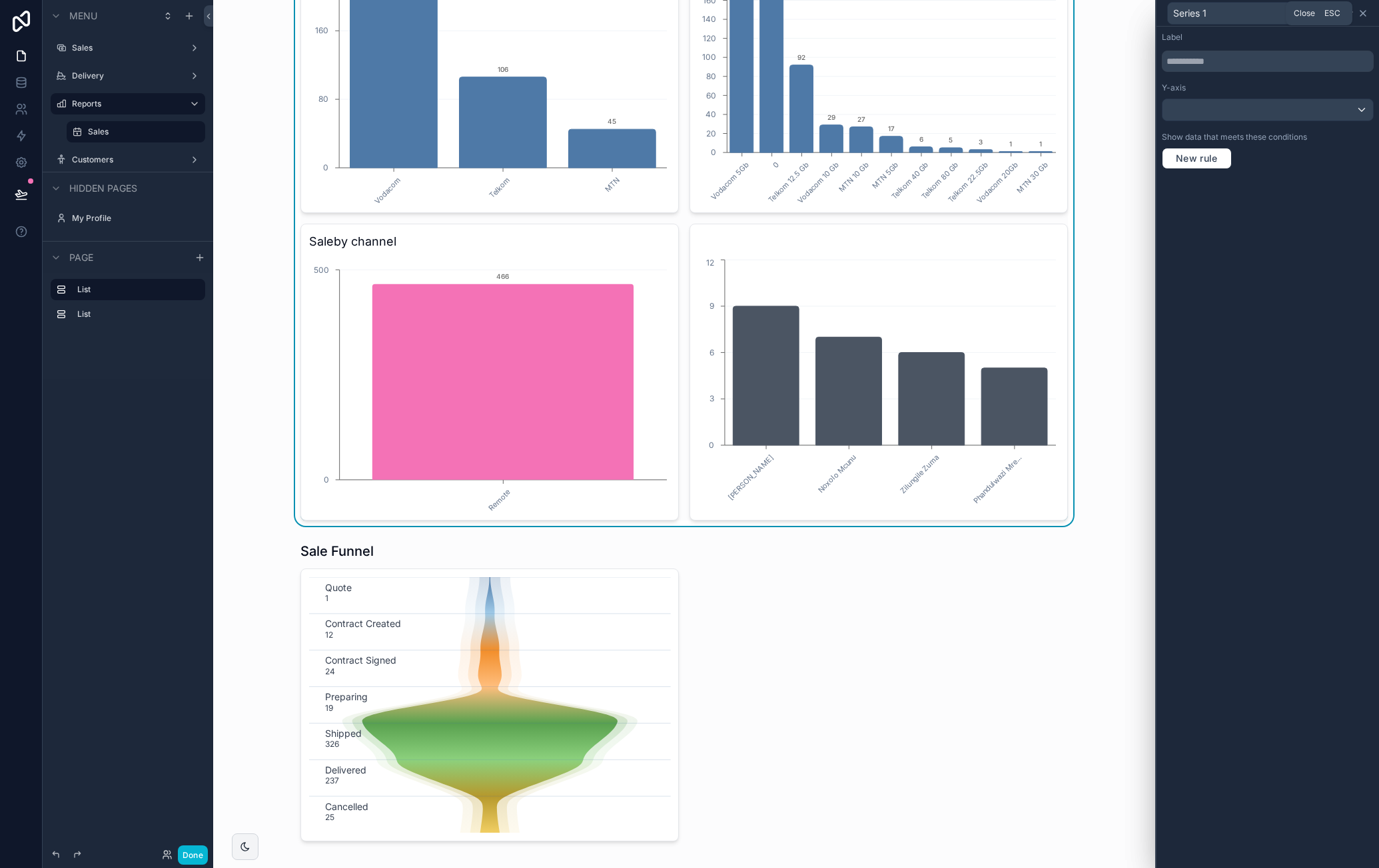
click at [1366, 15] on icon at bounding box center [1362, 13] width 11 height 11
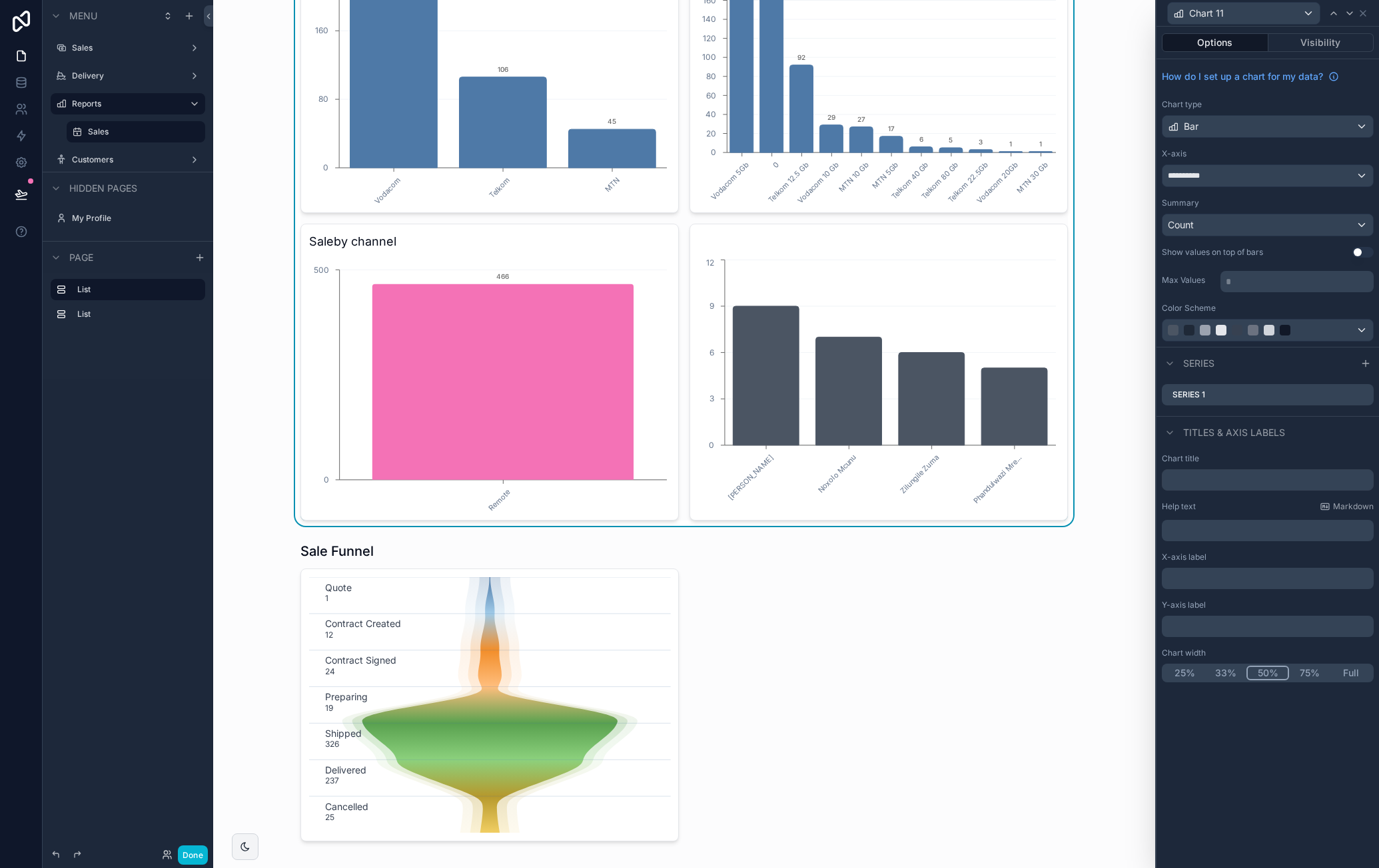
click at [1230, 463] on div "Chart title" at bounding box center [1268, 472] width 212 height 37
click at [1231, 472] on input "text" at bounding box center [1268, 480] width 212 height 21
type input "**********"
click at [1038, 617] on div "scrollable content" at bounding box center [684, 691] width 921 height 310
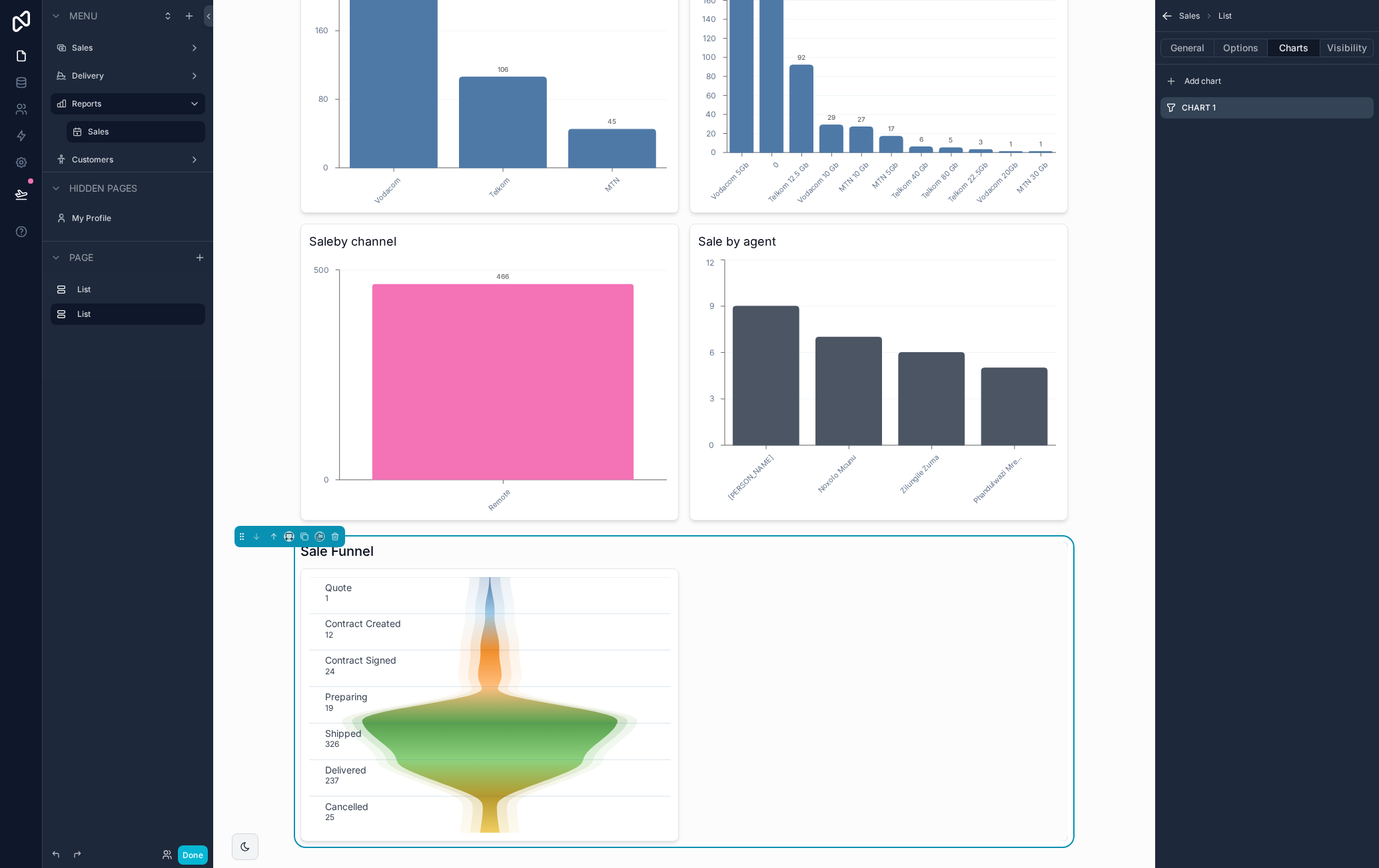
click at [1102, 552] on div "Sale Funnel Quote 1 Contract Created 12 Contract Signed 24 Preparing 19 Shipped…" at bounding box center [684, 691] width 921 height 310
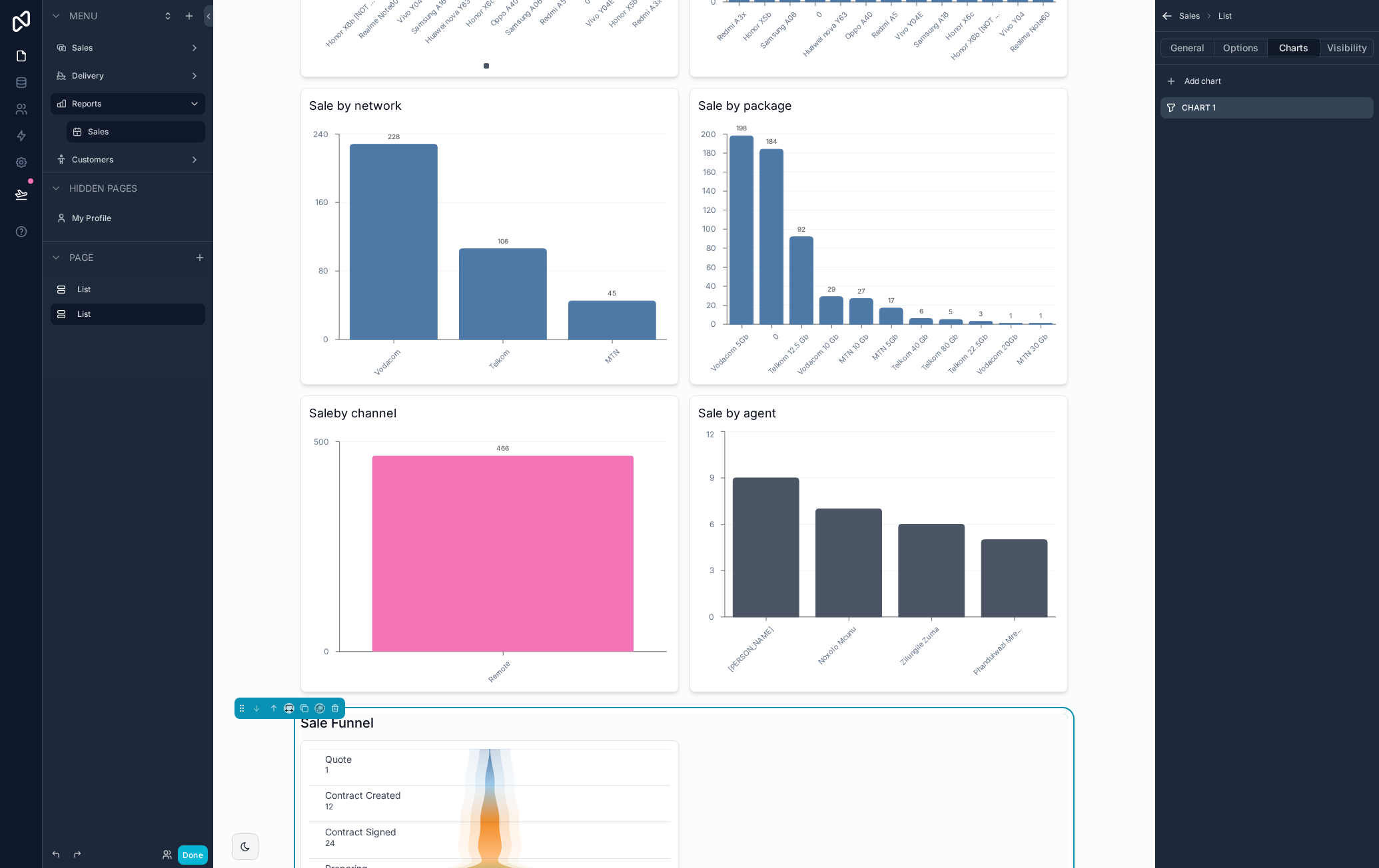
scroll to position [1065, 0]
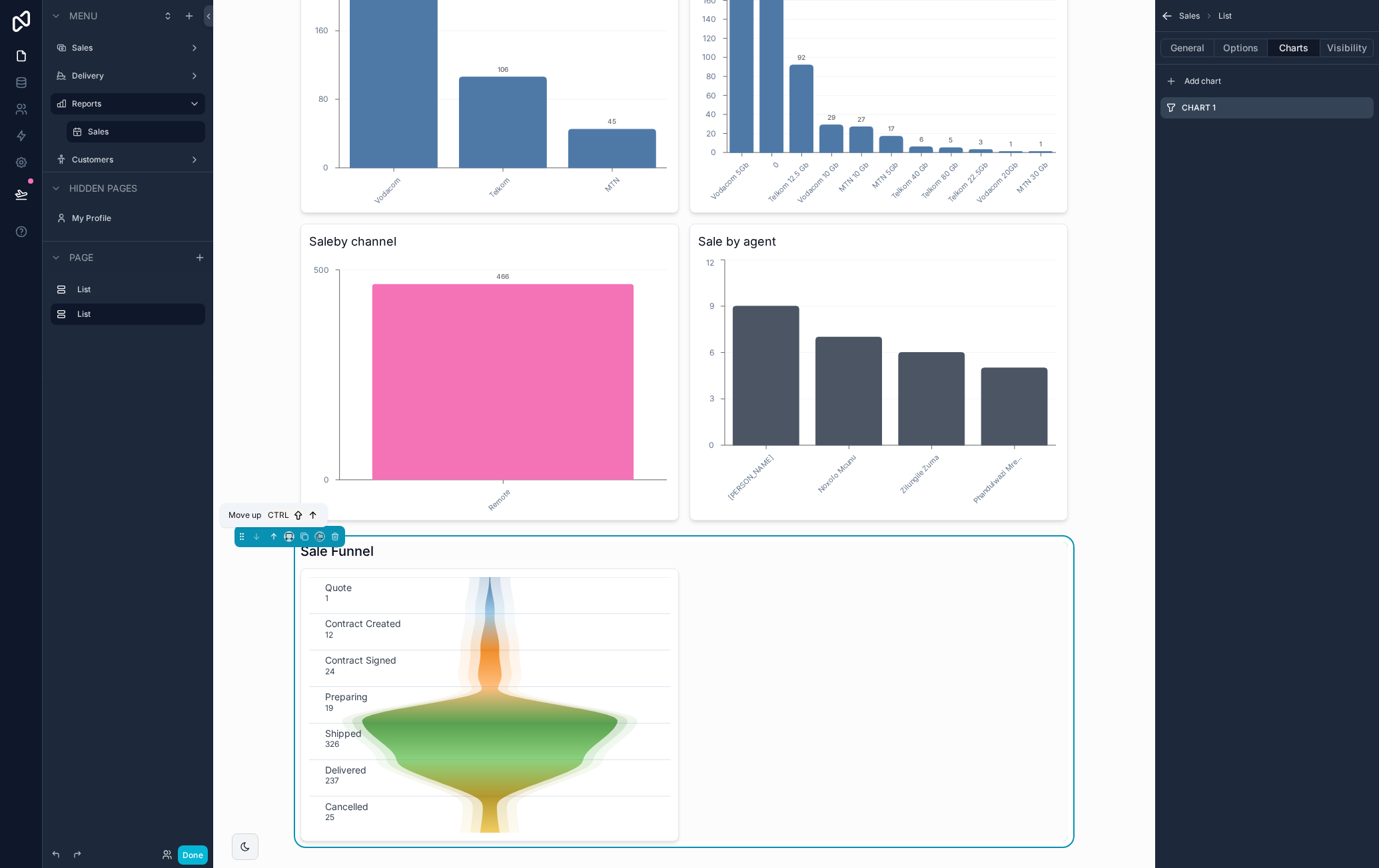
click at [277, 538] on button "scrollable content" at bounding box center [273, 537] width 15 height 15
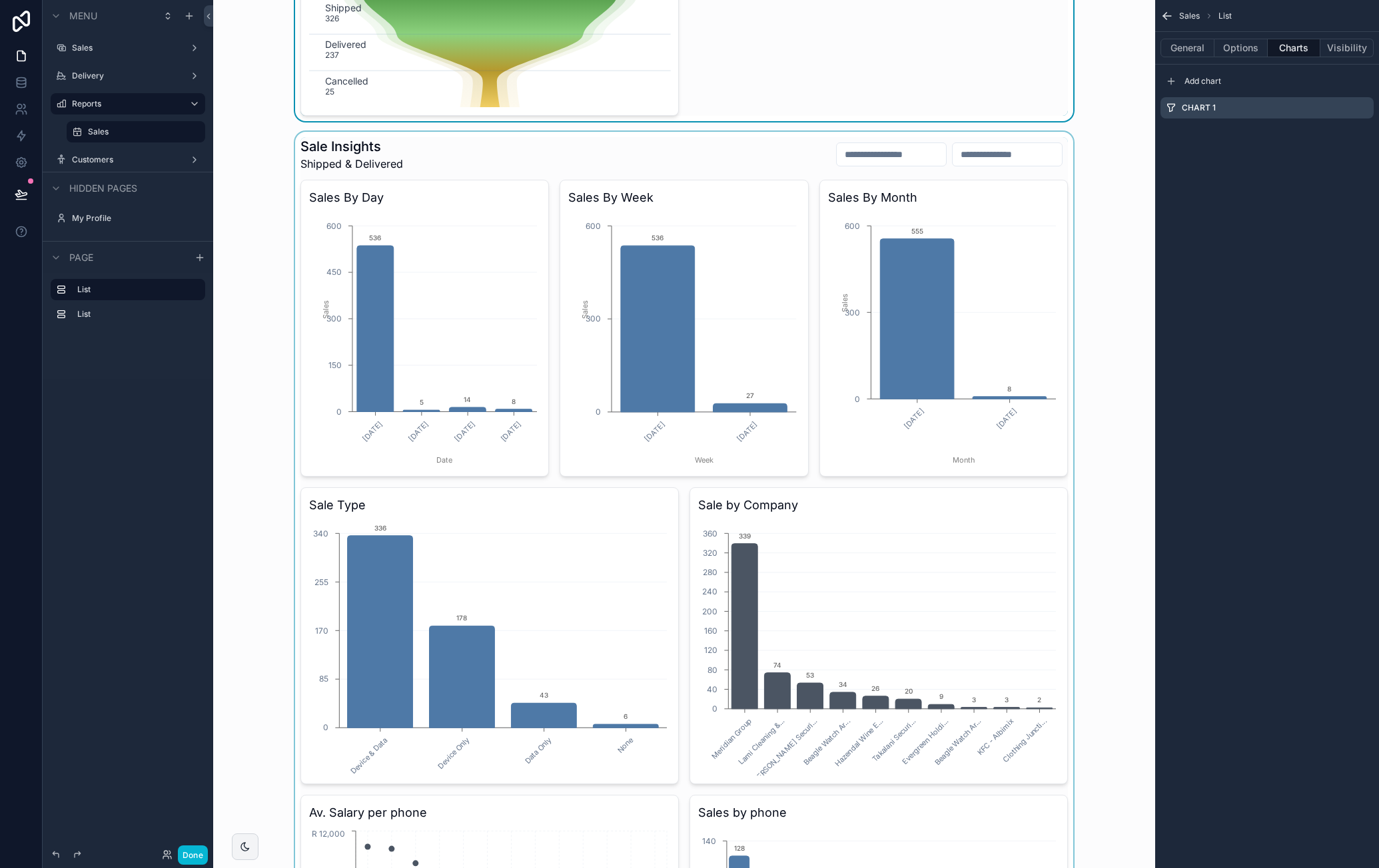
scroll to position [0, 0]
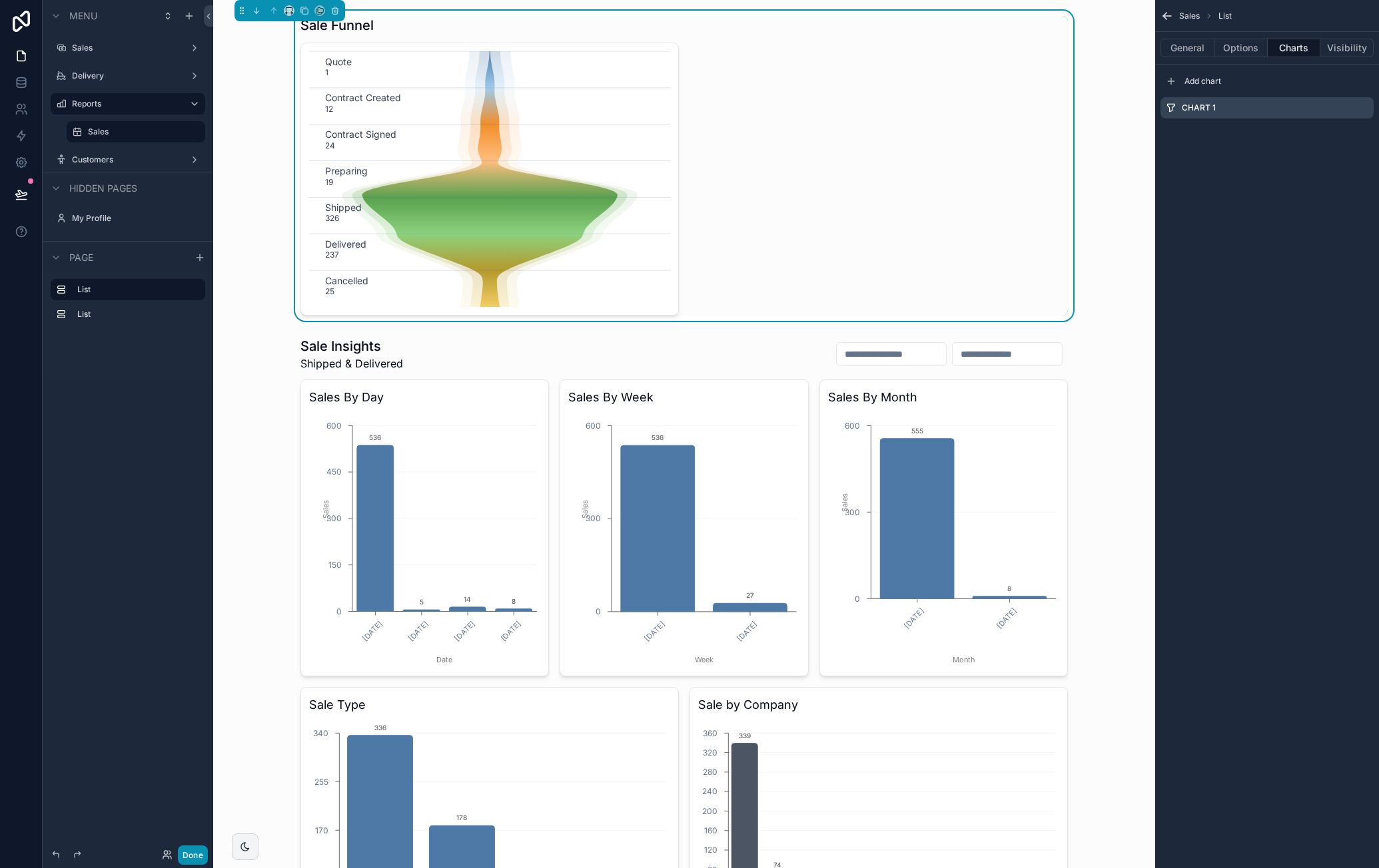
click at [184, 851] on button "Done" at bounding box center [193, 855] width 30 height 19
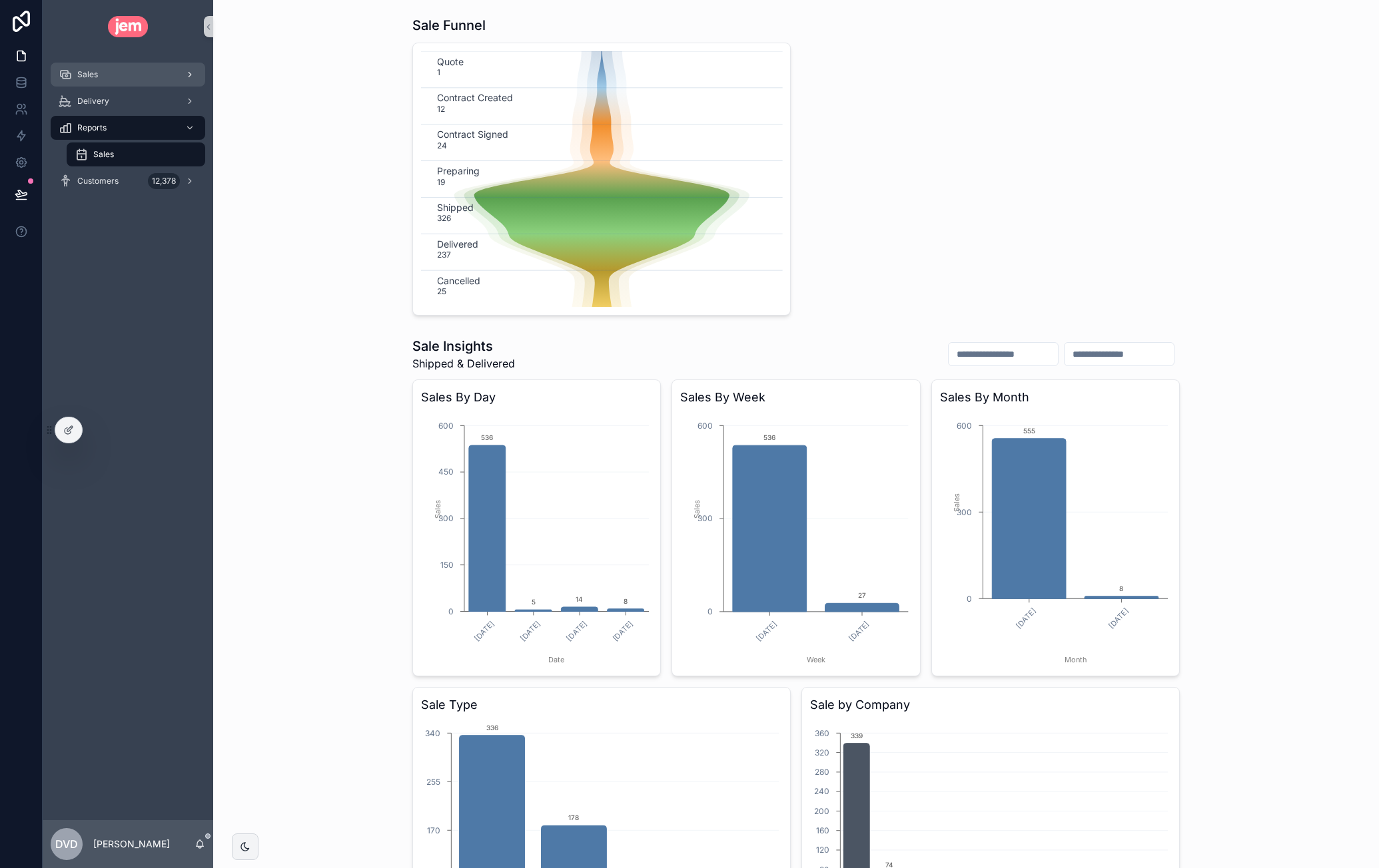
click at [153, 66] on div "Sales" at bounding box center [127, 75] width 139 height 21
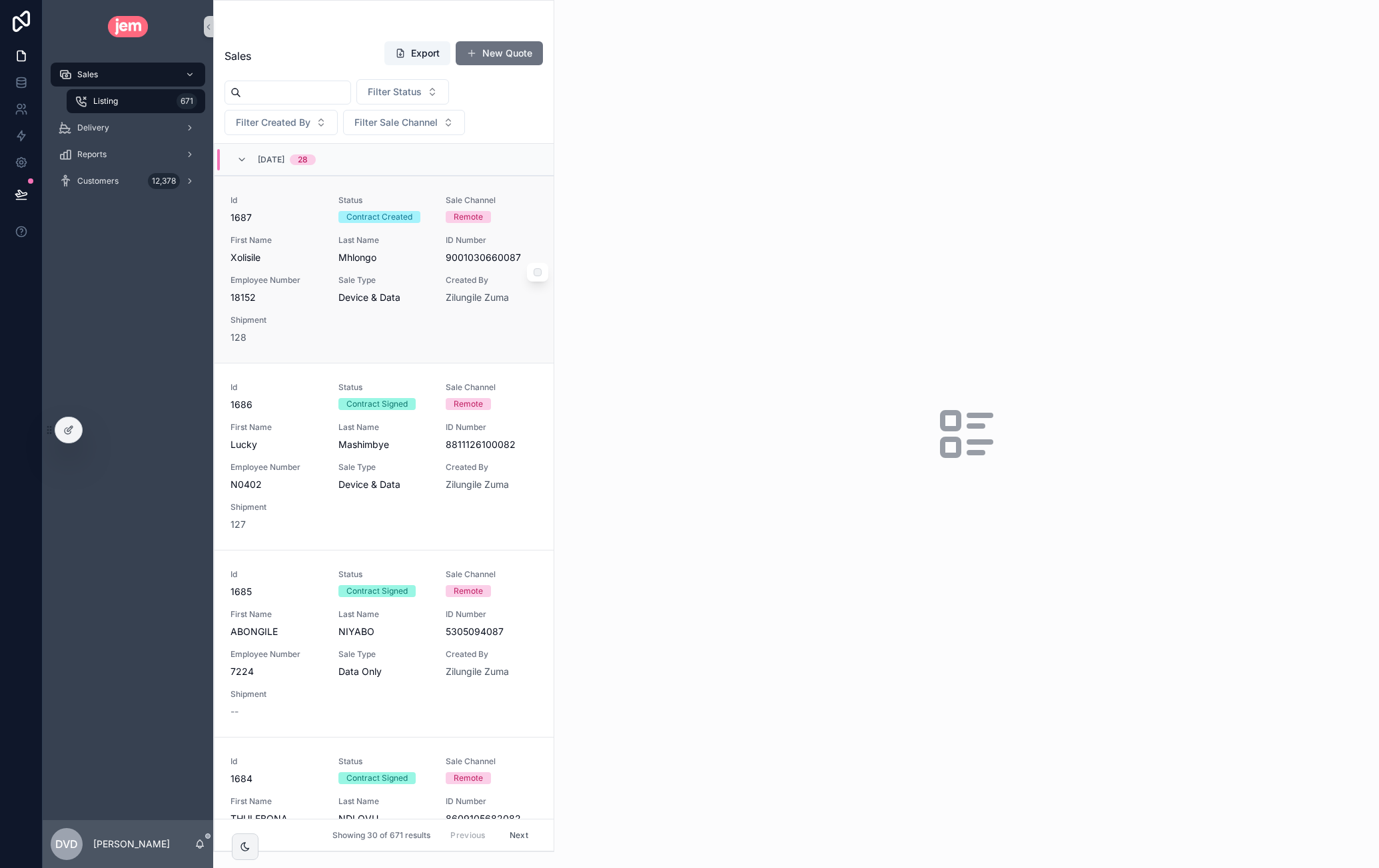
click at [303, 236] on span "First Name" at bounding box center [276, 240] width 92 height 11
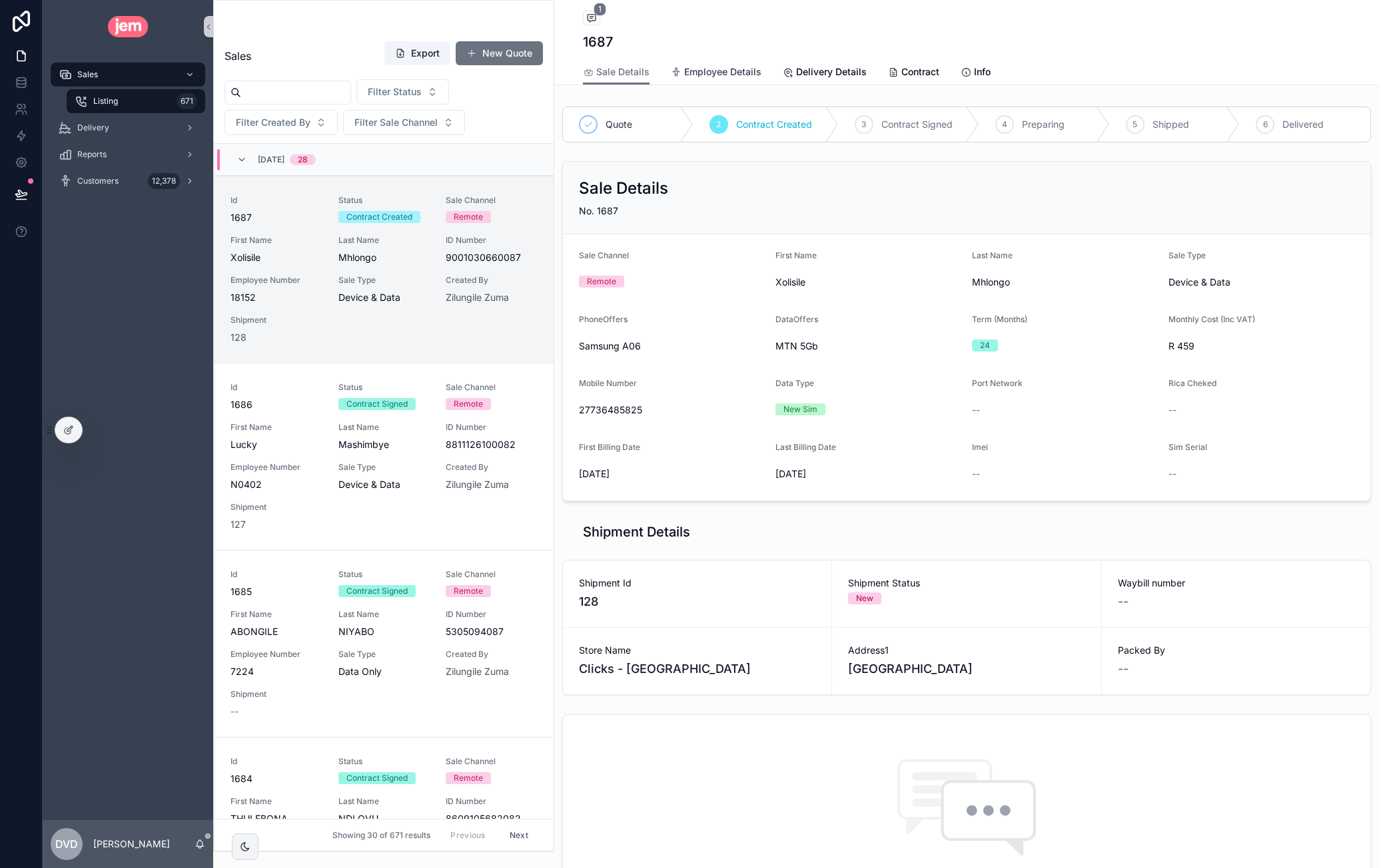
click at [723, 74] on span "Employee Details" at bounding box center [723, 72] width 77 height 14
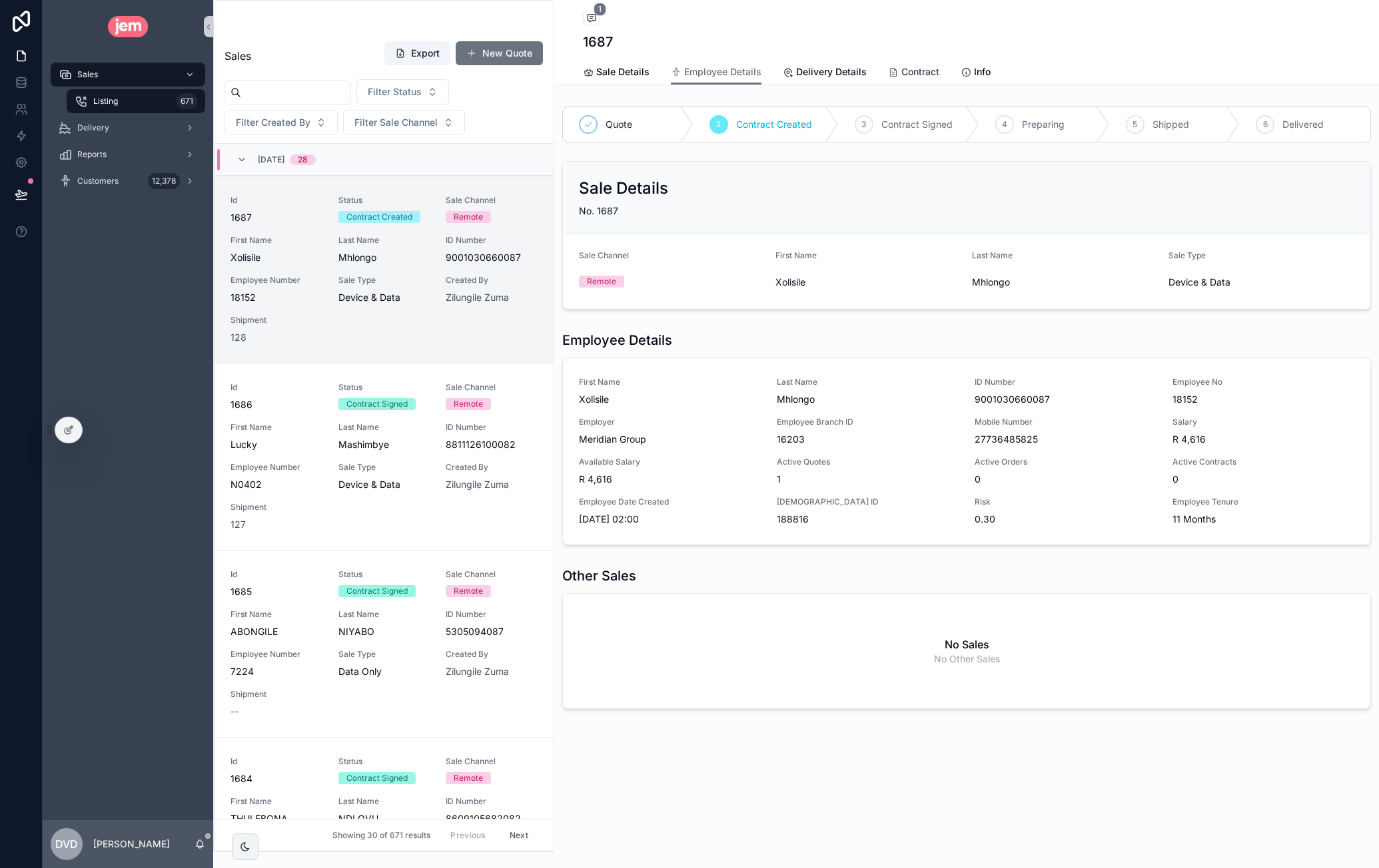
click at [902, 73] on span "Contract" at bounding box center [920, 72] width 38 height 14
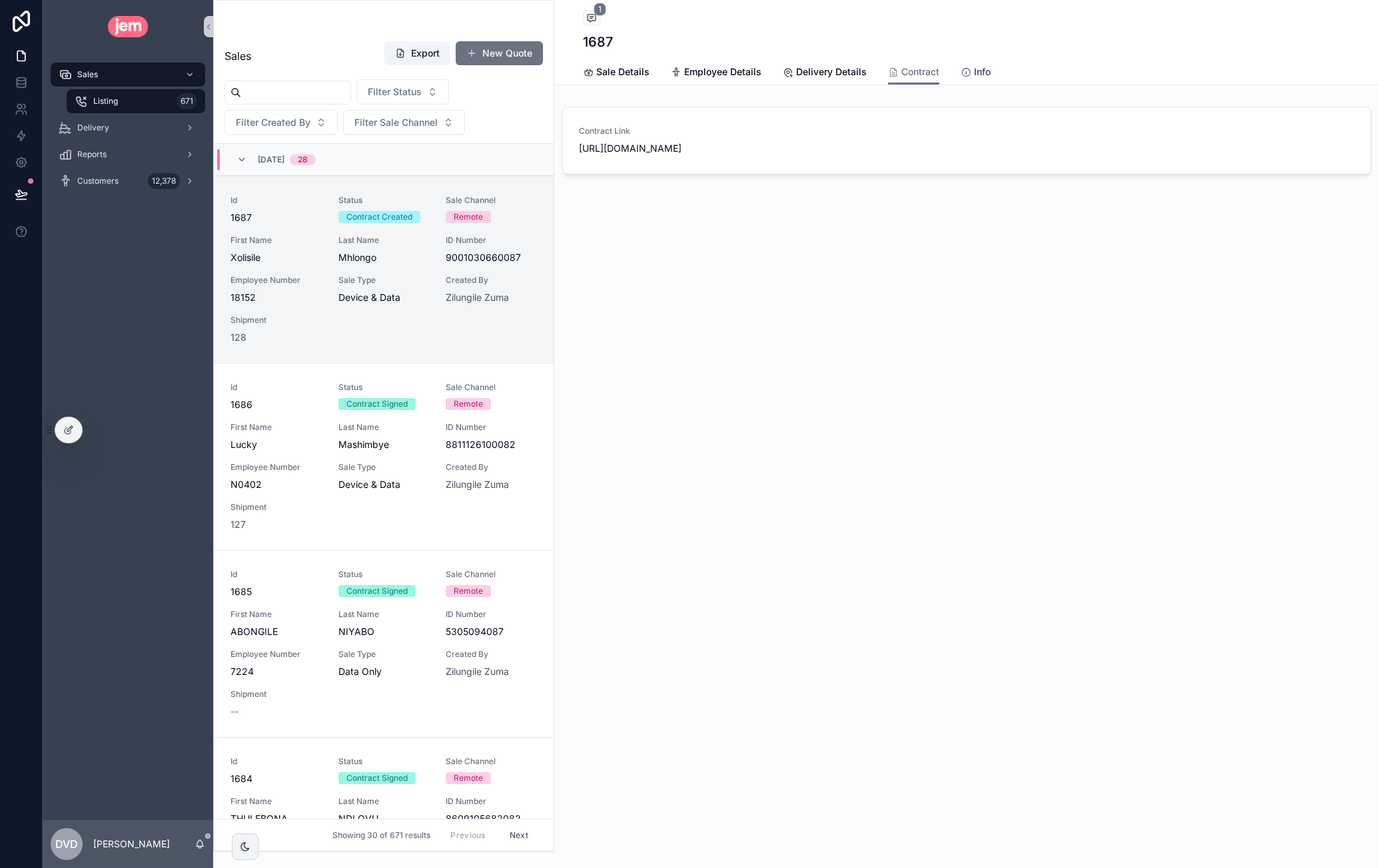
click at [982, 71] on span "Info" at bounding box center [982, 72] width 17 height 14
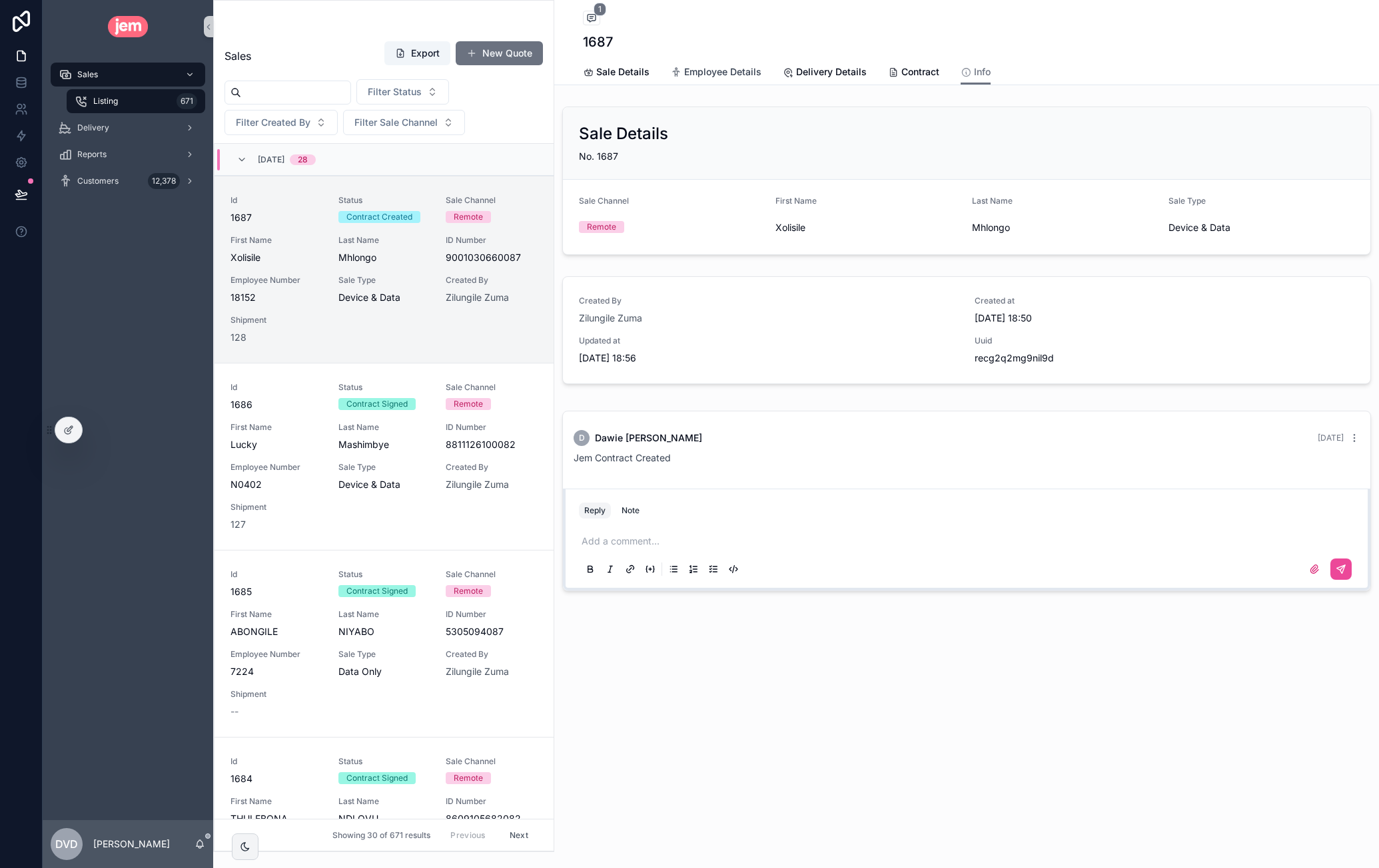
click at [735, 78] on span "Employee Details" at bounding box center [723, 72] width 77 height 14
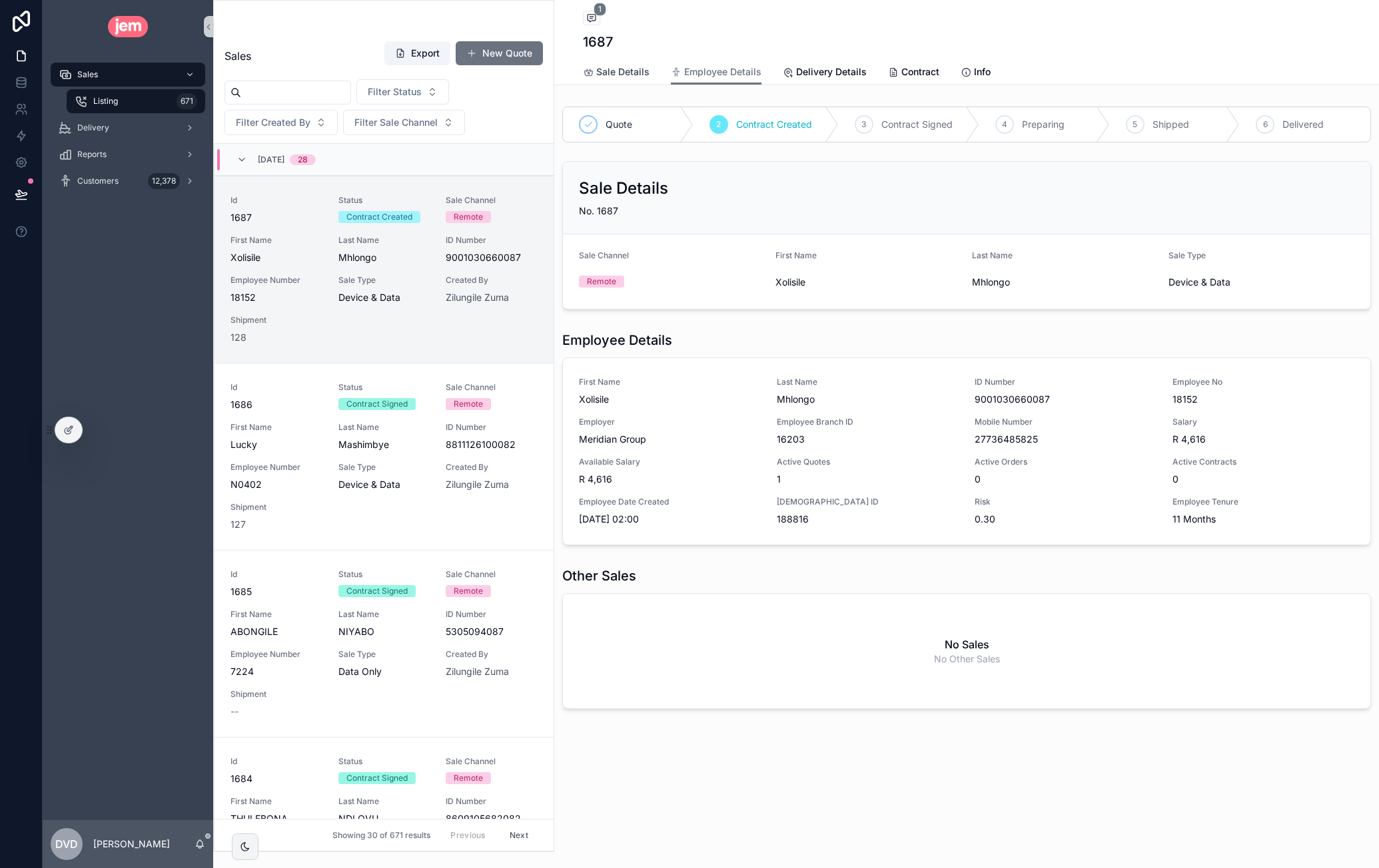
click at [599, 70] on span "Sale Details" at bounding box center [622, 72] width 53 height 14
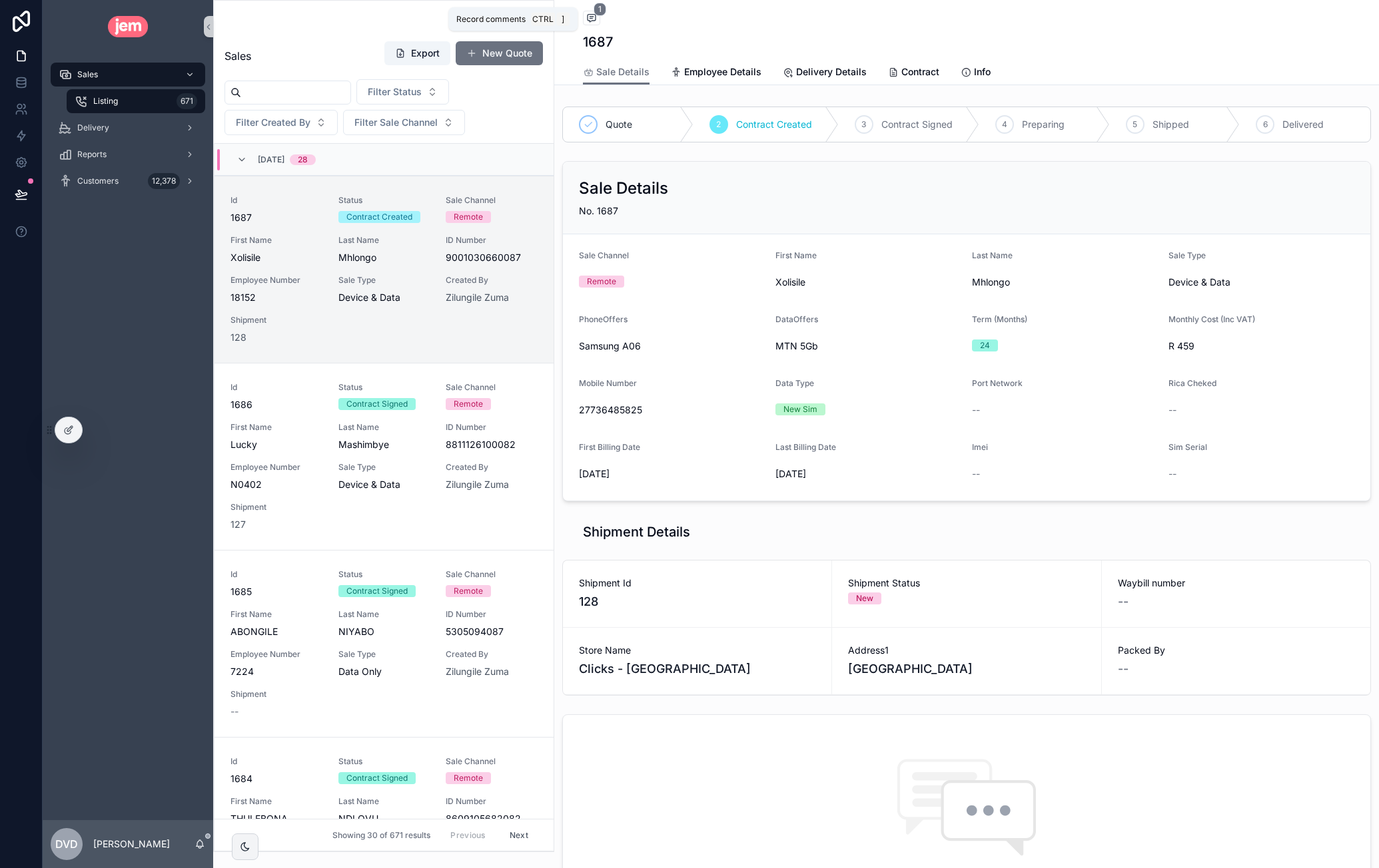
click at [589, 17] on icon "scrollable content" at bounding box center [590, 17] width 3 height 0
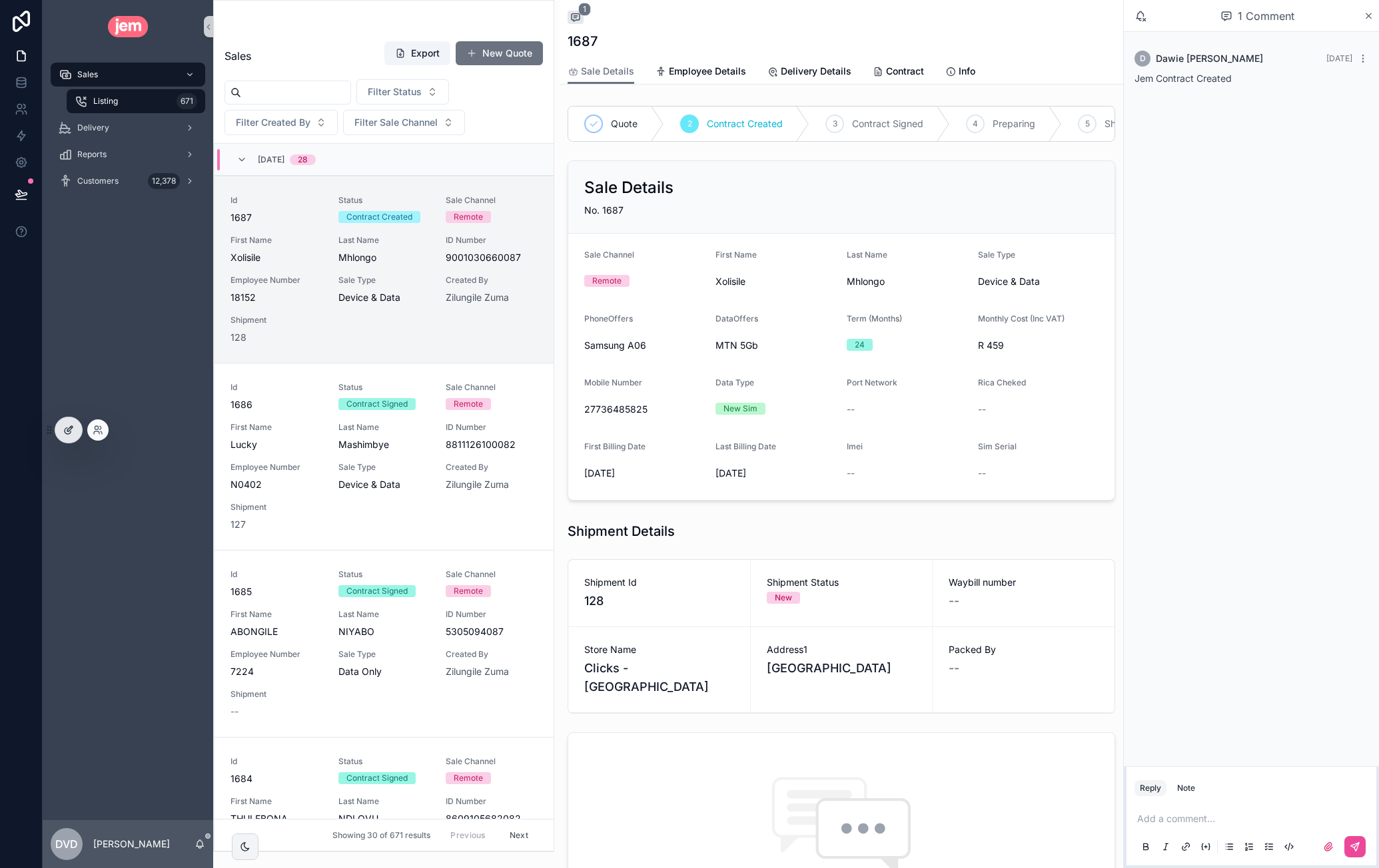
click at [77, 429] on div at bounding box center [68, 431] width 26 height 25
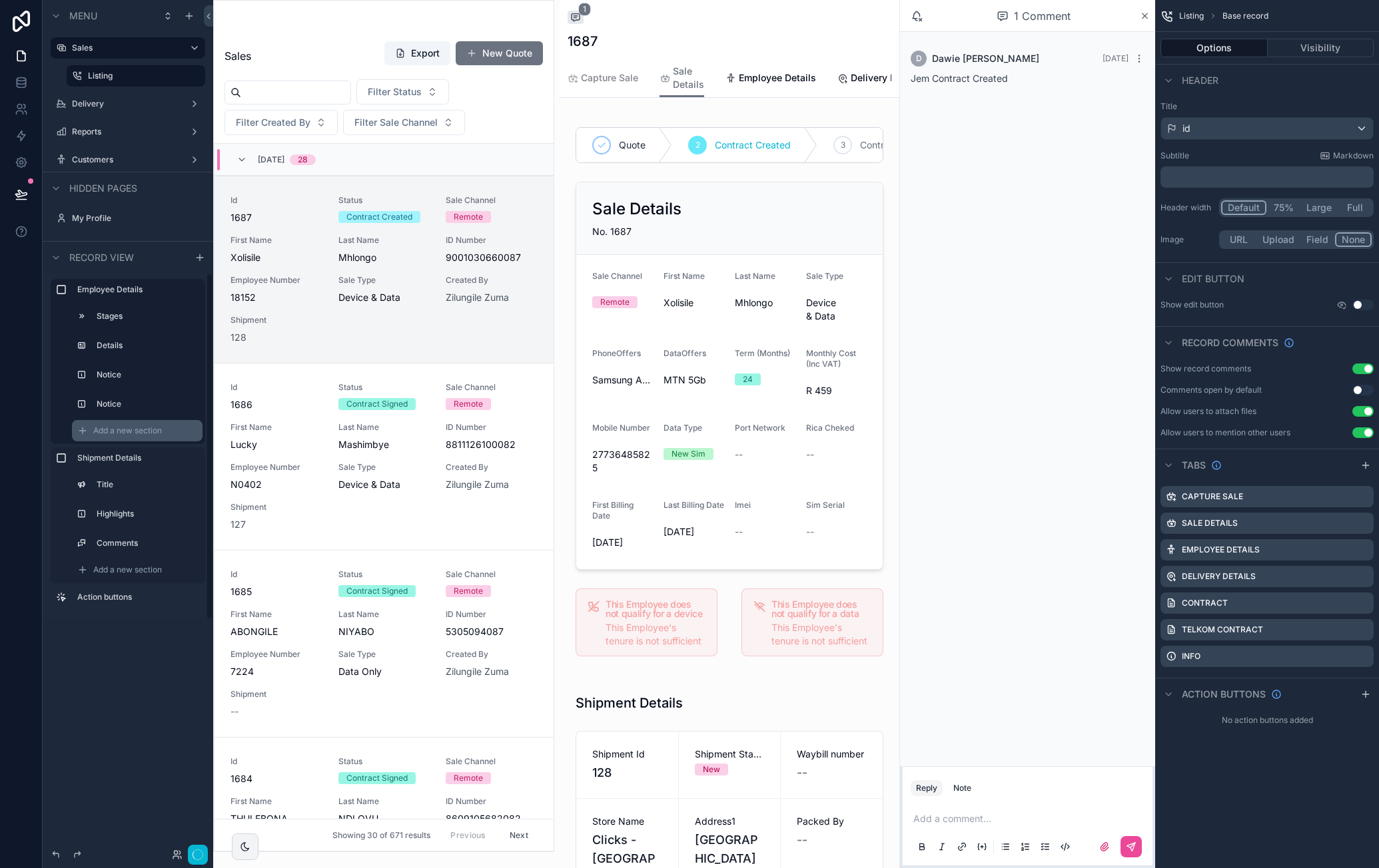
scroll to position [32, 0]
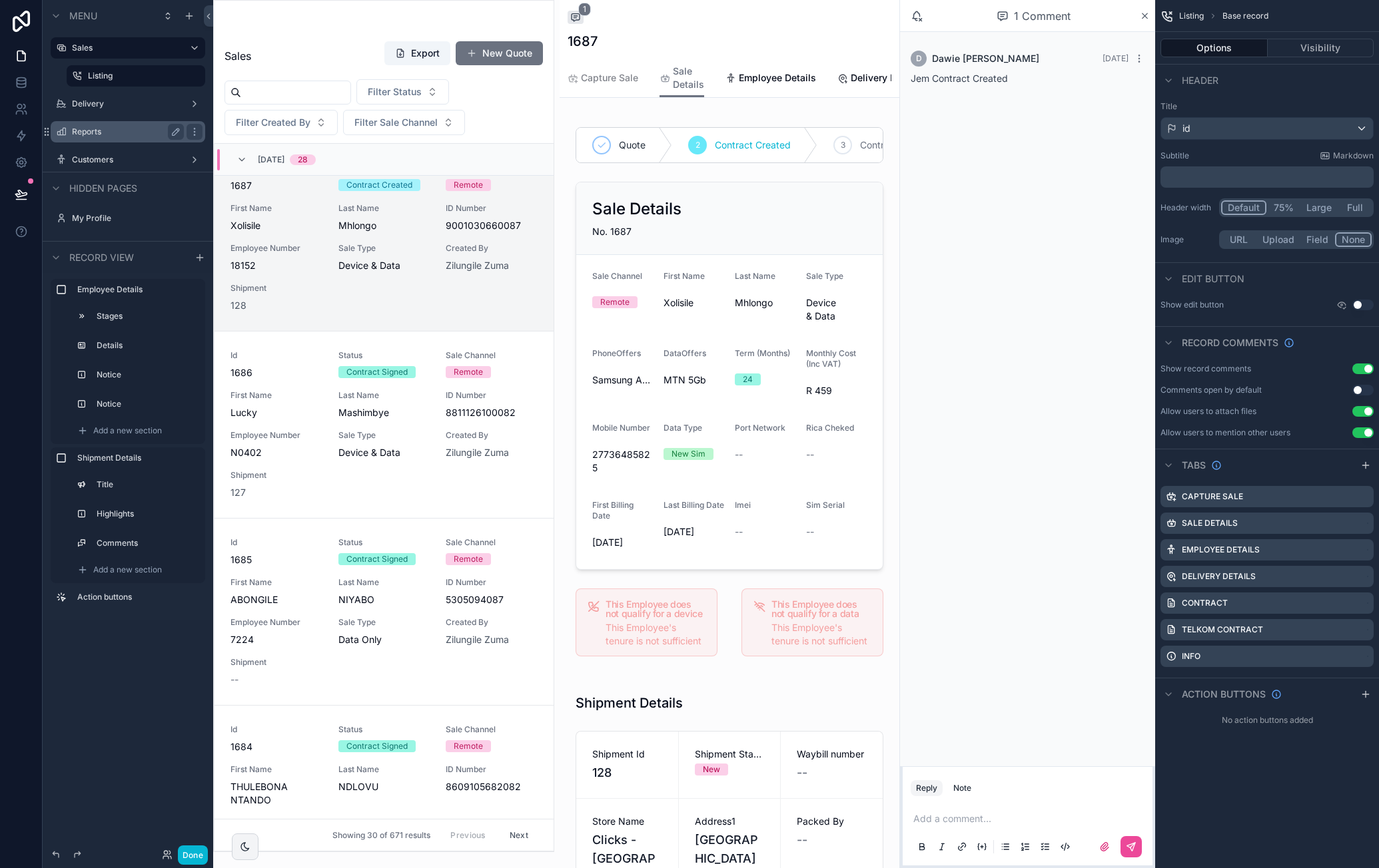
click at [118, 132] on label "Reports" at bounding box center [125, 131] width 107 height 11
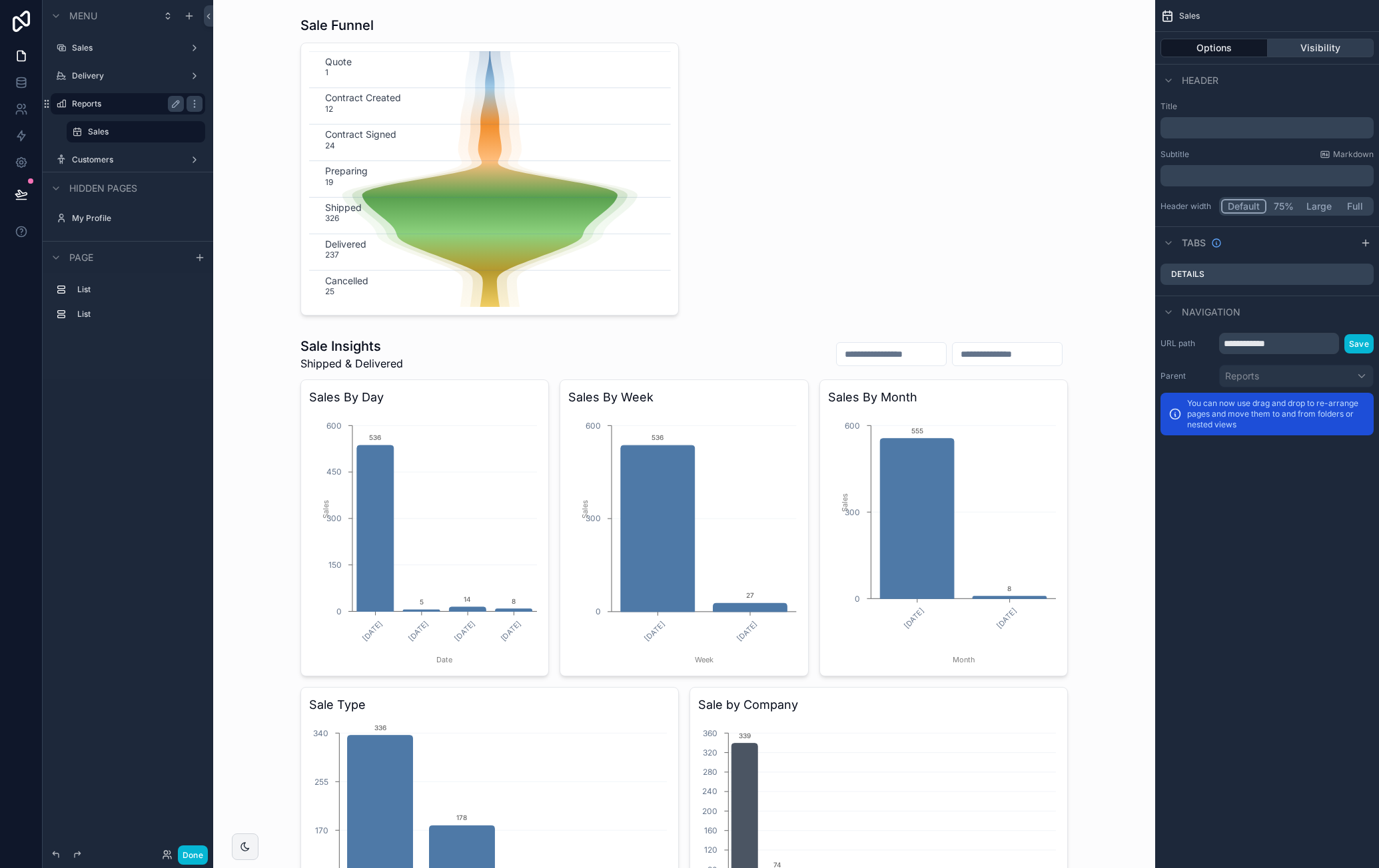
click at [1314, 50] on button "Visibility" at bounding box center [1322, 48] width 107 height 18
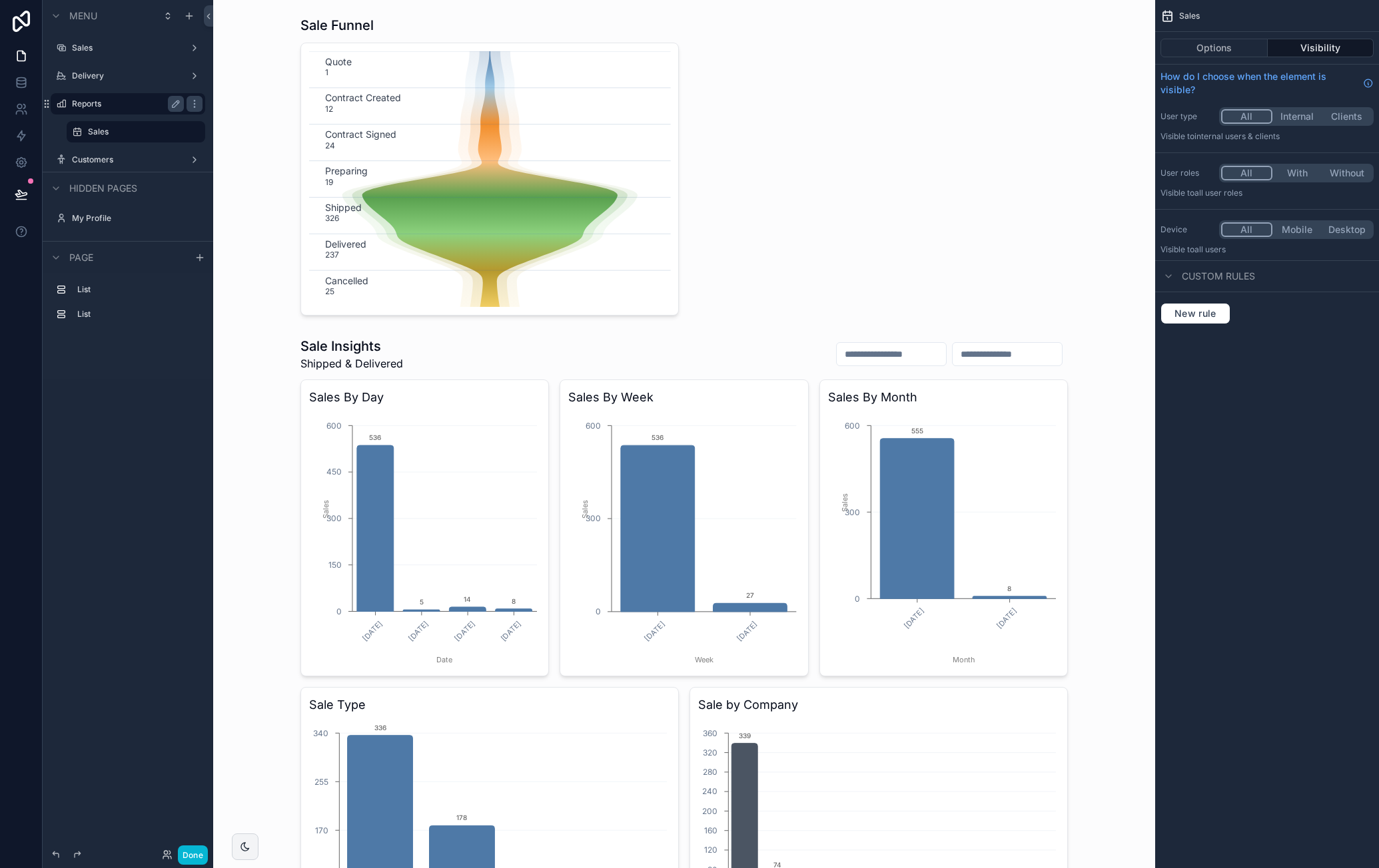
click at [1305, 175] on button "With" at bounding box center [1297, 173] width 50 height 15
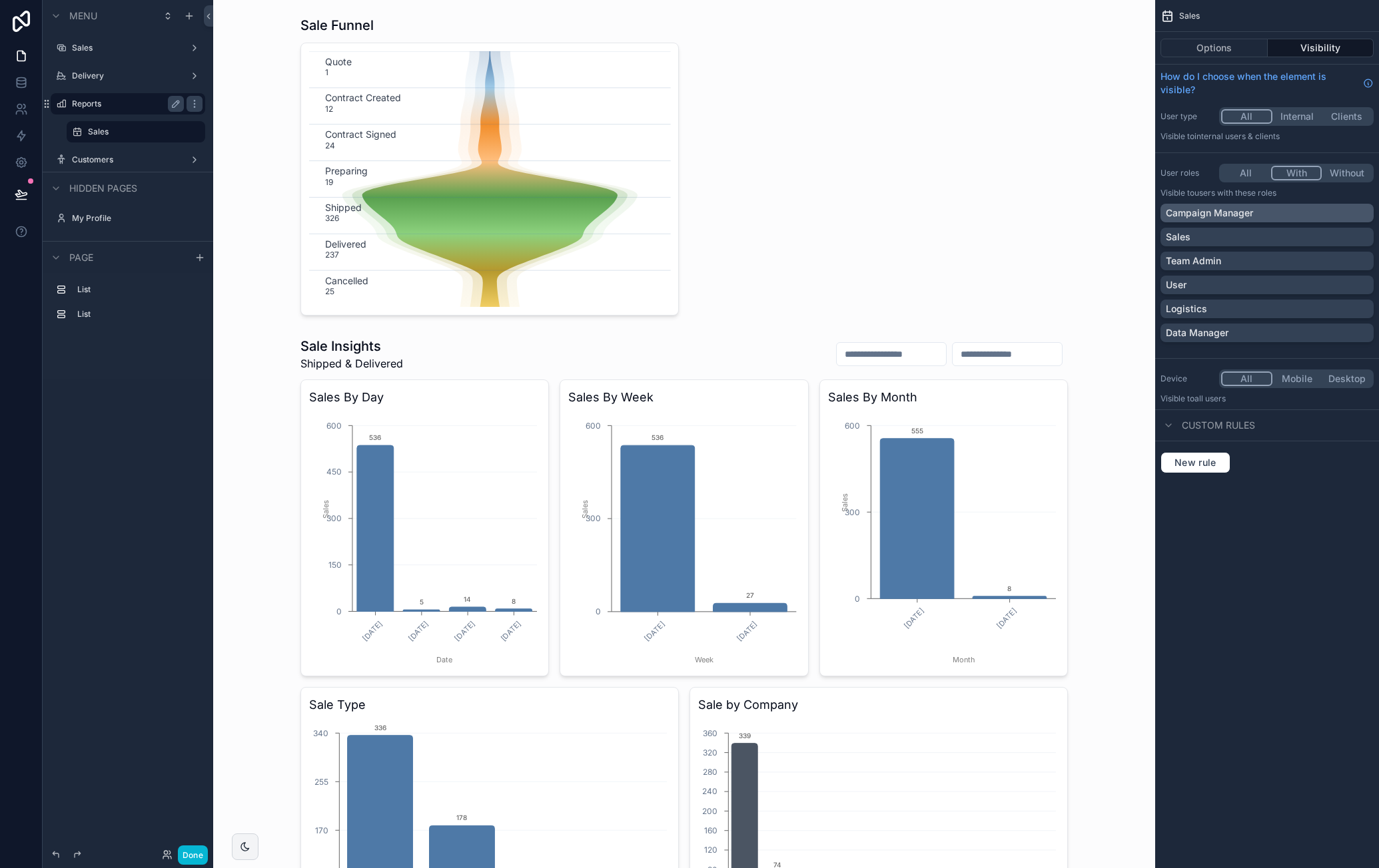
click at [1237, 213] on p "Campaign Manager" at bounding box center [1210, 213] width 88 height 14
click at [1253, 261] on div "Team Admin" at bounding box center [1267, 261] width 202 height 14
click at [1258, 329] on div "Data Manager" at bounding box center [1267, 333] width 202 height 14
click at [200, 851] on button "Done" at bounding box center [193, 855] width 30 height 19
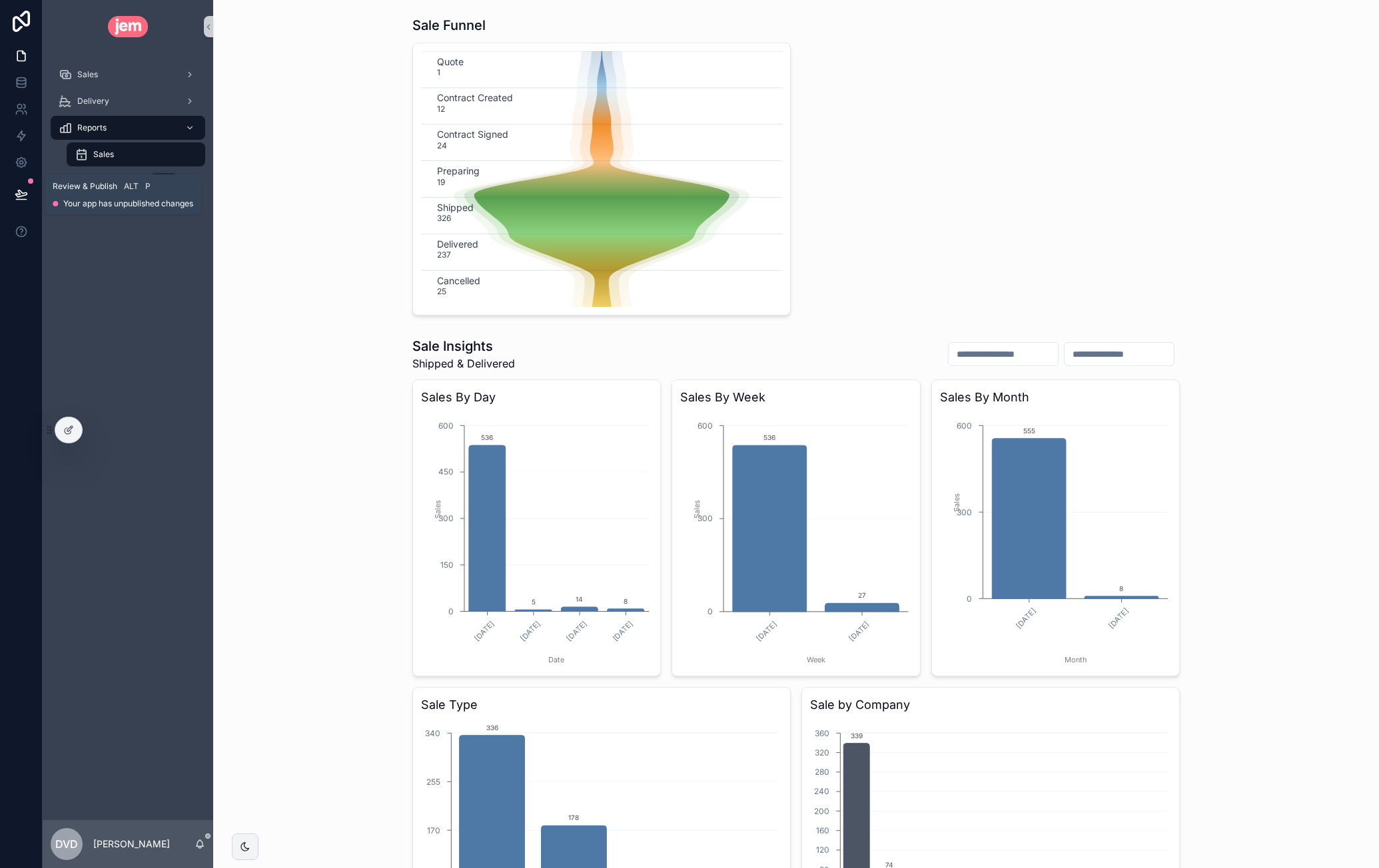
click at [22, 185] on button at bounding box center [21, 194] width 29 height 37
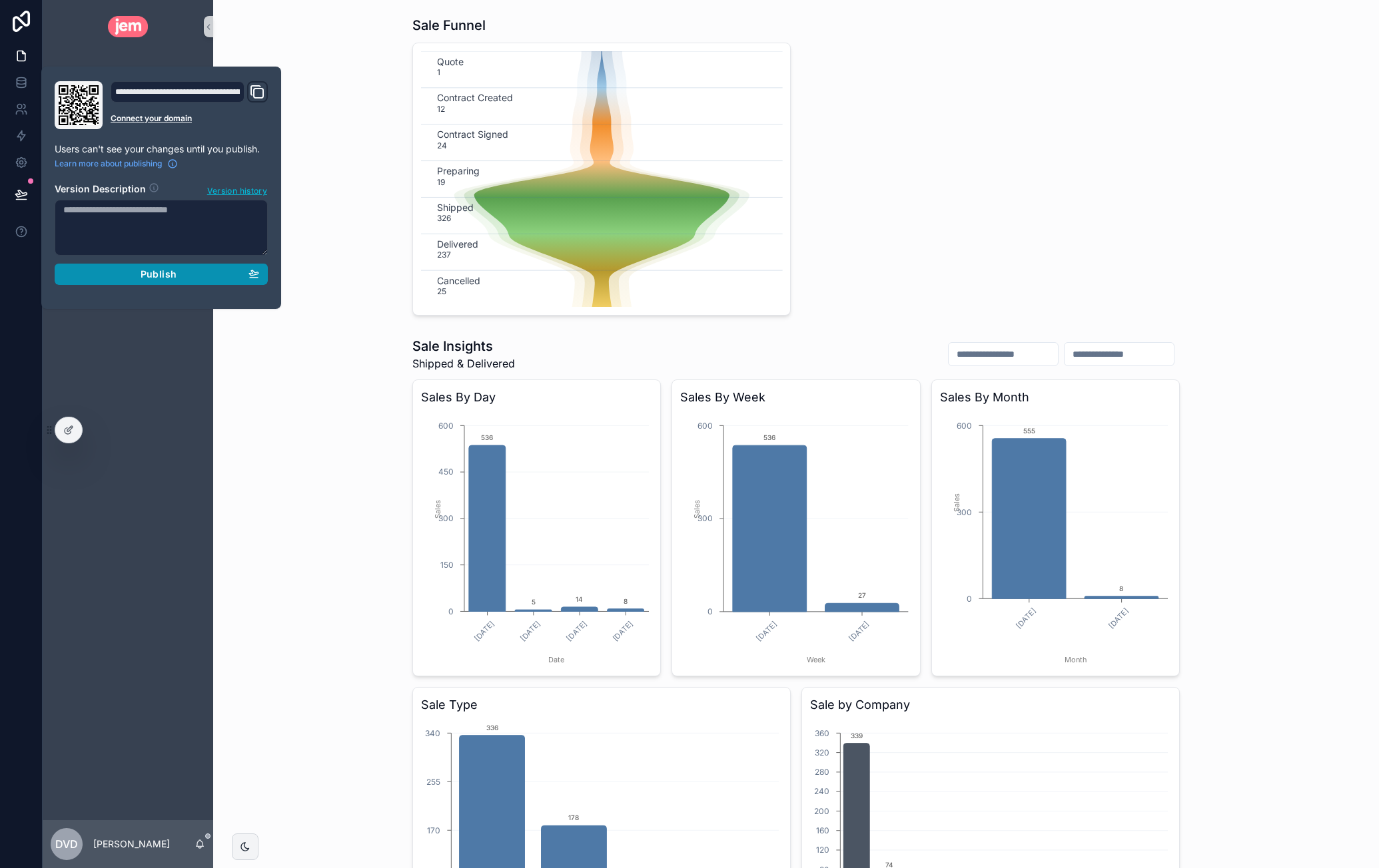
click at [115, 269] on div "Publish" at bounding box center [160, 274] width 195 height 12
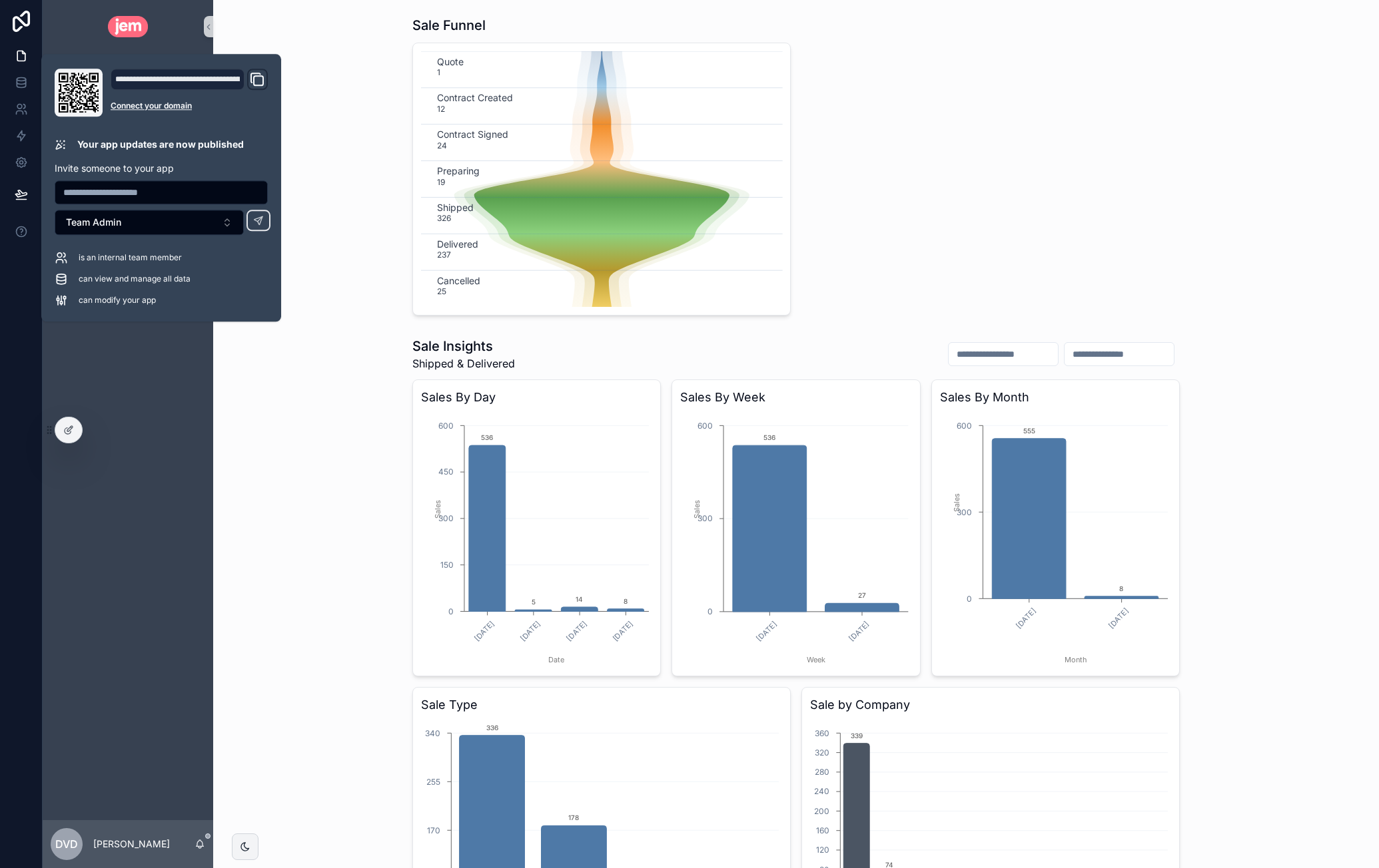
click at [327, 34] on div "Sale Funnel Quote 1 Contract Created 12 Contract Signed 24 Preparing 19 Shipped…" at bounding box center [796, 165] width 1145 height 310
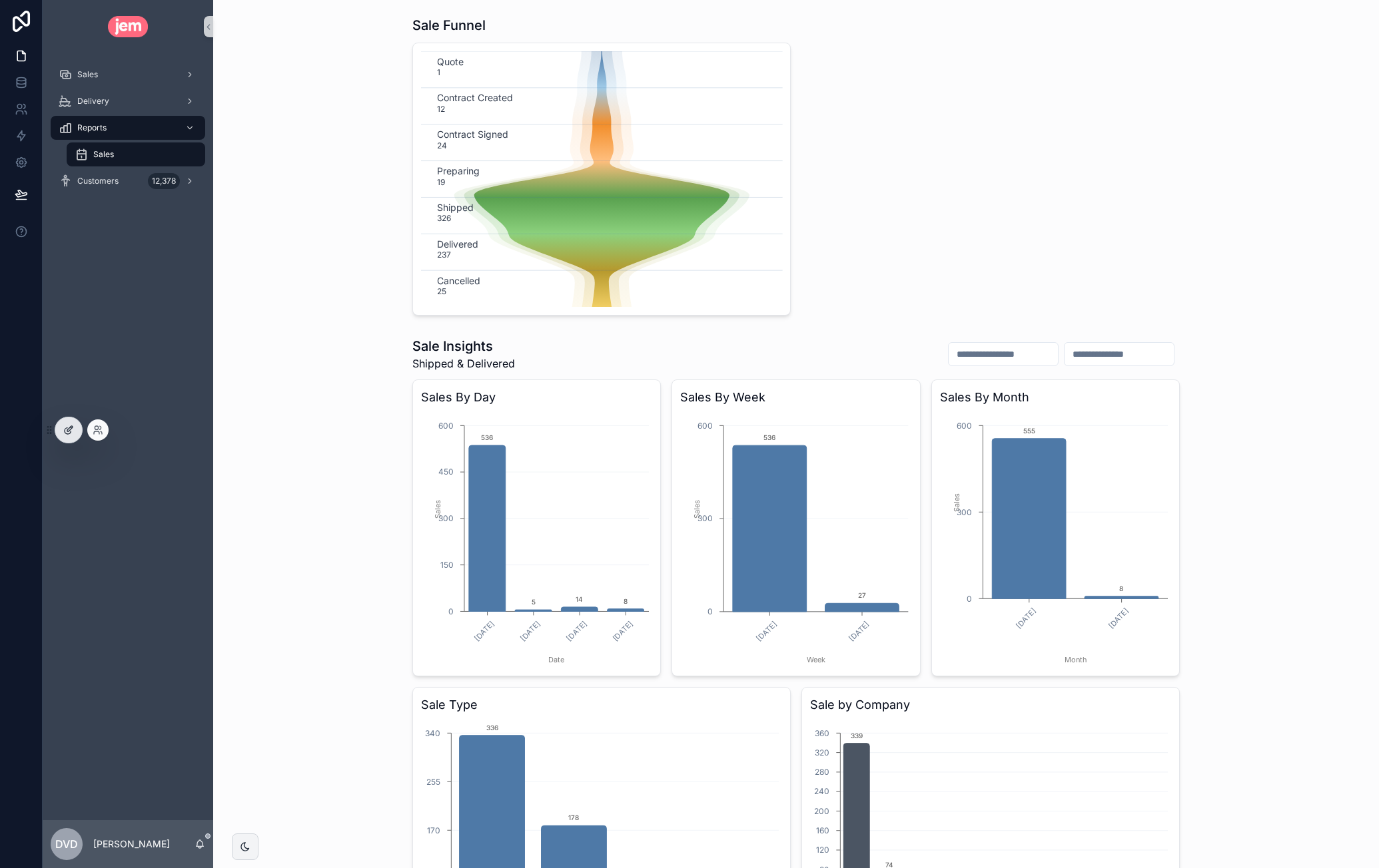
click at [68, 428] on icon at bounding box center [68, 430] width 11 height 11
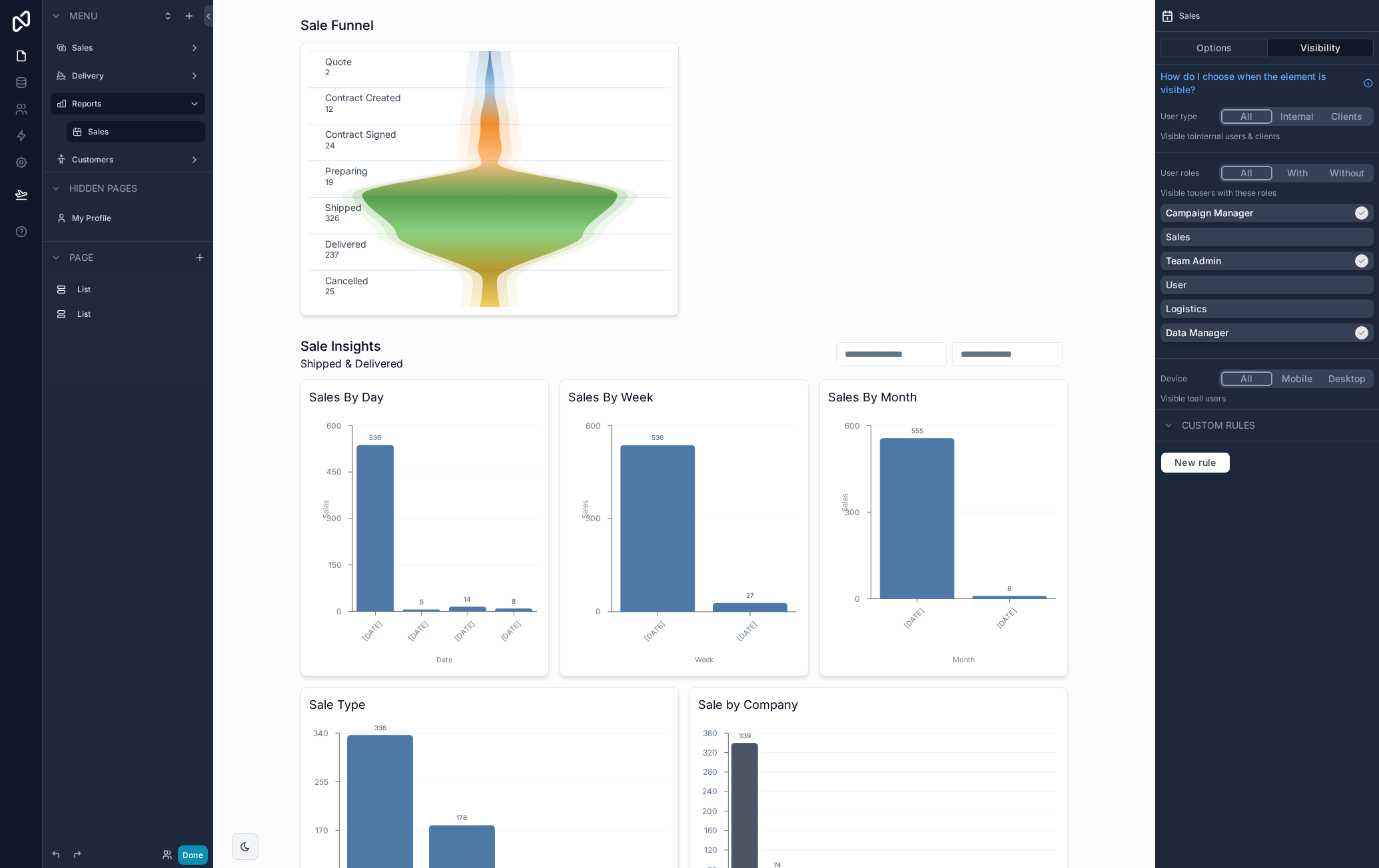
click at [195, 853] on button "Done" at bounding box center [193, 855] width 30 height 19
